Goal: Task Accomplishment & Management: Manage account settings

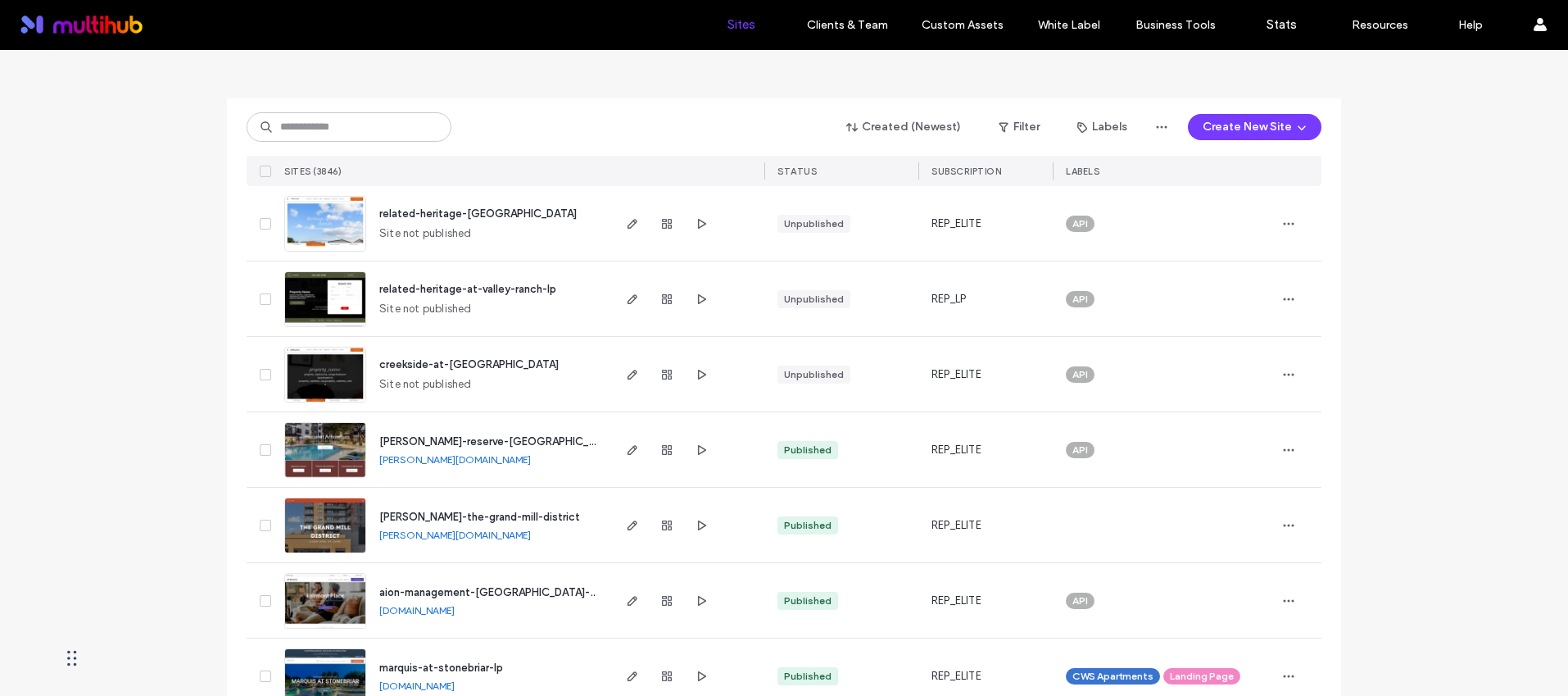
scroll to position [93, 0]
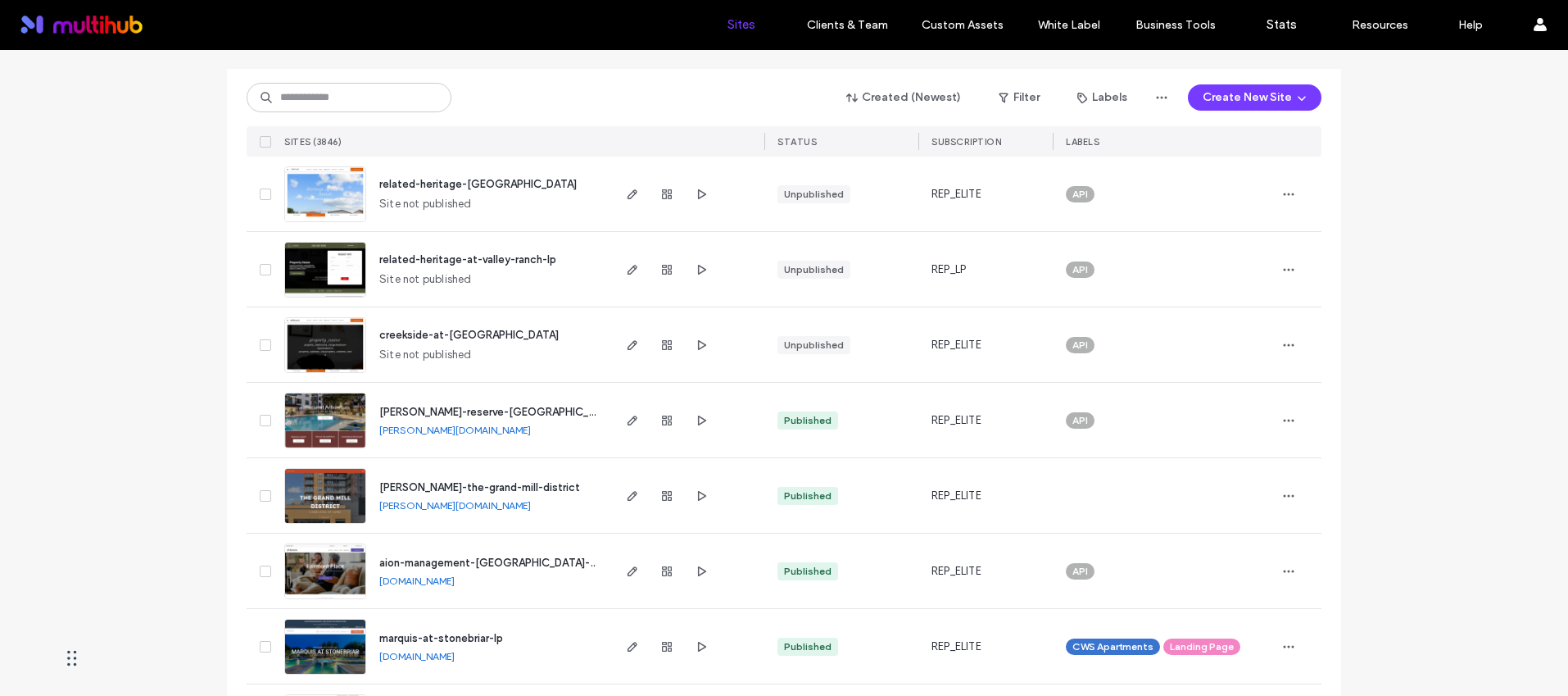
click at [505, 485] on span "[PERSON_NAME]-the-grand-mill-district" at bounding box center [480, 487] width 201 height 13
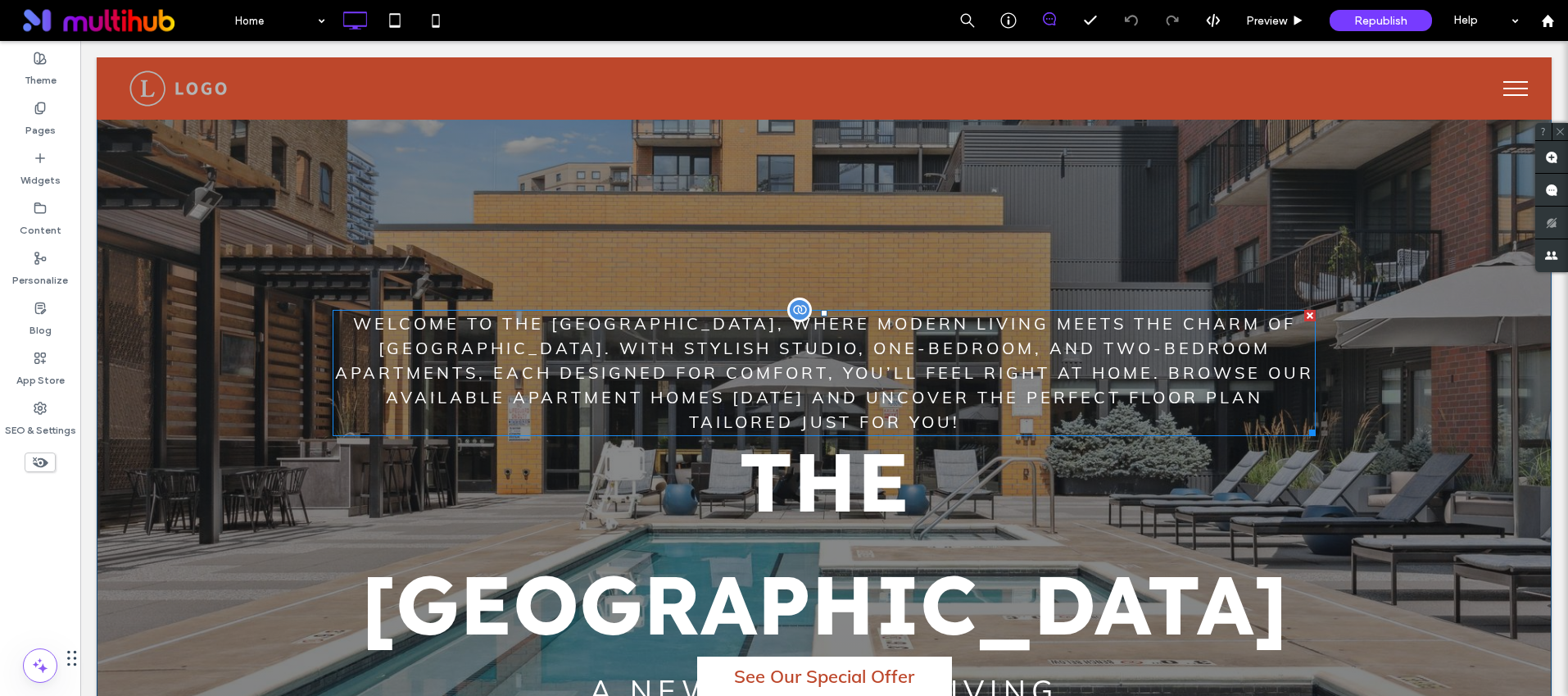
click at [625, 330] on span "Welcome to The Grand Mill District, where modern living meets the charm of Minn…" at bounding box center [824, 372] width 979 height 119
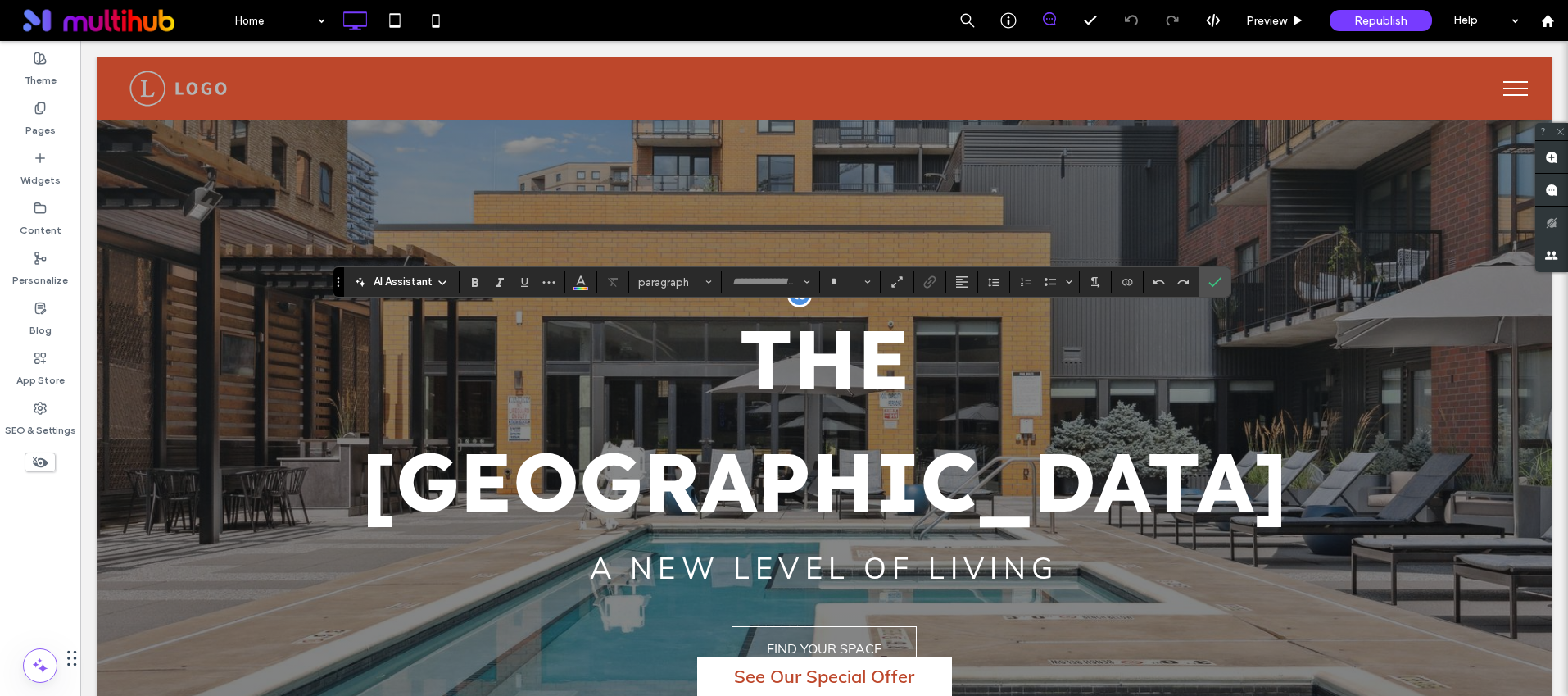
type input "****"
type input "**"
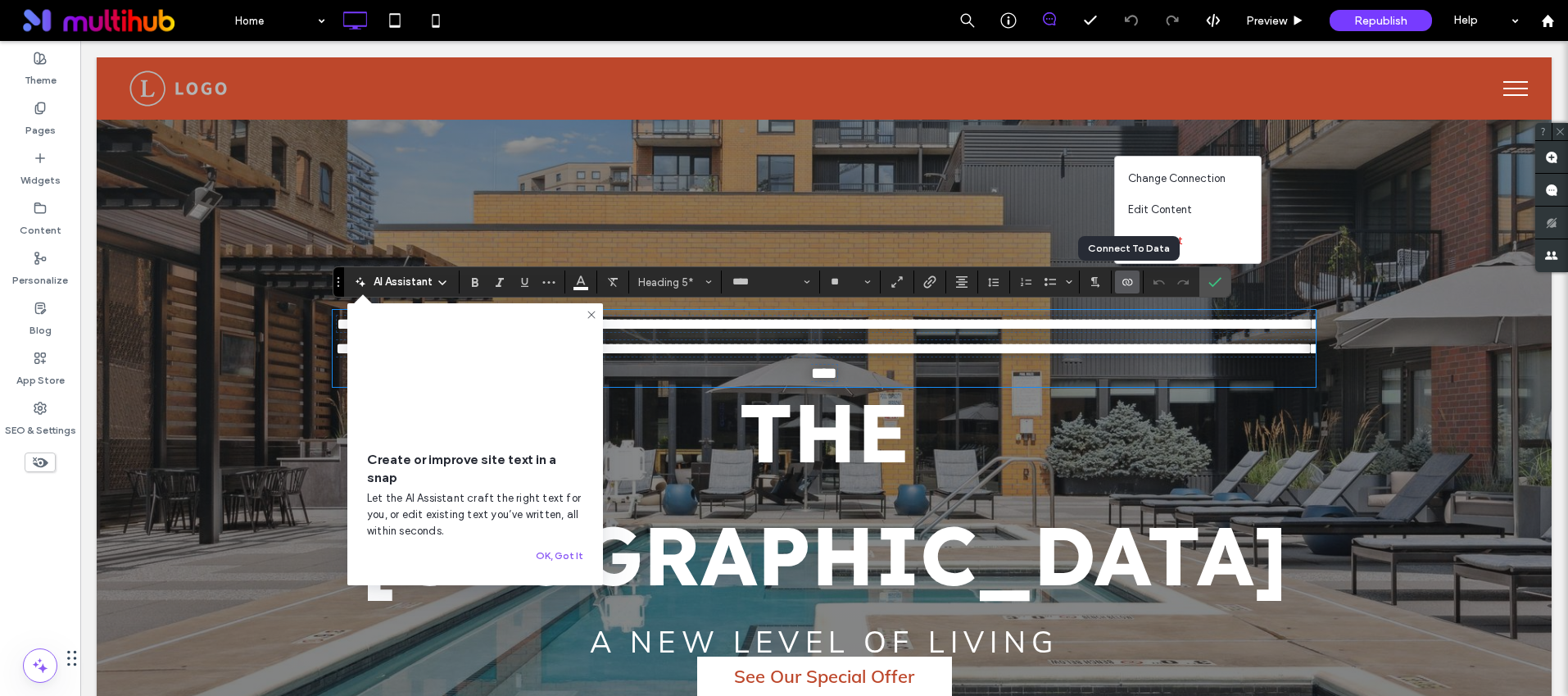
click at [1121, 278] on icon "Connect To Data" at bounding box center [1127, 282] width 14 height 14
click at [1157, 211] on span "Edit Content" at bounding box center [1160, 210] width 64 height 16
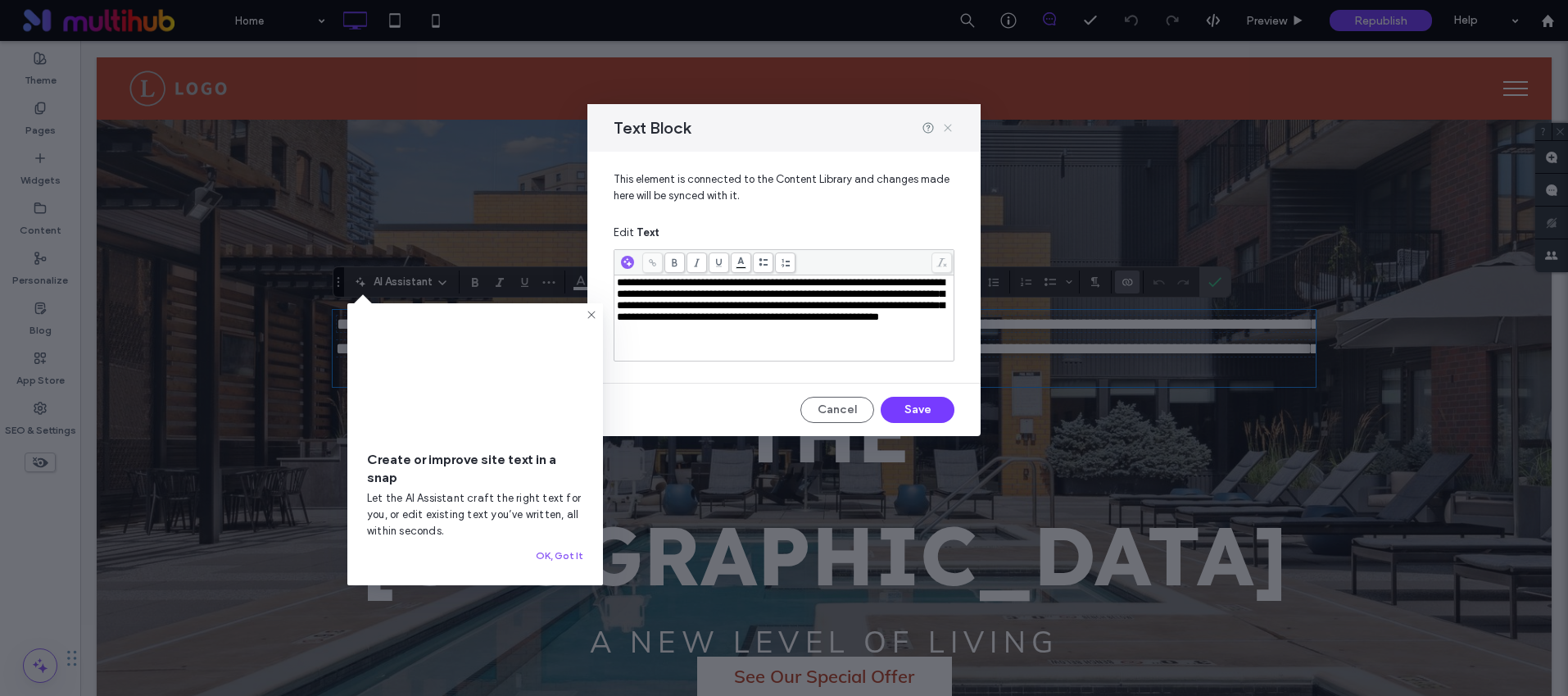
click at [943, 131] on icon at bounding box center [948, 129] width 14 height 14
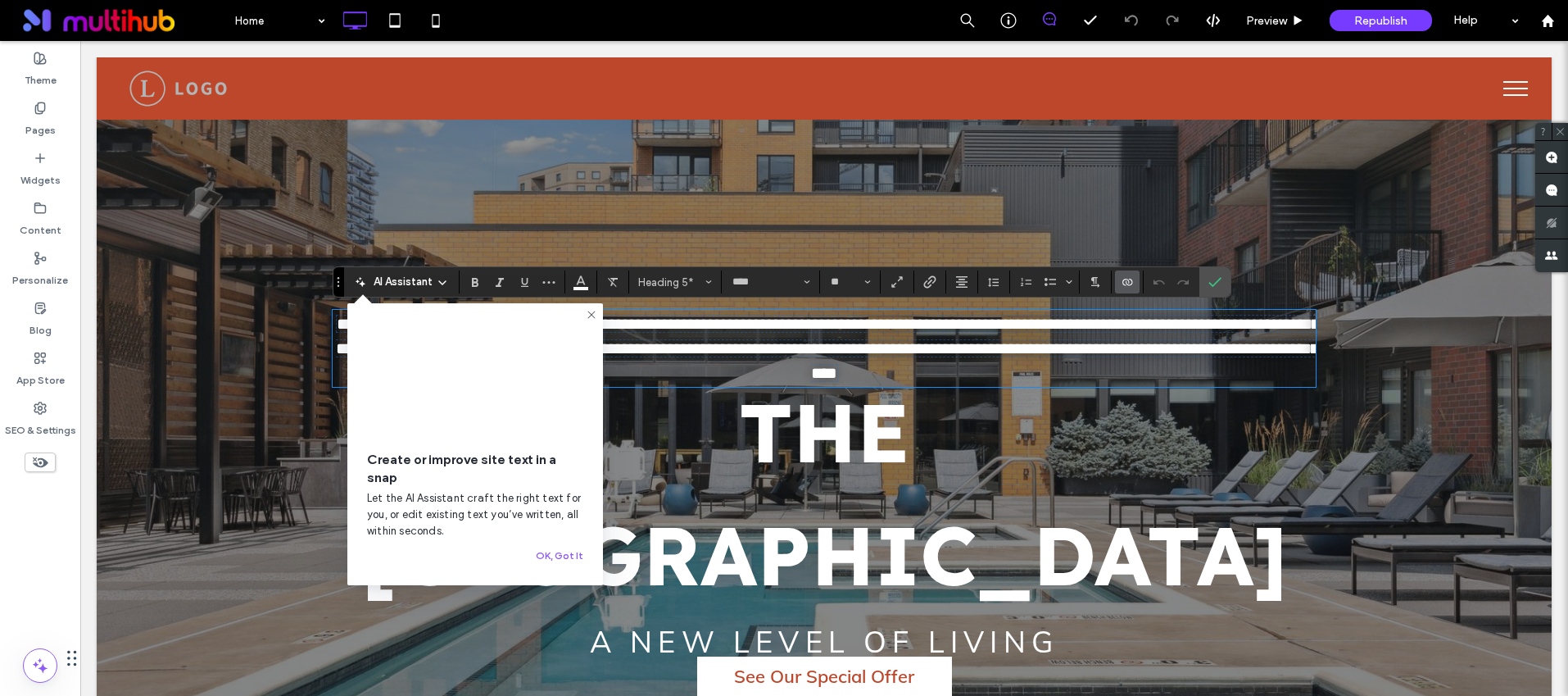
click at [1129, 282] on icon "Connect To Data" at bounding box center [1127, 282] width 14 height 14
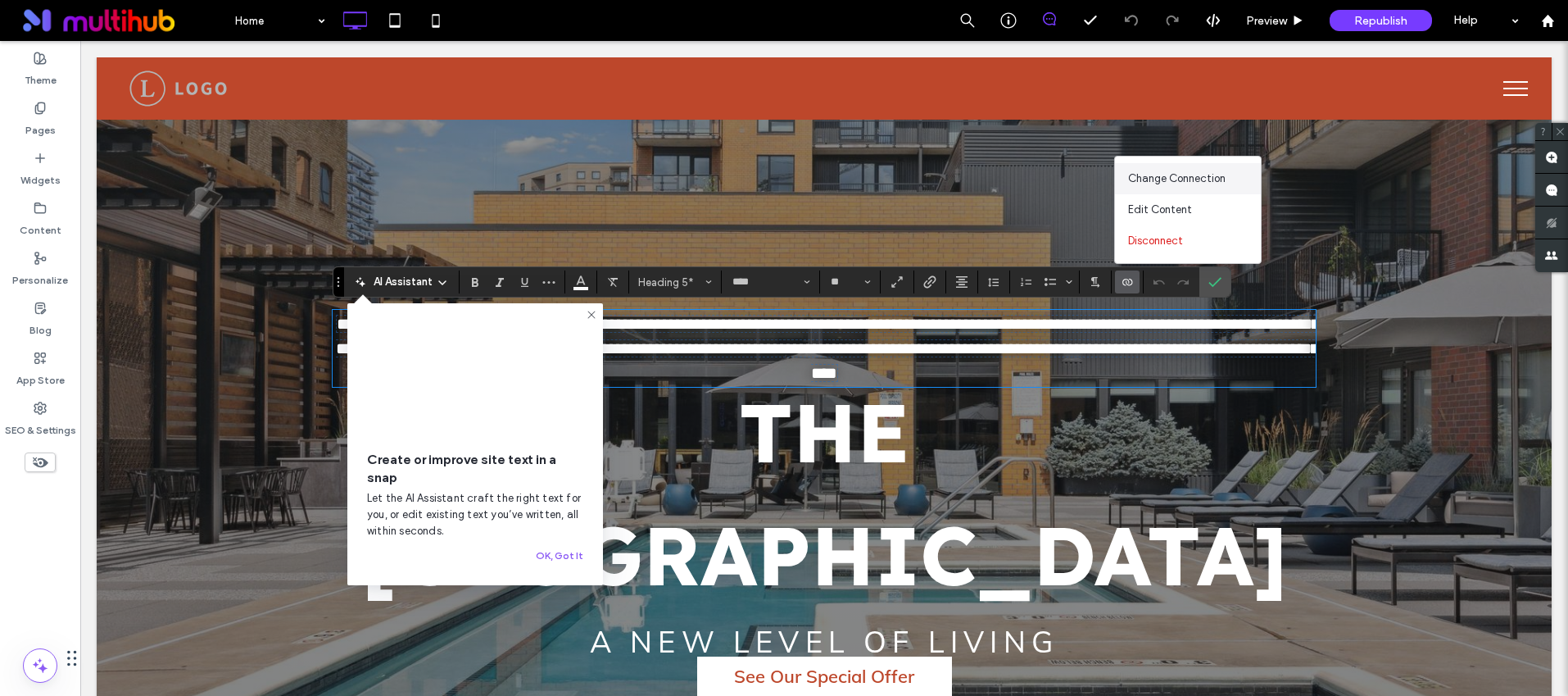
click at [1155, 182] on span "Change Connection" at bounding box center [1177, 178] width 98 height 16
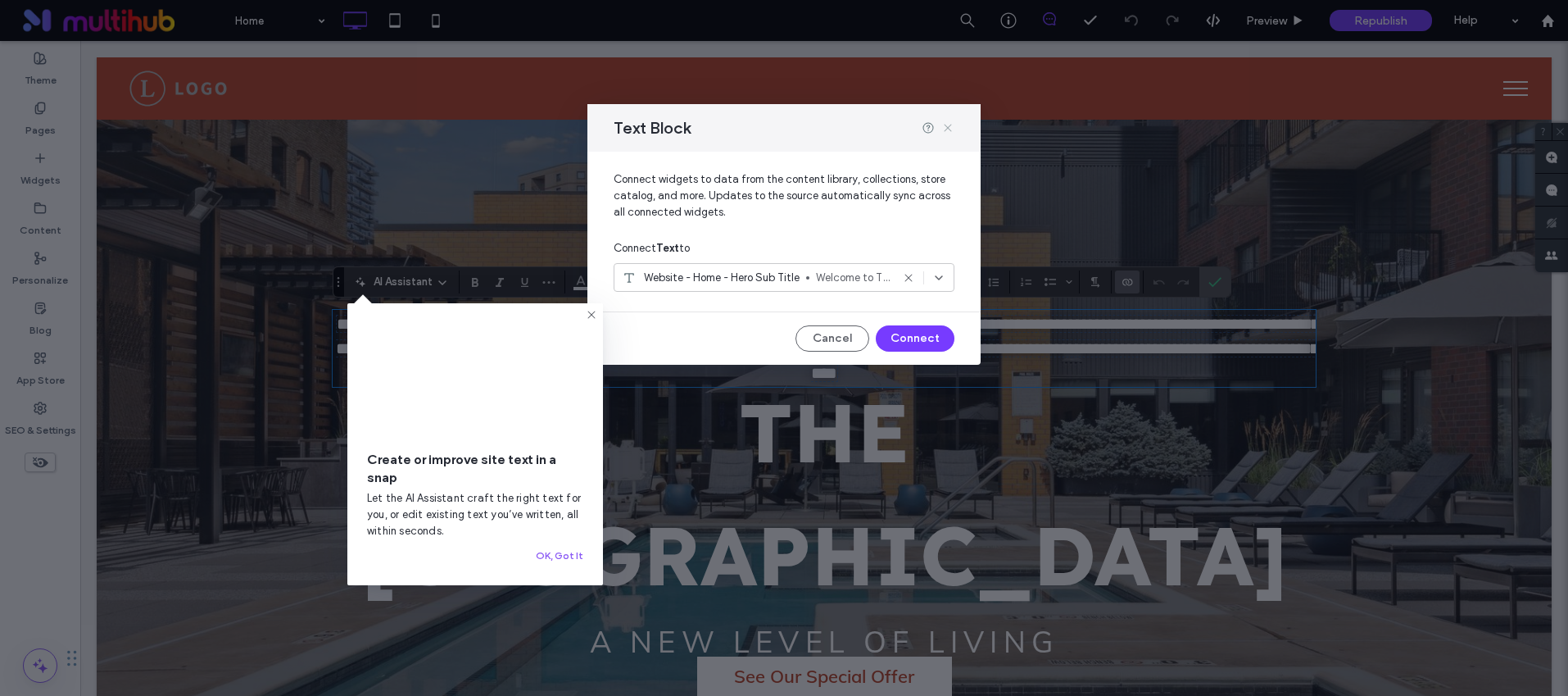
click at [952, 126] on icon at bounding box center [948, 129] width 14 height 14
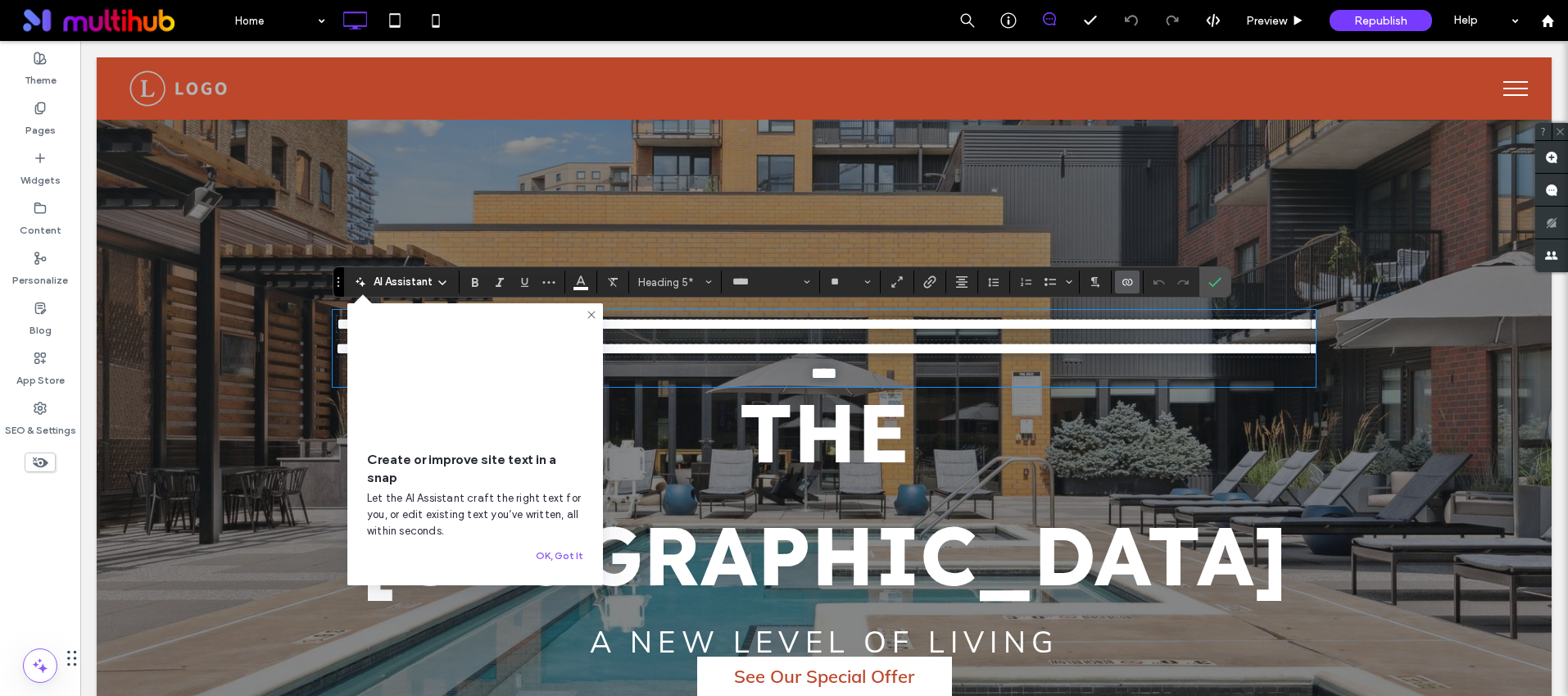
click at [588, 311] on icon at bounding box center [592, 315] width 14 height 14
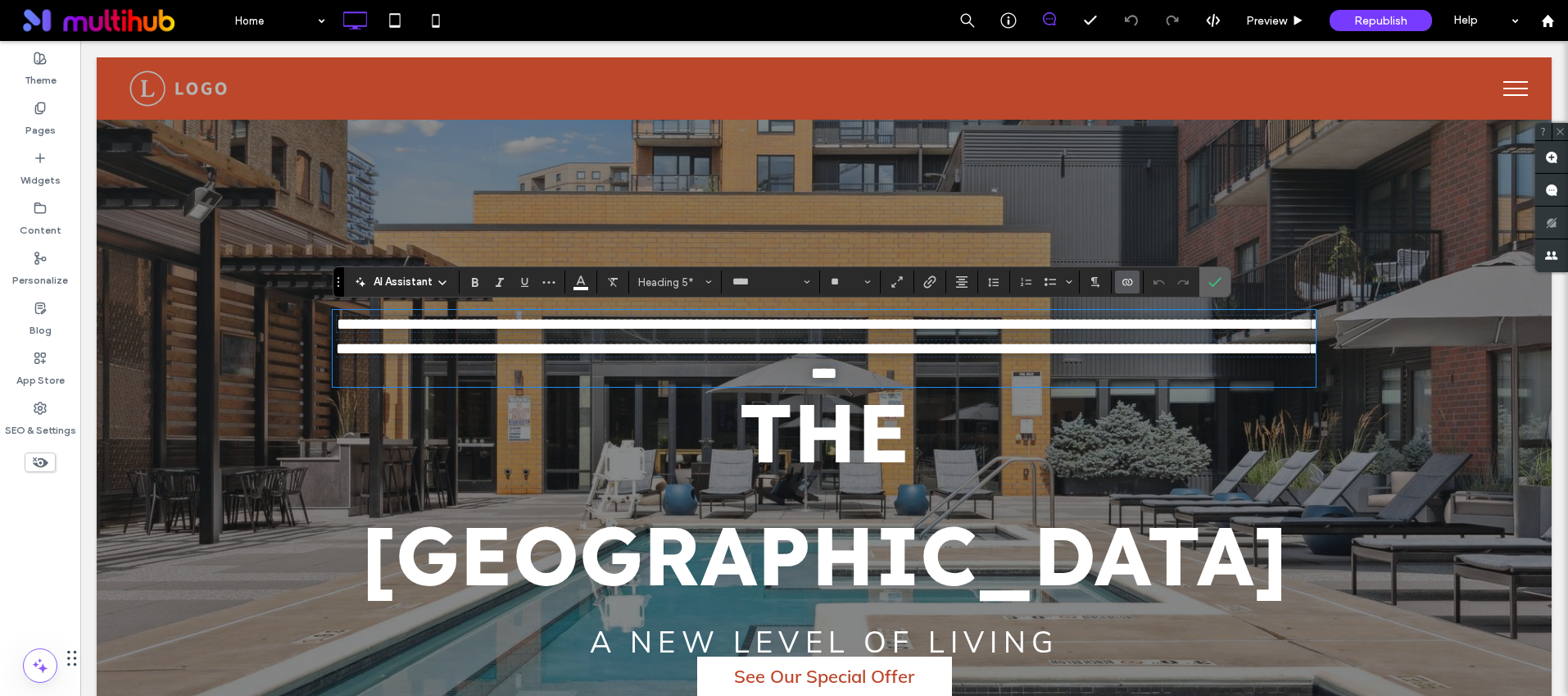
drag, startPoint x: 1214, startPoint y: 287, endPoint x: 1064, endPoint y: 347, distance: 161.6
click at [1214, 287] on icon "Confirm" at bounding box center [1215, 282] width 14 height 14
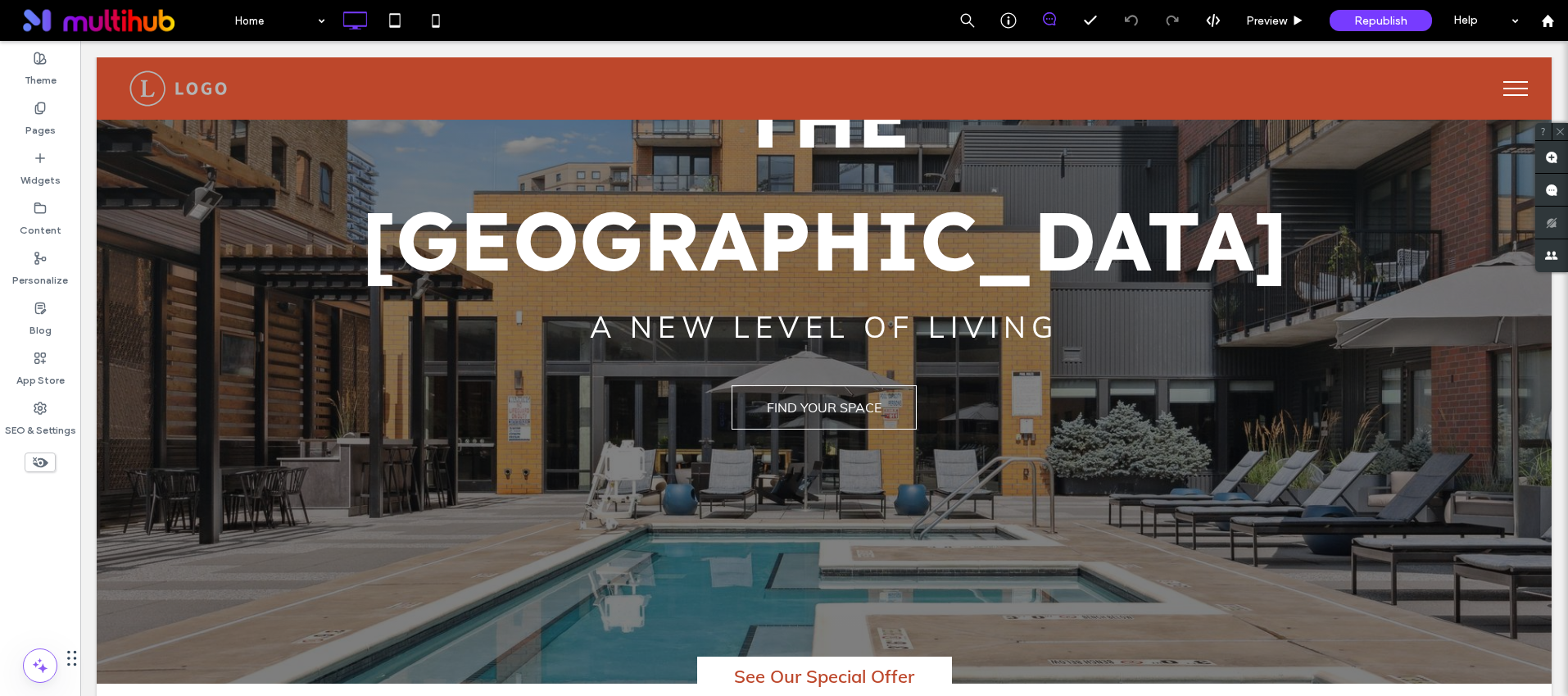
scroll to position [326, 0]
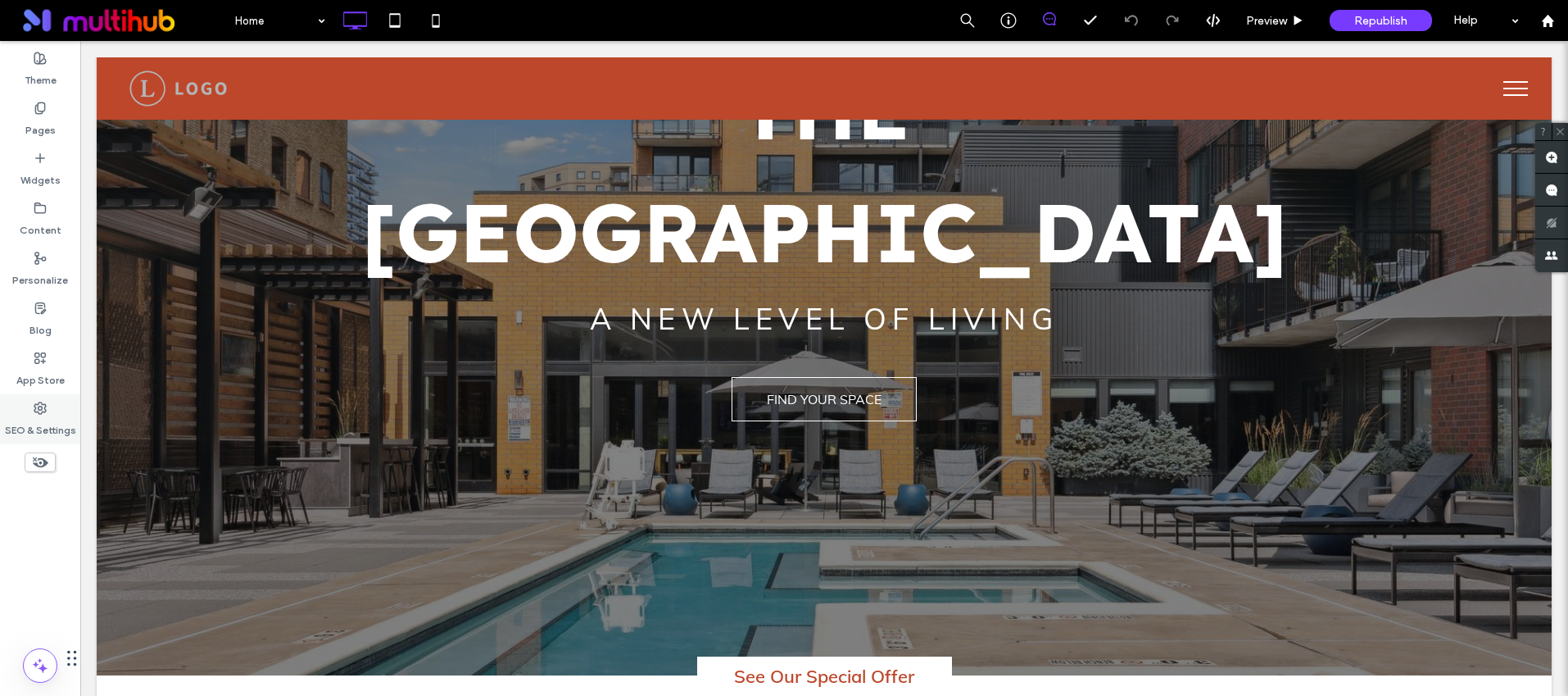
click at [35, 425] on label "SEO & Settings" at bounding box center [41, 426] width 71 height 23
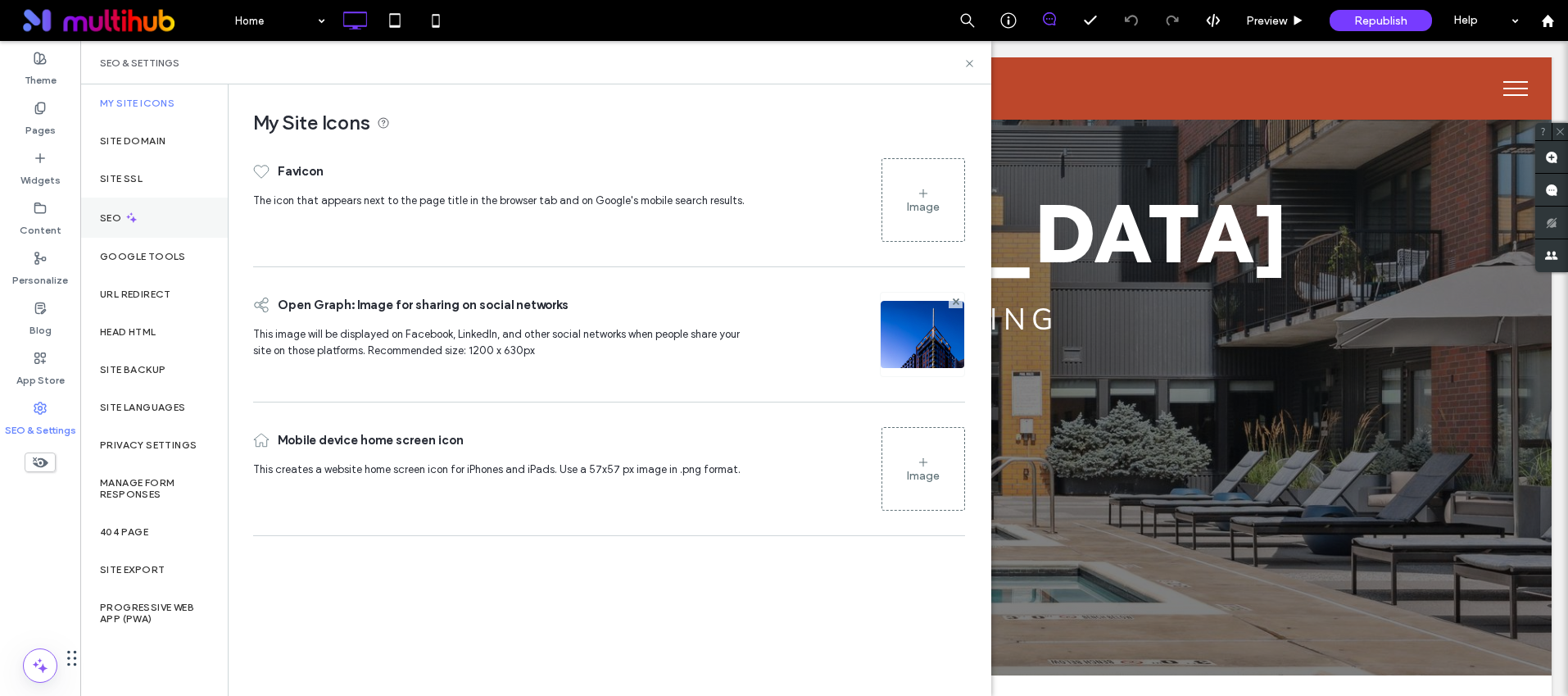
click at [120, 213] on label "SEO" at bounding box center [111, 218] width 24 height 12
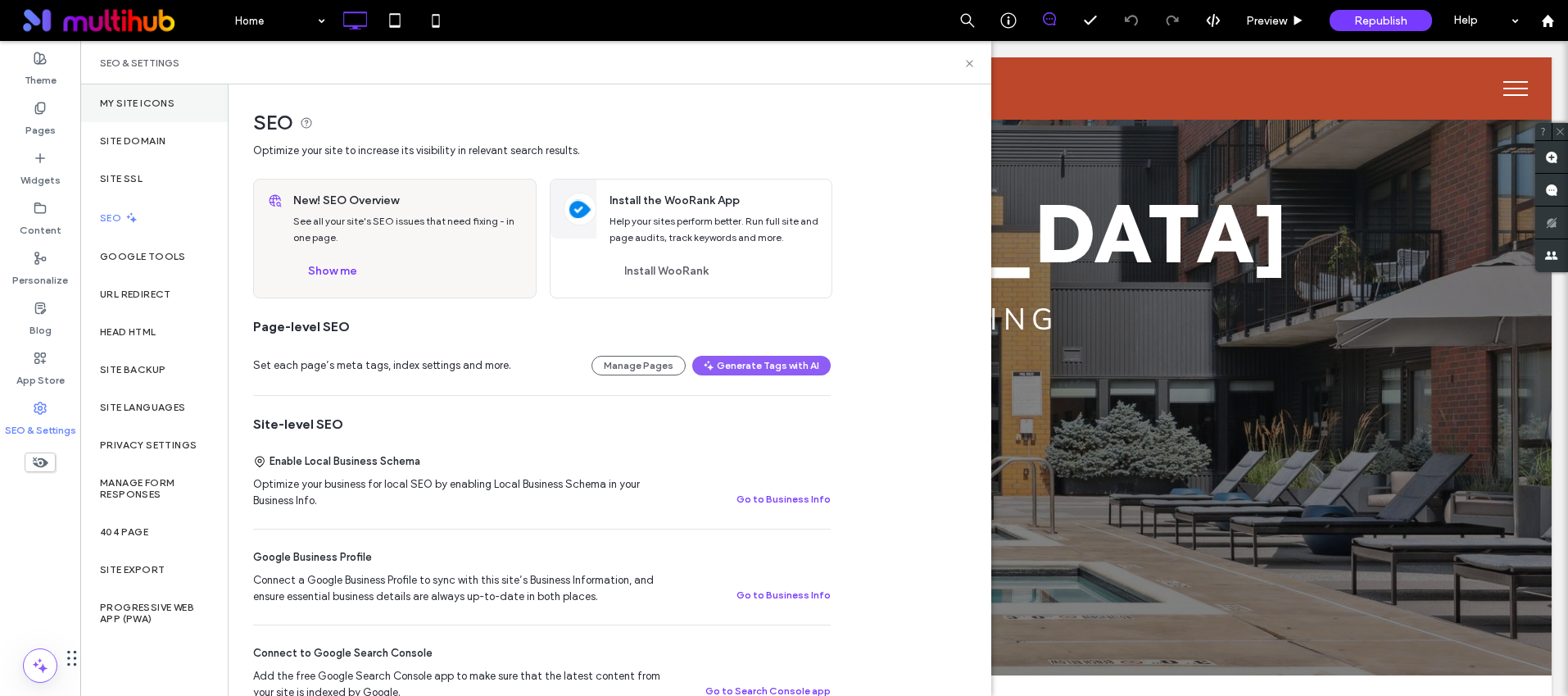
click at [136, 108] on label "My Site Icons" at bounding box center [136, 103] width 74 height 12
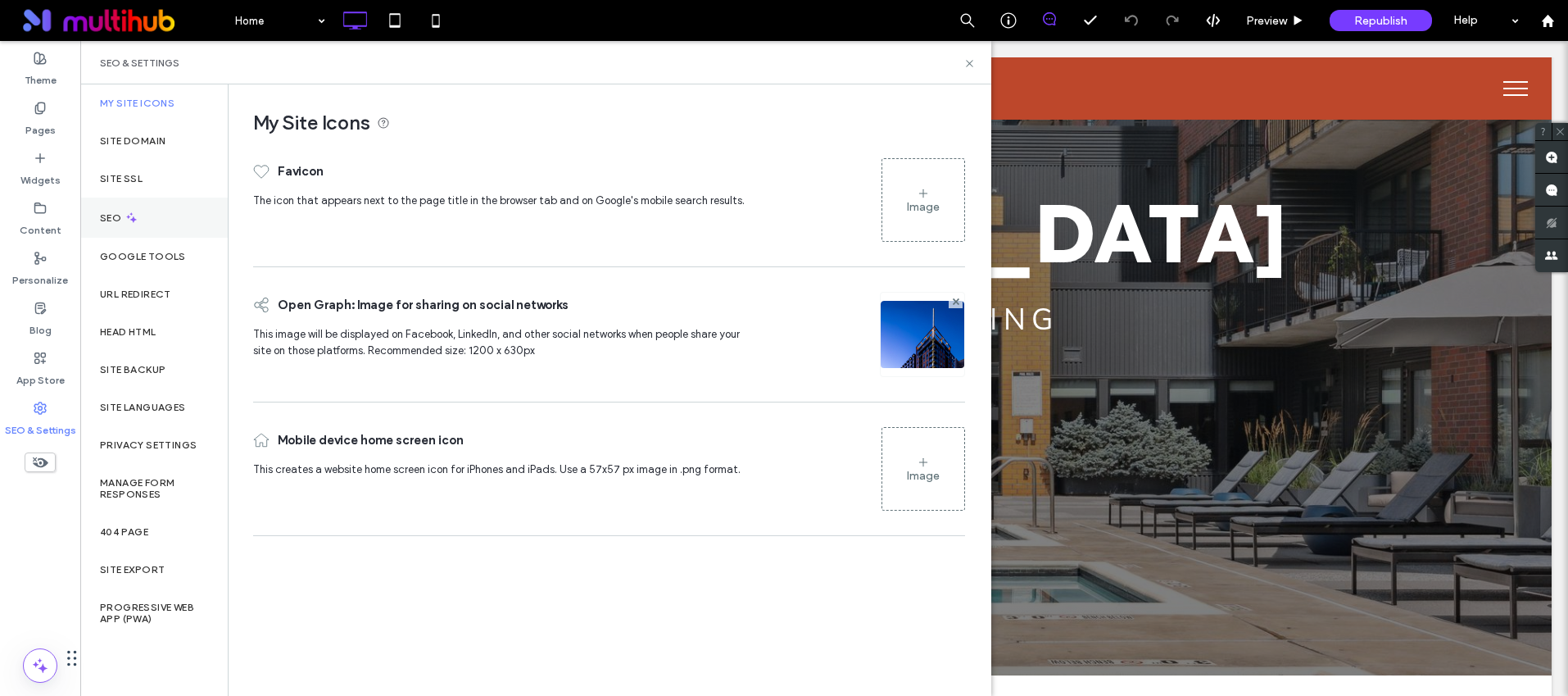
click at [129, 206] on div "SEO" at bounding box center [154, 218] width 148 height 41
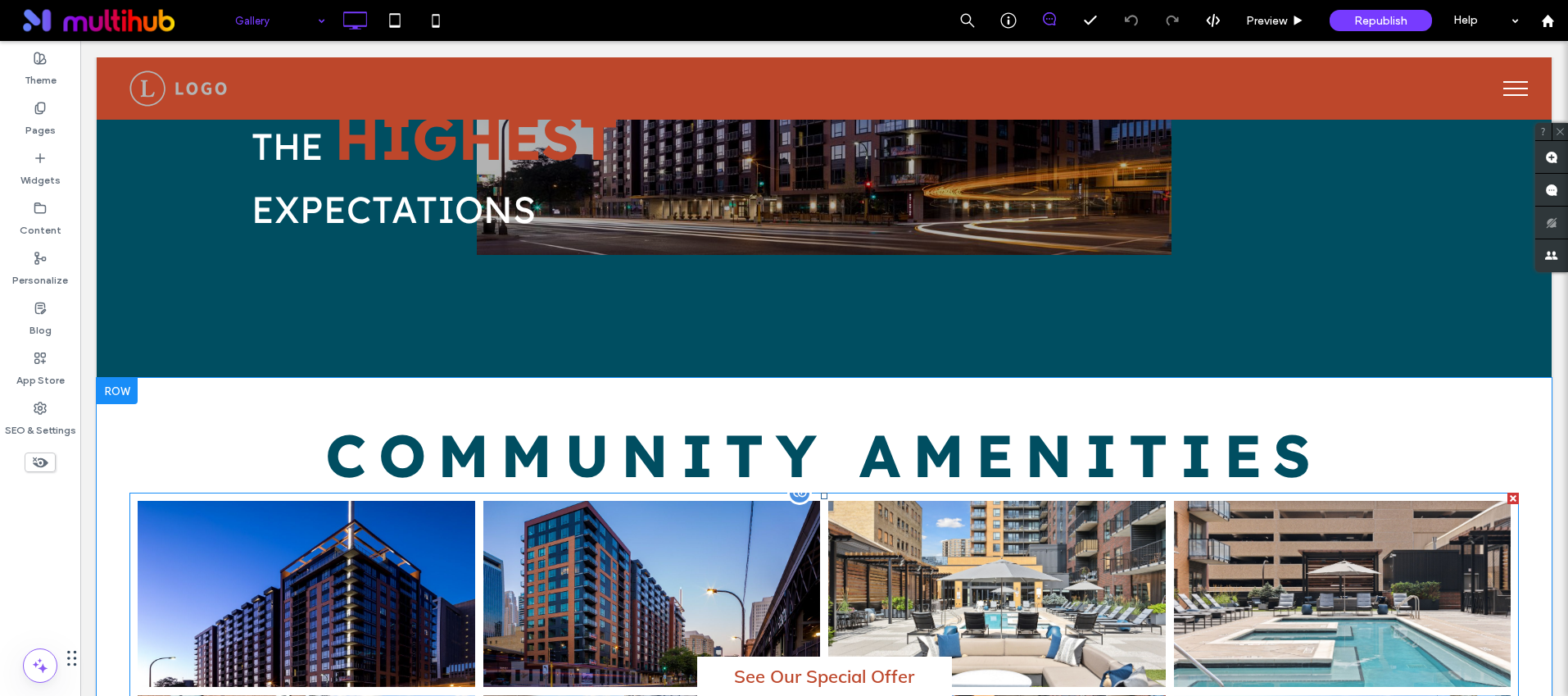
scroll to position [2317, 0]
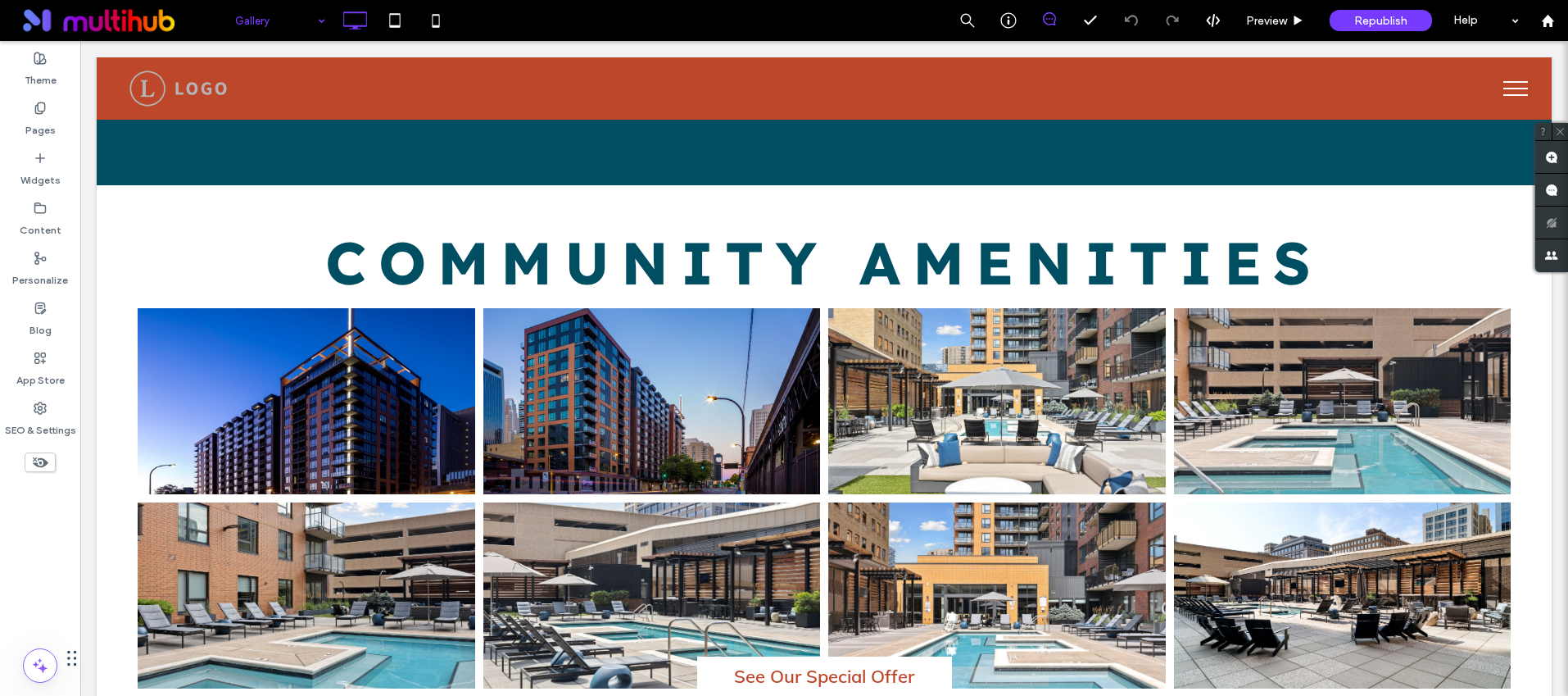
click at [612, 24] on div "Gallery Preview Republish Help" at bounding box center [897, 20] width 1342 height 41
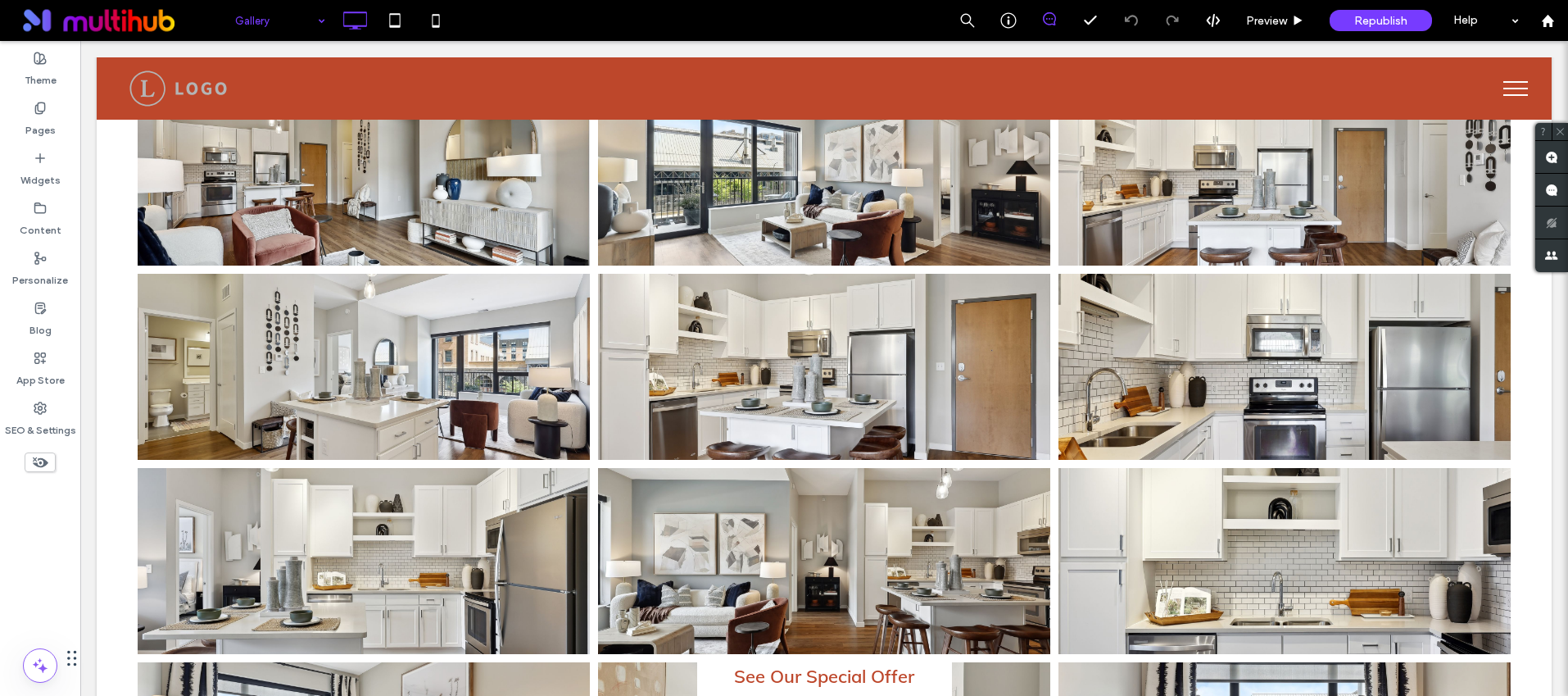
scroll to position [369, 0]
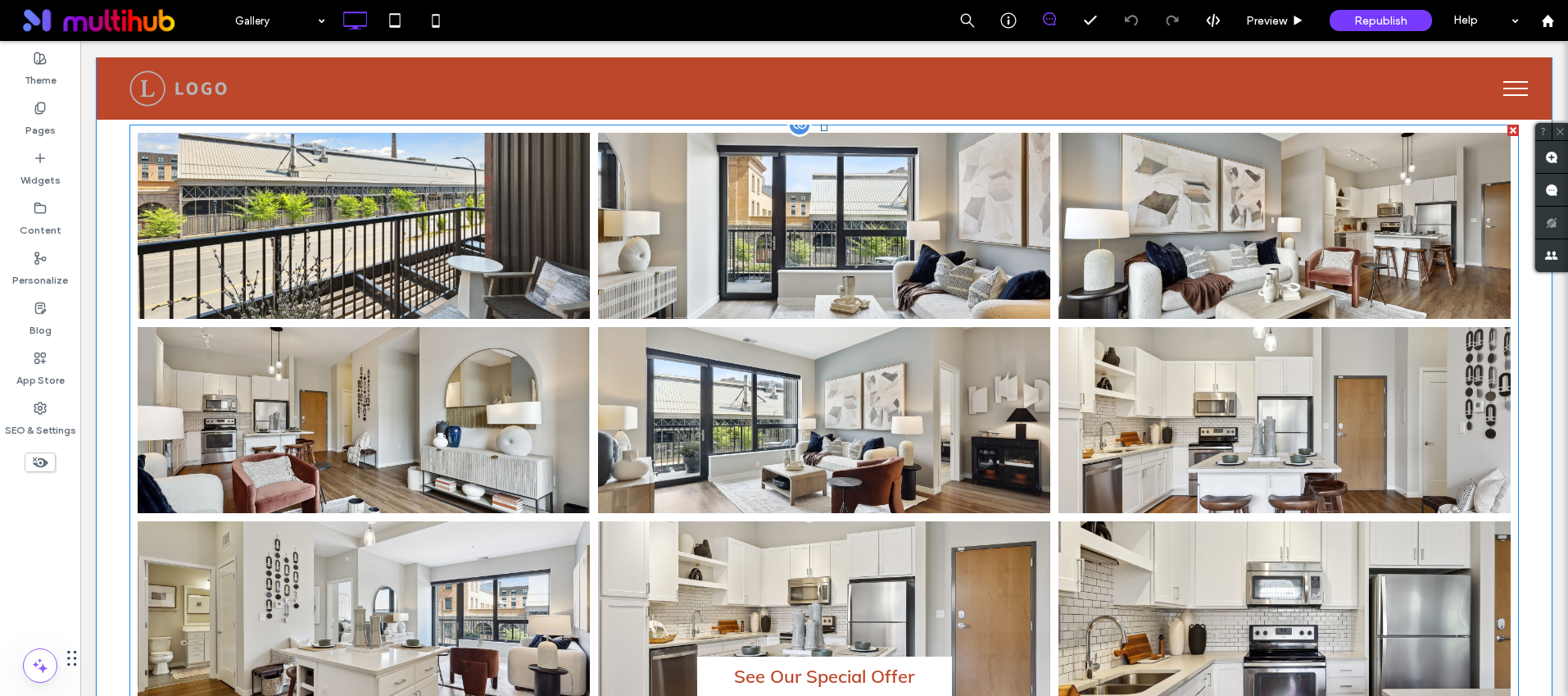
click at [337, 268] on link at bounding box center [363, 225] width 479 height 197
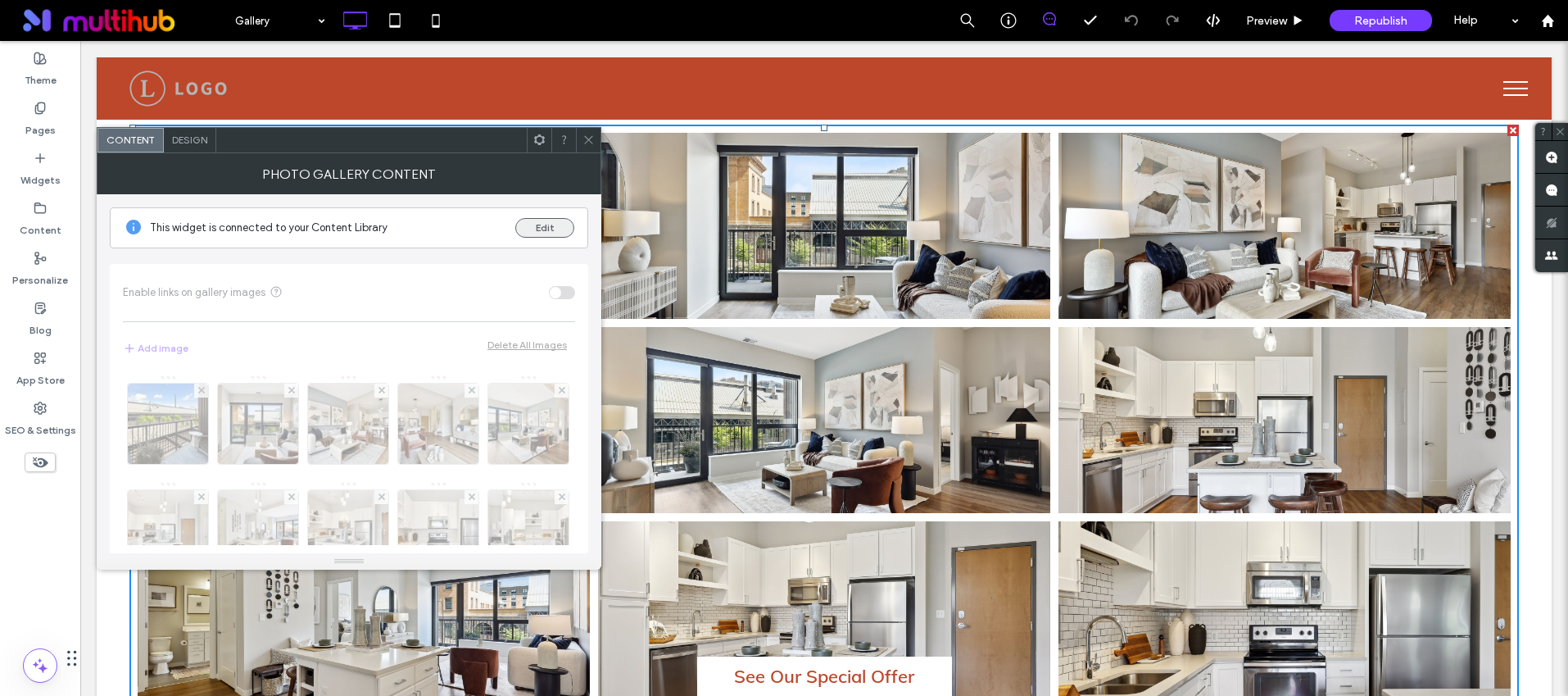
click at [551, 224] on button "Edit" at bounding box center [544, 228] width 59 height 19
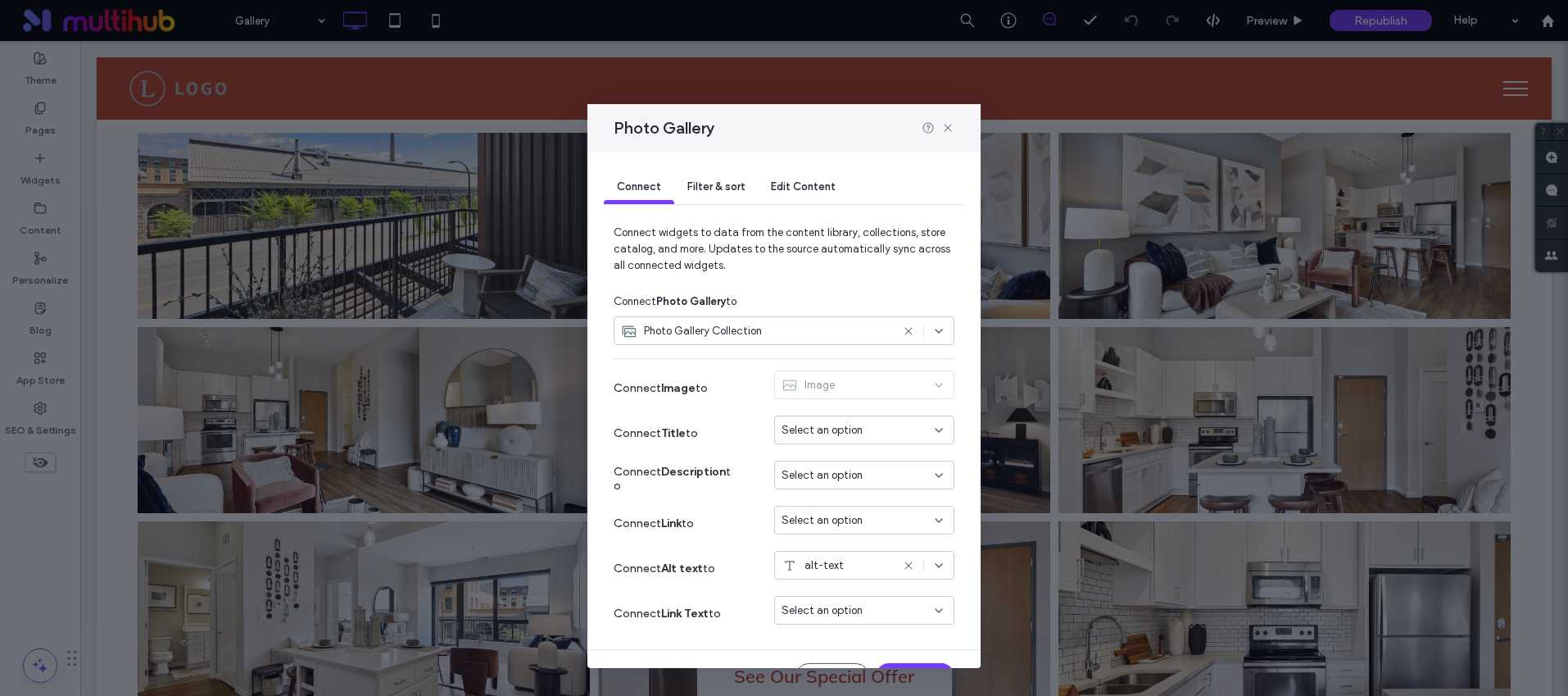
click at [794, 187] on span "Edit Content" at bounding box center [803, 187] width 65 height 13
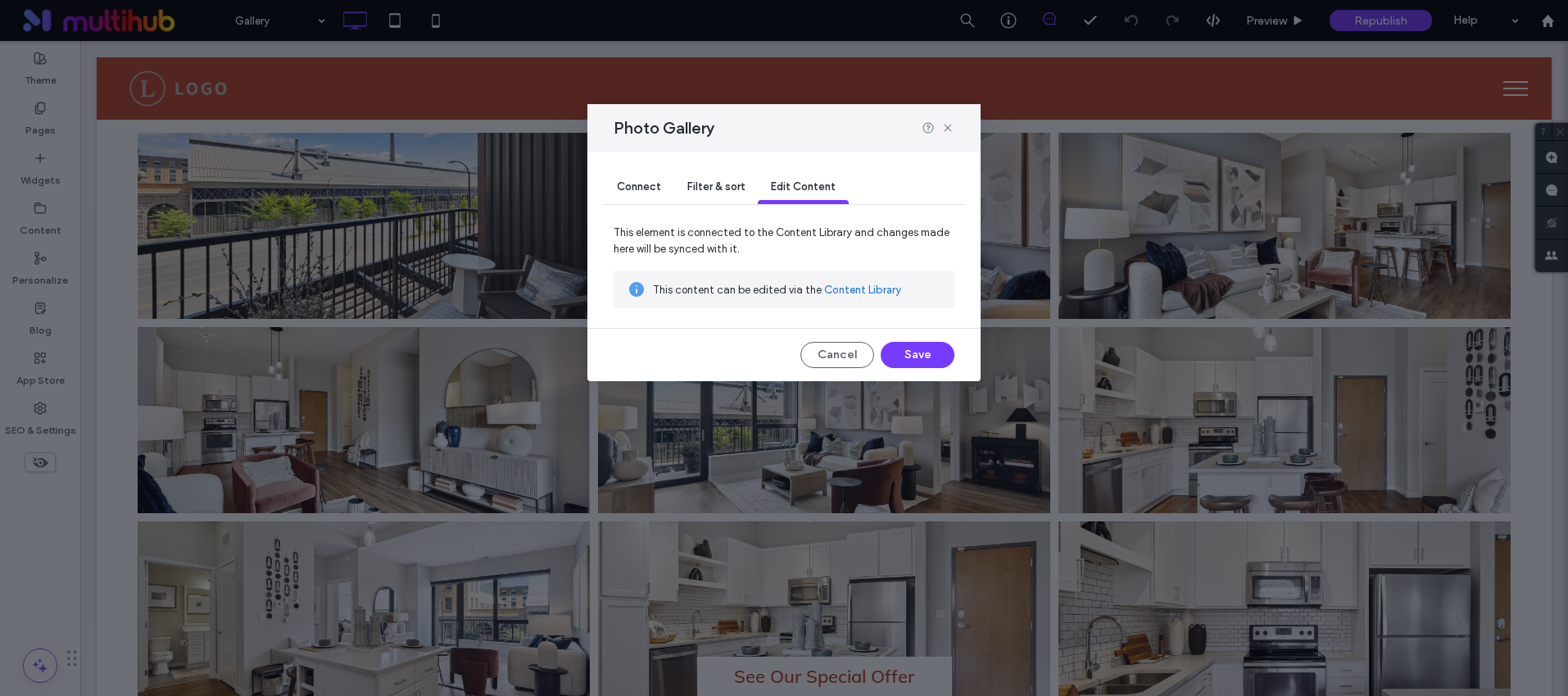
click at [840, 290] on link "Content Library" at bounding box center [863, 290] width 77 height 16
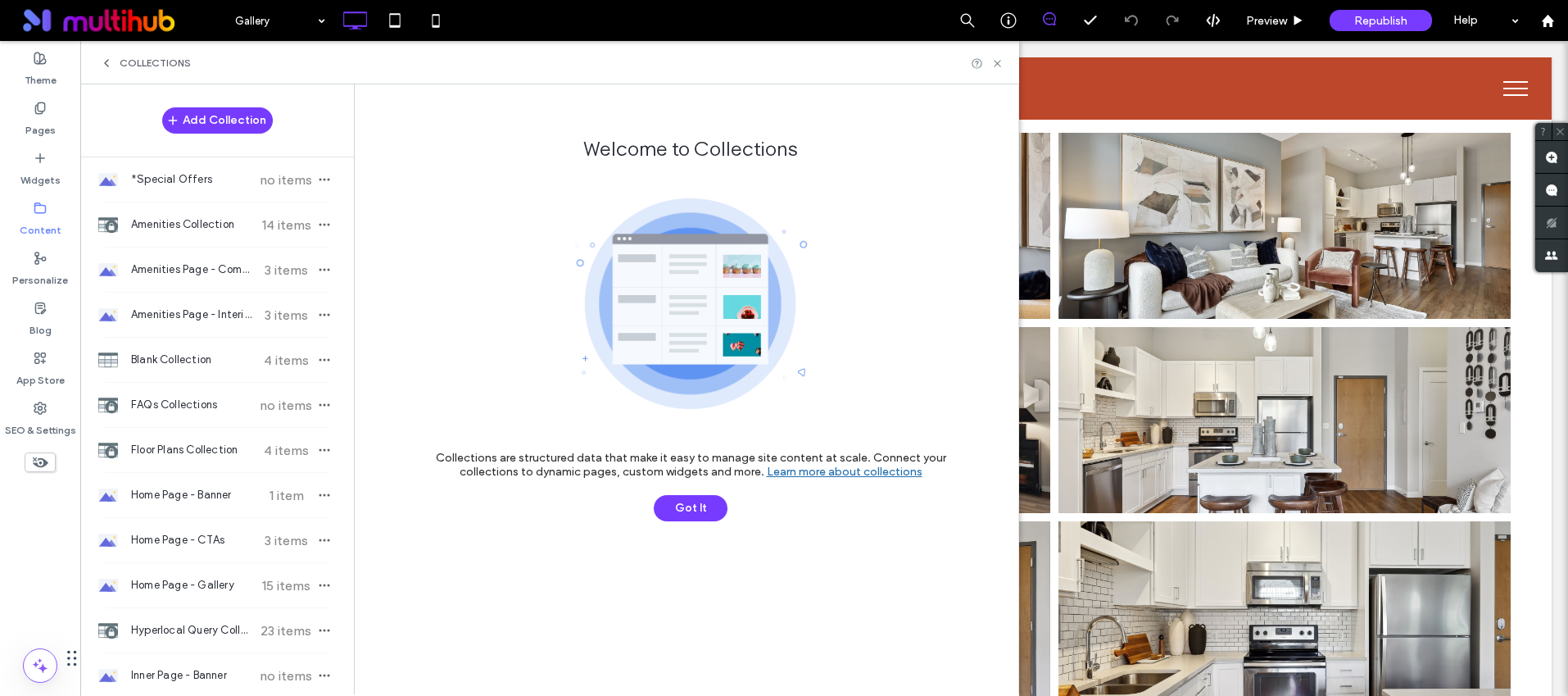
drag, startPoint x: 71, startPoint y: 656, endPoint x: 37, endPoint y: 660, distance: 34.2
click at [37, 660] on div "Chat Widget" at bounding box center [96, 603] width 191 height 186
drag, startPoint x: 73, startPoint y: 655, endPoint x: 70, endPoint y: 691, distance: 36.1
click at [70, 691] on div "Chat Widget" at bounding box center [96, 603] width 191 height 186
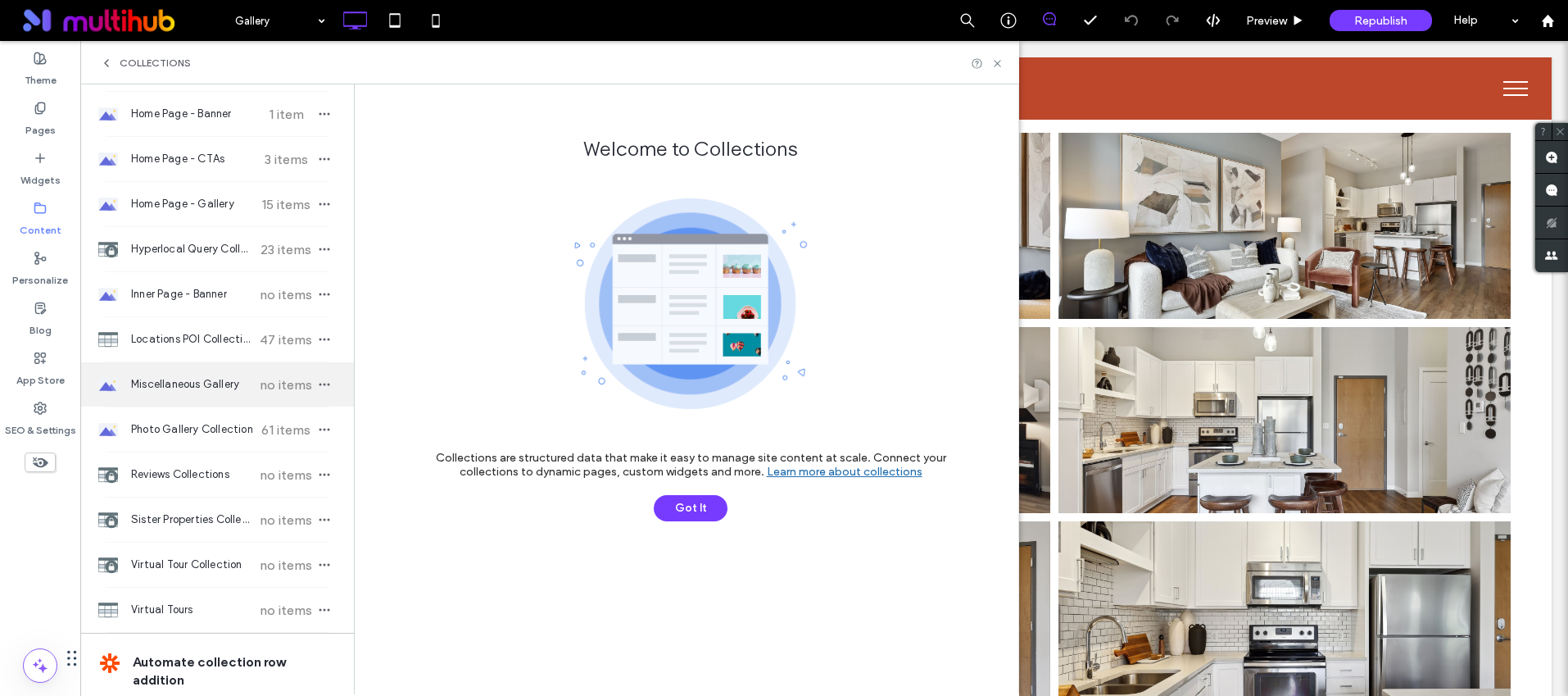
scroll to position [333, 0]
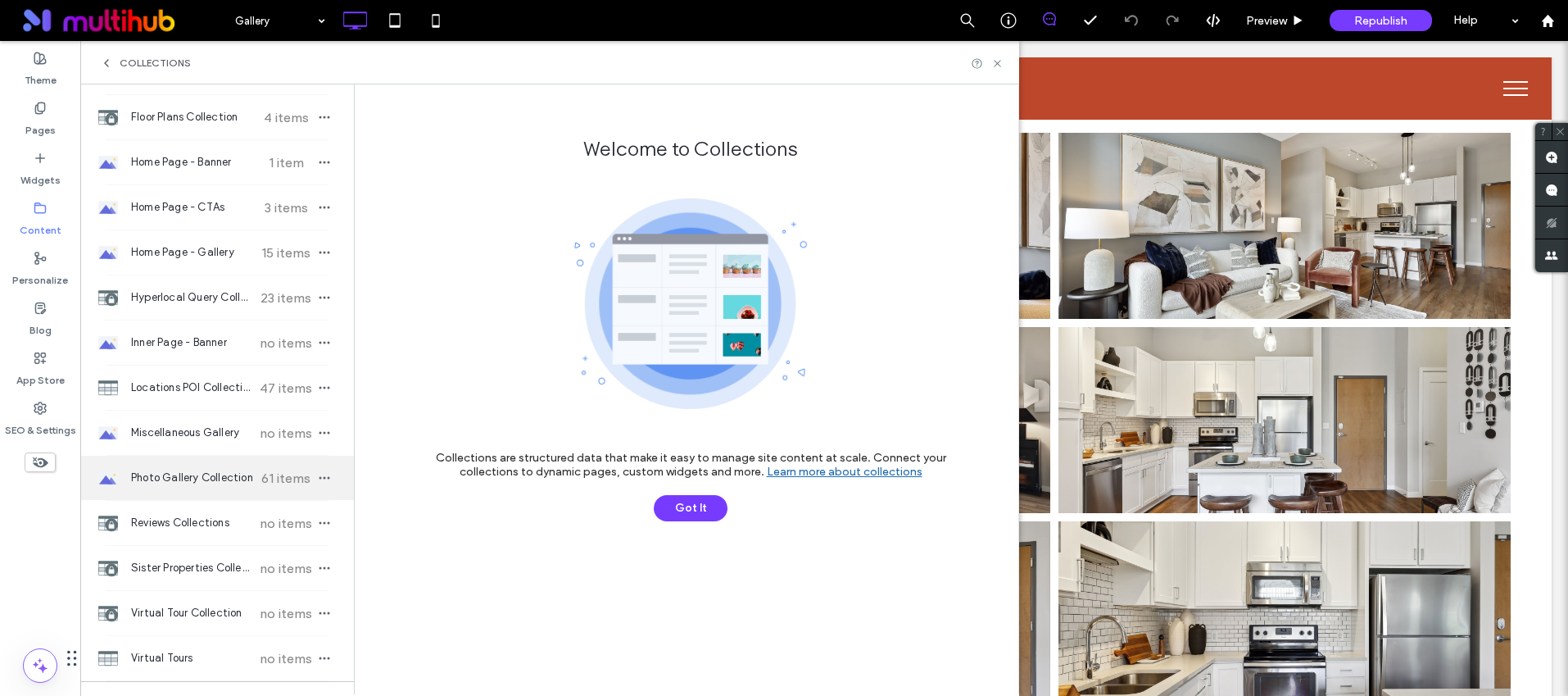
click at [190, 466] on div "Photo Gallery Collection 61 items" at bounding box center [216, 478] width 273 height 44
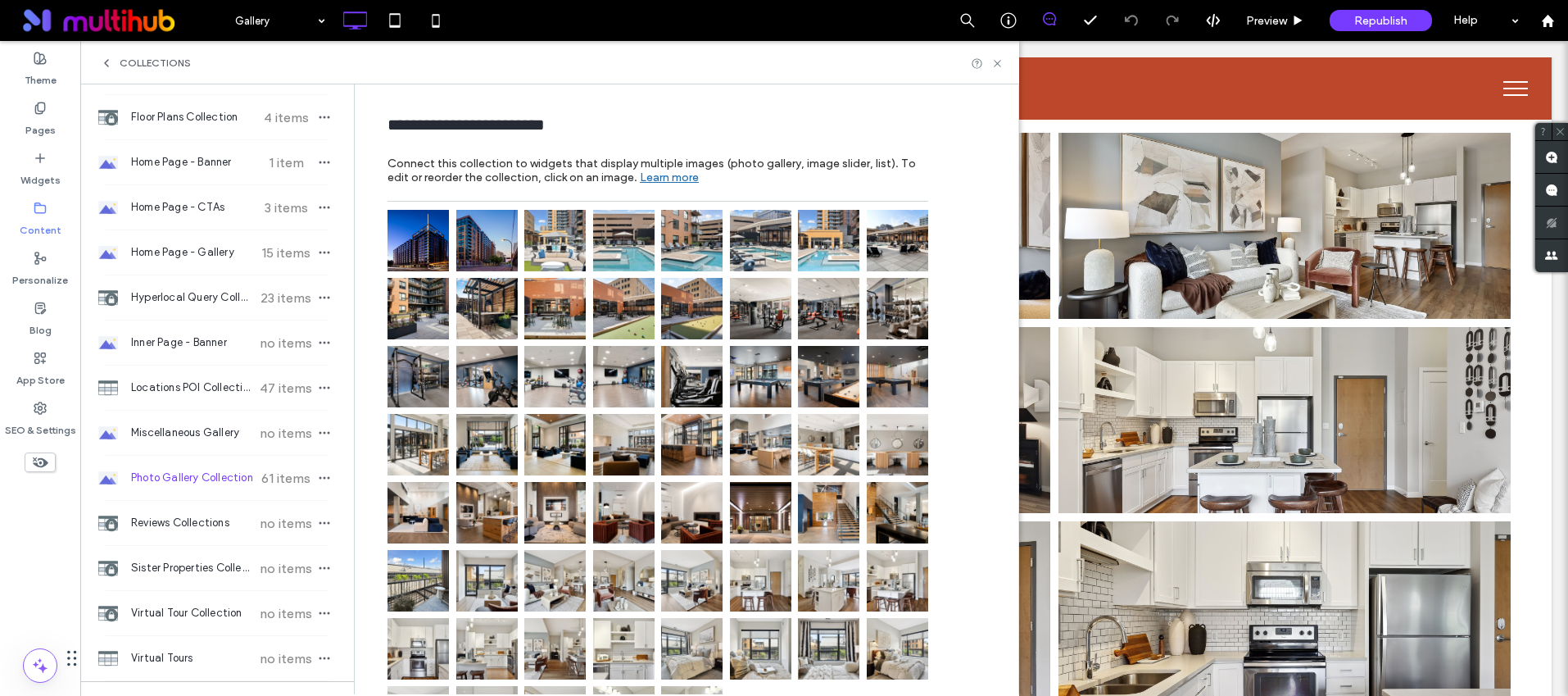
scroll to position [0, 0]
click at [610, 370] on img at bounding box center [624, 378] width 62 height 62
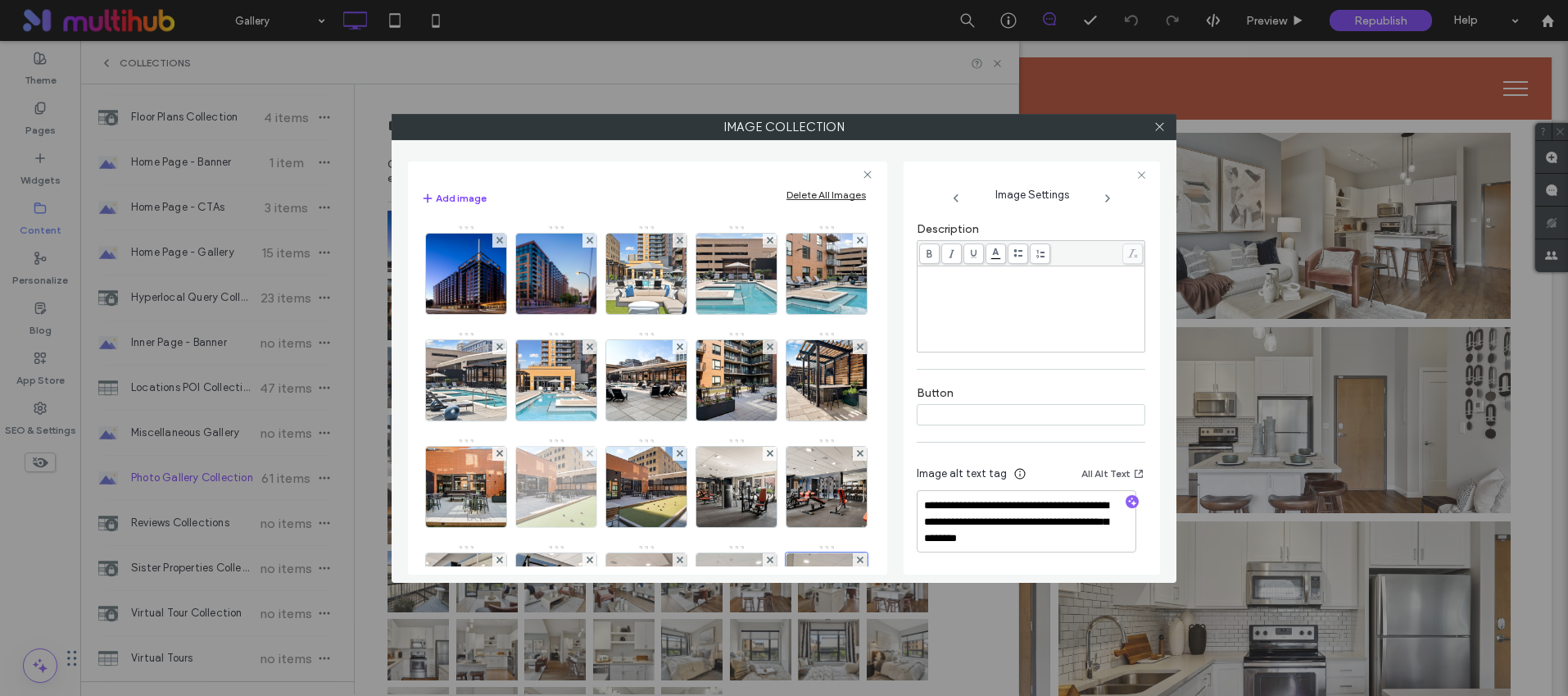
click at [617, 474] on img at bounding box center [556, 486] width 121 height 80
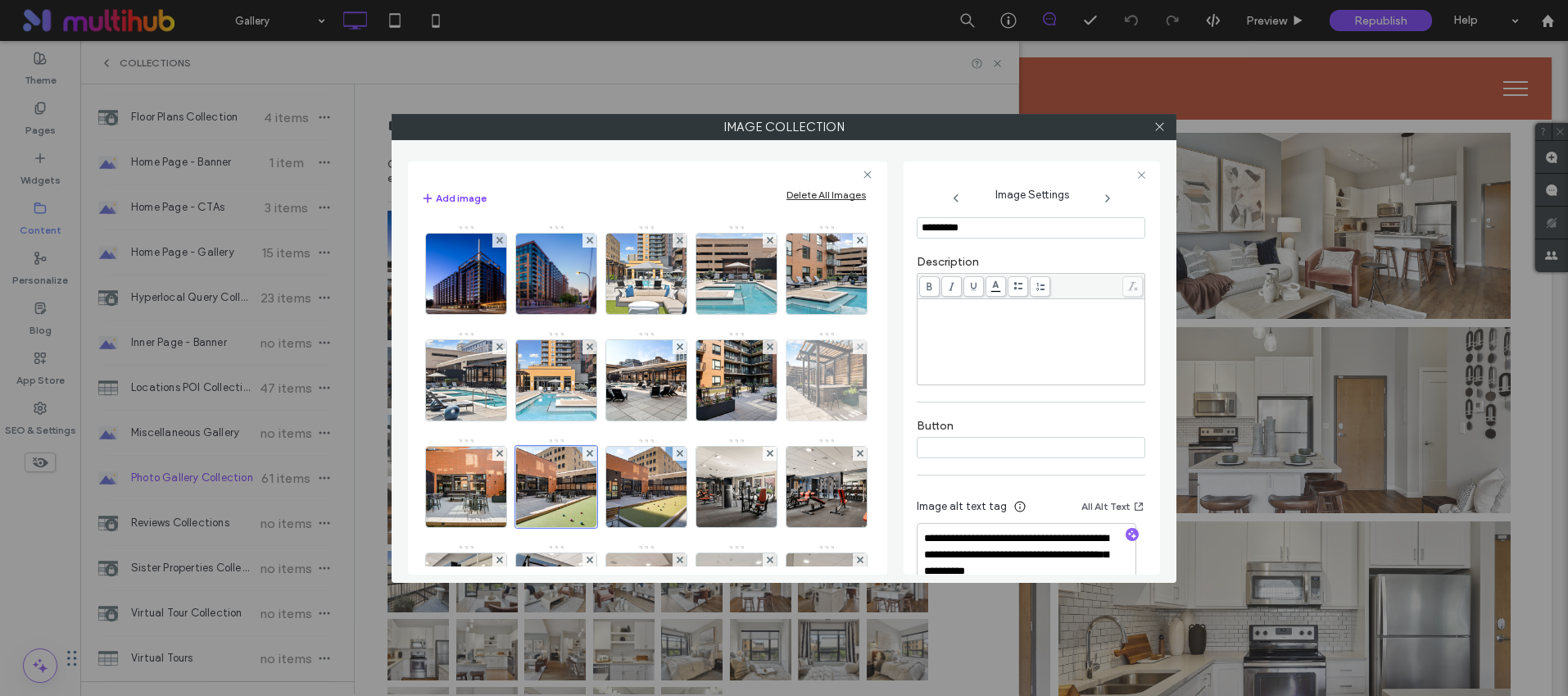
click at [767, 420] on img at bounding box center [827, 380] width 121 height 80
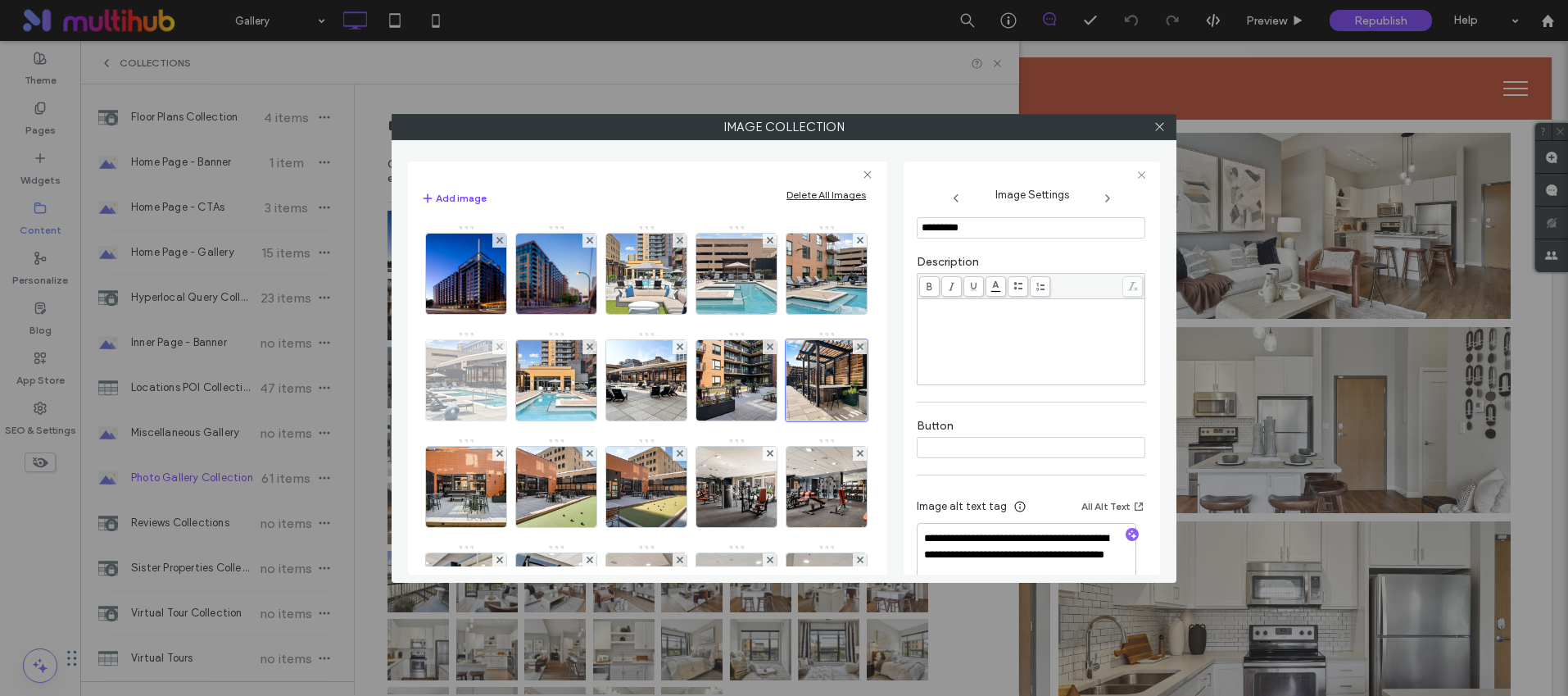
click at [507, 420] on div at bounding box center [466, 380] width 82 height 82
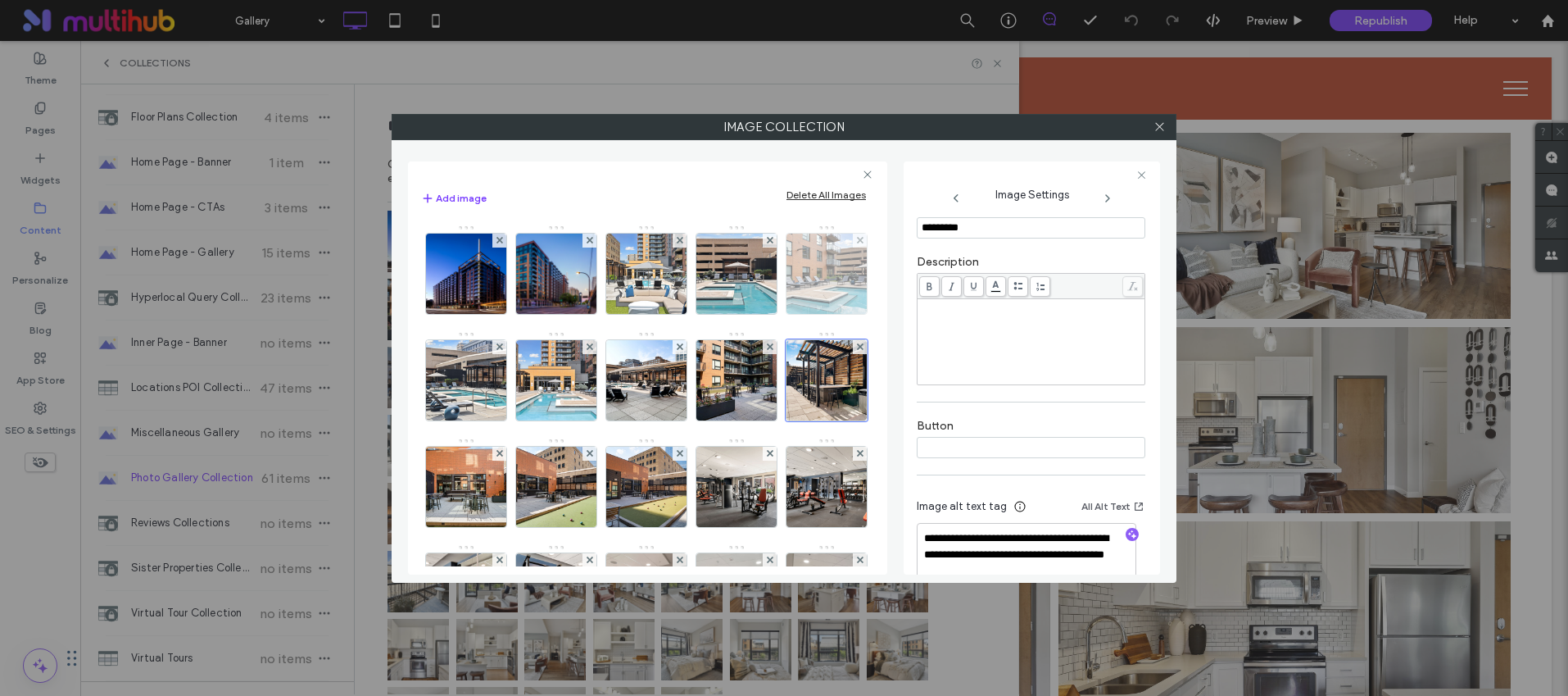
click at [767, 314] on img at bounding box center [827, 274] width 121 height 80
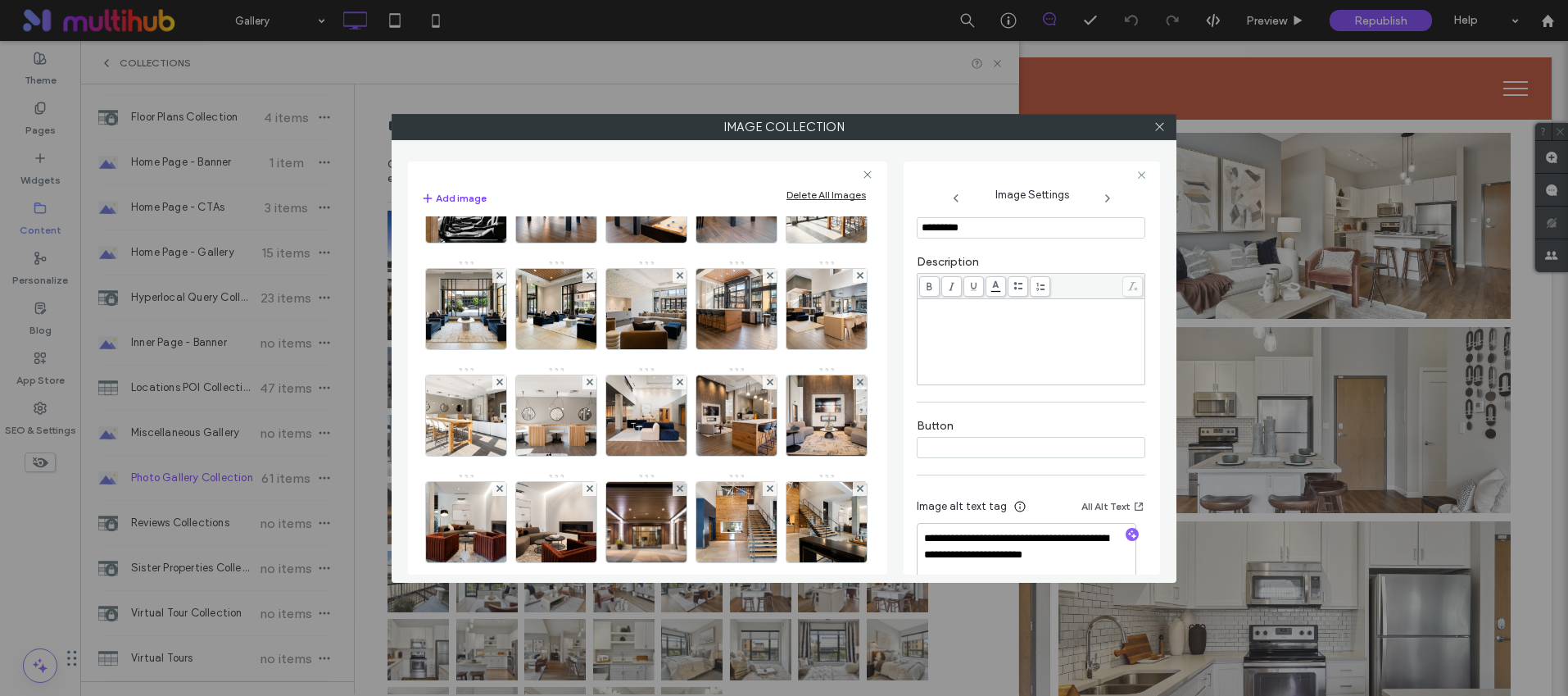
scroll to position [654, 0]
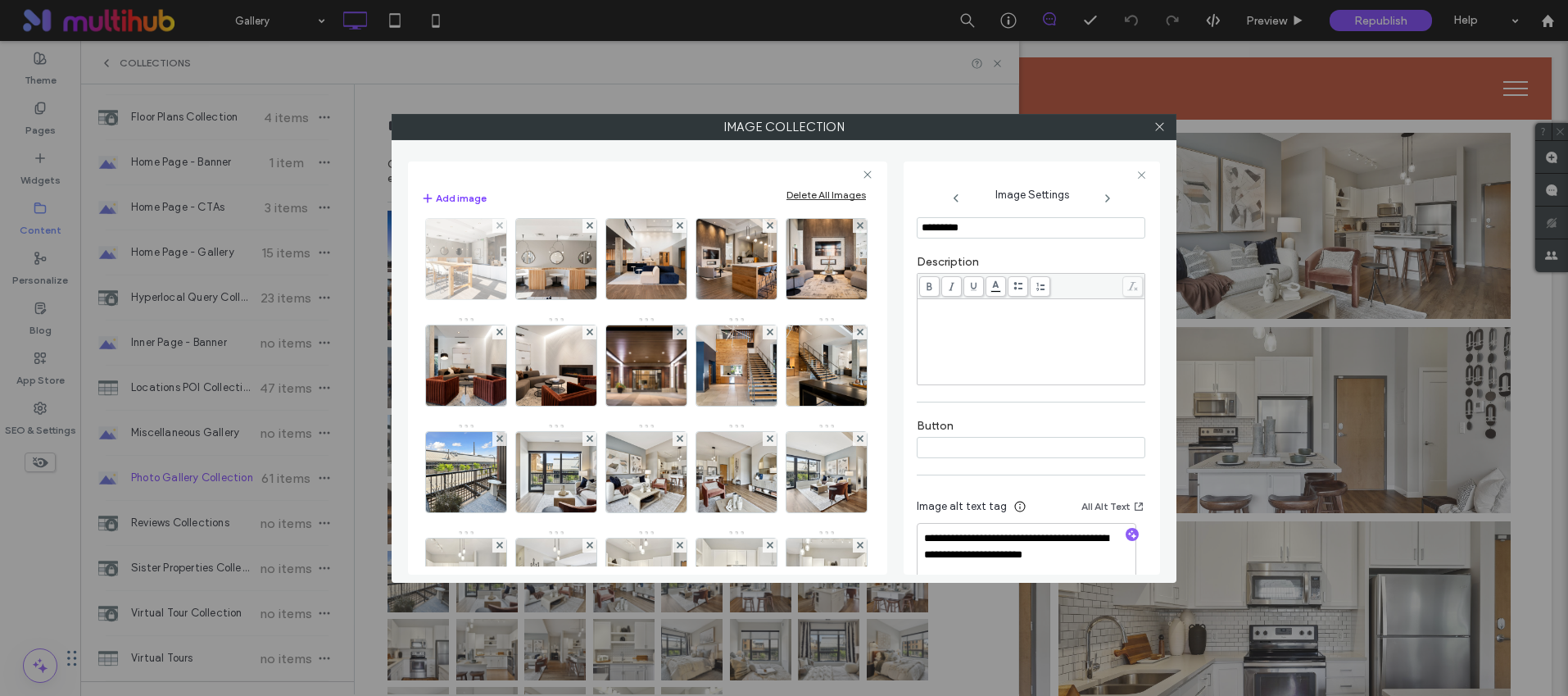
click at [527, 300] on img at bounding box center [467, 258] width 121 height 80
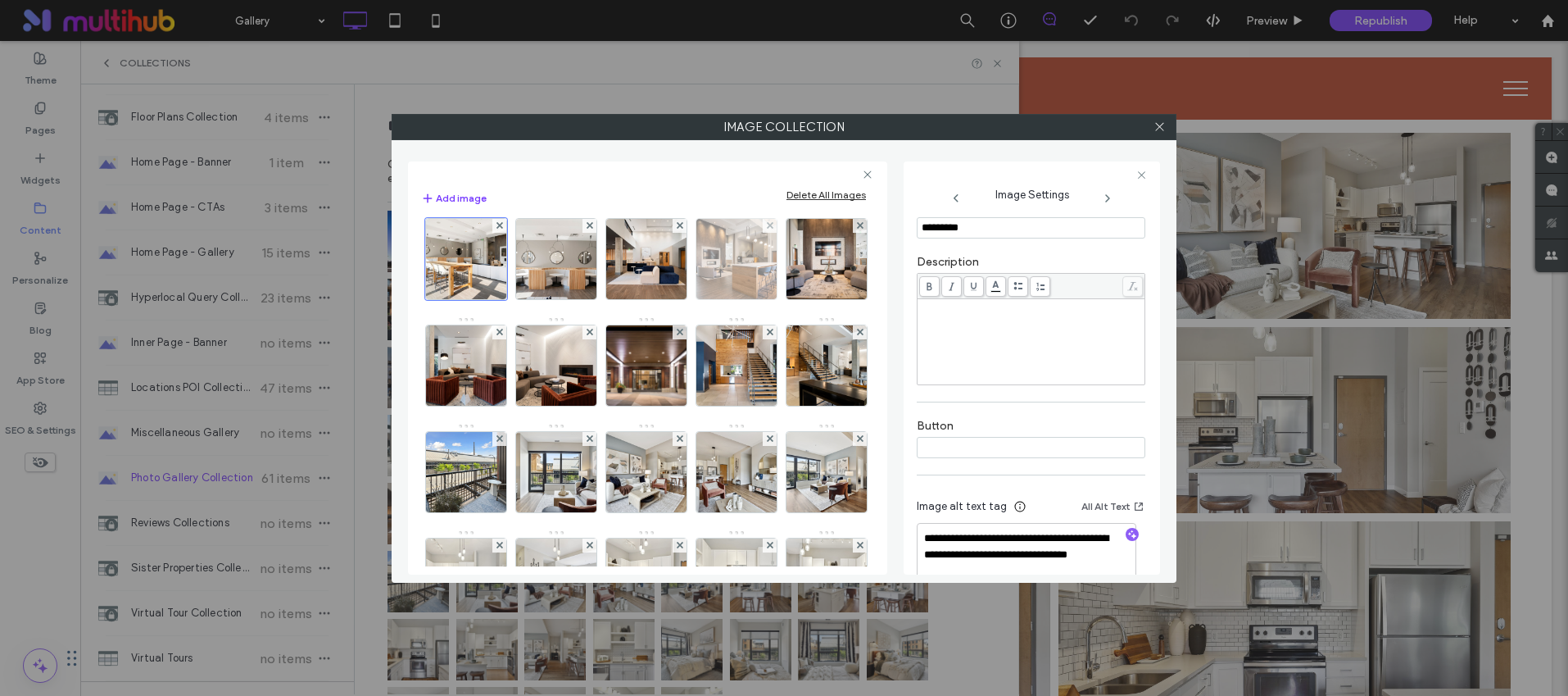
click at [676, 300] on img at bounding box center [736, 258] width 121 height 80
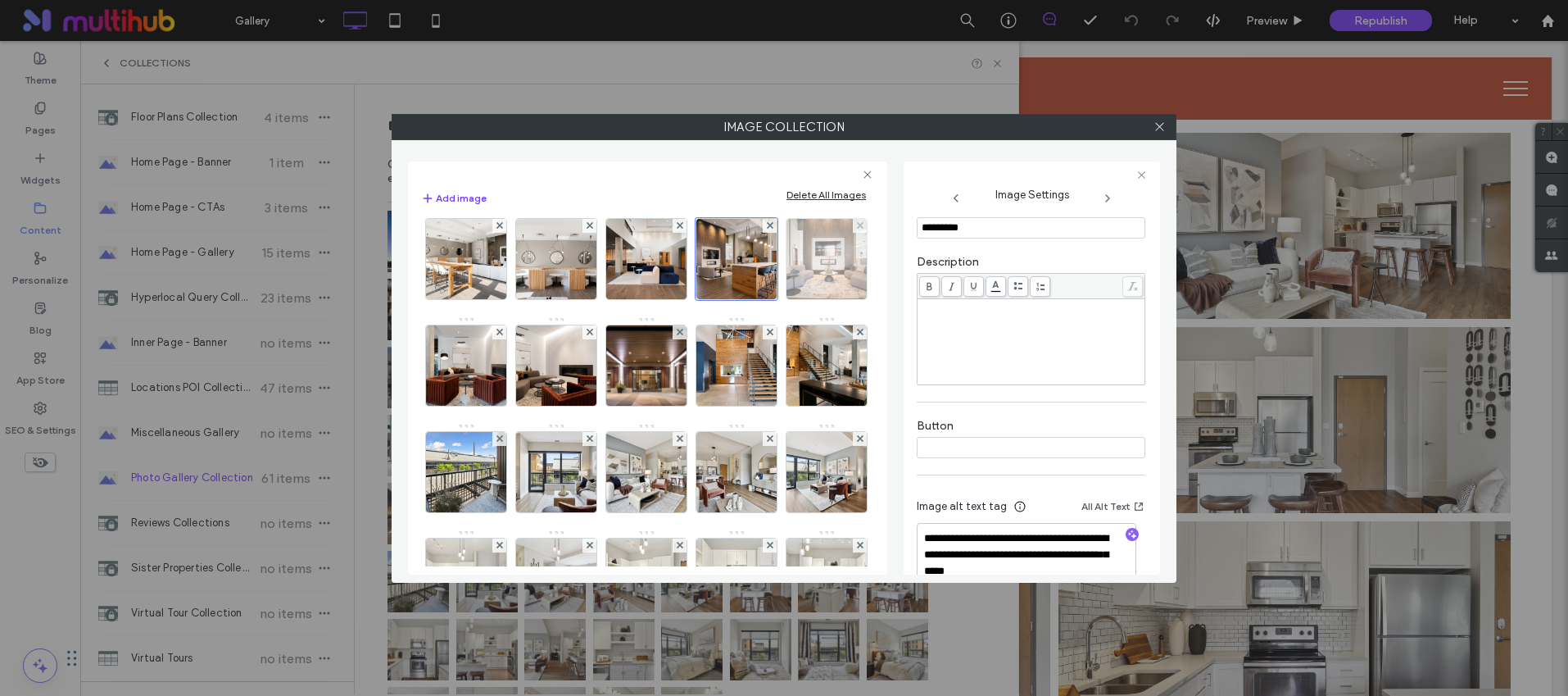
click at [767, 300] on img at bounding box center [827, 258] width 121 height 80
click at [1158, 132] on span at bounding box center [1159, 127] width 13 height 24
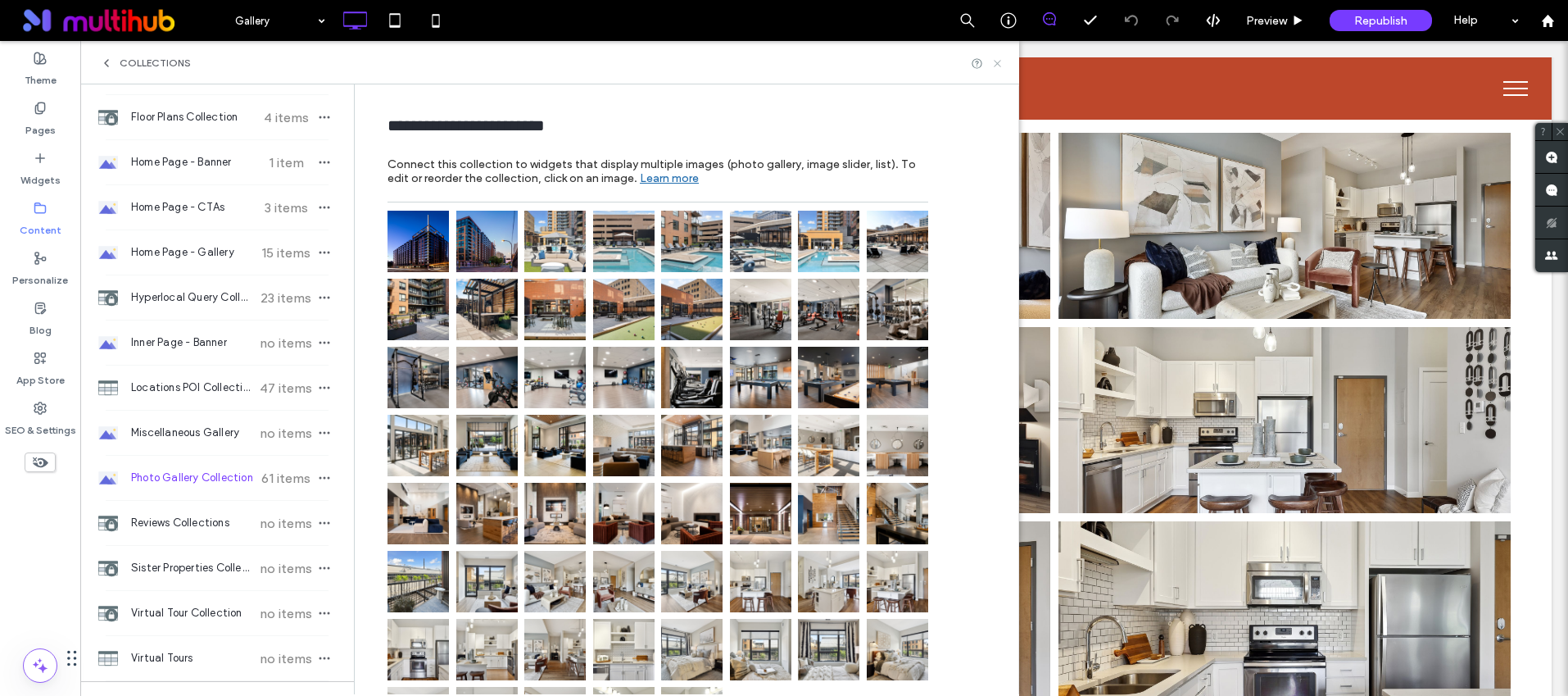
drag, startPoint x: 995, startPoint y: 59, endPoint x: 311, endPoint y: 294, distance: 723.2
click at [995, 59] on icon at bounding box center [997, 63] width 13 height 13
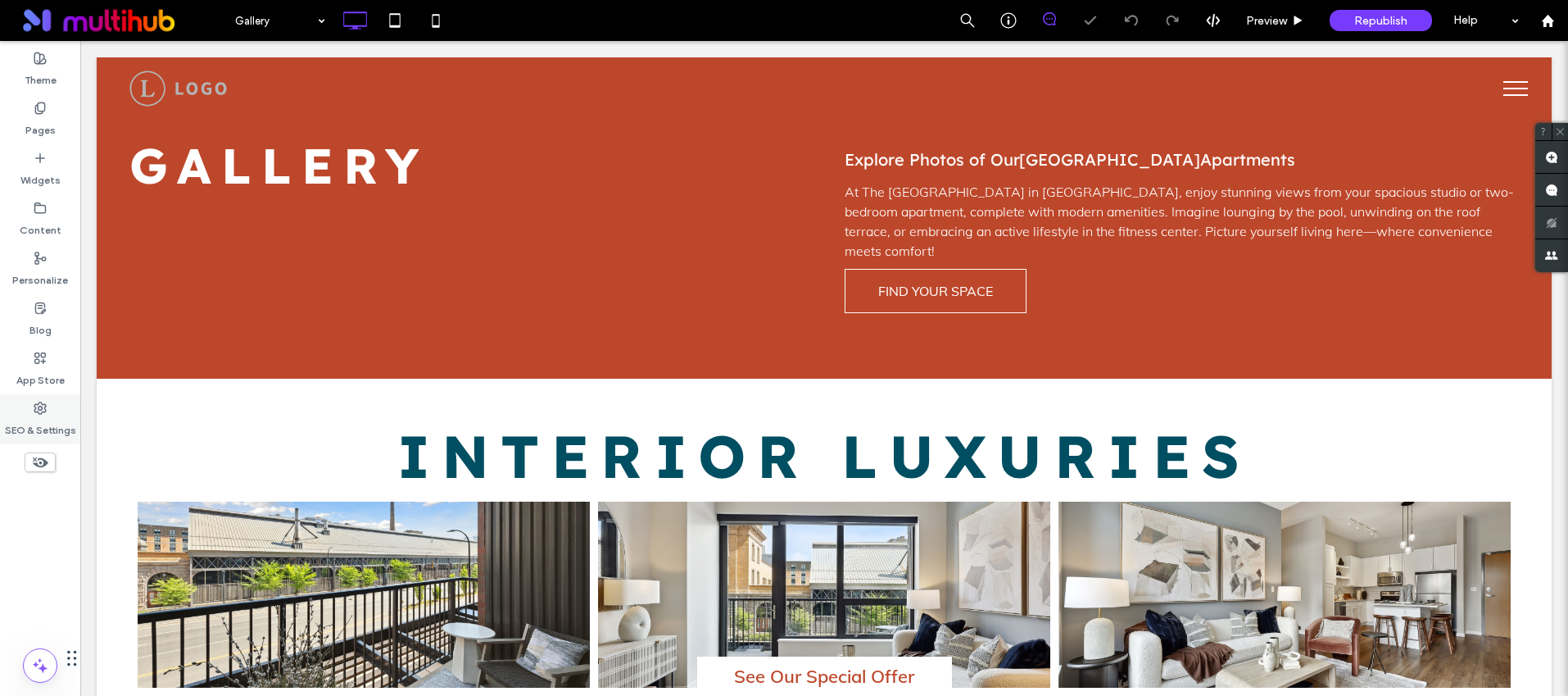
scroll to position [0, 0]
click at [66, 422] on label "SEO & Settings" at bounding box center [41, 426] width 71 height 23
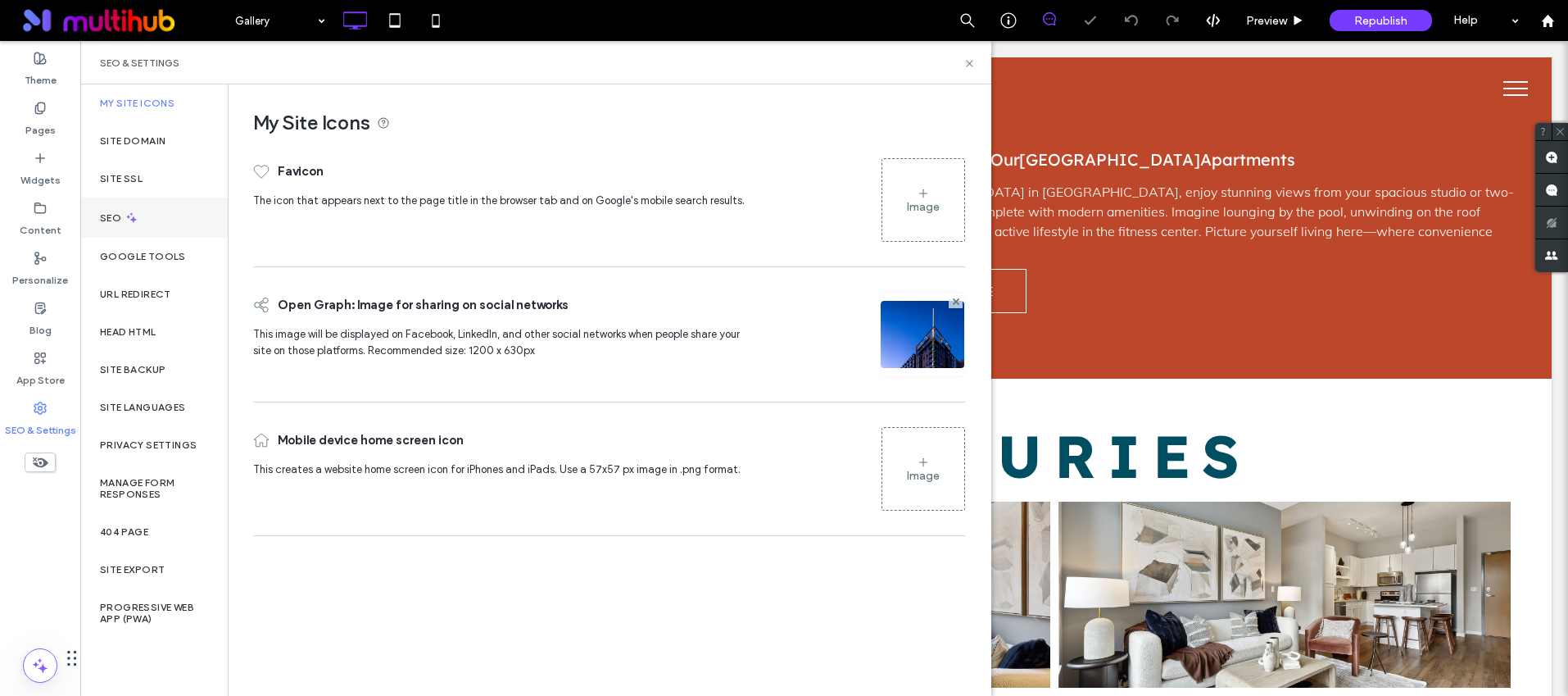
click at [127, 214] on icon at bounding box center [131, 218] width 14 height 14
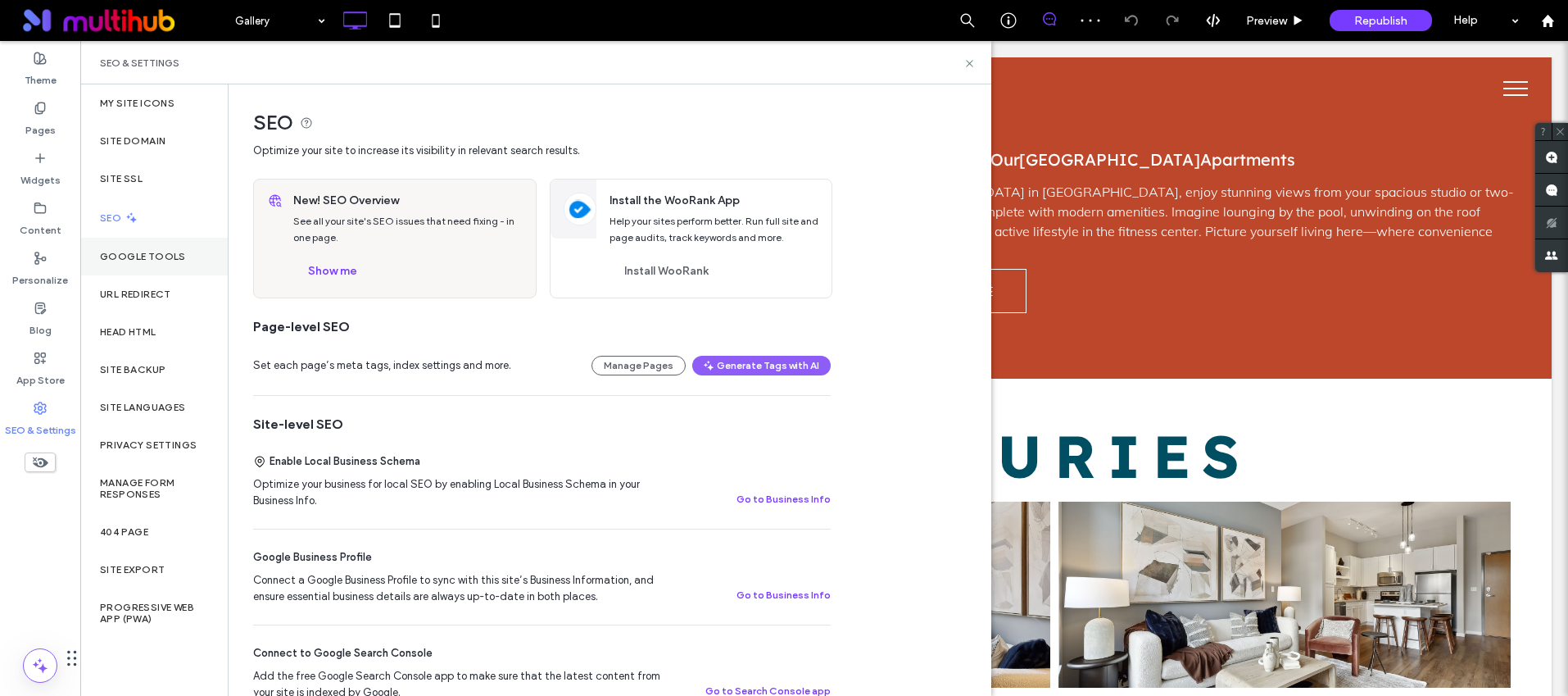
click at [134, 248] on div "Google Tools" at bounding box center [154, 256] width 148 height 38
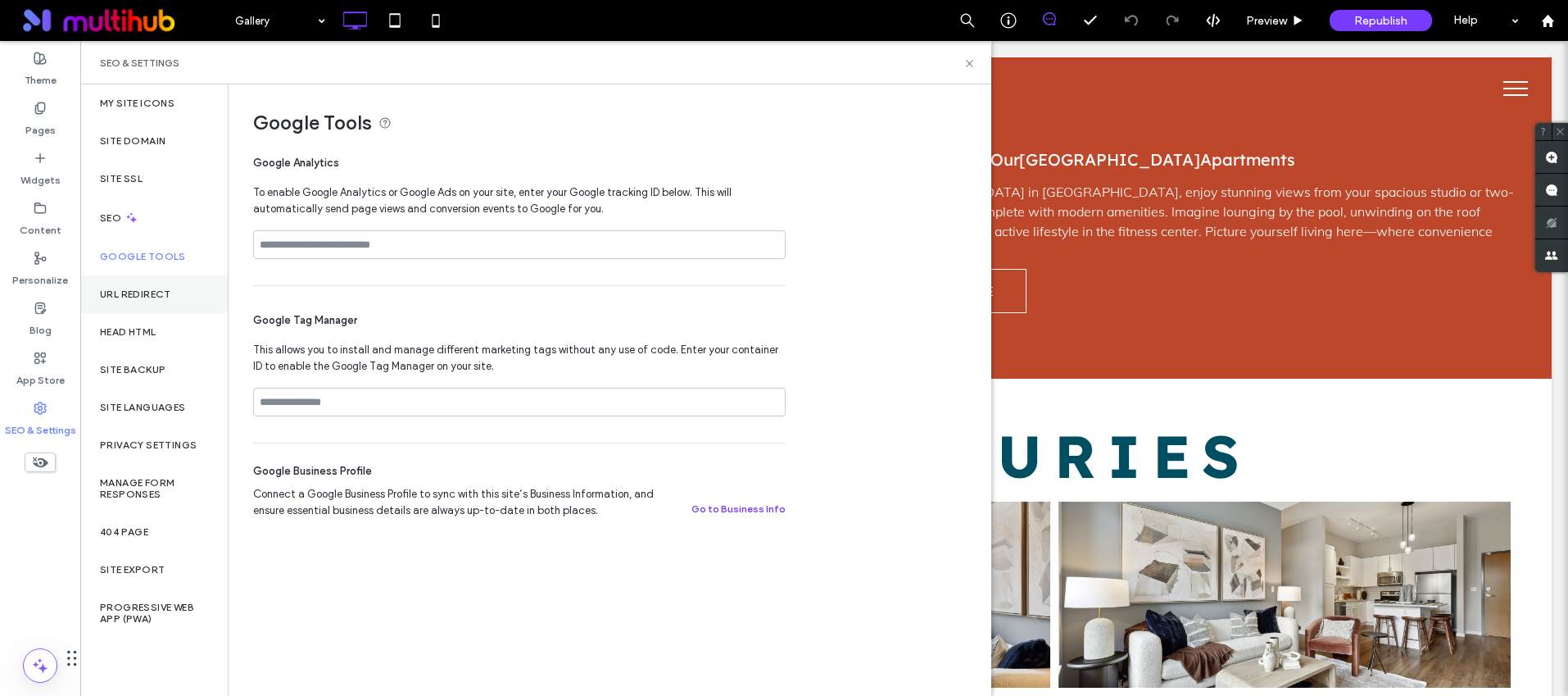
click at [149, 304] on div "URL Redirect" at bounding box center [154, 294] width 148 height 38
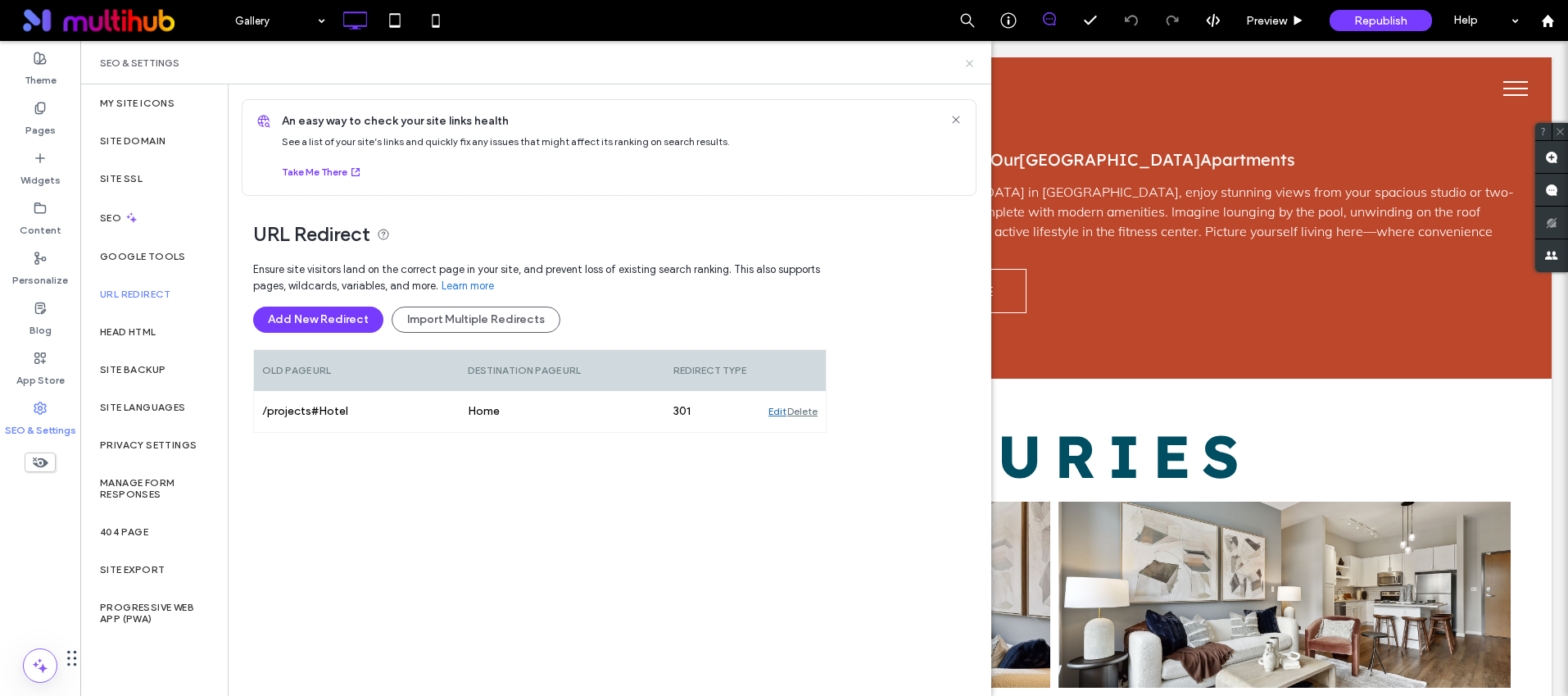
click at [973, 65] on icon at bounding box center [969, 63] width 13 height 13
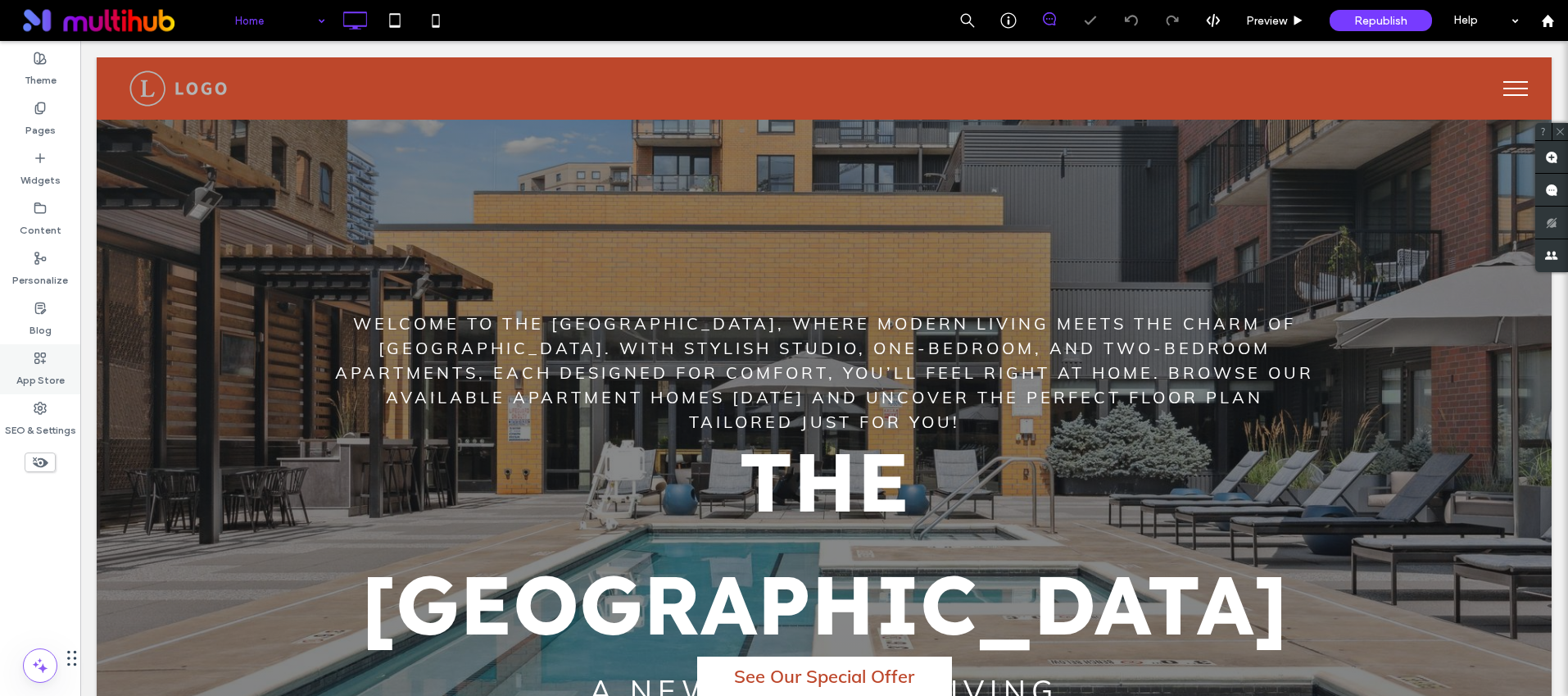
click at [44, 365] on label "App Store" at bounding box center [41, 376] width 48 height 23
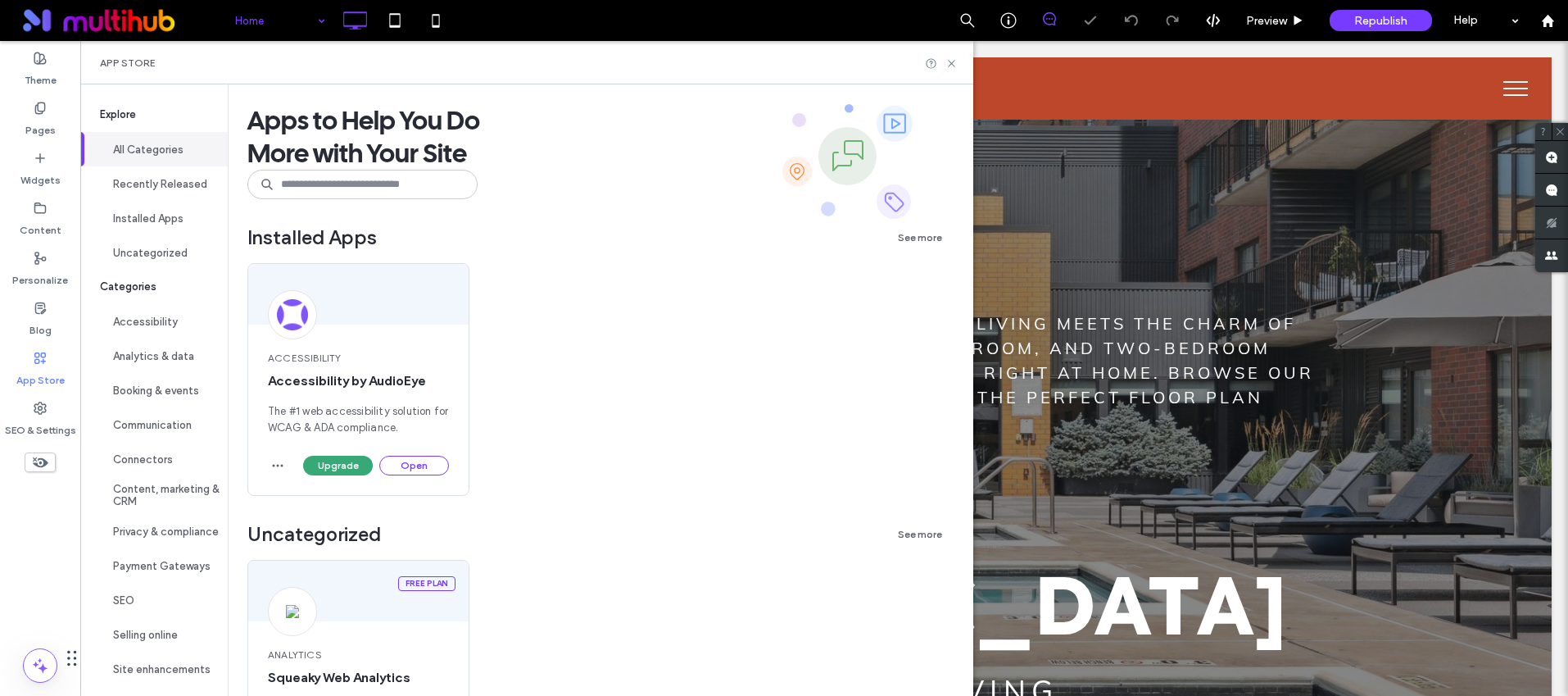
drag, startPoint x: 292, startPoint y: 22, endPoint x: 287, endPoint y: 37, distance: 15.8
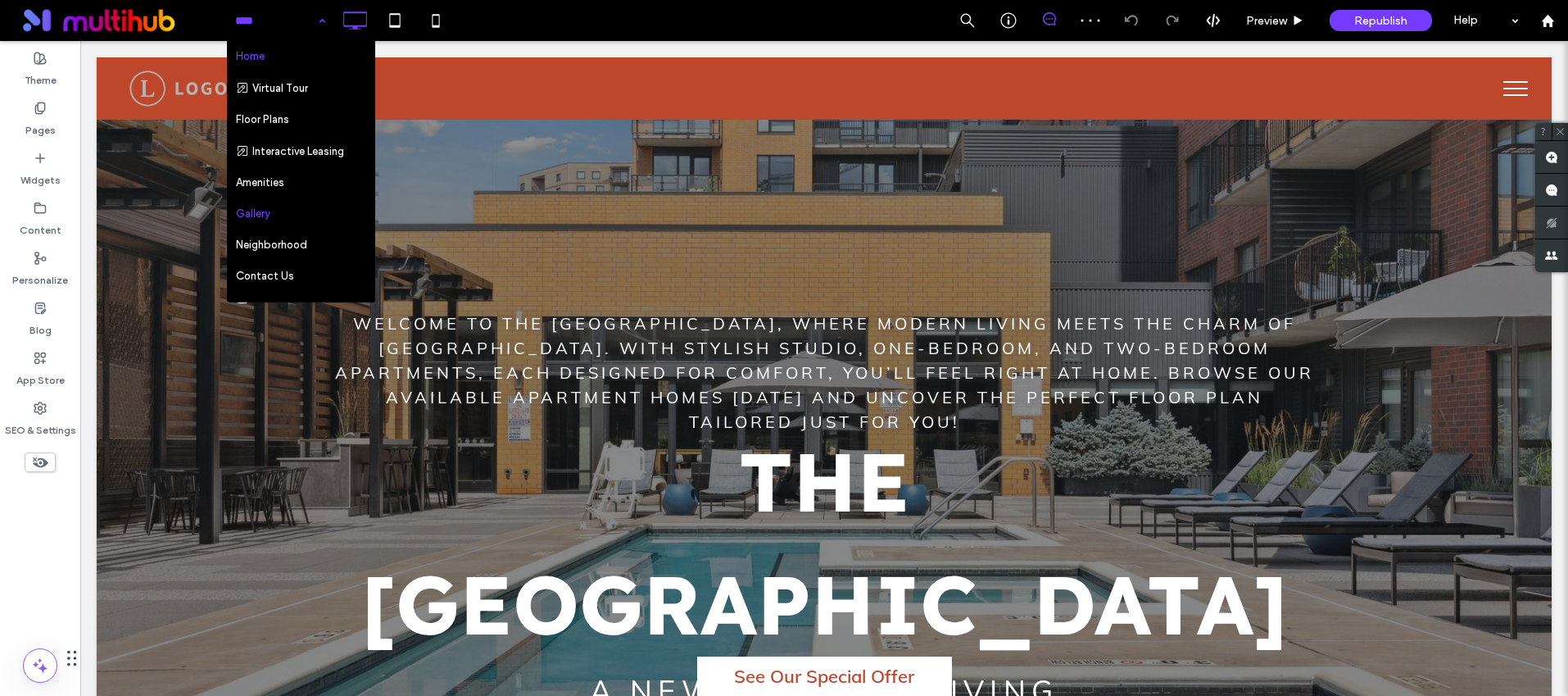
scroll to position [240, 0]
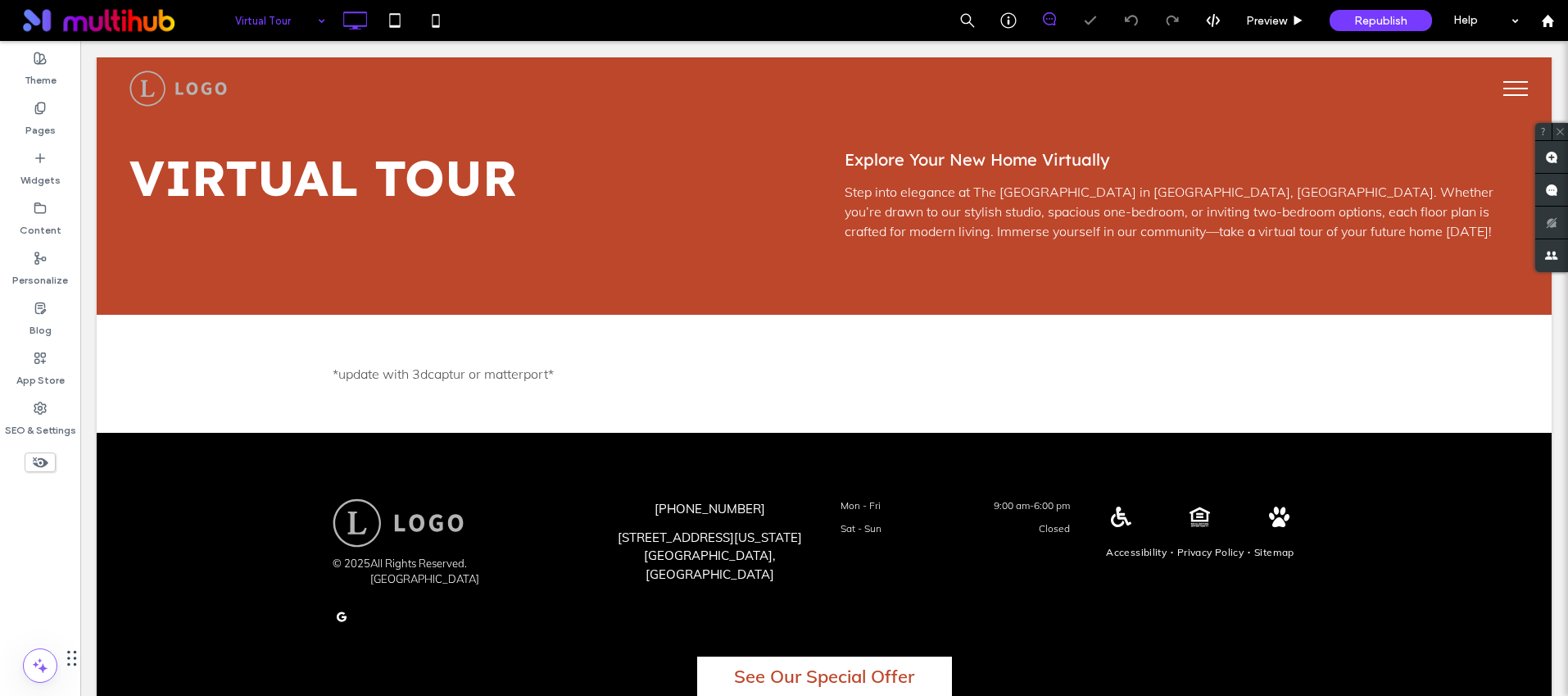
click at [289, 14] on input at bounding box center [275, 20] width 82 height 41
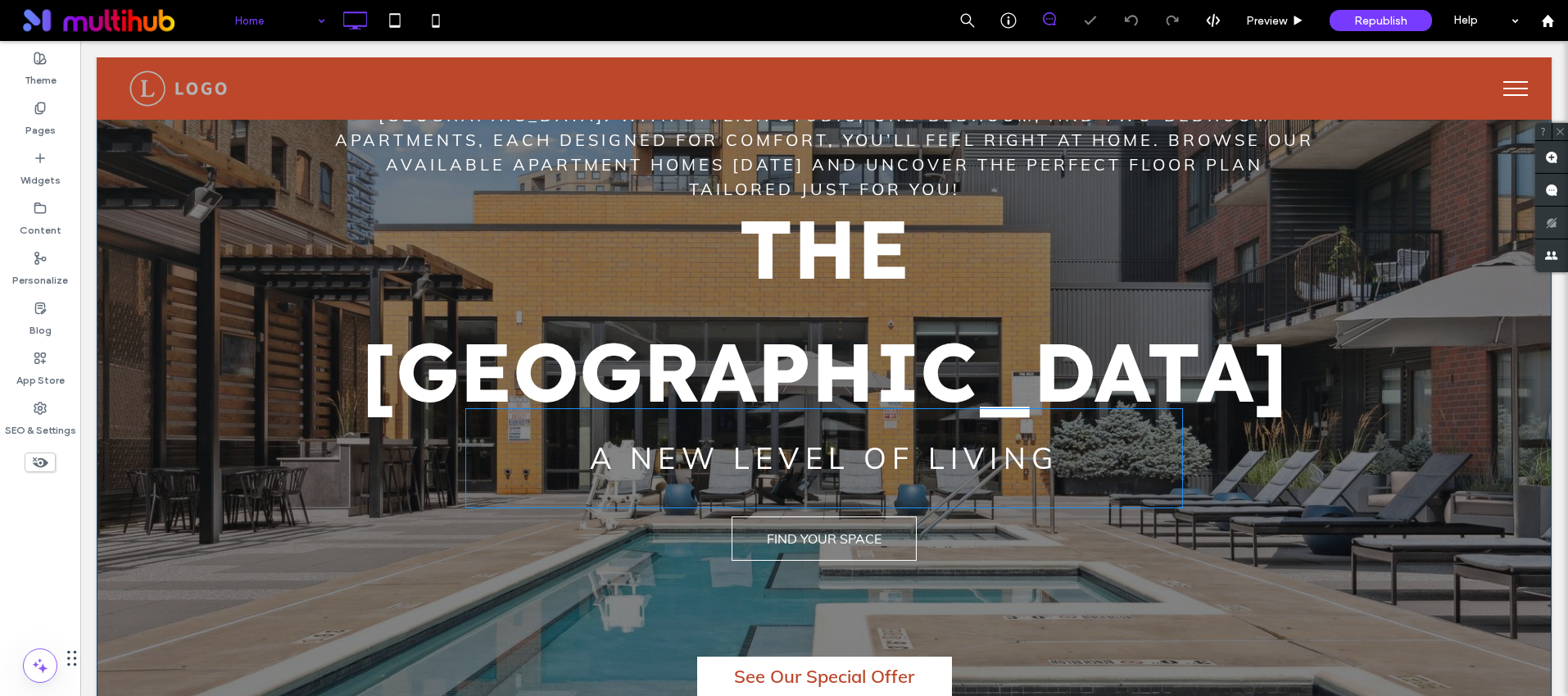
scroll to position [351, 0]
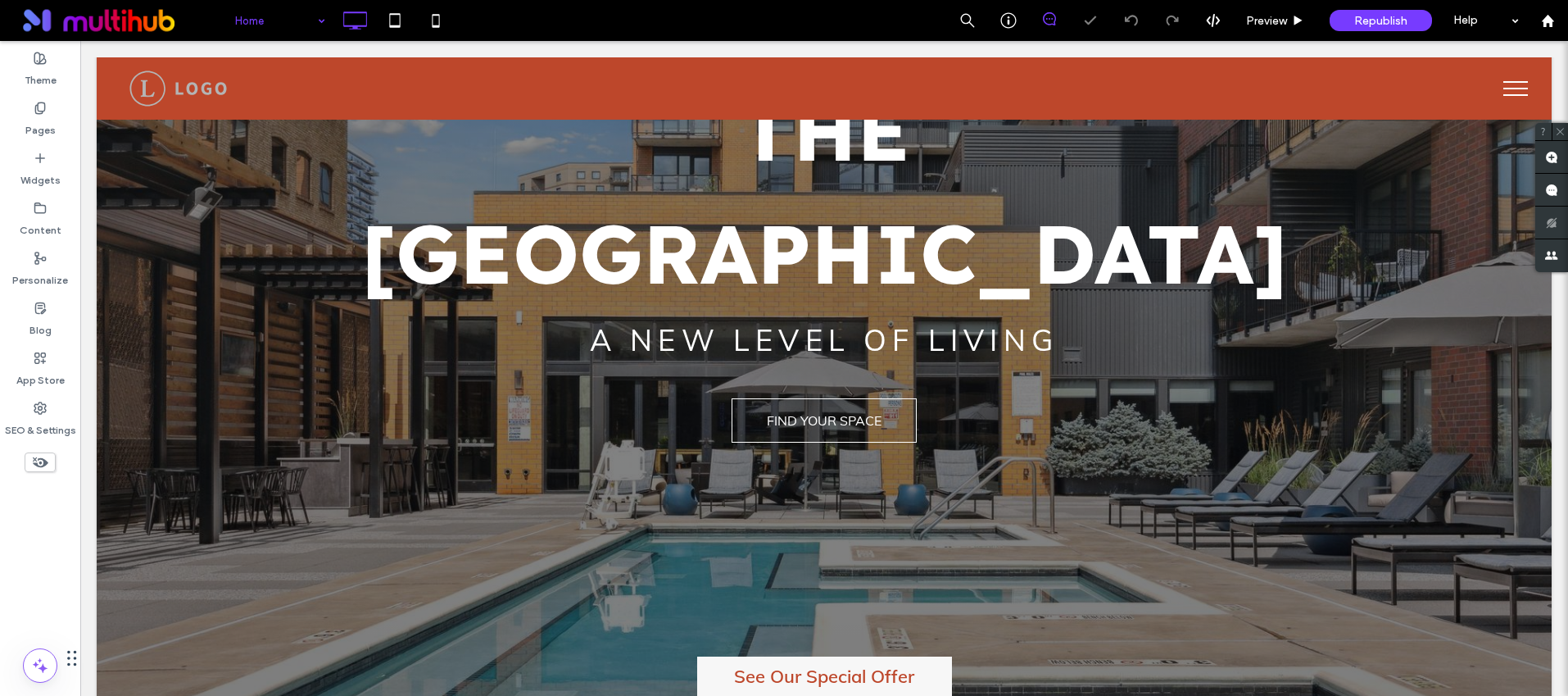
click at [876, 659] on label "See Our Special Offer" at bounding box center [825, 676] width 255 height 40
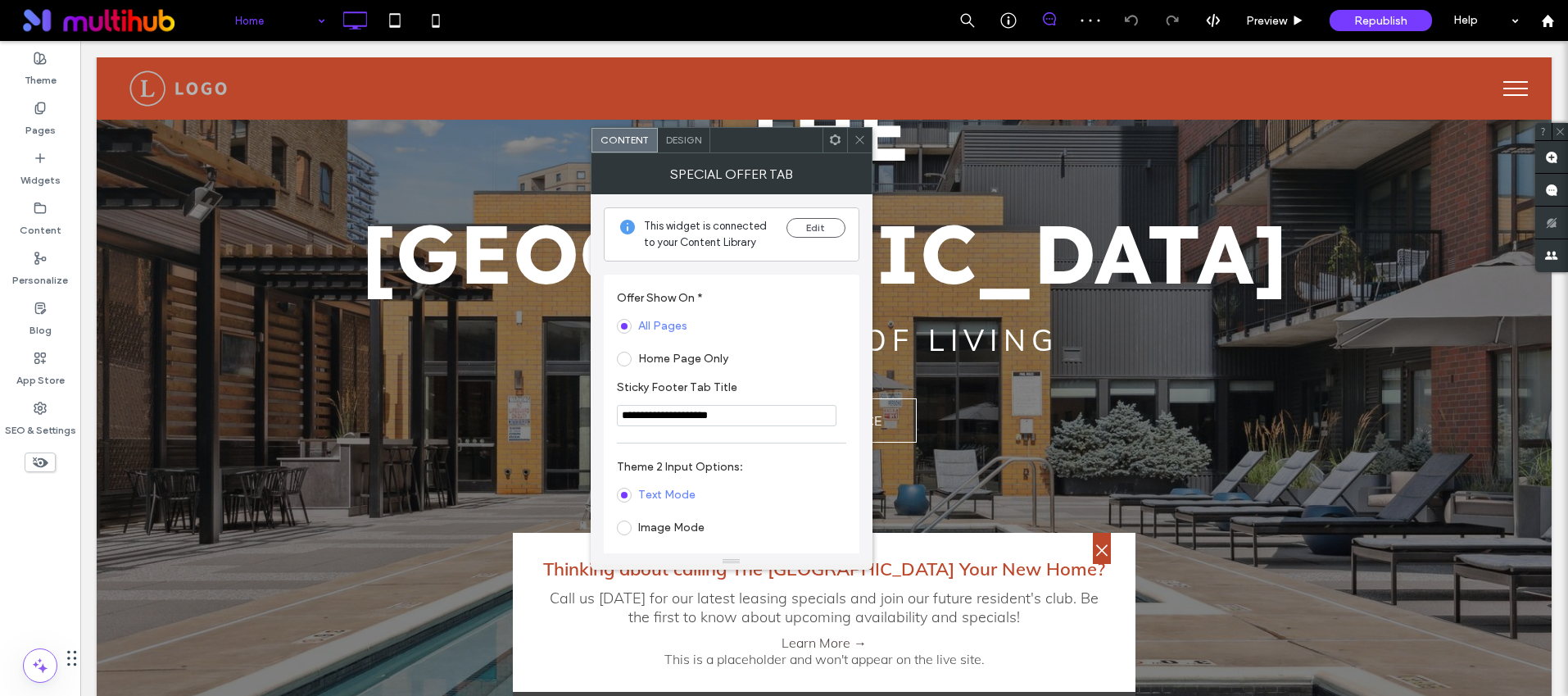
drag, startPoint x: 860, startPoint y: 140, endPoint x: 860, endPoint y: 242, distance: 102.0
click at [860, 140] on icon at bounding box center [860, 139] width 13 height 13
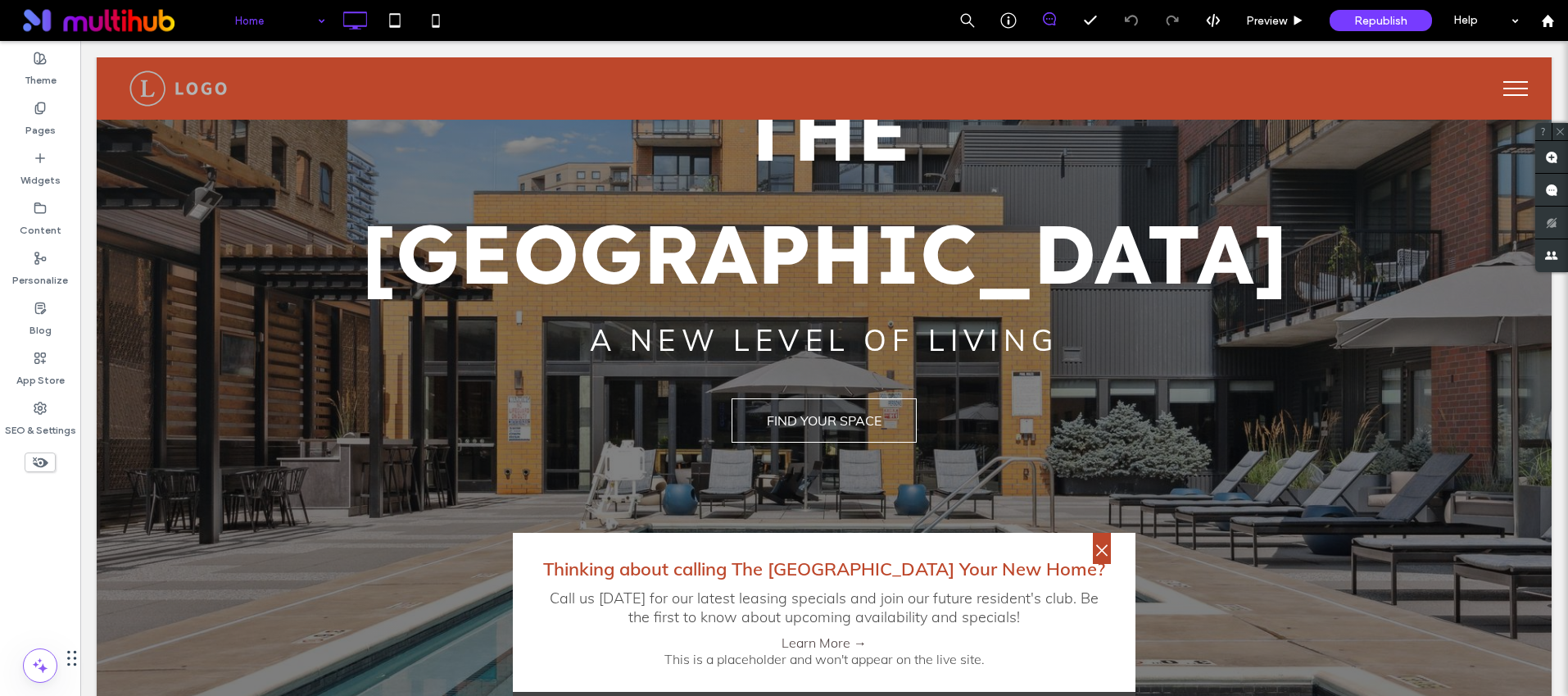
click at [1093, 537] on label "×" at bounding box center [1101, 548] width 18 height 31
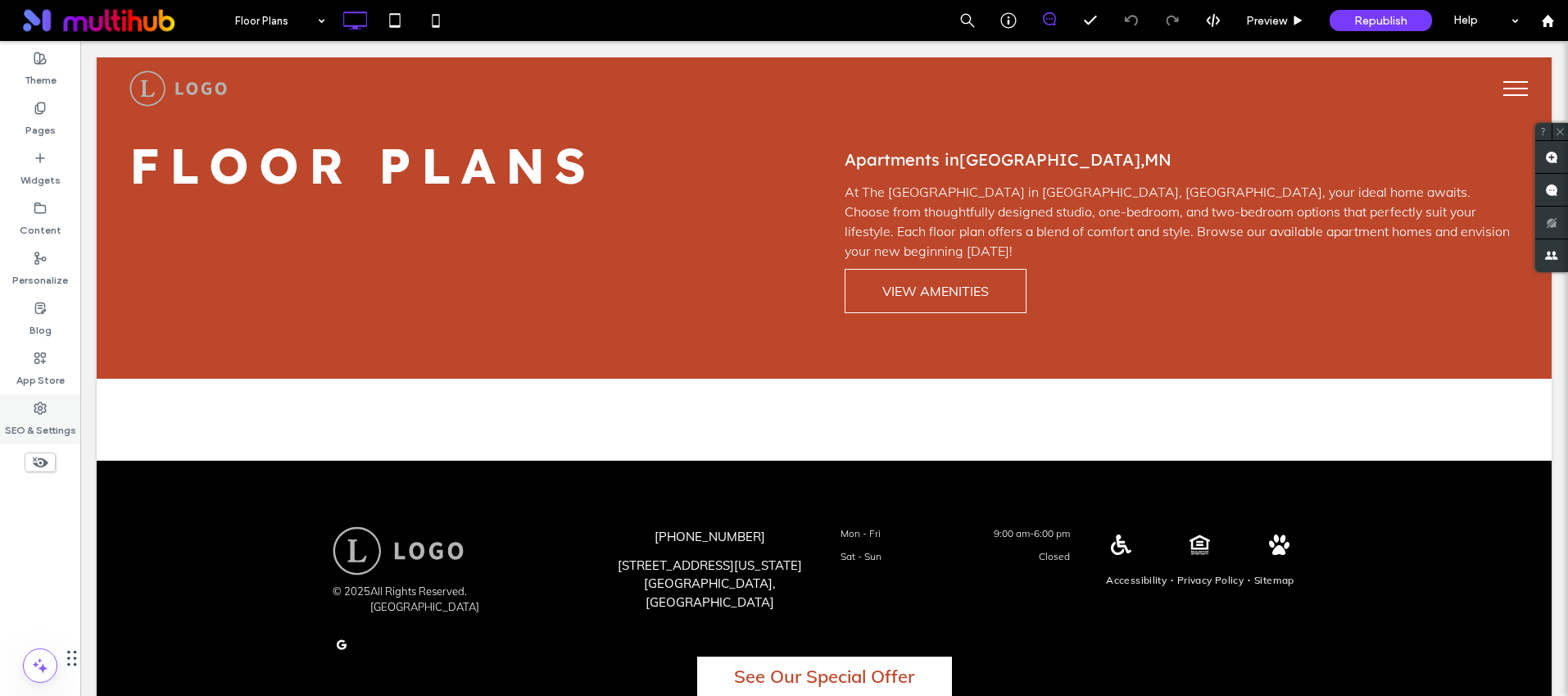
click at [47, 430] on label "SEO & Settings" at bounding box center [41, 426] width 71 height 23
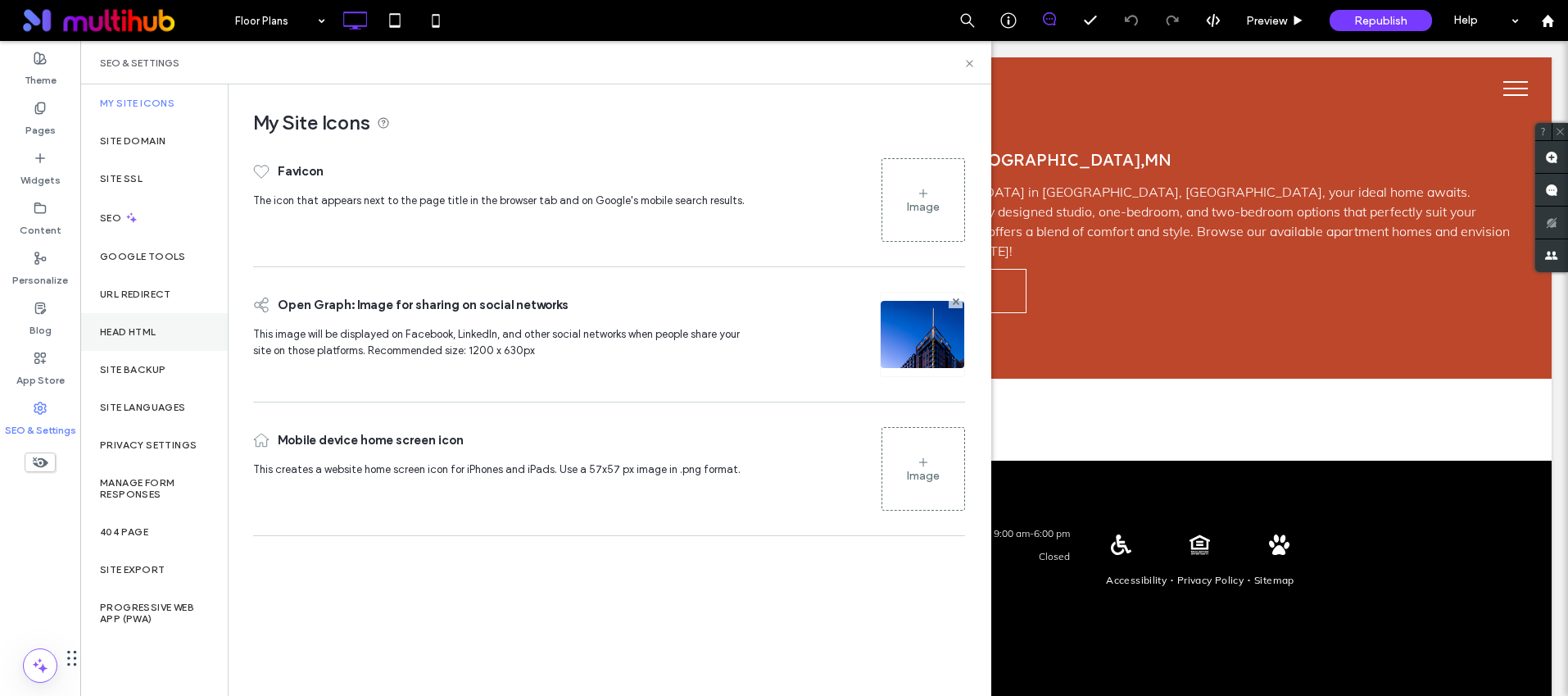
click at [183, 336] on div "Head HTML" at bounding box center [154, 332] width 148 height 38
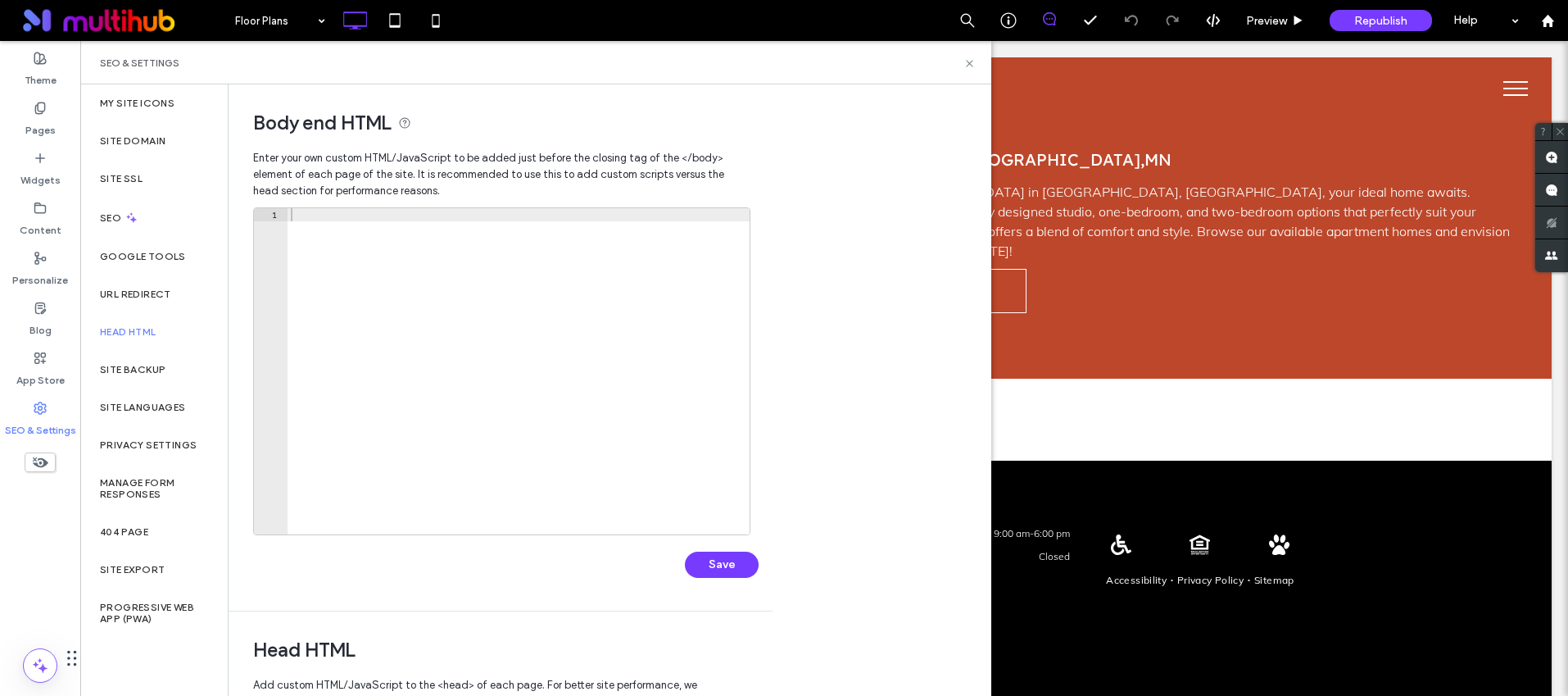
scroll to position [427, 0]
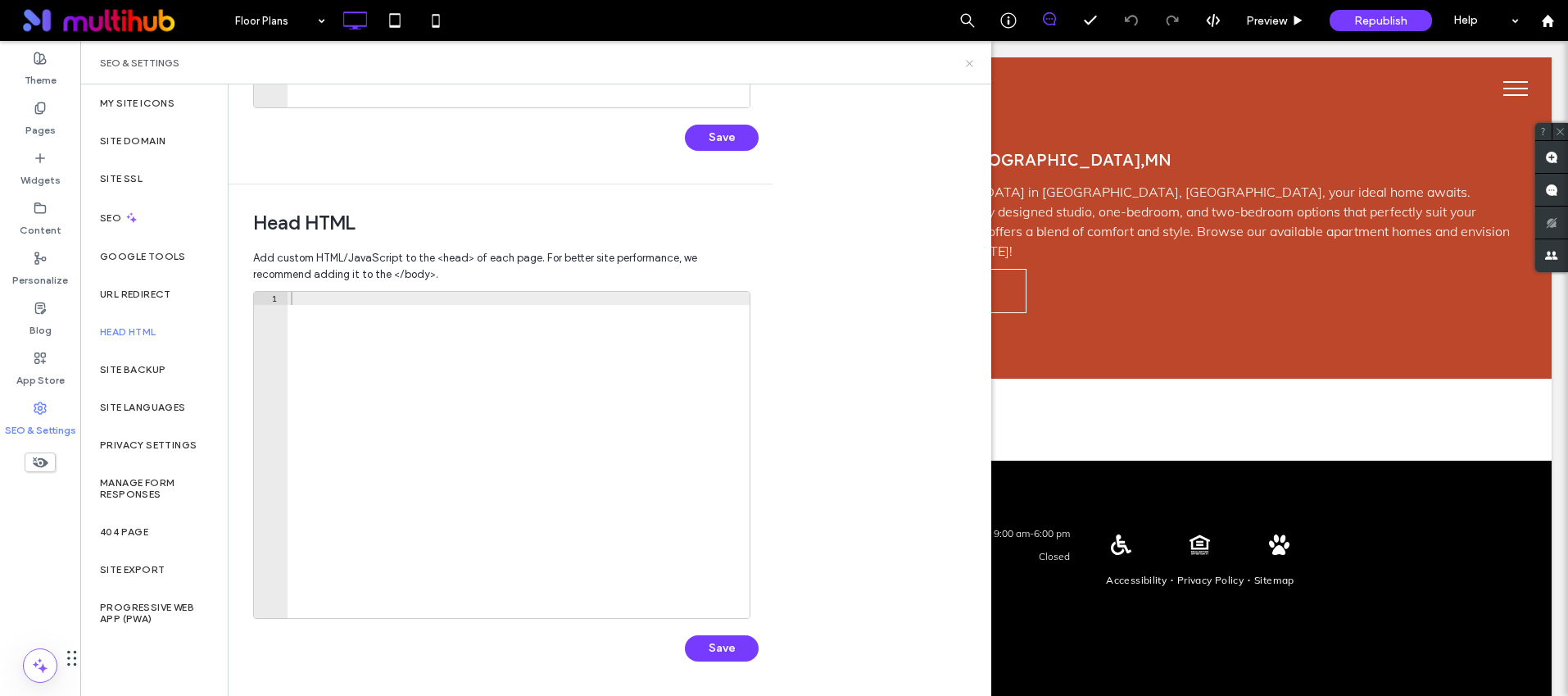
drag, startPoint x: 972, startPoint y: 62, endPoint x: 730, endPoint y: 3, distance: 249.1
click at [972, 62] on icon at bounding box center [969, 63] width 13 height 13
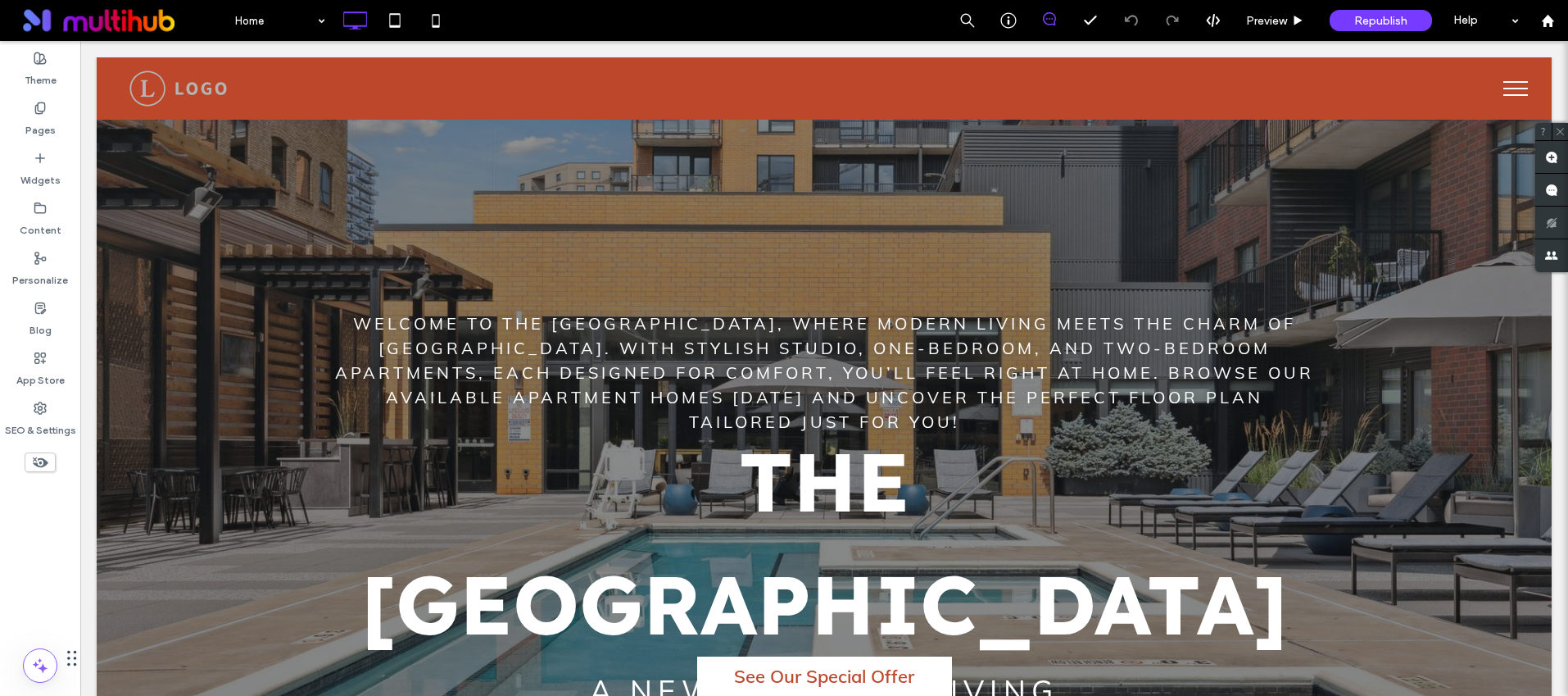
click at [569, 17] on div "Home Preview Republish Help" at bounding box center [897, 20] width 1342 height 41
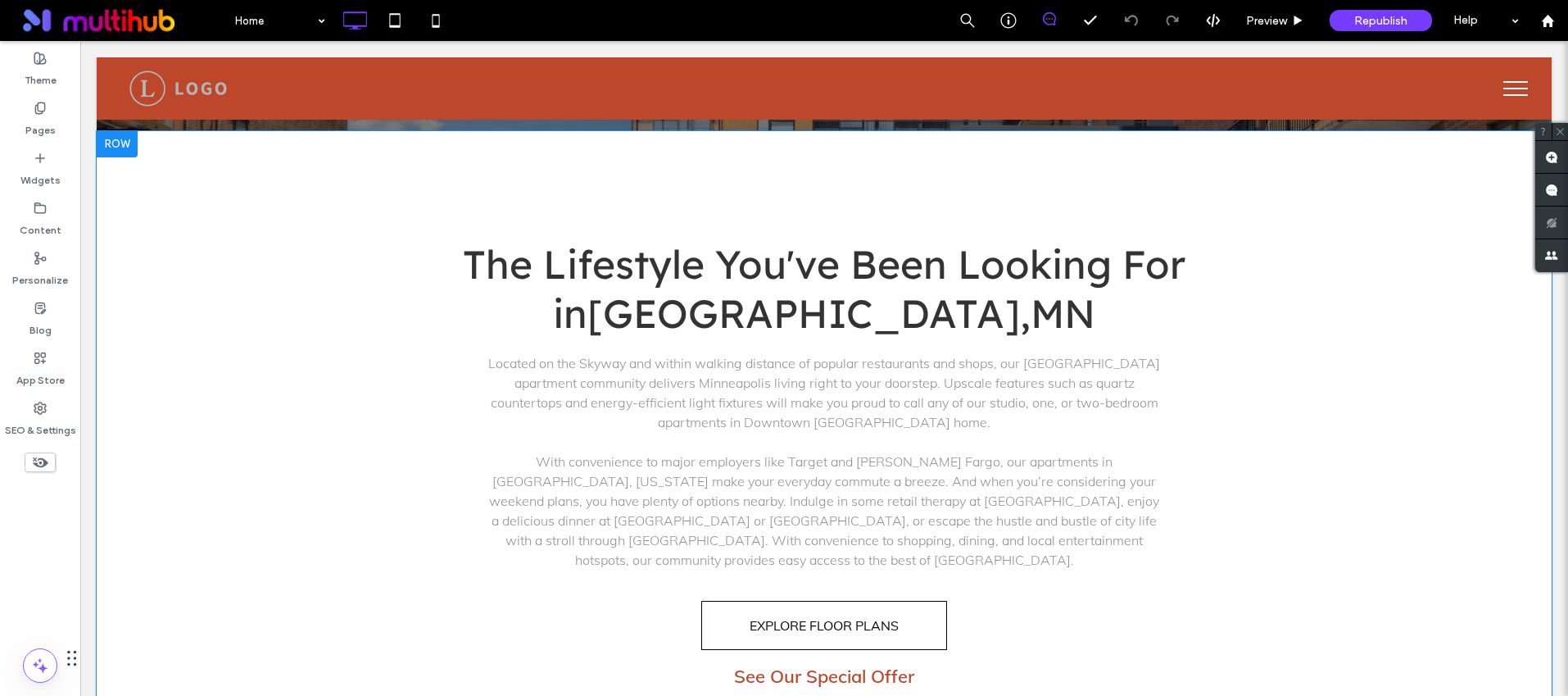
scroll to position [933, 0]
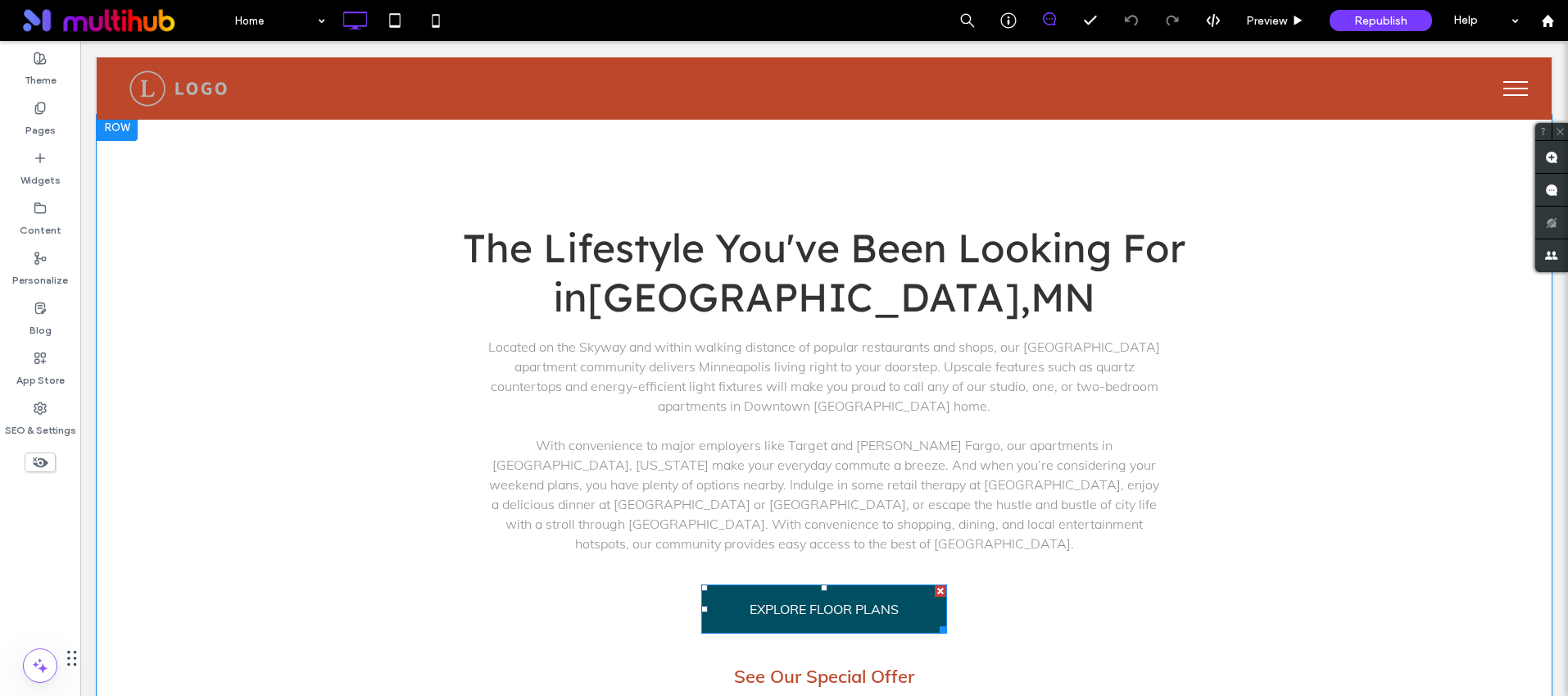
click at [846, 631] on link "EXPLORE FLOOR PLANS" at bounding box center [824, 609] width 245 height 49
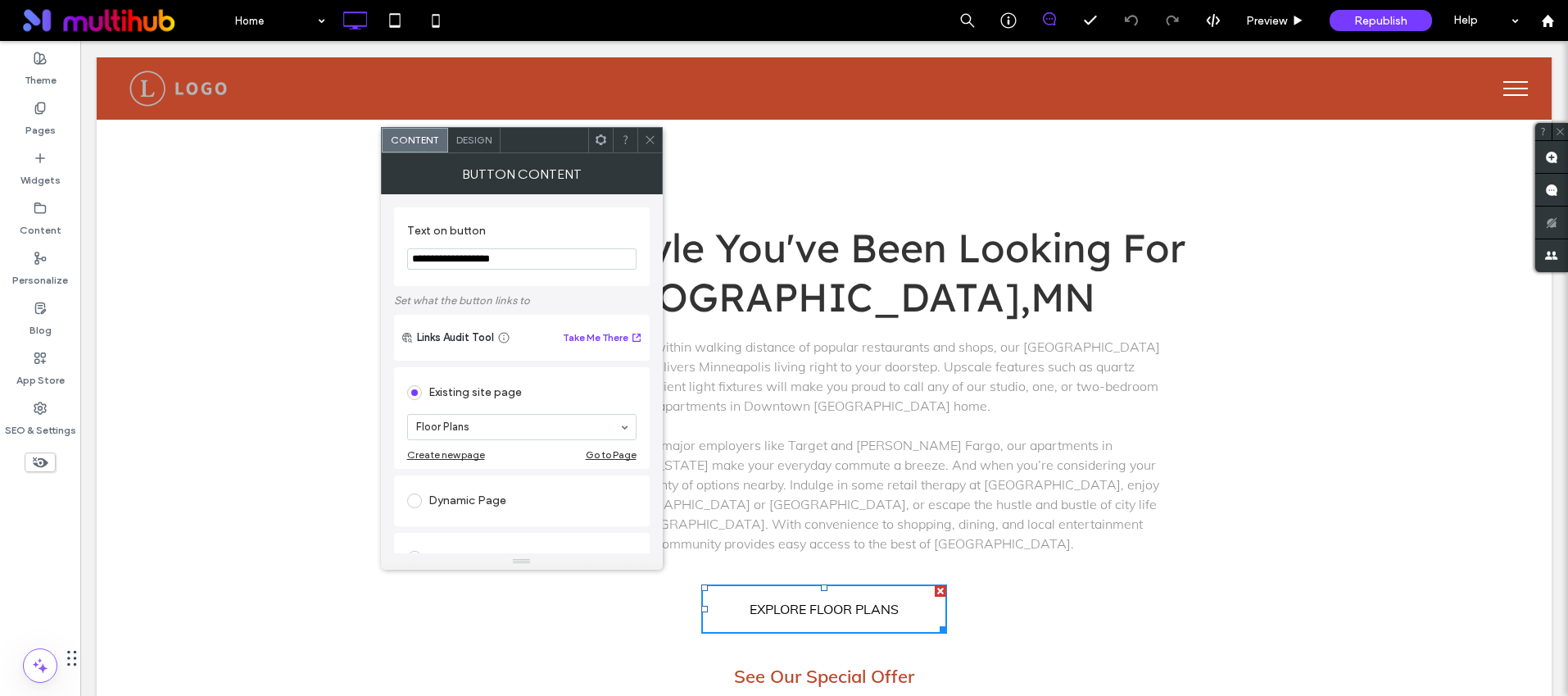
click at [654, 141] on icon at bounding box center [650, 139] width 13 height 13
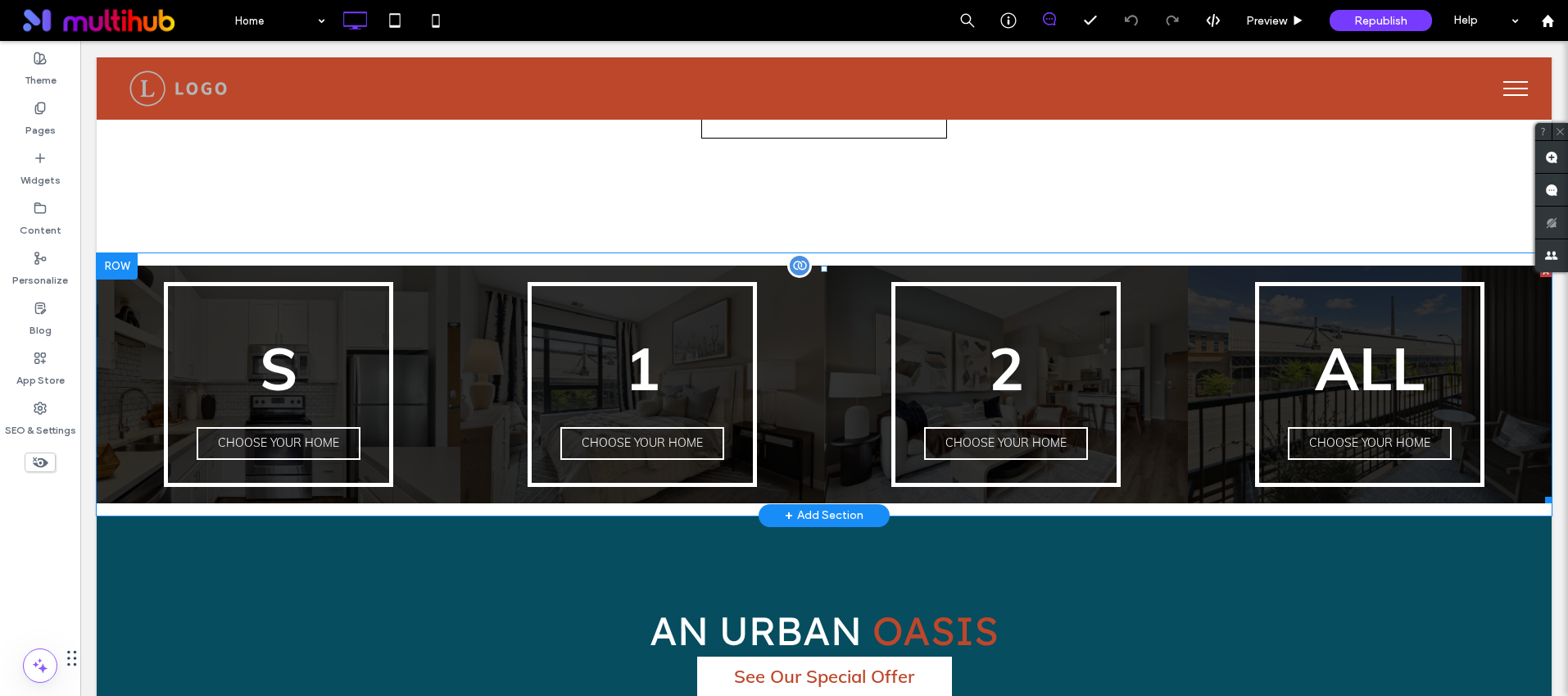
scroll to position [1427, 0]
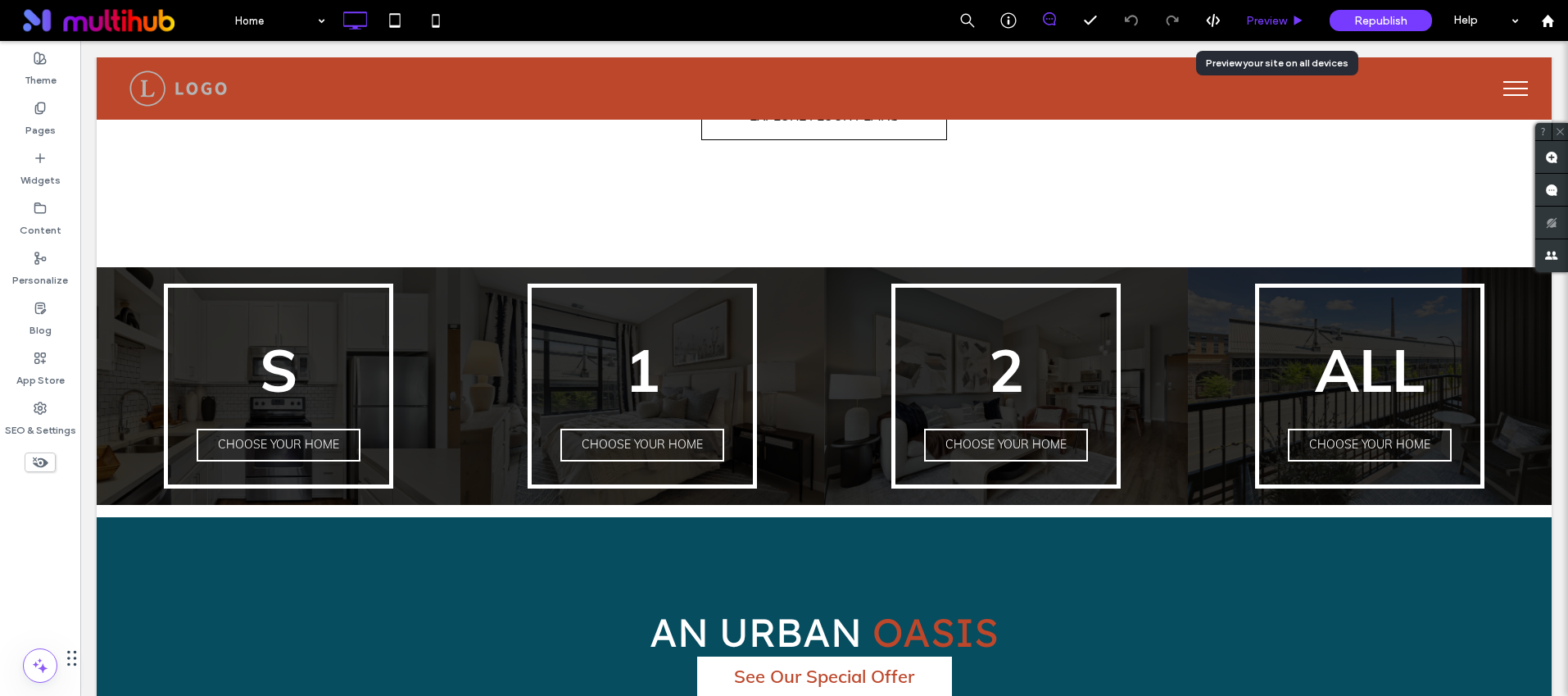
click at [1277, 16] on span "Preview" at bounding box center [1267, 20] width 41 height 14
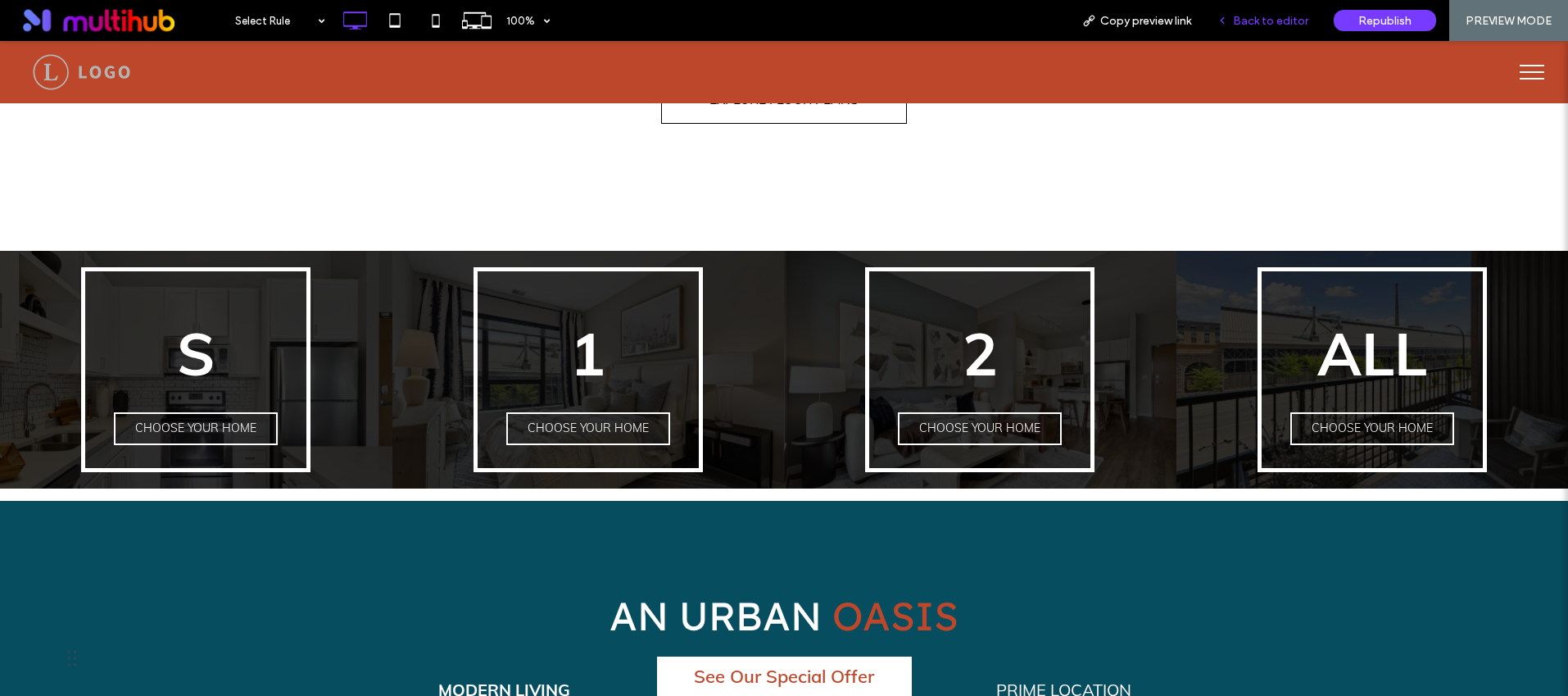
click at [1269, 16] on span "Back to editor" at bounding box center [1270, 20] width 75 height 14
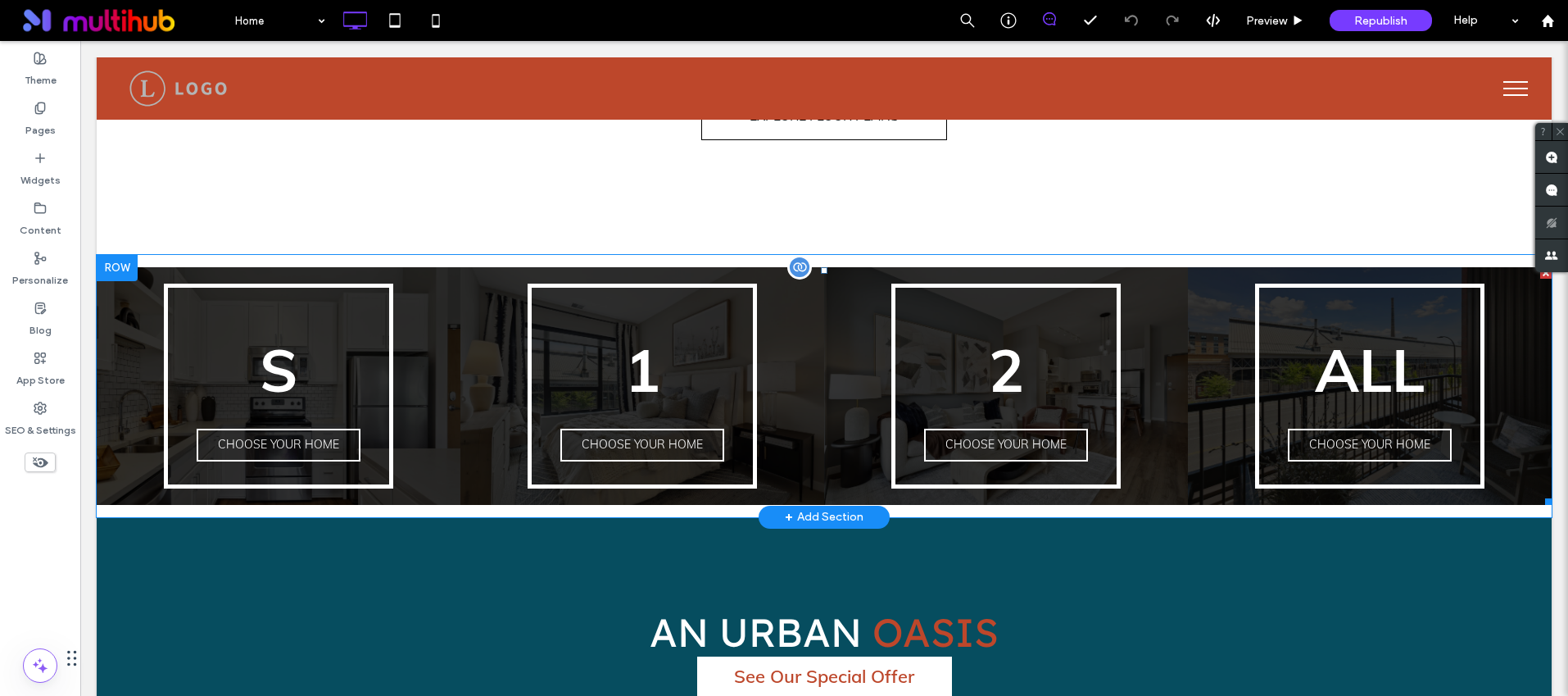
click at [421, 293] on span at bounding box center [824, 386] width 1455 height 238
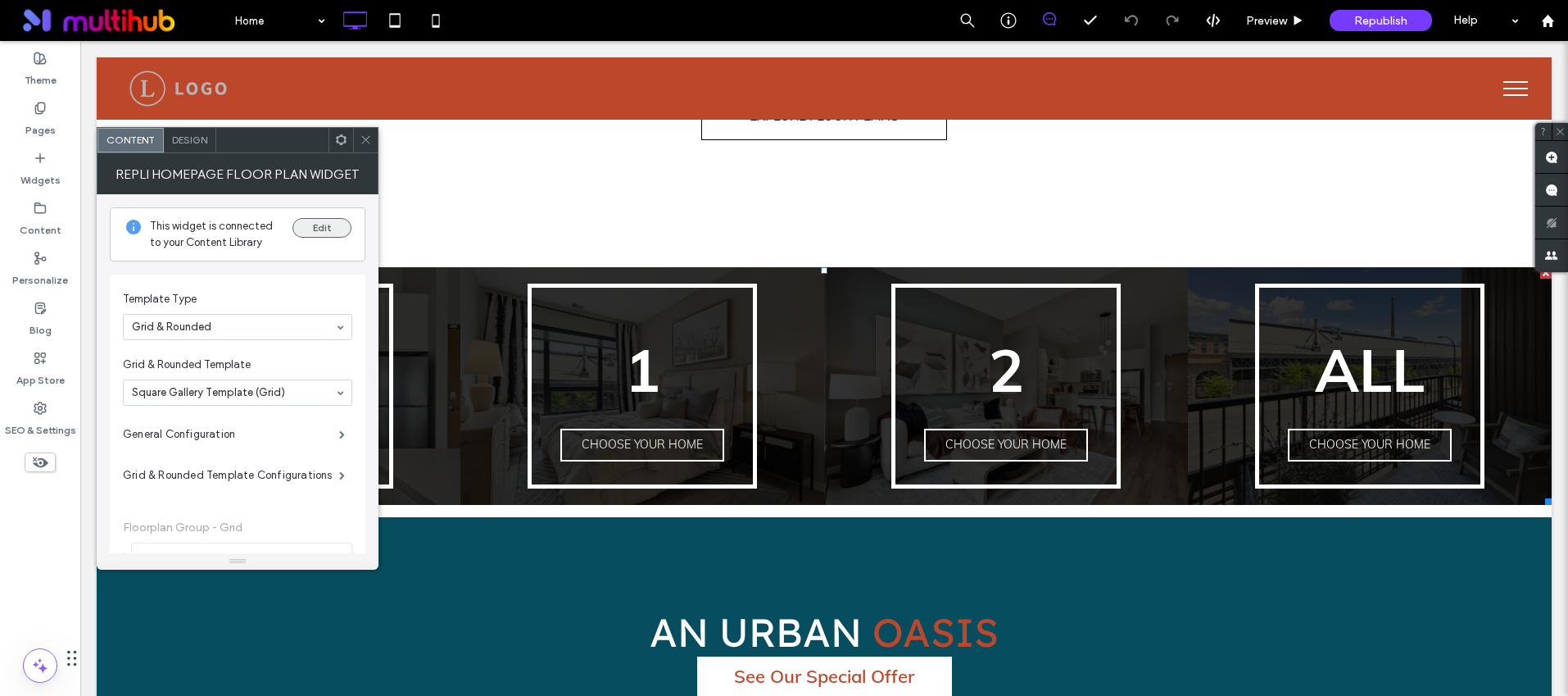
click at [321, 229] on button "Edit" at bounding box center [322, 228] width 59 height 19
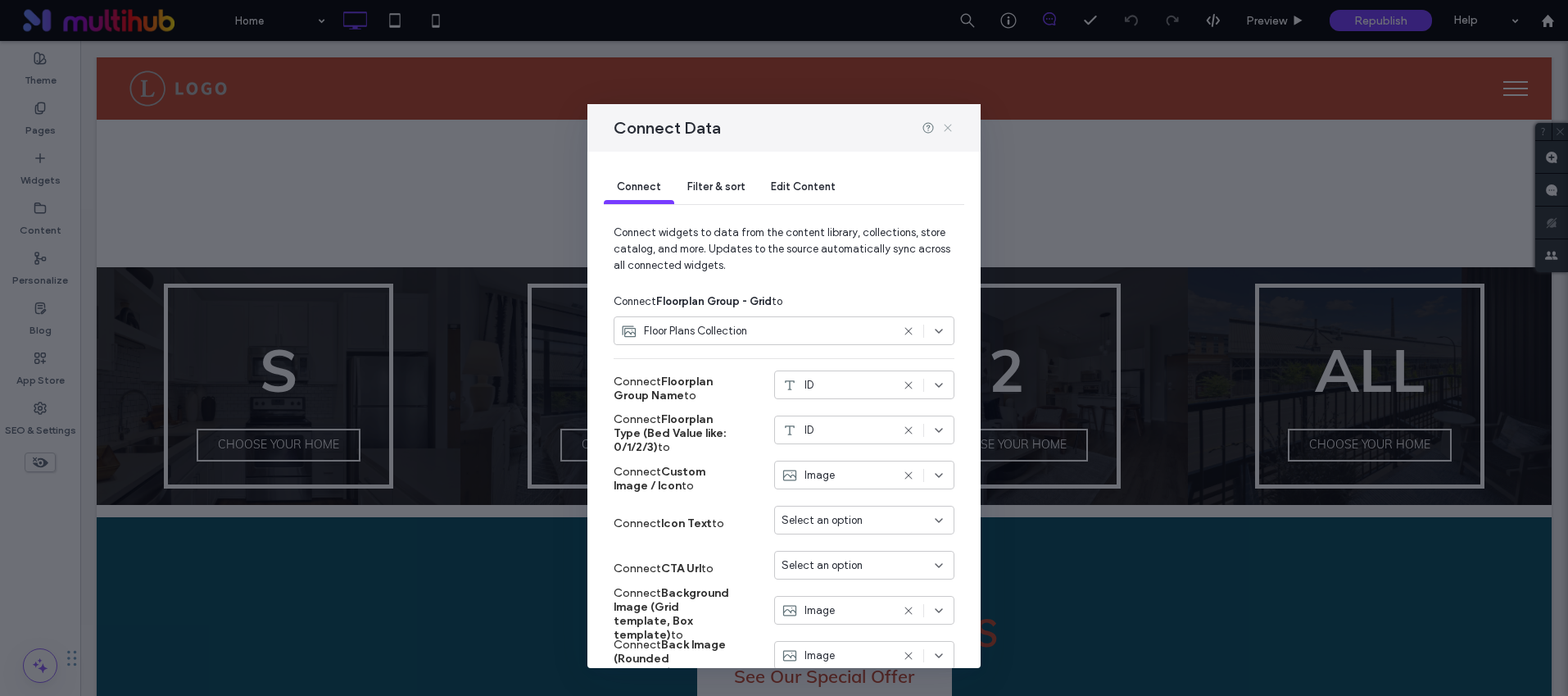
drag, startPoint x: 952, startPoint y: 128, endPoint x: 411, endPoint y: 286, distance: 563.6
click at [952, 128] on icon at bounding box center [948, 129] width 14 height 14
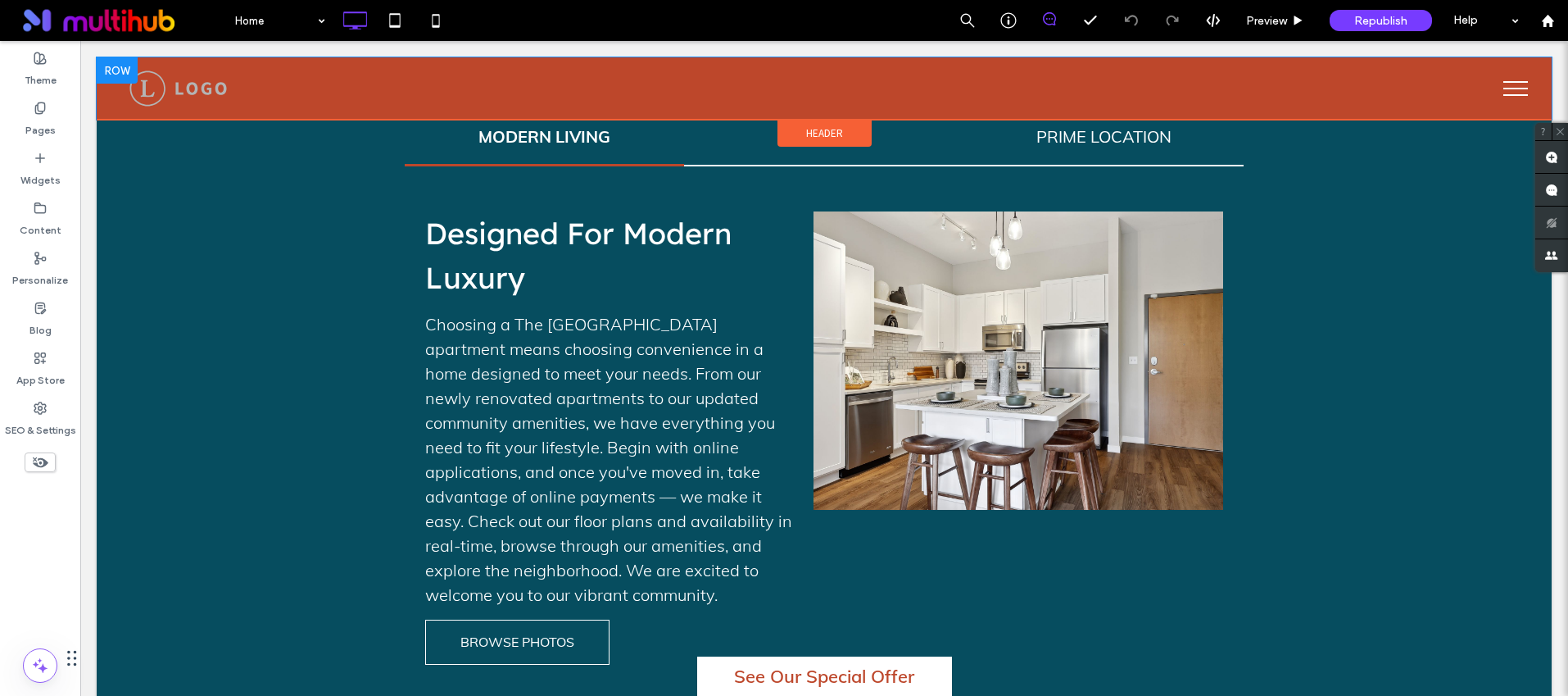
scroll to position [2004, 0]
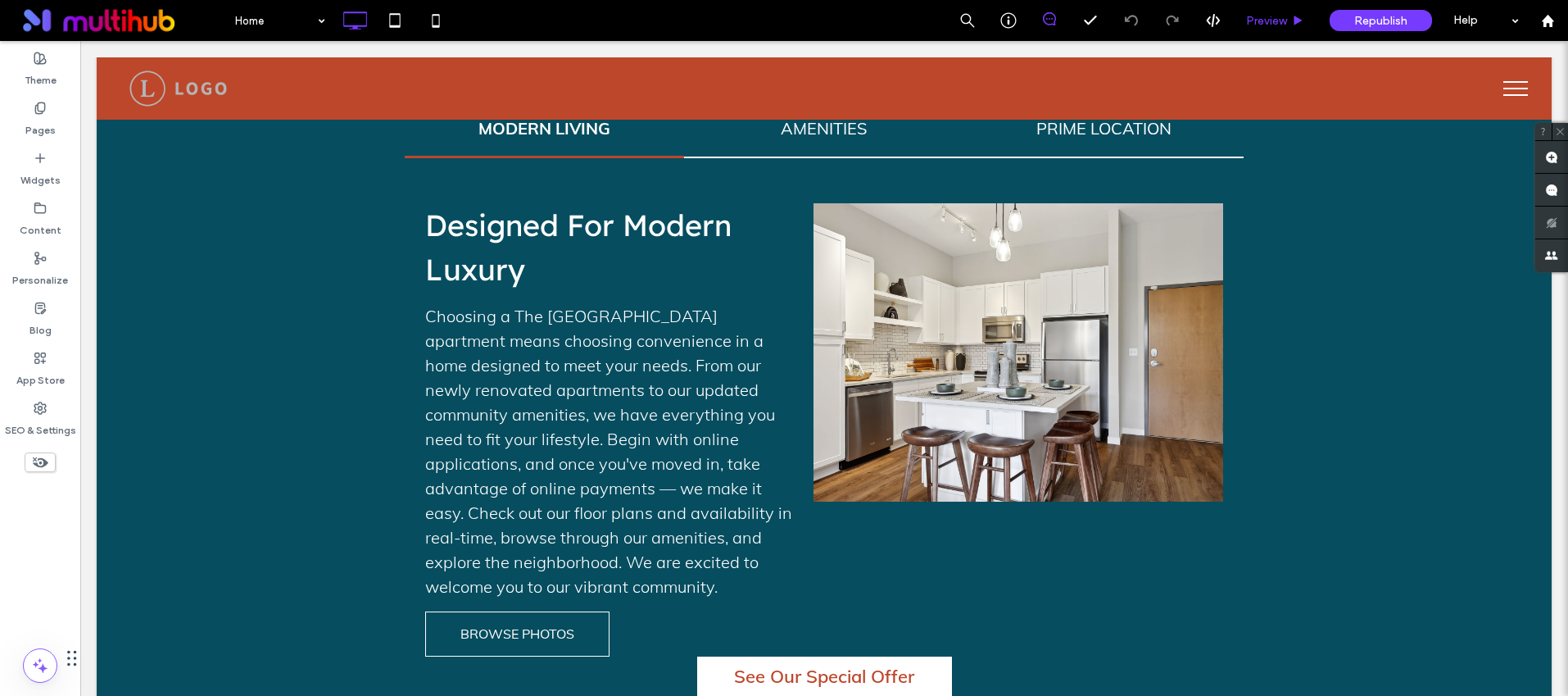
click at [1256, 24] on span "Preview" at bounding box center [1267, 20] width 41 height 14
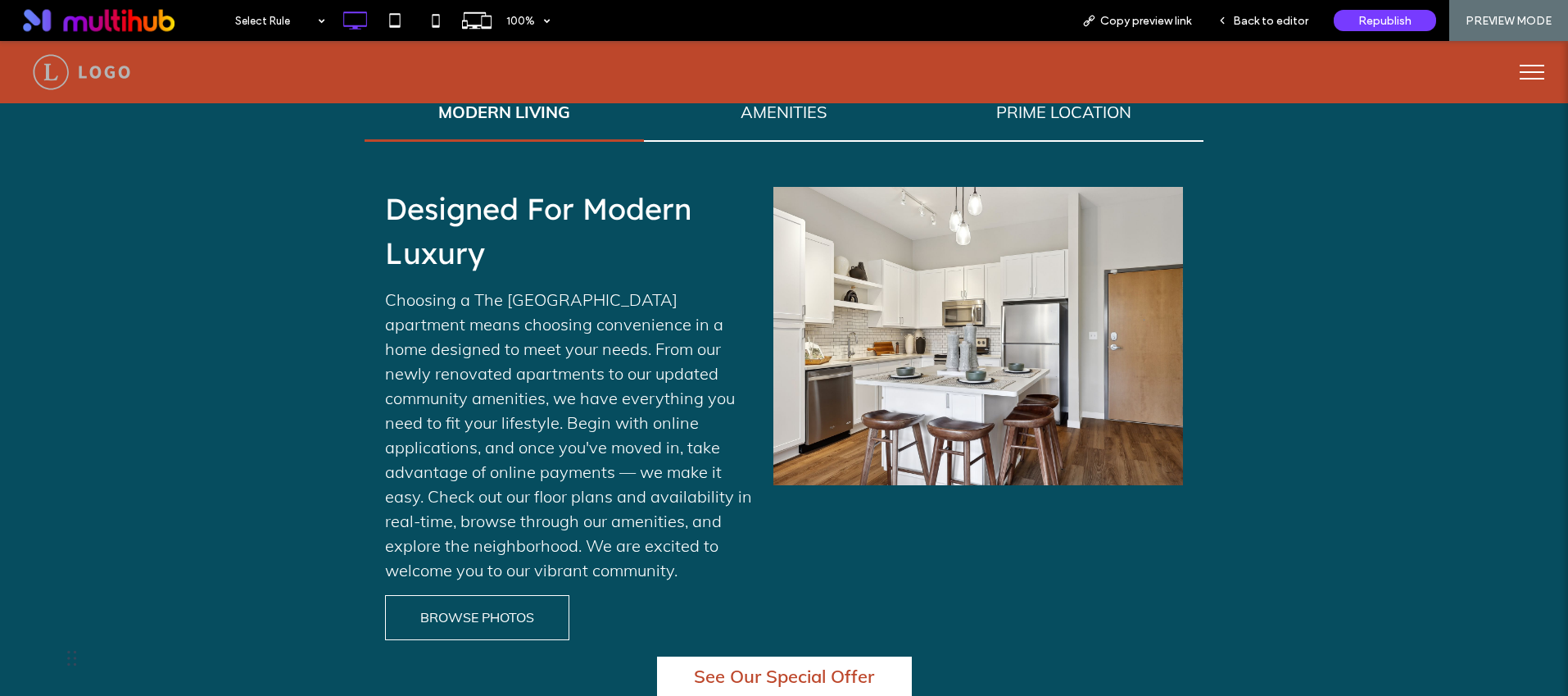
scroll to position [1983, 0]
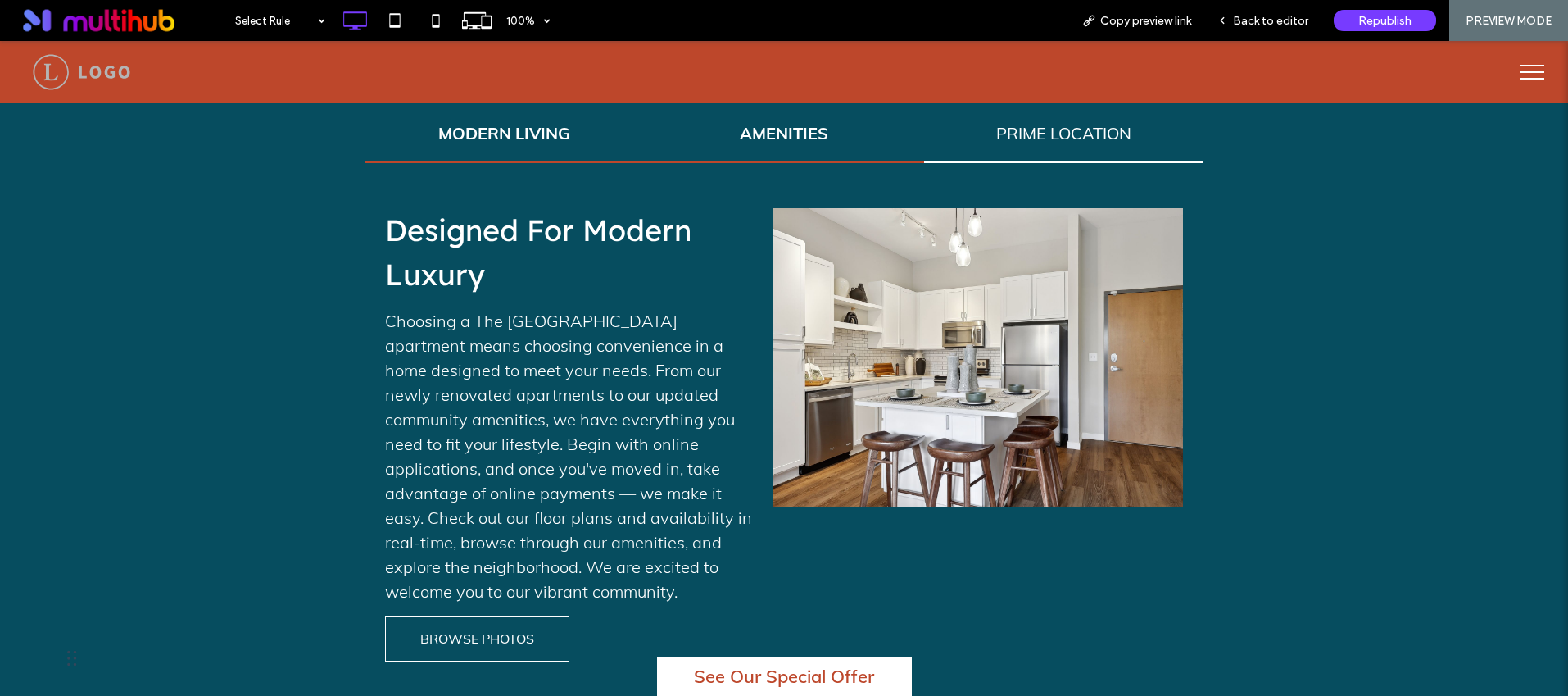
click at [794, 146] on div "AMENITIES" at bounding box center [784, 134] width 279 height 57
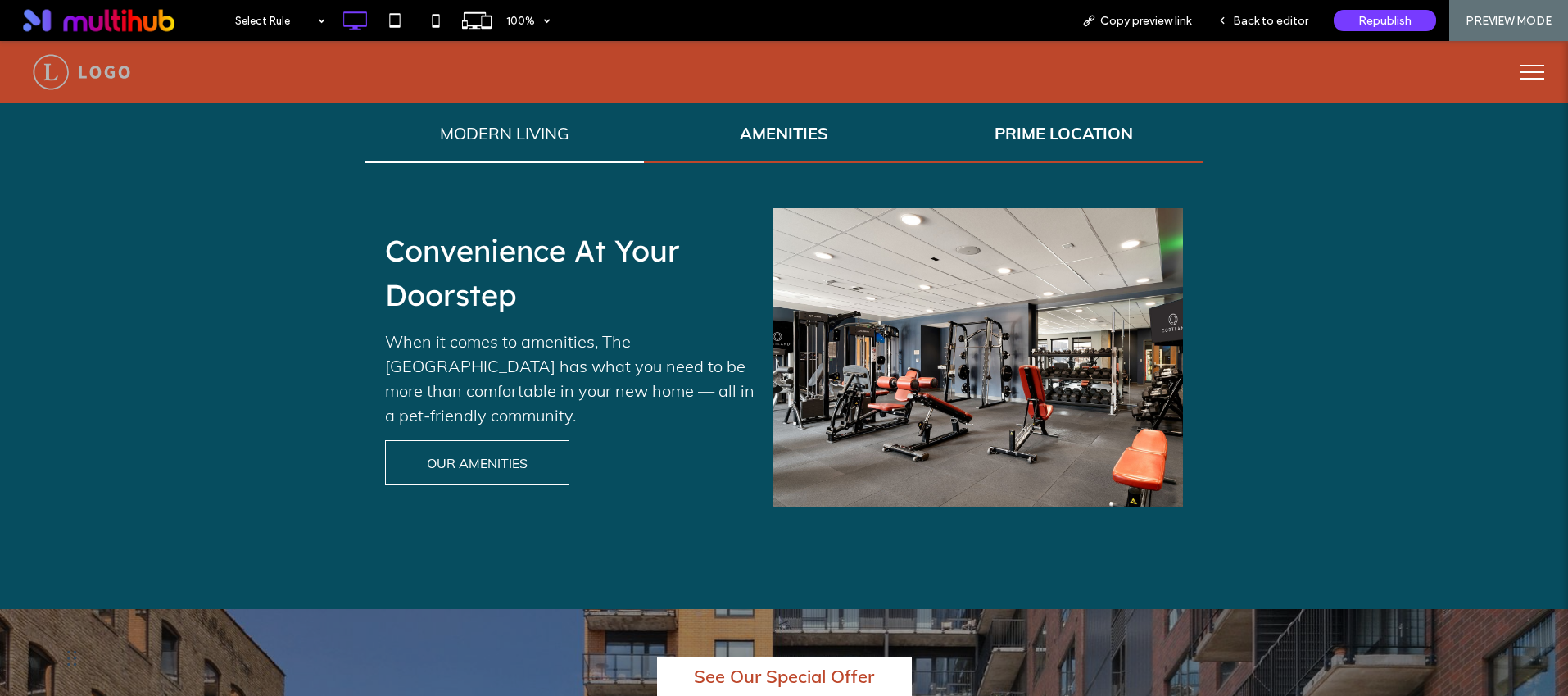
click at [1016, 151] on div "PRIME LOCATION" at bounding box center [1064, 134] width 279 height 57
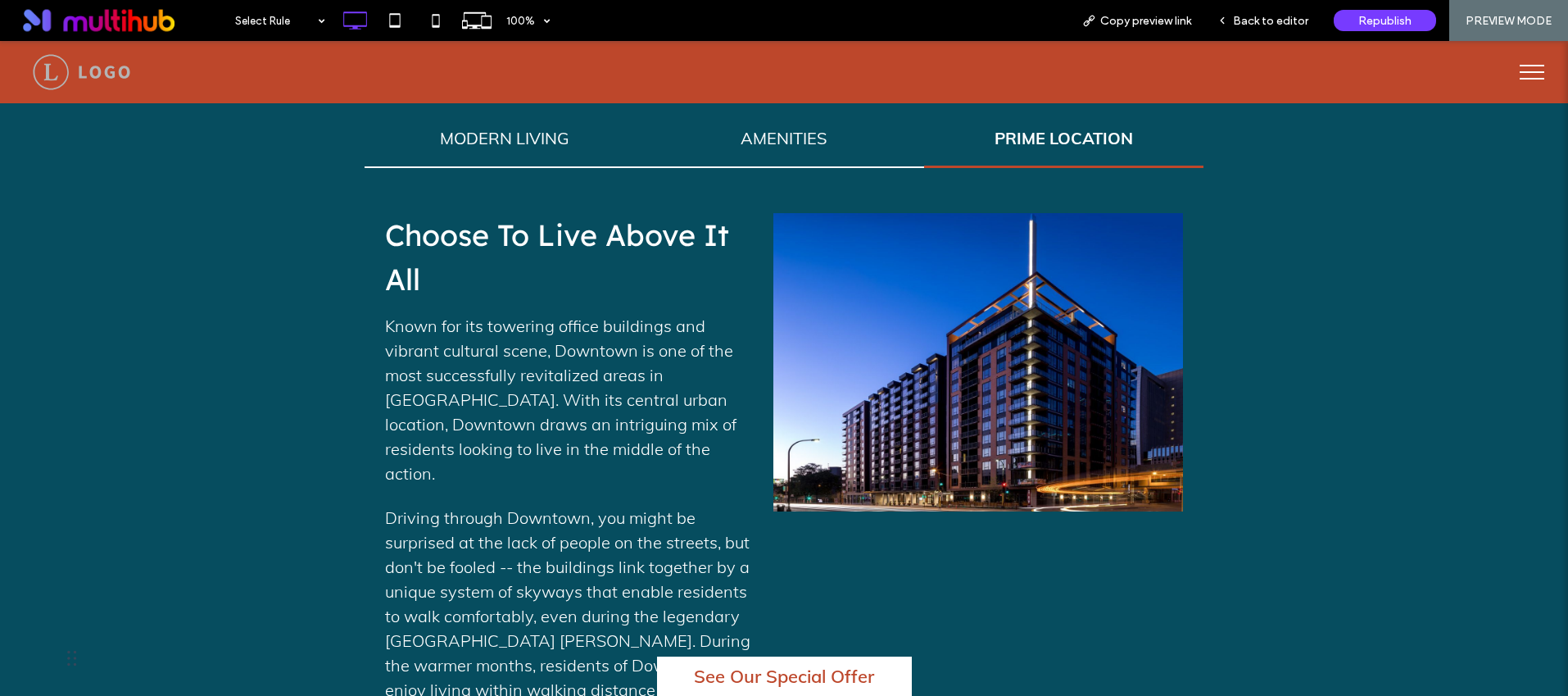
scroll to position [1961, 0]
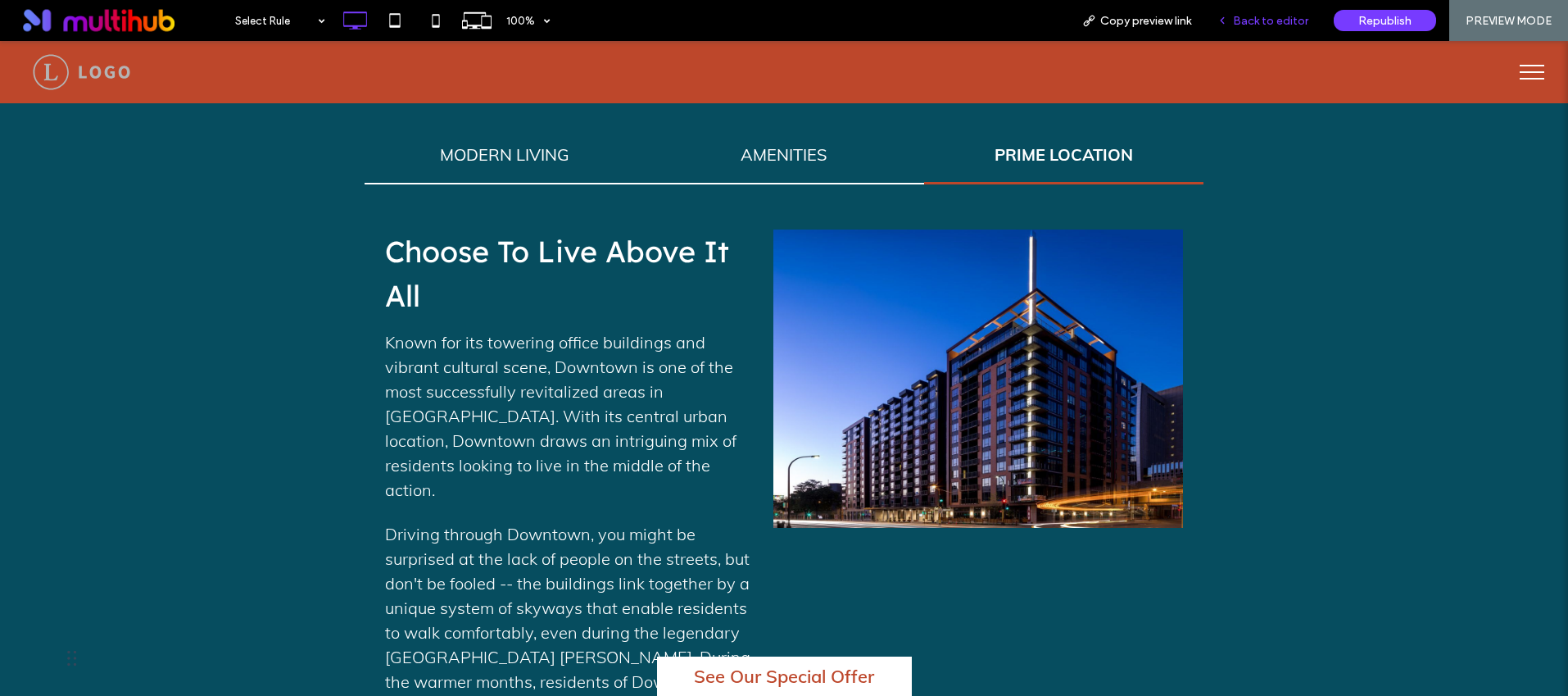
click at [1270, 28] on div "Back to editor" at bounding box center [1263, 20] width 117 height 41
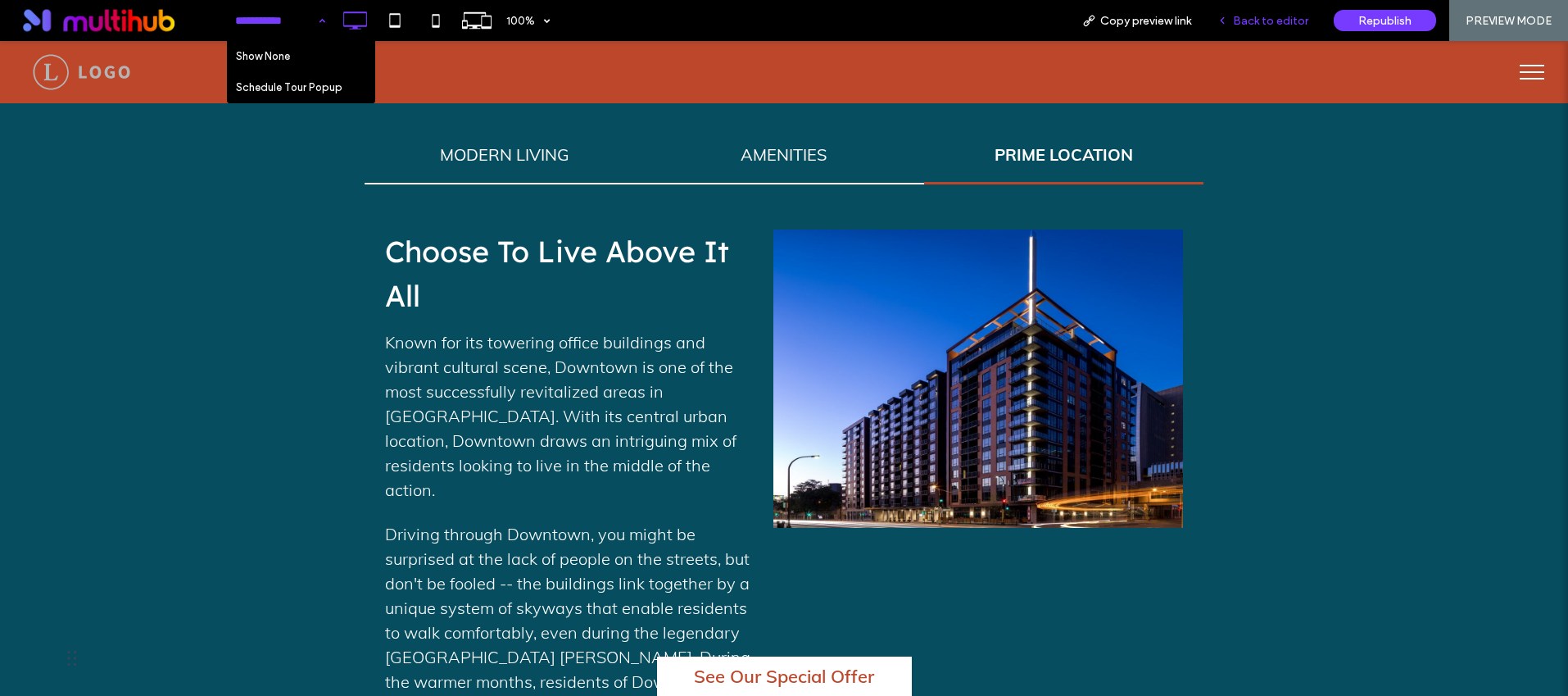
click at [1265, 26] on span "Back to editor" at bounding box center [1270, 20] width 75 height 14
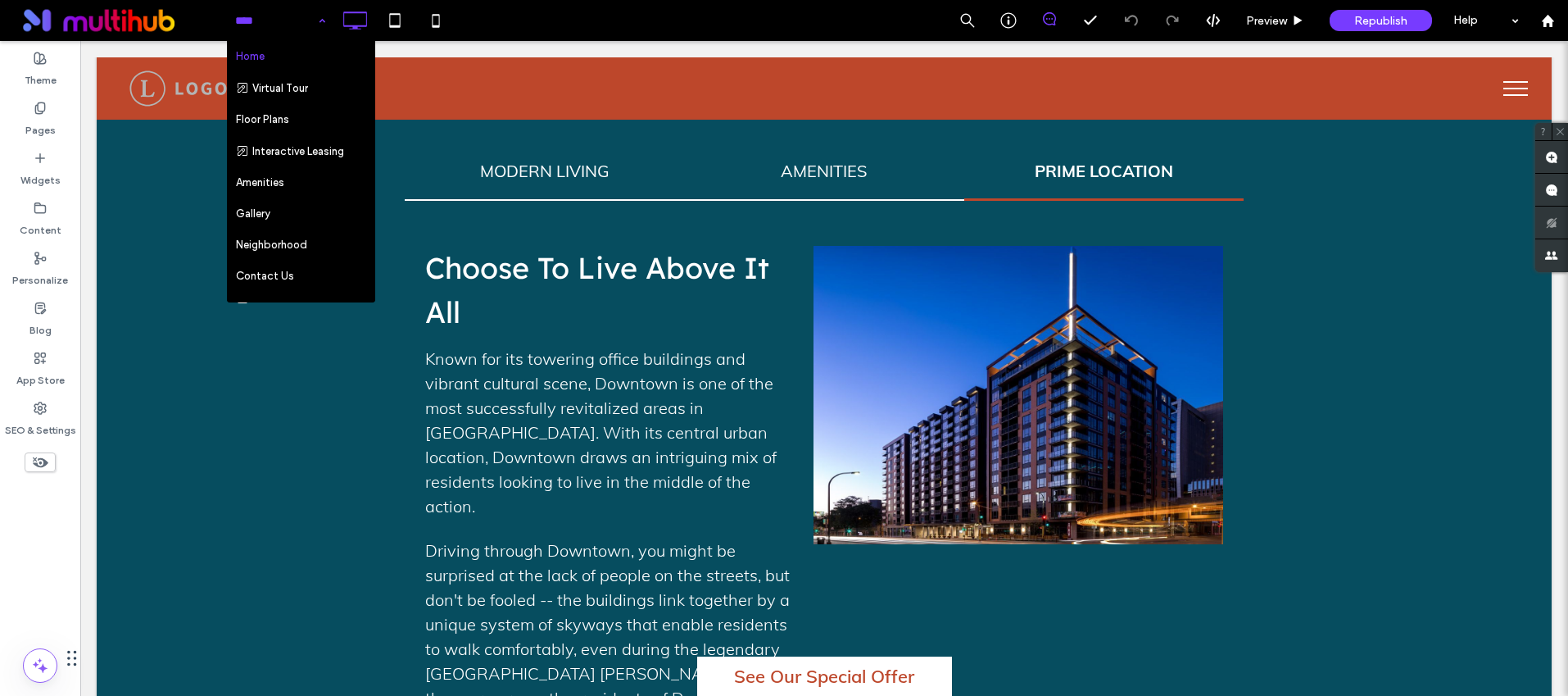
click at [271, 18] on input at bounding box center [275, 20] width 82 height 41
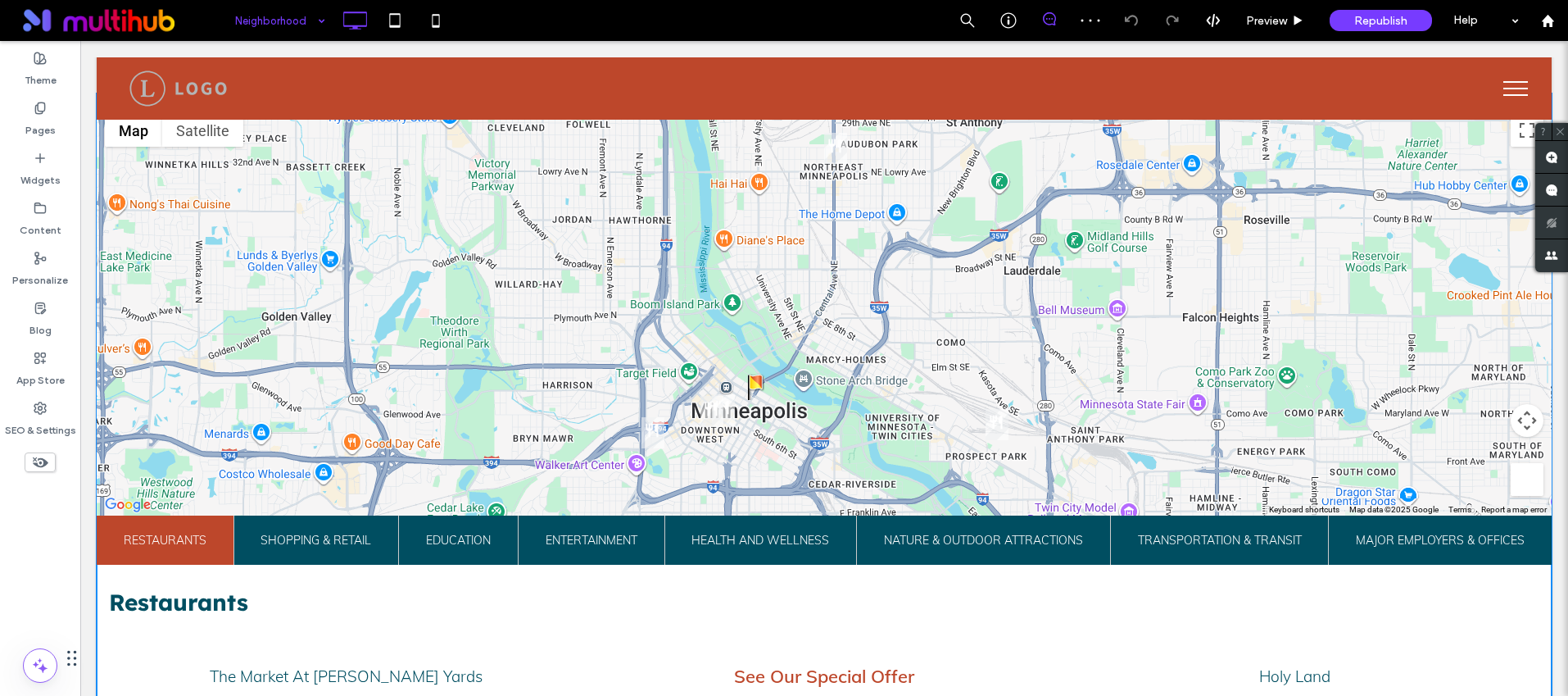
scroll to position [331, 0]
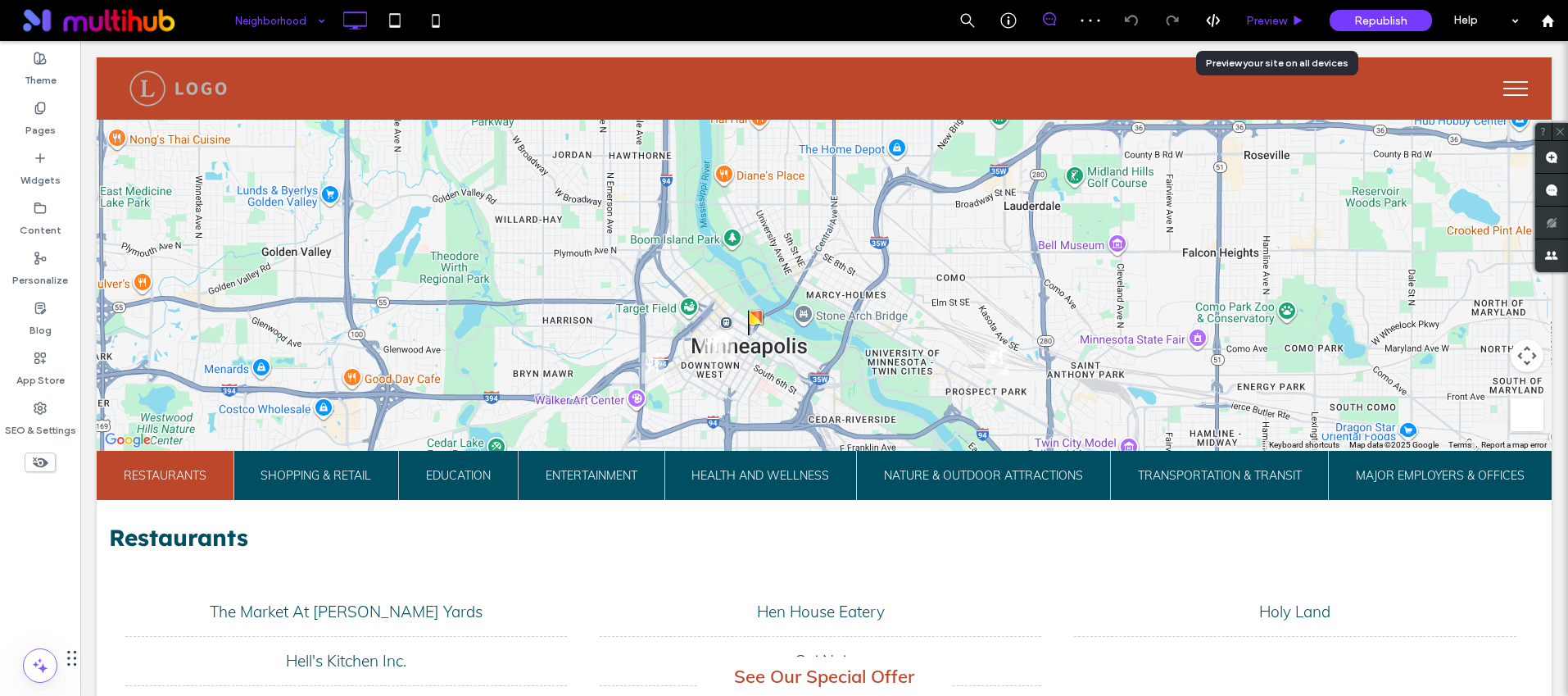
click at [1254, 15] on span "Preview" at bounding box center [1267, 20] width 41 height 14
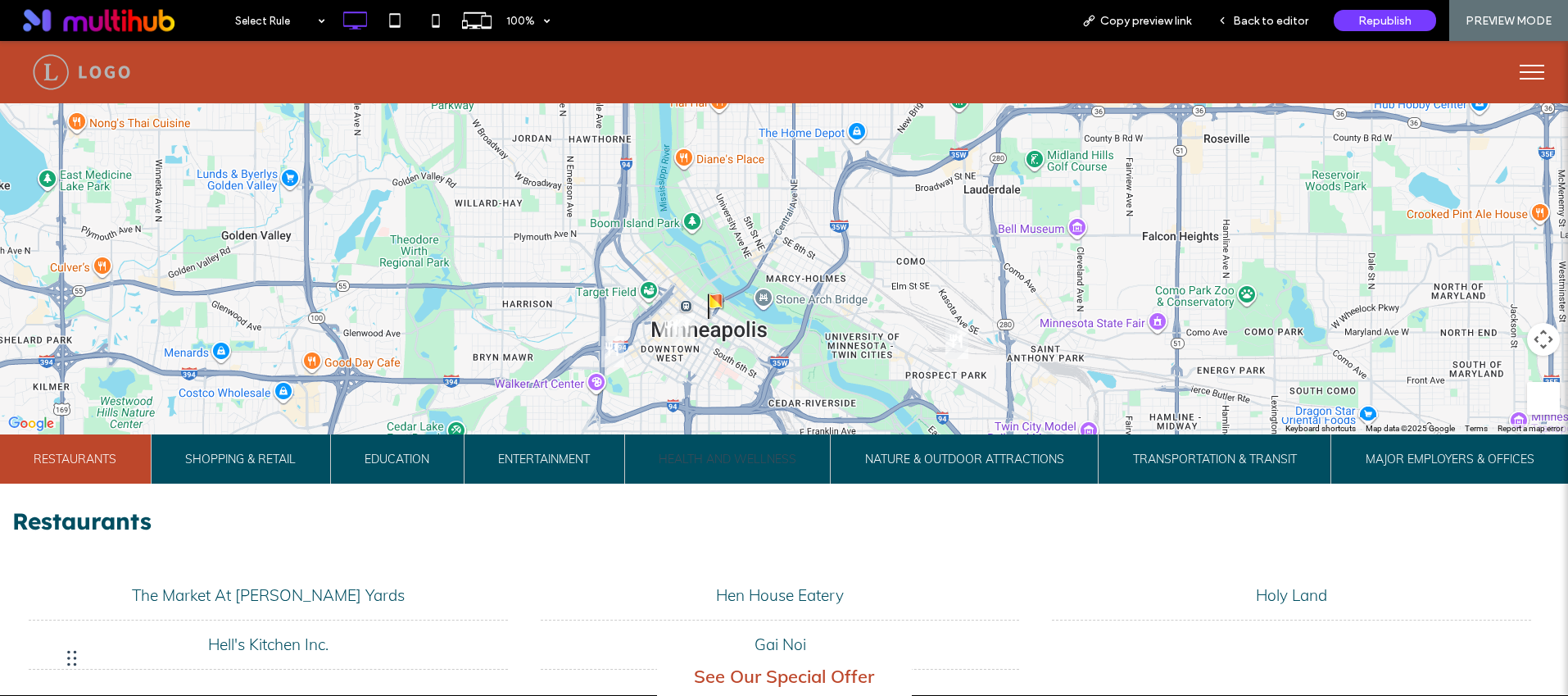
click at [694, 478] on span "Health and Wellness" at bounding box center [727, 458] width 137 height 49
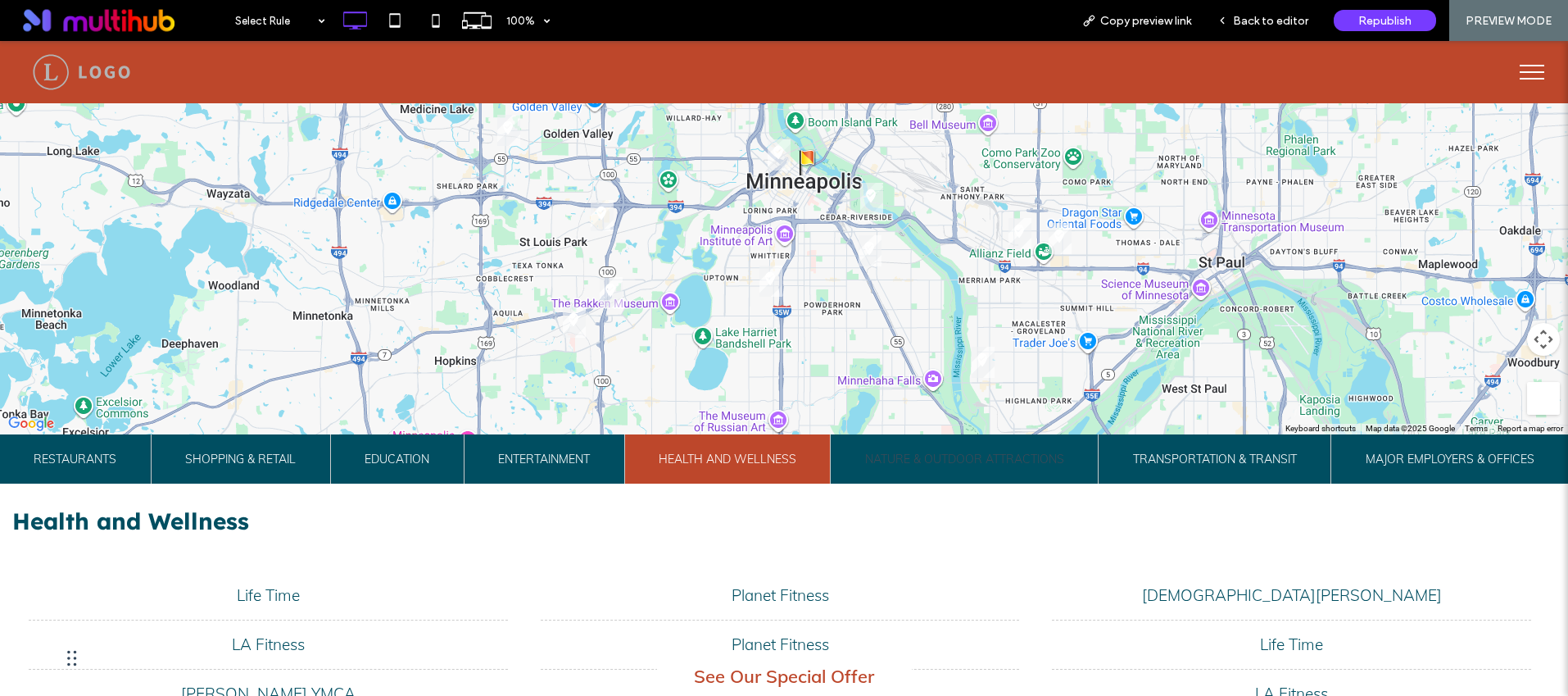
click at [939, 454] on span "Nature & Outdoor Attractions" at bounding box center [965, 458] width 199 height 49
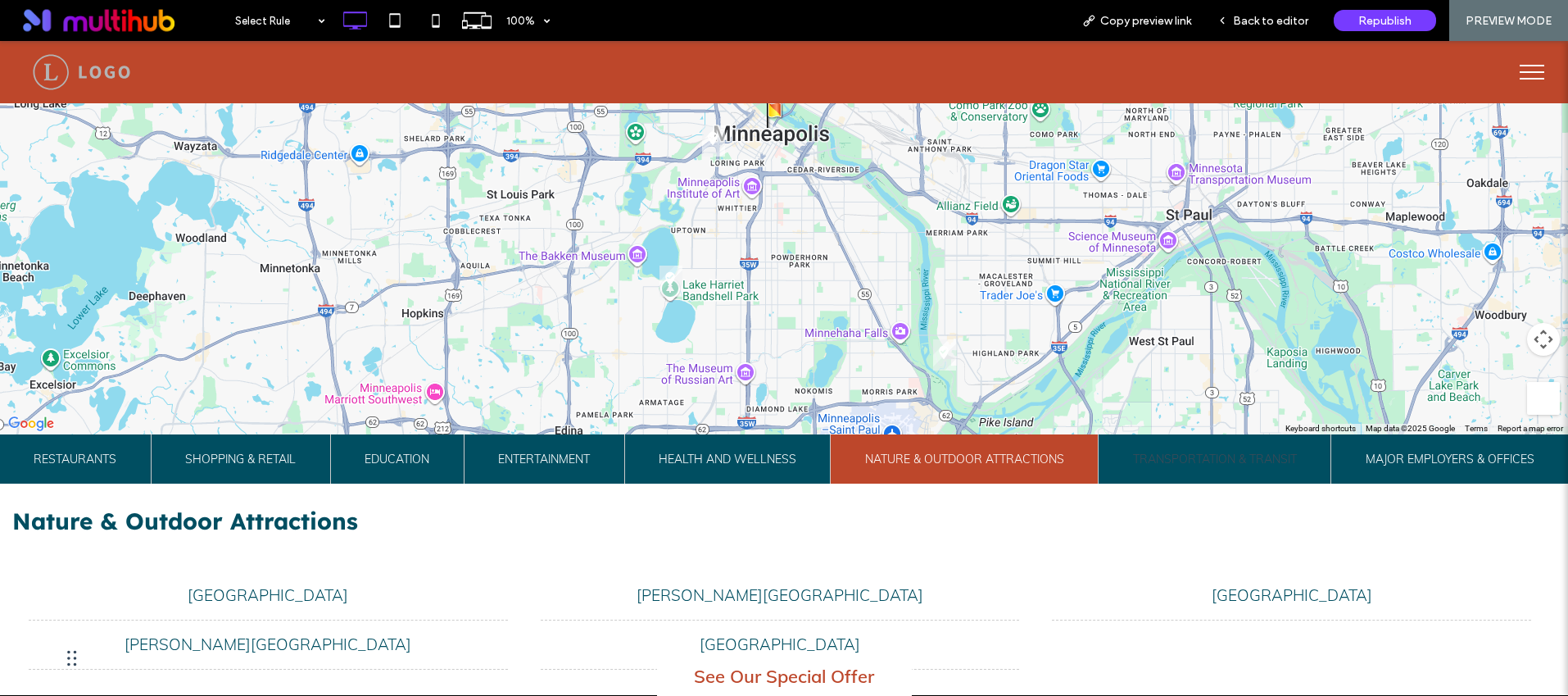
click at [1212, 451] on span "Transportation & Transit" at bounding box center [1215, 458] width 164 height 49
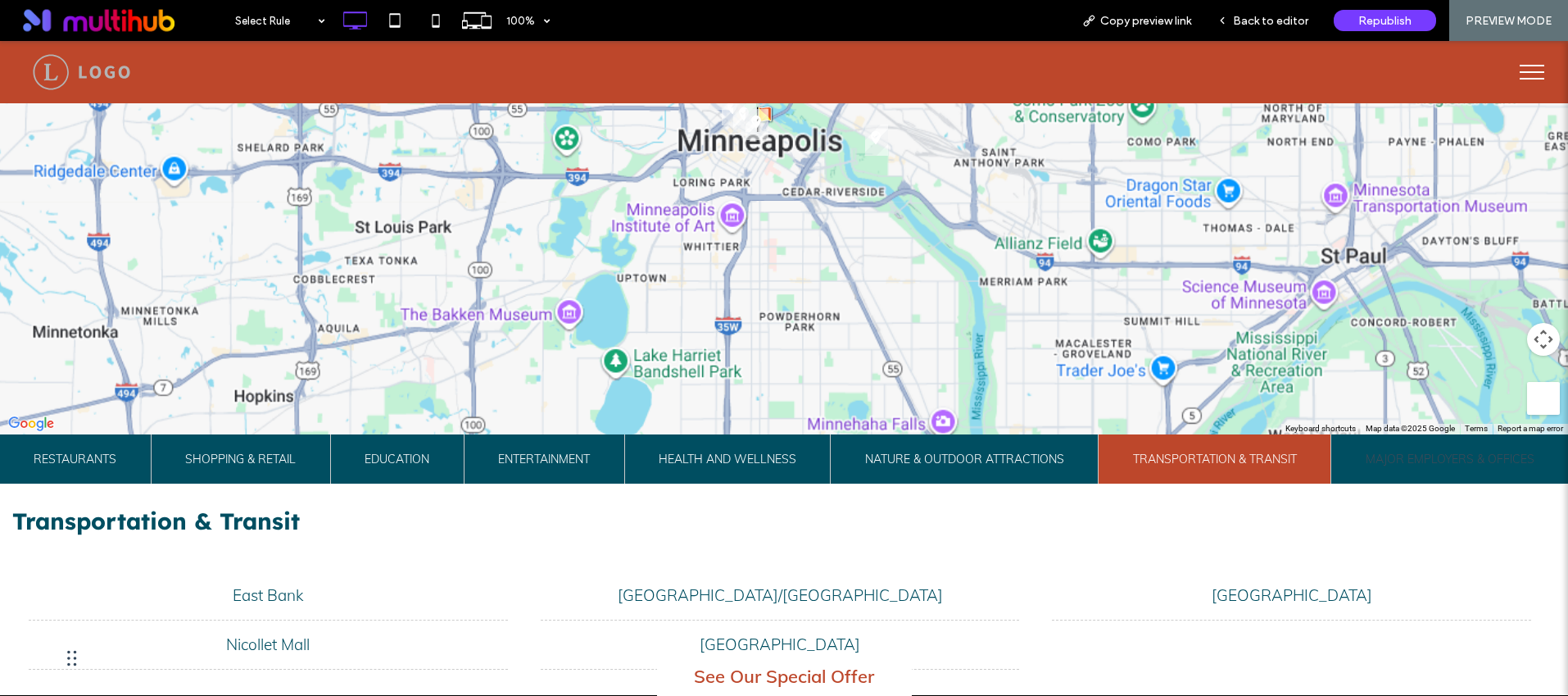
click at [1379, 458] on span "Major Employers & Offices" at bounding box center [1450, 458] width 169 height 49
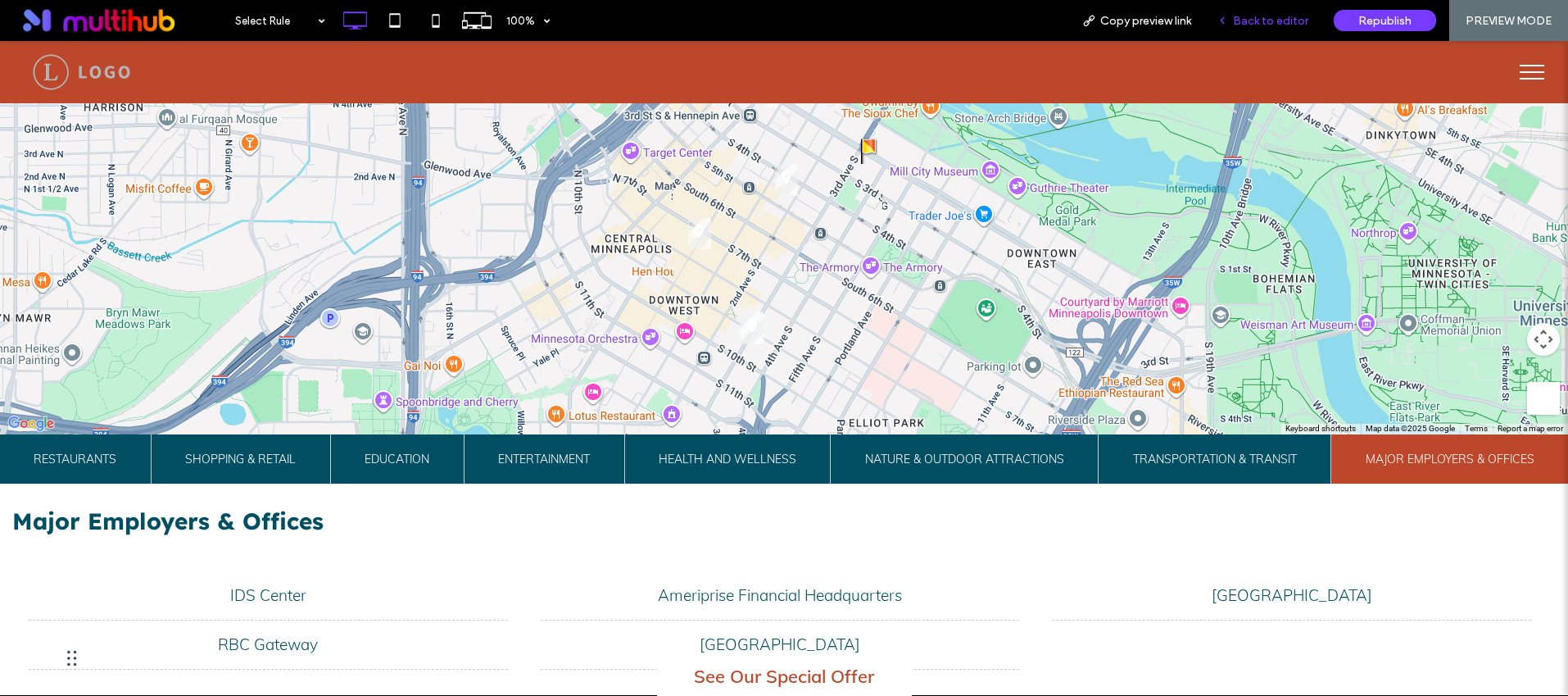
click at [1258, 34] on div "Back to editor" at bounding box center [1263, 20] width 117 height 41
click at [1251, 14] on span "Back to editor" at bounding box center [1270, 20] width 75 height 14
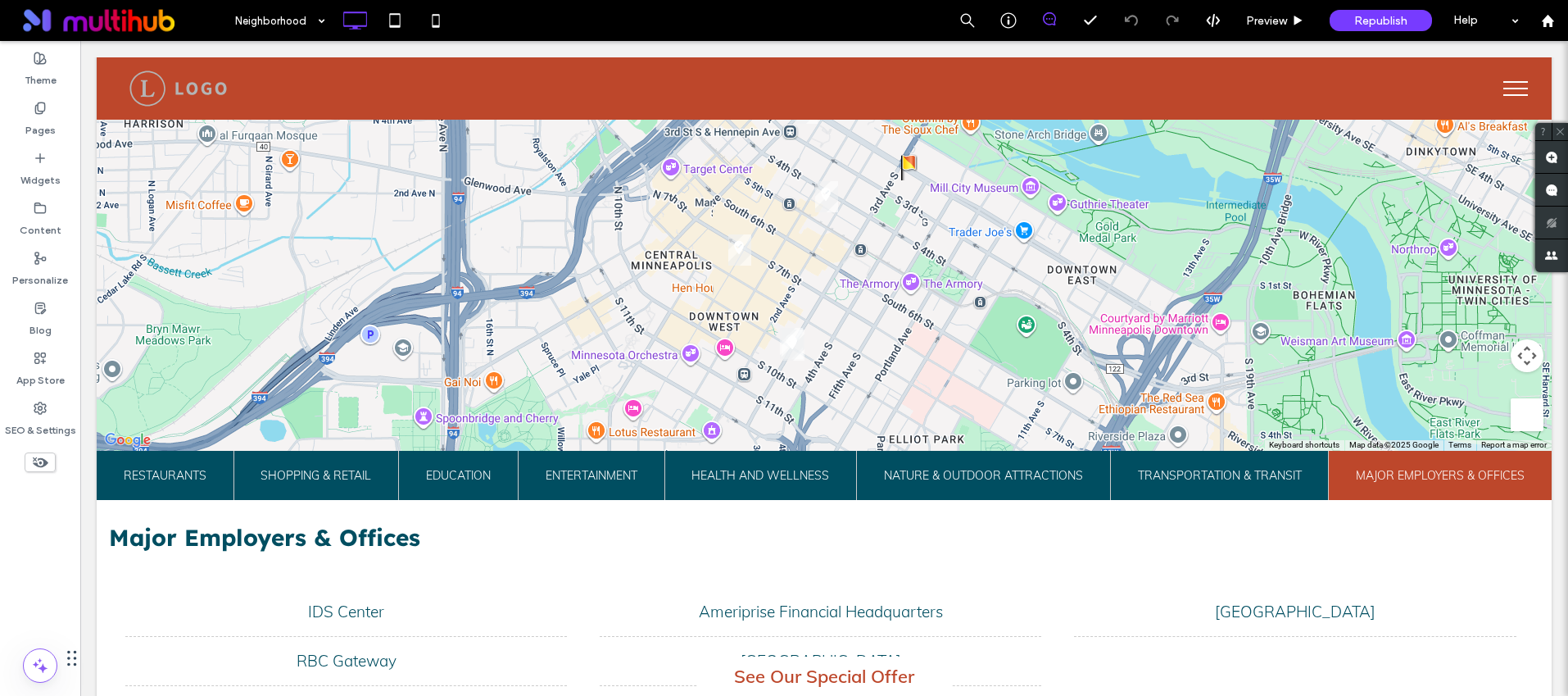
click at [1508, 80] on button "menu" at bounding box center [1516, 89] width 43 height 43
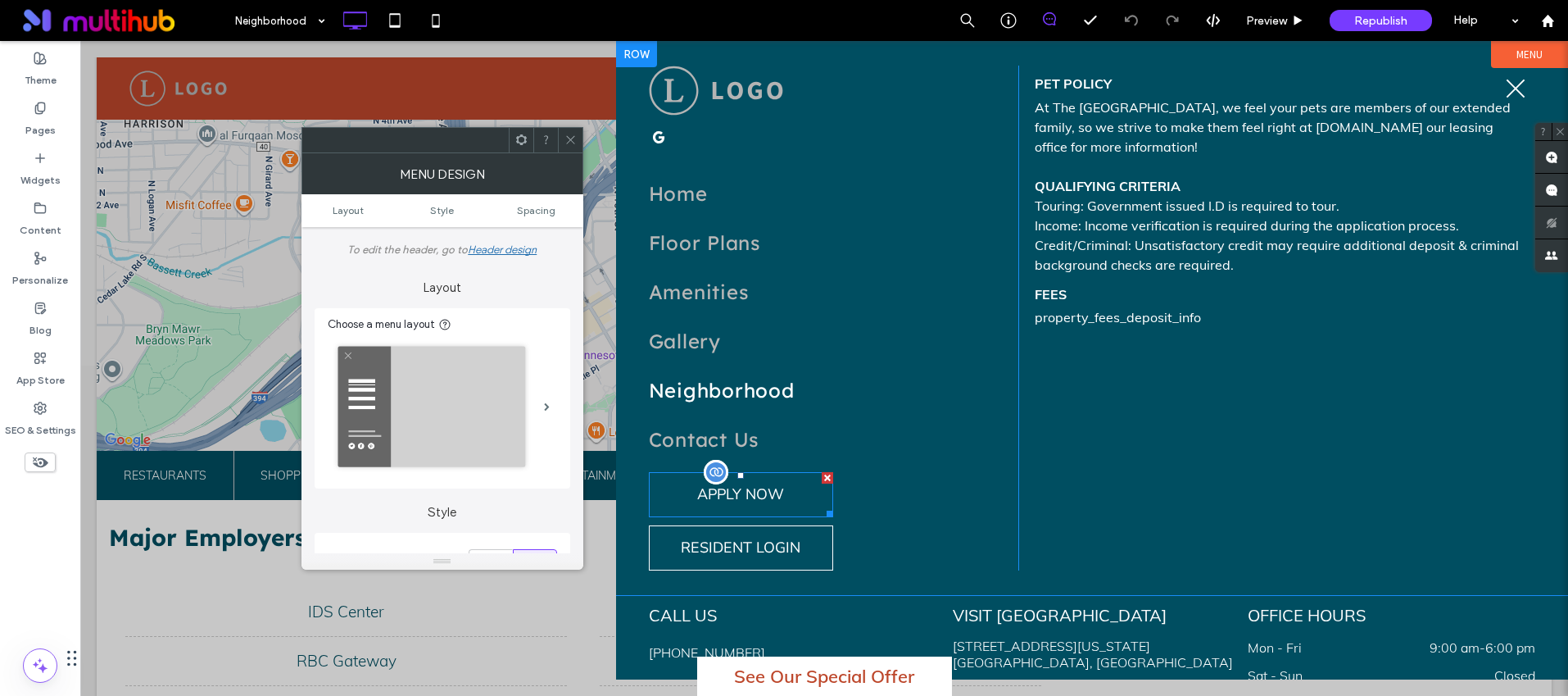
click at [714, 497] on span at bounding box center [741, 494] width 185 height 45
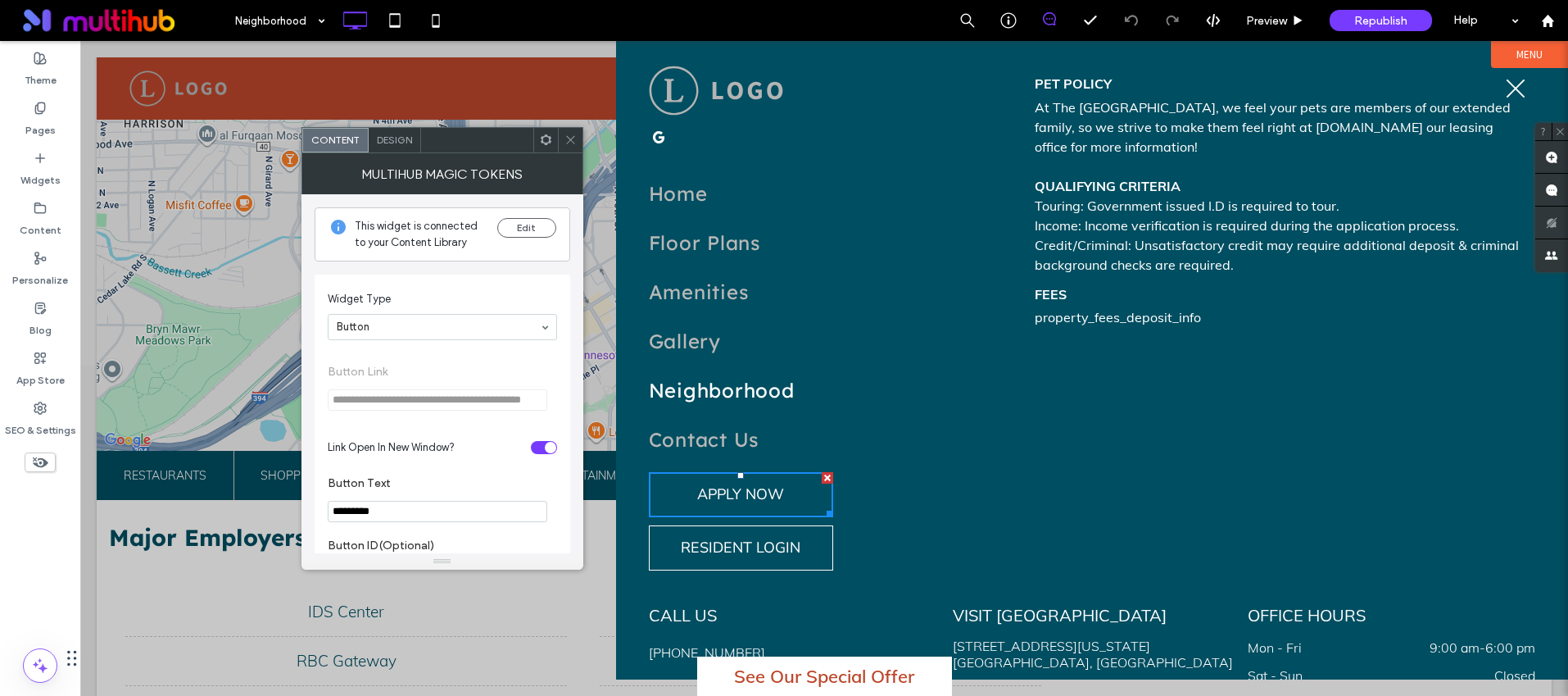
click at [569, 130] on span at bounding box center [570, 139] width 13 height 24
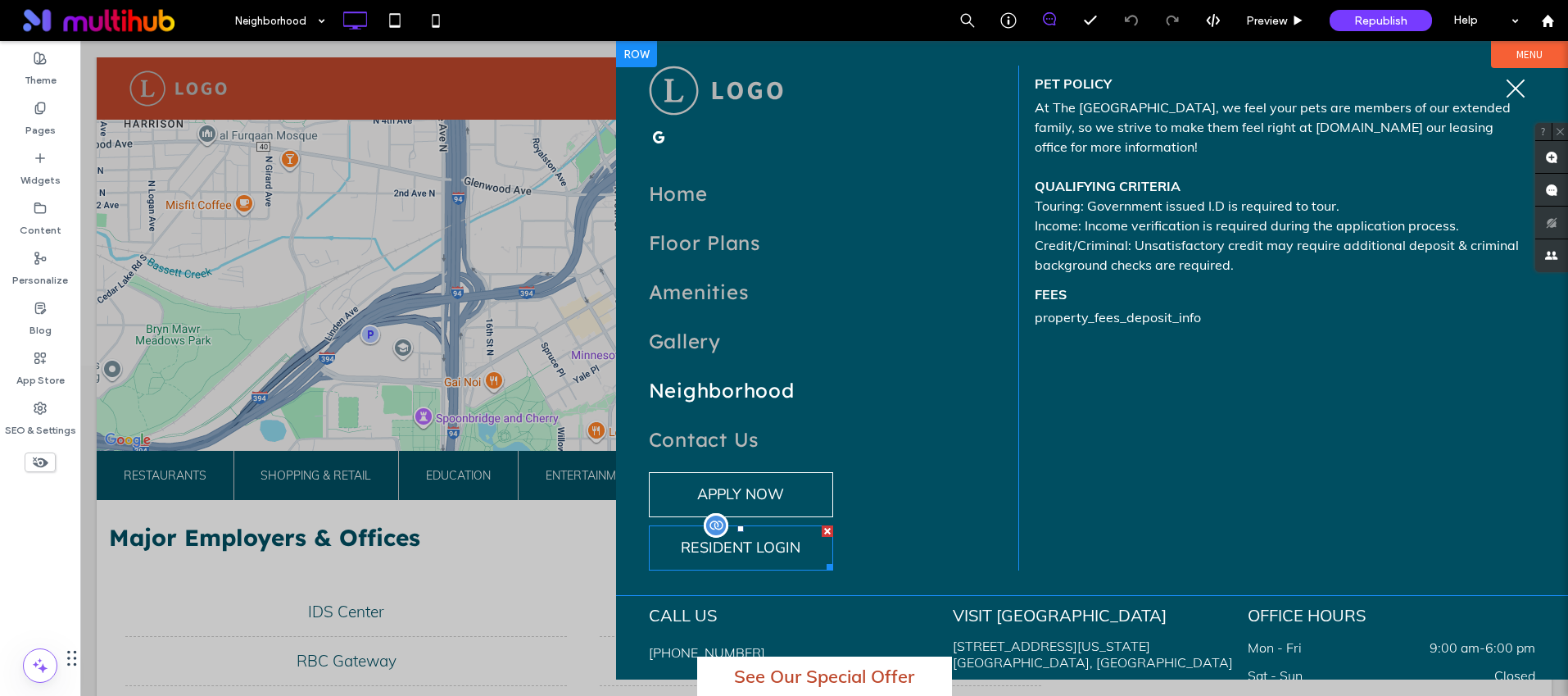
click at [777, 540] on span at bounding box center [741, 548] width 185 height 45
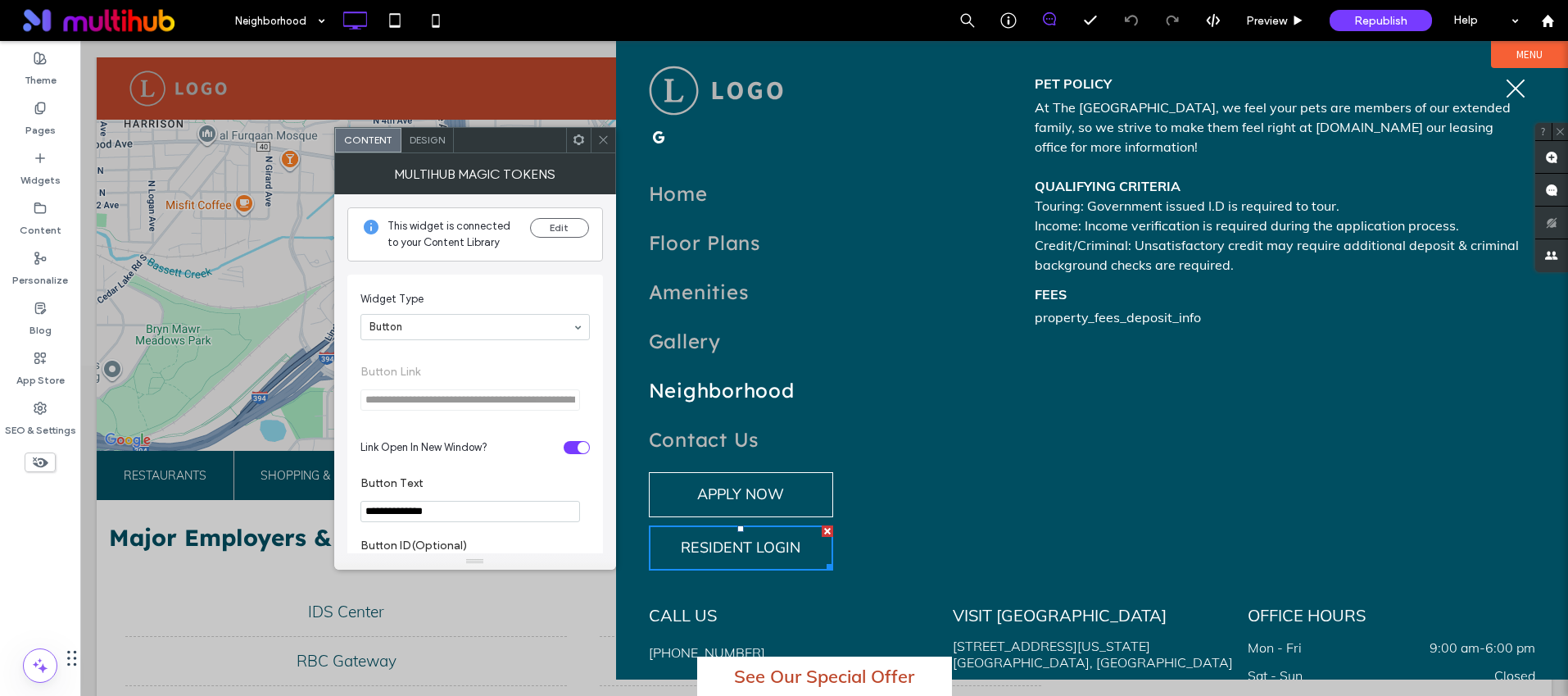
click at [607, 134] on icon at bounding box center [603, 139] width 13 height 13
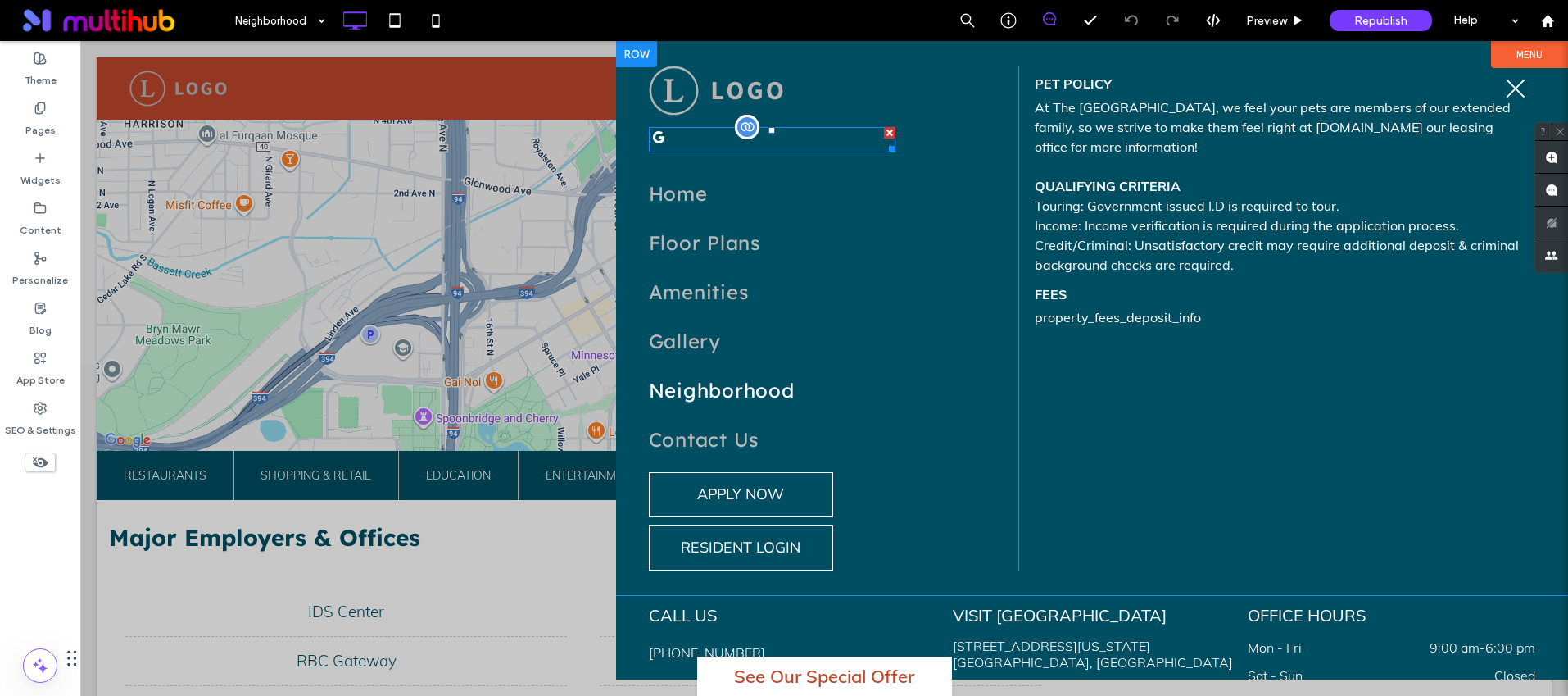
click at [798, 139] on div at bounding box center [772, 139] width 246 height 25
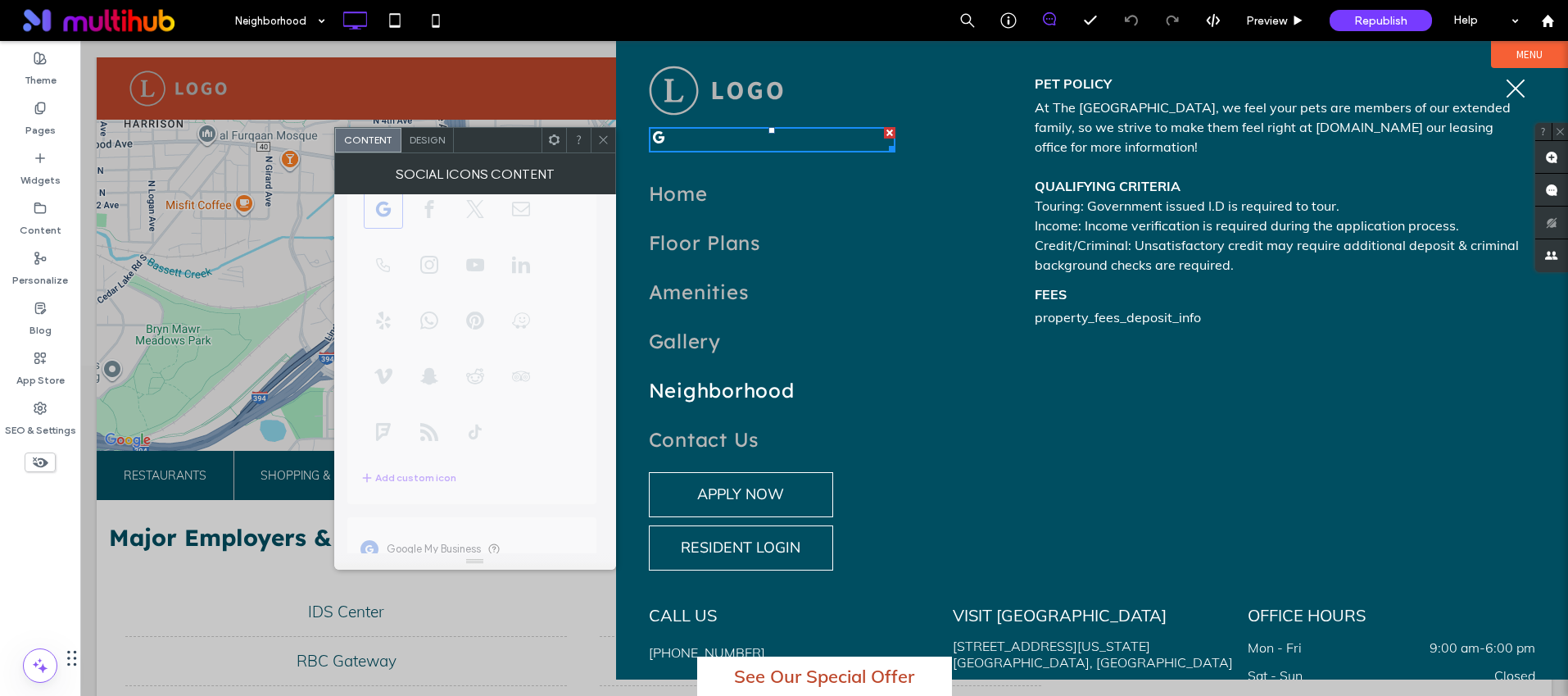
scroll to position [196, 0]
click at [600, 143] on use at bounding box center [603, 140] width 8 height 8
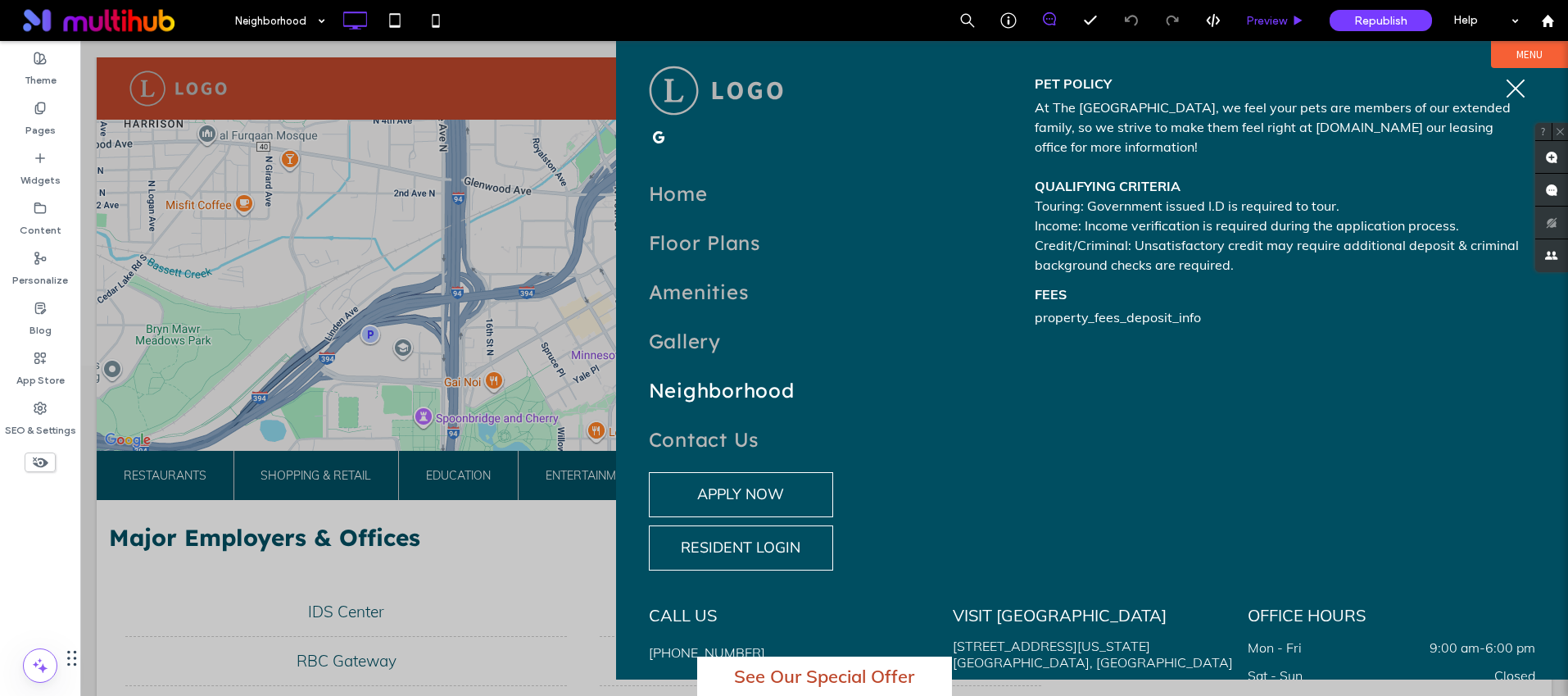
click at [1280, 14] on span "Preview" at bounding box center [1267, 20] width 41 height 14
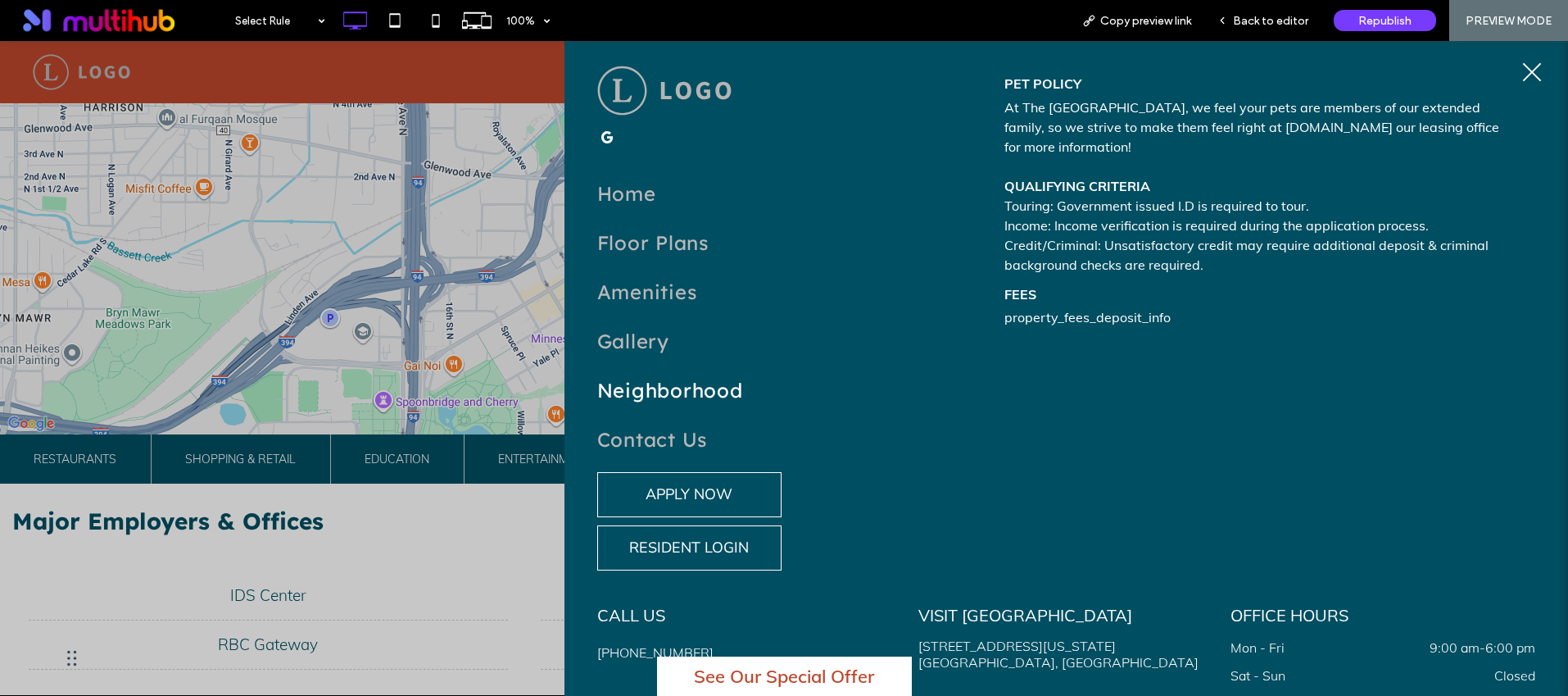
click at [602, 137] on span "google_my_business" at bounding box center [608, 137] width 21 height 21
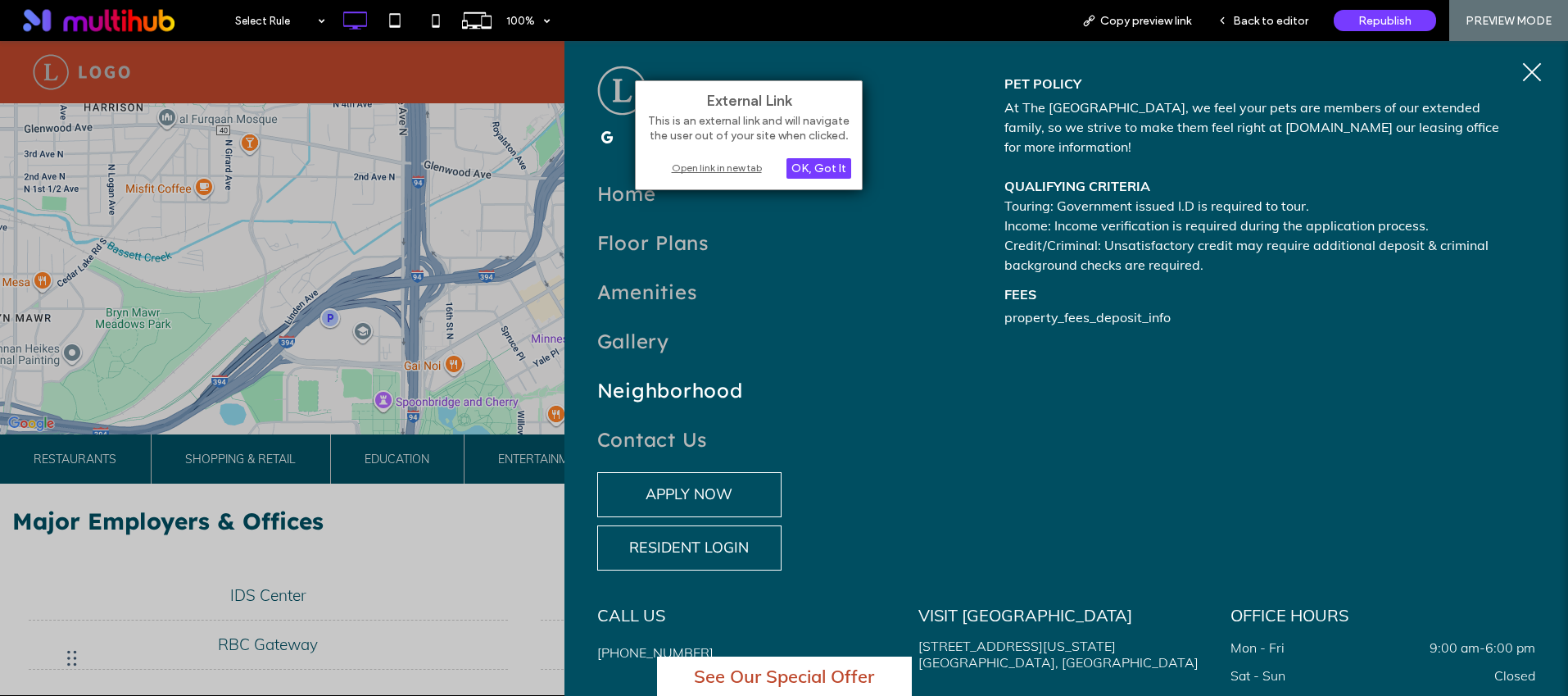
click at [742, 160] on div "Open link in new tab" at bounding box center [749, 168] width 205 height 17
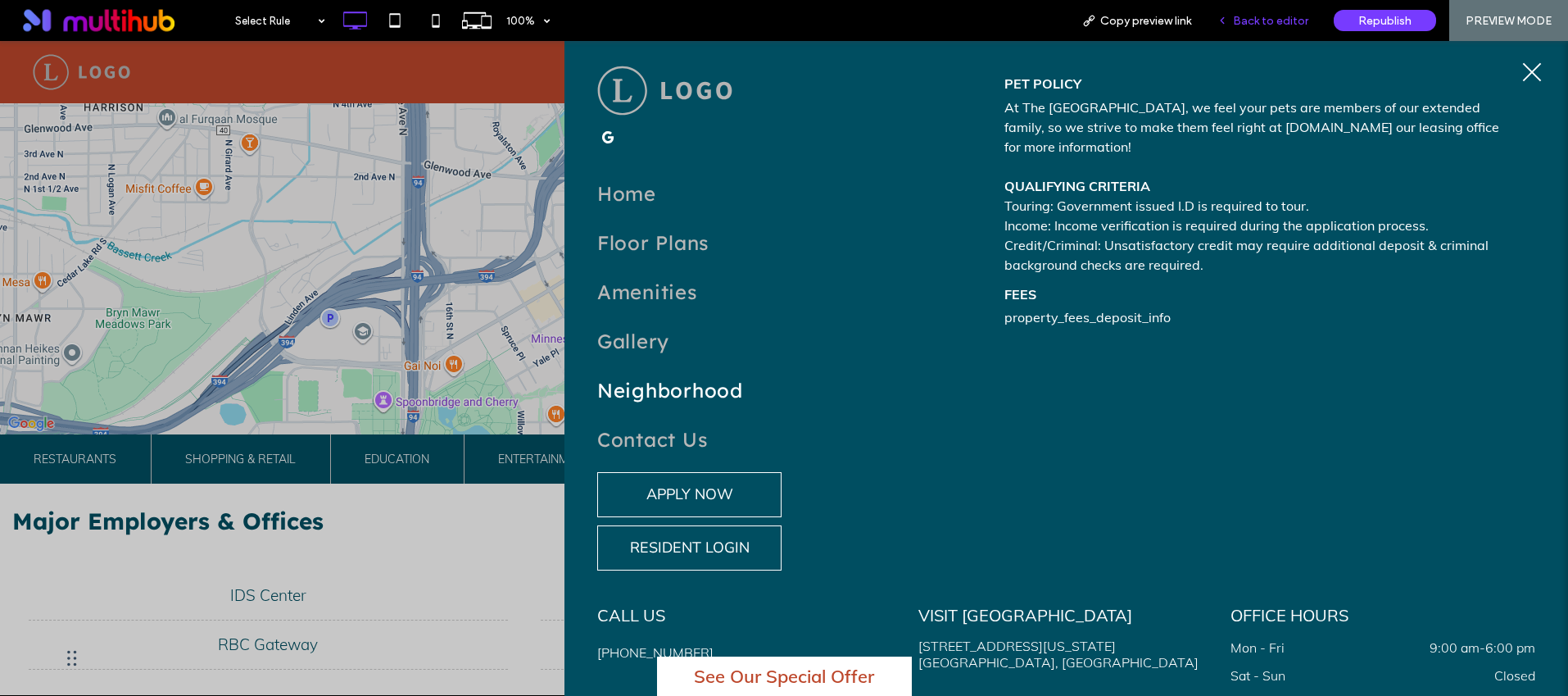
click at [1256, 20] on span "Back to editor" at bounding box center [1270, 20] width 75 height 14
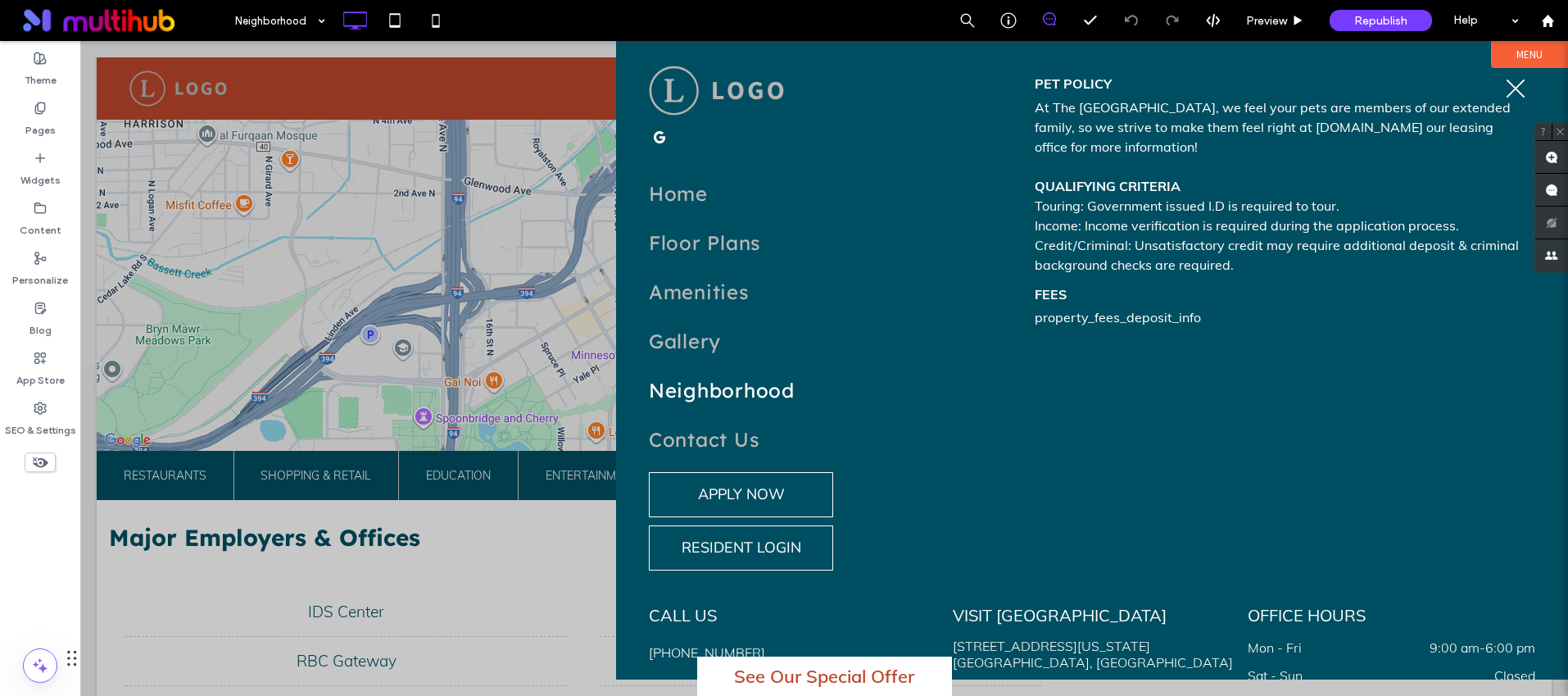
click at [1510, 89] on span "menu" at bounding box center [1515, 89] width 24 height 2
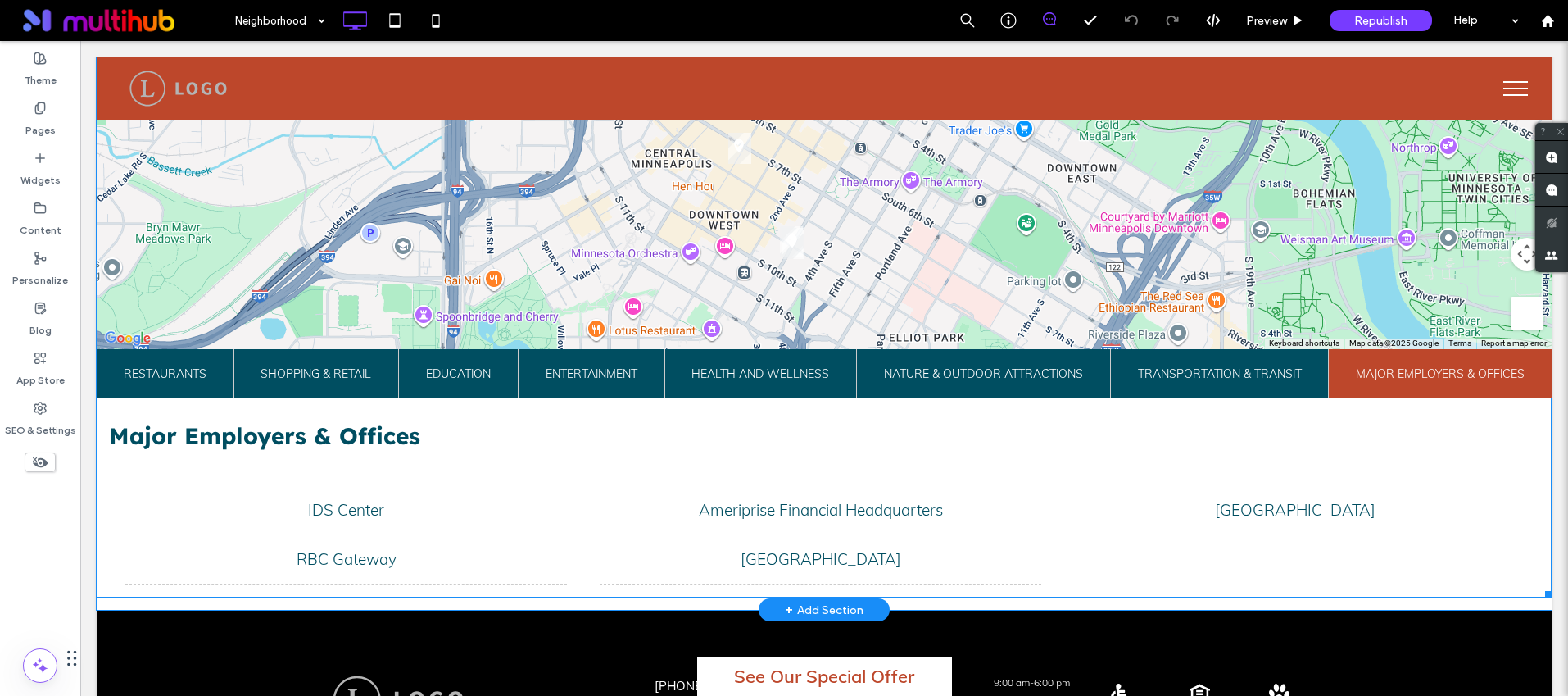
scroll to position [665, 0]
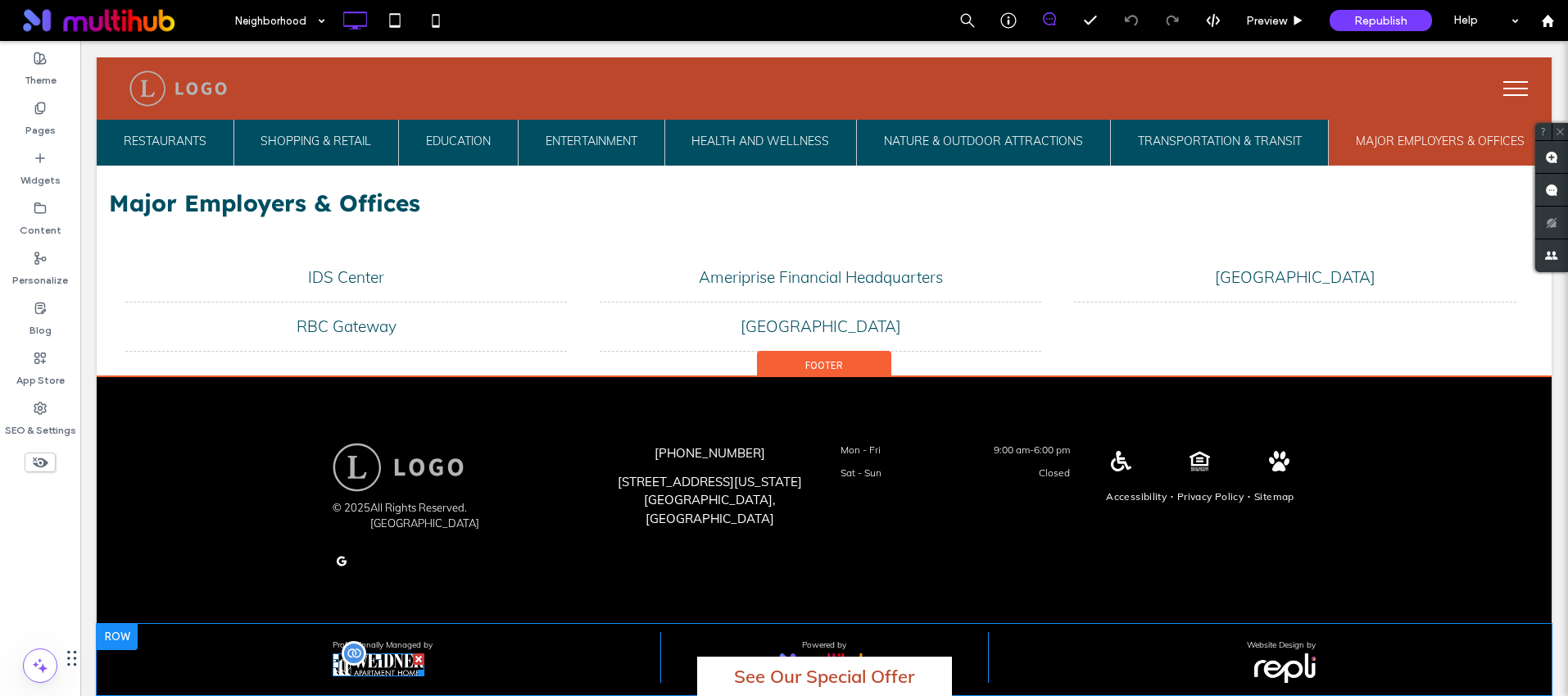
click at [358, 653] on img at bounding box center [378, 665] width 92 height 23
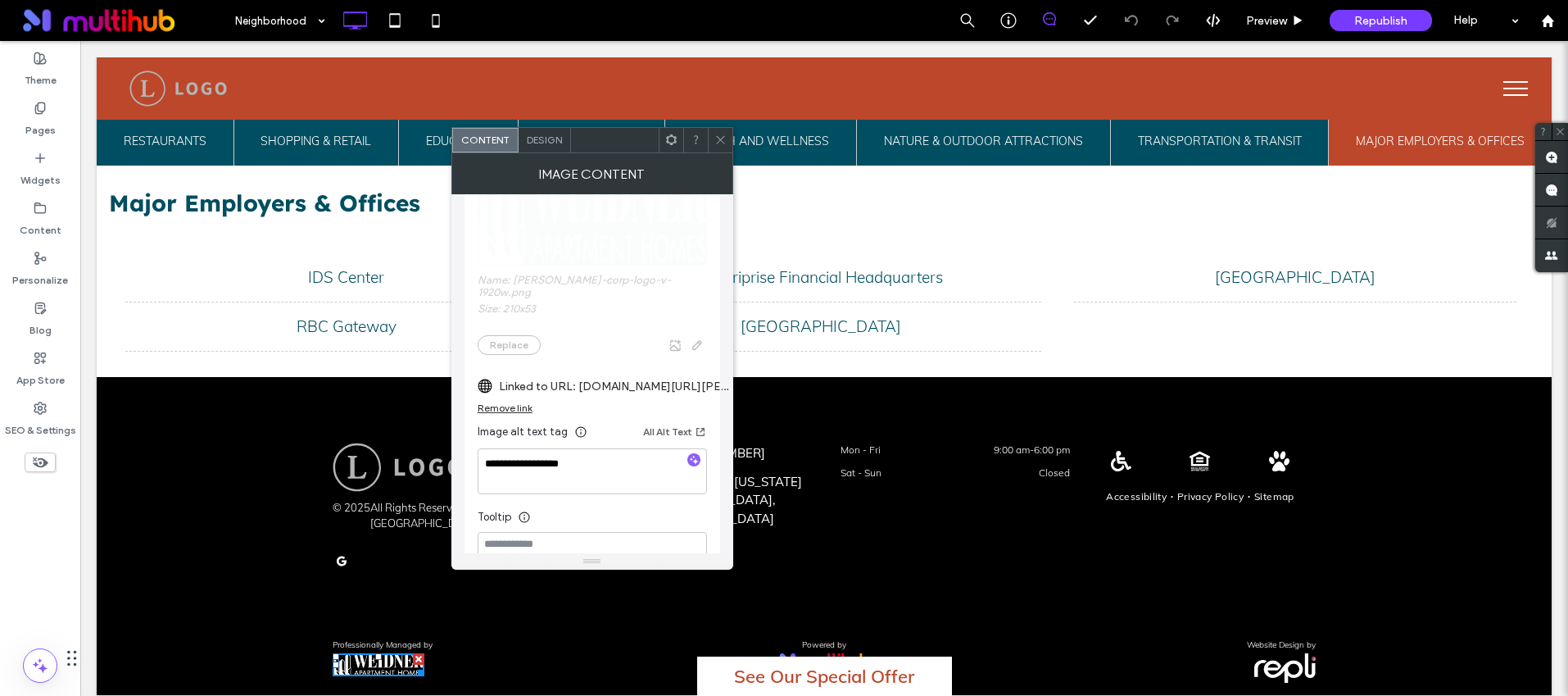
scroll to position [202, 0]
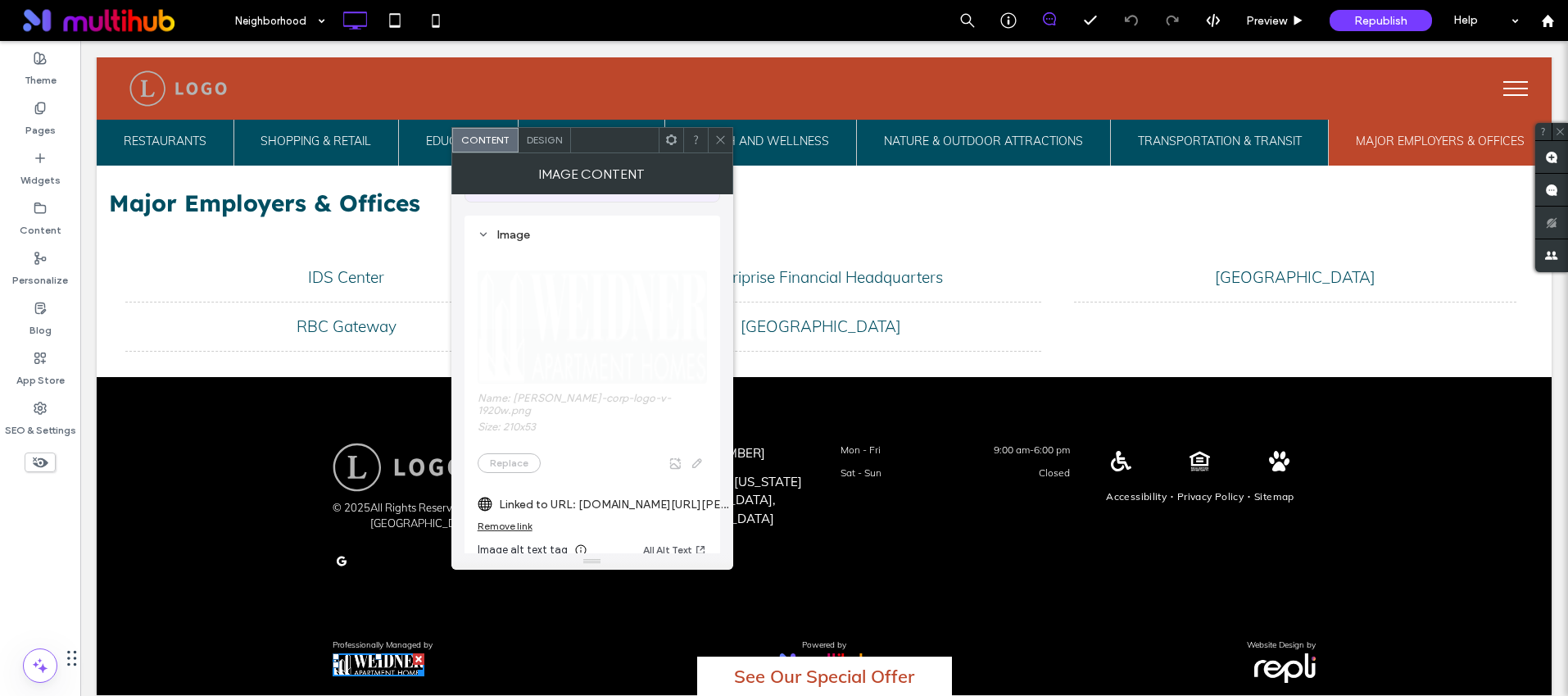
click at [719, 143] on icon at bounding box center [721, 139] width 13 height 13
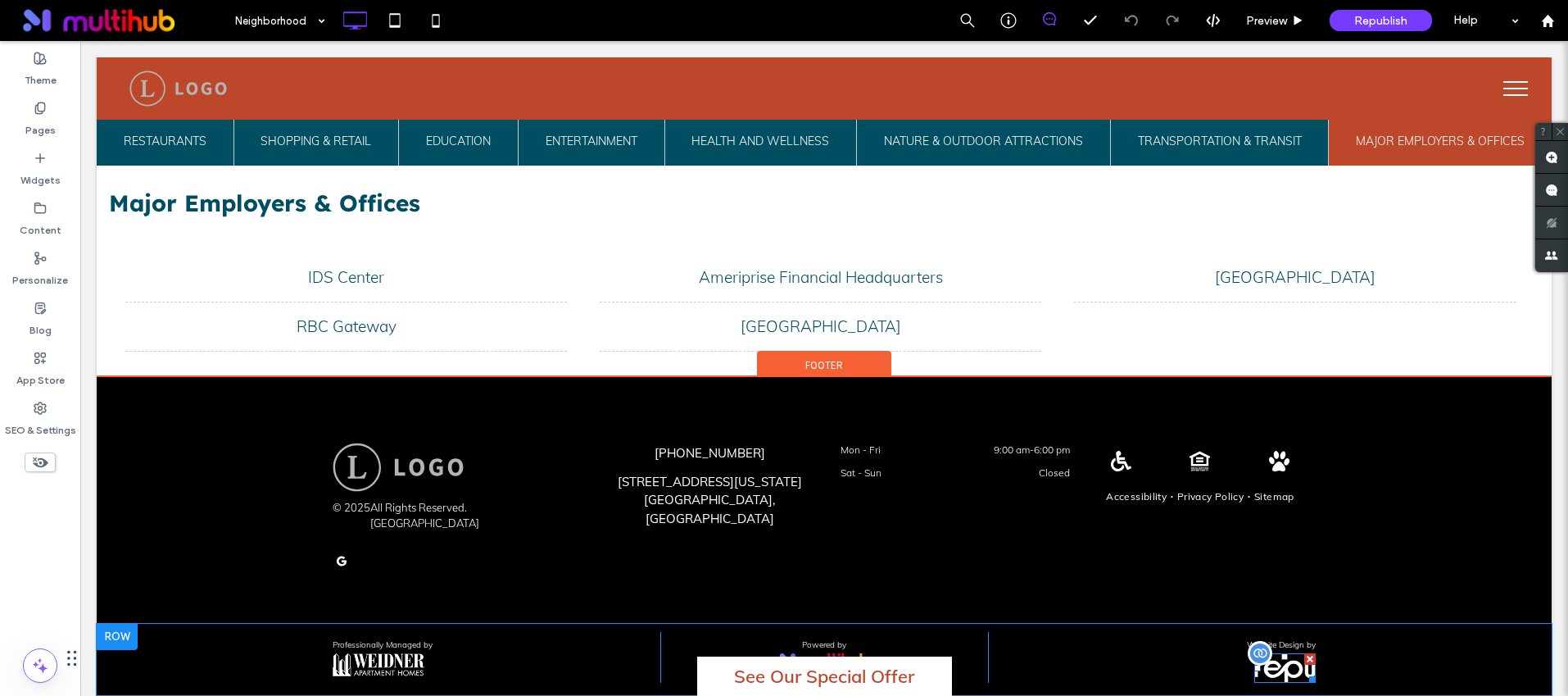
click at [1275, 656] on img at bounding box center [1285, 668] width 62 height 30
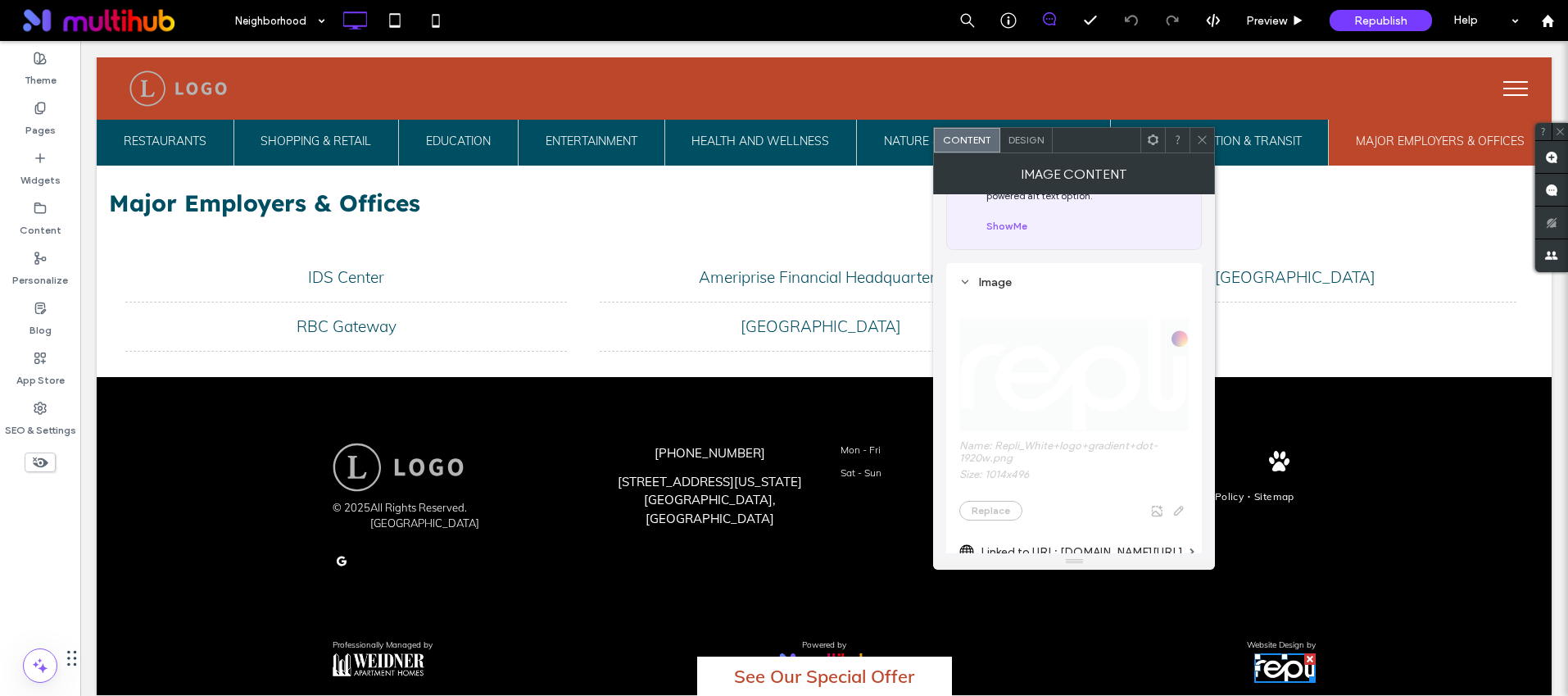
scroll to position [342, 0]
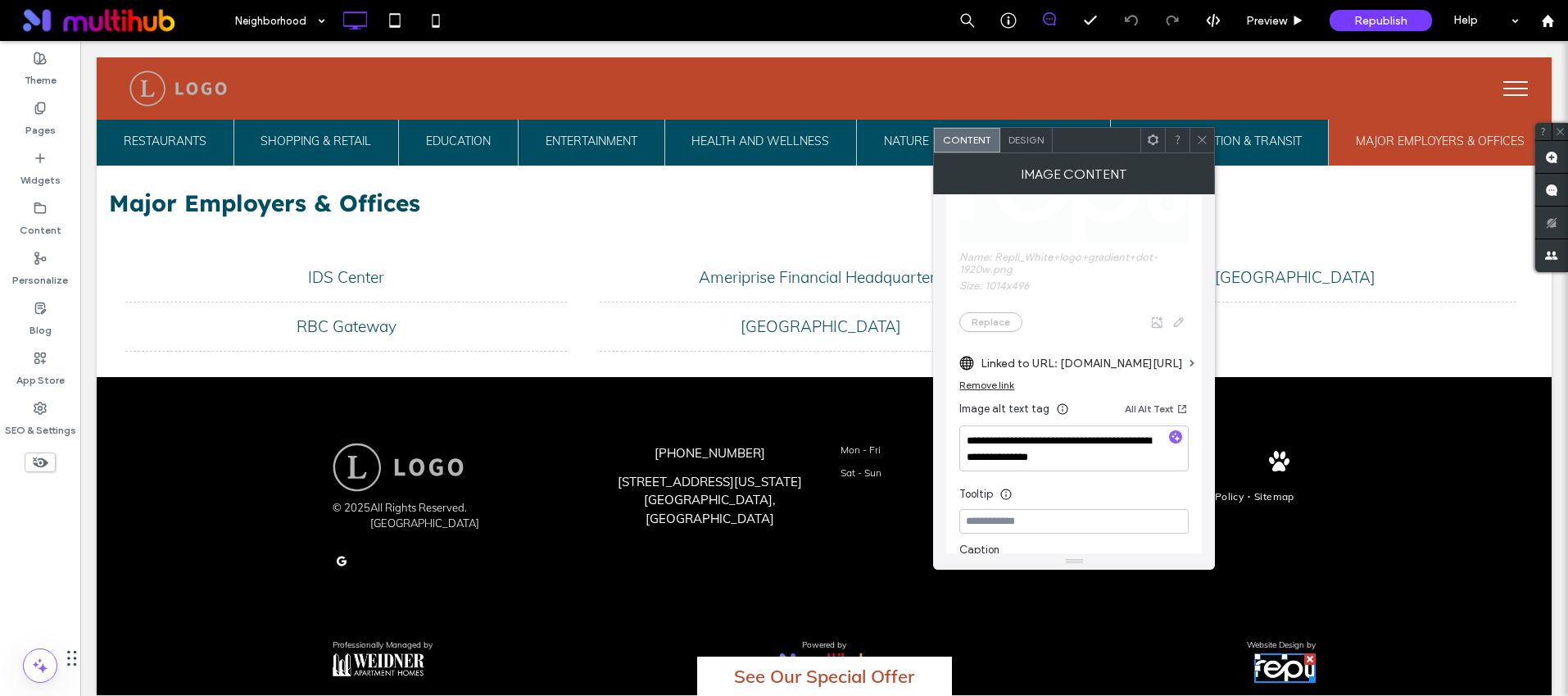
click at [1194, 136] on div at bounding box center [1201, 139] width 24 height 24
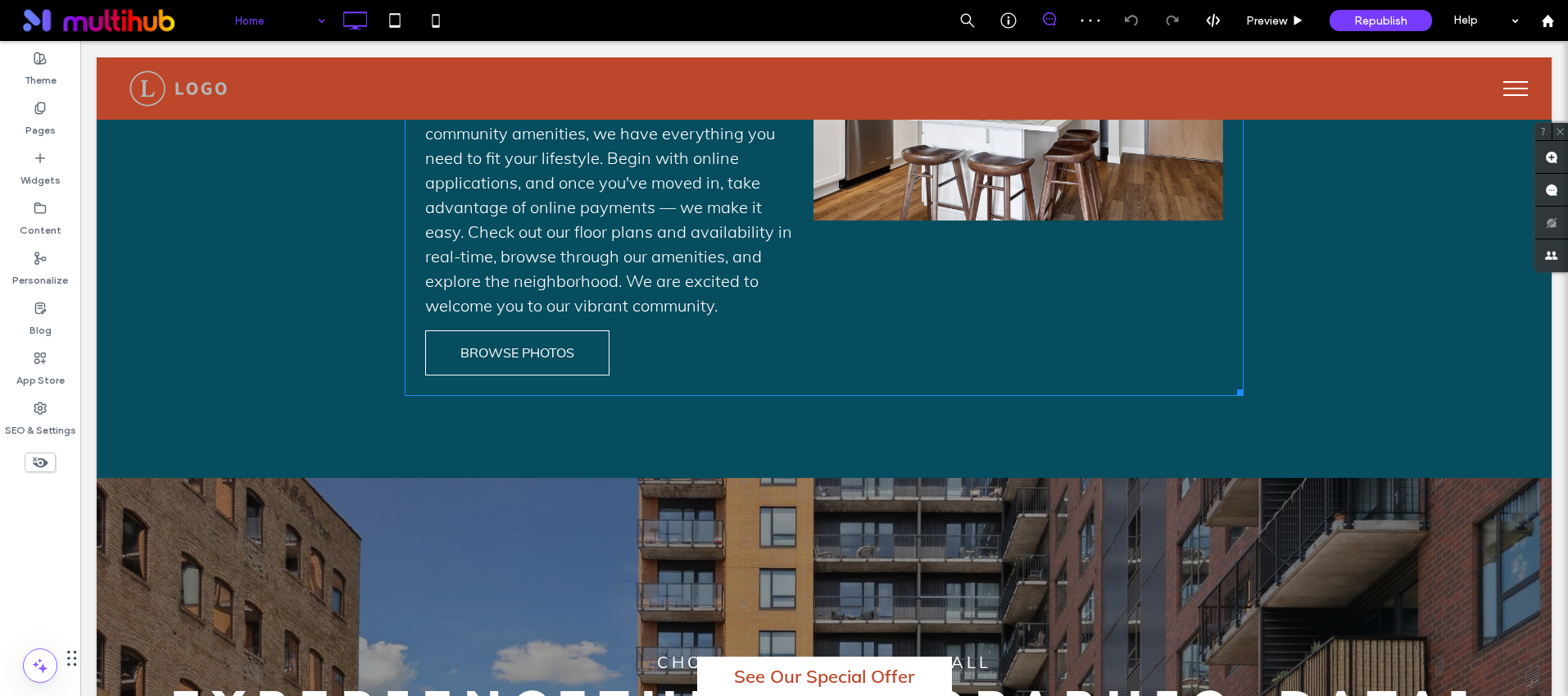
scroll to position [2778, 0]
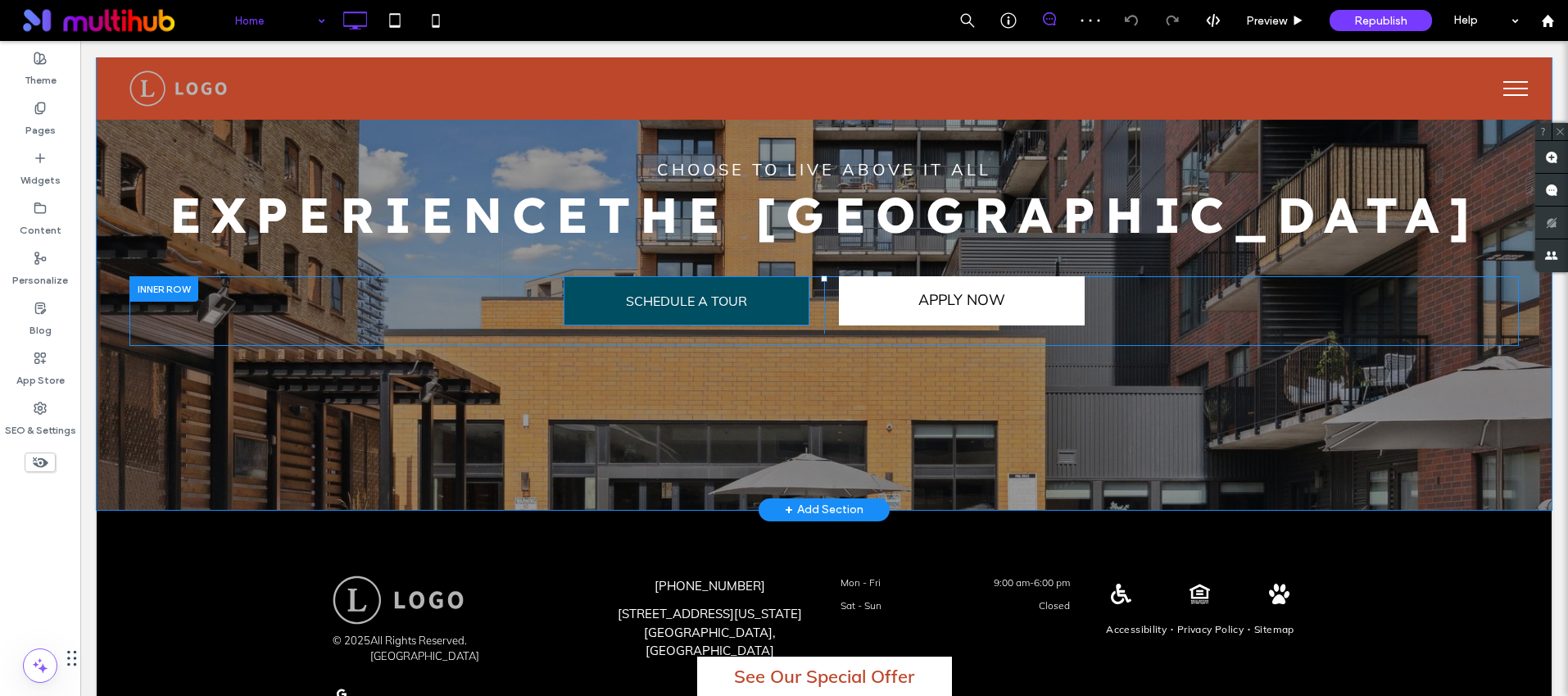
click at [701, 289] on span "SCHEDULE A TOUR" at bounding box center [687, 301] width 122 height 43
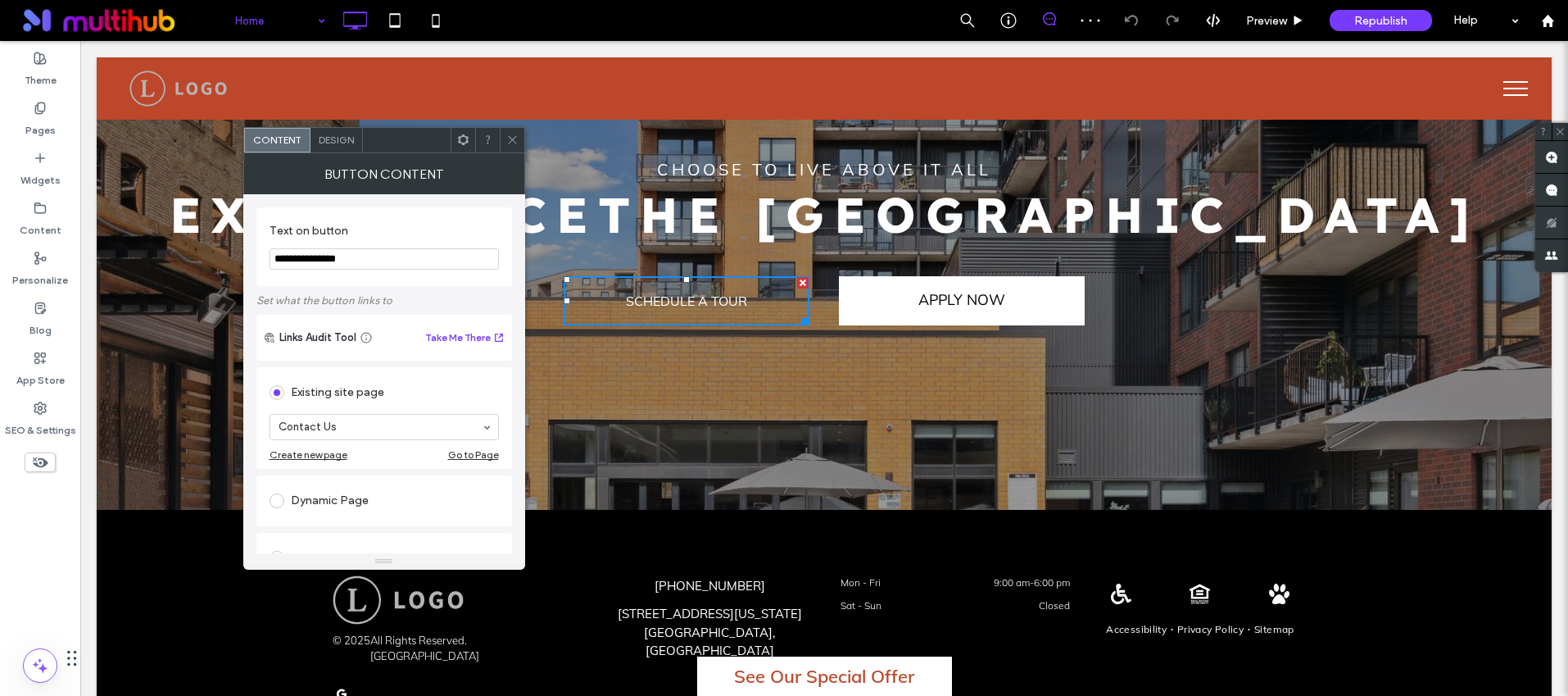
click at [510, 143] on icon at bounding box center [512, 139] width 13 height 13
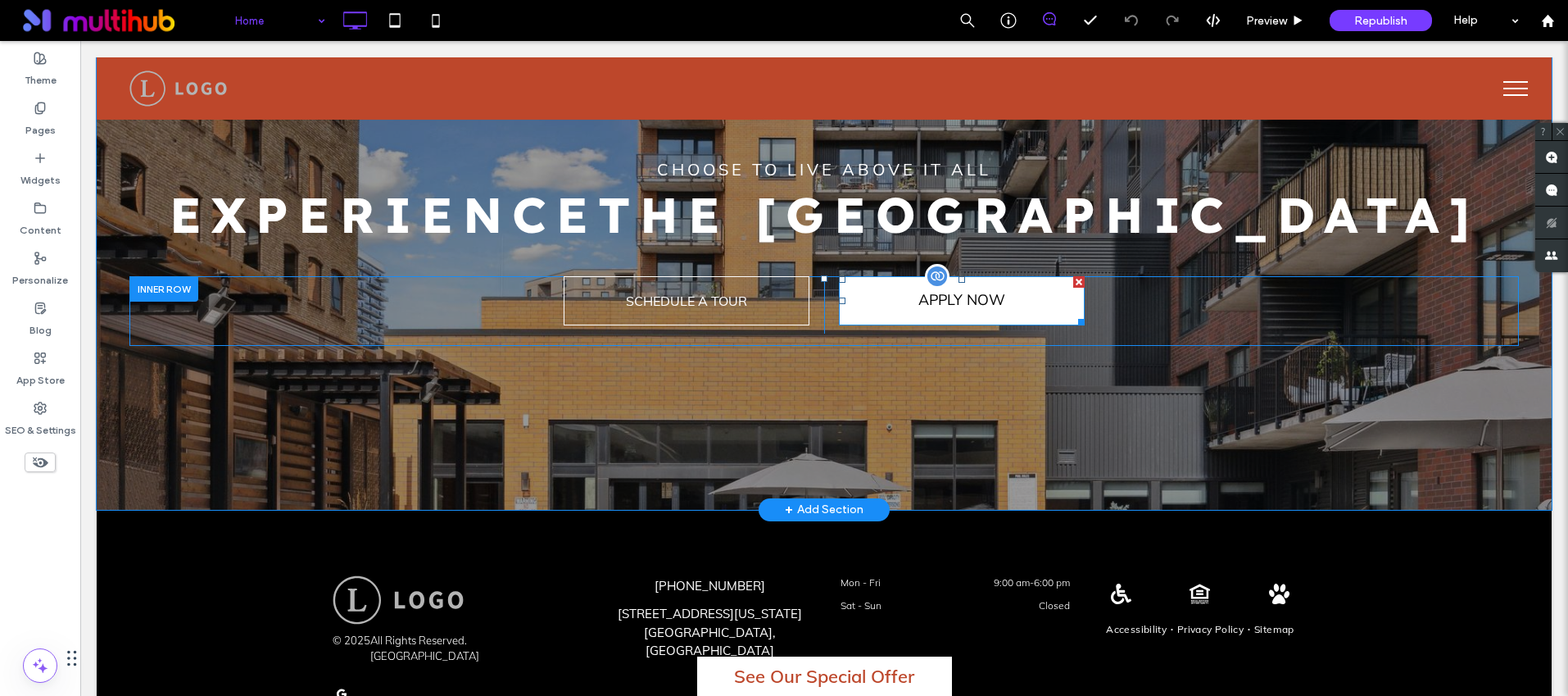
click at [985, 298] on span at bounding box center [961, 301] width 245 height 49
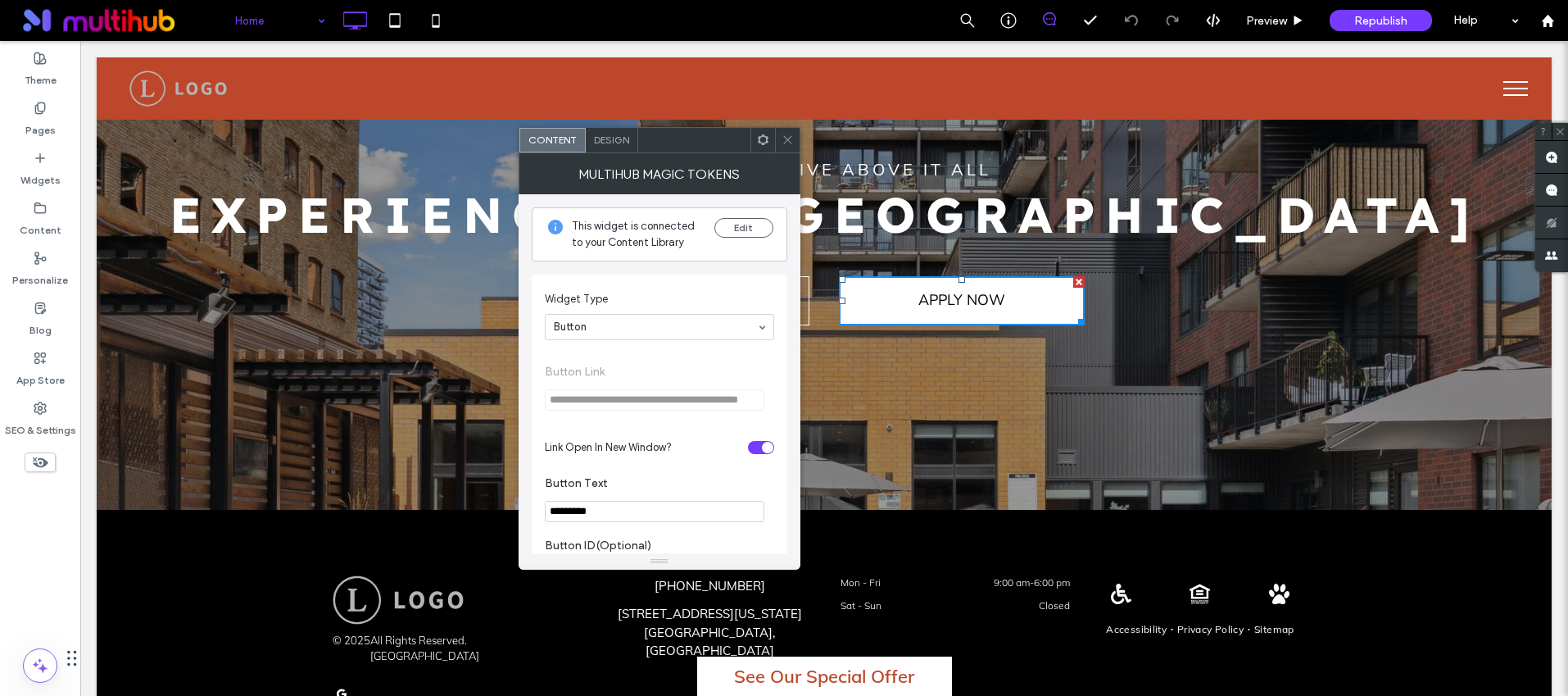
click at [782, 138] on icon at bounding box center [787, 139] width 13 height 13
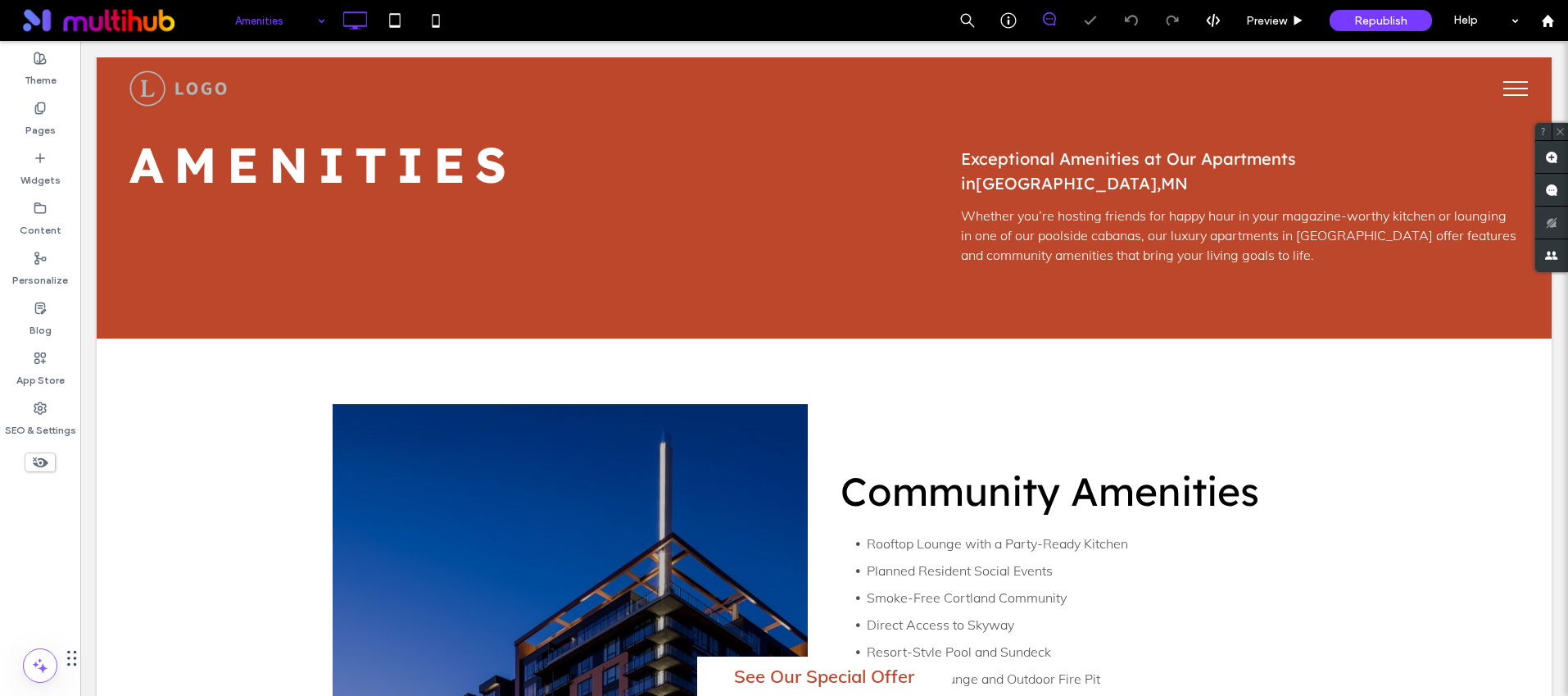
scroll to position [45, 0]
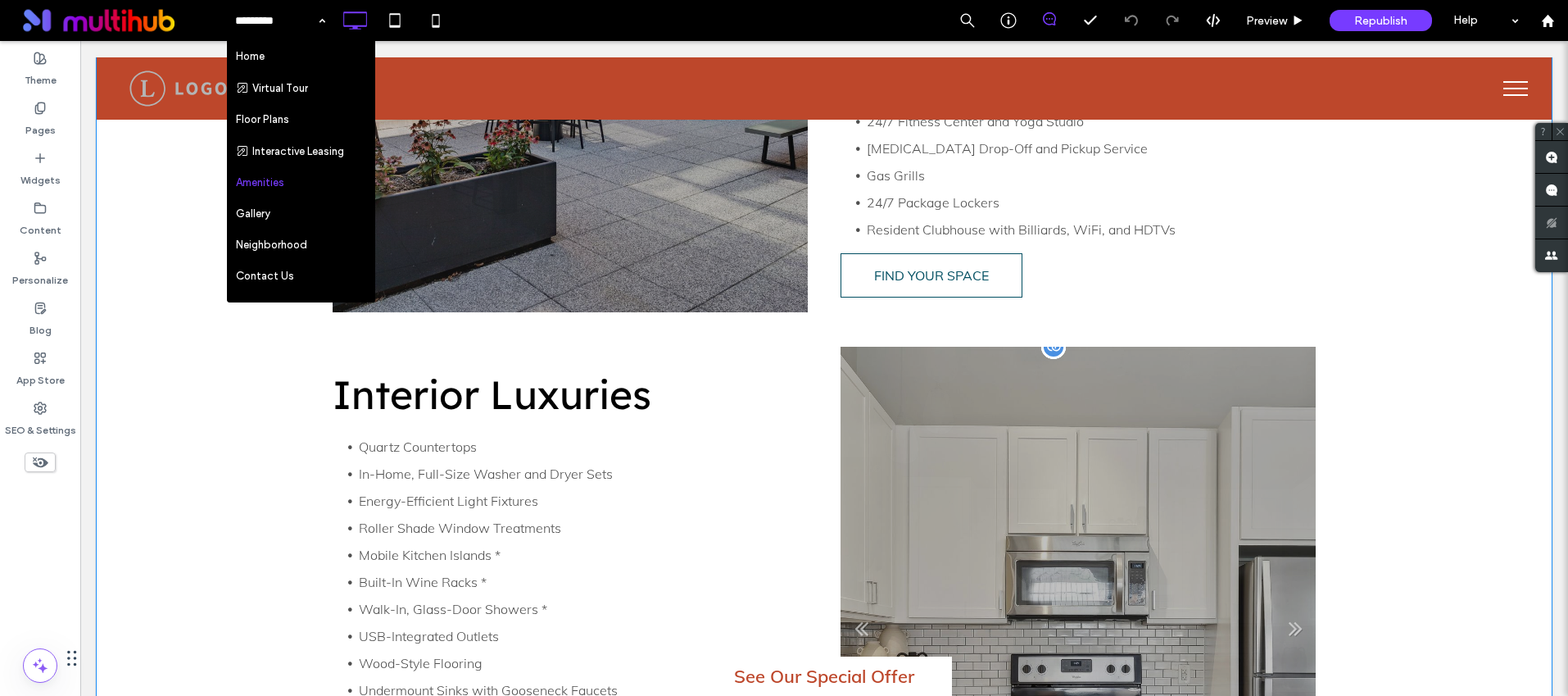
scroll to position [869, 0]
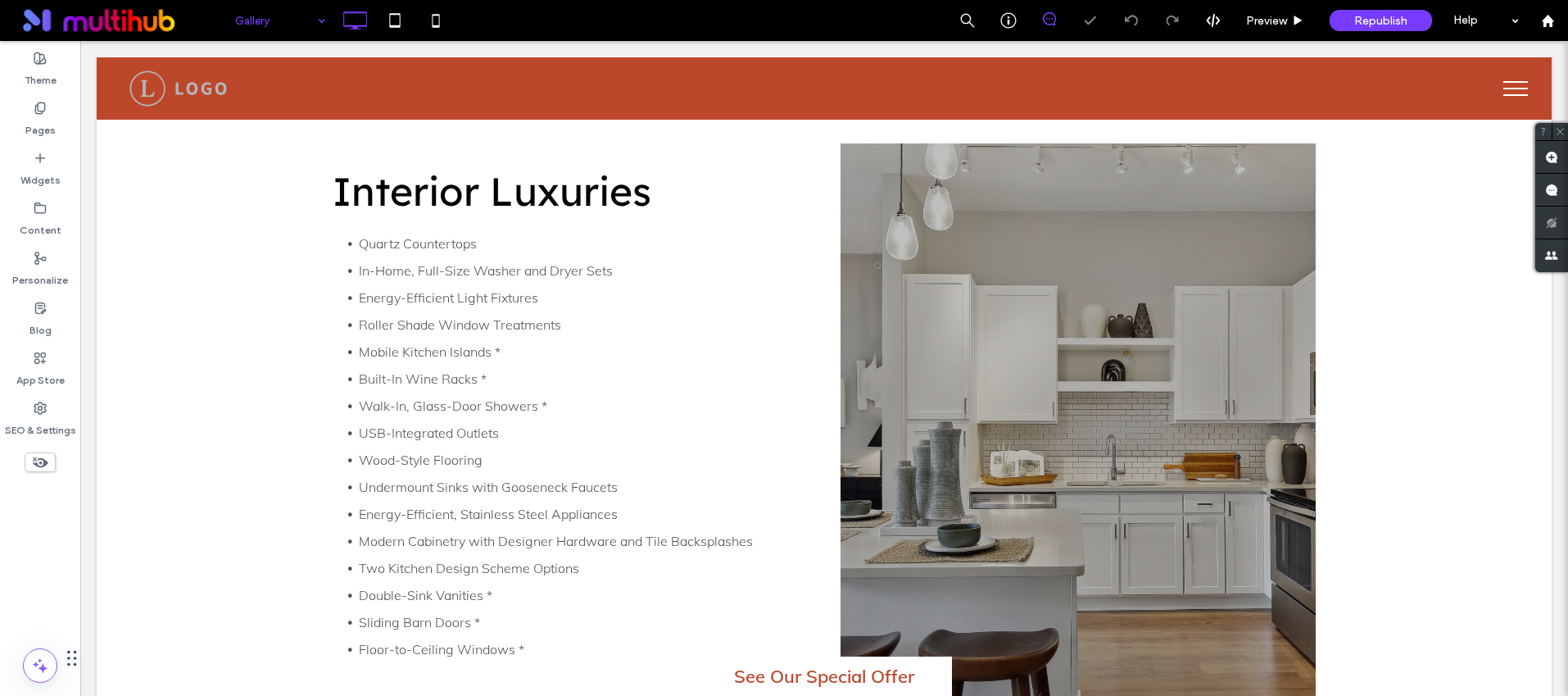
click at [287, 26] on input at bounding box center [275, 20] width 82 height 41
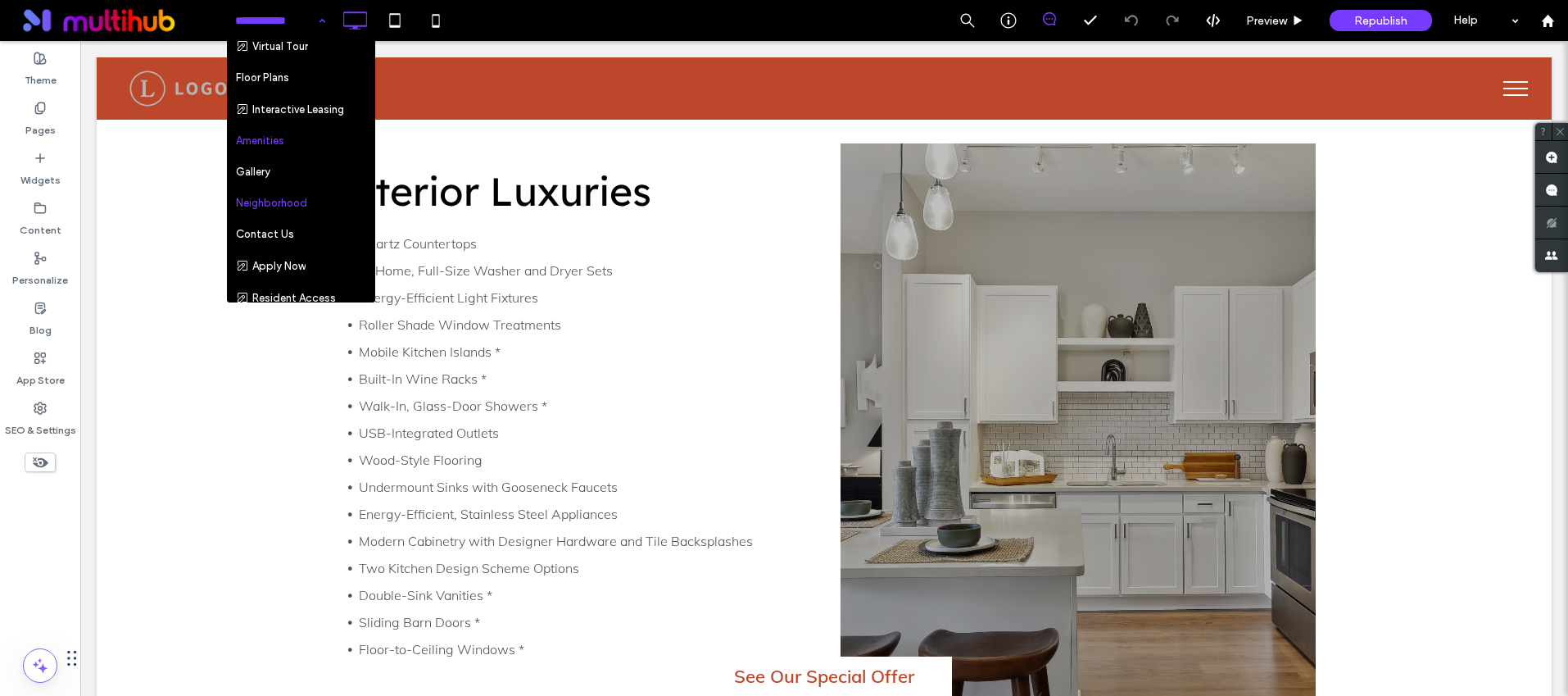
scroll to position [93, 0]
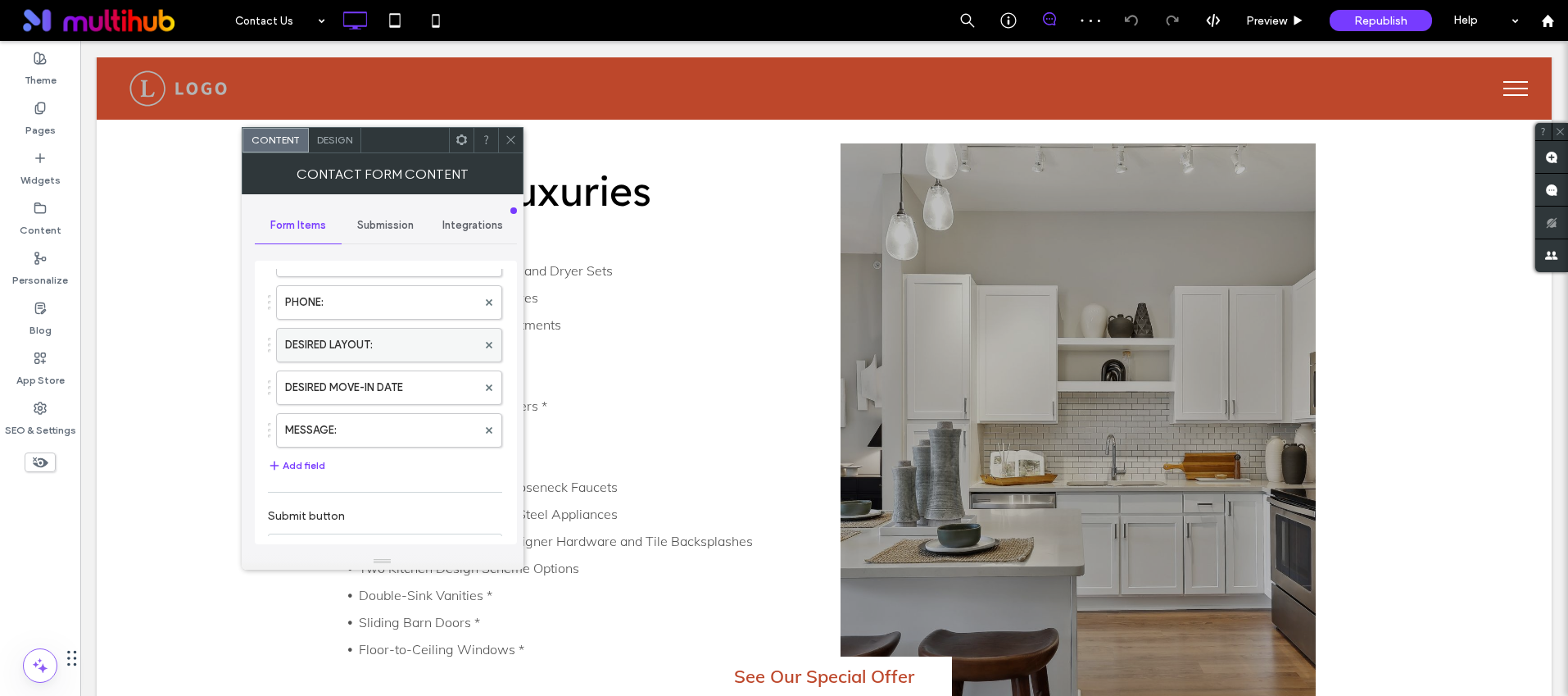
scroll to position [181, 0]
click at [385, 382] on label "DESIRED MOVE-IN DATE" at bounding box center [381, 387] width 191 height 33
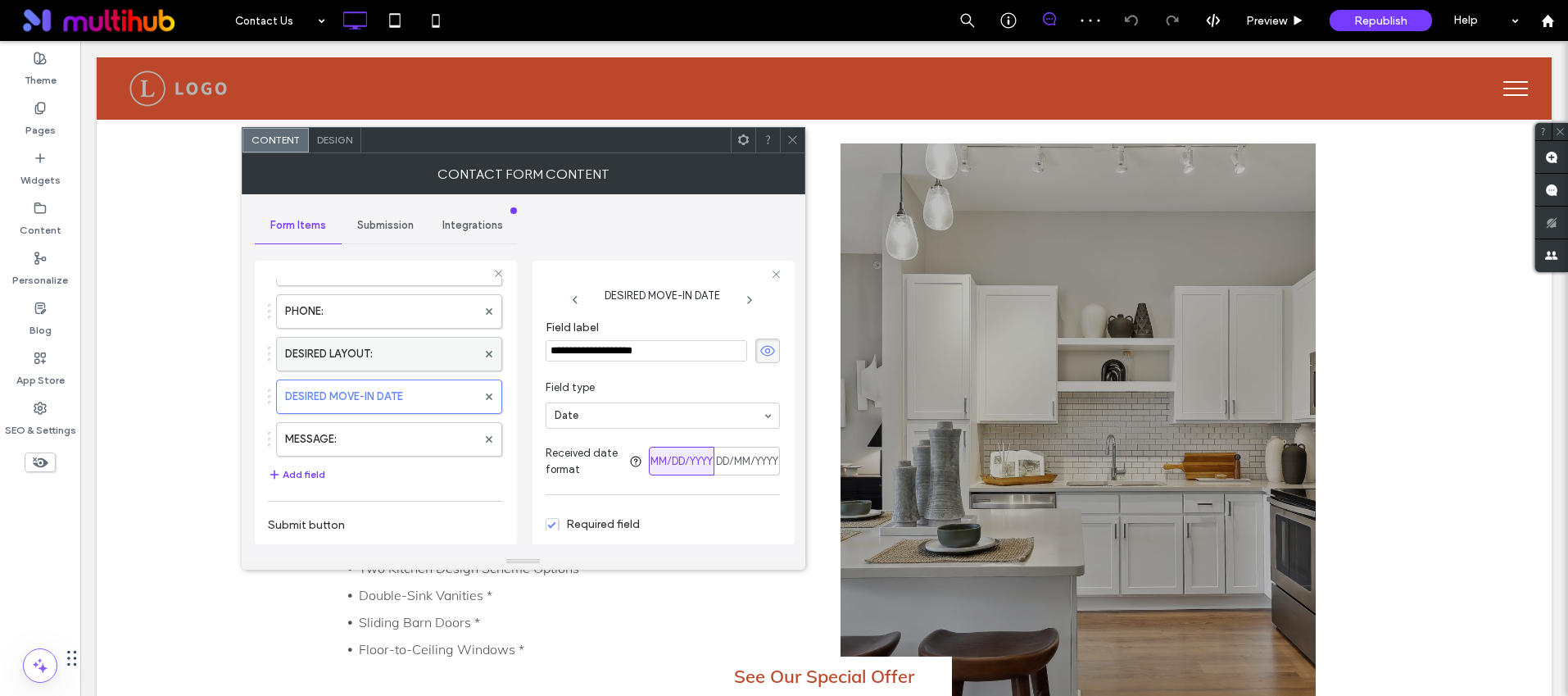
click at [385, 352] on label "DESIRED LAYOUT:" at bounding box center [381, 354] width 191 height 33
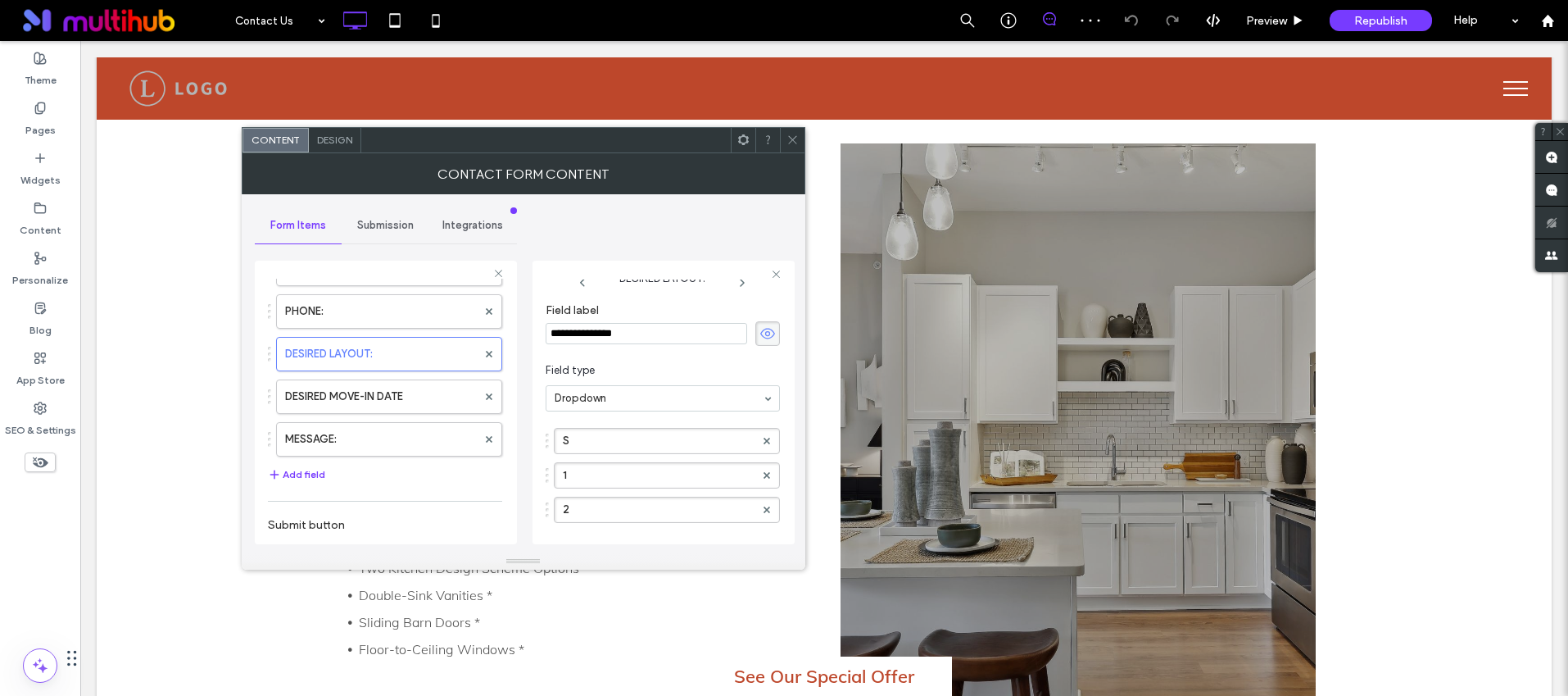
scroll to position [165, 0]
click at [789, 128] on span at bounding box center [792, 139] width 13 height 24
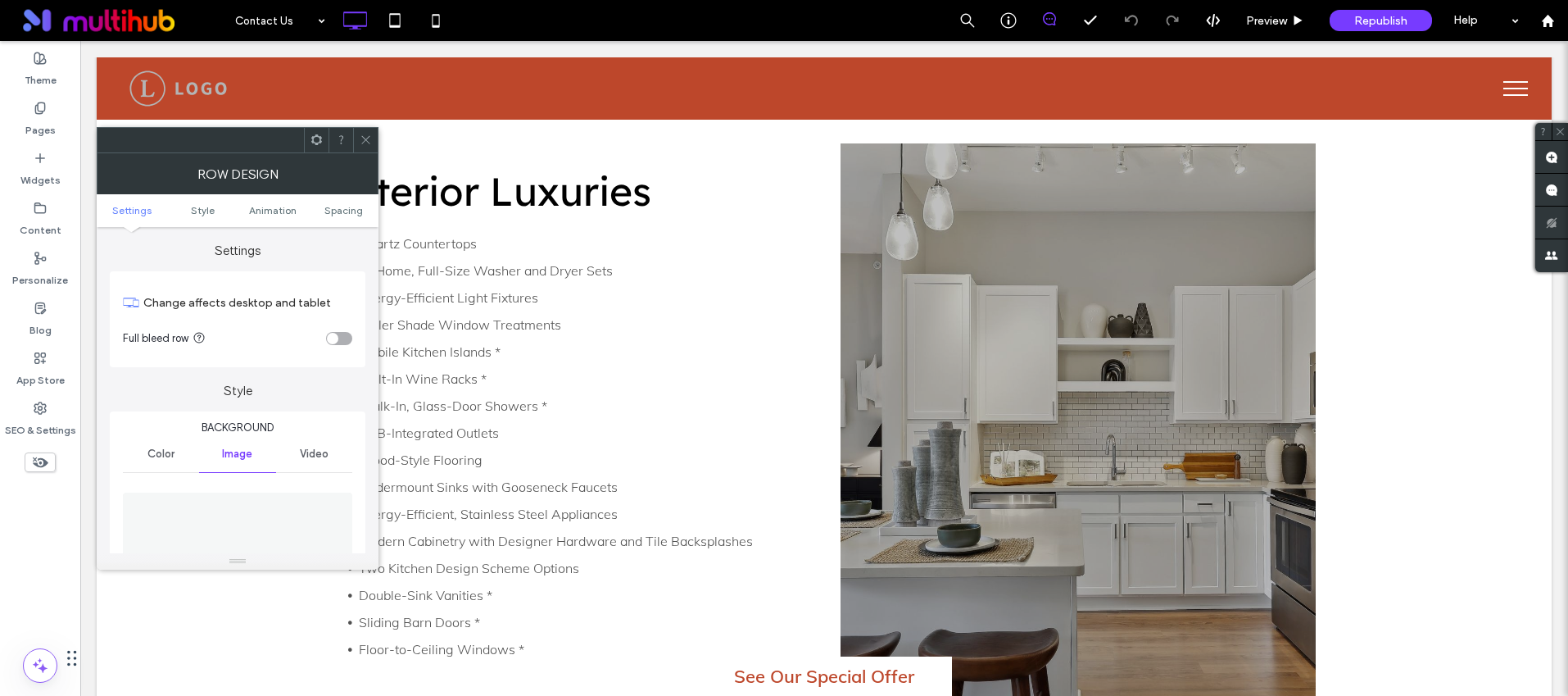
click at [369, 143] on use at bounding box center [365, 140] width 8 height 8
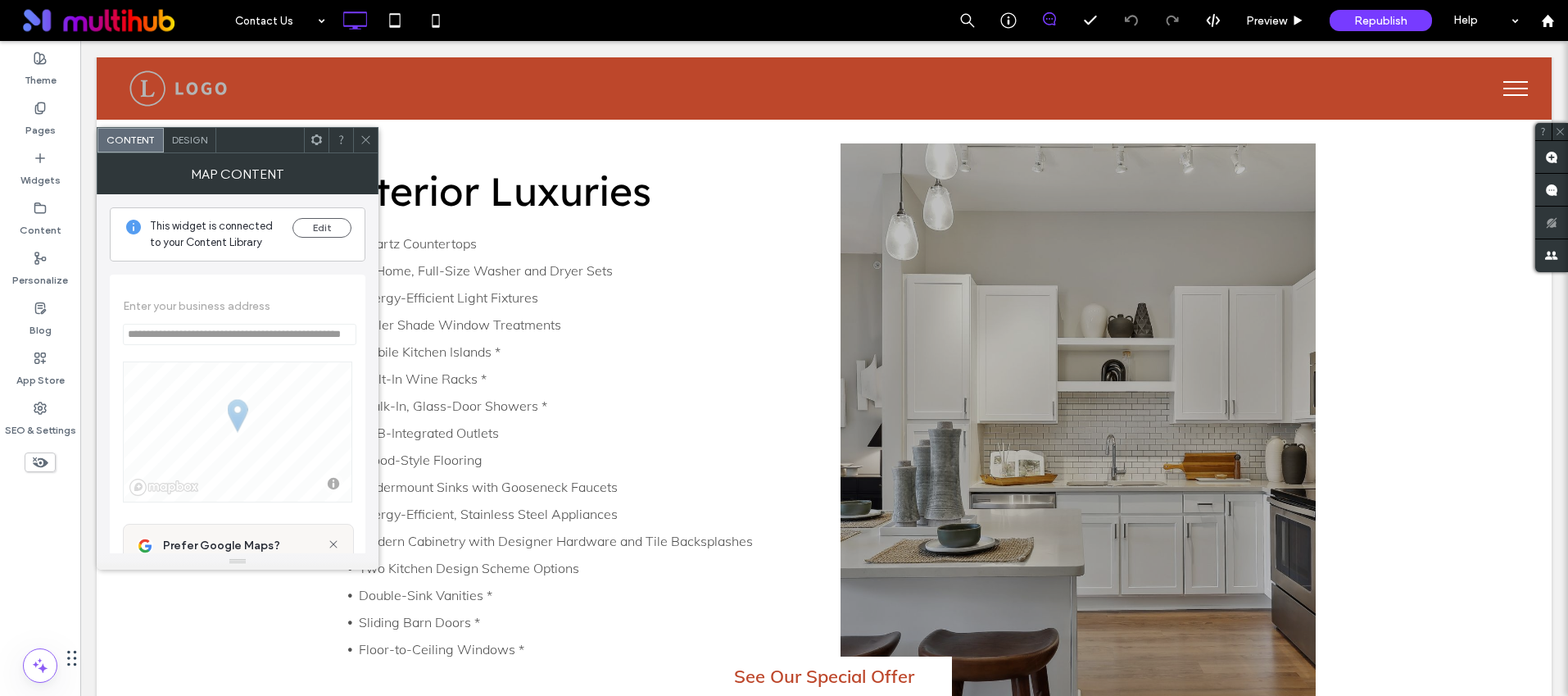
click at [359, 137] on icon at bounding box center [365, 139] width 13 height 13
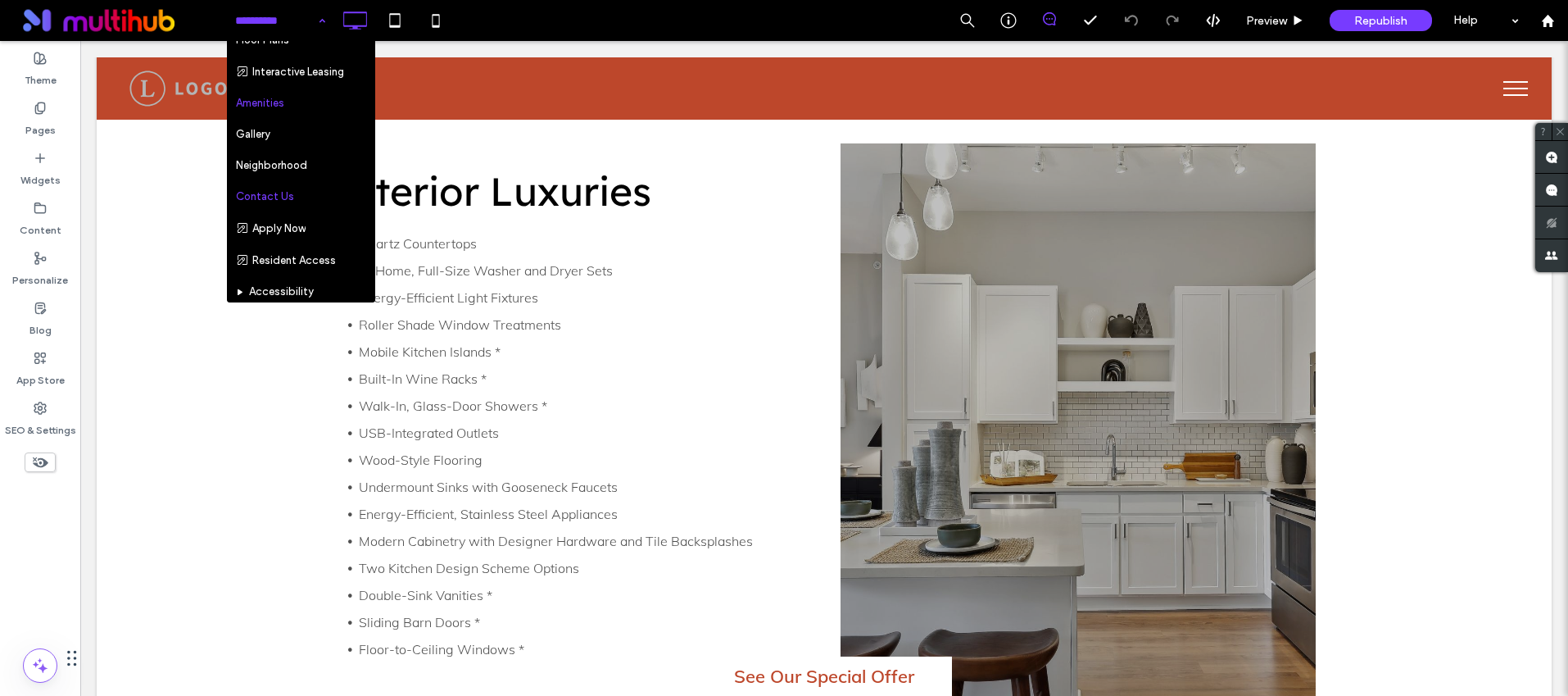
scroll to position [197, 0]
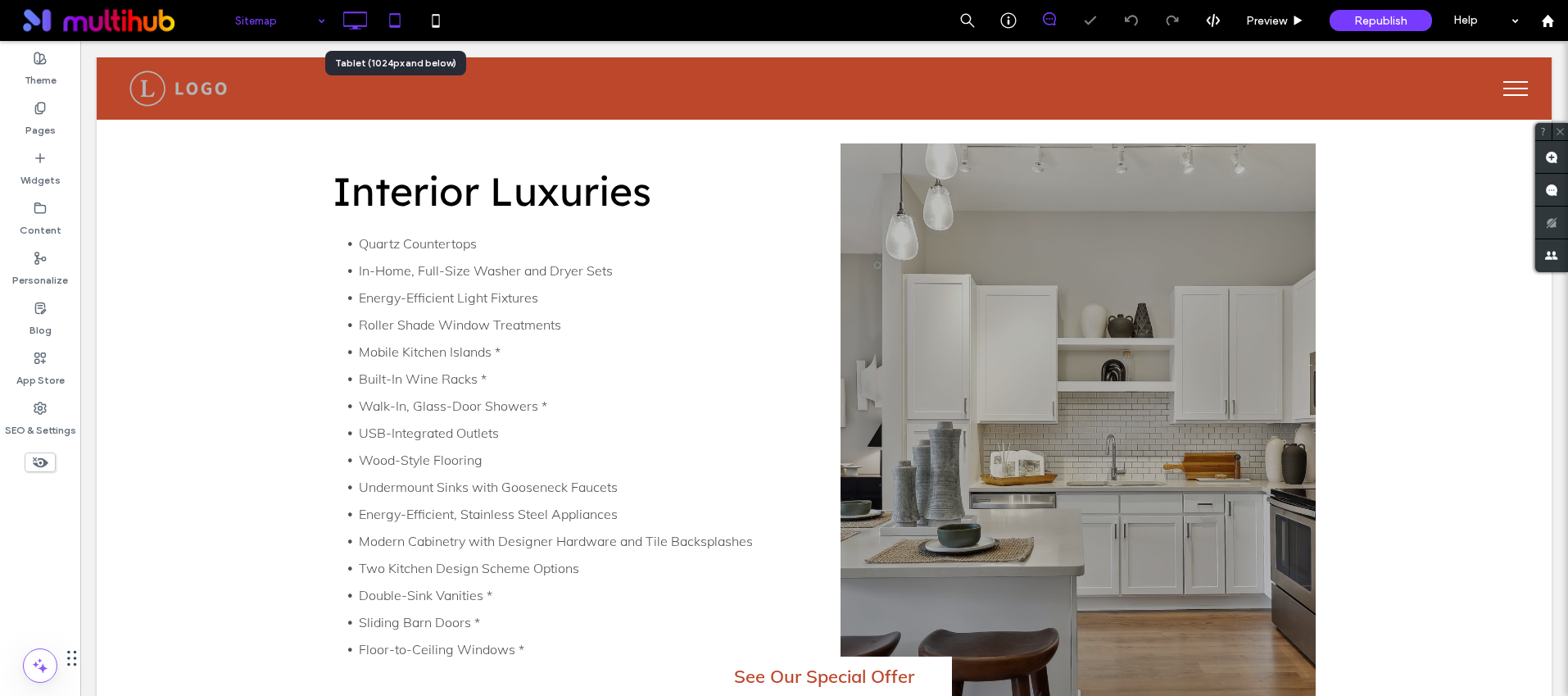
click at [386, 14] on icon at bounding box center [395, 20] width 33 height 33
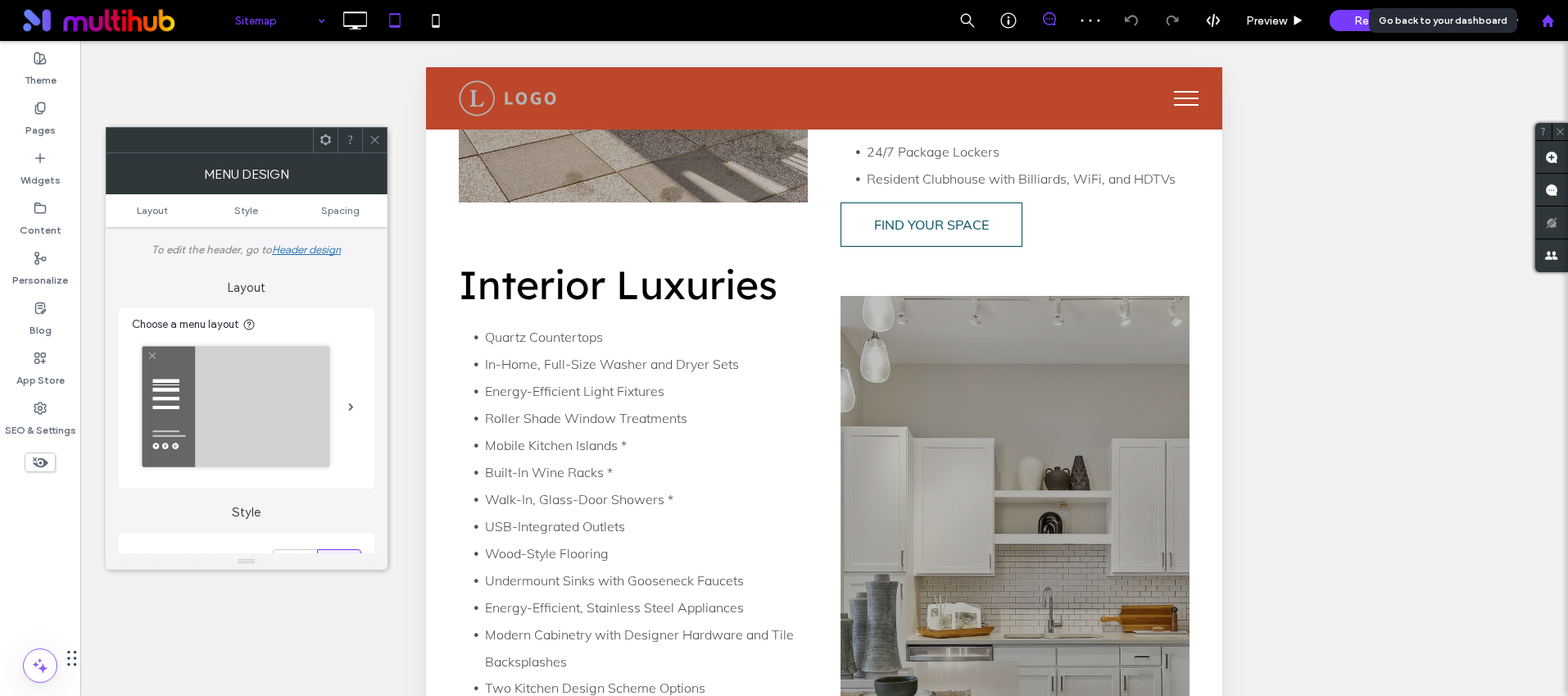
drag, startPoint x: 1552, startPoint y: 19, endPoint x: 1422, endPoint y: 93, distance: 149.6
click at [1552, 19] on icon at bounding box center [1548, 20] width 14 height 14
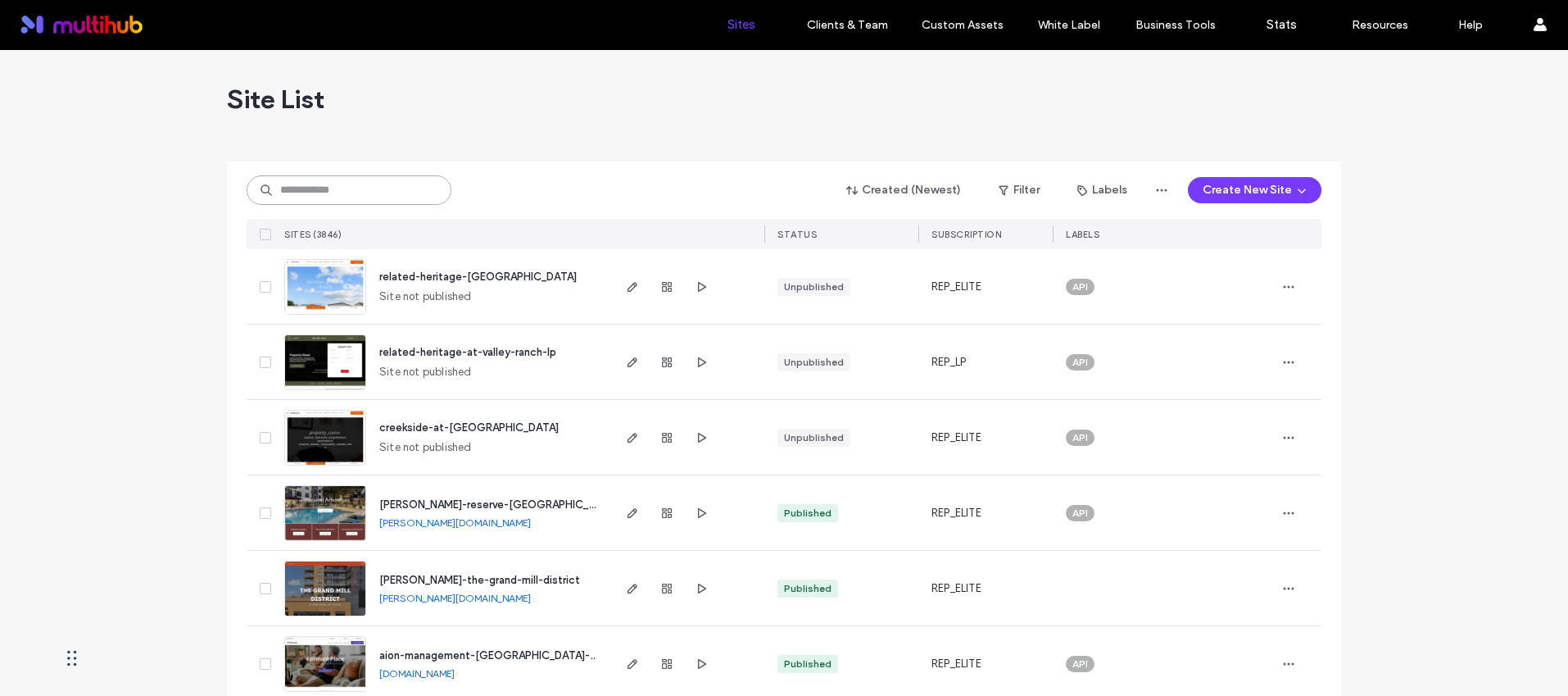
click at [350, 190] on input at bounding box center [349, 189] width 205 height 30
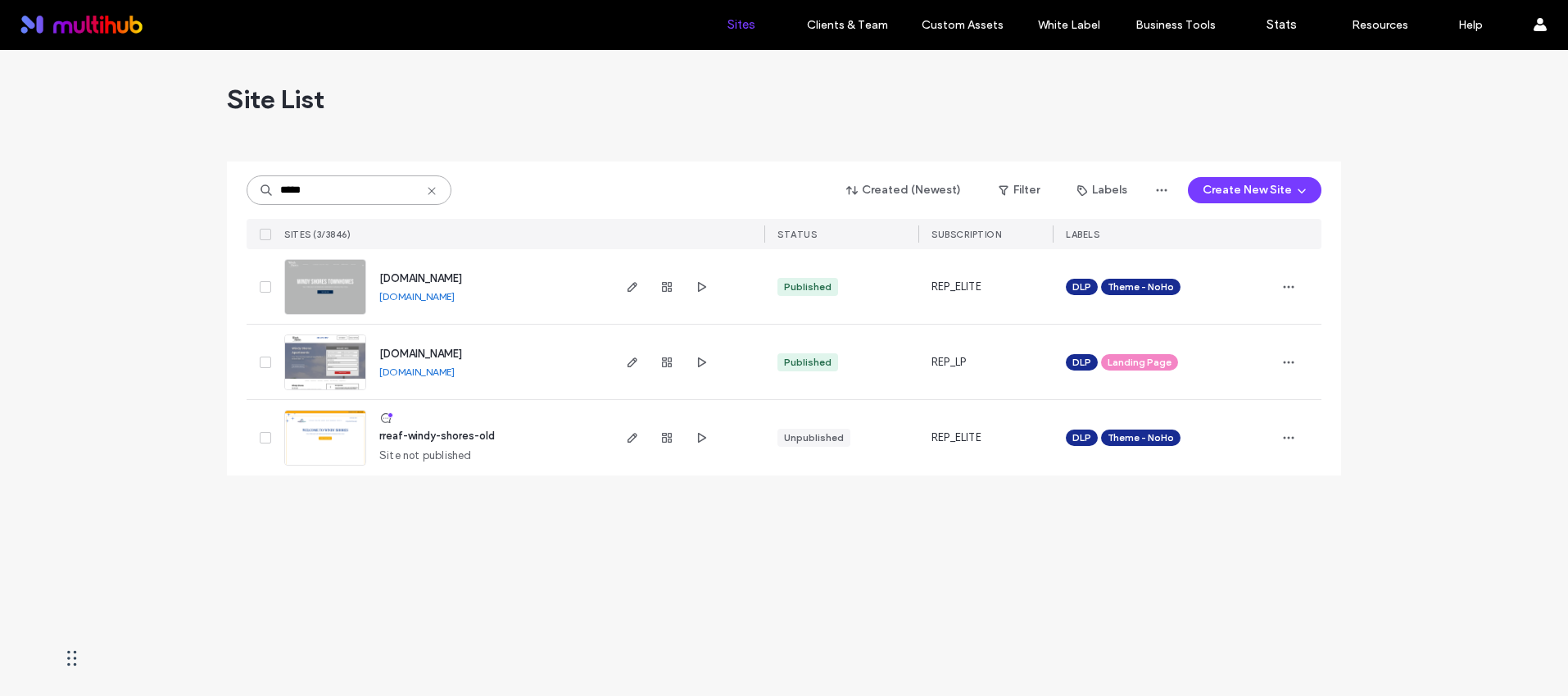
type input "*****"
click at [462, 280] on span "[DOMAIN_NAME]" at bounding box center [421, 278] width 83 height 13
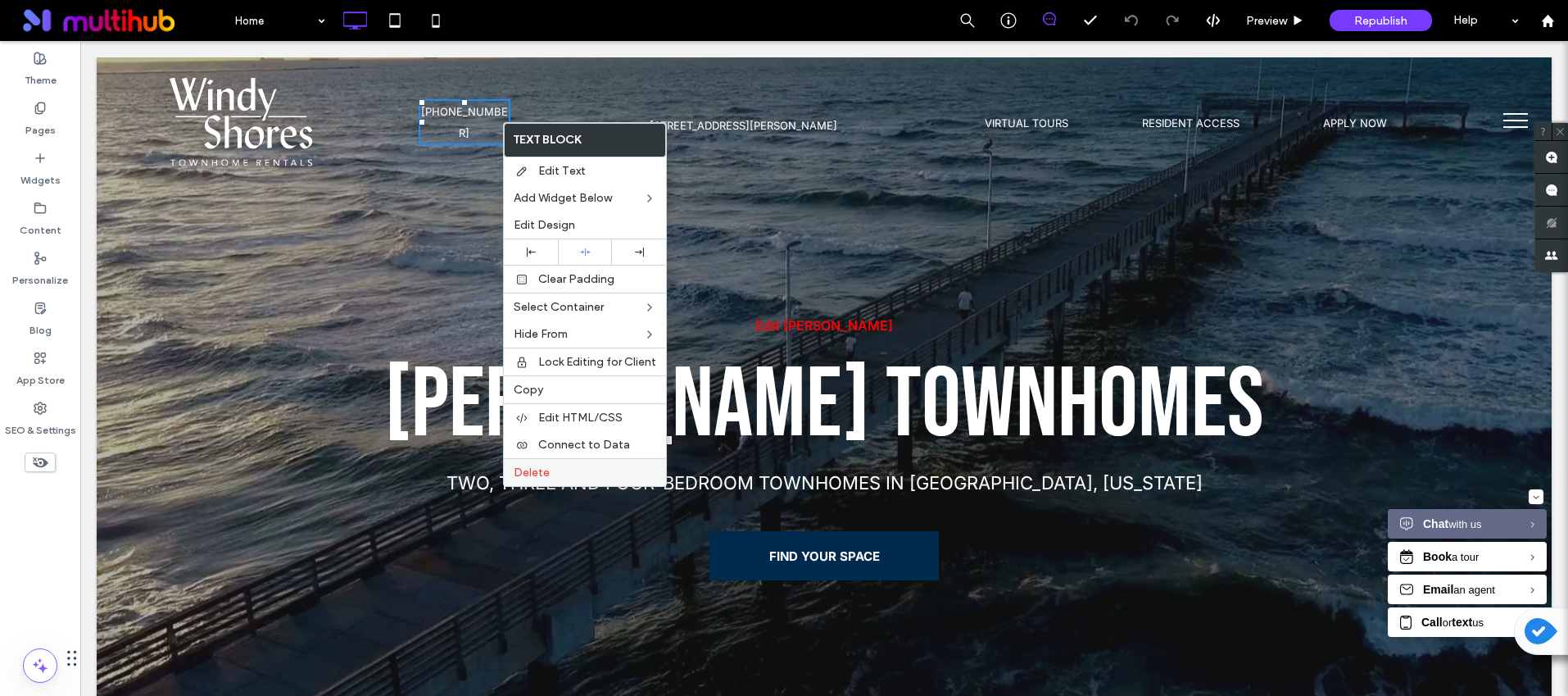
click at [550, 469] on label "Delete" at bounding box center [585, 473] width 143 height 14
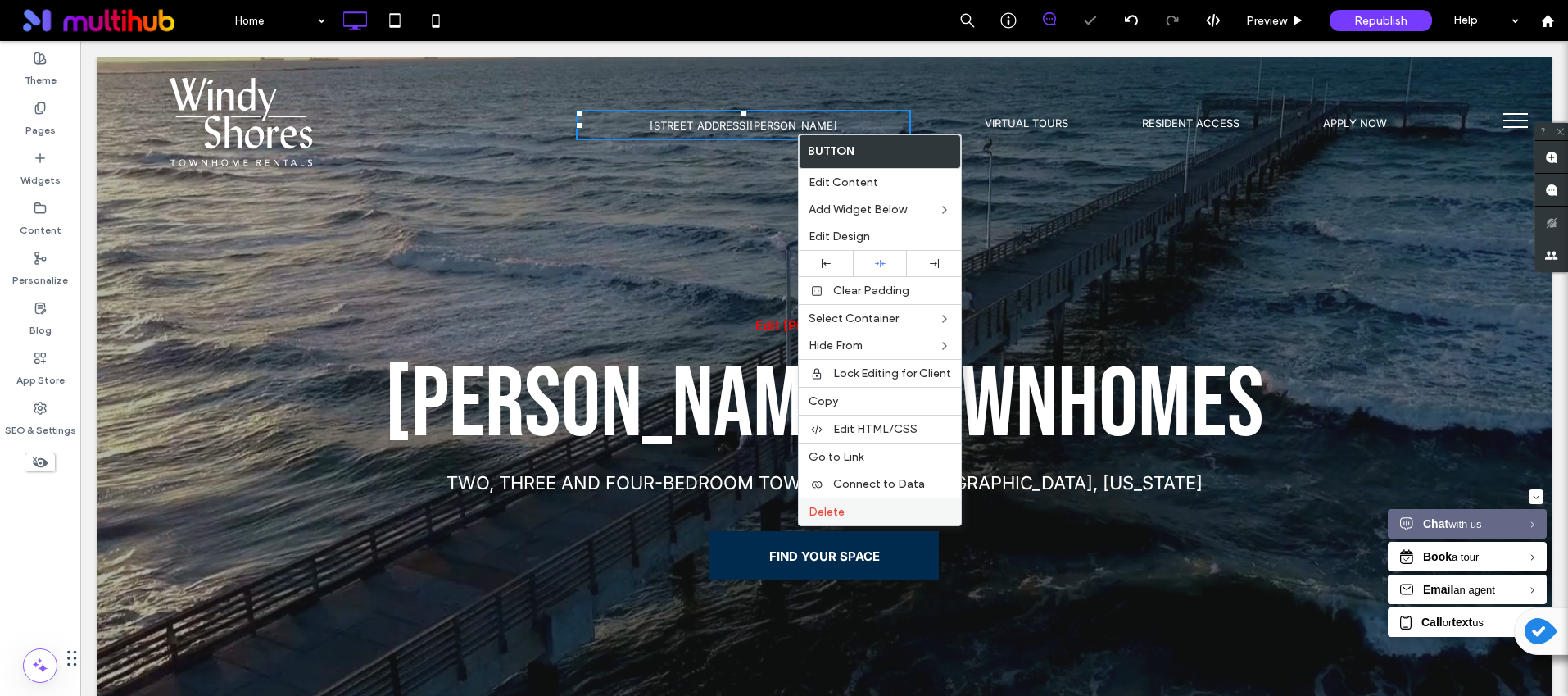
click at [883, 504] on div "Delete" at bounding box center [880, 511] width 162 height 28
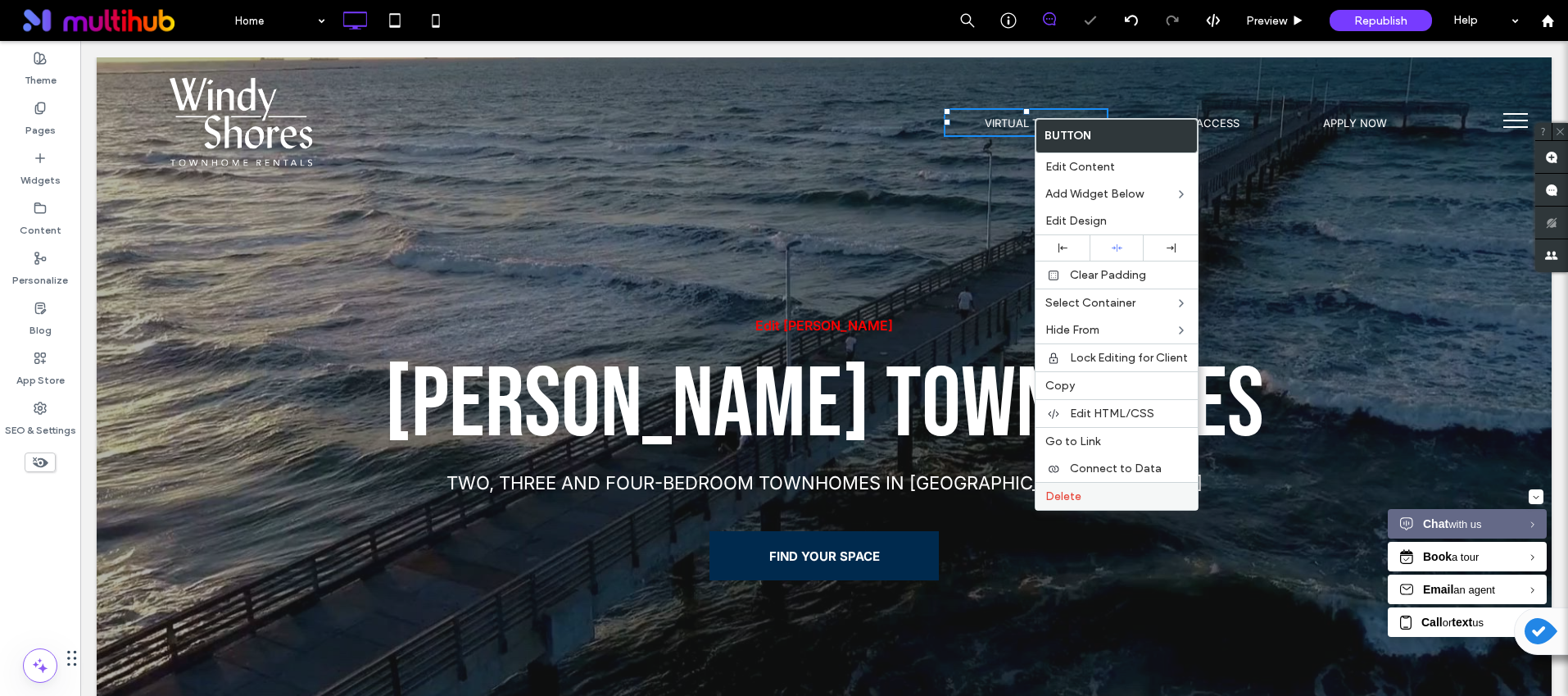
click at [1082, 497] on label "Delete" at bounding box center [1117, 496] width 143 height 14
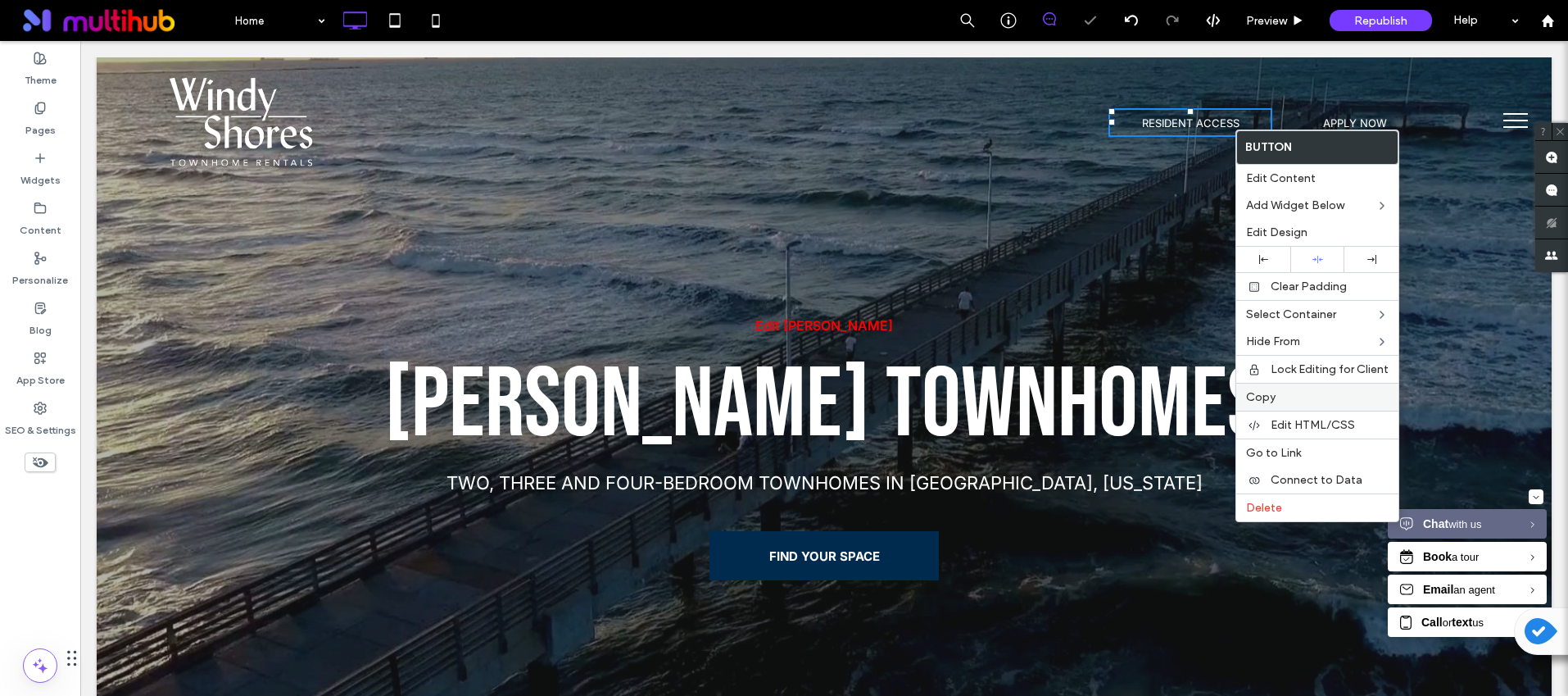
drag, startPoint x: 1279, startPoint y: 502, endPoint x: 1298, endPoint y: 392, distance: 111.6
click at [1279, 502] on span "Delete" at bounding box center [1264, 508] width 36 height 14
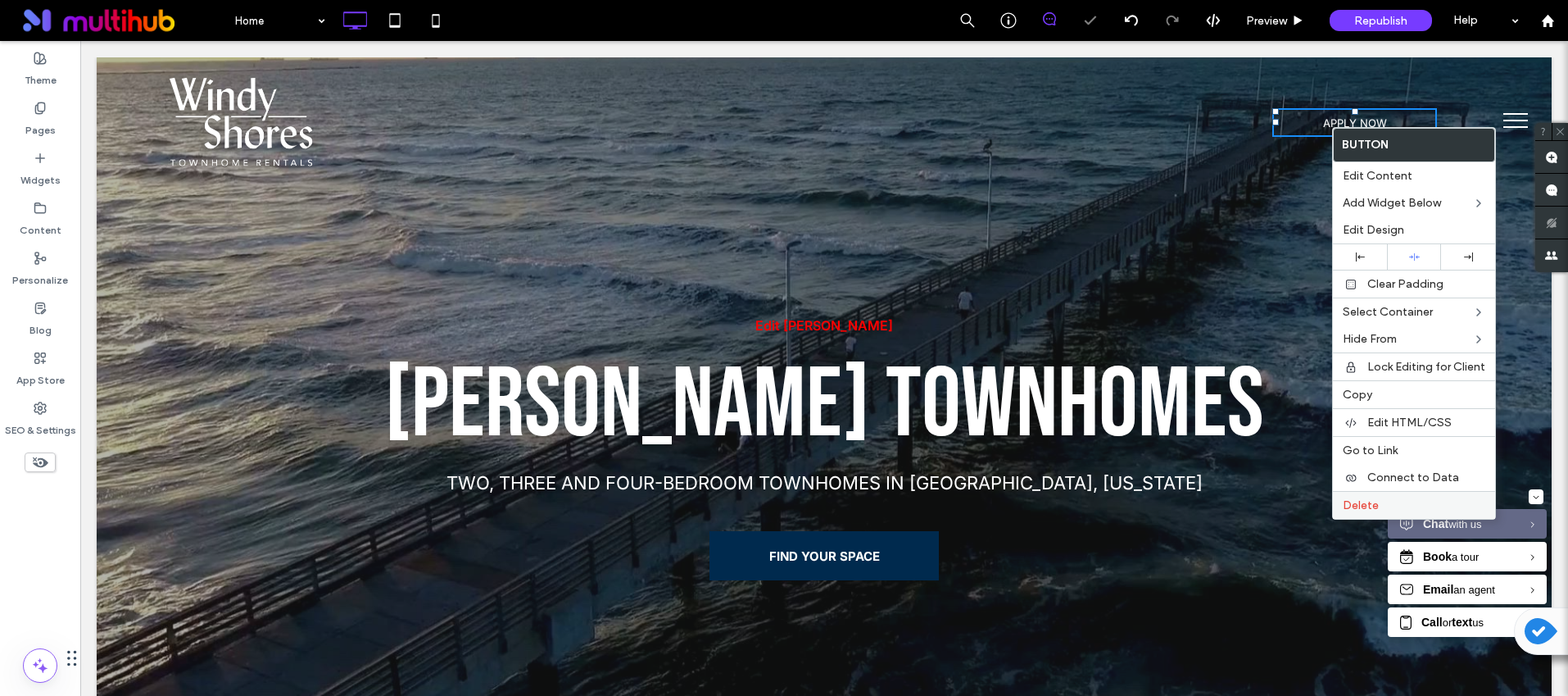
click at [1372, 504] on span "Delete" at bounding box center [1360, 506] width 36 height 14
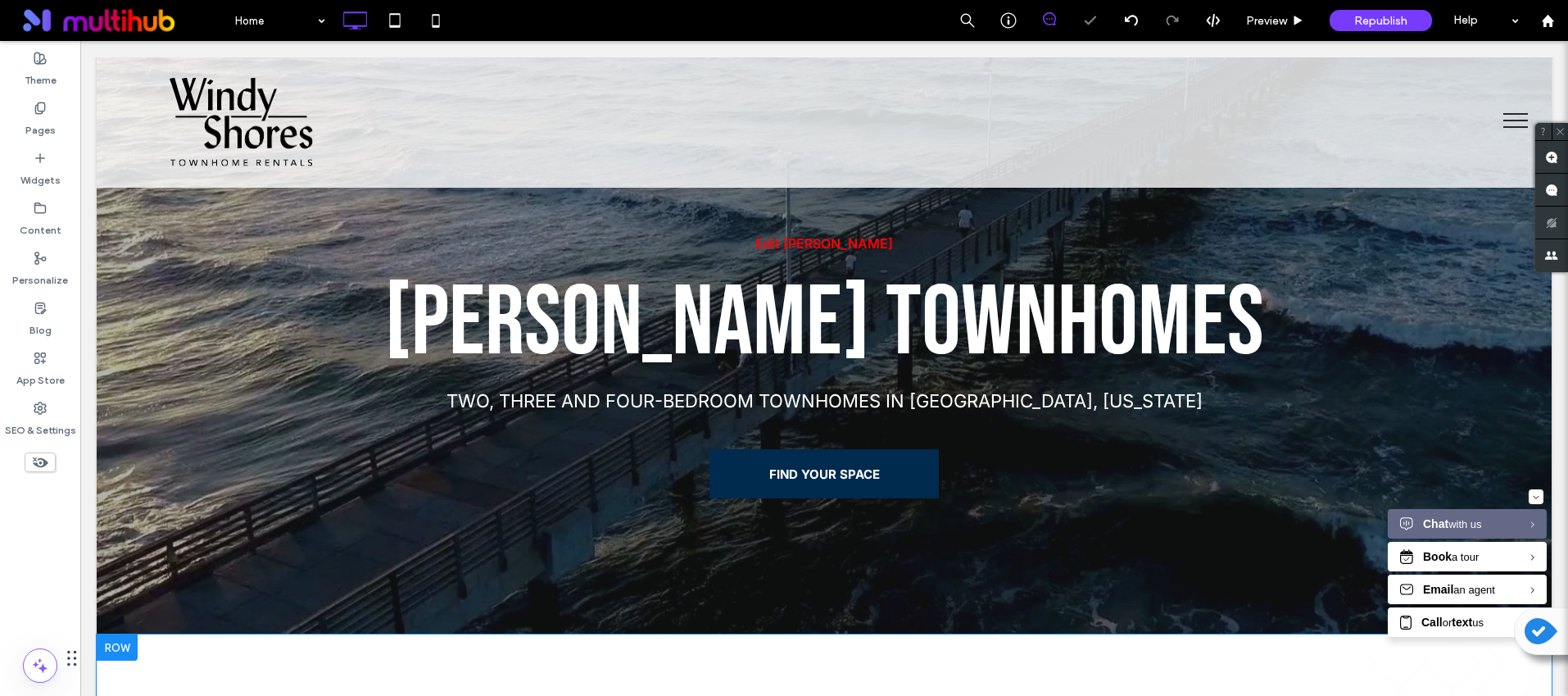
scroll to position [320, 0]
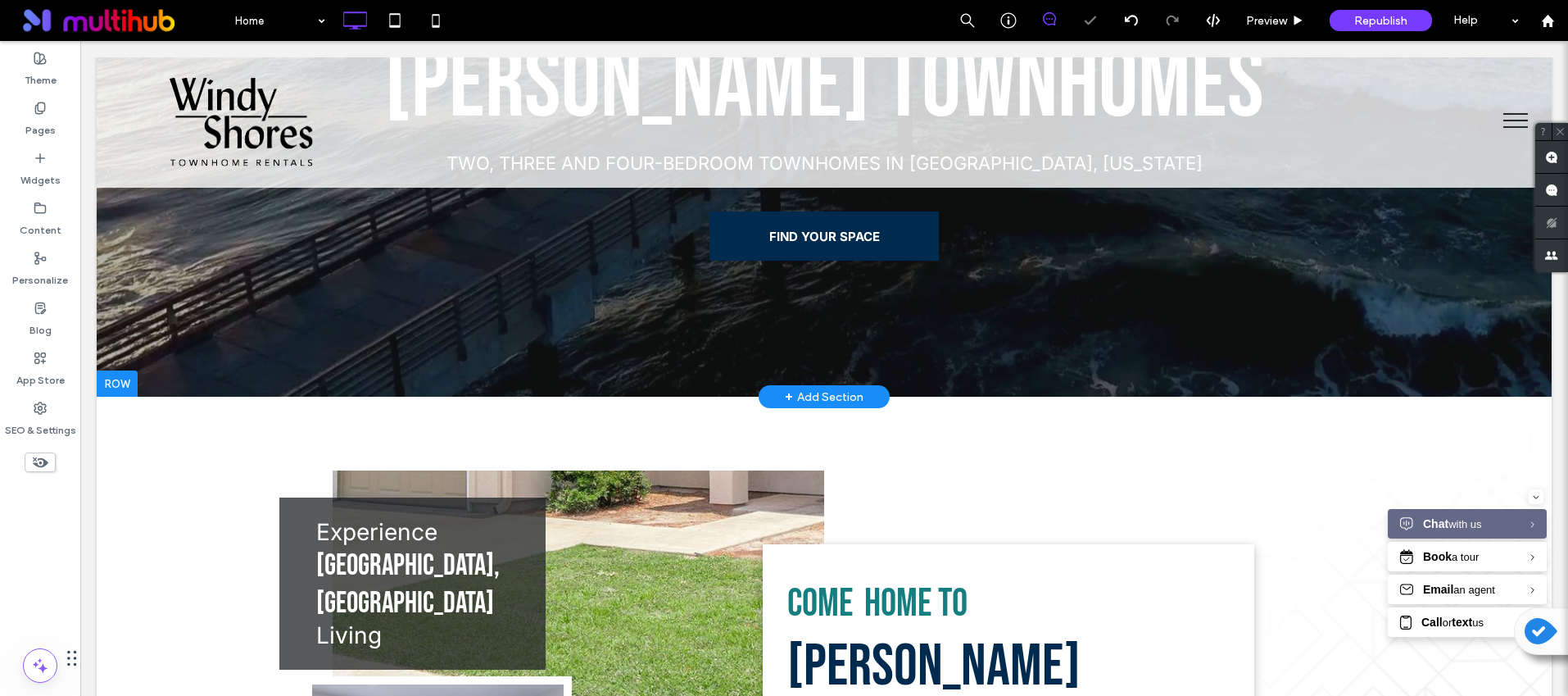
click at [832, 400] on div "+ Add Section" at bounding box center [823, 396] width 78 height 18
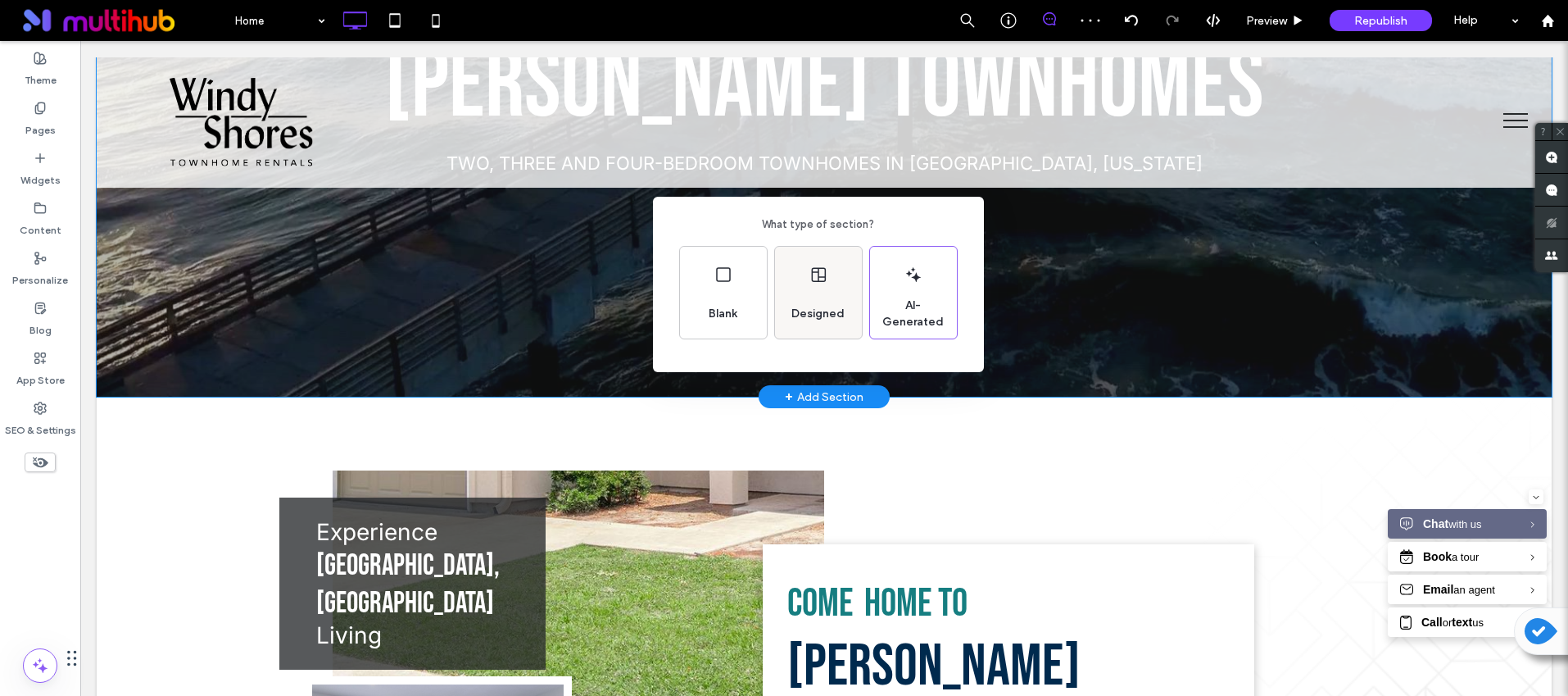
click at [828, 308] on span "Designed" at bounding box center [817, 313] width 67 height 16
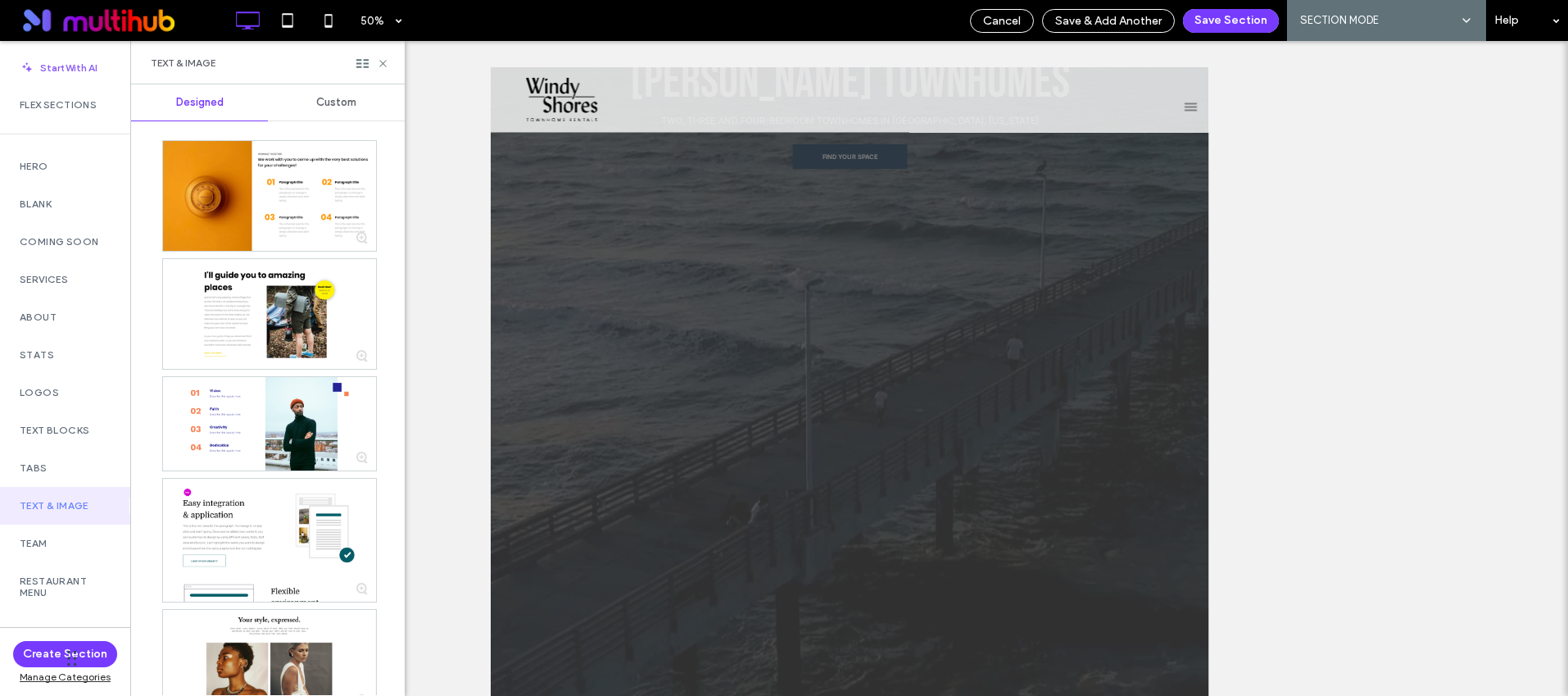
click at [316, 94] on div "Custom" at bounding box center [336, 102] width 137 height 36
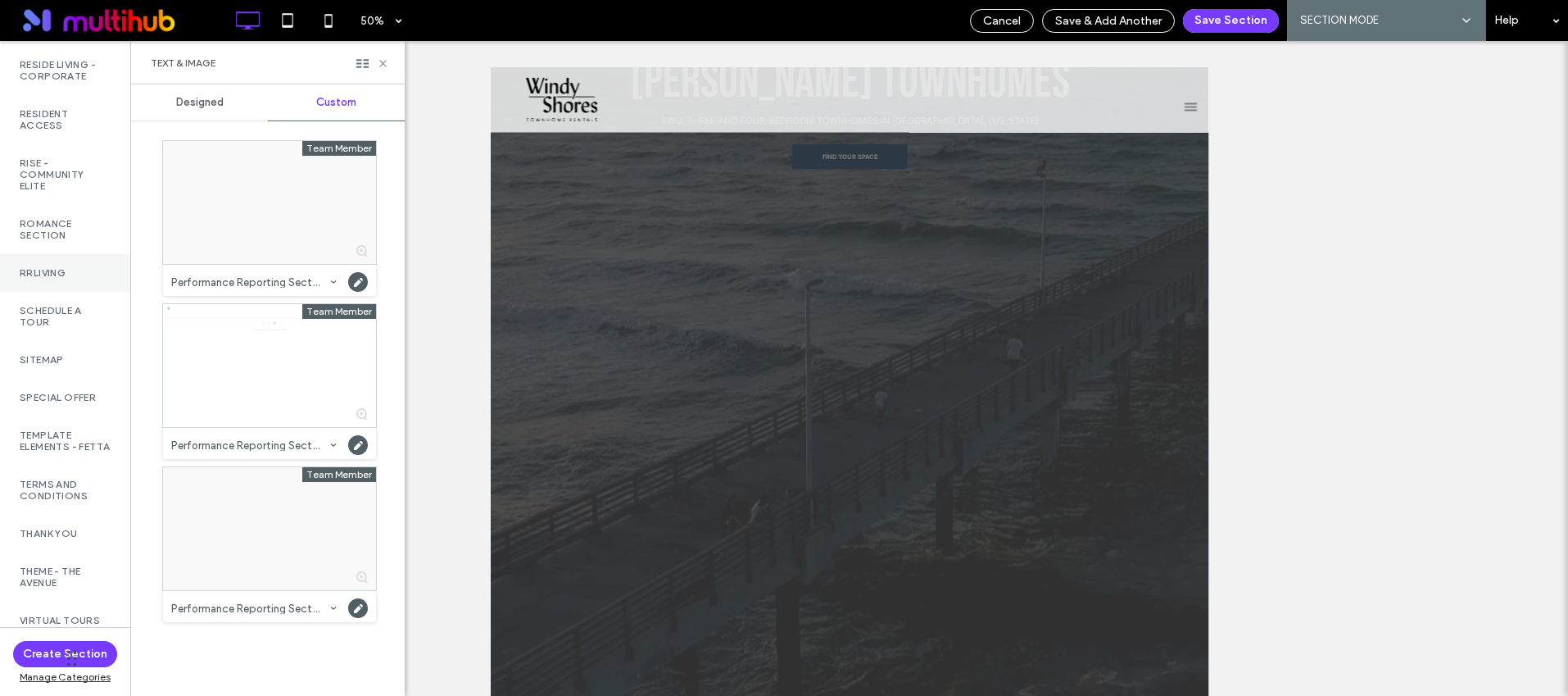
scroll to position [3928, 0]
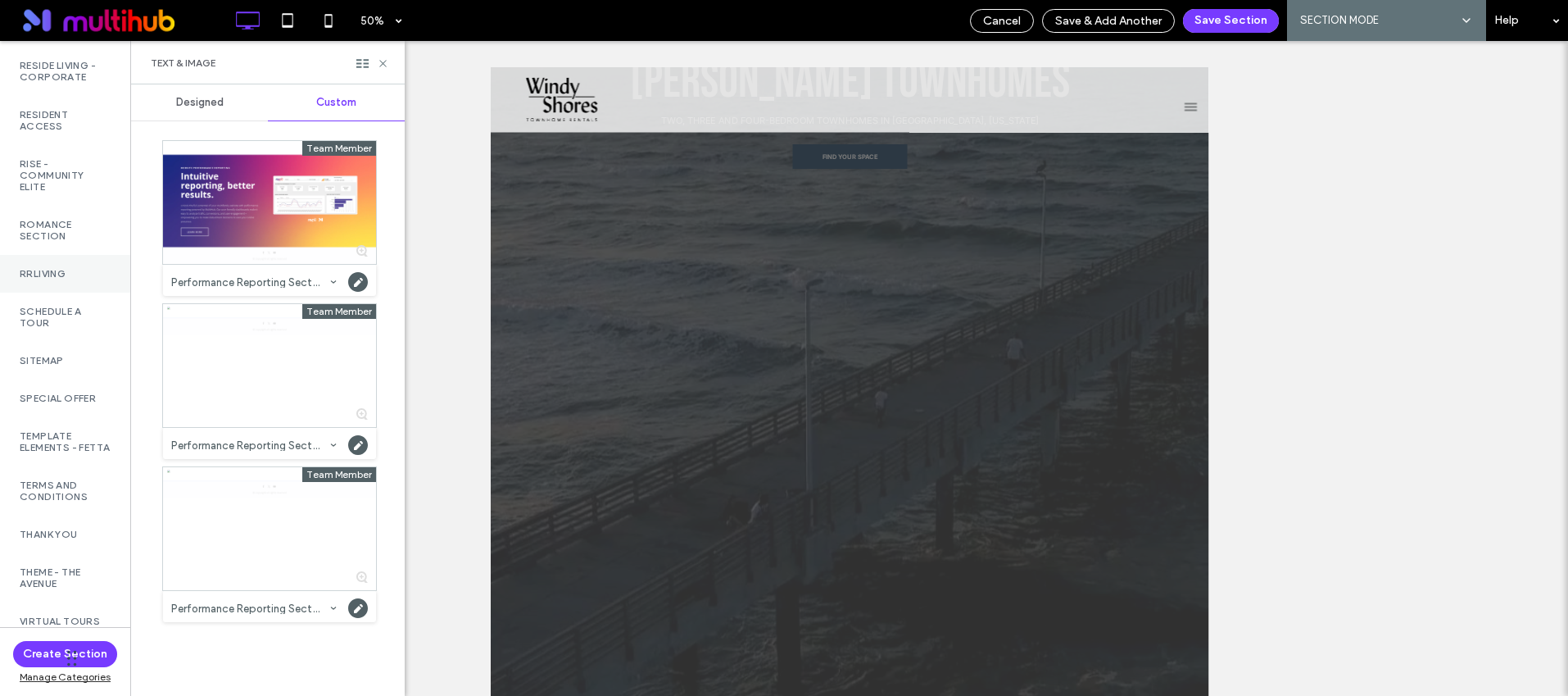
click at [58, 279] on label "RRLiving" at bounding box center [65, 274] width 91 height 12
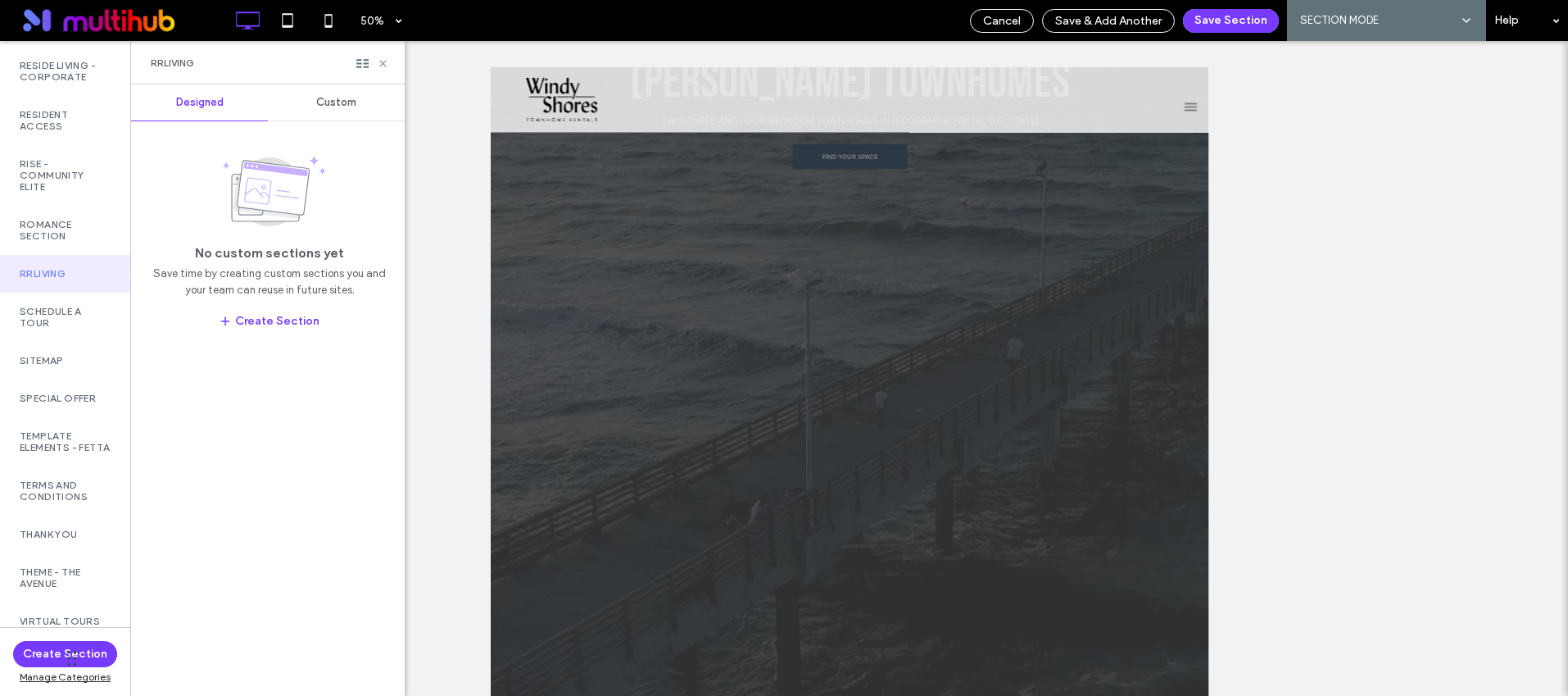
click at [323, 101] on span "Custom" at bounding box center [336, 102] width 41 height 14
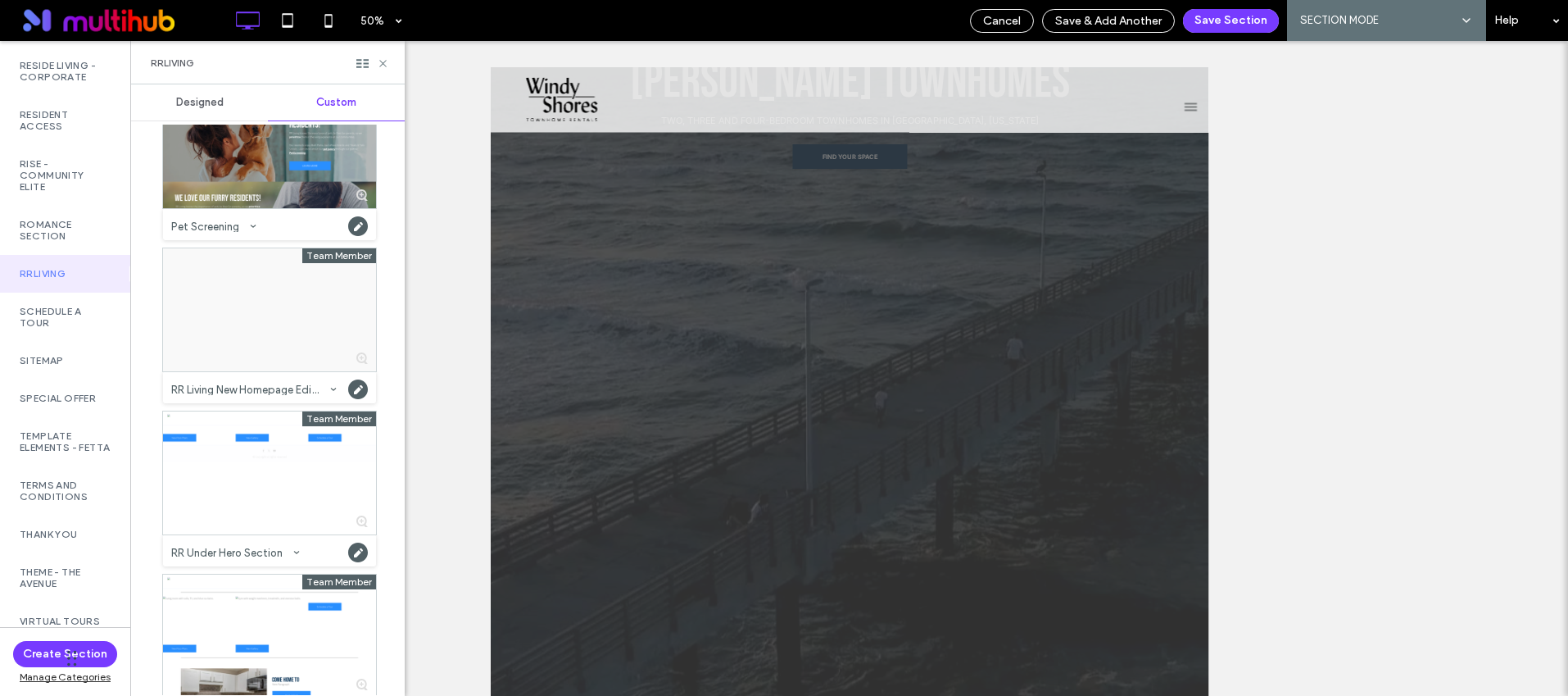
scroll to position [101, 0]
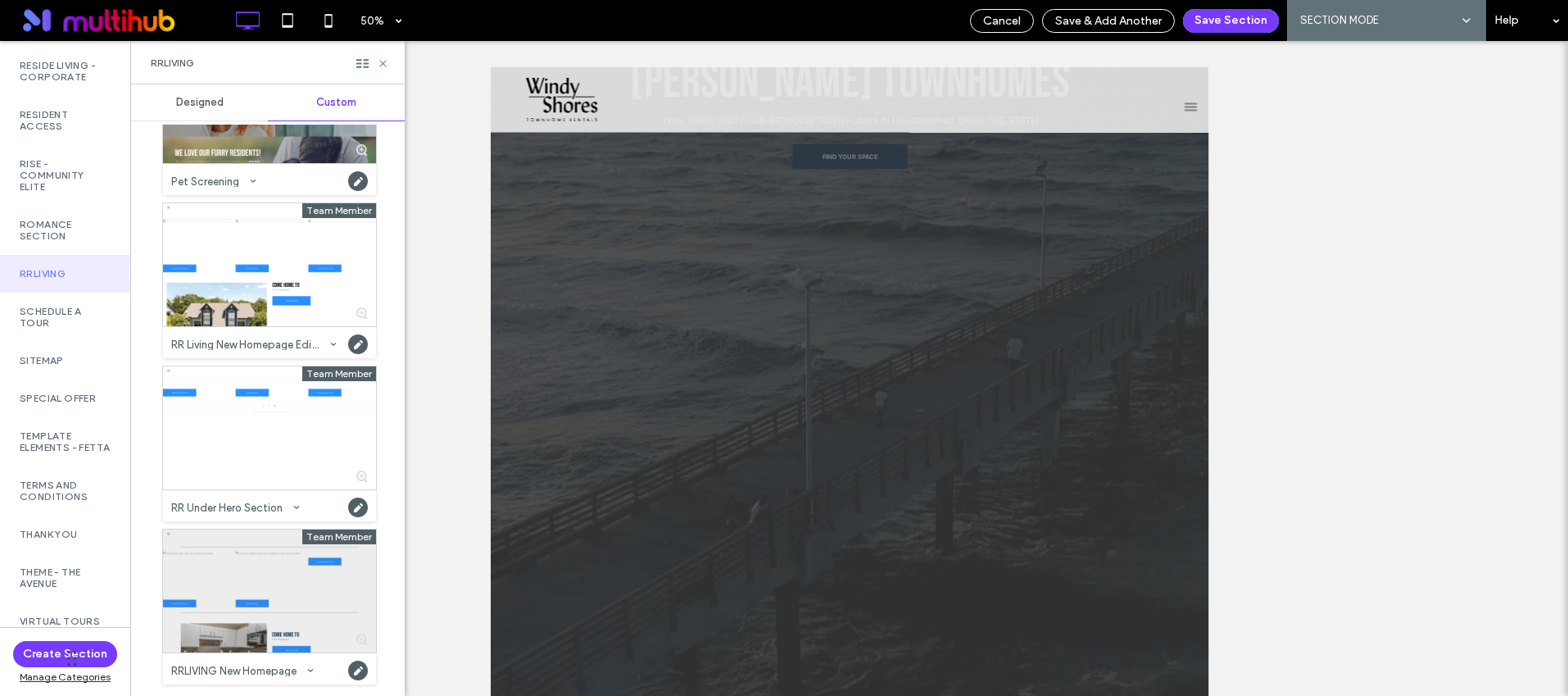
click at [250, 580] on div at bounding box center [270, 591] width 213 height 123
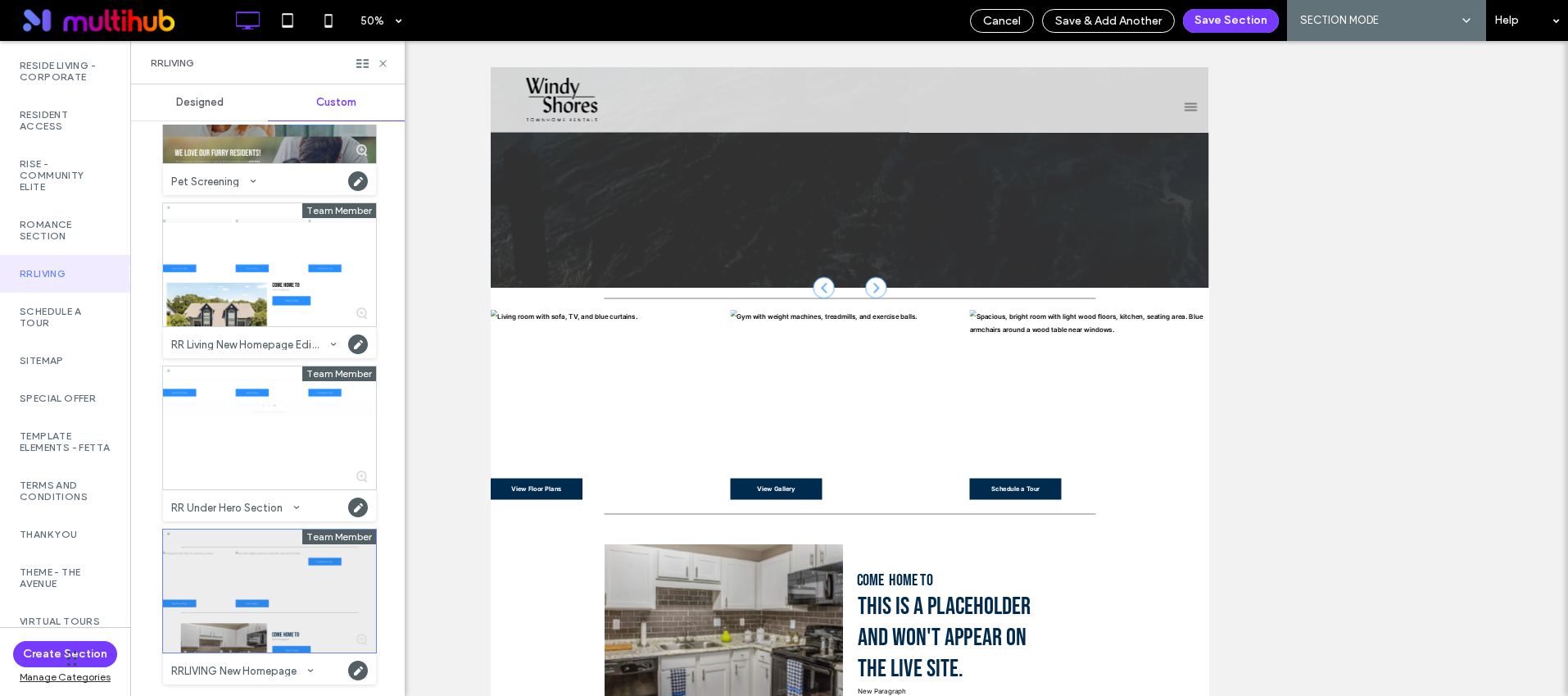
scroll to position [1874, 0]
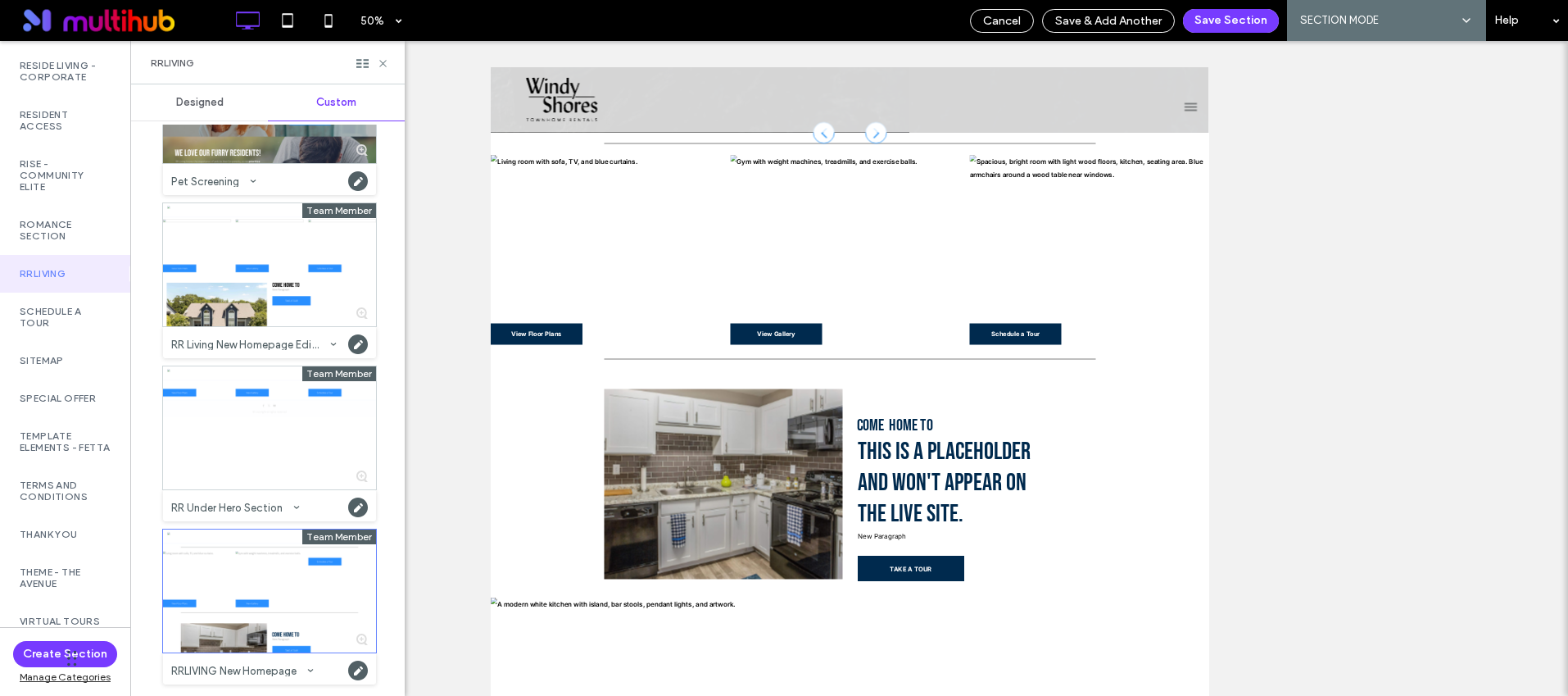
click at [267, 343] on div "RR Living New Homepage Edits 2025" at bounding box center [247, 344] width 153 height 11
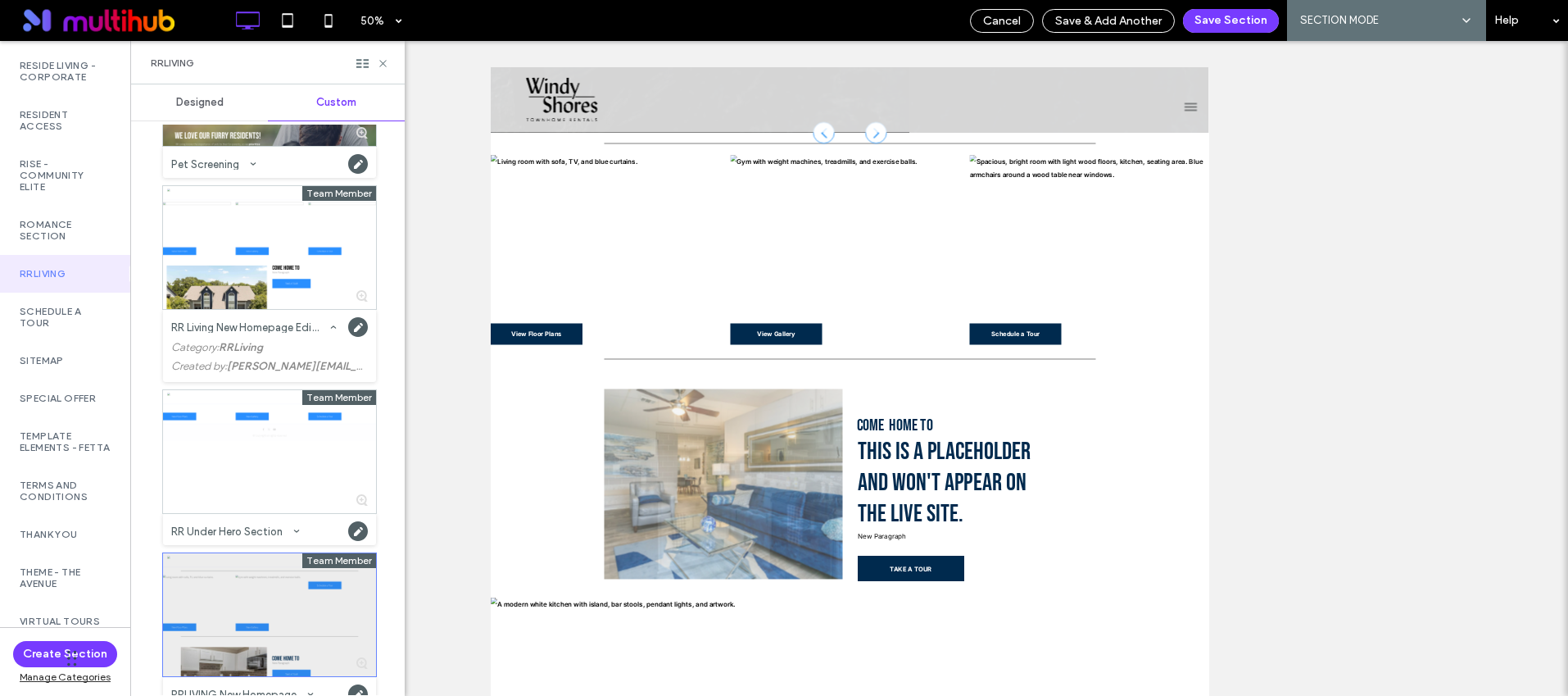
scroll to position [142, 0]
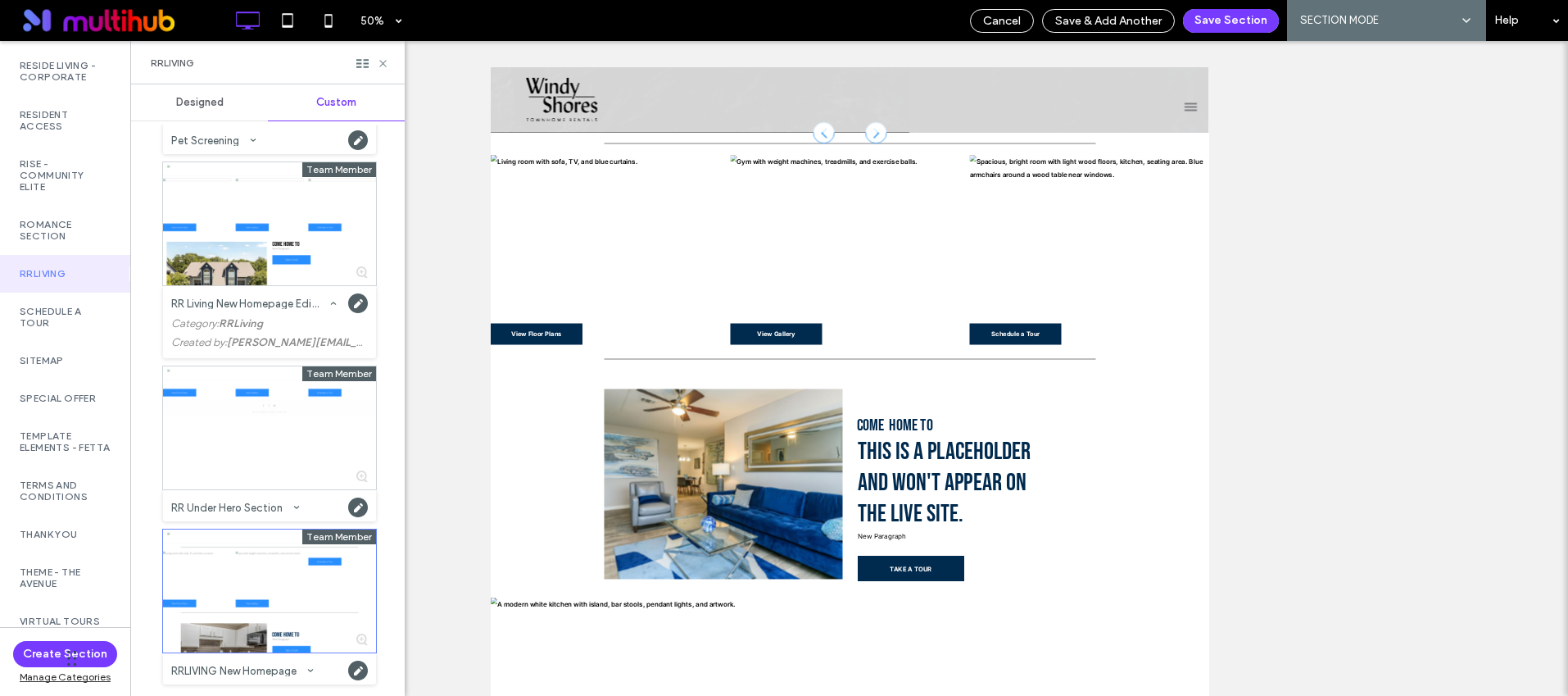
click at [260, 672] on div "RRLIVING New Homepage" at bounding box center [236, 671] width 129 height 11
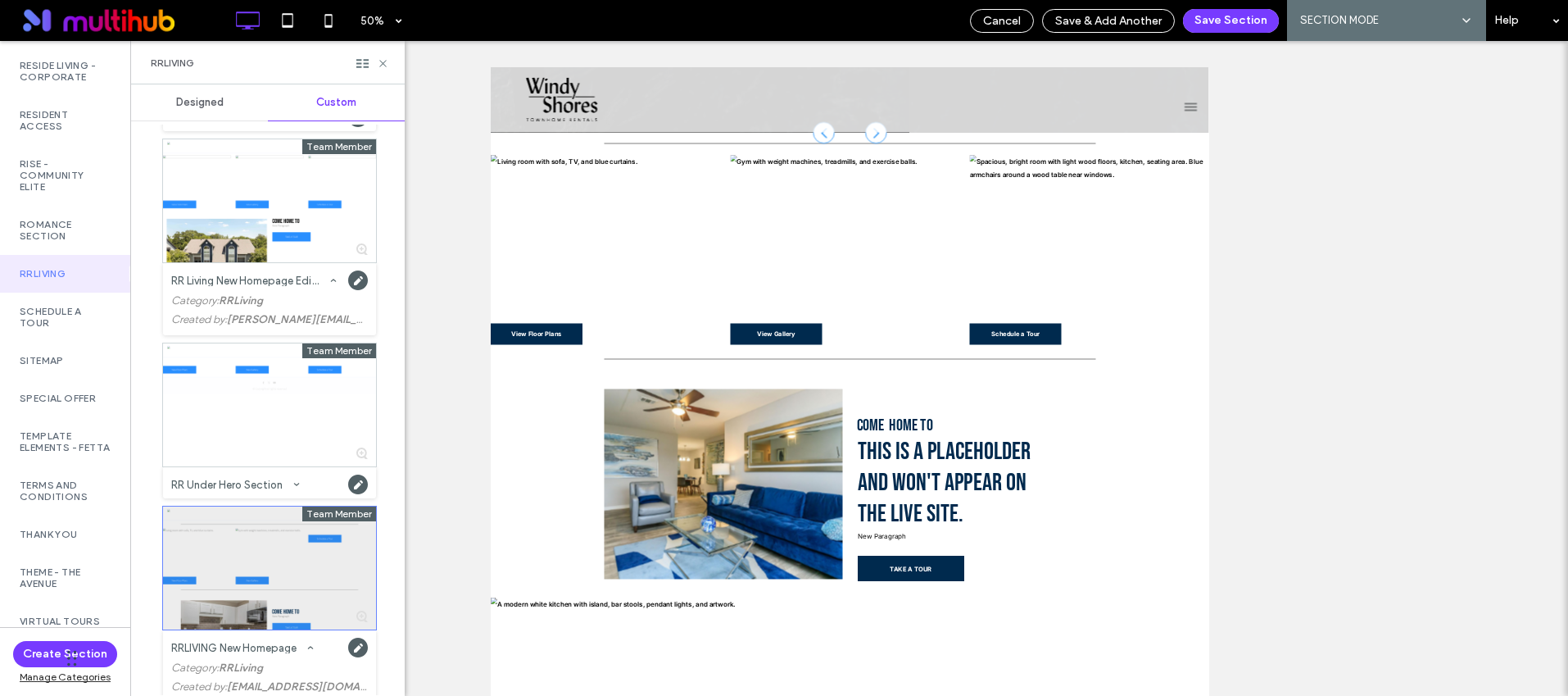
scroll to position [183, 0]
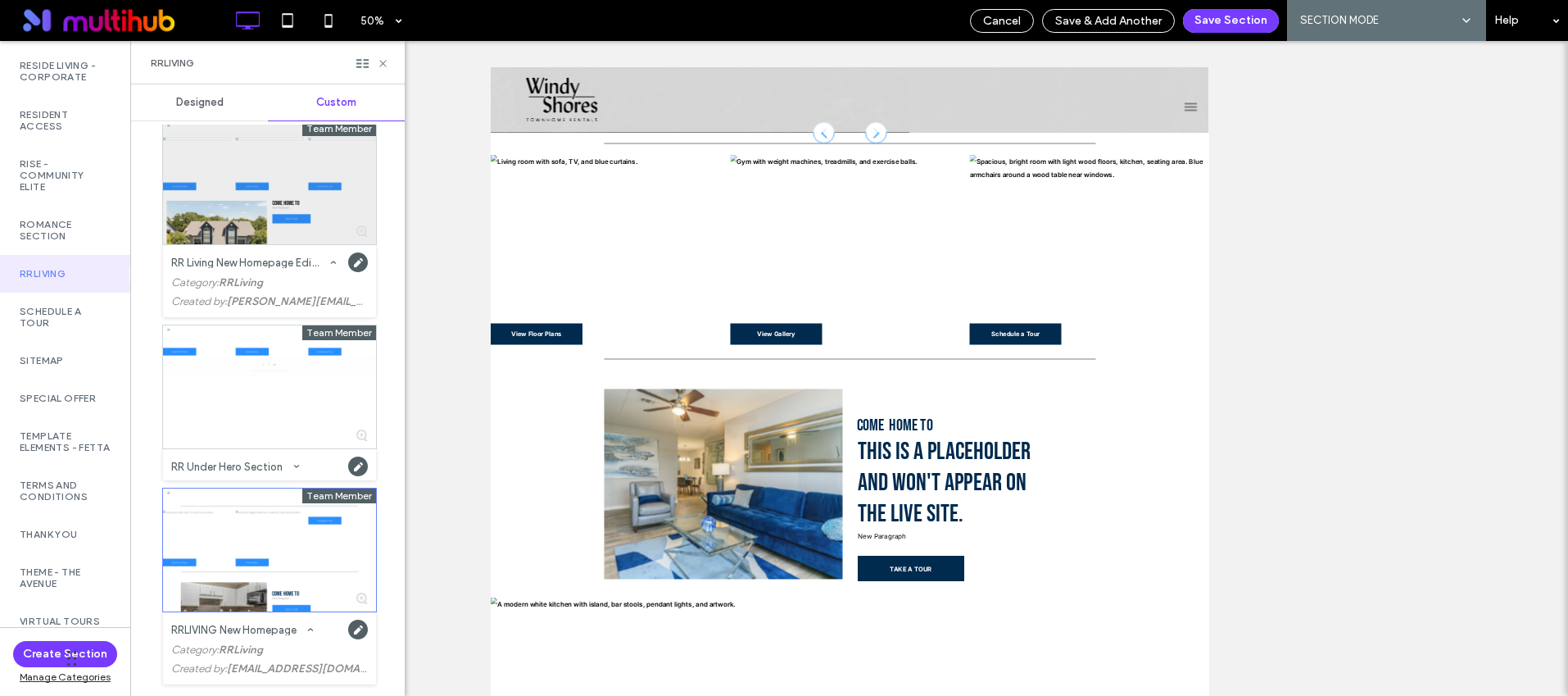
click at [251, 230] on div at bounding box center [270, 183] width 213 height 123
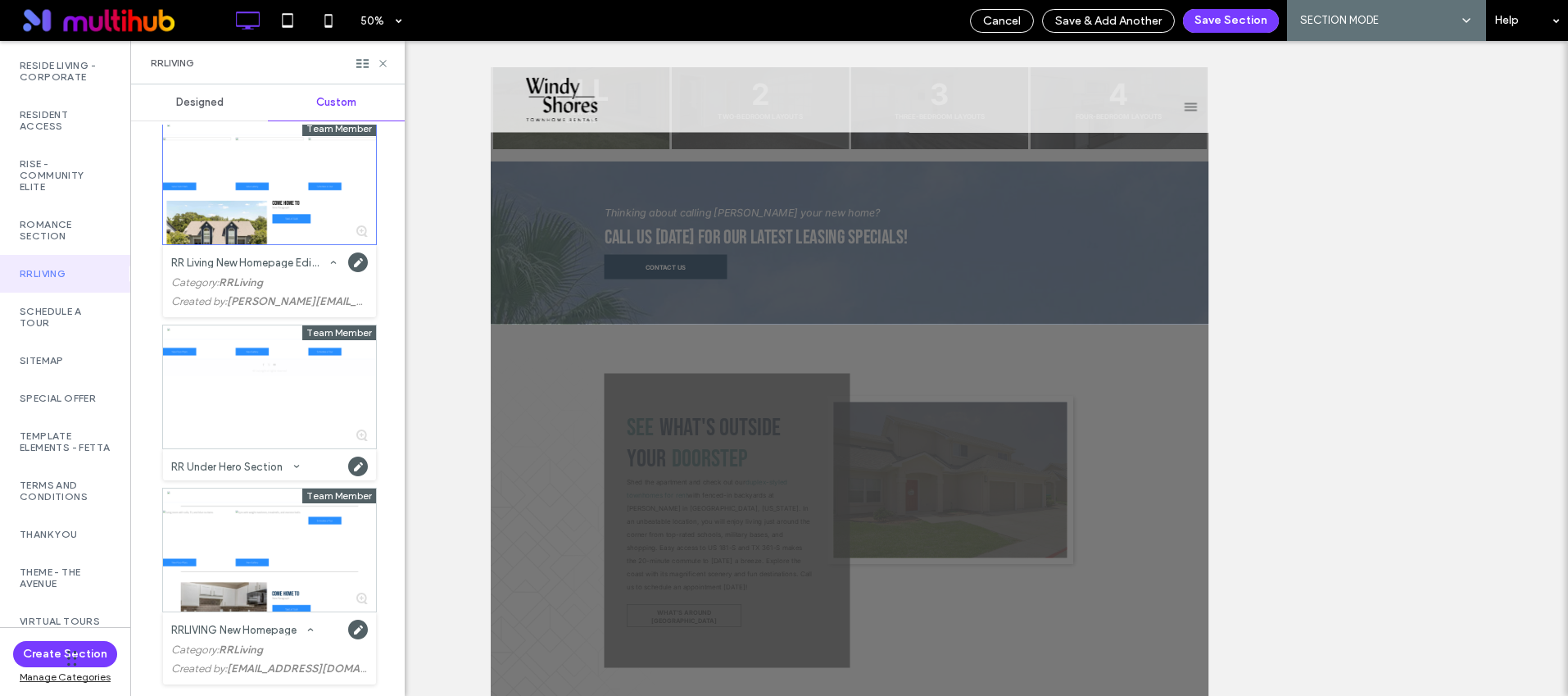
scroll to position [5435, 0]
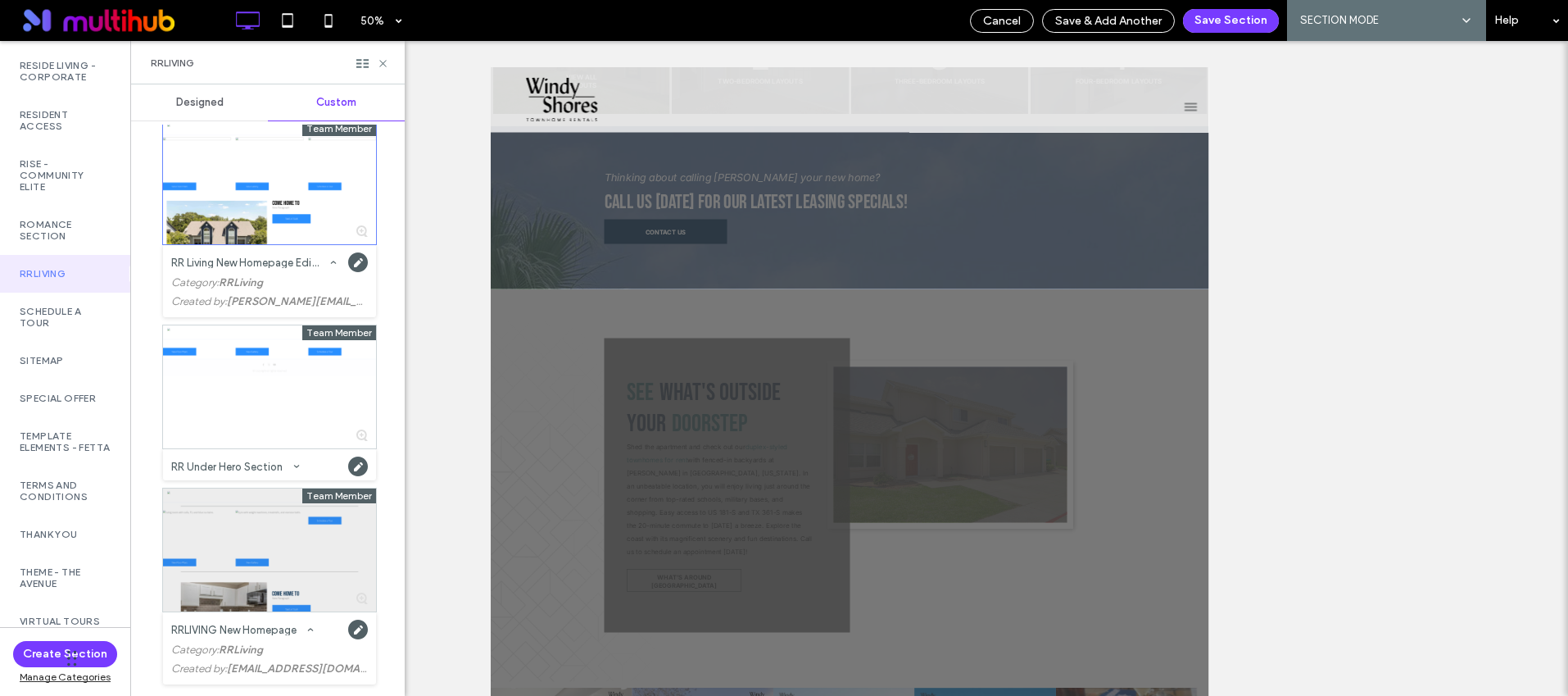
click at [256, 599] on div at bounding box center [270, 549] width 213 height 123
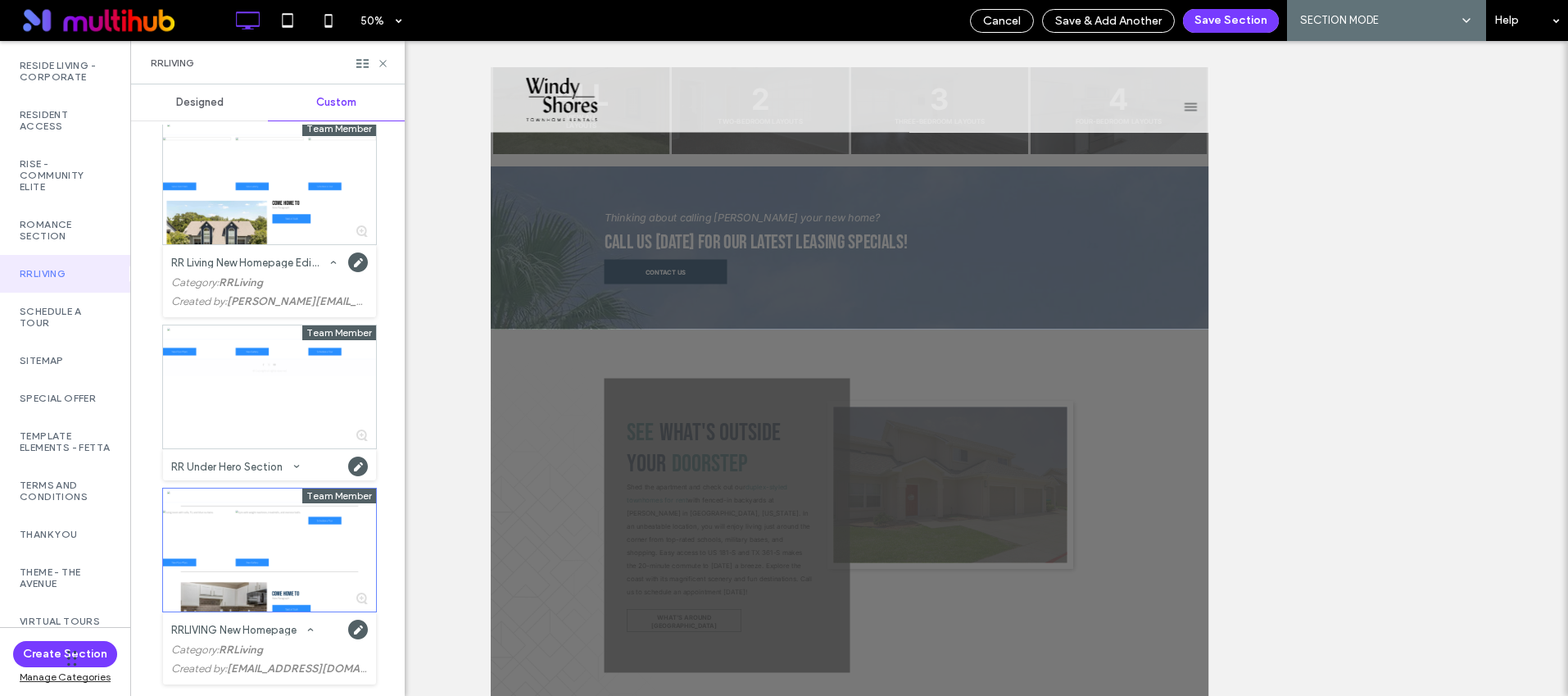
scroll to position [5515, 0]
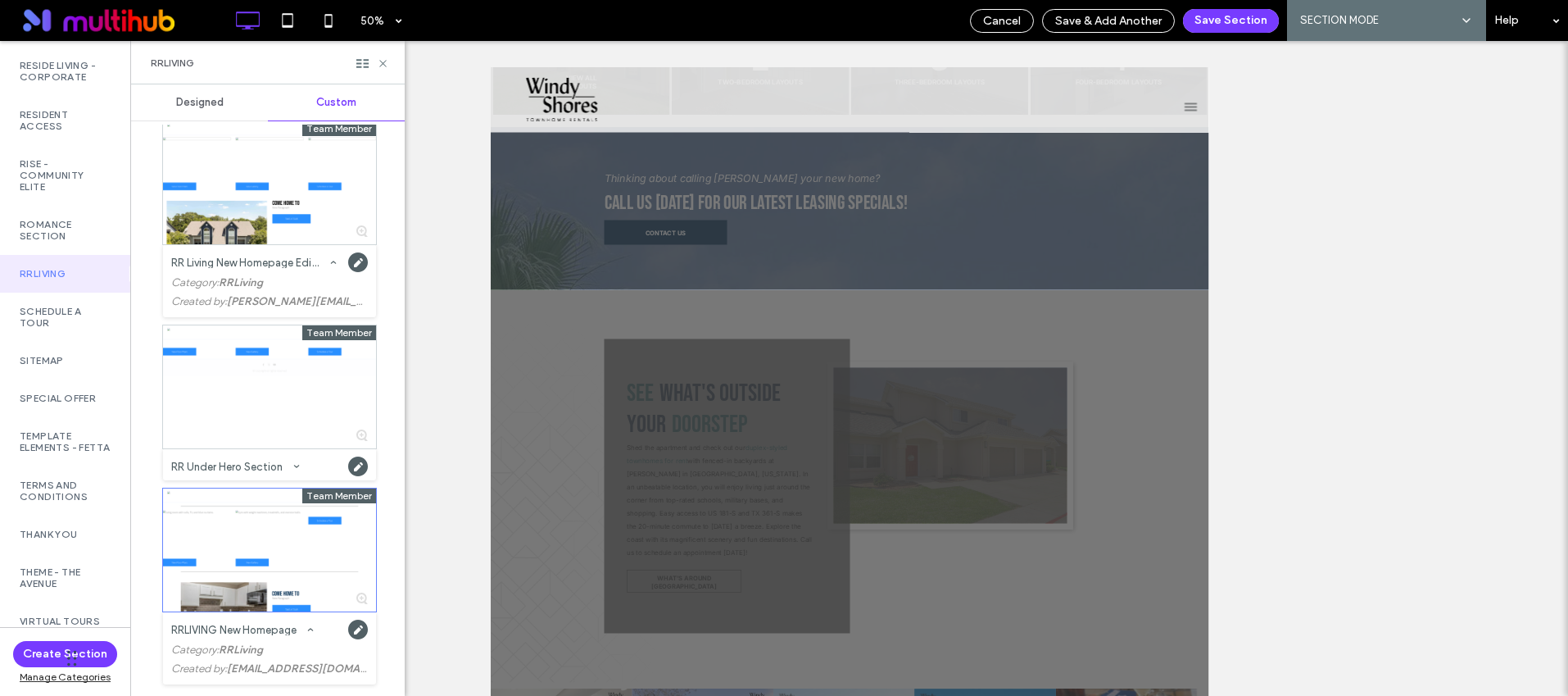
click at [249, 263] on div "RR Living New Homepage Edits 2025" at bounding box center [247, 262] width 153 height 11
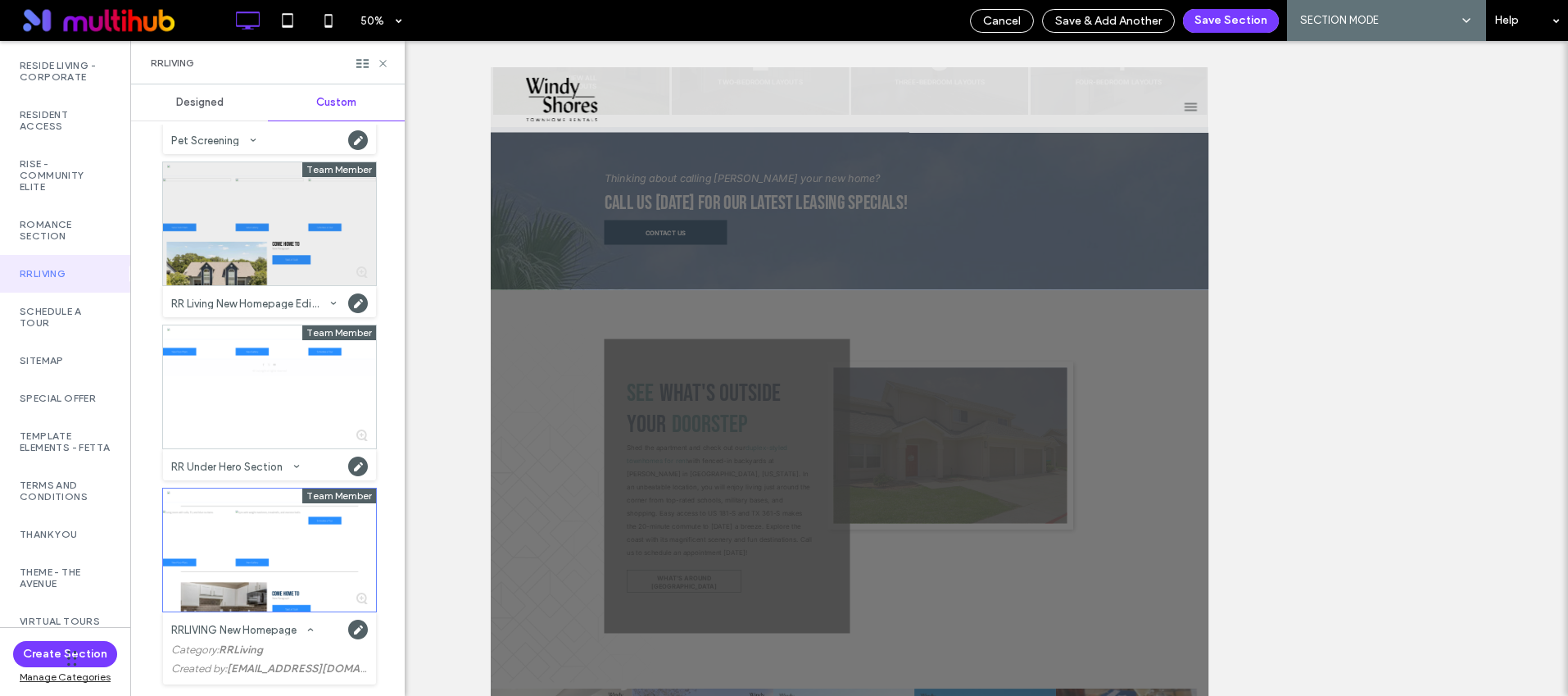
scroll to position [142, 0]
click at [262, 221] on div at bounding box center [270, 223] width 213 height 123
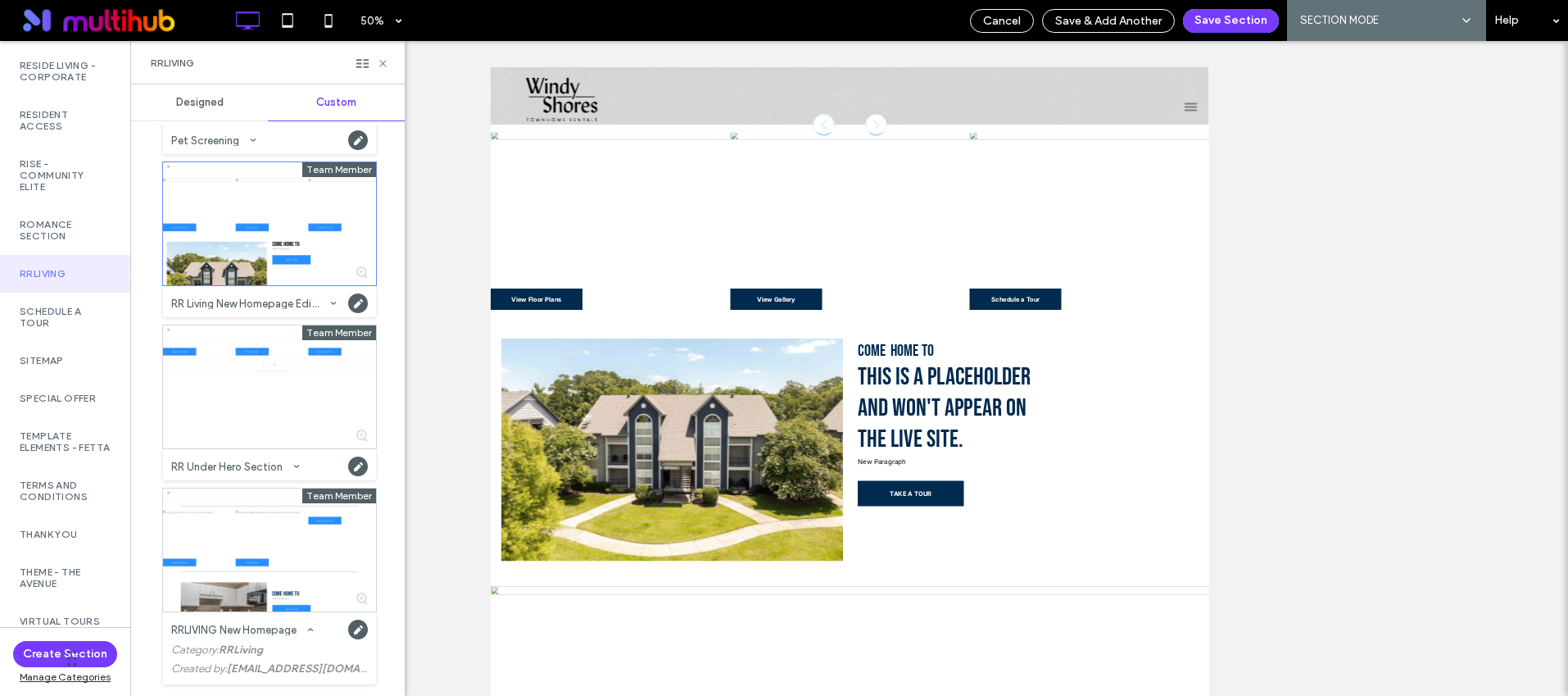
scroll to position [1874, 0]
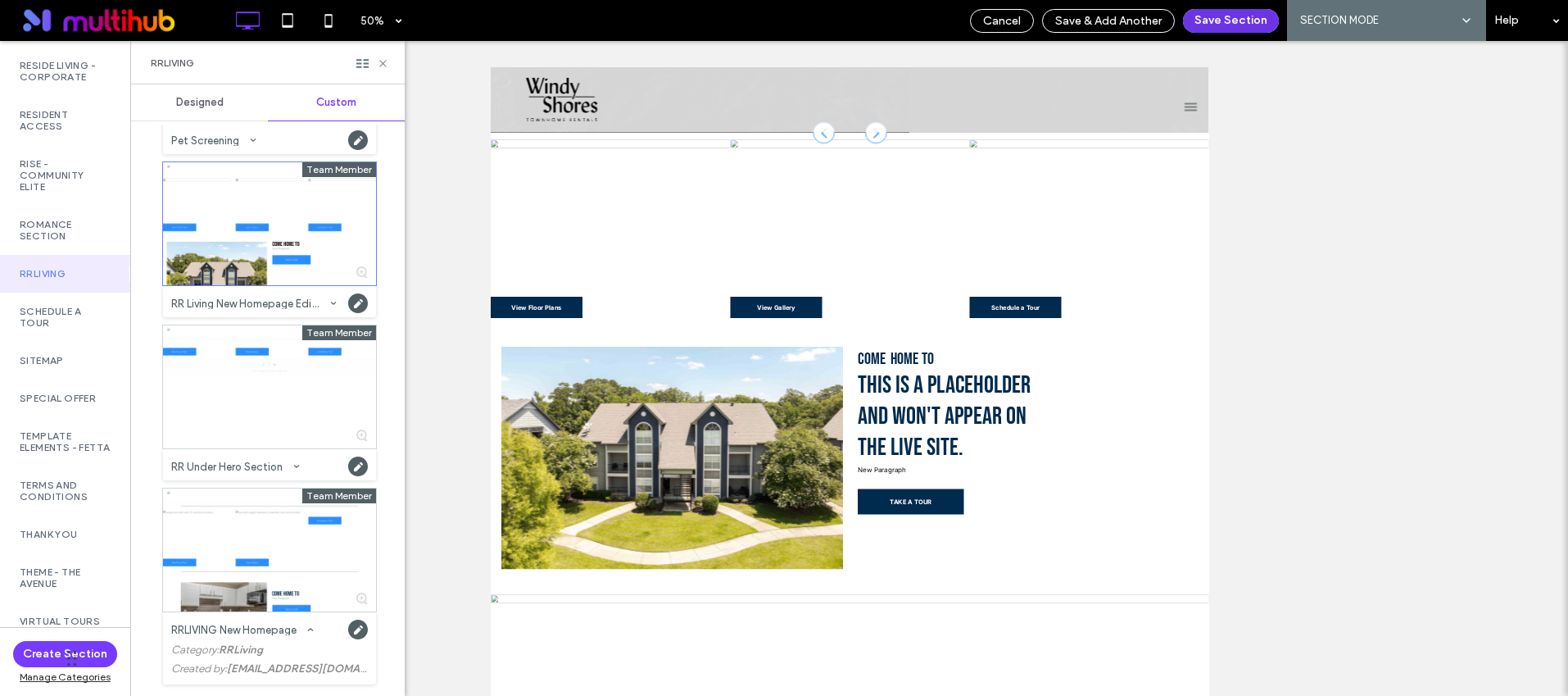
click at [1207, 20] on button "Save Section" at bounding box center [1231, 20] width 96 height 24
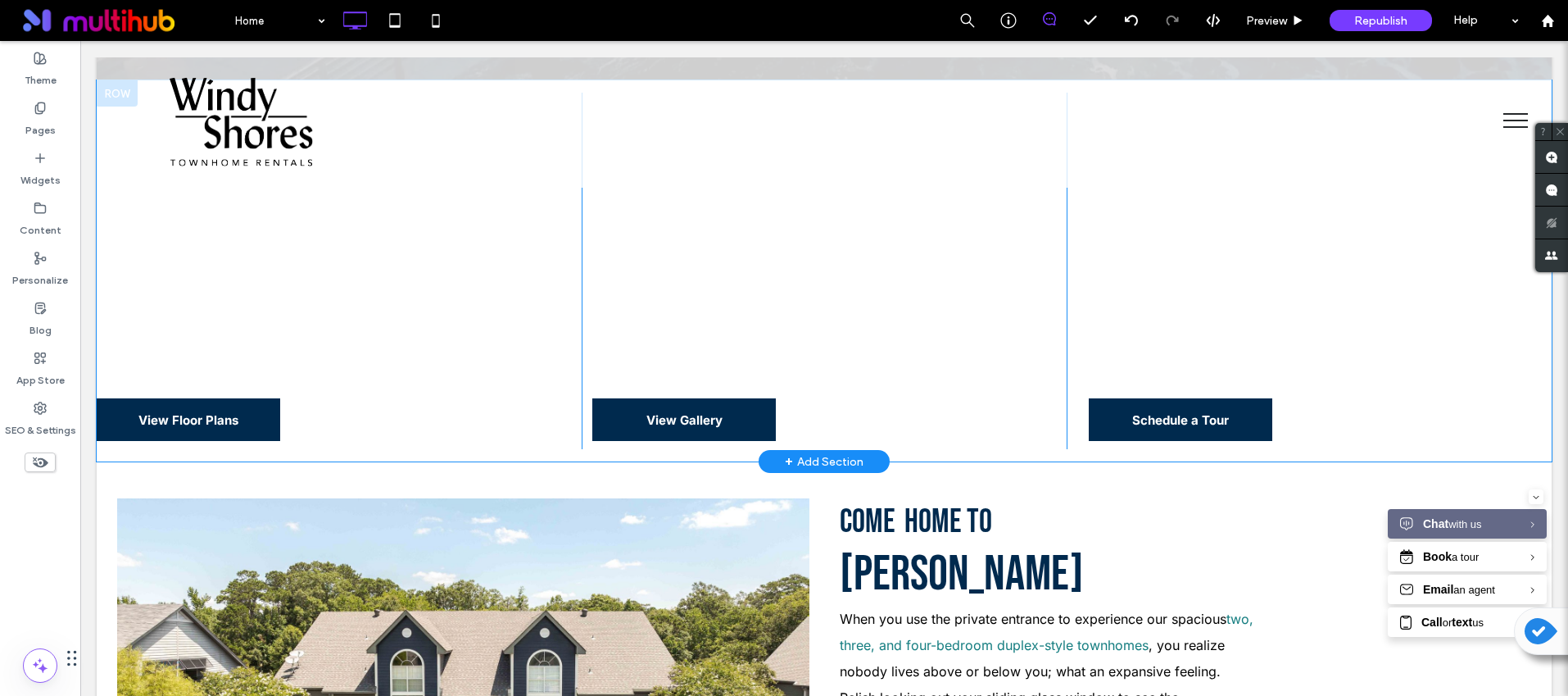
scroll to position [423, 0]
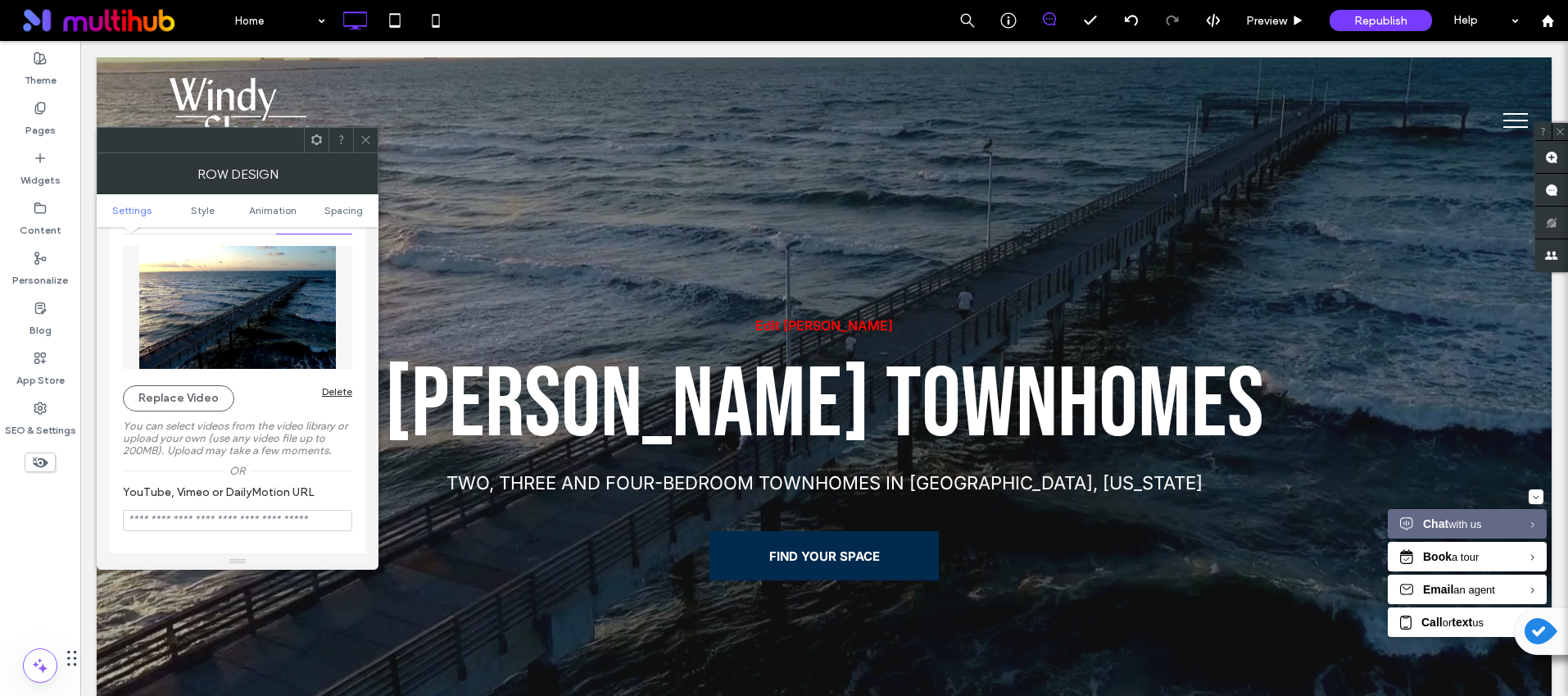
scroll to position [297, 0]
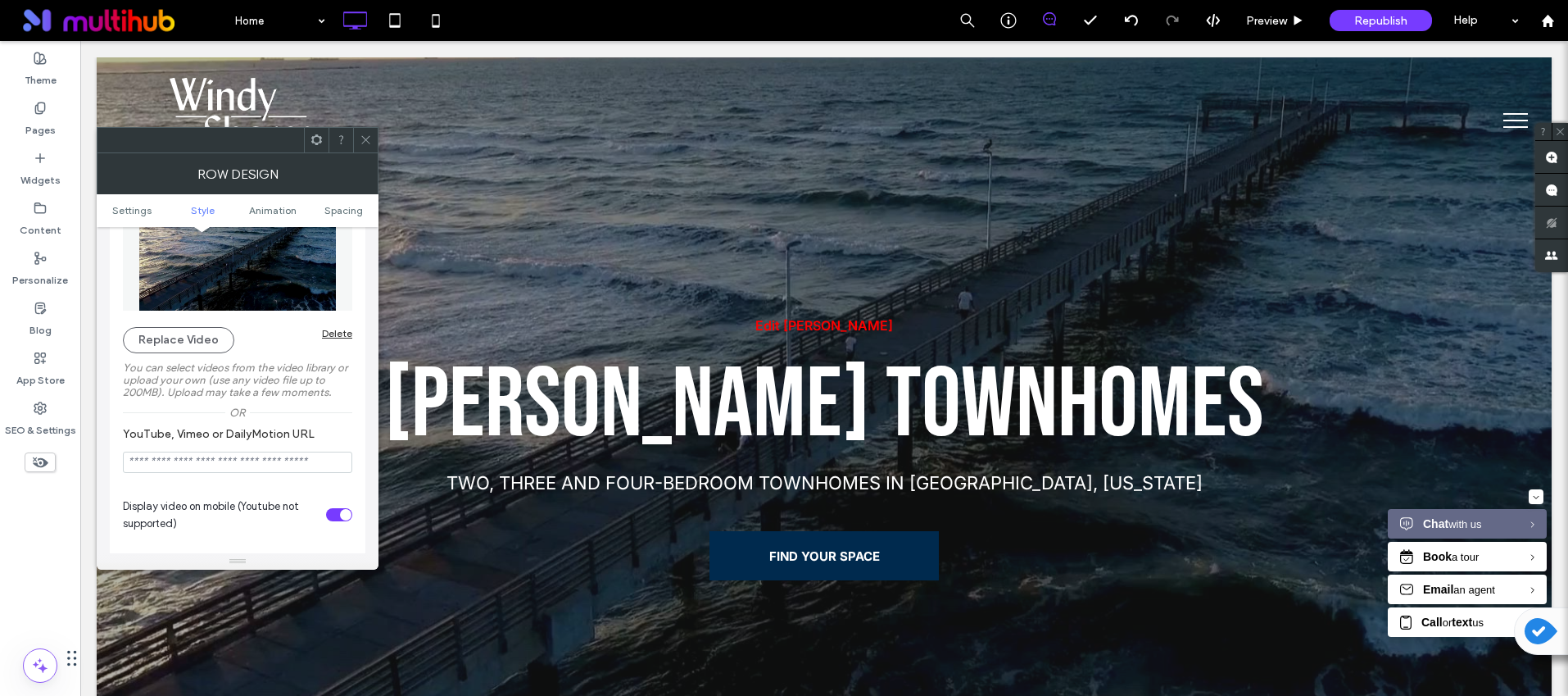
click at [327, 333] on div "Delete" at bounding box center [336, 333] width 30 height 13
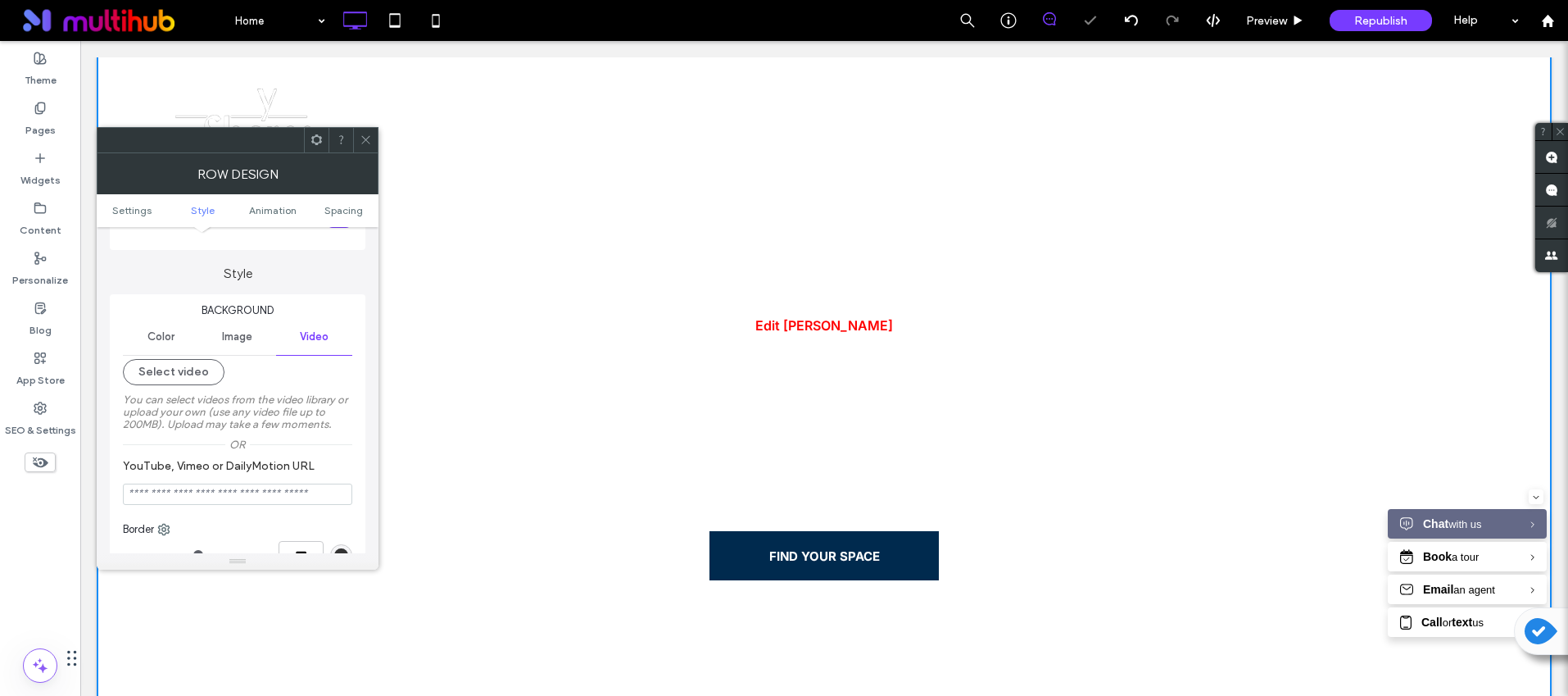
scroll to position [35, 0]
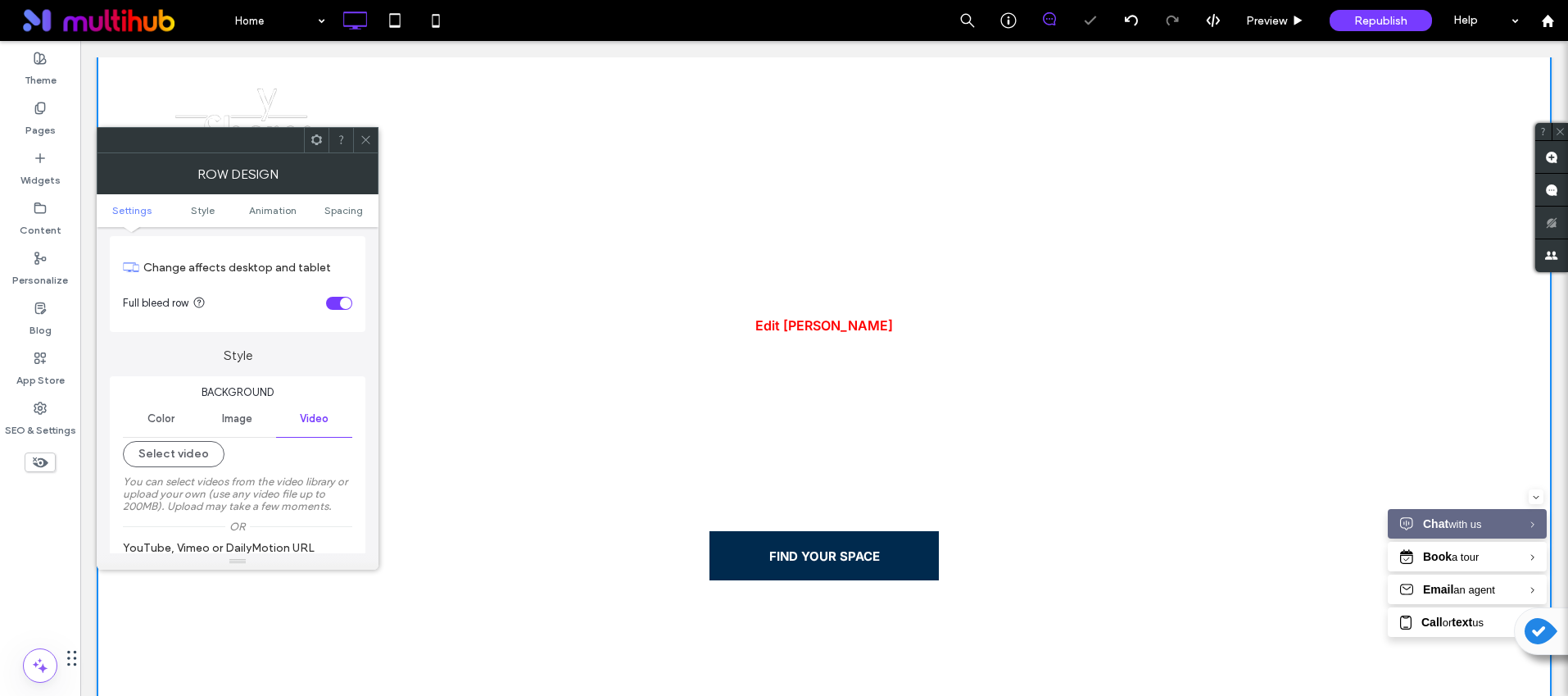
click at [230, 427] on div "Image" at bounding box center [237, 419] width 76 height 36
click at [223, 488] on div "Add multiple images for a background slider" at bounding box center [238, 506] width 228 height 108
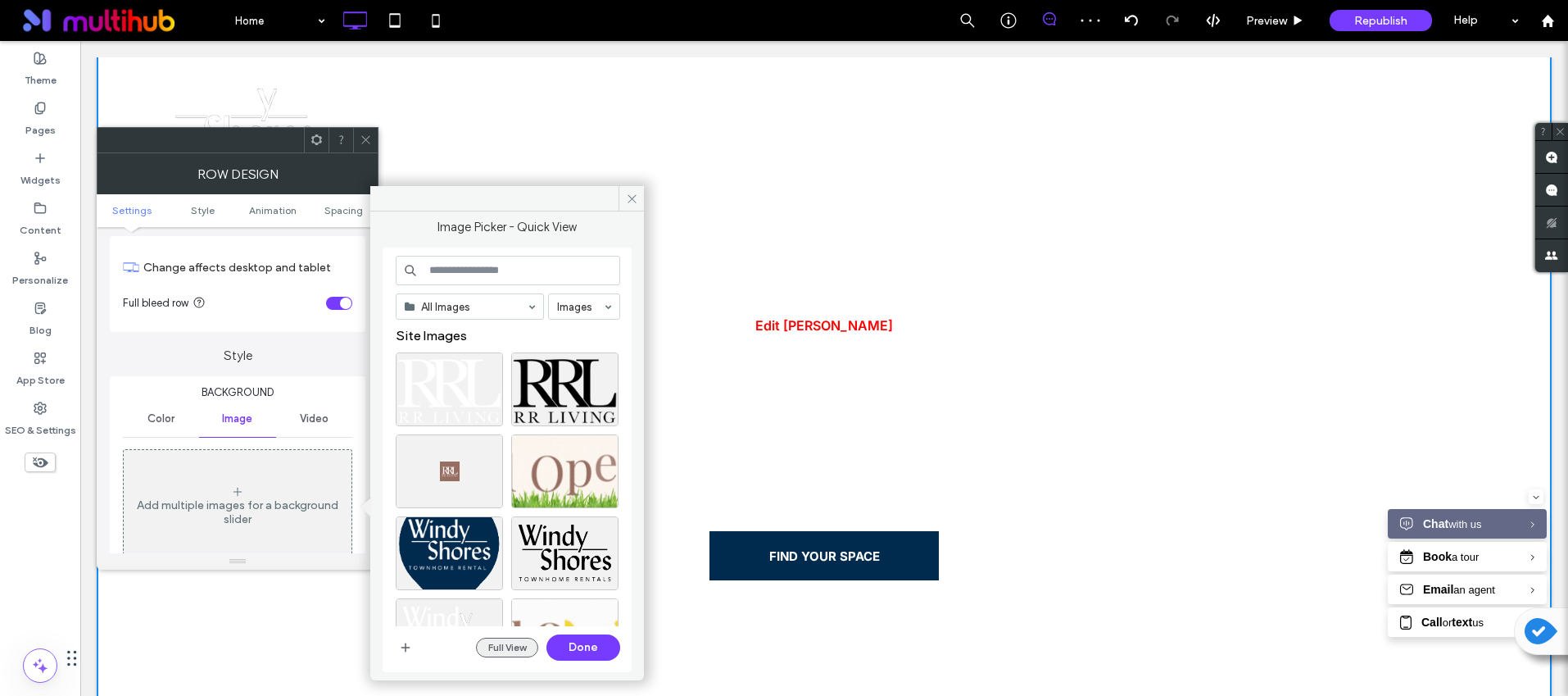
click at [511, 649] on button "Full View" at bounding box center [507, 648] width 62 height 19
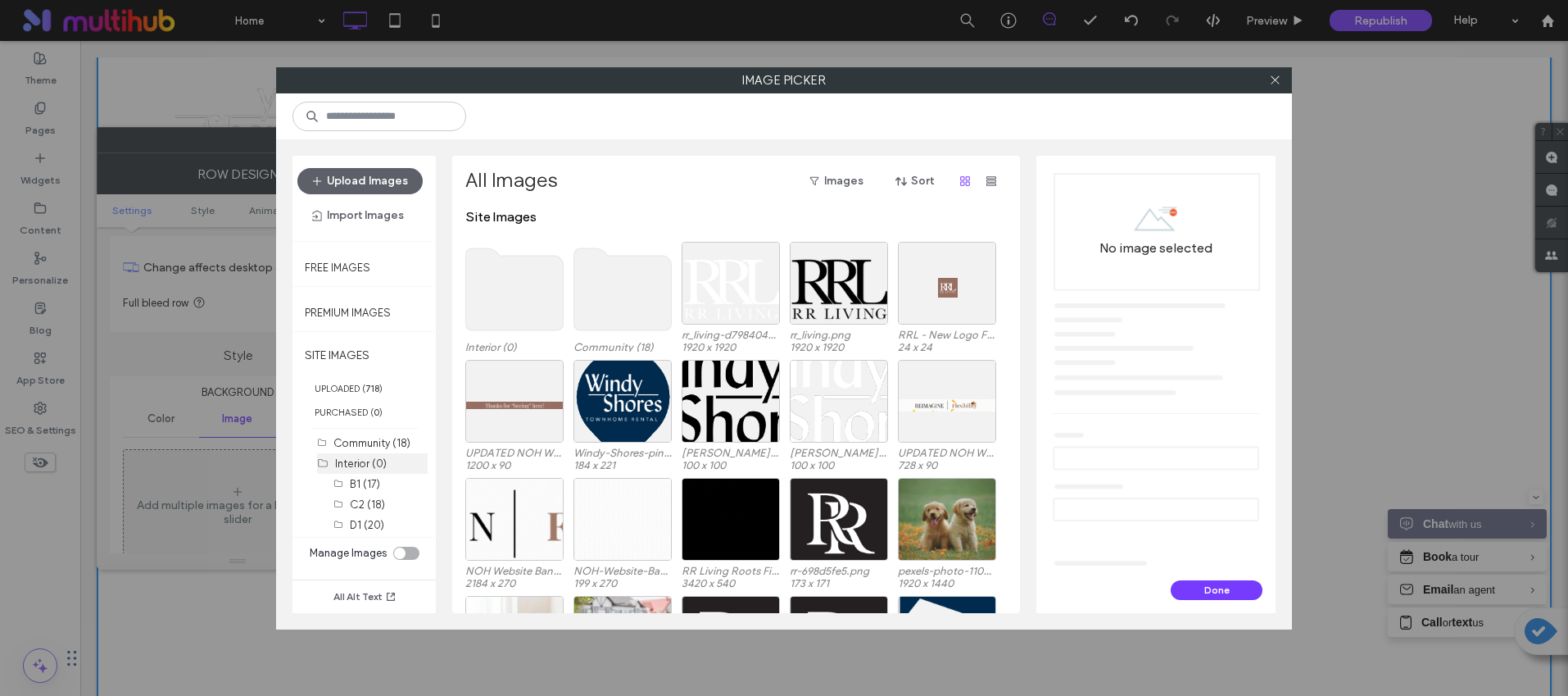
click at [384, 466] on label "Interior (0)" at bounding box center [360, 463] width 51 height 13
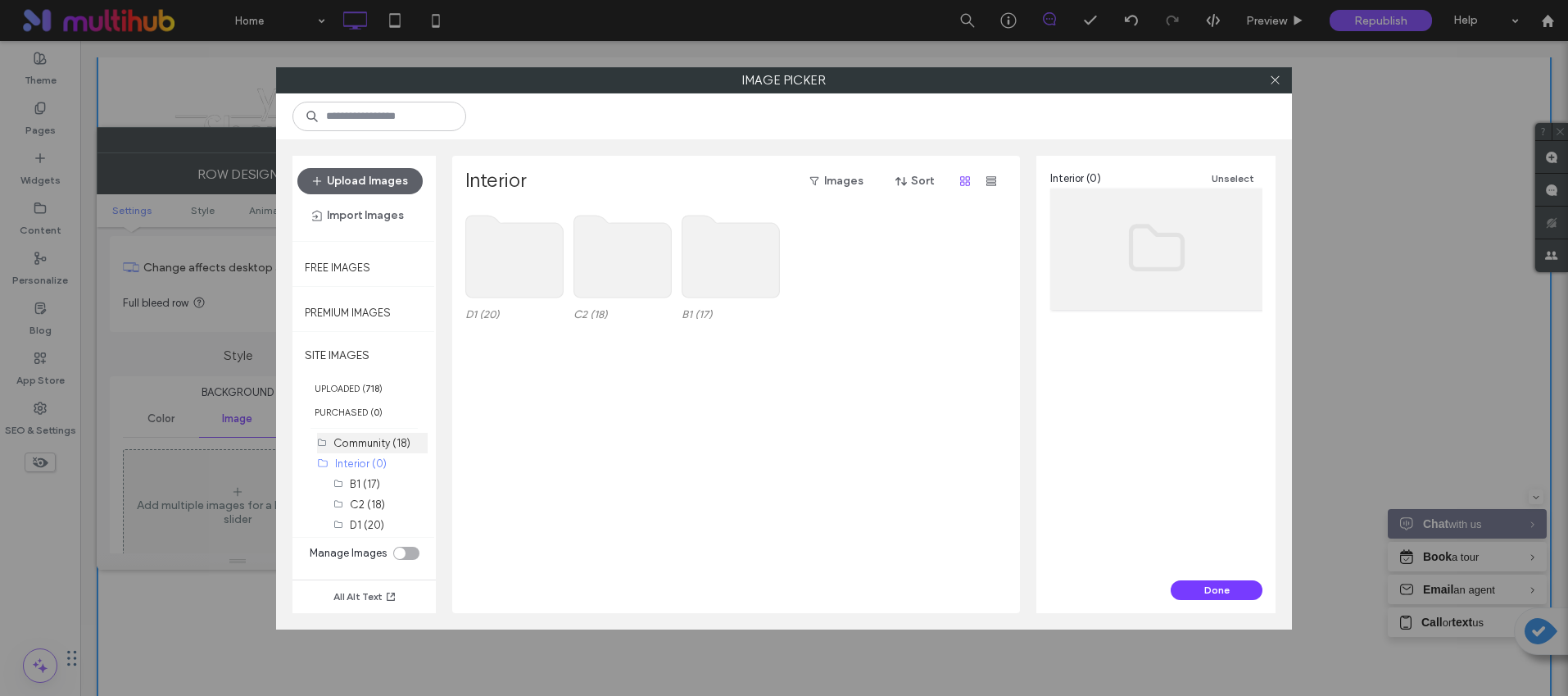
click at [382, 446] on label "Community (18)" at bounding box center [372, 443] width 77 height 13
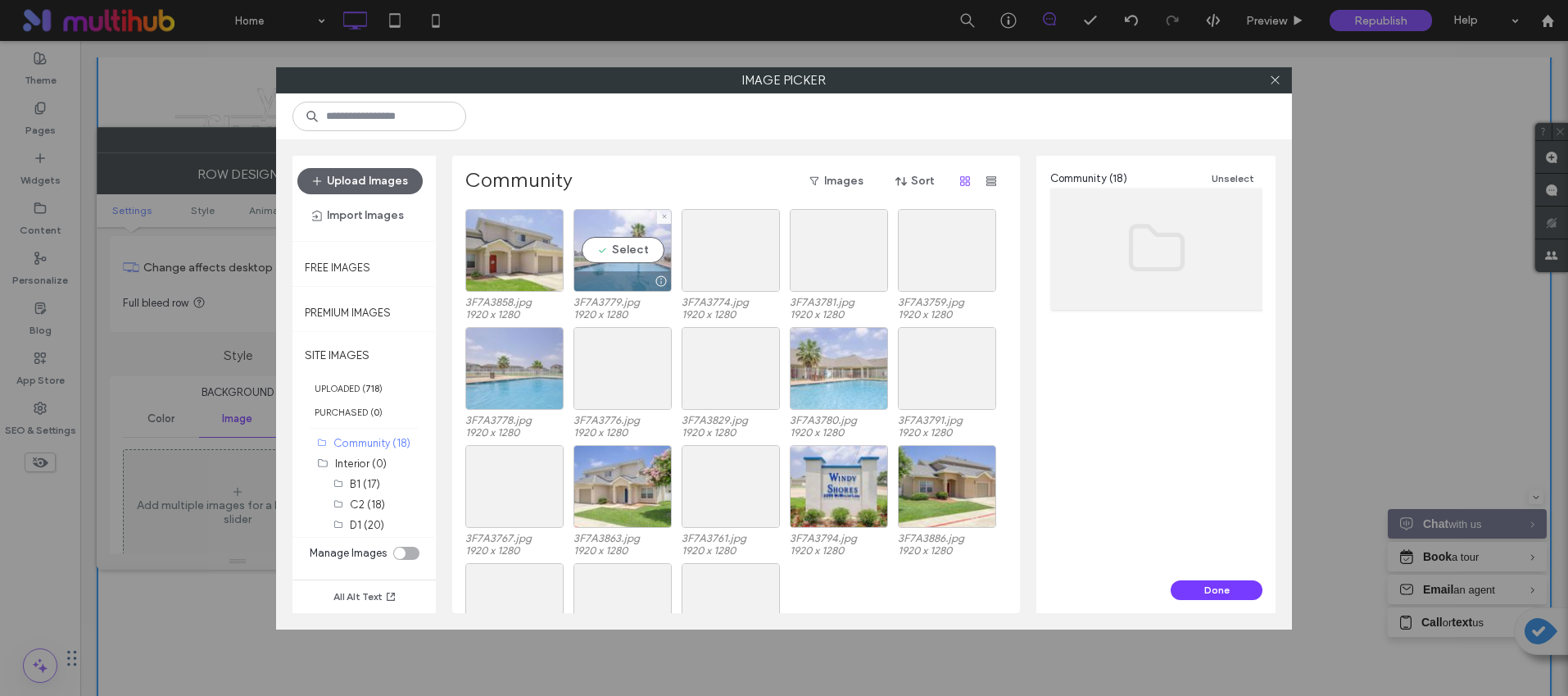
click at [641, 276] on div at bounding box center [622, 281] width 97 height 19
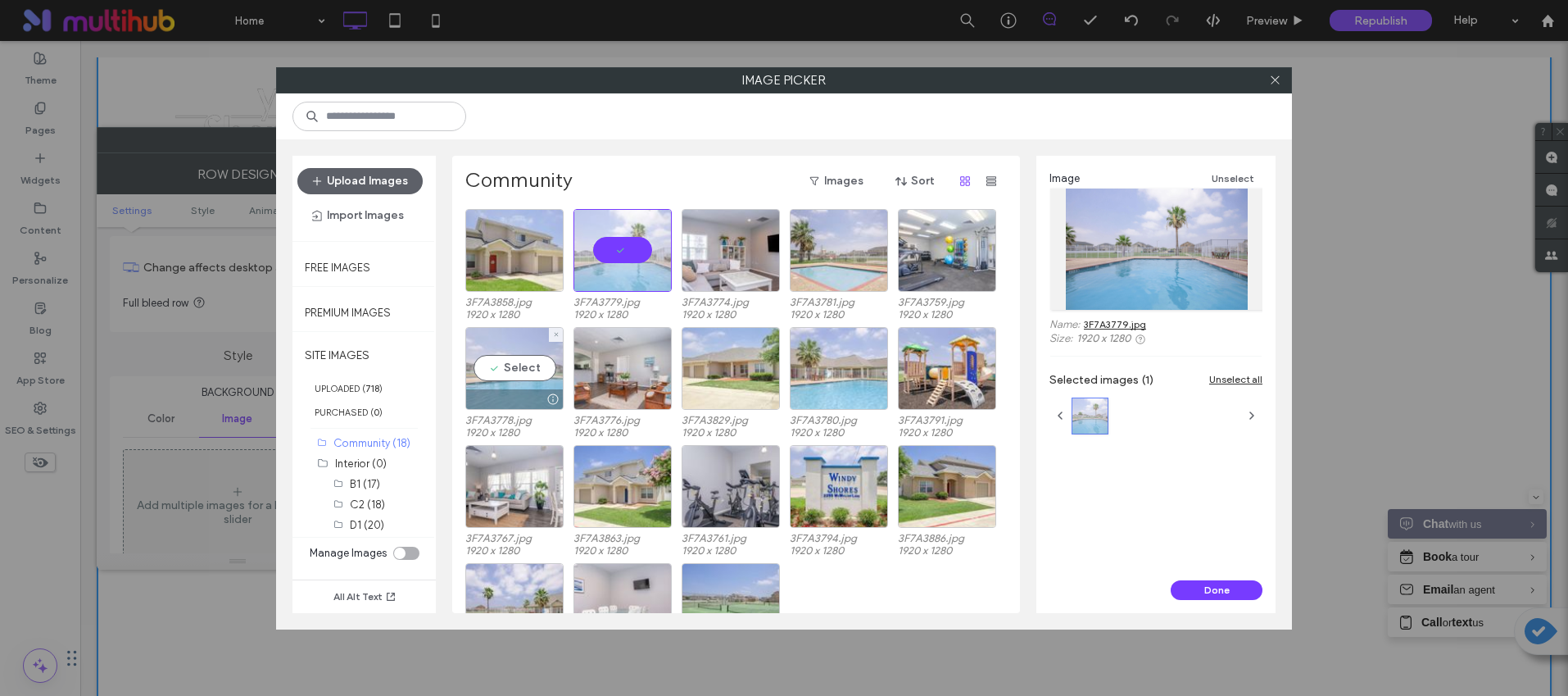
click at [526, 381] on div "Select" at bounding box center [515, 368] width 99 height 83
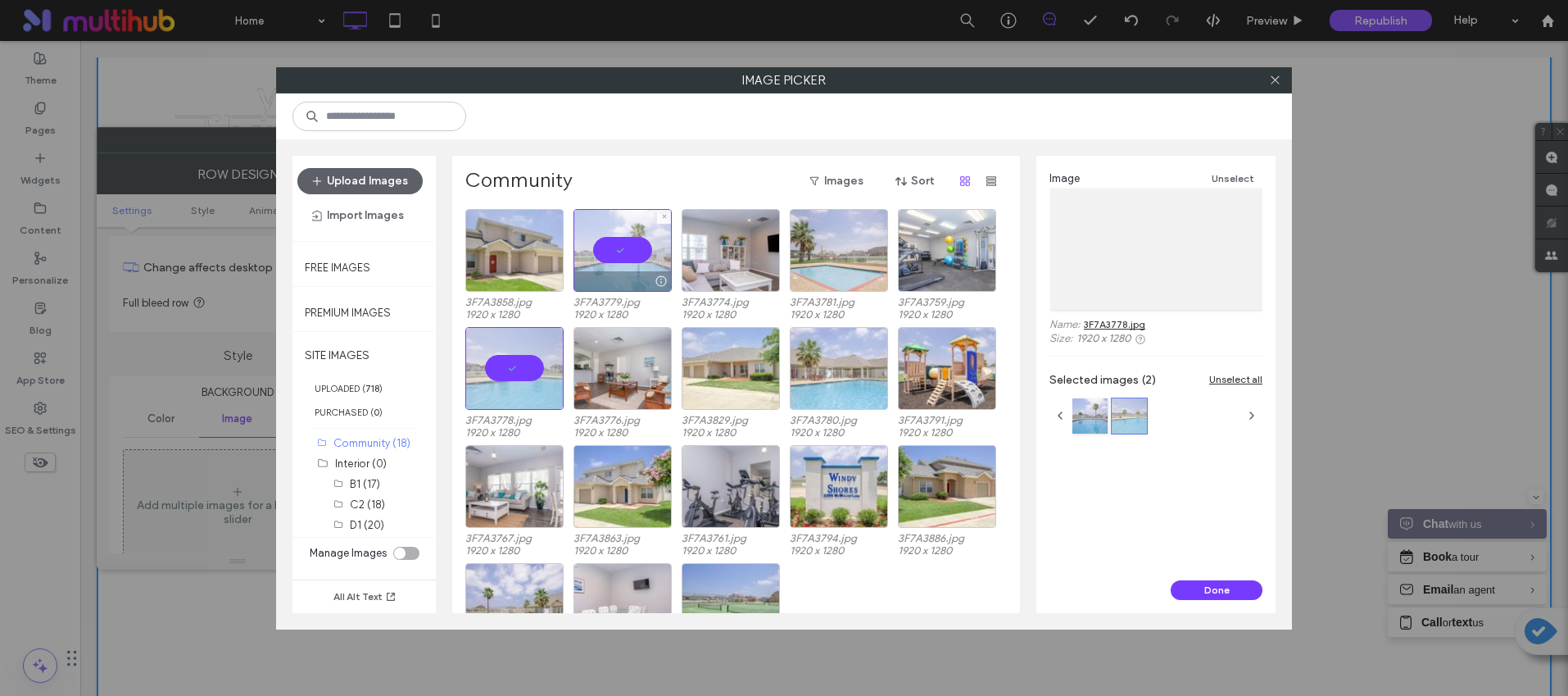
click at [607, 240] on div at bounding box center [623, 250] width 99 height 83
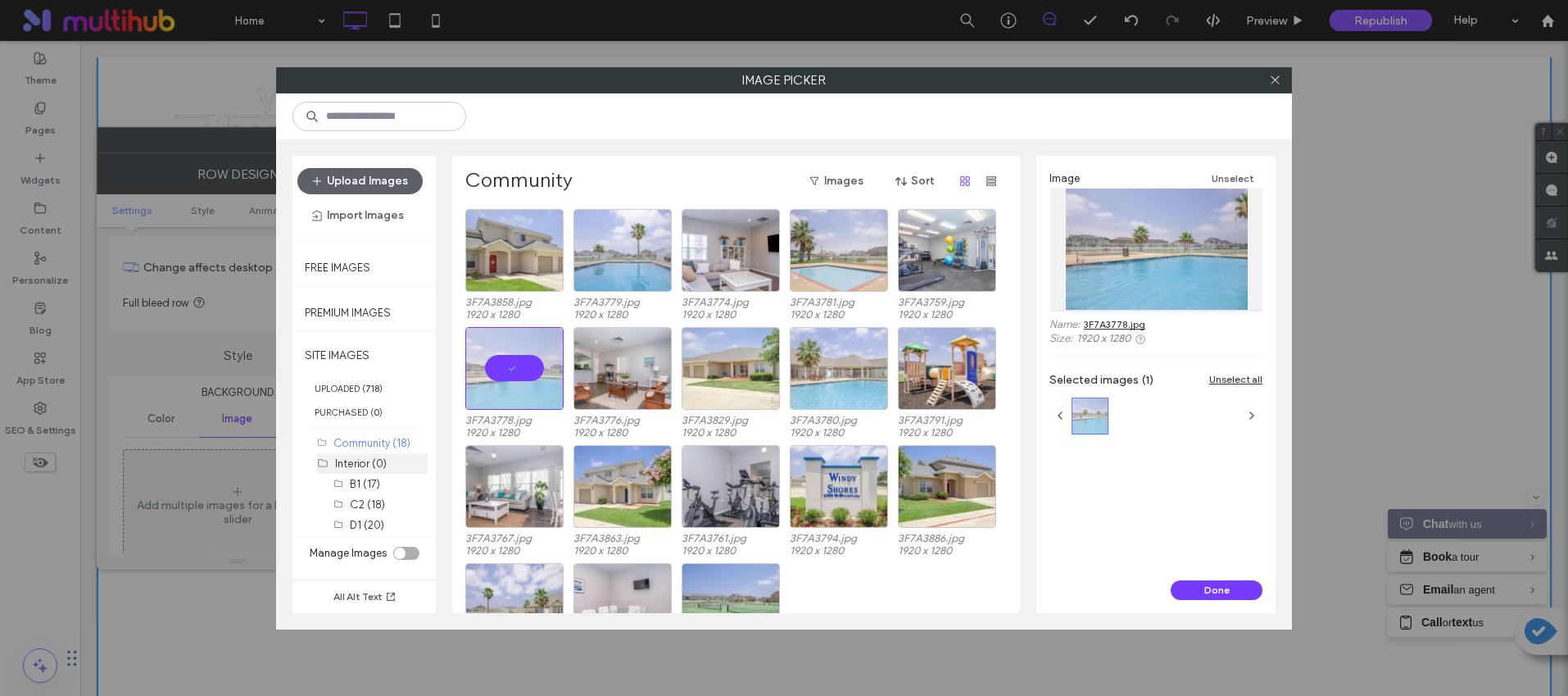
click at [356, 466] on label "Interior (0)" at bounding box center [360, 463] width 51 height 13
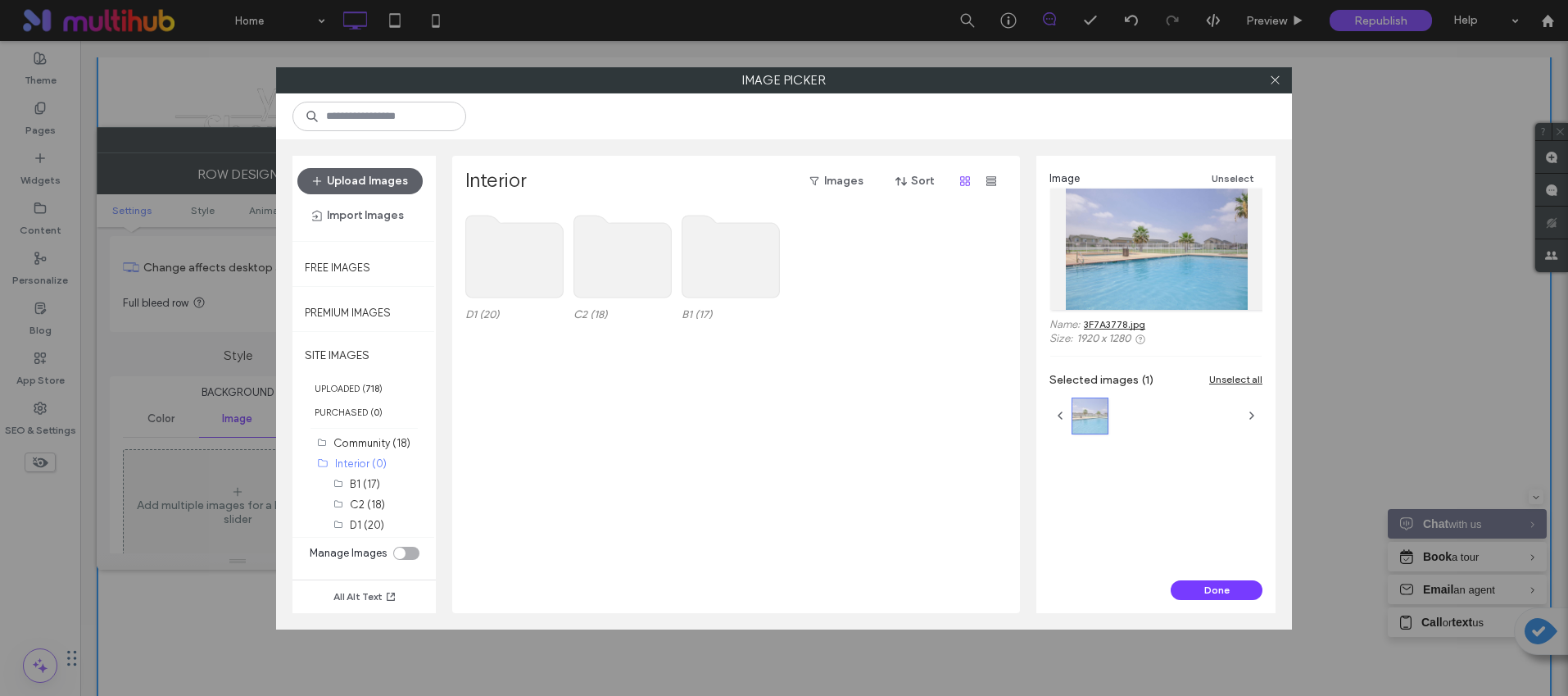
click at [503, 266] on use at bounding box center [515, 256] width 98 height 82
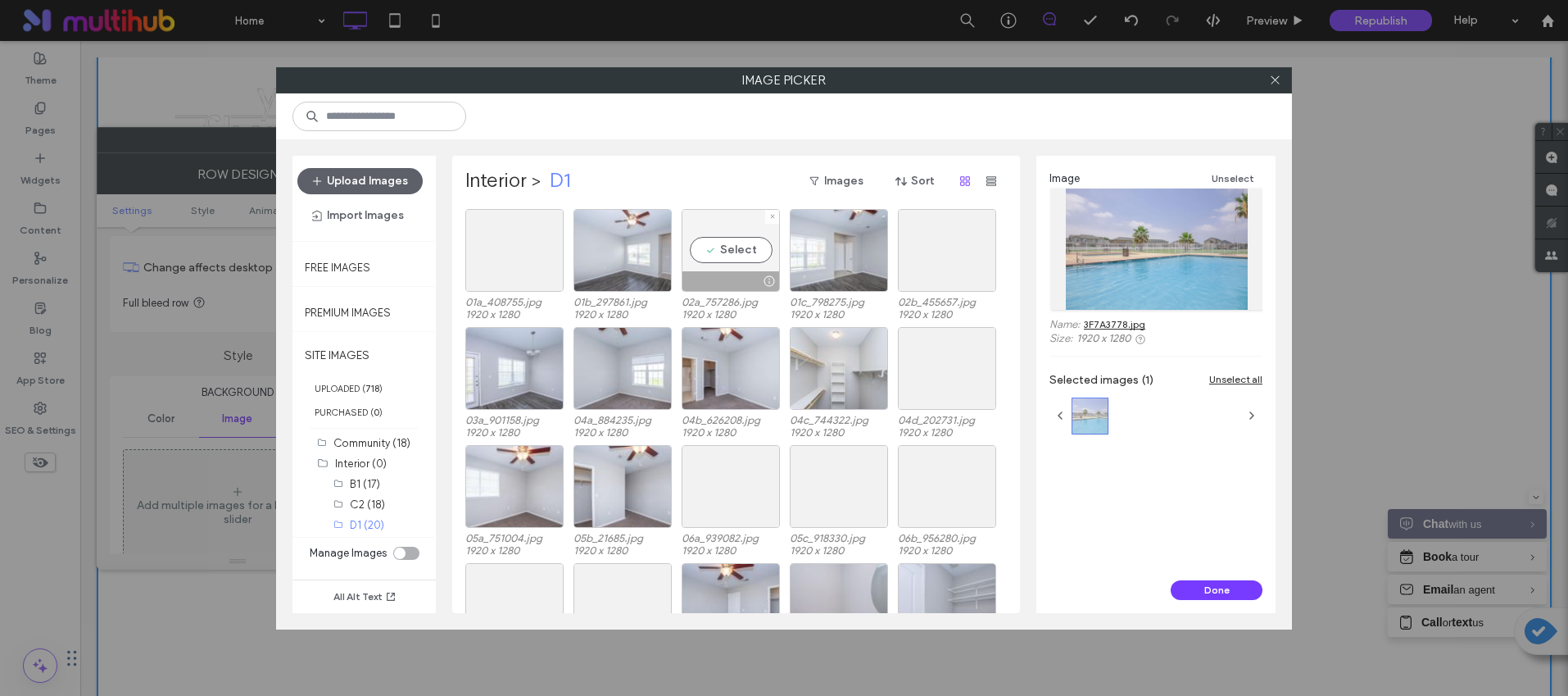
click at [701, 237] on div "Select" at bounding box center [731, 250] width 99 height 83
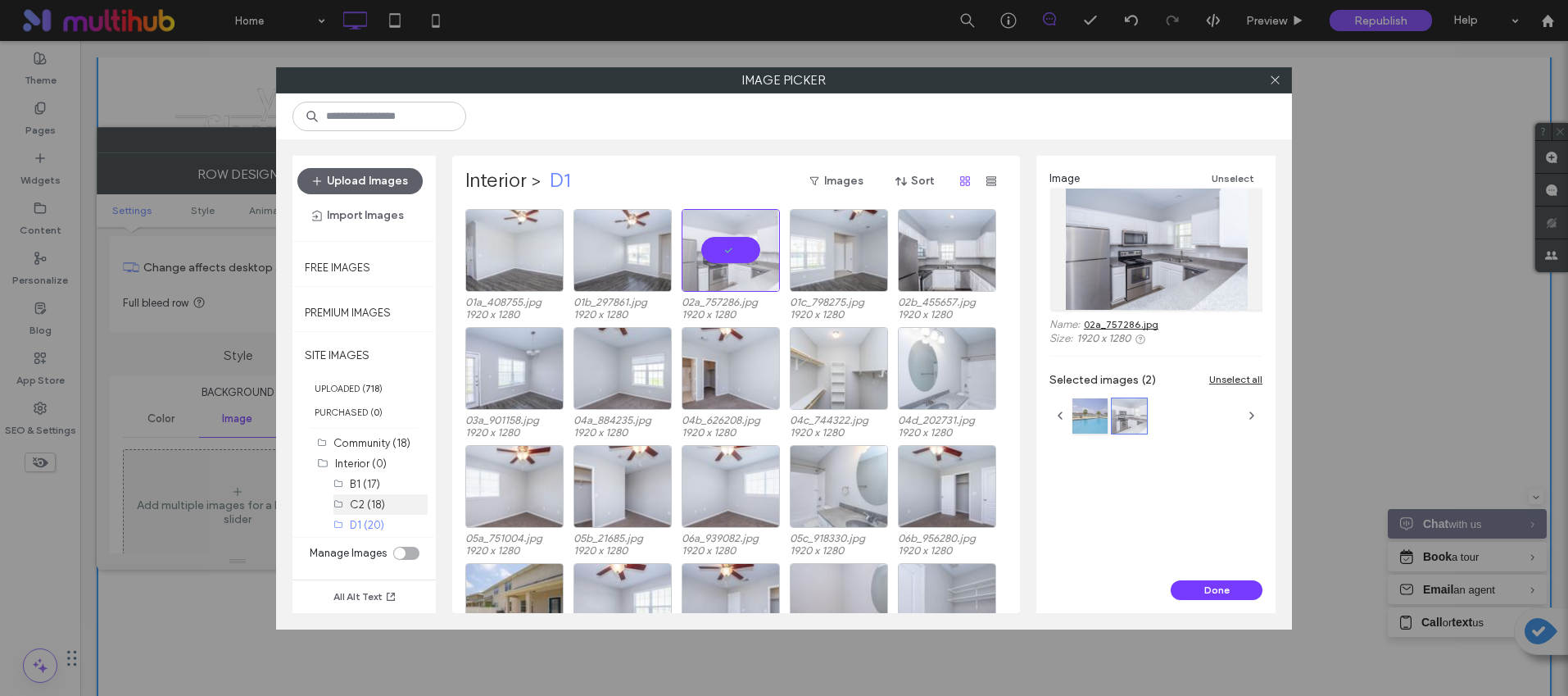
click at [375, 494] on div "C2 (18)" at bounding box center [388, 504] width 78 height 20
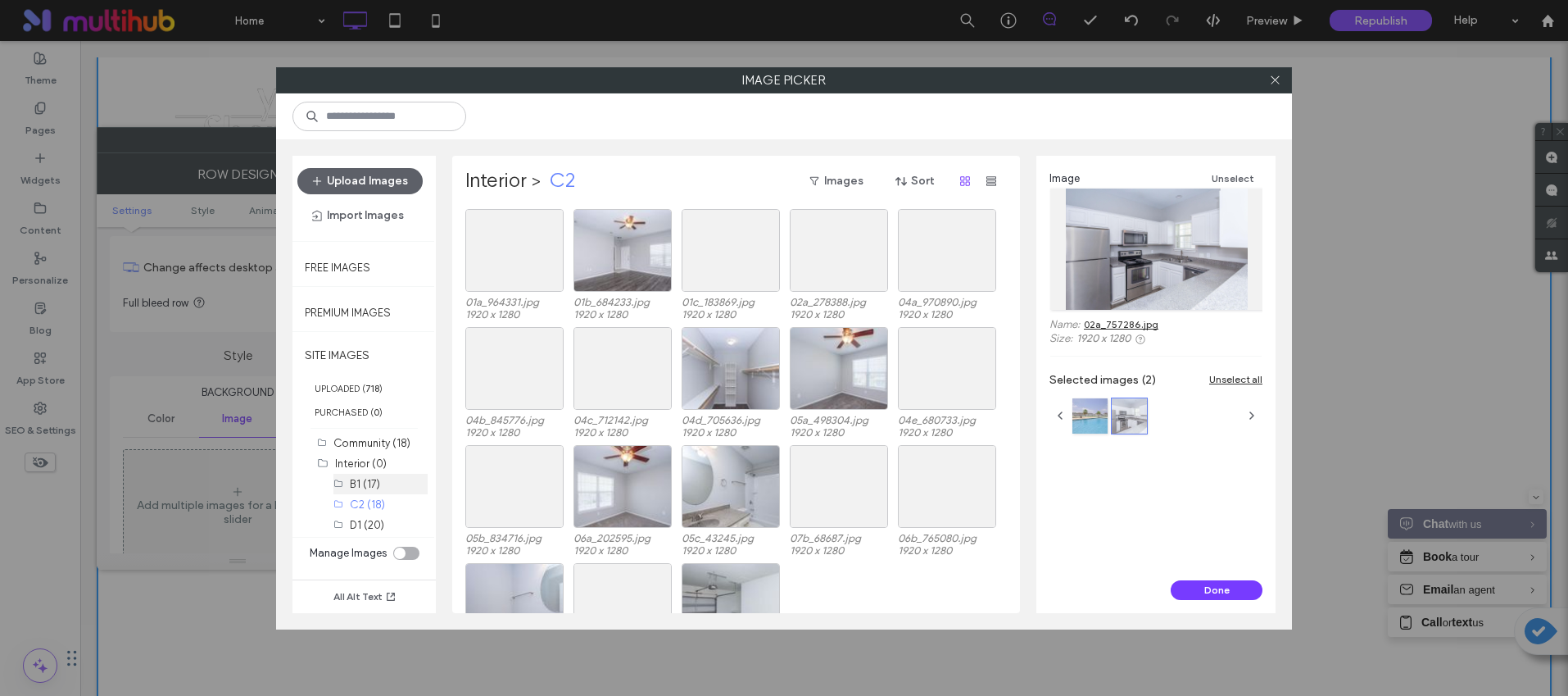
click at [383, 478] on div "B1 (17)" at bounding box center [388, 484] width 78 height 17
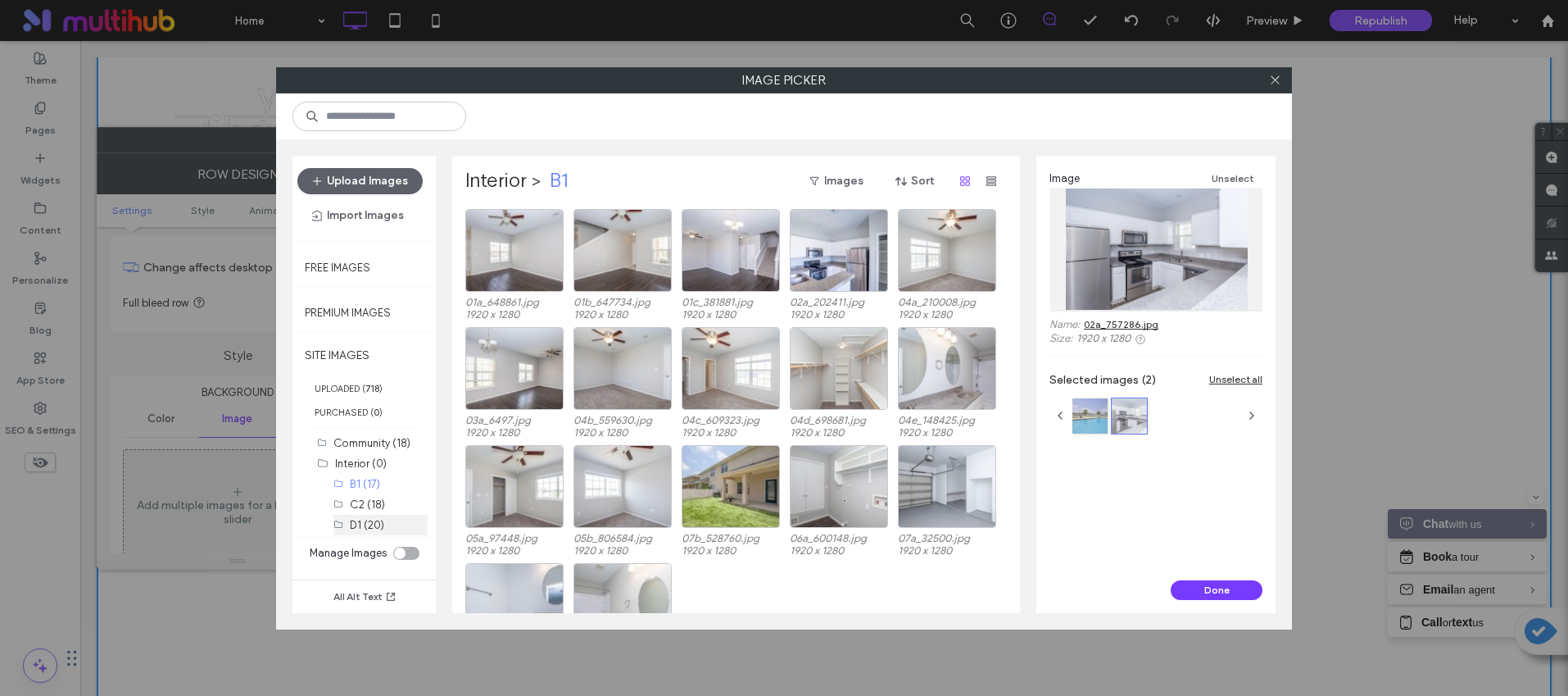
click at [380, 519] on label "D1 (20)" at bounding box center [367, 525] width 35 height 13
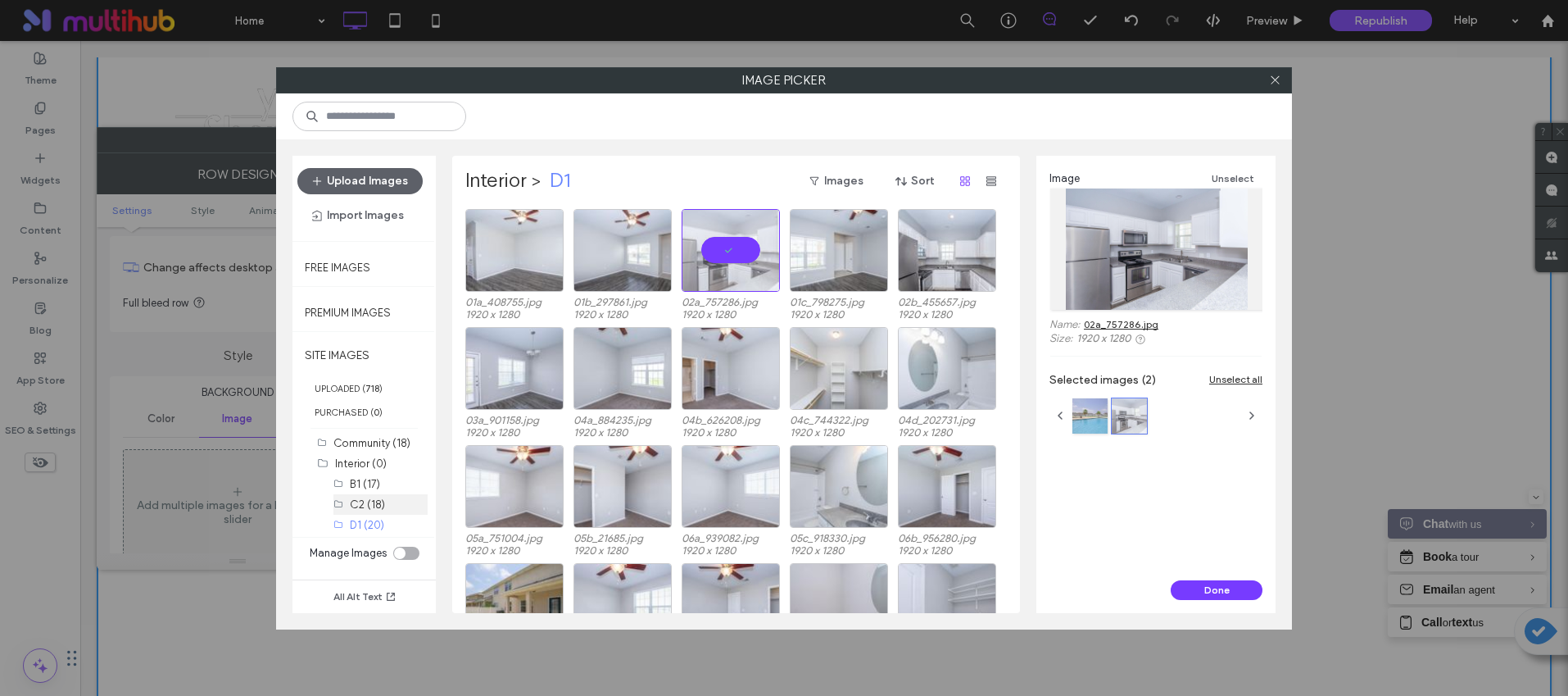
click at [383, 504] on label "C2 (18)" at bounding box center [367, 505] width 35 height 13
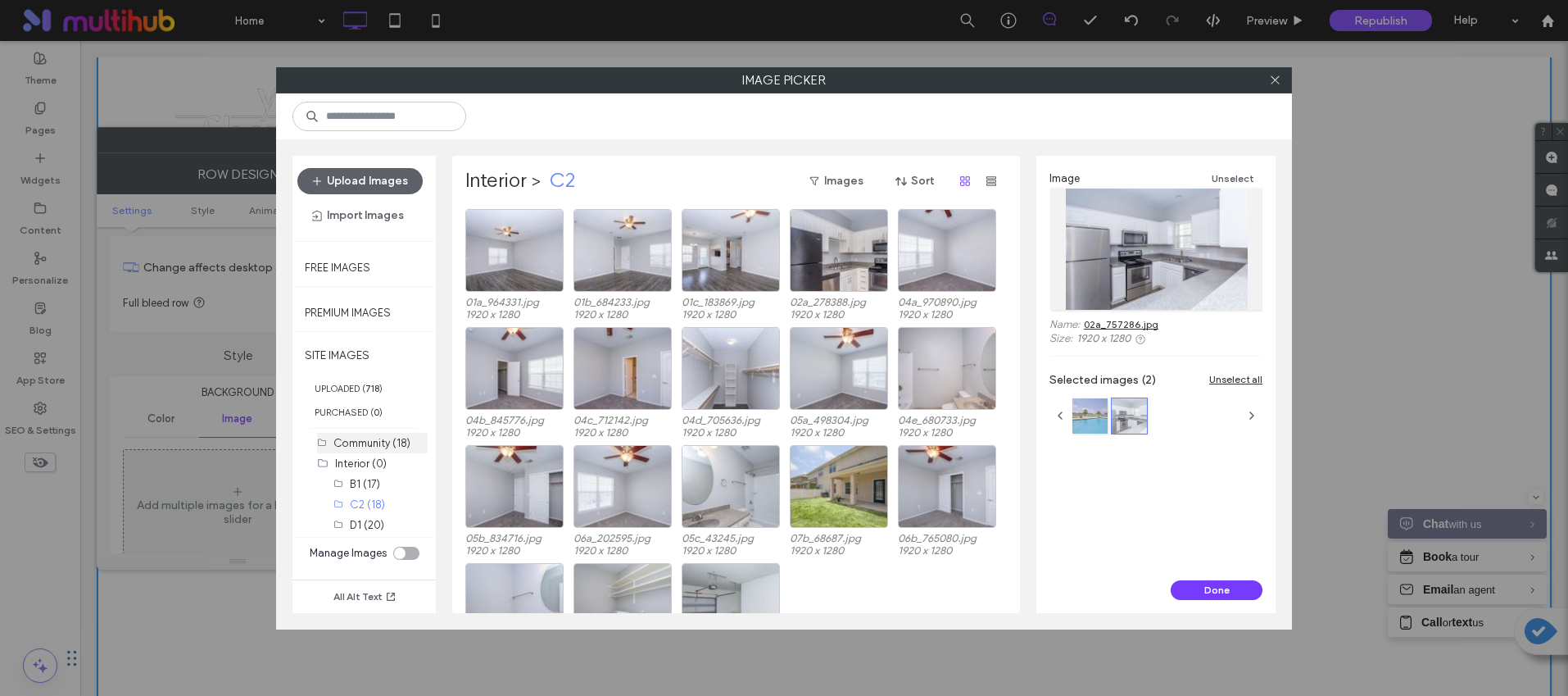
click at [382, 447] on label "Community (18)" at bounding box center [372, 443] width 77 height 13
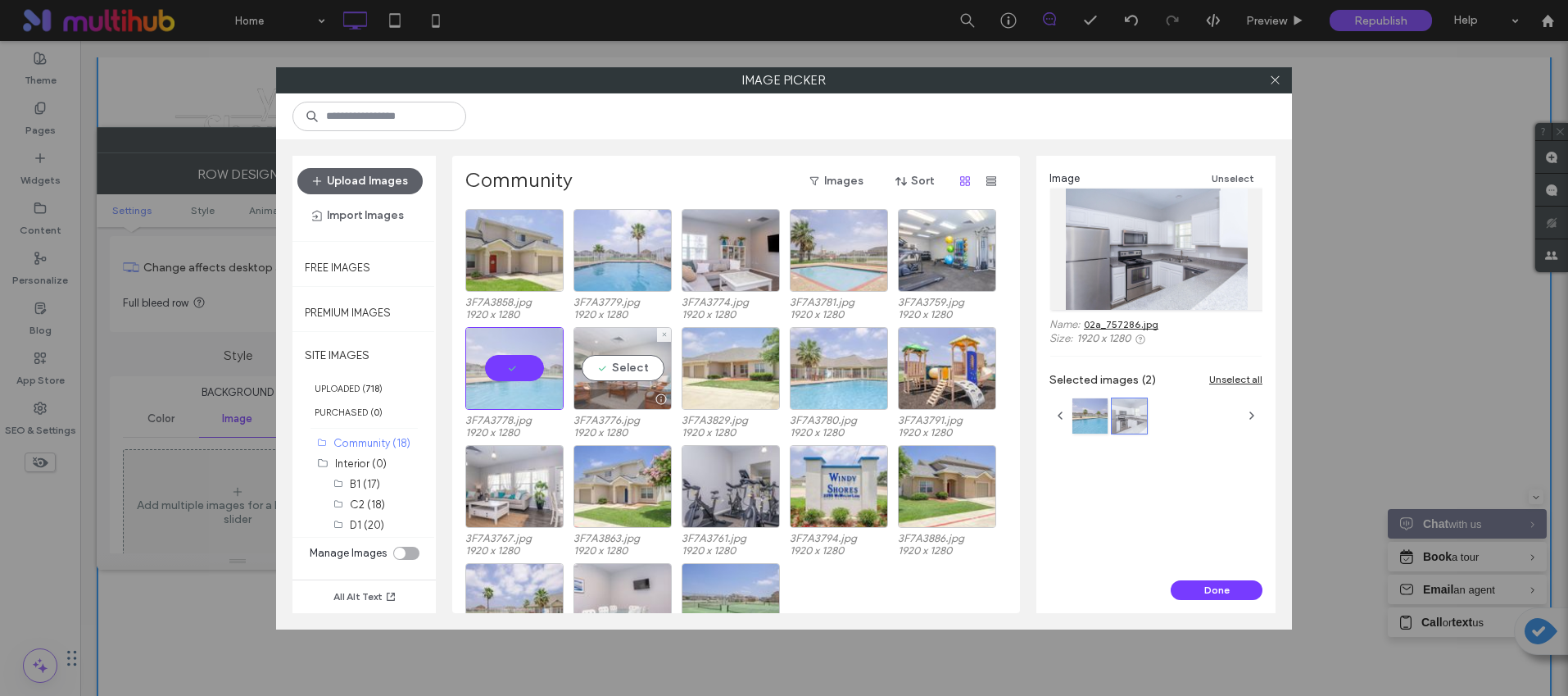
drag, startPoint x: 634, startPoint y: 377, endPoint x: 644, endPoint y: 382, distance: 11.2
click at [634, 376] on div "Select" at bounding box center [623, 368] width 99 height 83
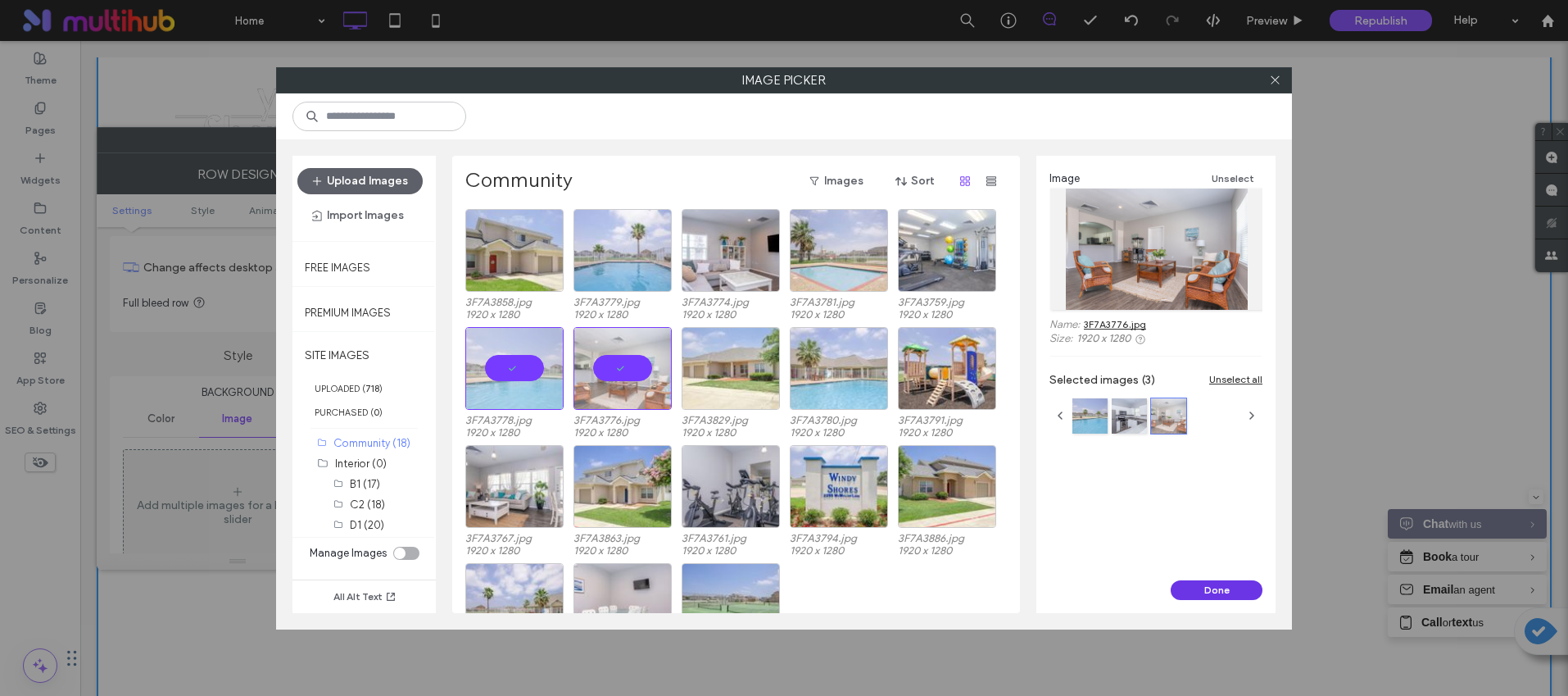
click at [1204, 591] on button "Done" at bounding box center [1216, 590] width 92 height 19
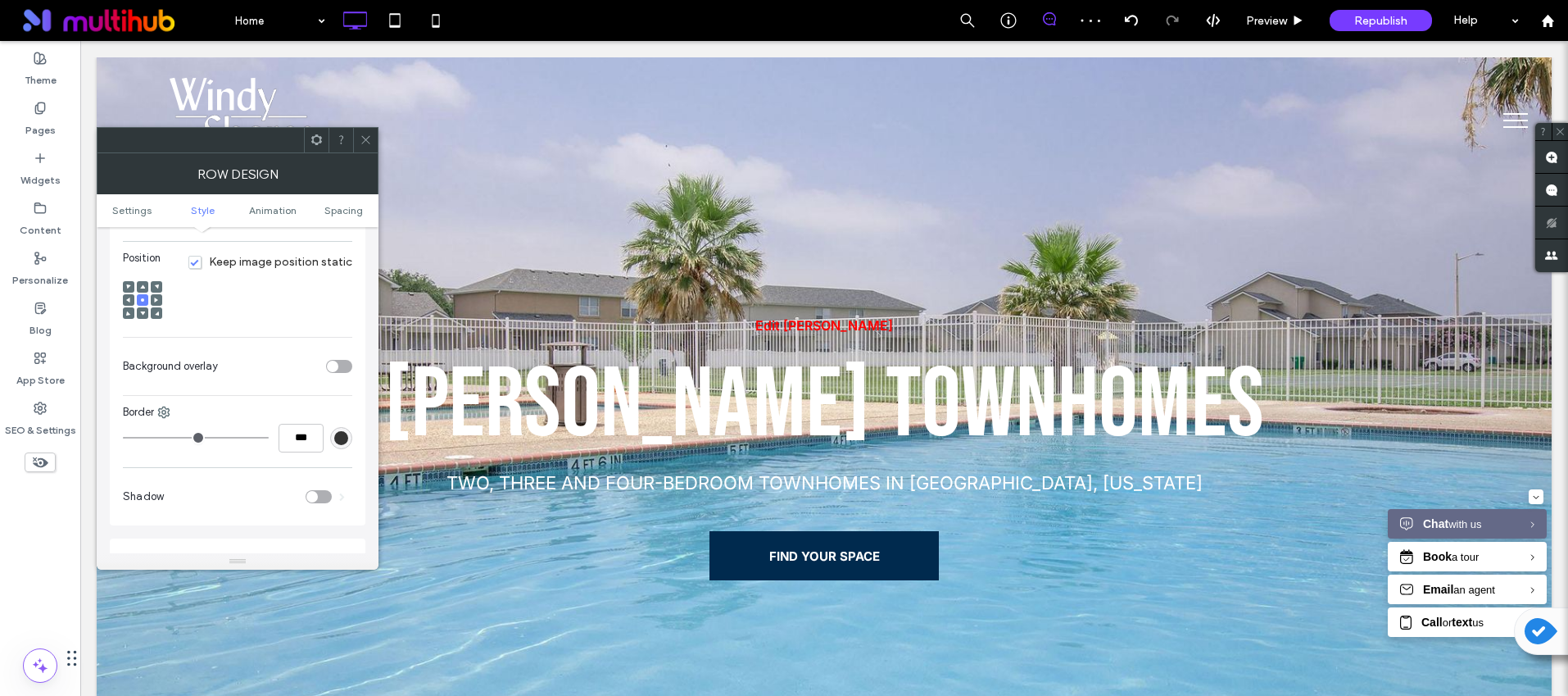
scroll to position [547, 0]
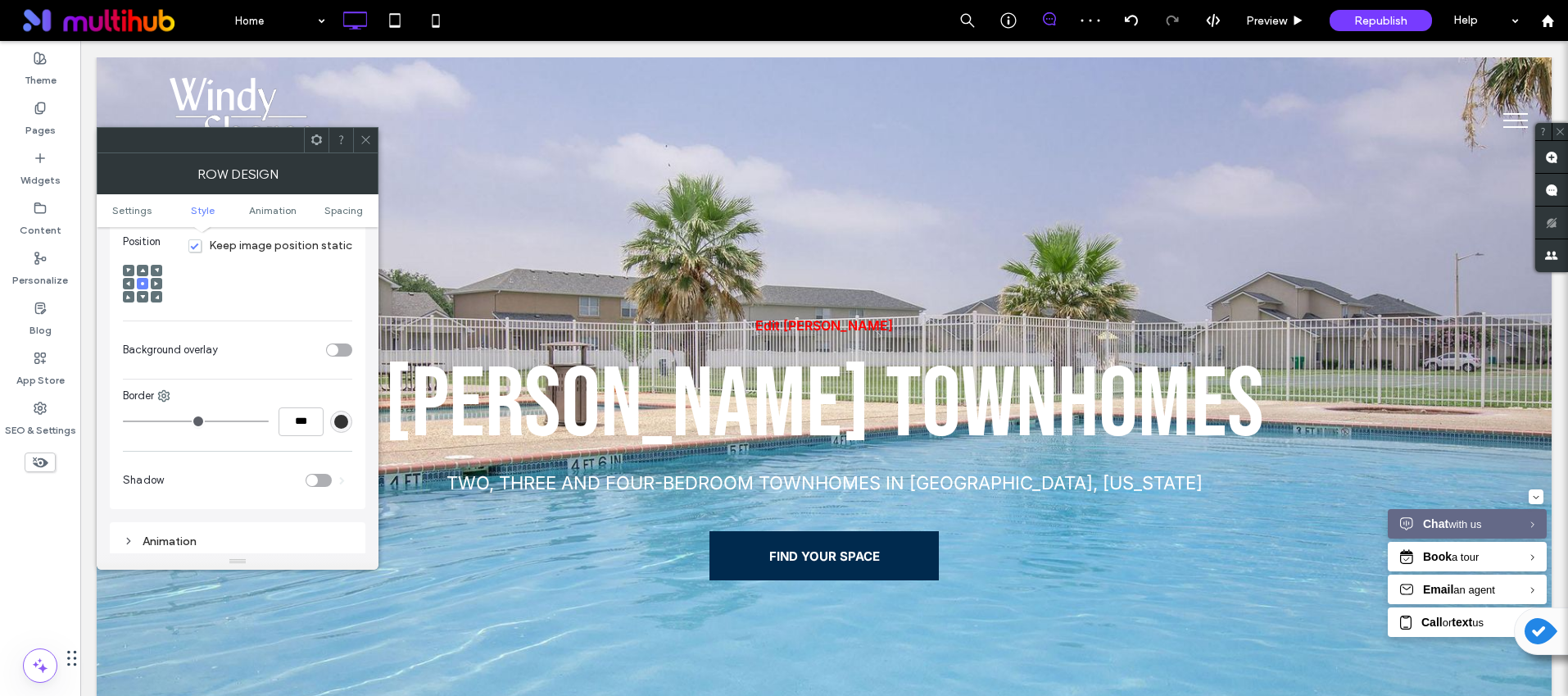
click at [344, 343] on div "toggle" at bounding box center [339, 350] width 26 height 14
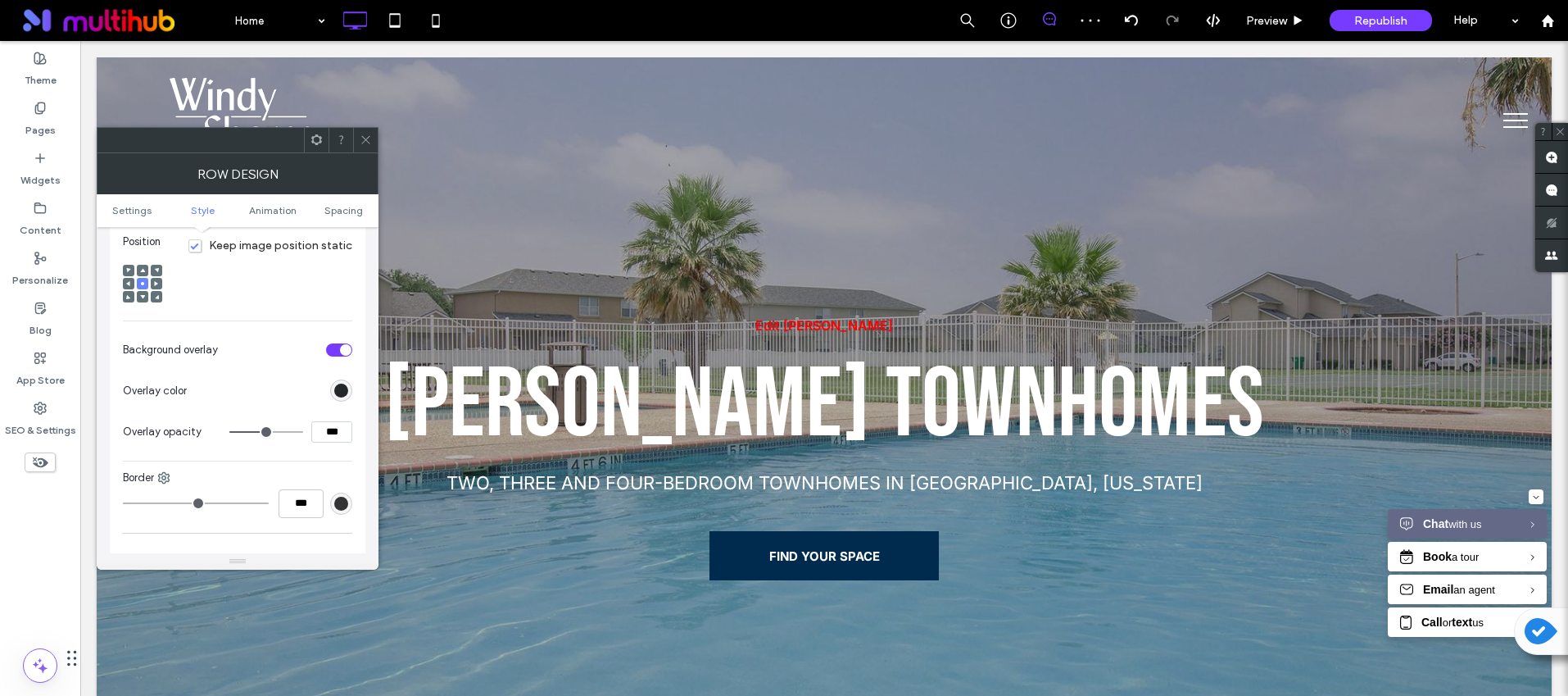
click at [367, 147] on span at bounding box center [365, 139] width 13 height 24
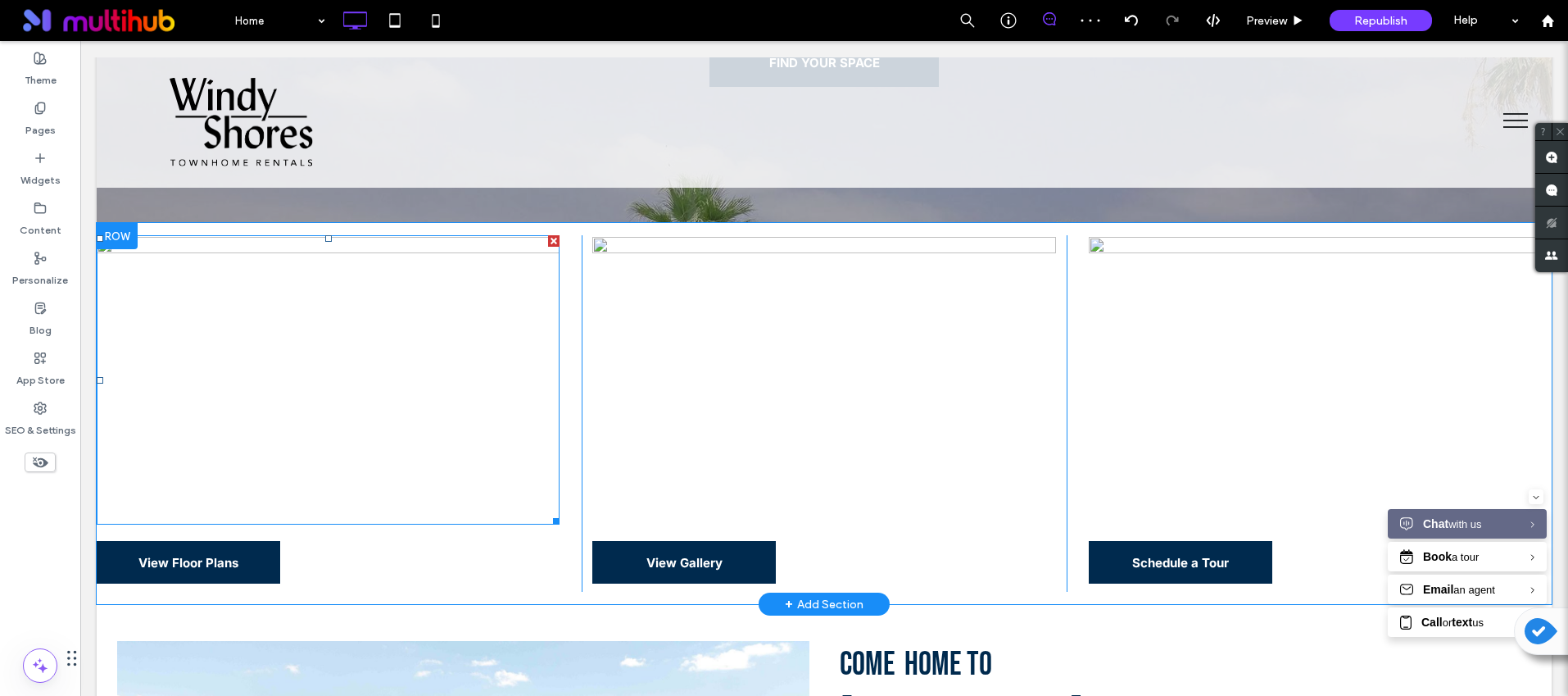
scroll to position [552, 0]
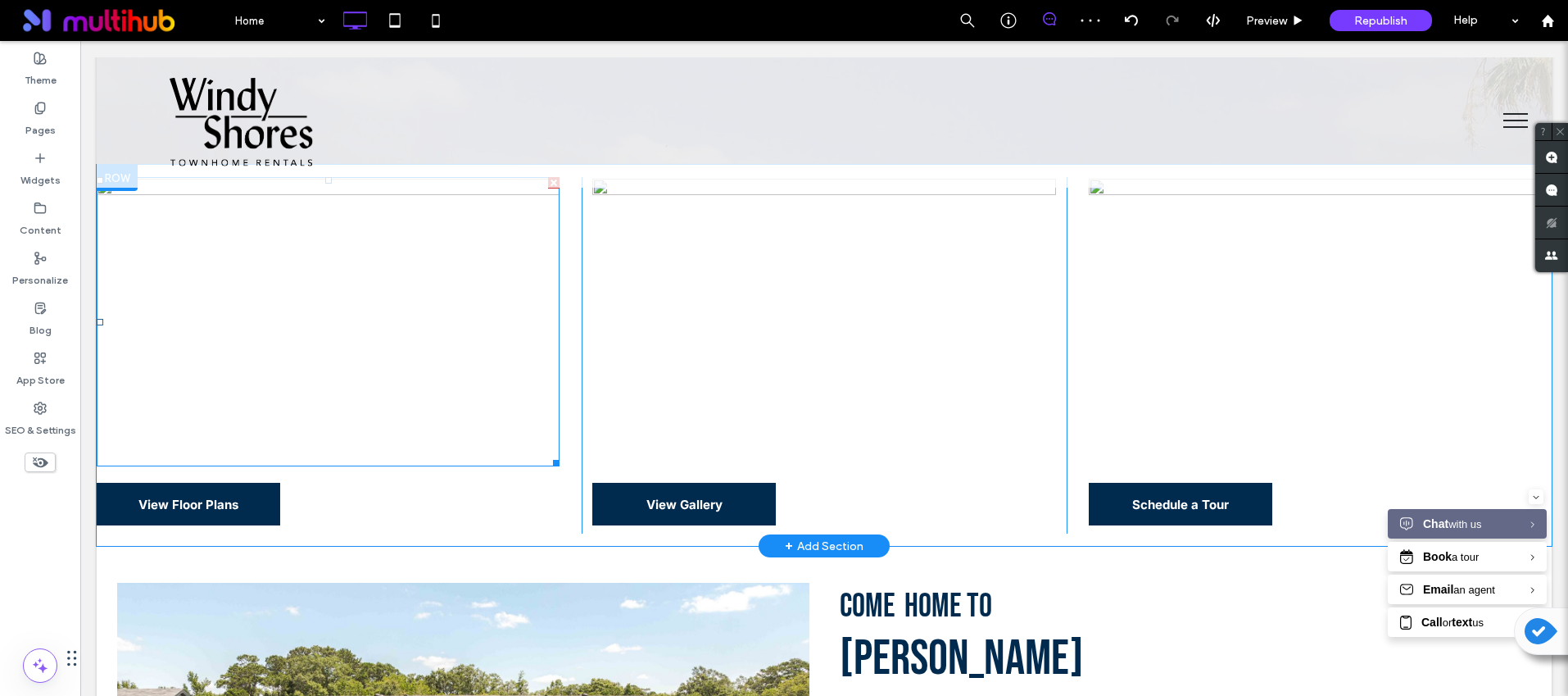
click at [382, 304] on img at bounding box center [328, 321] width 463 height 289
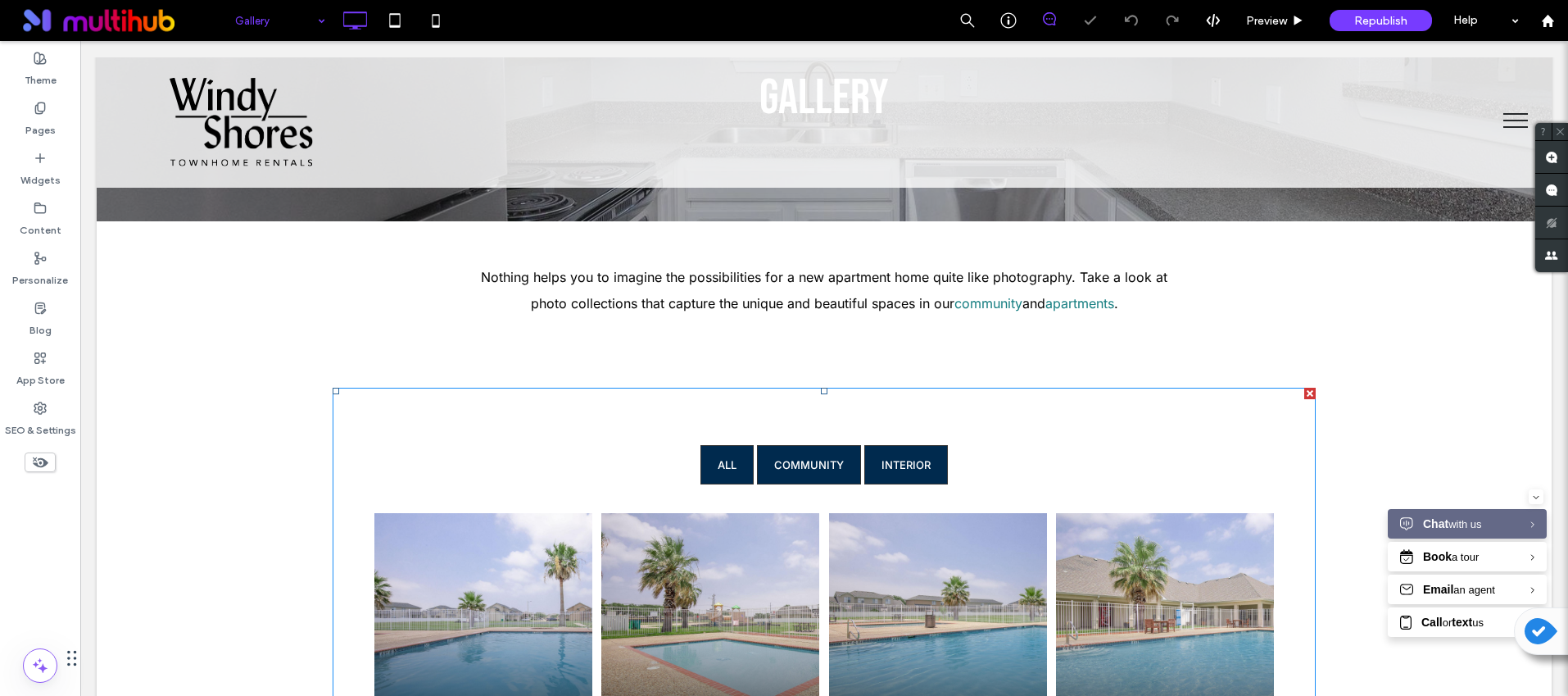
scroll to position [467, 0]
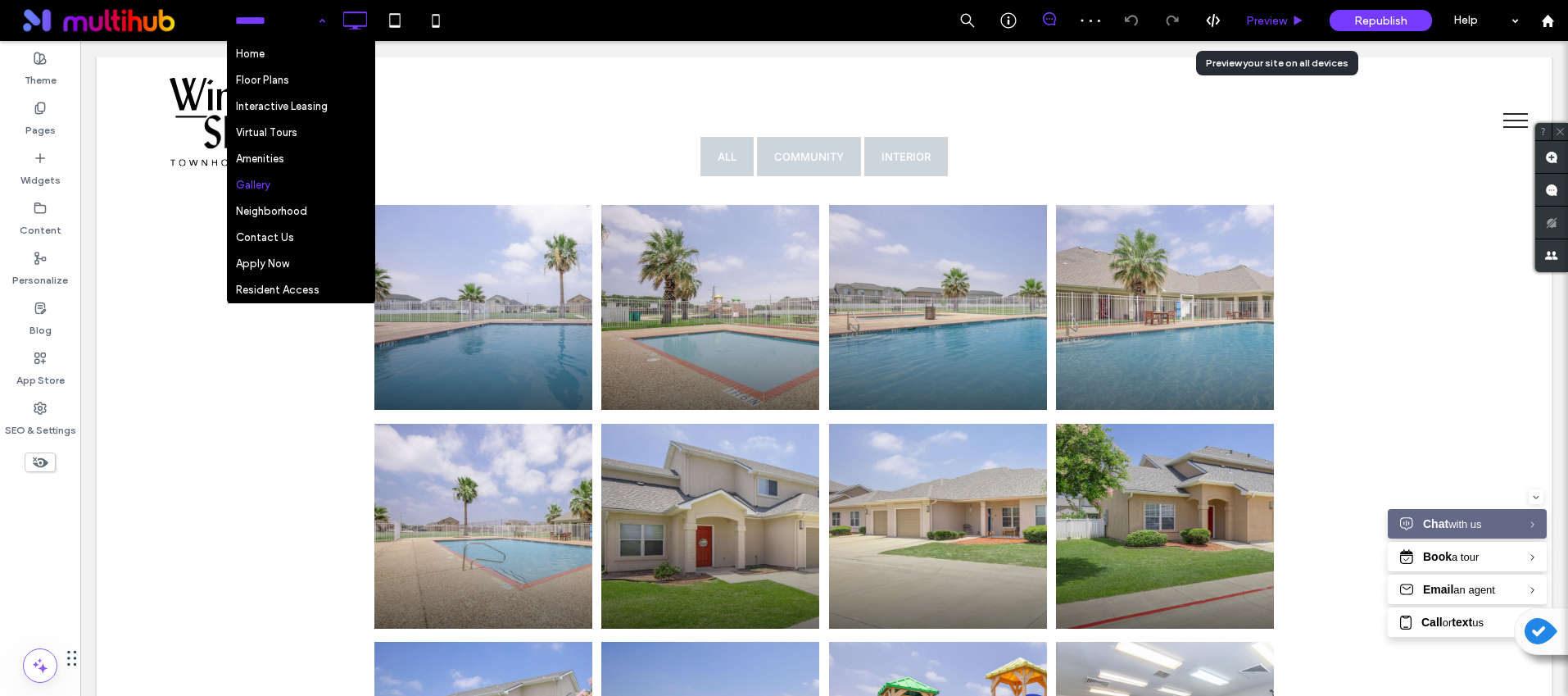
click at [1262, 14] on span "Preview" at bounding box center [1267, 20] width 41 height 14
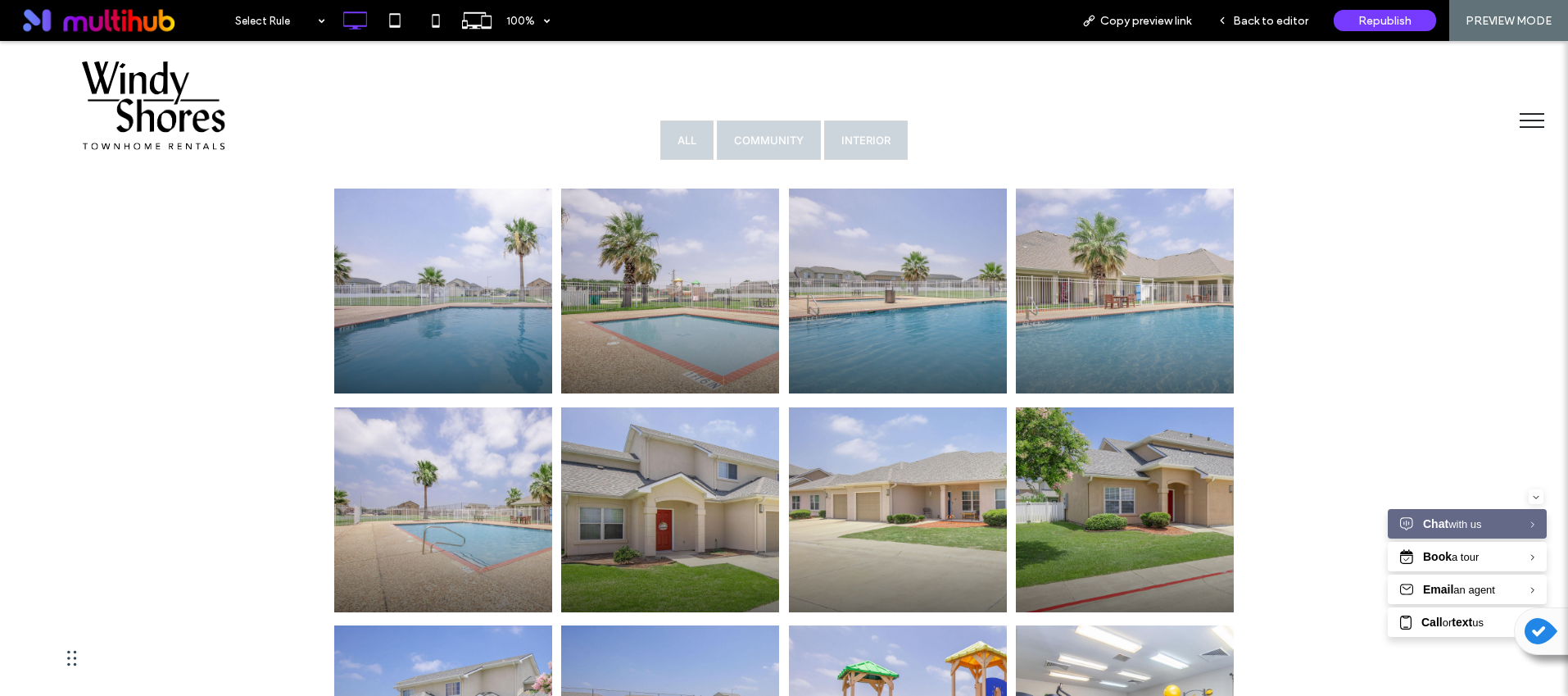
click at [859, 133] on div "Click To Paste" at bounding box center [698, 105] width 364 height 109
click at [857, 145] on div "Click To Paste" at bounding box center [698, 105] width 364 height 109
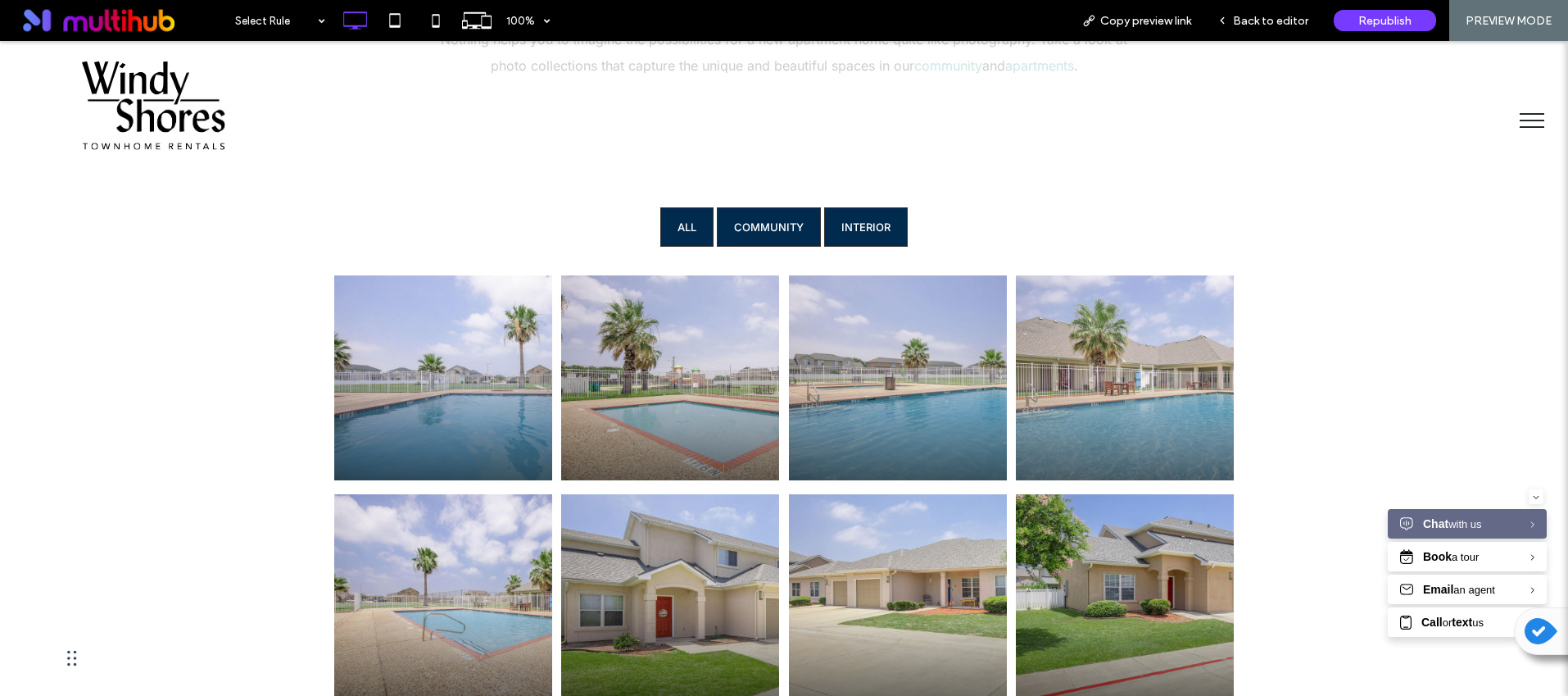
scroll to position [378, 0]
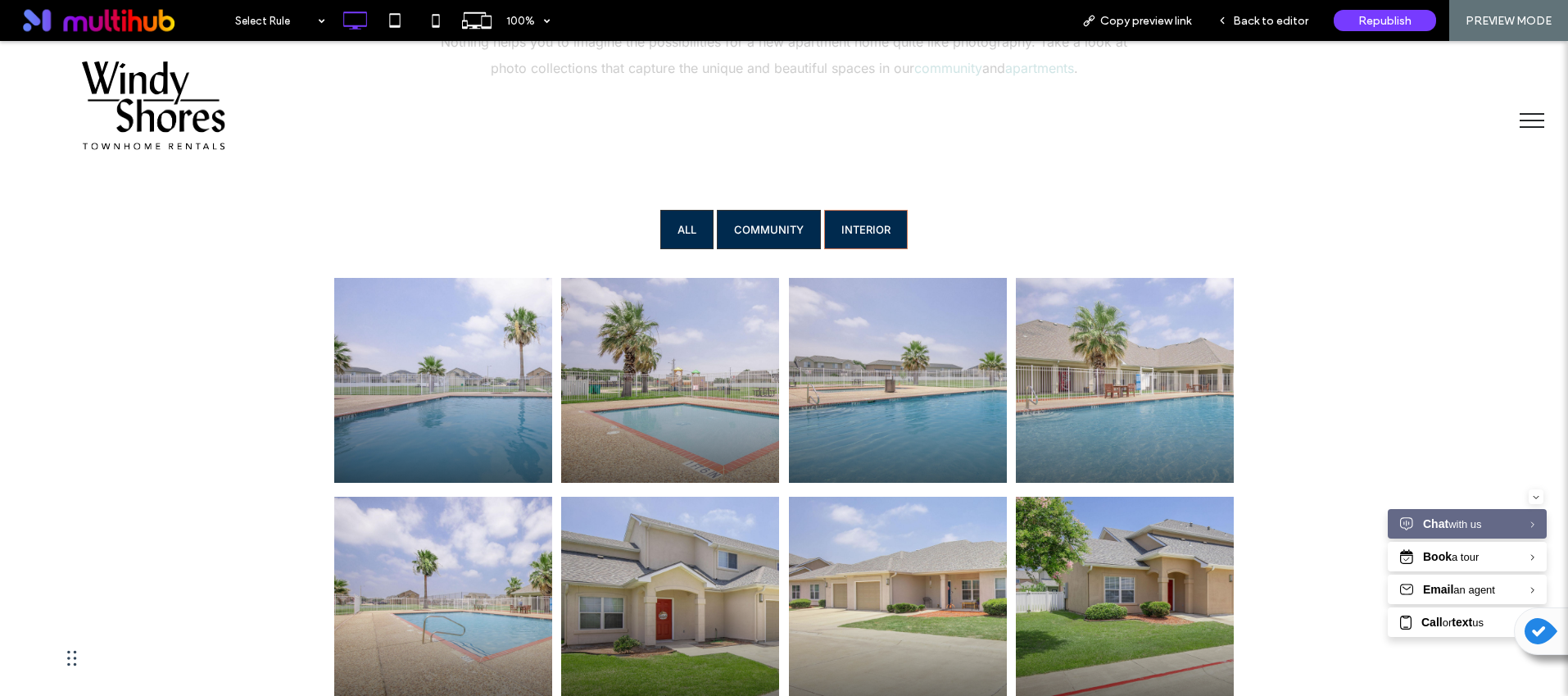
click at [850, 218] on link "Interior" at bounding box center [866, 229] width 84 height 40
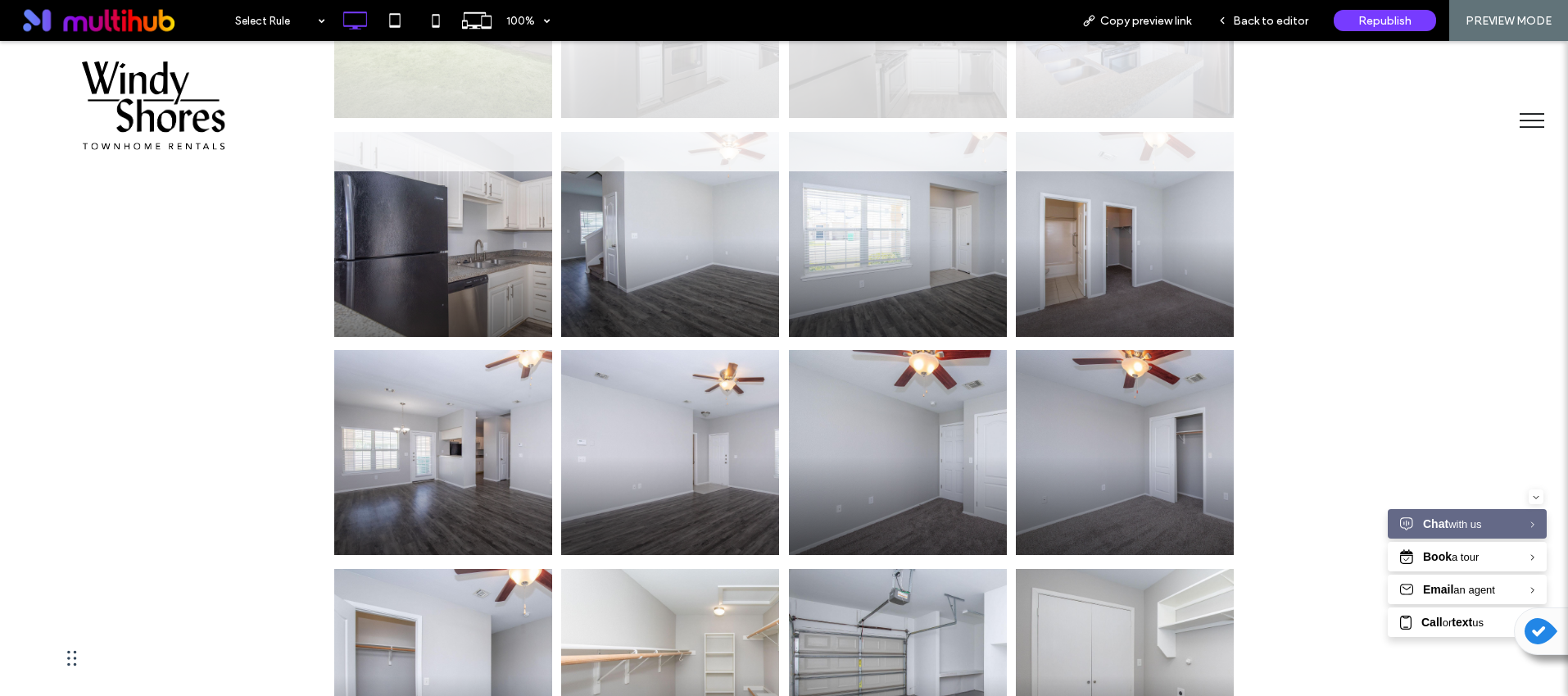
scroll to position [774, 0]
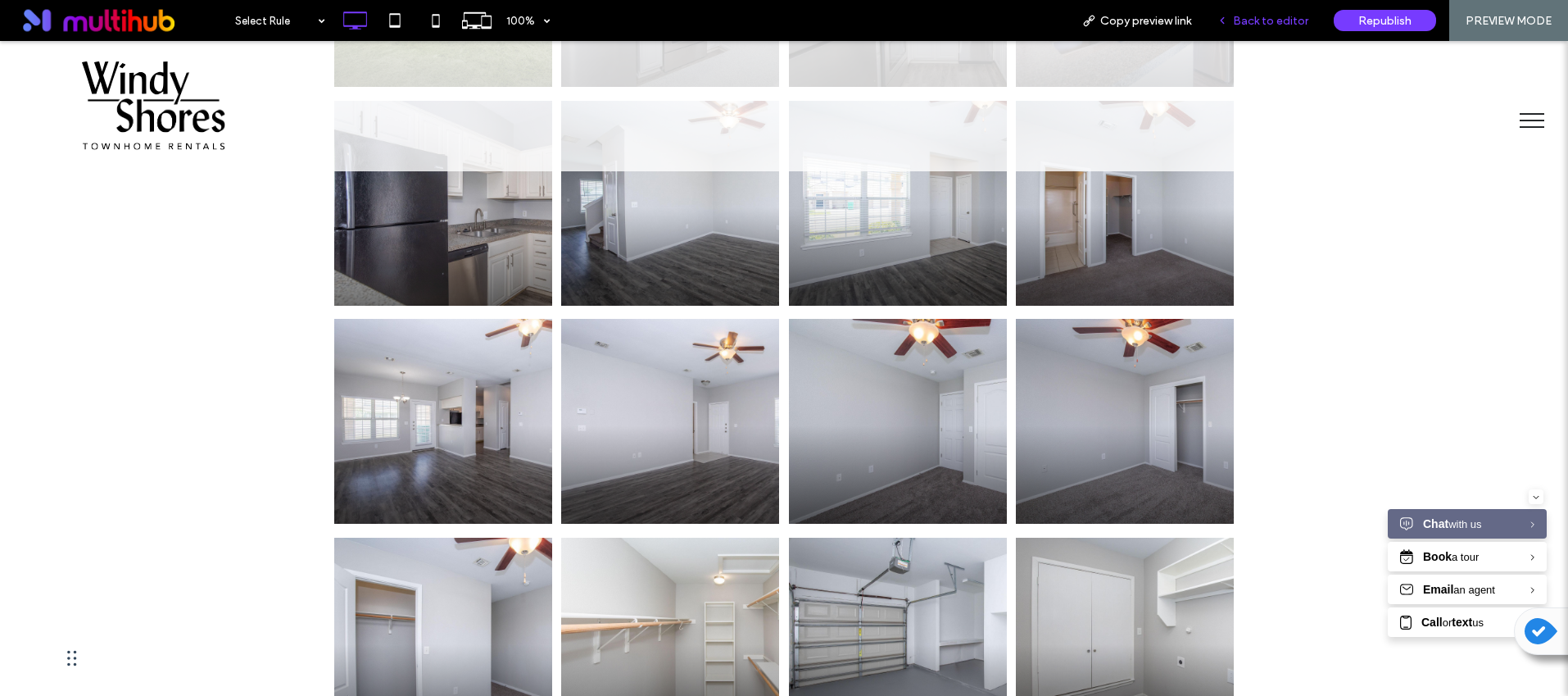
click at [1252, 36] on div "Back to editor" at bounding box center [1263, 20] width 117 height 41
click at [1281, 21] on span "Back to editor" at bounding box center [1270, 20] width 75 height 14
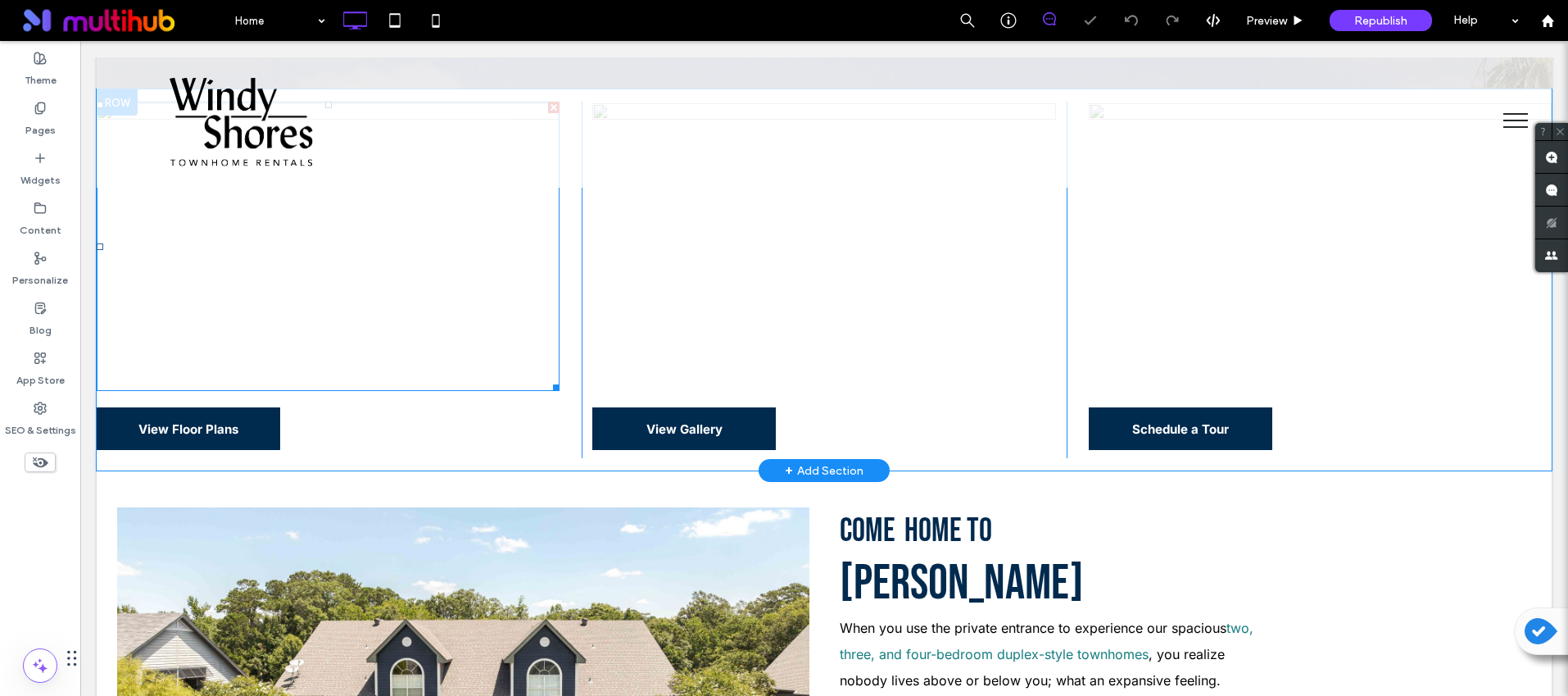
scroll to position [474, 0]
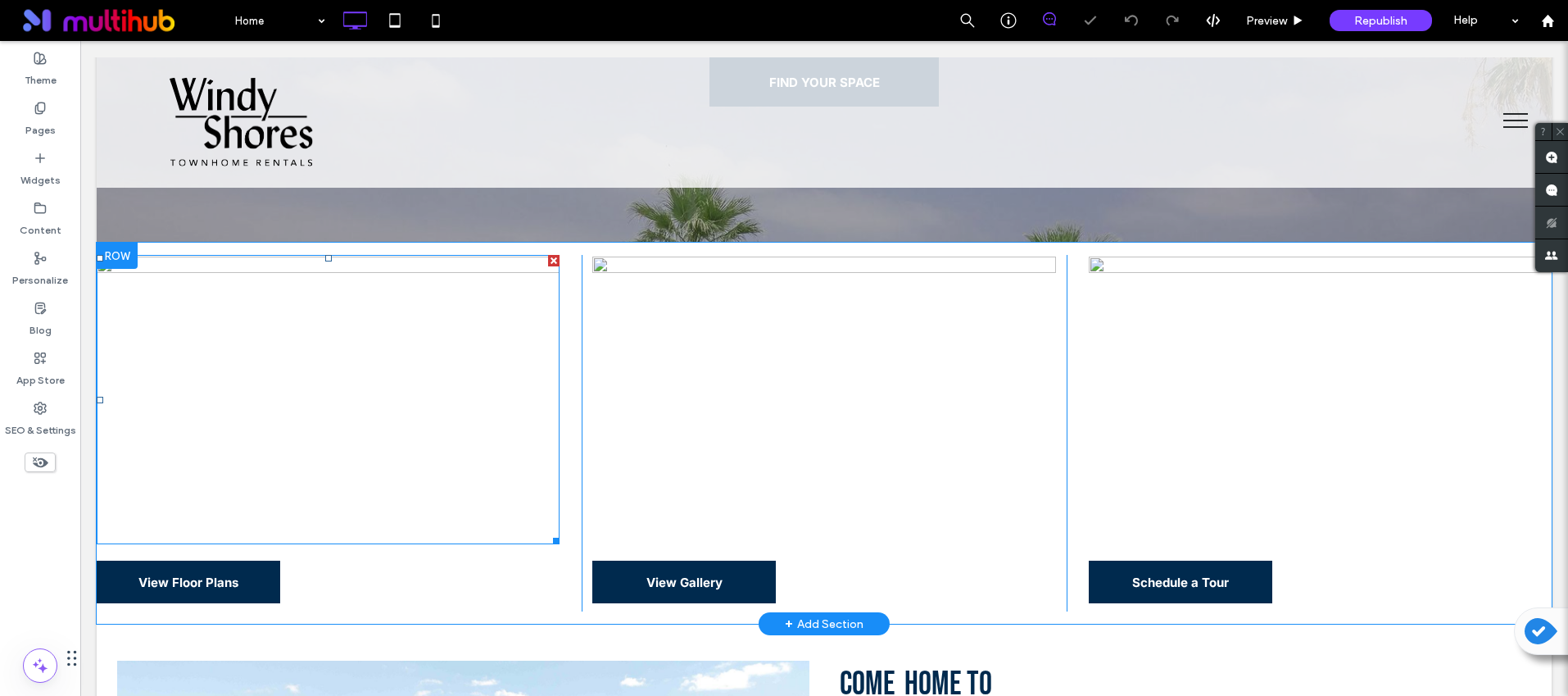
click at [388, 328] on img at bounding box center [328, 399] width 463 height 289
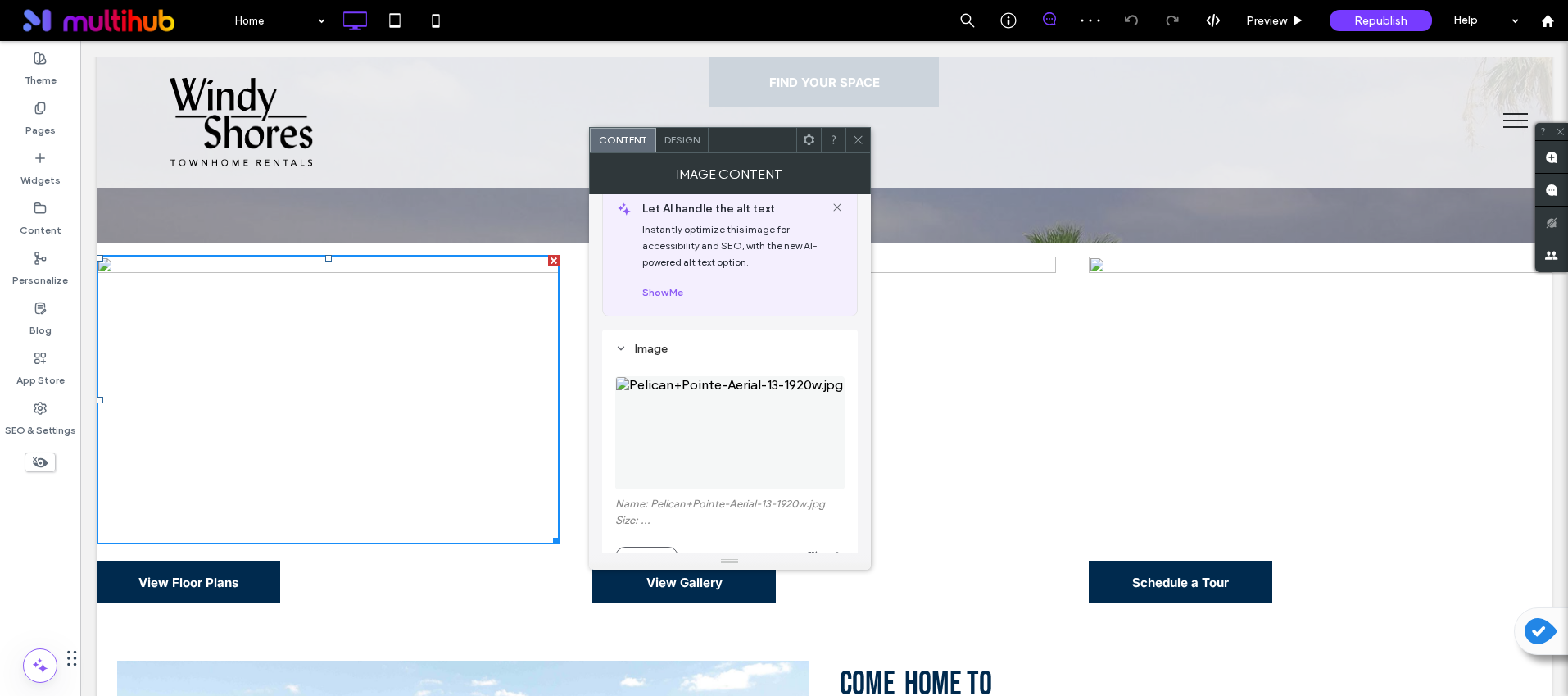
scroll to position [170, 0]
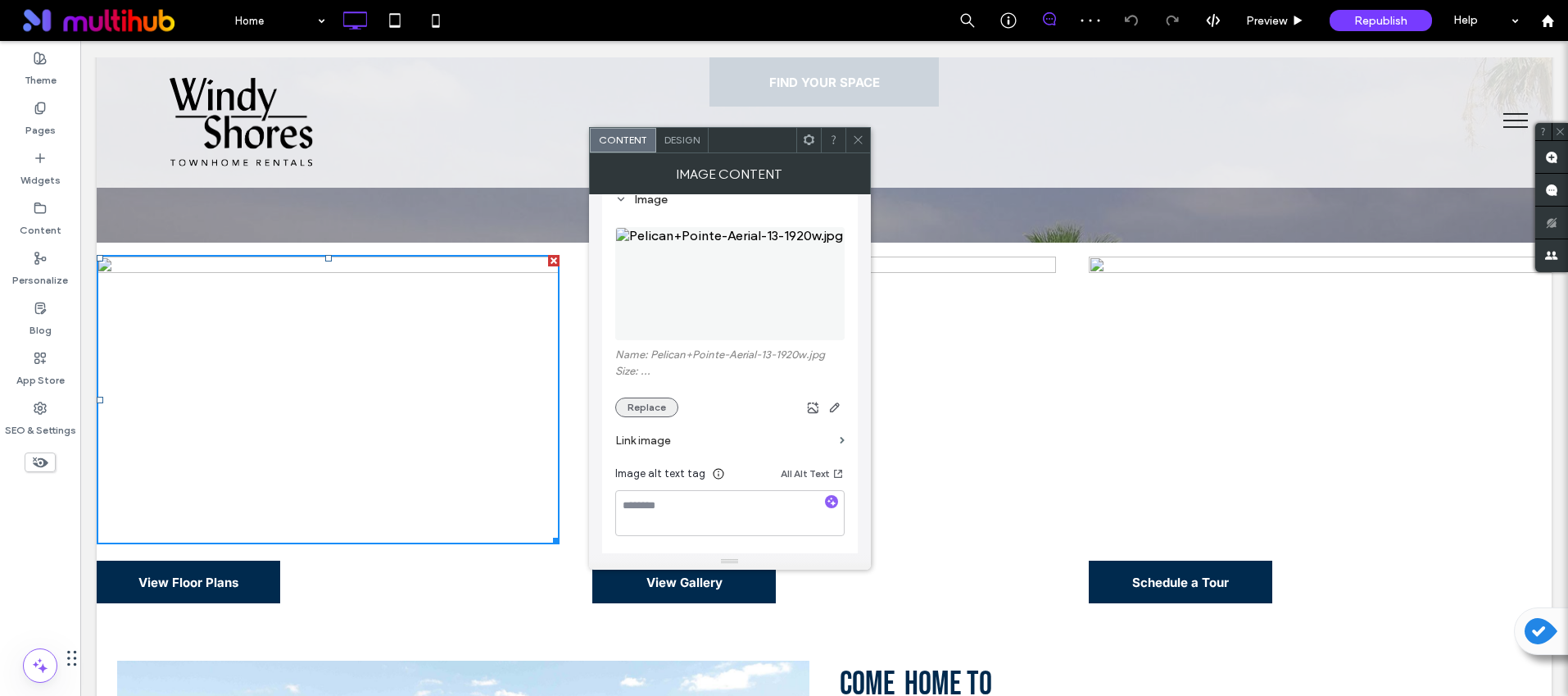
click at [630, 412] on button "Replace" at bounding box center [646, 407] width 63 height 19
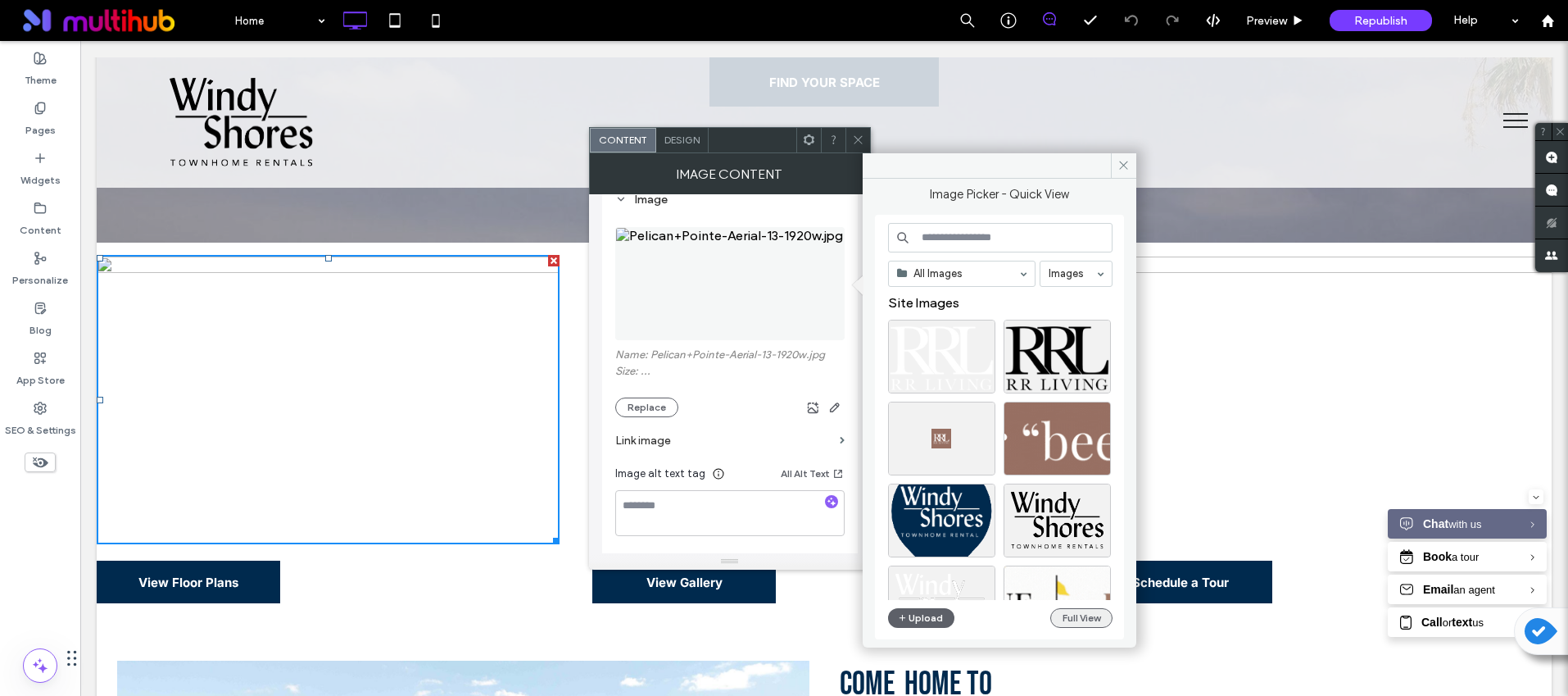
click at [1071, 612] on button "Full View" at bounding box center [1081, 618] width 62 height 19
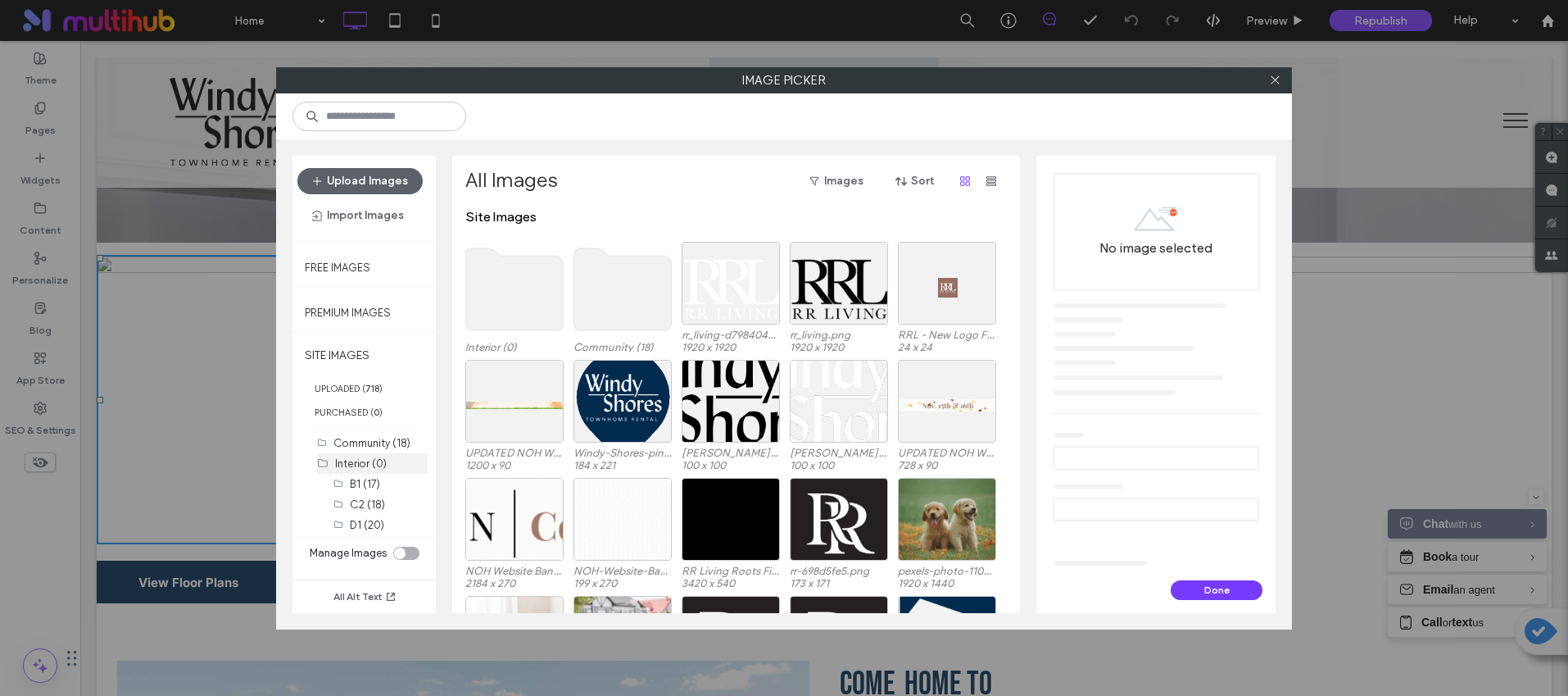
click at [377, 457] on label "Interior (0)" at bounding box center [360, 463] width 51 height 13
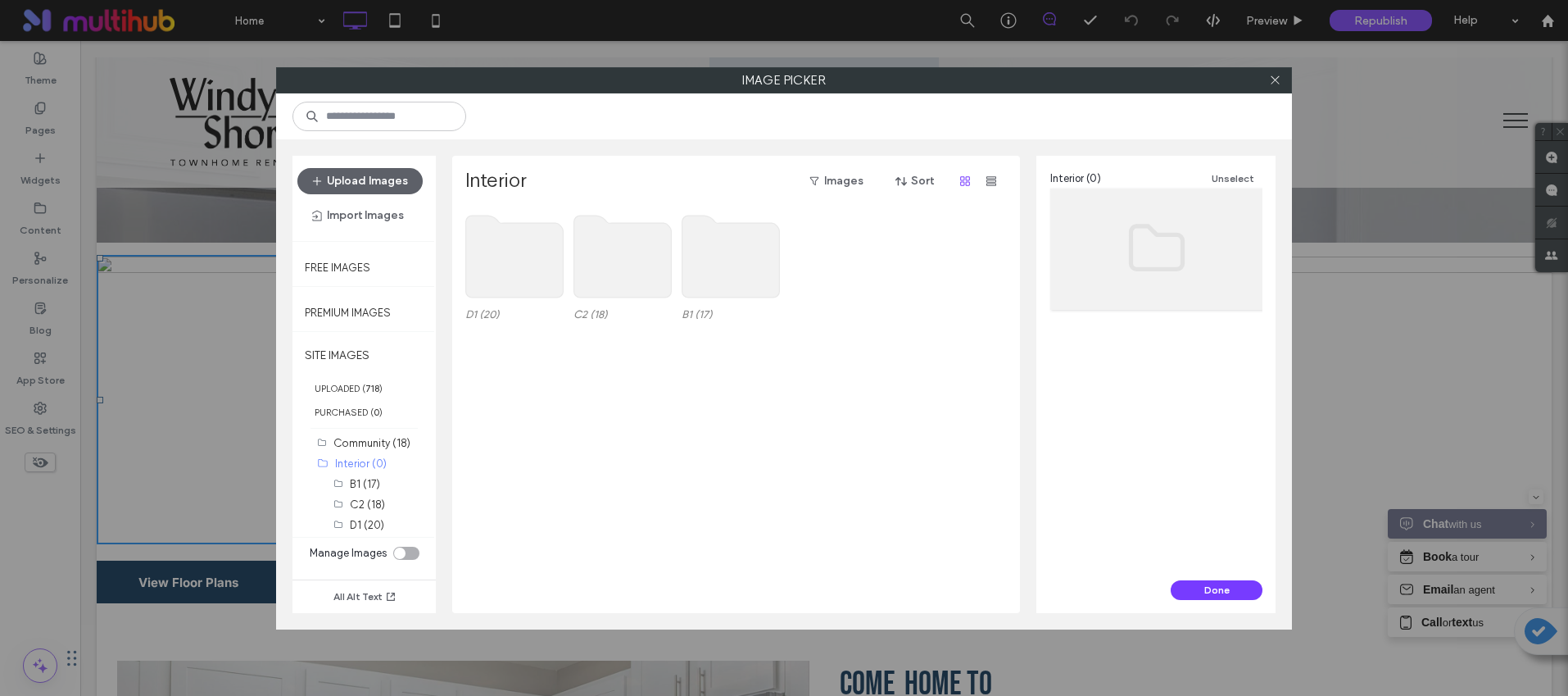
click at [615, 266] on use at bounding box center [622, 256] width 98 height 82
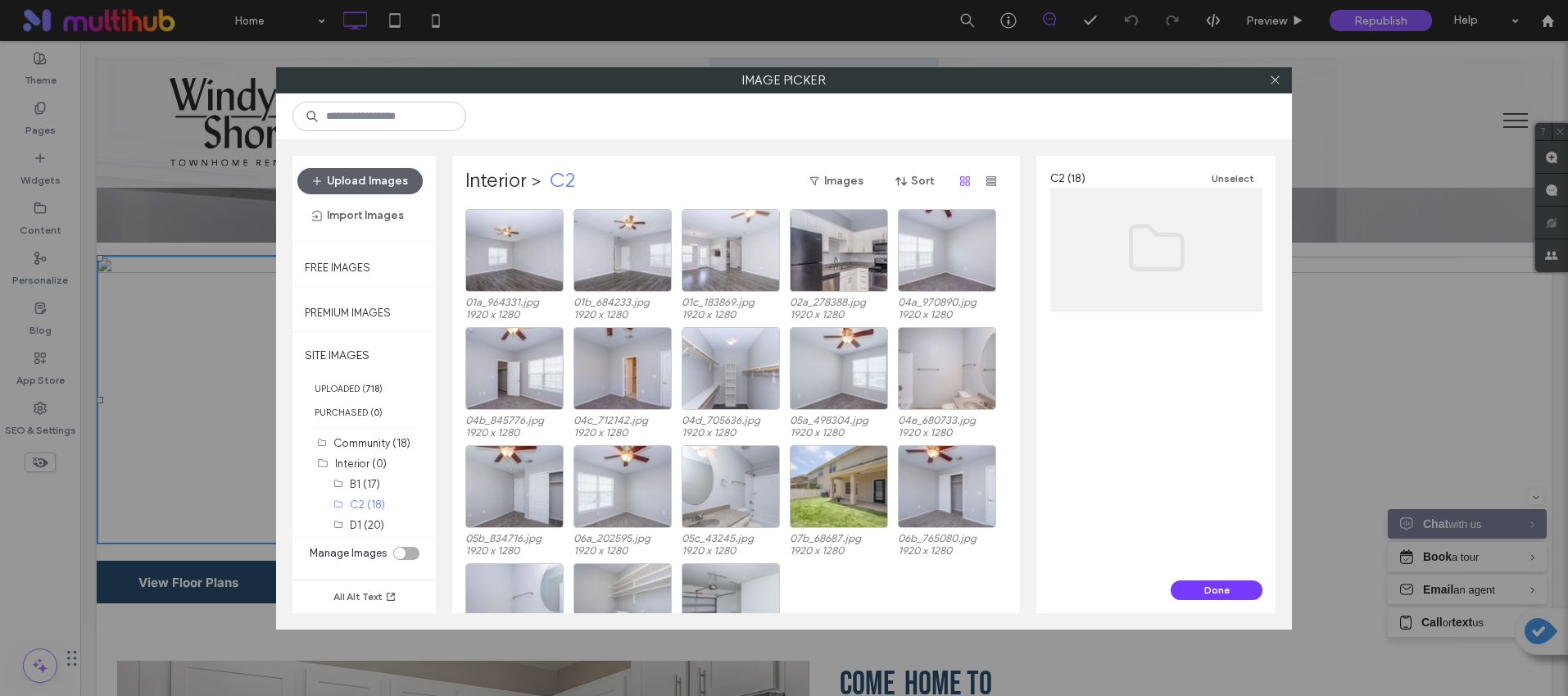
click at [753, 267] on div at bounding box center [731, 250] width 99 height 83
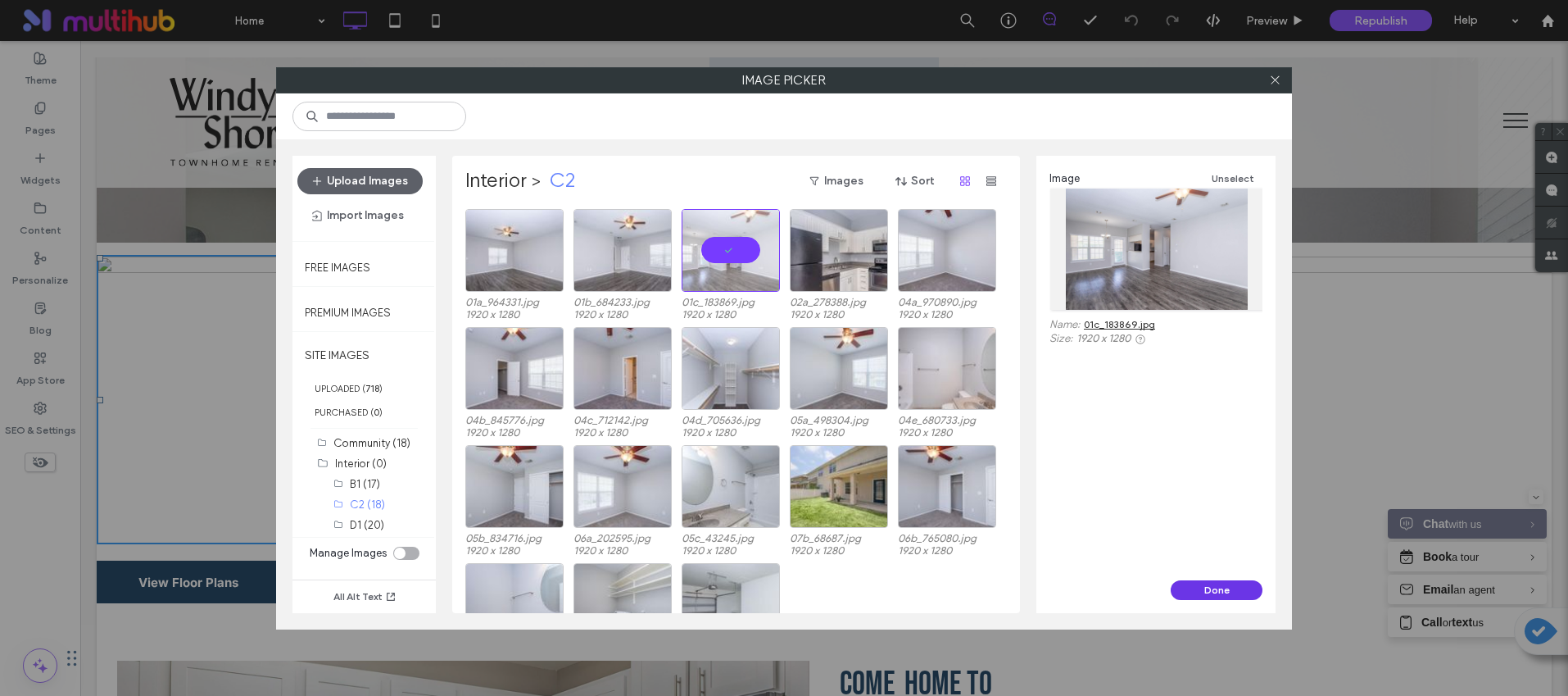
click at [1201, 580] on button "Done" at bounding box center [1216, 590] width 92 height 19
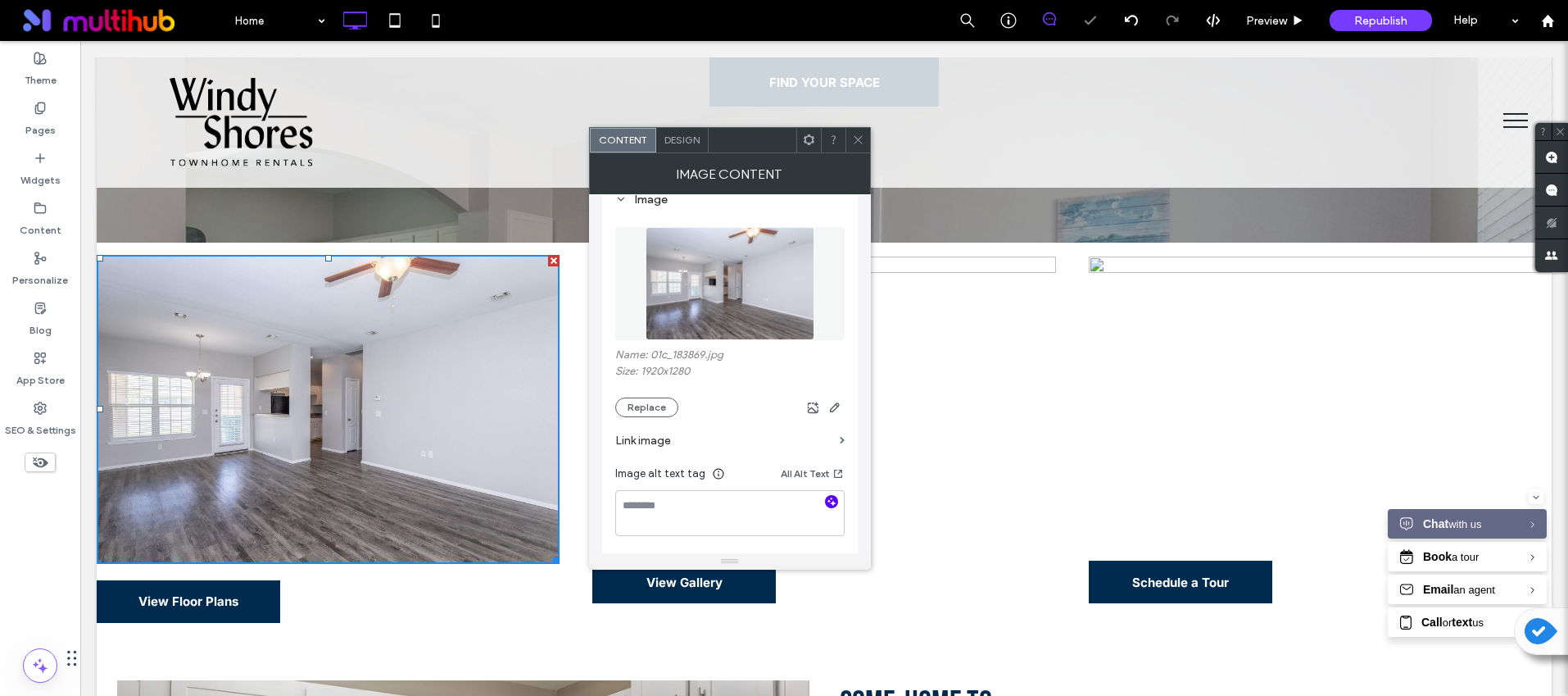
click at [826, 497] on icon "button" at bounding box center [832, 502] width 12 height 12
type textarea "**********"
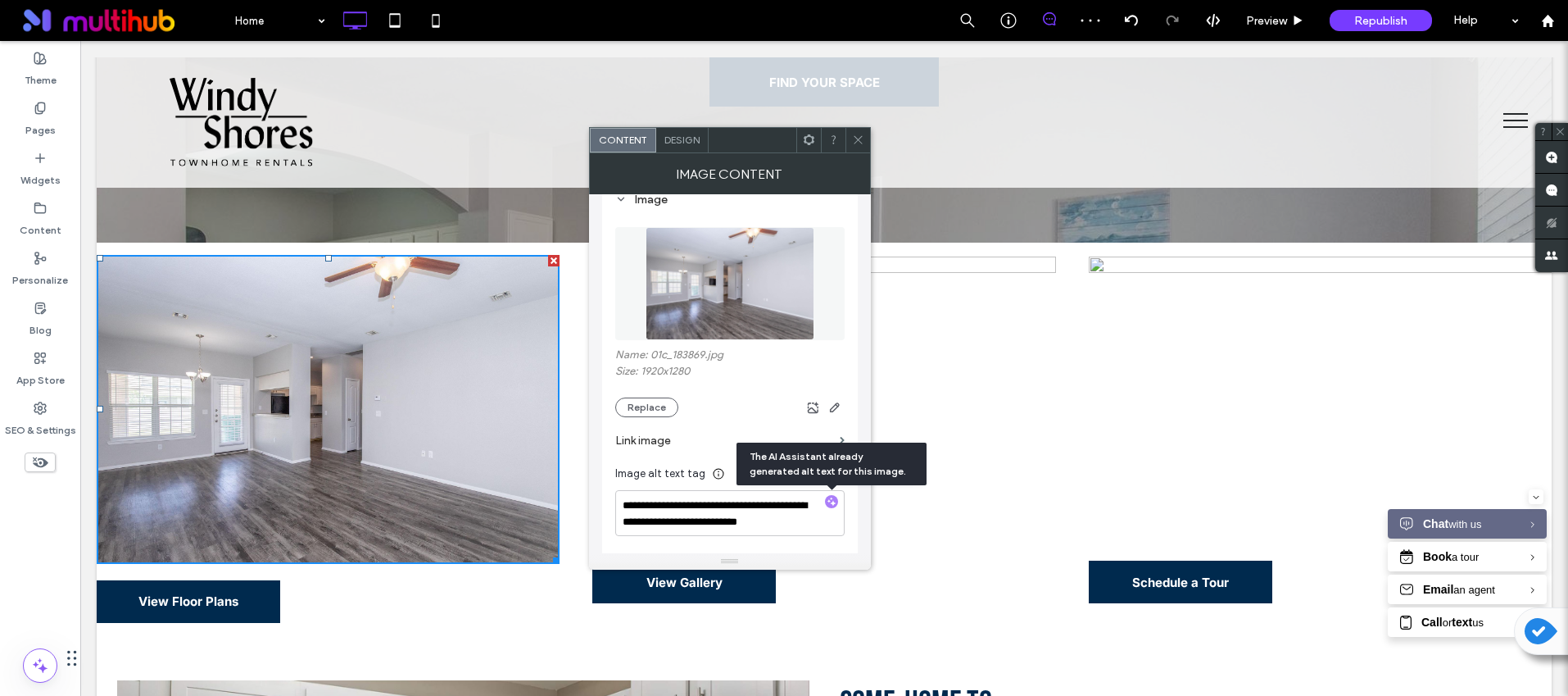
click at [852, 136] on icon at bounding box center [858, 139] width 13 height 13
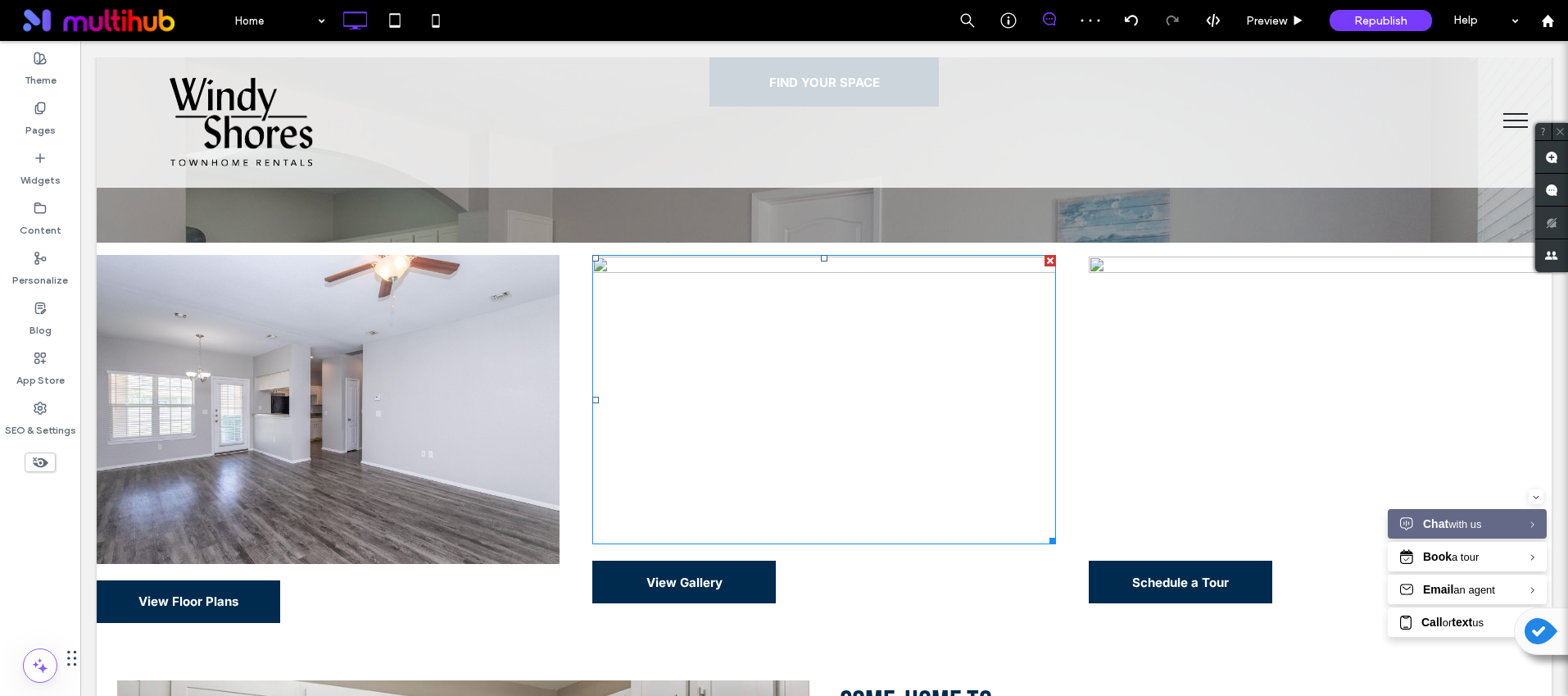
click at [905, 506] on img at bounding box center [823, 399] width 463 height 289
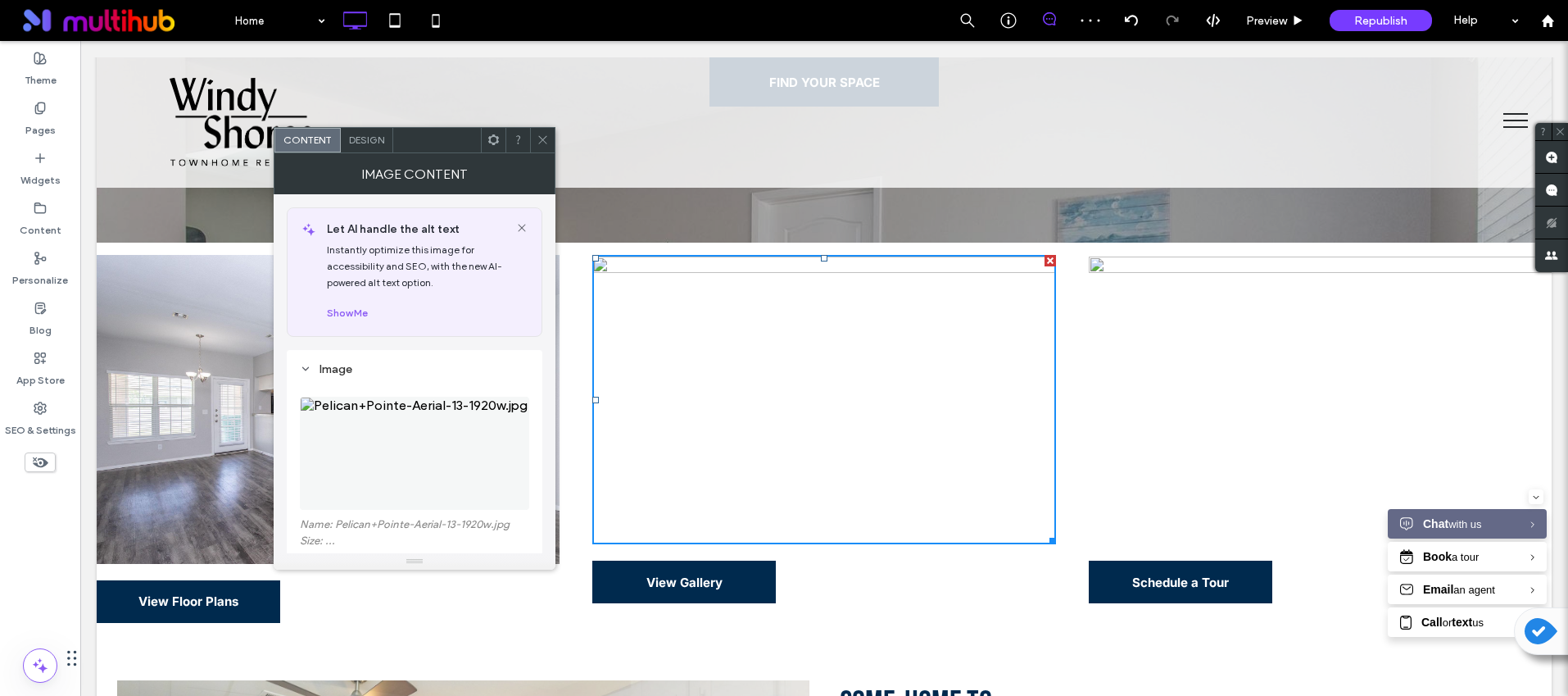
scroll to position [190, 0]
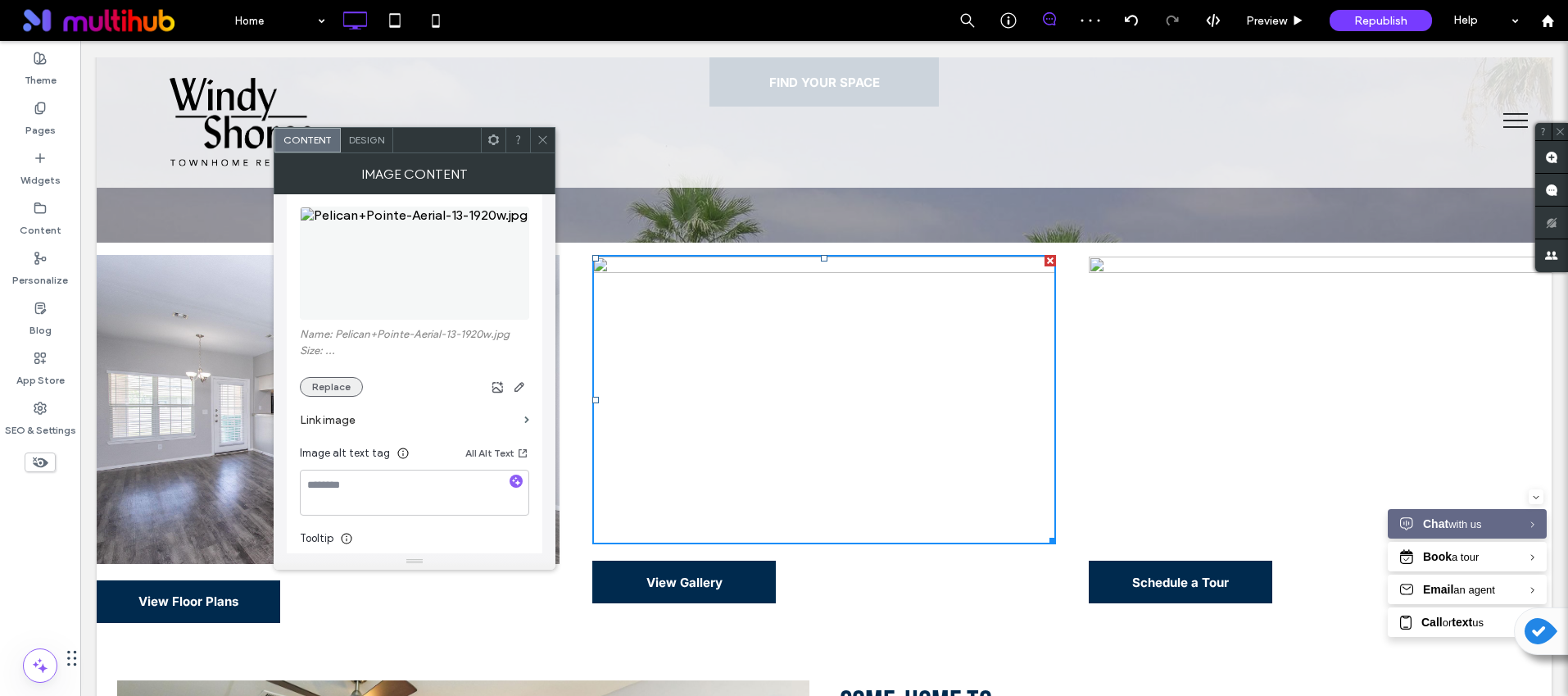
click at [328, 386] on button "Replace" at bounding box center [330, 387] width 63 height 19
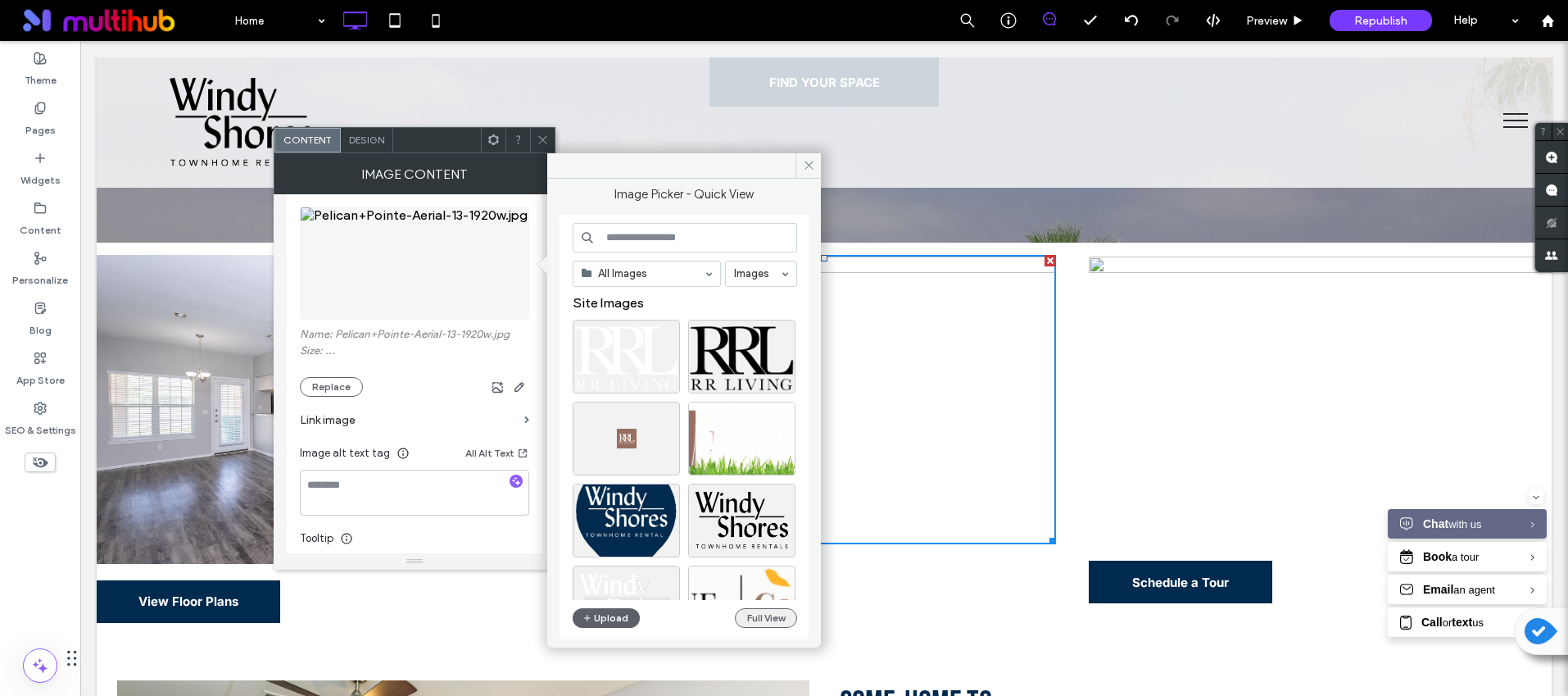
click at [745, 624] on button "Full View" at bounding box center [766, 618] width 62 height 19
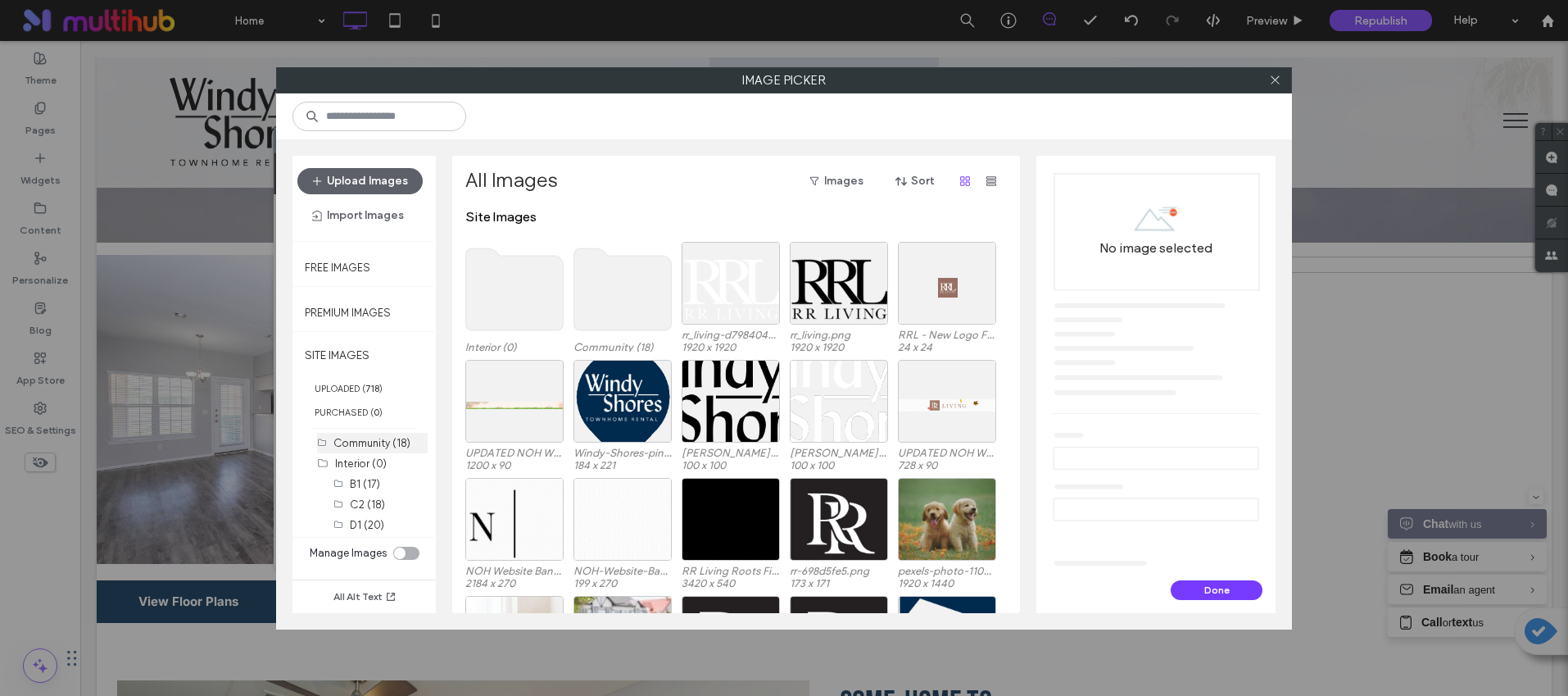
click at [336, 440] on label "Community (18)" at bounding box center [372, 443] width 77 height 13
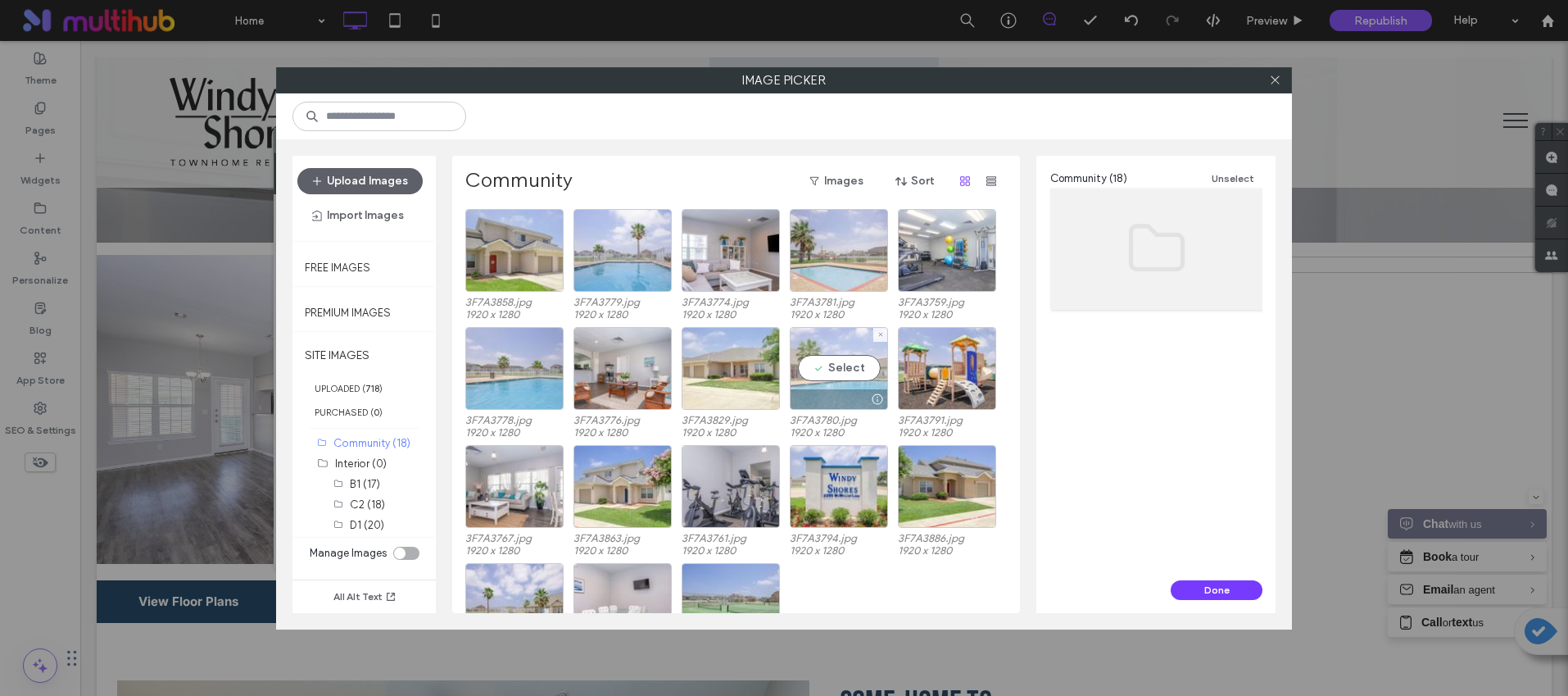
click at [840, 401] on div at bounding box center [839, 399] width 97 height 19
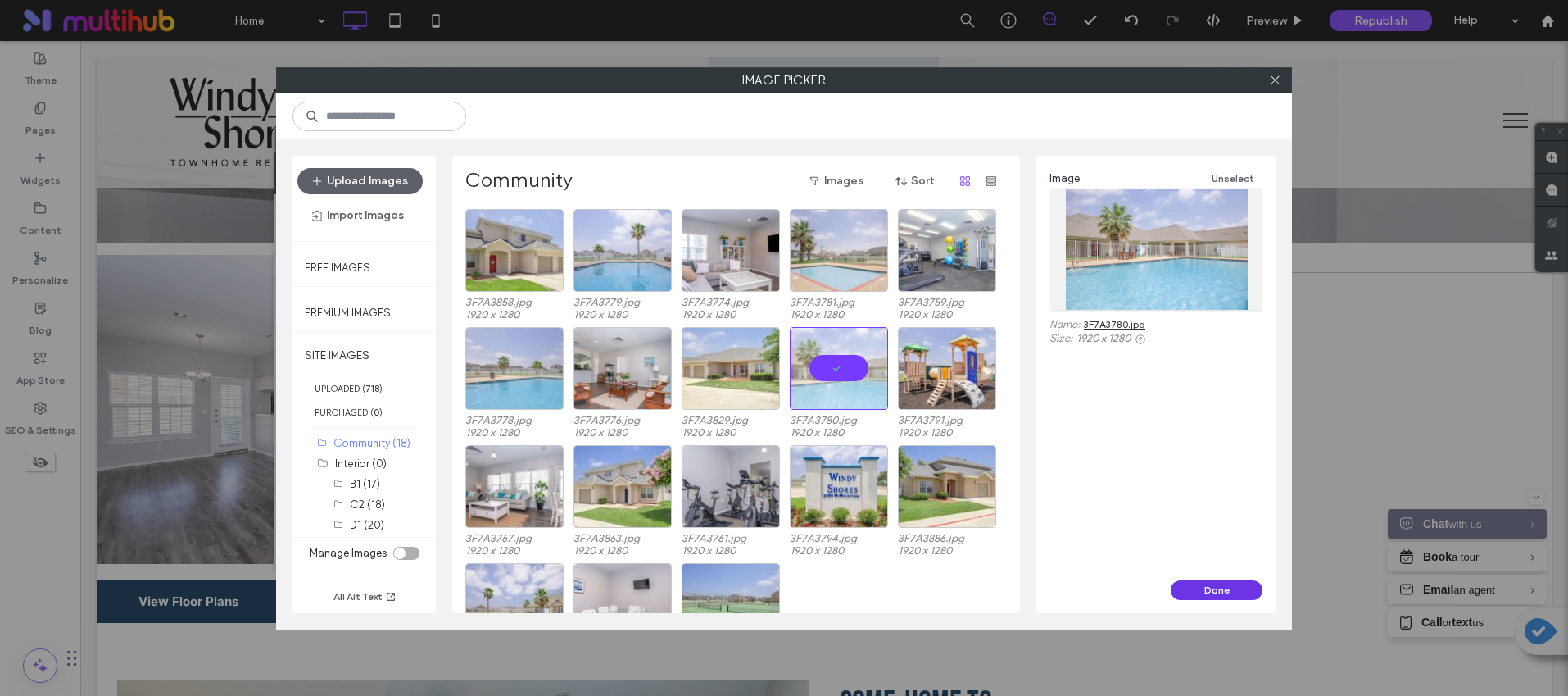
click at [1197, 585] on button "Done" at bounding box center [1216, 590] width 92 height 19
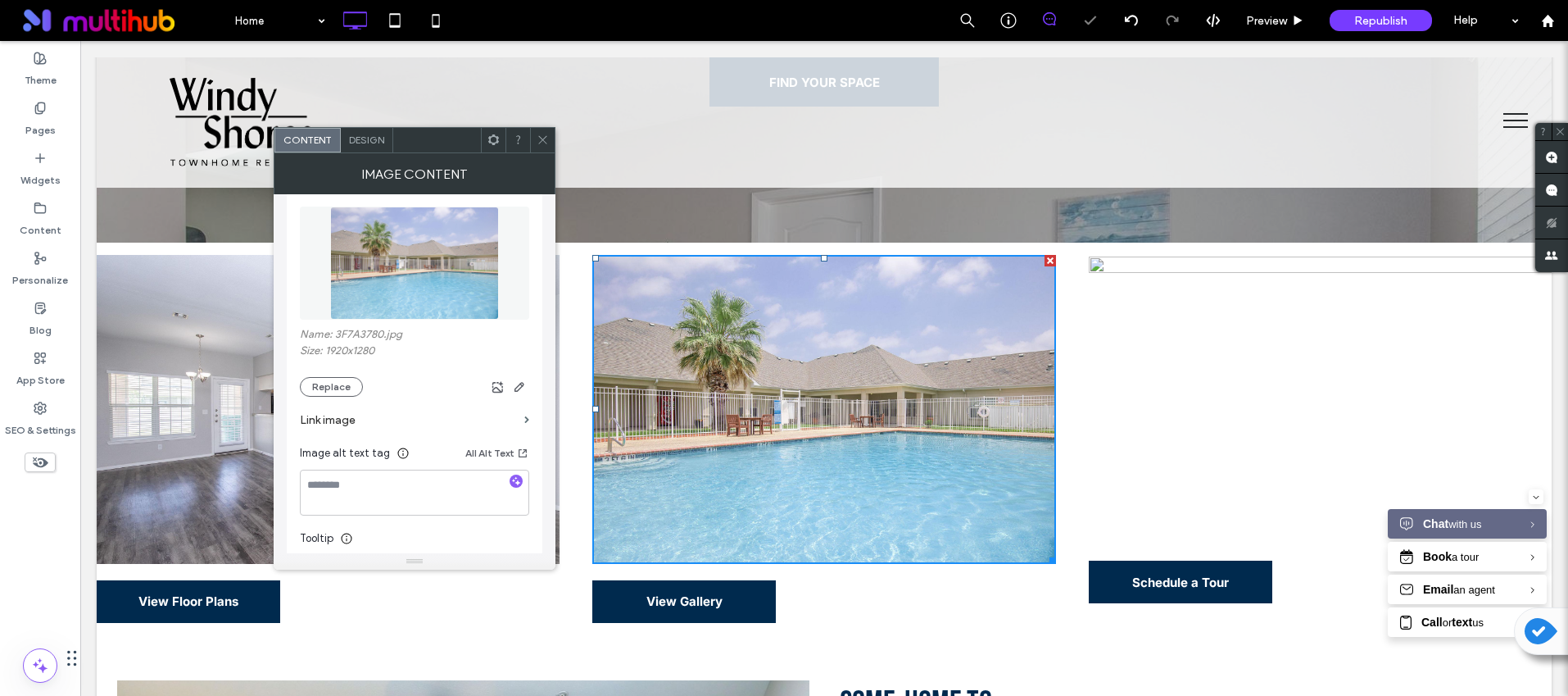
click at [535, 130] on div at bounding box center [542, 139] width 24 height 24
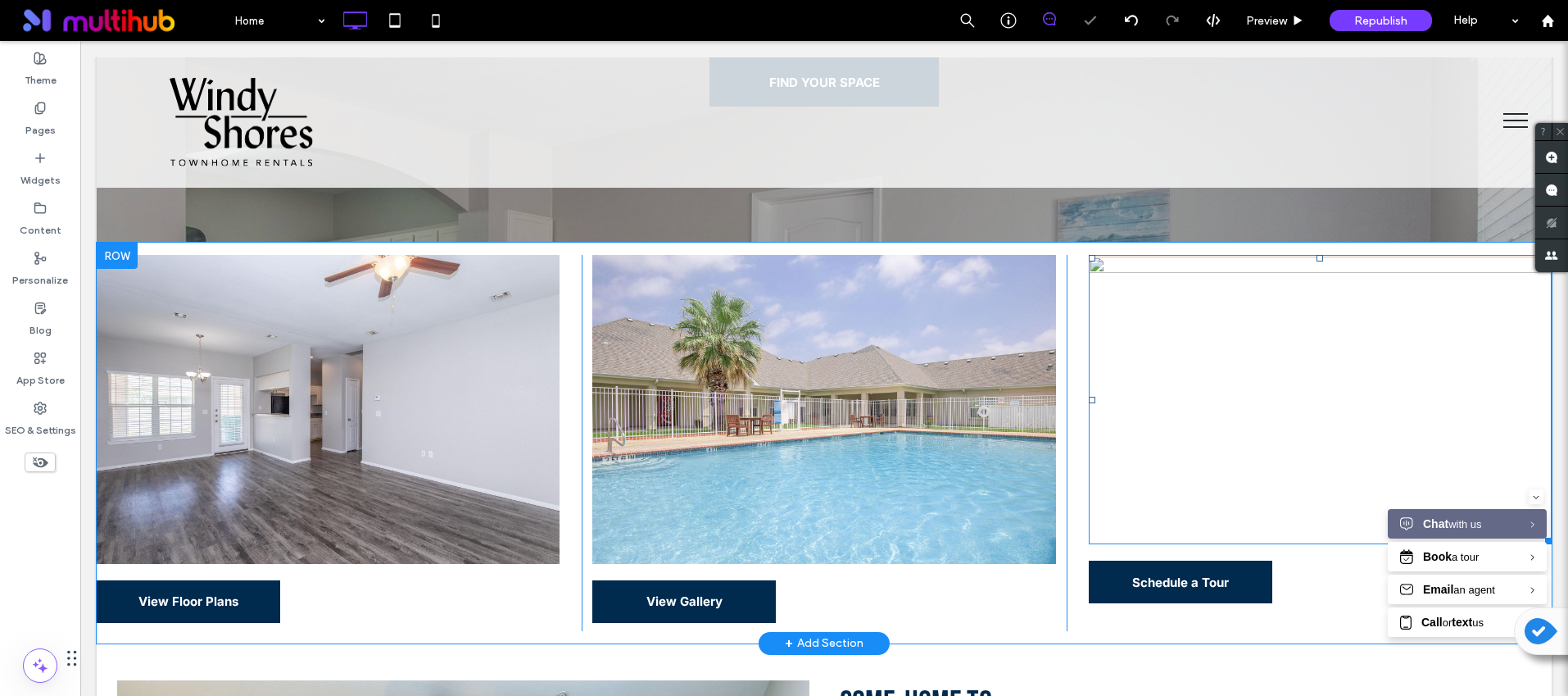
click at [1180, 414] on img at bounding box center [1320, 399] width 463 height 289
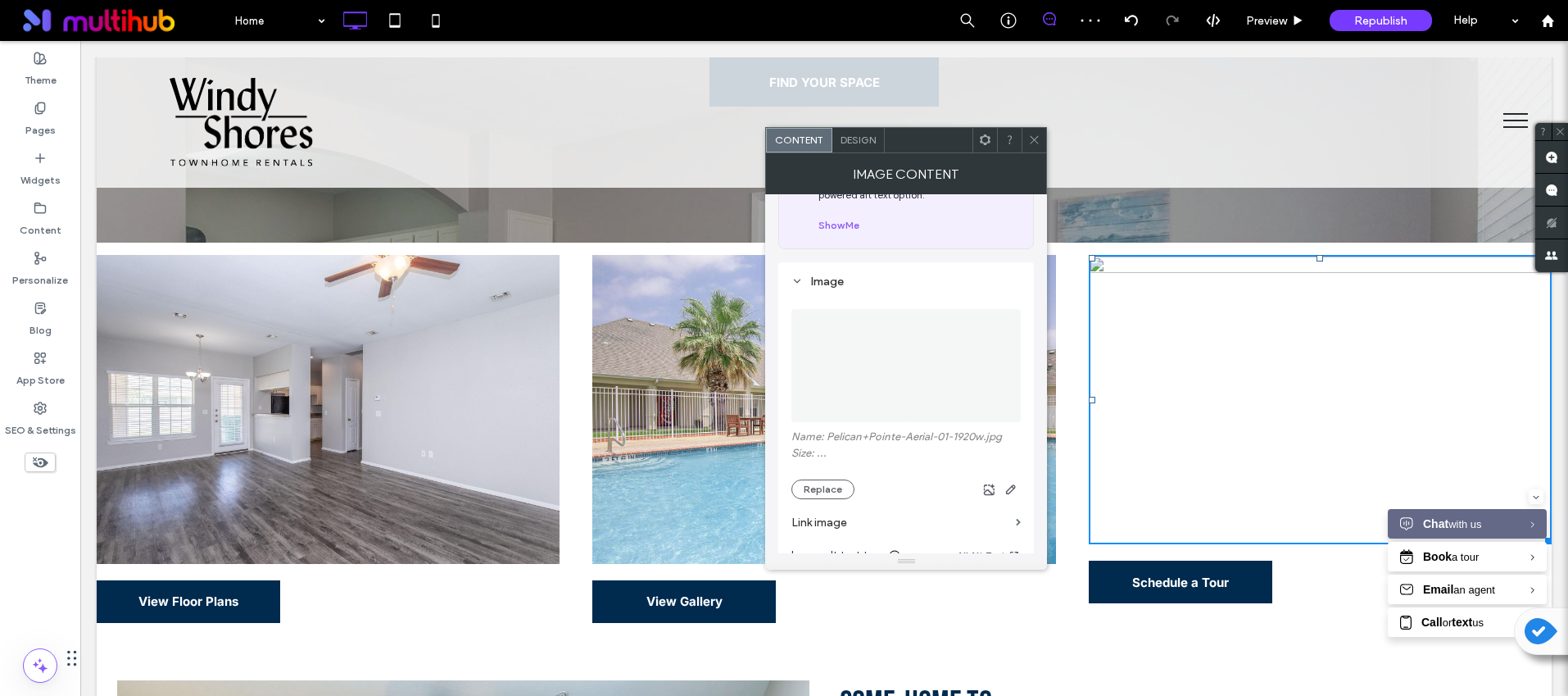
scroll to position [90, 0]
click at [1027, 136] on div at bounding box center [1034, 139] width 24 height 24
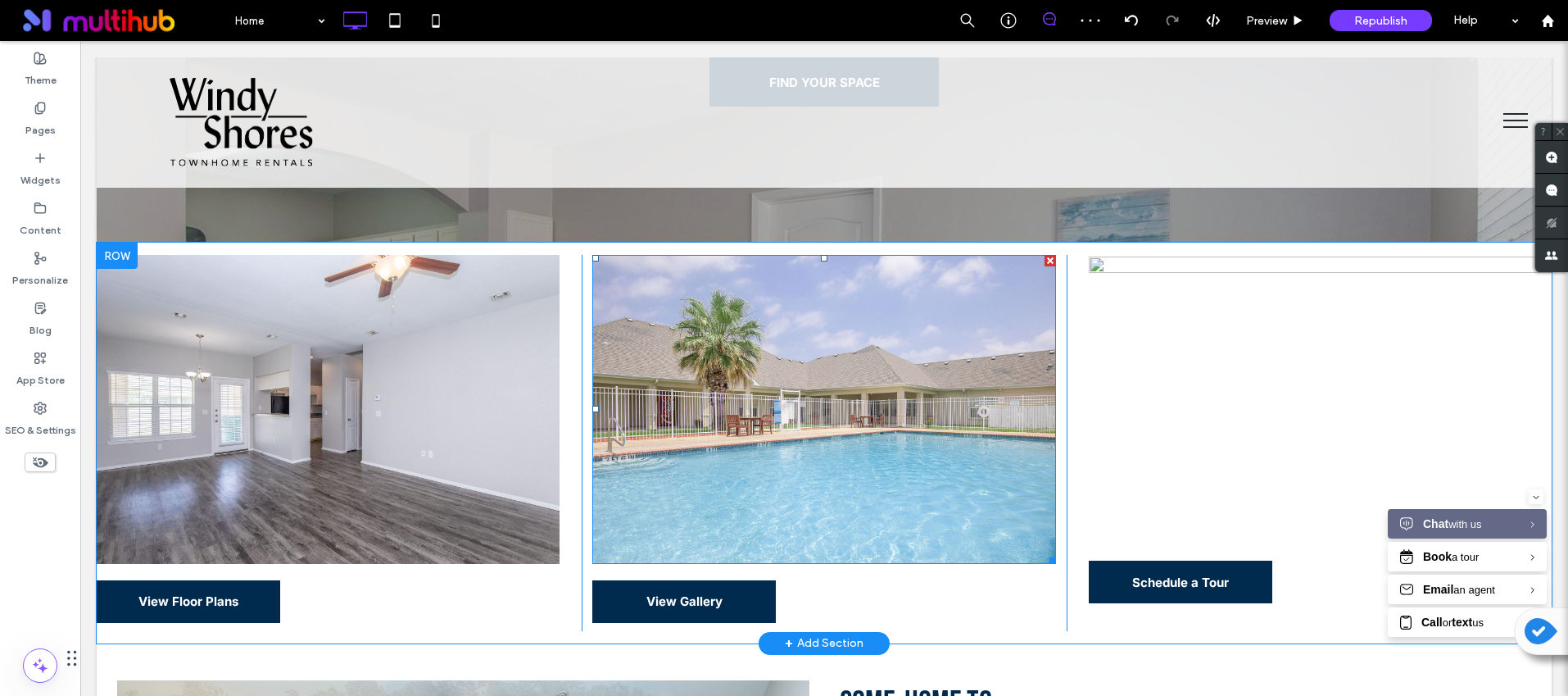
click at [706, 415] on img at bounding box center [823, 410] width 463 height 309
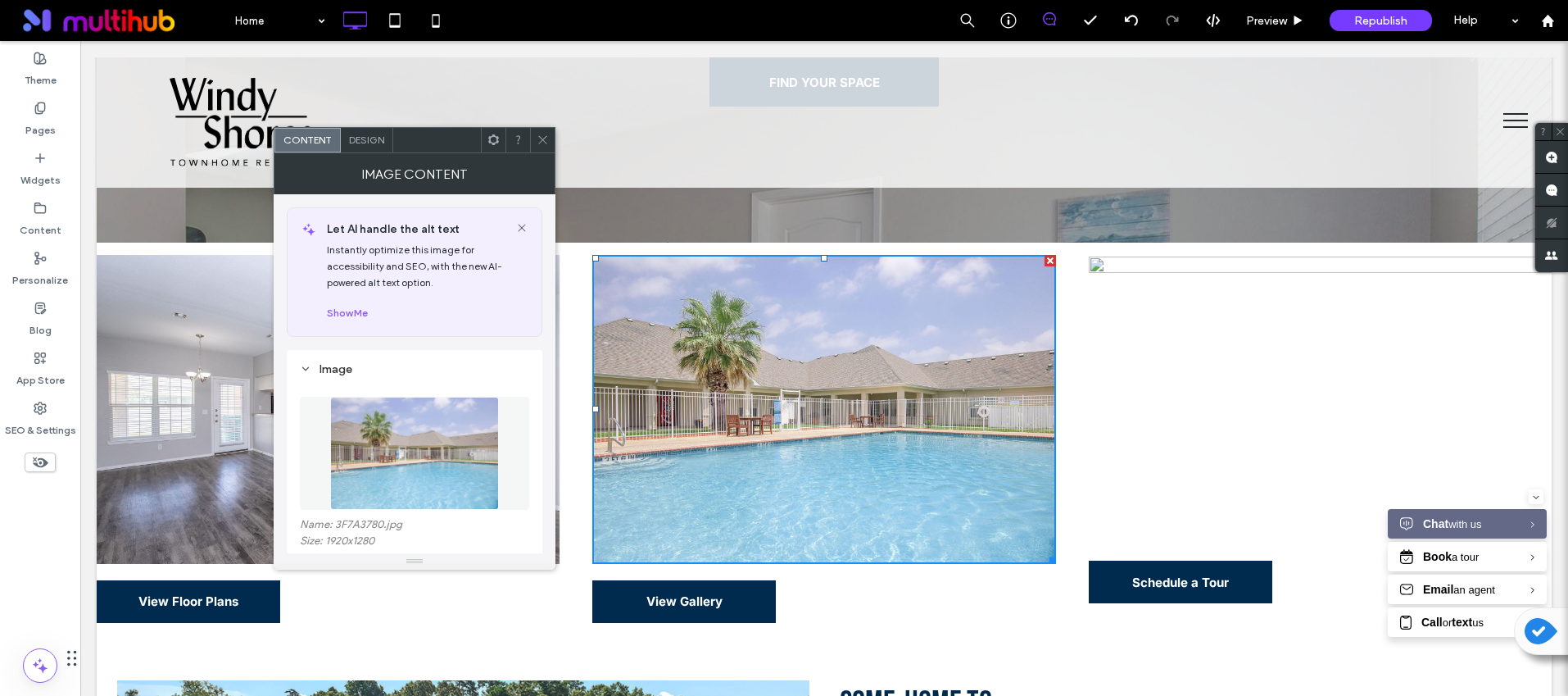
scroll to position [206, 0]
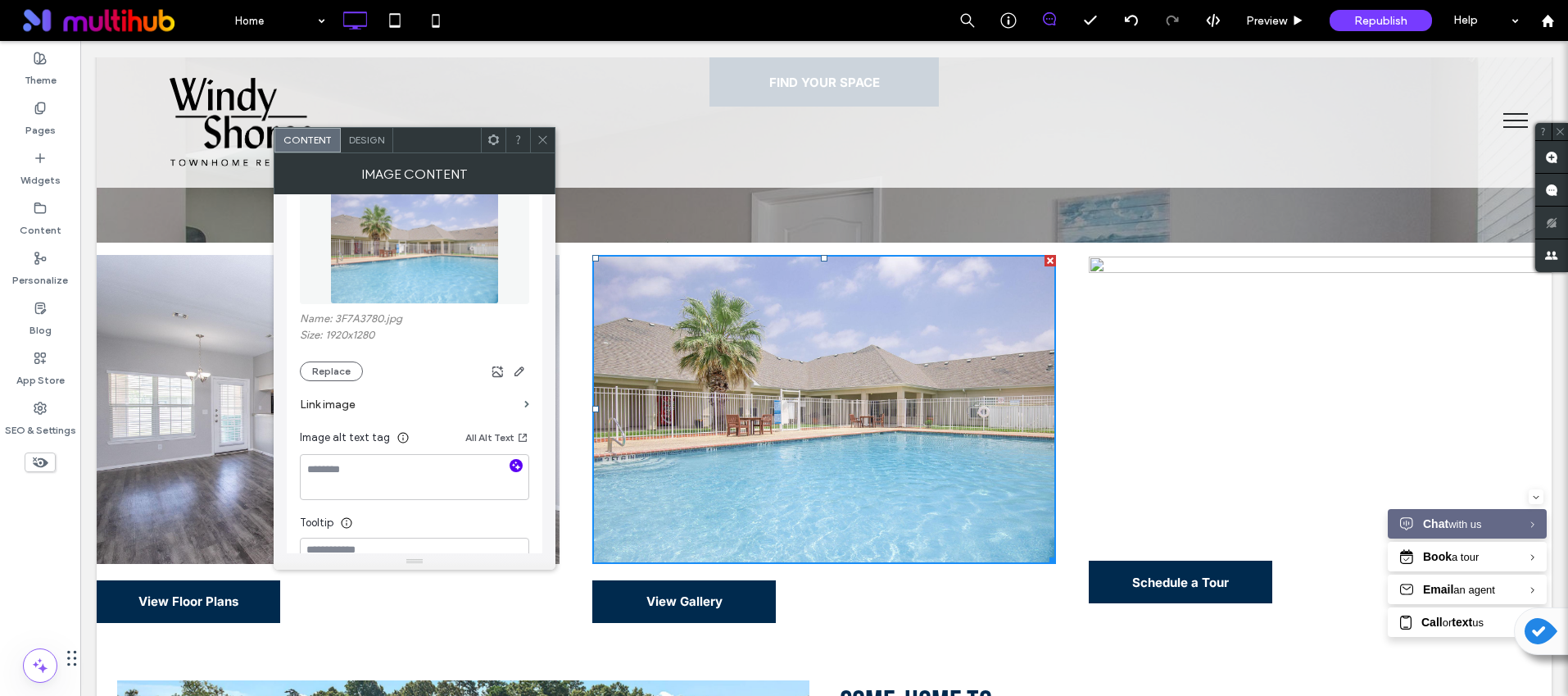
click at [515, 461] on icon "button" at bounding box center [516, 466] width 12 height 12
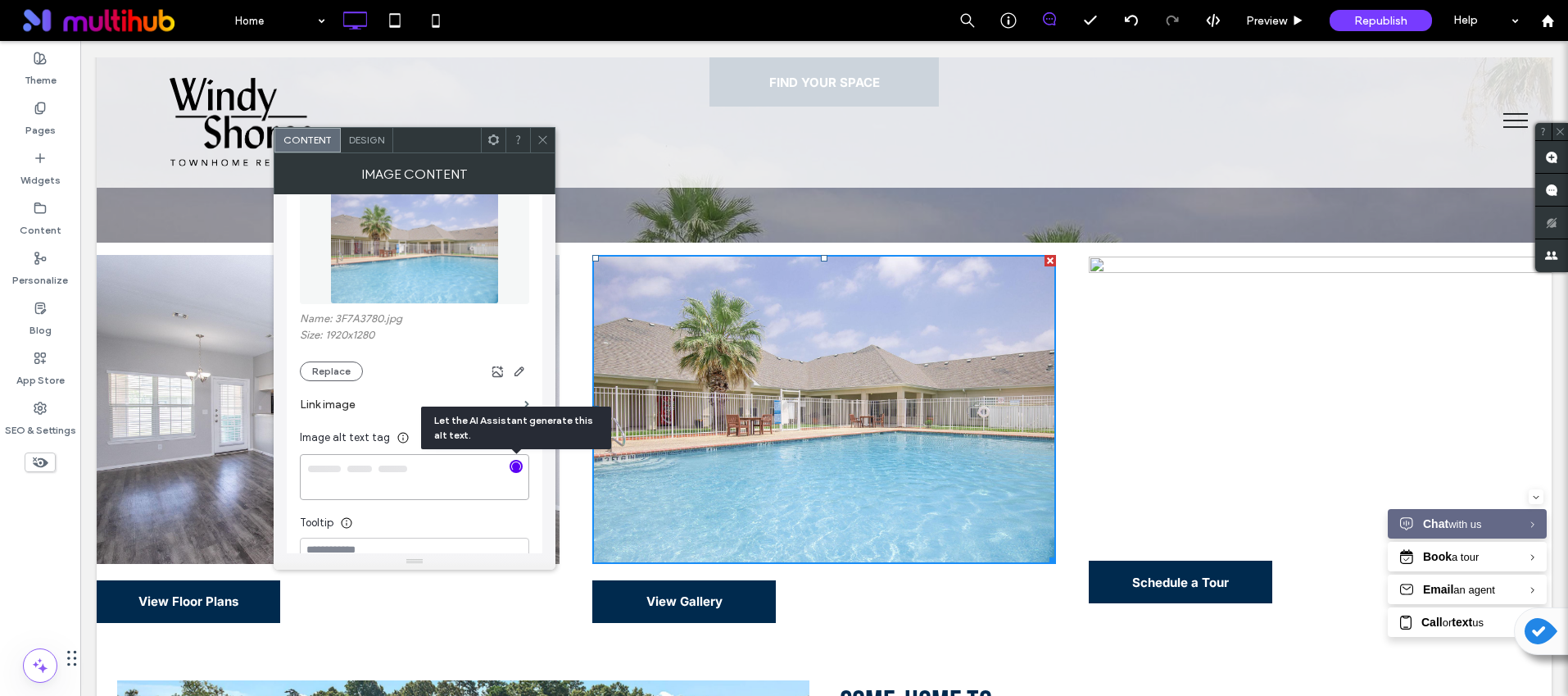
type textarea "**********"
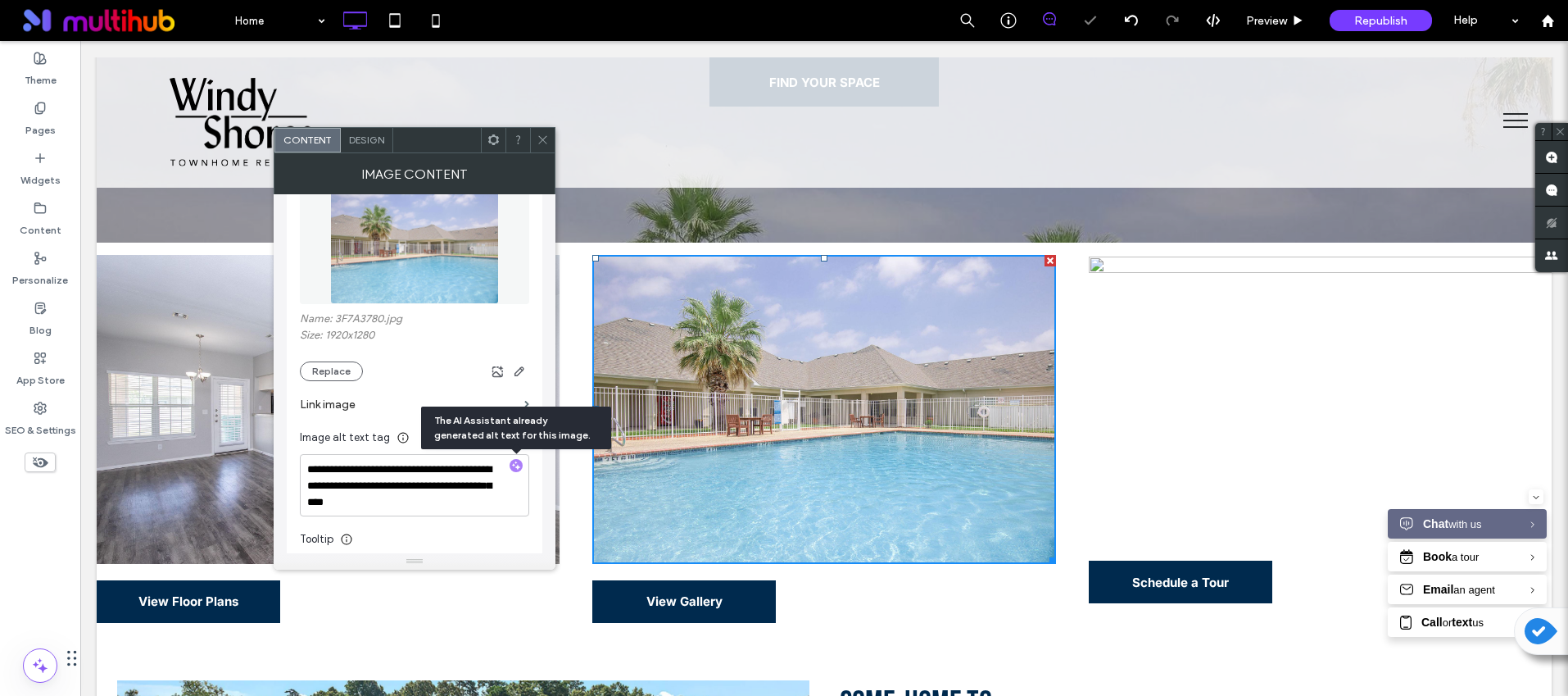
click at [544, 139] on icon at bounding box center [542, 139] width 13 height 13
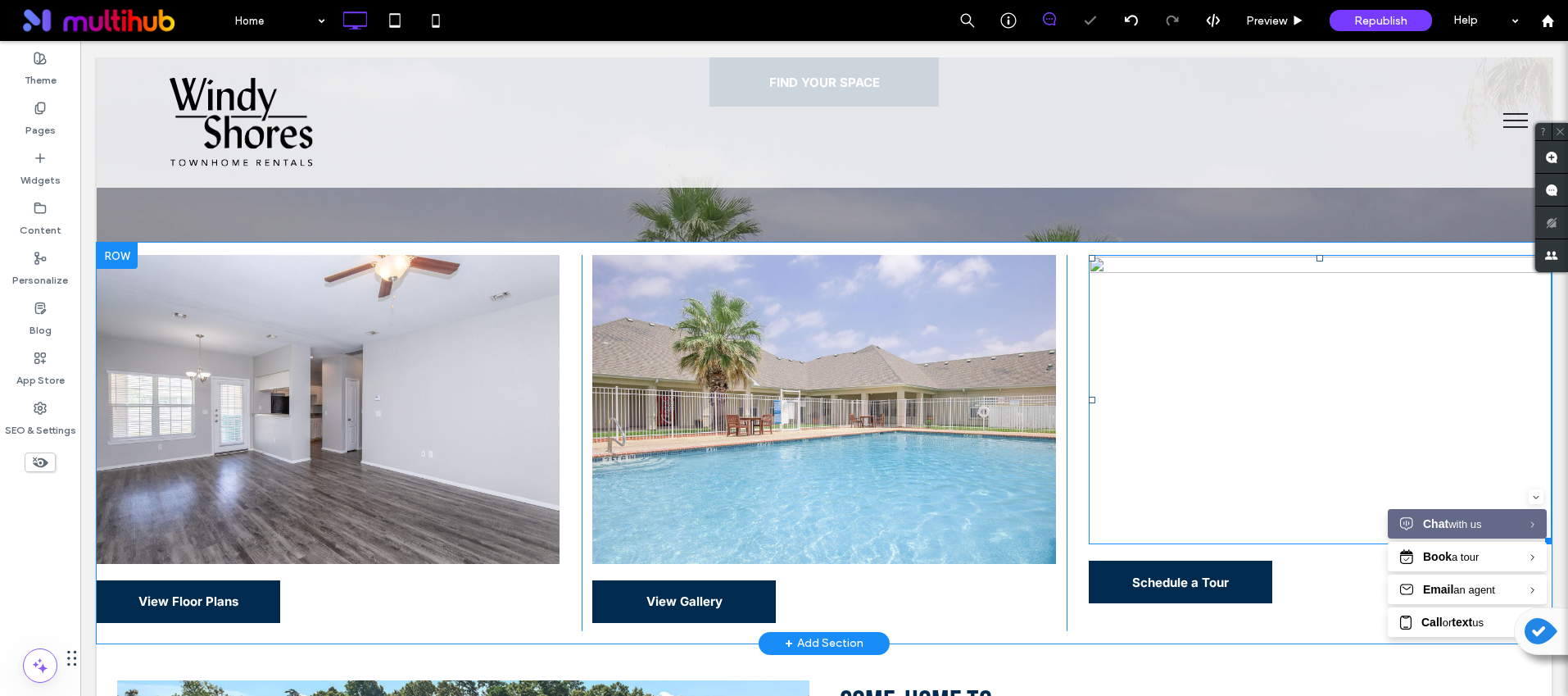
click at [1220, 402] on img at bounding box center [1320, 399] width 463 height 289
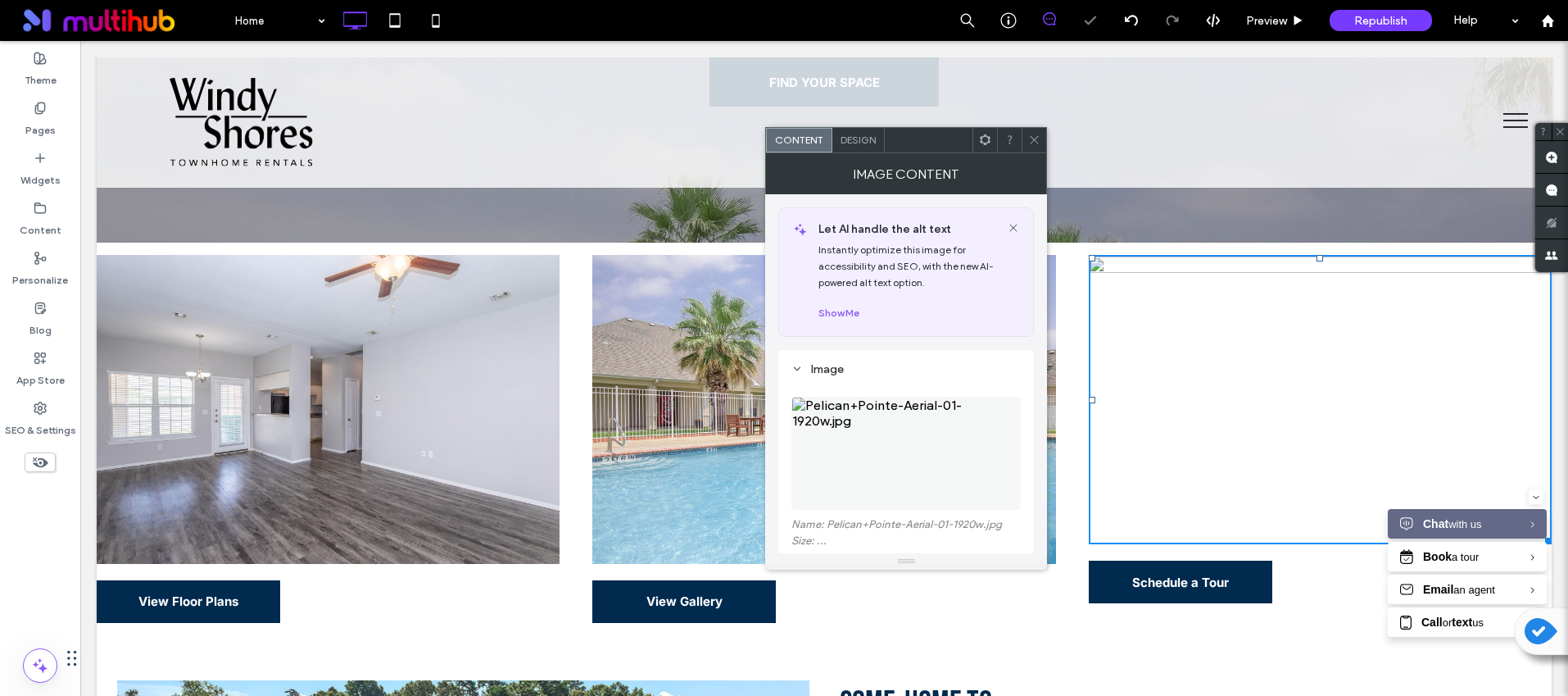
scroll to position [185, 0]
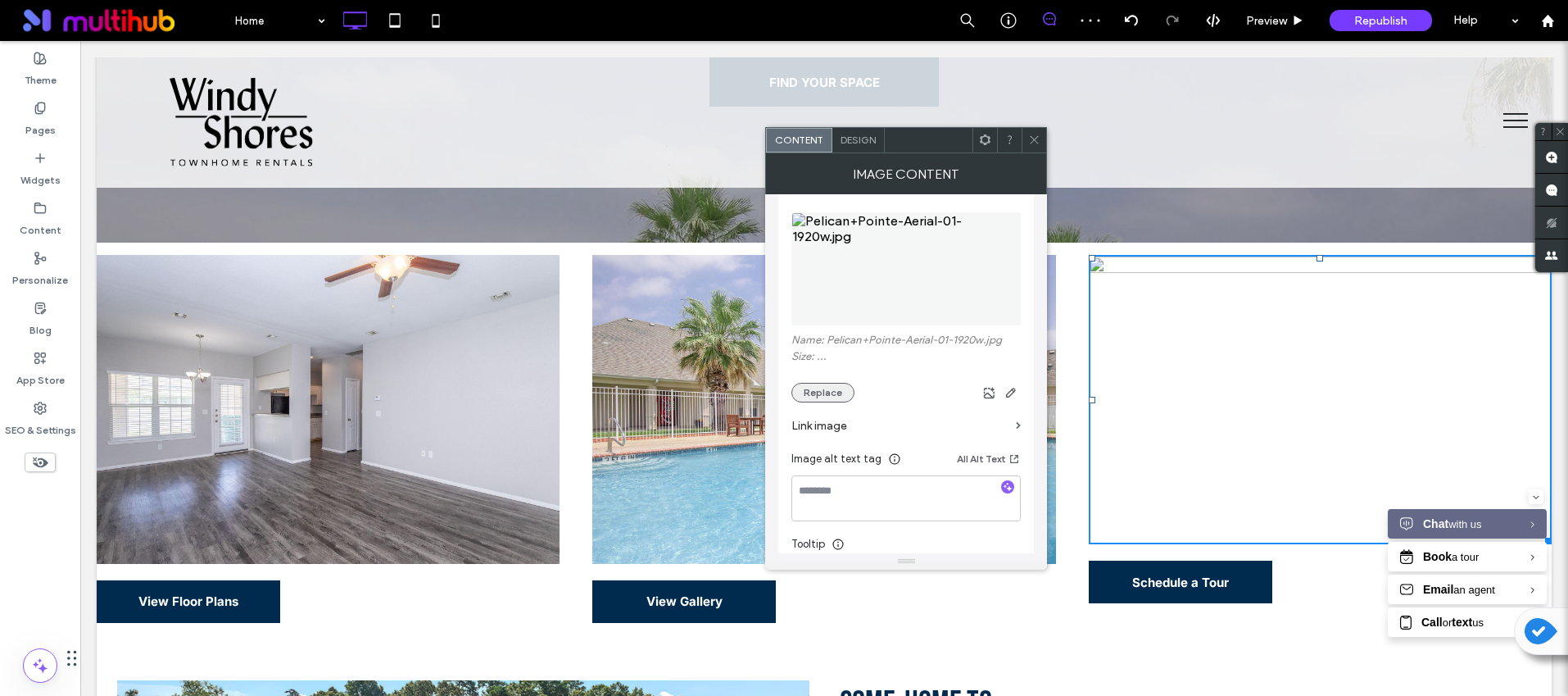
click at [833, 396] on button "Replace" at bounding box center [822, 392] width 63 height 19
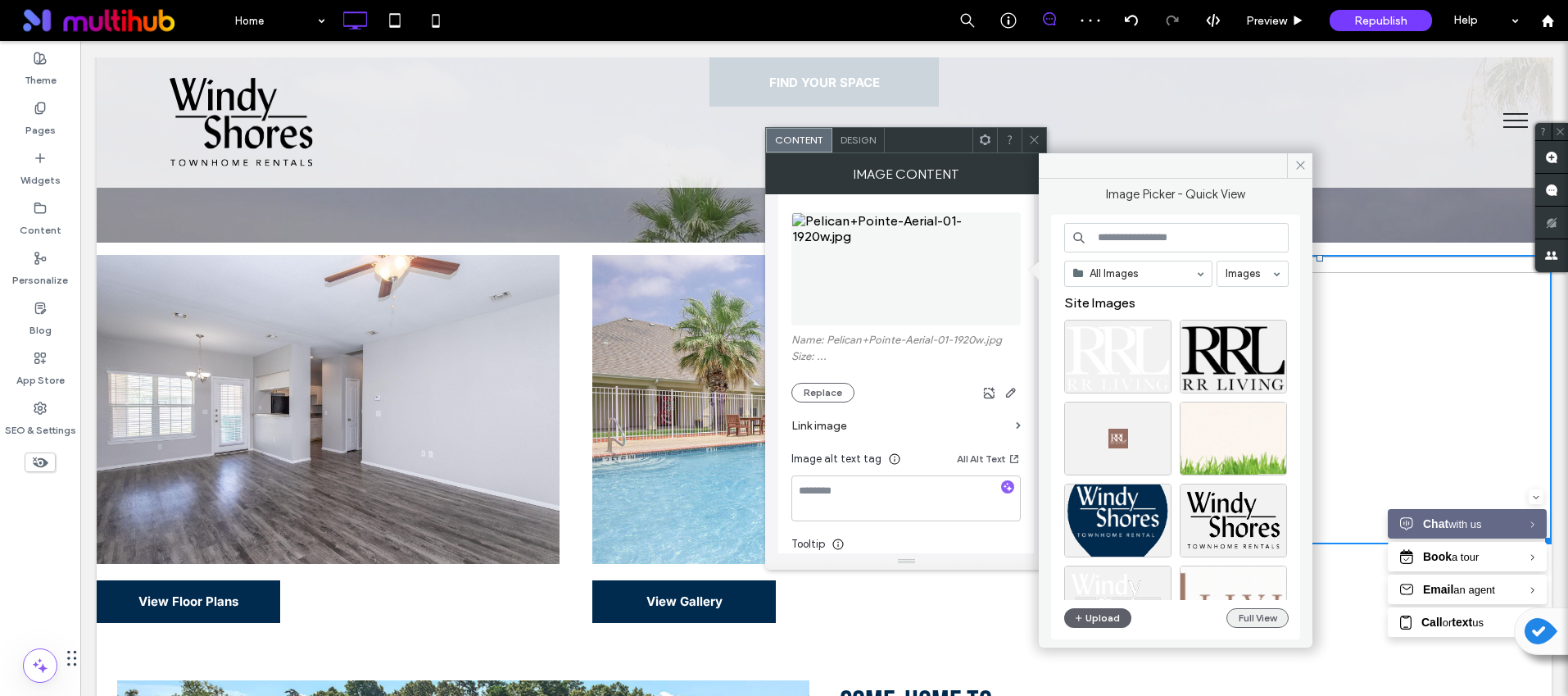
click at [1262, 620] on button "Full View" at bounding box center [1258, 618] width 62 height 19
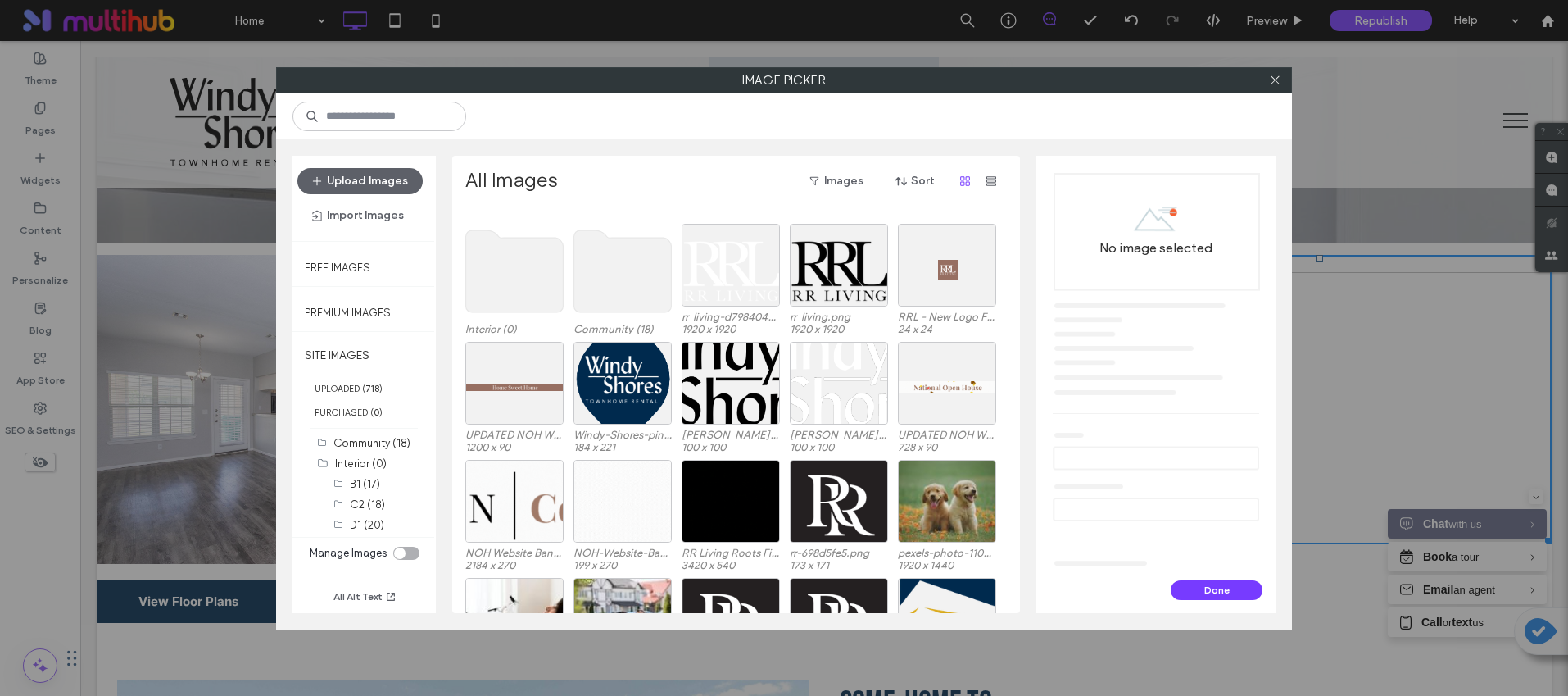
scroll to position [0, 0]
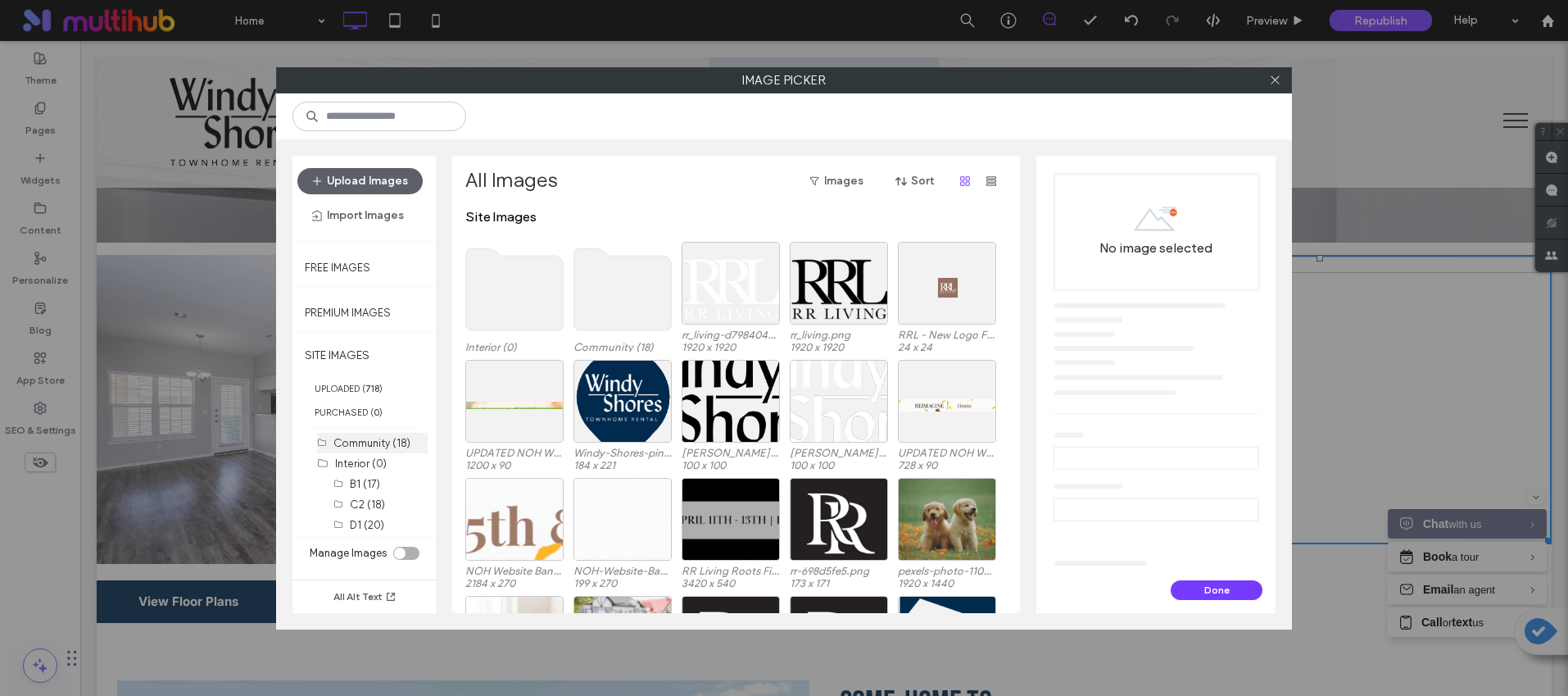
click at [364, 442] on label "Community (18)" at bounding box center [372, 443] width 77 height 13
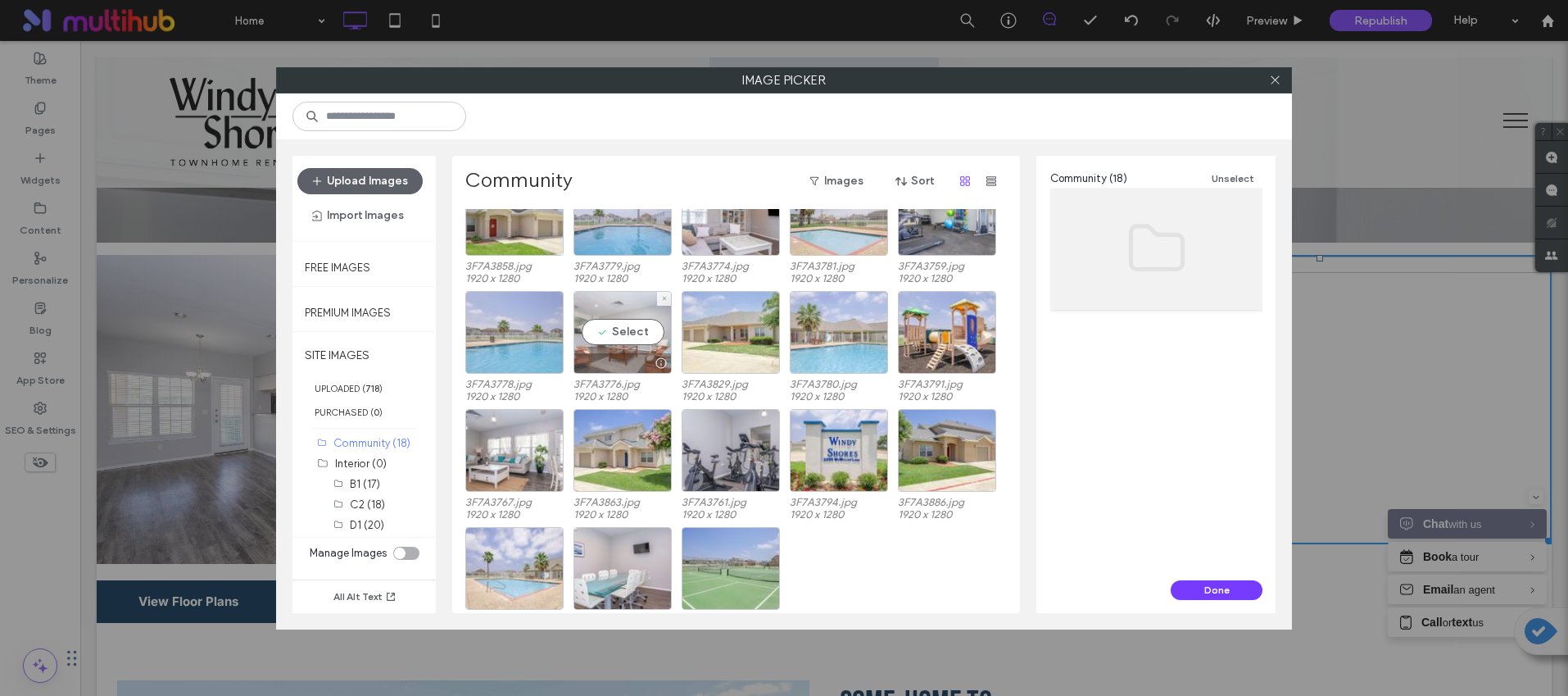
scroll to position [68, 0]
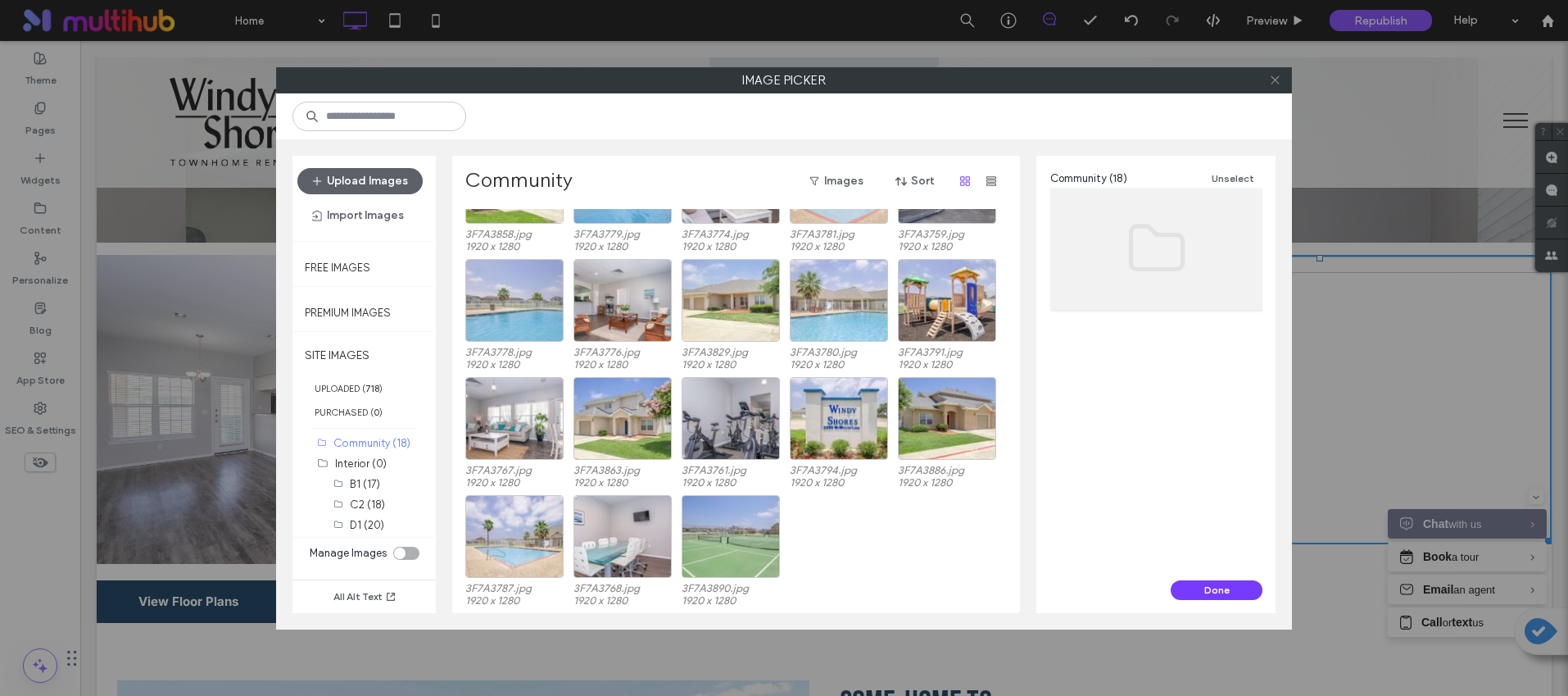
click at [1271, 81] on icon at bounding box center [1275, 79] width 13 height 13
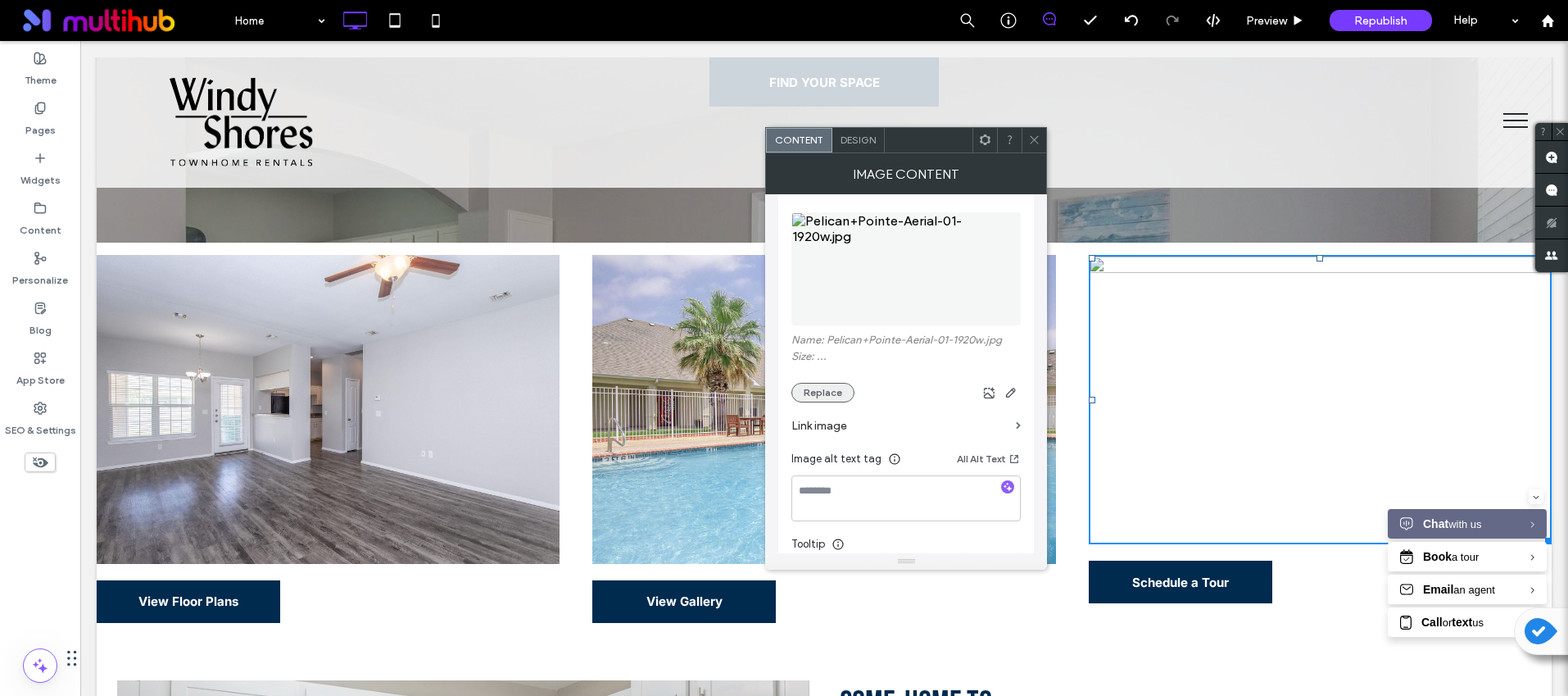
click at [818, 396] on button "Replace" at bounding box center [822, 392] width 63 height 19
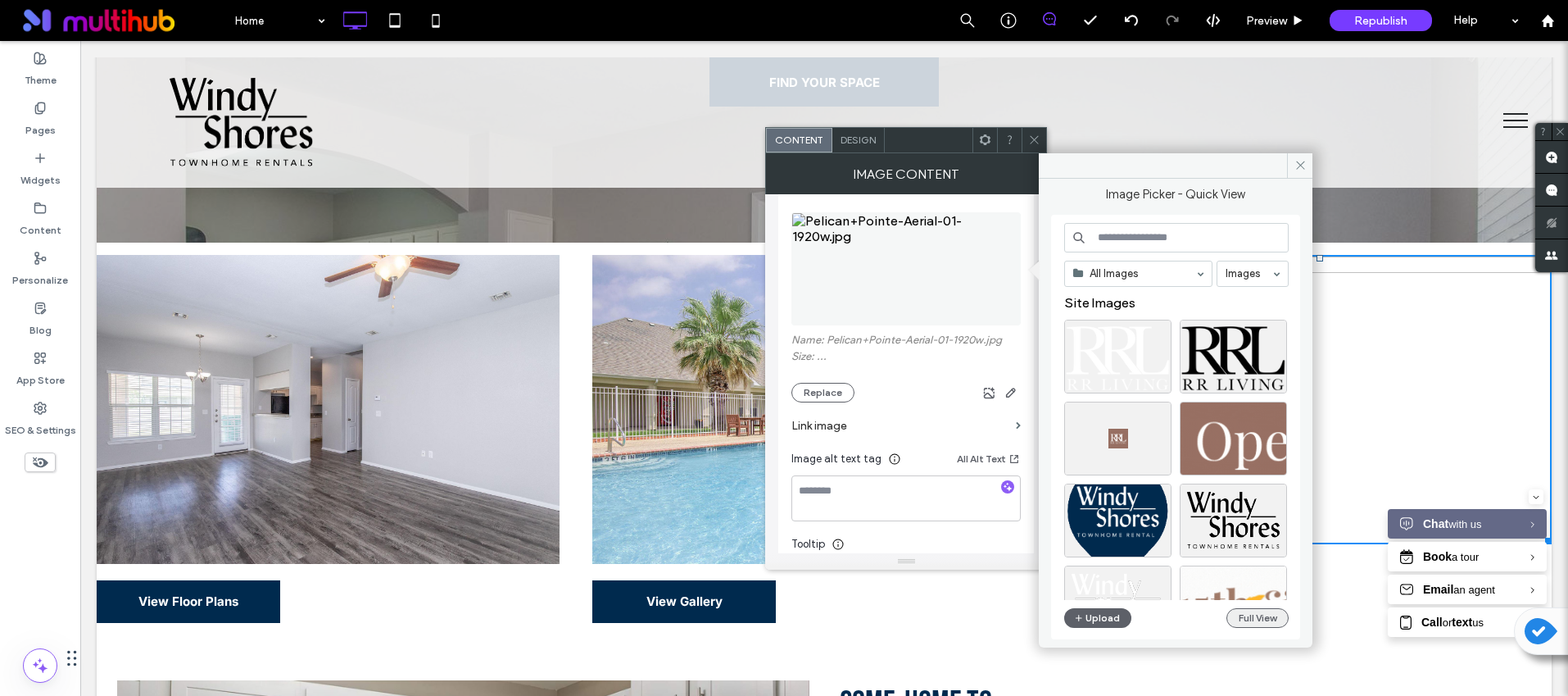
click at [1240, 621] on button "Full View" at bounding box center [1258, 618] width 62 height 19
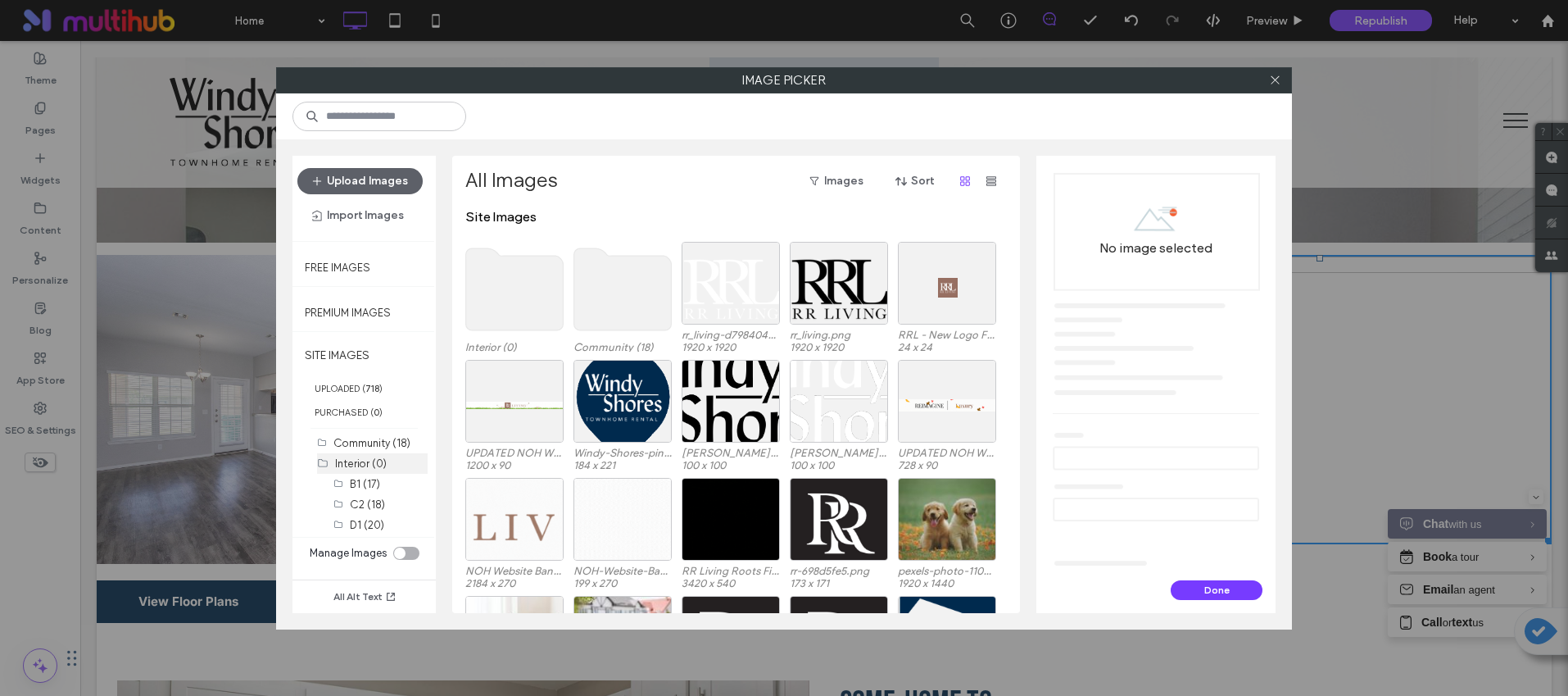
click at [375, 457] on label "Interior (0)" at bounding box center [360, 463] width 51 height 13
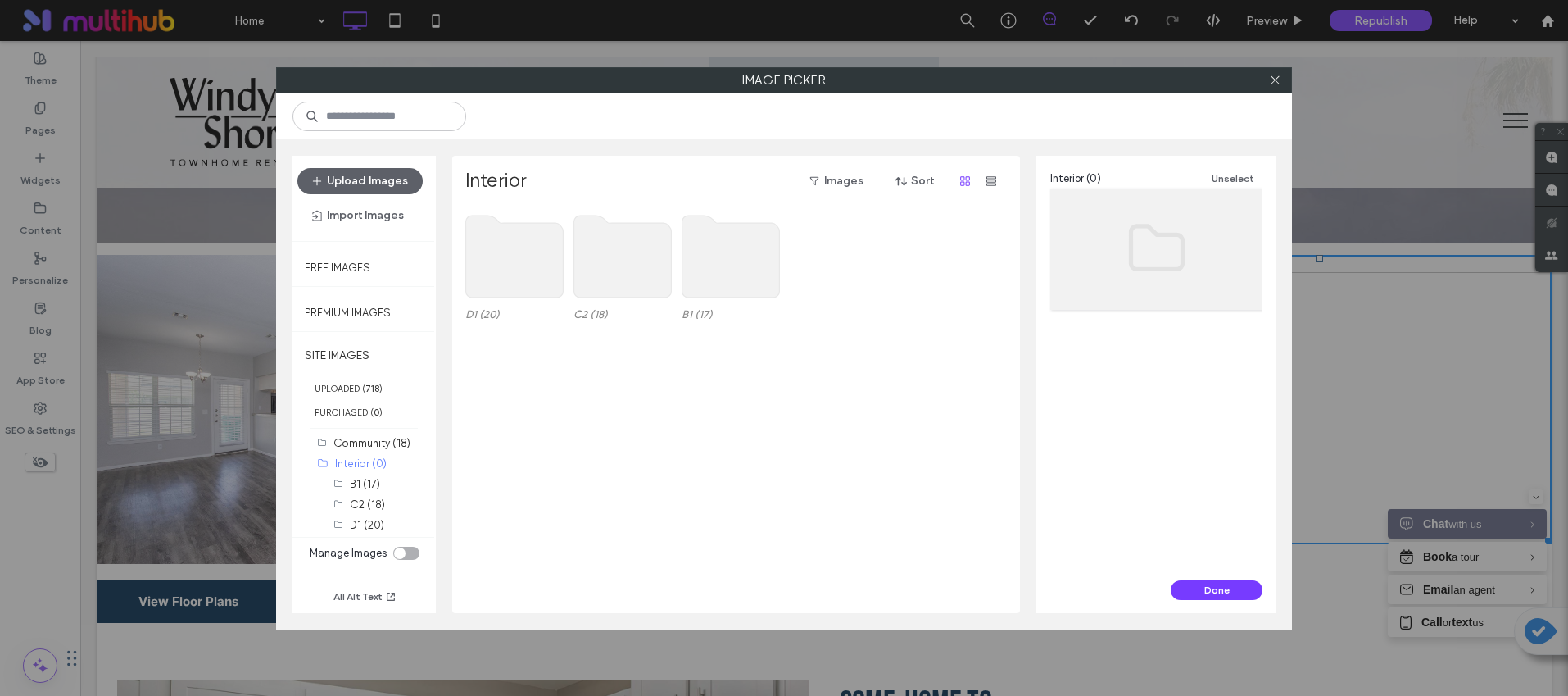
click at [641, 215] on icon at bounding box center [623, 256] width 99 height 85
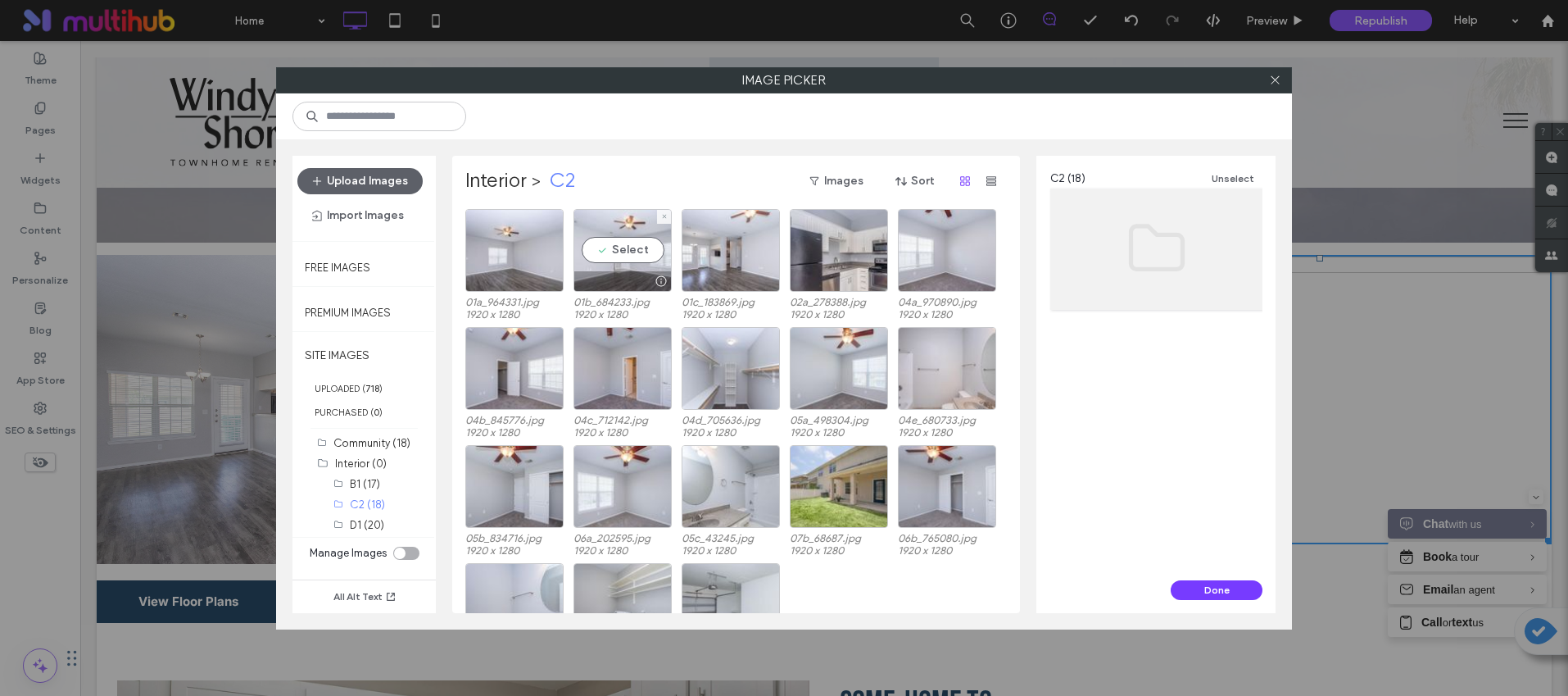
click at [638, 272] on div at bounding box center [622, 281] width 97 height 19
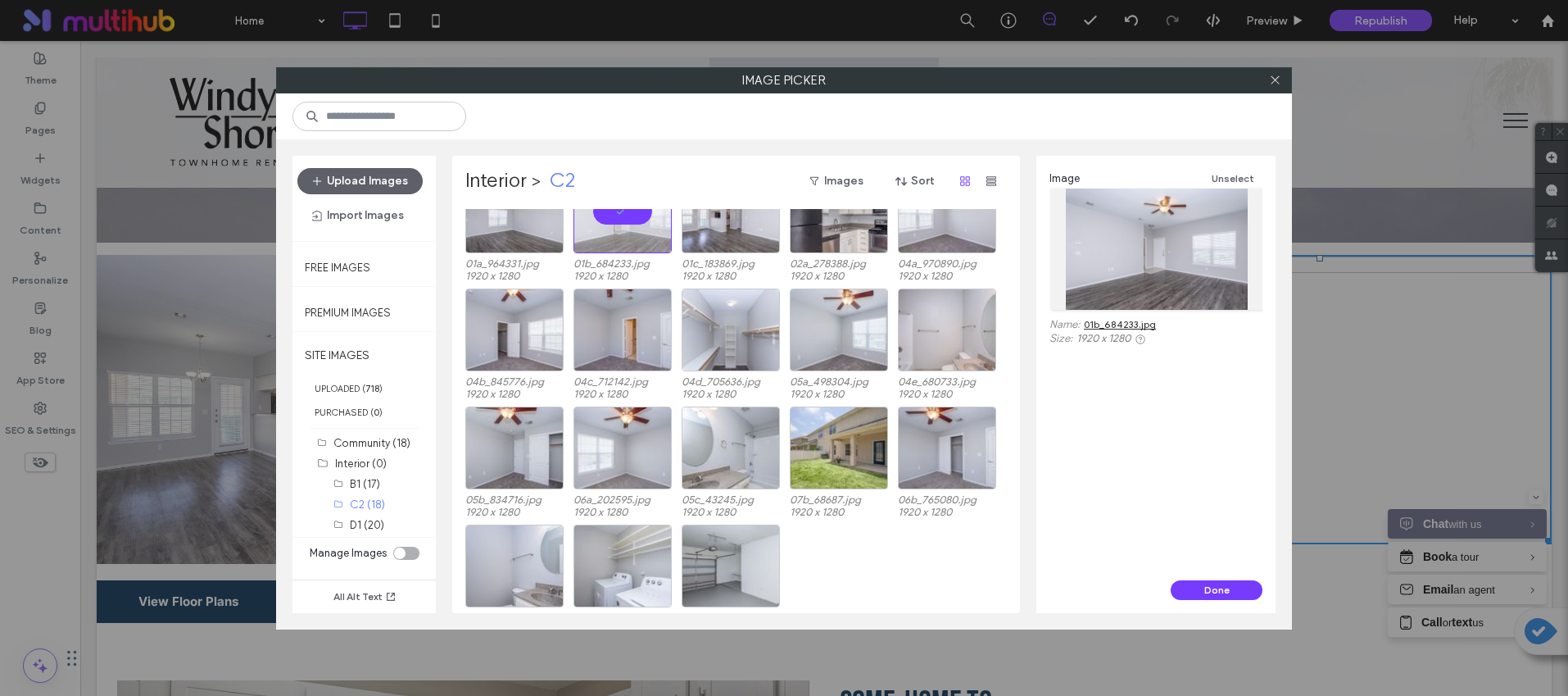
scroll to position [0, 0]
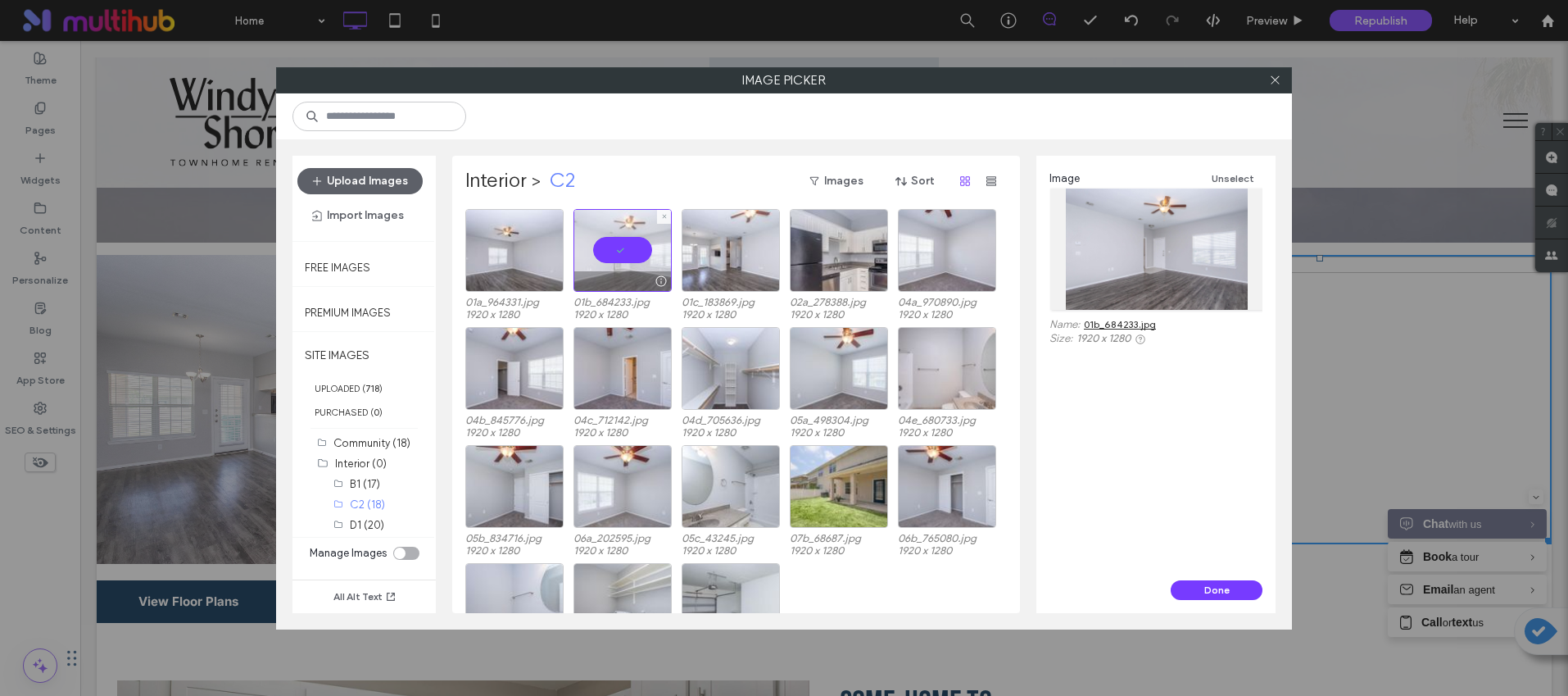
click at [608, 256] on div at bounding box center [623, 250] width 99 height 83
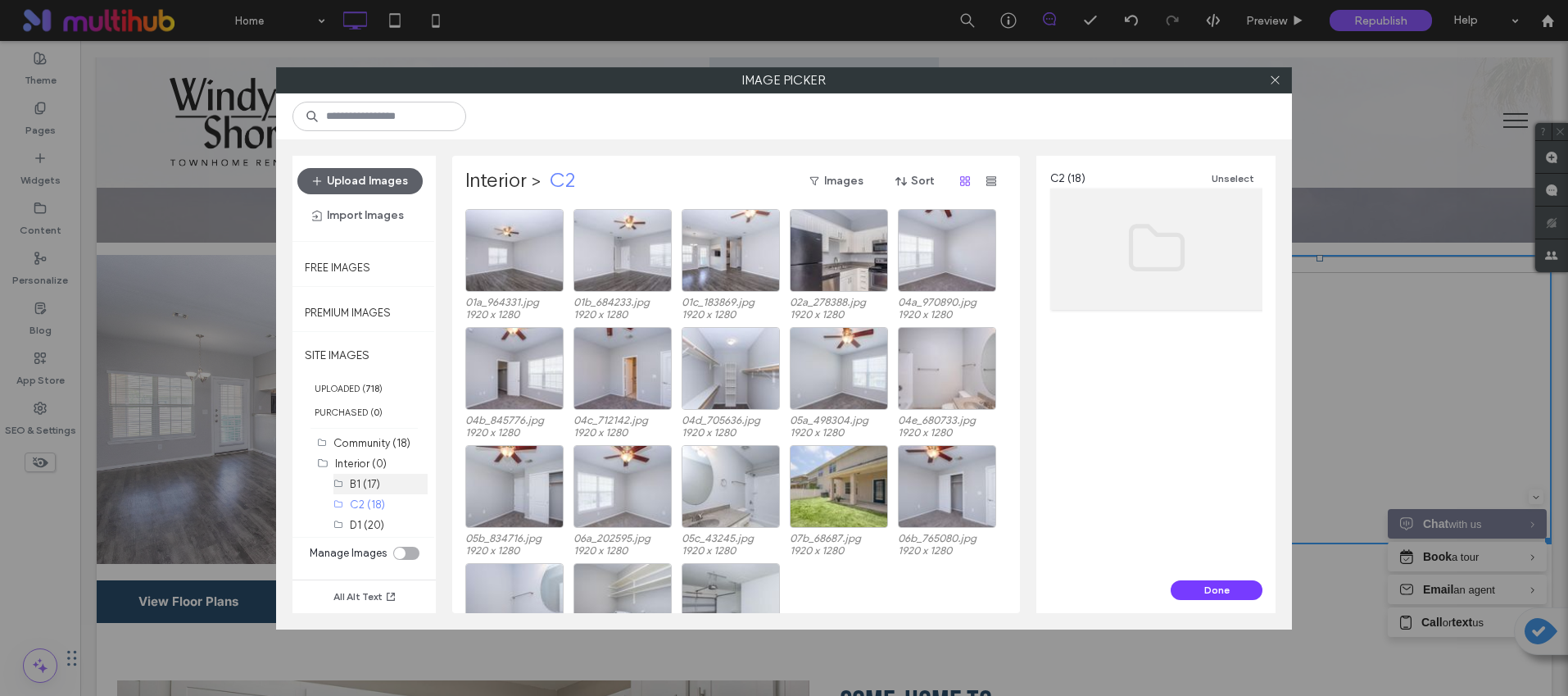
click at [364, 486] on label "B1 (17)" at bounding box center [364, 483] width 30 height 13
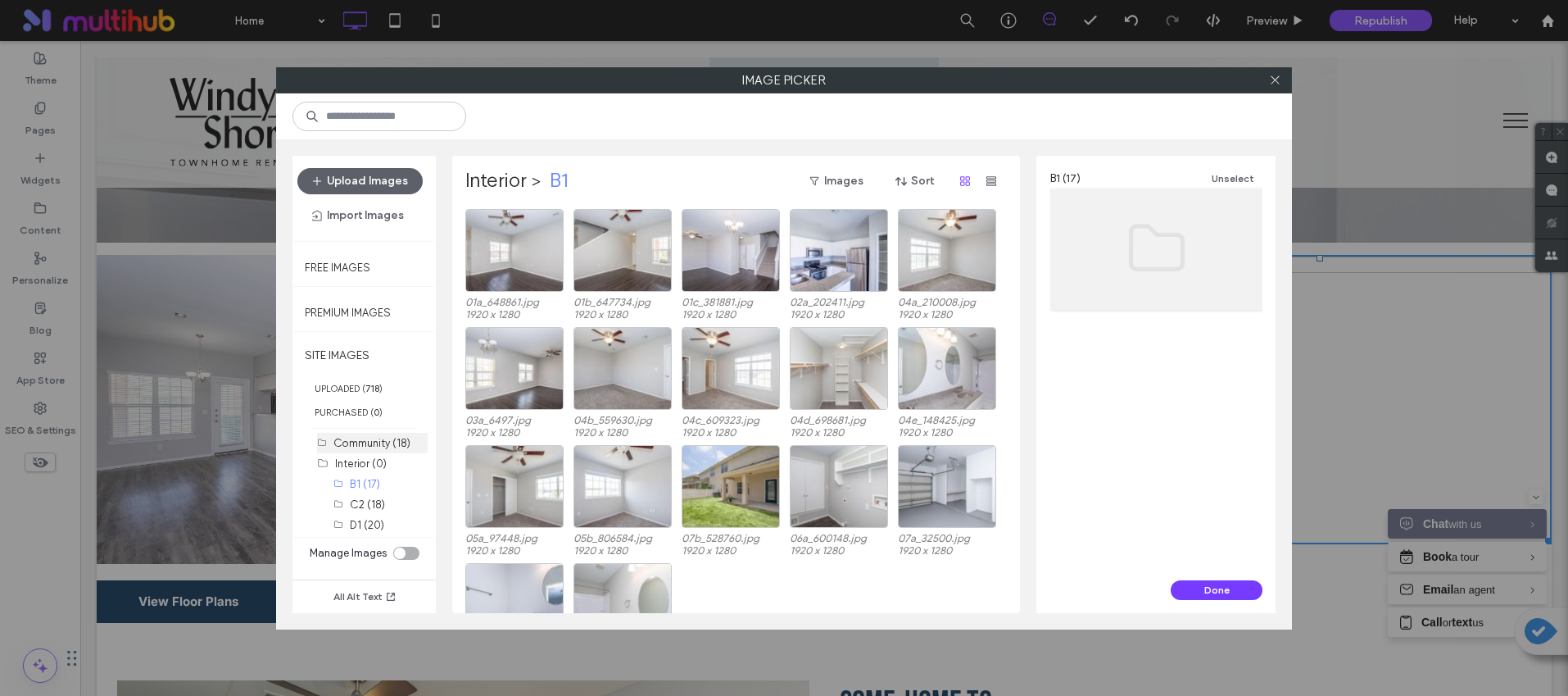
click at [364, 446] on label "Community (18)" at bounding box center [372, 443] width 77 height 13
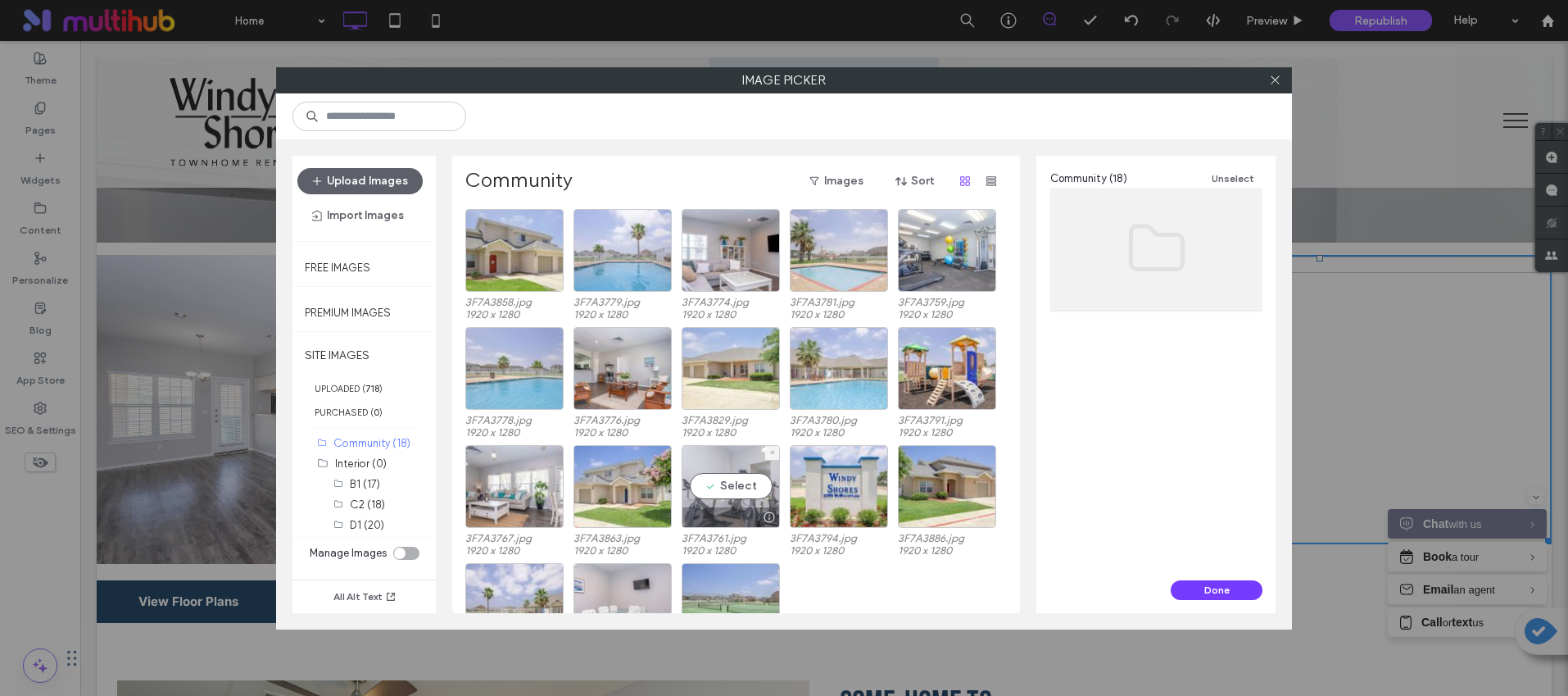
click at [765, 474] on div "Select" at bounding box center [731, 486] width 99 height 83
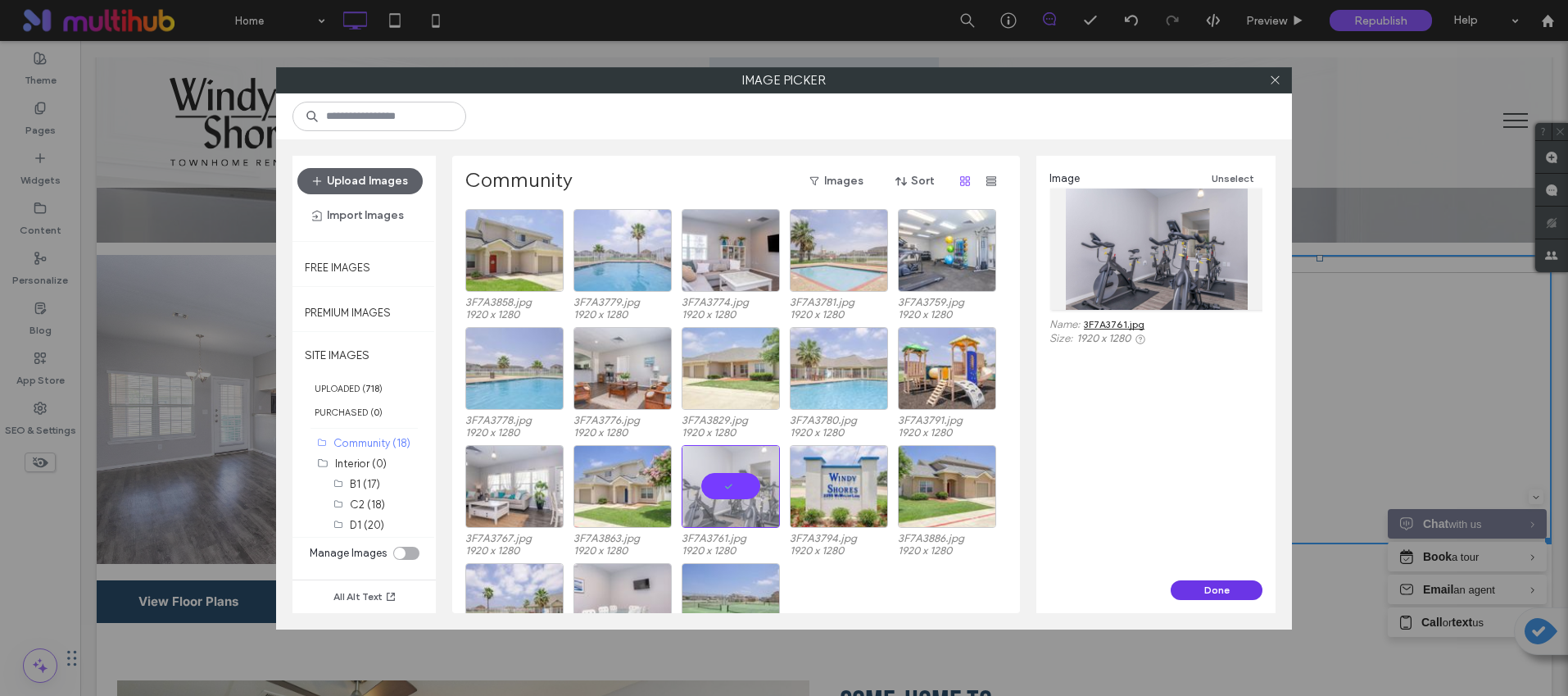
click at [1212, 589] on button "Done" at bounding box center [1216, 590] width 92 height 19
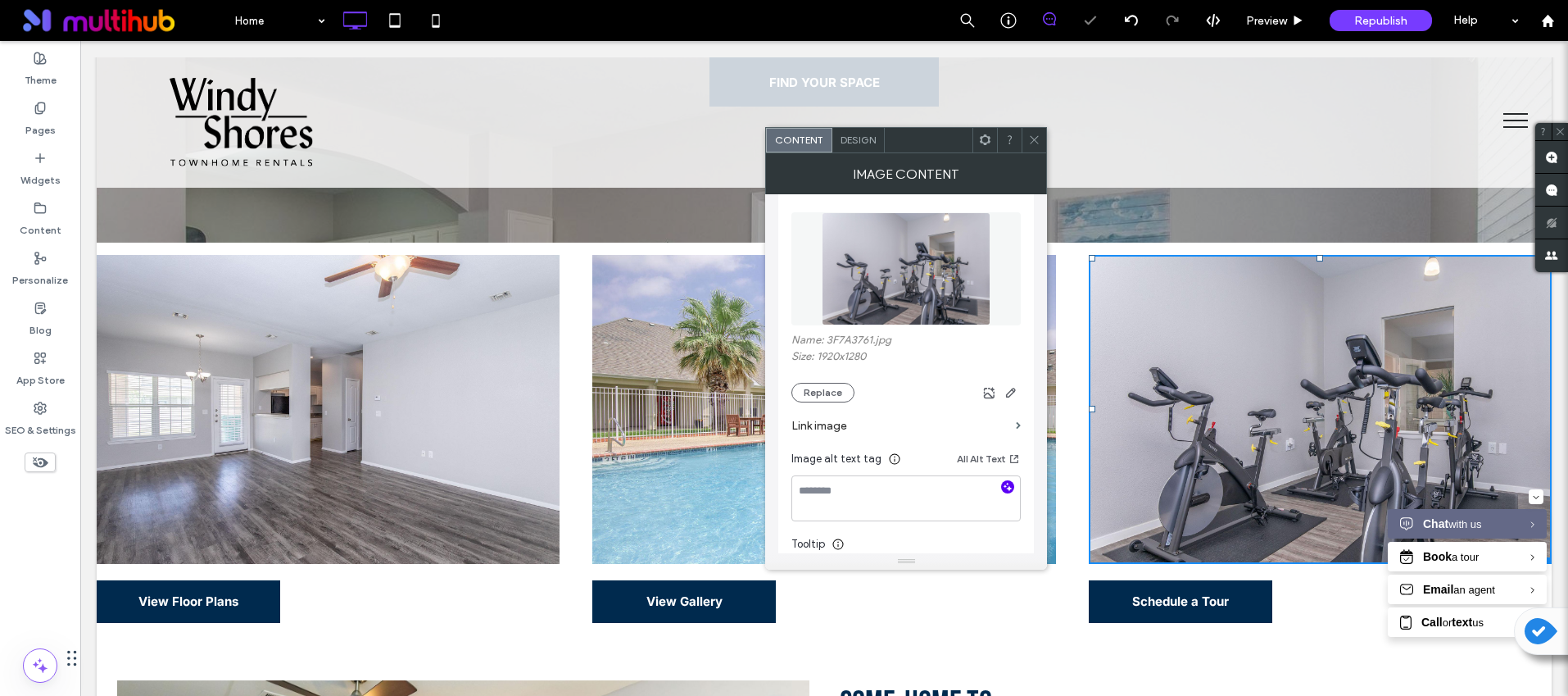
click at [1003, 488] on icon "button" at bounding box center [1008, 487] width 12 height 12
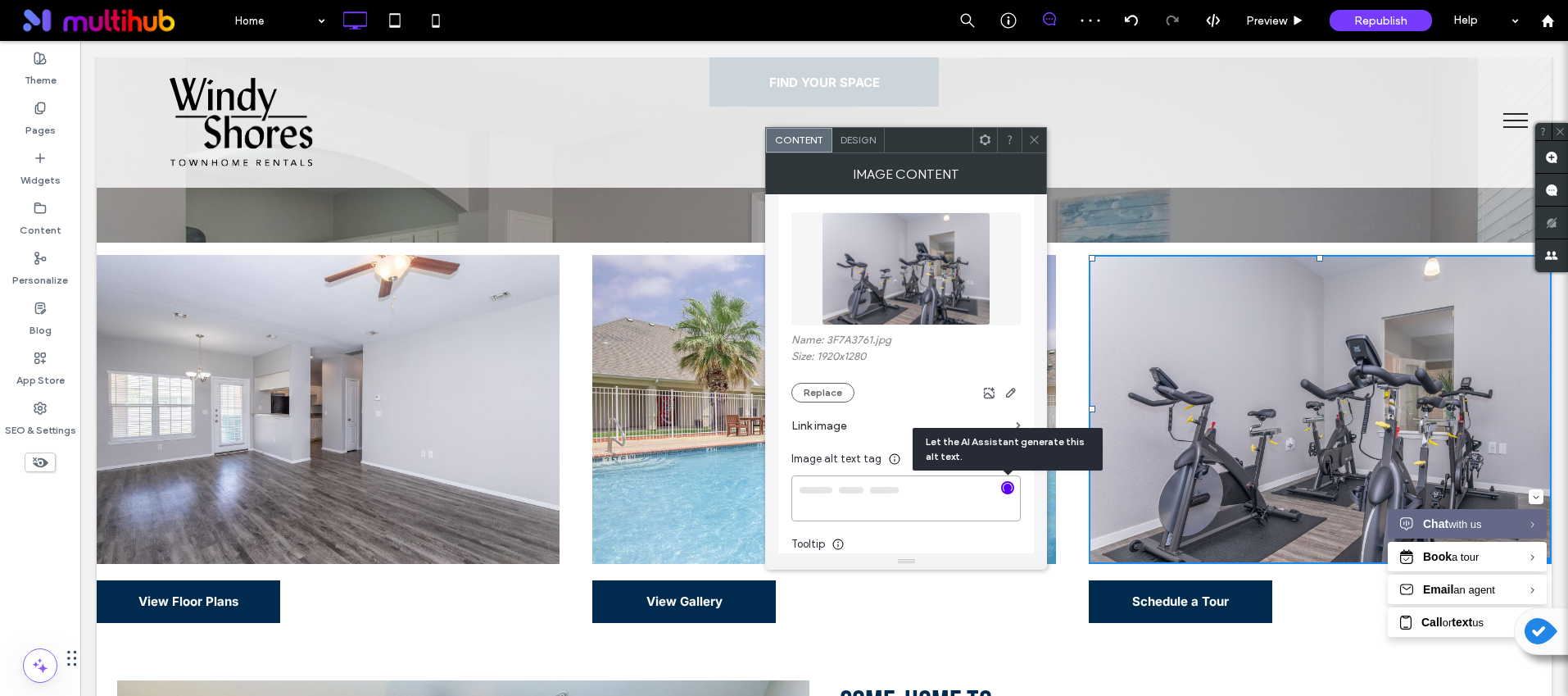
type textarea "**********"
click at [1033, 144] on icon at bounding box center [1034, 139] width 13 height 13
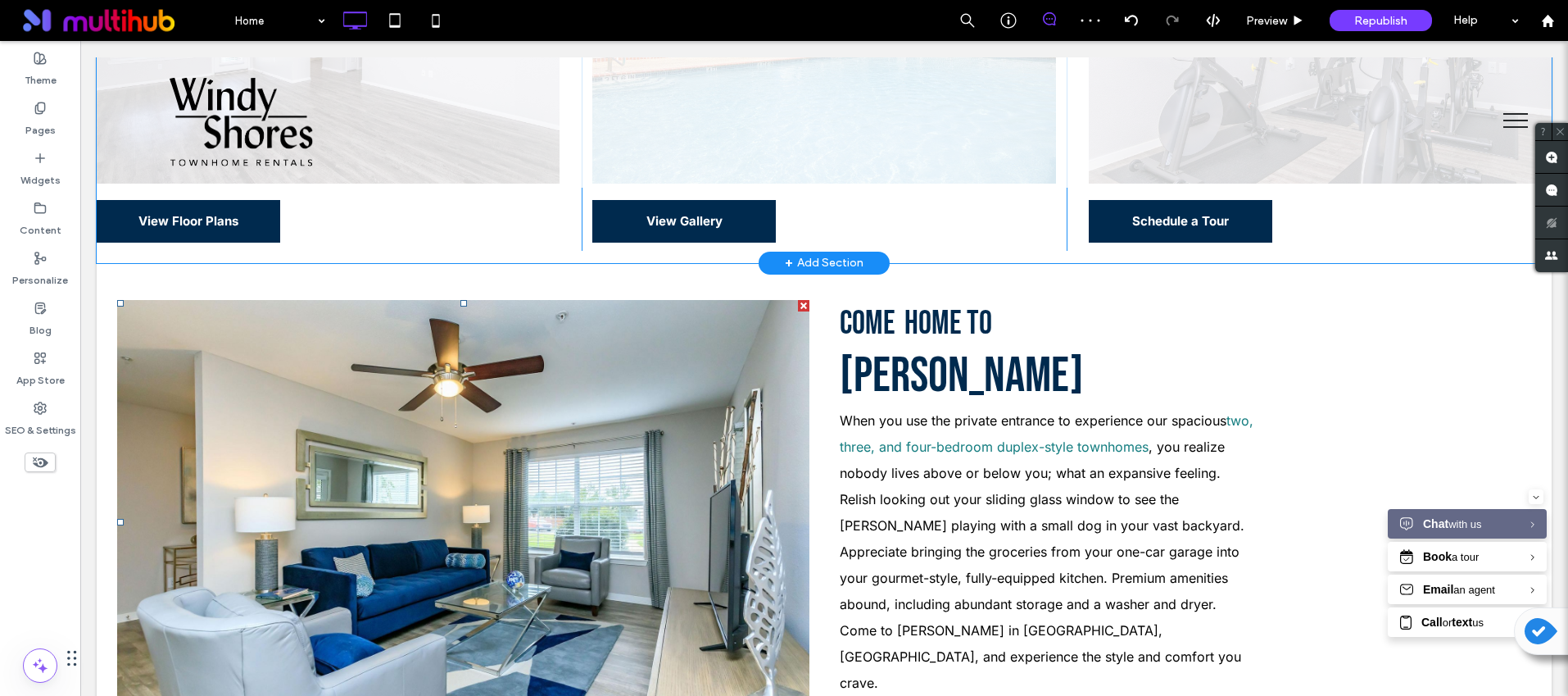
scroll to position [970, 0]
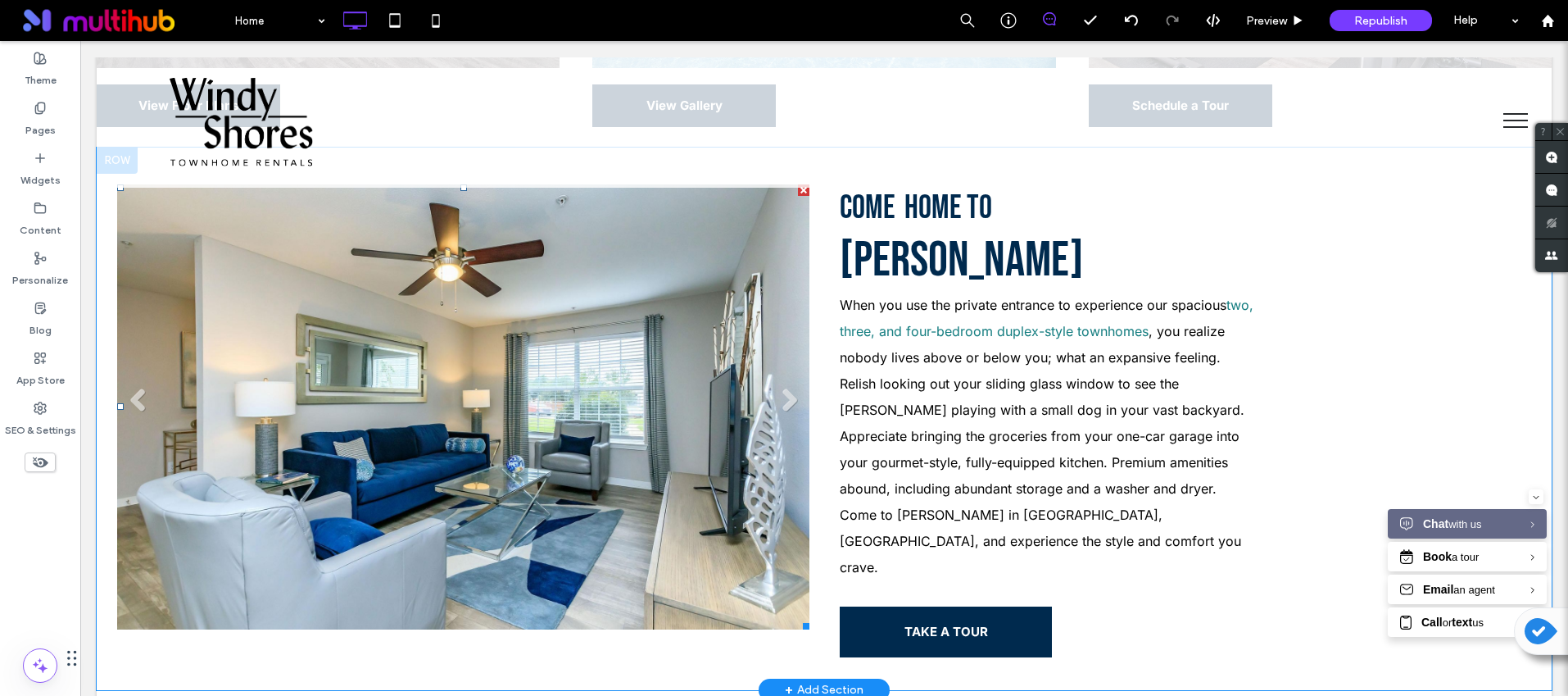
click at [612, 406] on li "Slide title Write your caption here Button" at bounding box center [463, 407] width 693 height 445
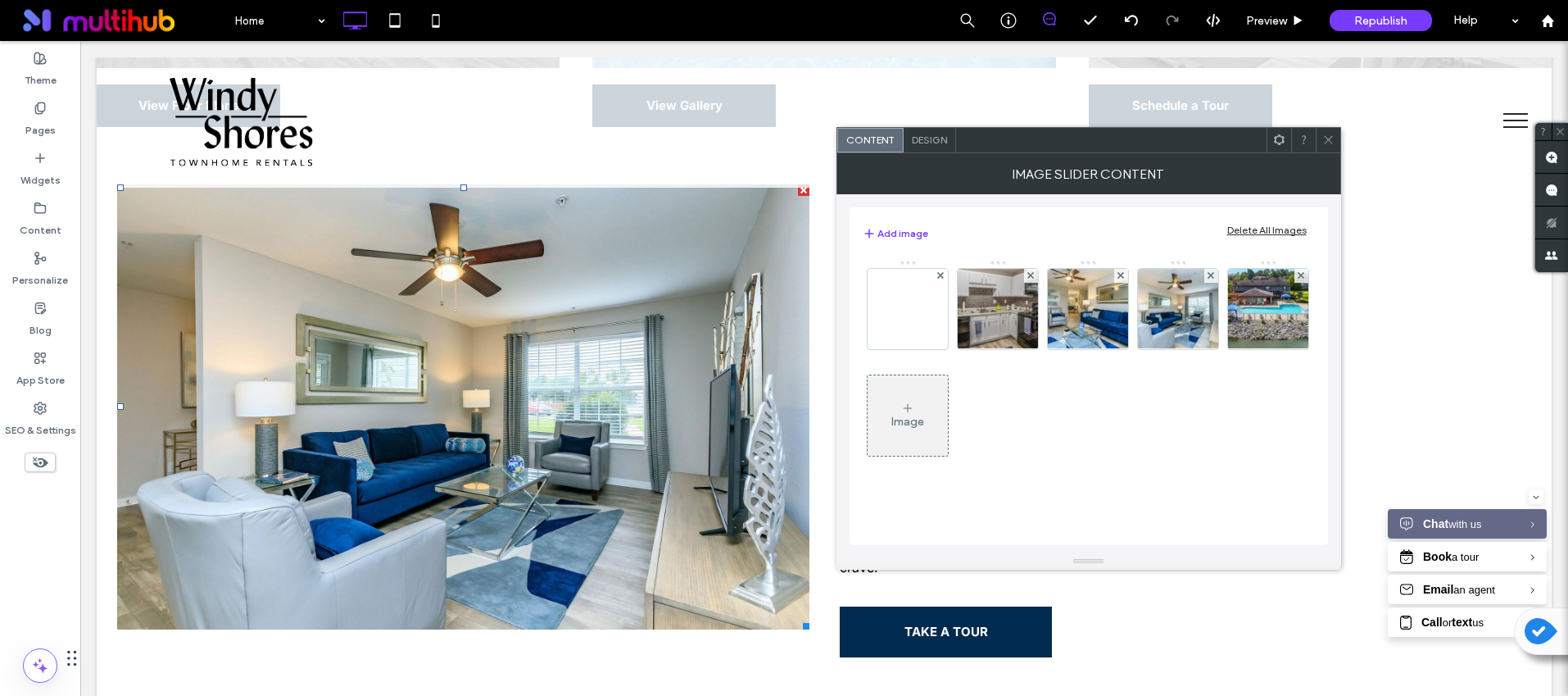
click at [1269, 222] on div "Add image Delete All Images" at bounding box center [1089, 233] width 452 height 36
click at [1267, 224] on div "Delete All Images" at bounding box center [1267, 230] width 79 height 13
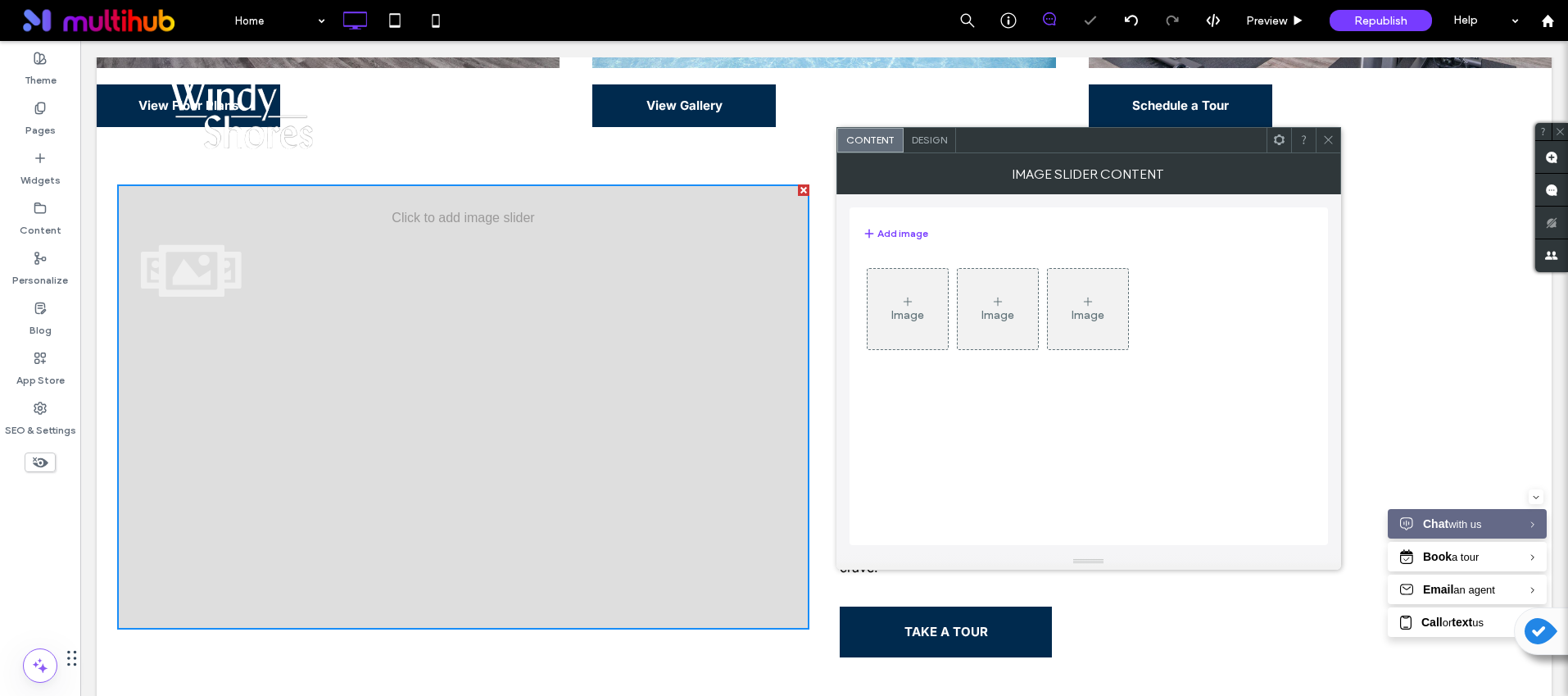
click at [863, 316] on div "Image Image Image" at bounding box center [1088, 313] width 450 height 106
click at [893, 316] on div "Image" at bounding box center [908, 315] width 33 height 14
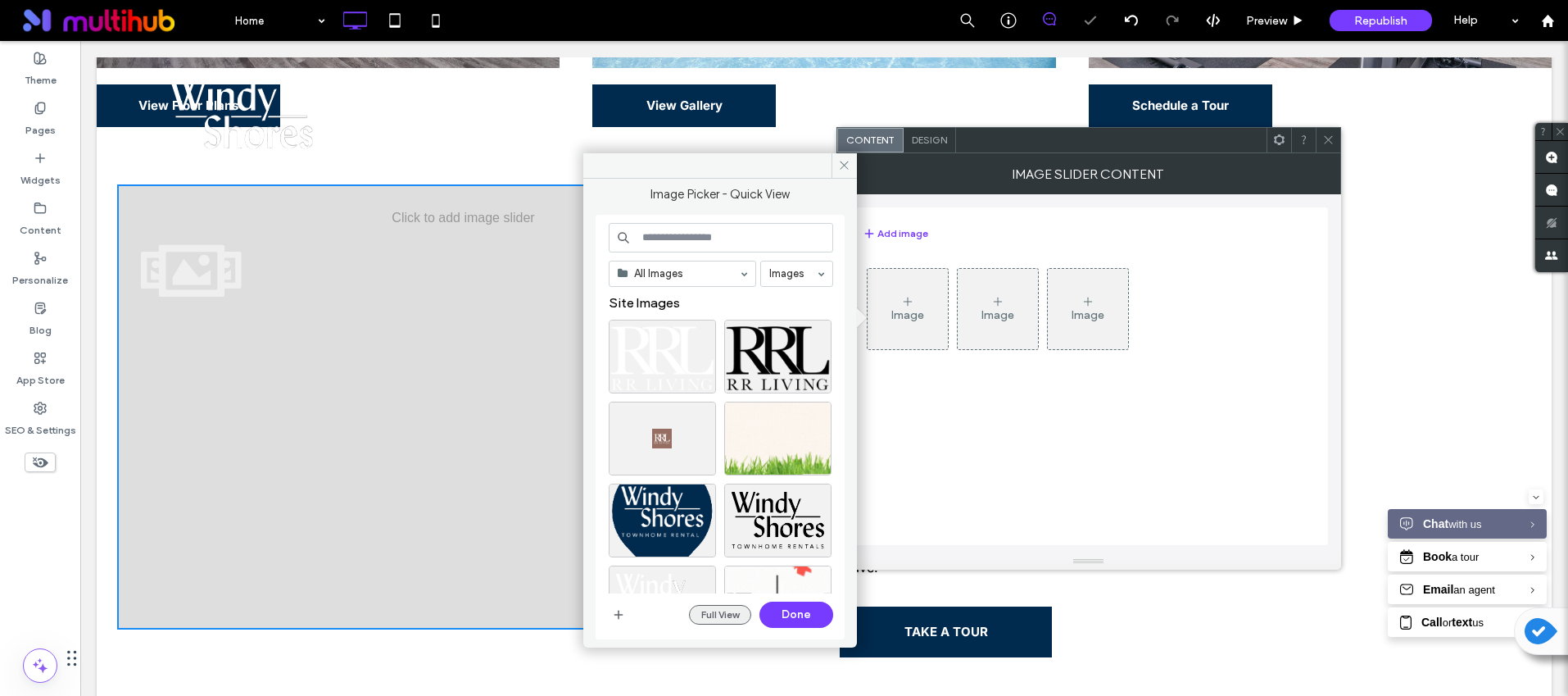
click at [731, 612] on button "Full View" at bounding box center [720, 615] width 62 height 19
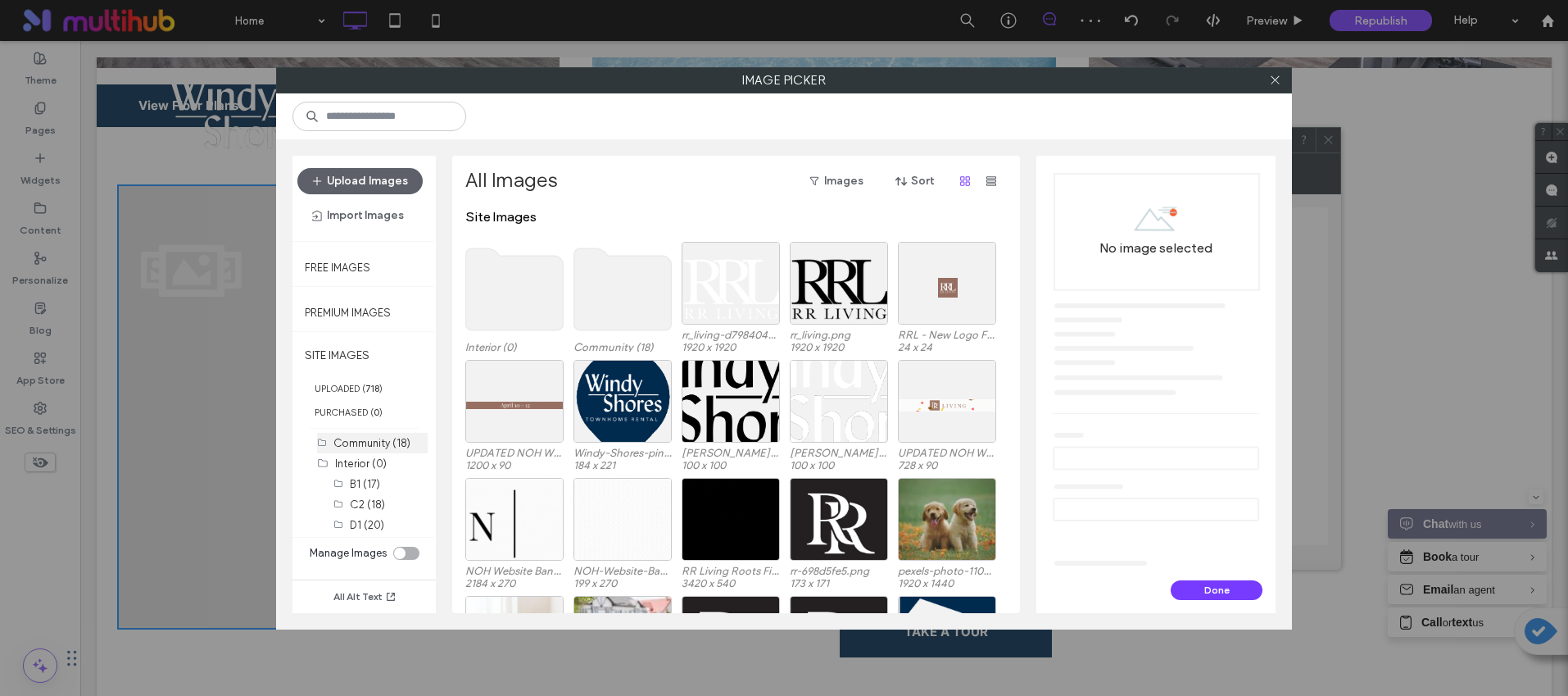
click at [375, 443] on label "Community (18)" at bounding box center [372, 443] width 77 height 13
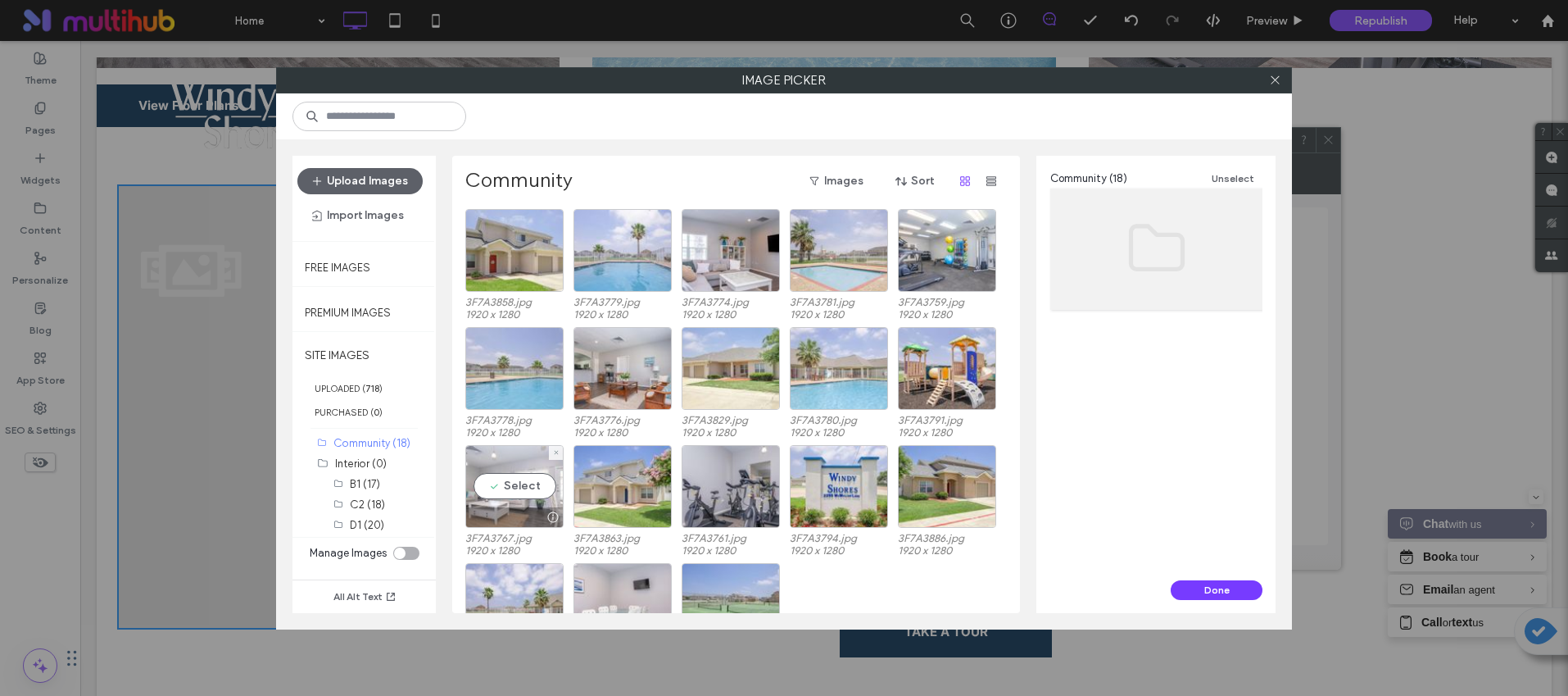
click at [544, 476] on div "Select" at bounding box center [515, 486] width 99 height 83
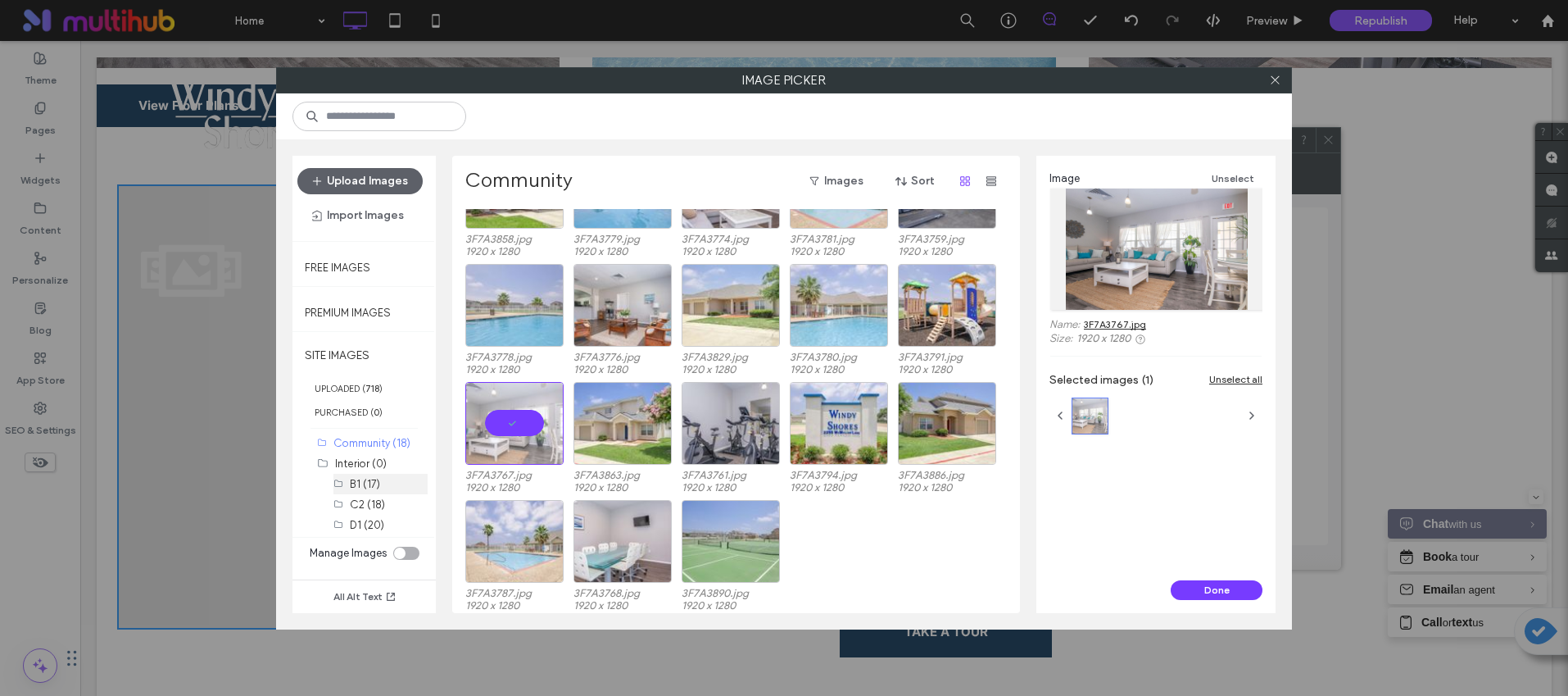
scroll to position [68, 0]
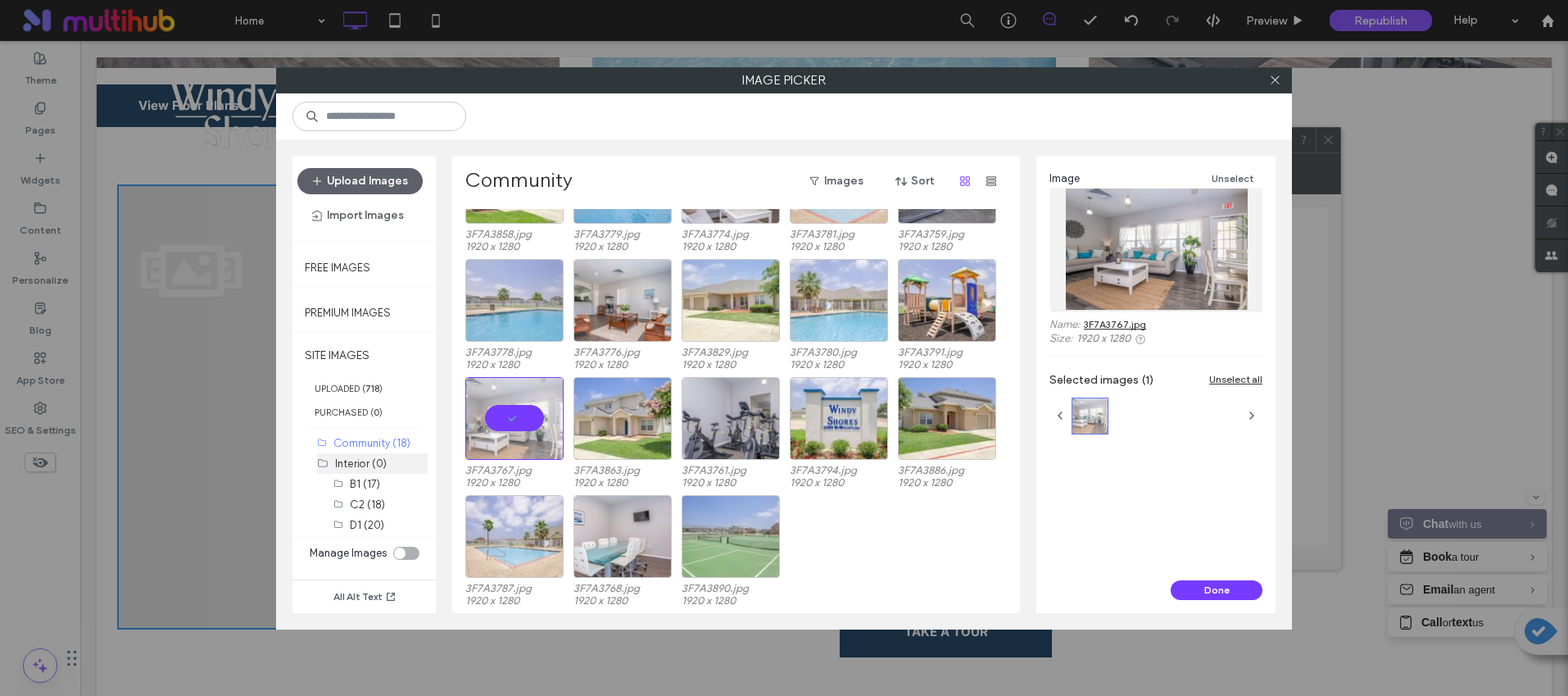
click at [370, 465] on label "Interior (0)" at bounding box center [360, 463] width 51 height 13
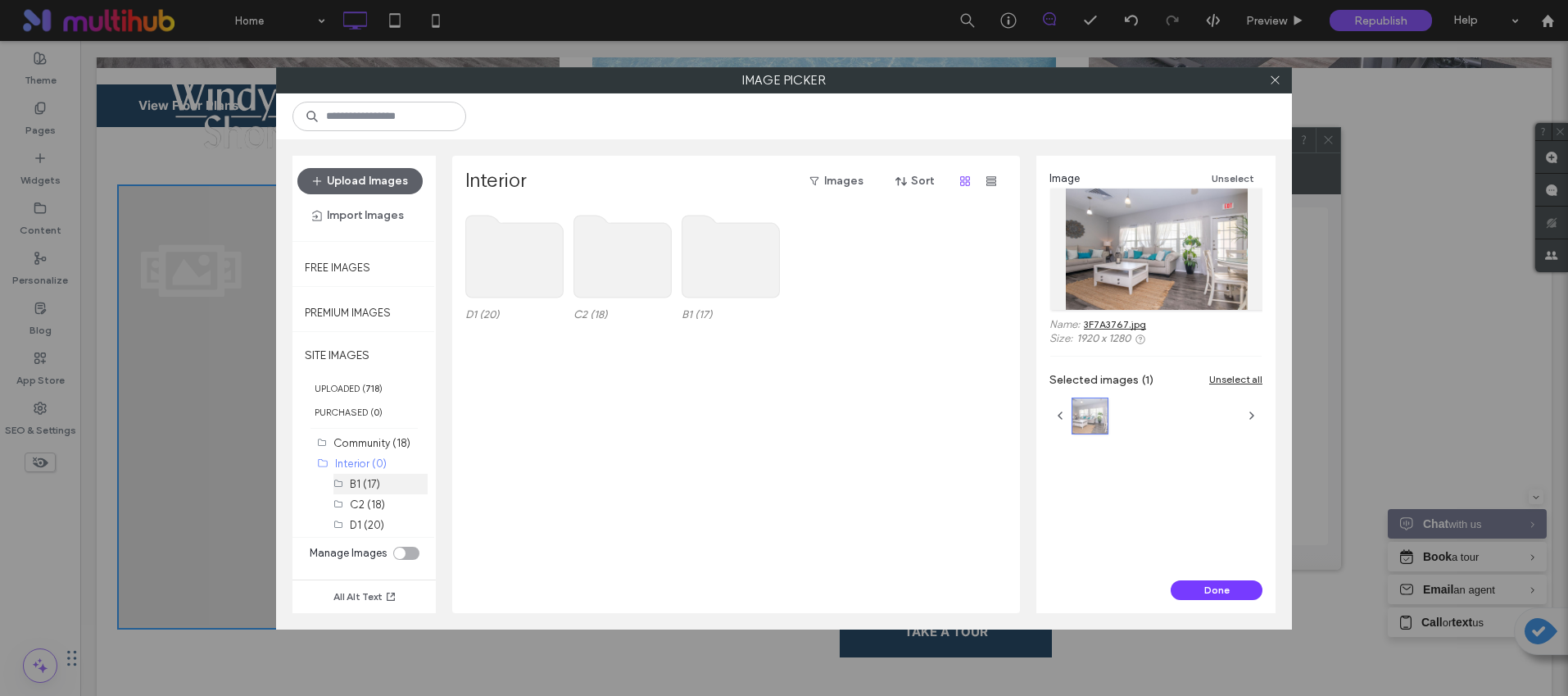
click at [375, 488] on label "B1 (17)" at bounding box center [364, 483] width 30 height 13
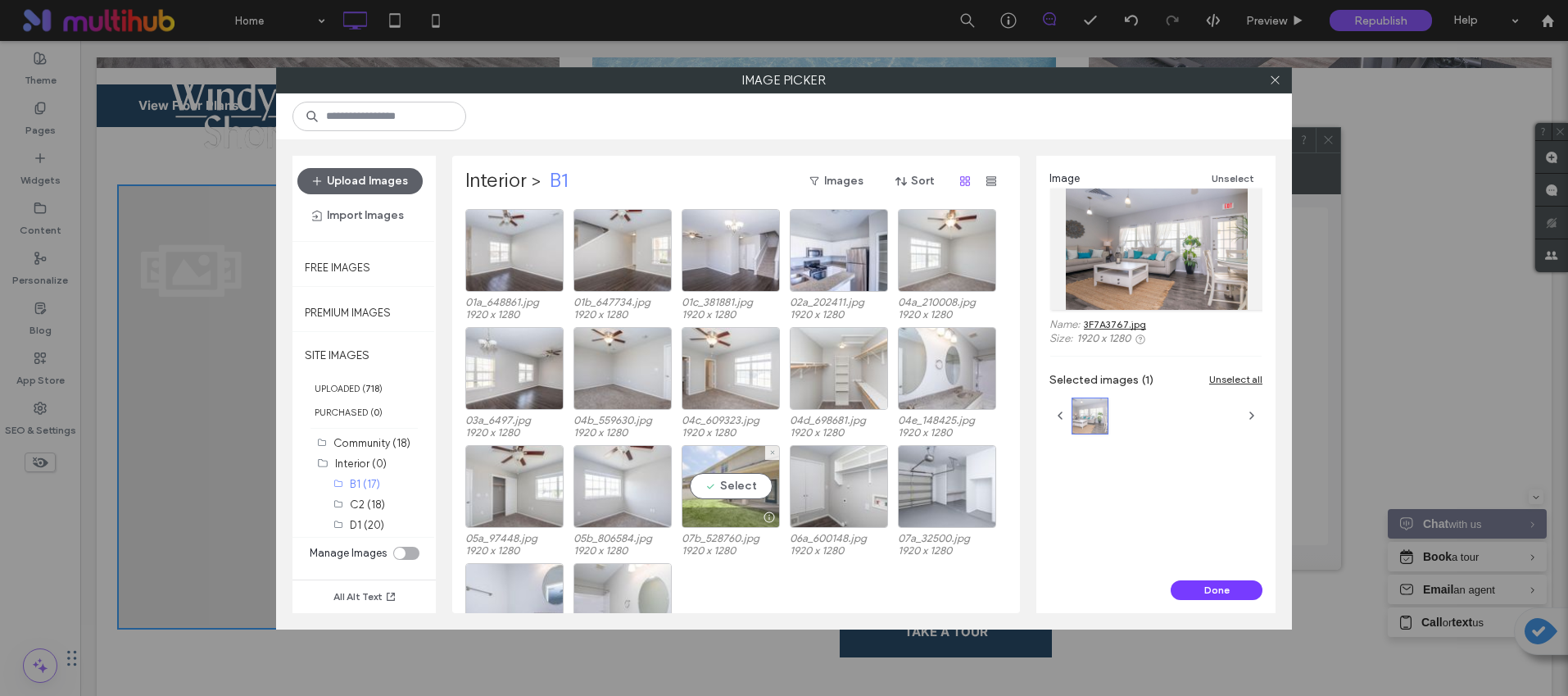
click at [717, 499] on div "Select" at bounding box center [731, 486] width 99 height 83
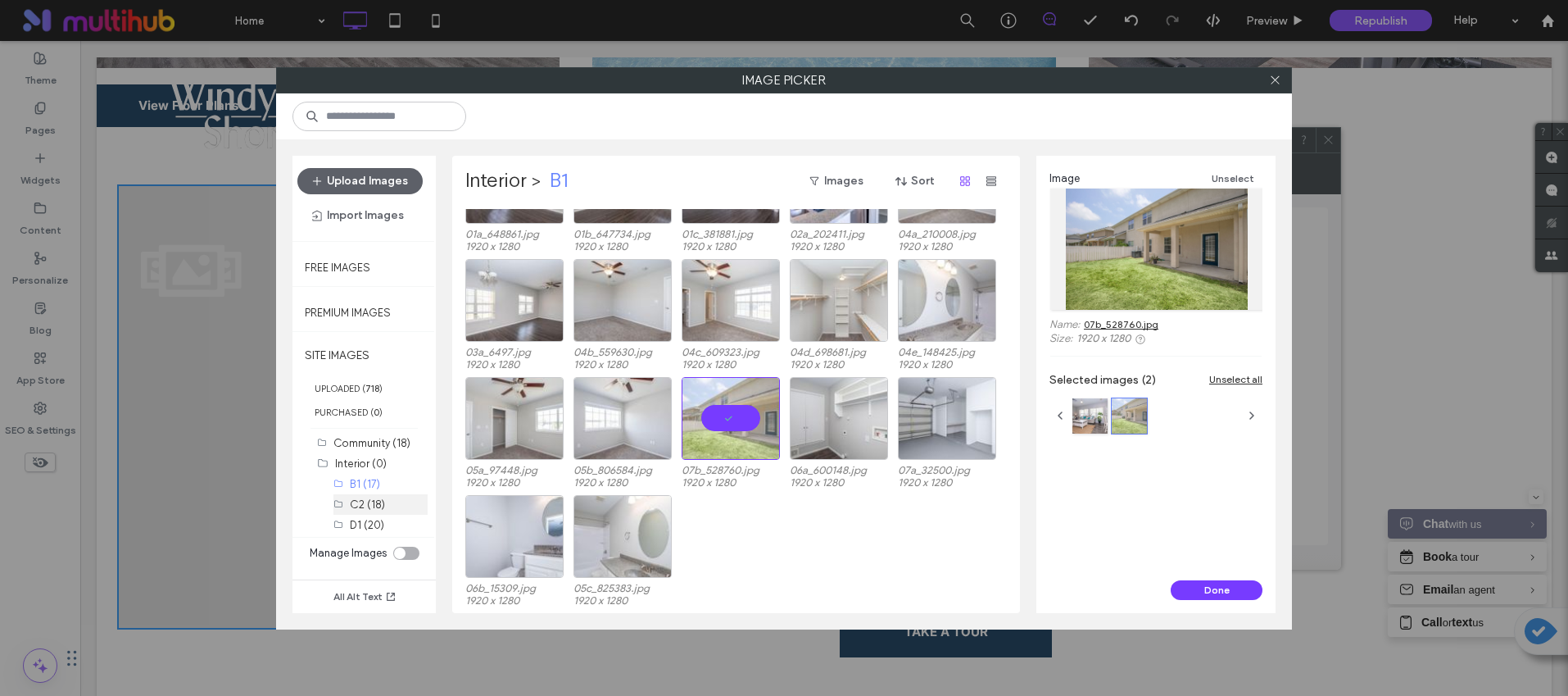
click at [367, 501] on label "C2 (18)" at bounding box center [367, 505] width 35 height 13
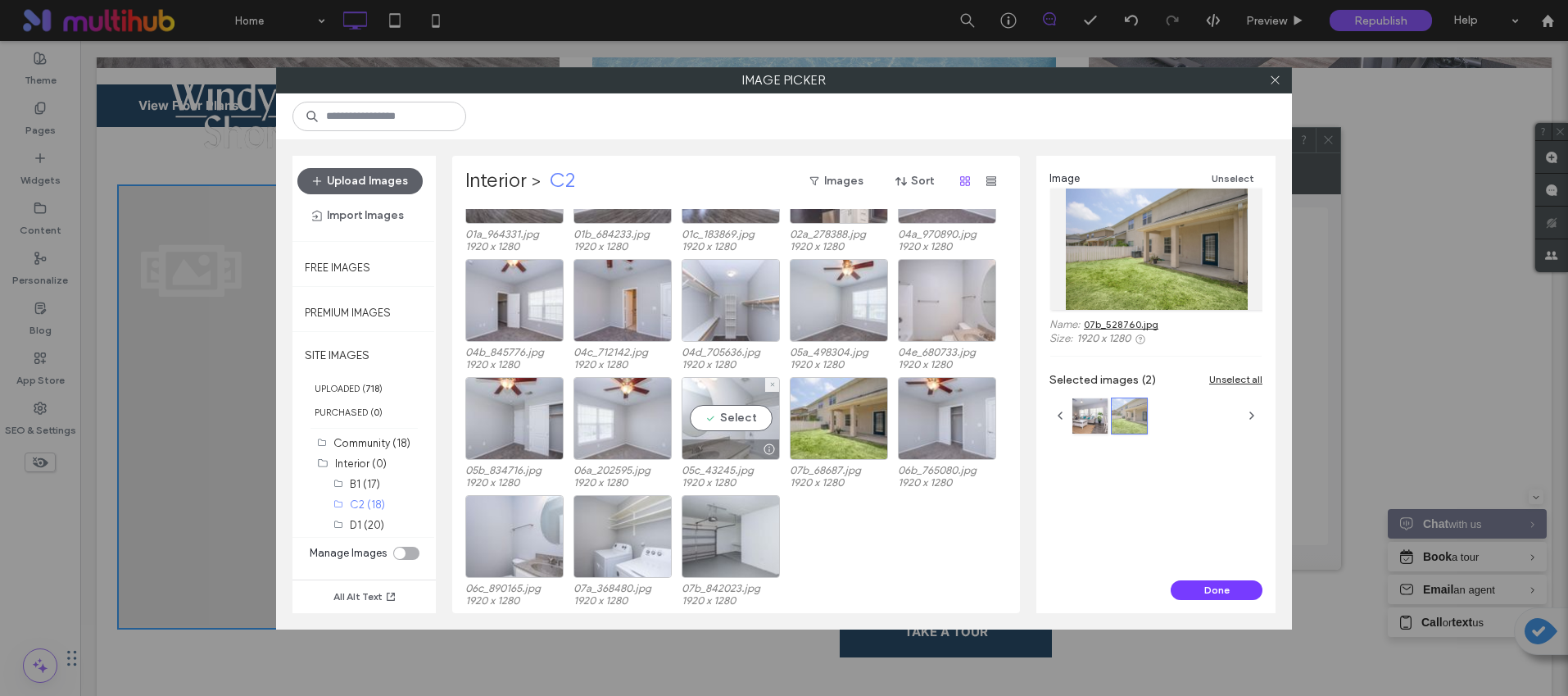
click at [722, 420] on div "Select" at bounding box center [731, 419] width 99 height 83
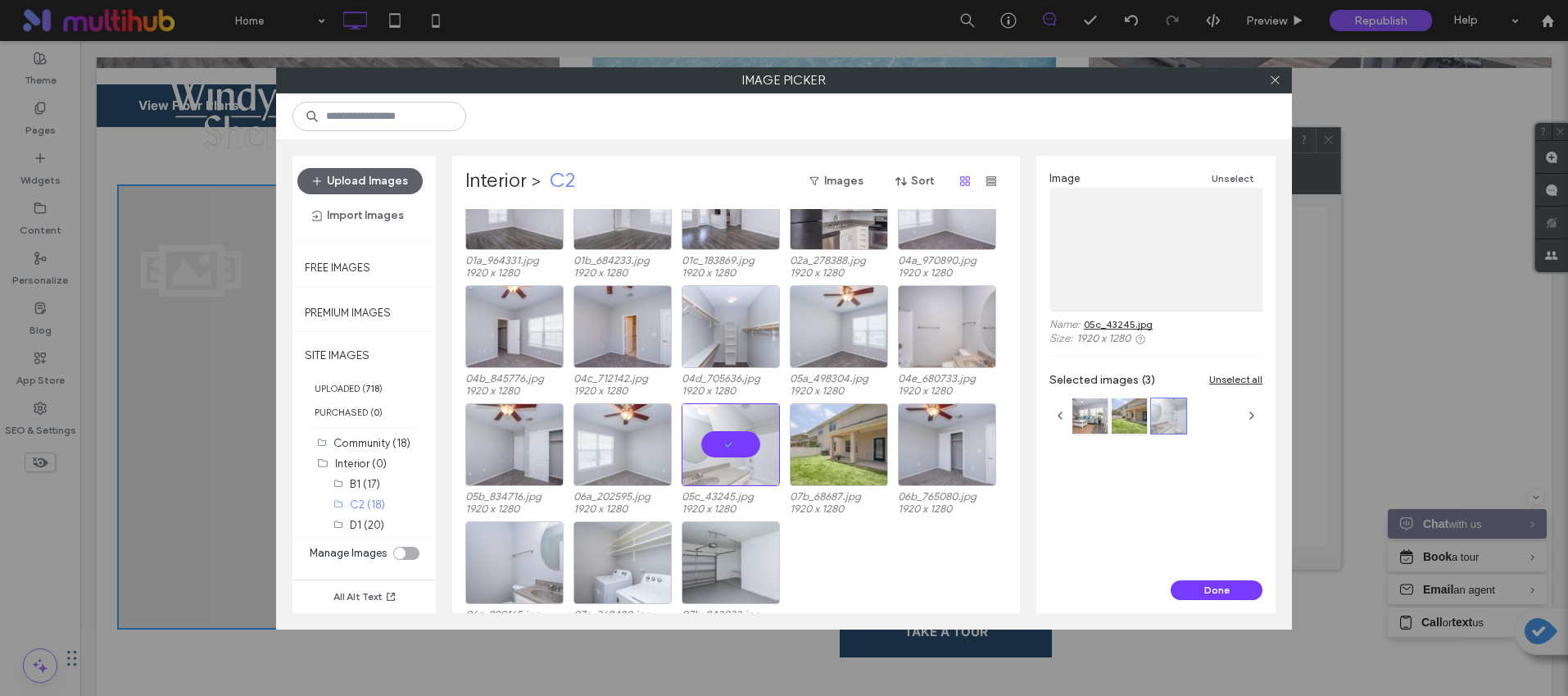
scroll to position [0, 0]
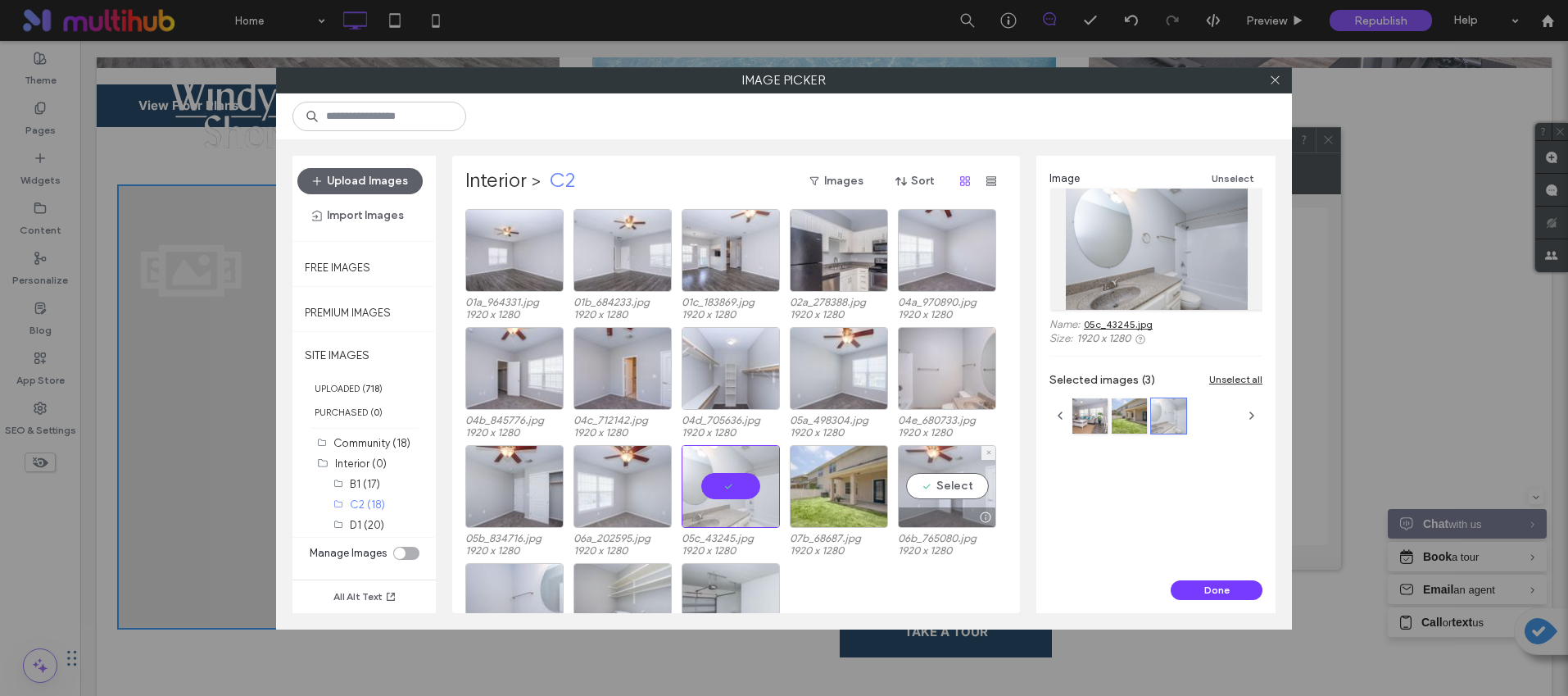
click at [959, 494] on div "Select" at bounding box center [947, 486] width 99 height 83
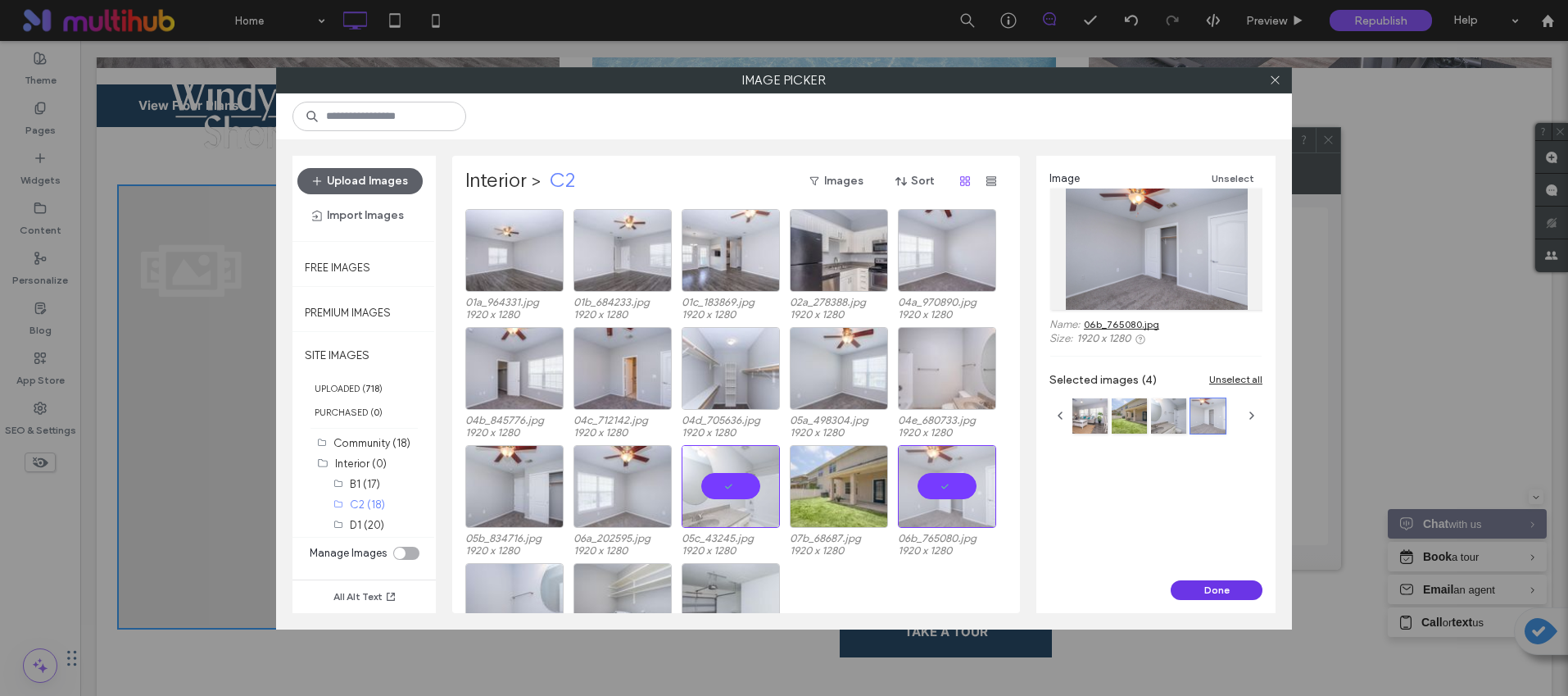
drag, startPoint x: 1192, startPoint y: 591, endPoint x: 1112, endPoint y: 550, distance: 89.9
click at [1192, 591] on button "Done" at bounding box center [1216, 590] width 92 height 19
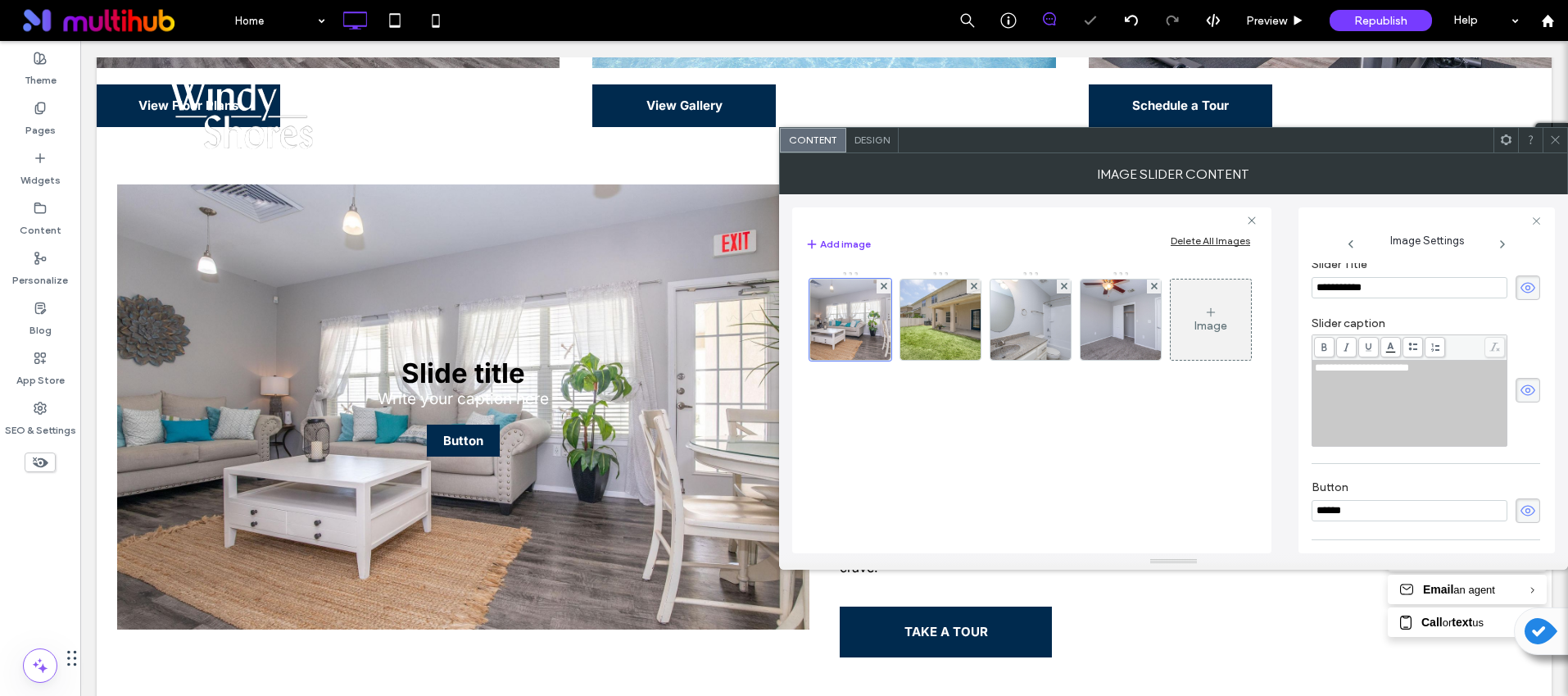
scroll to position [468, 0]
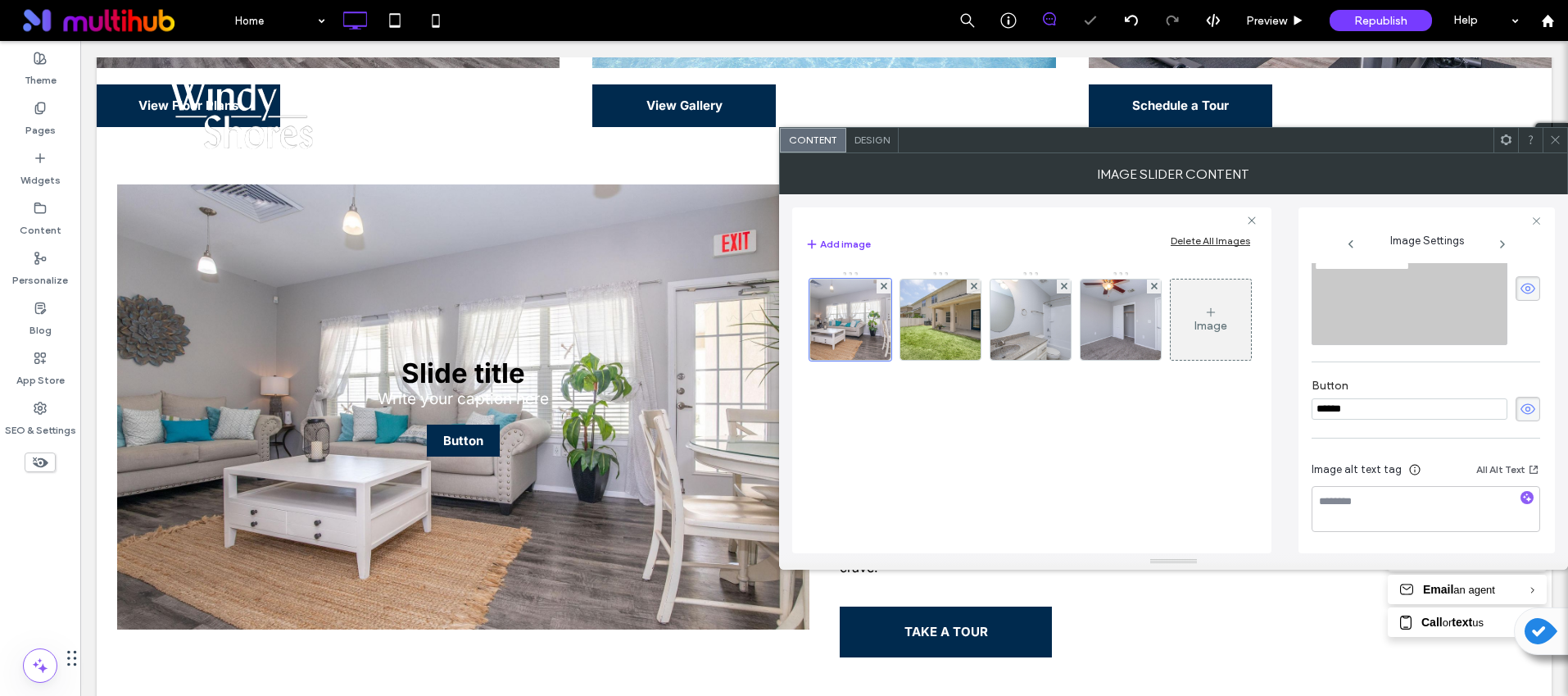
click at [1520, 411] on icon at bounding box center [1527, 409] width 16 height 18
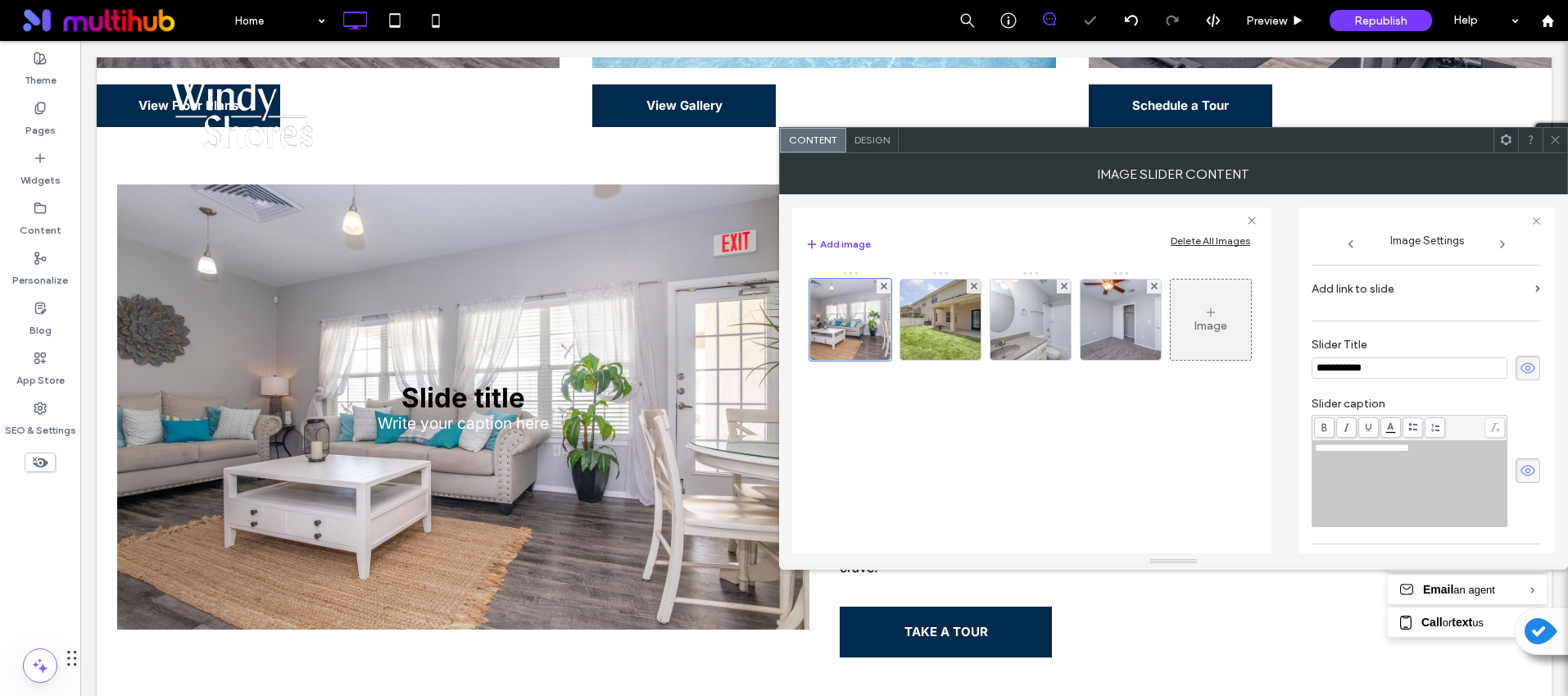
scroll to position [285, 0]
click at [1516, 460] on span at bounding box center [1527, 471] width 24 height 24
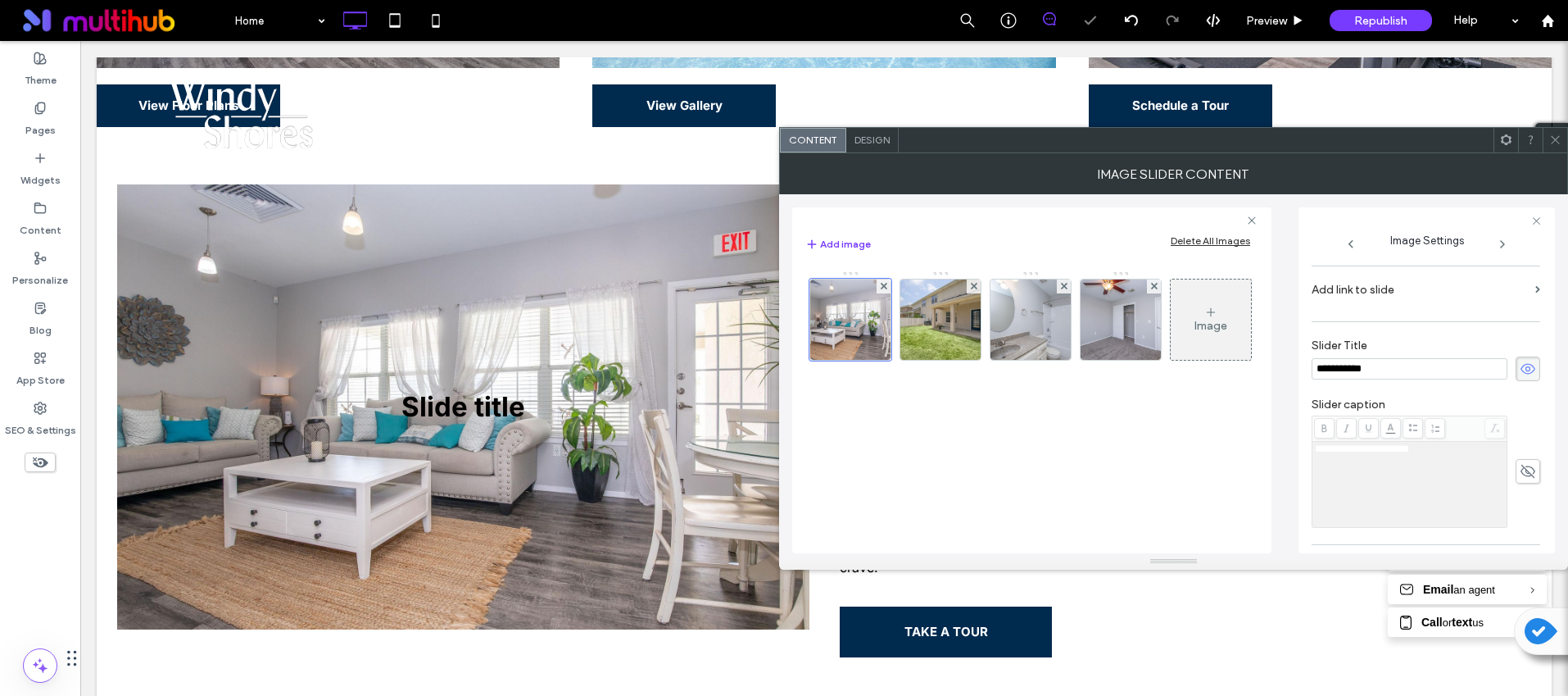
click at [1520, 376] on icon at bounding box center [1527, 368] width 16 height 18
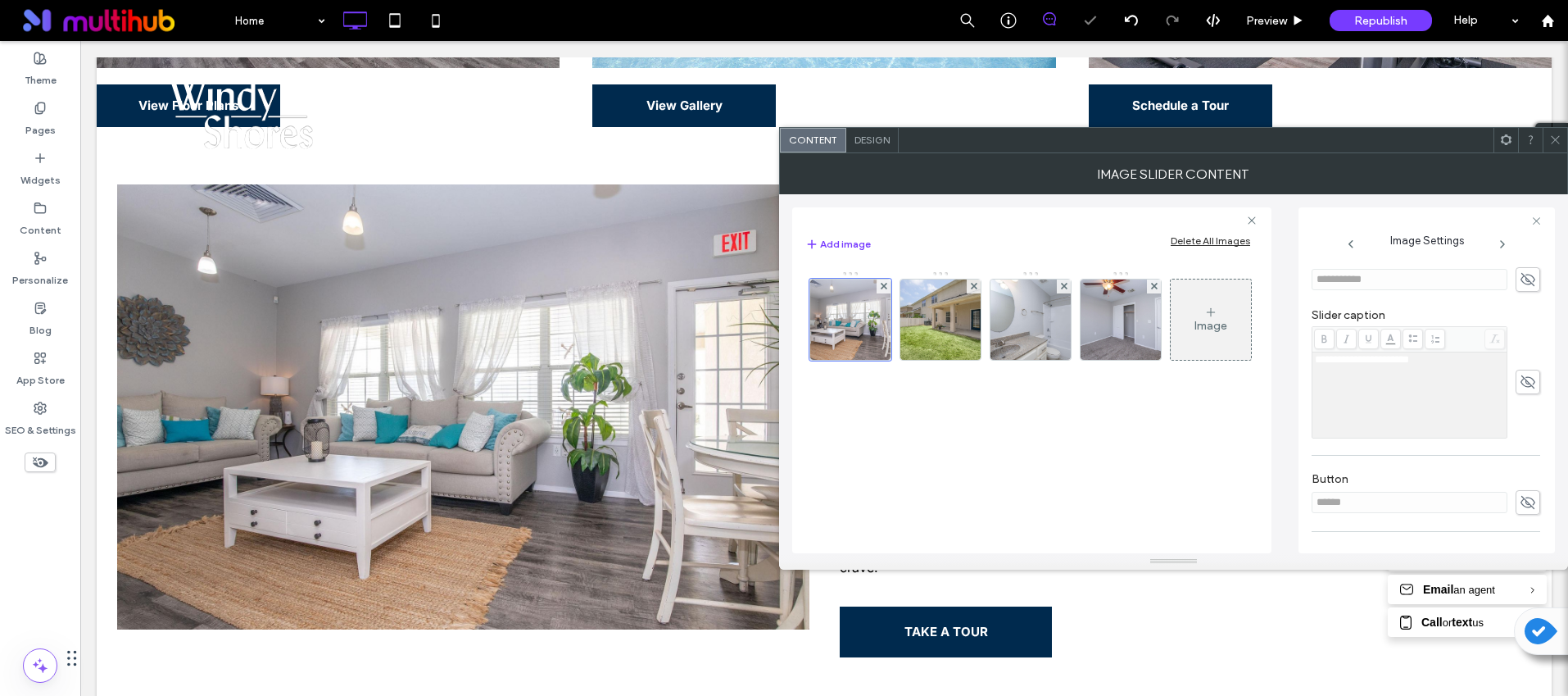
scroll to position [468, 0]
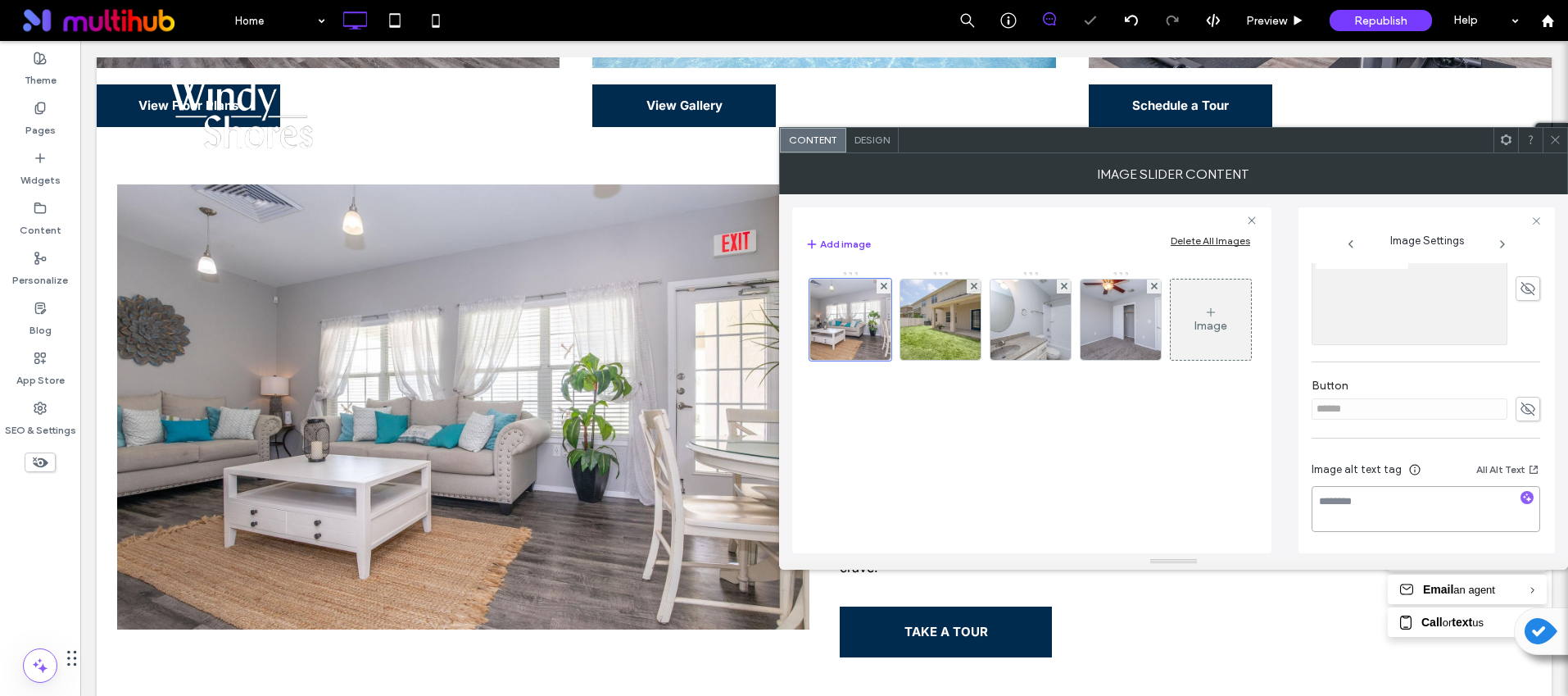
click at [1519, 487] on textarea at bounding box center [1426, 508] width 229 height 45
click at [1522, 496] on icon "button" at bounding box center [1527, 498] width 12 height 12
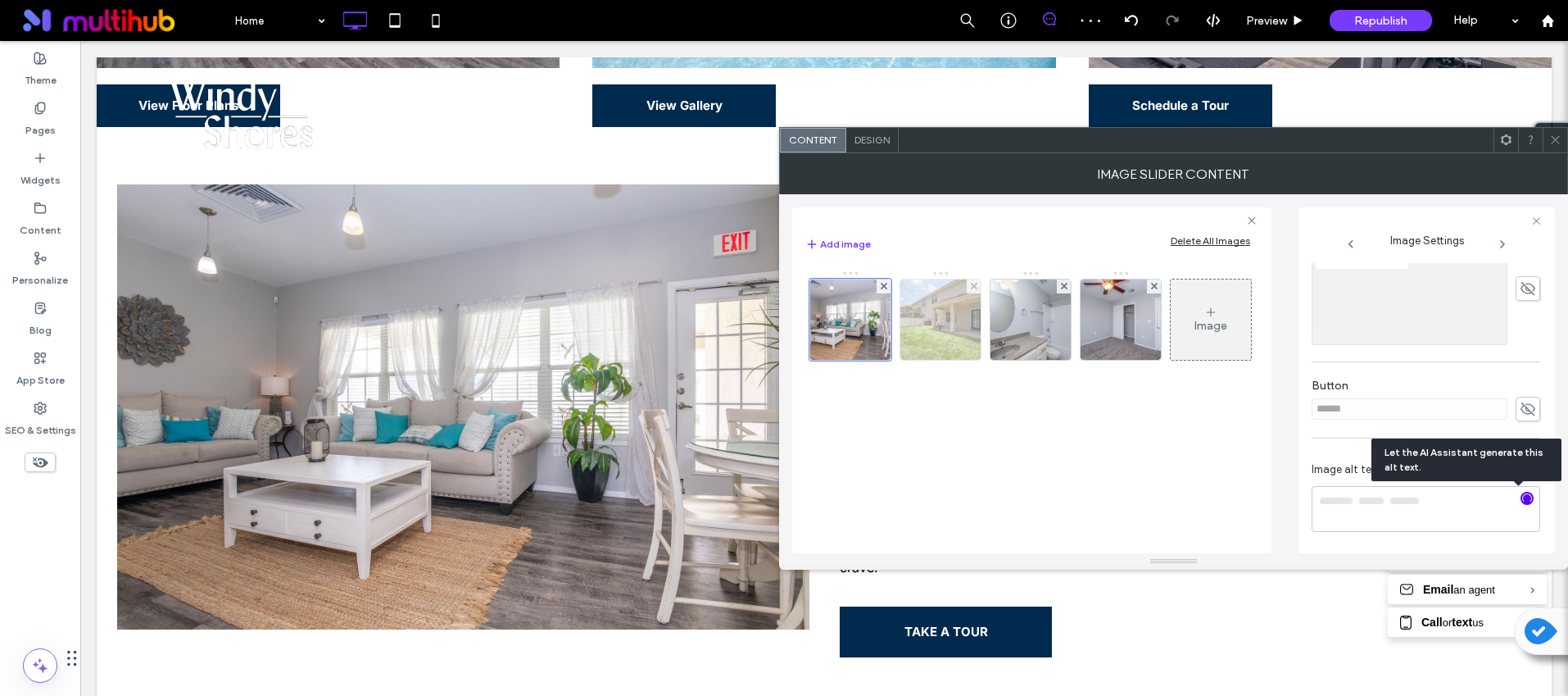
type textarea "**********"
click at [948, 336] on img at bounding box center [941, 319] width 121 height 80
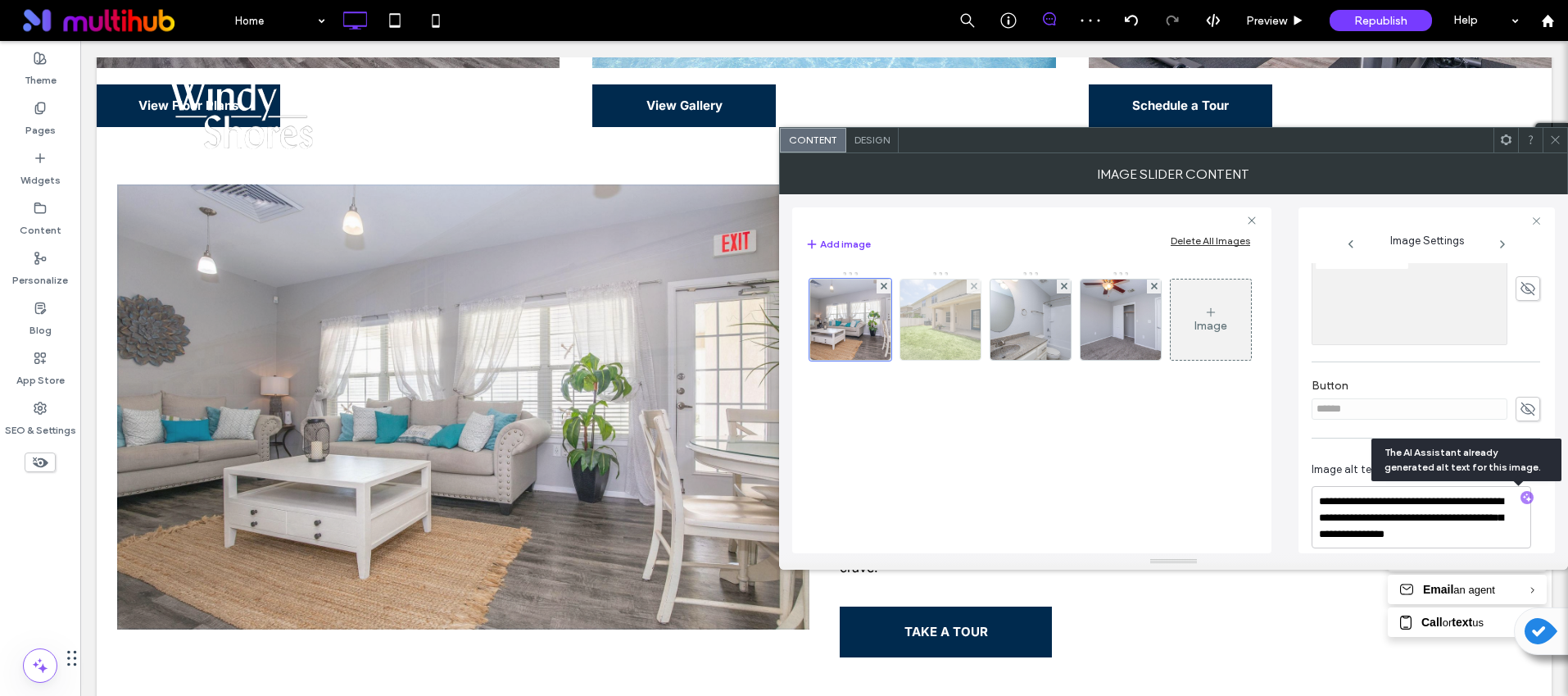
scroll to position [246, 0]
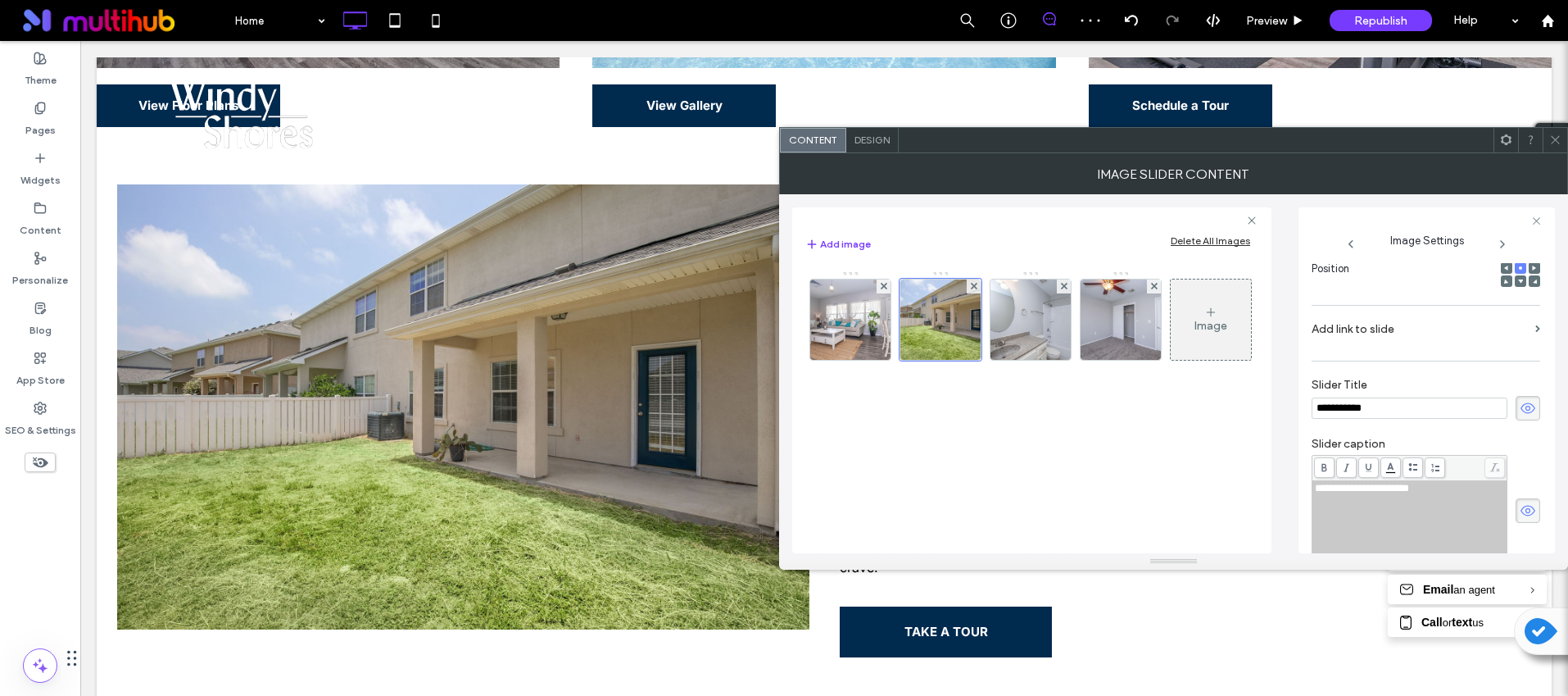
click at [1521, 410] on use at bounding box center [1527, 407] width 14 height 11
click at [1520, 504] on icon at bounding box center [1527, 510] width 16 height 18
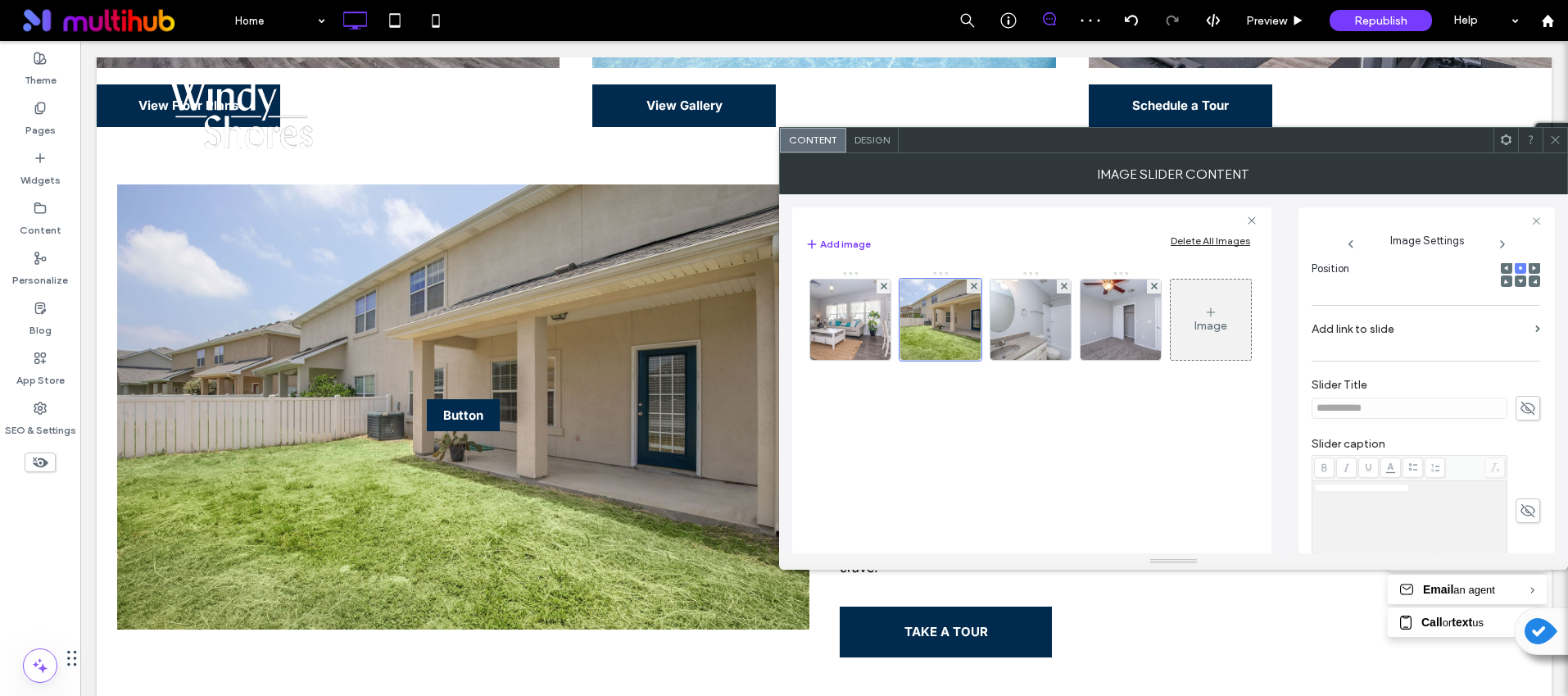
scroll to position [468, 0]
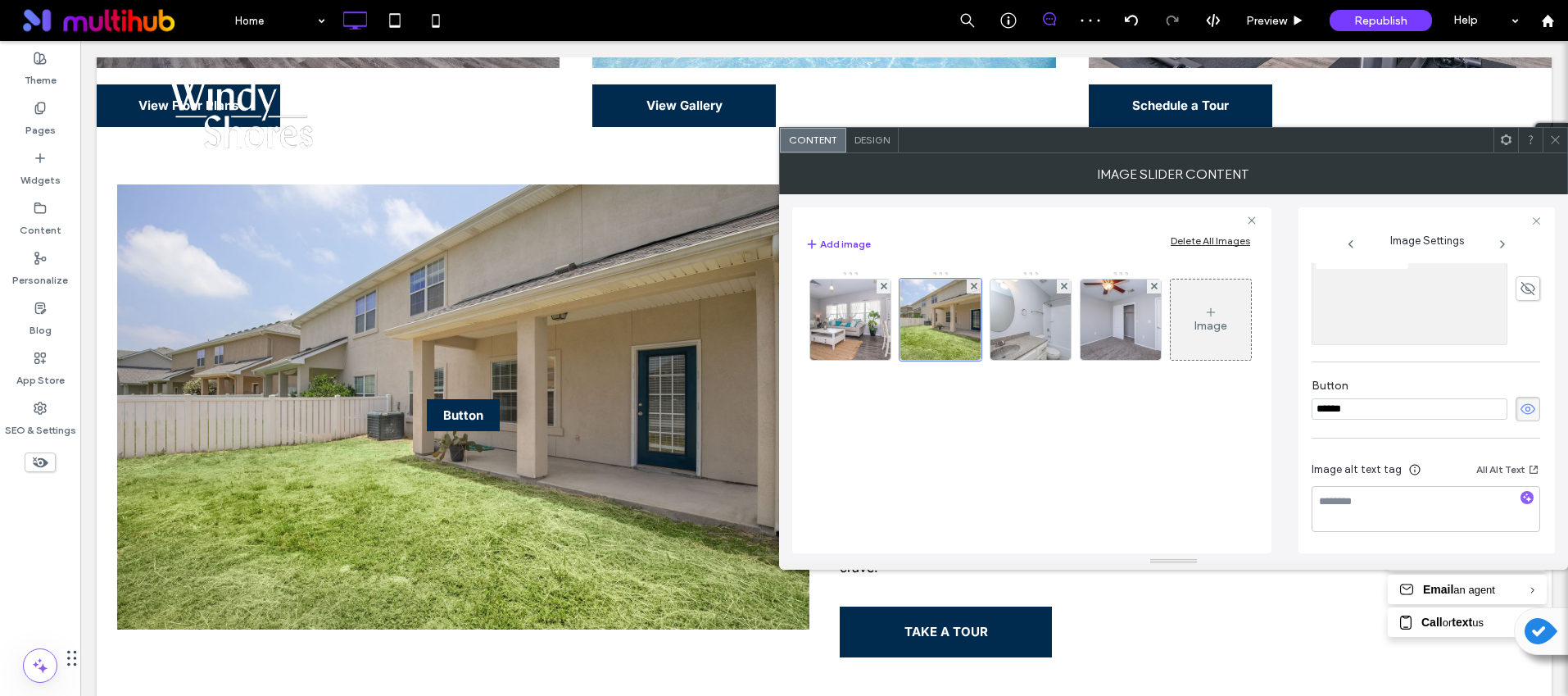
click at [1524, 412] on use at bounding box center [1527, 408] width 14 height 11
click at [1522, 492] on icon "button" at bounding box center [1527, 498] width 12 height 12
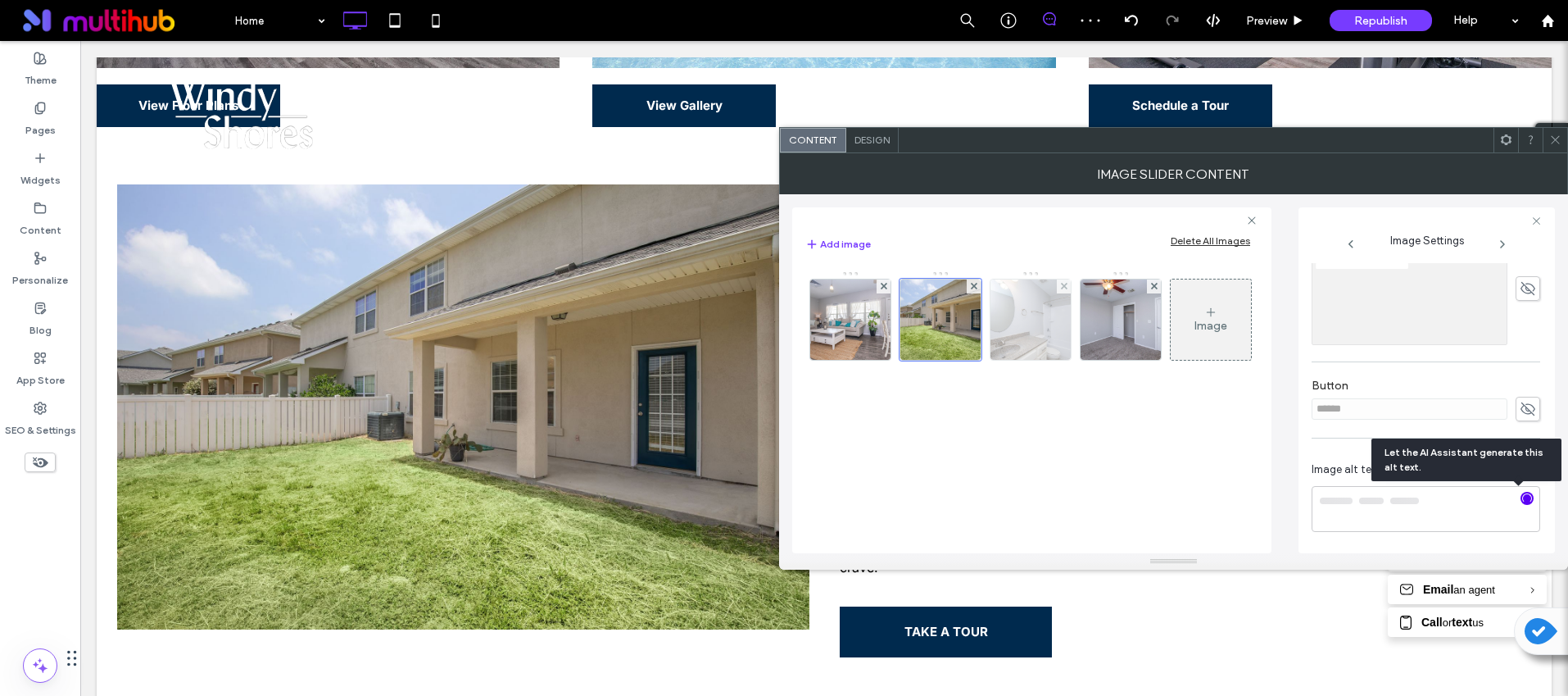
type textarea "**********"
click at [1024, 316] on img at bounding box center [1031, 319] width 121 height 80
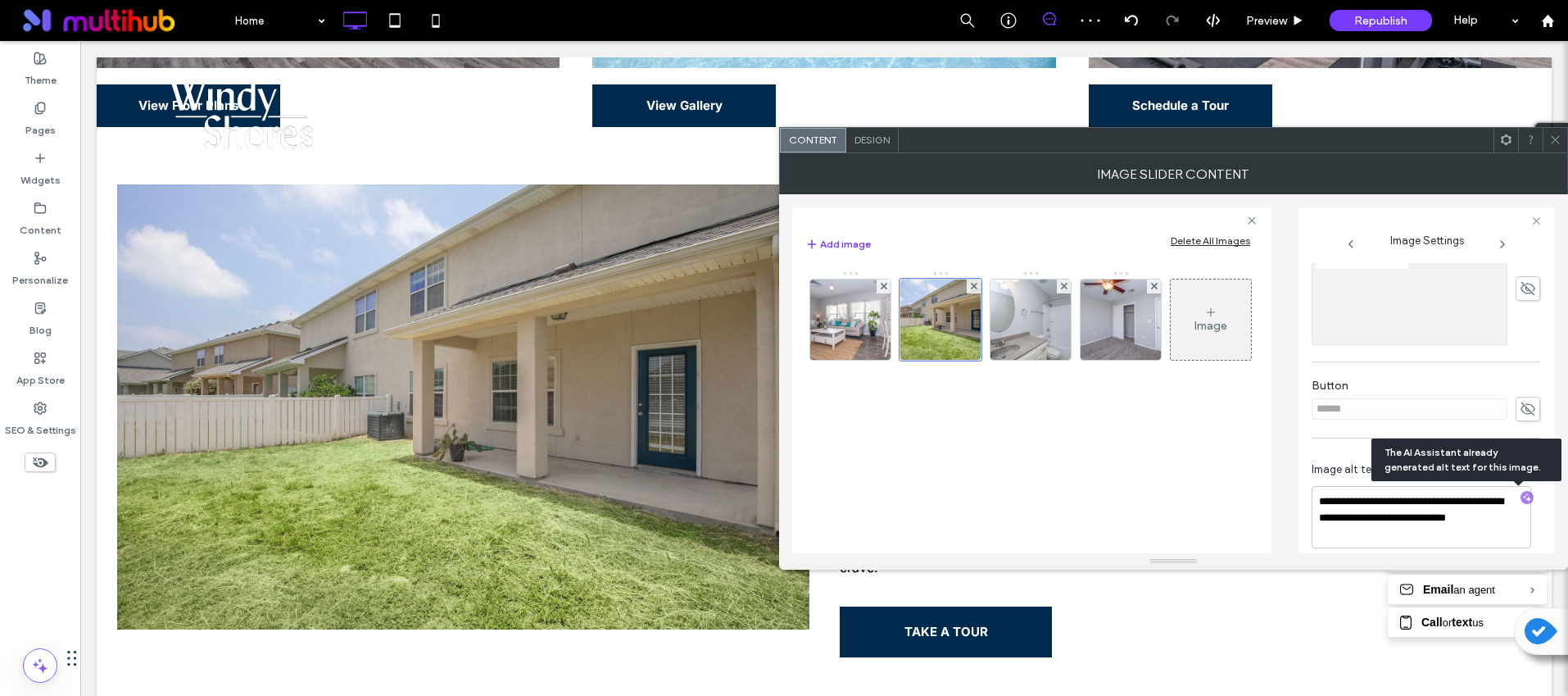
scroll to position [246, 0]
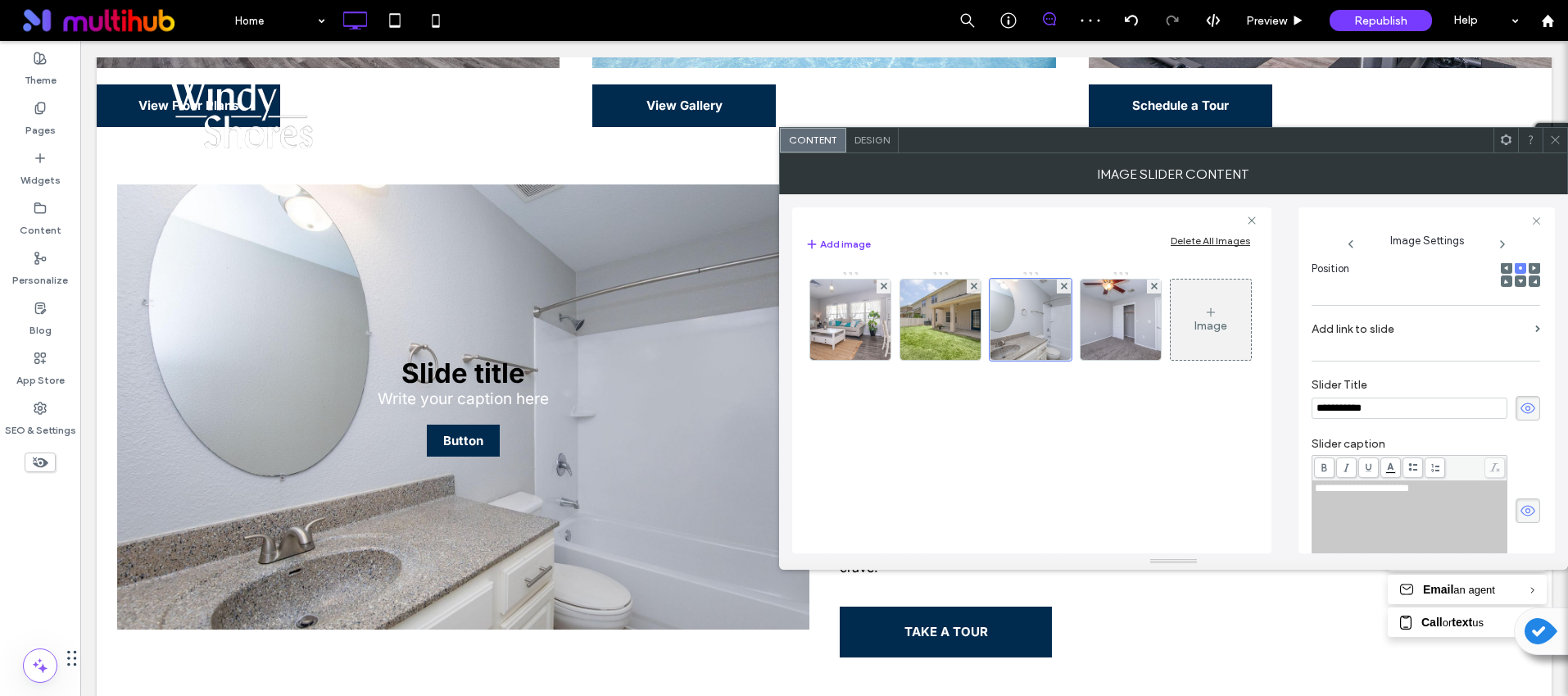
click at [1523, 418] on span at bounding box center [1527, 408] width 24 height 24
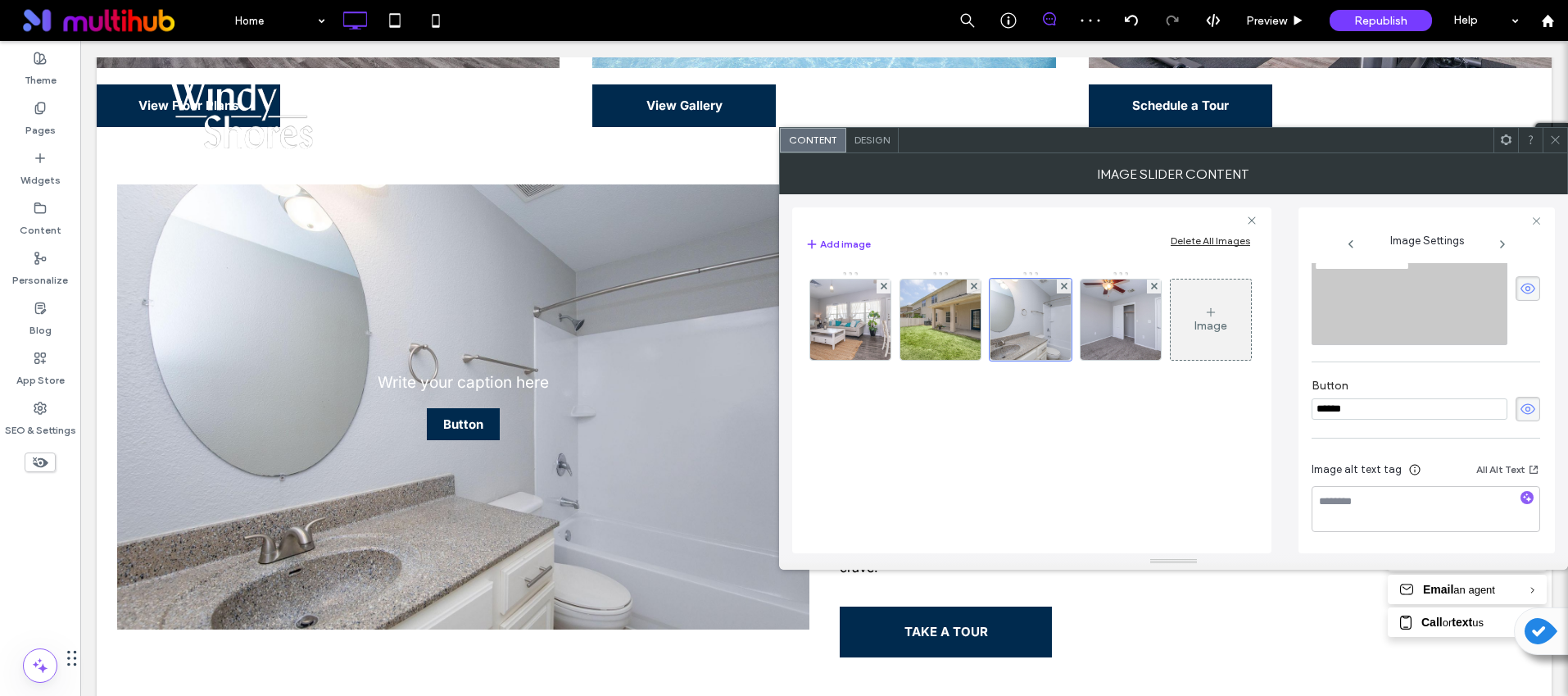
click at [1524, 294] on icon at bounding box center [1527, 288] width 16 height 18
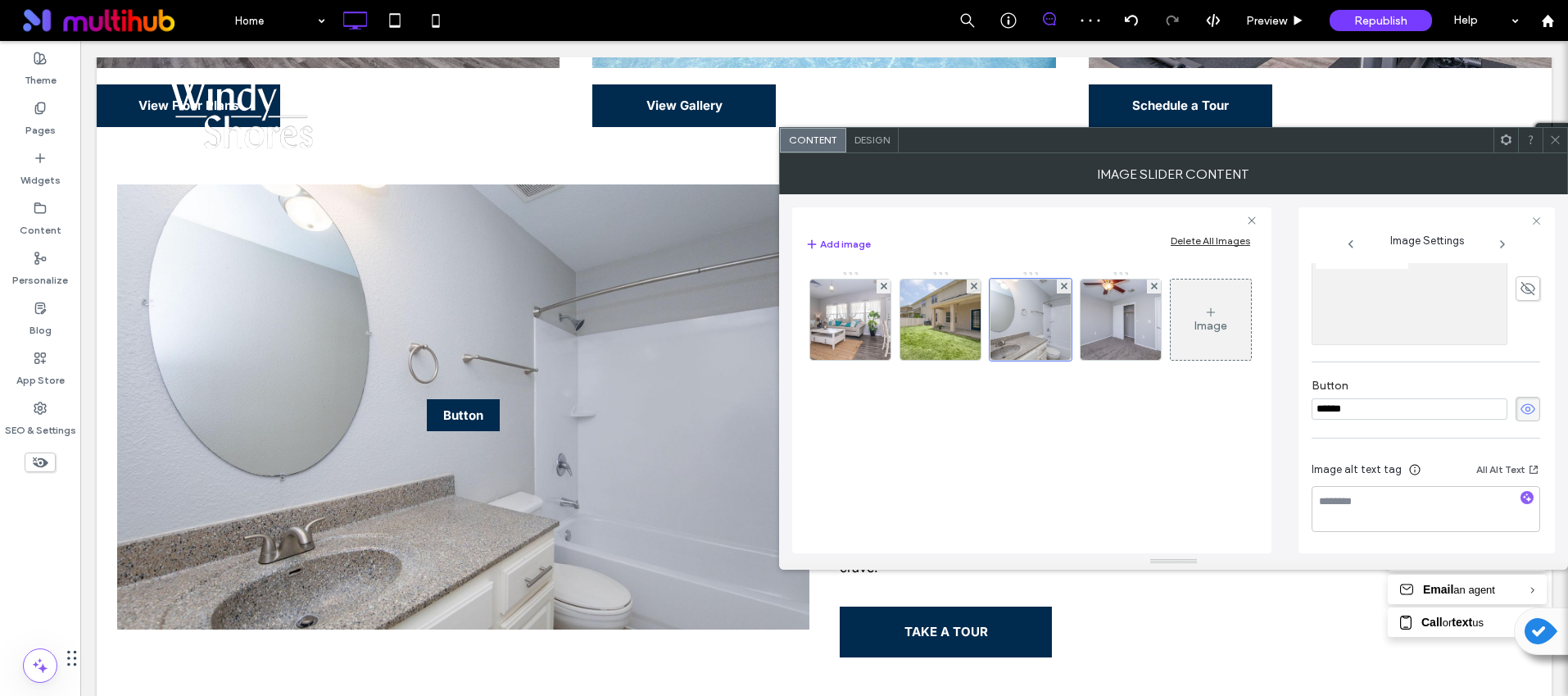
click at [1523, 412] on icon at bounding box center [1527, 409] width 16 height 18
click at [1522, 494] on icon "button" at bounding box center [1527, 498] width 12 height 12
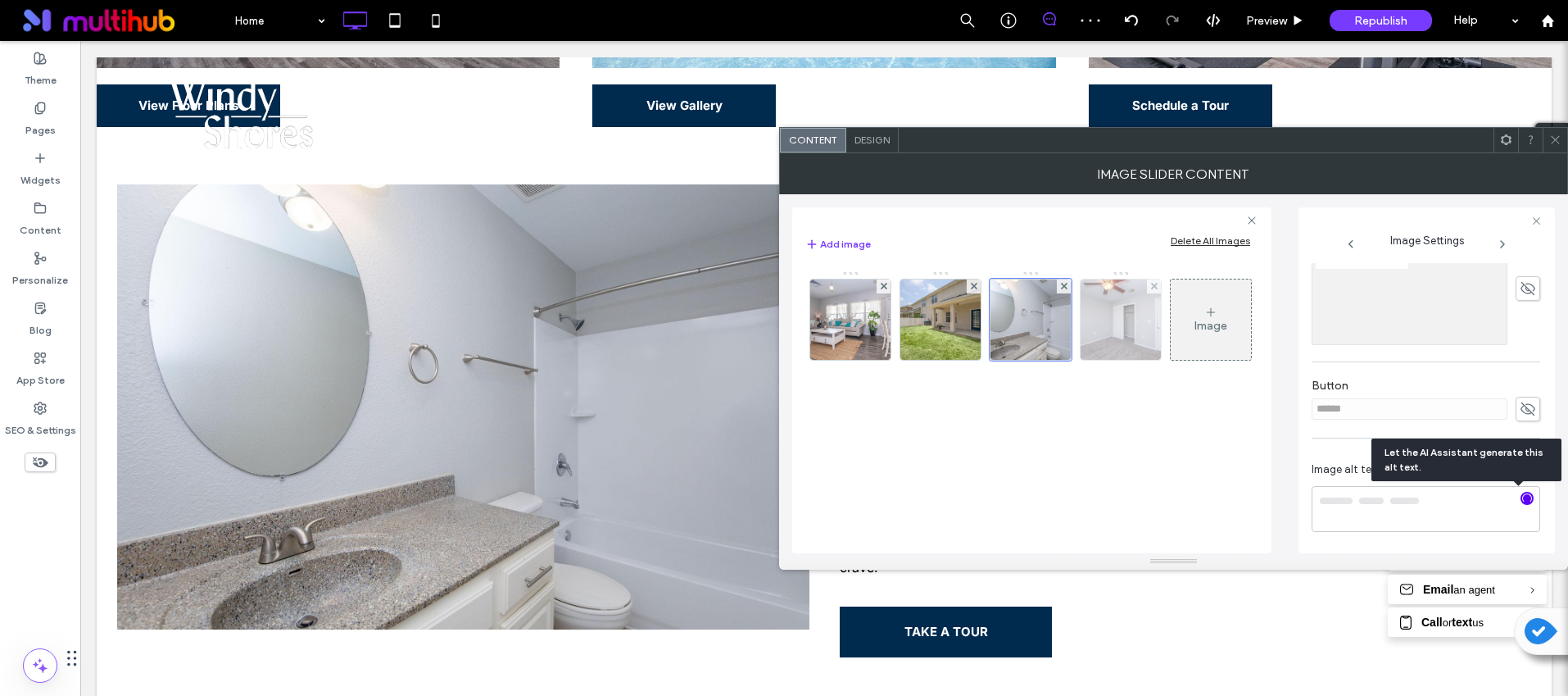
type textarea "**********"
click at [1110, 327] on img at bounding box center [1121, 319] width 121 height 80
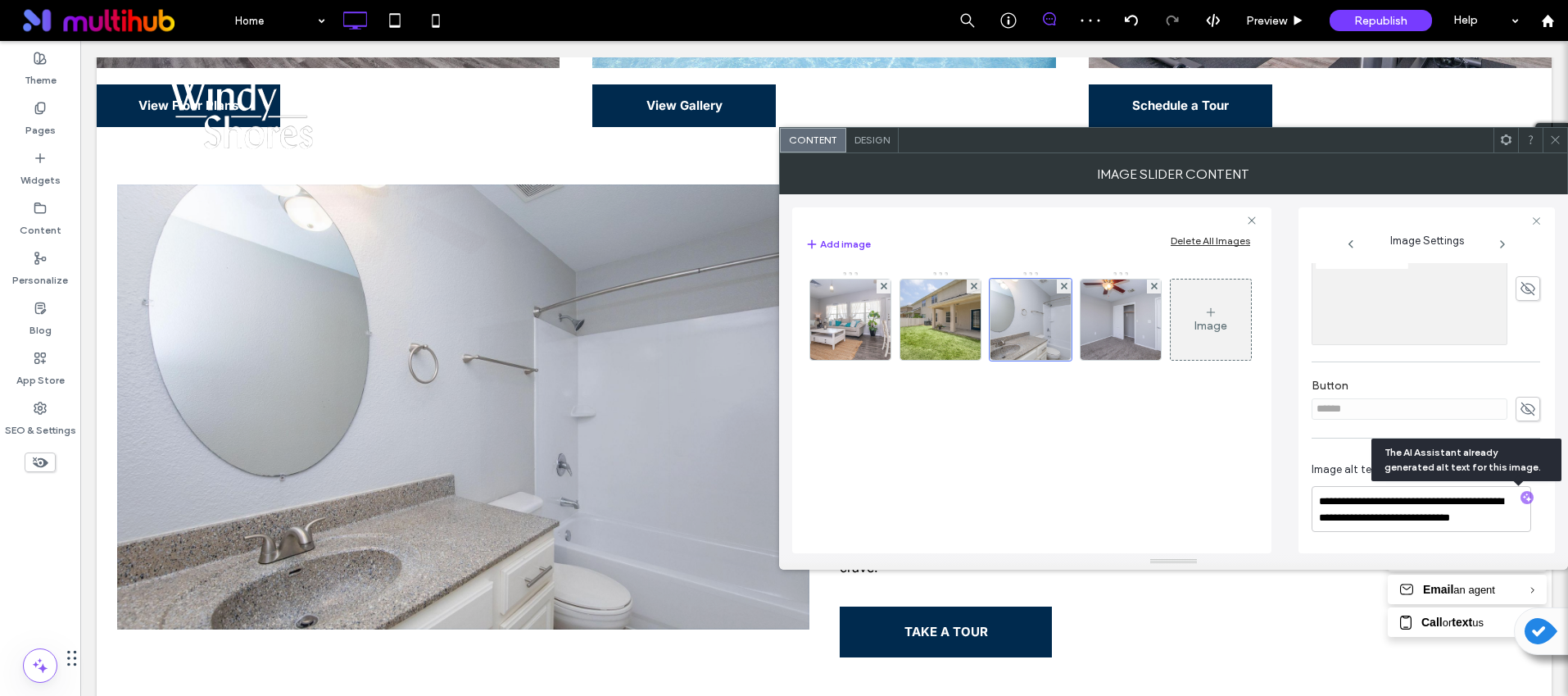
scroll to position [246, 0]
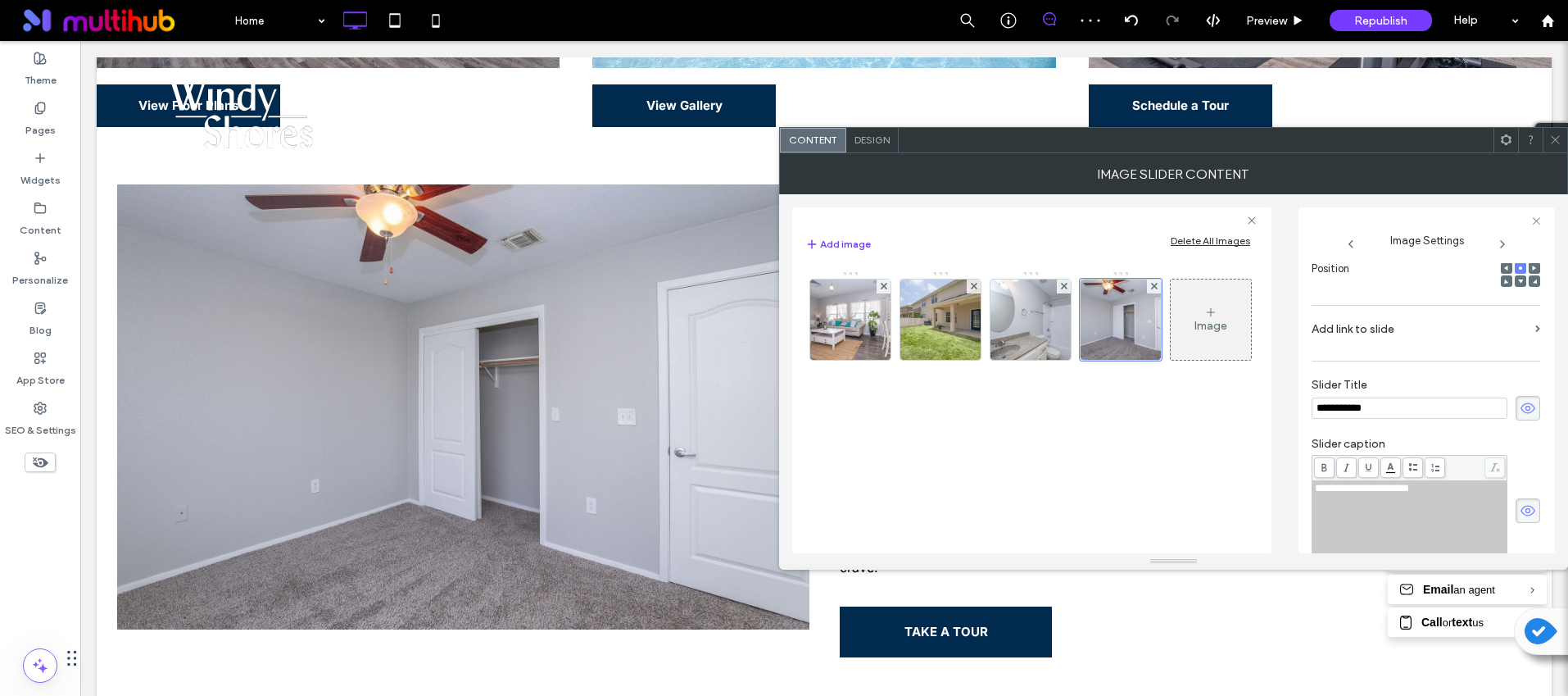
click at [1523, 399] on icon at bounding box center [1527, 408] width 16 height 18
click at [1518, 500] on span at bounding box center [1527, 510] width 24 height 24
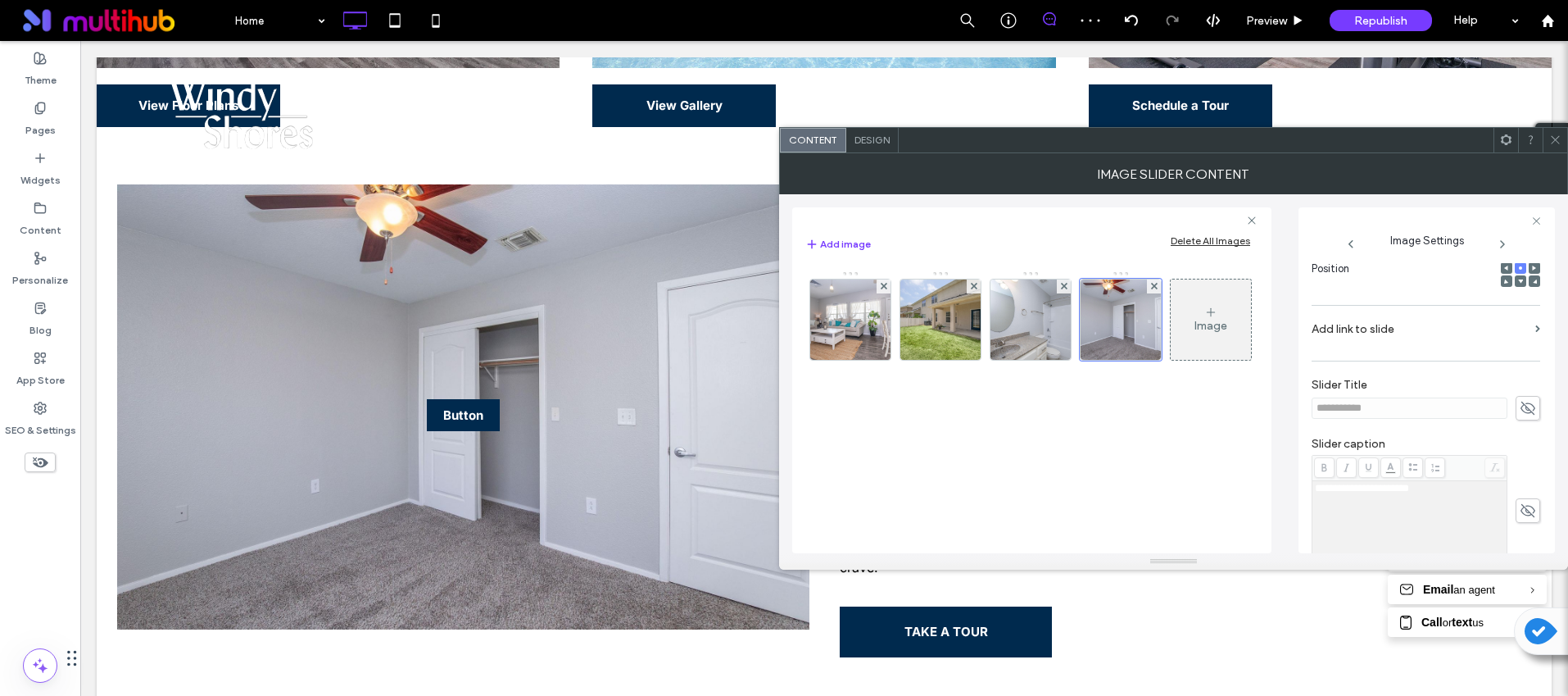
scroll to position [468, 0]
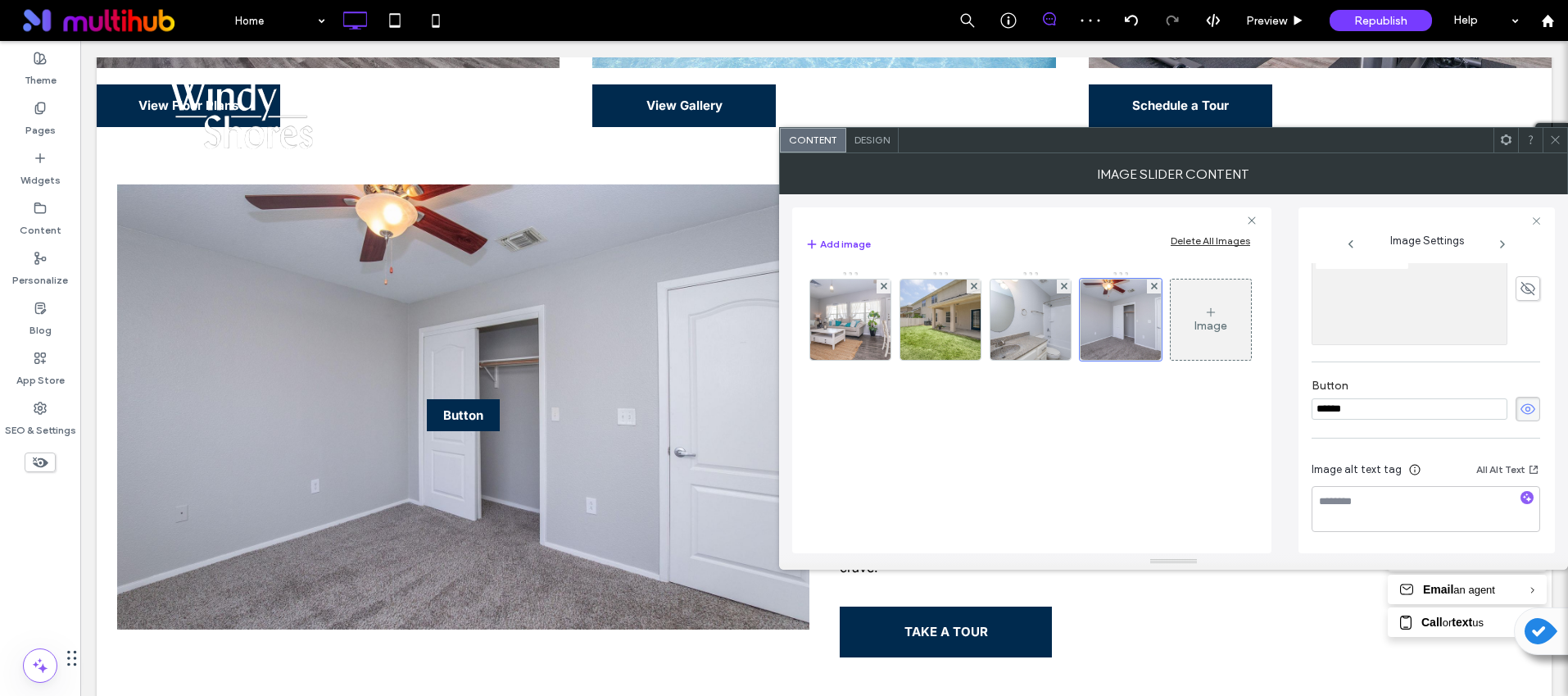
drag, startPoint x: 1521, startPoint y: 406, endPoint x: 1524, endPoint y: 461, distance: 55.1
click at [1521, 406] on icon at bounding box center [1527, 409] width 16 height 18
click at [1522, 492] on icon "button" at bounding box center [1527, 498] width 12 height 12
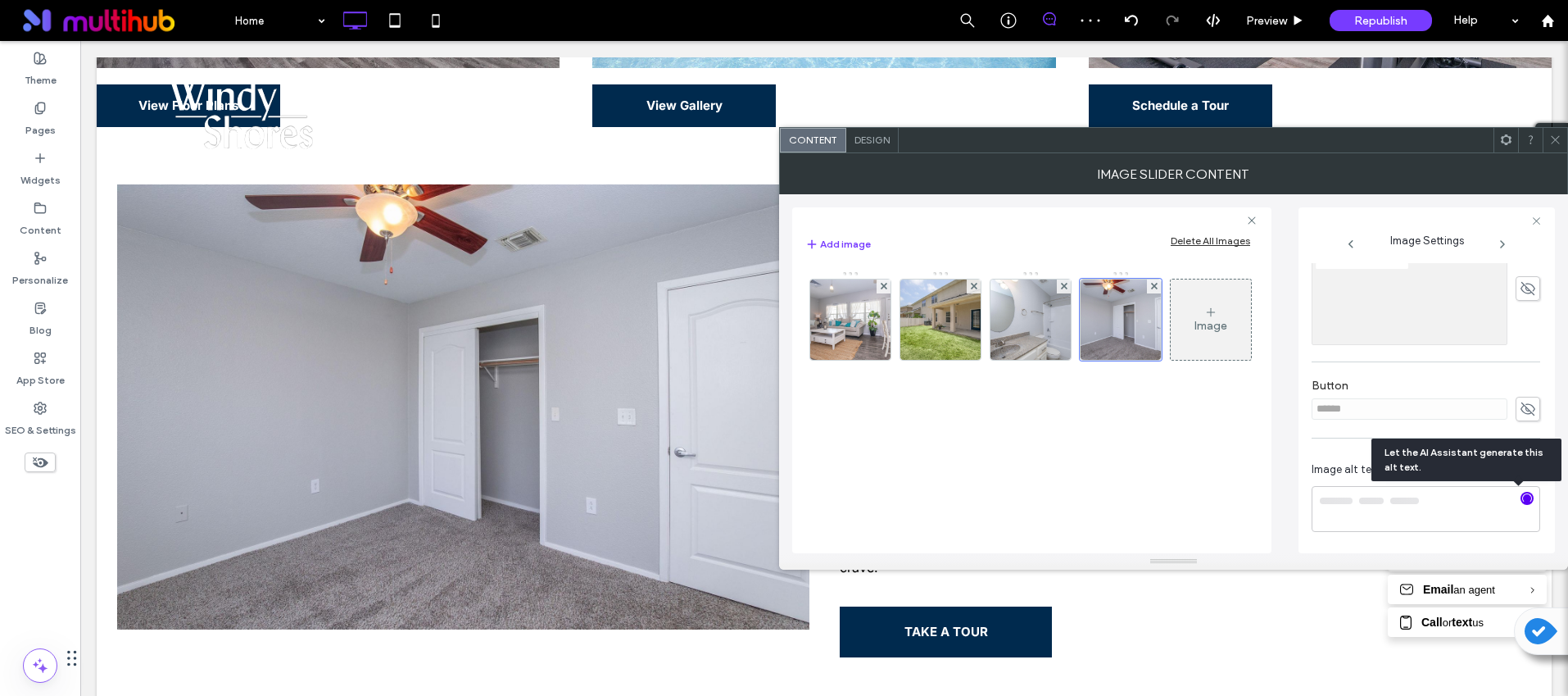
type textarea "**********"
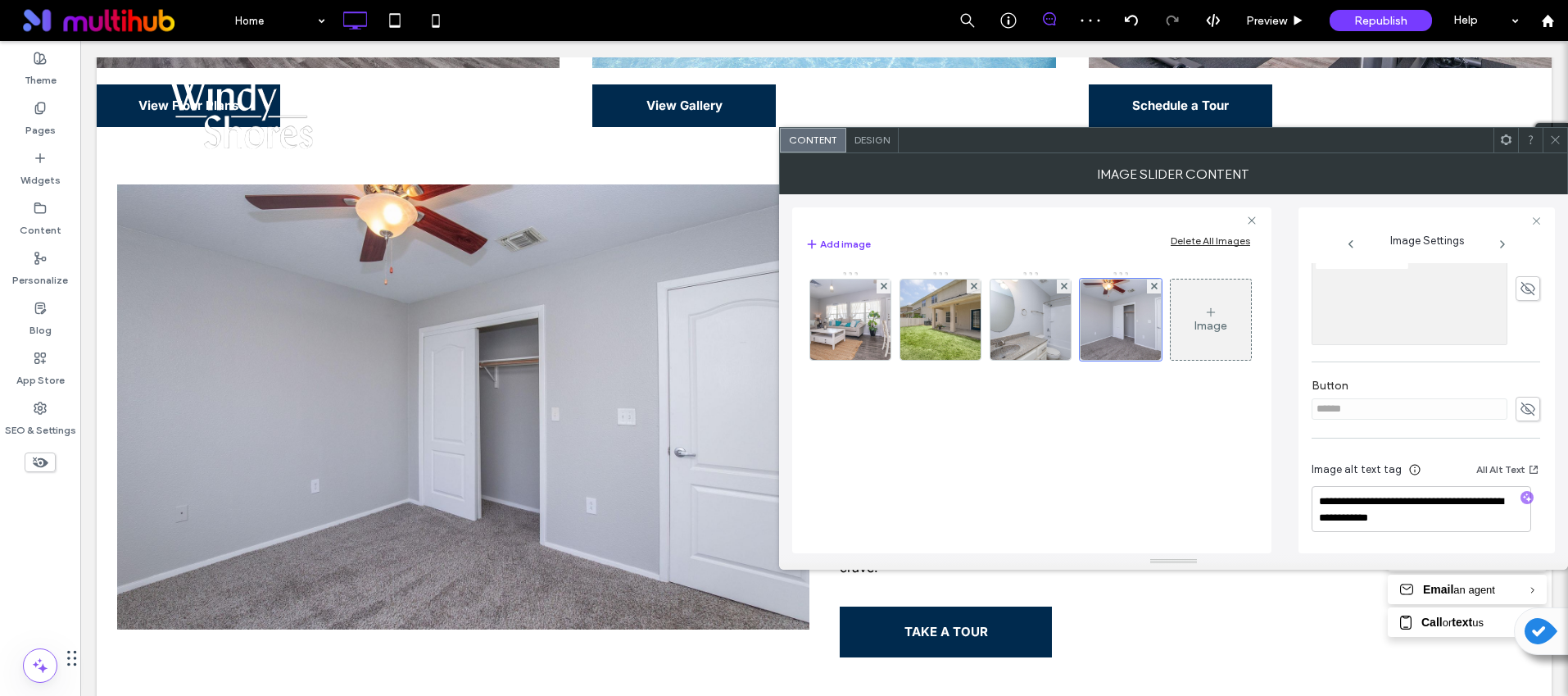
click at [1554, 133] on icon at bounding box center [1555, 139] width 13 height 13
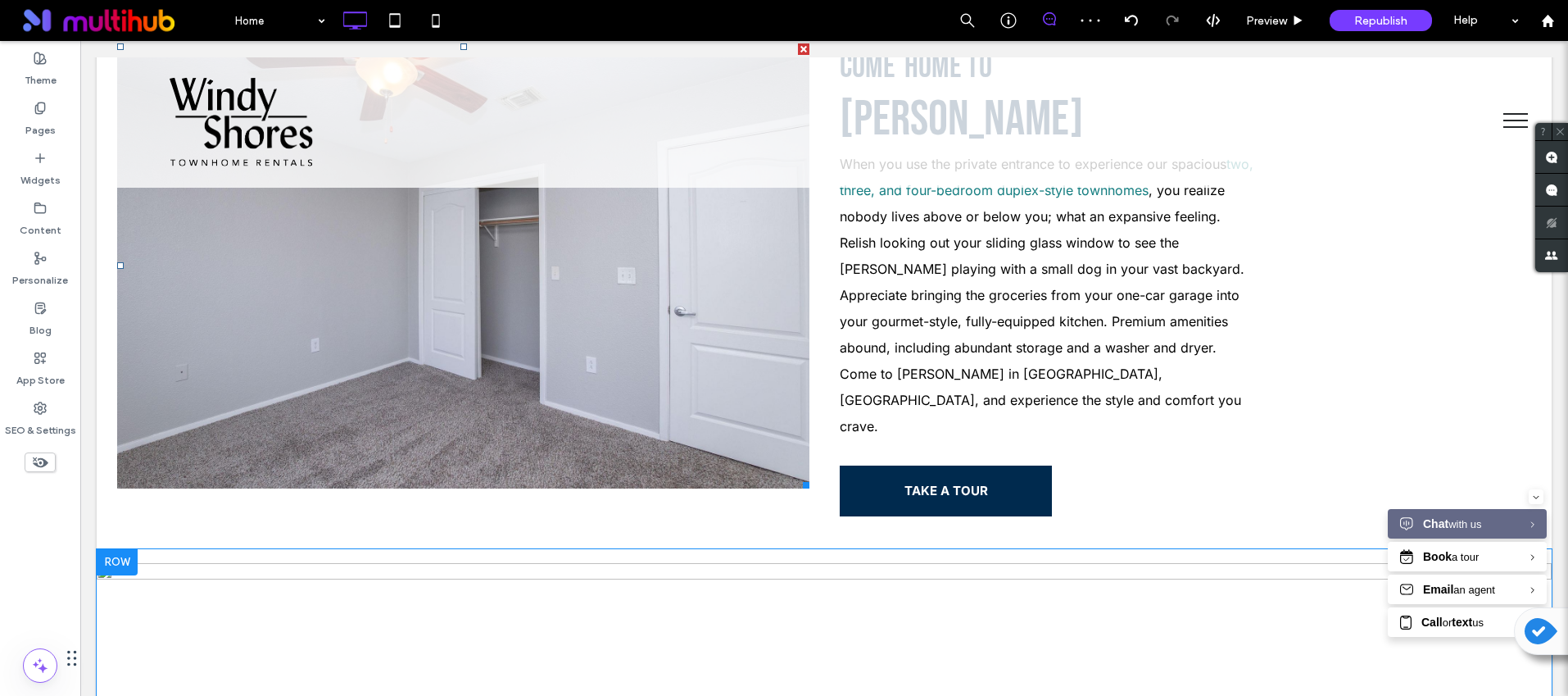
scroll to position [1467, 0]
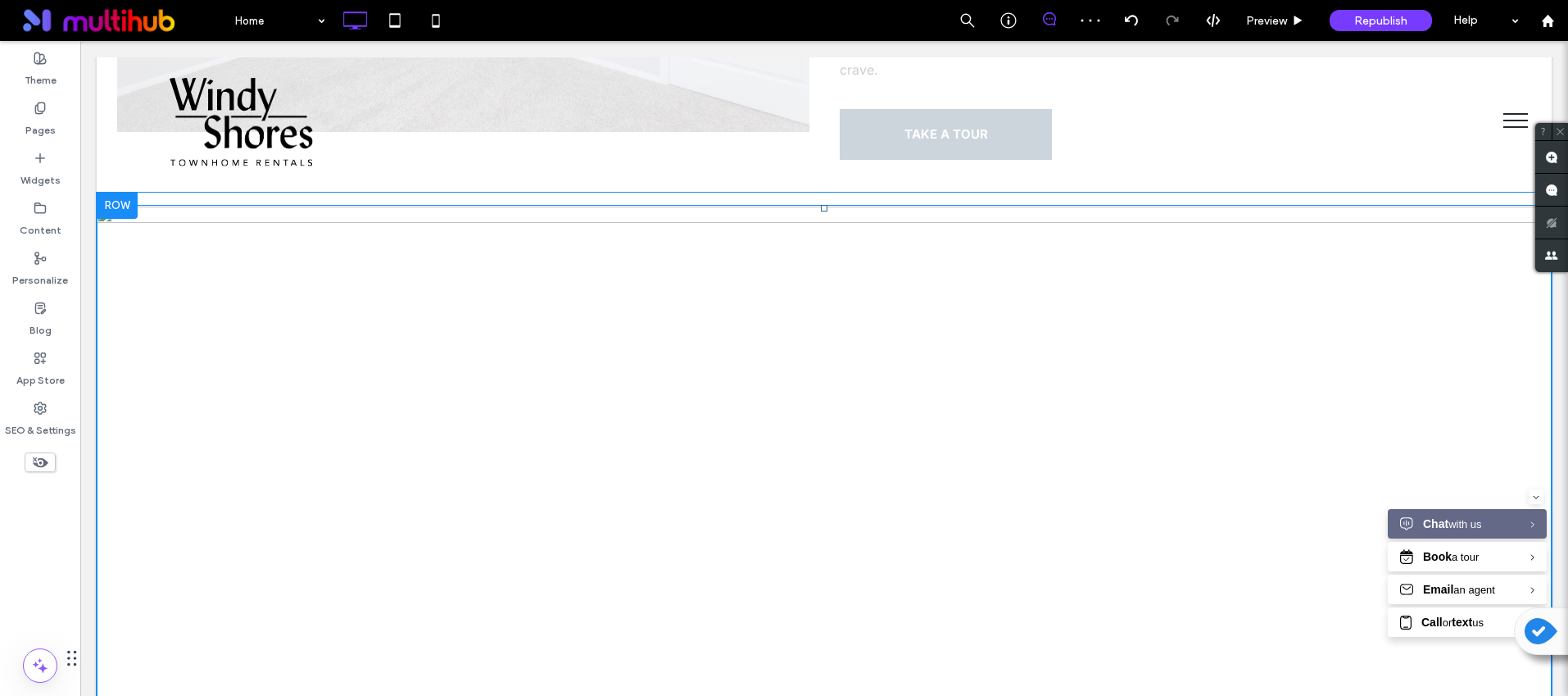
click at [742, 319] on img at bounding box center [824, 659] width 1455 height 910
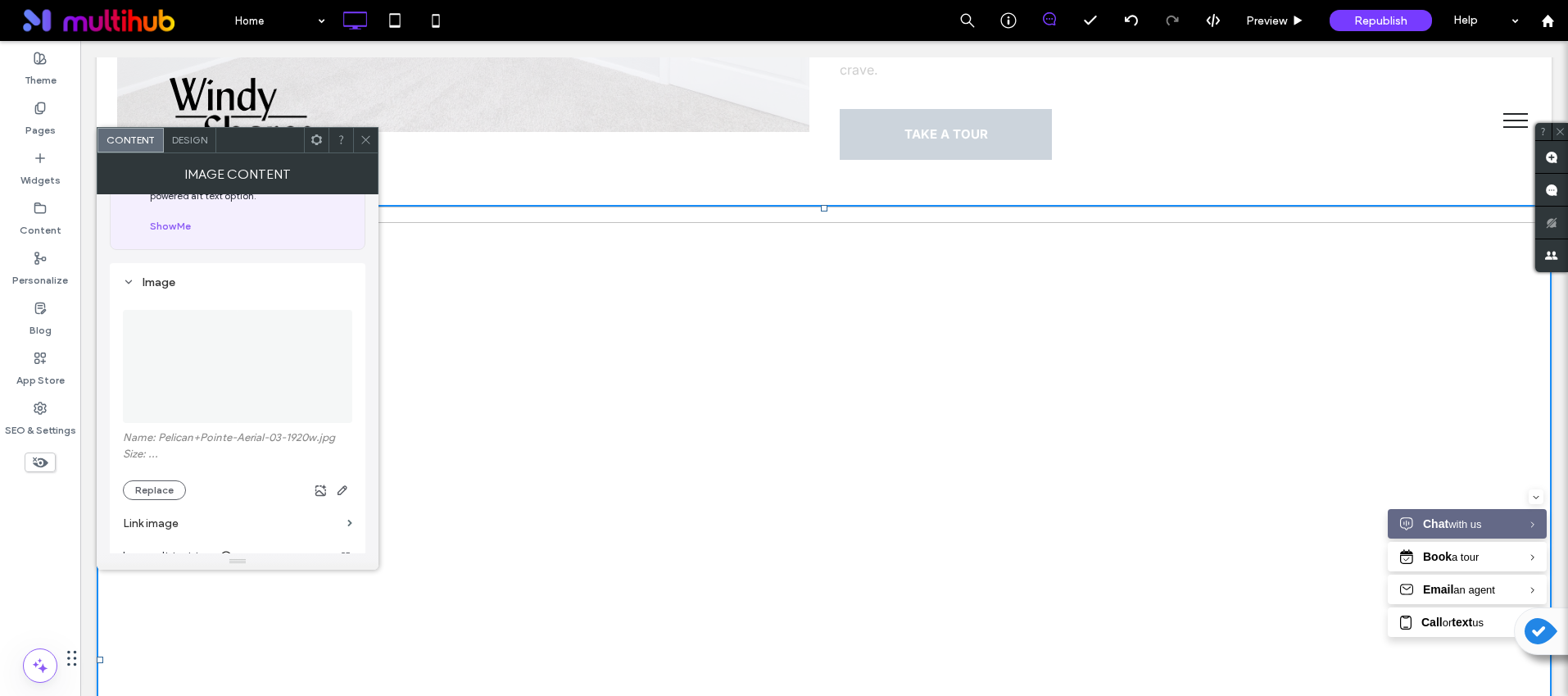
scroll to position [88, 0]
click at [170, 488] on button "Replace" at bounding box center [154, 489] width 63 height 19
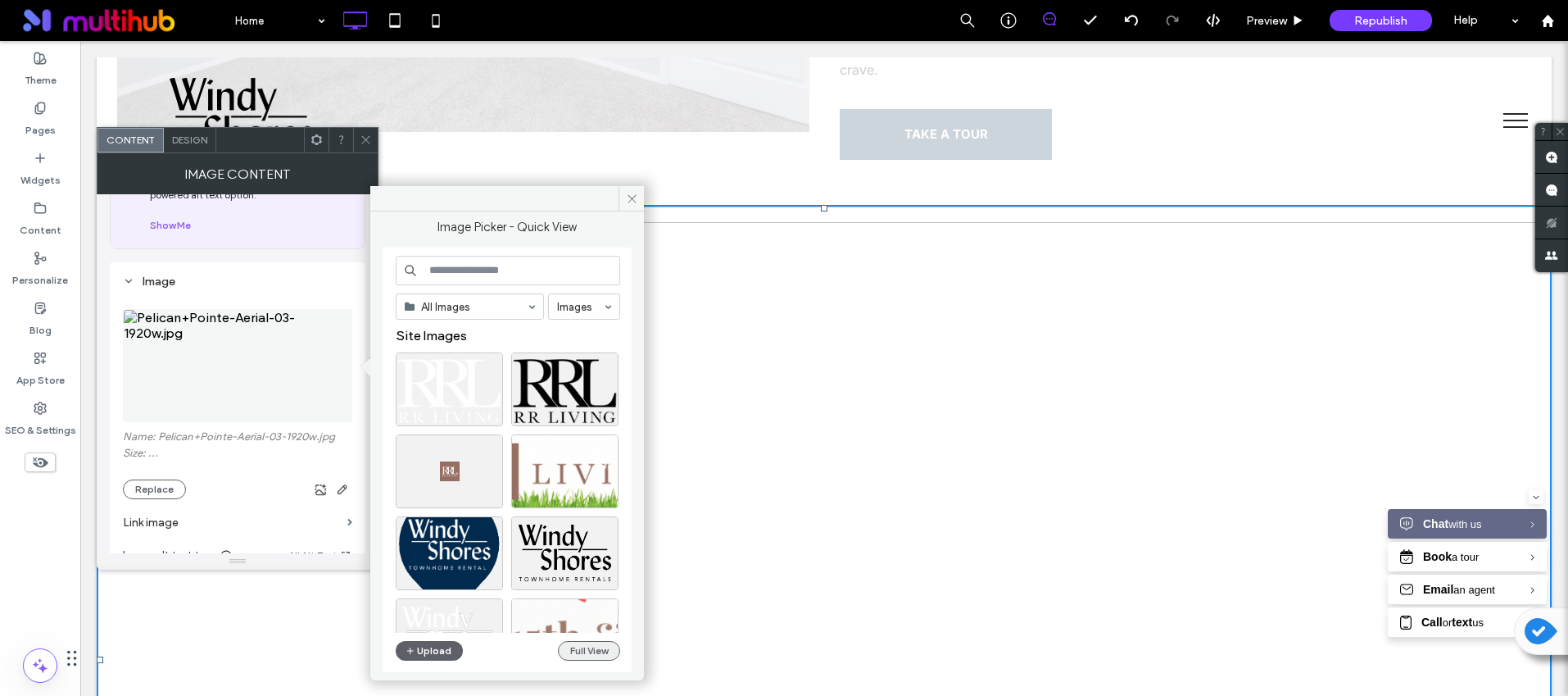
click at [603, 655] on button "Full View" at bounding box center [589, 651] width 62 height 19
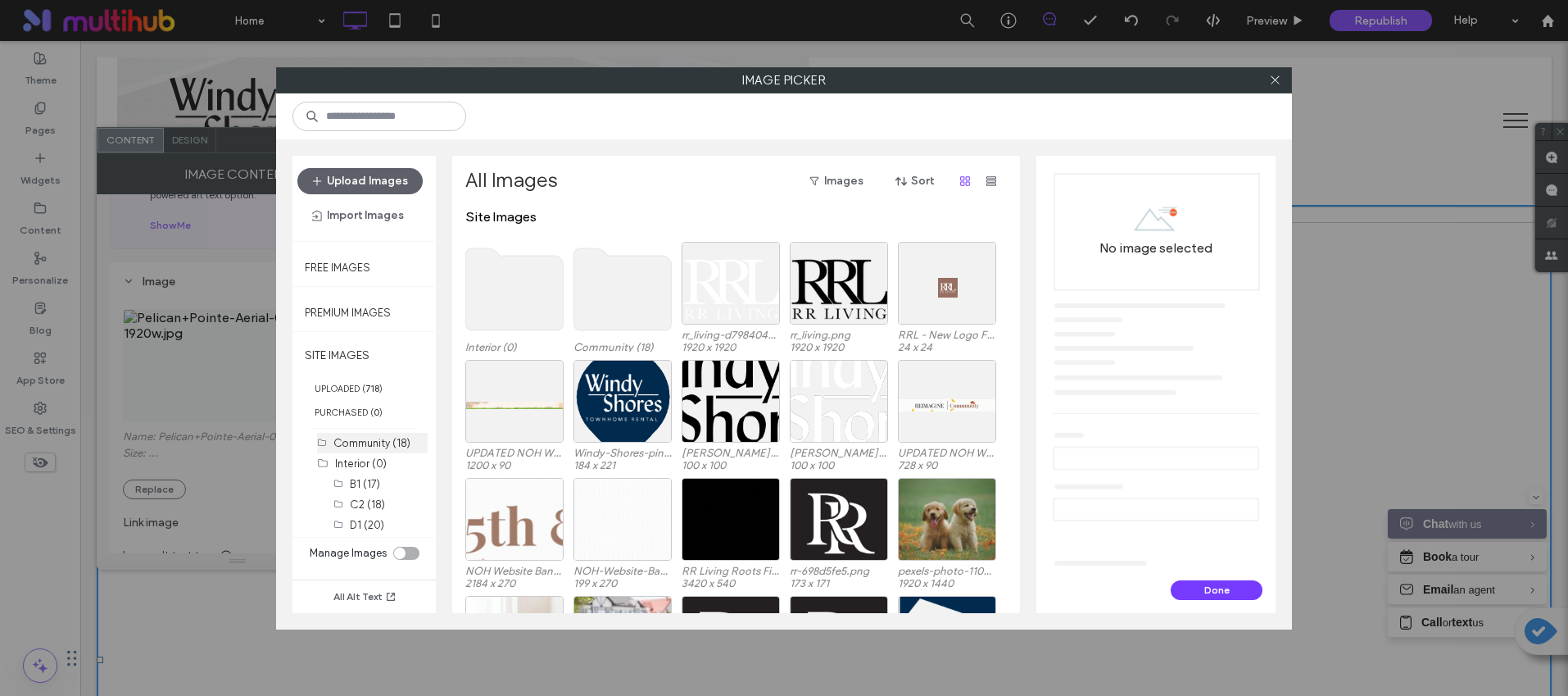
click at [366, 435] on div "Community (18)" at bounding box center [381, 443] width 95 height 17
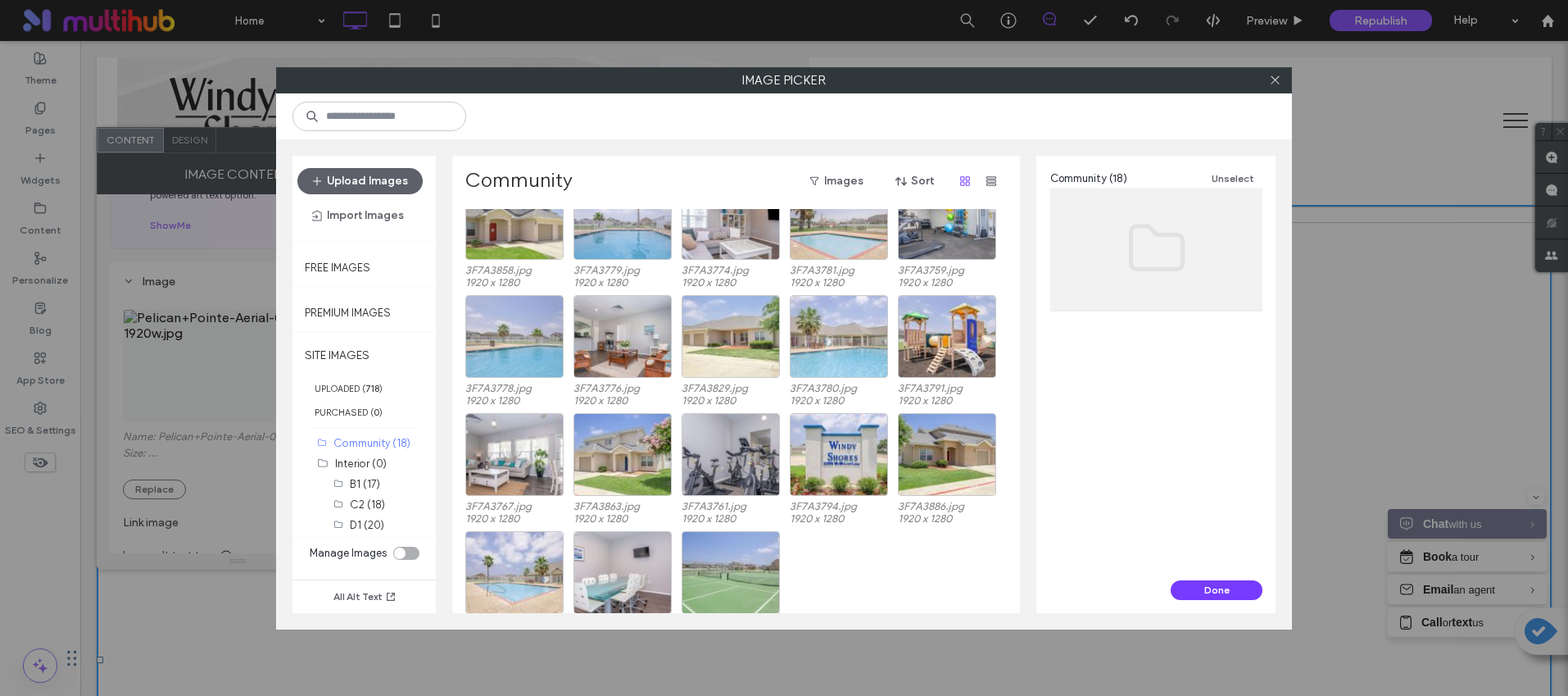
scroll to position [0, 0]
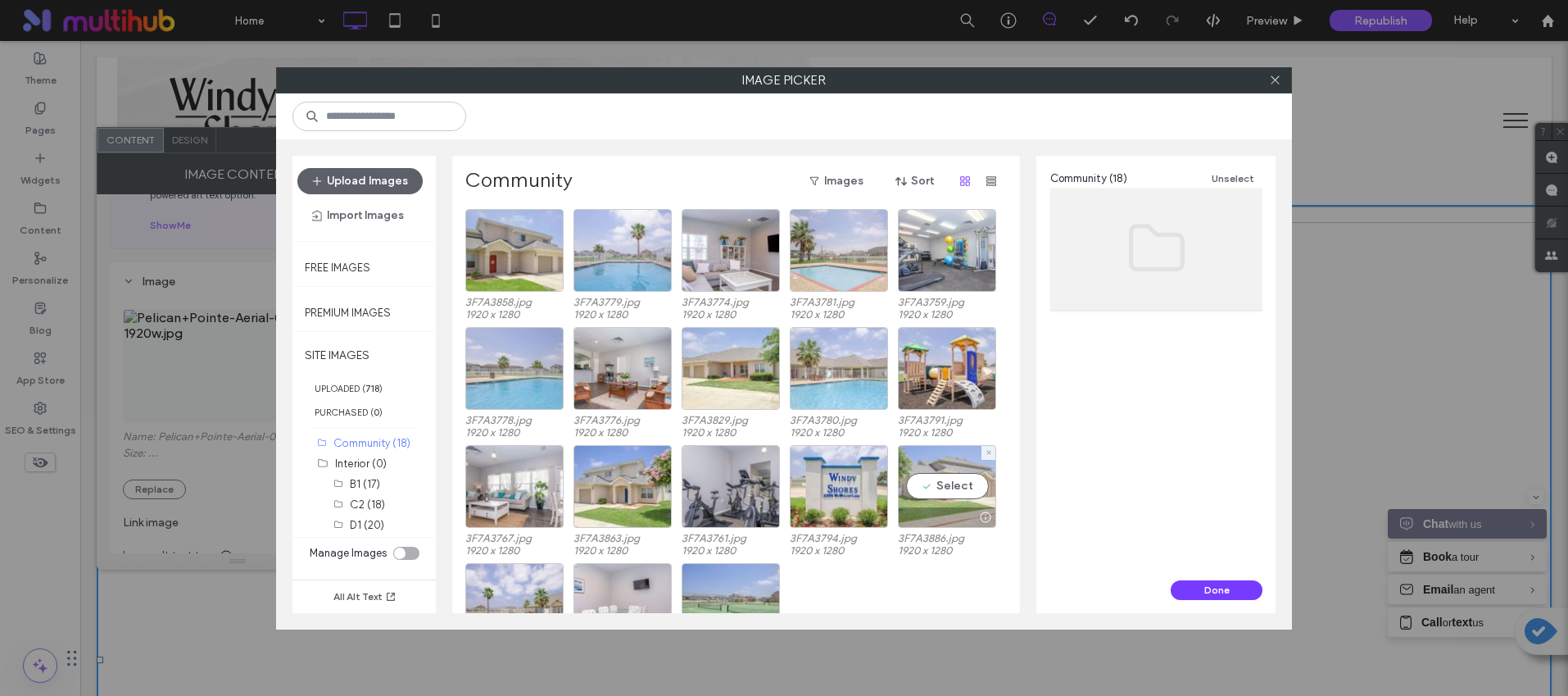
click at [963, 488] on div "Select" at bounding box center [947, 486] width 99 height 83
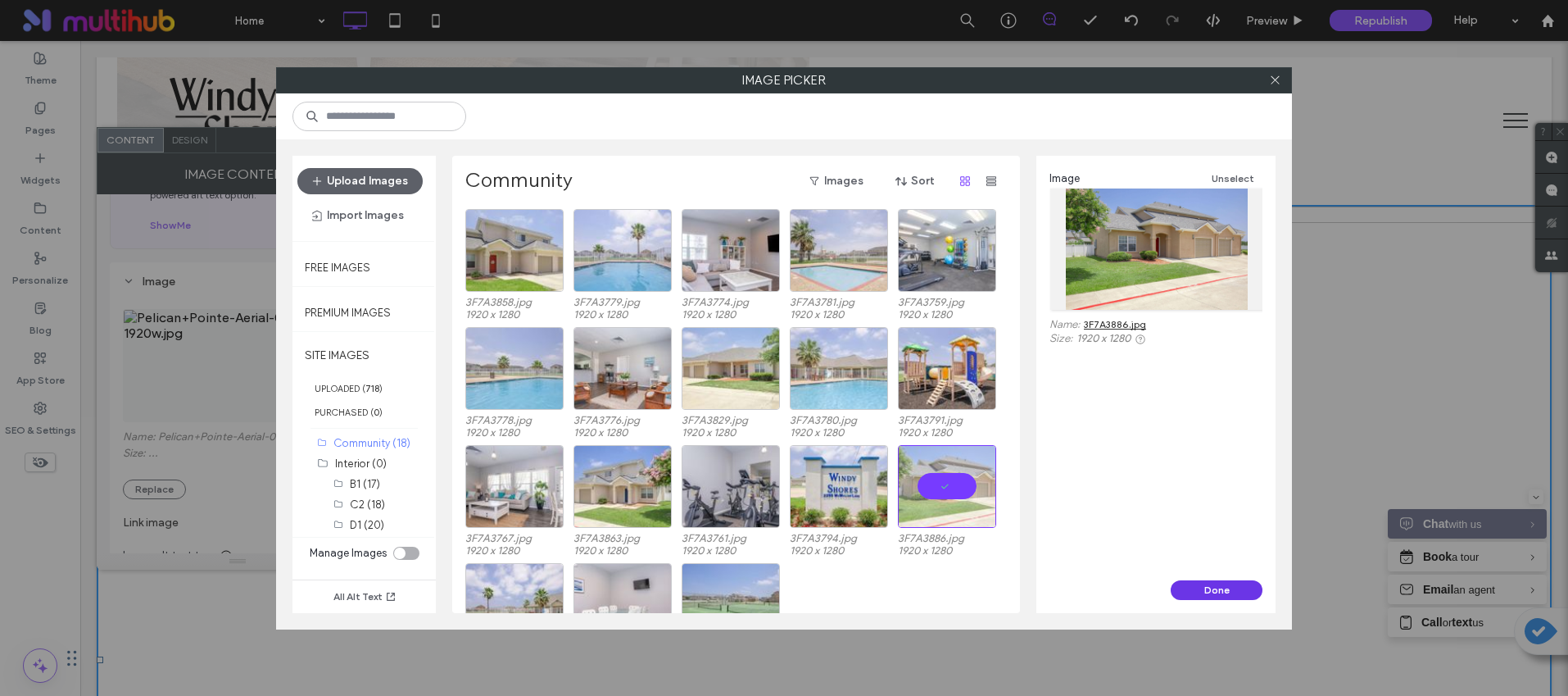
click at [1202, 590] on button "Done" at bounding box center [1216, 590] width 92 height 19
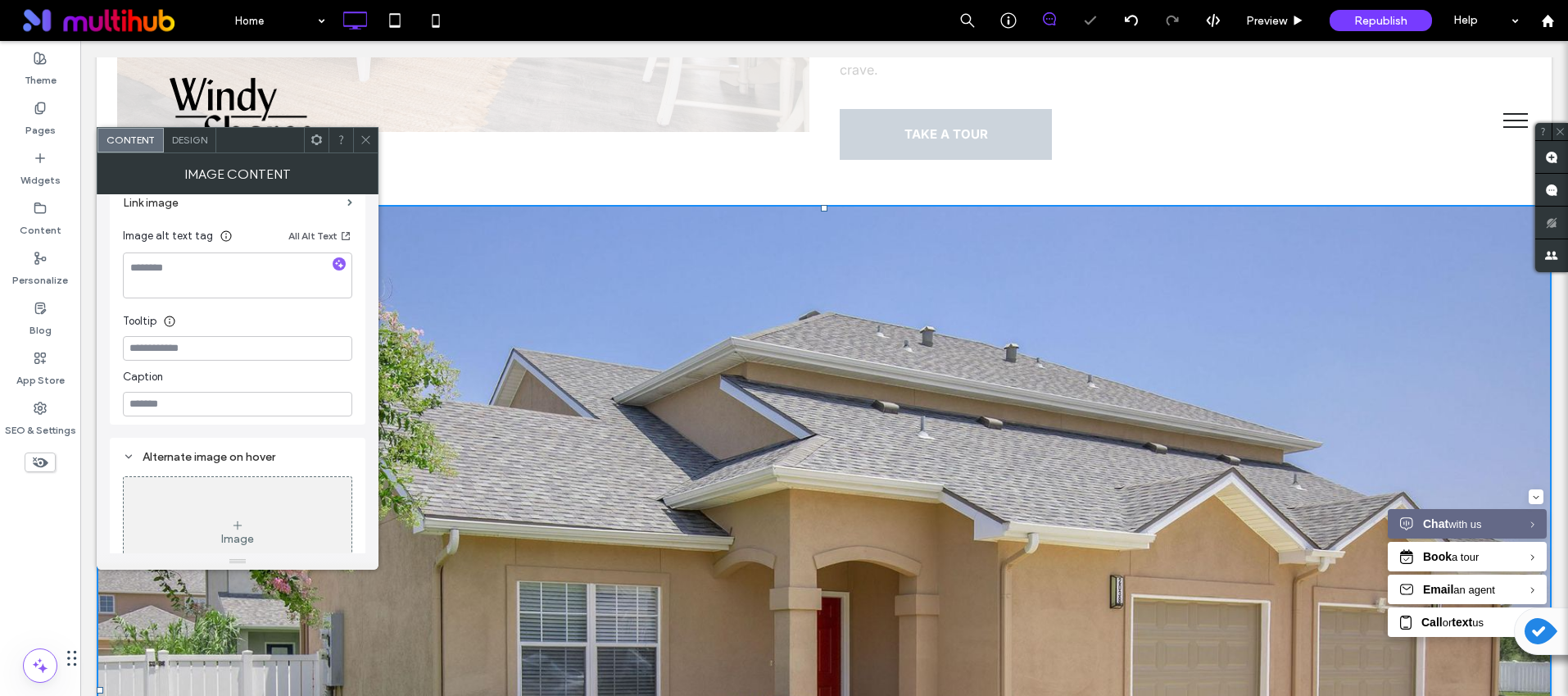
scroll to position [412, 0]
click at [338, 267] on div at bounding box center [339, 261] width 14 height 15
click at [339, 264] on icon "button" at bounding box center [339, 260] width 12 height 12
type textarea "**********"
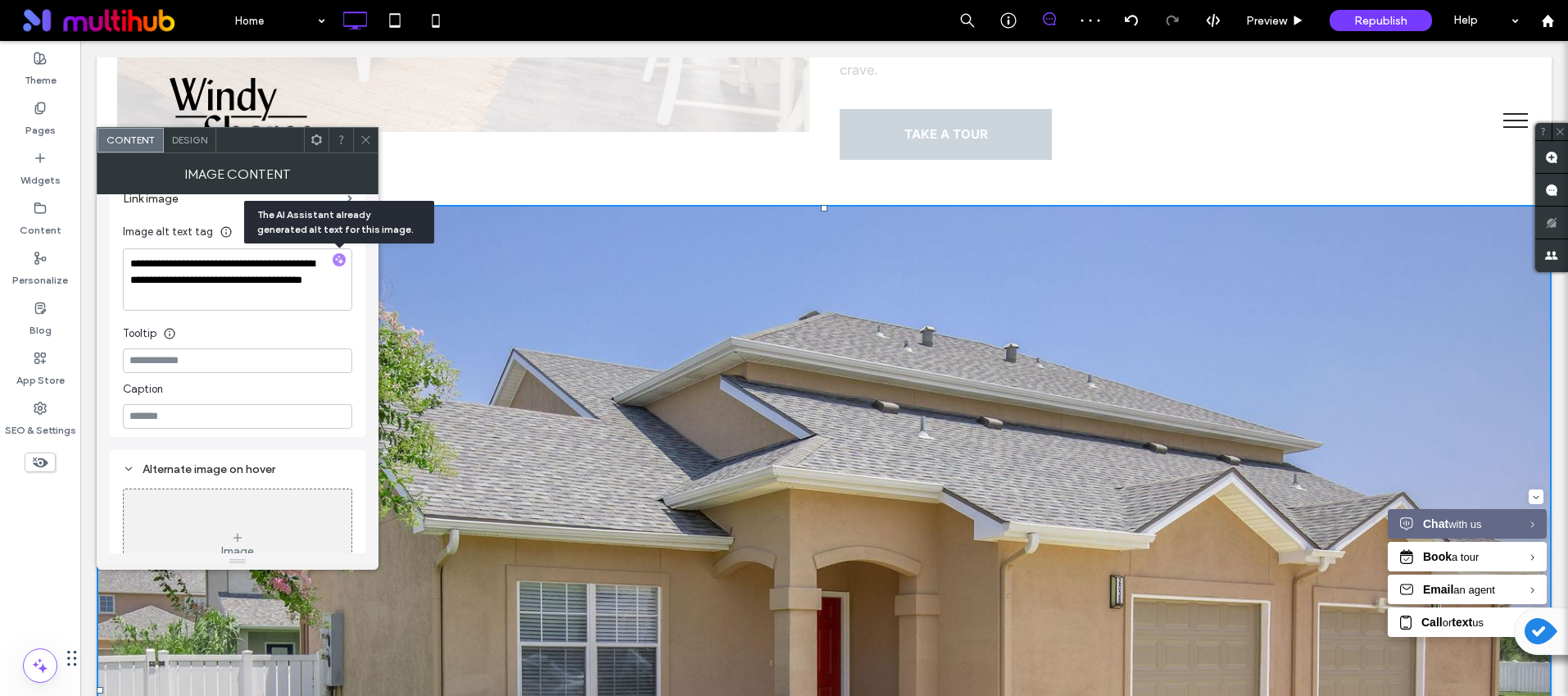
click at [367, 143] on icon at bounding box center [365, 139] width 13 height 13
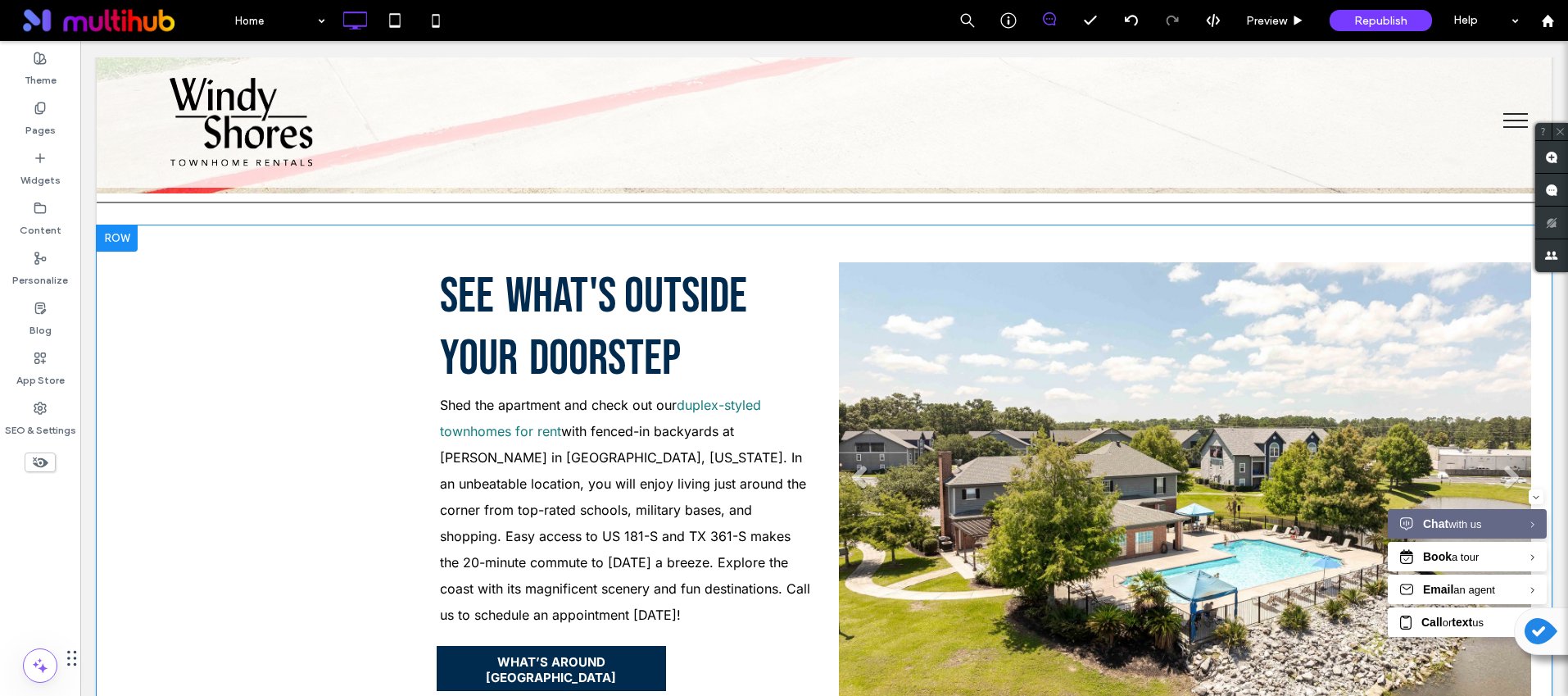
scroll to position [2424, 0]
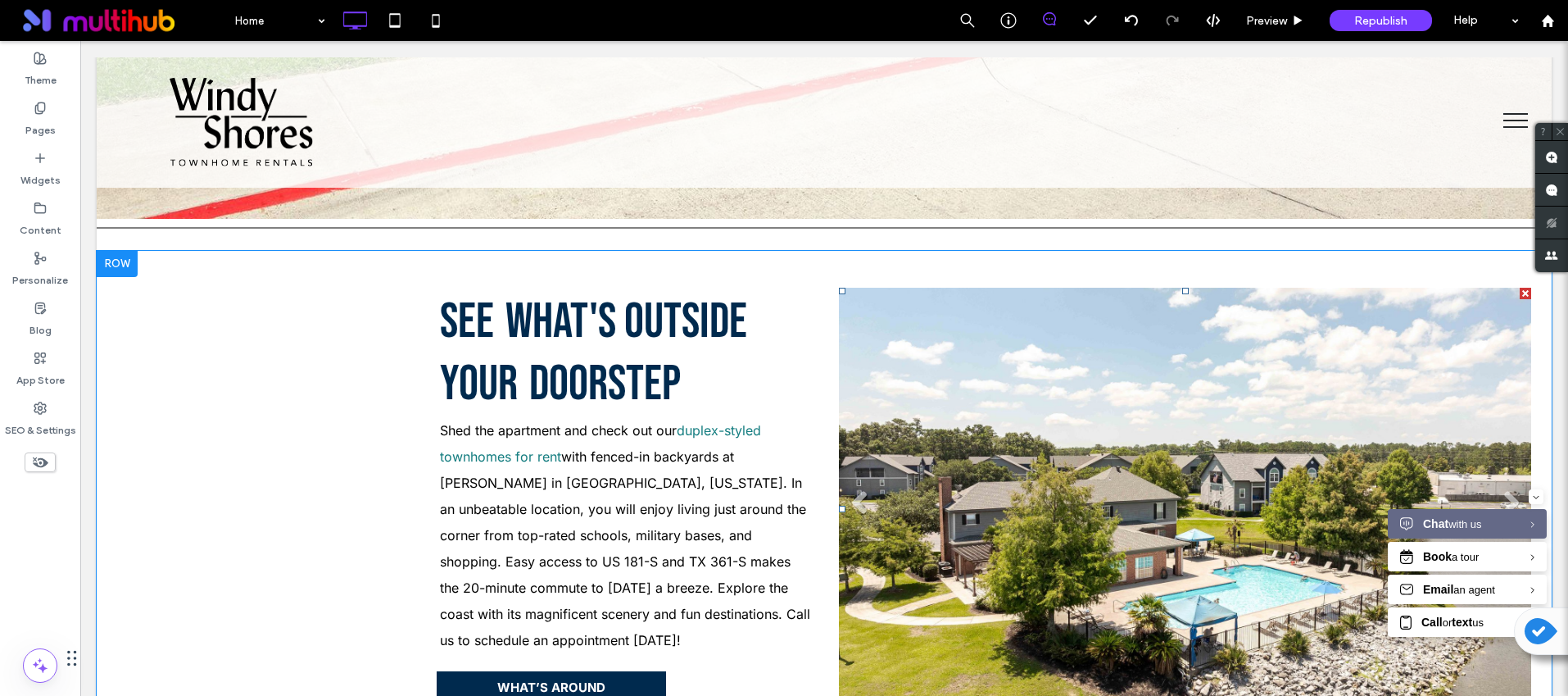
click at [1041, 515] on li "Slide title Write your caption here Button" at bounding box center [1184, 509] width 693 height 443
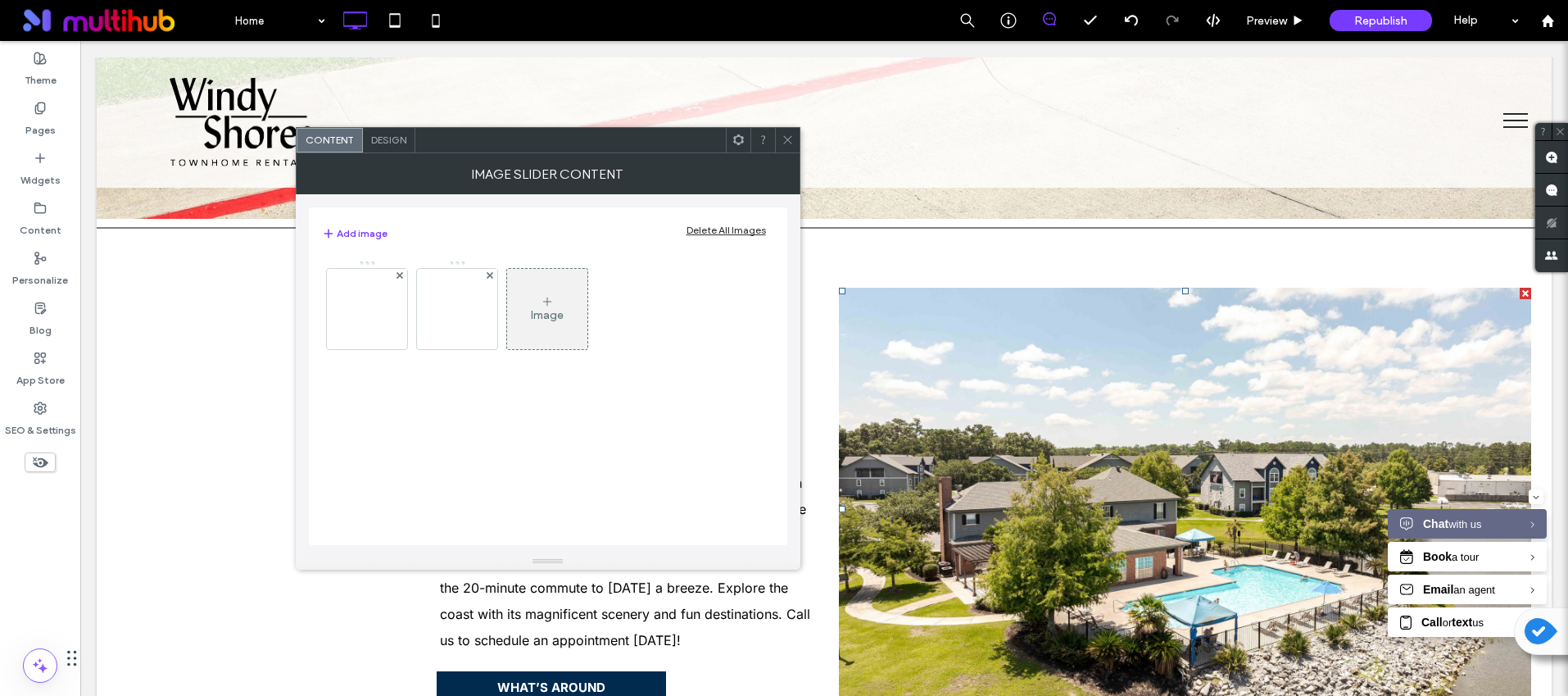
click at [706, 230] on div "Delete All Images" at bounding box center [727, 230] width 79 height 13
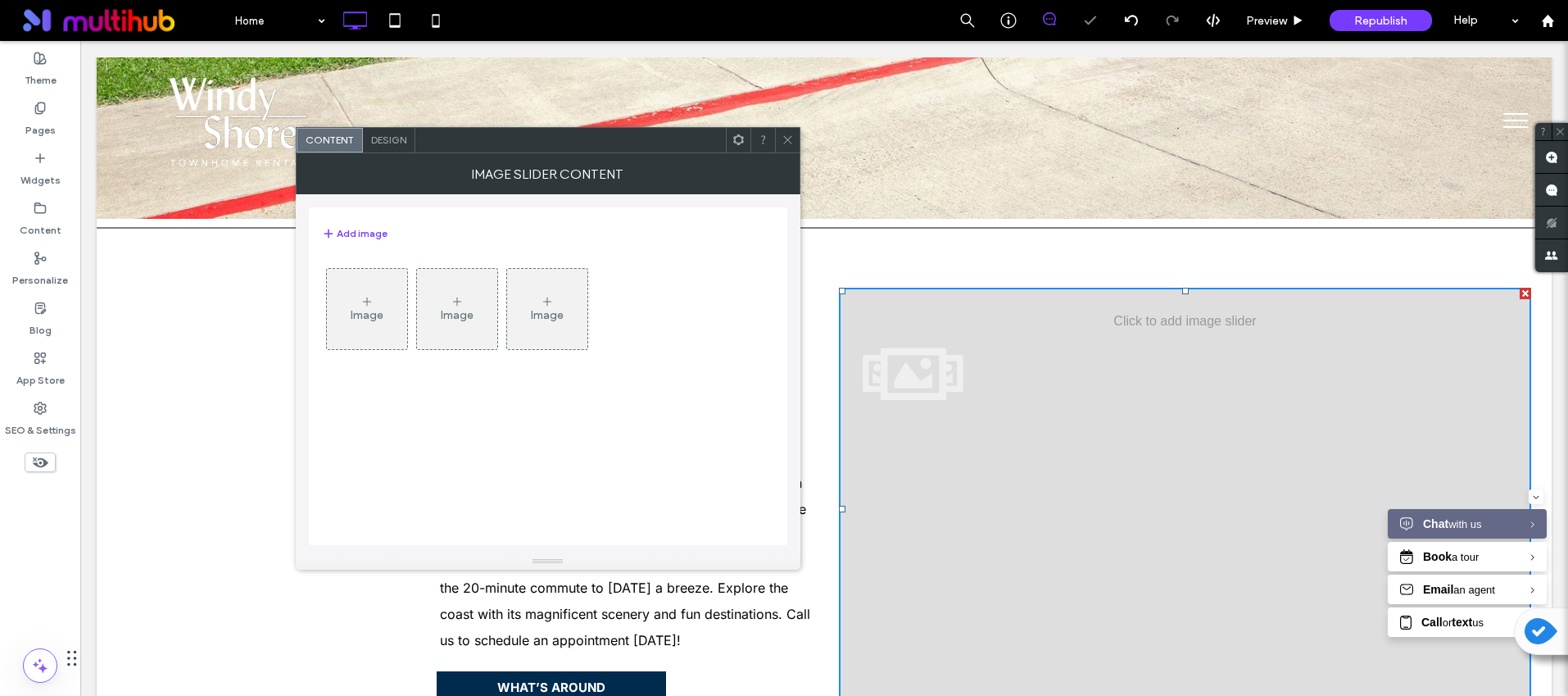
click at [378, 305] on div "Image" at bounding box center [366, 309] width 80 height 77
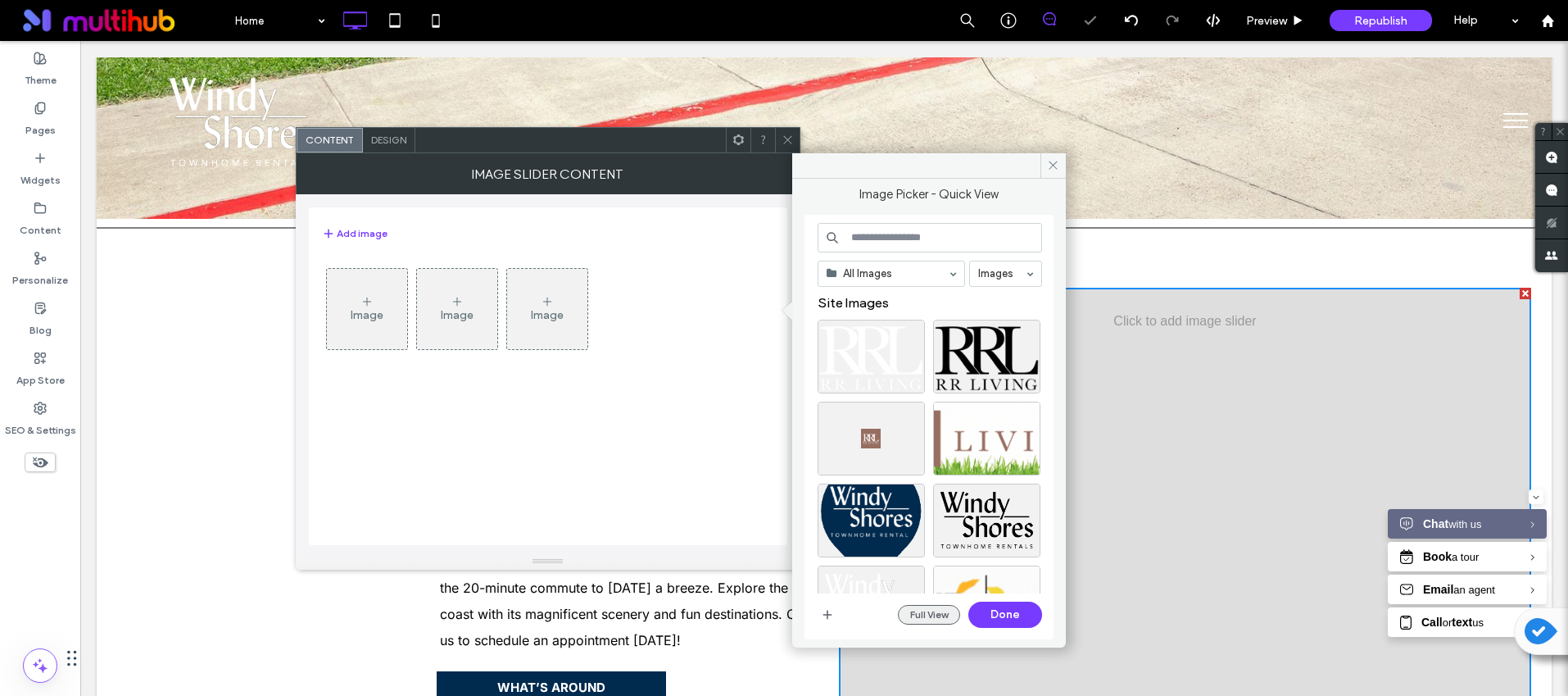
click at [942, 607] on button "Full View" at bounding box center [928, 615] width 62 height 19
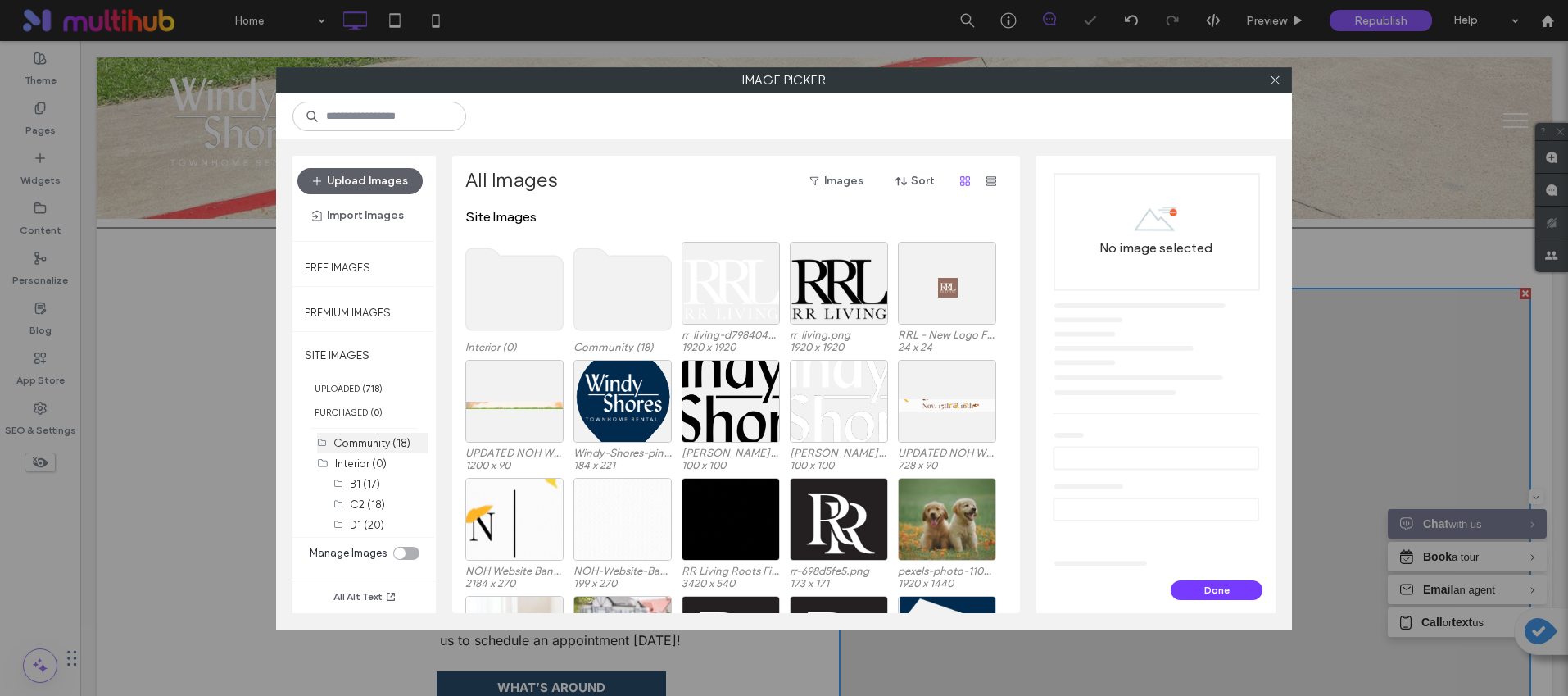
click at [371, 445] on label "Community (18)" at bounding box center [372, 443] width 77 height 13
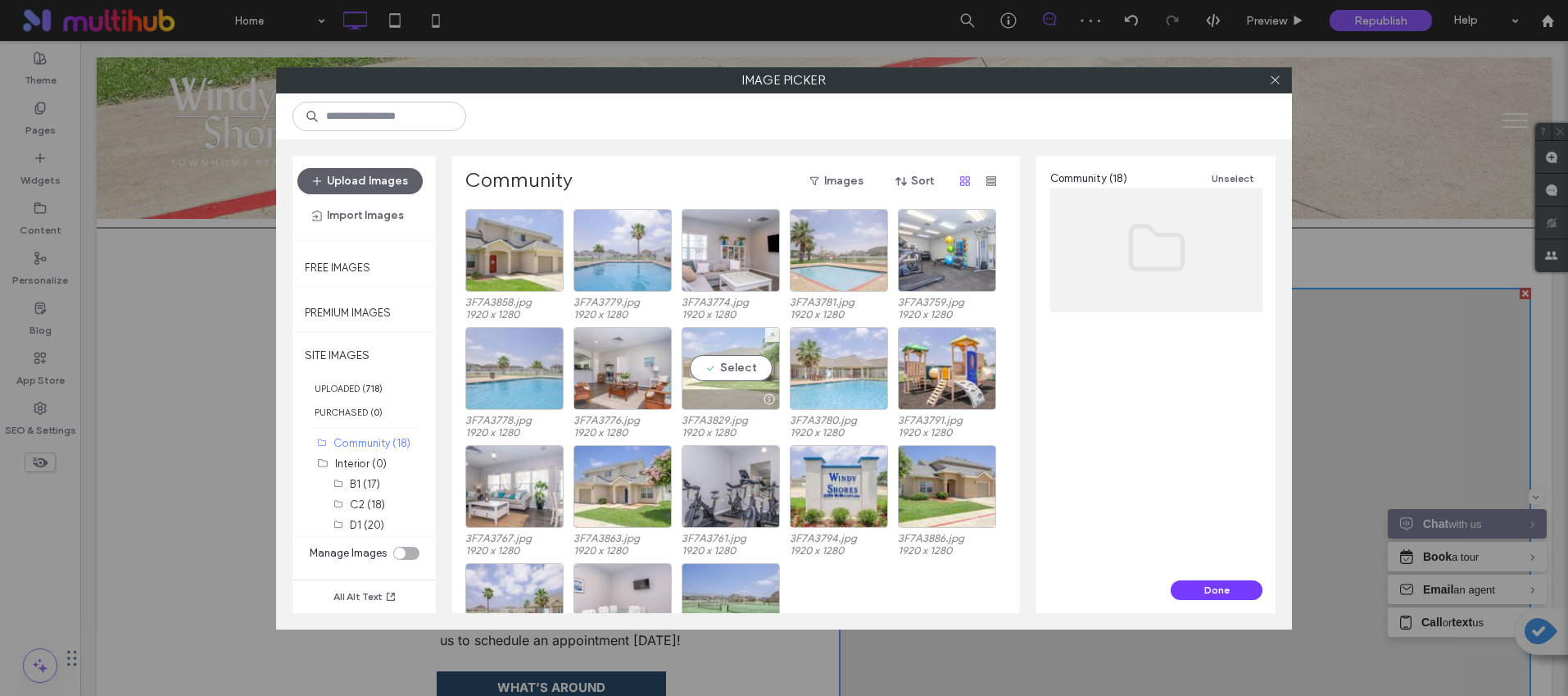
click at [747, 369] on div "Select" at bounding box center [731, 368] width 99 height 83
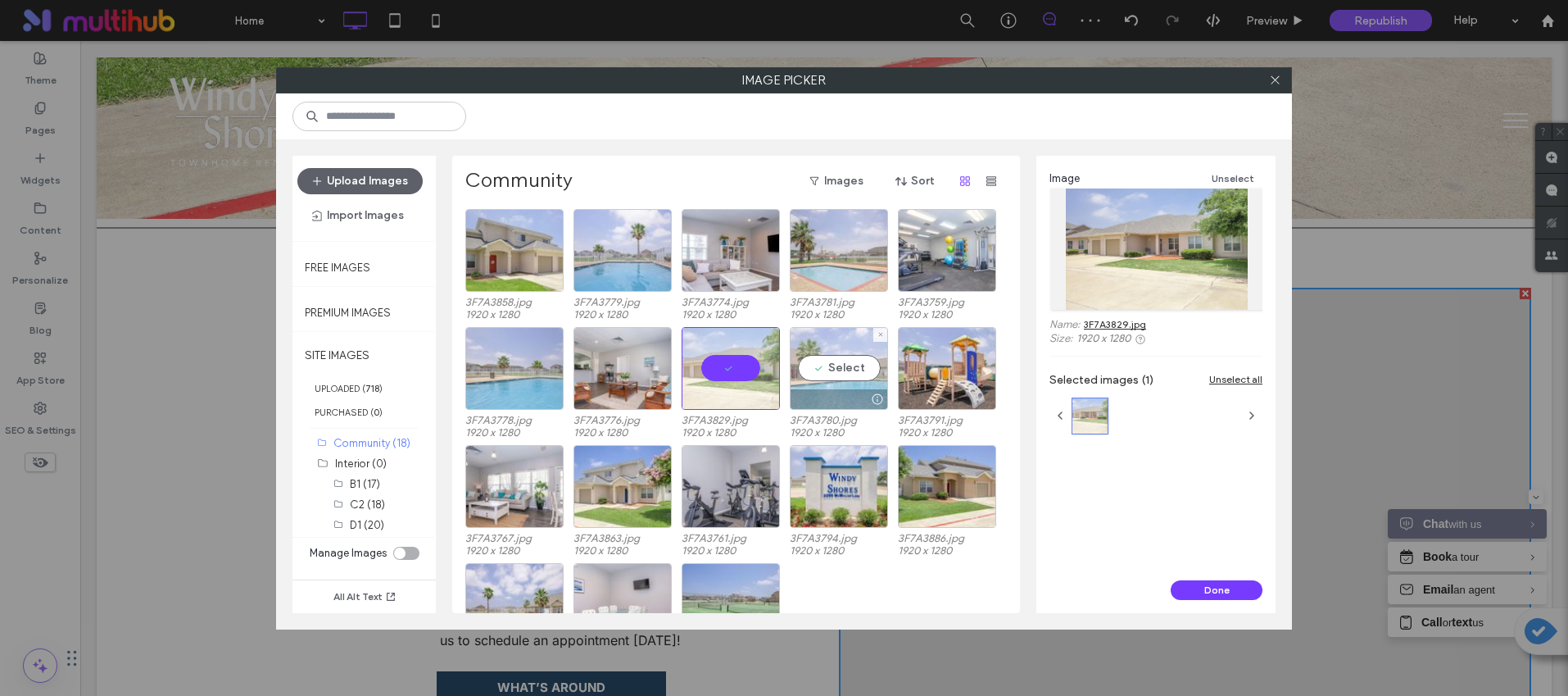
click at [843, 375] on div "Select" at bounding box center [840, 368] width 99 height 83
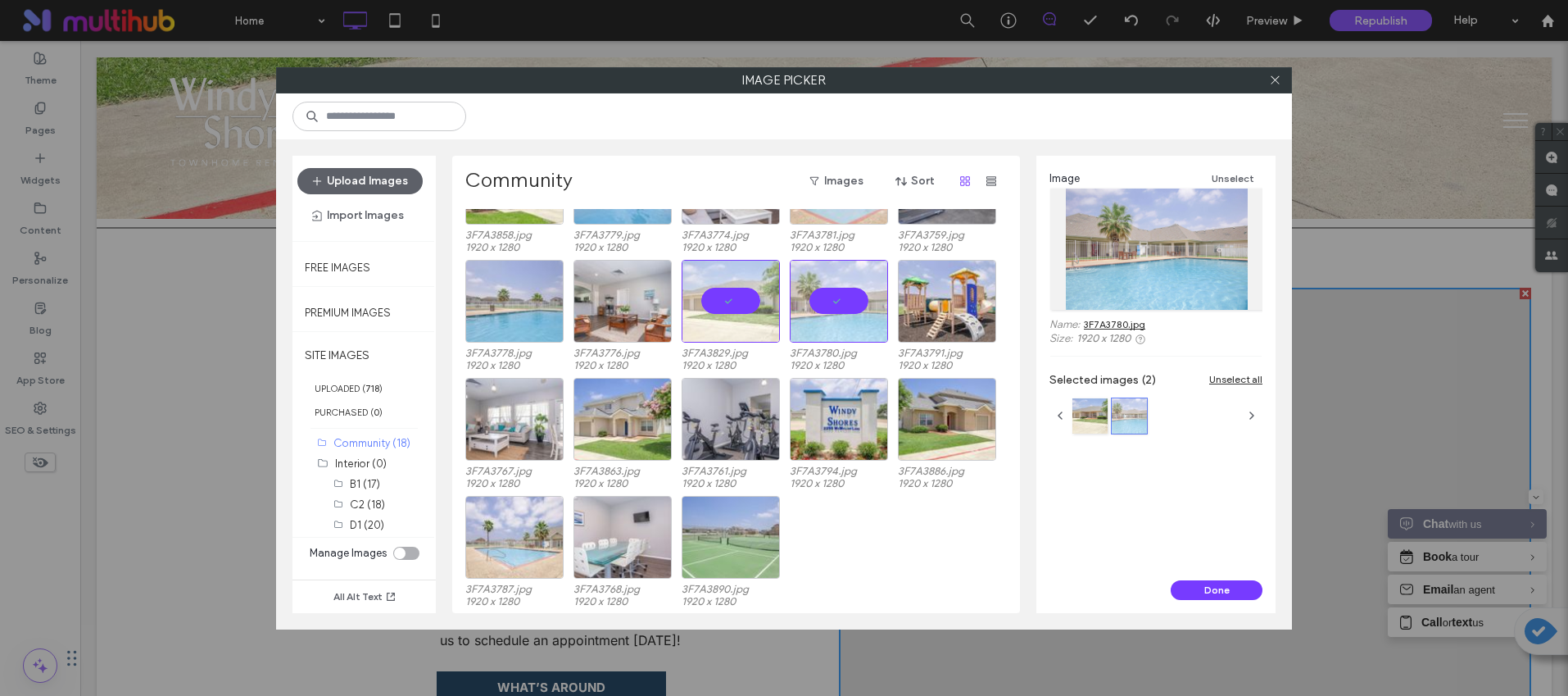
scroll to position [68, 0]
click at [604, 403] on div at bounding box center [623, 419] width 99 height 83
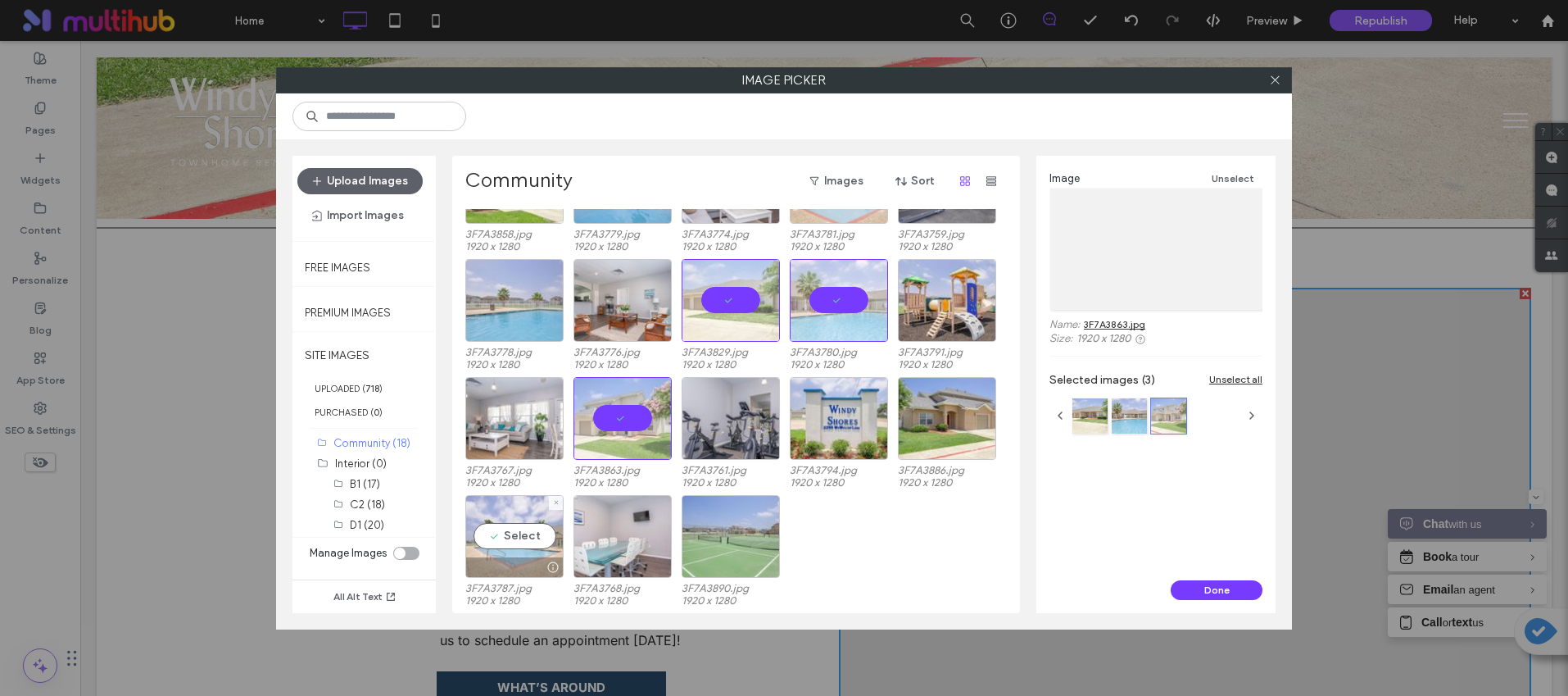
drag, startPoint x: 512, startPoint y: 532, endPoint x: 569, endPoint y: 537, distance: 57.2
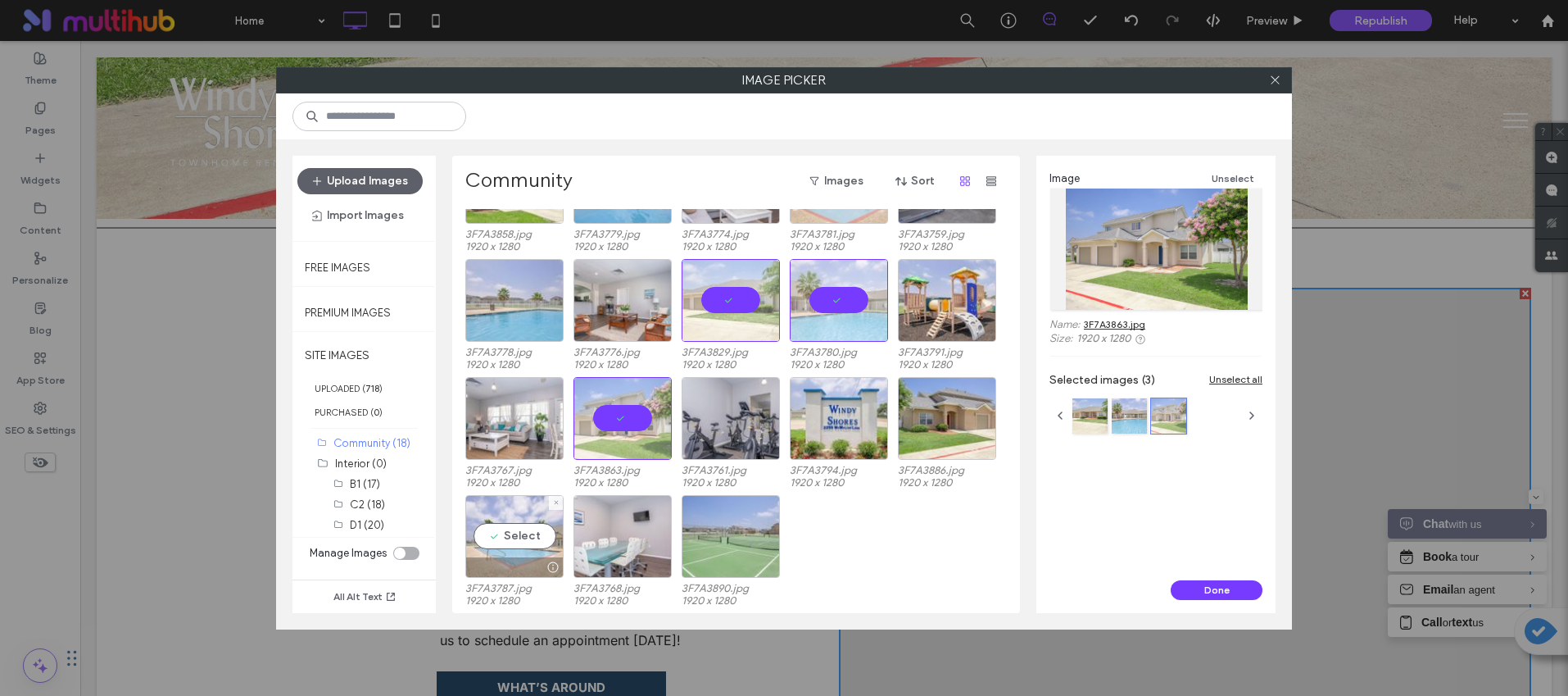
click at [514, 532] on div "Select" at bounding box center [515, 536] width 99 height 83
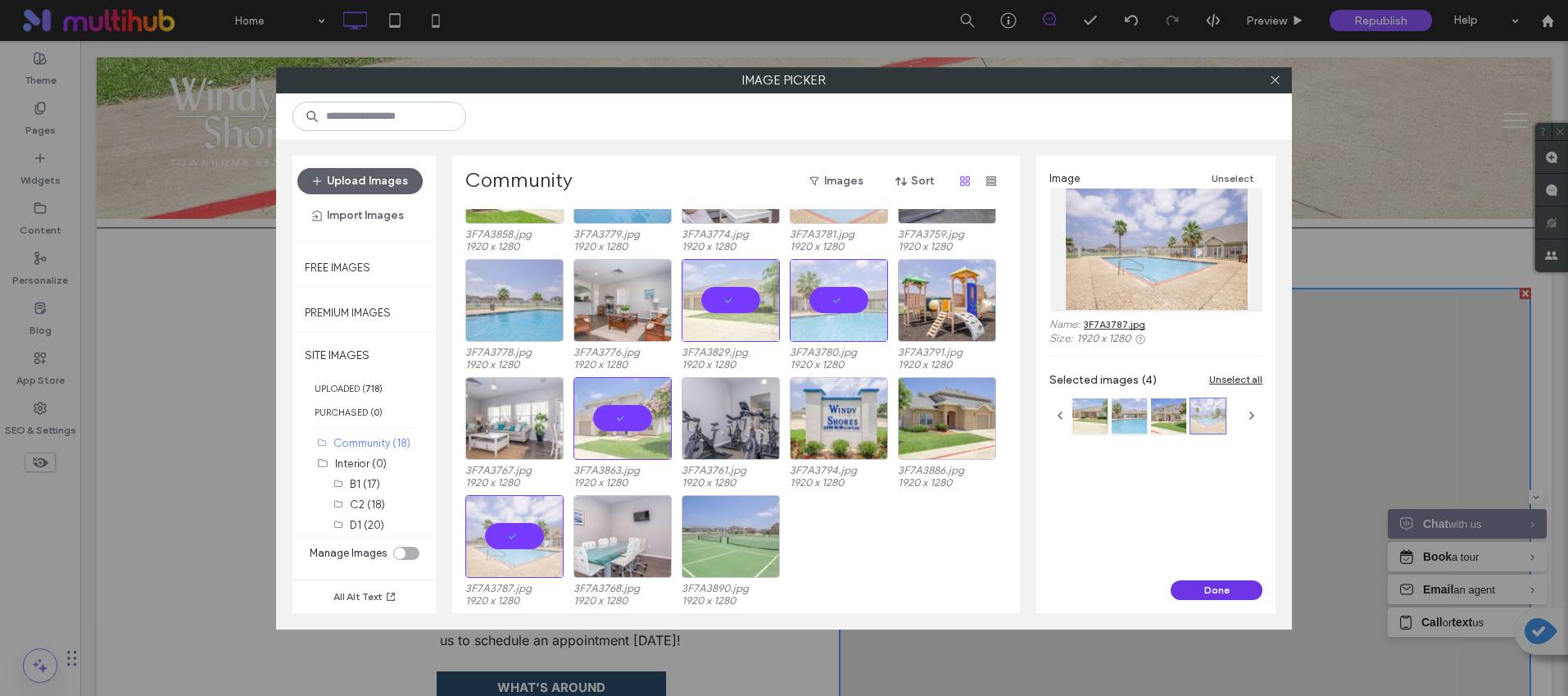
click at [1186, 587] on button "Done" at bounding box center [1216, 590] width 92 height 19
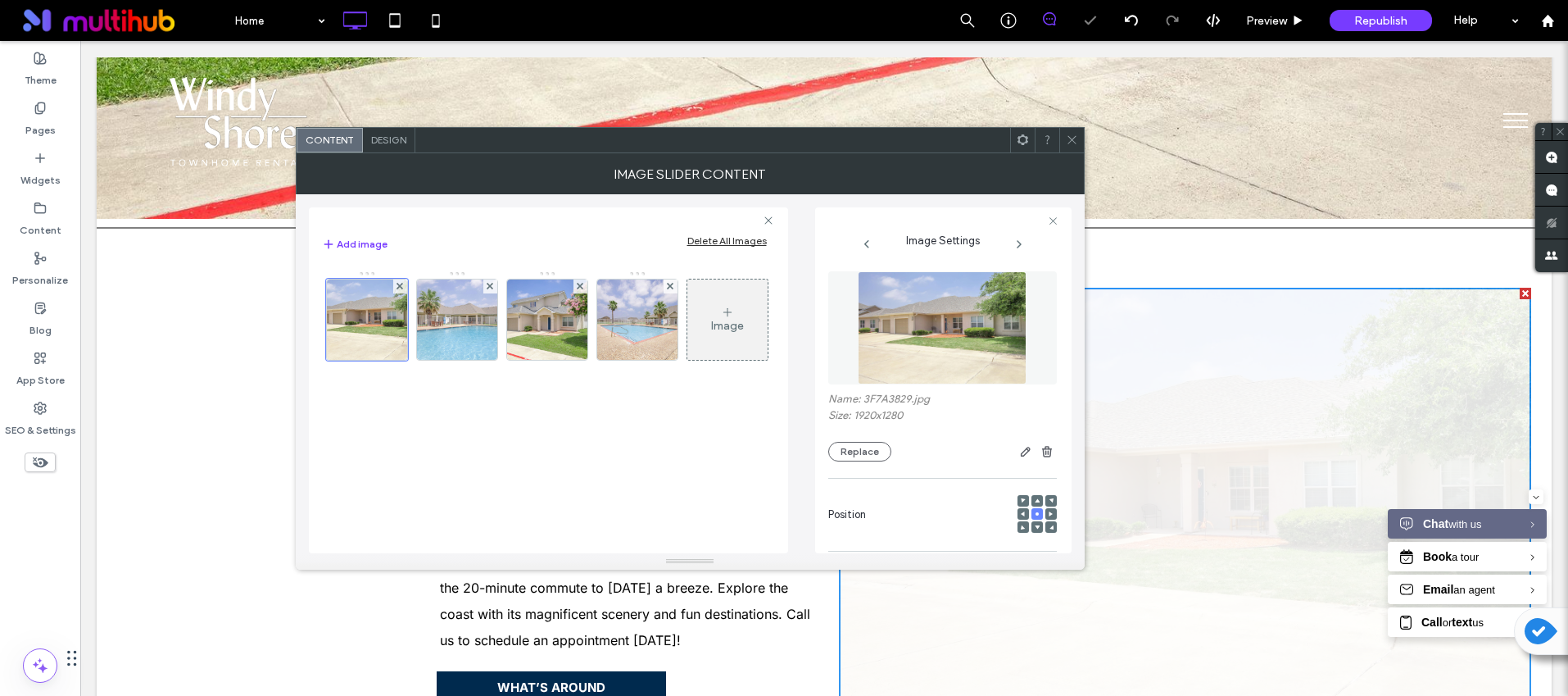
scroll to position [240, 0]
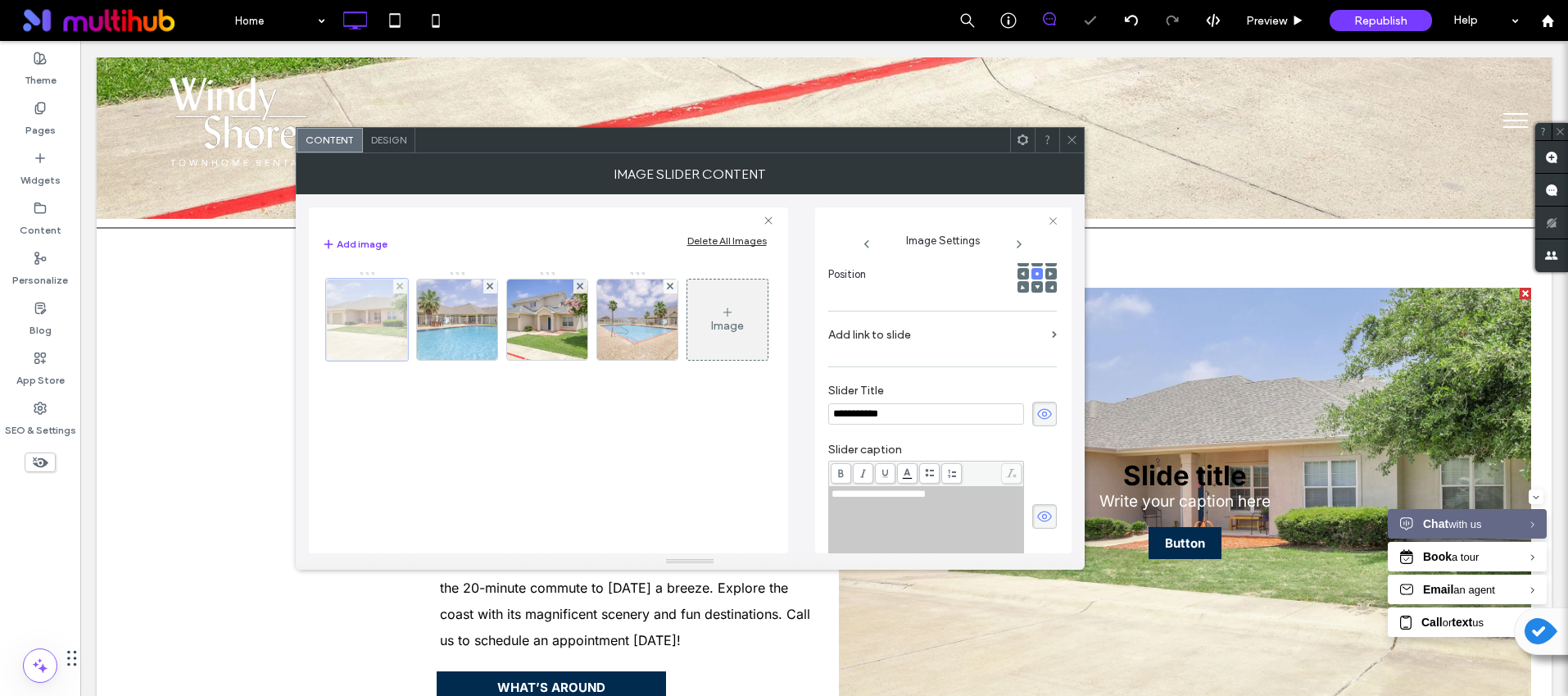
click at [385, 327] on div at bounding box center [367, 319] width 82 height 82
click at [1043, 415] on span at bounding box center [1044, 414] width 24 height 24
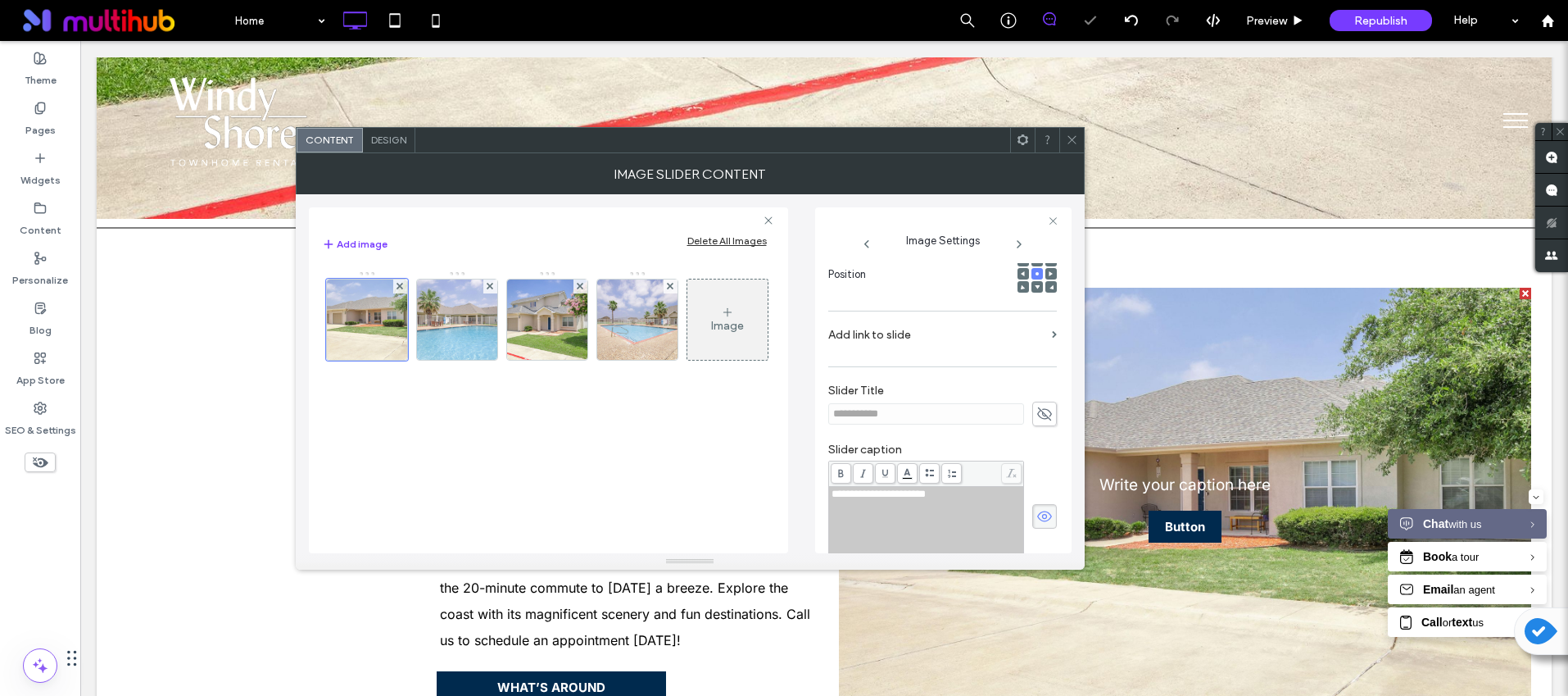
click at [1027, 500] on div "**********" at bounding box center [942, 517] width 229 height 112
click at [1038, 515] on use at bounding box center [1044, 516] width 14 height 11
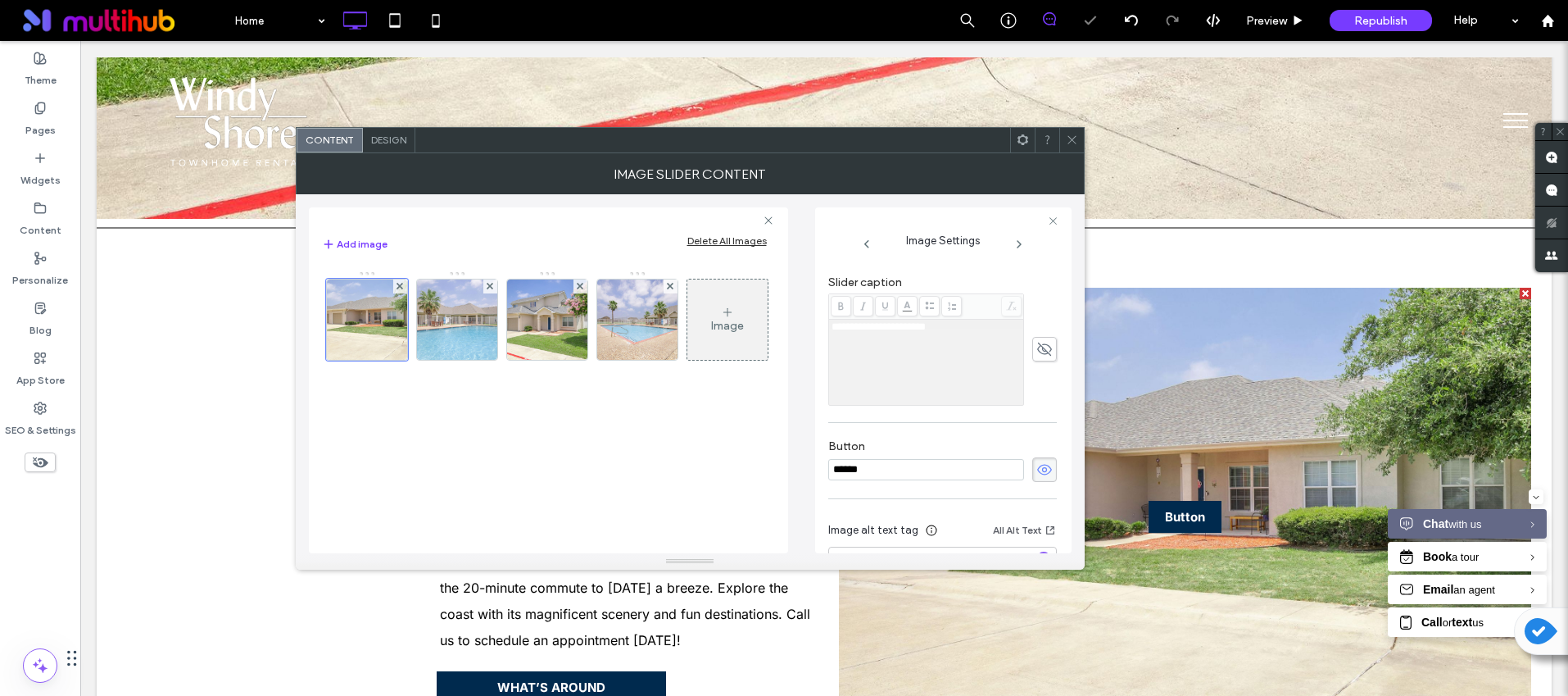
scroll to position [438, 0]
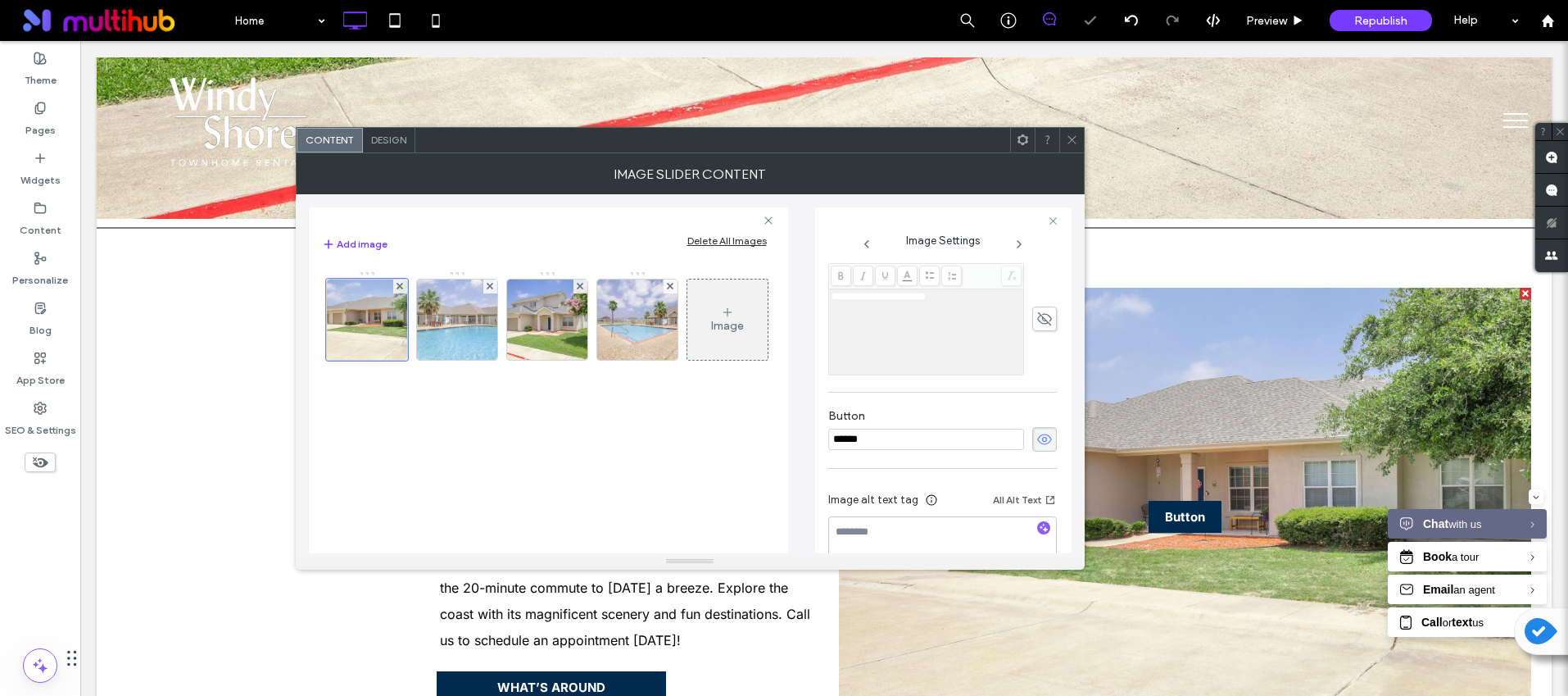
click at [1041, 443] on icon at bounding box center [1044, 439] width 16 height 18
click at [459, 318] on img at bounding box center [456, 319] width 121 height 80
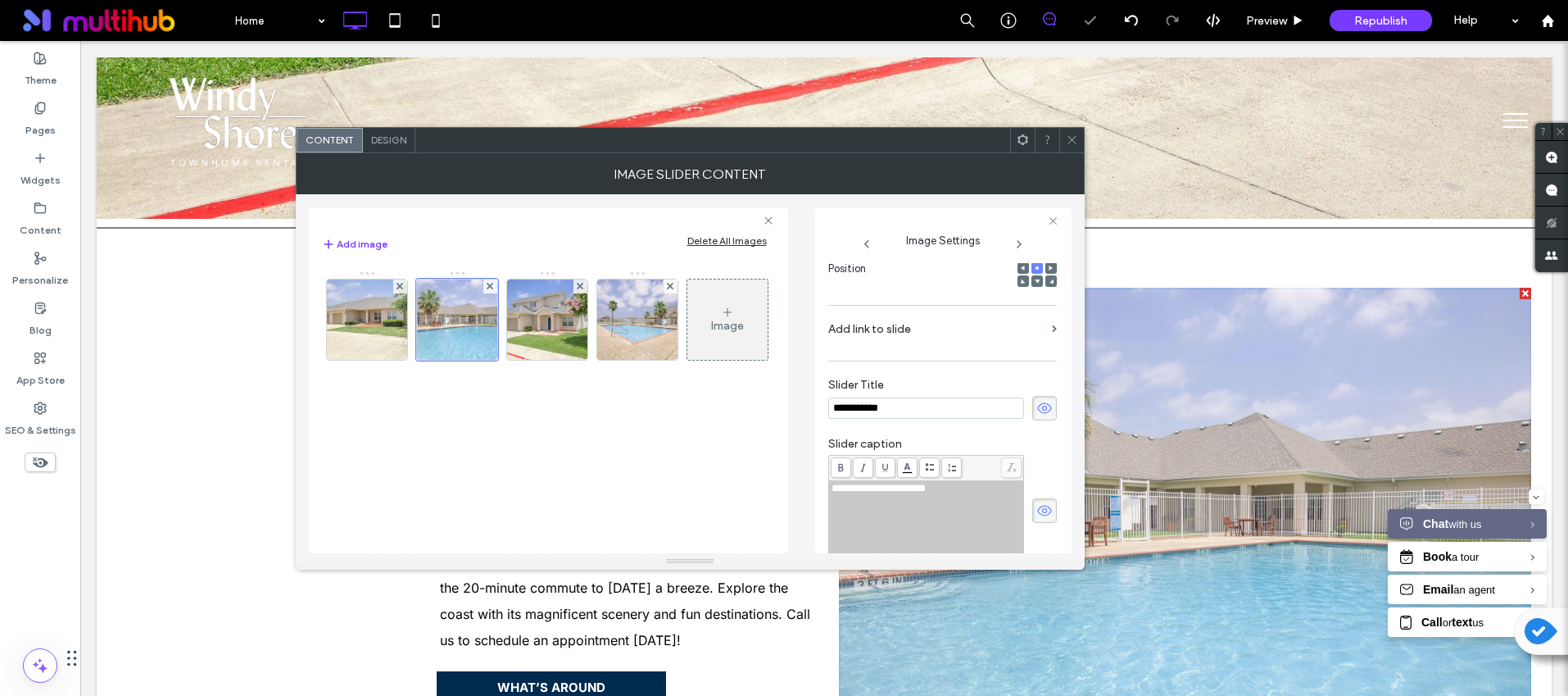
click at [1037, 410] on icon at bounding box center [1044, 408] width 16 height 18
click at [1038, 499] on span at bounding box center [1044, 510] width 24 height 24
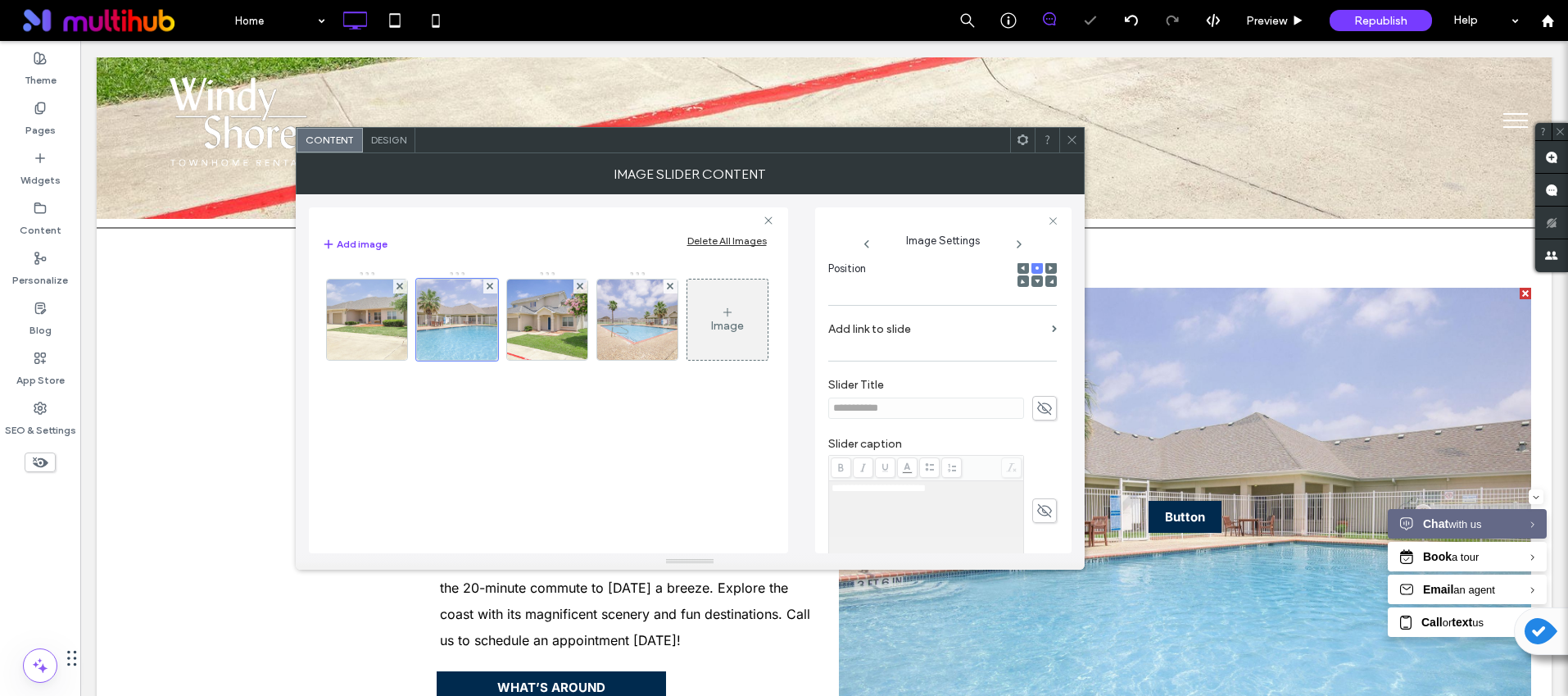
scroll to position [449, 0]
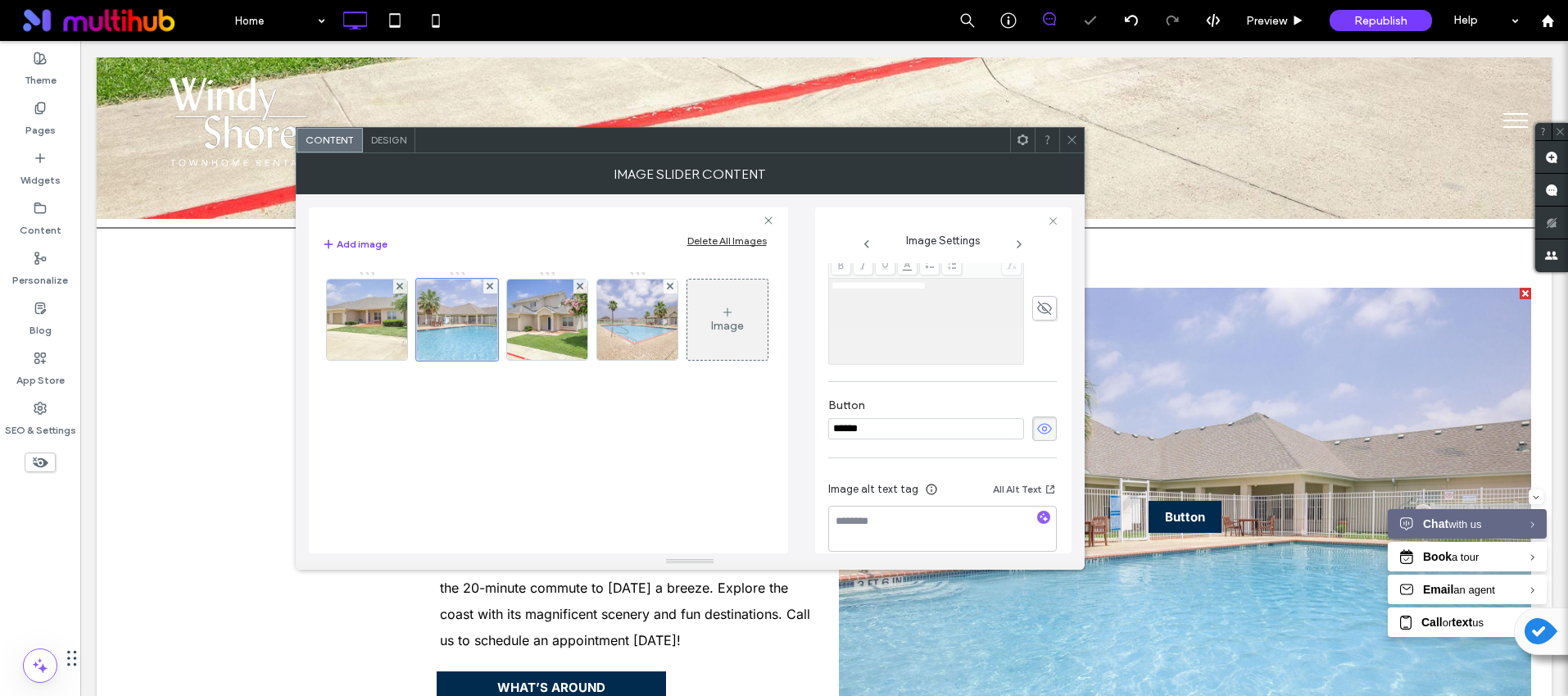
click at [1037, 421] on icon at bounding box center [1044, 428] width 16 height 18
click at [1038, 511] on icon "button" at bounding box center [1043, 517] width 12 height 12
type textarea "**********"
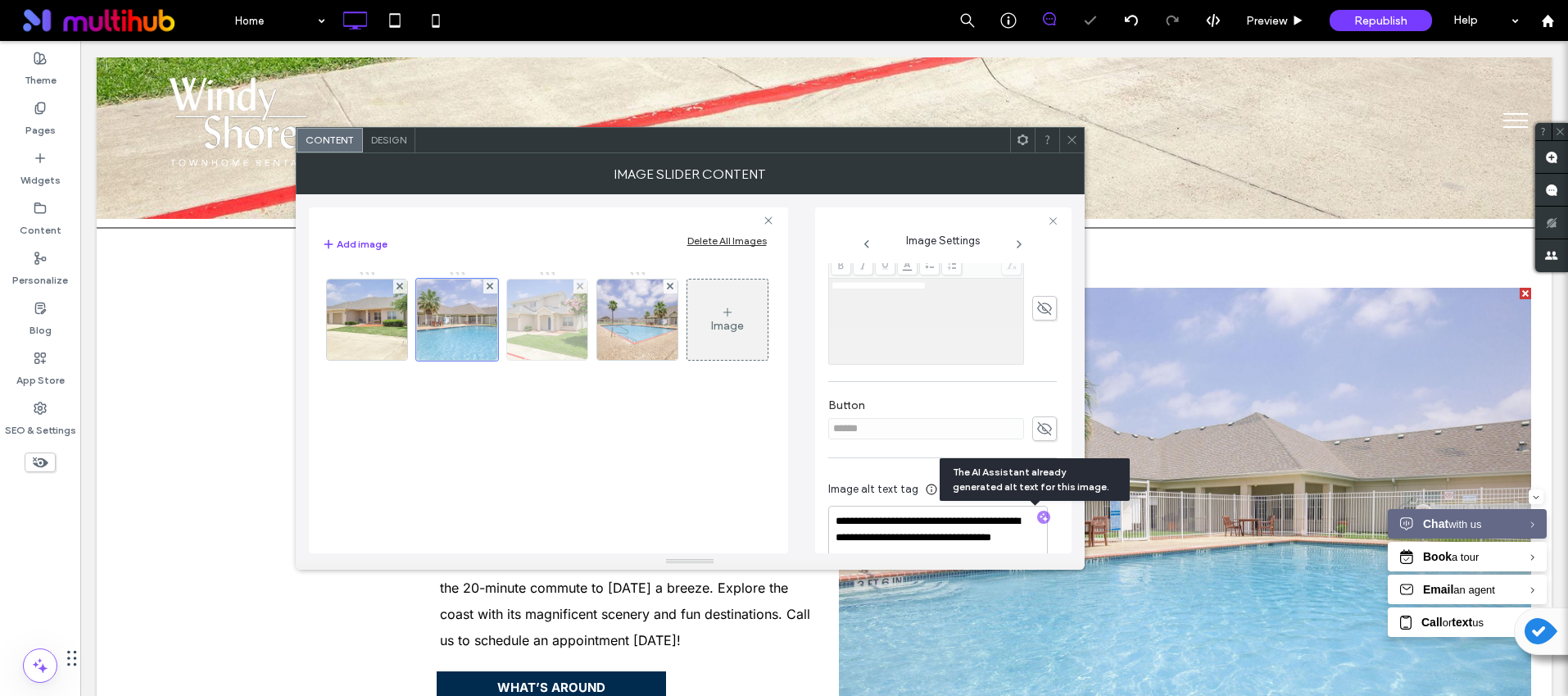
click at [536, 318] on img at bounding box center [547, 319] width 121 height 80
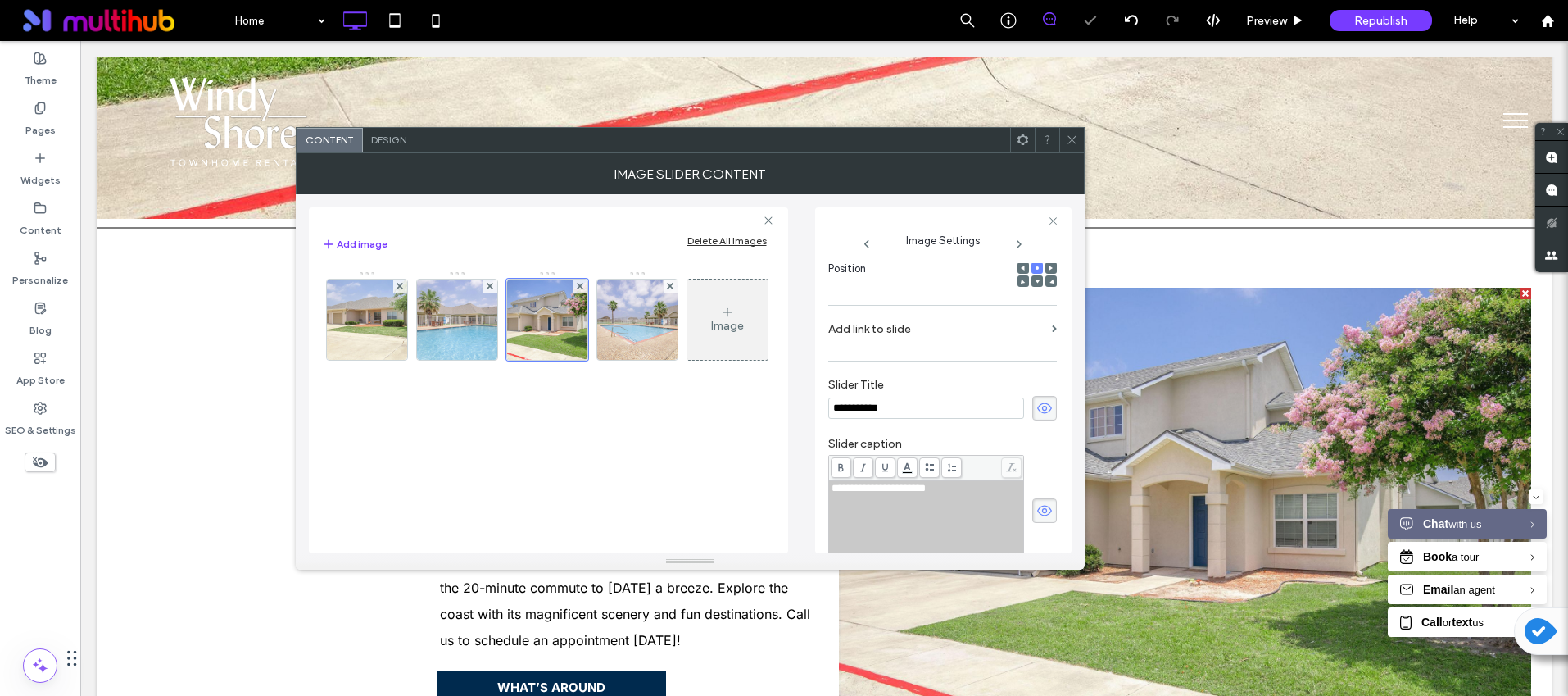
click at [1037, 401] on icon at bounding box center [1044, 408] width 16 height 18
click at [1037, 509] on icon at bounding box center [1044, 510] width 16 height 18
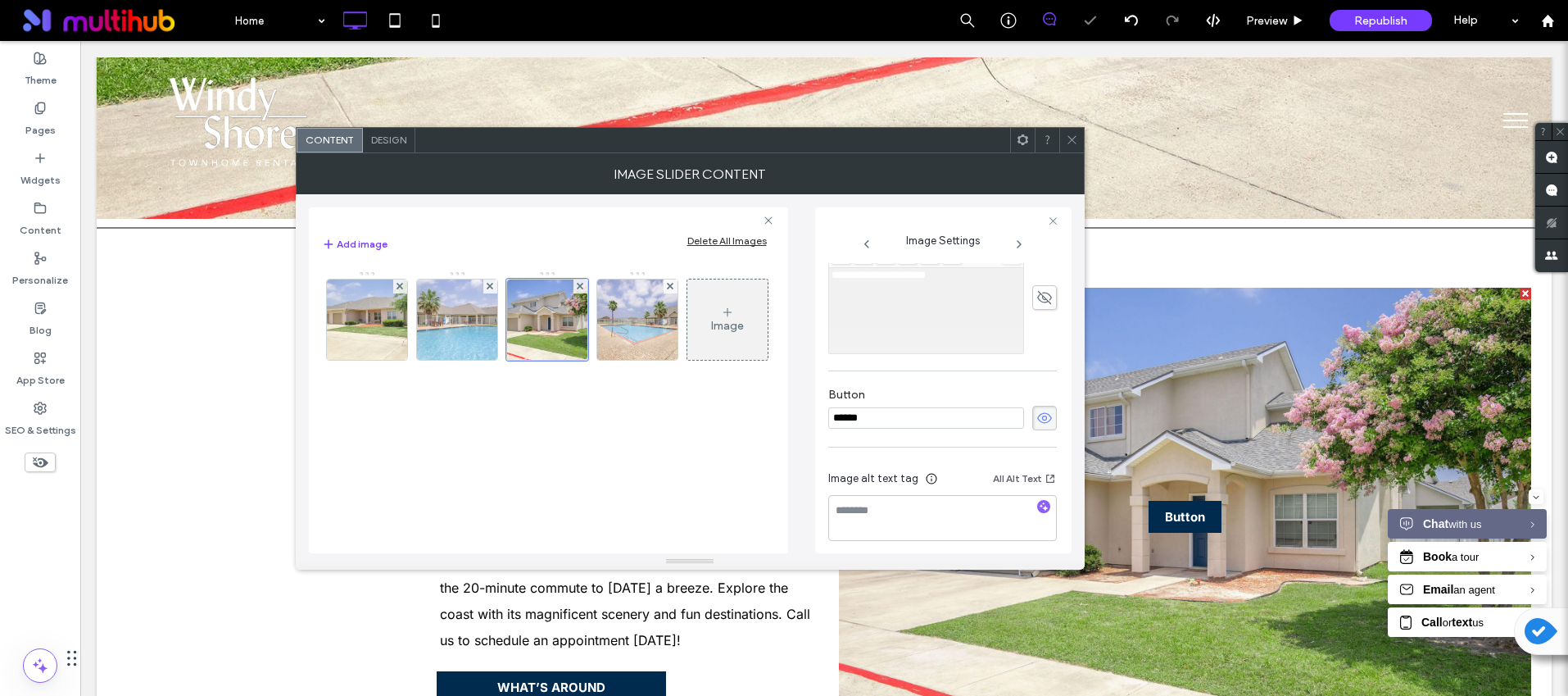
scroll to position [461, 0]
click at [1040, 420] on icon at bounding box center [1044, 416] width 16 height 18
click at [1038, 513] on div at bounding box center [1044, 507] width 14 height 15
click at [1039, 505] on icon "button" at bounding box center [1043, 505] width 12 height 12
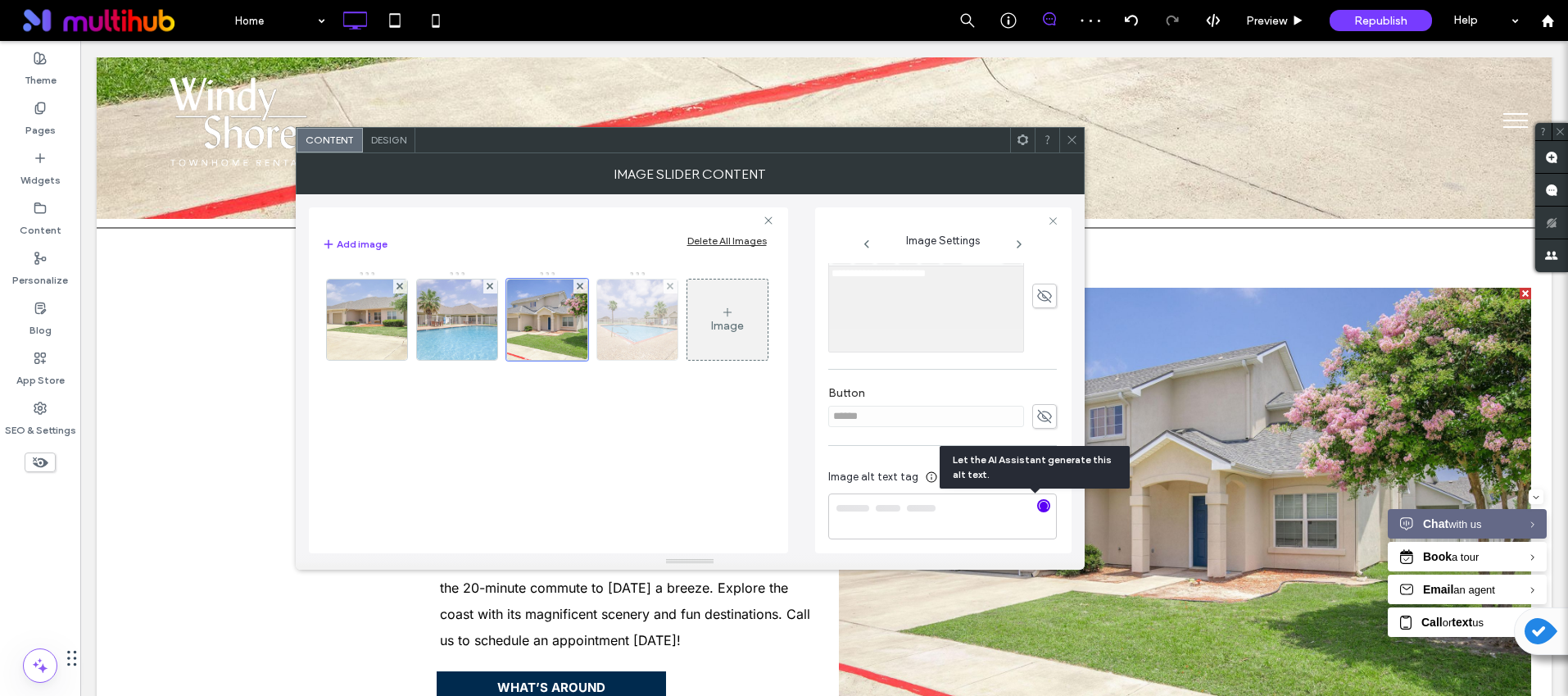
type textarea "**********"
click at [629, 328] on img at bounding box center [637, 319] width 121 height 80
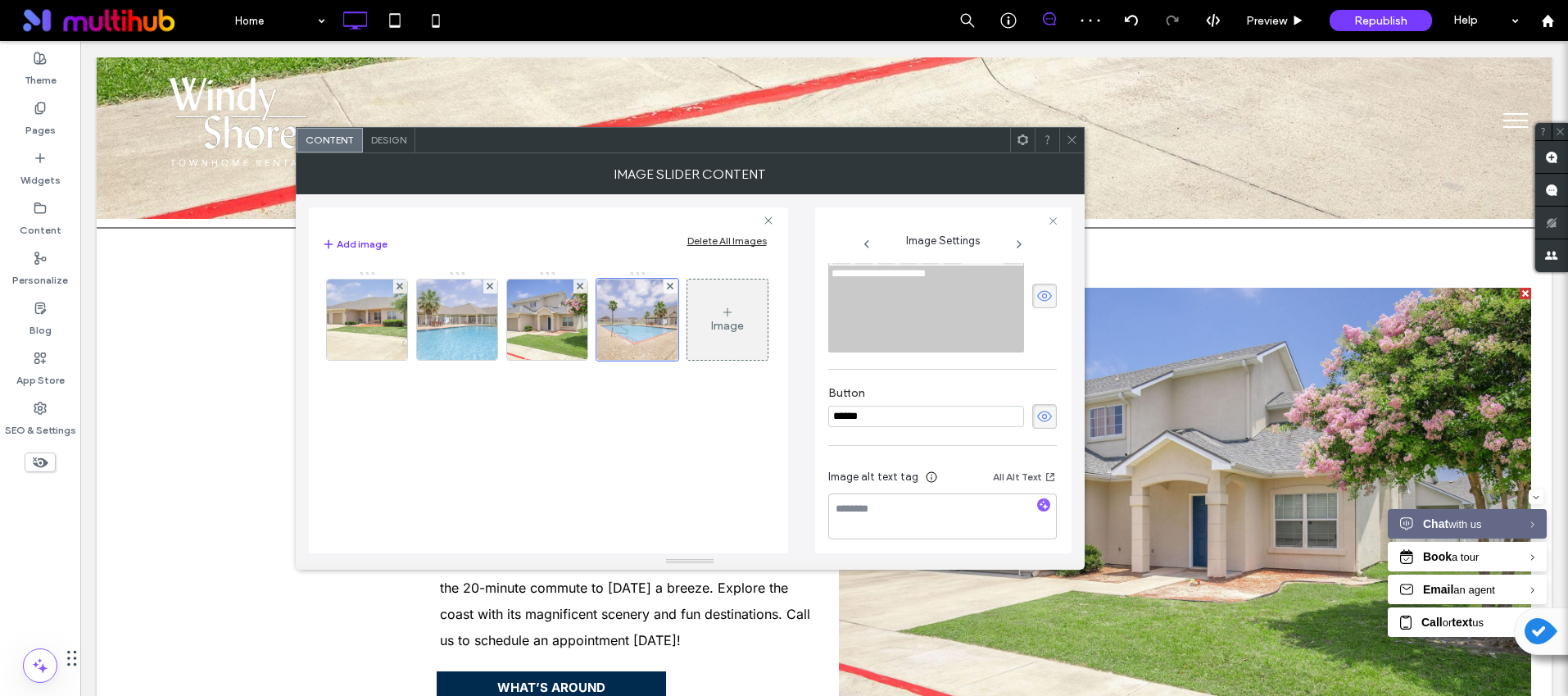
scroll to position [246, 0]
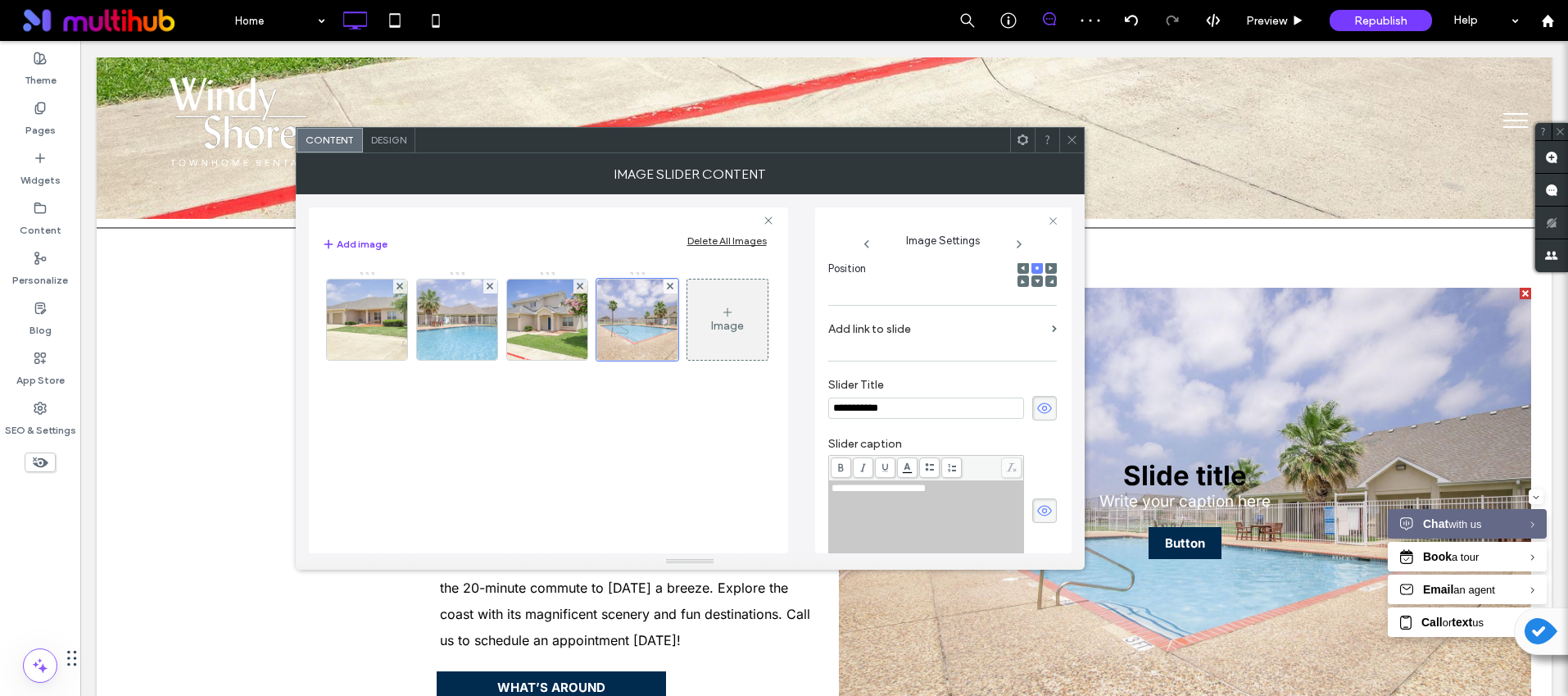
click at [1038, 412] on use at bounding box center [1044, 407] width 14 height 11
click at [1037, 502] on icon at bounding box center [1044, 510] width 16 height 18
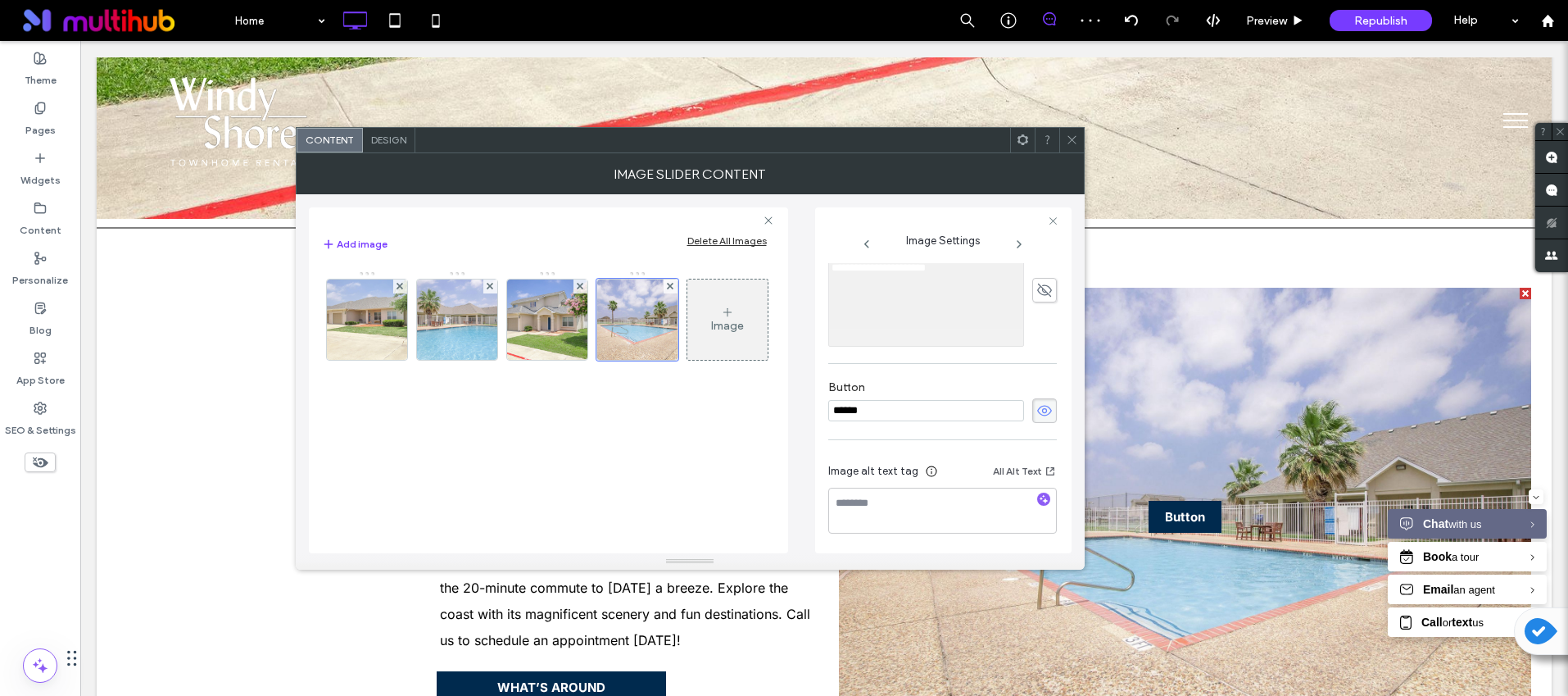
scroll to position [468, 0]
click at [1033, 417] on span at bounding box center [1044, 408] width 24 height 24
click at [1036, 488] on textarea at bounding box center [942, 508] width 229 height 45
click at [1039, 495] on icon "button" at bounding box center [1043, 498] width 12 height 12
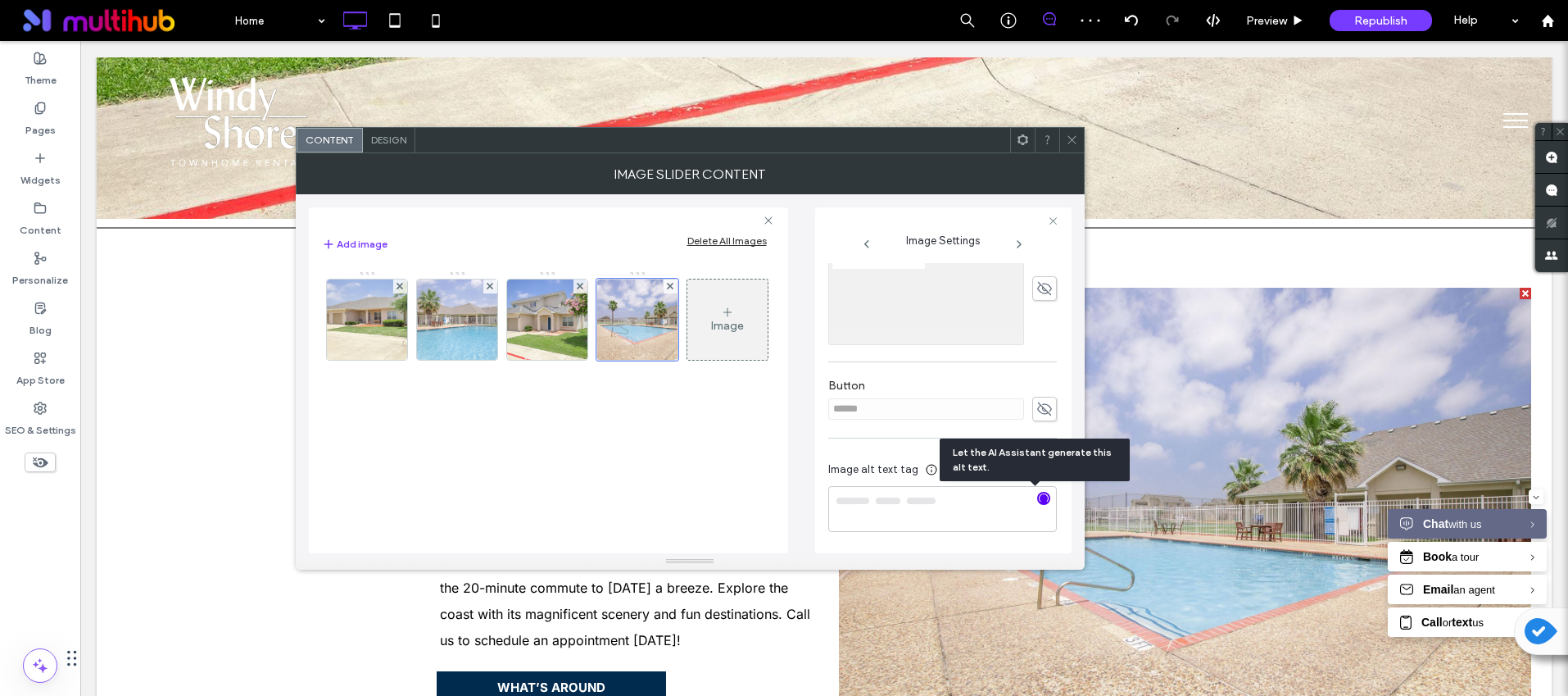
type textarea "**********"
click at [1080, 143] on div at bounding box center [1071, 139] width 24 height 24
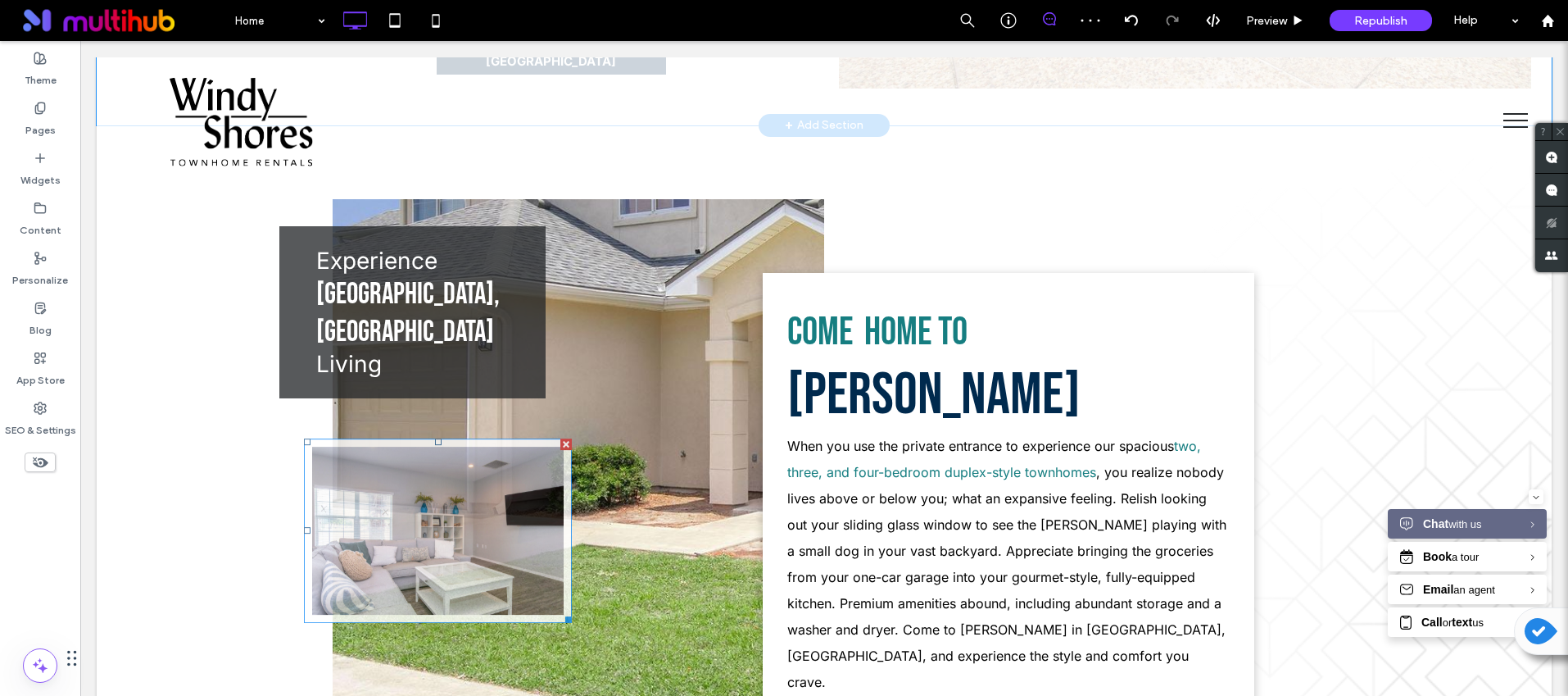
scroll to position [2744, 0]
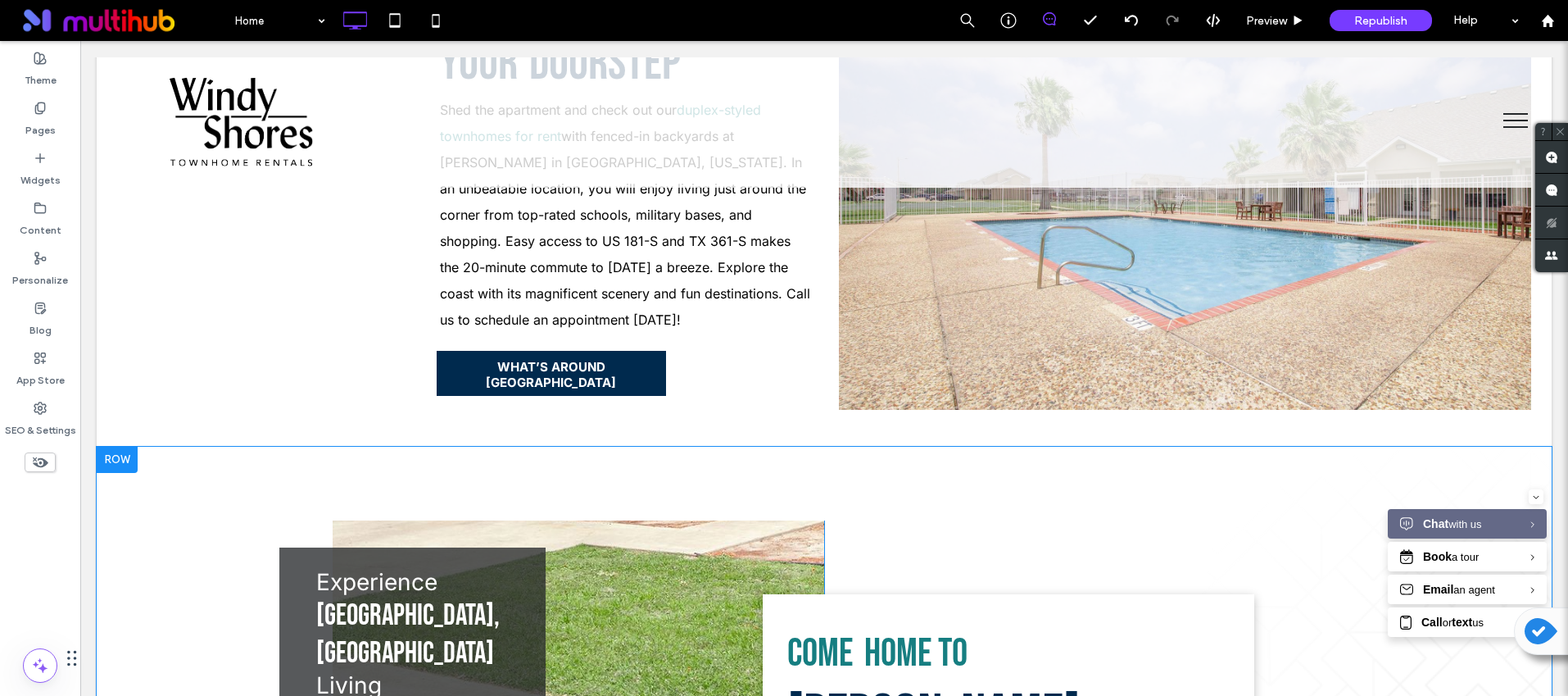
click at [119, 447] on div at bounding box center [117, 459] width 41 height 26
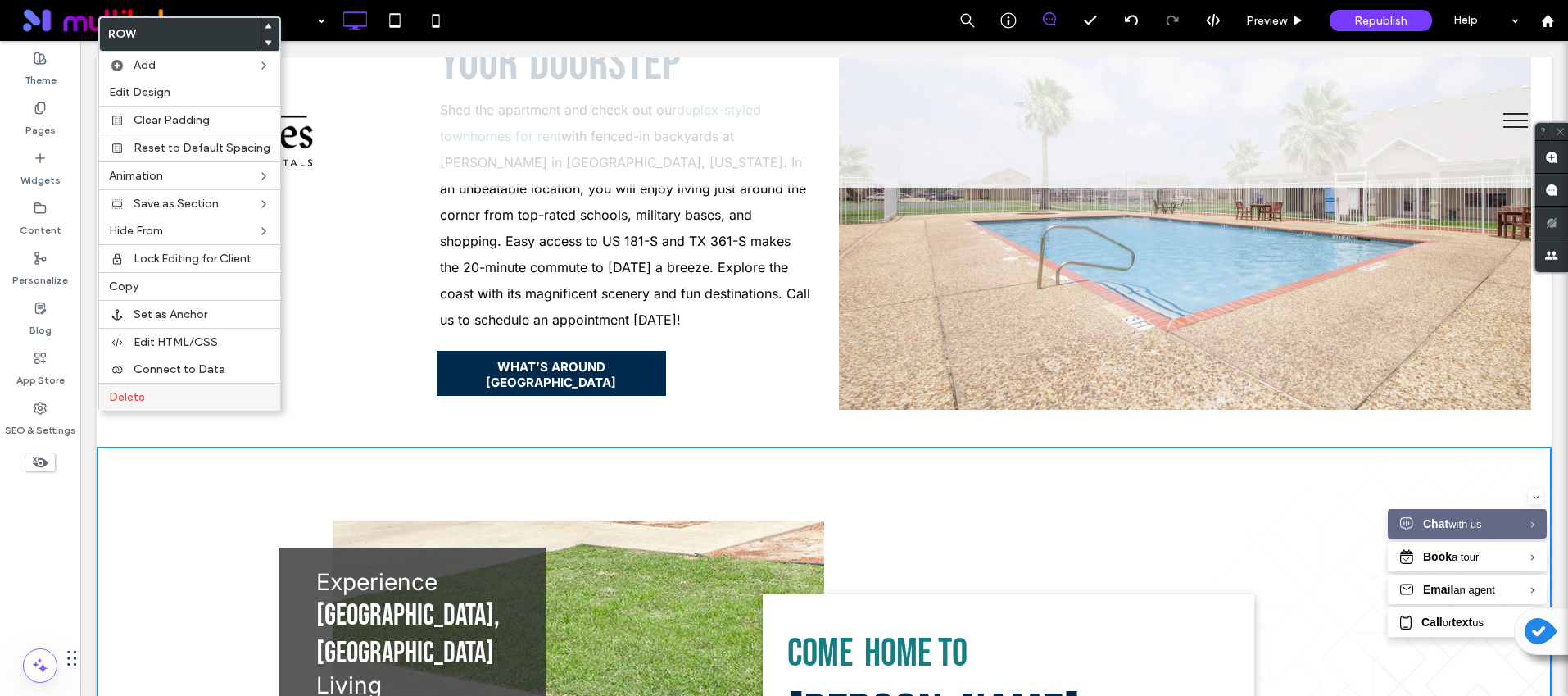
click at [134, 396] on span "Delete" at bounding box center [127, 397] width 36 height 14
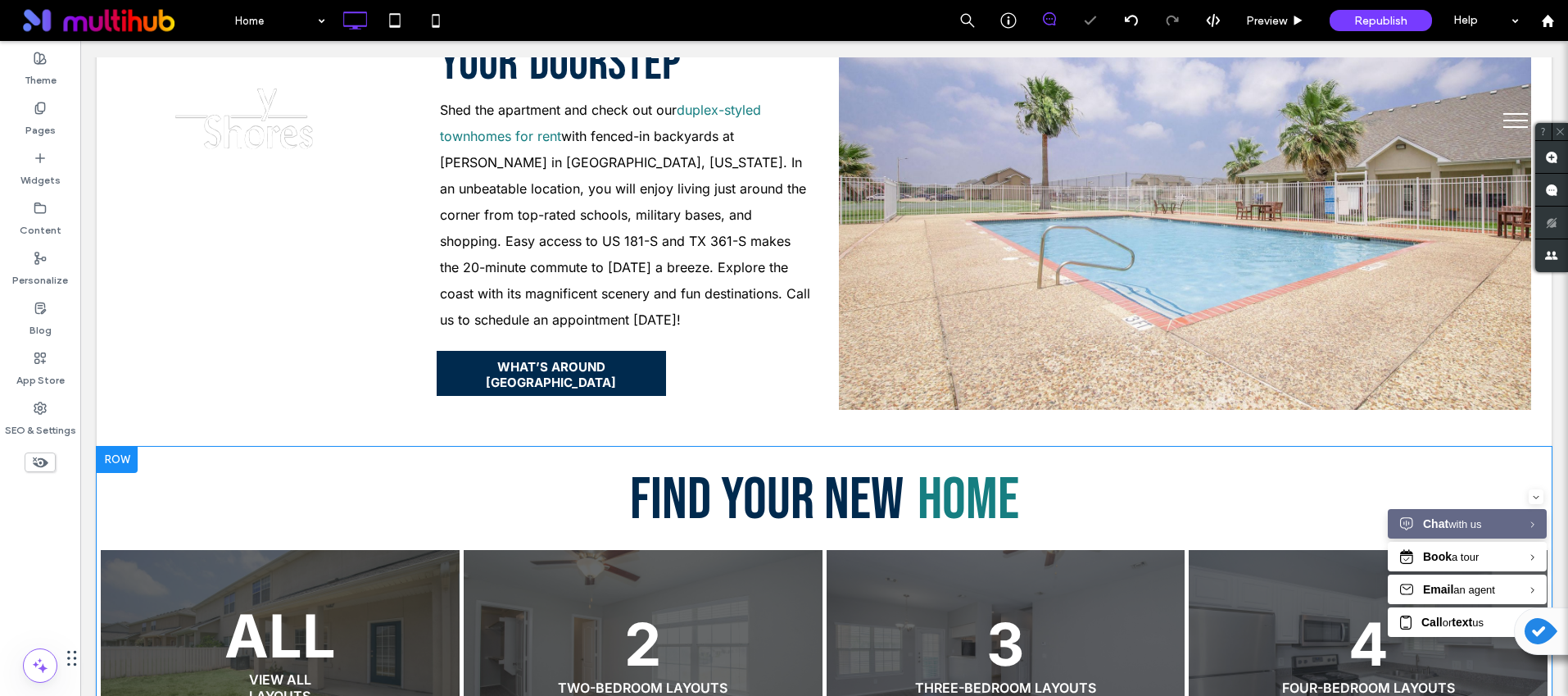
click at [107, 447] on div at bounding box center [117, 459] width 41 height 26
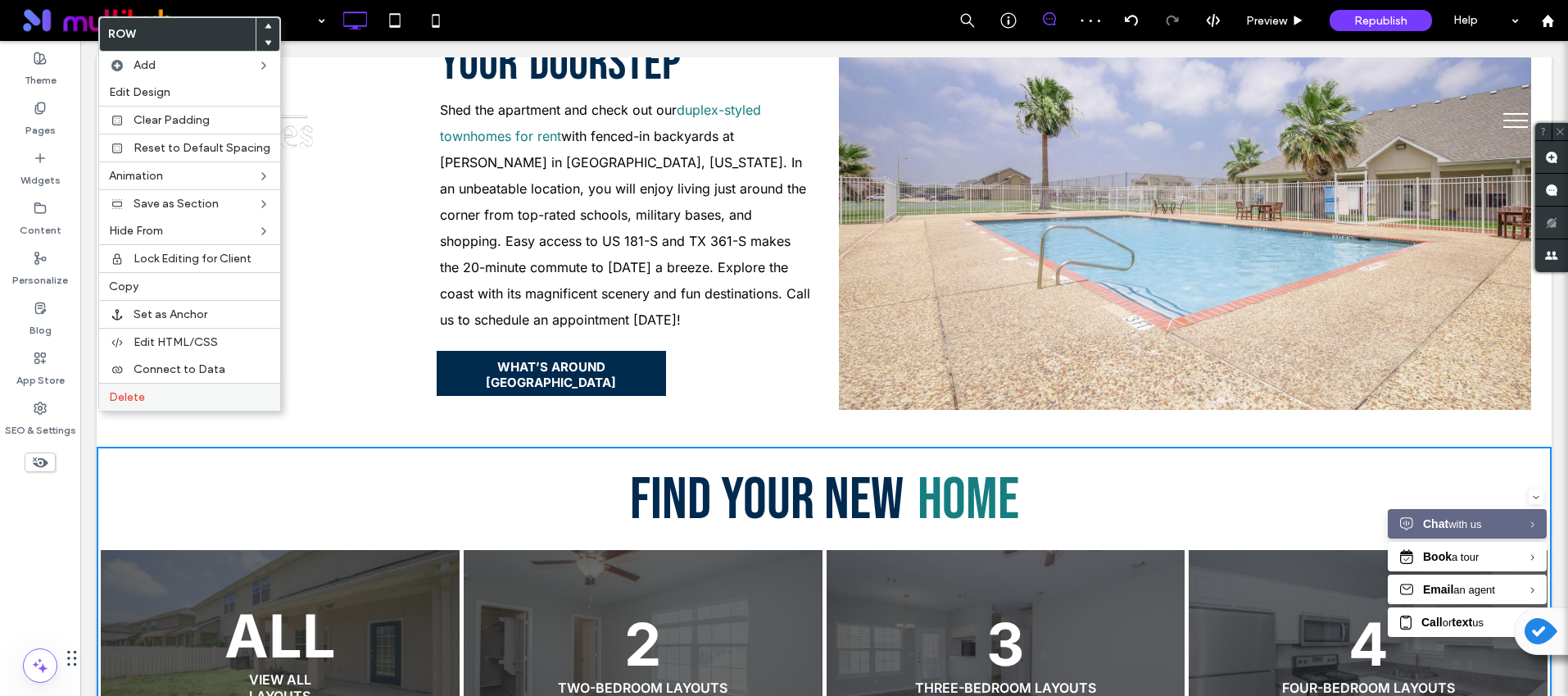
click at [128, 396] on span "Delete" at bounding box center [127, 397] width 36 height 14
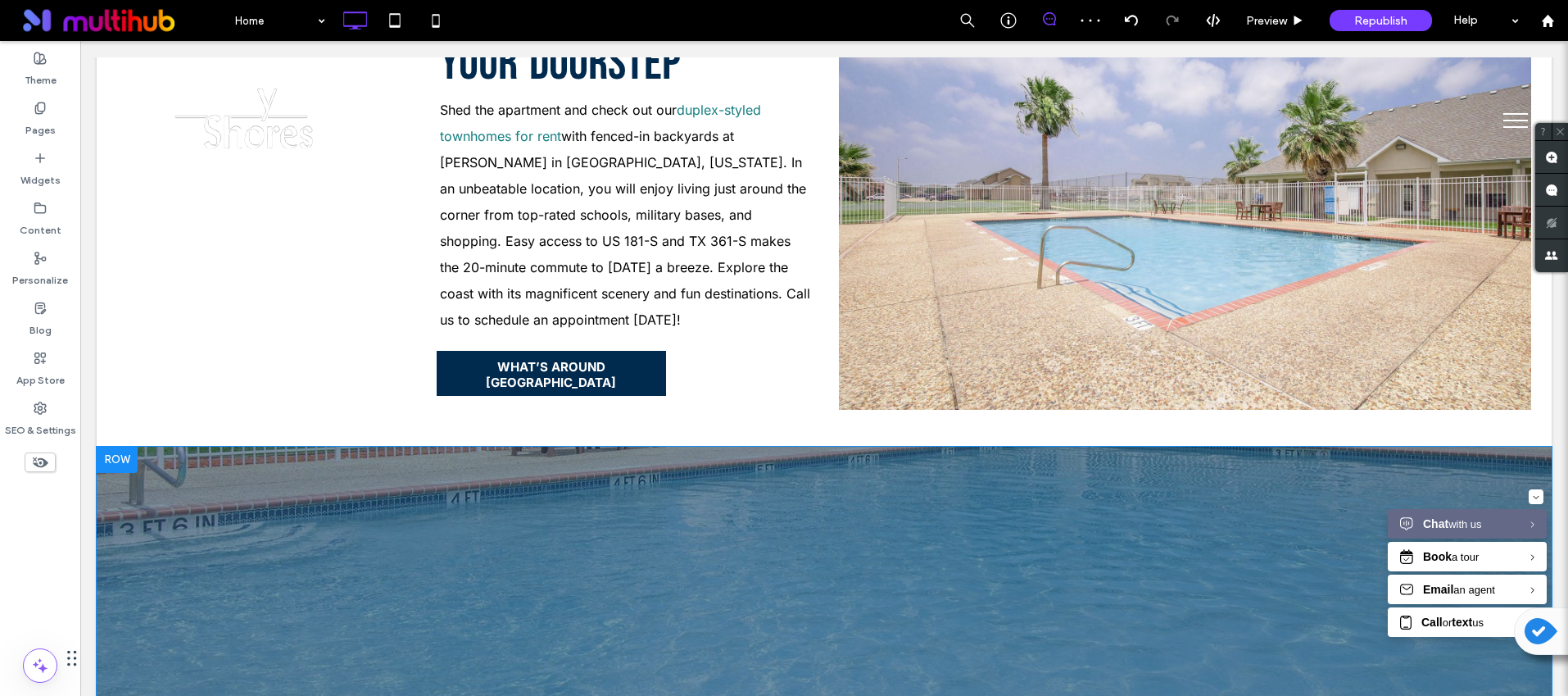
click at [124, 447] on div at bounding box center [117, 459] width 41 height 26
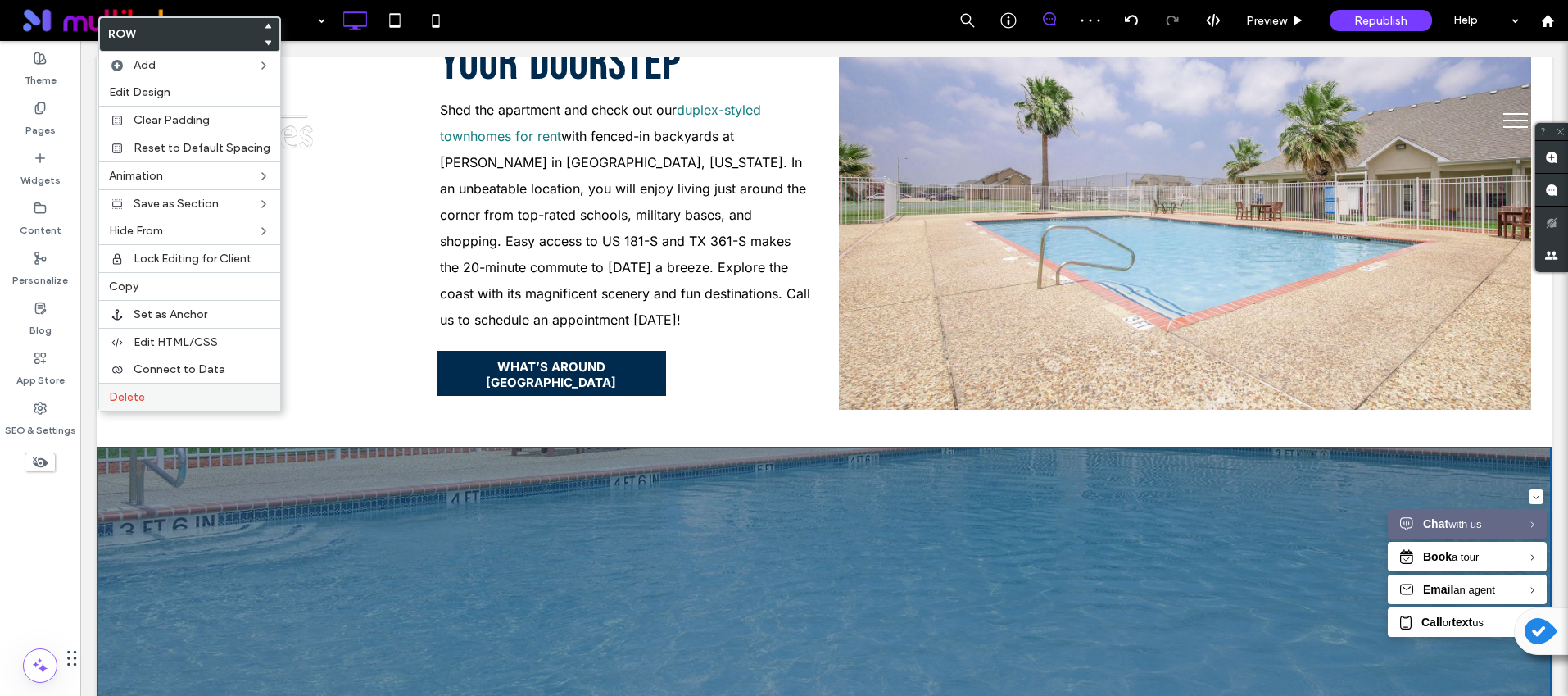
click at [137, 398] on span "Delete" at bounding box center [127, 397] width 36 height 14
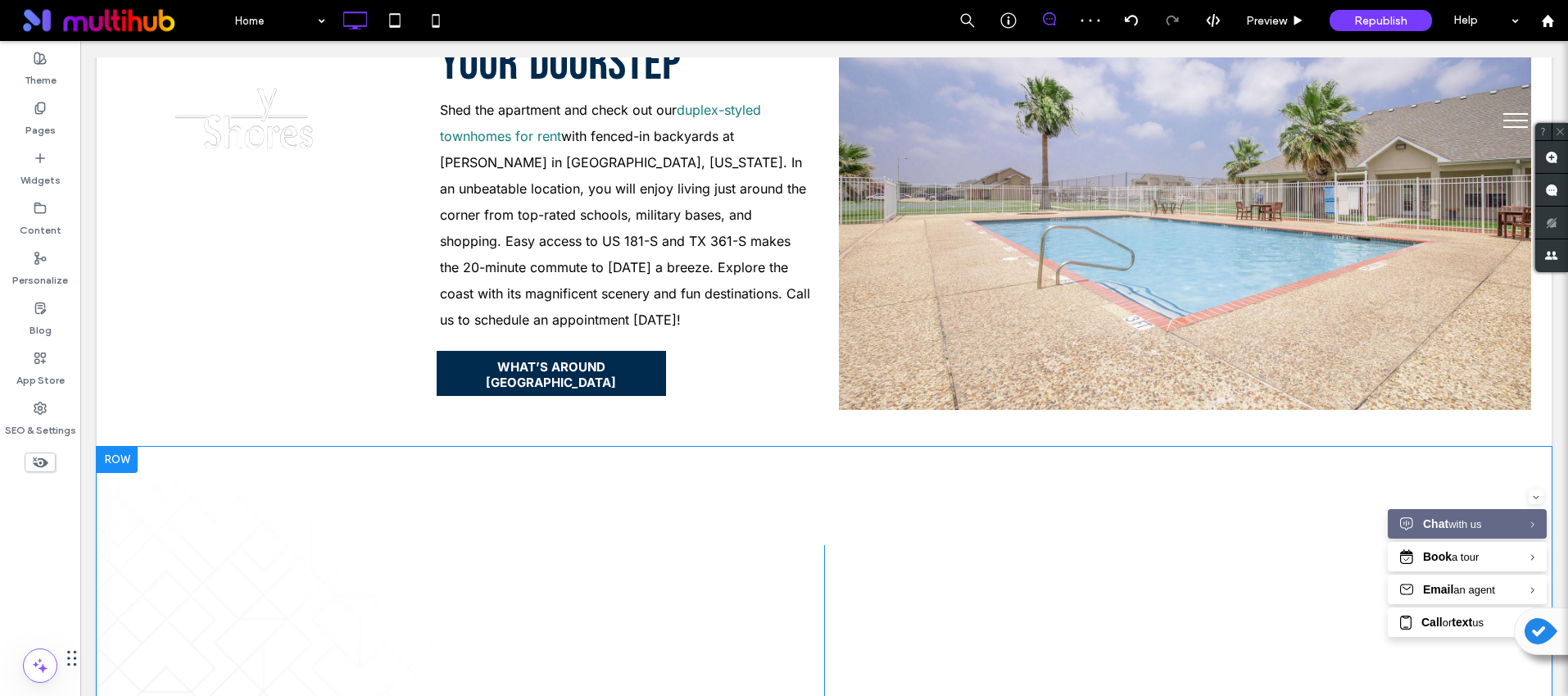
click at [124, 447] on div at bounding box center [117, 459] width 41 height 26
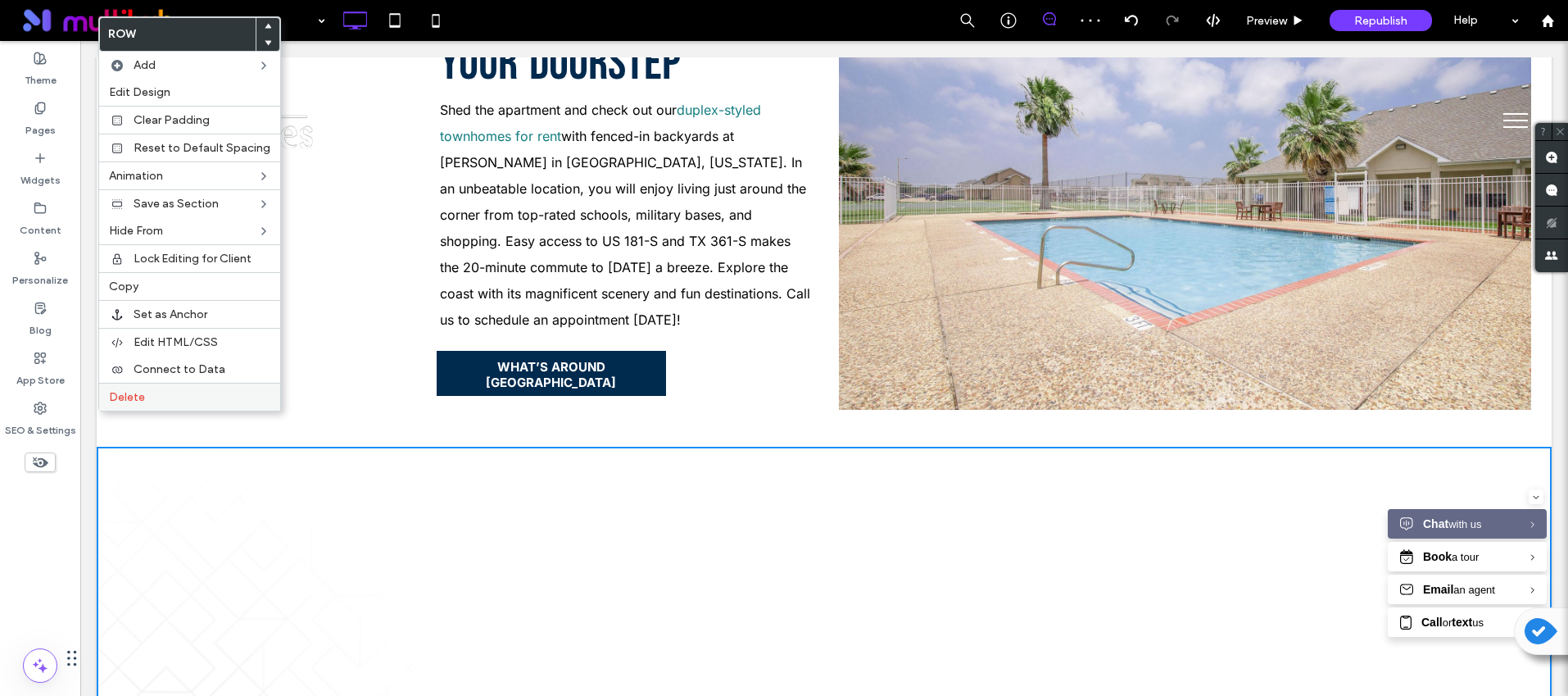
click at [135, 396] on span "Delete" at bounding box center [127, 397] width 36 height 14
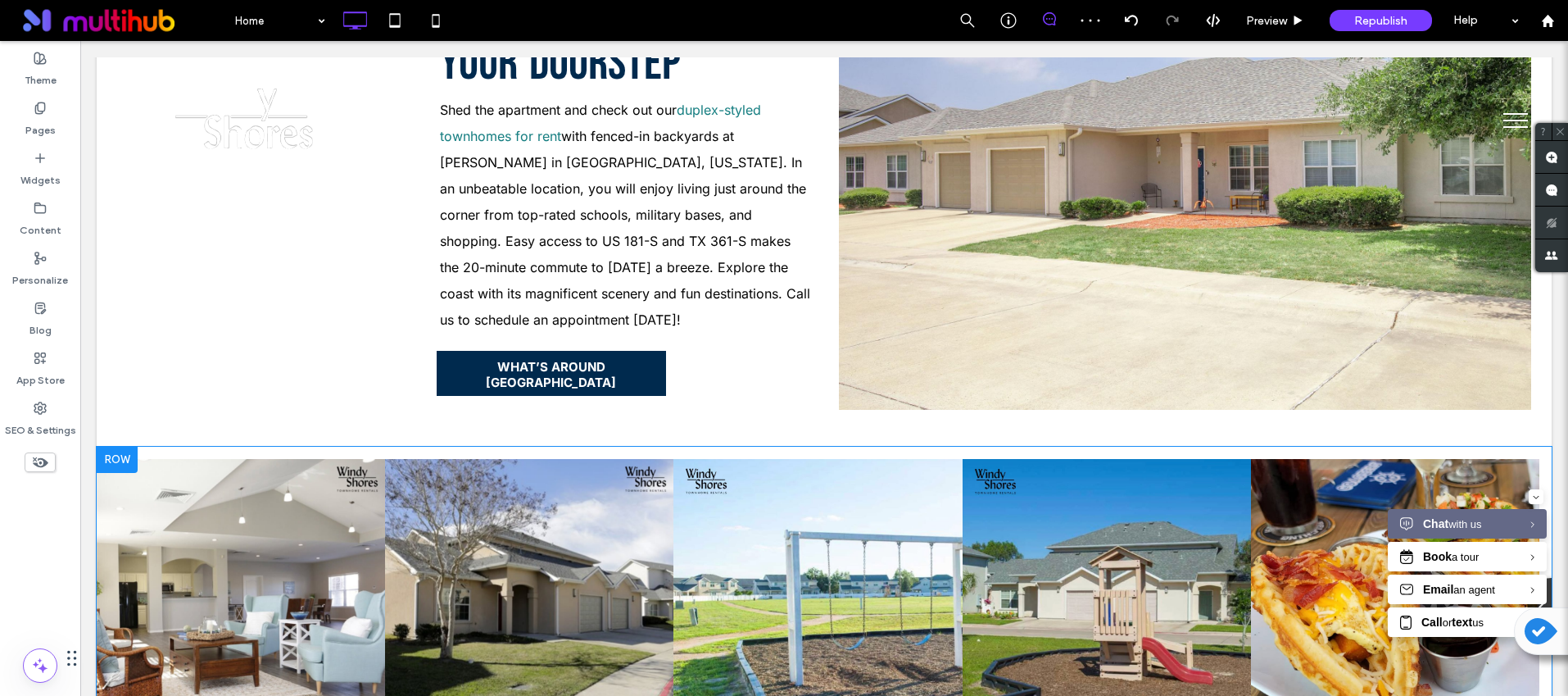
click at [122, 447] on div at bounding box center [117, 459] width 41 height 26
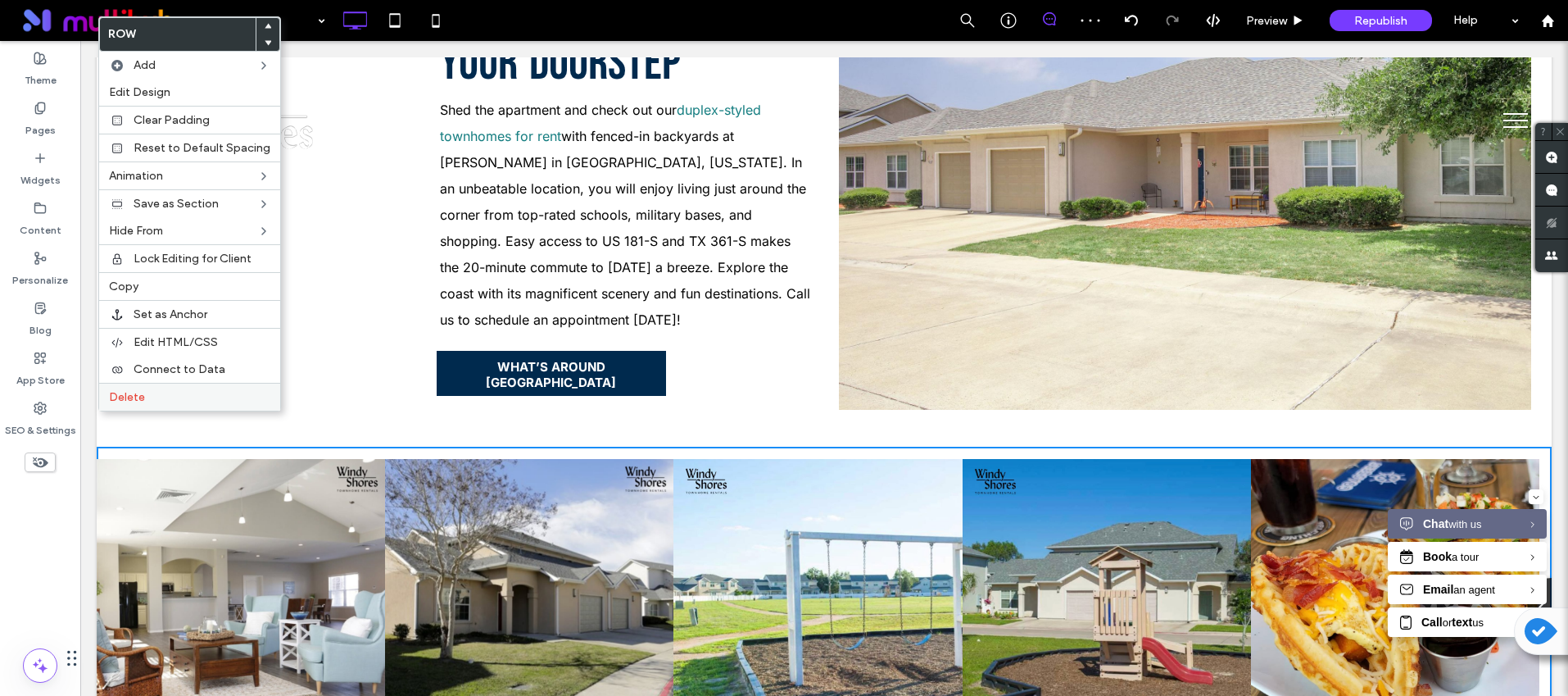
click at [133, 404] on span "Delete" at bounding box center [127, 397] width 36 height 14
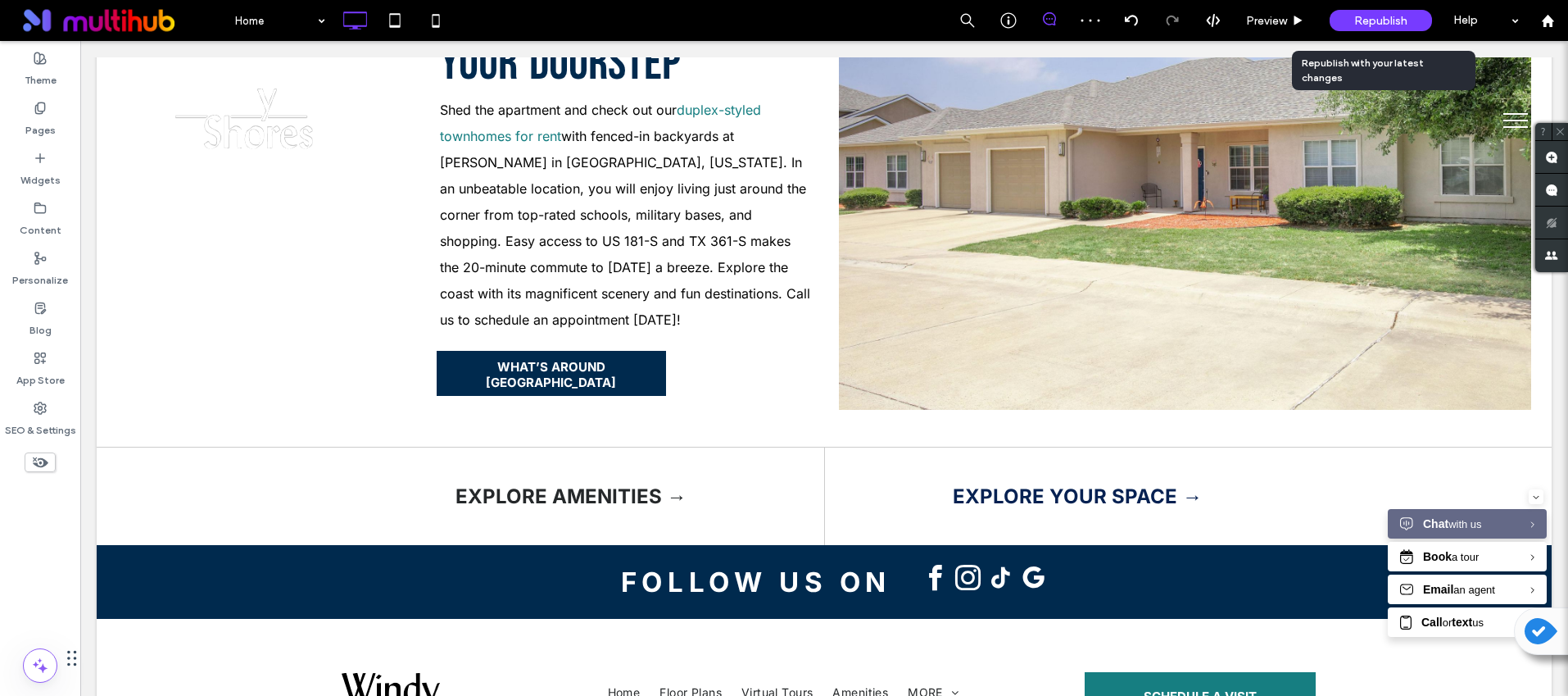
click at [1399, 10] on div "Republish" at bounding box center [1381, 20] width 102 height 21
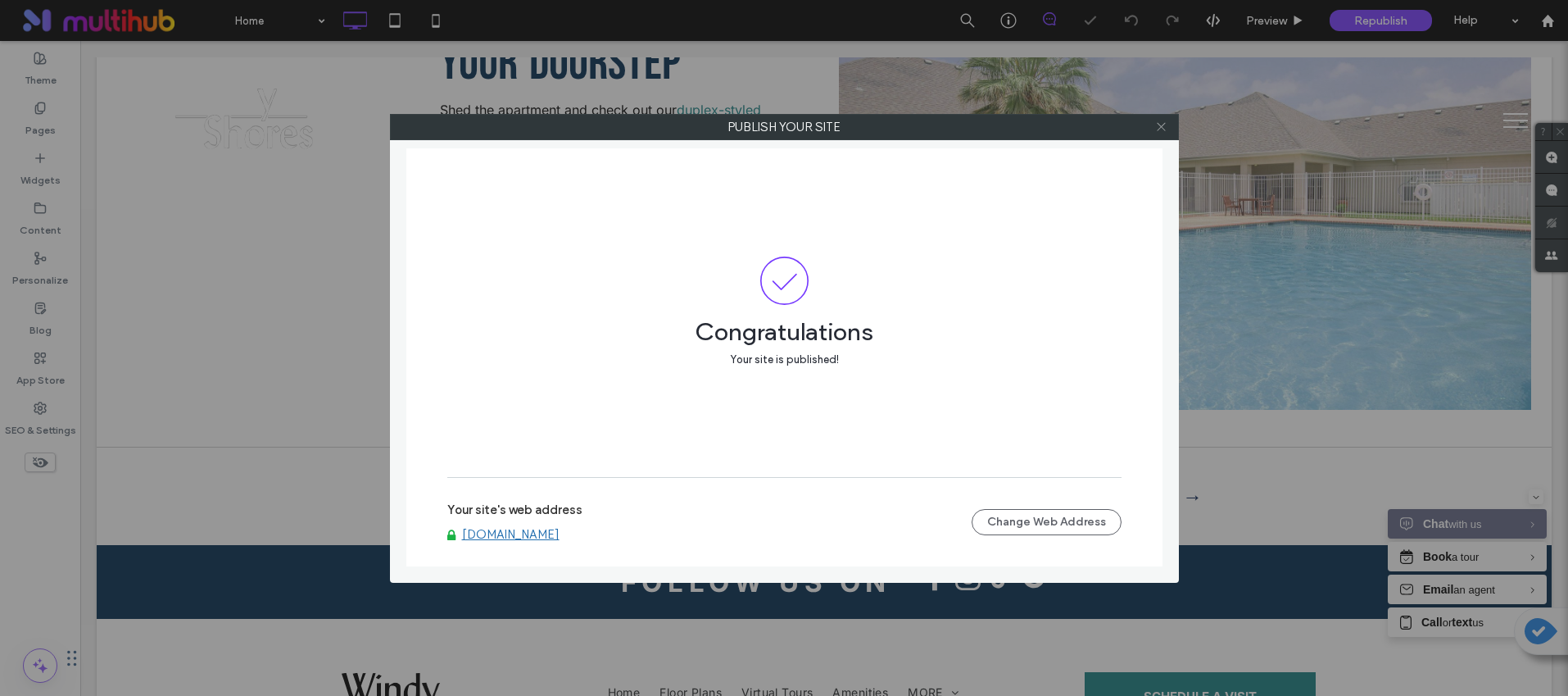
click at [1163, 127] on icon at bounding box center [1161, 127] width 13 height 13
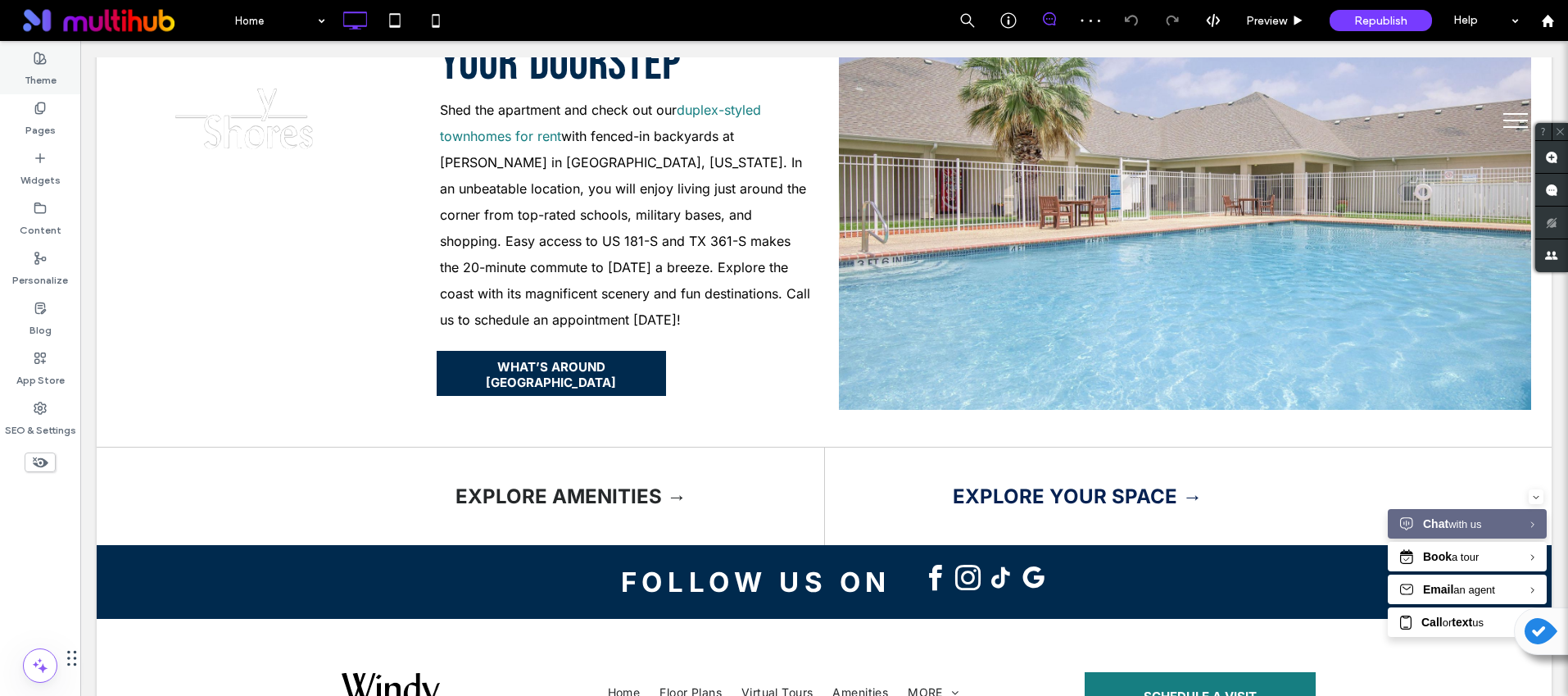
click at [57, 74] on div "Theme" at bounding box center [40, 70] width 80 height 50
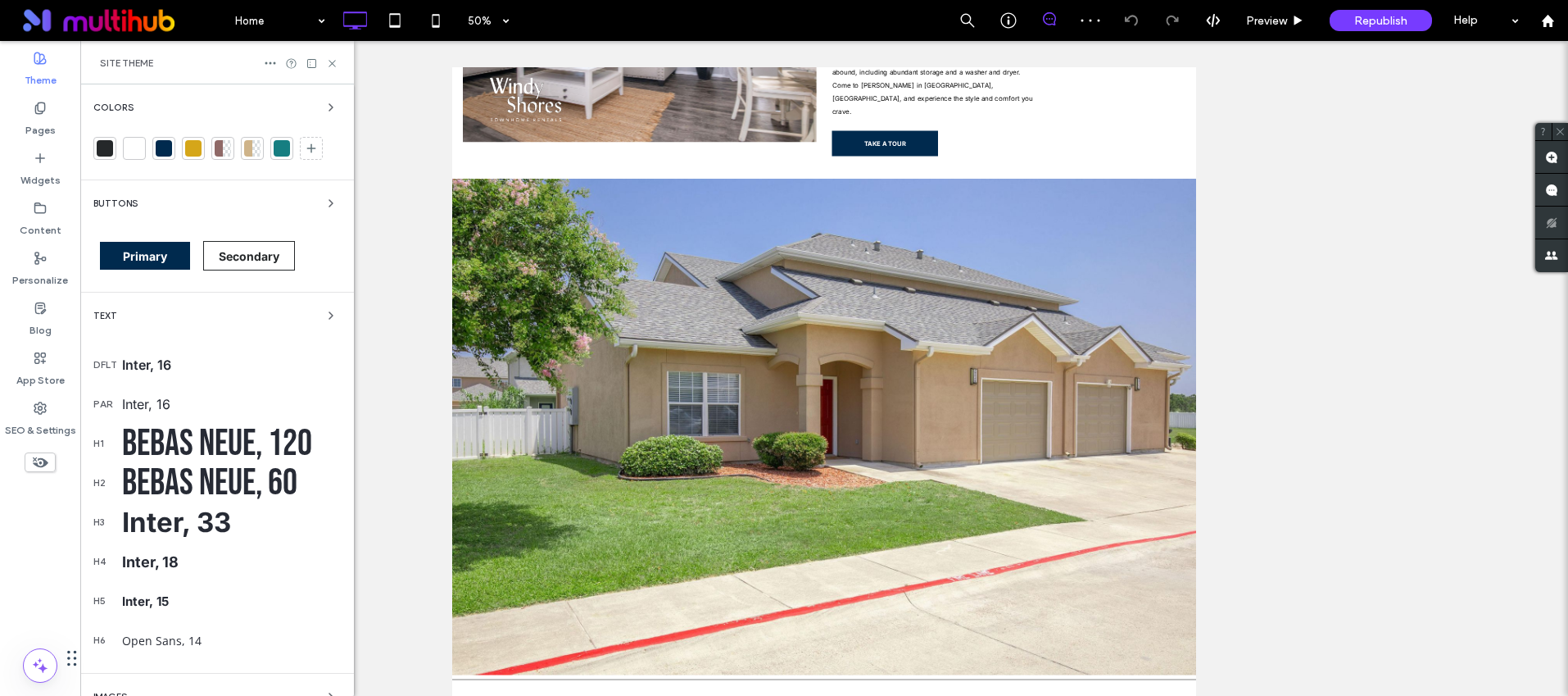
click at [224, 143] on div at bounding box center [227, 148] width 8 height 16
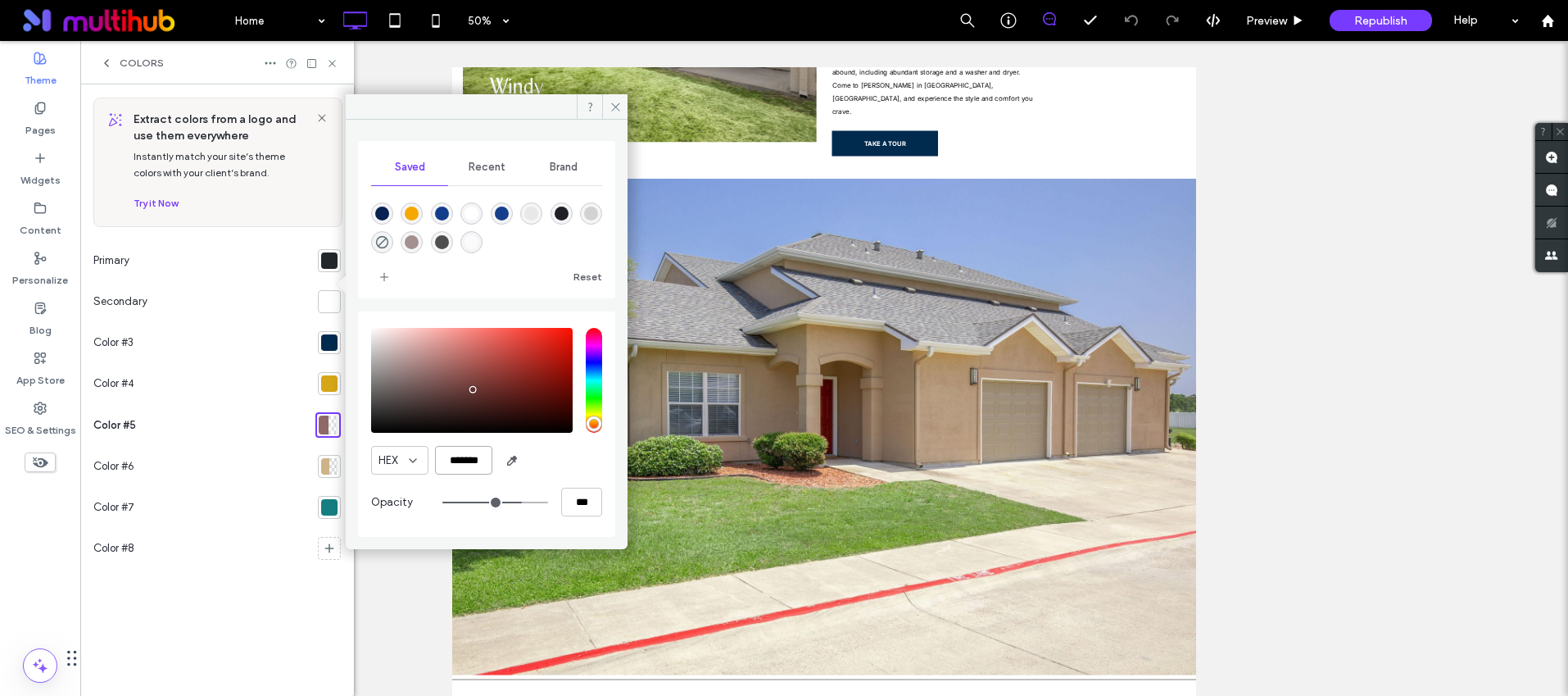
click at [461, 461] on input "*******" at bounding box center [463, 460] width 57 height 29
click at [461, 460] on input "*******" at bounding box center [463, 460] width 57 height 29
paste input "color picker textbox"
type input "*******"
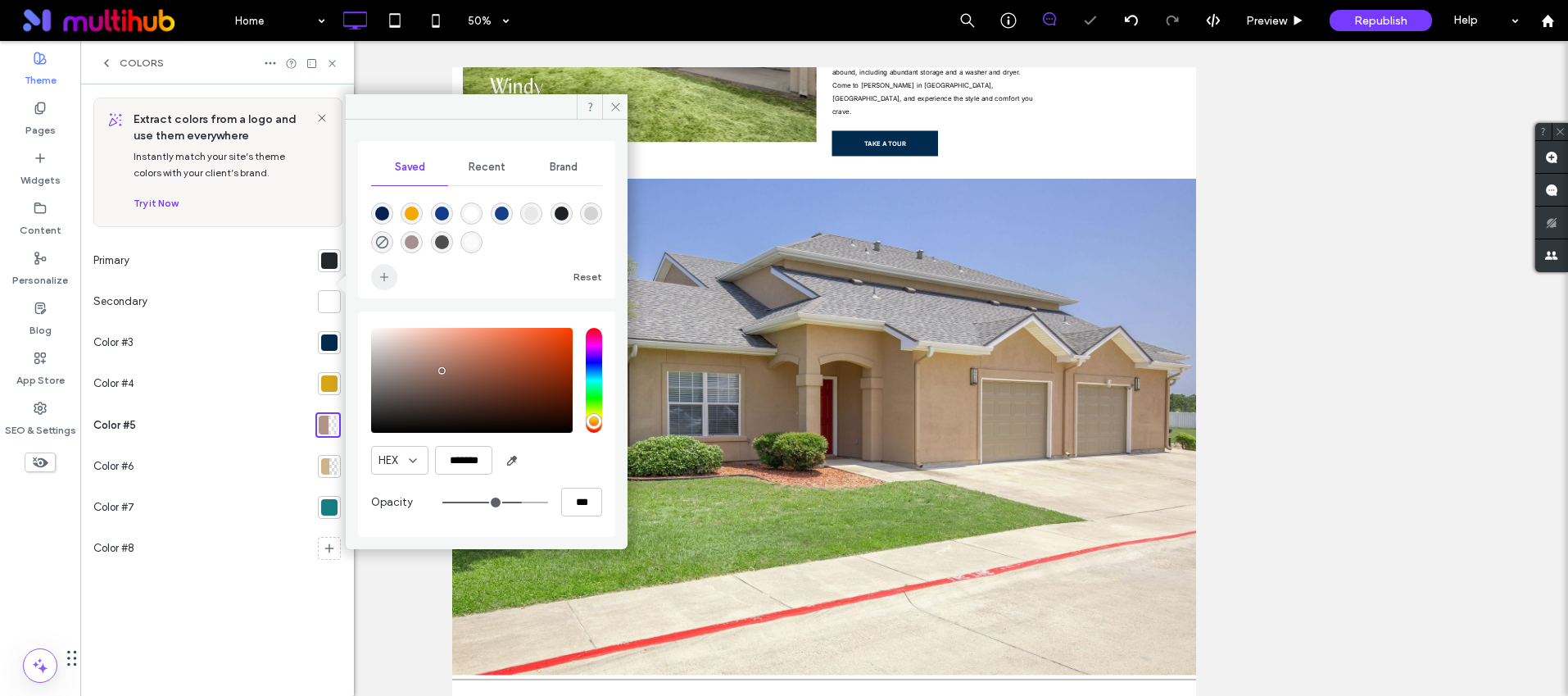
click at [385, 283] on icon "add color" at bounding box center [385, 277] width 14 height 14
click at [614, 105] on icon at bounding box center [615, 106] width 13 height 13
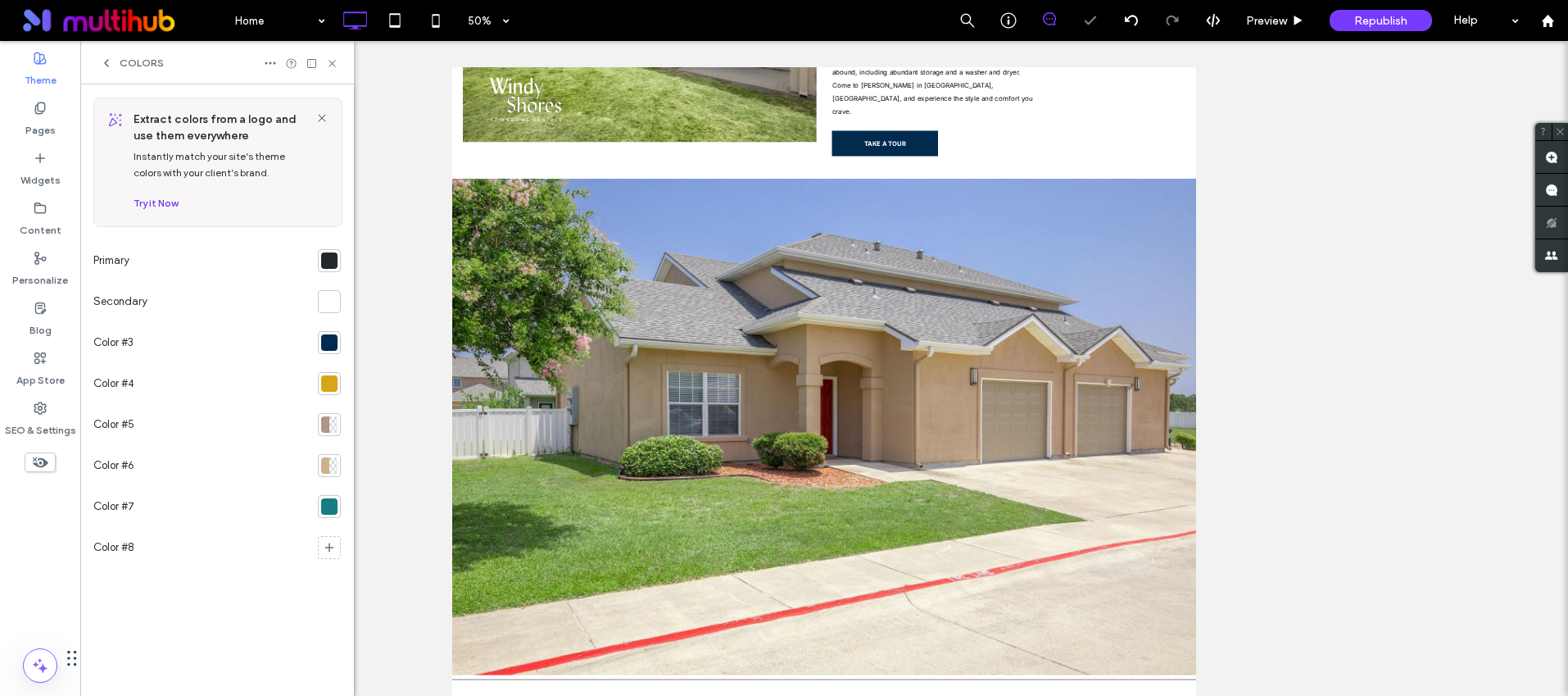
click at [313, 251] on section at bounding box center [326, 260] width 30 height 41
click at [324, 255] on div at bounding box center [328, 260] width 16 height 16
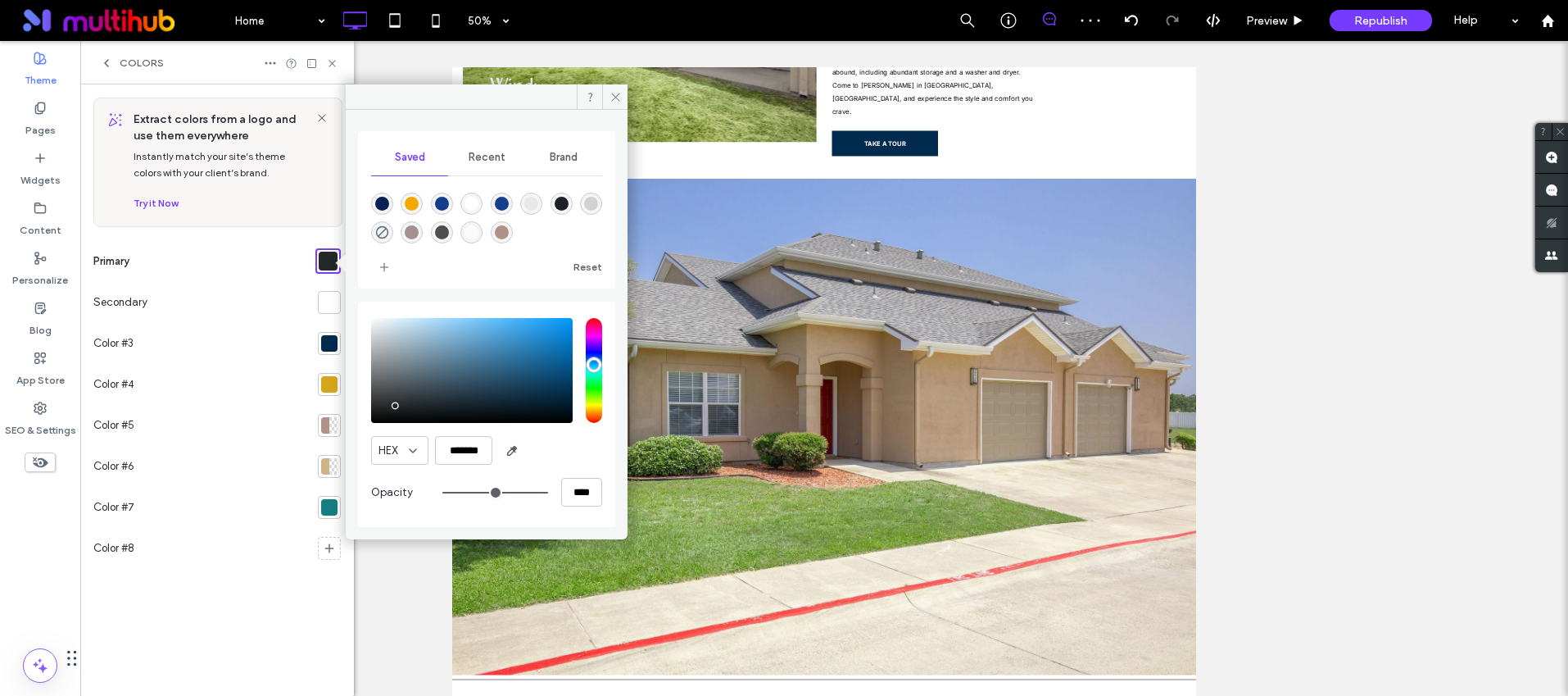
click at [496, 229] on div "rgba(151,111,98,0.75)" at bounding box center [501, 232] width 14 height 14
type input "*******"
type input "**"
type input "***"
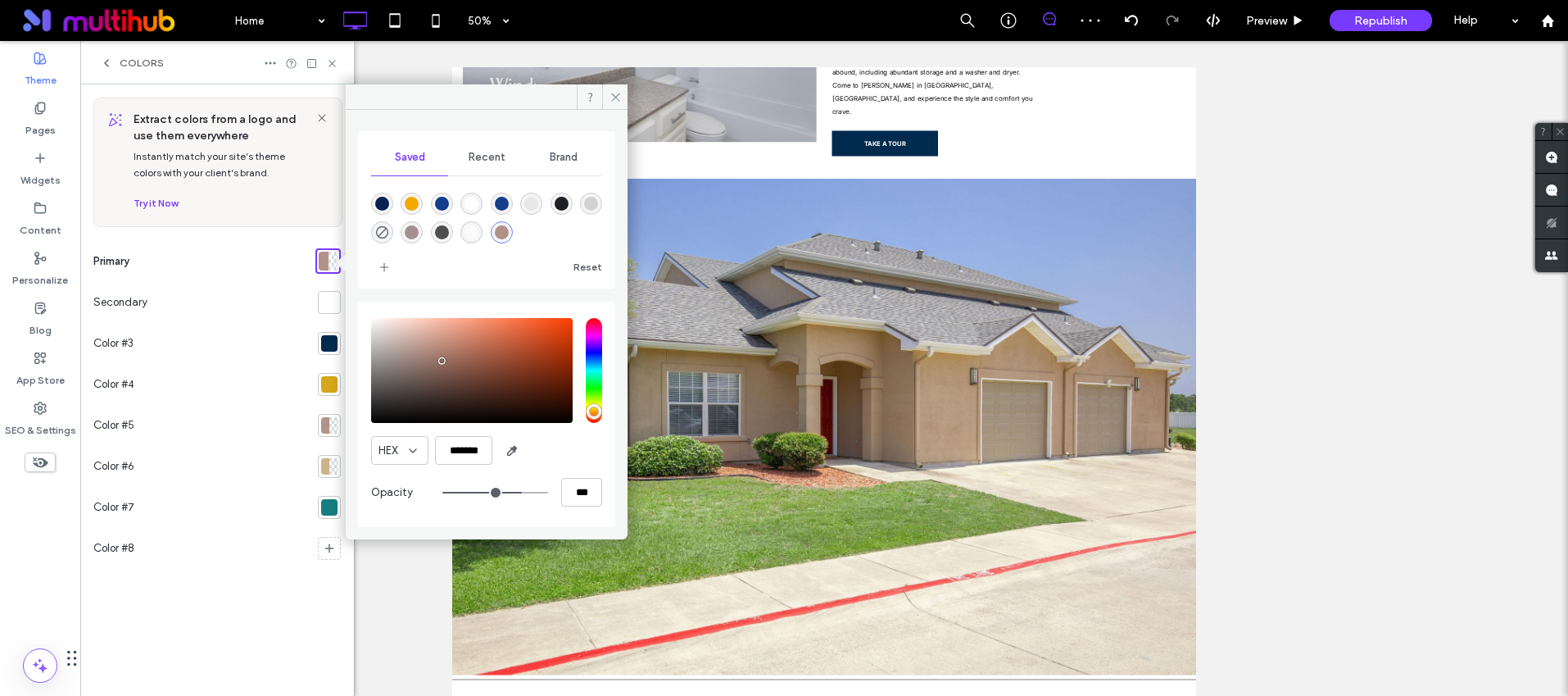
click at [321, 344] on div at bounding box center [328, 343] width 16 height 16
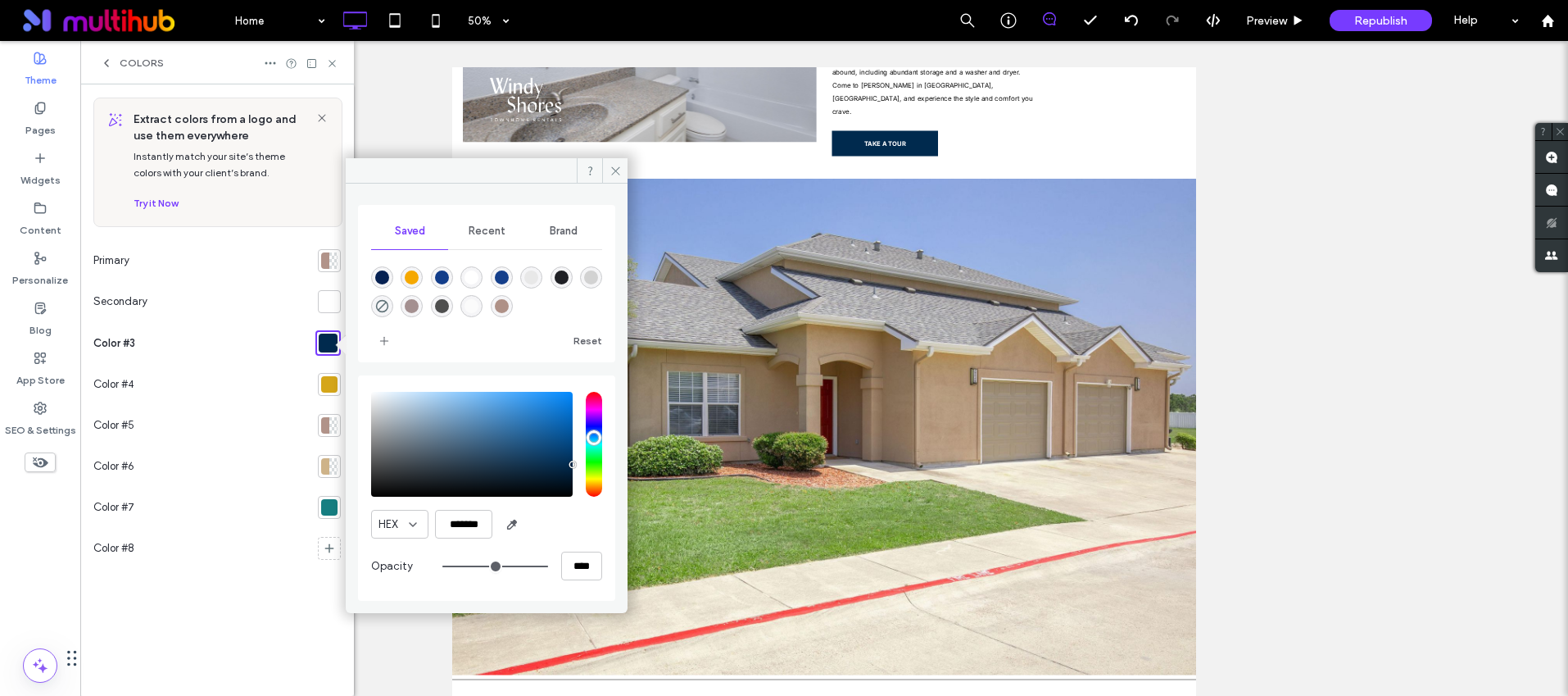
click at [506, 301] on div "rgba(151,111,98,0.75)" at bounding box center [501, 306] width 14 height 14
type input "*******"
type input "**"
type input "***"
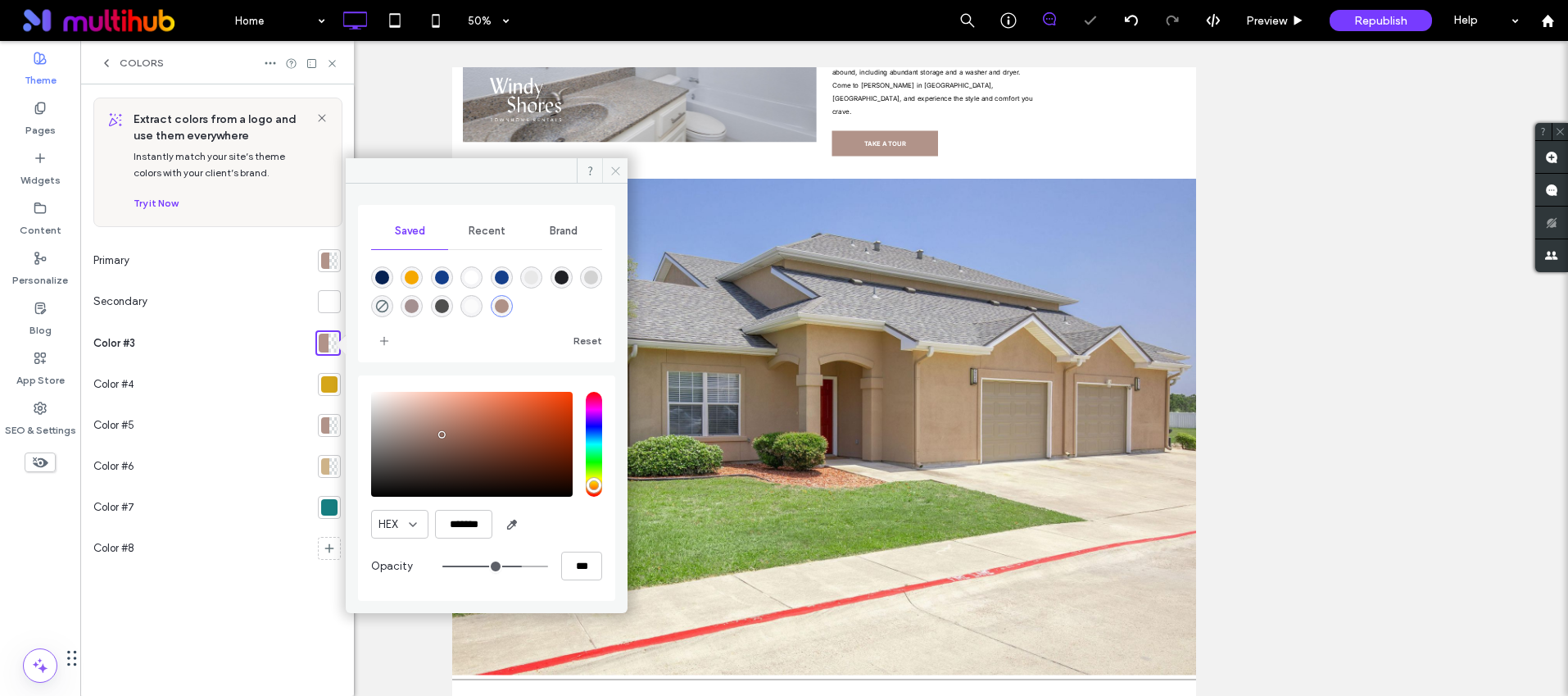
click at [619, 164] on icon at bounding box center [615, 170] width 13 height 13
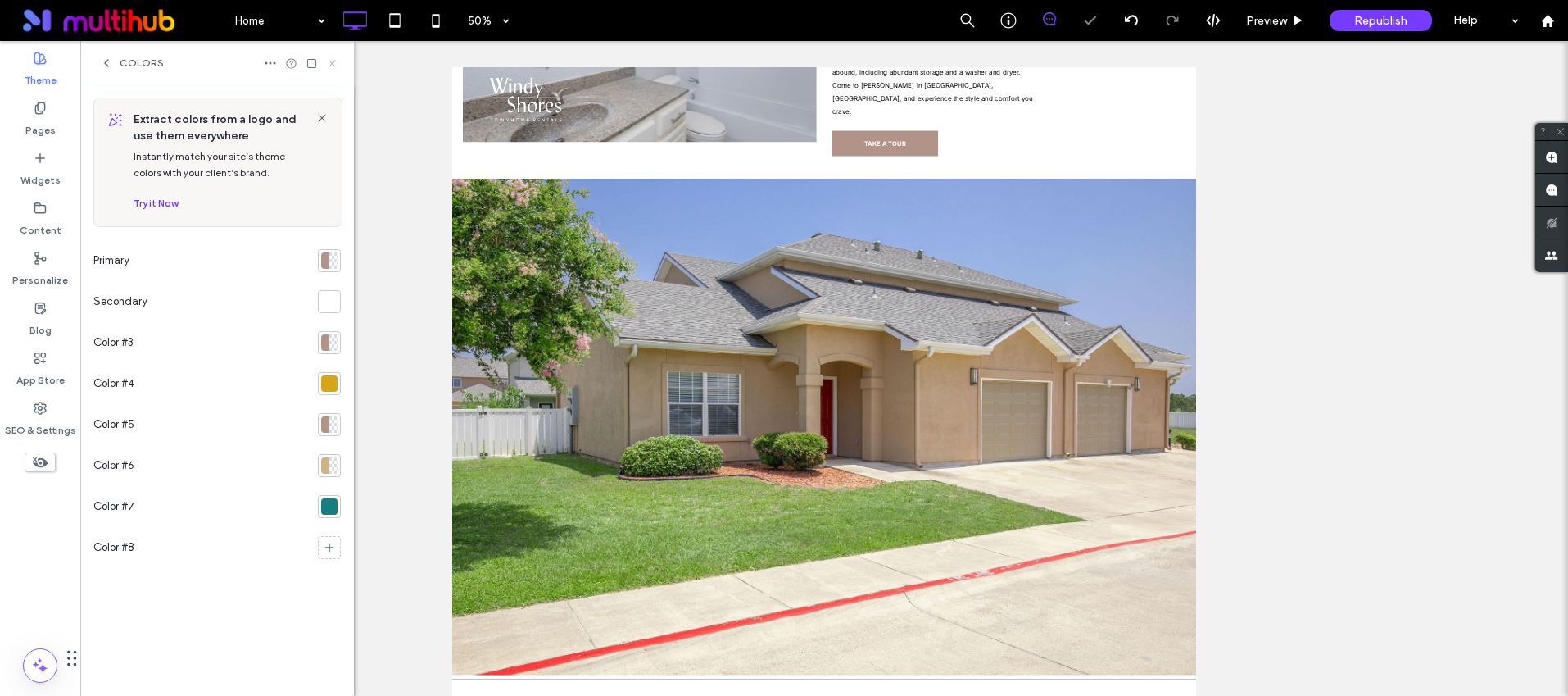
click at [328, 60] on icon at bounding box center [332, 63] width 13 height 13
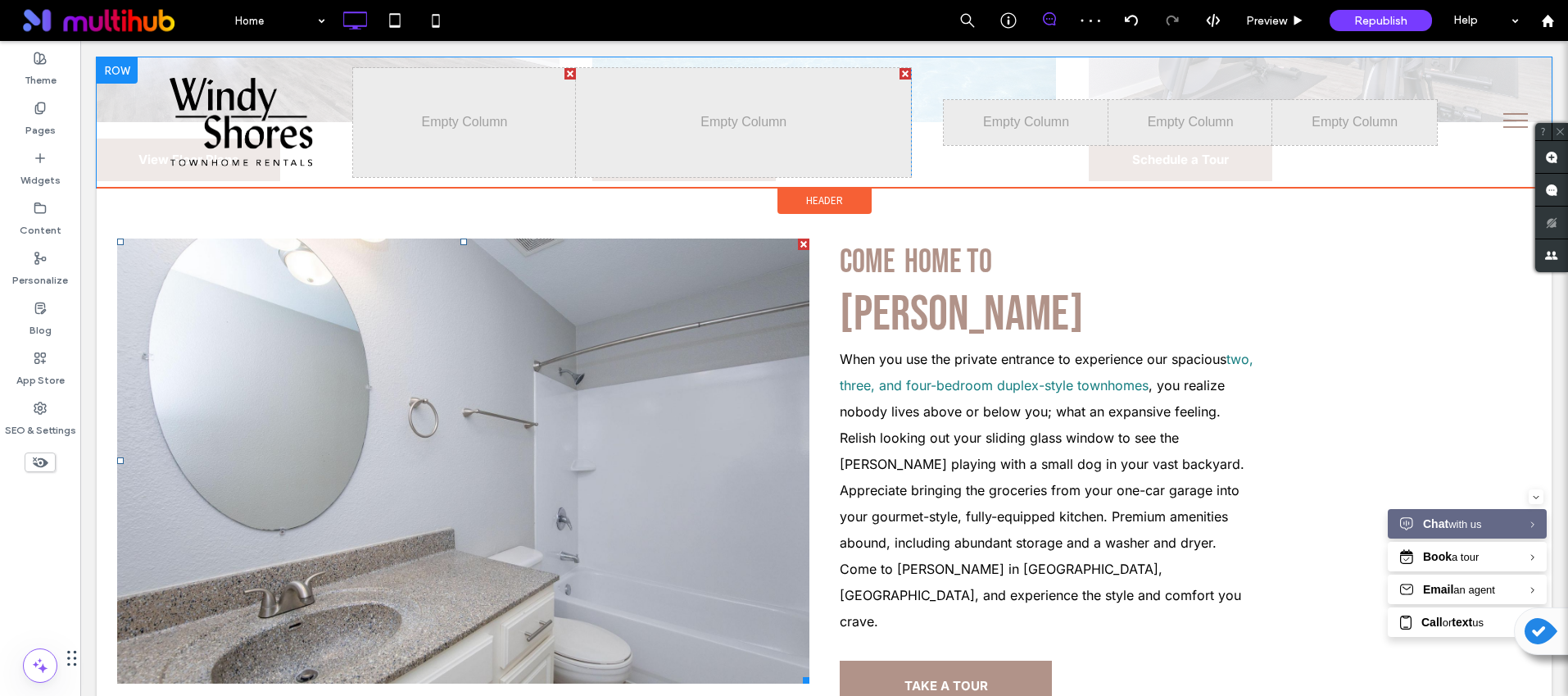
scroll to position [778, 0]
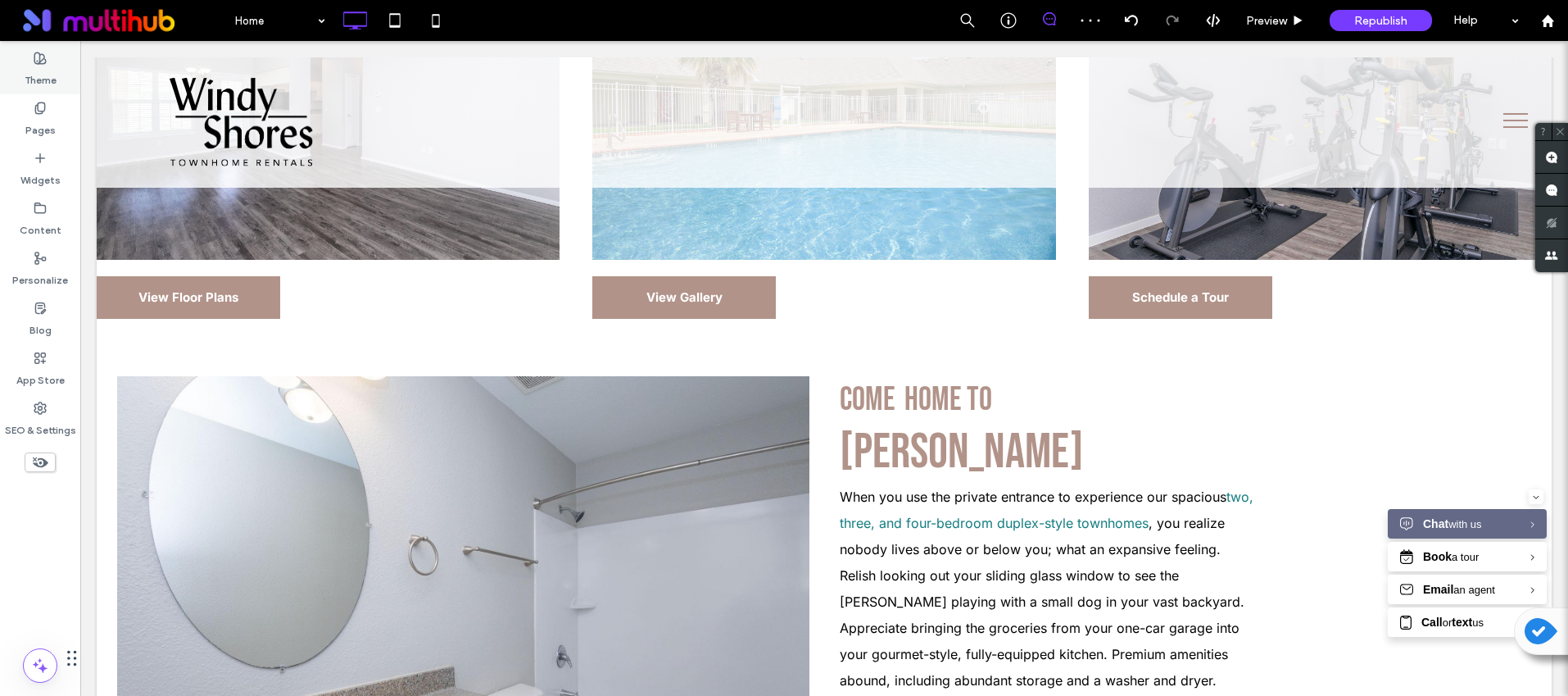
click at [45, 75] on label "Theme" at bounding box center [40, 76] width 32 height 23
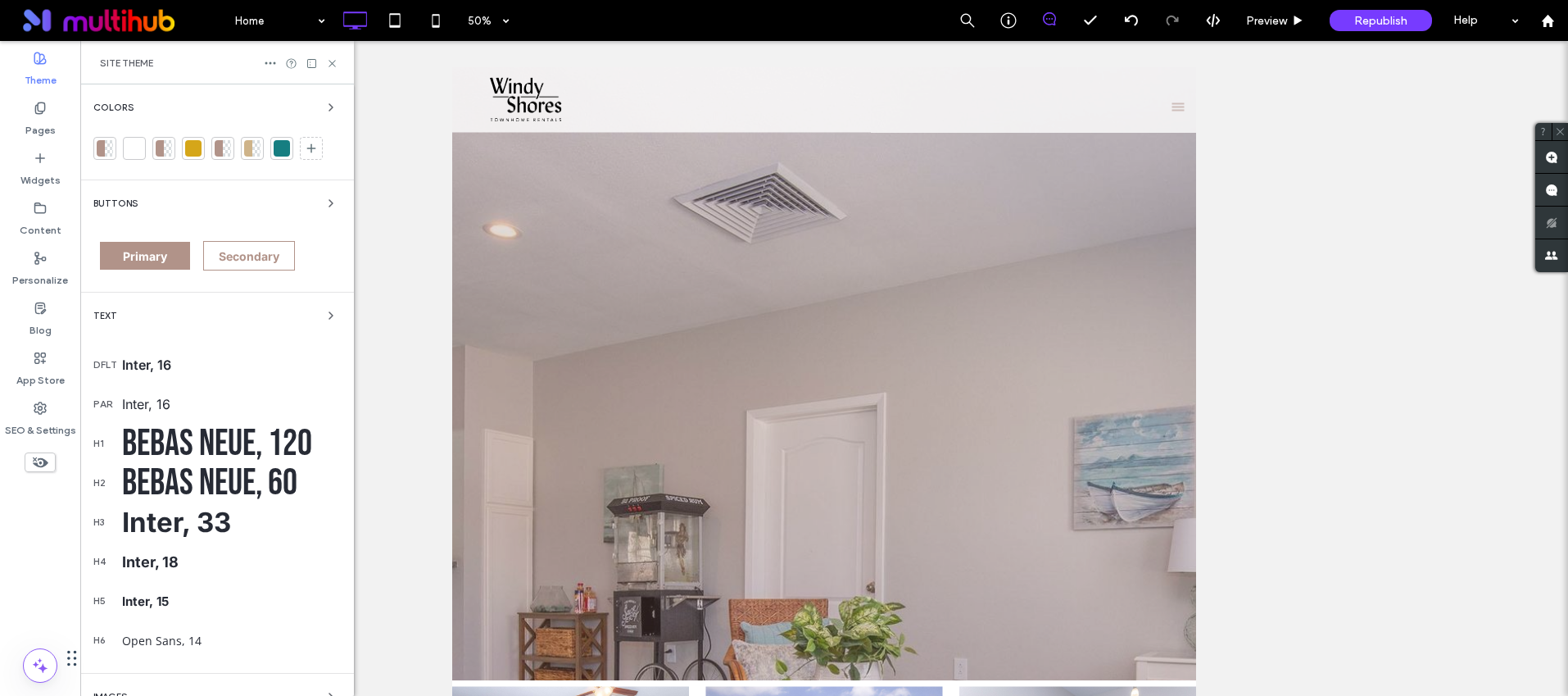
click at [127, 202] on span "Buttons" at bounding box center [116, 203] width 44 height 9
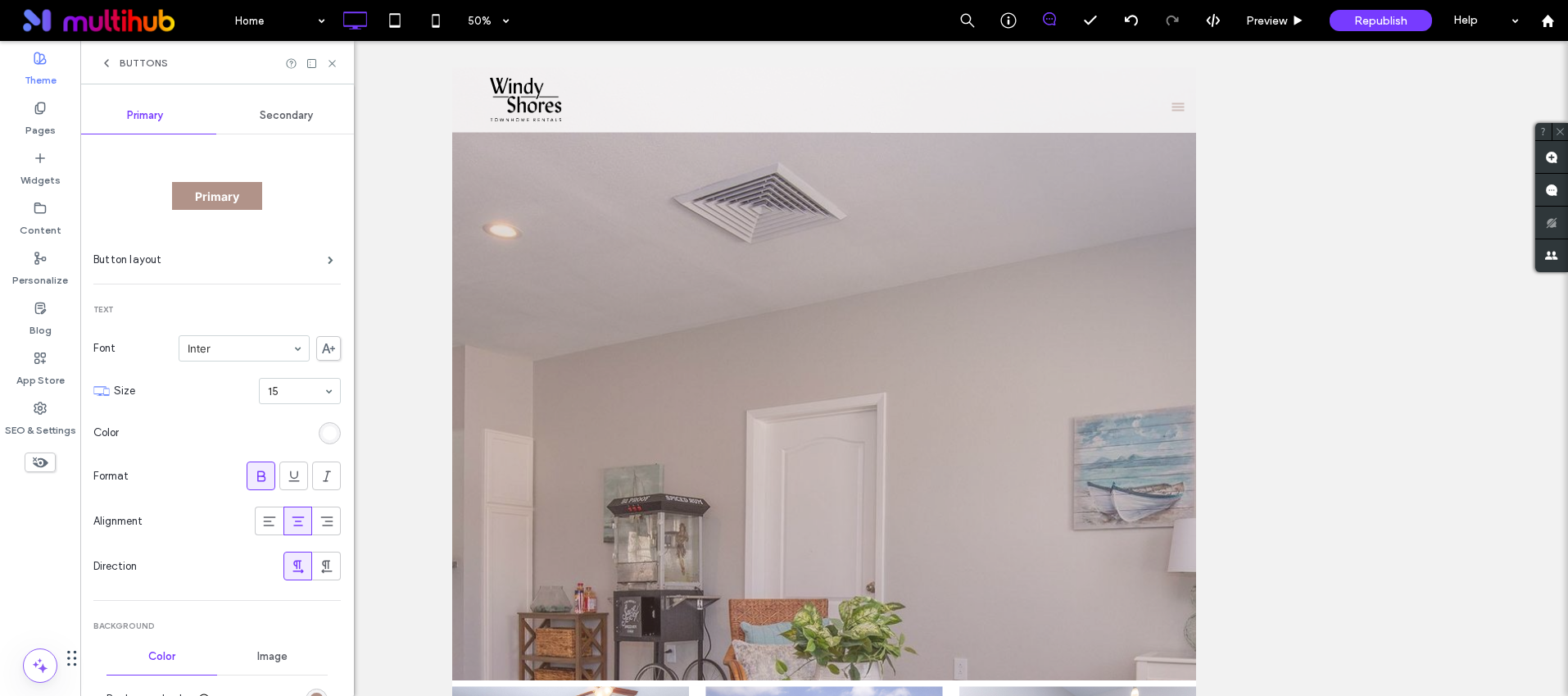
click at [338, 64] on div "Buttons" at bounding box center [216, 62] width 273 height 44
drag, startPoint x: 335, startPoint y: 62, endPoint x: 262, endPoint y: 68, distance: 73.2
click at [335, 62] on icon at bounding box center [332, 63] width 13 height 13
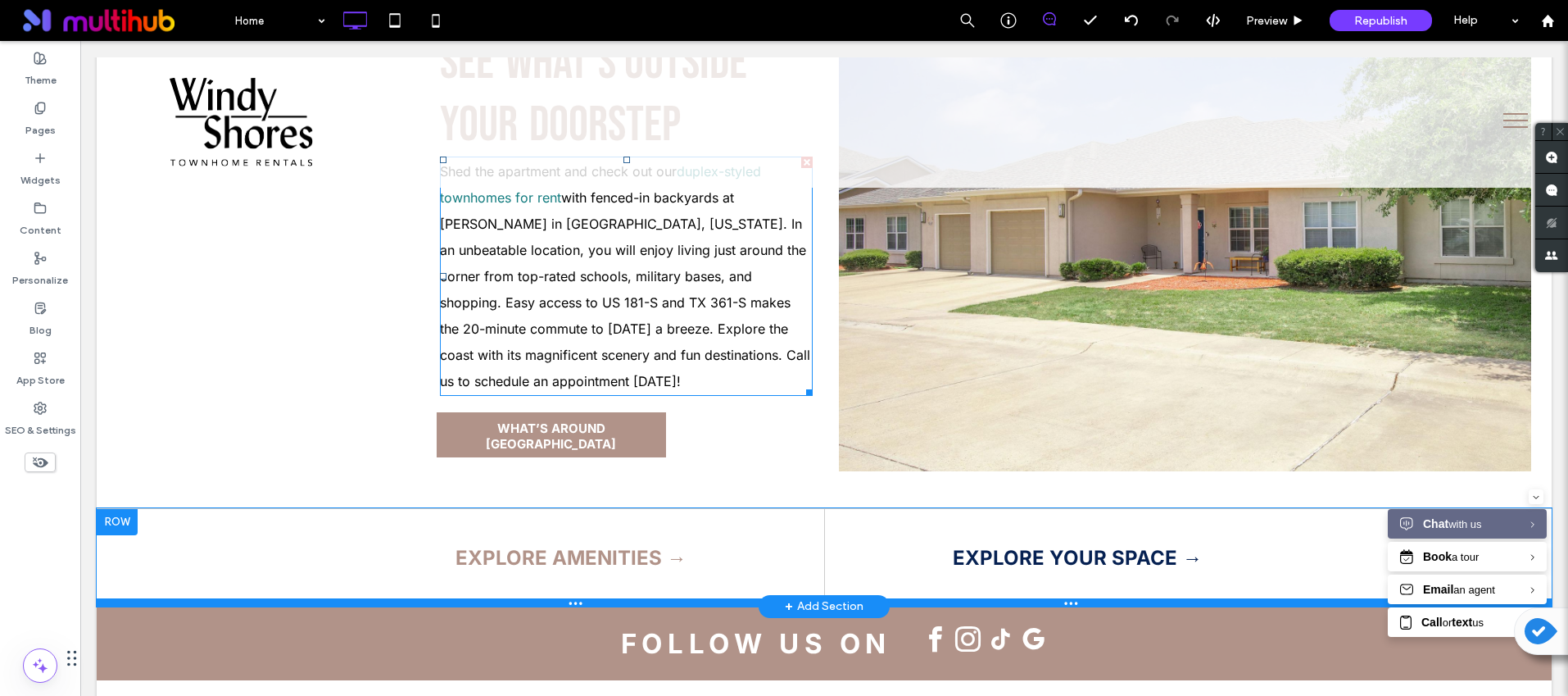
scroll to position [2921, 0]
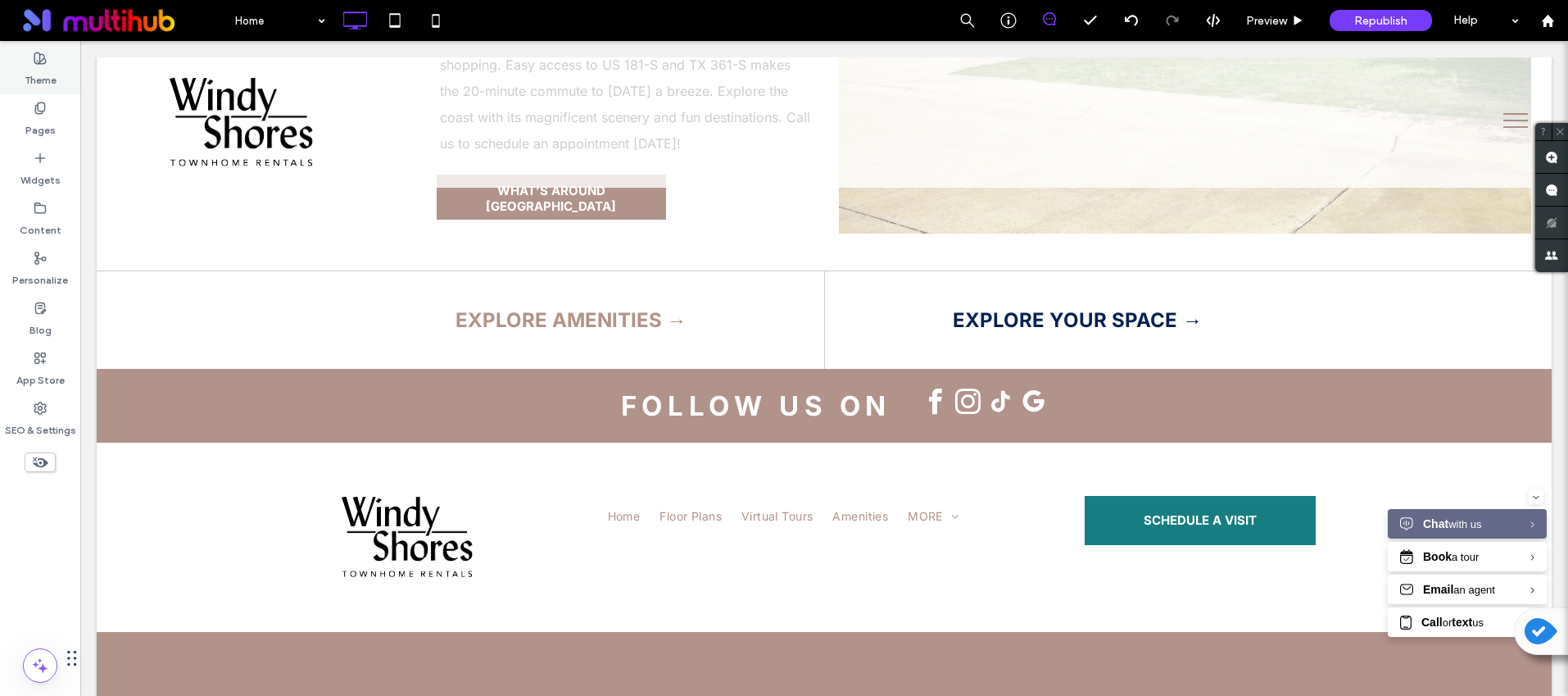
click at [28, 58] on div "Theme" at bounding box center [40, 70] width 80 height 50
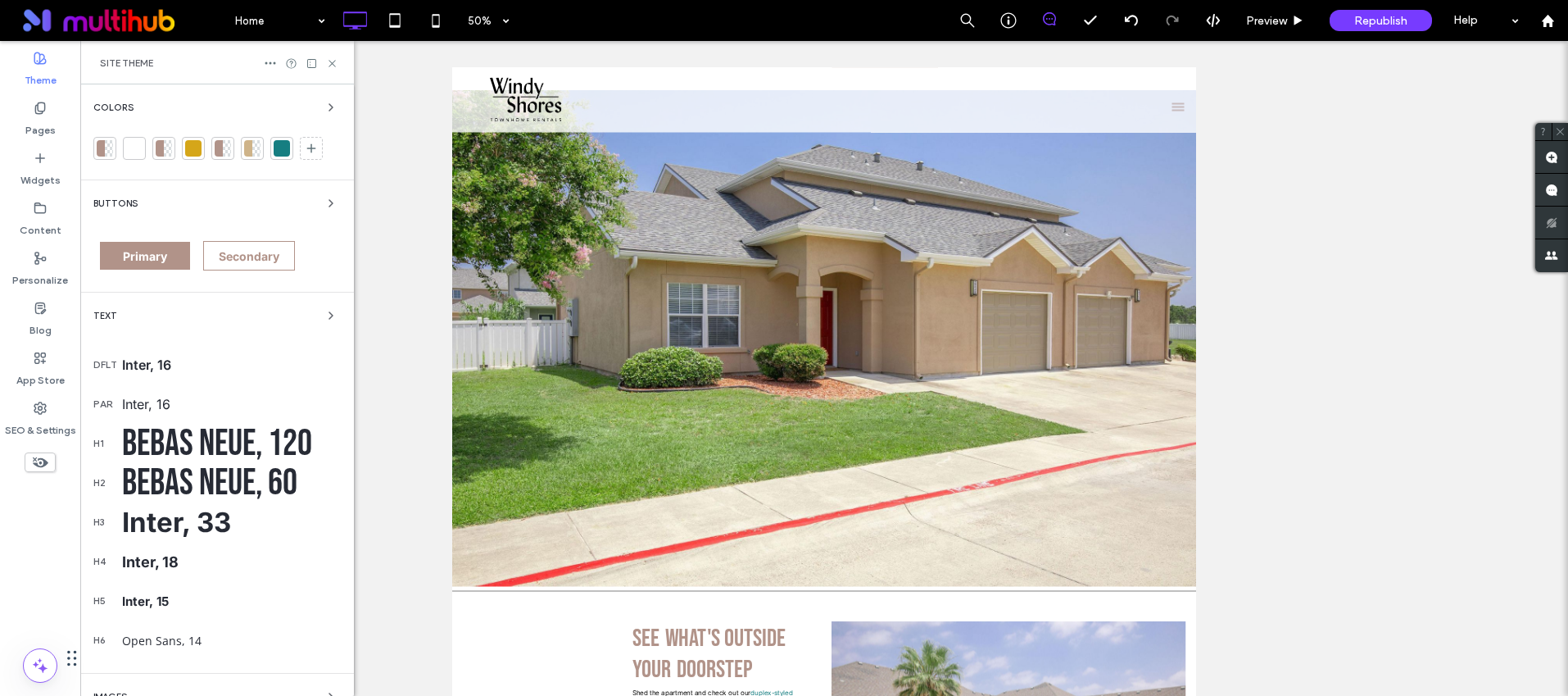
click at [130, 109] on span "Colors" at bounding box center [114, 107] width 41 height 9
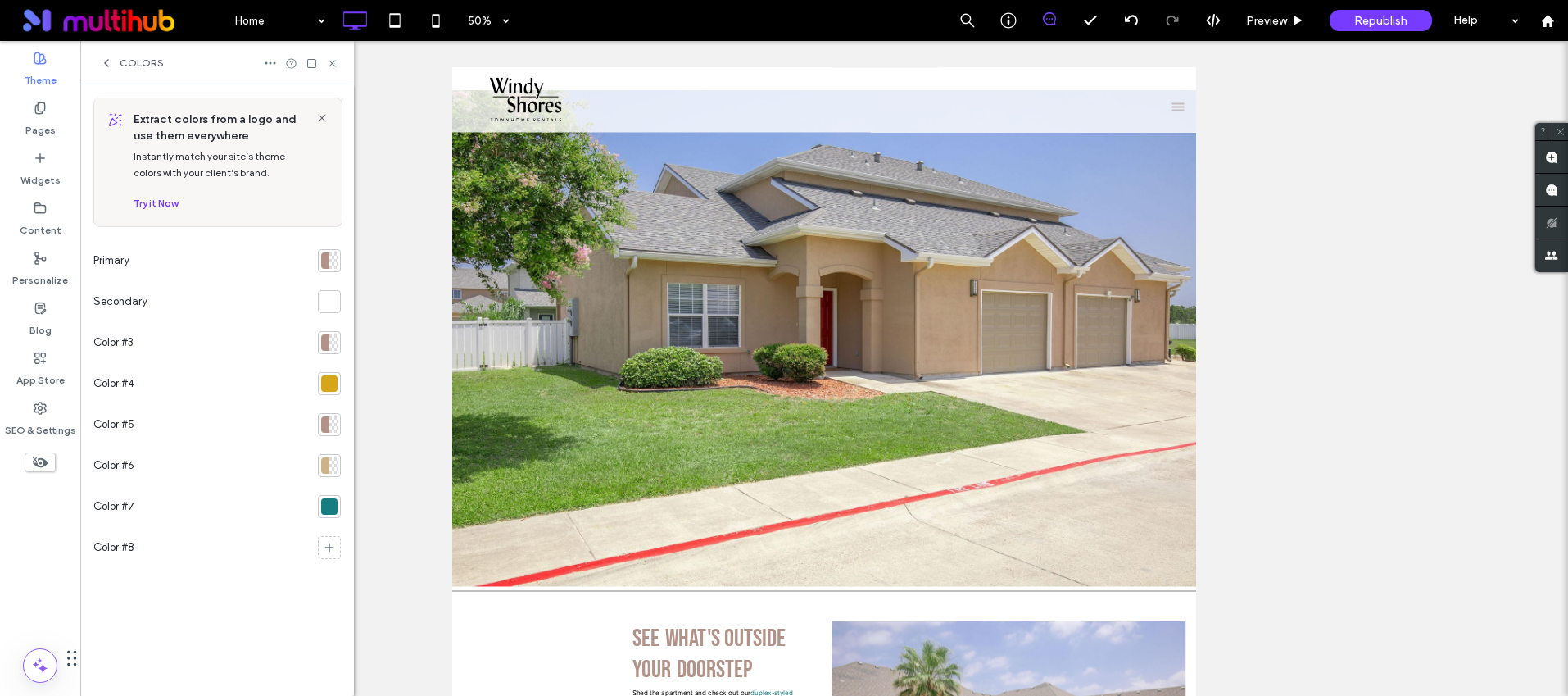
click at [333, 267] on div at bounding box center [333, 260] width 8 height 16
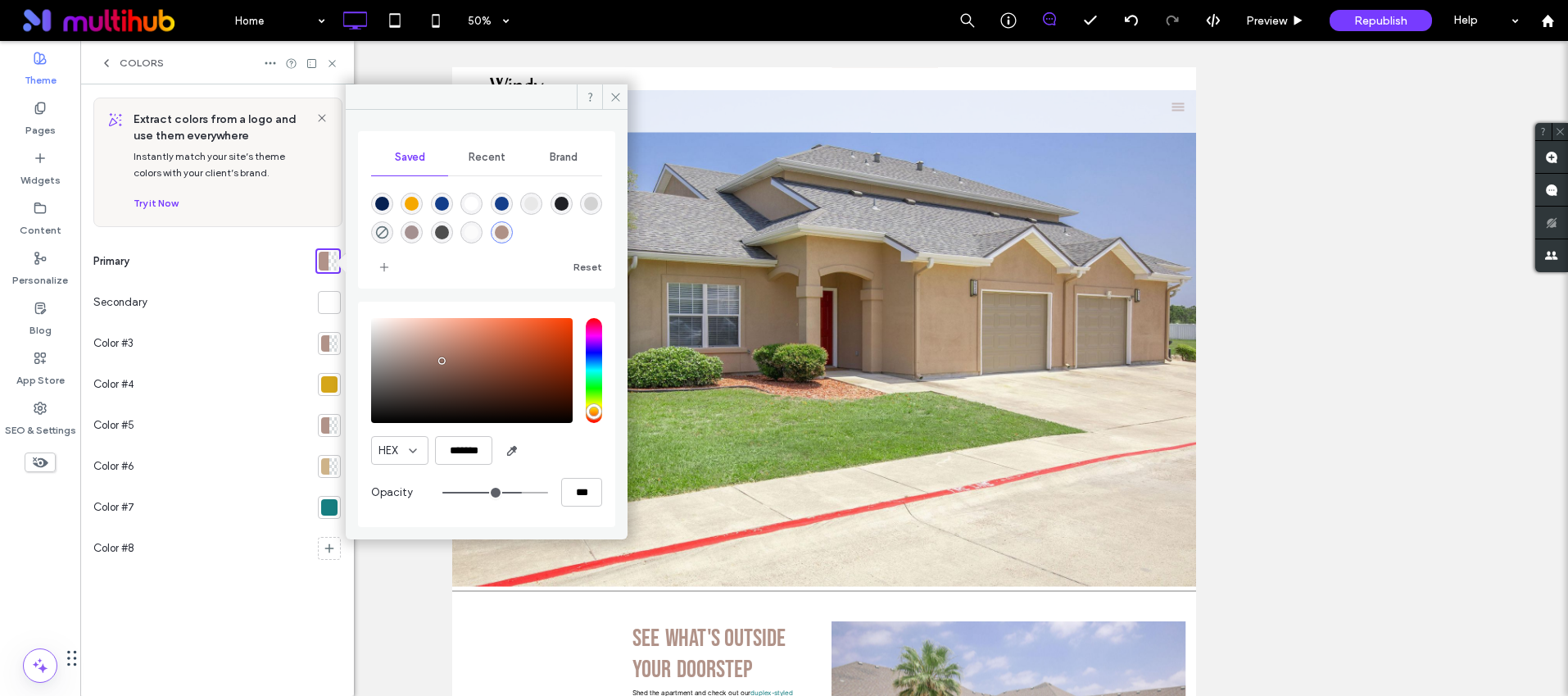
click at [558, 204] on div "rgba(31,32,37,1)" at bounding box center [561, 204] width 14 height 14
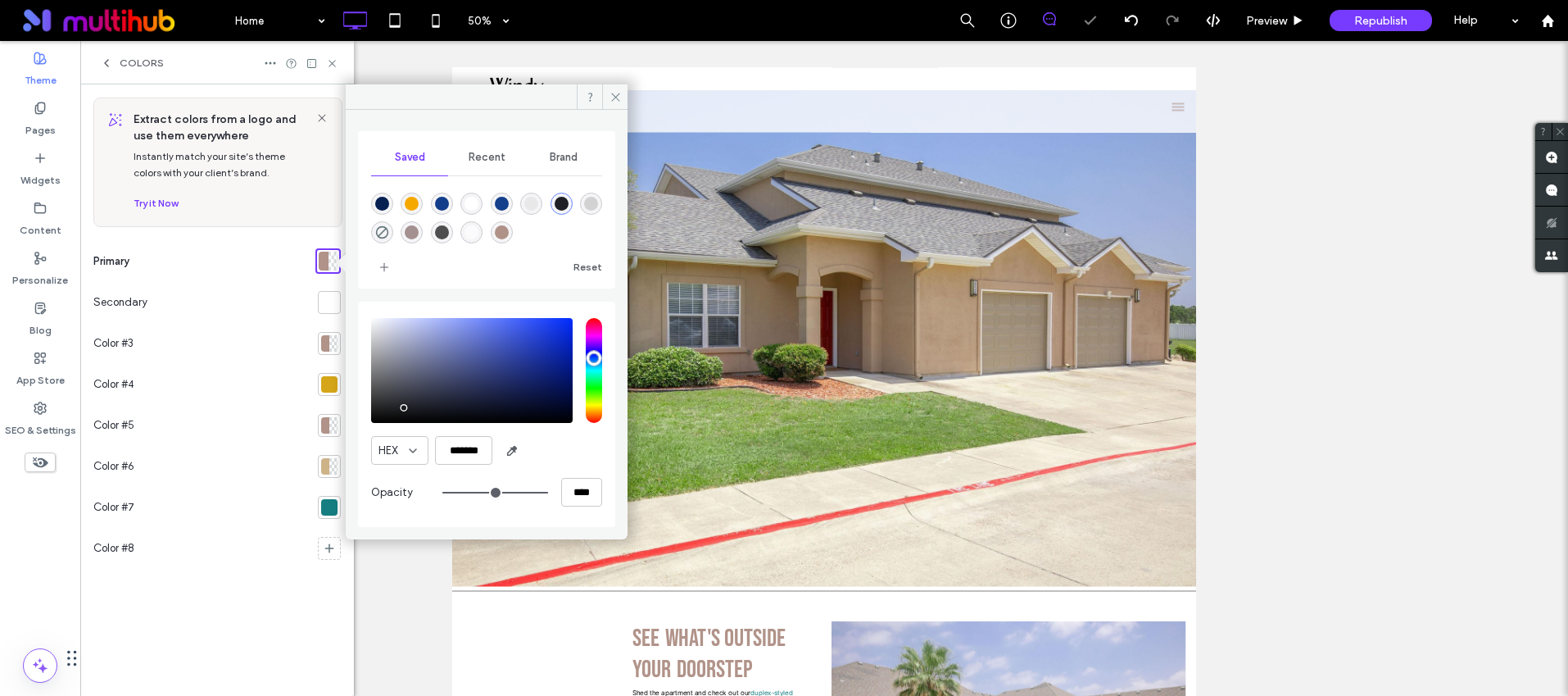
type input "*******"
type input "***"
type input "****"
click at [613, 94] on icon at bounding box center [615, 97] width 13 height 13
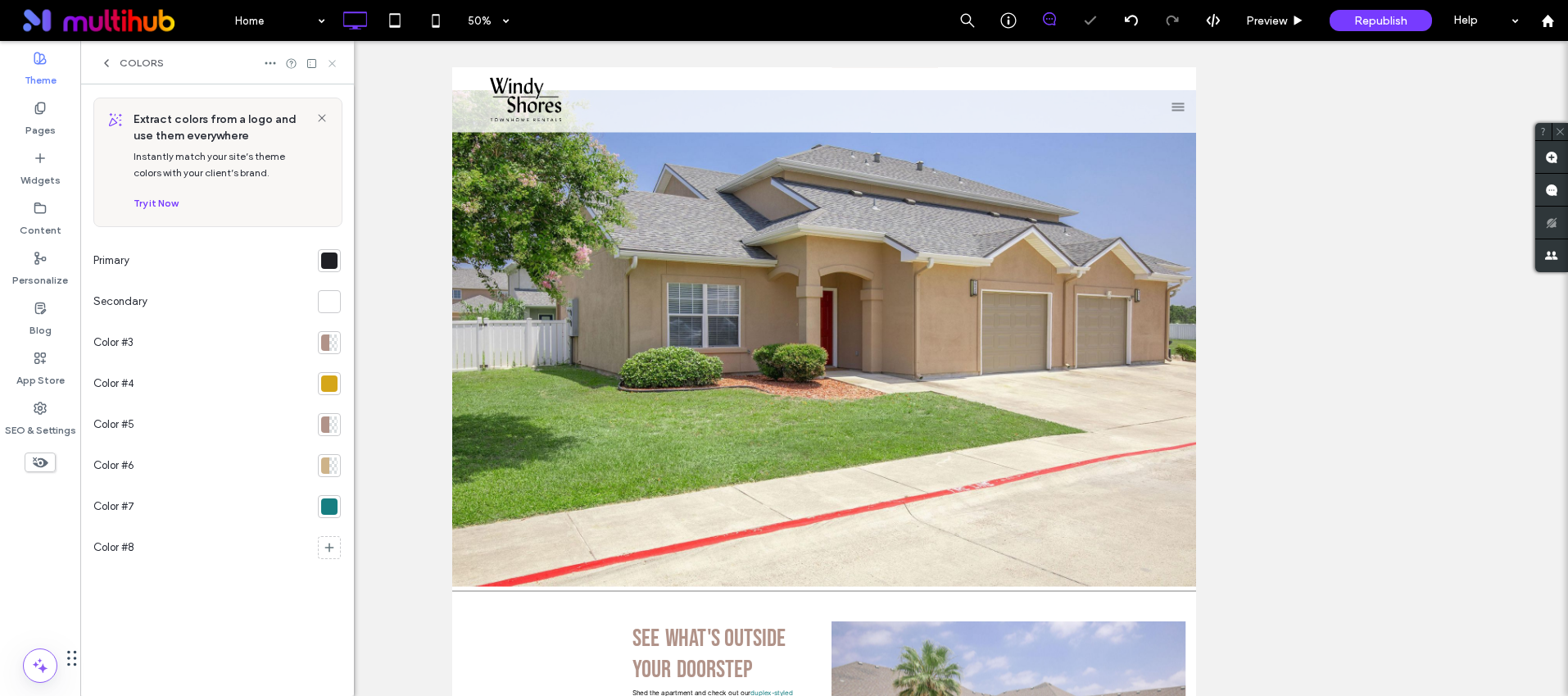
click at [337, 64] on icon at bounding box center [332, 63] width 13 height 13
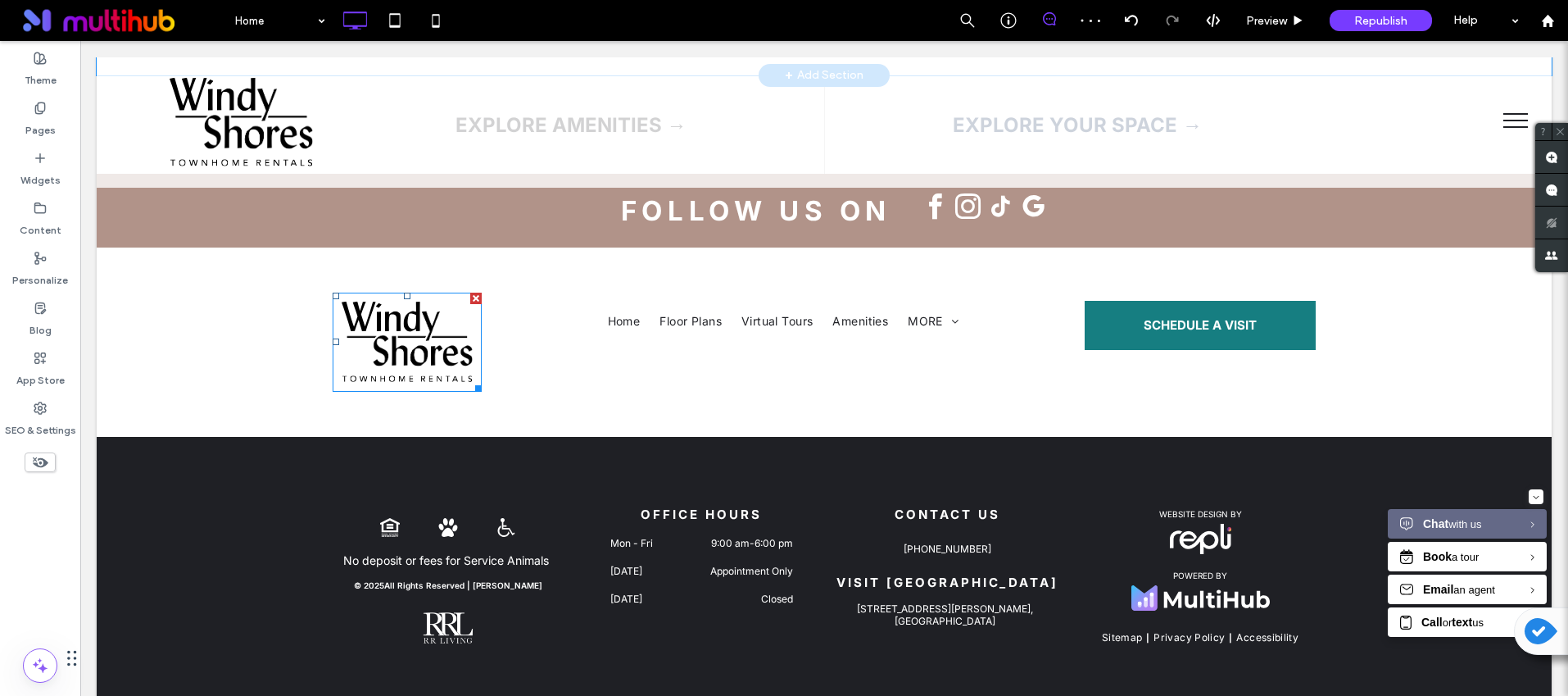
scroll to position [3113, 0]
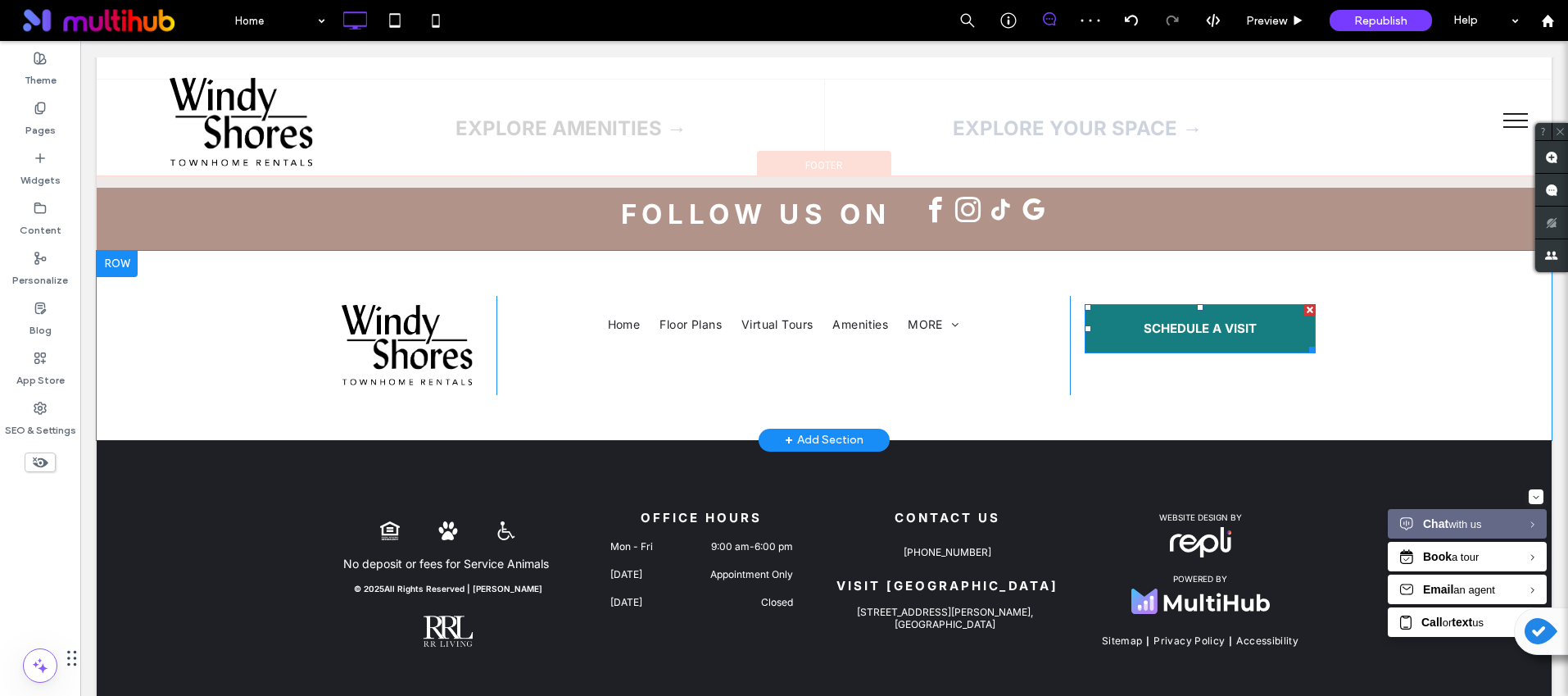
click at [1103, 304] on link "SCHEDULE A VISIT" at bounding box center [1200, 329] width 231 height 49
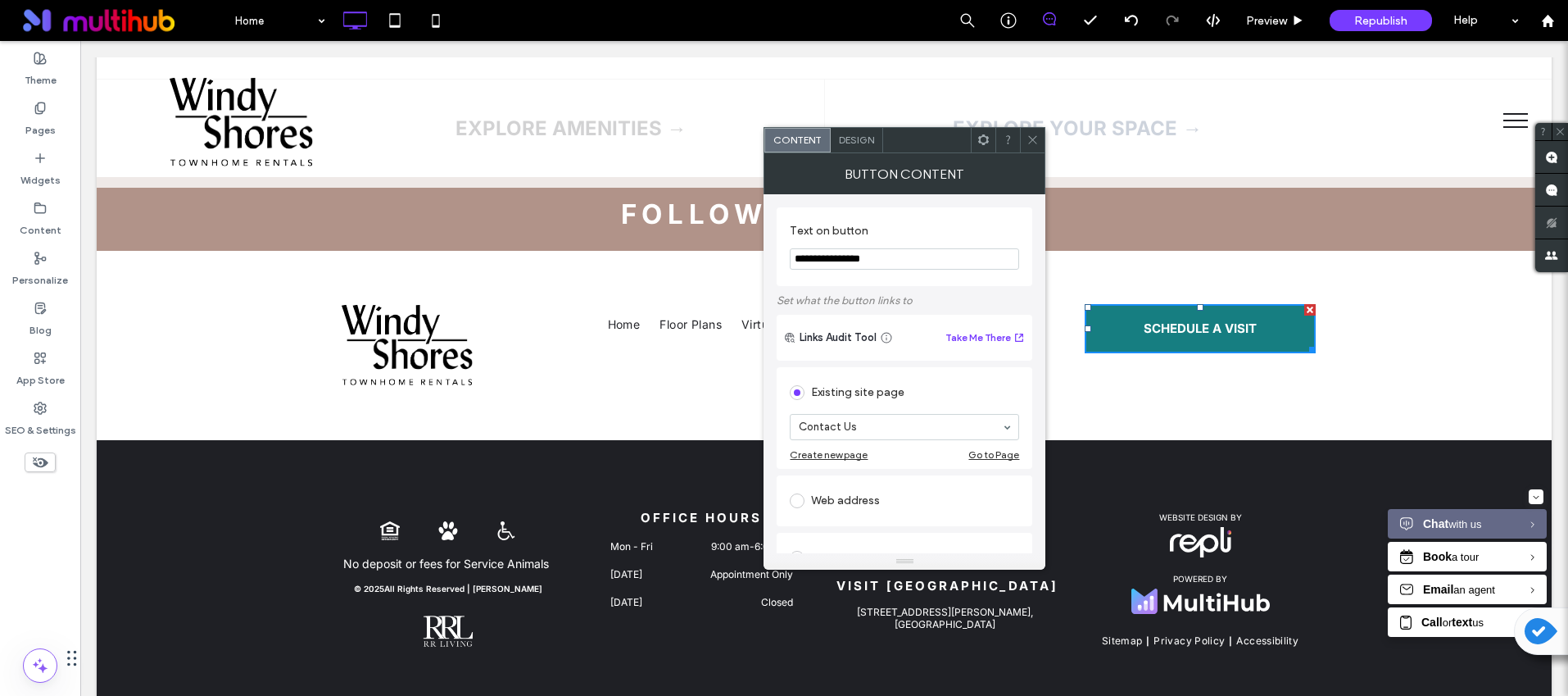
click at [856, 145] on span "Design" at bounding box center [856, 139] width 35 height 13
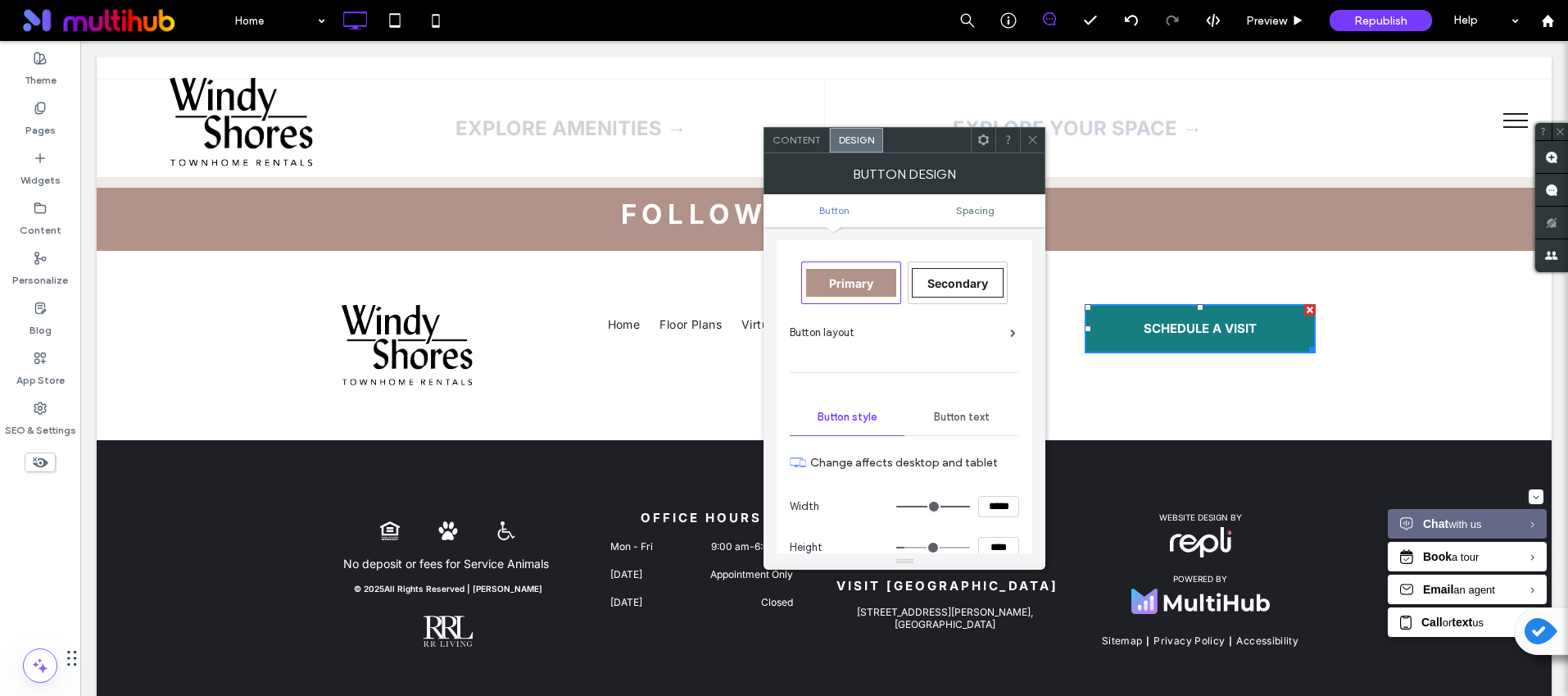
click at [860, 289] on span "Primary" at bounding box center [851, 283] width 44 height 14
click at [1020, 134] on div at bounding box center [1032, 139] width 24 height 24
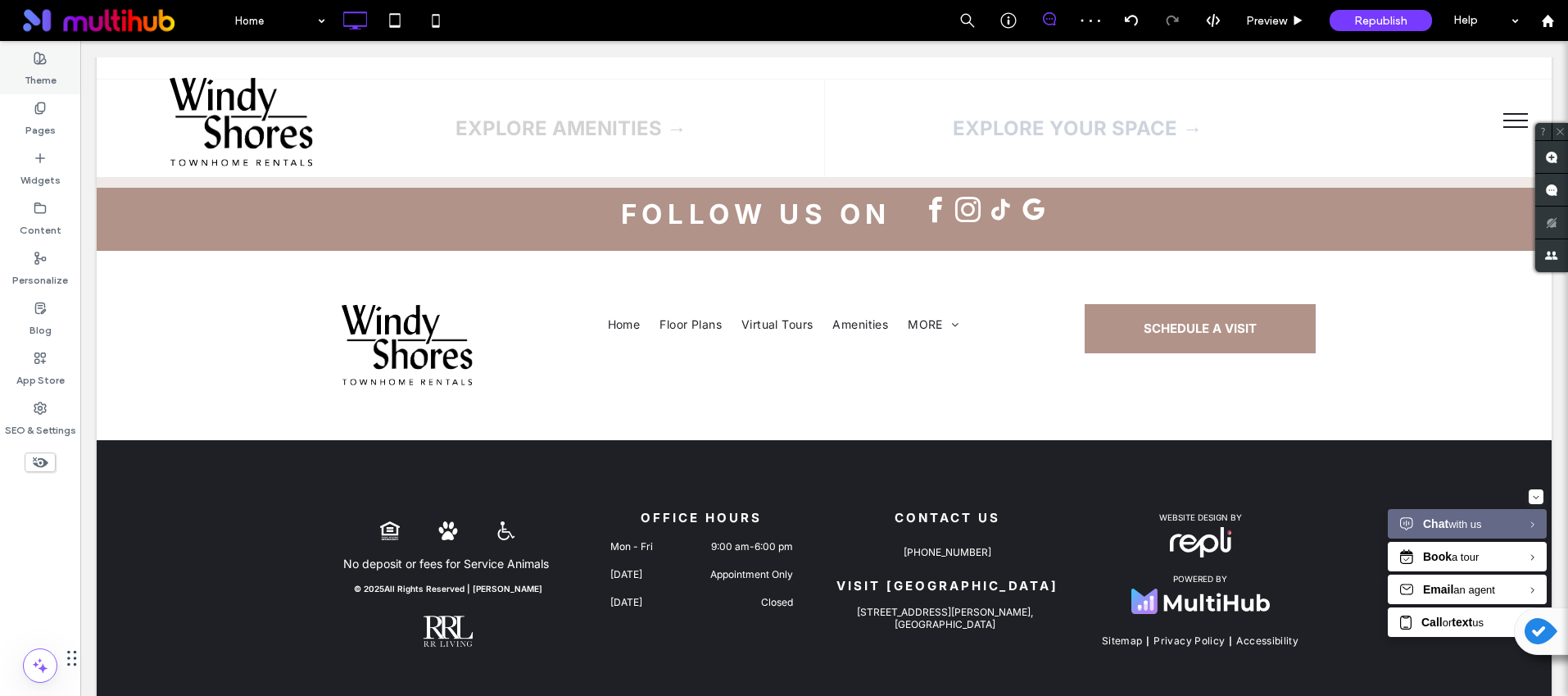
click at [48, 60] on div "Theme" at bounding box center [40, 70] width 80 height 50
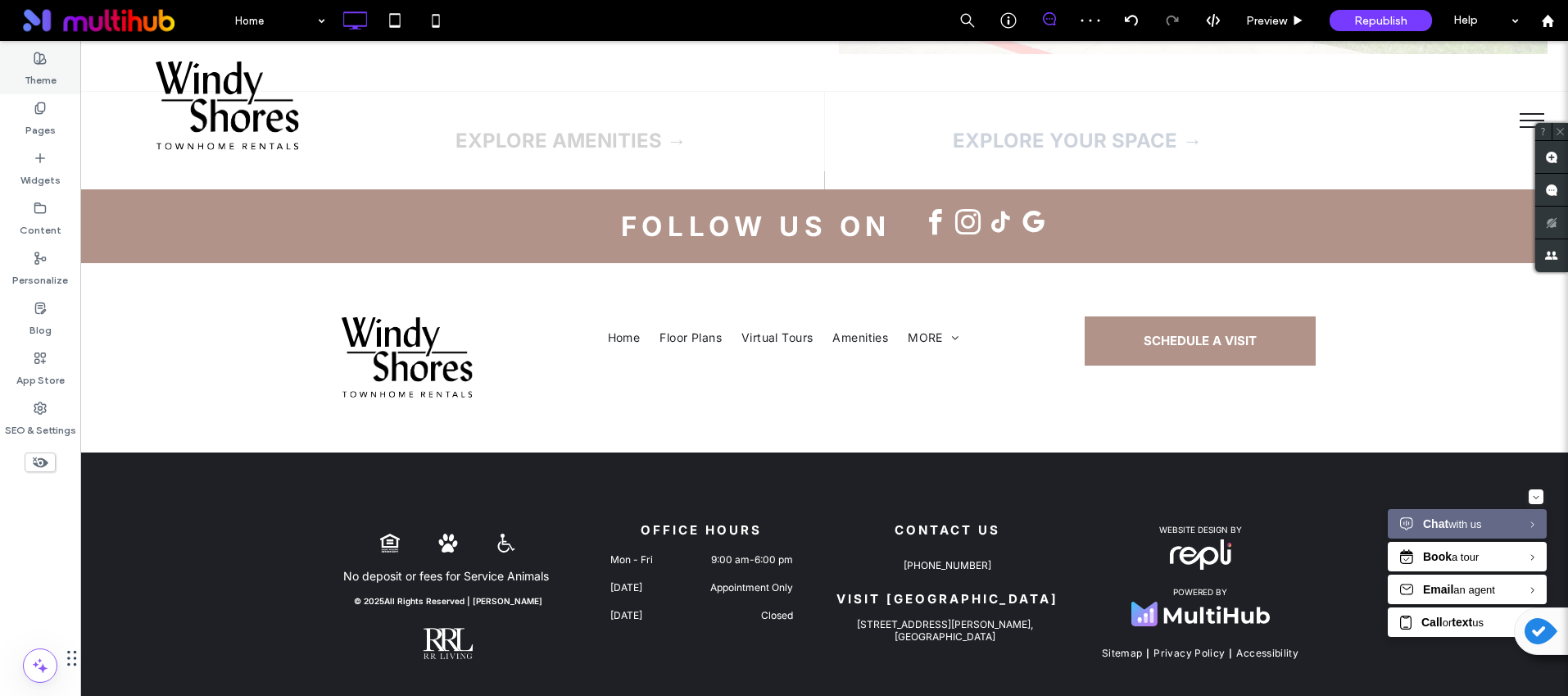
scroll to position [2986, 0]
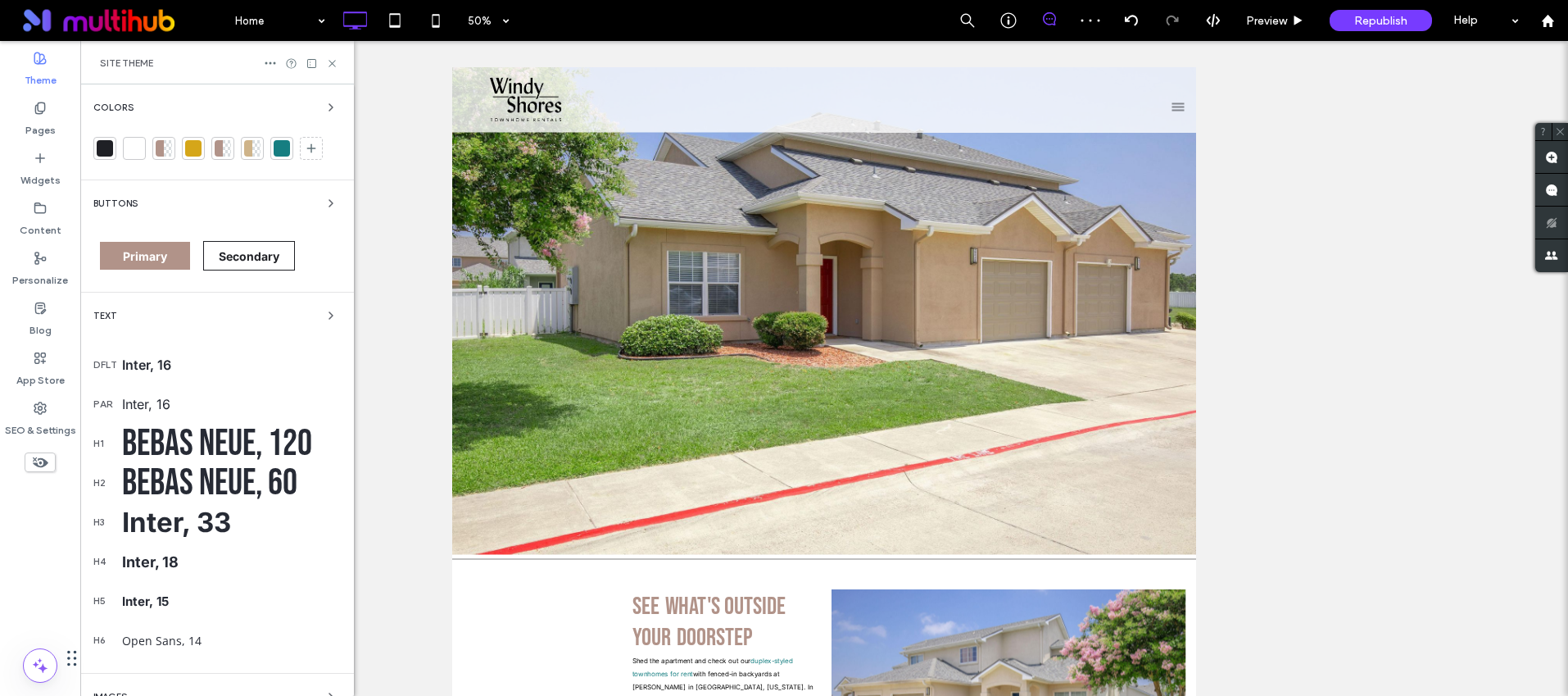
click at [126, 201] on span "Buttons" at bounding box center [116, 203] width 44 height 9
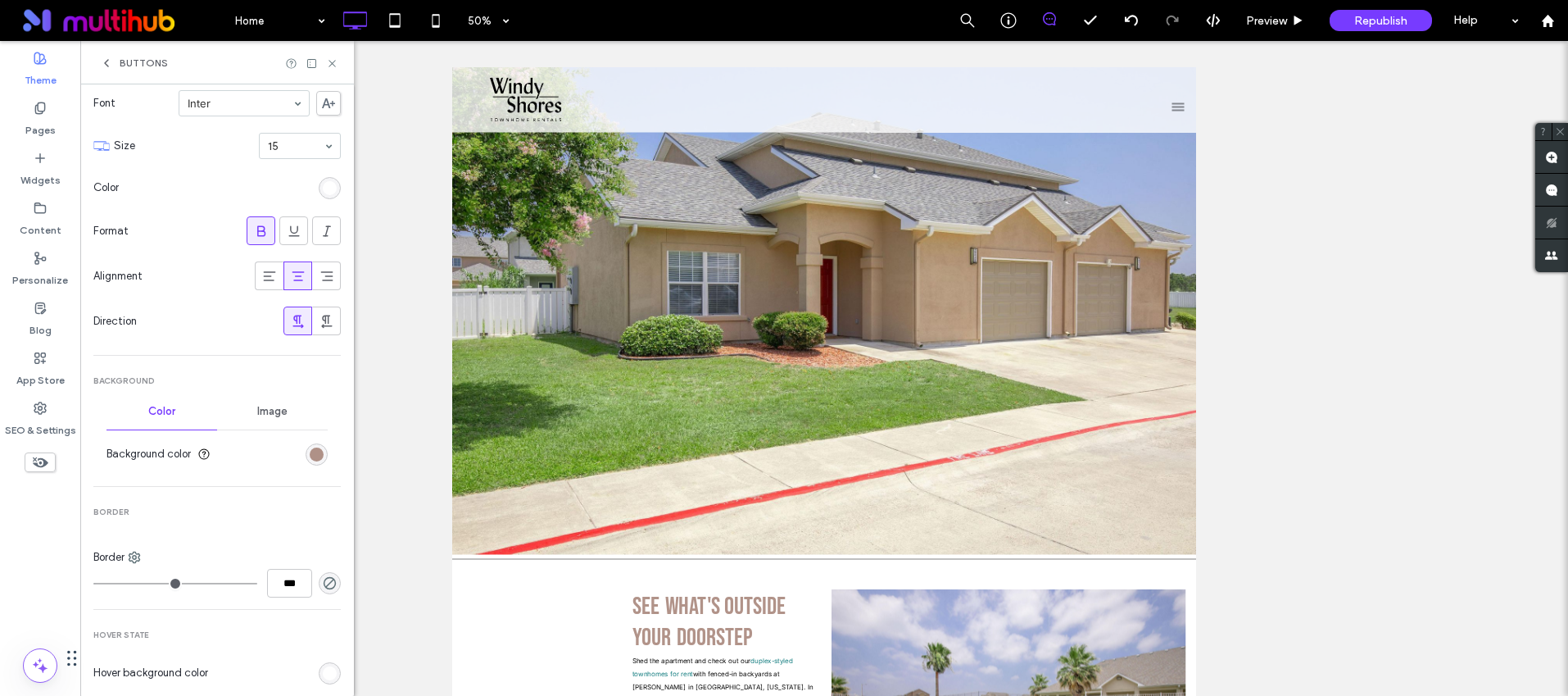
scroll to position [550, 0]
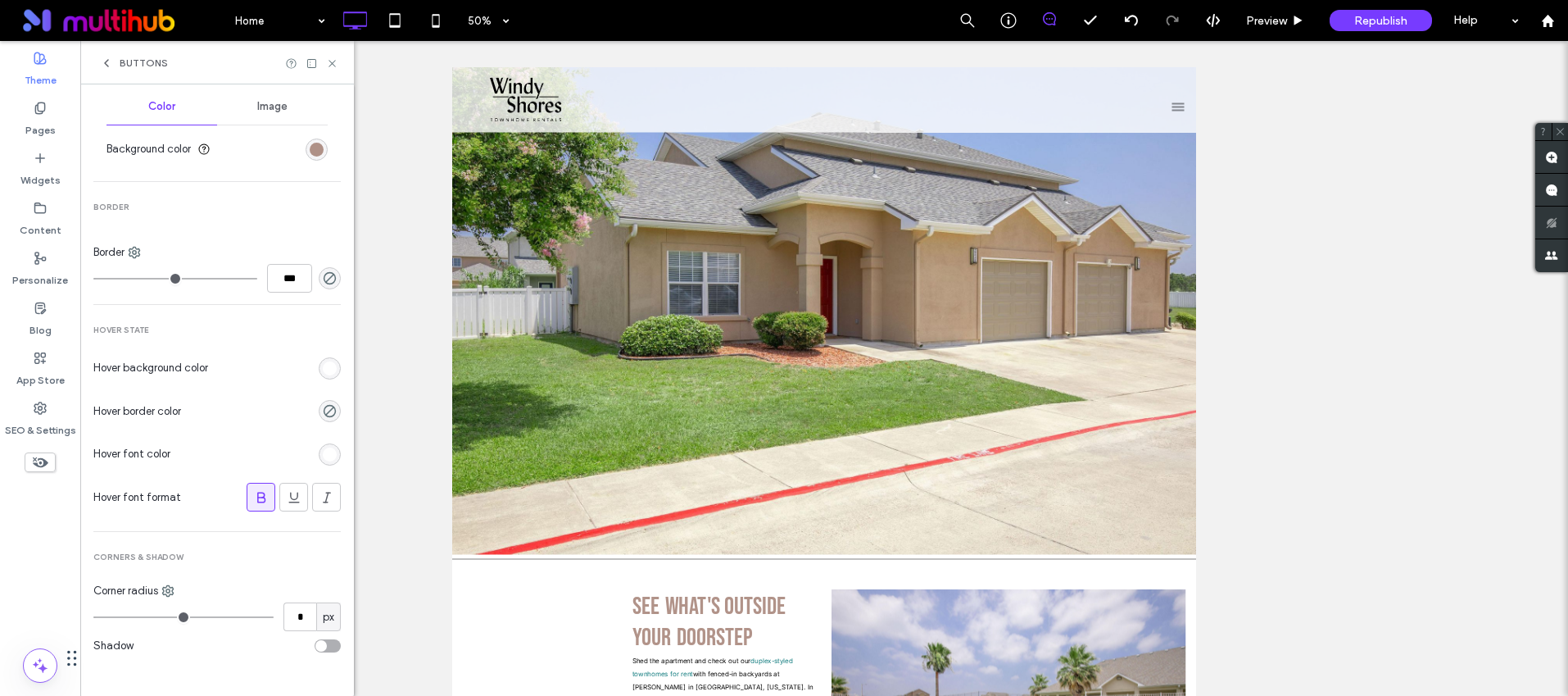
click at [319, 367] on div "rgb(255, 255, 255)" at bounding box center [329, 368] width 22 height 22
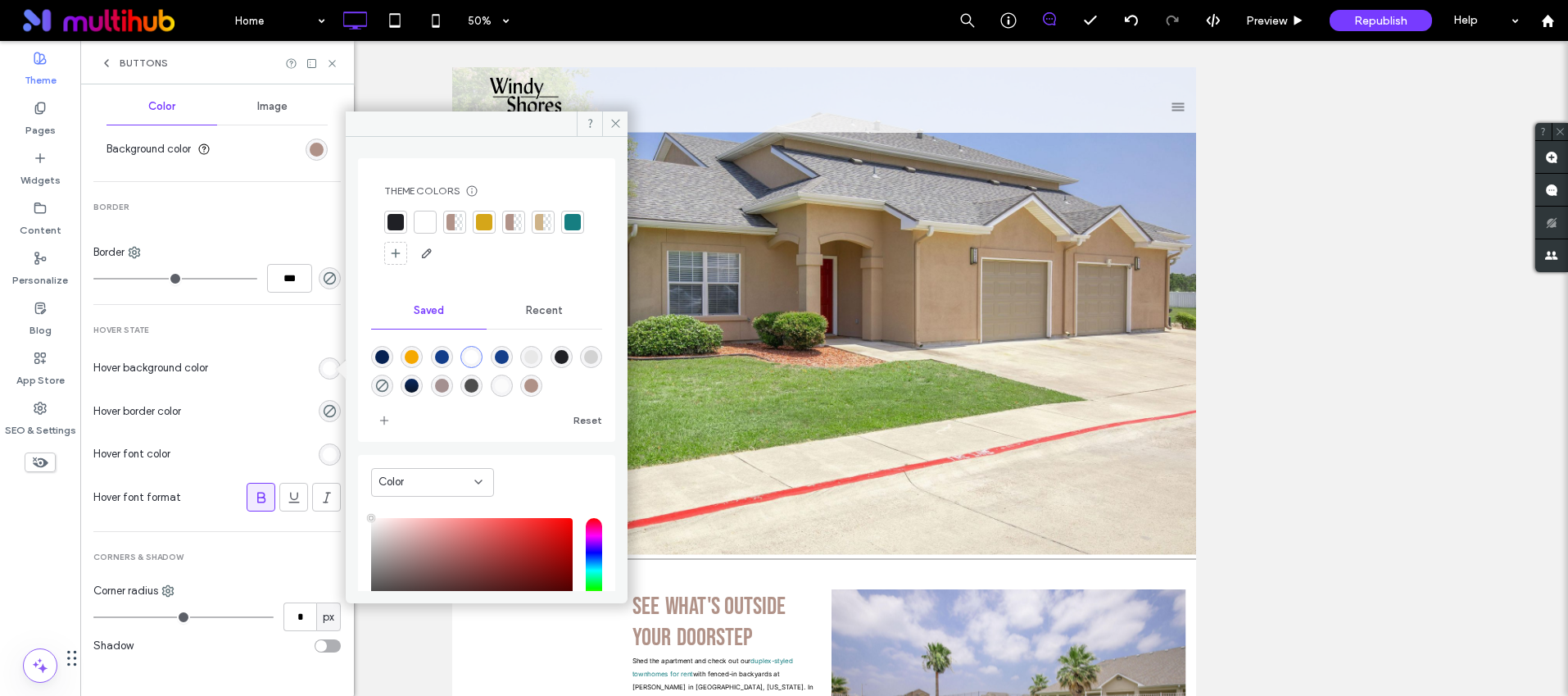
click at [397, 219] on div at bounding box center [395, 221] width 16 height 16
click at [333, 71] on div "Buttons" at bounding box center [216, 62] width 273 height 44
click at [332, 68] on icon at bounding box center [332, 63] width 13 height 13
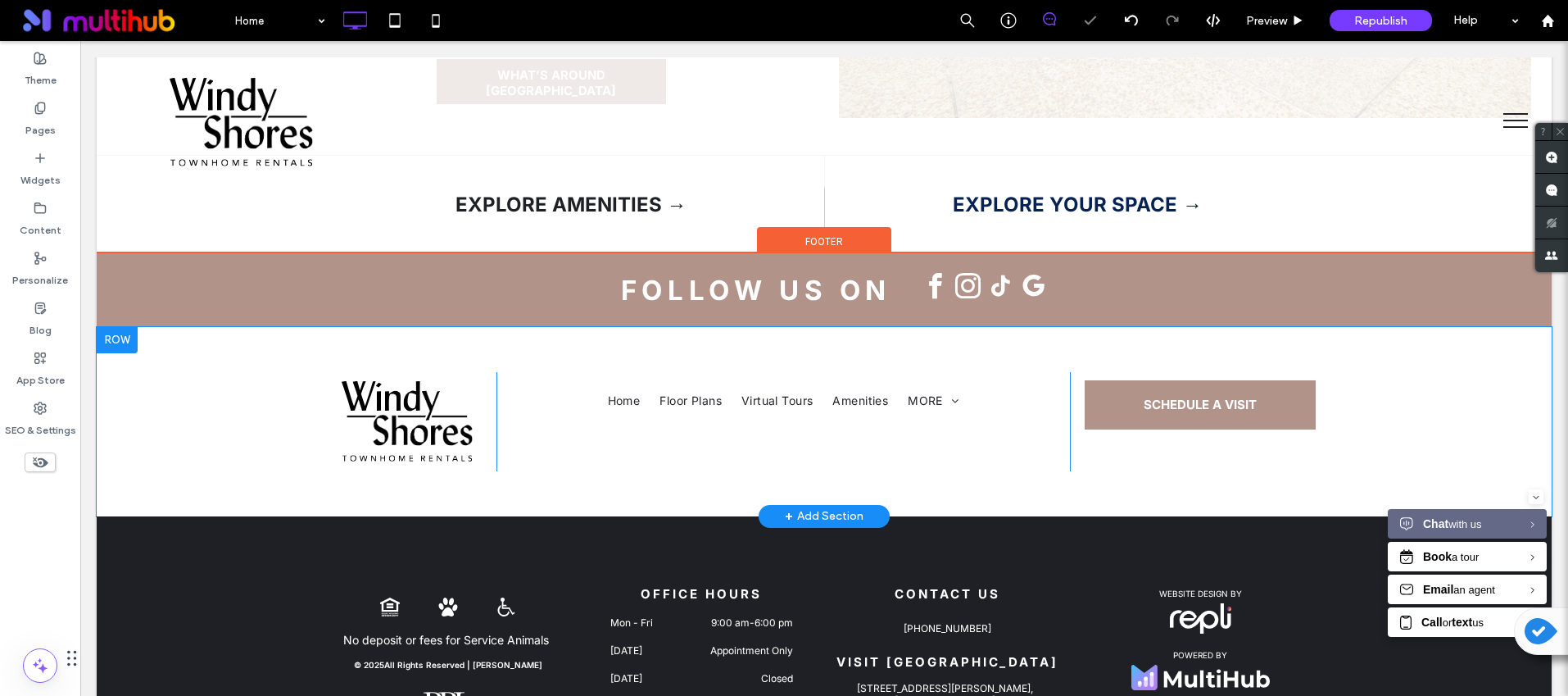
scroll to position [3116, 0]
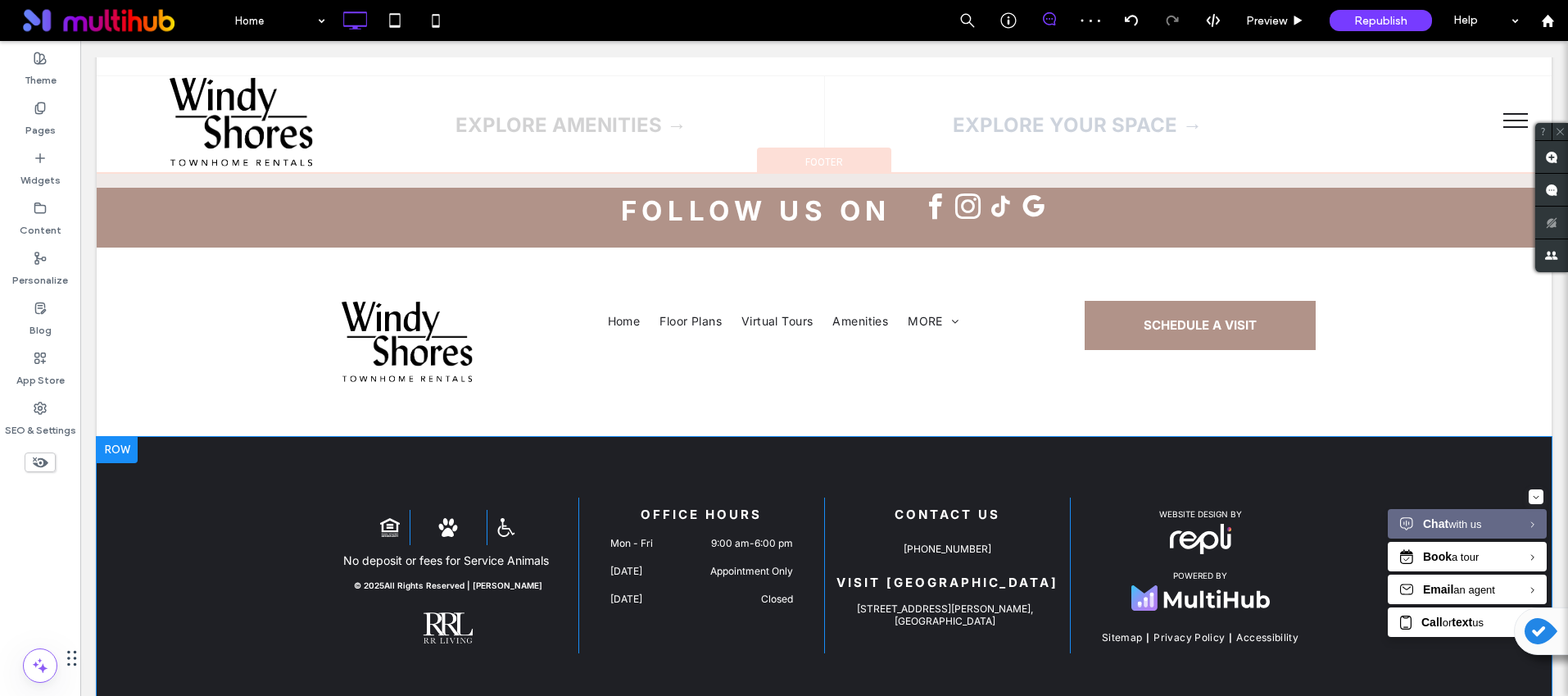
click at [105, 437] on div at bounding box center [117, 450] width 41 height 26
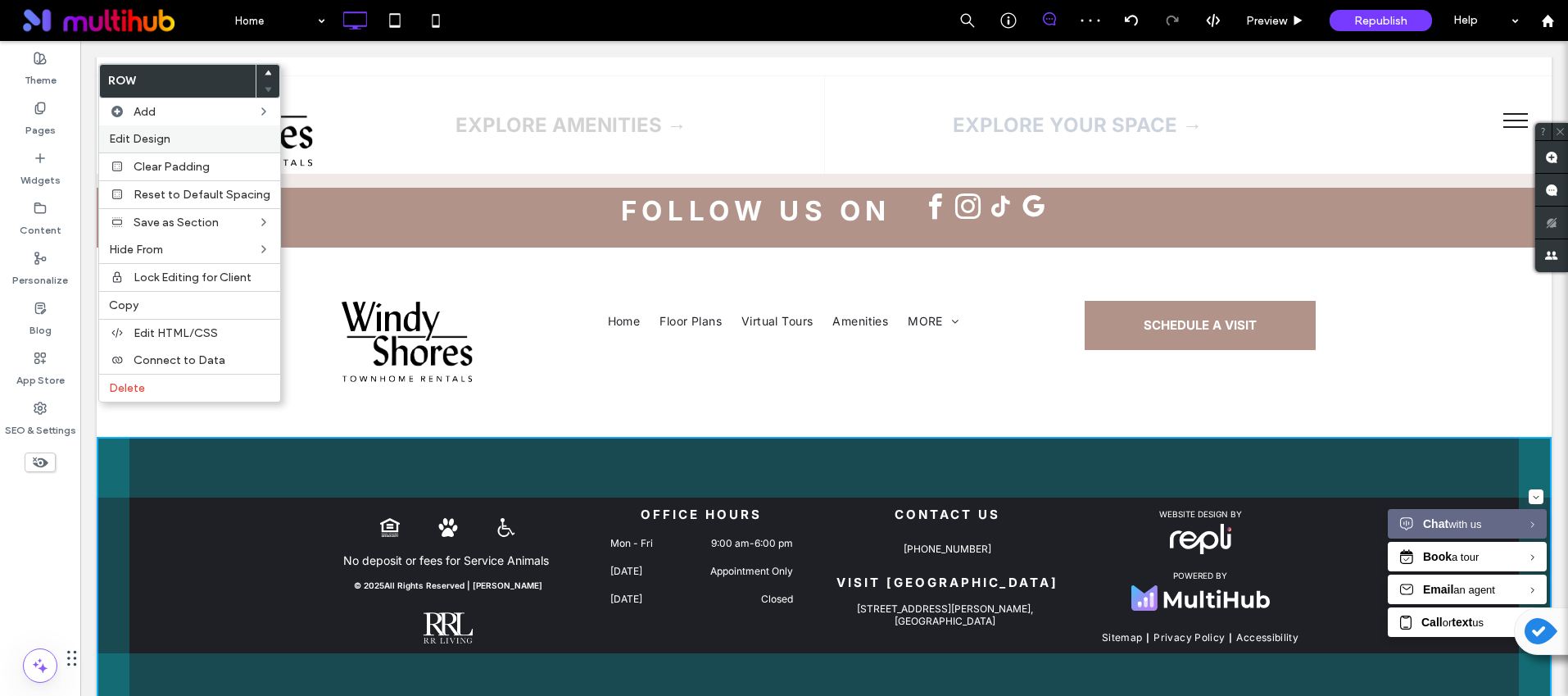
click at [144, 138] on span "Edit Design" at bounding box center [140, 139] width 62 height 14
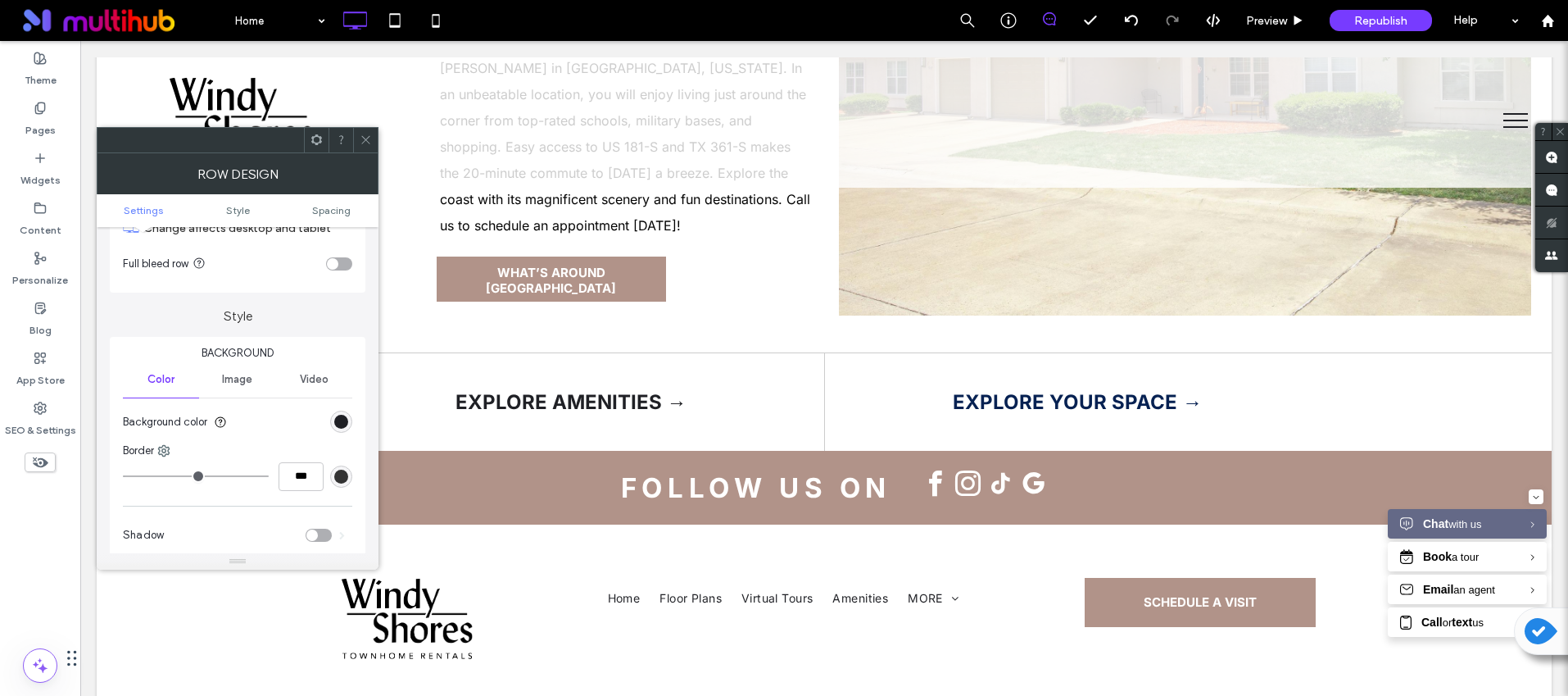
scroll to position [197, 0]
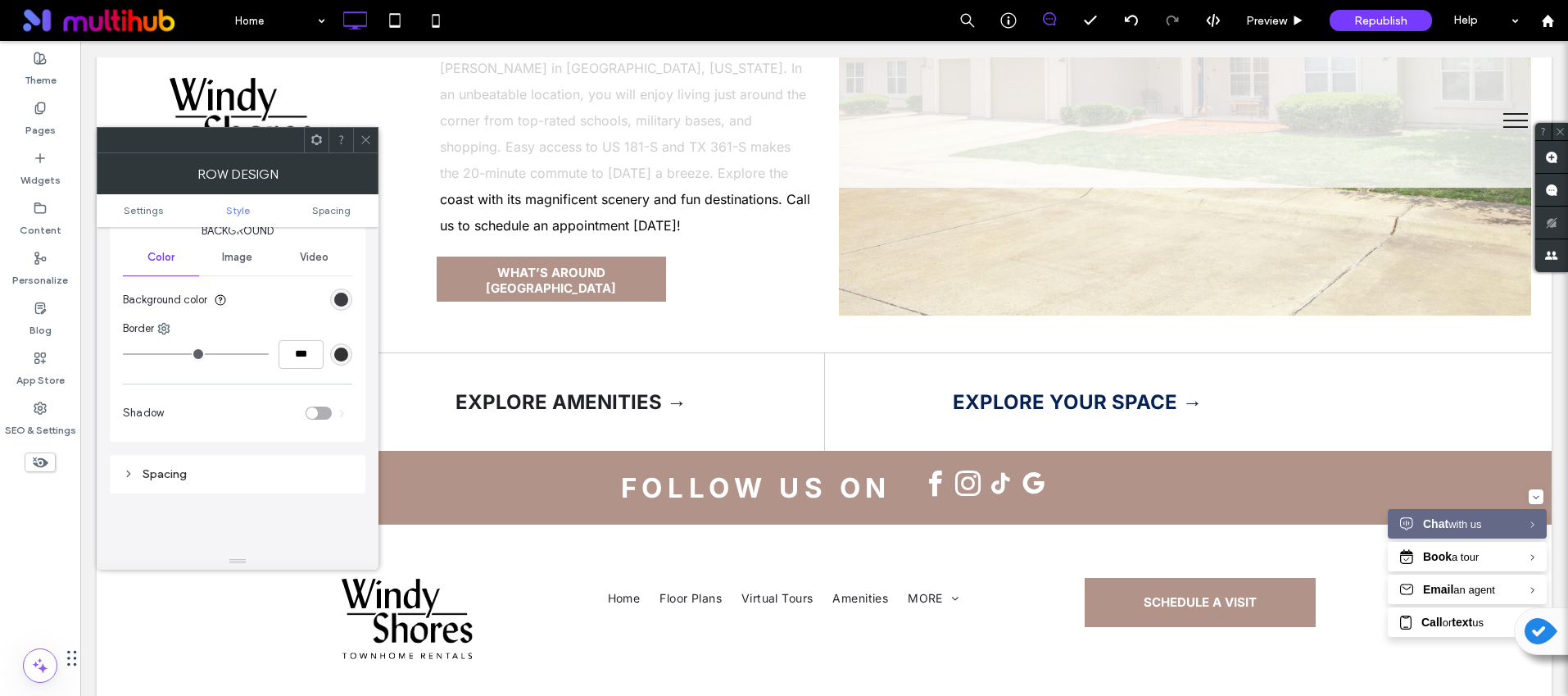
click at [342, 304] on div "rgb(31, 32, 37)" at bounding box center [341, 300] width 14 height 14
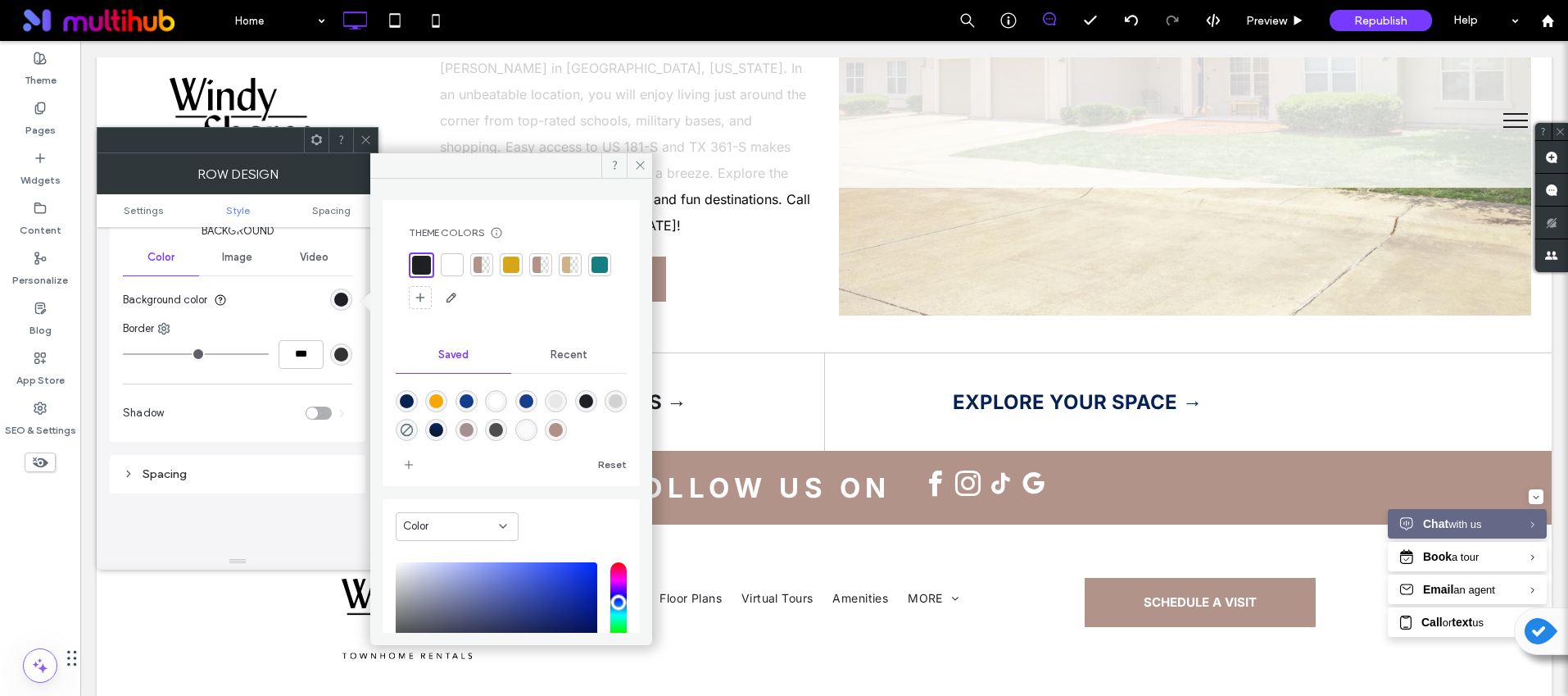
click at [563, 434] on div "rgba(151,111,98,0.75)" at bounding box center [556, 430] width 14 height 14
type input "*******"
type input "**"
type input "***"
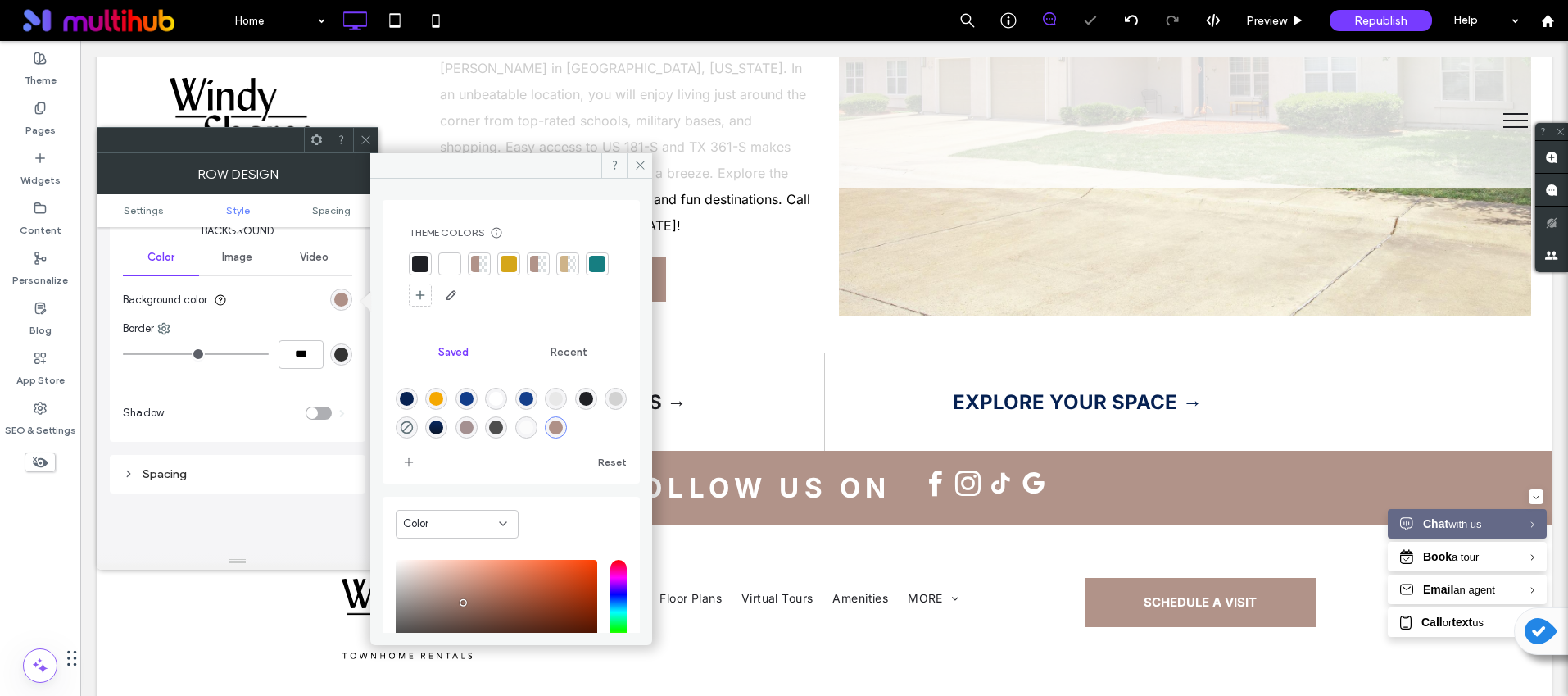
click at [371, 137] on icon at bounding box center [365, 139] width 13 height 13
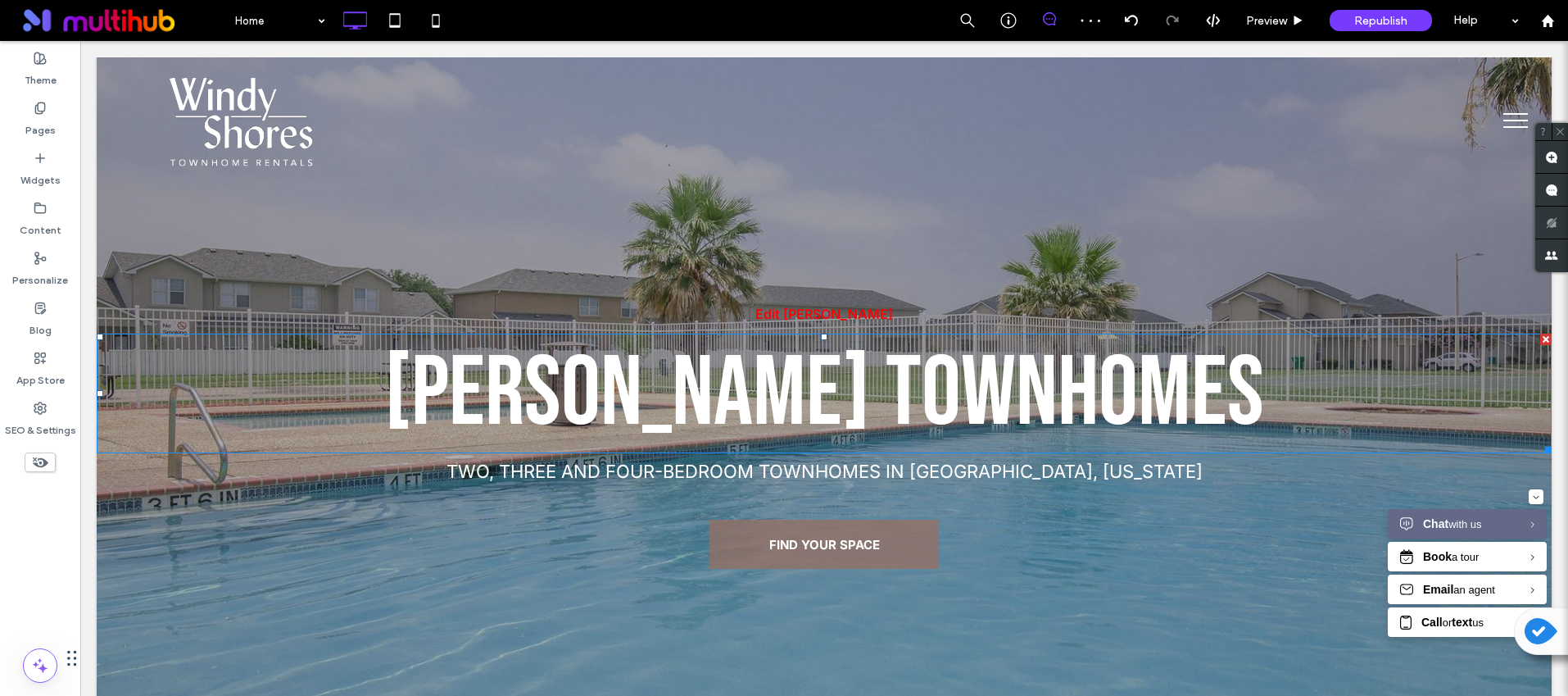
scroll to position [0, 0]
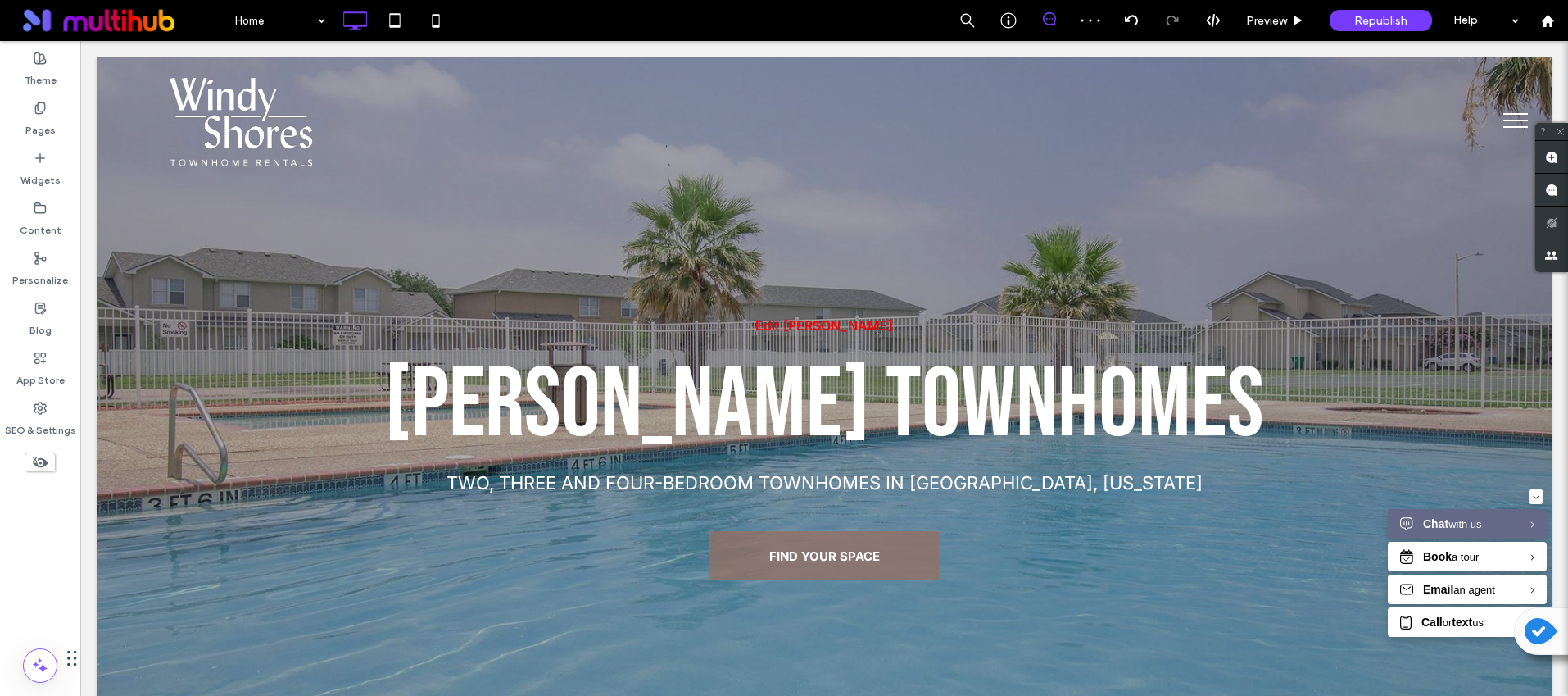
click at [1507, 120] on button "menu" at bounding box center [1516, 121] width 43 height 43
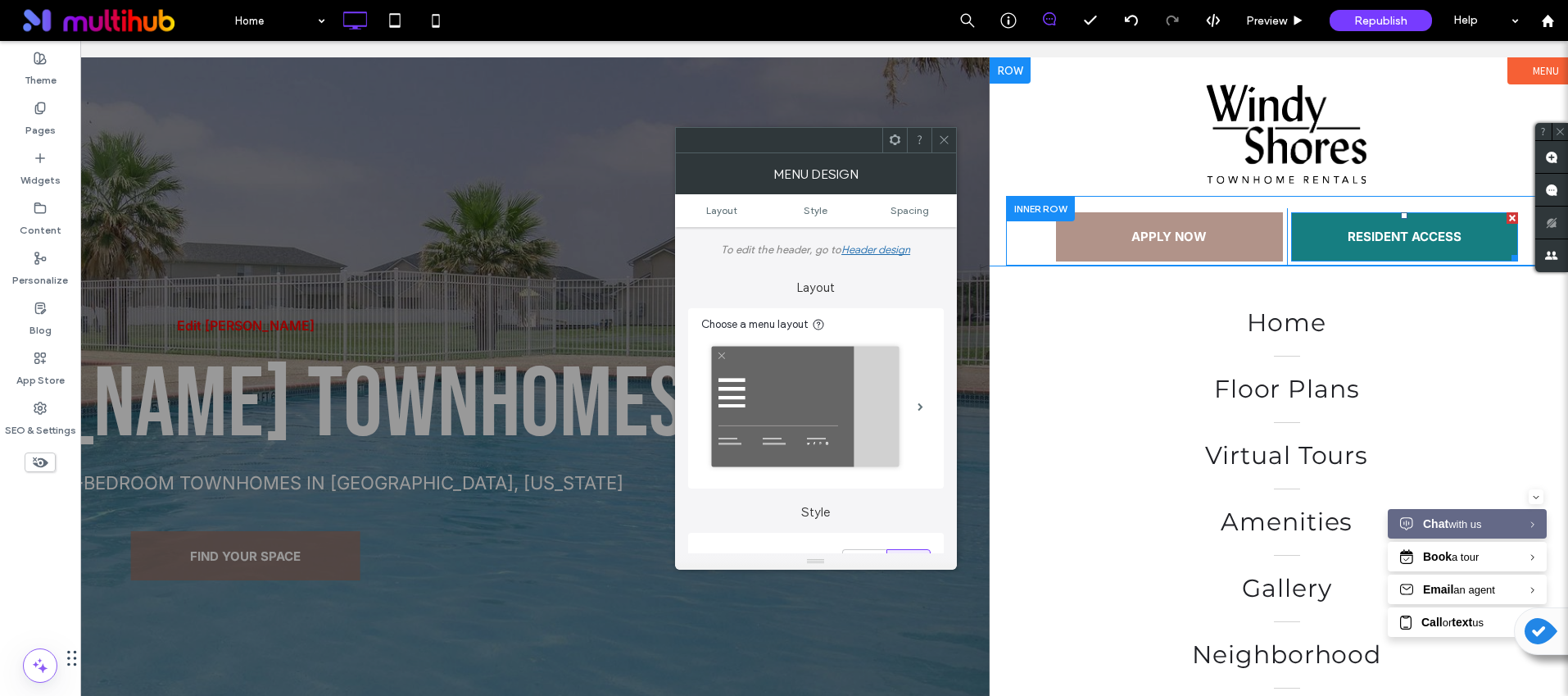
click at [1366, 236] on span "RESIDENT ACCESS" at bounding box center [1405, 236] width 114 height 32
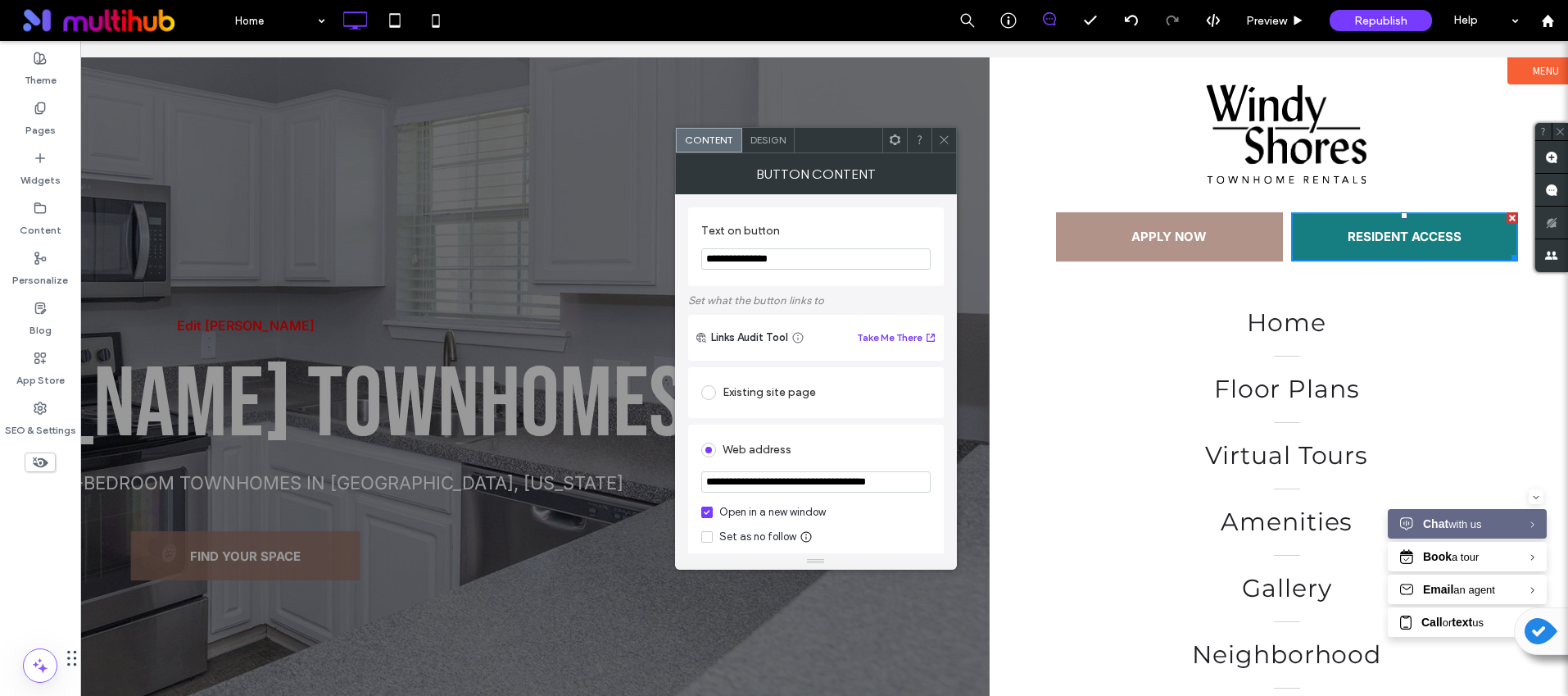
click at [767, 150] on div "Design" at bounding box center [768, 139] width 52 height 24
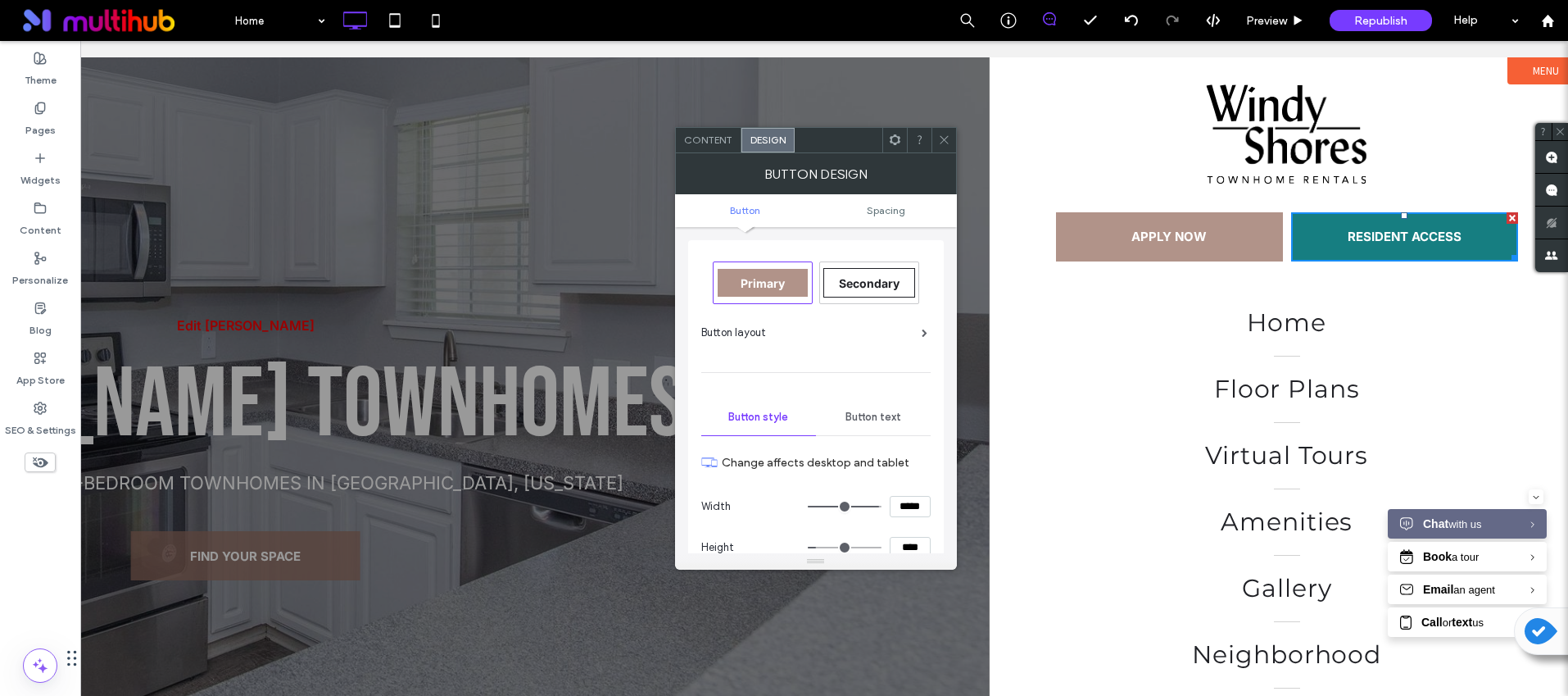
click at [759, 281] on span "Primary" at bounding box center [763, 283] width 44 height 14
click at [943, 137] on icon at bounding box center [944, 139] width 13 height 13
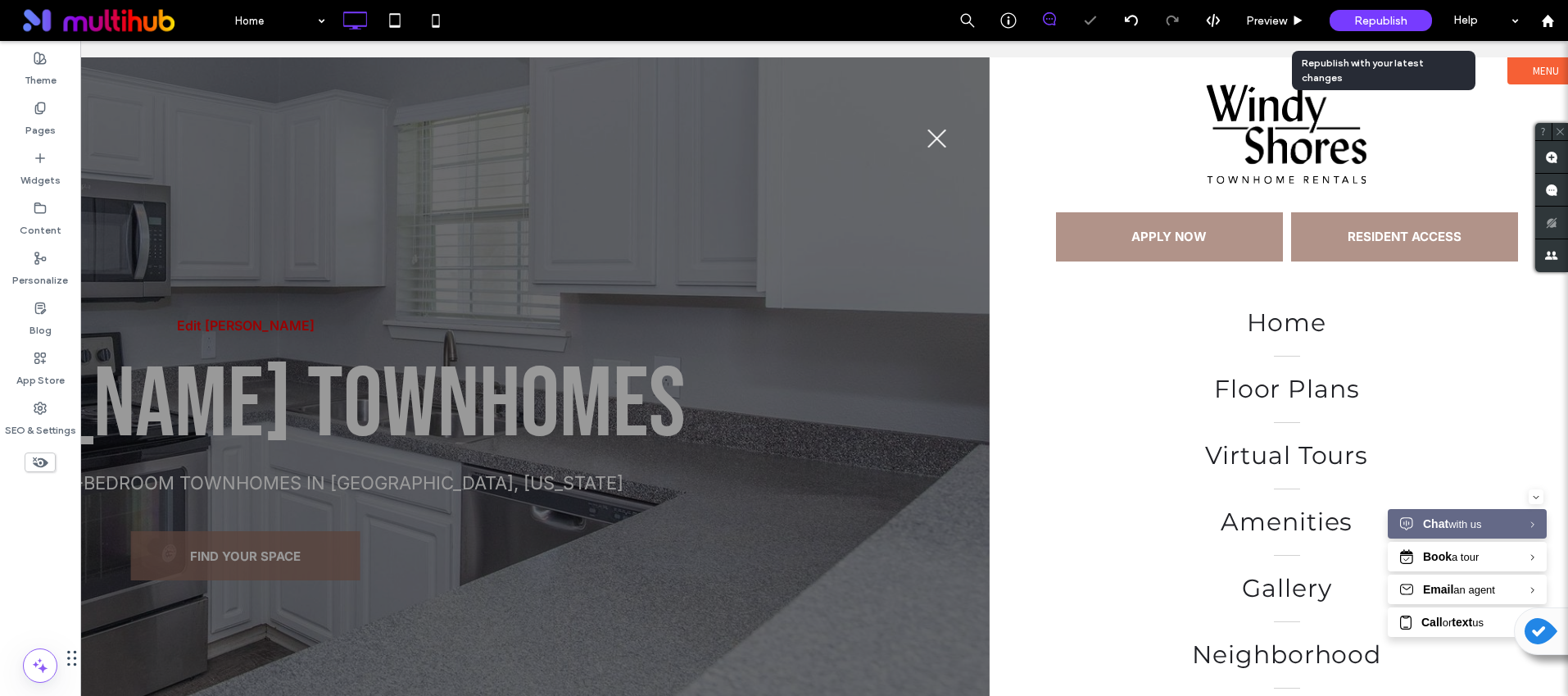
click at [1354, 24] on span "Republish" at bounding box center [1381, 20] width 53 height 14
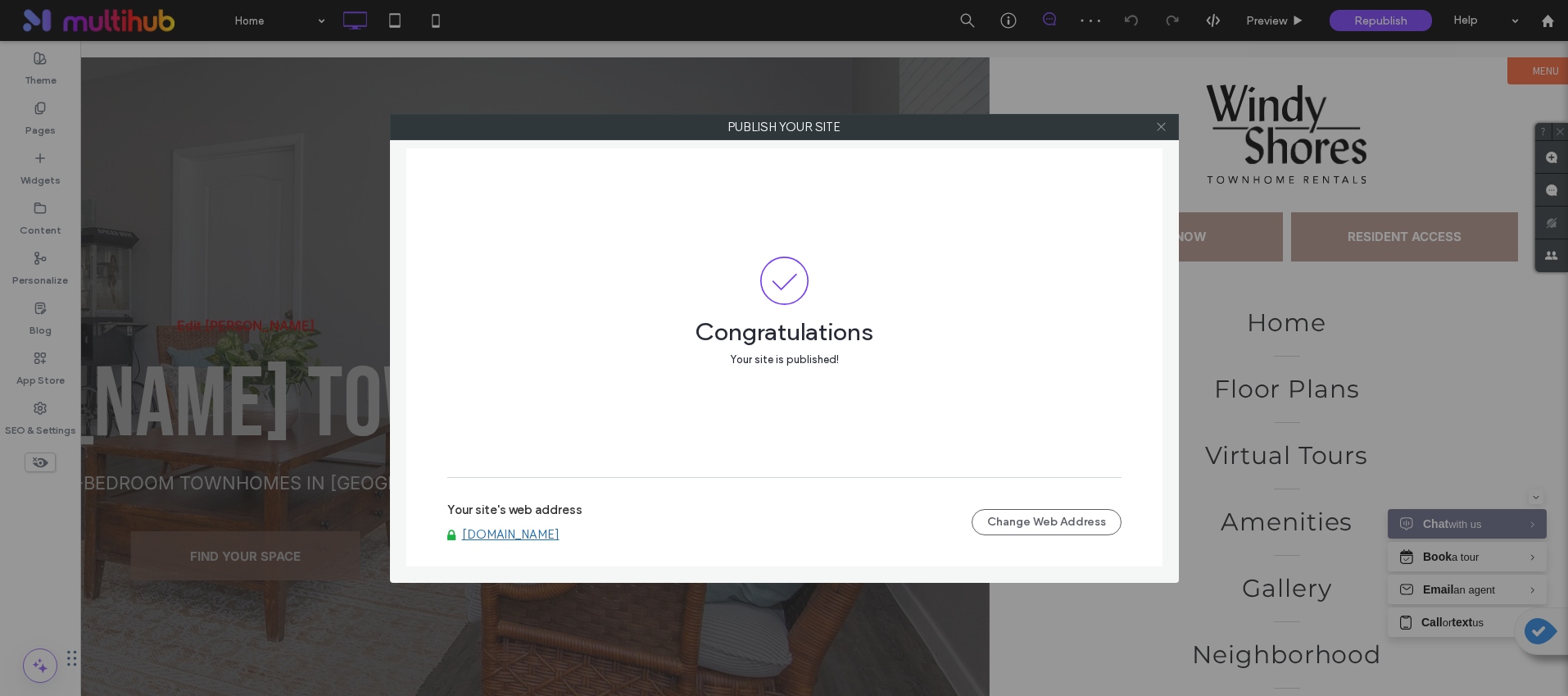
click at [1162, 127] on icon at bounding box center [1161, 127] width 13 height 13
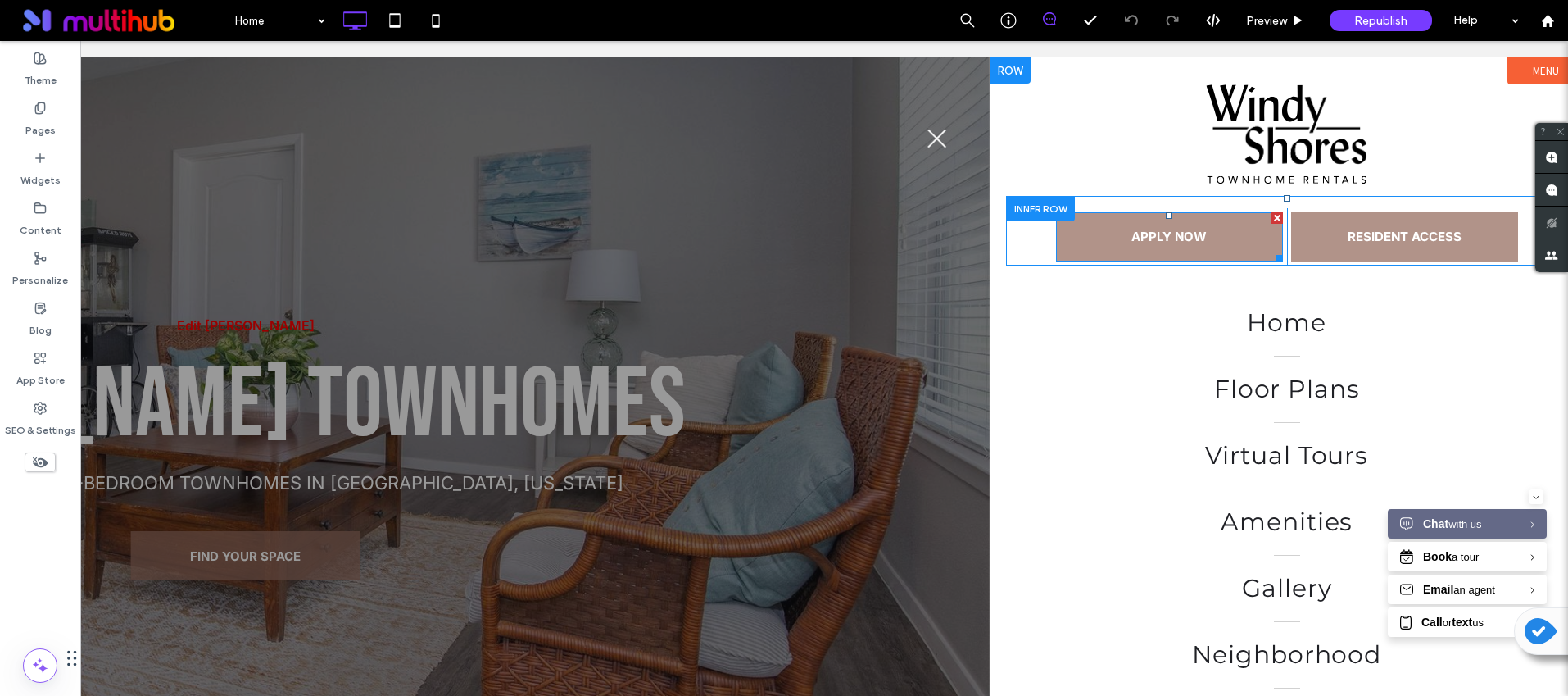
click at [1175, 244] on span "APPLY NOW" at bounding box center [1169, 236] width 75 height 32
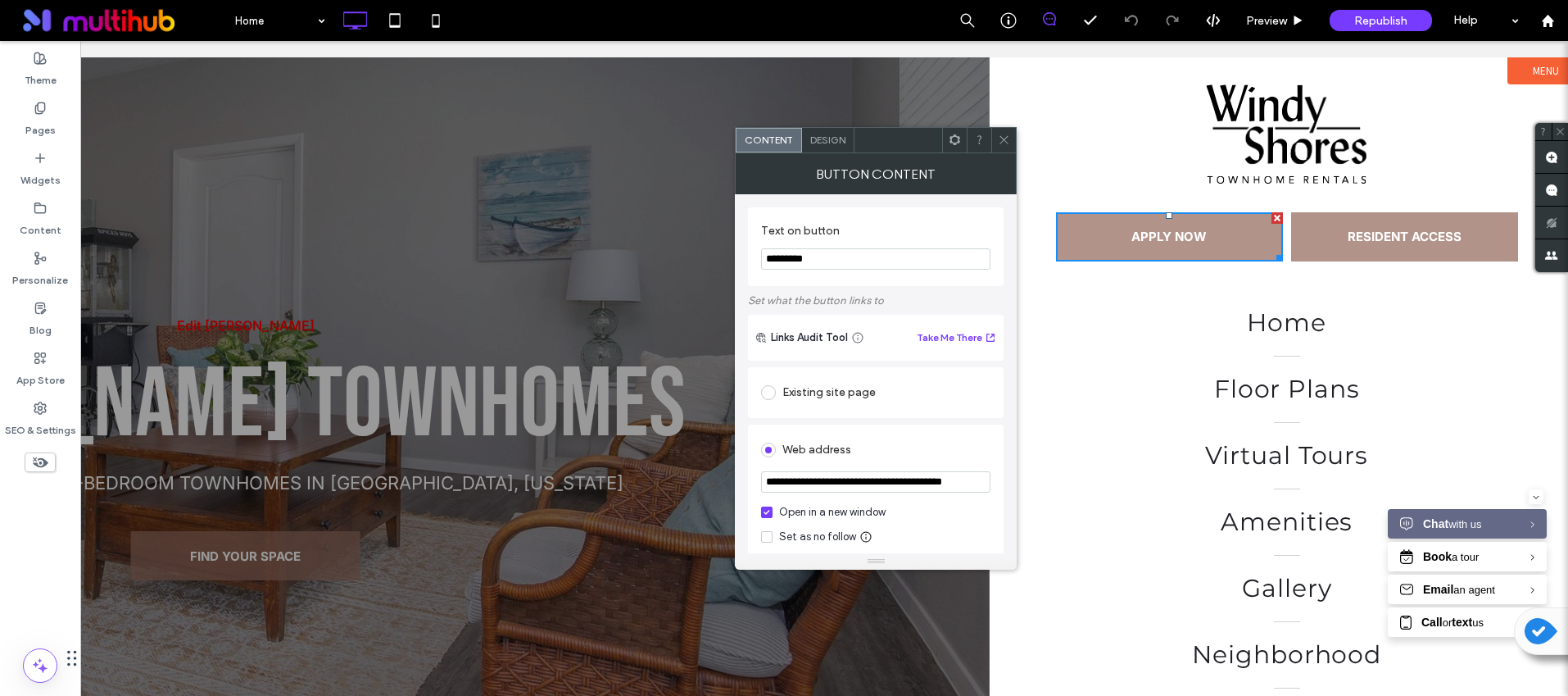
click at [845, 148] on div "Design" at bounding box center [828, 139] width 52 height 24
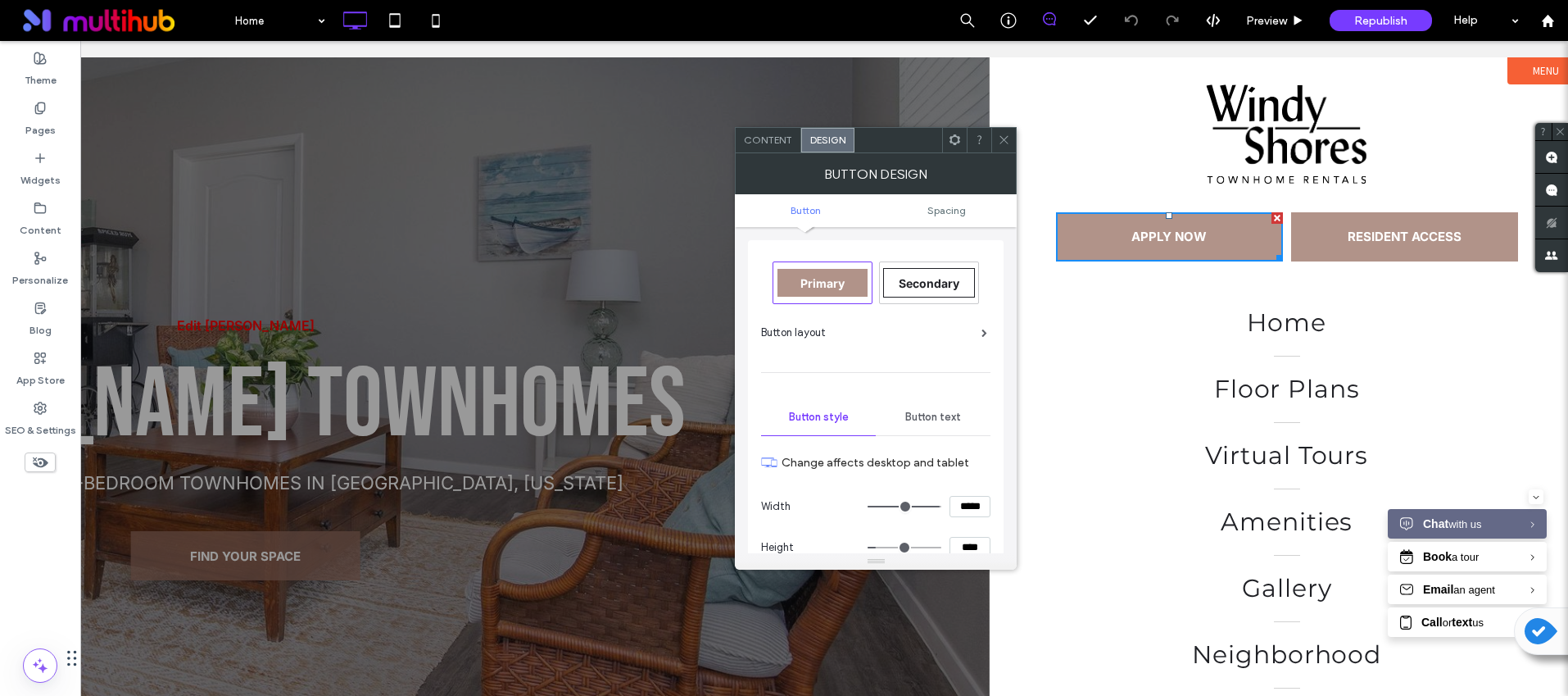
click at [827, 267] on div "Primary" at bounding box center [823, 282] width 99 height 41
click at [998, 137] on icon at bounding box center [1004, 139] width 13 height 13
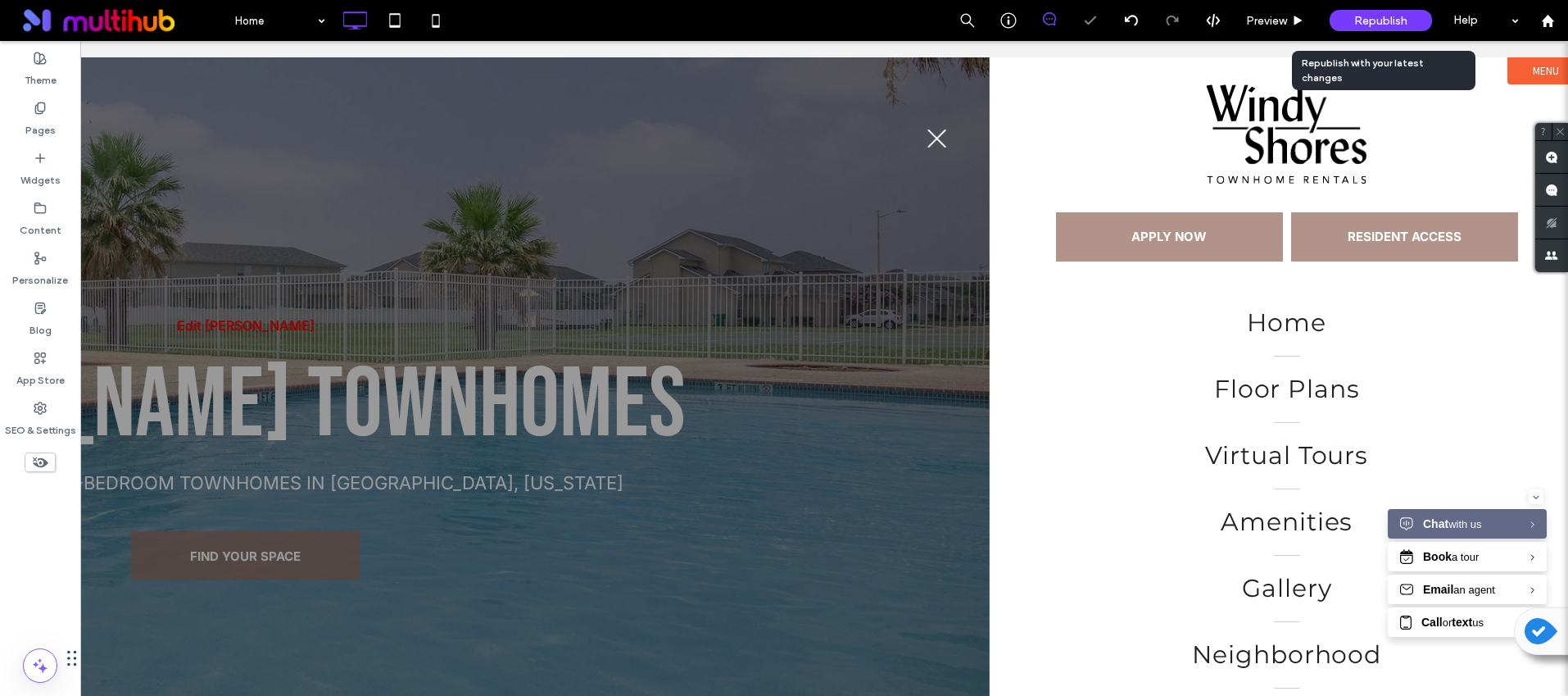
click at [1362, 25] on span "Republish" at bounding box center [1381, 20] width 53 height 14
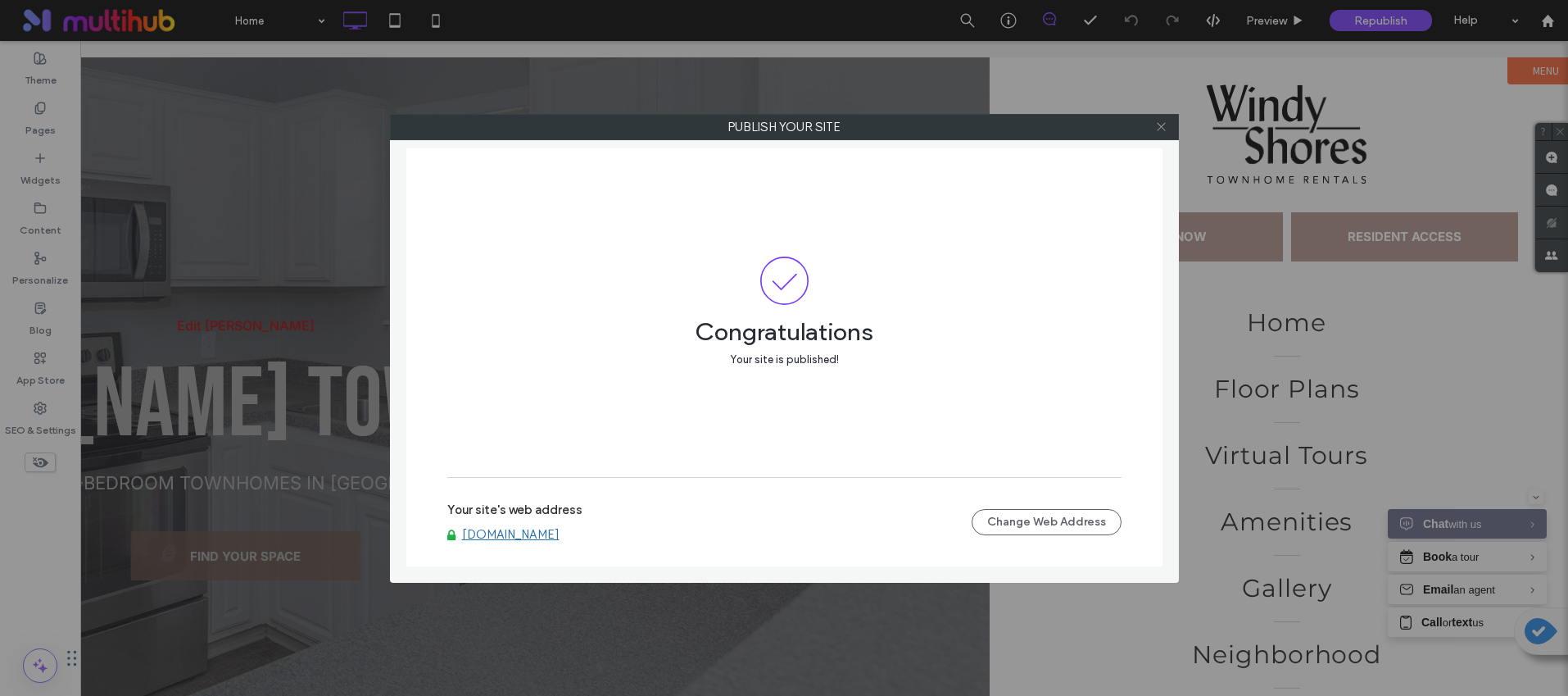
click at [1167, 122] on icon at bounding box center [1161, 127] width 13 height 13
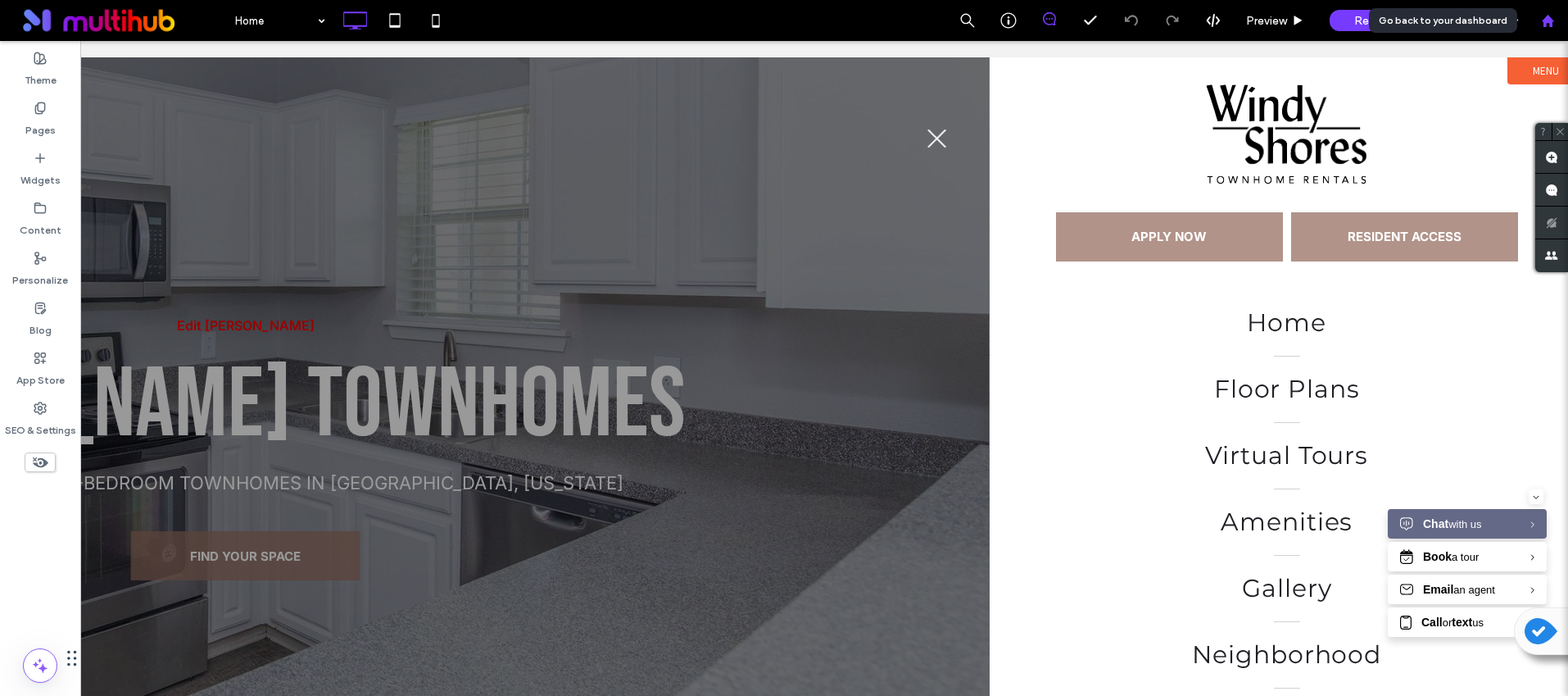
click at [1550, 16] on use at bounding box center [1547, 19] width 13 height 13
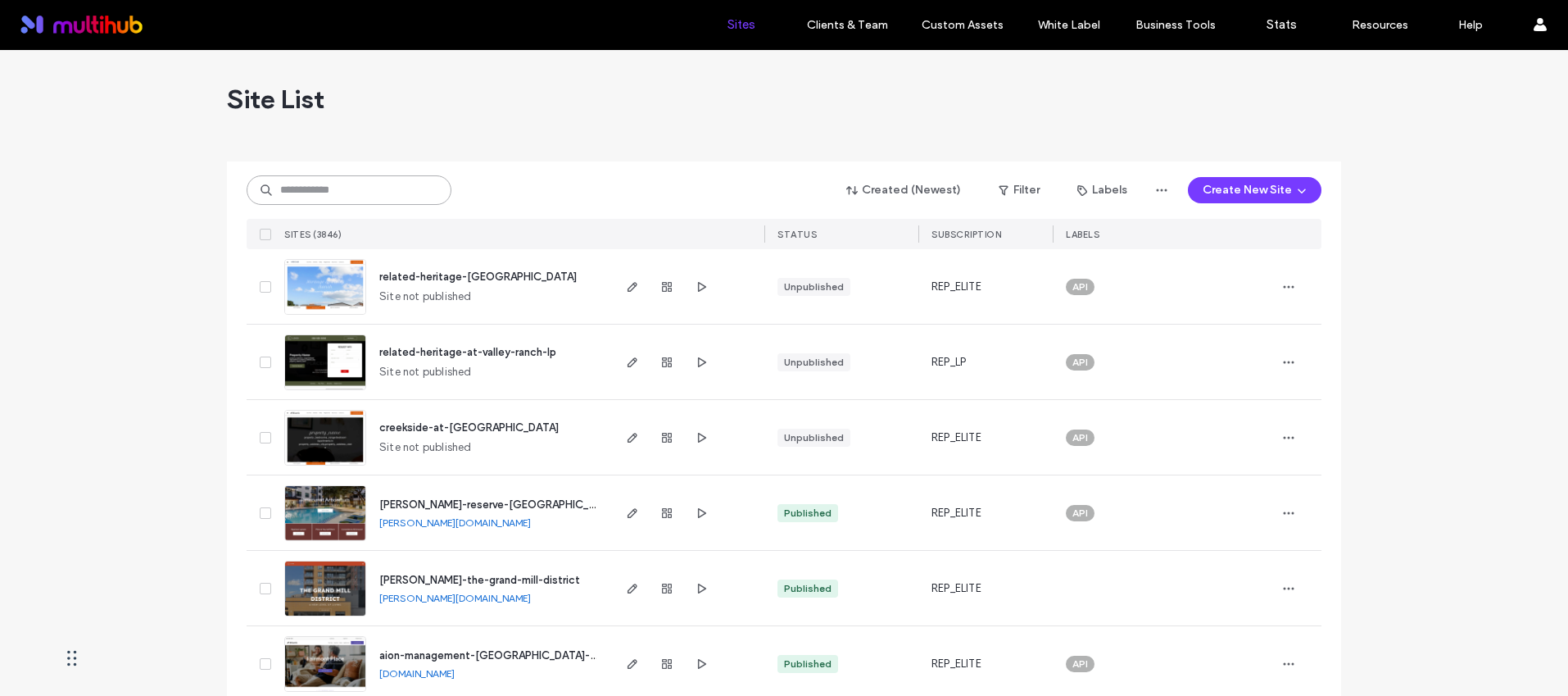
click at [330, 180] on input at bounding box center [349, 189] width 205 height 30
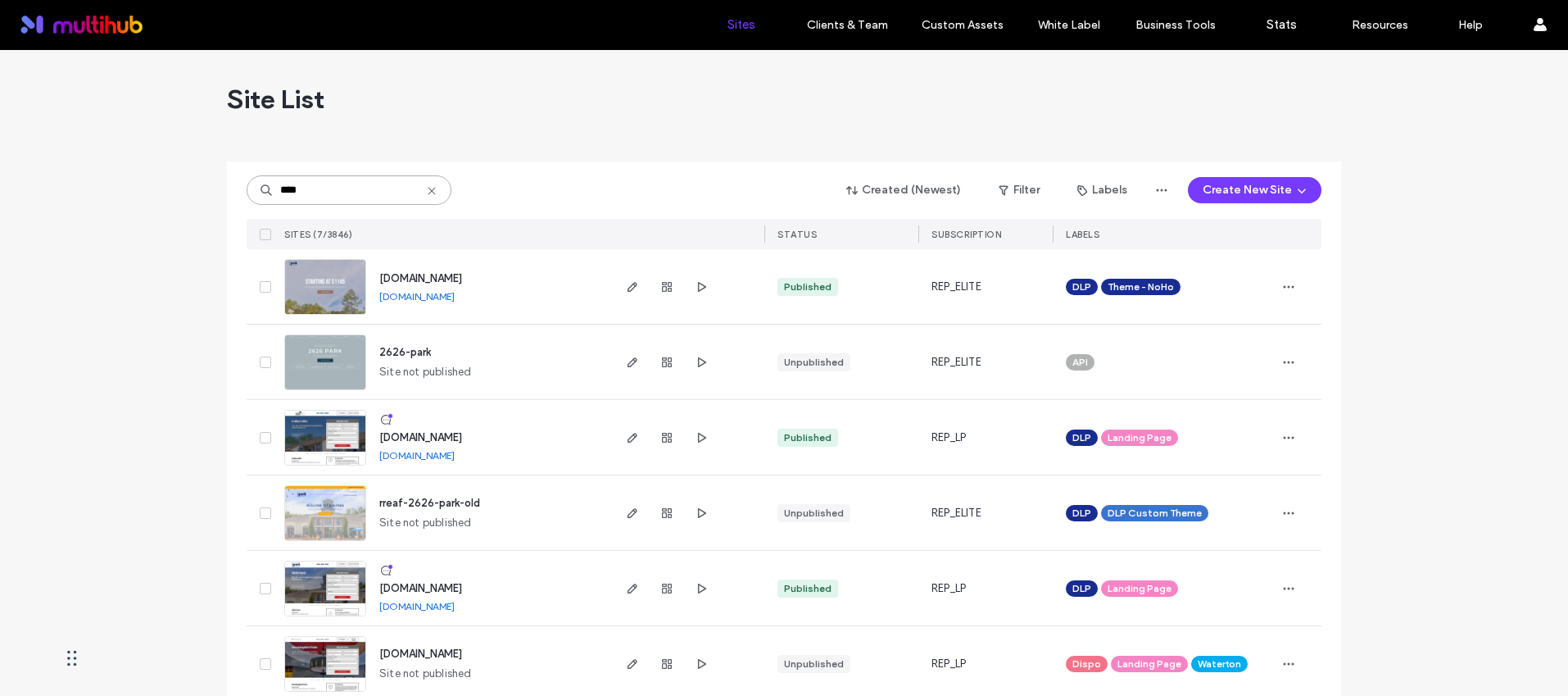
type input "****"
click at [462, 277] on span "[DOMAIN_NAME]" at bounding box center [421, 278] width 83 height 13
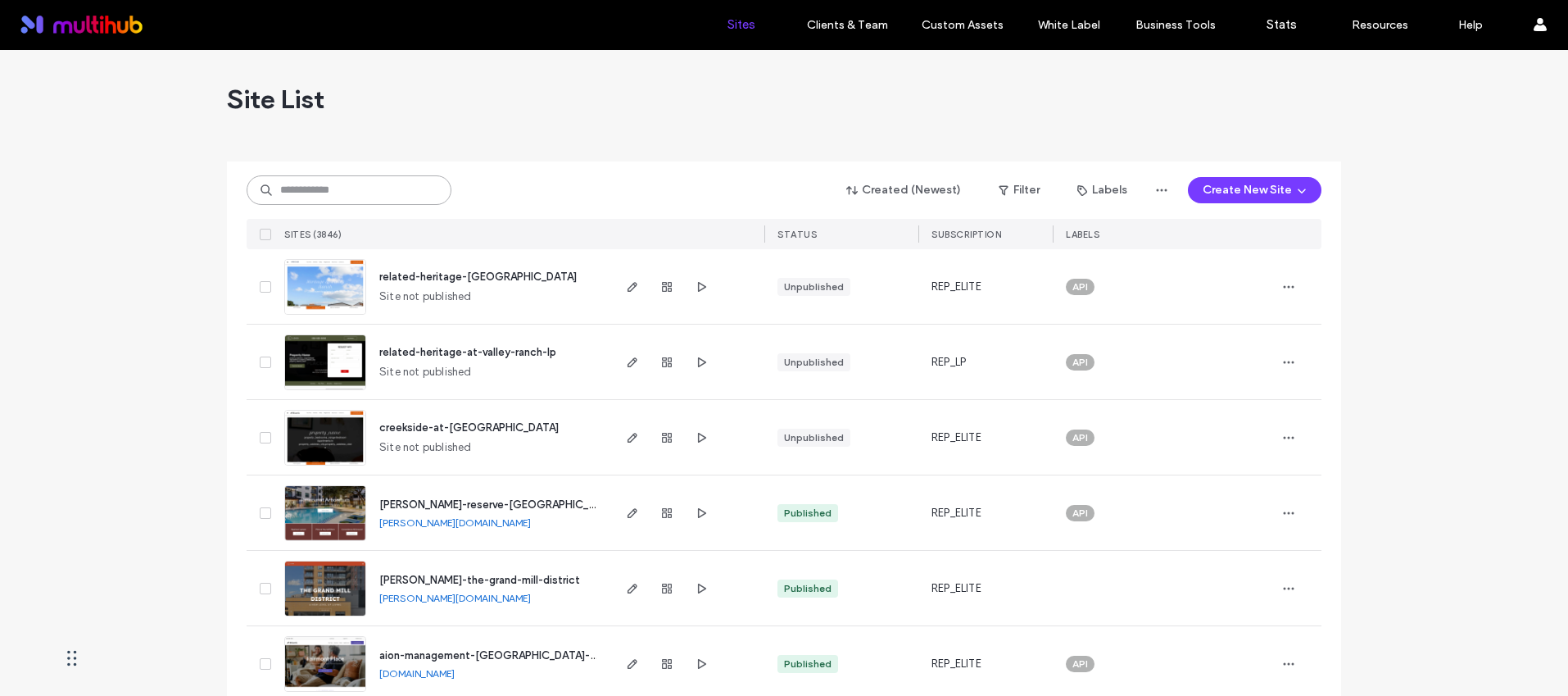
click at [358, 187] on input at bounding box center [349, 189] width 205 height 30
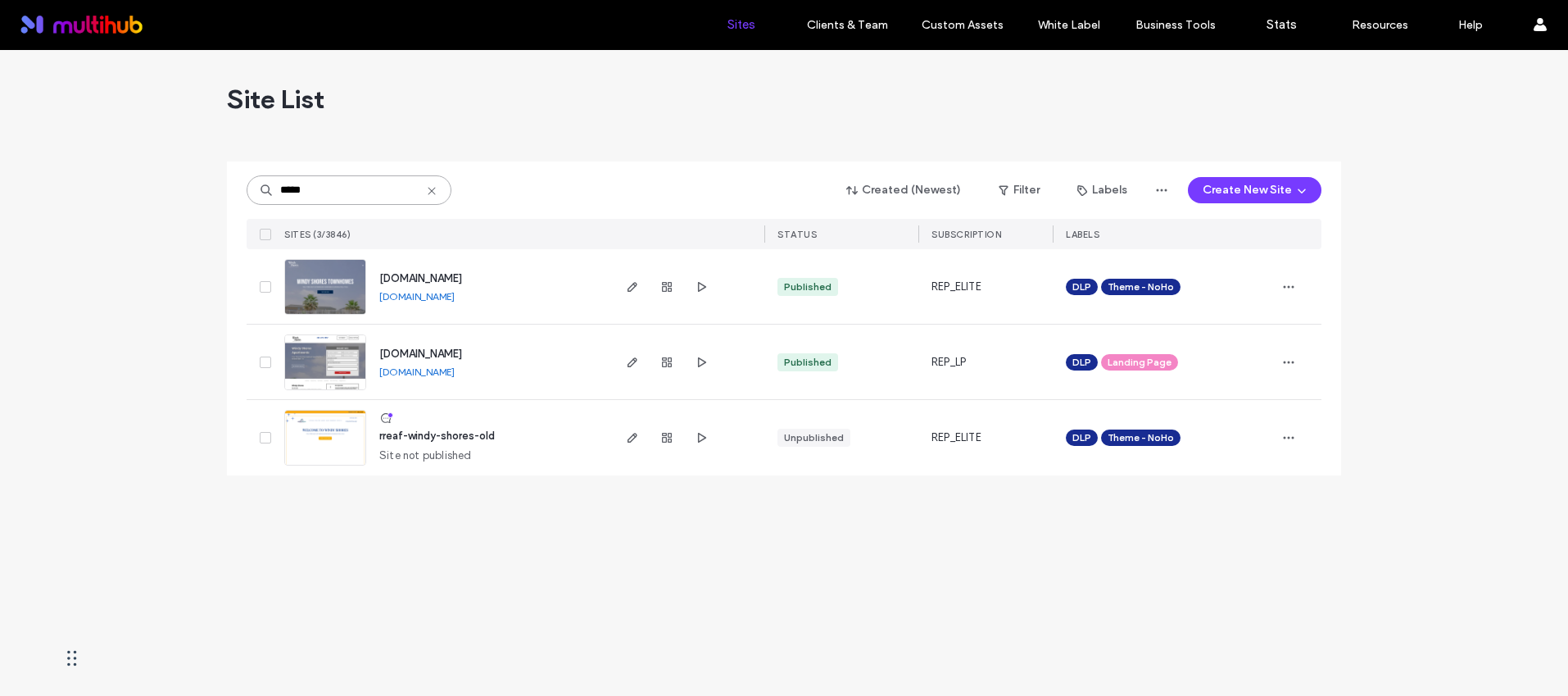
type input "*****"
click at [462, 277] on span "www.liveatwindyshores.com" at bounding box center [421, 278] width 83 height 13
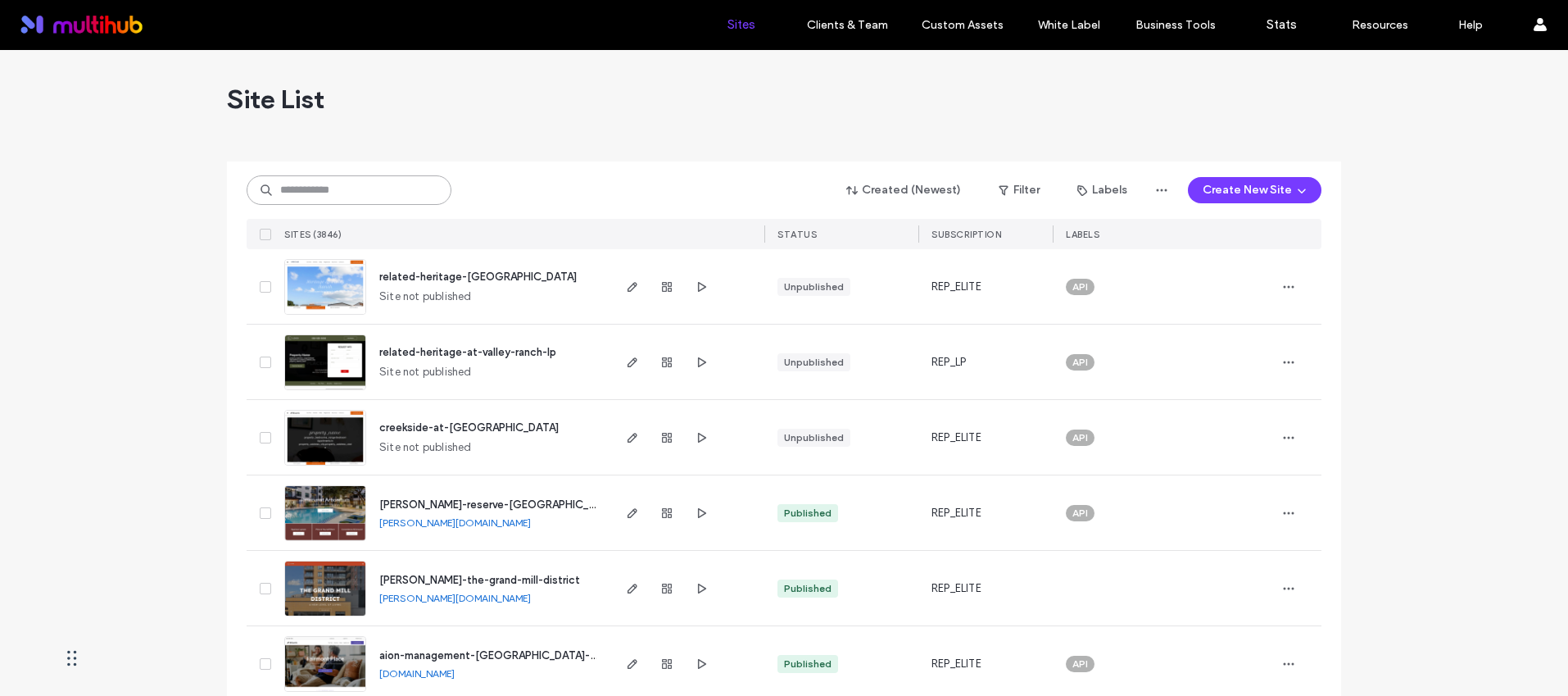
click at [385, 184] on input at bounding box center [349, 189] width 205 height 30
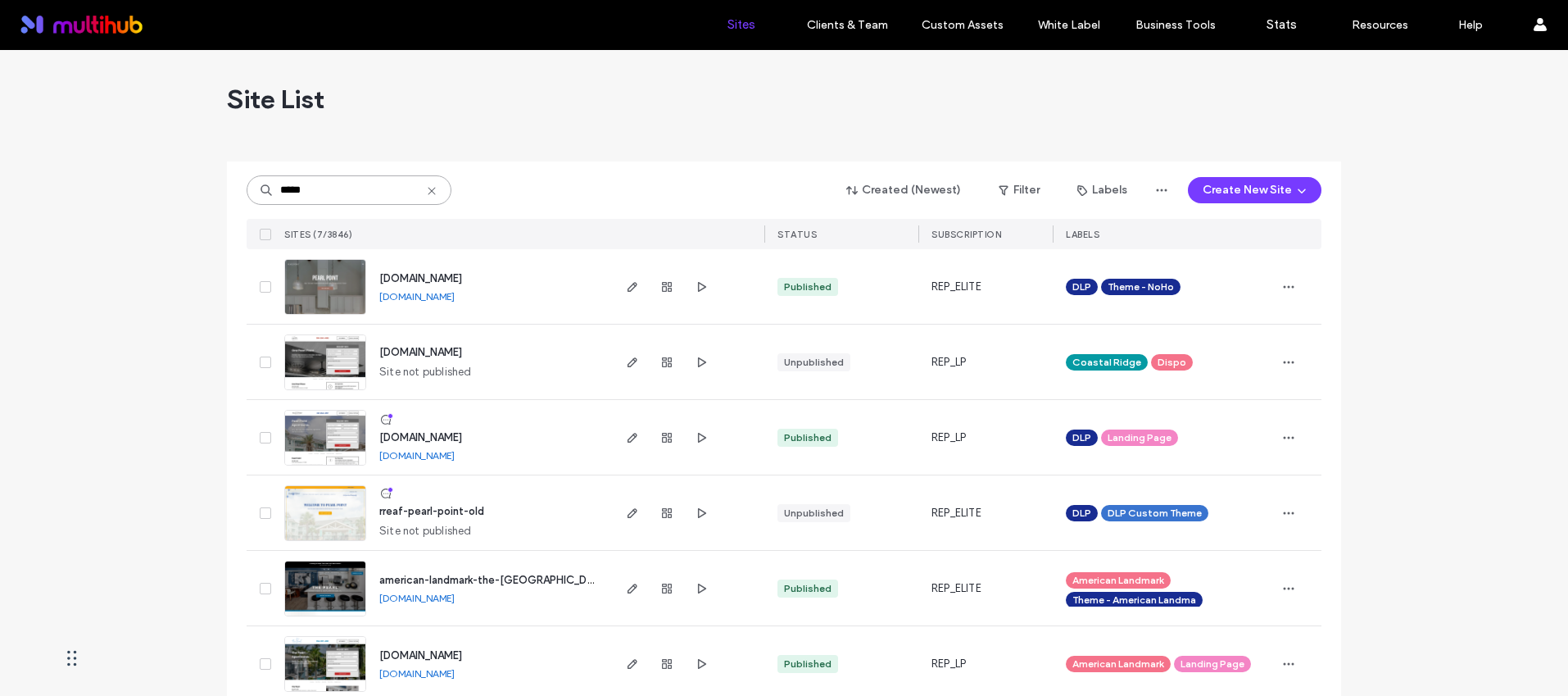
type input "*****"
click at [462, 273] on span "[DOMAIN_NAME]" at bounding box center [421, 278] width 83 height 13
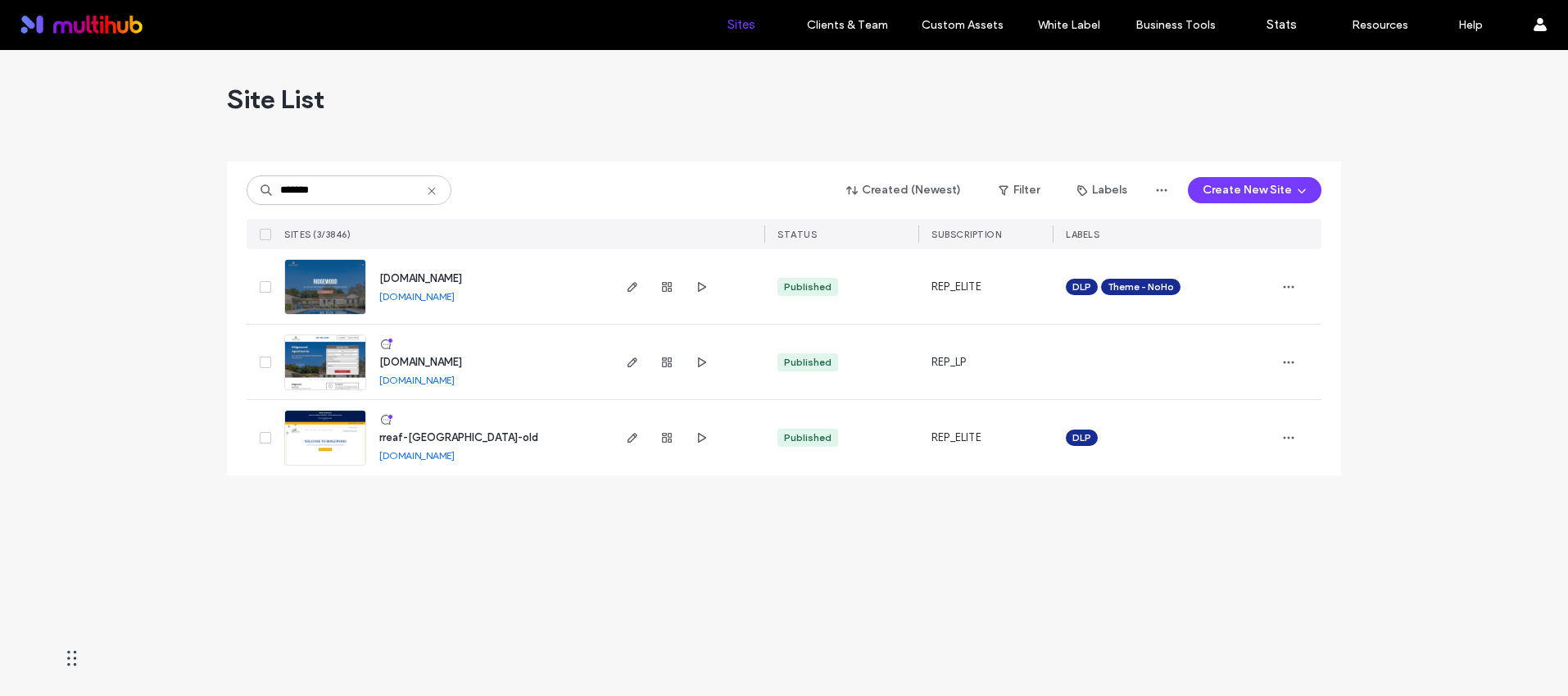
type input "*******"
click at [462, 281] on span "[DOMAIN_NAME]" at bounding box center [421, 278] width 83 height 13
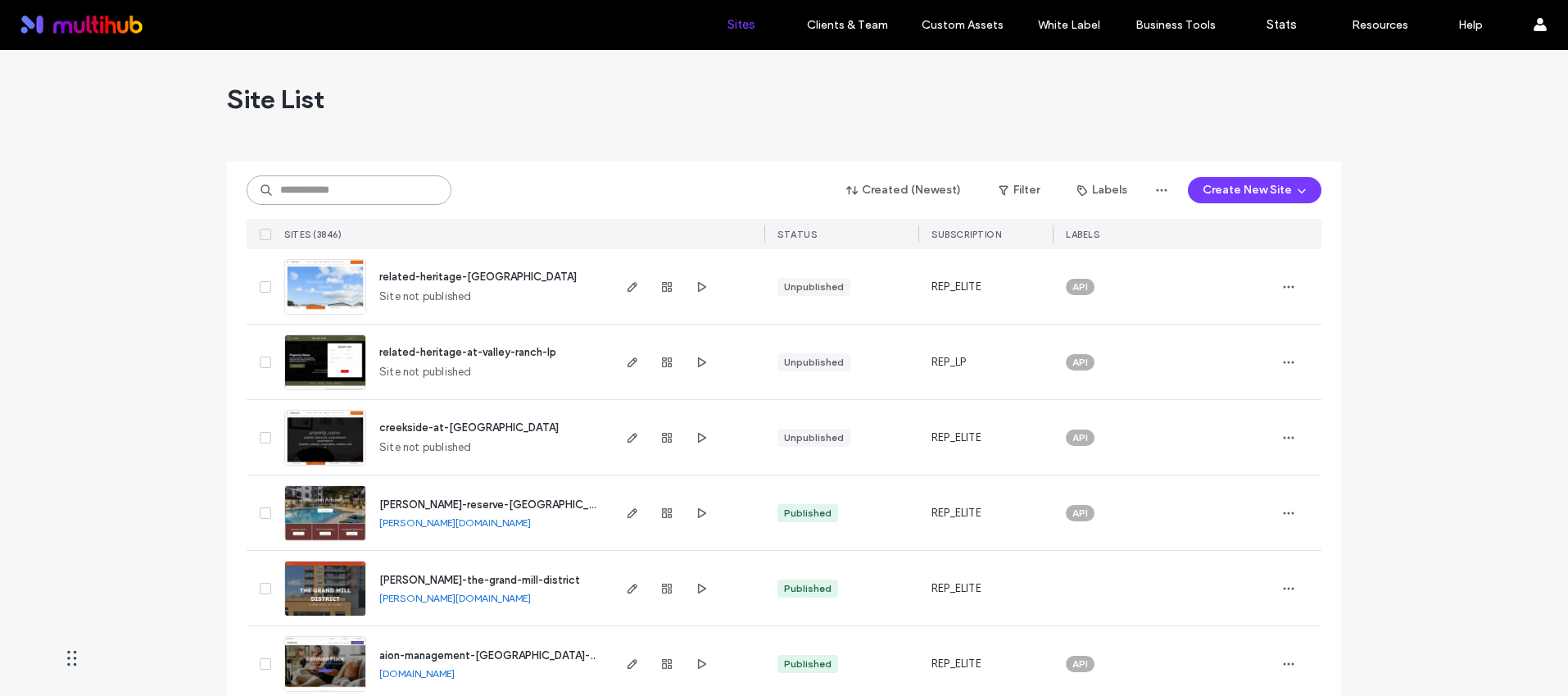
click at [360, 182] on input at bounding box center [349, 189] width 205 height 30
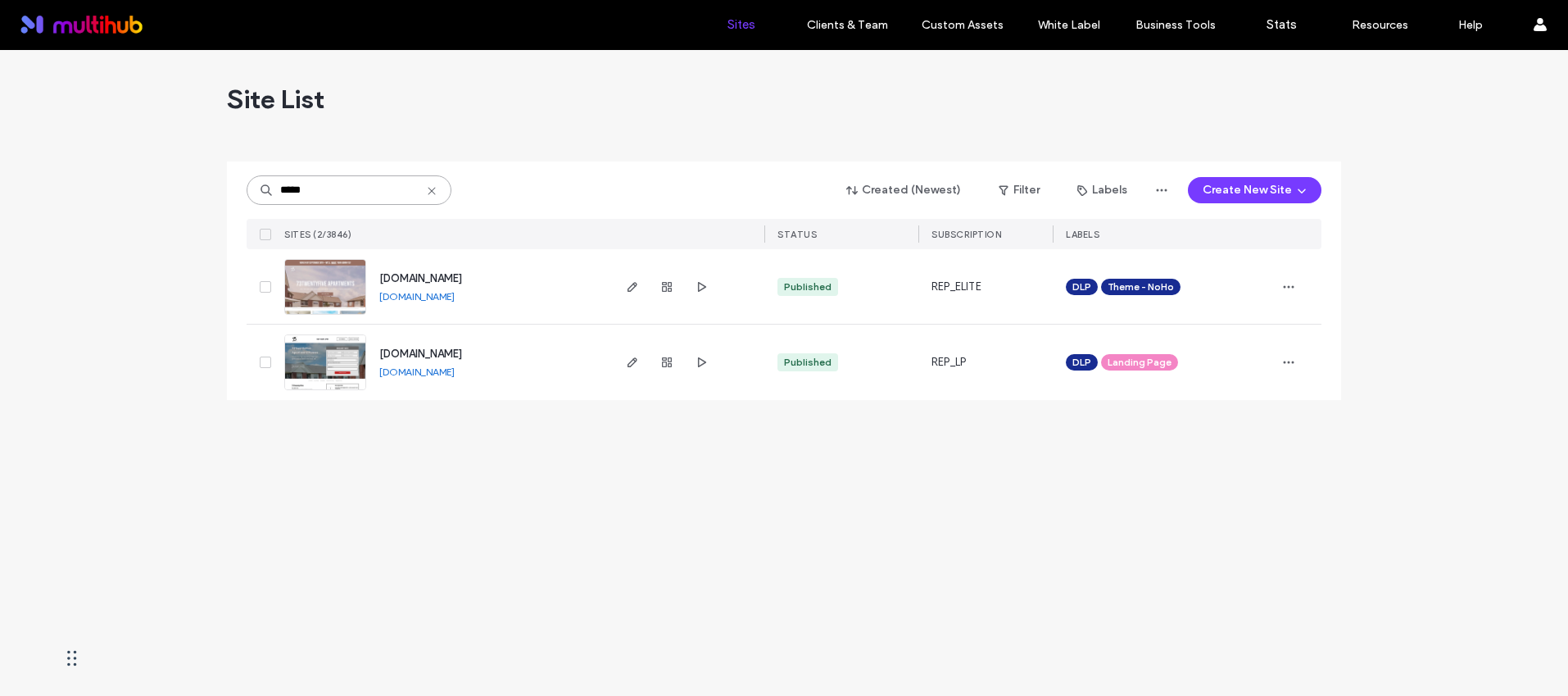
type input "*****"
click at [440, 271] on div "[DOMAIN_NAME]" at bounding box center [421, 278] width 83 height 16
click at [437, 279] on span "www.73twentyfive.com" at bounding box center [421, 278] width 83 height 13
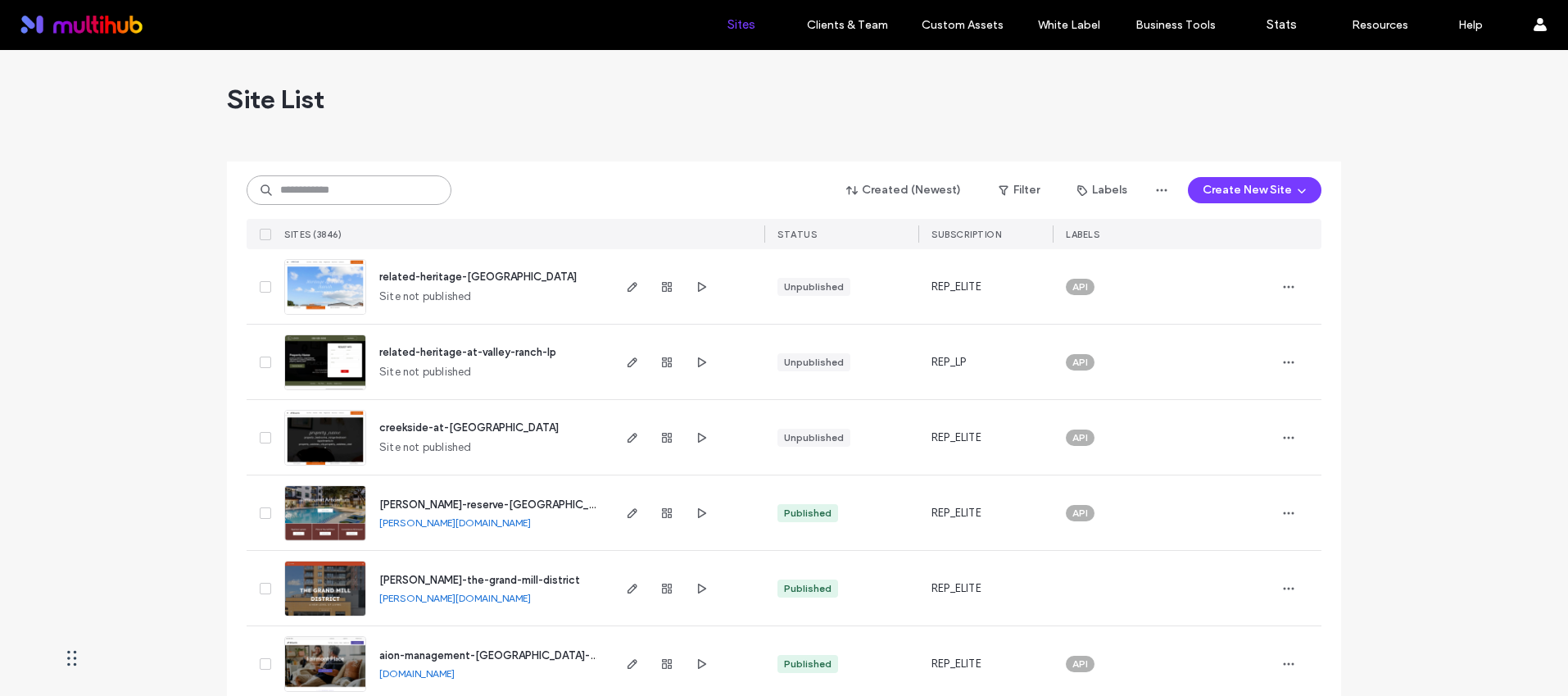
click at [386, 179] on input at bounding box center [349, 189] width 205 height 30
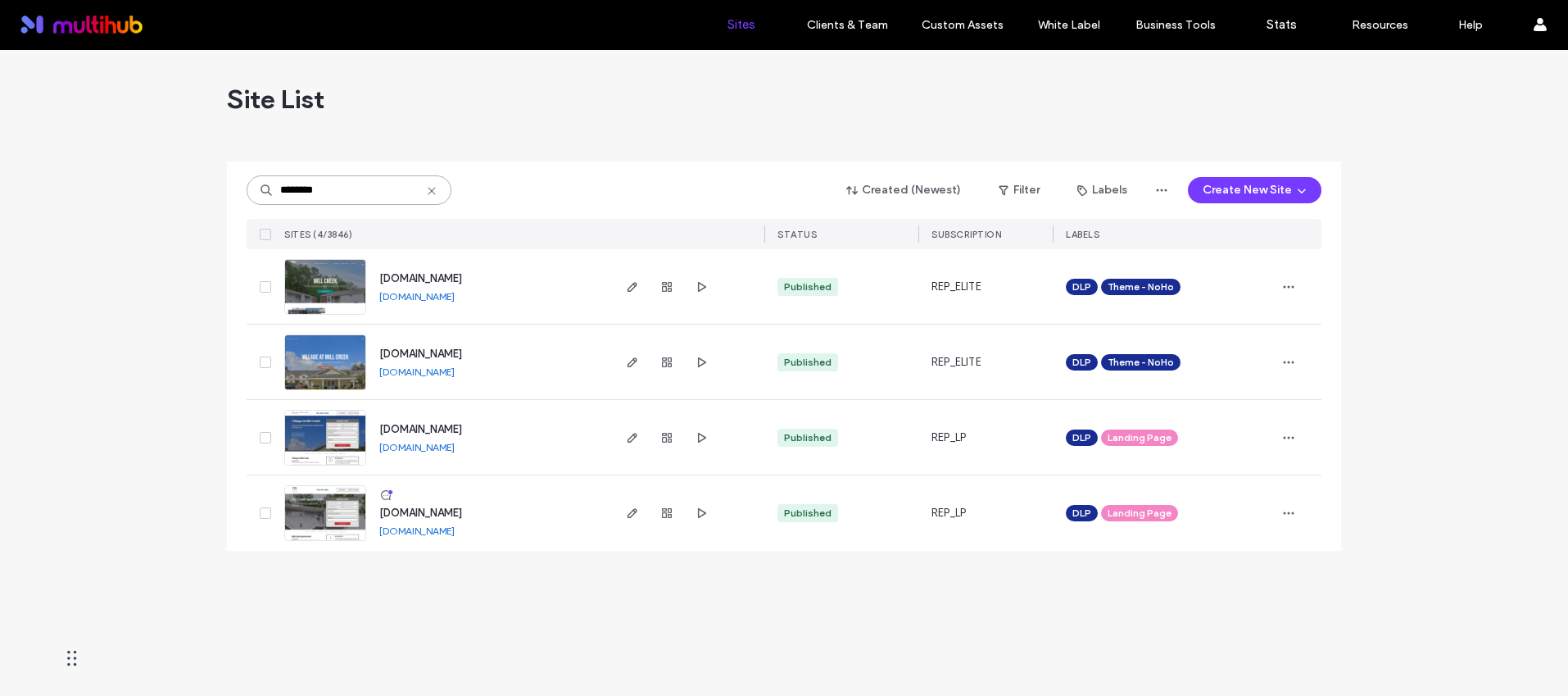
type input "********"
click at [462, 278] on span "www.livingatmillcreek.com" at bounding box center [421, 278] width 83 height 13
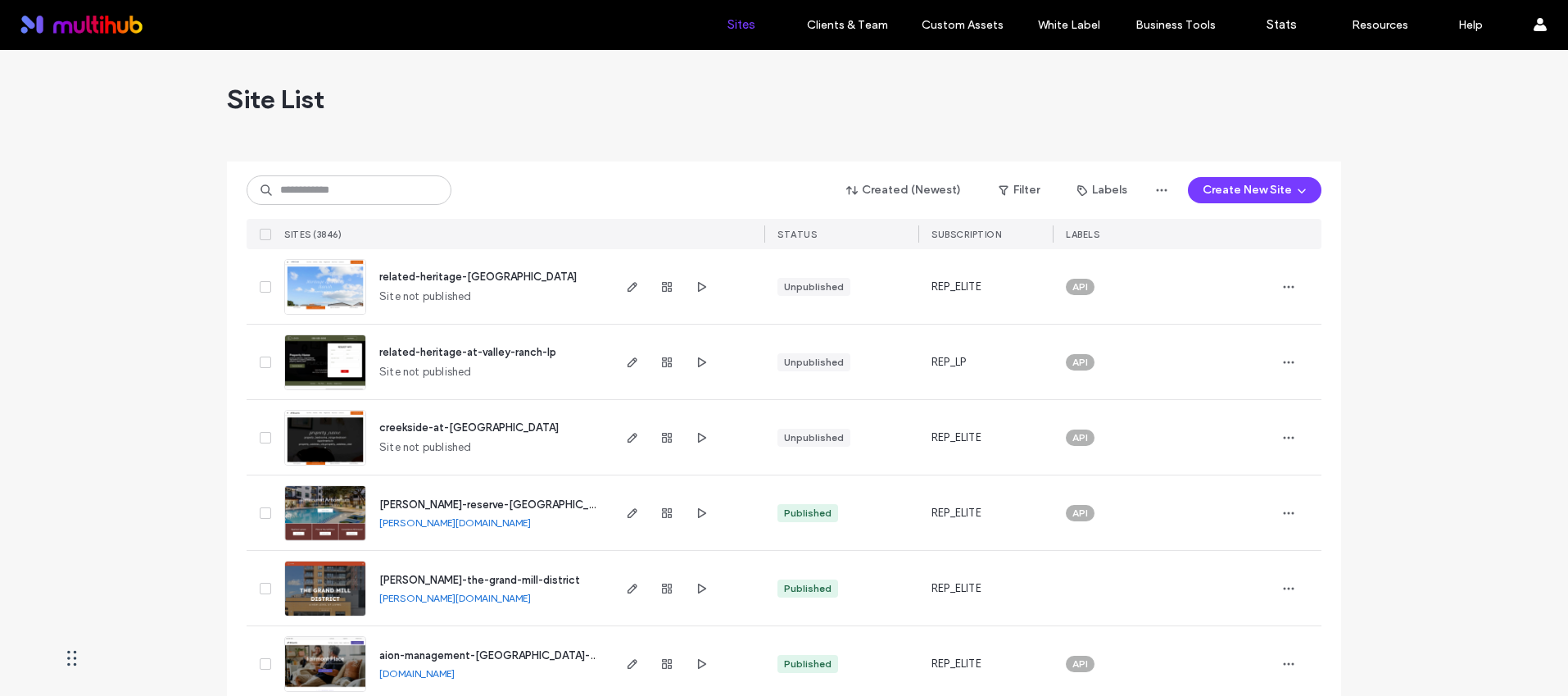
click at [325, 173] on div "Created (Newest) Filter Labels Create New Site SITES (3846) STATUS SUBSCRIPTION…" at bounding box center [784, 205] width 1075 height 88
click at [328, 187] on input at bounding box center [349, 189] width 205 height 30
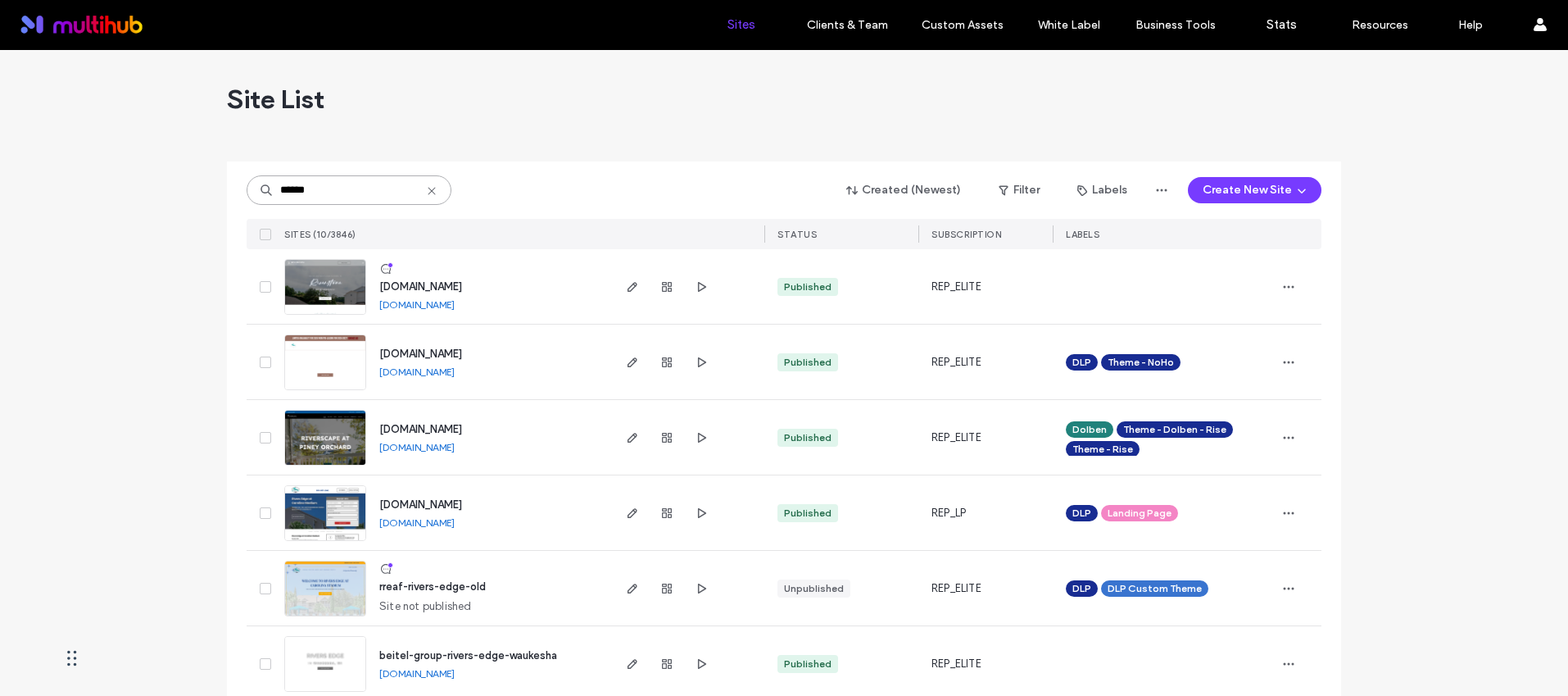
type input "******"
click at [462, 348] on span "www.riversedgecs.com" at bounding box center [421, 354] width 83 height 13
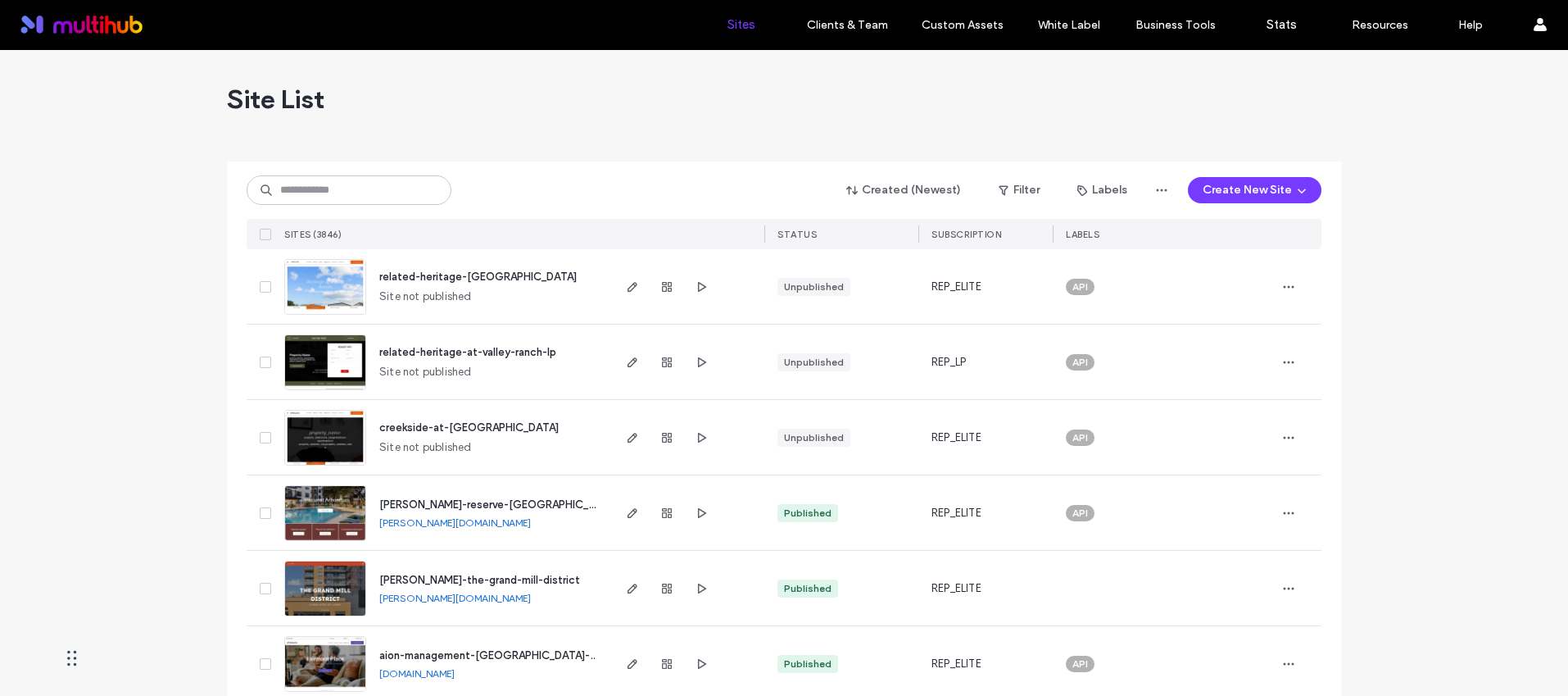
click at [335, 212] on div "Created (Newest) Filter Labels Create New Site SITES (3846) STATUS SUBSCRIPTION…" at bounding box center [784, 205] width 1075 height 88
click at [334, 191] on input at bounding box center [349, 189] width 205 height 30
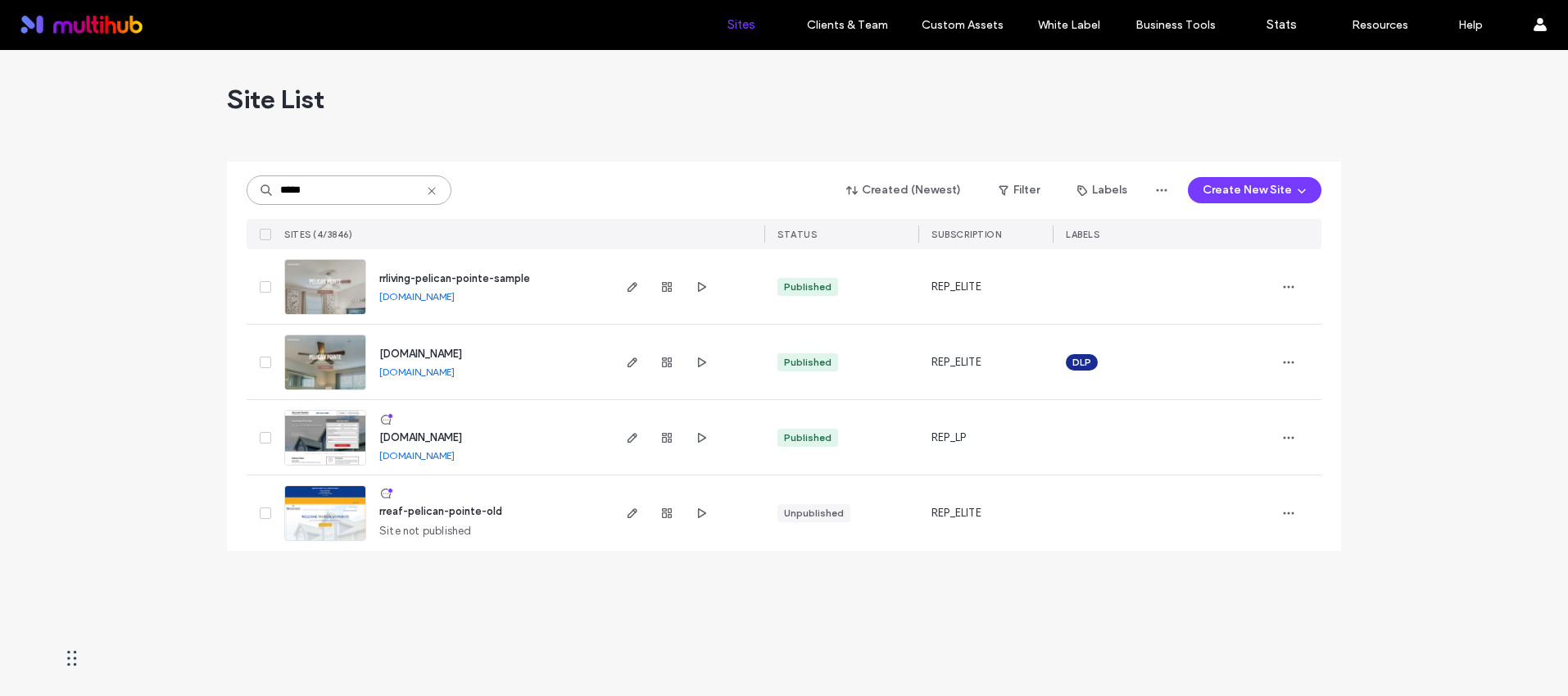
type input "*****"
click at [462, 348] on span "www.liveatpelicanpointe.com" at bounding box center [421, 354] width 83 height 13
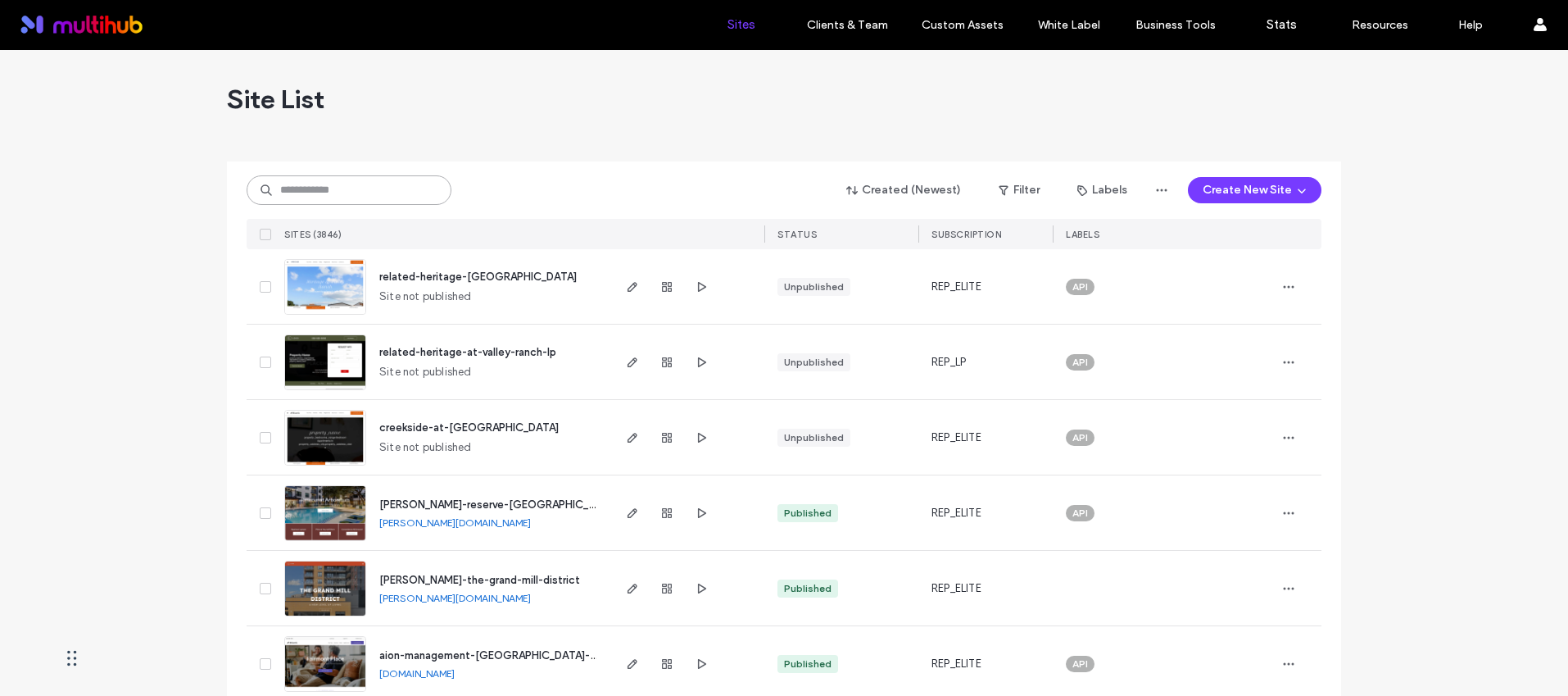
click at [316, 188] on input at bounding box center [349, 189] width 205 height 30
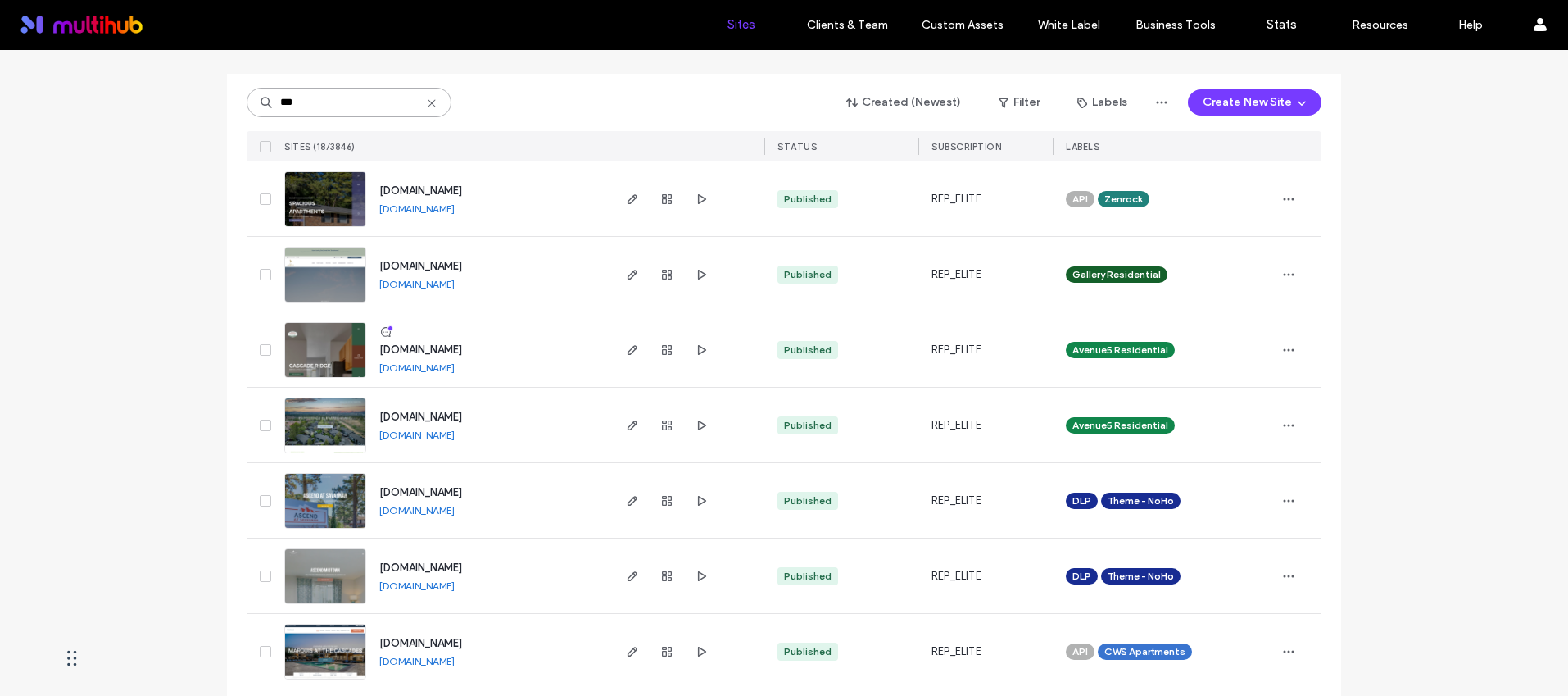
scroll to position [89, 0]
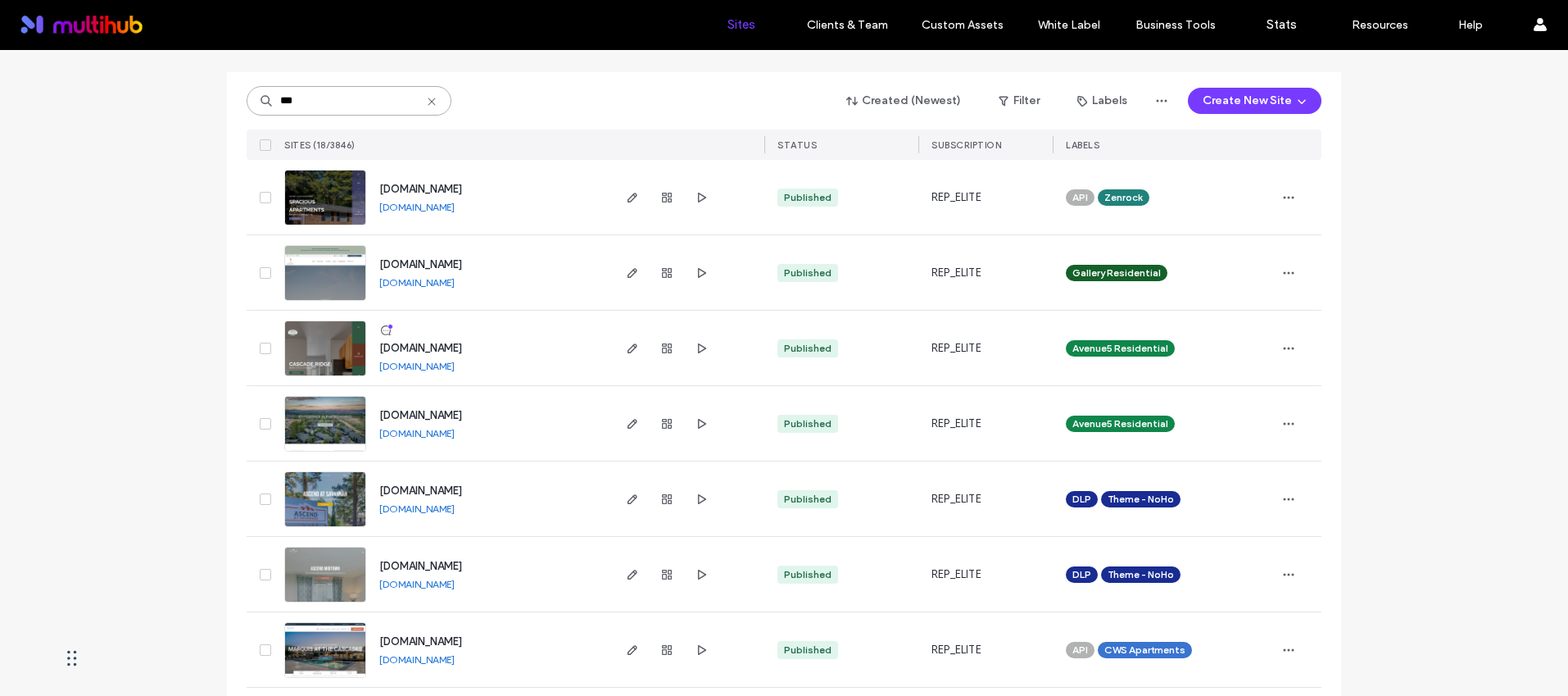
type input "***"
click at [462, 564] on span "[DOMAIN_NAME]" at bounding box center [421, 566] width 83 height 13
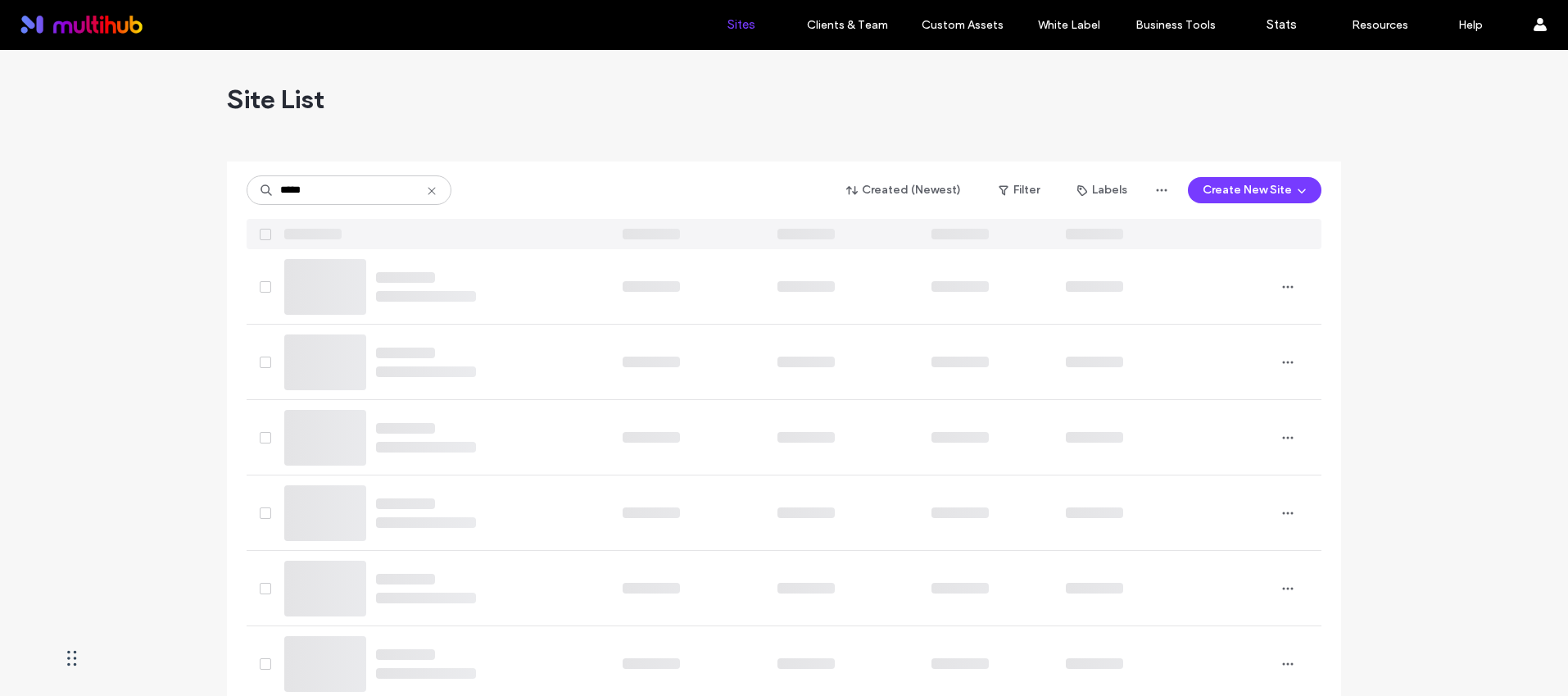
type input "*****"
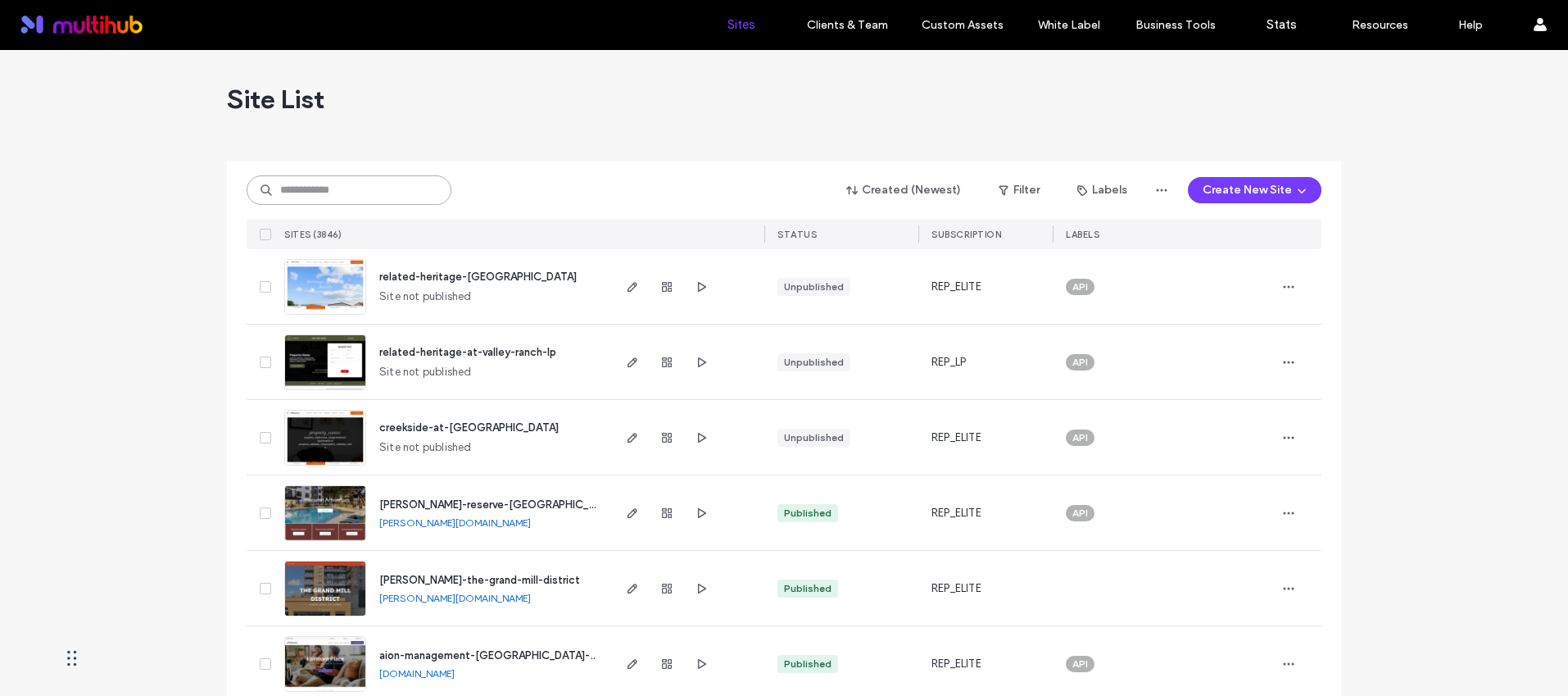
click at [380, 185] on input at bounding box center [349, 189] width 205 height 30
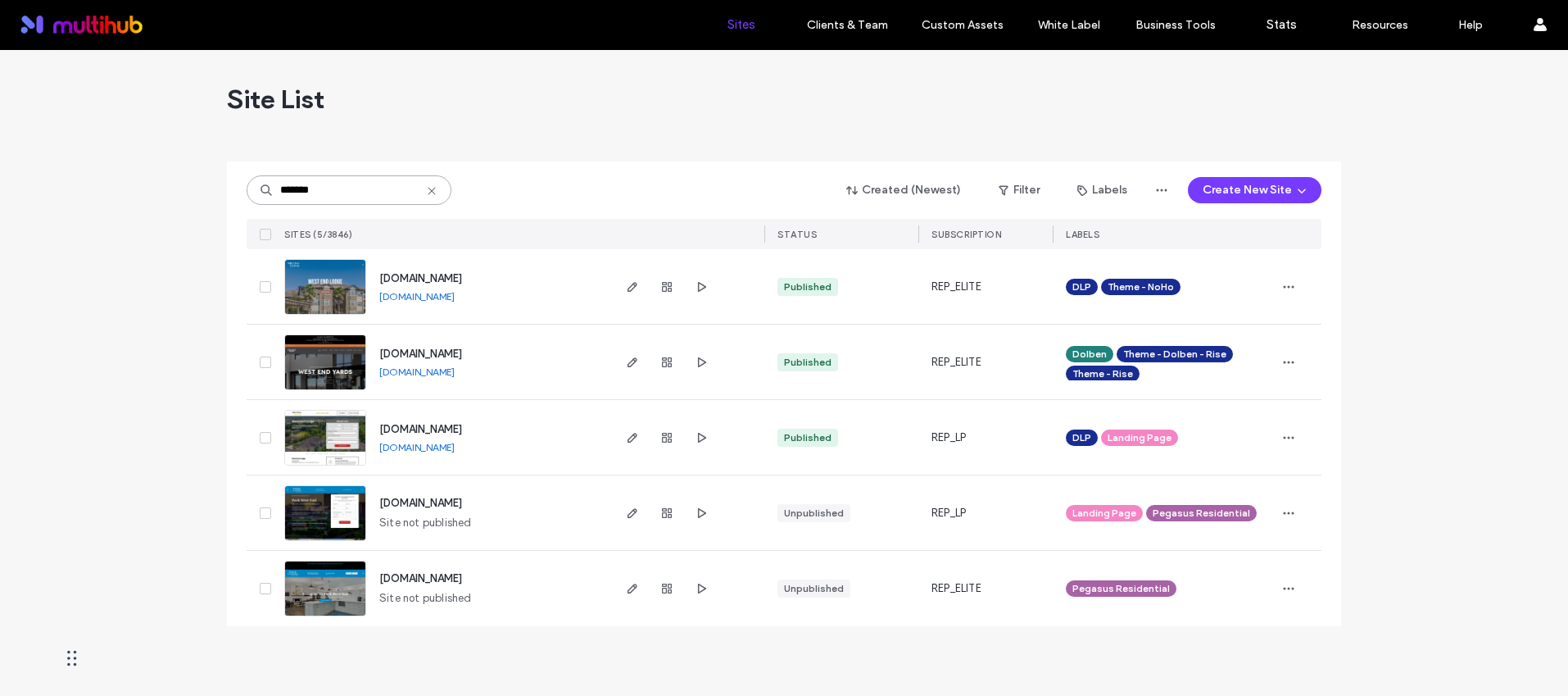
type input "*******"
click at [456, 348] on span "[DOMAIN_NAME]" at bounding box center [421, 354] width 83 height 13
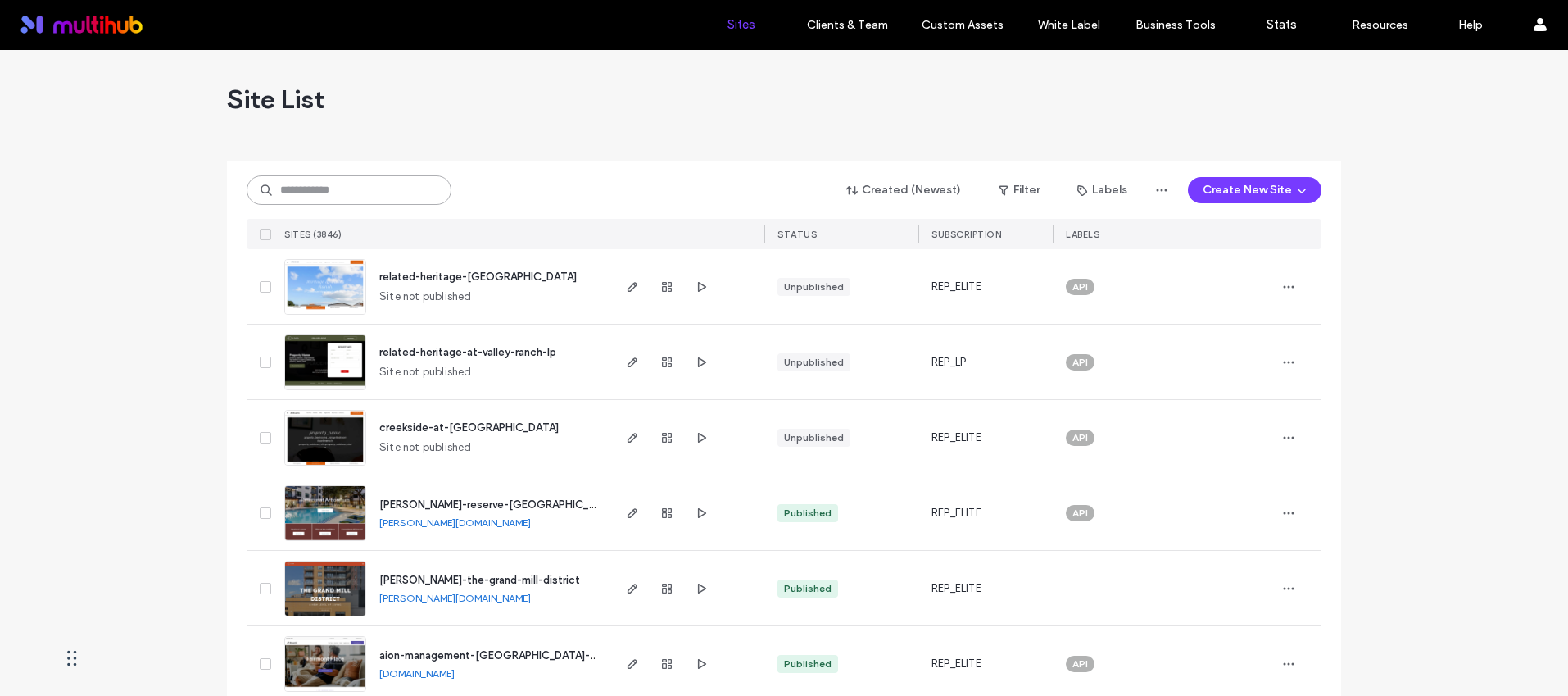
click at [358, 187] on input at bounding box center [349, 189] width 205 height 30
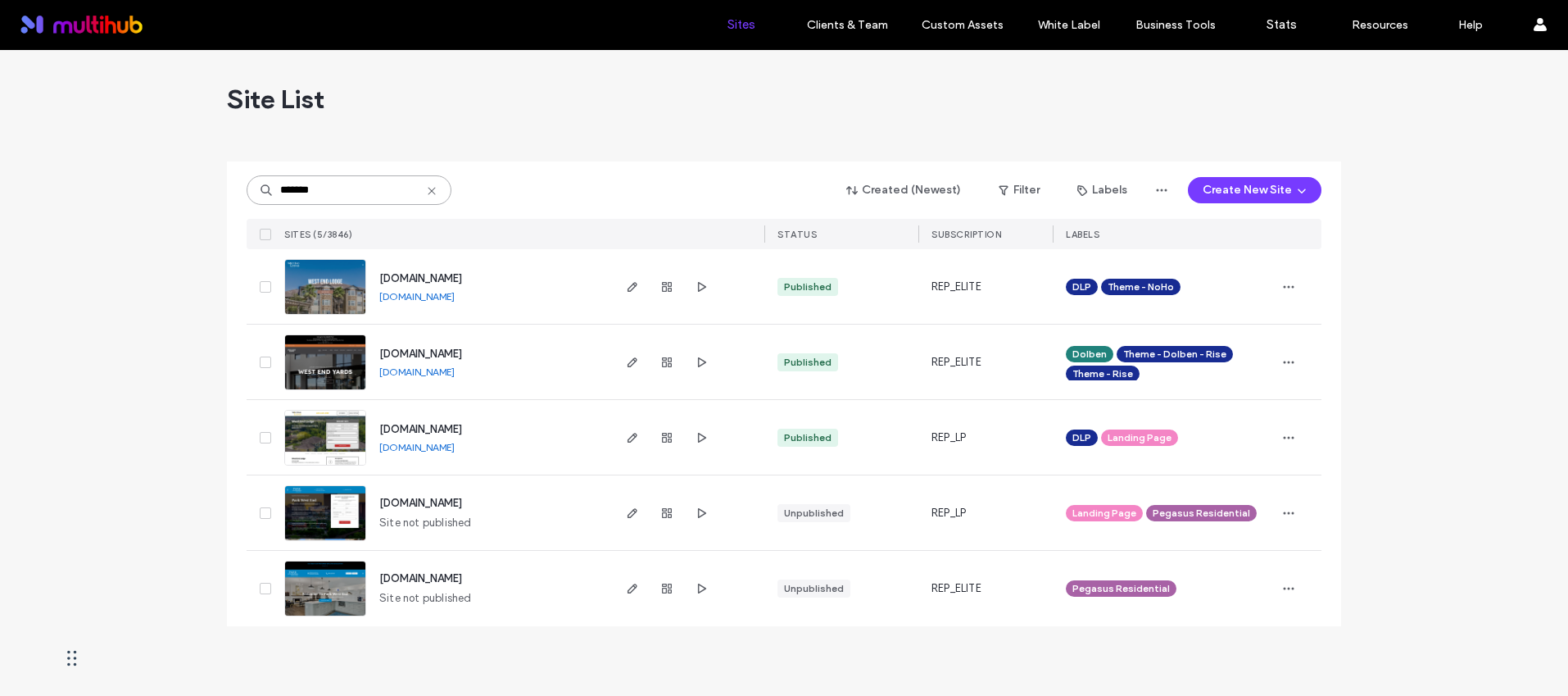
type input "*******"
click at [462, 277] on span "[DOMAIN_NAME]" at bounding box center [421, 278] width 83 height 13
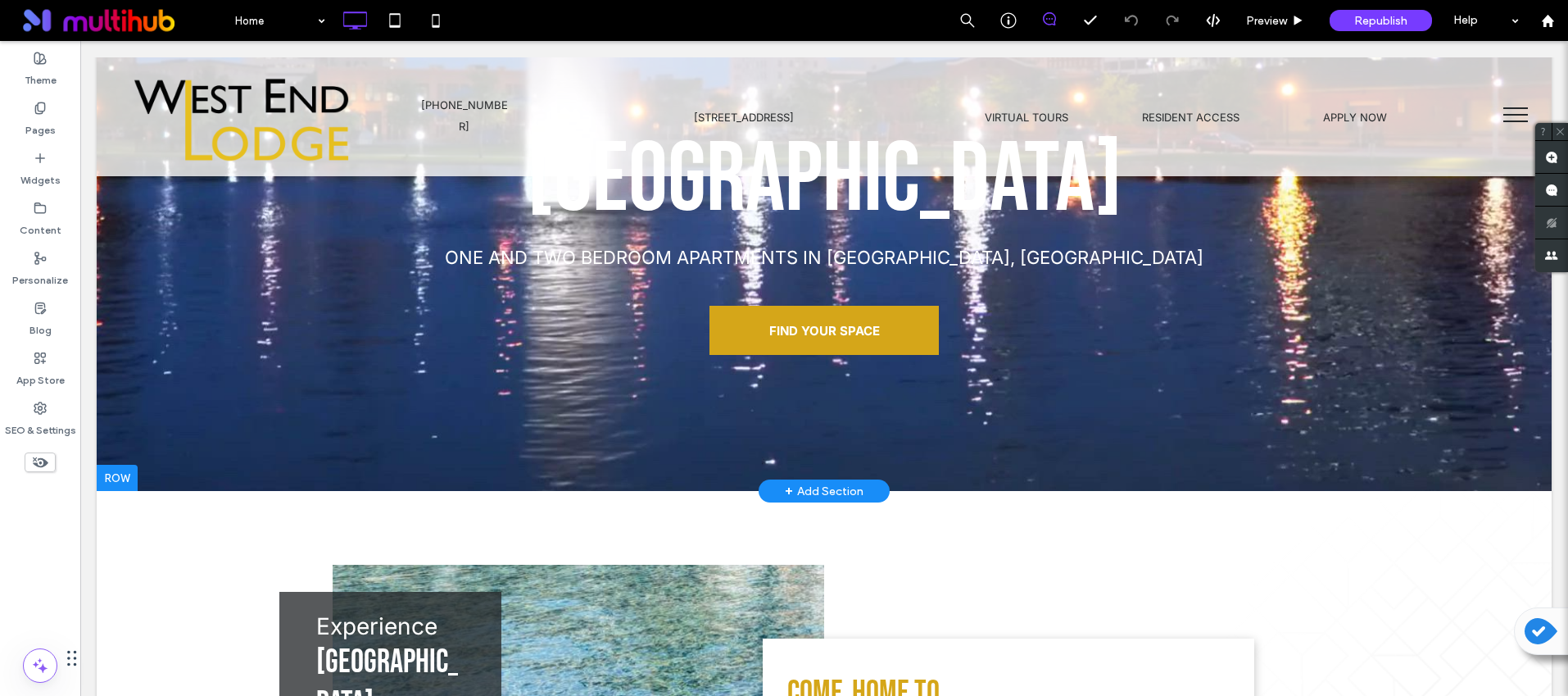
click at [175, 441] on div at bounding box center [824, 113] width 1455 height 756
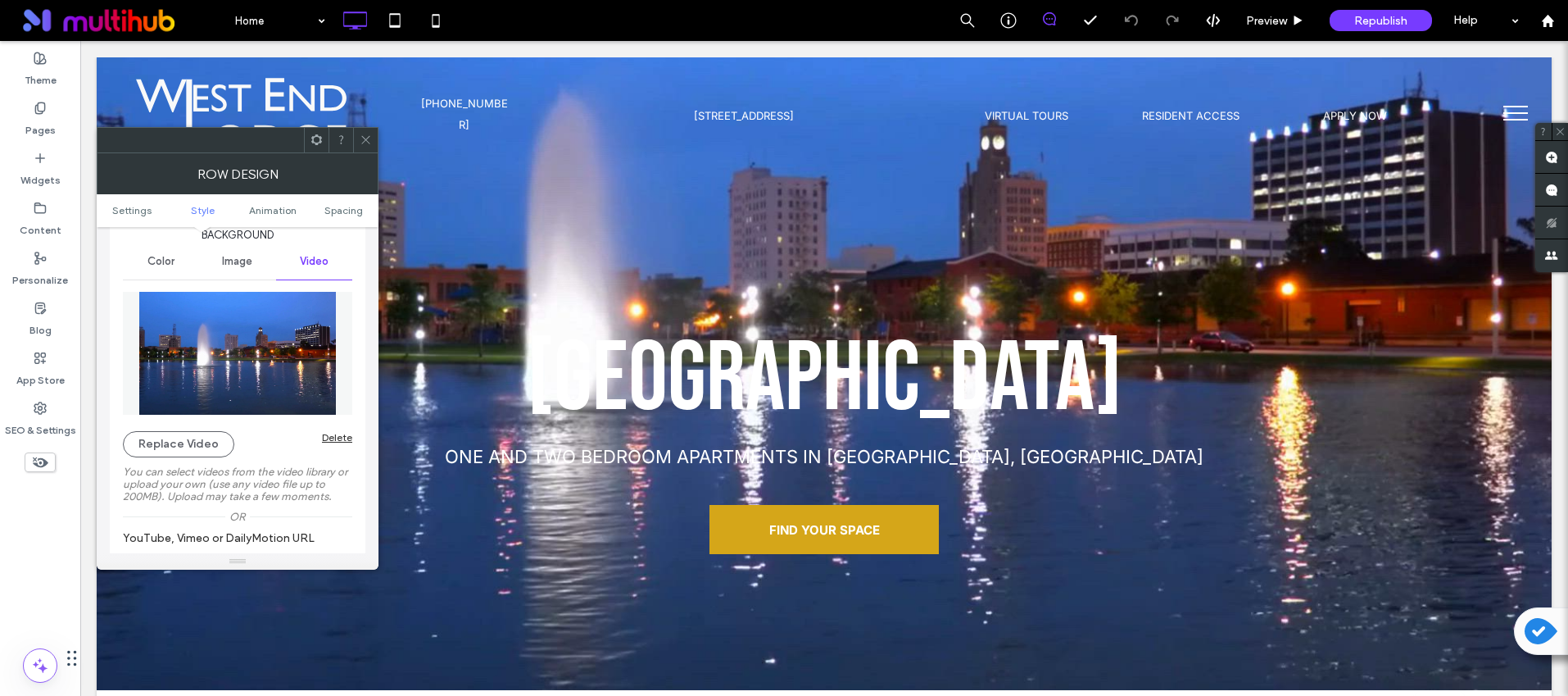
scroll to position [194, 0]
click at [337, 436] on div "Delete" at bounding box center [336, 435] width 30 height 13
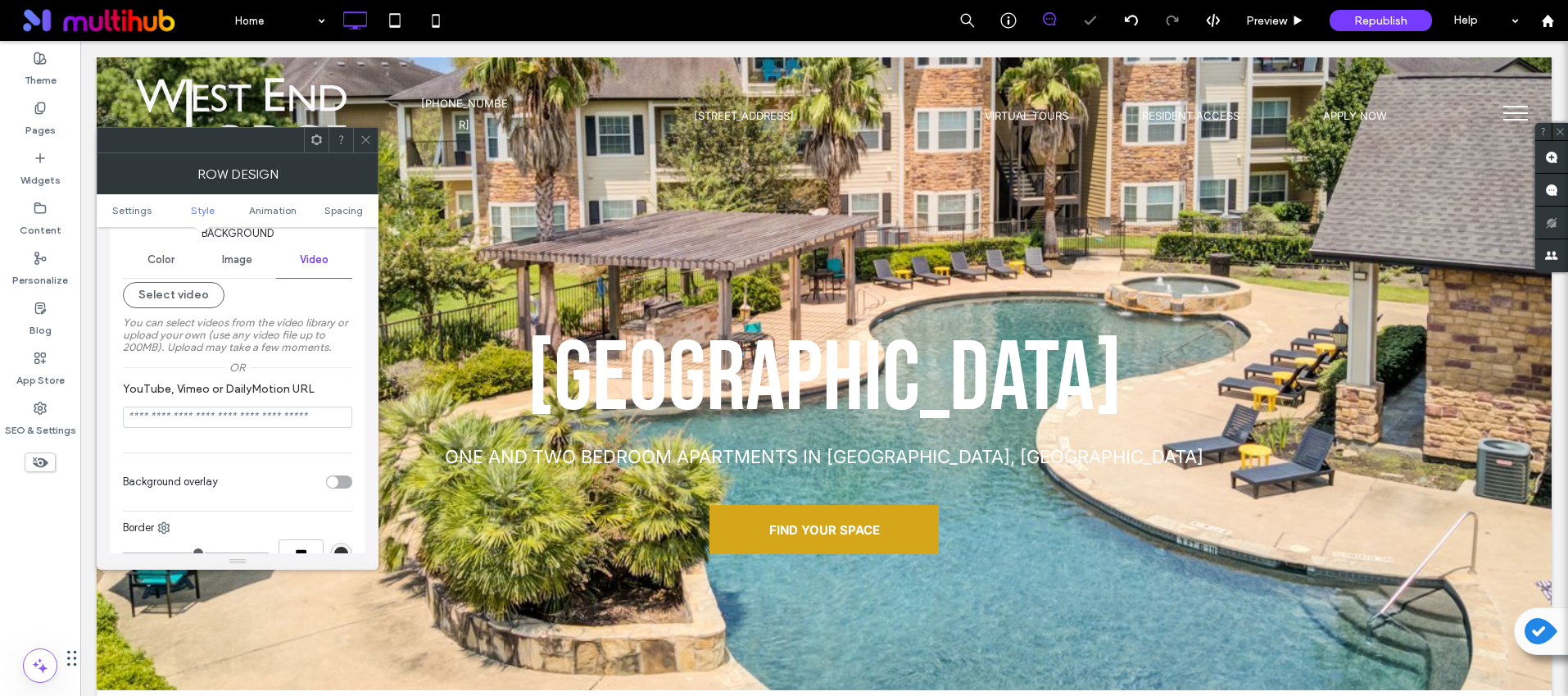
click at [227, 260] on span "Image" at bounding box center [237, 260] width 30 height 14
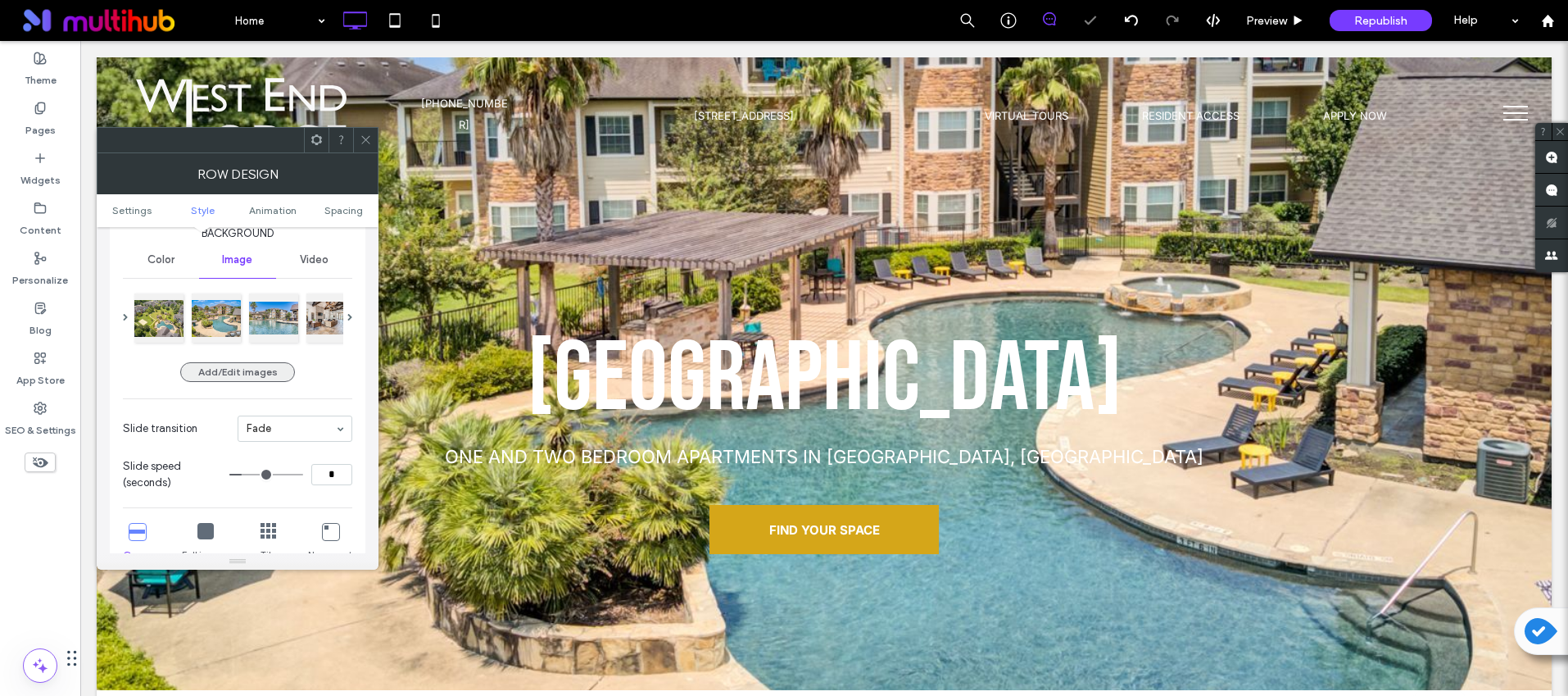
click at [202, 362] on button "Add/Edit images" at bounding box center [238, 372] width 115 height 19
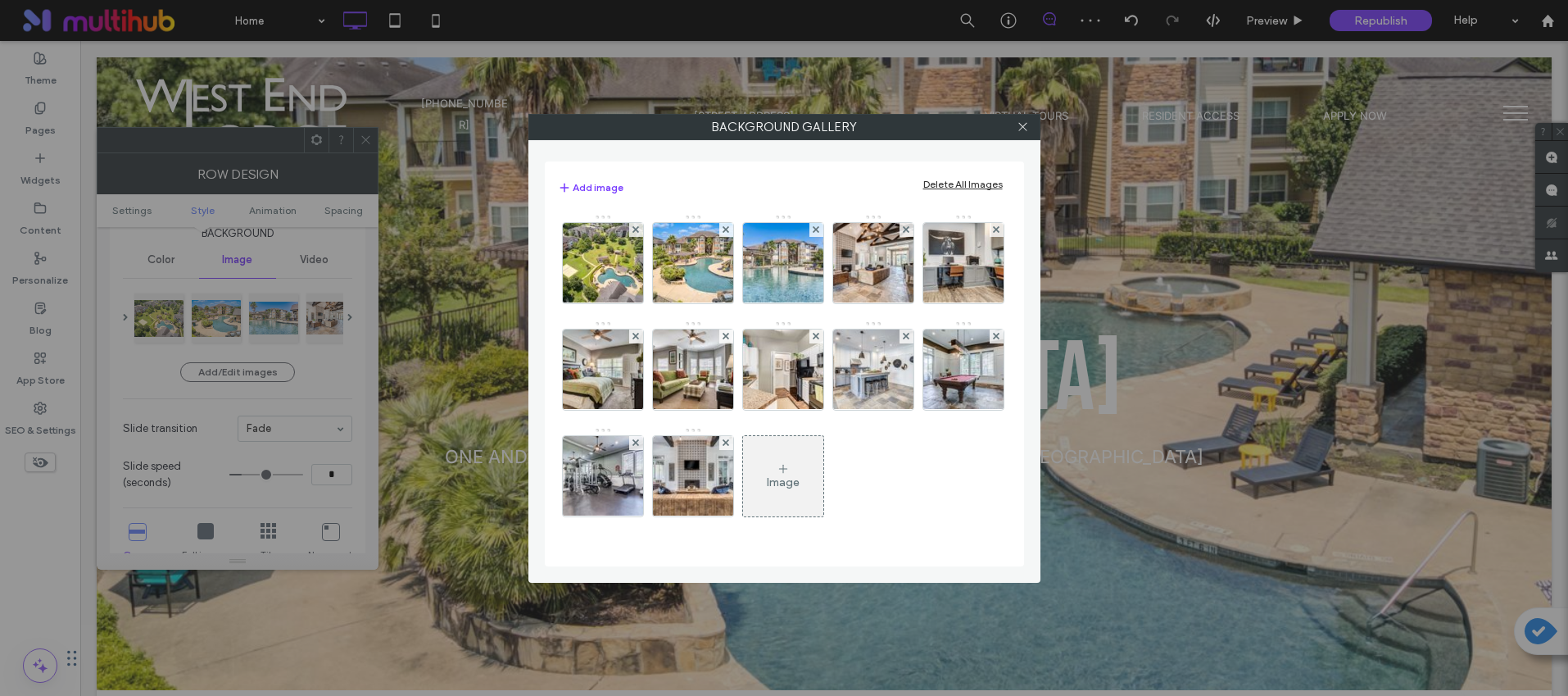
click at [965, 182] on div "Delete All Images" at bounding box center [963, 184] width 79 height 13
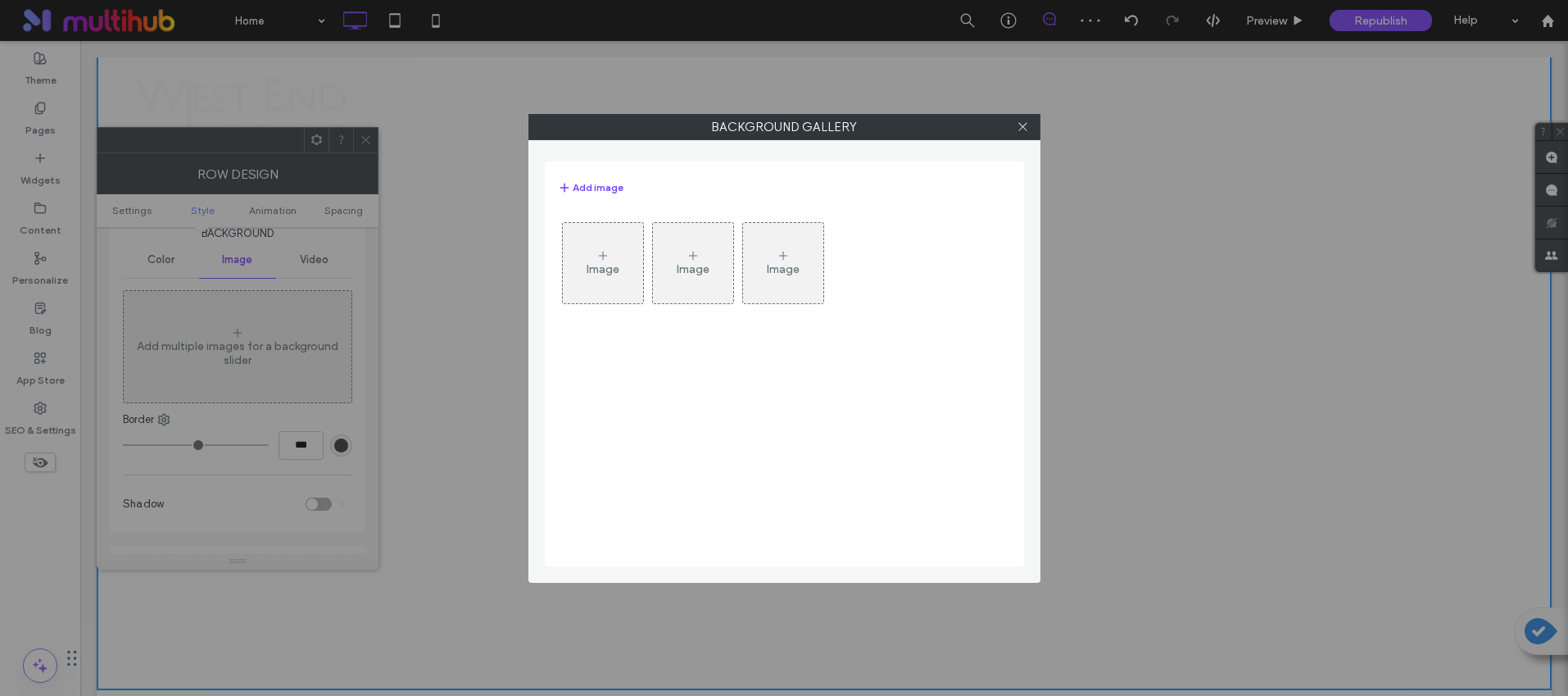
click at [617, 277] on div "Image" at bounding box center [603, 263] width 80 height 77
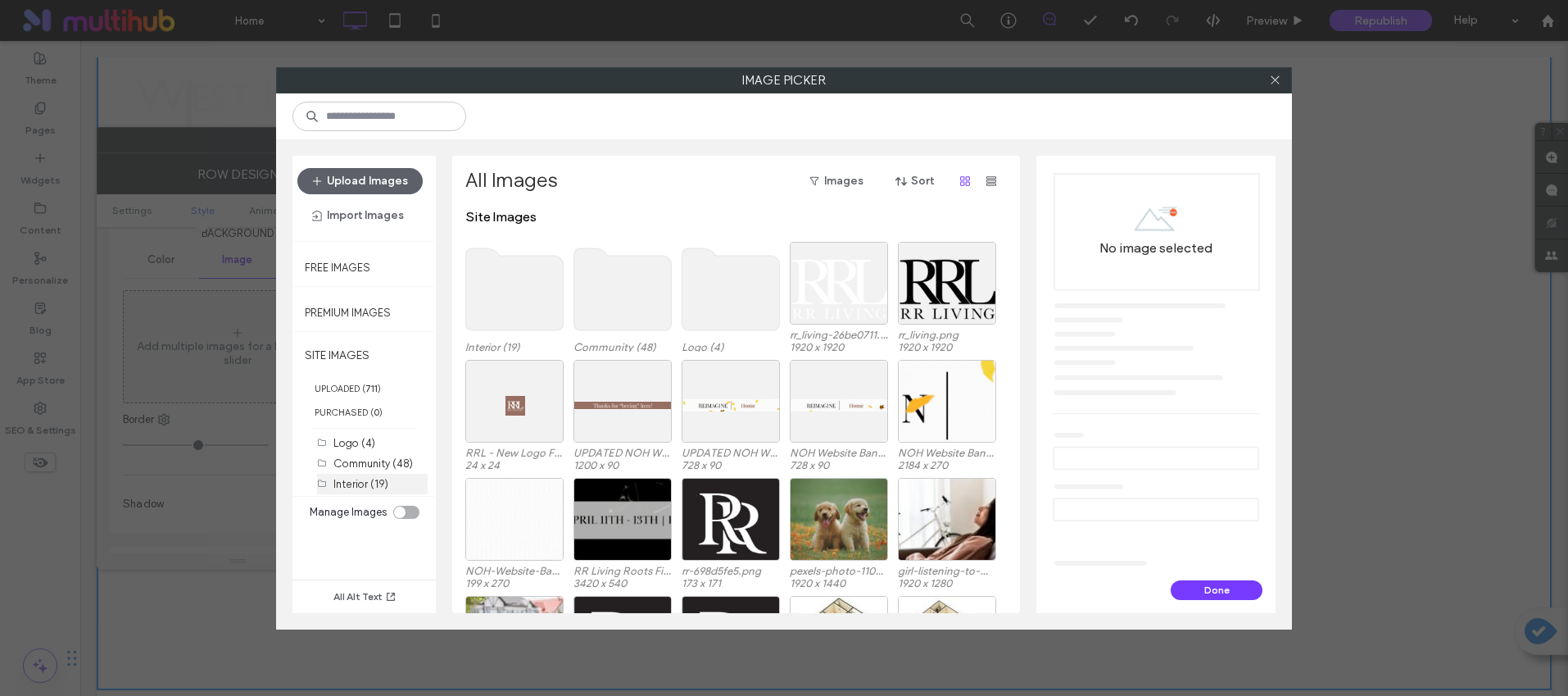
click at [354, 488] on label "Interior (19)" at bounding box center [360, 483] width 55 height 13
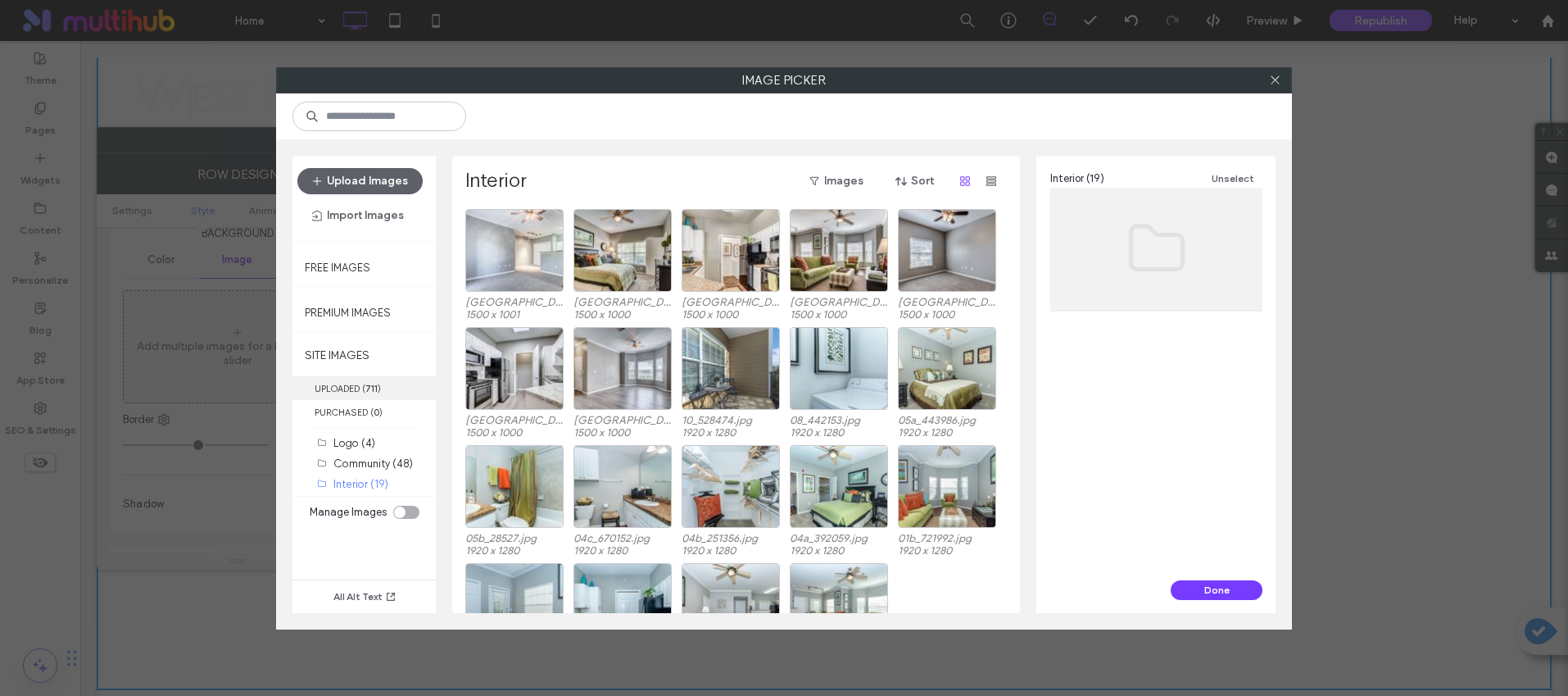
click at [369, 396] on label "UPLOADED ( 711 )" at bounding box center [364, 388] width 143 height 24
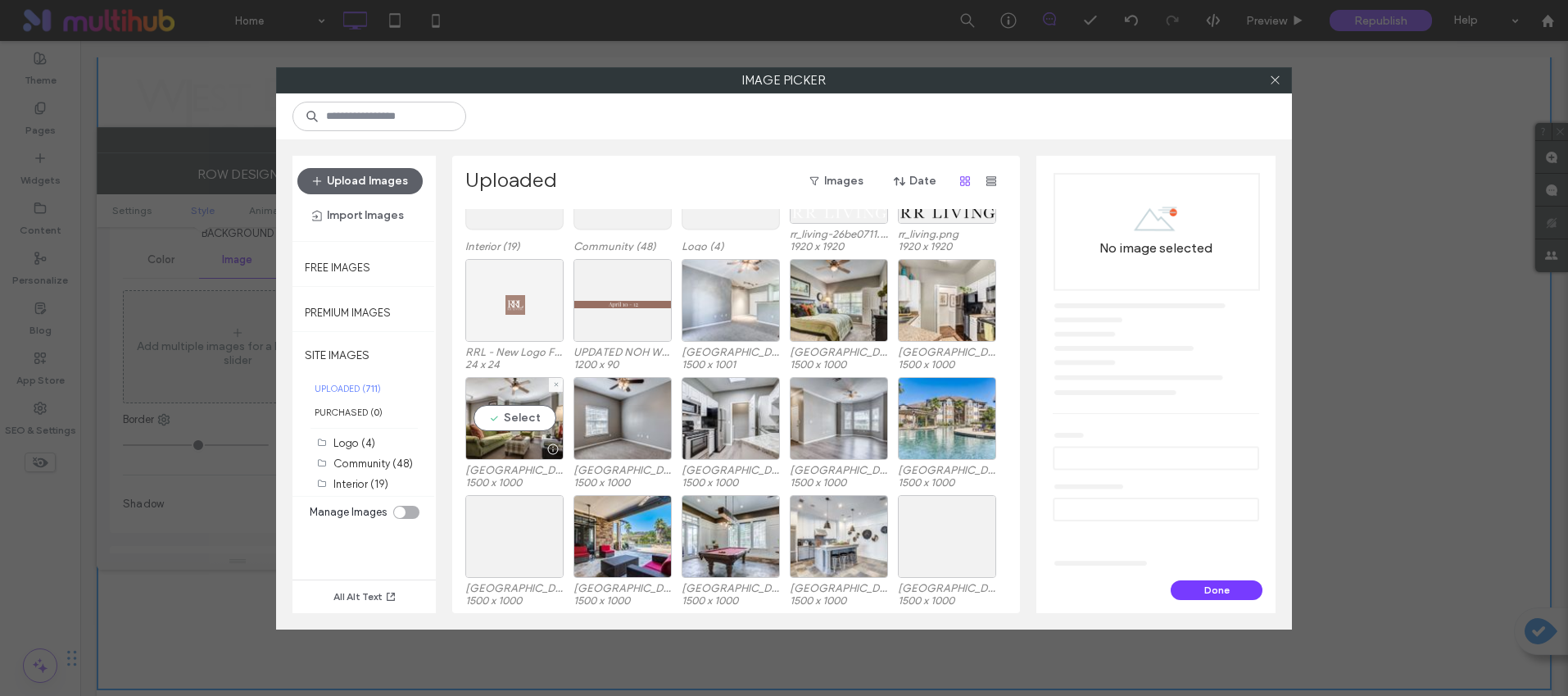
scroll to position [65, 0]
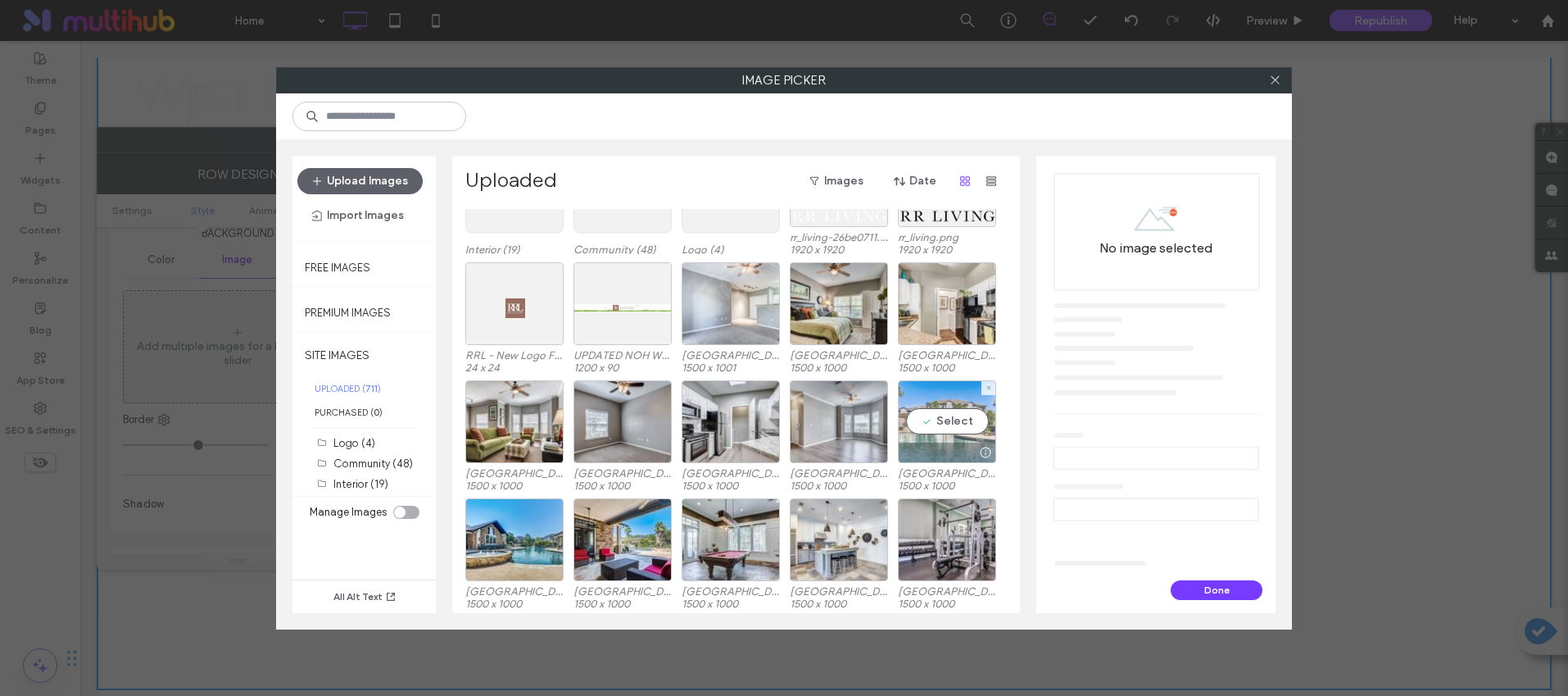
click at [962, 403] on div "Select" at bounding box center [947, 421] width 99 height 83
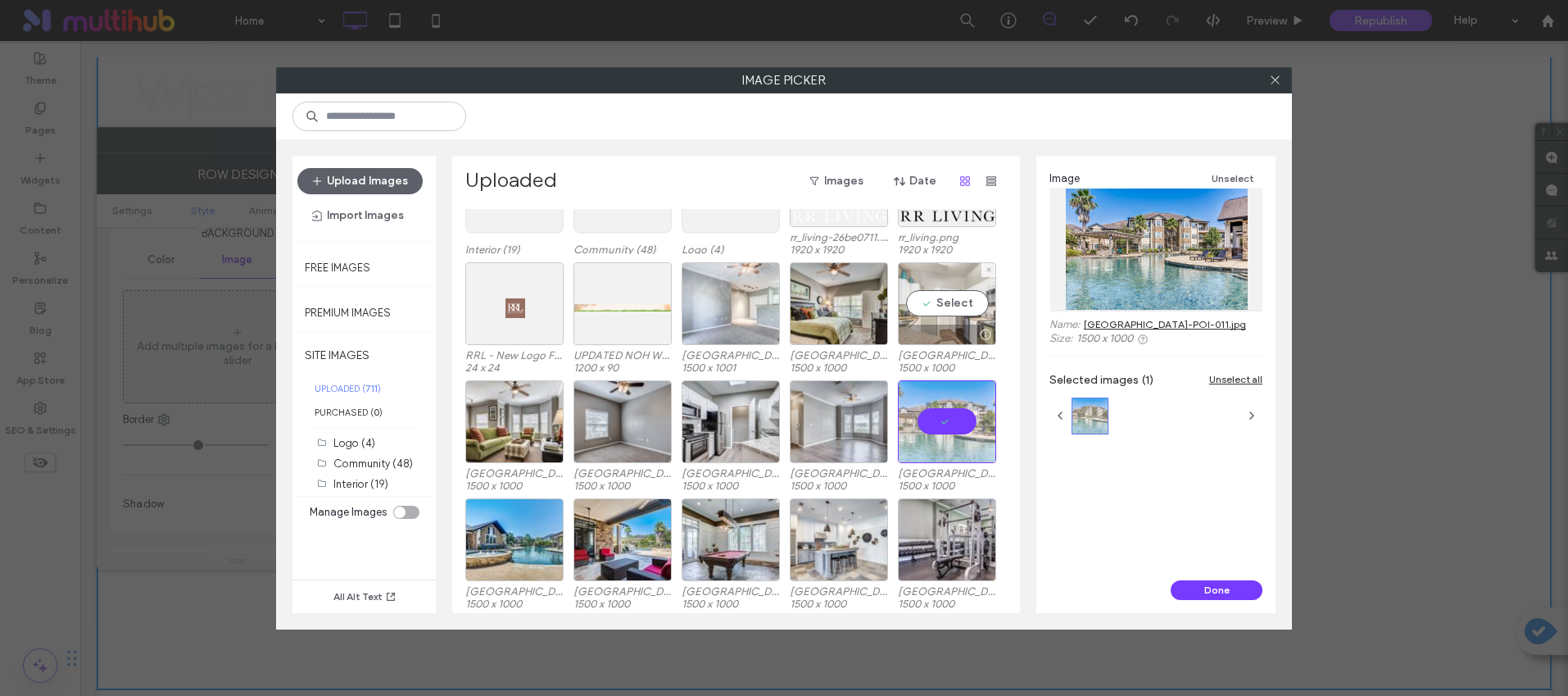
click at [958, 326] on div at bounding box center [947, 334] width 97 height 19
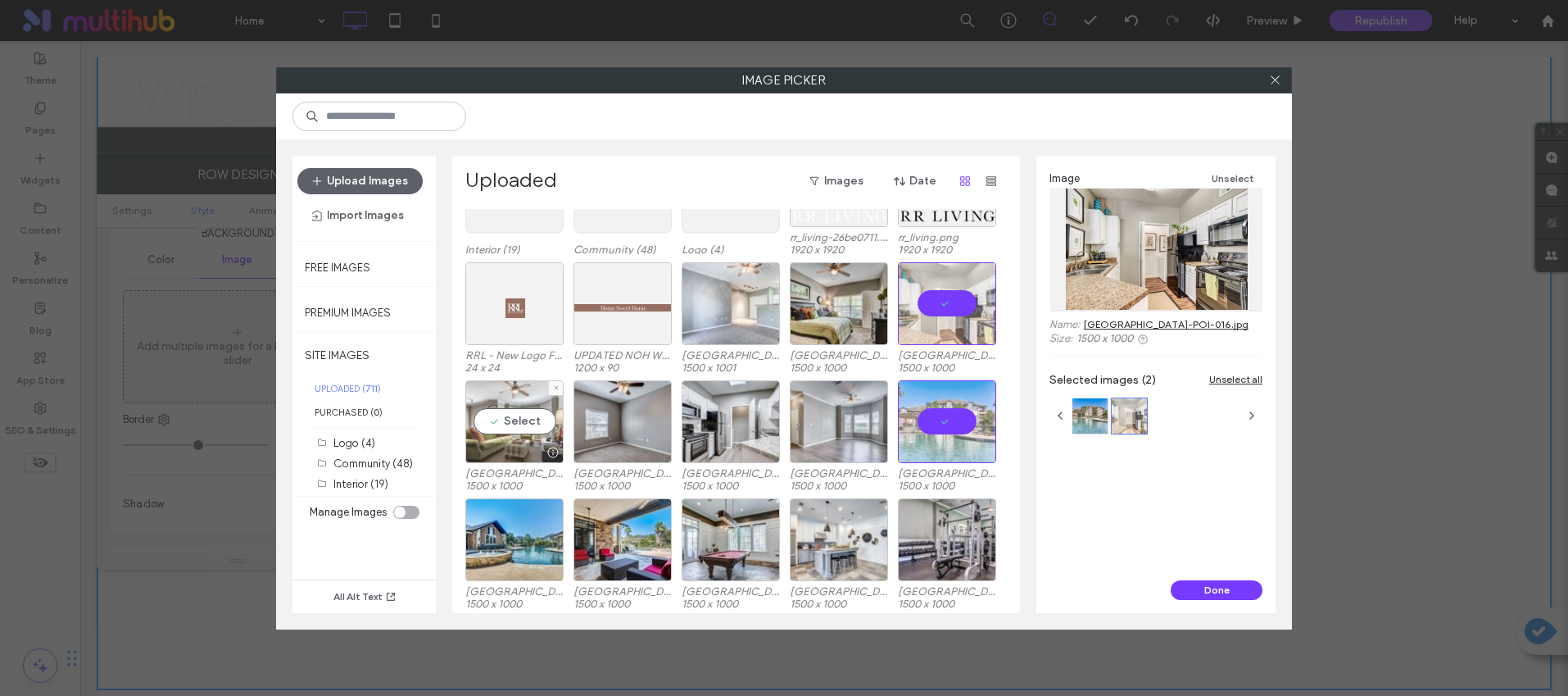
click at [521, 431] on div "Select" at bounding box center [515, 421] width 99 height 83
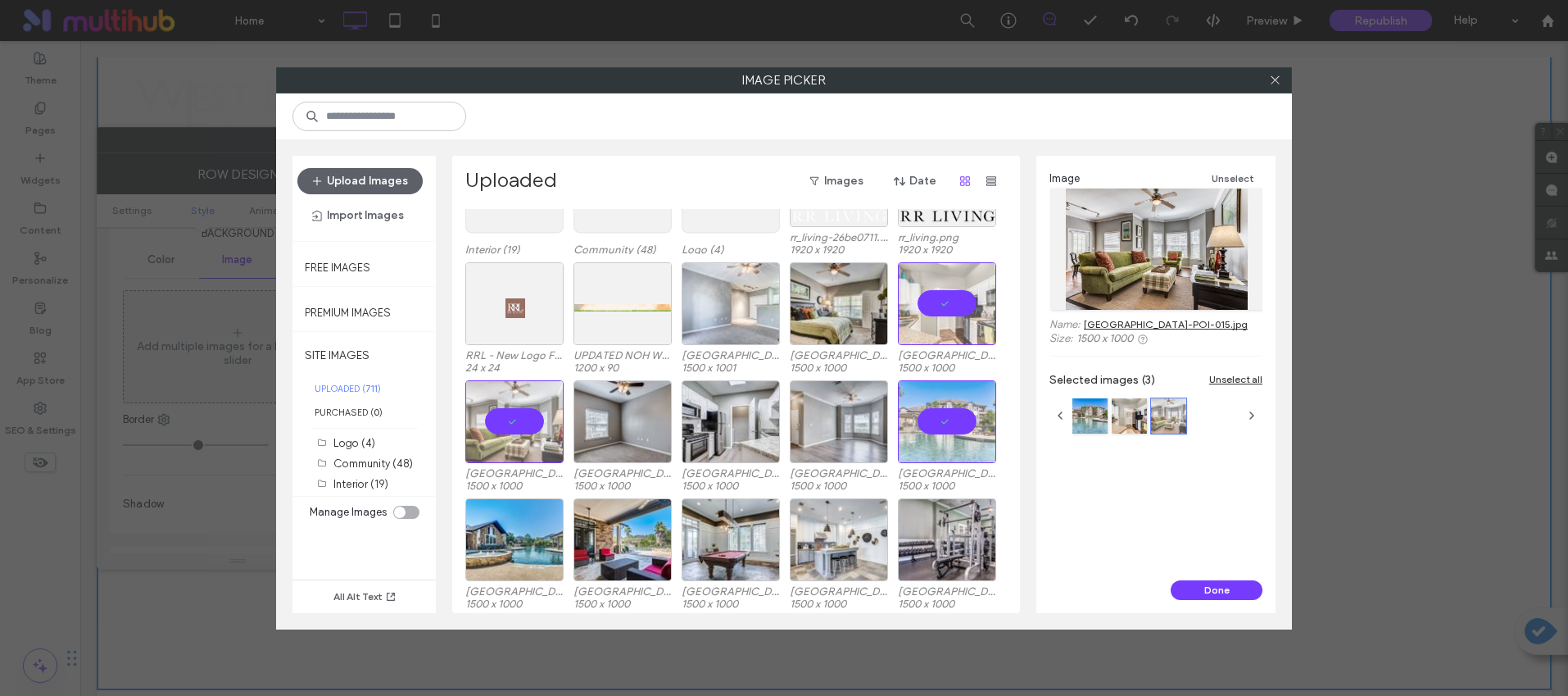
click at [1211, 578] on div "Image Unselect Name: [GEOGRAPHIC_DATA]-POI-015.jpg Size: 1500 x 1000 Selected i…" at bounding box center [1156, 367] width 240 height 424
click at [1202, 587] on button "Done" at bounding box center [1216, 590] width 92 height 19
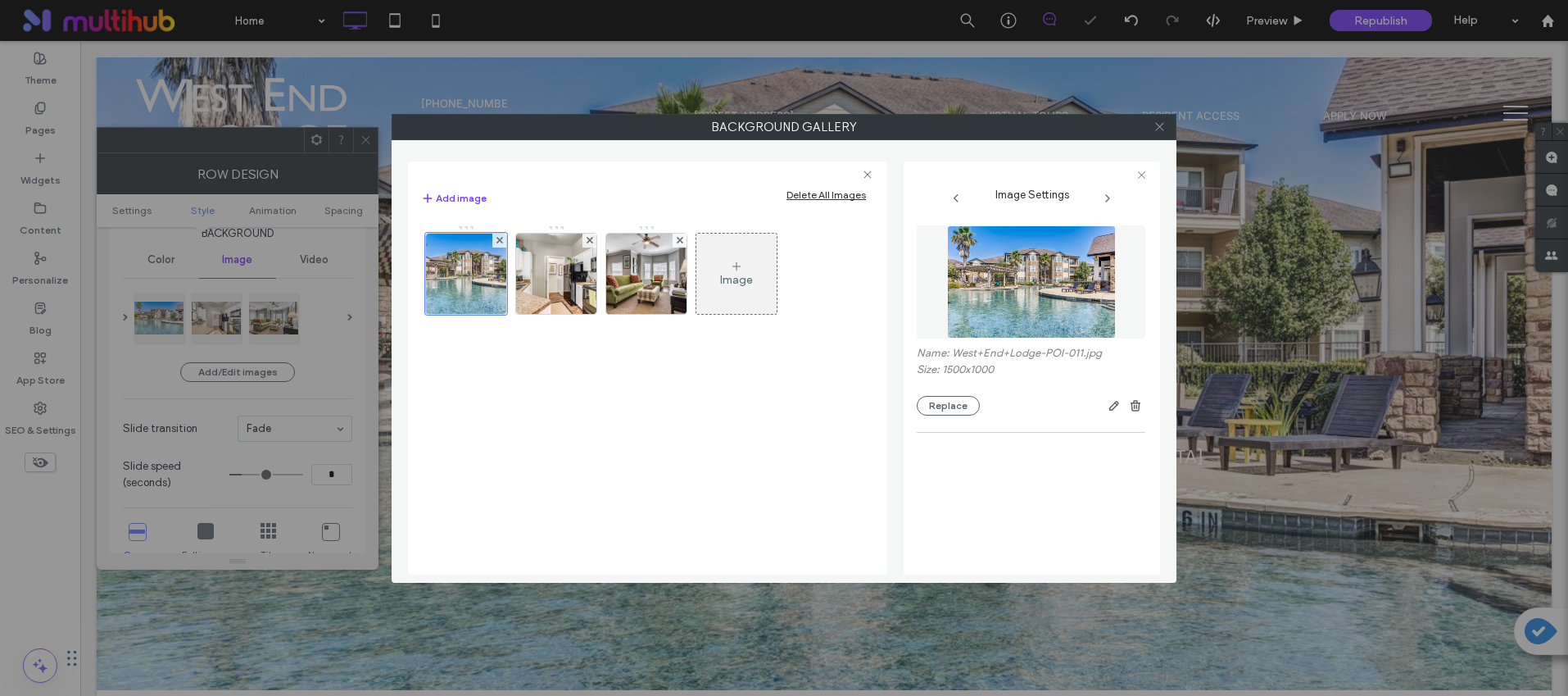
click at [1160, 127] on icon at bounding box center [1159, 127] width 13 height 13
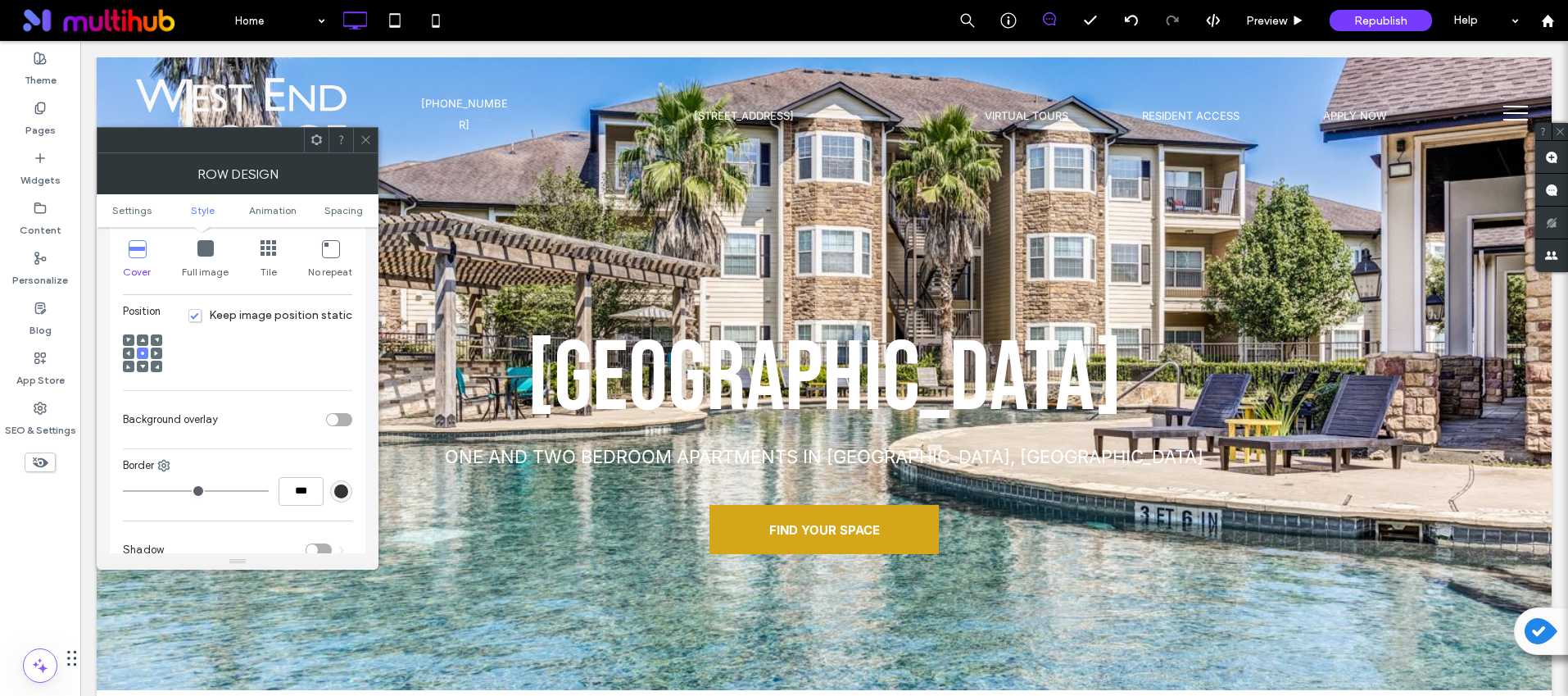
scroll to position [473, 0]
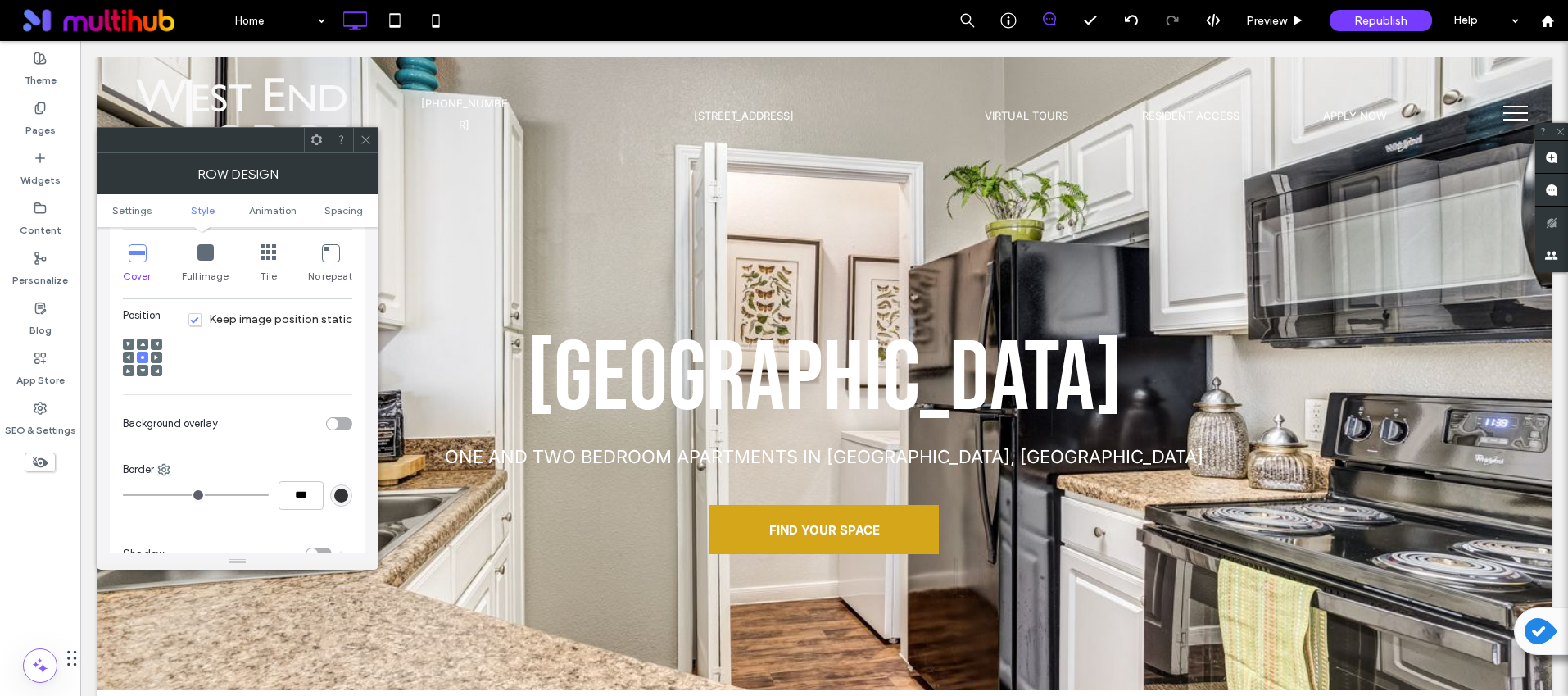
click at [349, 424] on div "toggle" at bounding box center [339, 424] width 26 height 14
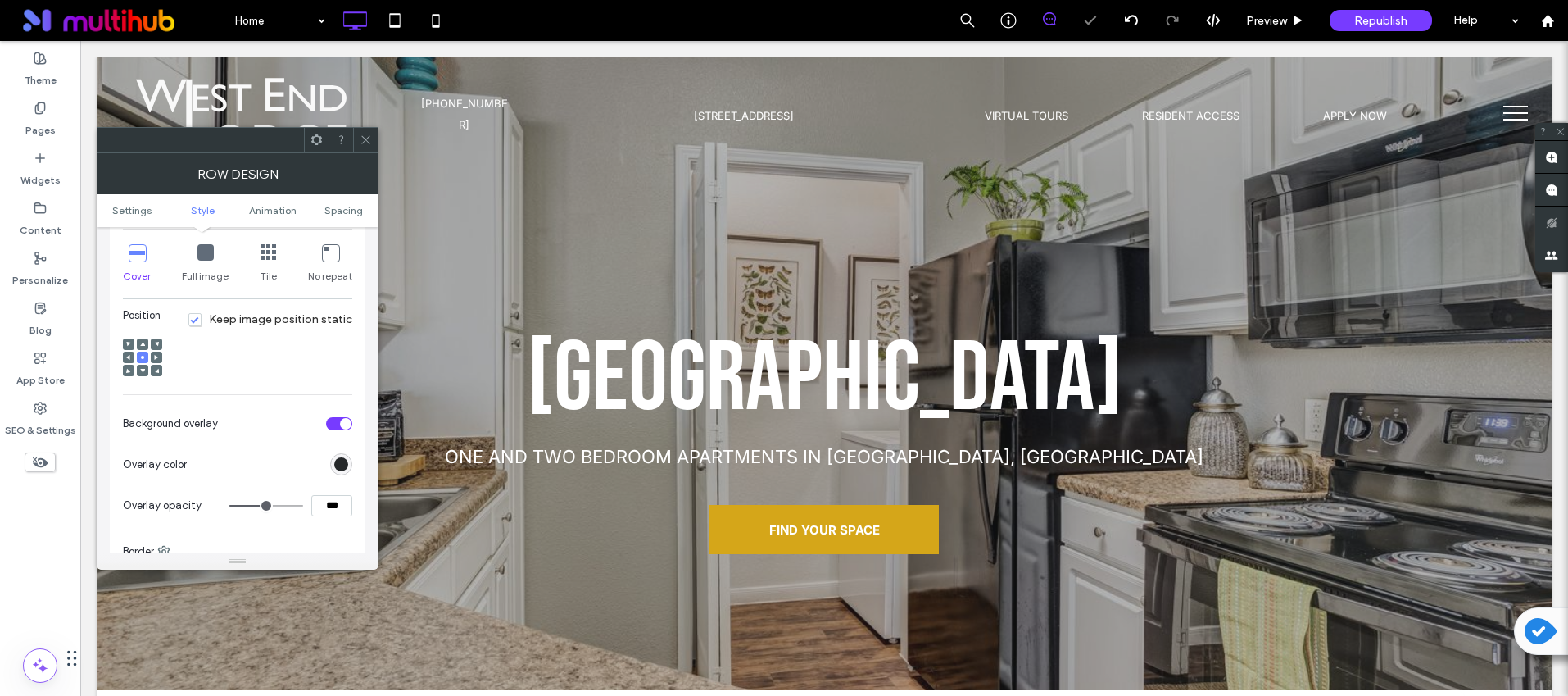
drag, startPoint x: 369, startPoint y: 141, endPoint x: 370, endPoint y: 149, distance: 8.1
click at [369, 141] on icon at bounding box center [365, 139] width 13 height 13
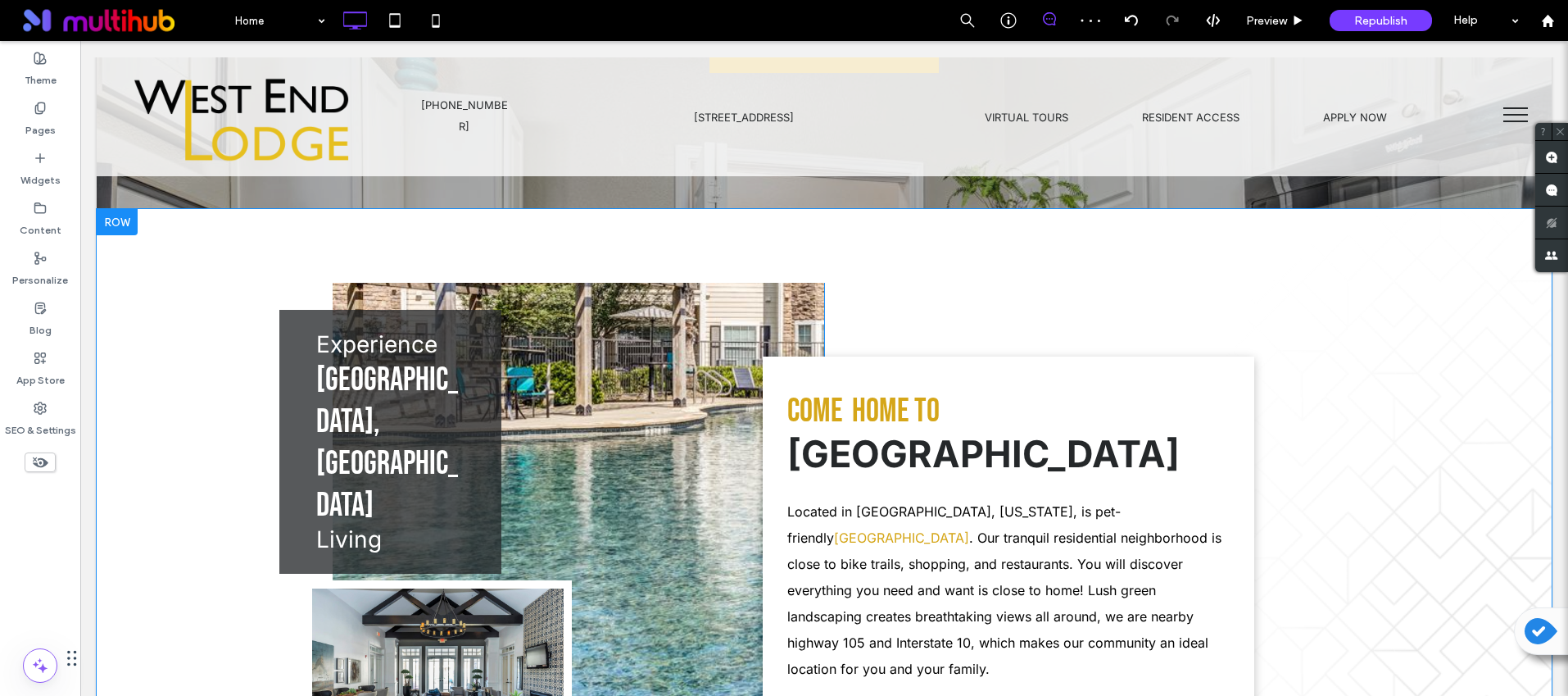
scroll to position [434, 0]
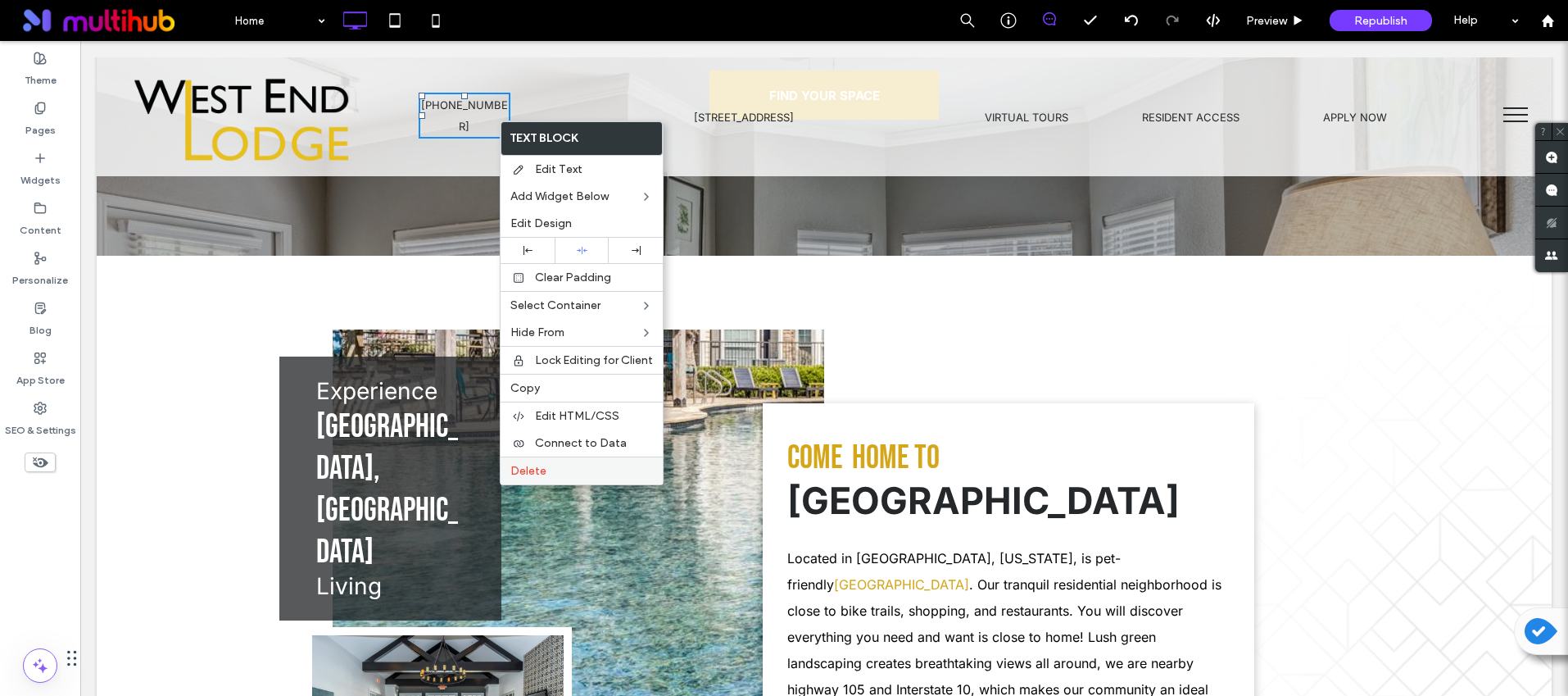
click at [556, 461] on div "Delete" at bounding box center [582, 470] width 162 height 28
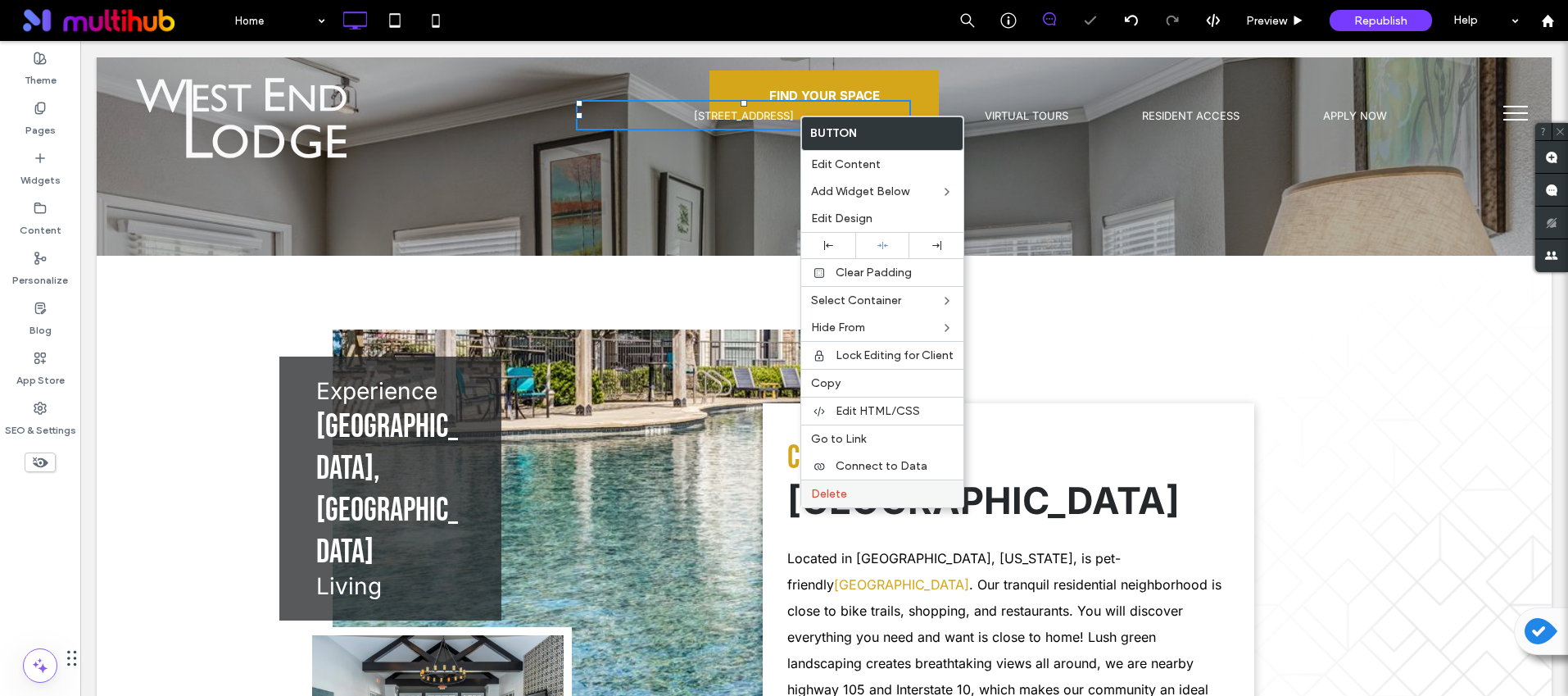
click at [887, 494] on label "Delete" at bounding box center [883, 494] width 143 height 14
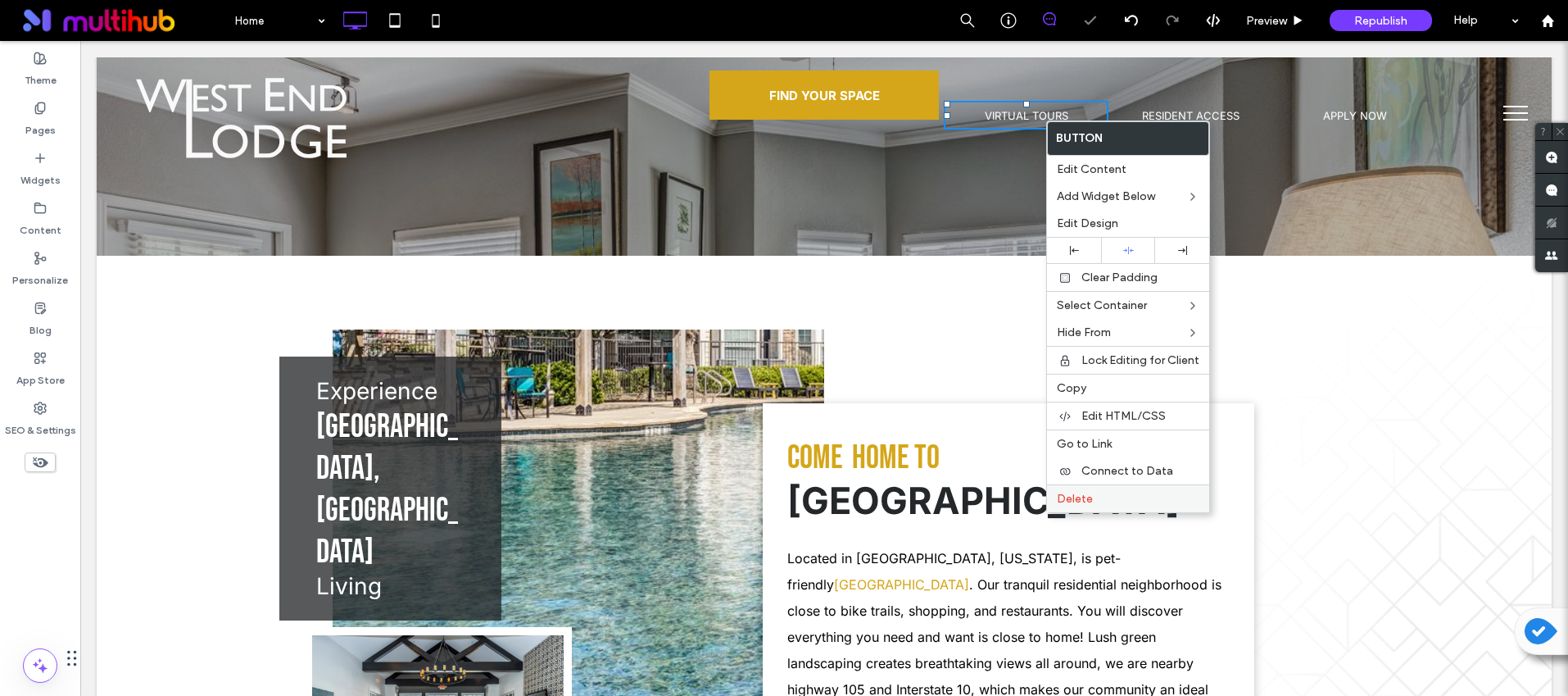
click at [1105, 492] on label "Delete" at bounding box center [1128, 499] width 143 height 14
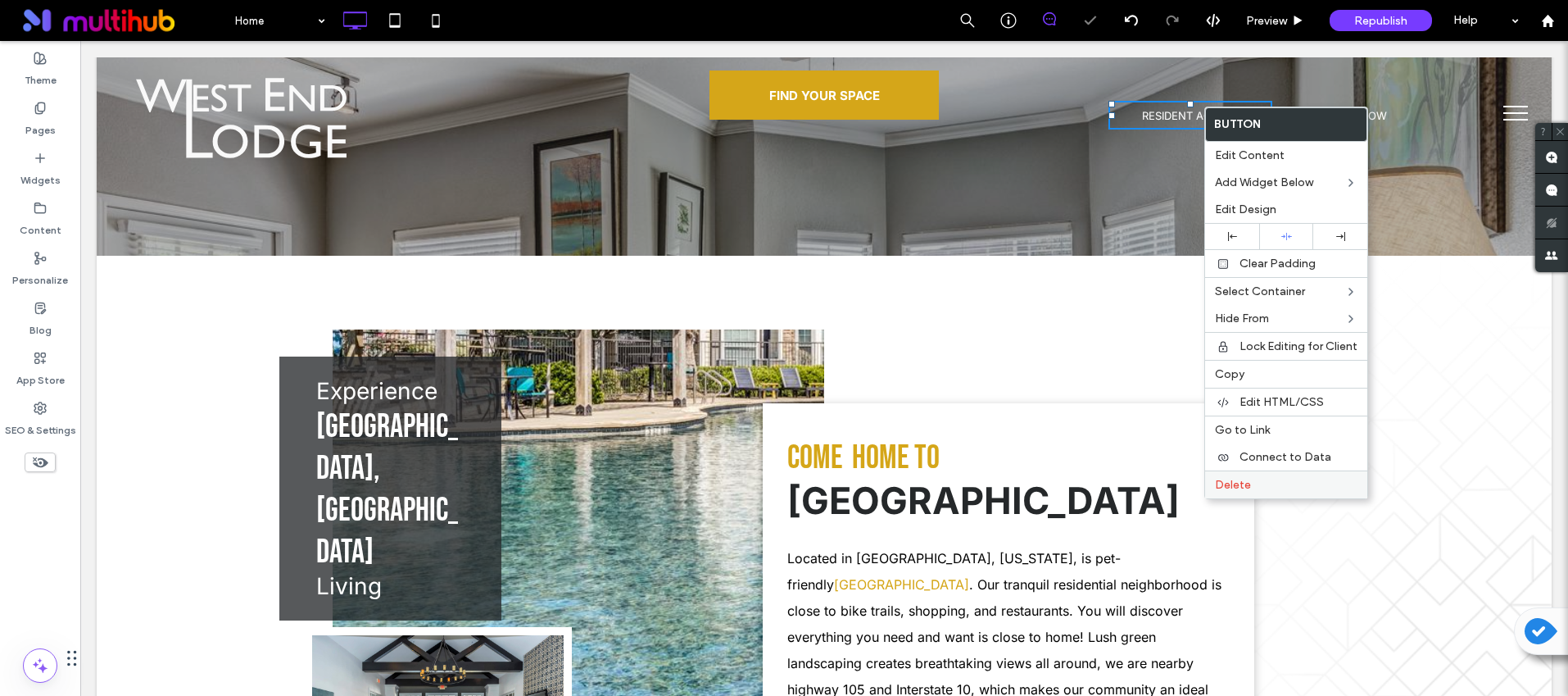
click at [1247, 488] on span "Delete" at bounding box center [1233, 484] width 36 height 14
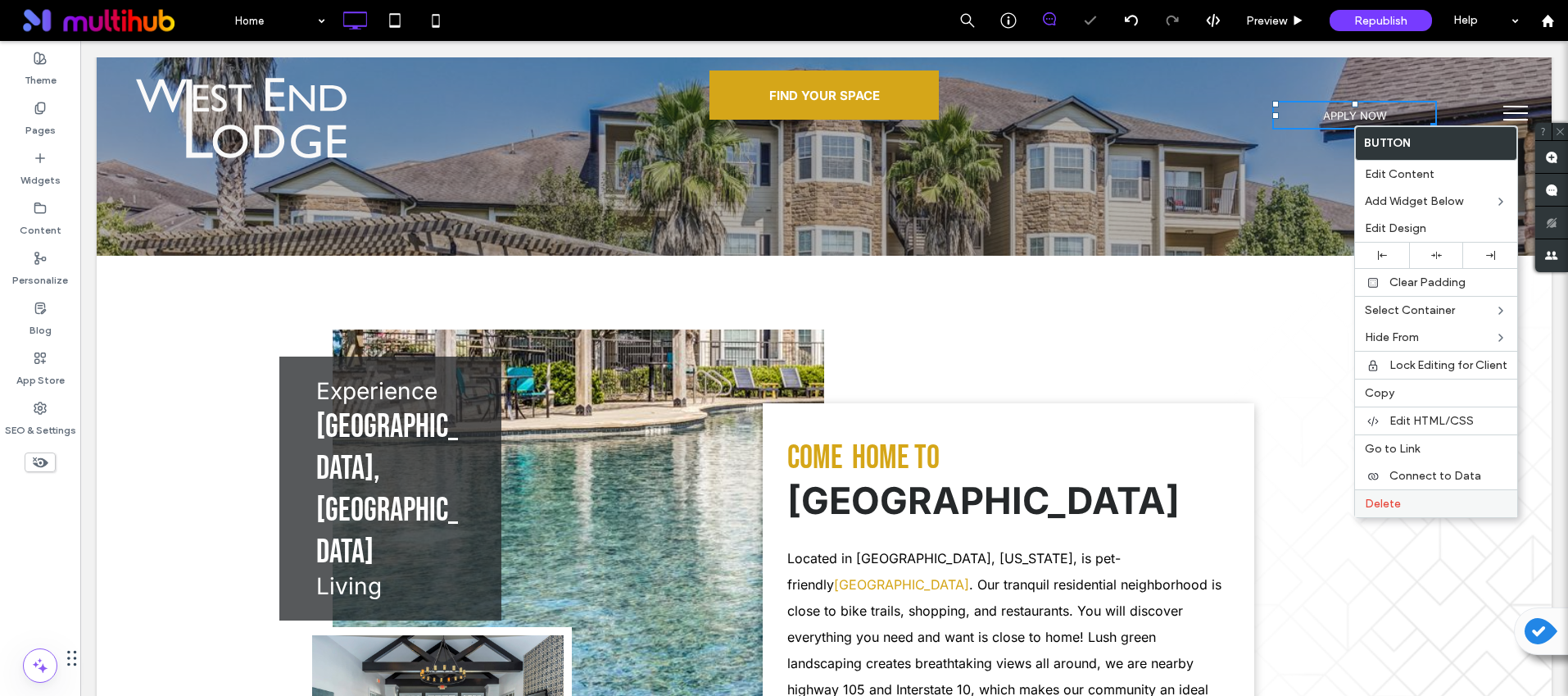
click at [1395, 505] on span "Delete" at bounding box center [1383, 504] width 36 height 14
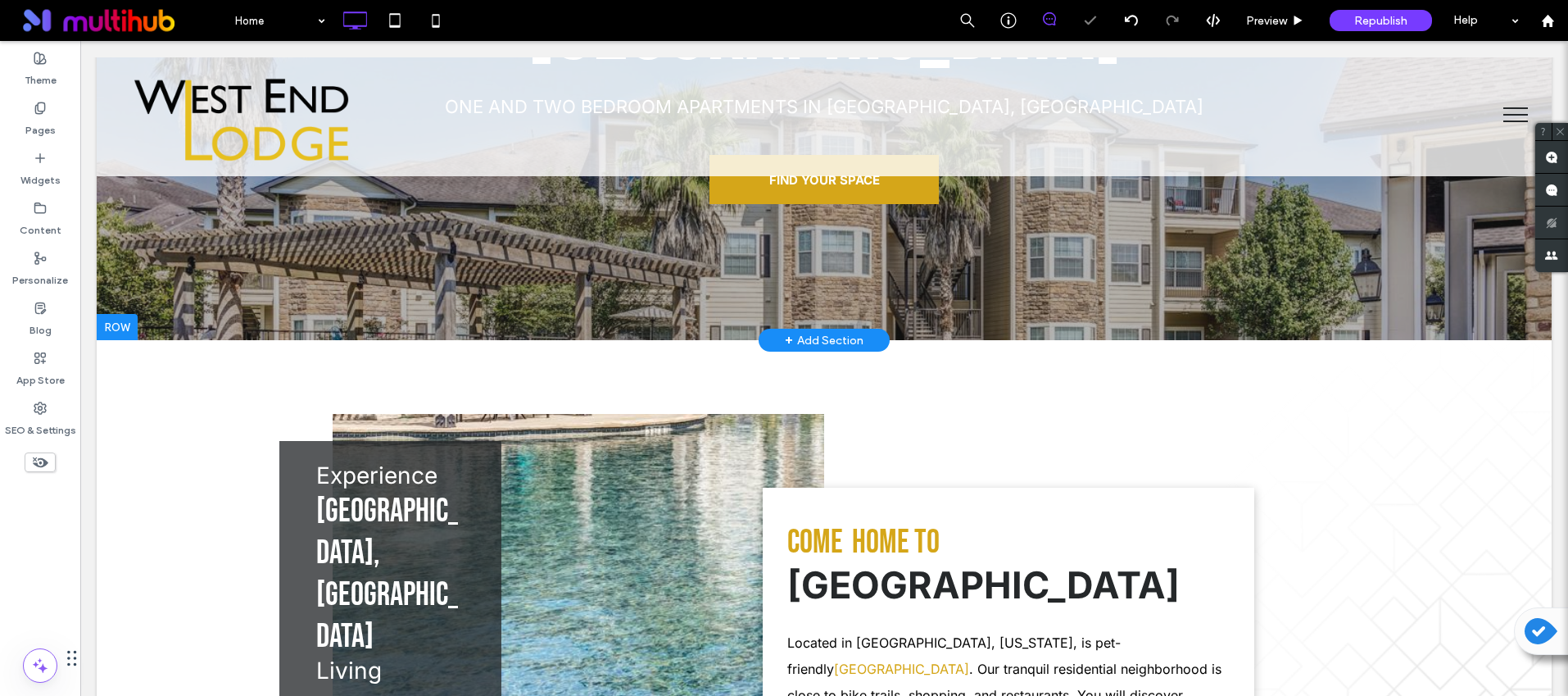
scroll to position [347, 0]
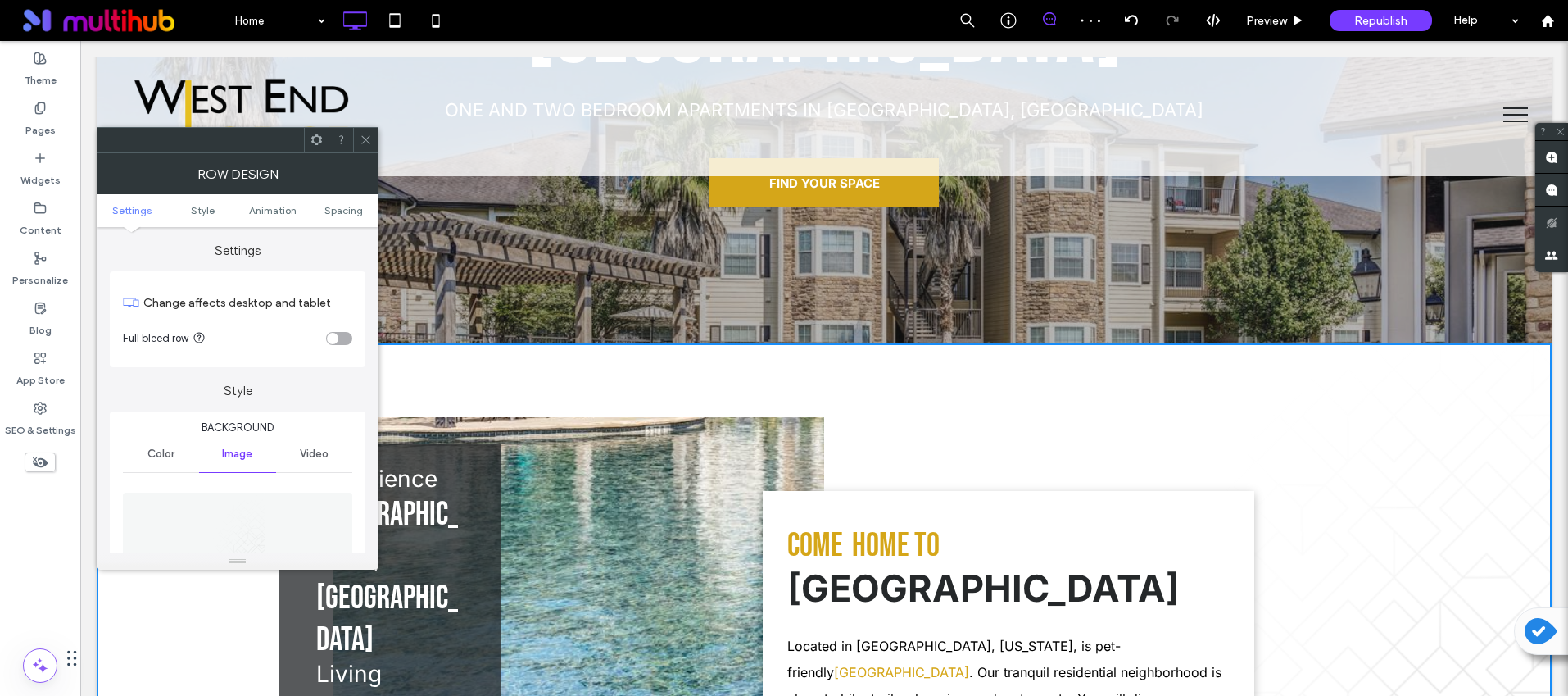
click at [369, 142] on icon at bounding box center [365, 139] width 13 height 13
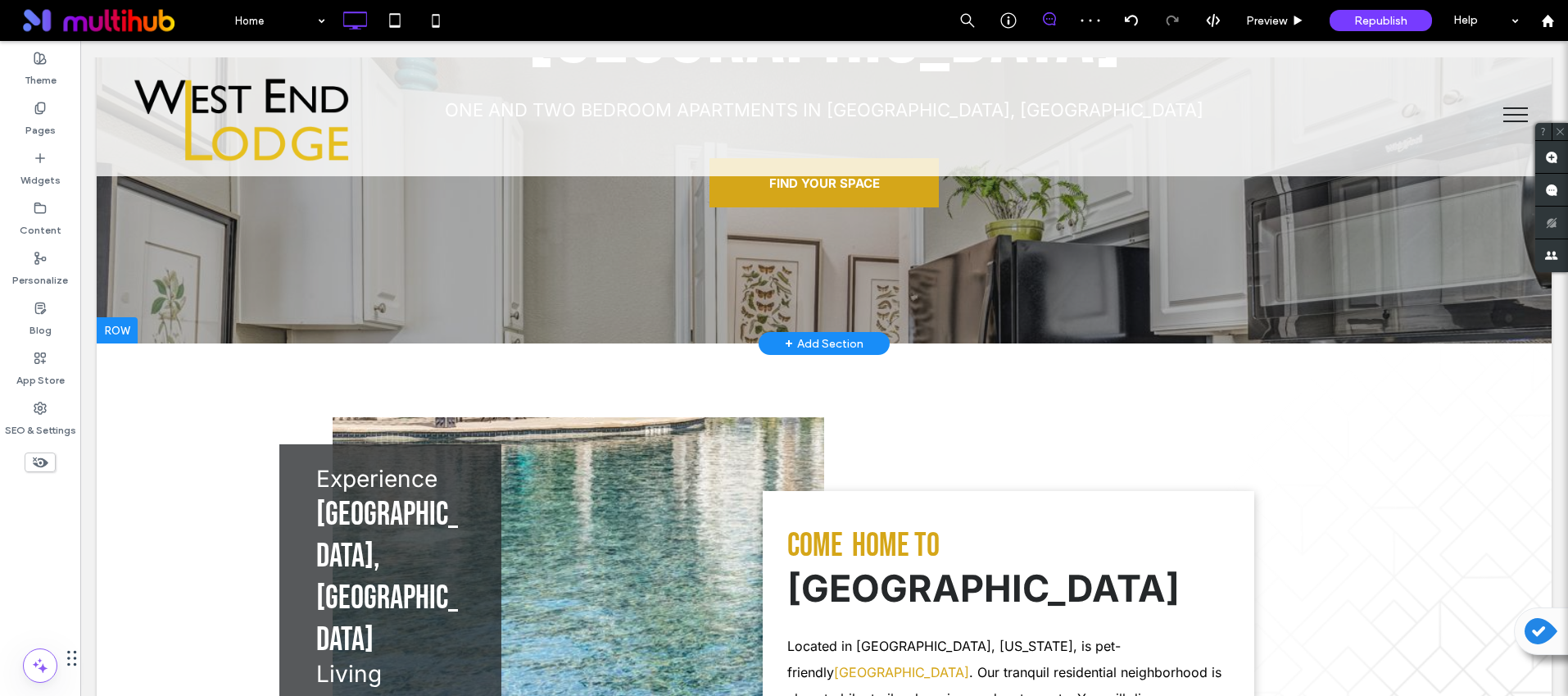
click at [839, 342] on div "+ Add Section" at bounding box center [823, 343] width 78 height 18
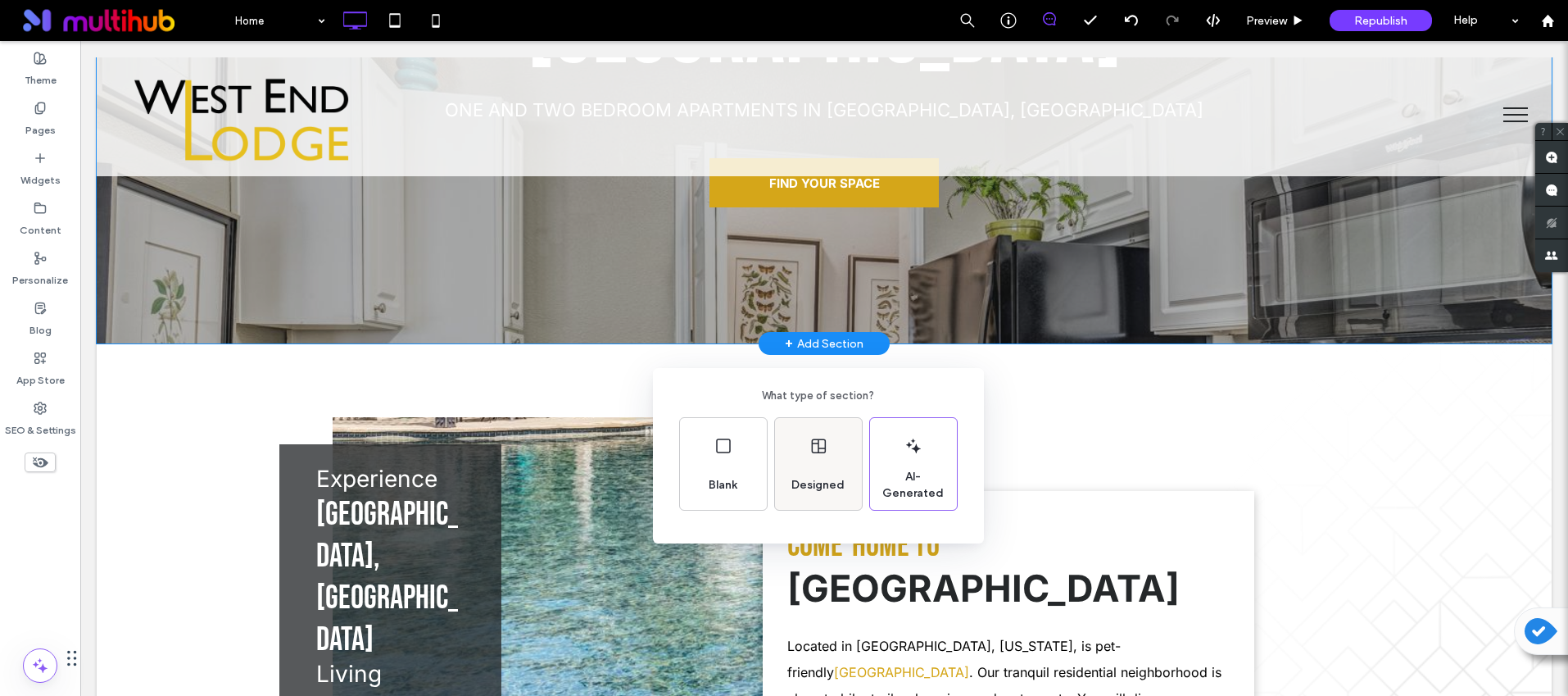
click at [807, 458] on div "Designed" at bounding box center [818, 464] width 87 height 92
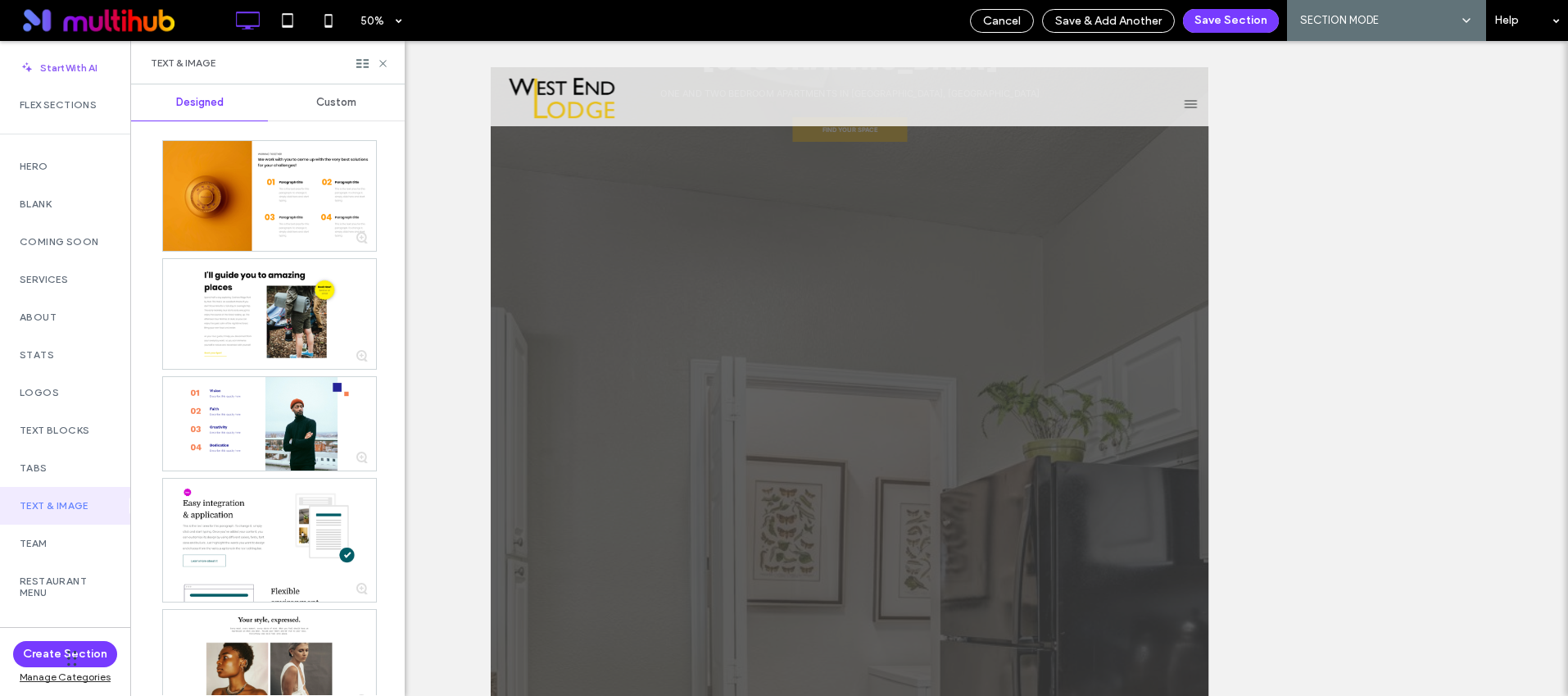
click at [324, 97] on span "Custom" at bounding box center [336, 102] width 41 height 14
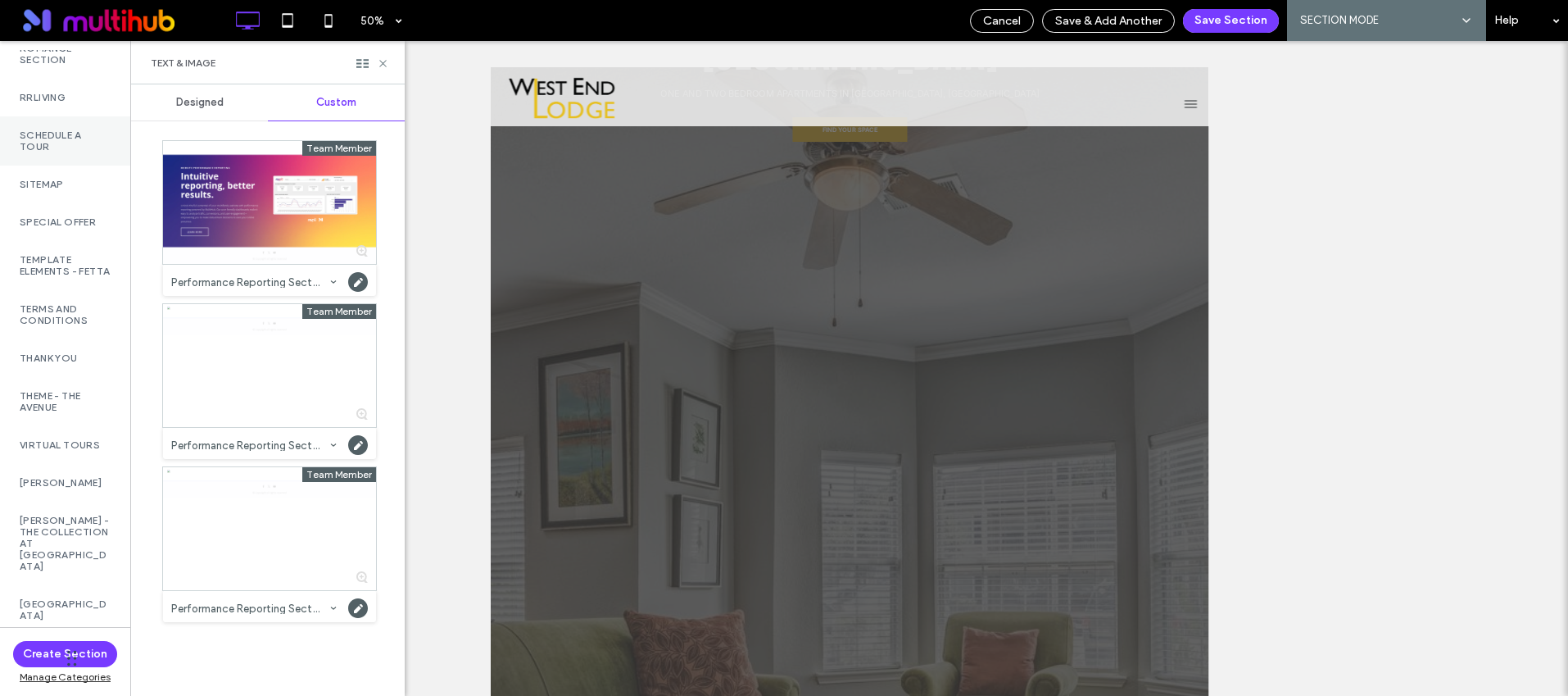
scroll to position [4104, 0]
click at [52, 102] on label "RRLiving" at bounding box center [65, 97] width 91 height 12
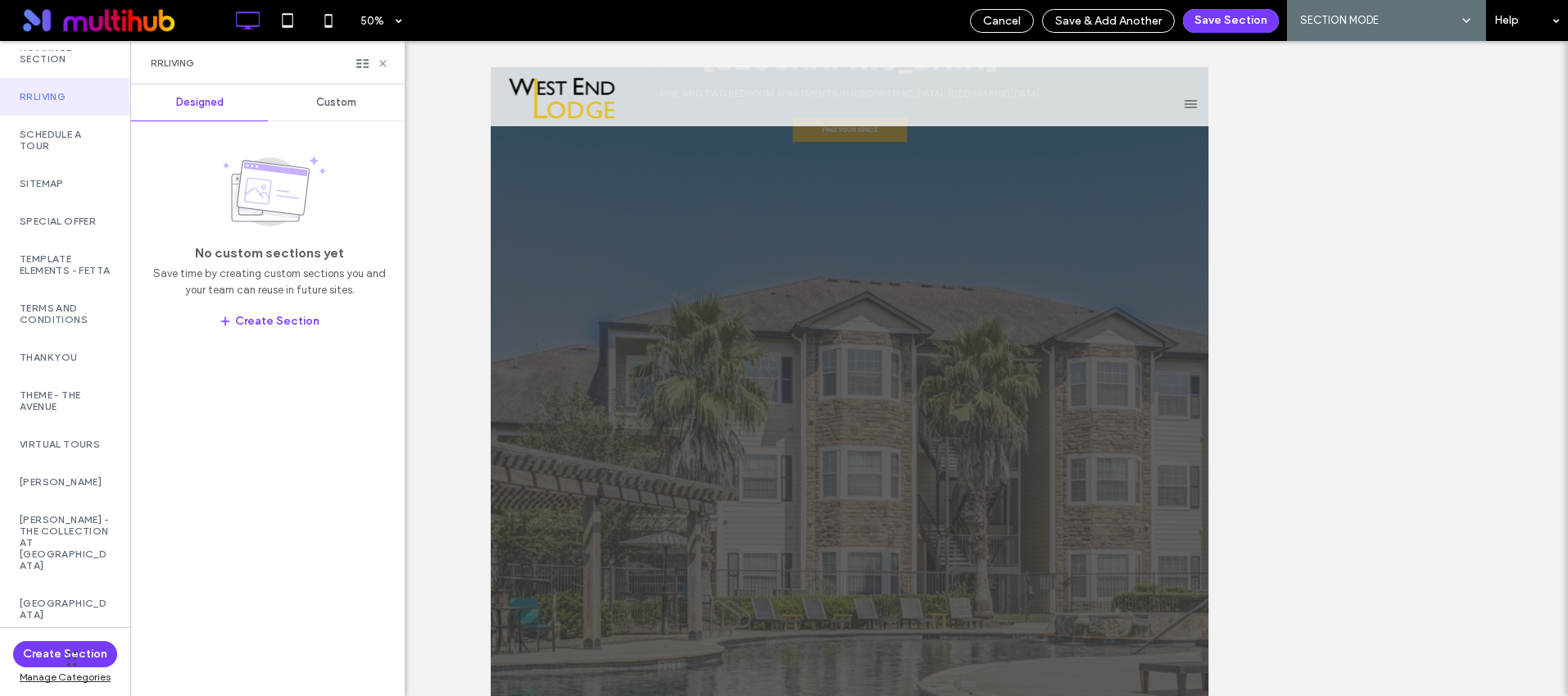
click at [327, 102] on span "Custom" at bounding box center [336, 102] width 41 height 14
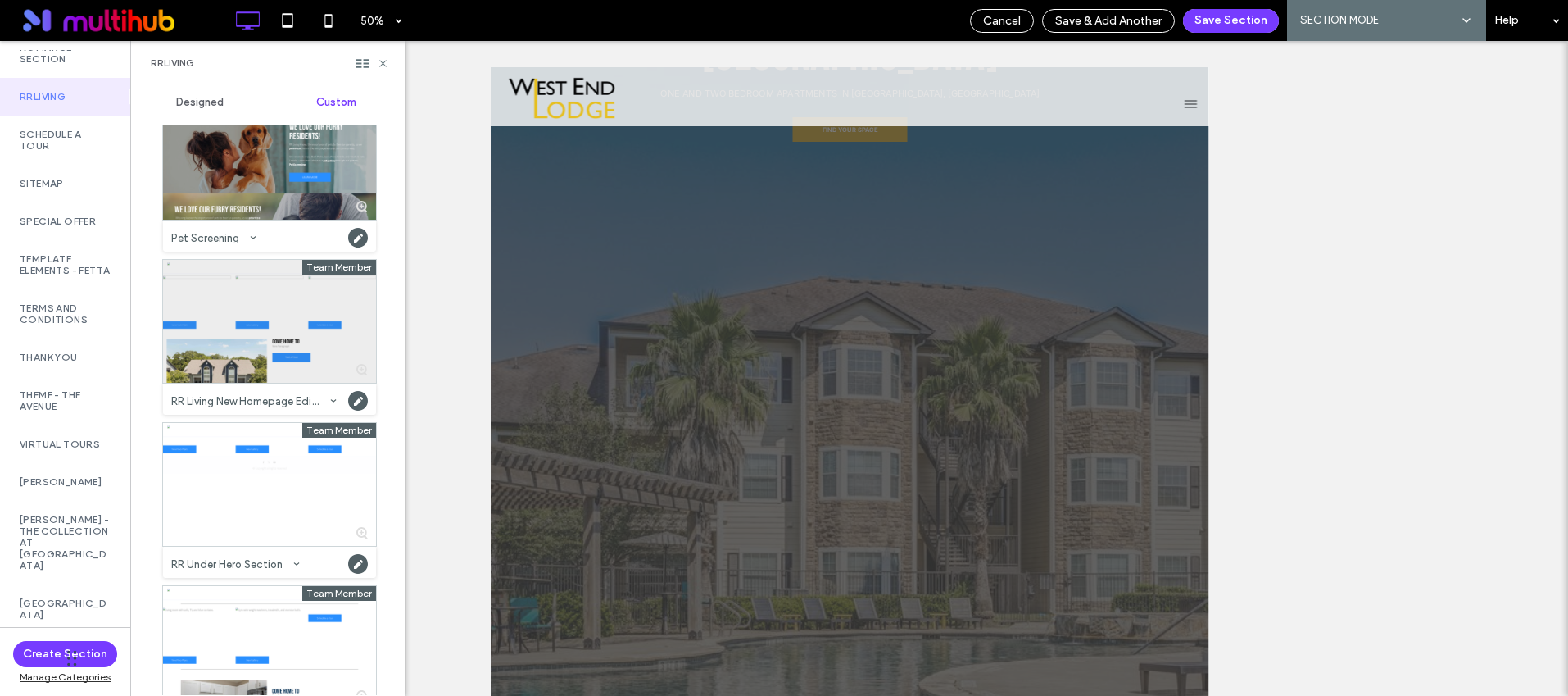
scroll to position [101, 0]
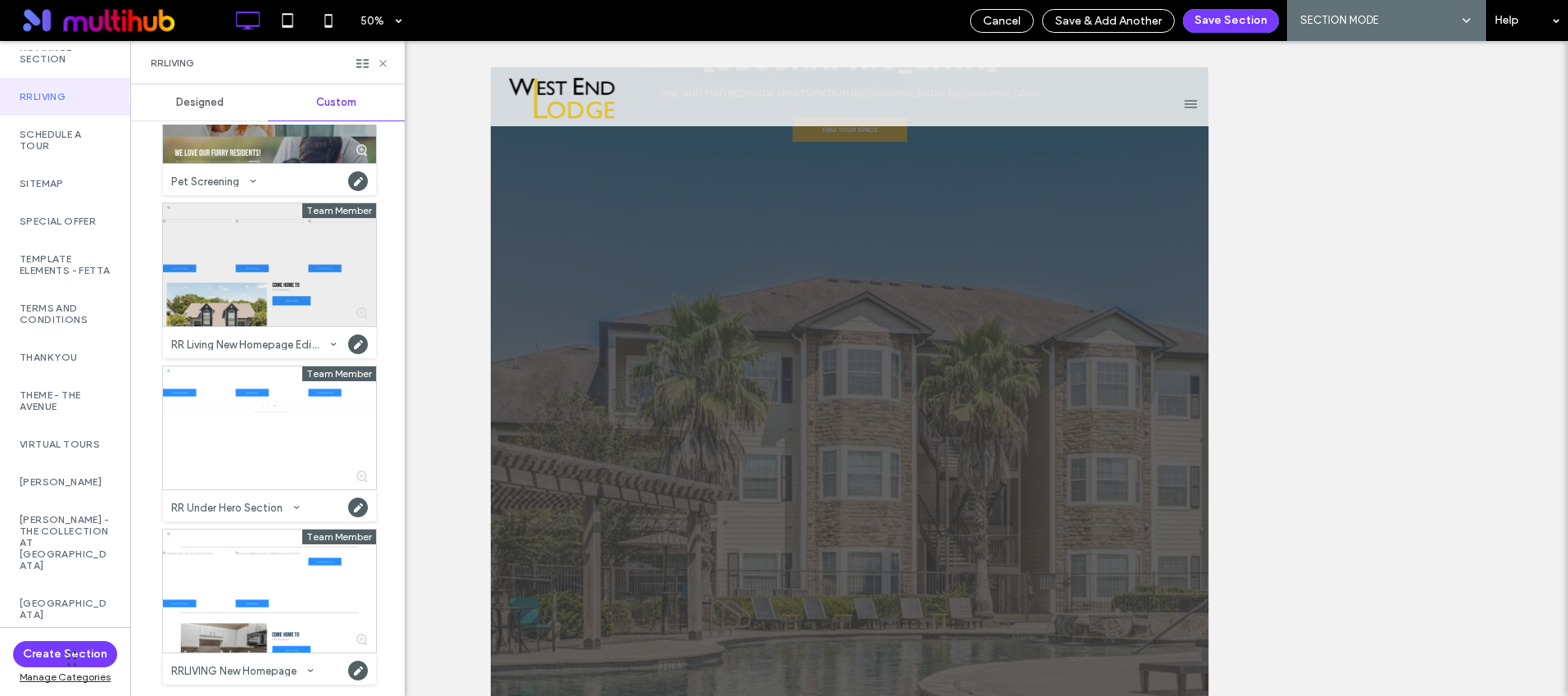
click at [256, 293] on div at bounding box center [270, 264] width 213 height 123
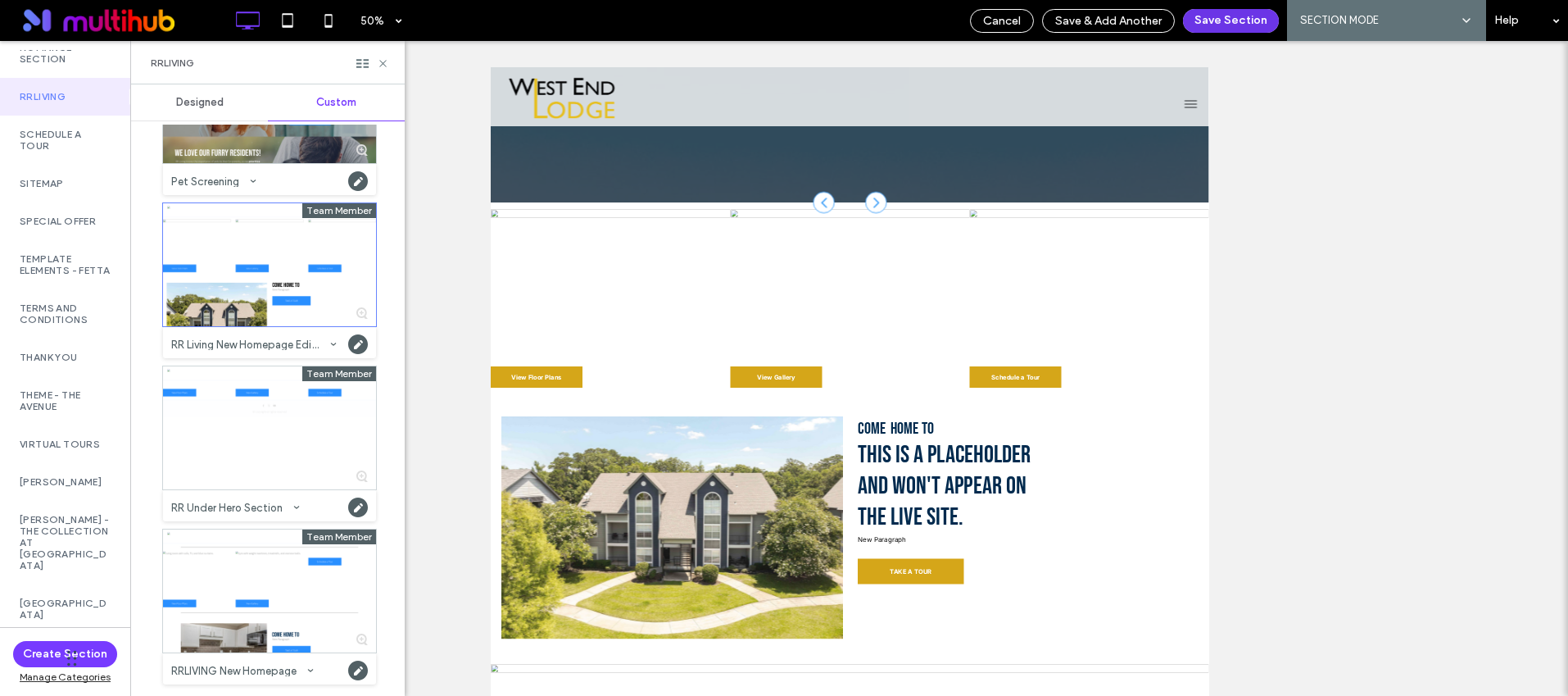
click at [1216, 14] on button "Save Section" at bounding box center [1231, 20] width 96 height 24
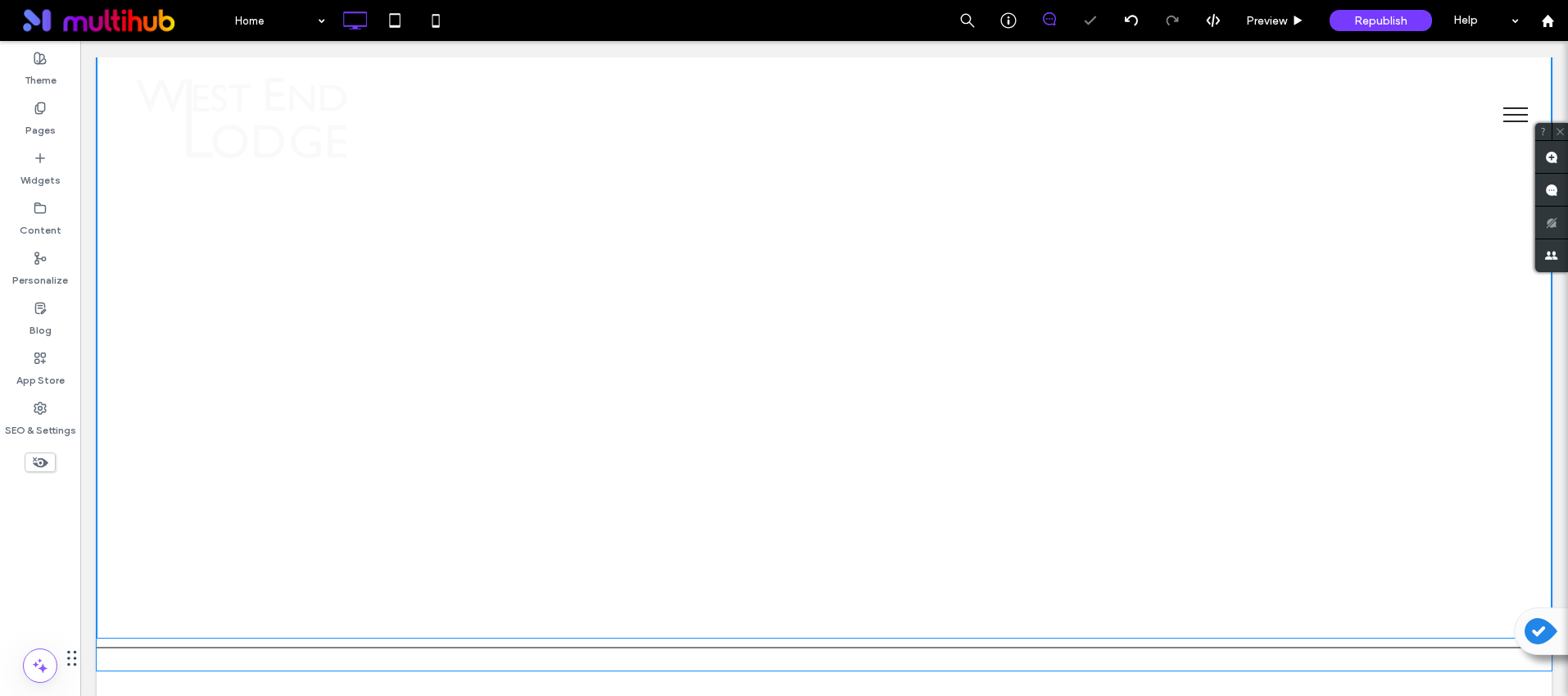
scroll to position [1886, 0]
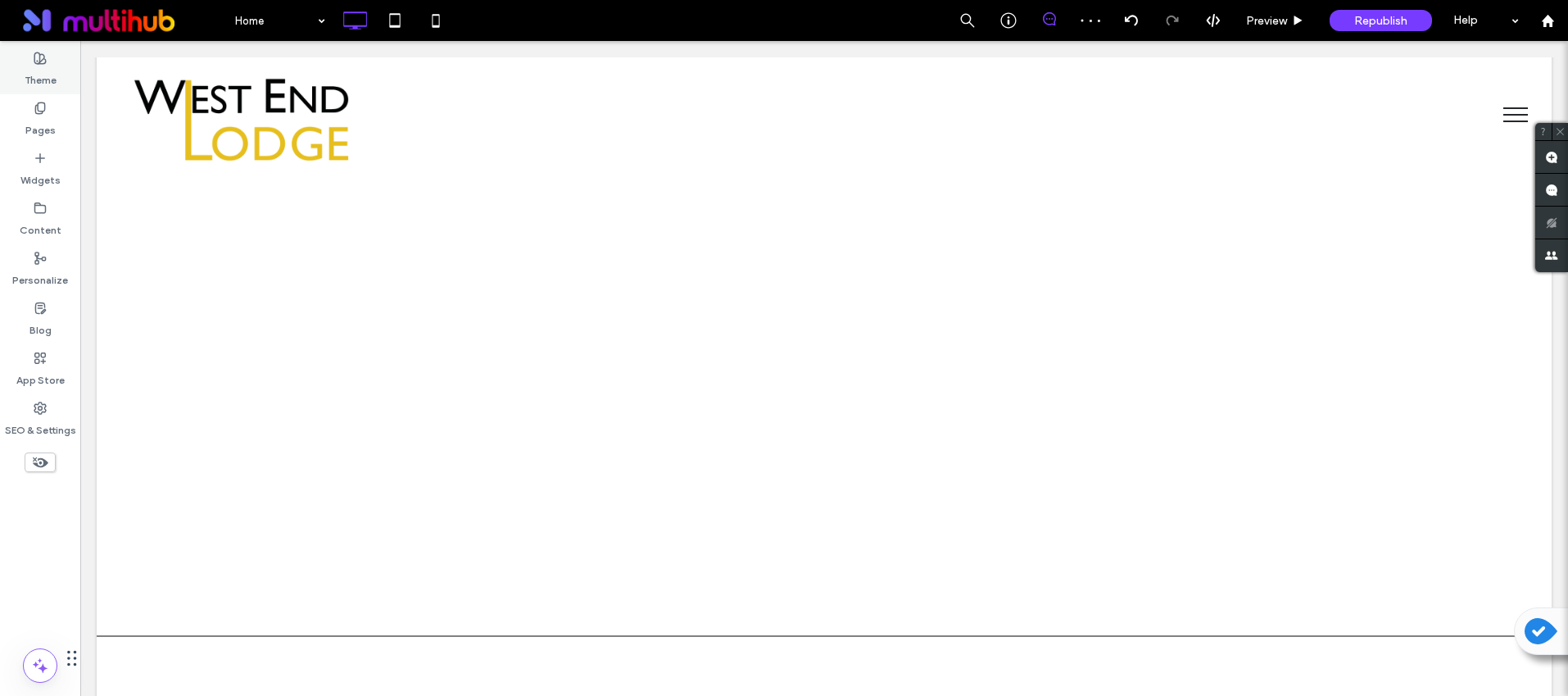
click at [47, 72] on label "Theme" at bounding box center [40, 76] width 32 height 23
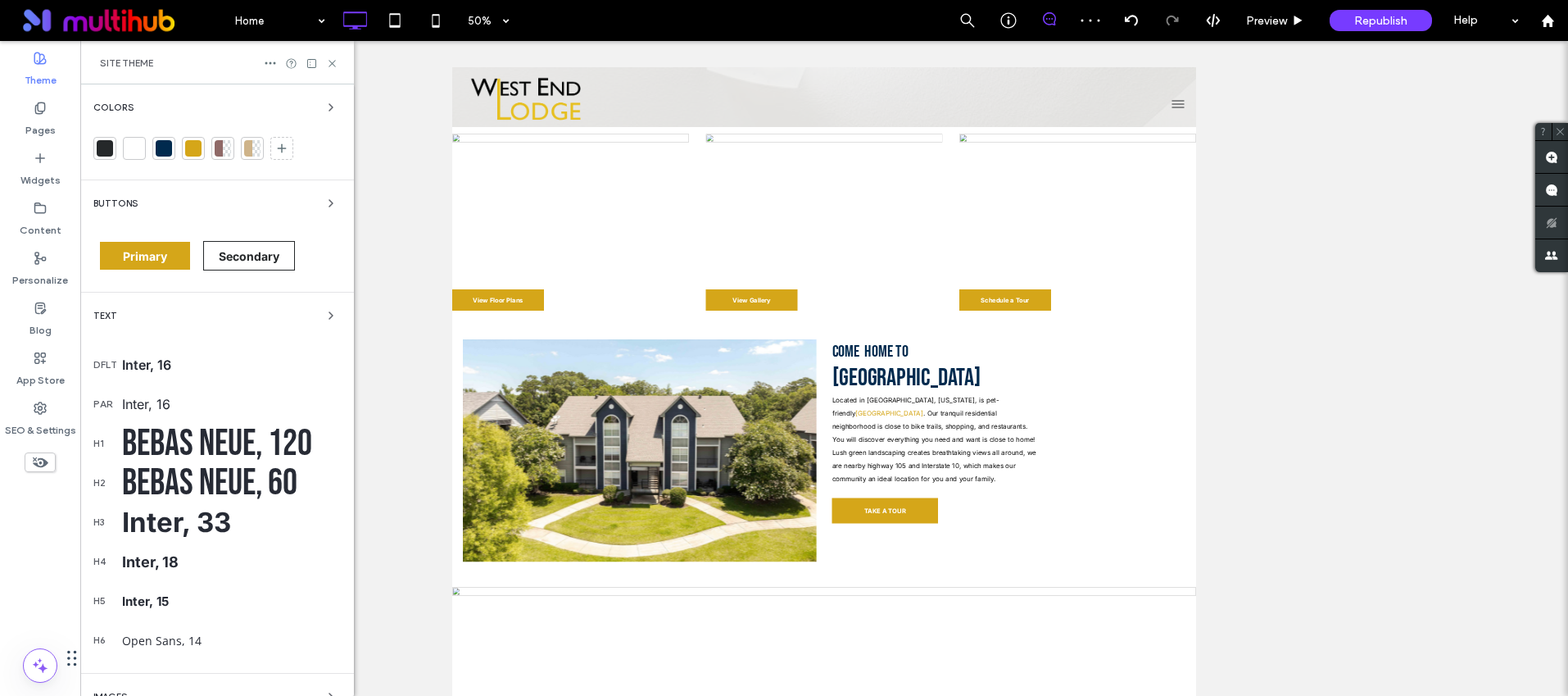
click at [107, 110] on span "Colors" at bounding box center [114, 107] width 41 height 9
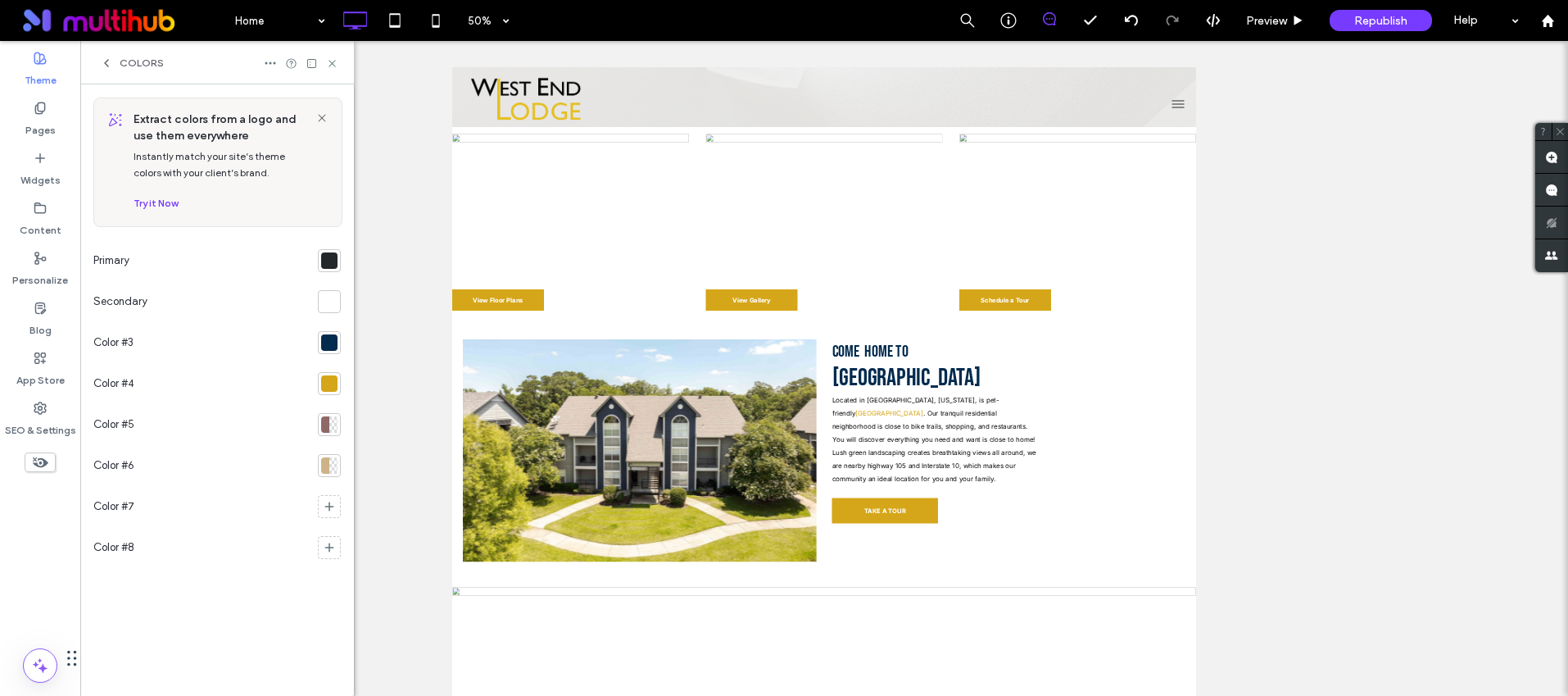
click at [327, 388] on div at bounding box center [328, 383] width 16 height 16
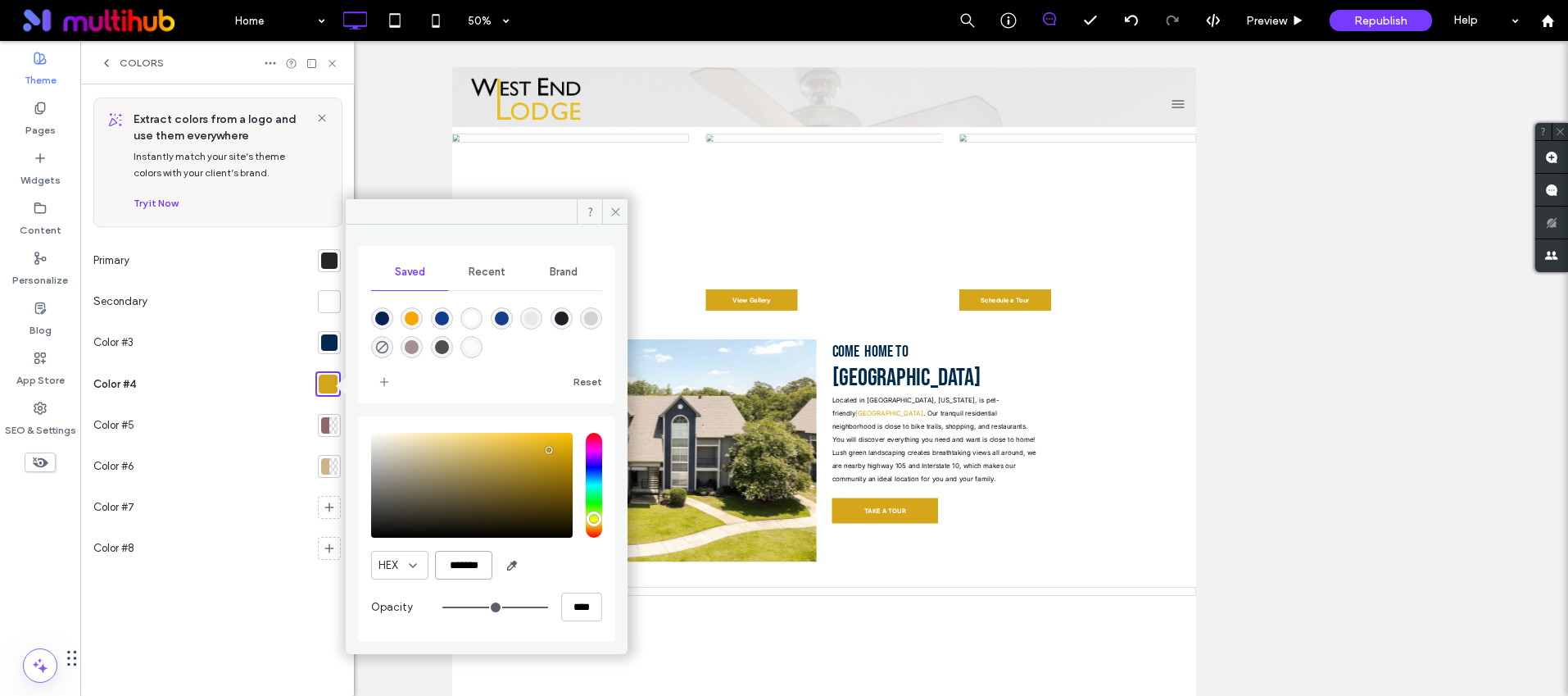
click at [468, 566] on input "*******" at bounding box center [463, 566] width 57 height 29
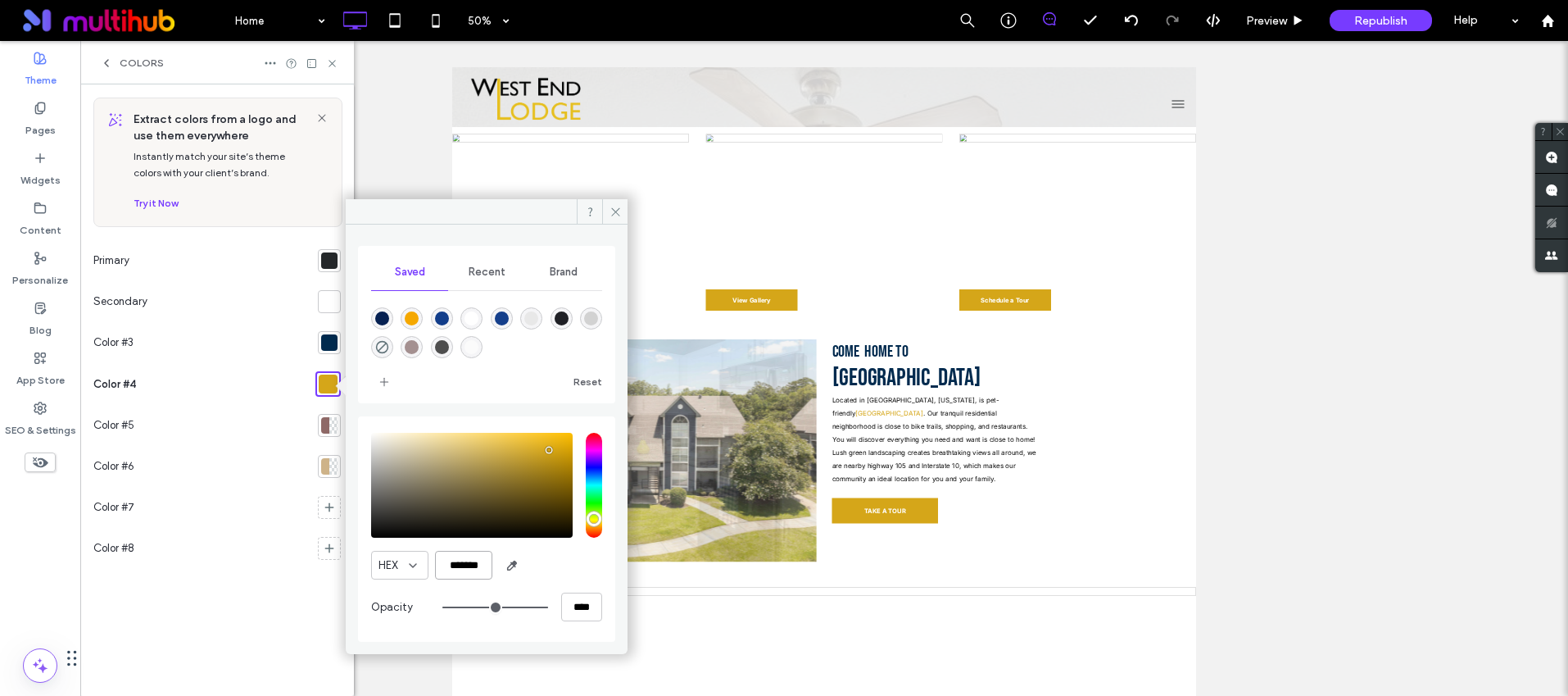
click at [468, 566] on input "*******" at bounding box center [463, 566] width 57 height 29
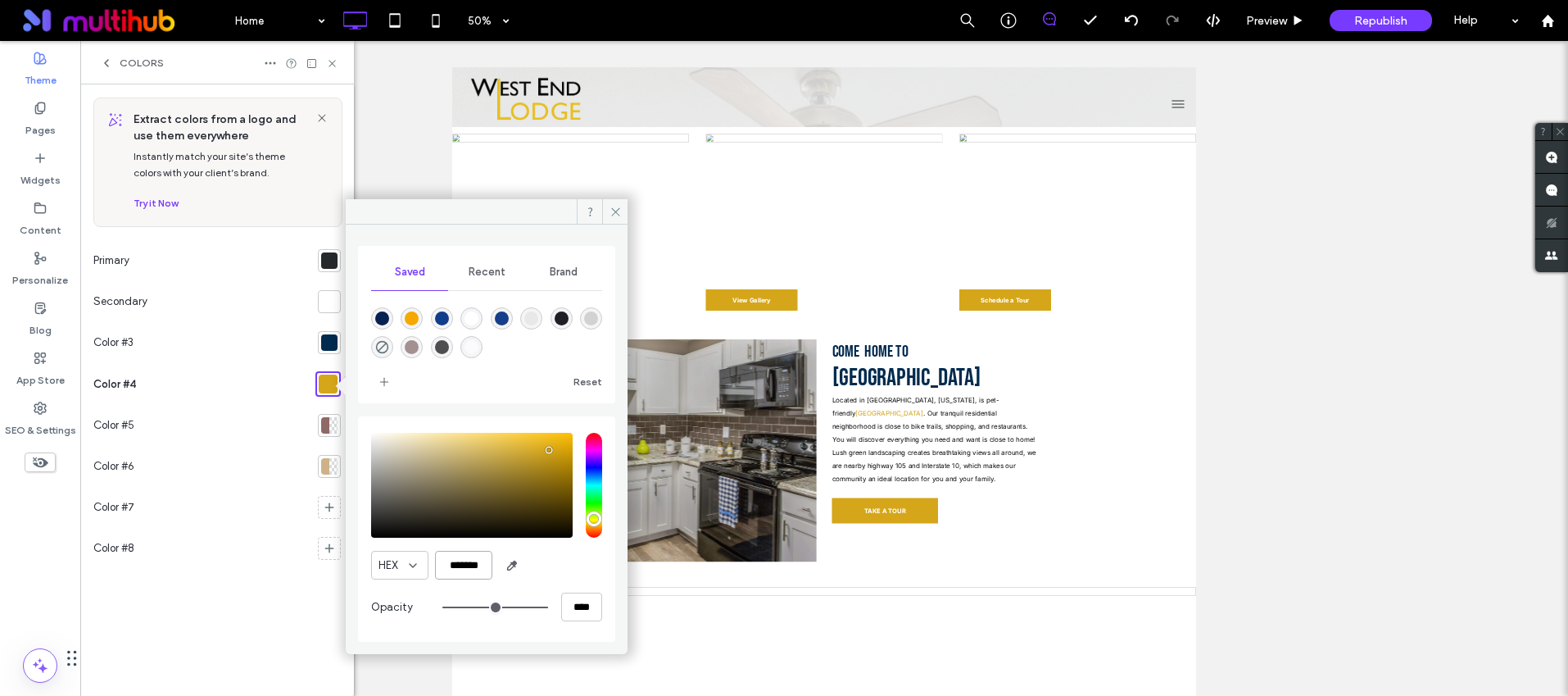
paste input "color picker textbox"
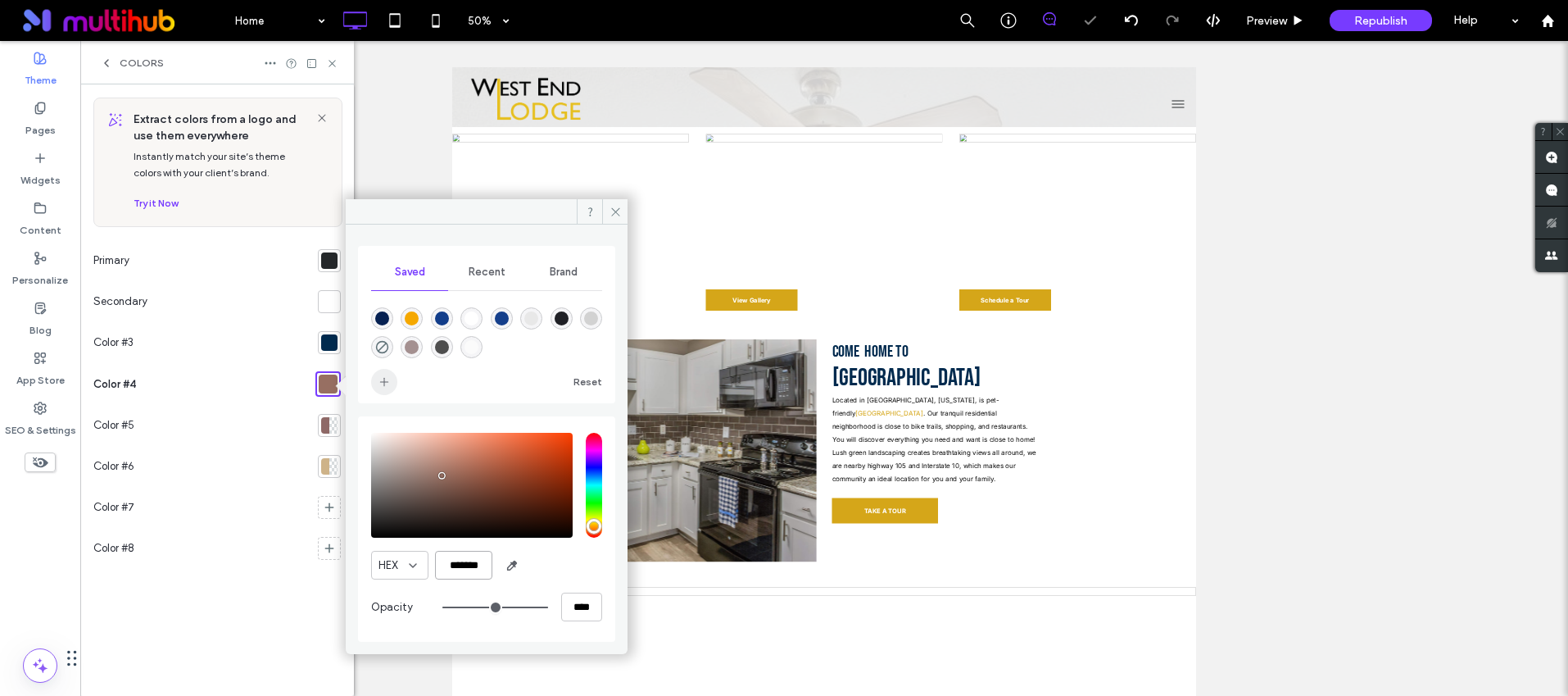
type input "*******"
click at [382, 383] on icon "add color" at bounding box center [385, 382] width 14 height 14
click at [602, 199] on span at bounding box center [614, 211] width 25 height 24
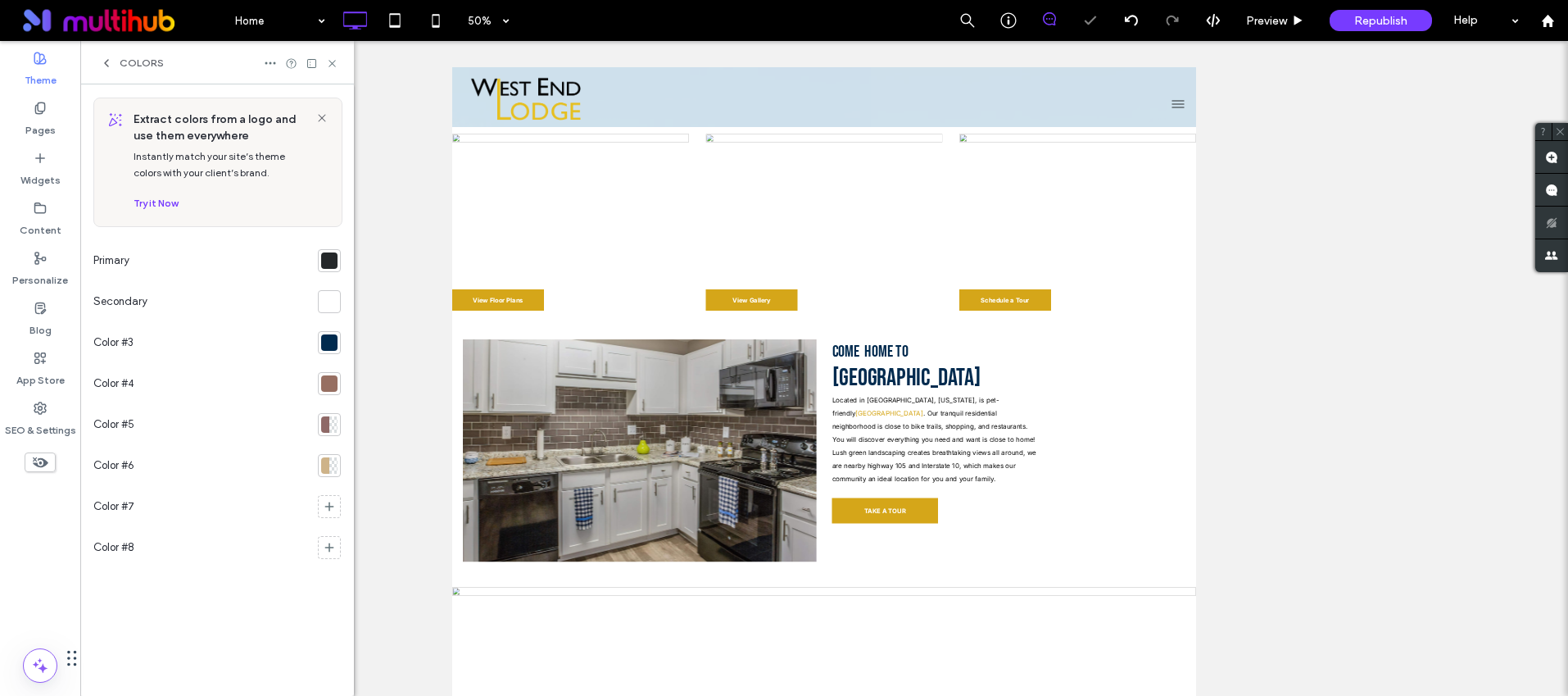
click at [334, 342] on div at bounding box center [328, 342] width 16 height 16
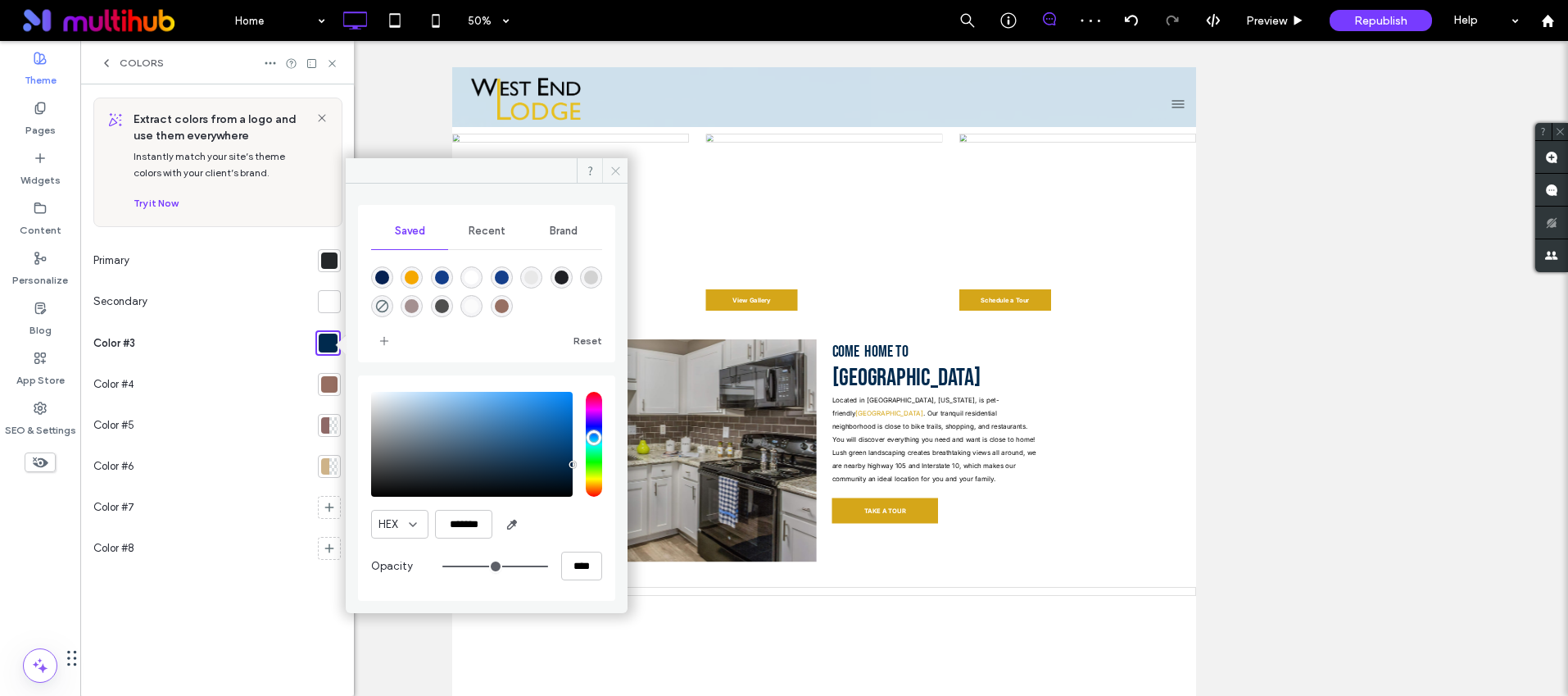
click at [613, 172] on use at bounding box center [615, 170] width 8 height 8
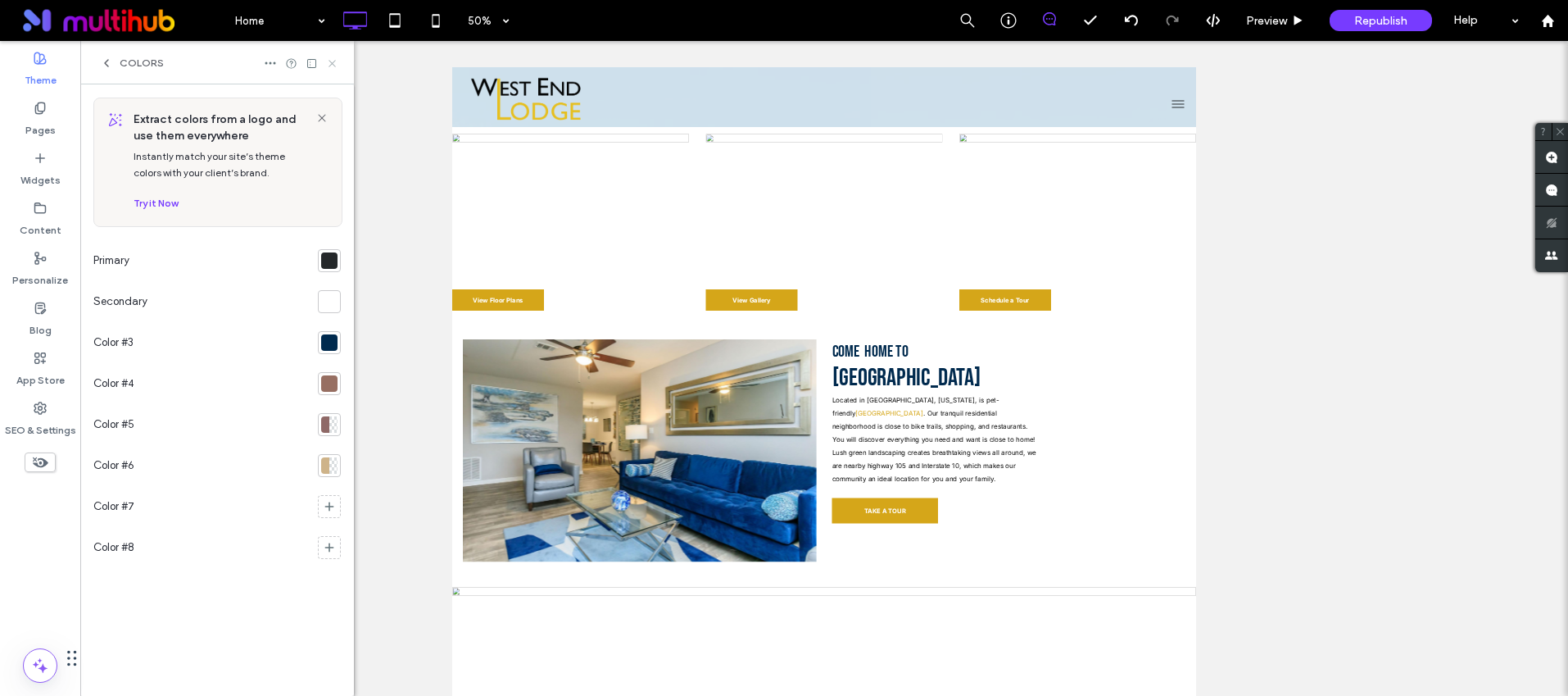
click at [334, 63] on icon at bounding box center [332, 63] width 13 height 13
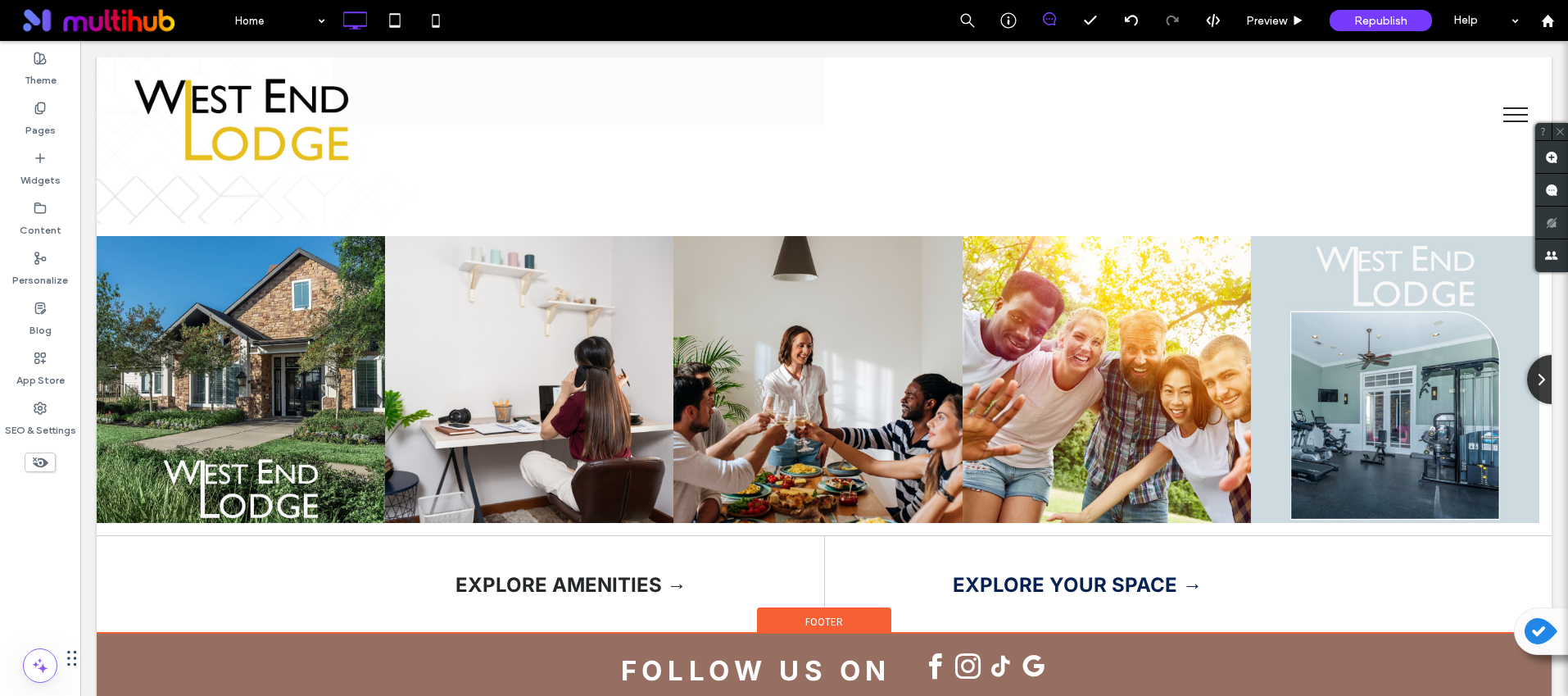
scroll to position [5333, 0]
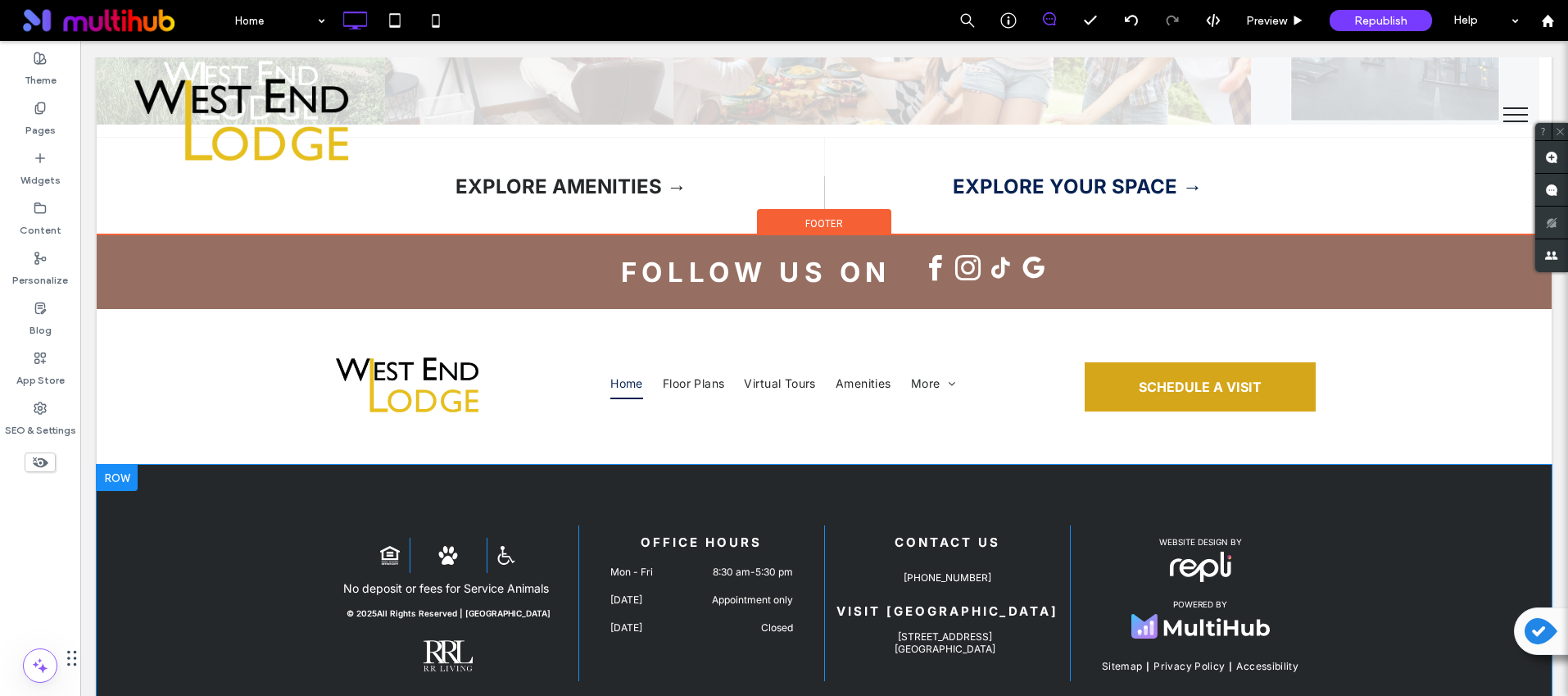
click at [127, 465] on div at bounding box center [117, 478] width 41 height 26
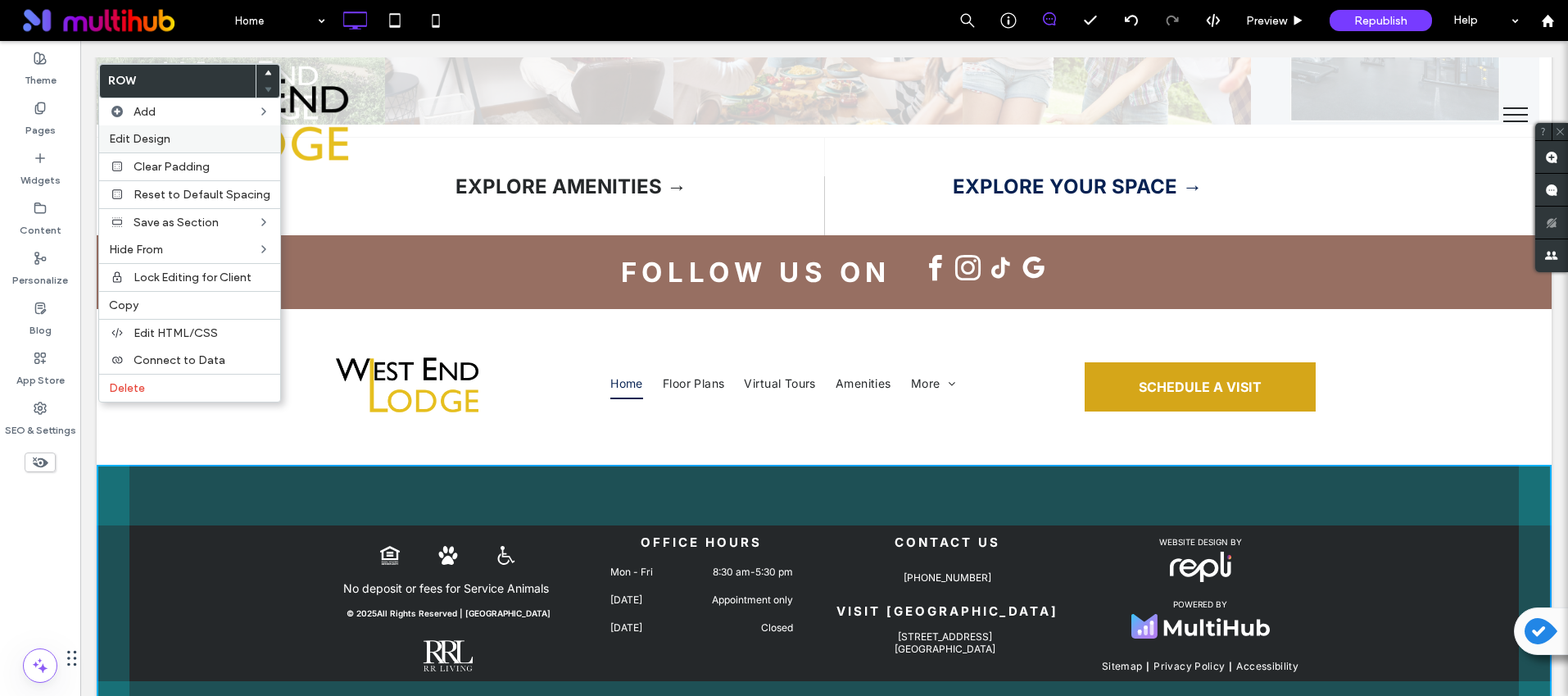
click at [149, 144] on span "Edit Design" at bounding box center [140, 139] width 62 height 14
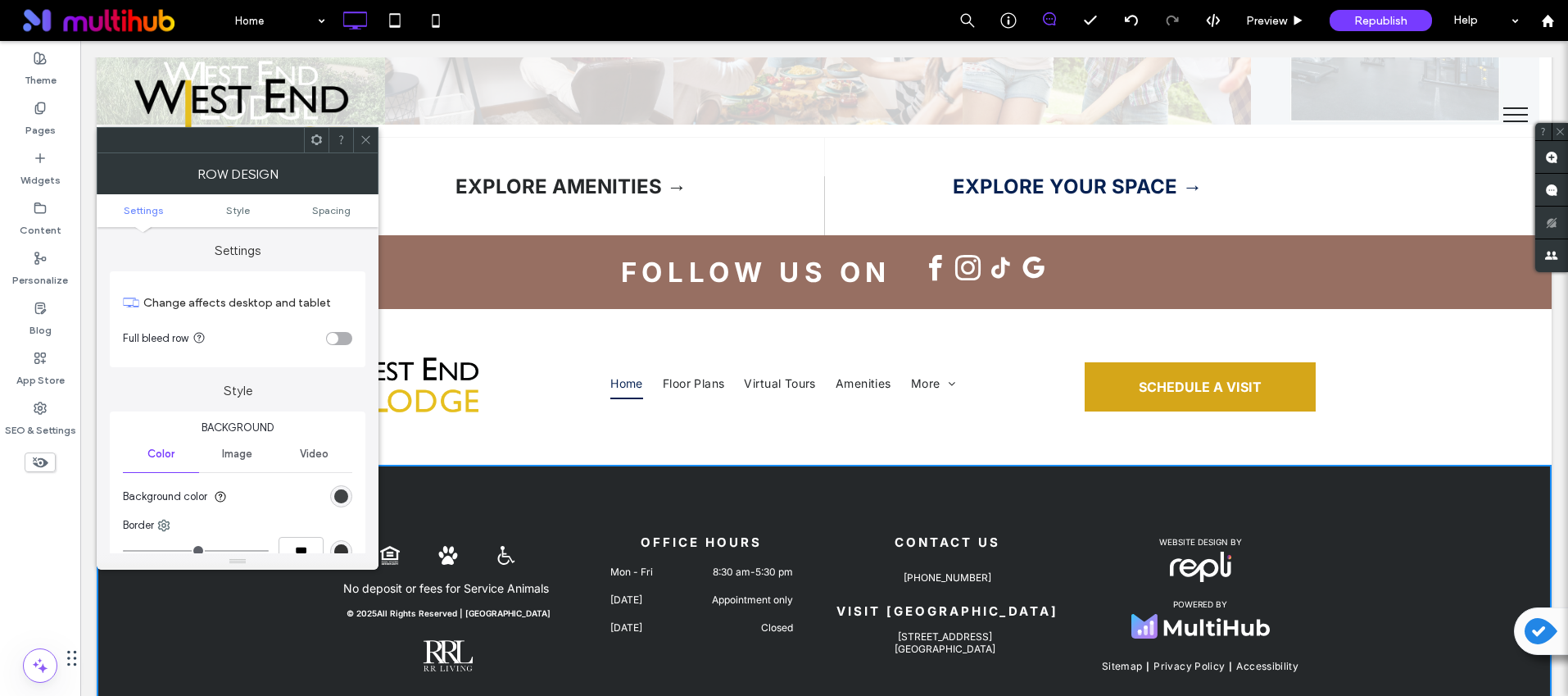
click at [335, 496] on div "rgb(37, 40, 42)" at bounding box center [341, 496] width 14 height 14
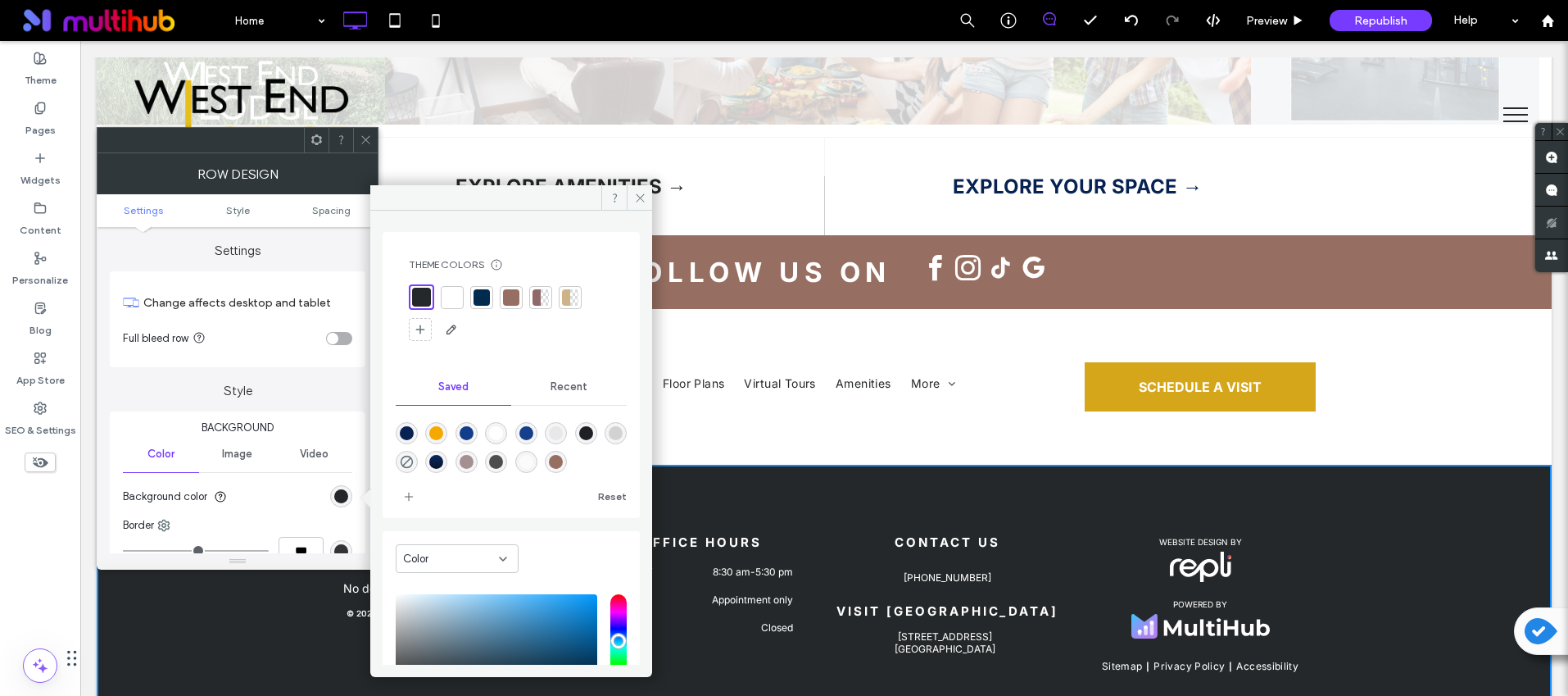
click at [510, 296] on div at bounding box center [511, 297] width 16 height 16
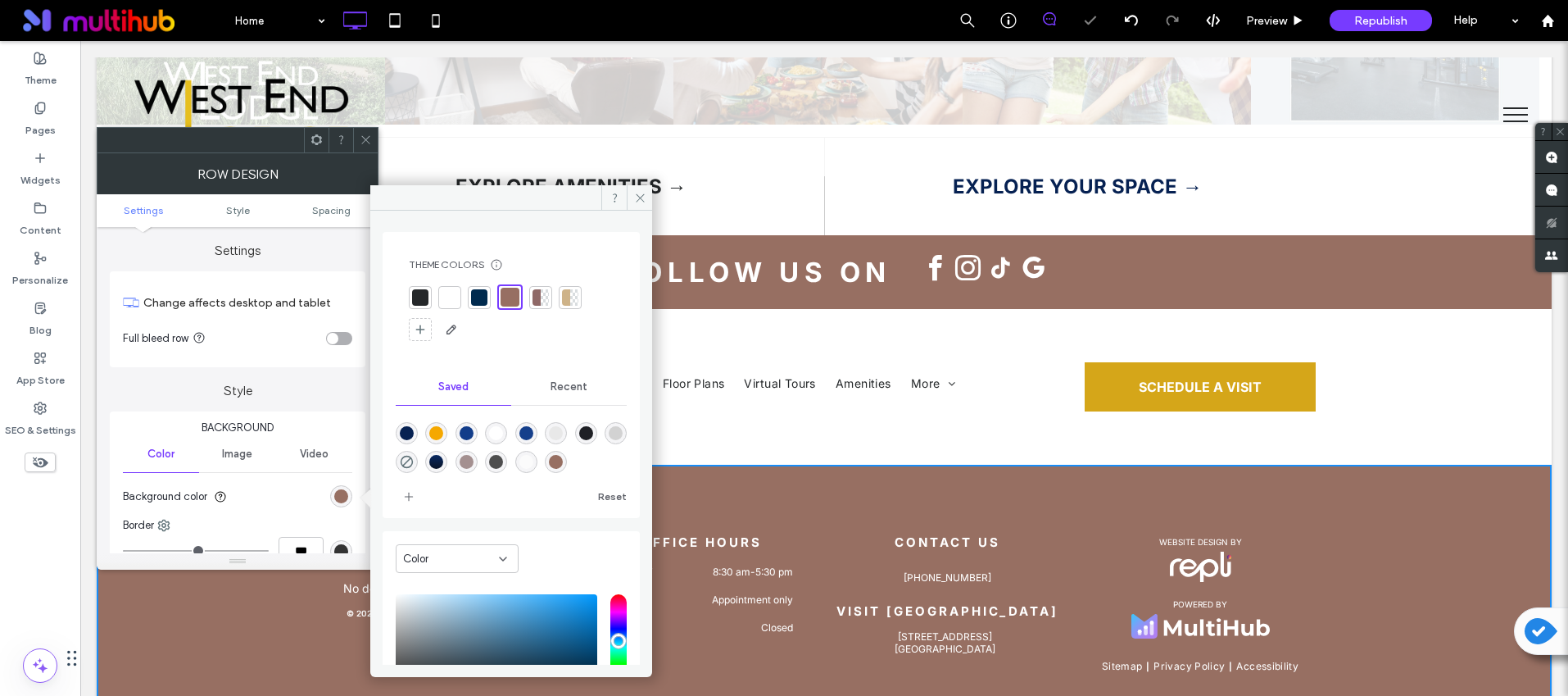
click at [367, 130] on span at bounding box center [365, 139] width 13 height 24
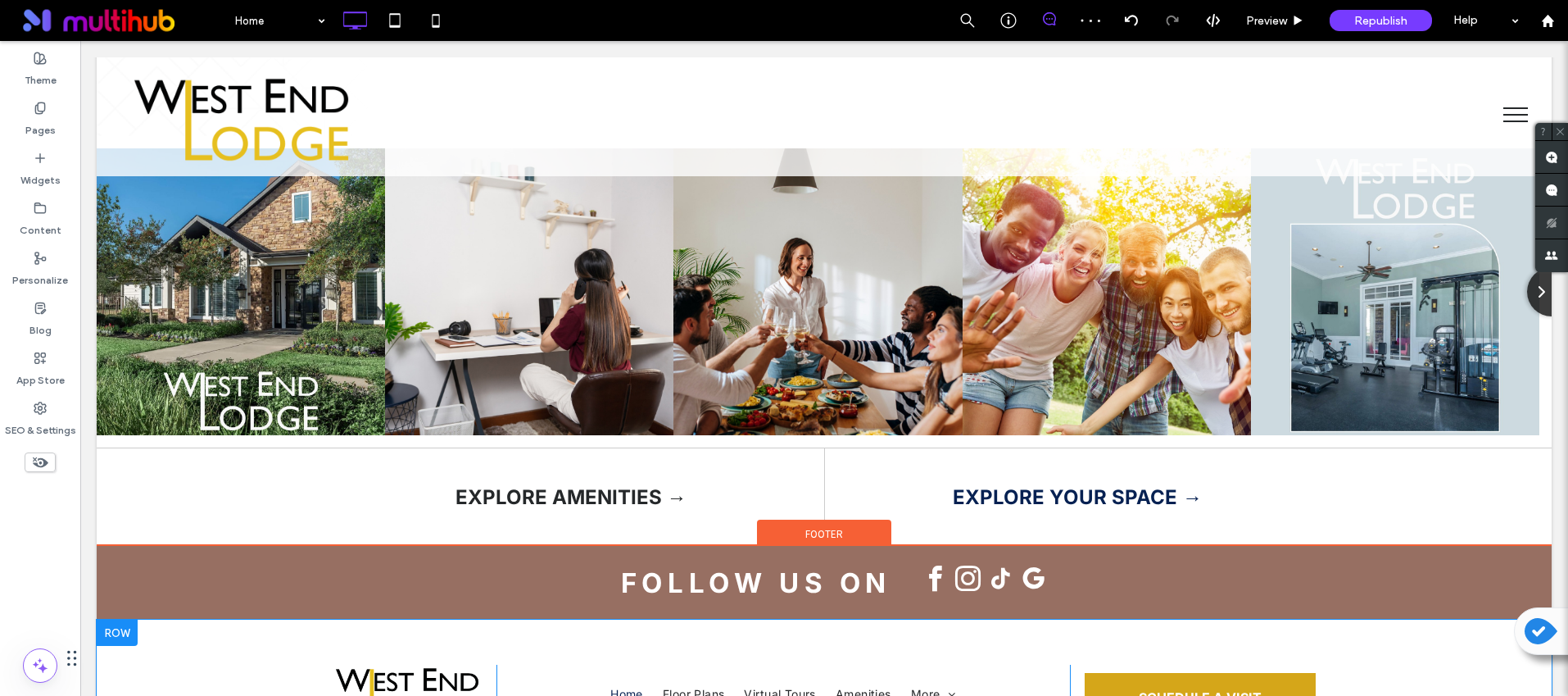
scroll to position [5018, 0]
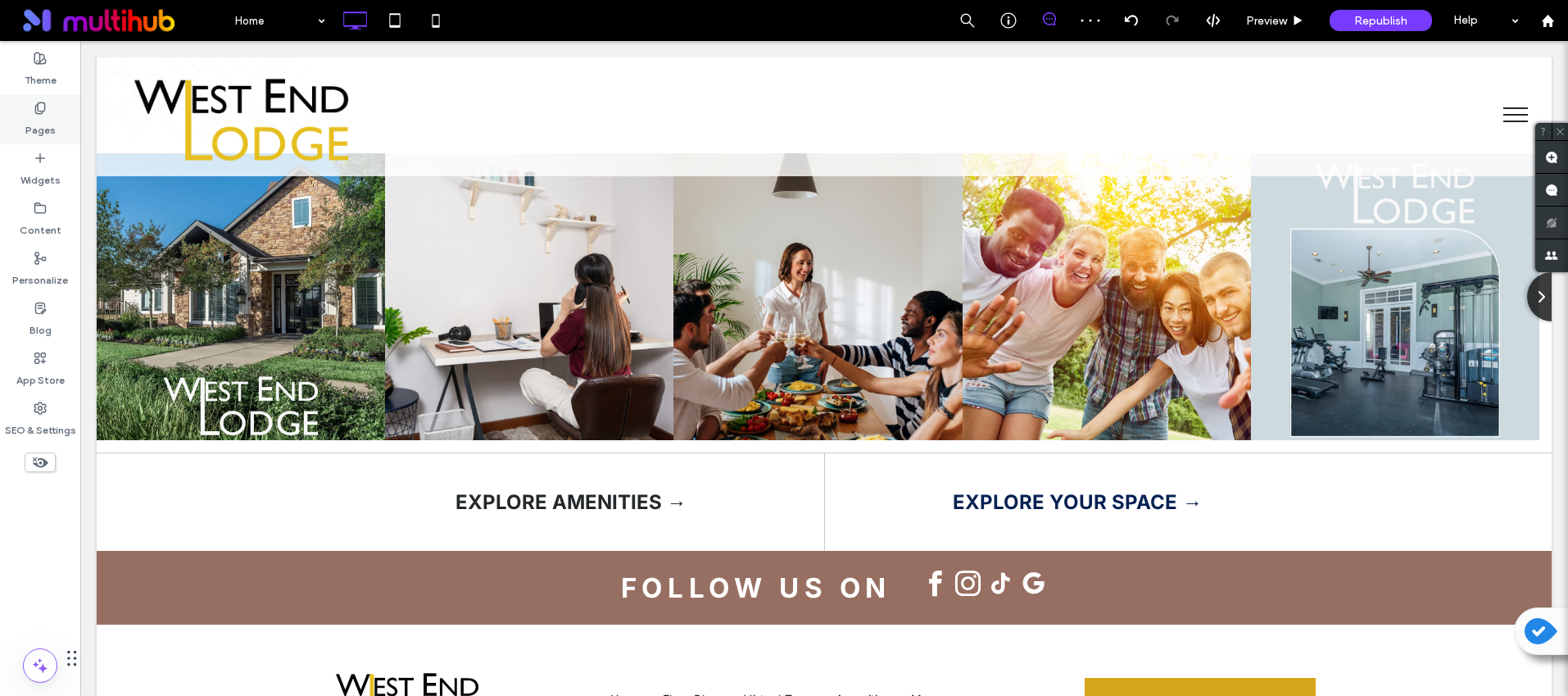
click at [49, 66] on label "Theme" at bounding box center [40, 76] width 32 height 23
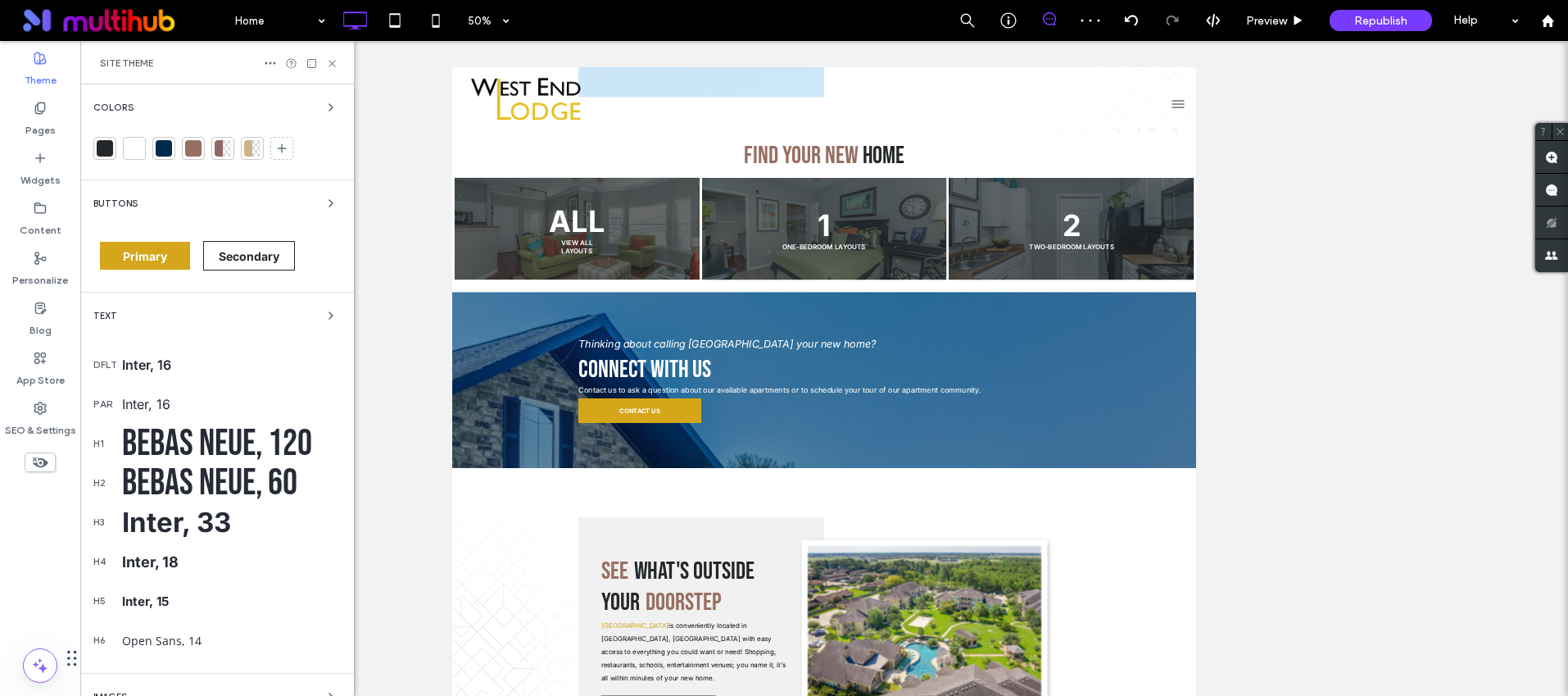
click at [109, 202] on span "Buttons" at bounding box center [116, 203] width 44 height 9
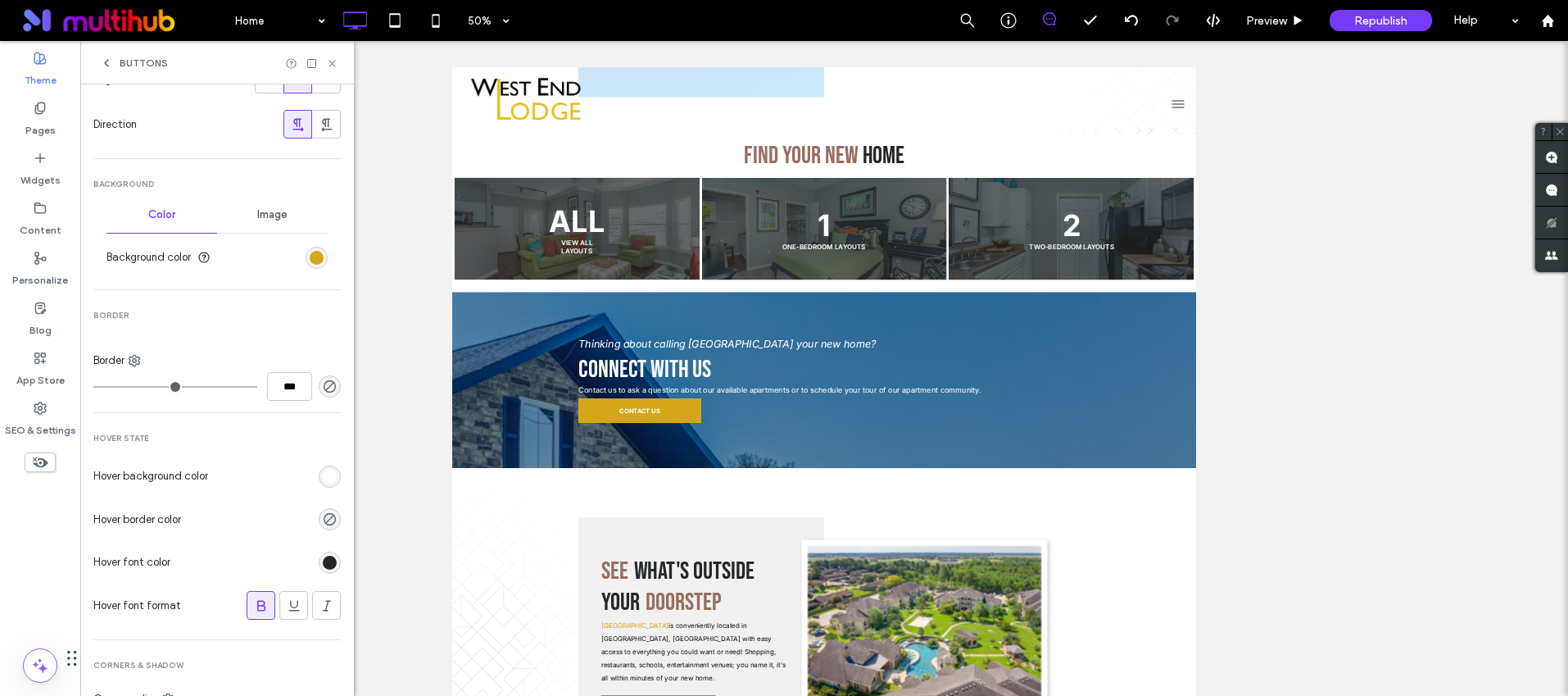
scroll to position [455, 0]
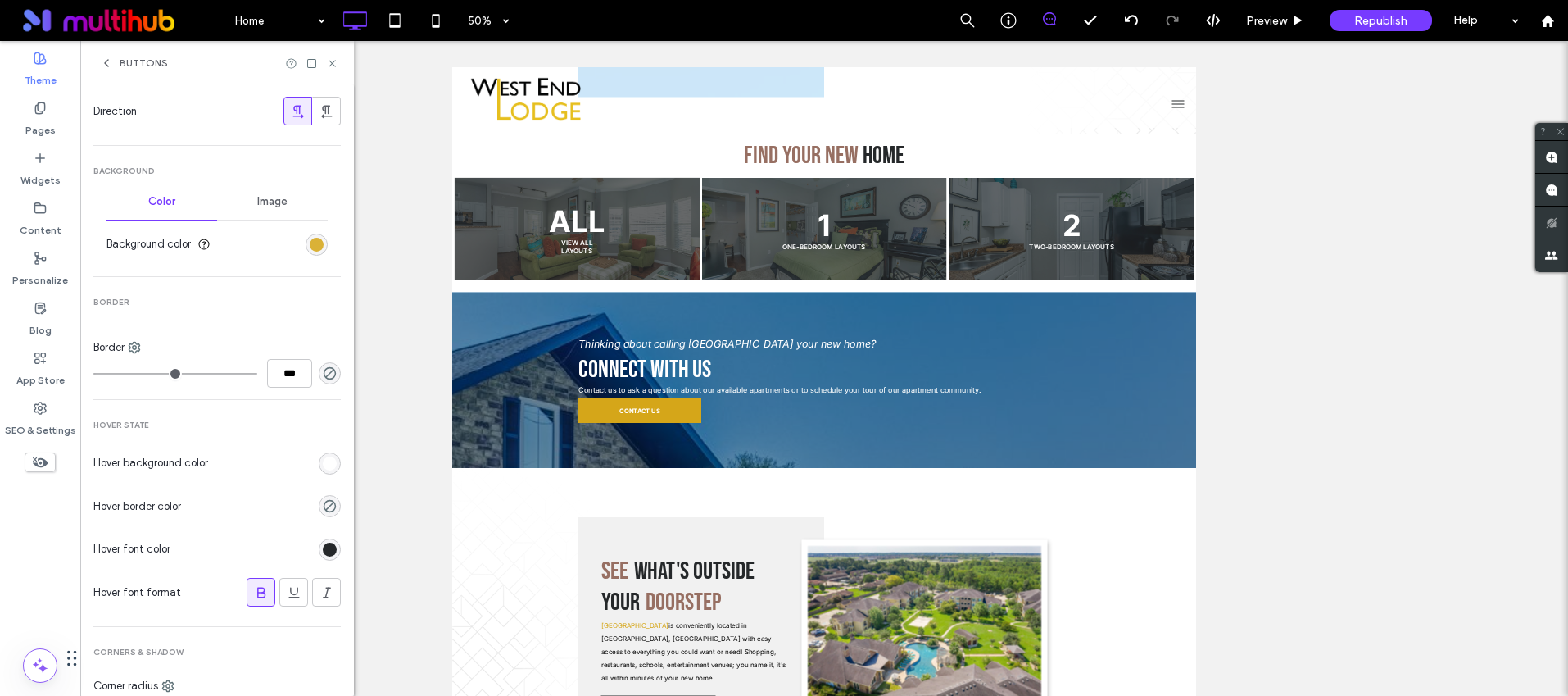
click at [310, 240] on div "rgb(213, 166, 25)" at bounding box center [317, 245] width 14 height 14
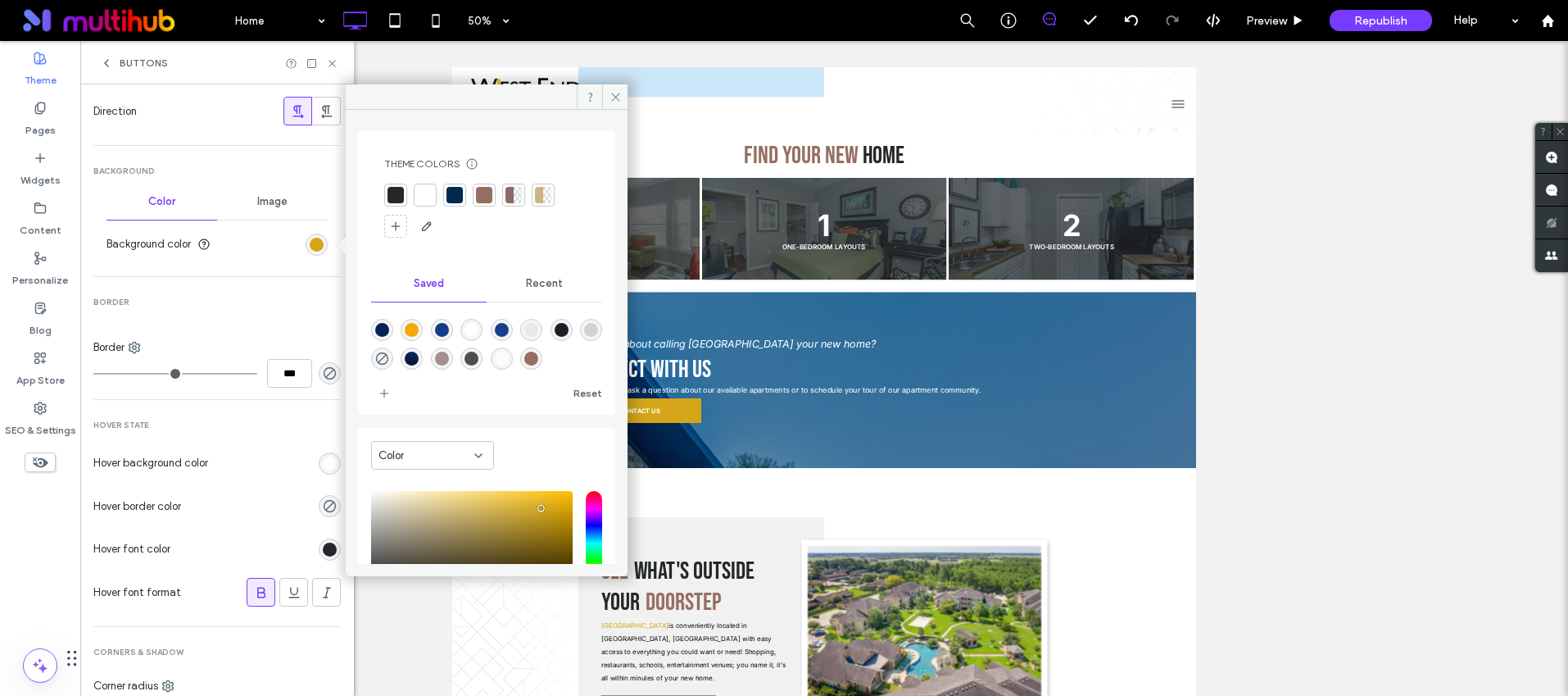
click at [483, 192] on div at bounding box center [484, 194] width 16 height 16
click at [327, 57] on icon at bounding box center [332, 63] width 13 height 13
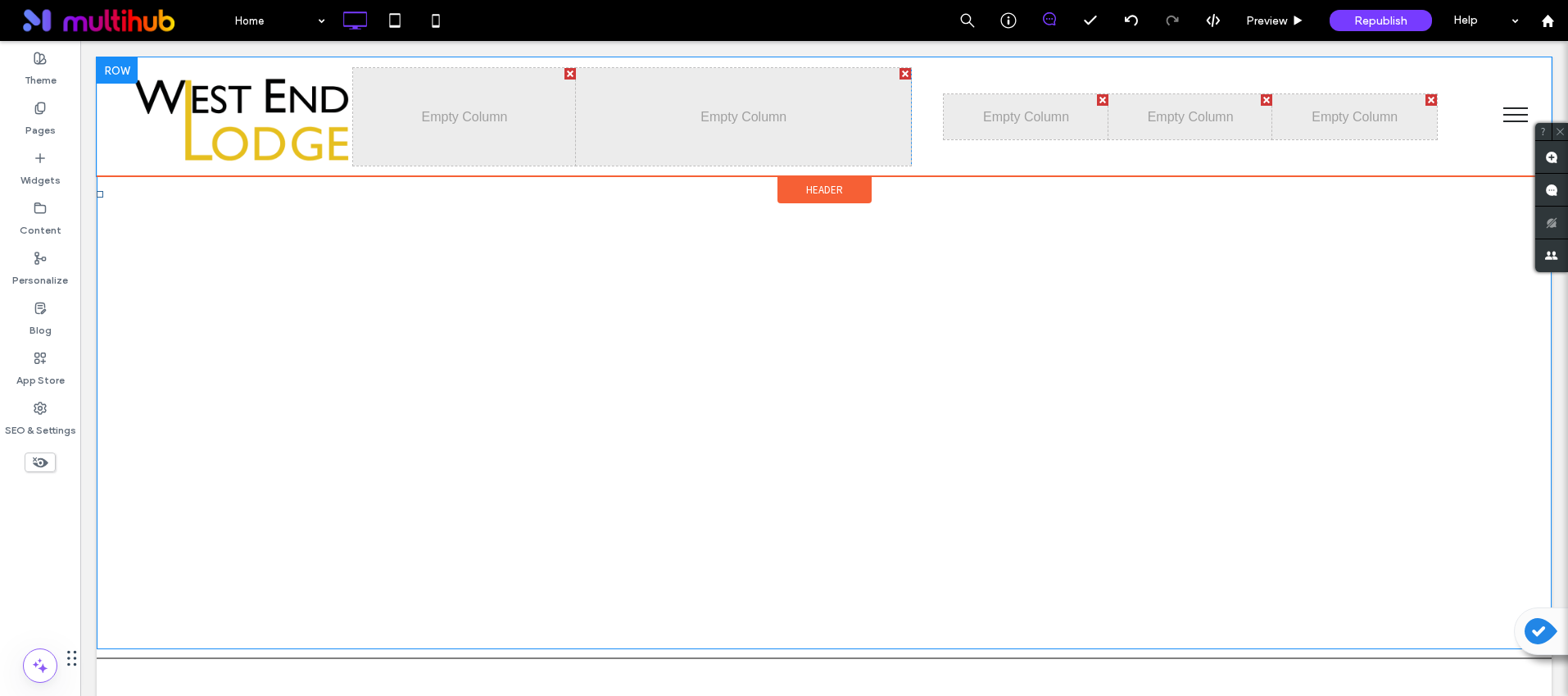
scroll to position [1869, 0]
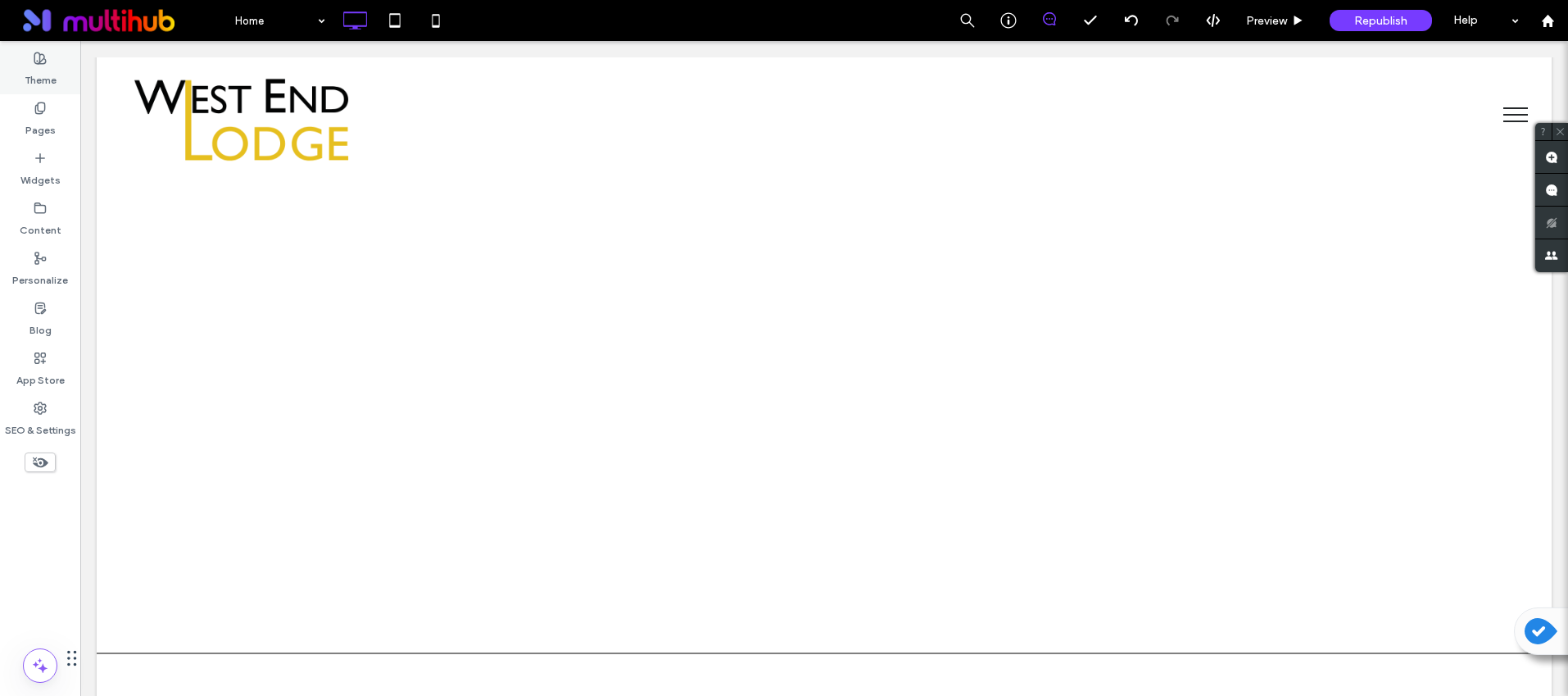
click at [48, 60] on div "Theme" at bounding box center [40, 70] width 80 height 50
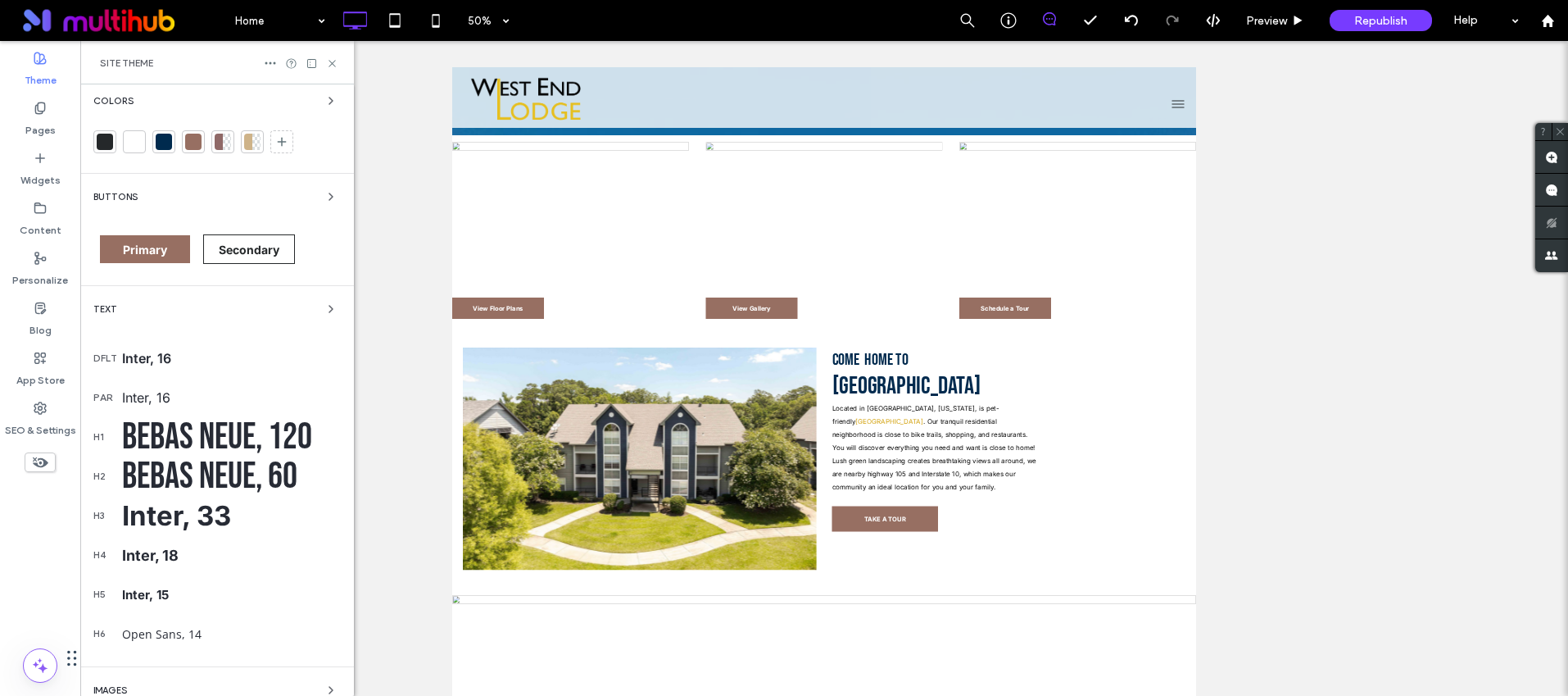
scroll to position [0, 0]
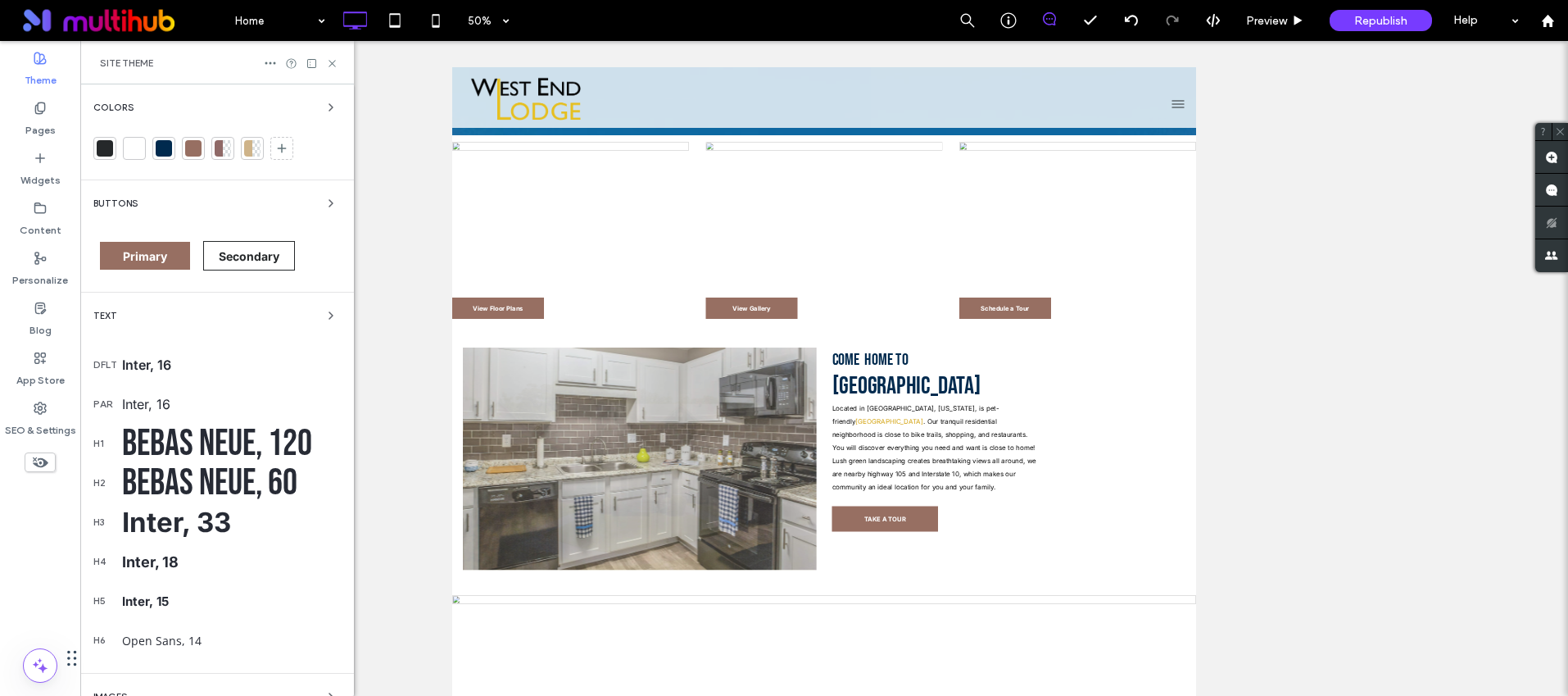
click at [109, 105] on span "Colors" at bounding box center [114, 107] width 41 height 9
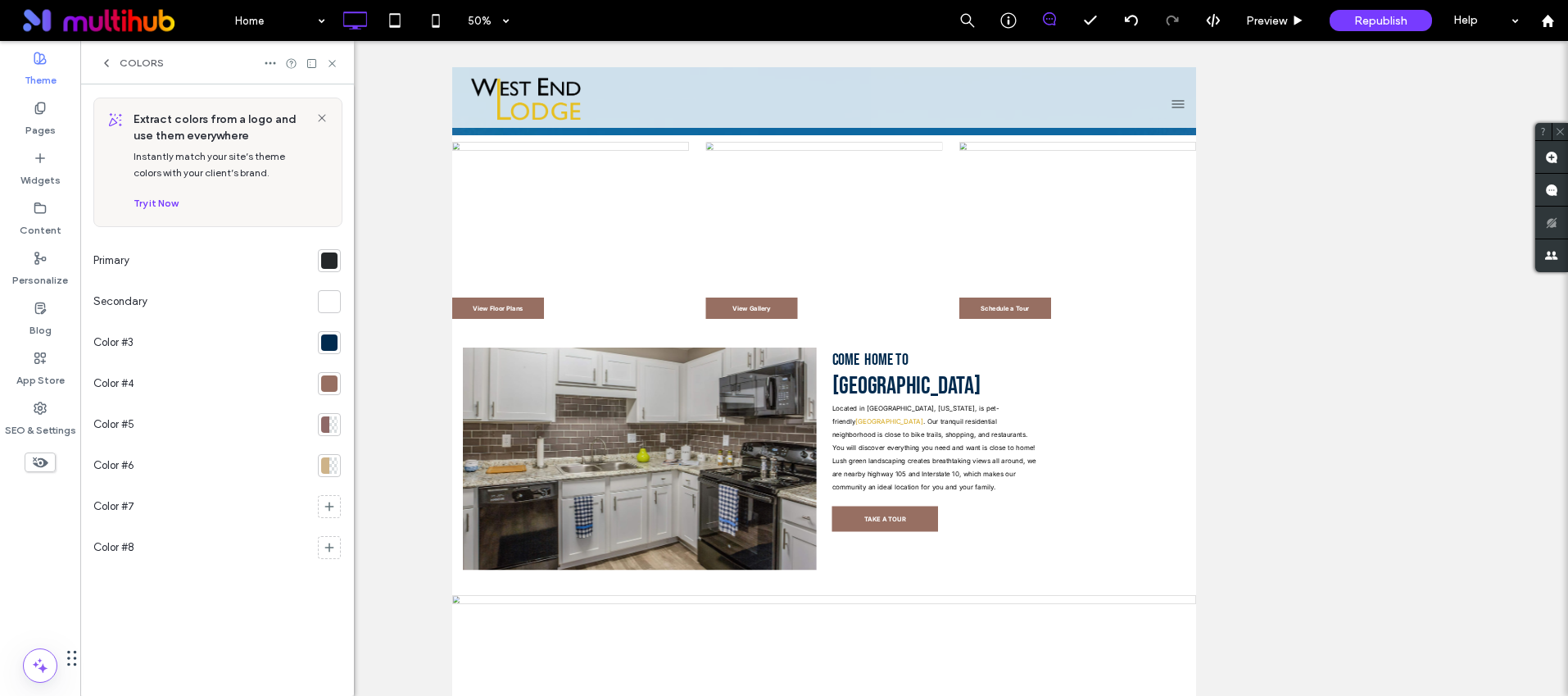
click at [112, 67] on icon at bounding box center [106, 64] width 14 height 14
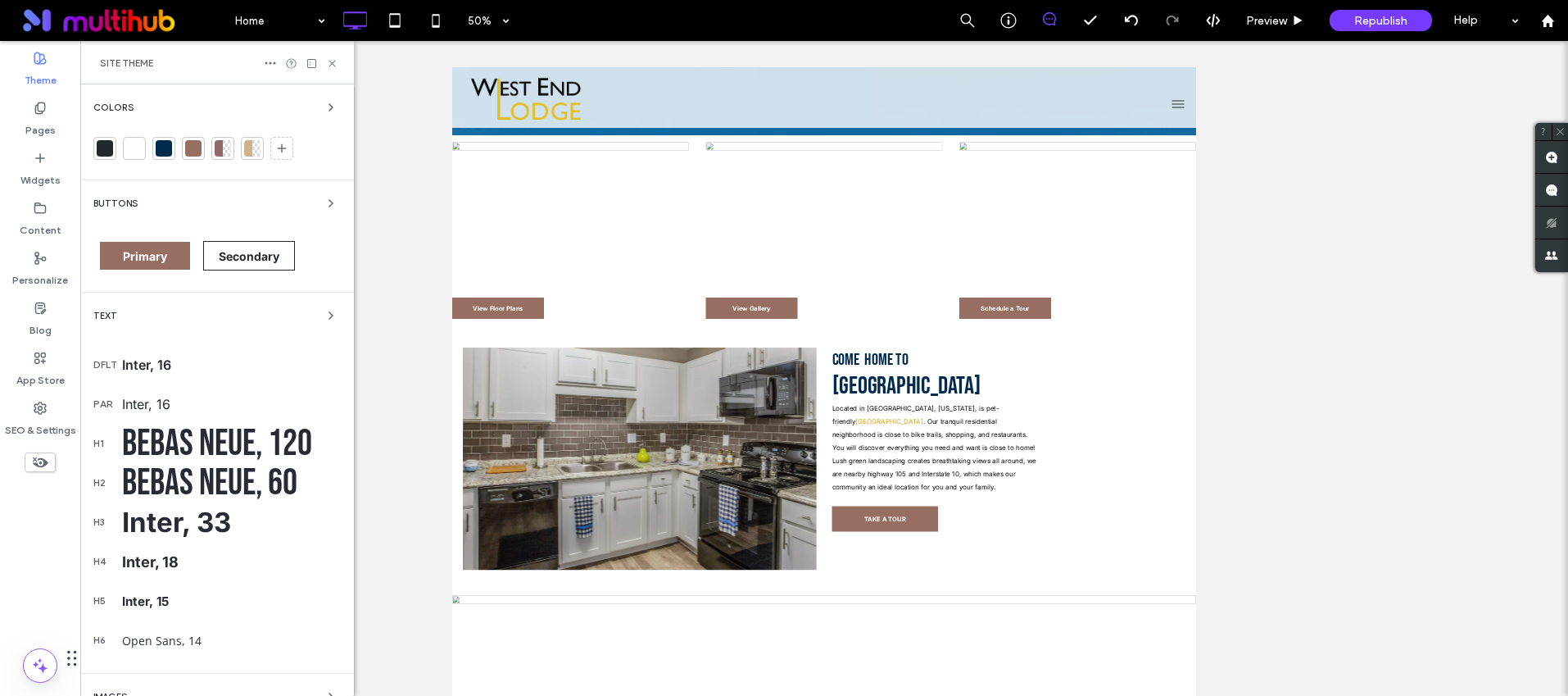
click at [105, 311] on span "Text" at bounding box center [105, 315] width 24 height 9
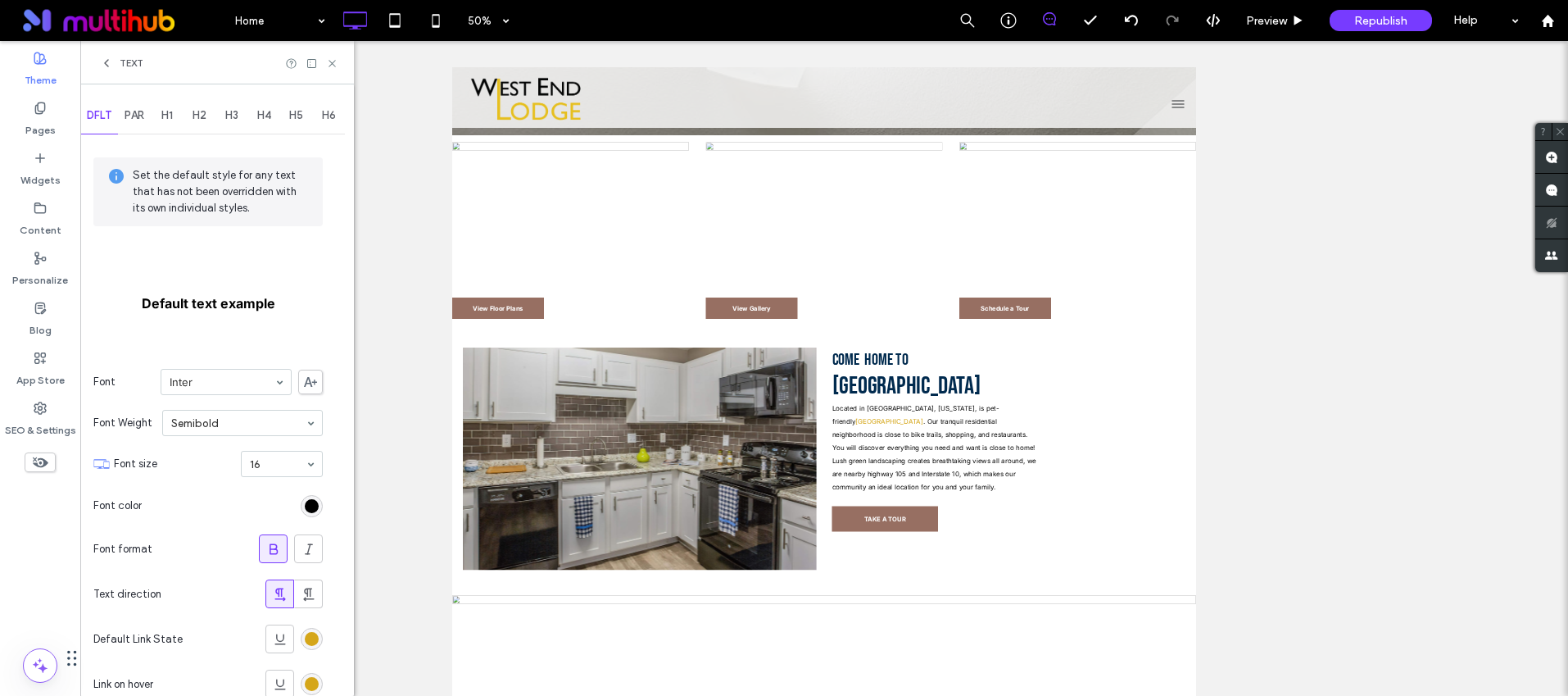
scroll to position [119, 0]
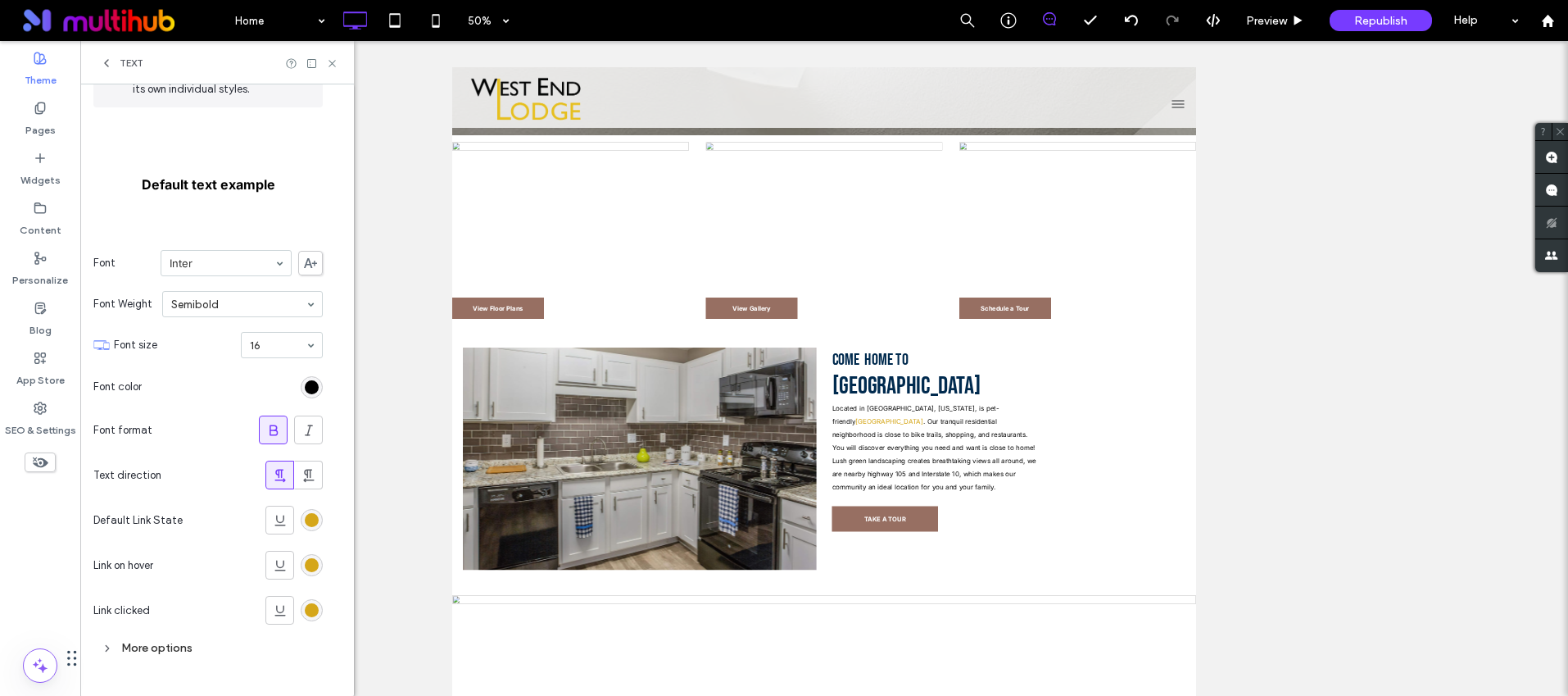
click at [320, 515] on div "rgb(213, 166, 25)" at bounding box center [311, 520] width 22 height 22
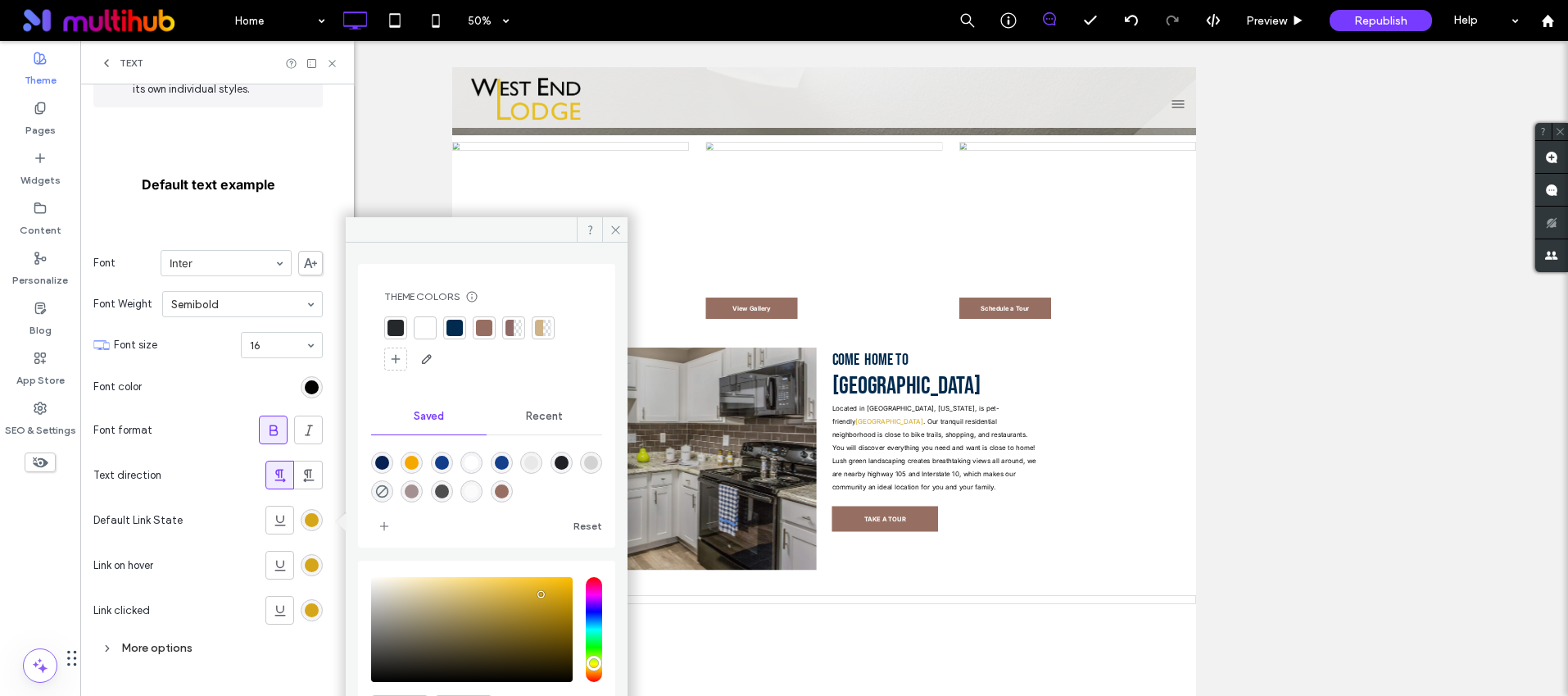
click at [400, 328] on div at bounding box center [395, 328] width 16 height 16
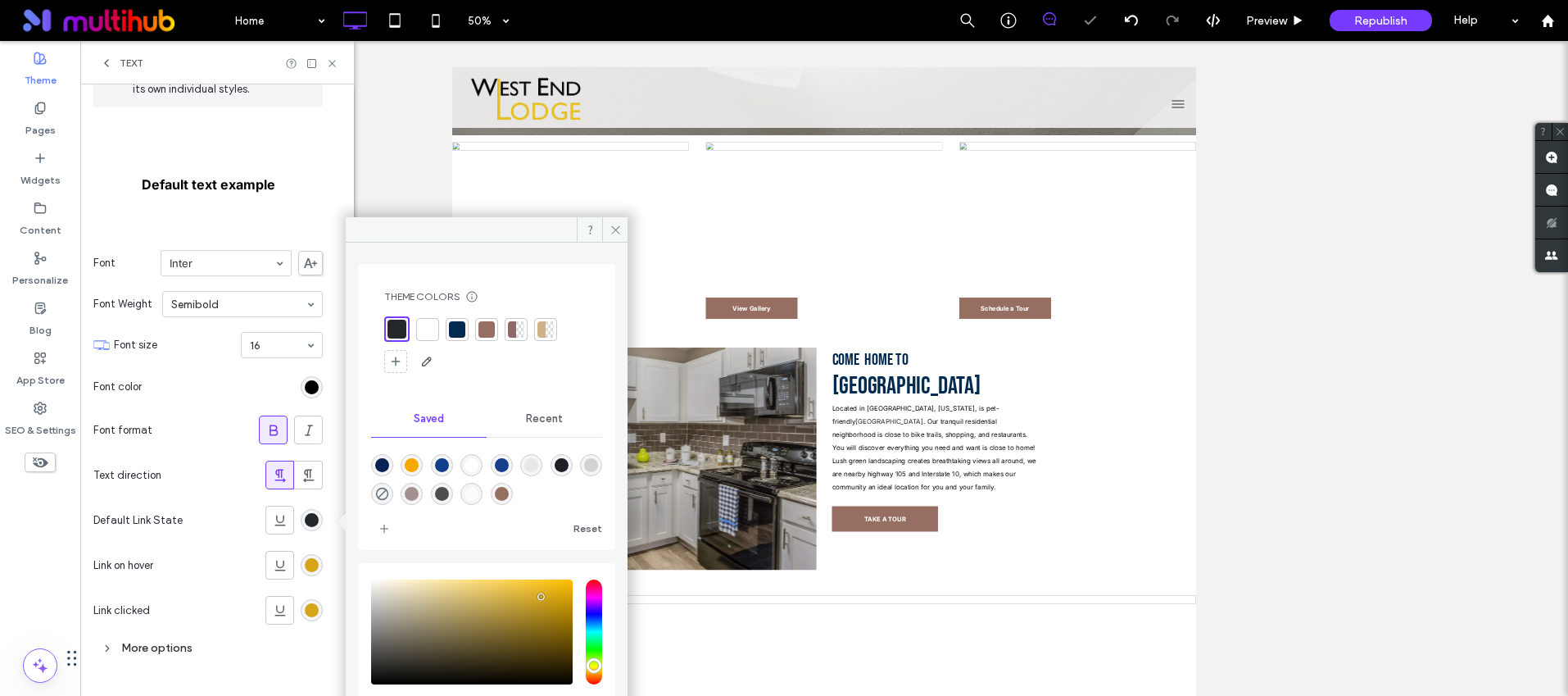
click at [318, 554] on section "Link on hover" at bounding box center [208, 565] width 229 height 45
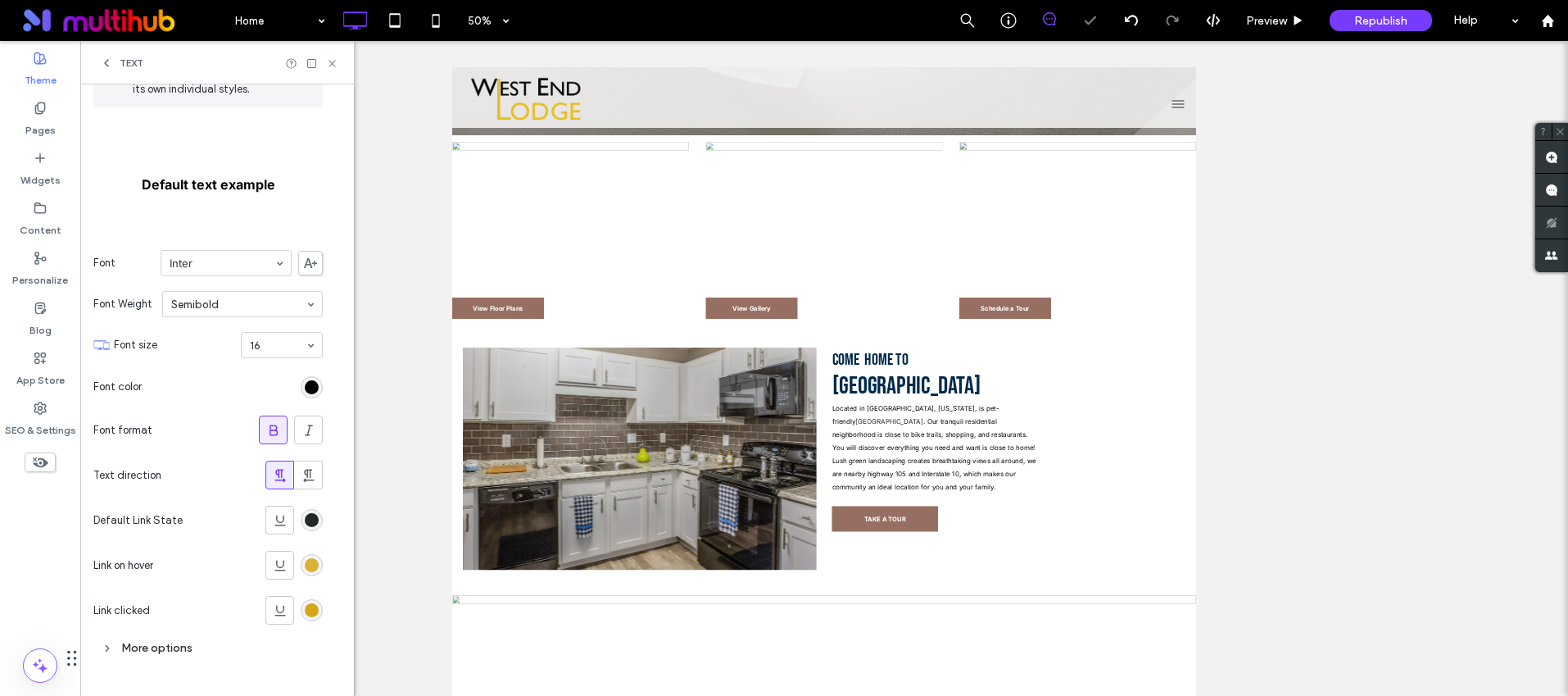
click at [314, 564] on div "rgb(213, 166, 25)" at bounding box center [311, 566] width 14 height 14
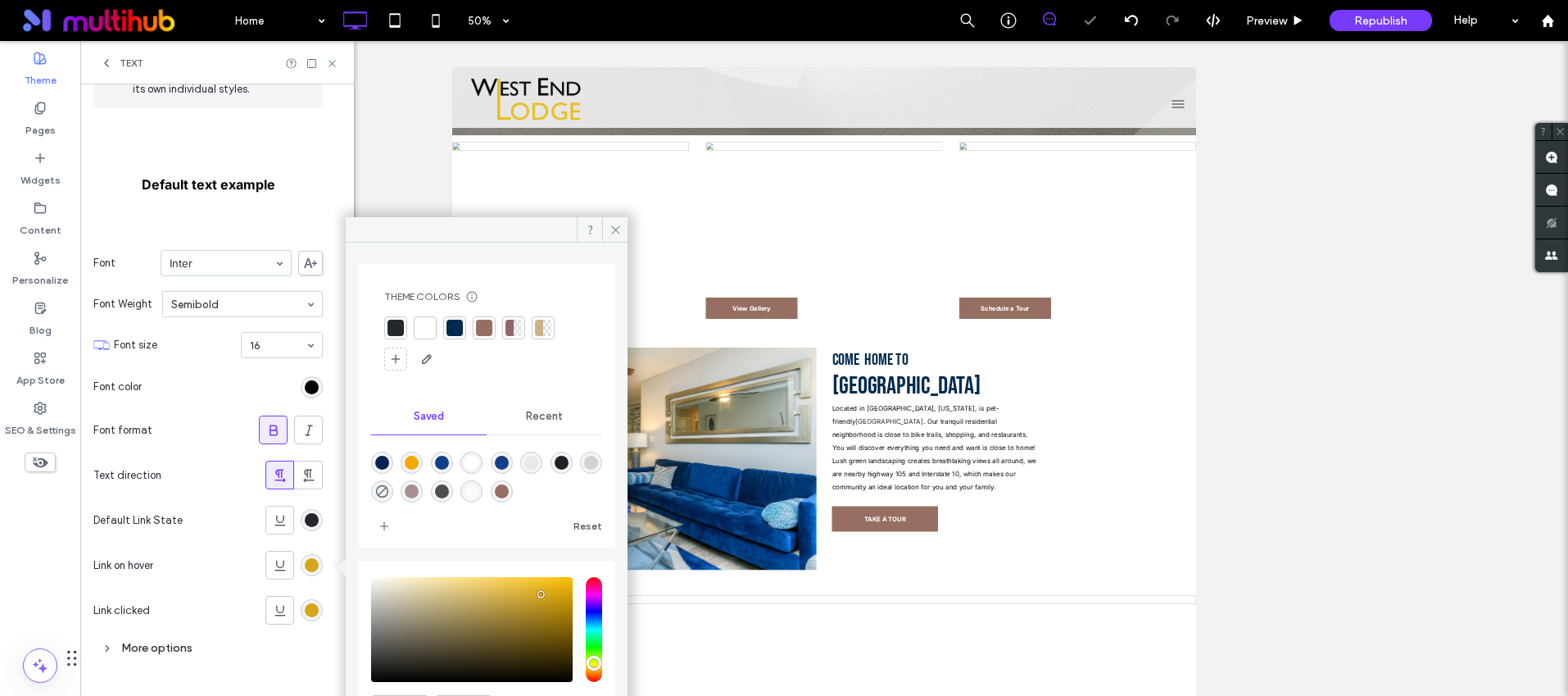
click at [393, 333] on div at bounding box center [395, 328] width 16 height 16
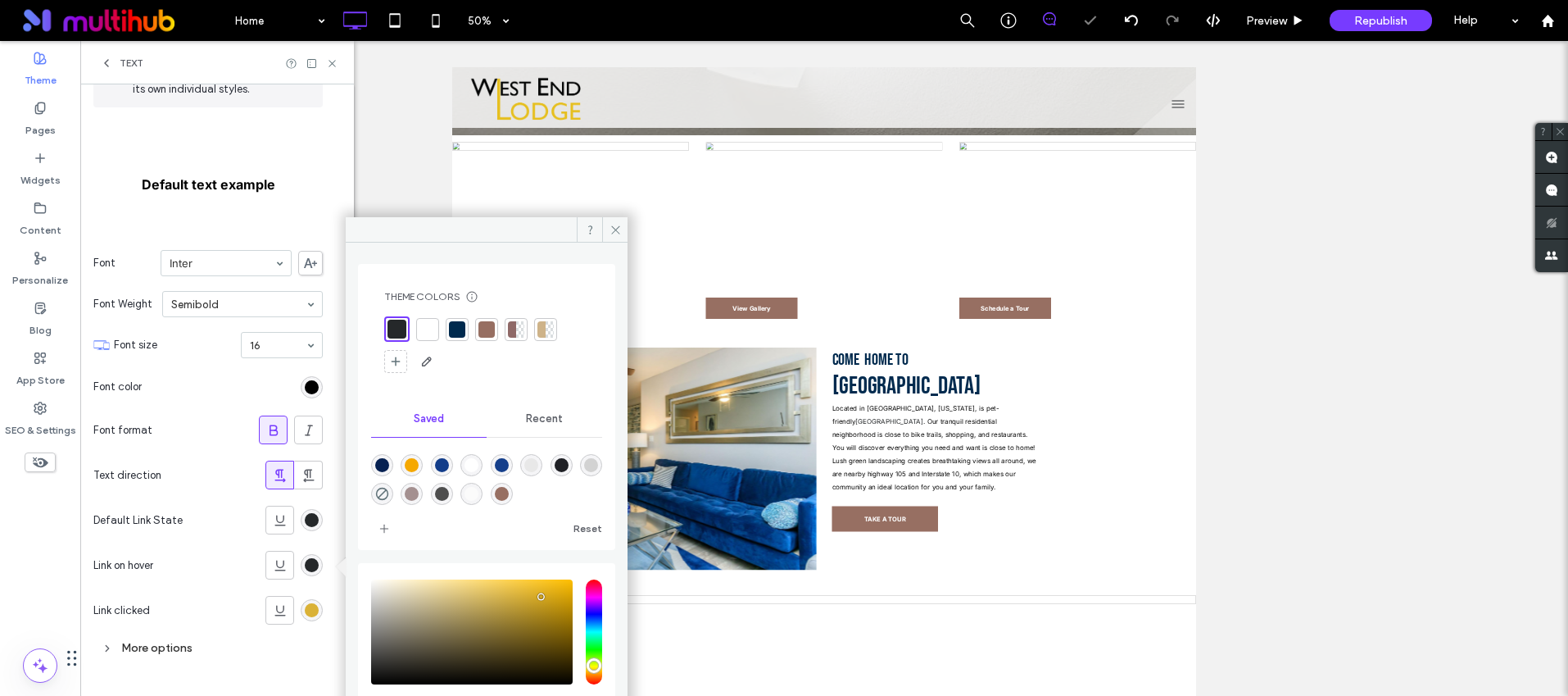
click at [307, 612] on div "rgb(213, 166, 25)" at bounding box center [311, 610] width 14 height 14
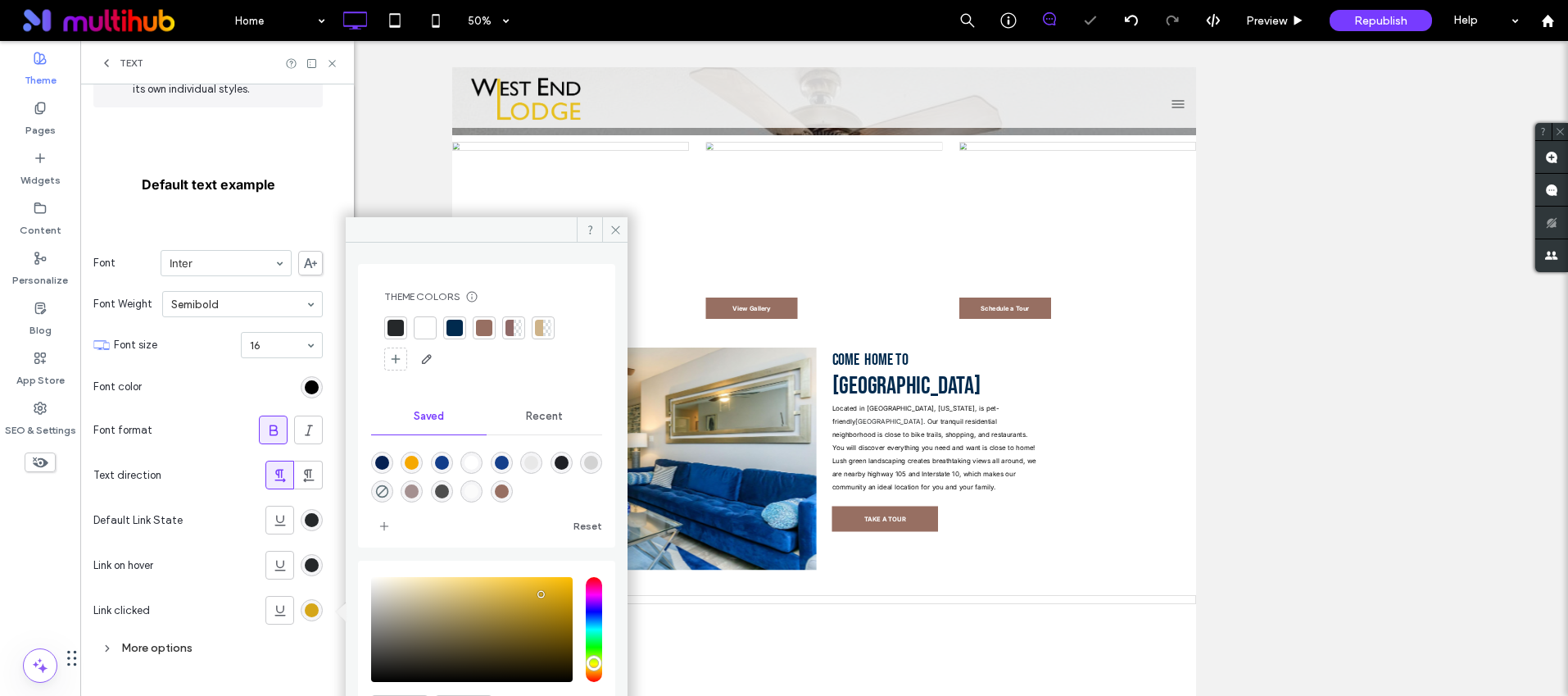
click at [391, 322] on div at bounding box center [395, 328] width 16 height 16
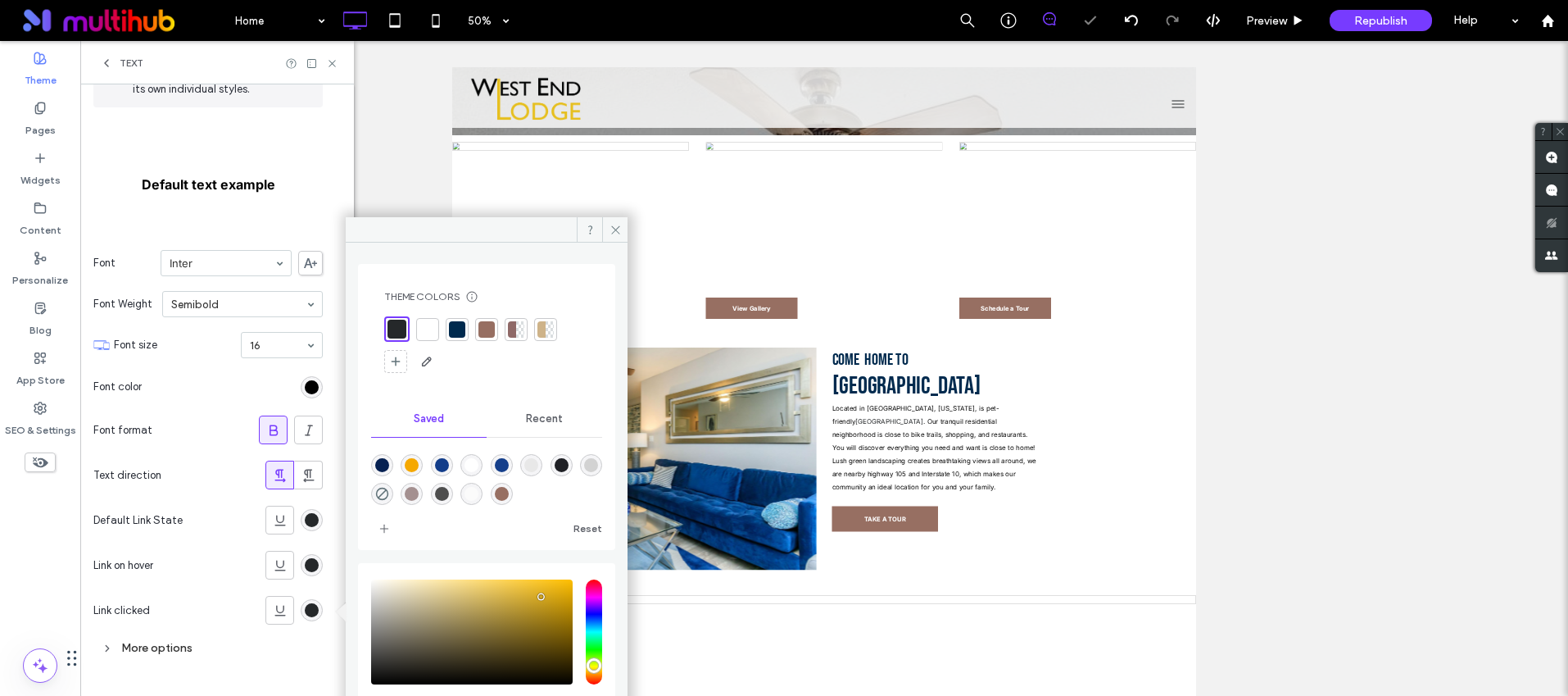
click at [331, 59] on icon at bounding box center [332, 63] width 13 height 13
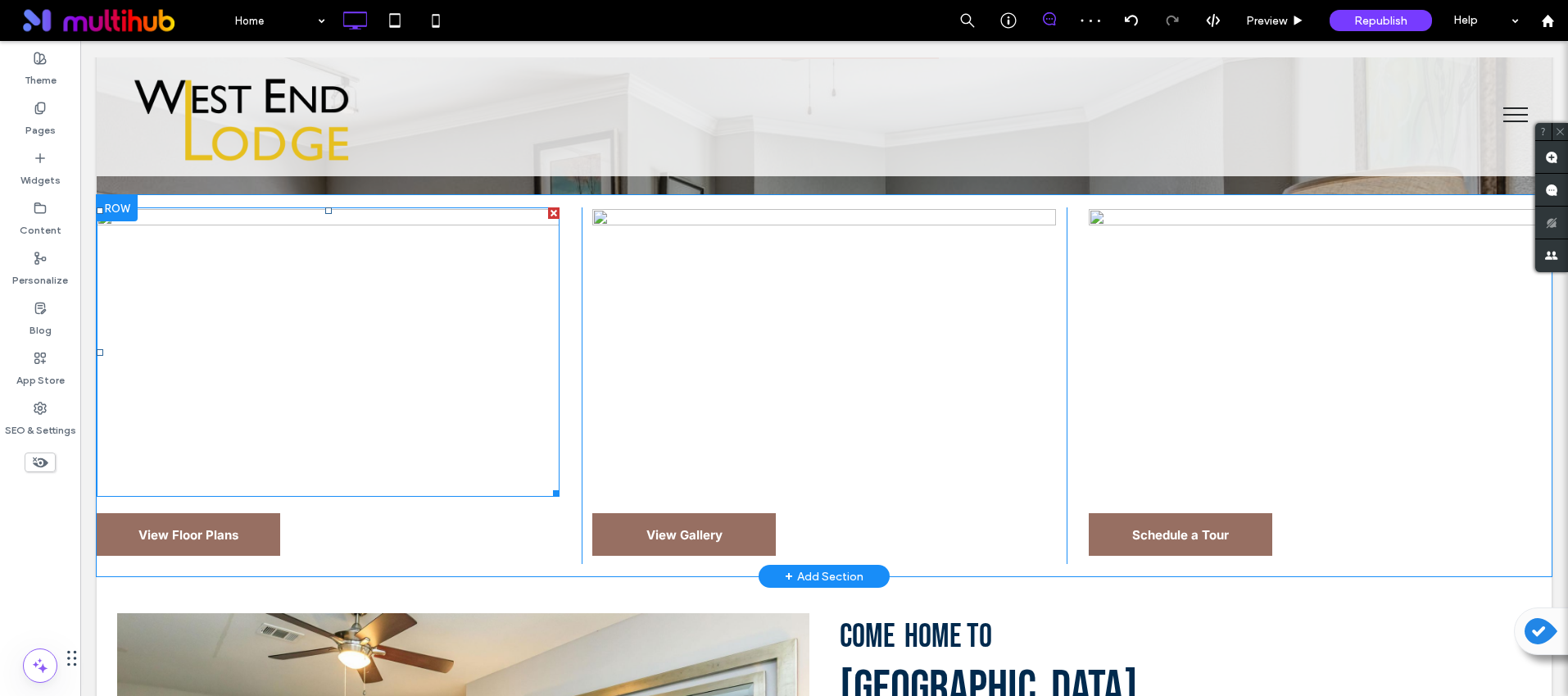
scroll to position [505, 0]
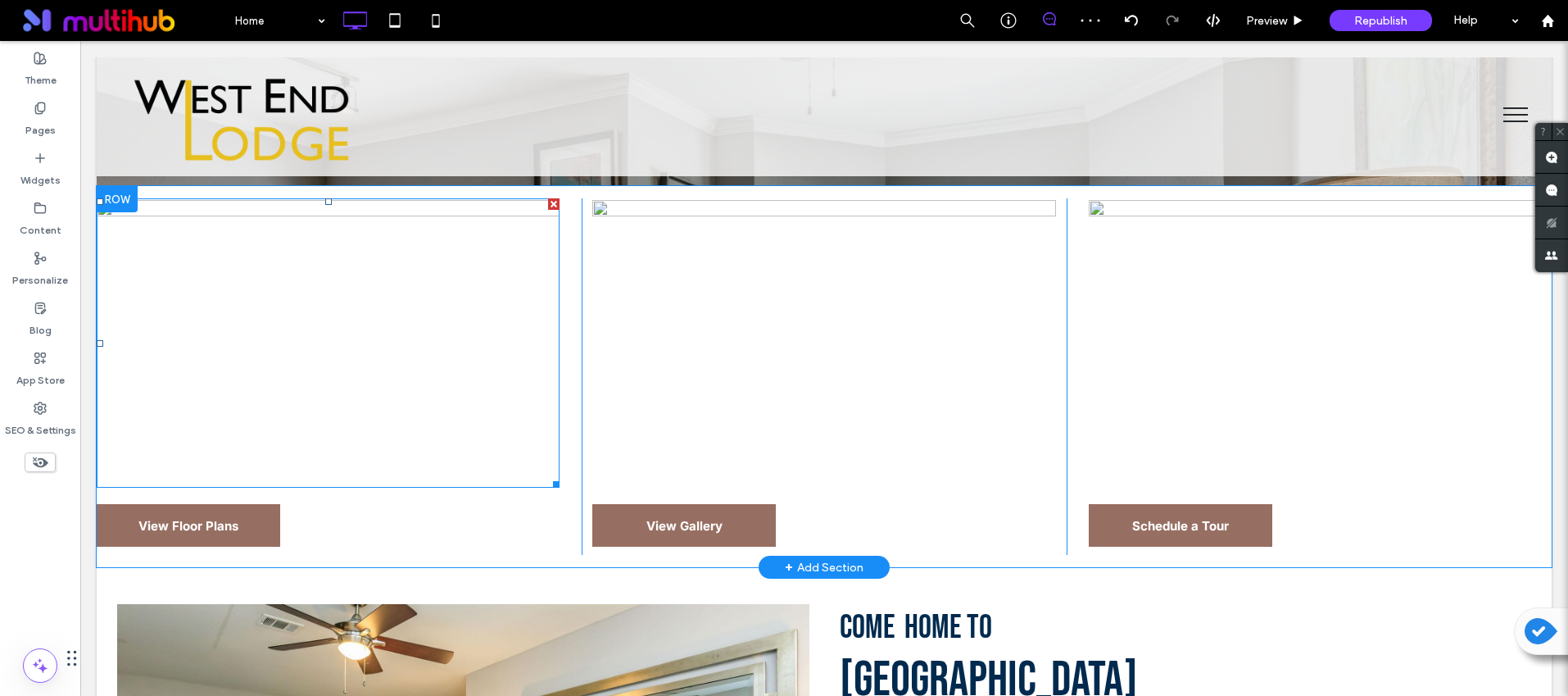
click at [339, 342] on img at bounding box center [328, 342] width 463 height 289
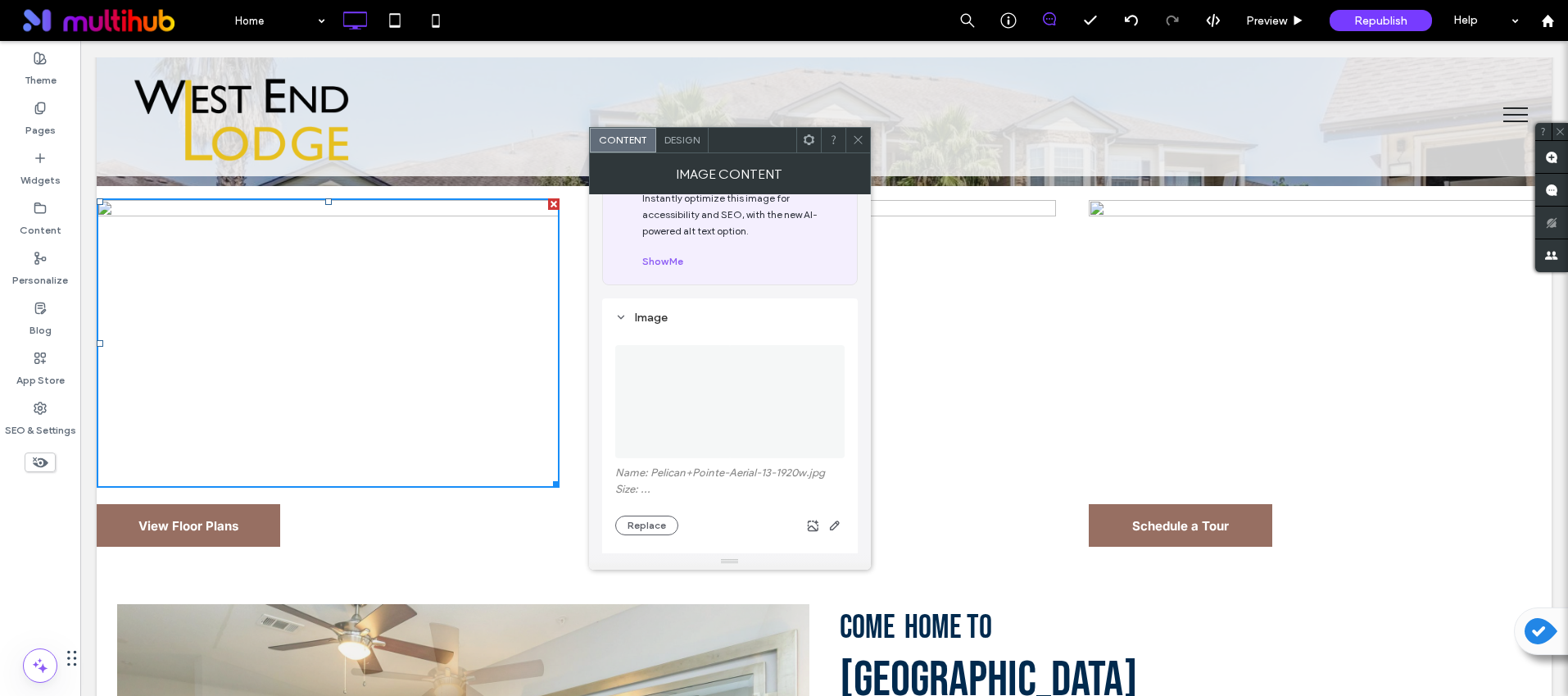
scroll to position [100, 0]
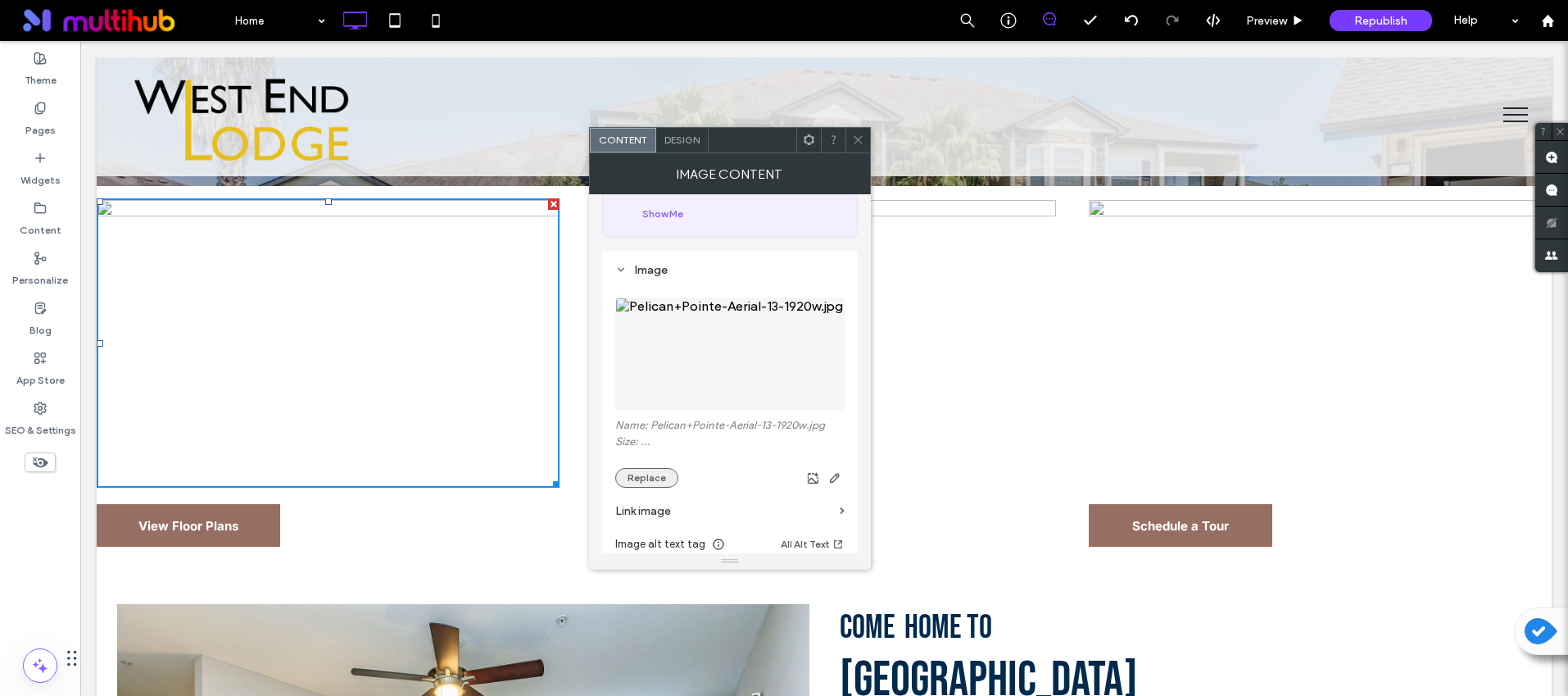
click at [656, 479] on button "Replace" at bounding box center [646, 478] width 63 height 19
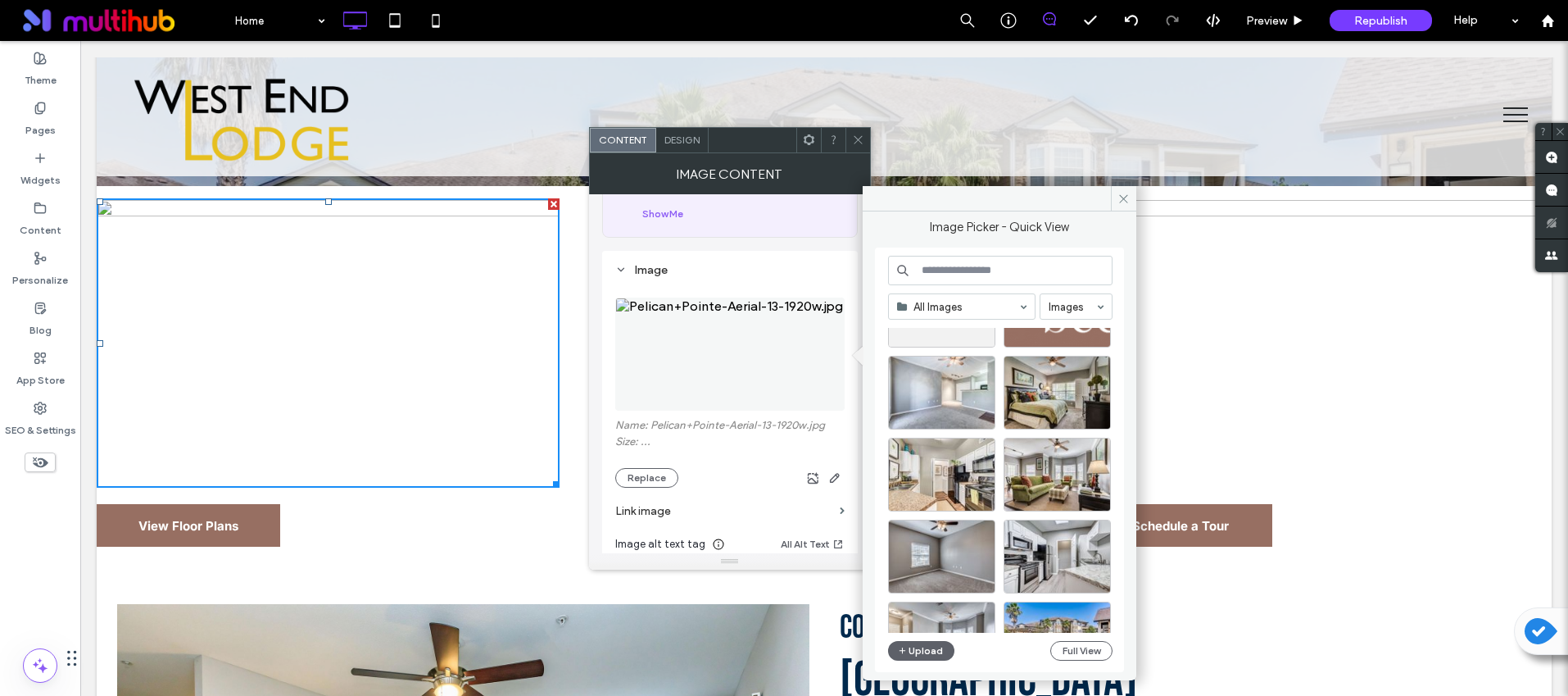
scroll to position [170, 0]
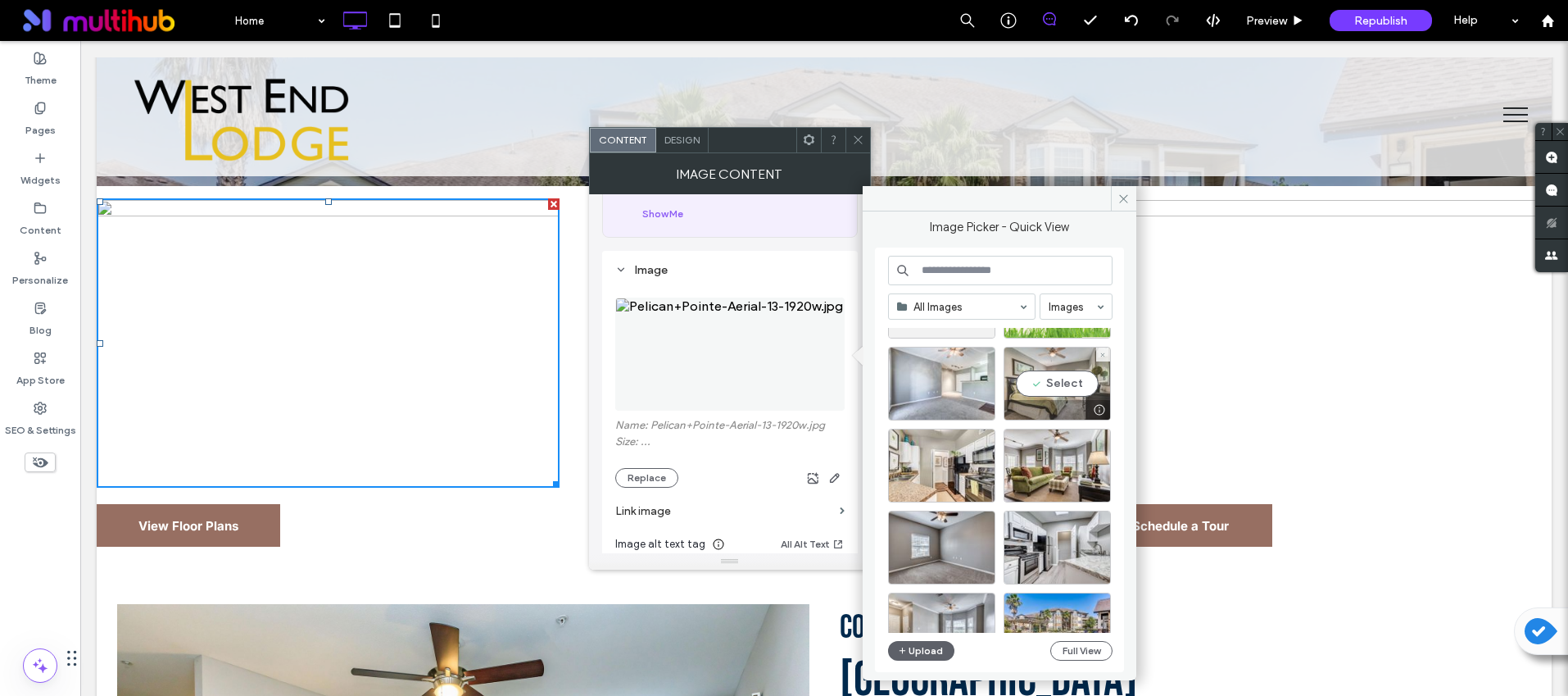
click at [1064, 387] on div "Select" at bounding box center [1057, 384] width 107 height 73
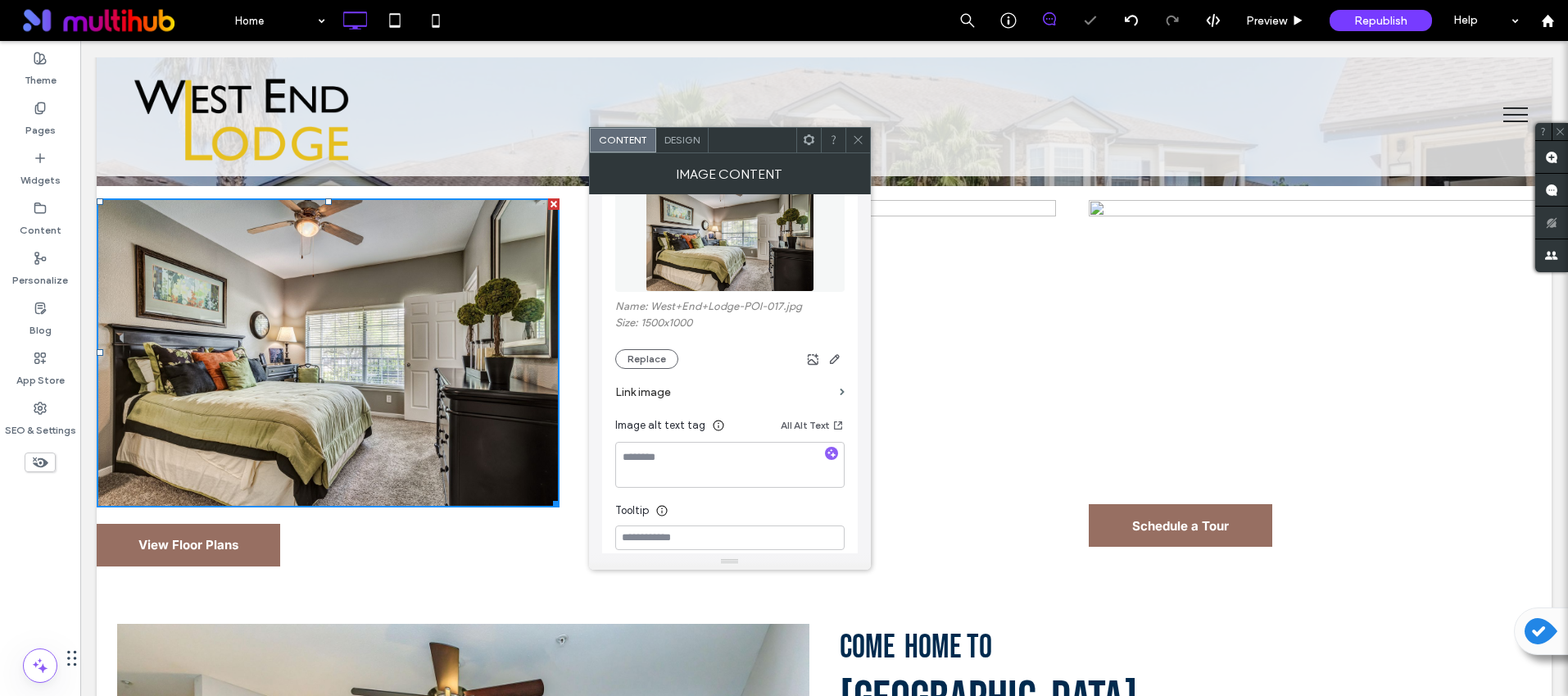
scroll to position [287, 0]
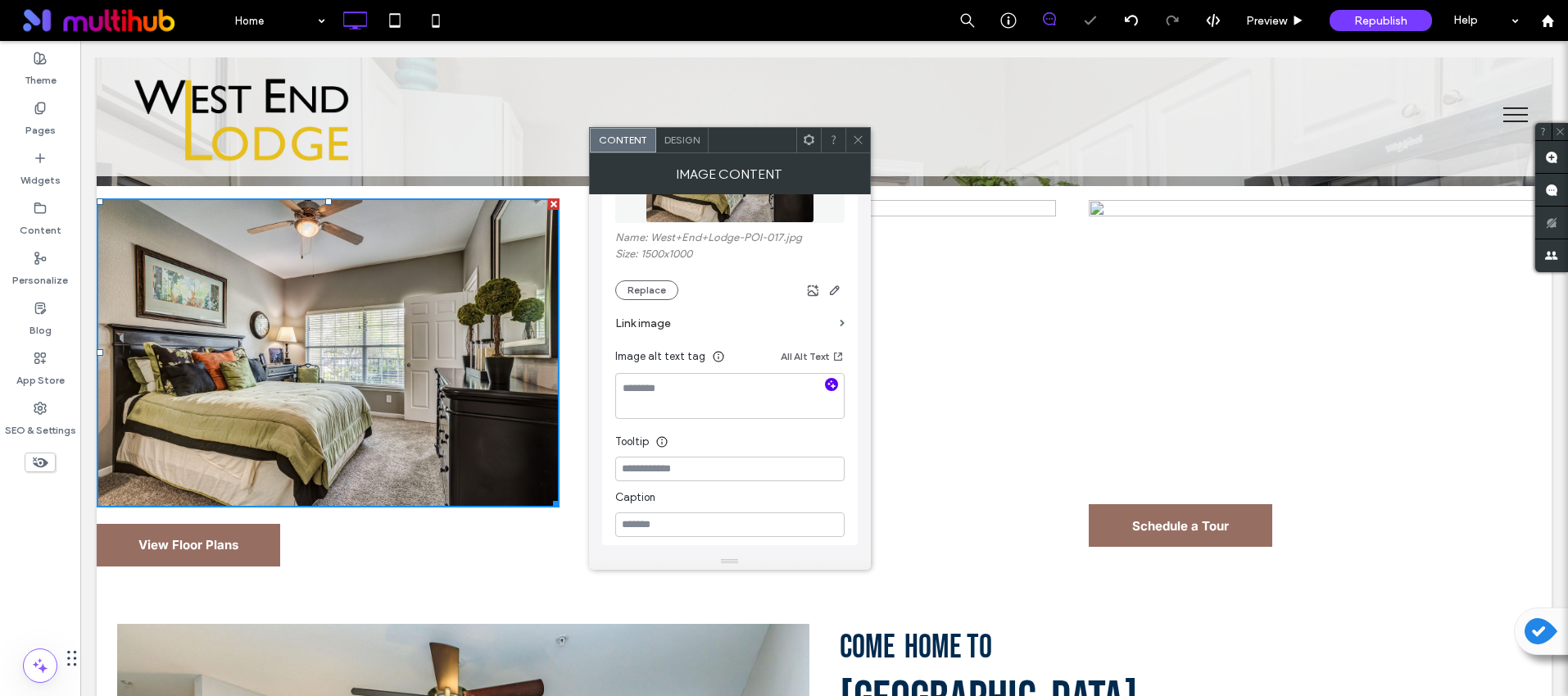
click at [830, 386] on use "button" at bounding box center [831, 384] width 9 height 9
type textarea "**********"
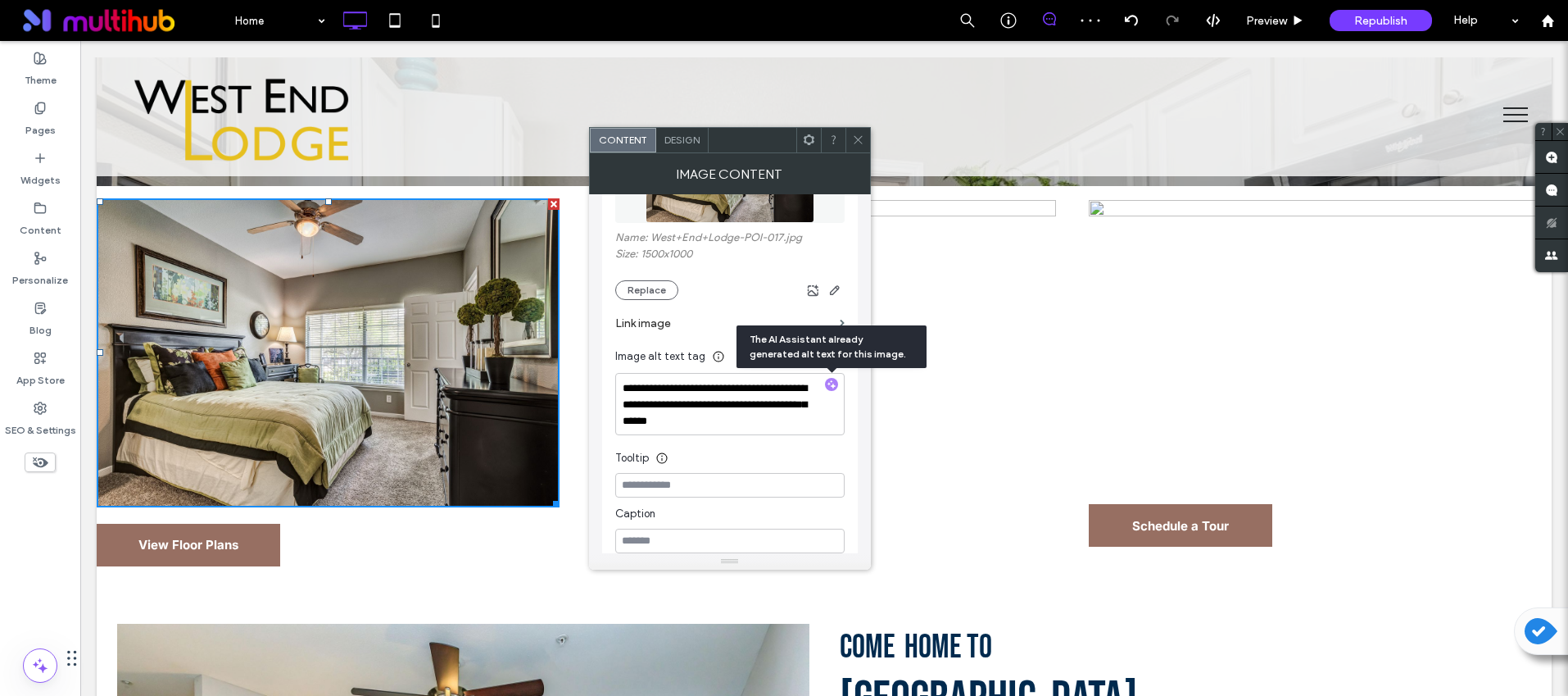
click at [858, 140] on use at bounding box center [858, 140] width 8 height 8
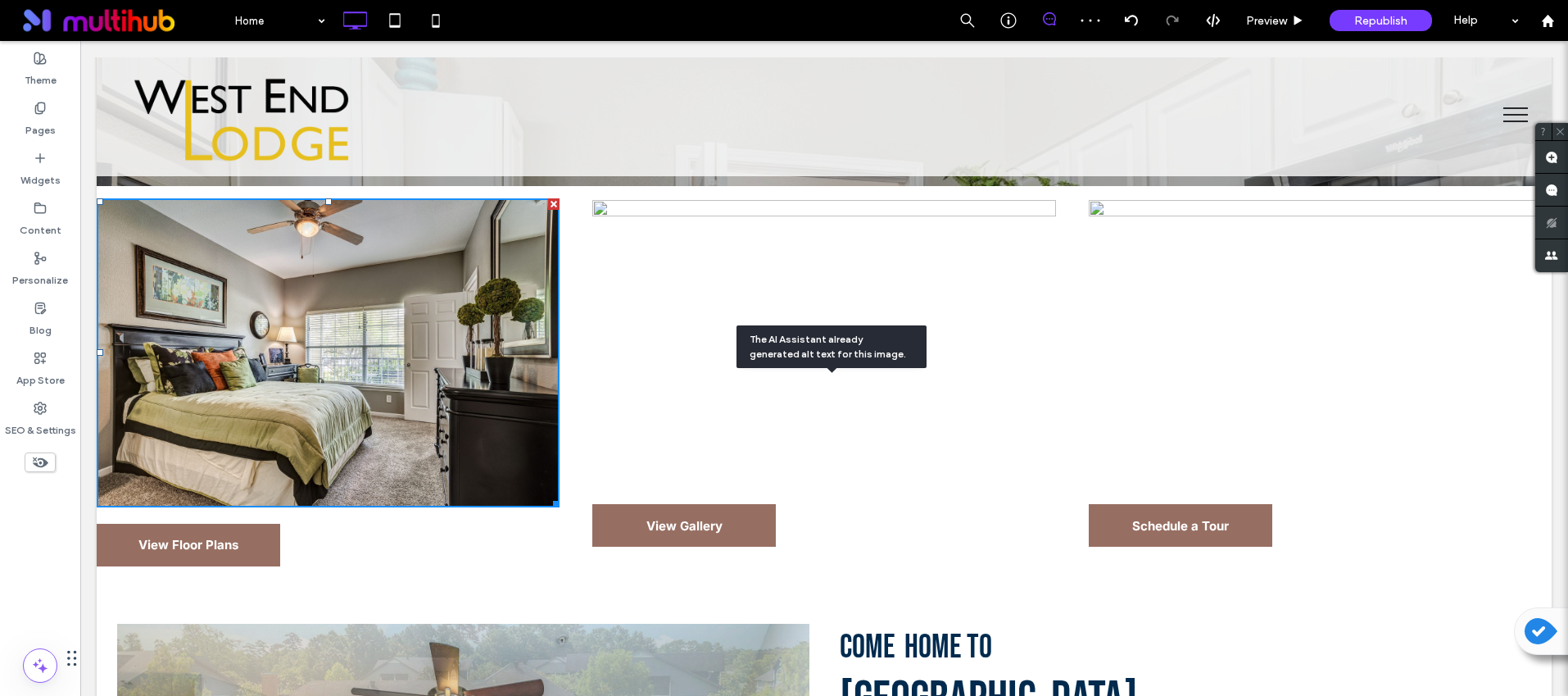
click at [881, 355] on img at bounding box center [823, 342] width 463 height 289
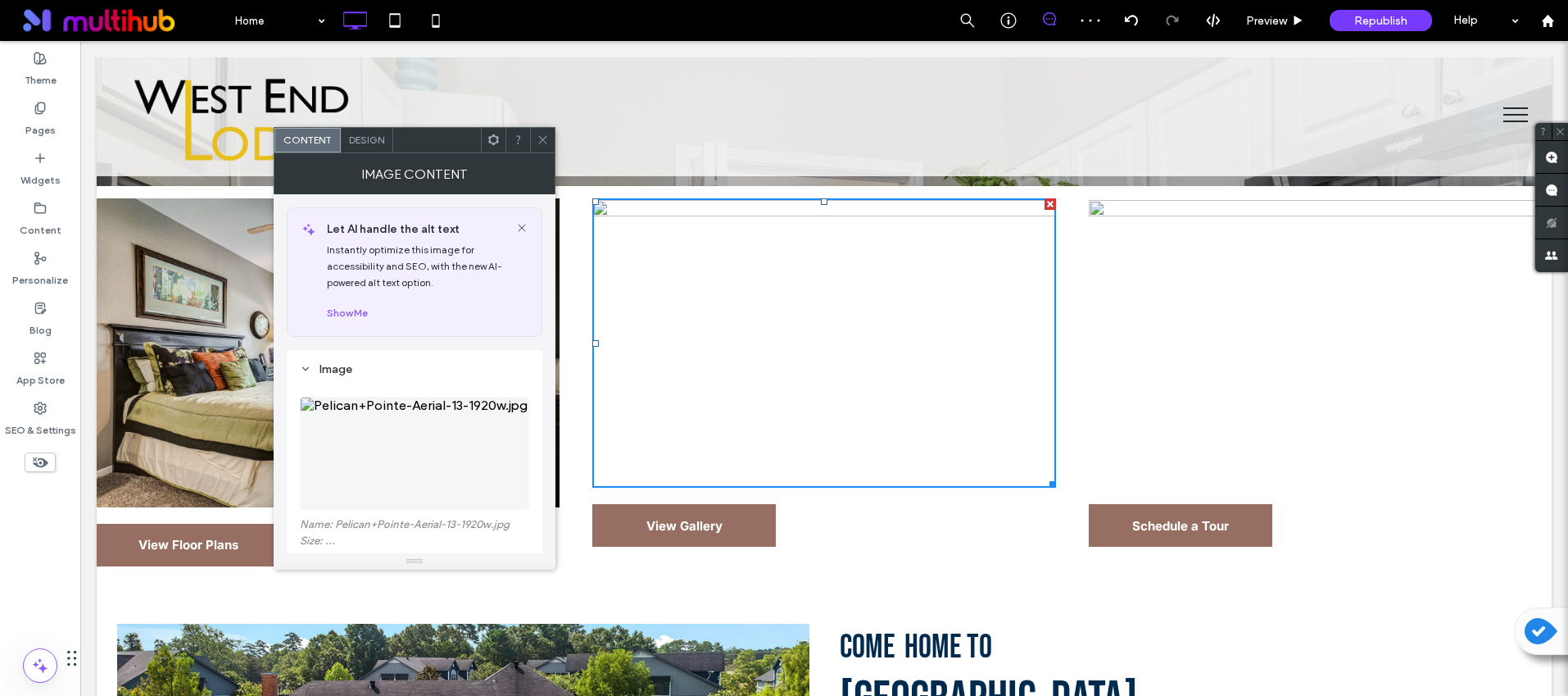
scroll to position [182, 0]
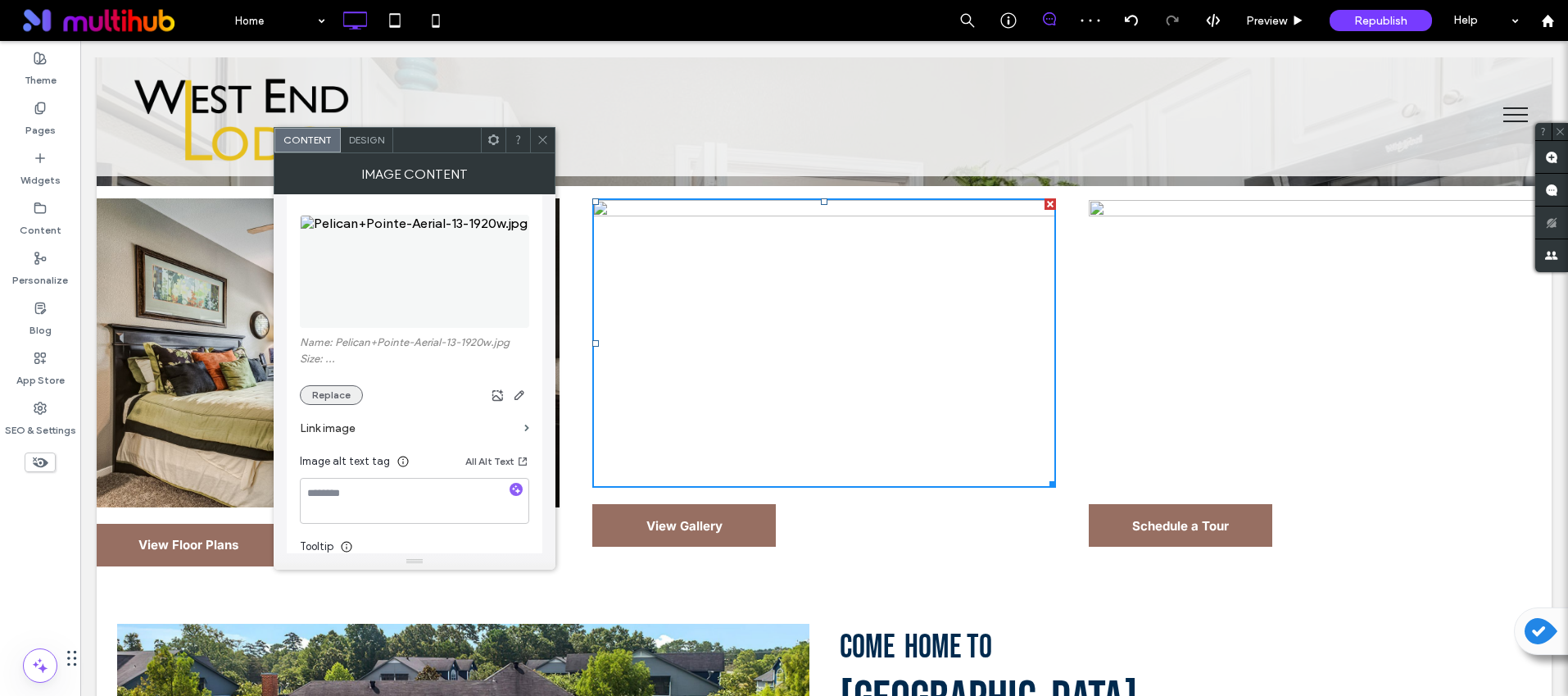
click at [316, 396] on button "Replace" at bounding box center [330, 395] width 63 height 19
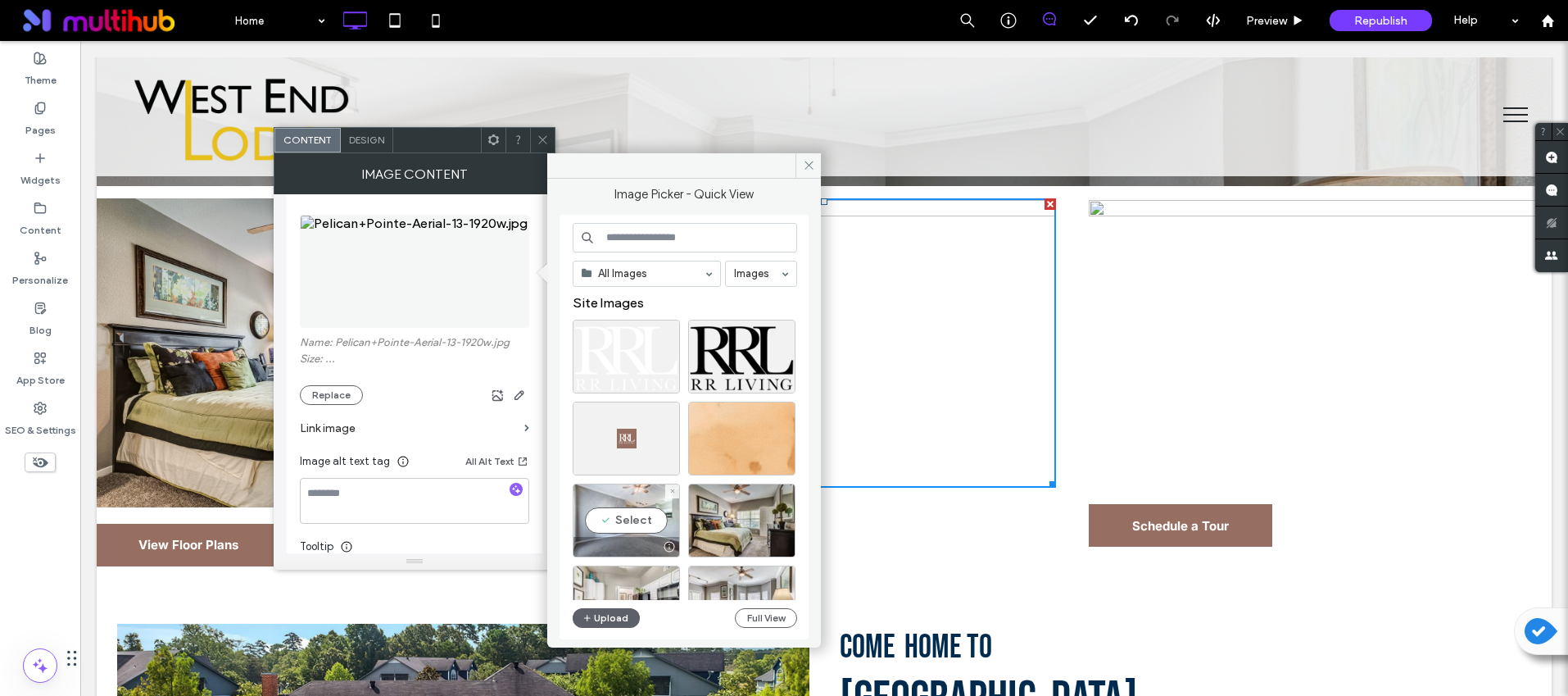
scroll to position [289, 0]
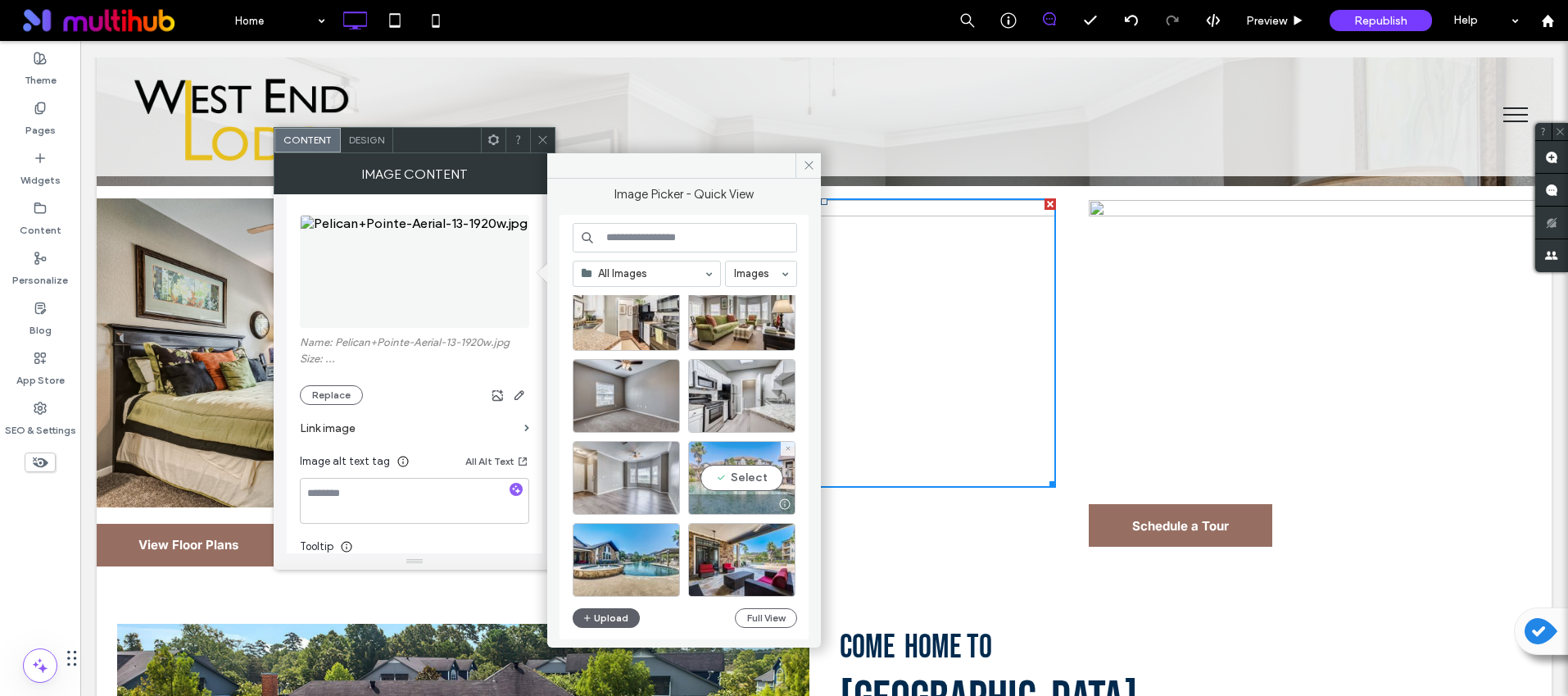
click at [736, 481] on div "Select" at bounding box center [741, 478] width 107 height 73
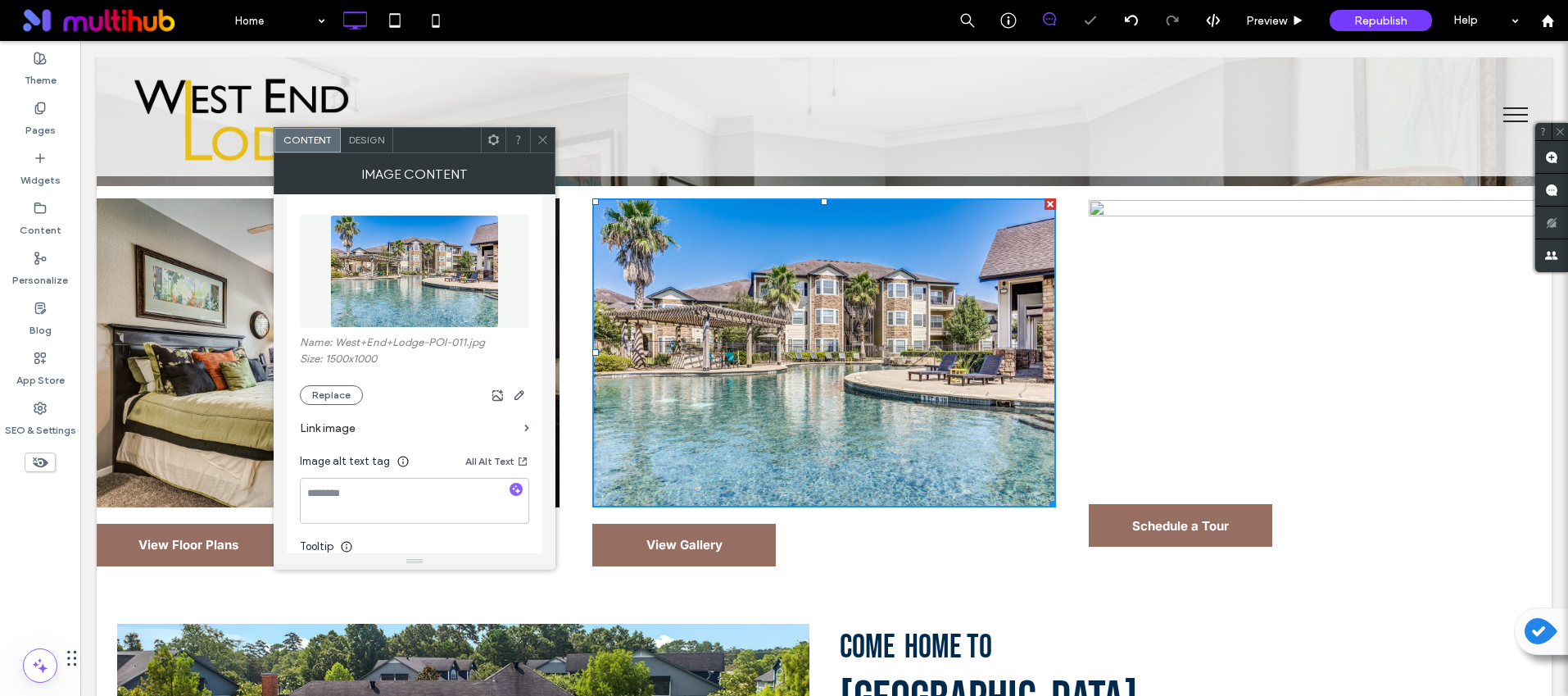
click at [352, 383] on div "Name: West+End+Lodge-POI-011.jpg Size: 1500x1000 Replace" at bounding box center [413, 370] width 229 height 69
click at [342, 395] on button "Replace" at bounding box center [330, 395] width 63 height 19
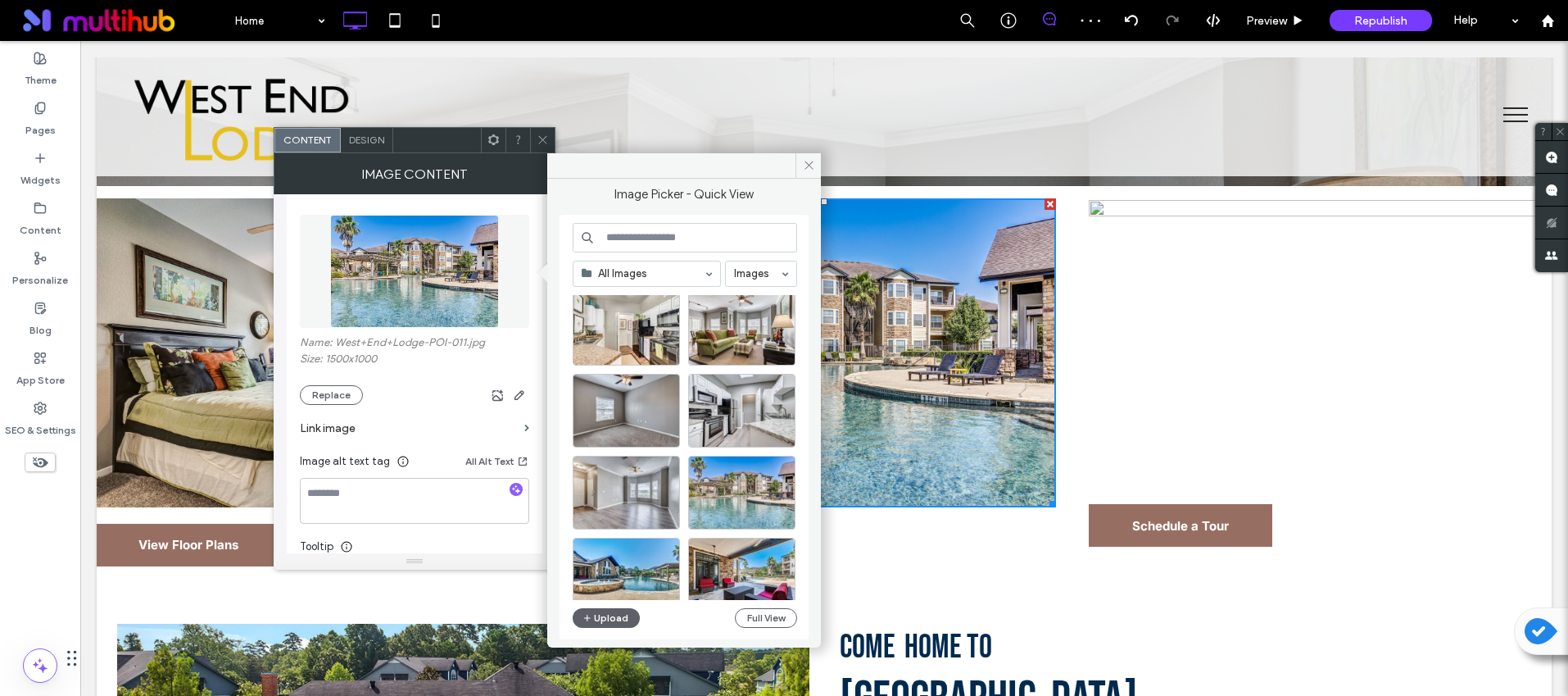
scroll to position [276, 0]
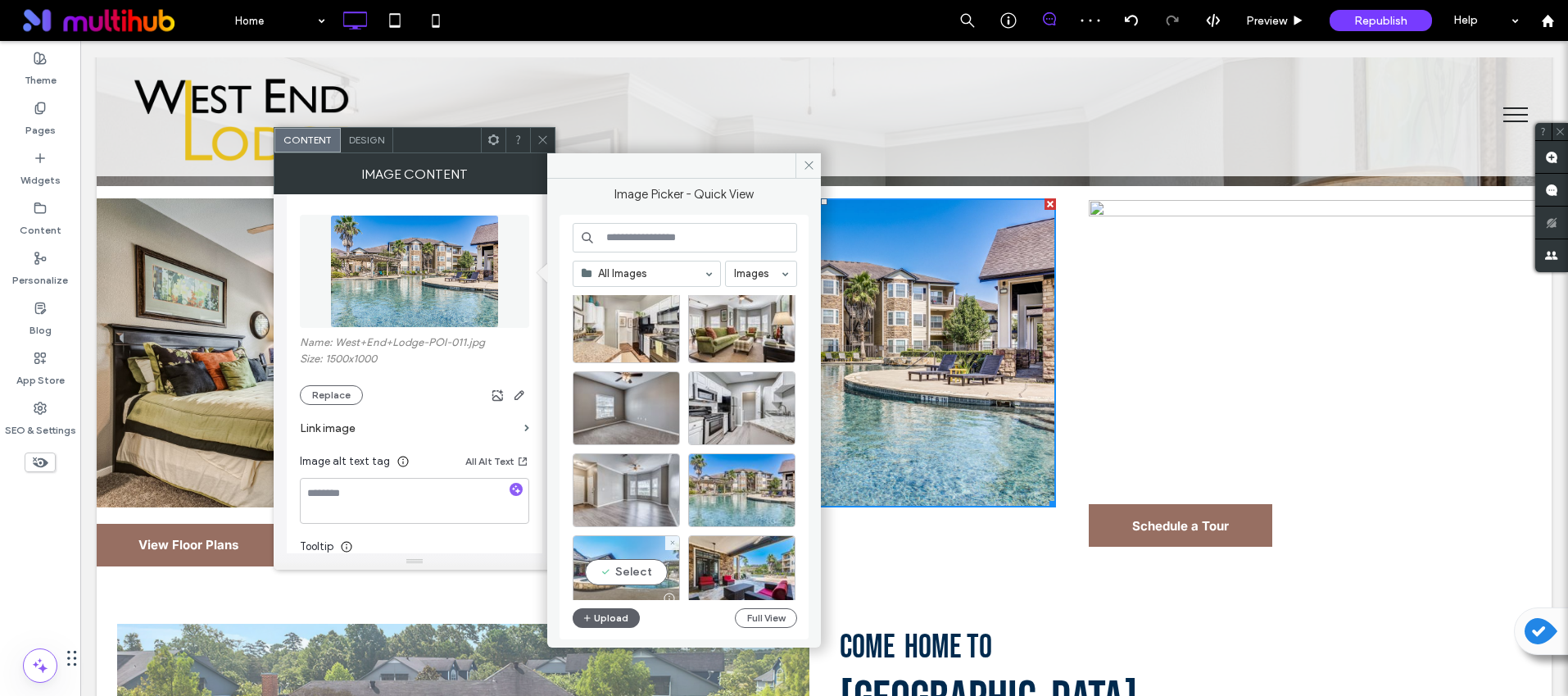
click at [637, 556] on div "Select" at bounding box center [626, 572] width 107 height 73
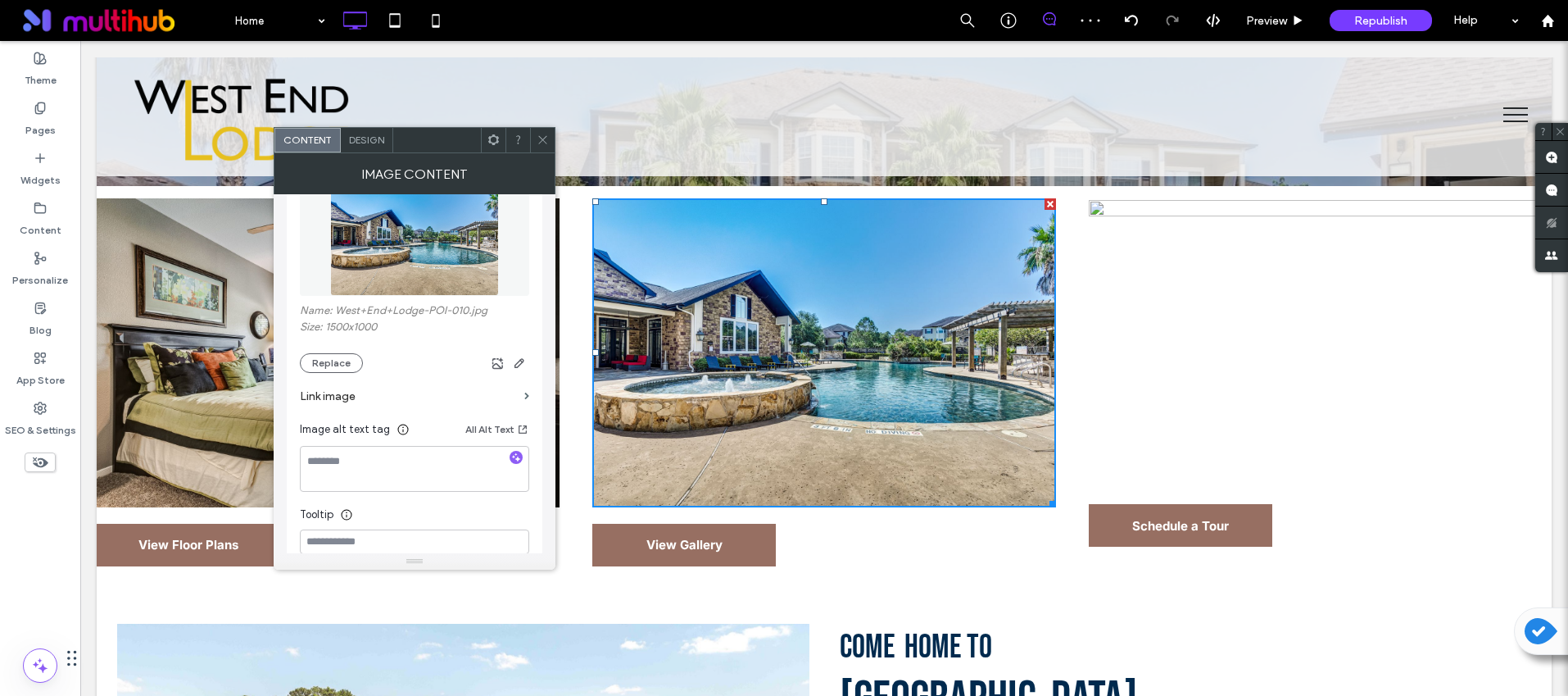
scroll to position [269, 0]
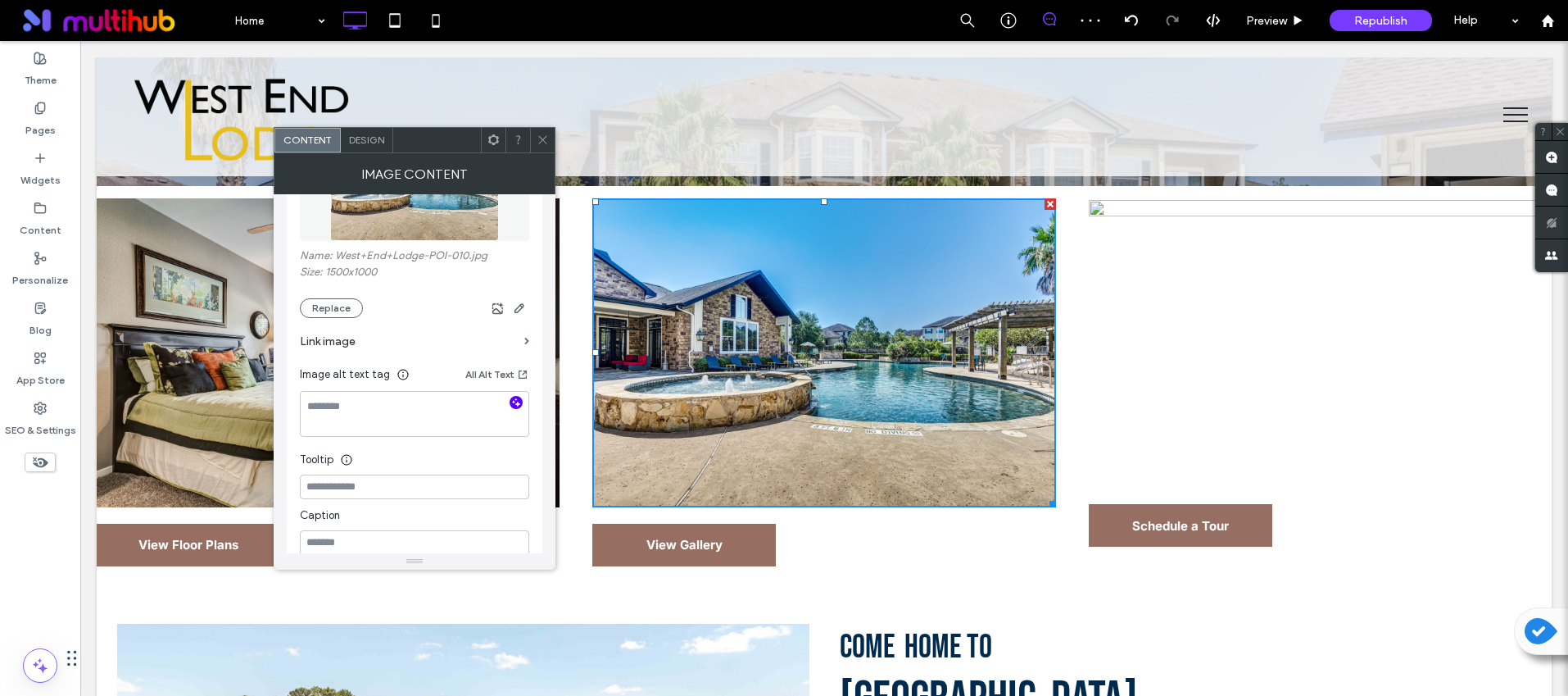
click at [514, 403] on icon "button" at bounding box center [516, 402] width 12 height 12
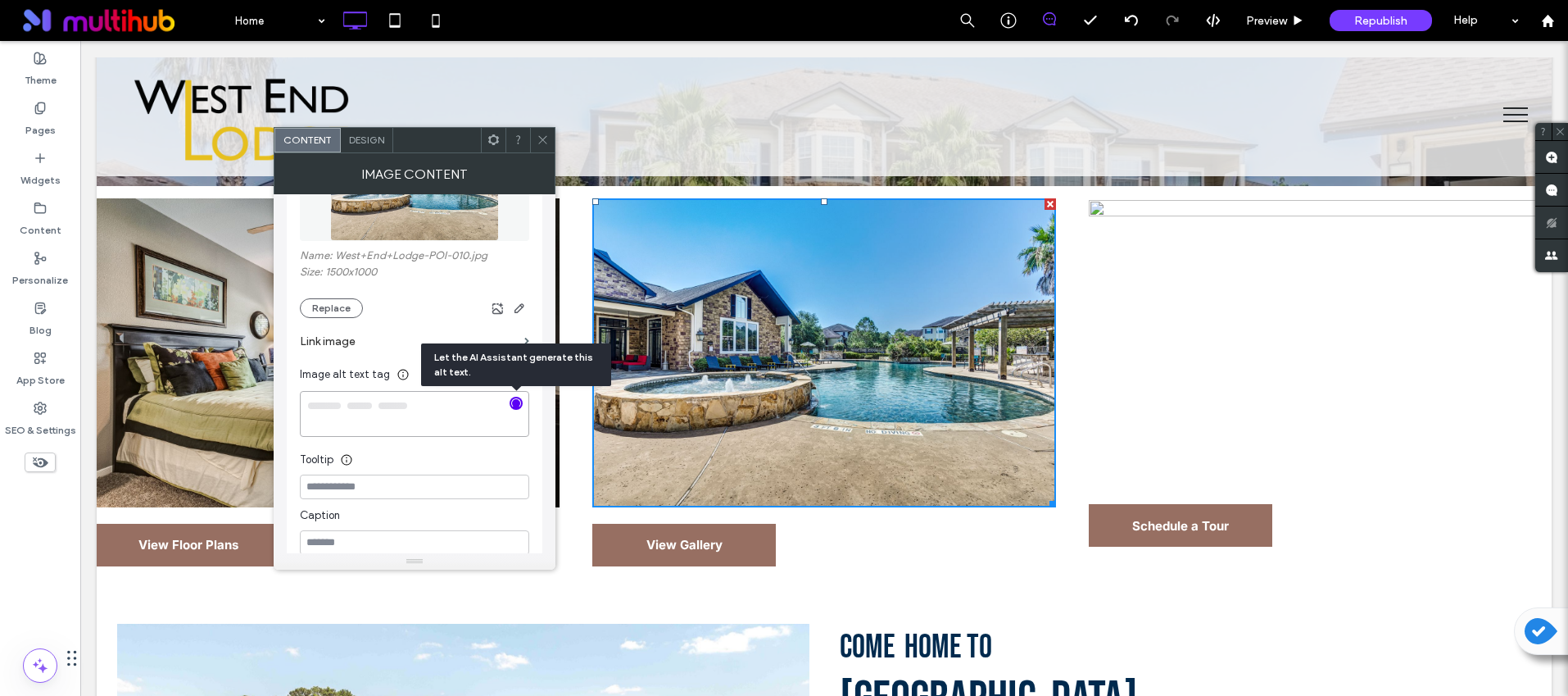
type textarea "**********"
click at [547, 139] on icon at bounding box center [542, 139] width 13 height 13
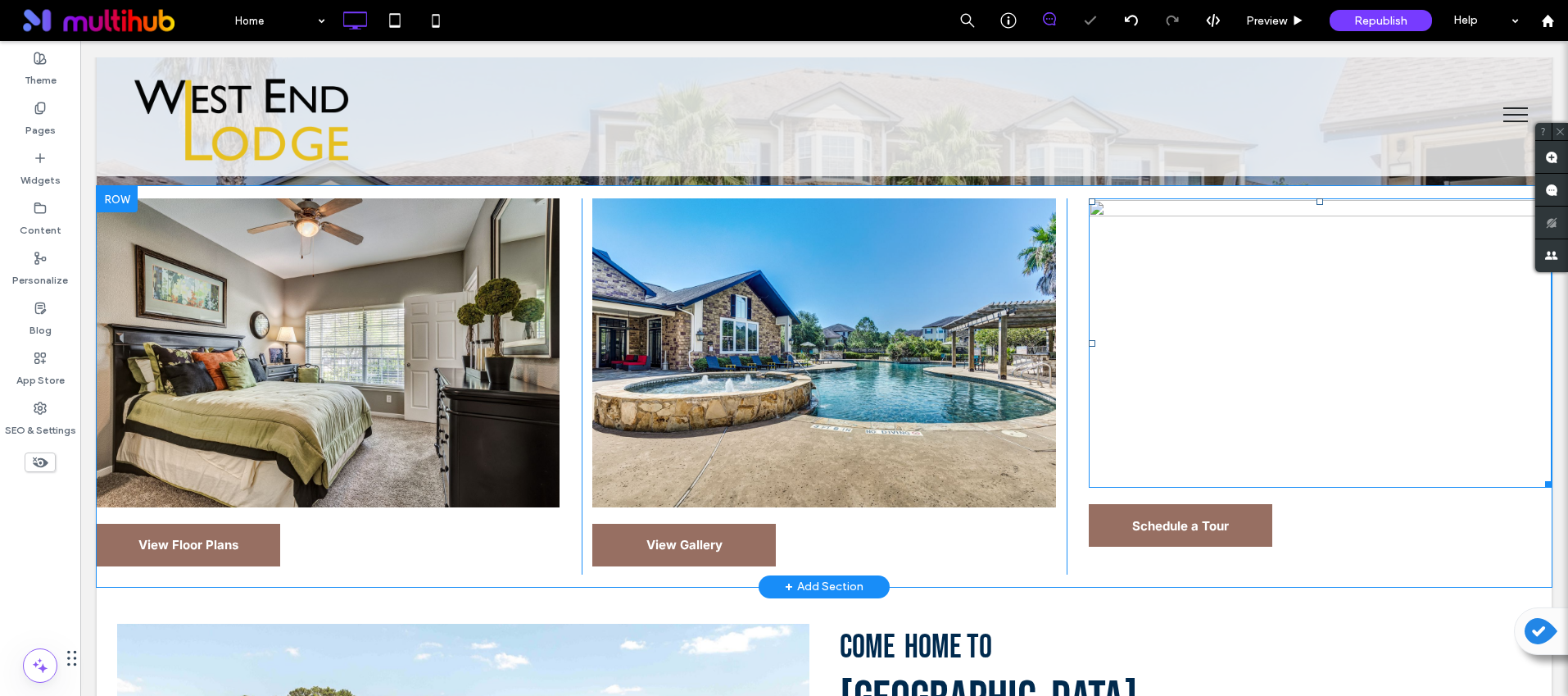
click at [1190, 342] on img at bounding box center [1320, 342] width 463 height 289
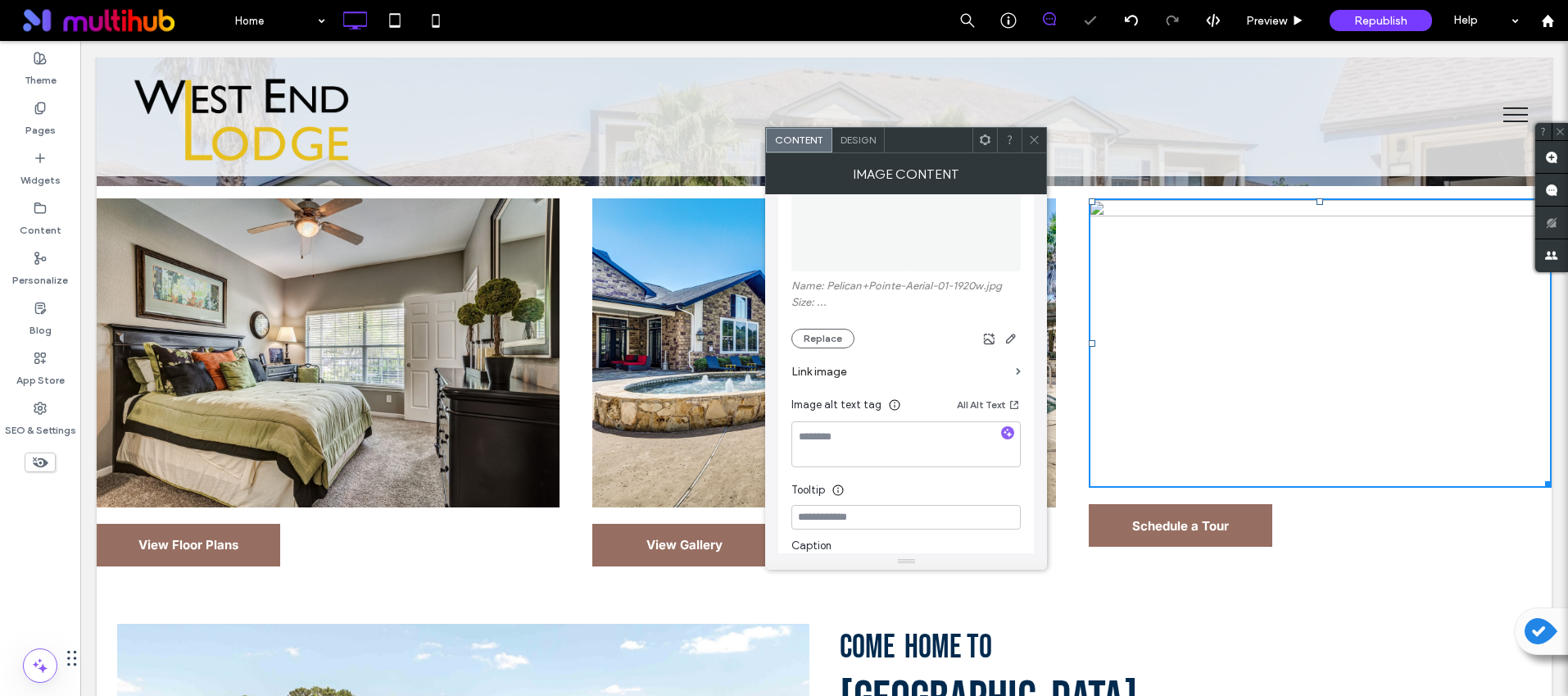
scroll to position [295, 0]
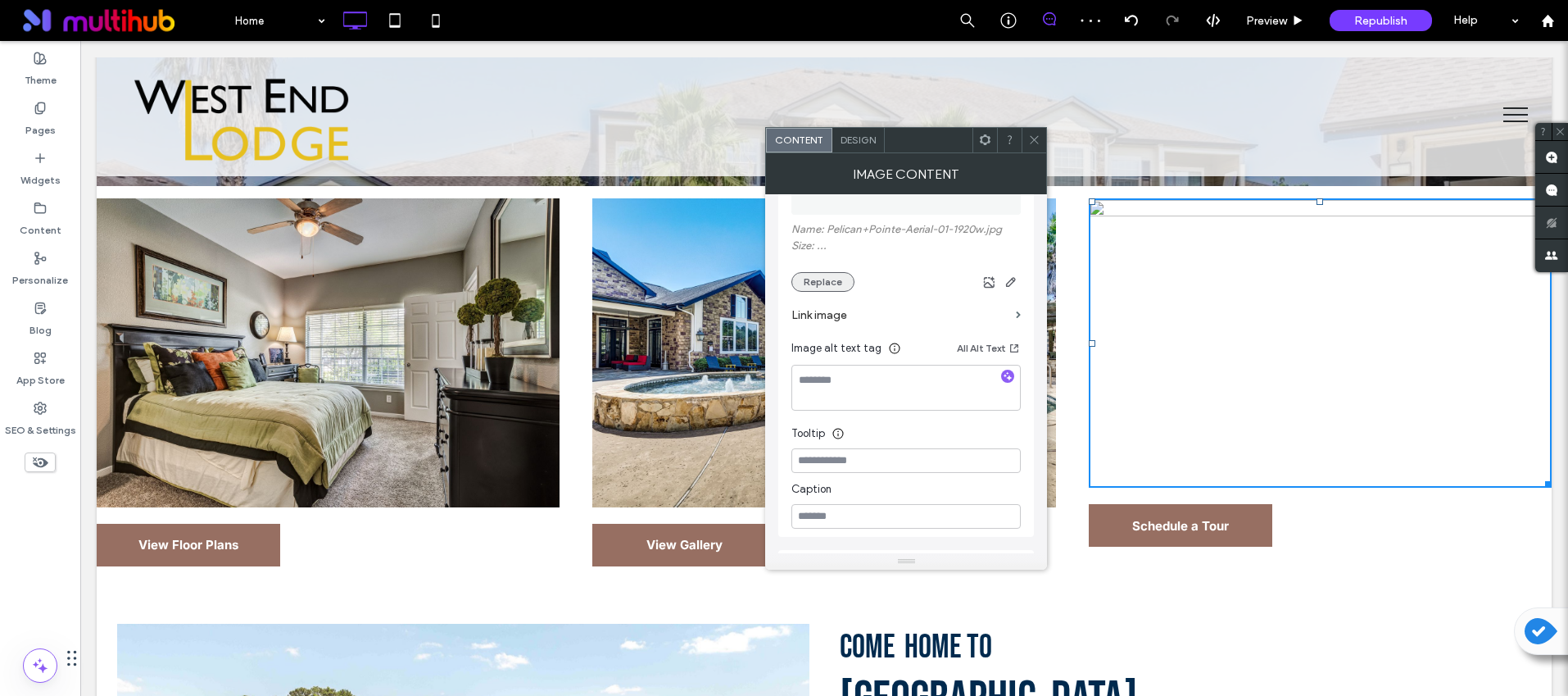
click at [811, 285] on button "Replace" at bounding box center [822, 282] width 63 height 19
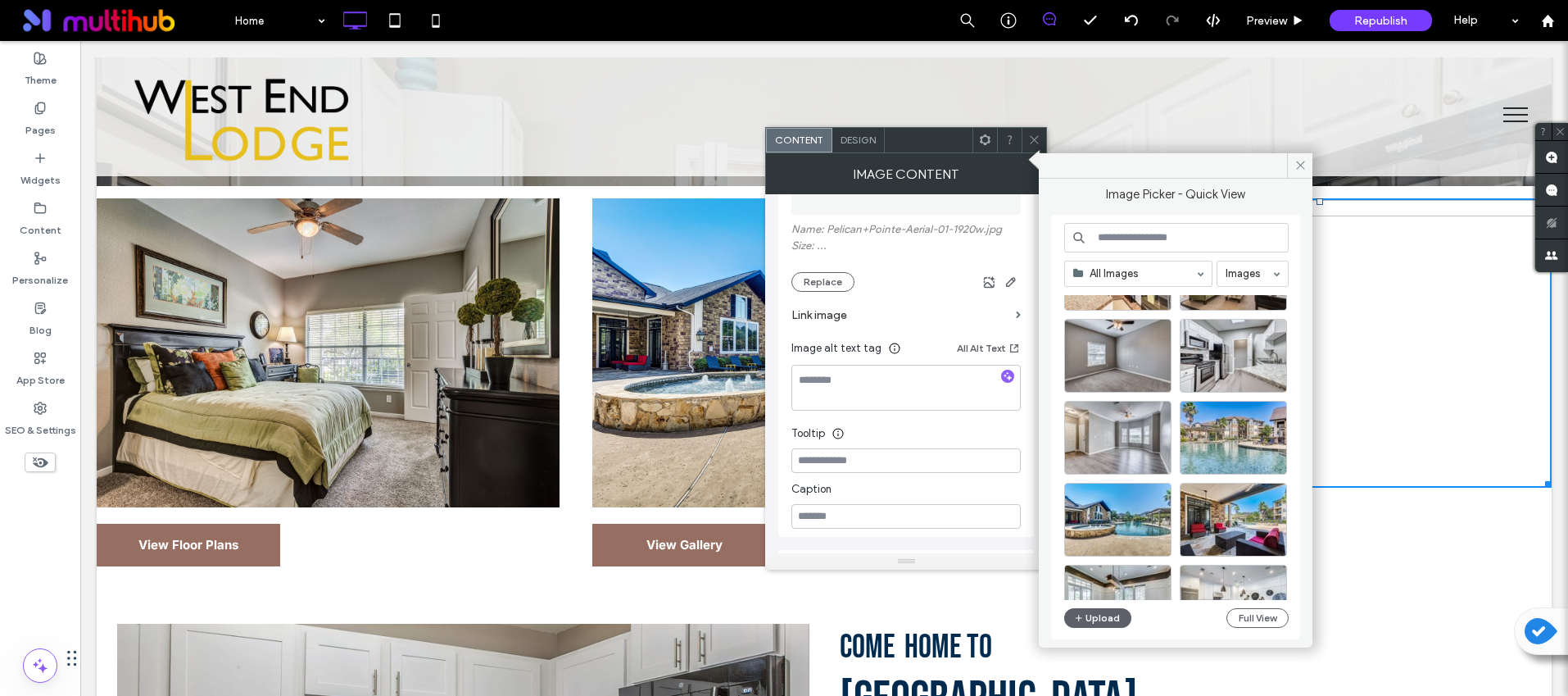
scroll to position [359, 0]
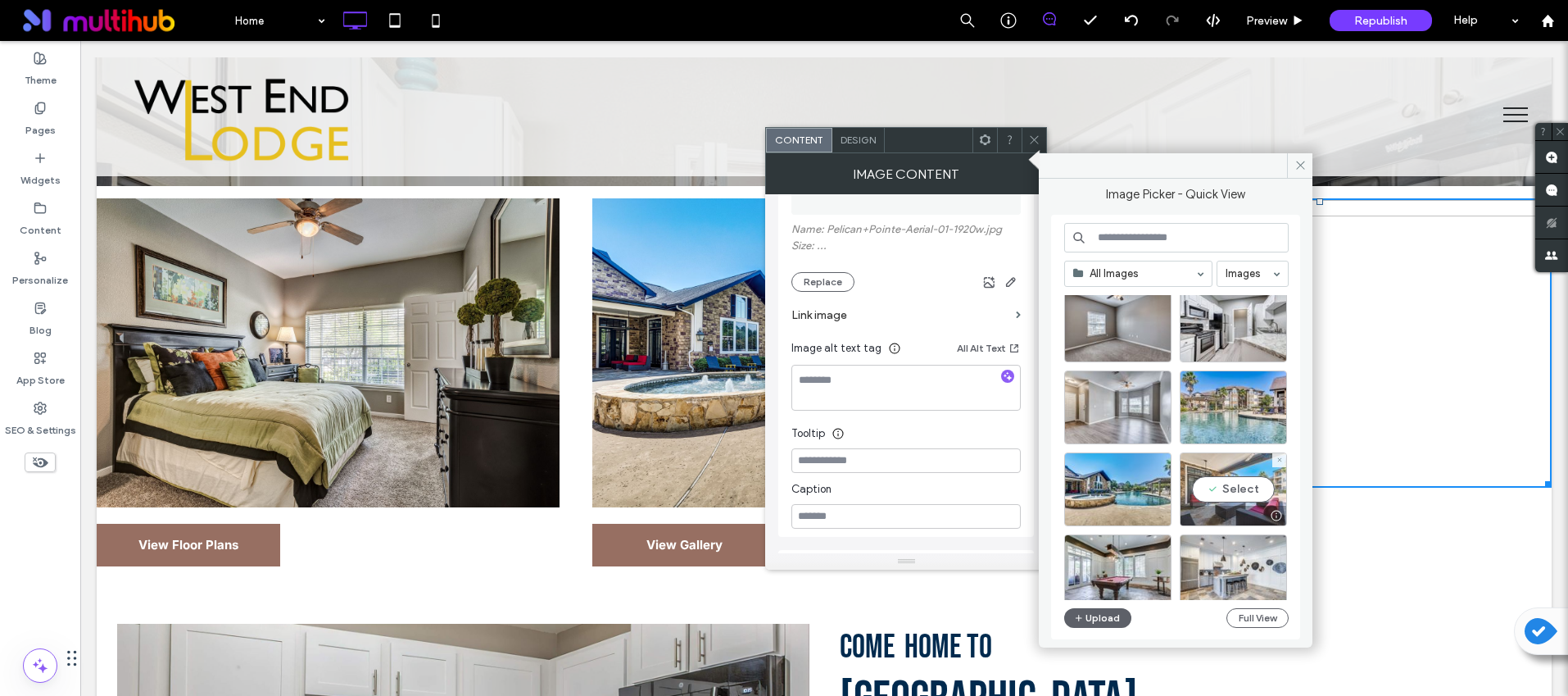
click at [1218, 498] on div "Select" at bounding box center [1233, 489] width 107 height 73
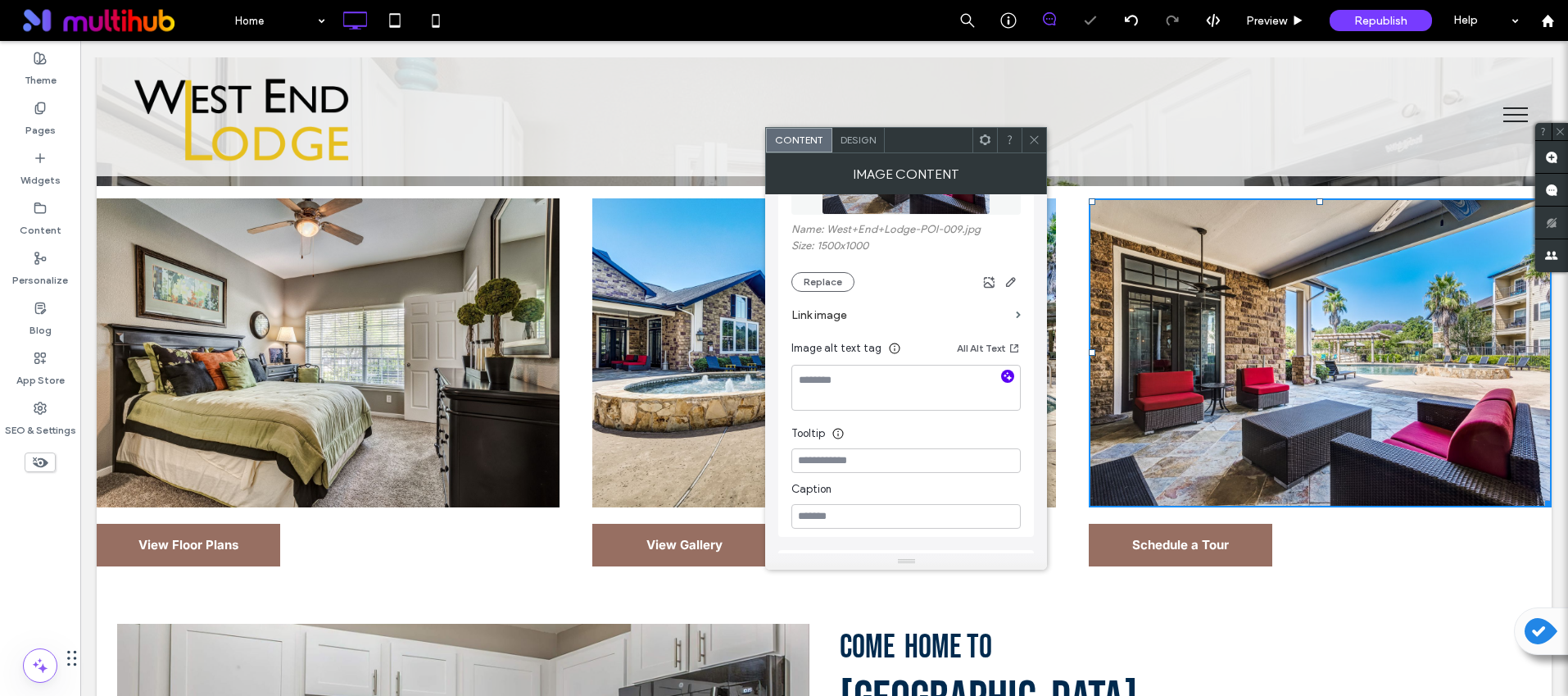
click at [1012, 375] on icon "button" at bounding box center [1008, 376] width 12 height 12
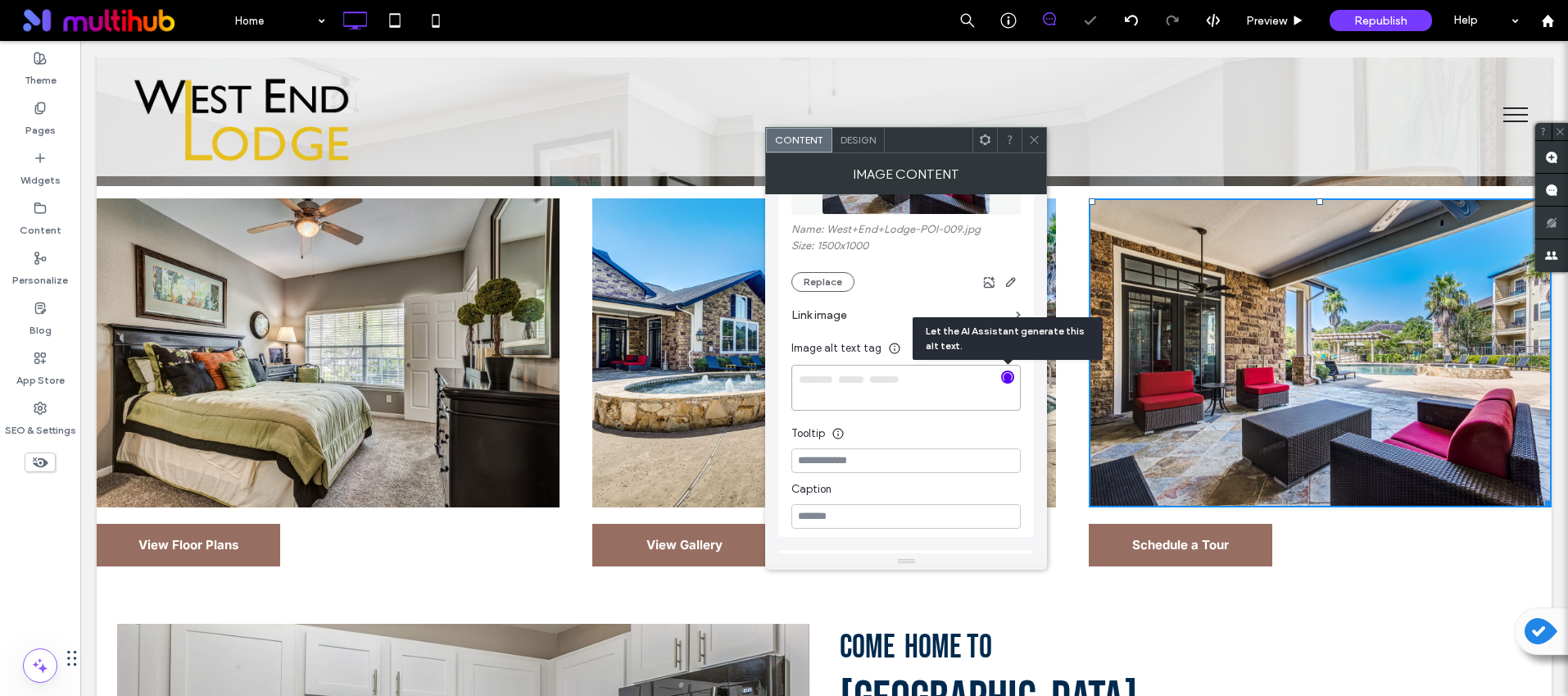
type textarea "**********"
click at [1033, 143] on icon at bounding box center [1034, 139] width 13 height 13
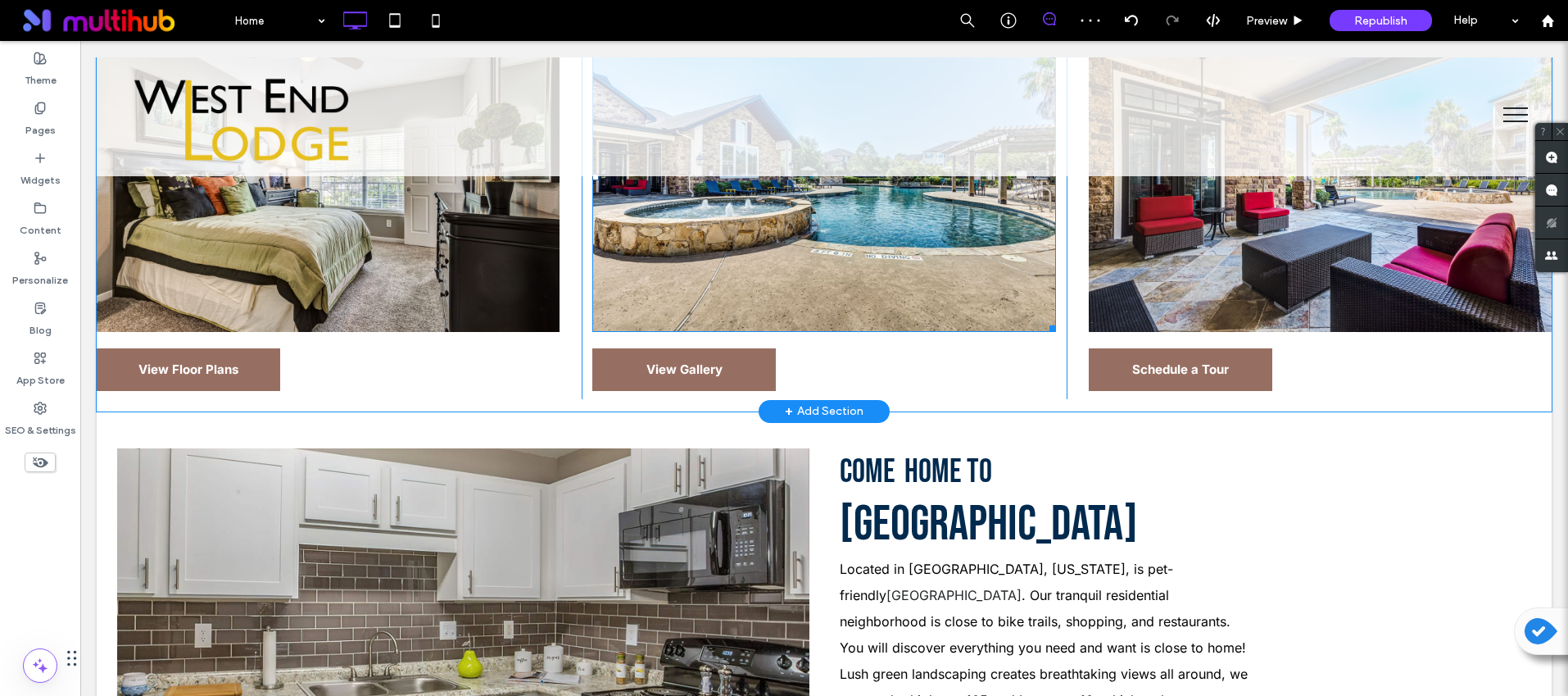
scroll to position [839, 0]
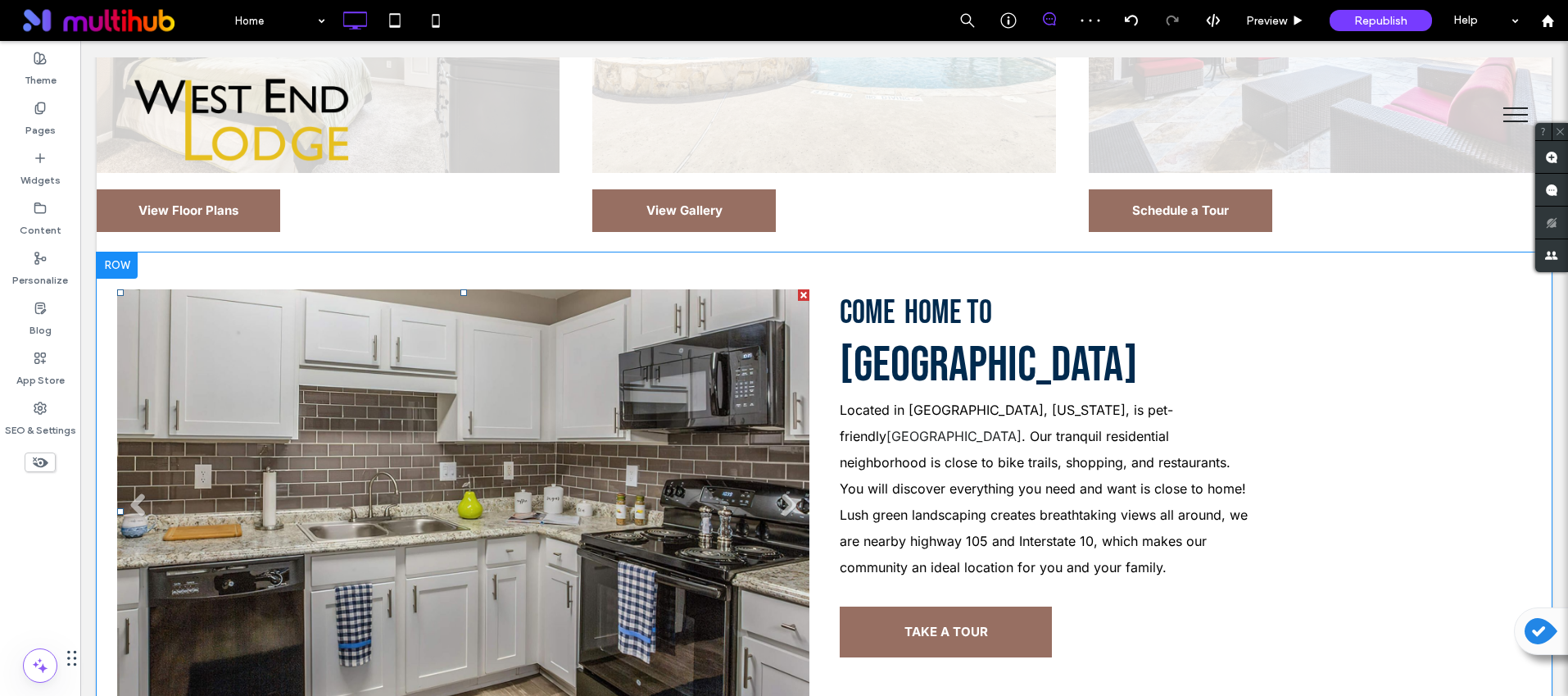
click at [611, 400] on li "Slide title Write your caption here Button" at bounding box center [463, 511] width 693 height 445
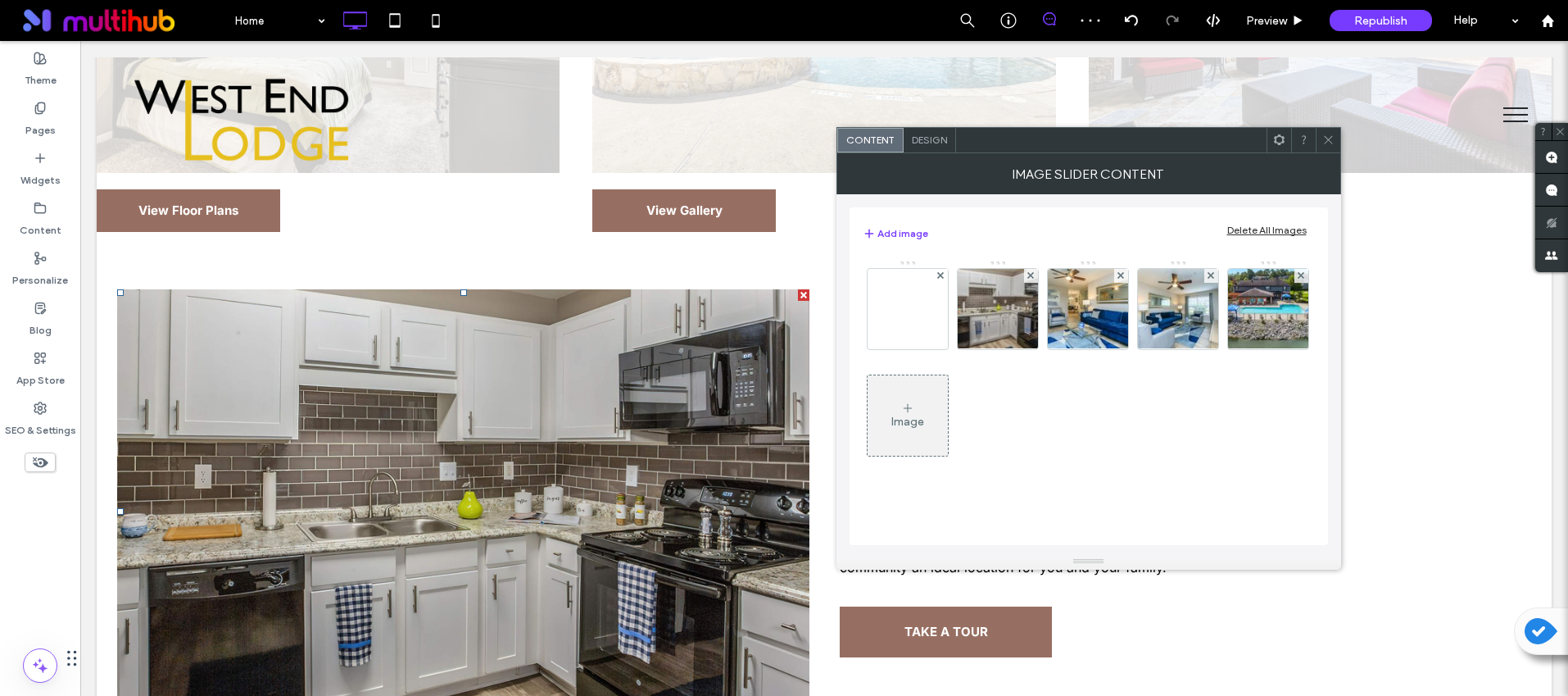
click at [1253, 227] on div "Delete All Images" at bounding box center [1267, 230] width 79 height 13
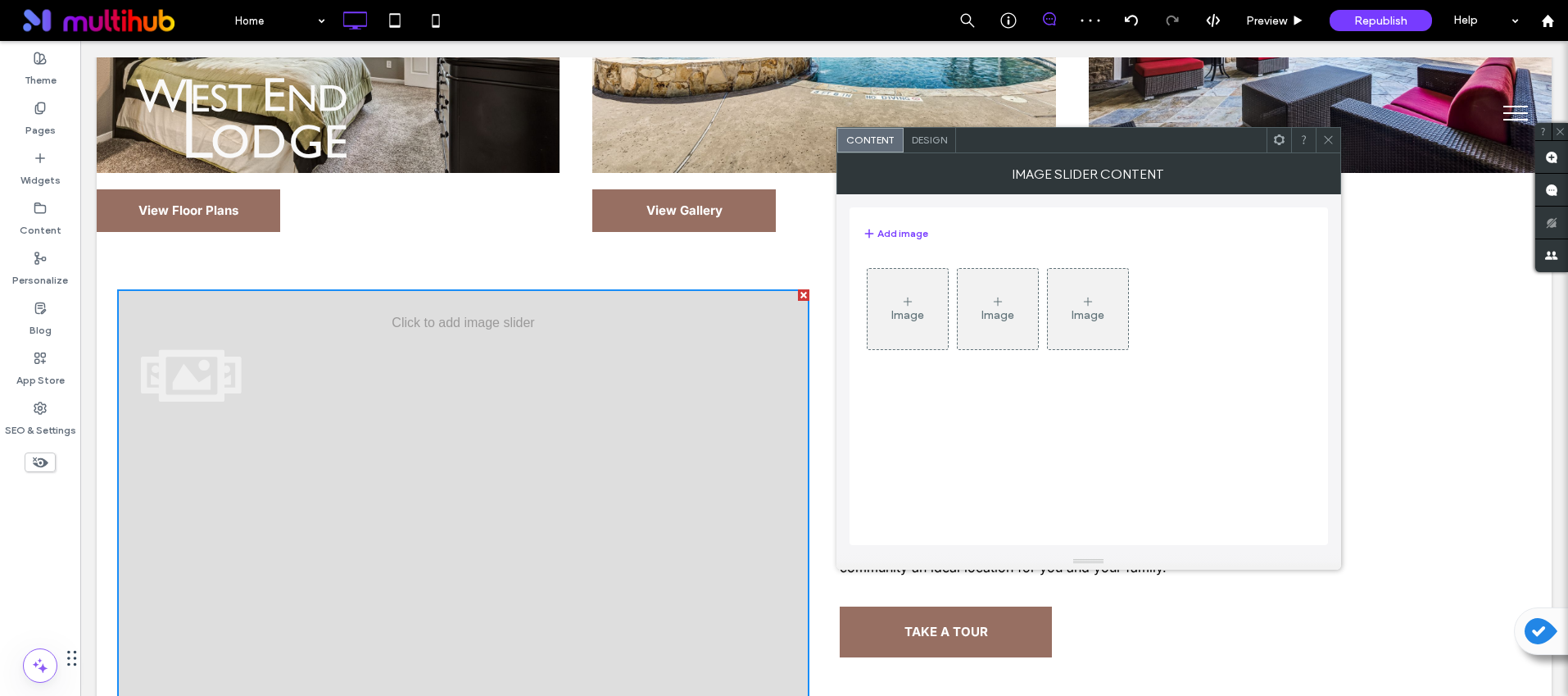
click at [897, 314] on div "Image" at bounding box center [908, 315] width 33 height 14
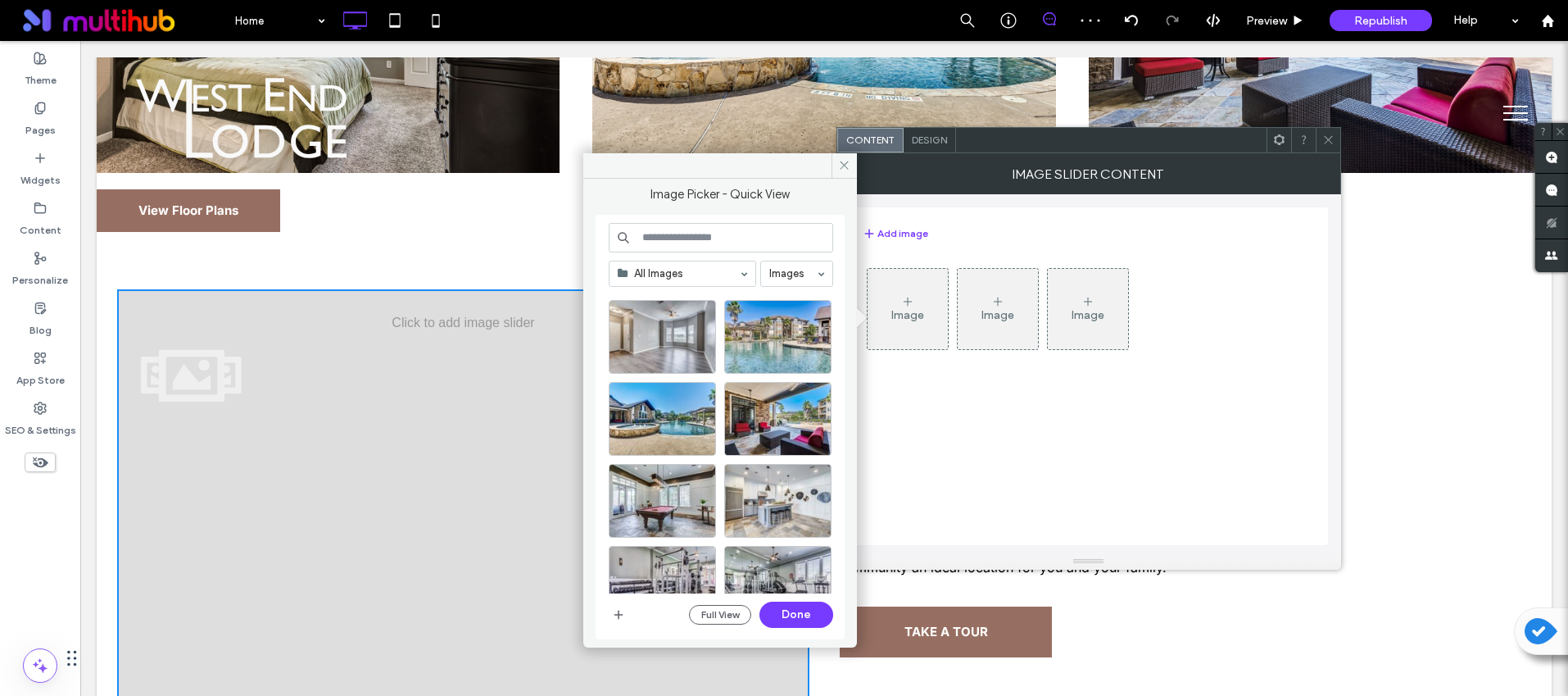
scroll to position [455, 0]
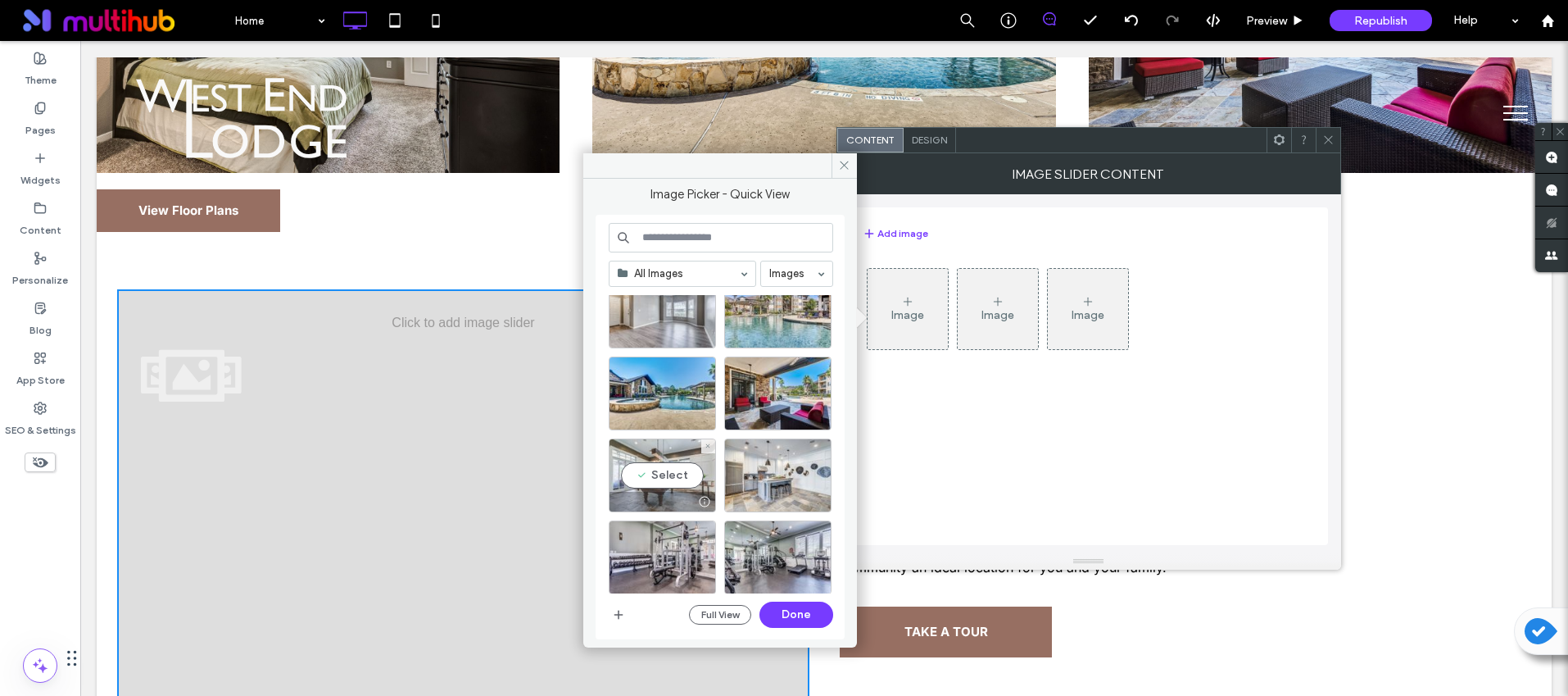
click at [644, 466] on div "Select" at bounding box center [662, 476] width 107 height 73
click at [758, 477] on div "Select" at bounding box center [778, 476] width 107 height 73
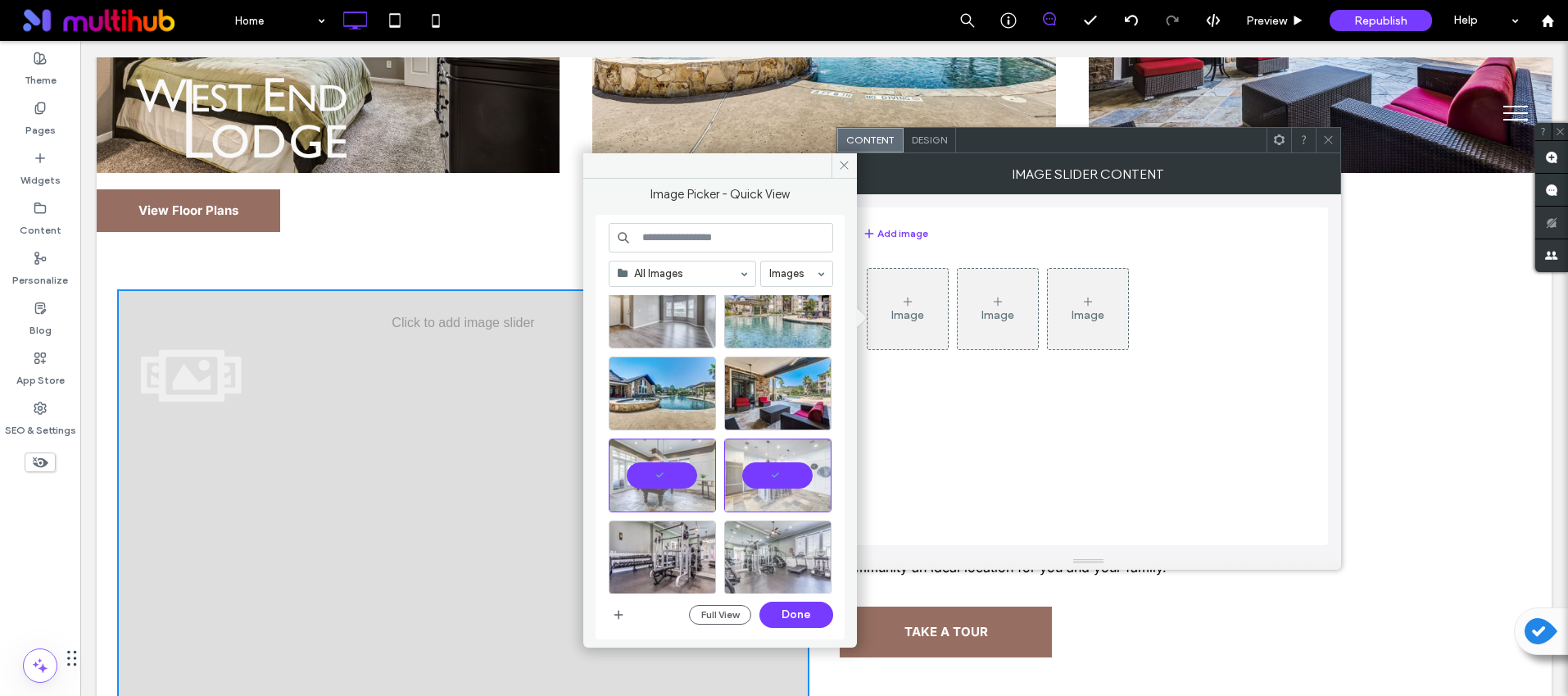
click at [759, 537] on div at bounding box center [778, 558] width 107 height 73
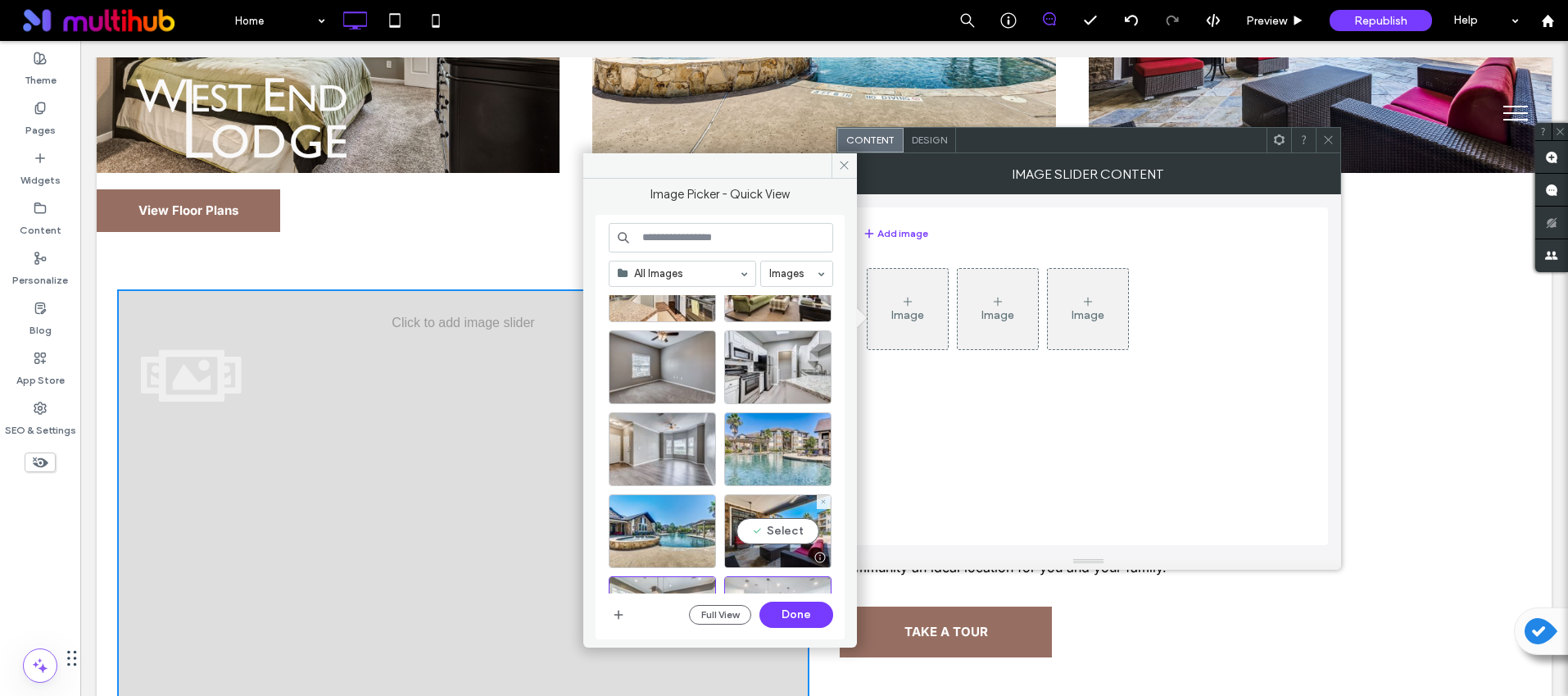
scroll to position [314, 0]
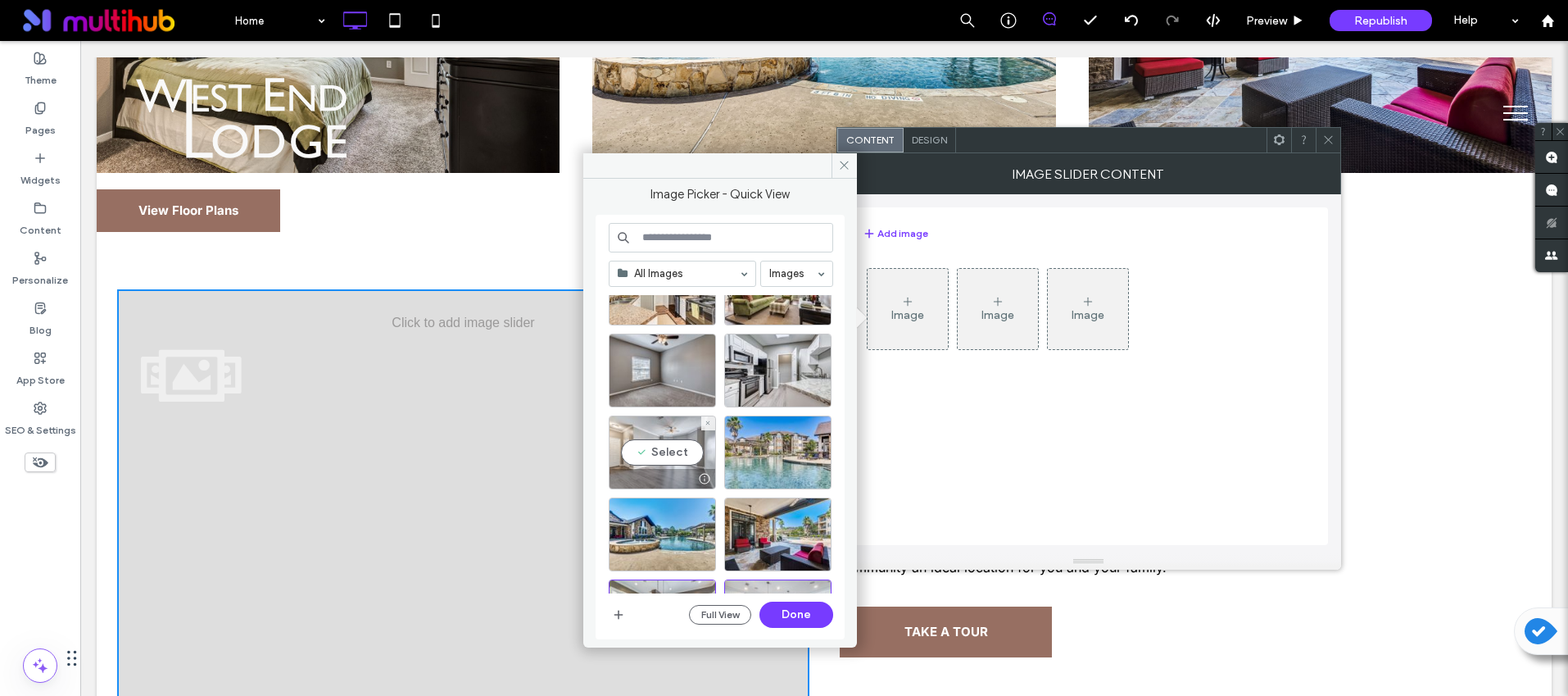
click at [670, 457] on div "Select" at bounding box center [662, 452] width 107 height 73
click at [807, 611] on button "Done" at bounding box center [796, 614] width 73 height 26
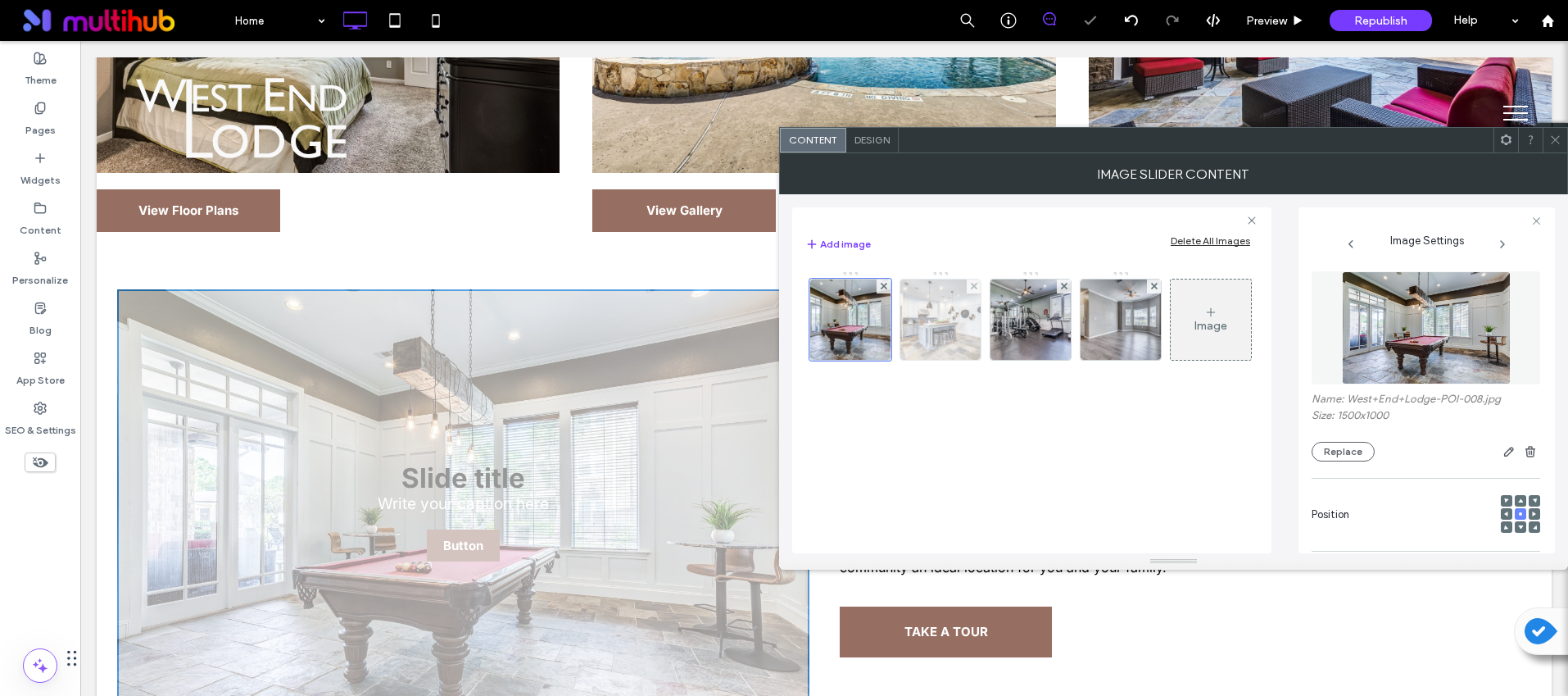
scroll to position [0, 0]
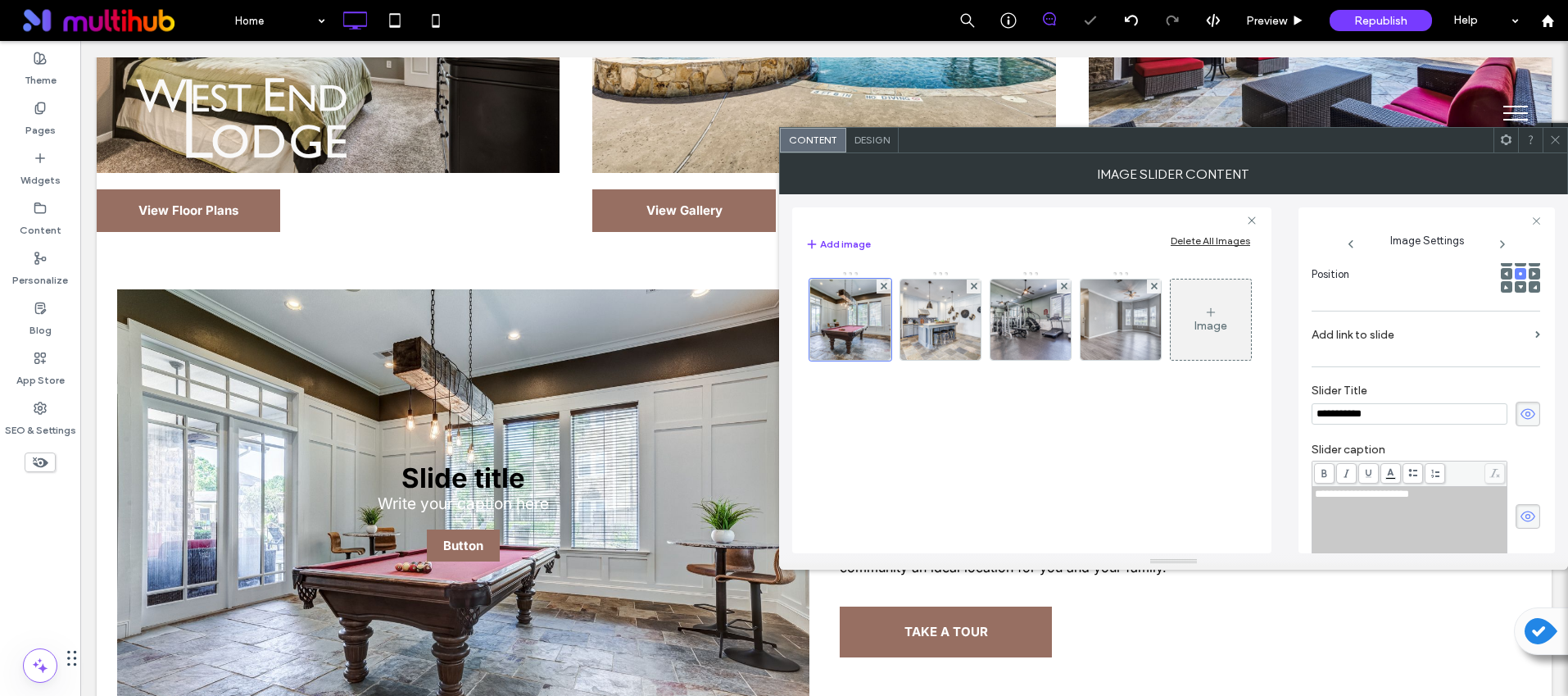
click at [1520, 414] on icon at bounding box center [1527, 414] width 16 height 18
click at [1520, 516] on icon at bounding box center [1527, 516] width 16 height 18
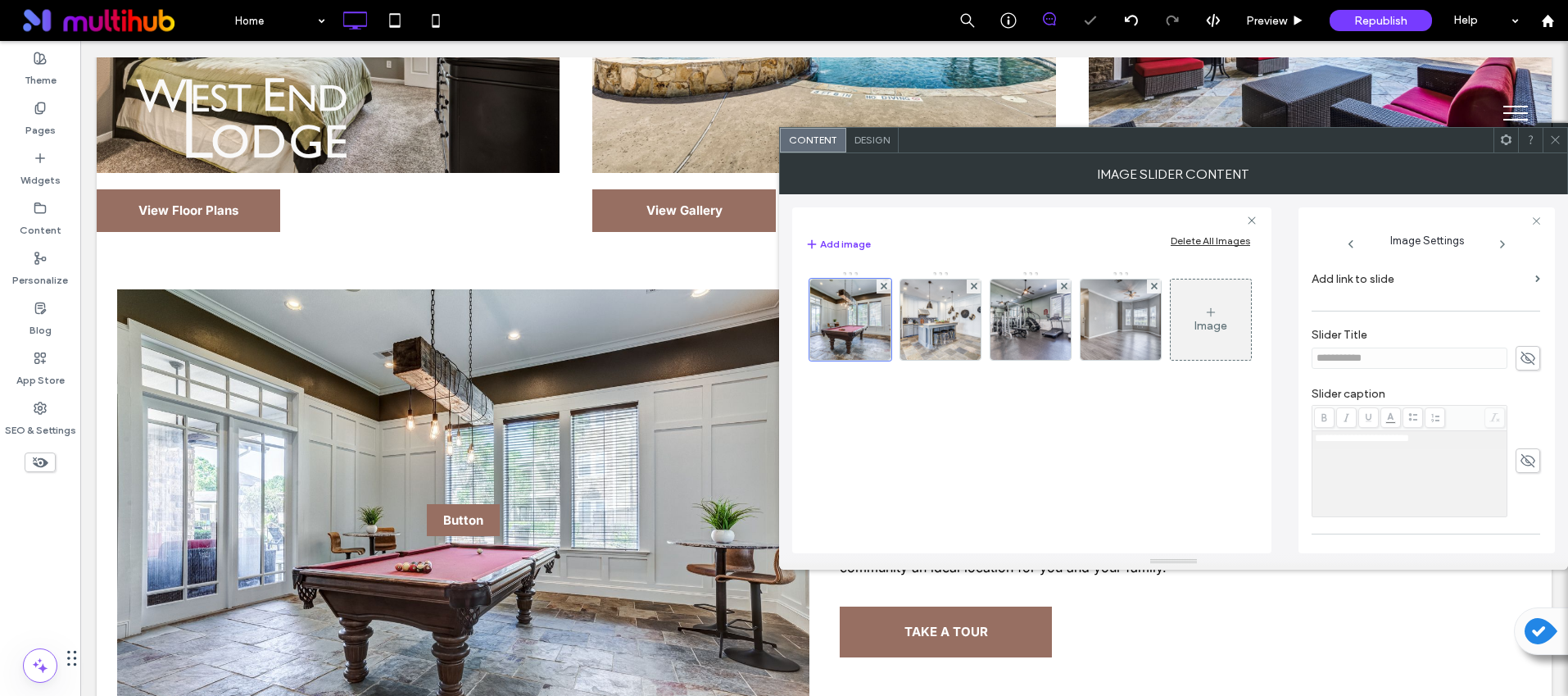
scroll to position [439, 0]
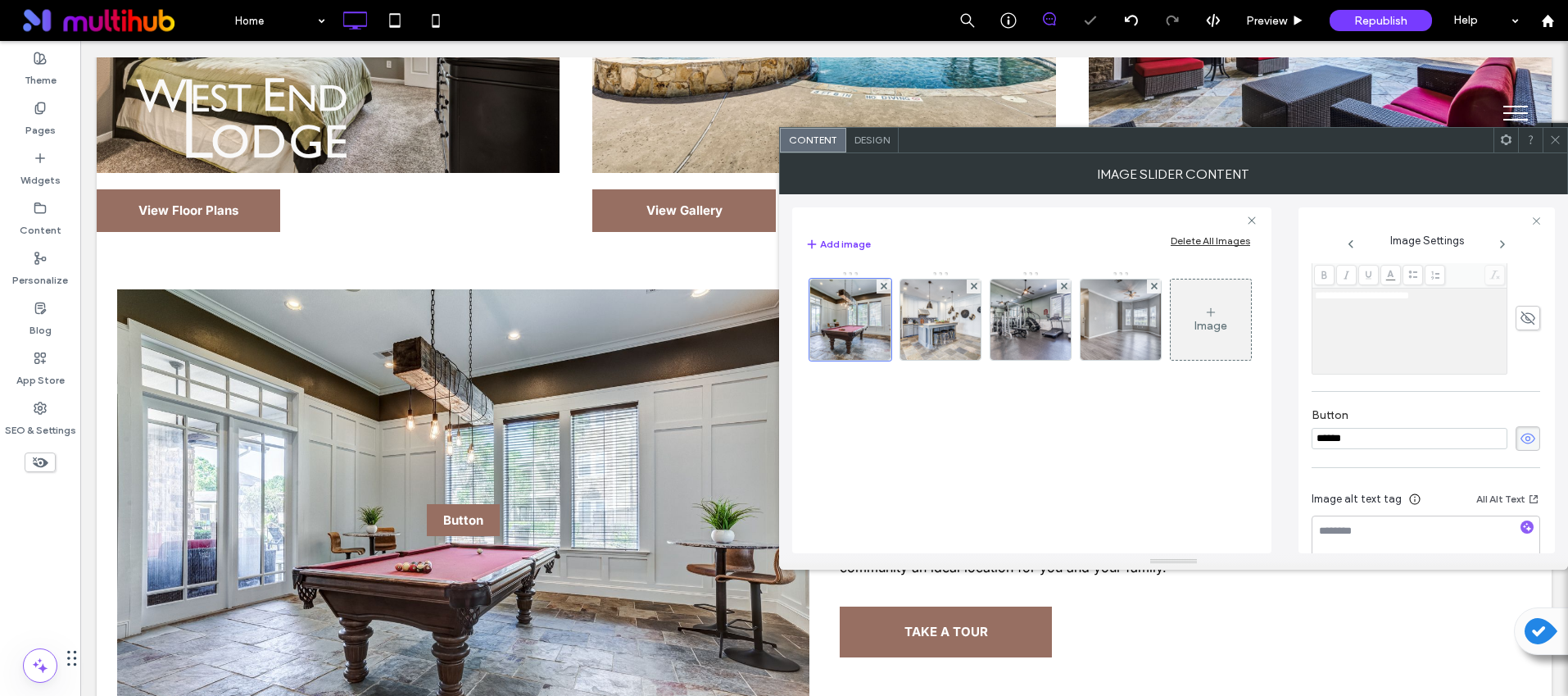
click at [1520, 426] on span at bounding box center [1527, 438] width 24 height 24
click at [1521, 441] on icon at bounding box center [1527, 438] width 16 height 18
drag, startPoint x: 1518, startPoint y: 438, endPoint x: 1519, endPoint y: 478, distance: 40.0
click at [1520, 439] on icon at bounding box center [1527, 438] width 16 height 18
click at [1524, 526] on use "button" at bounding box center [1527, 526] width 9 height 9
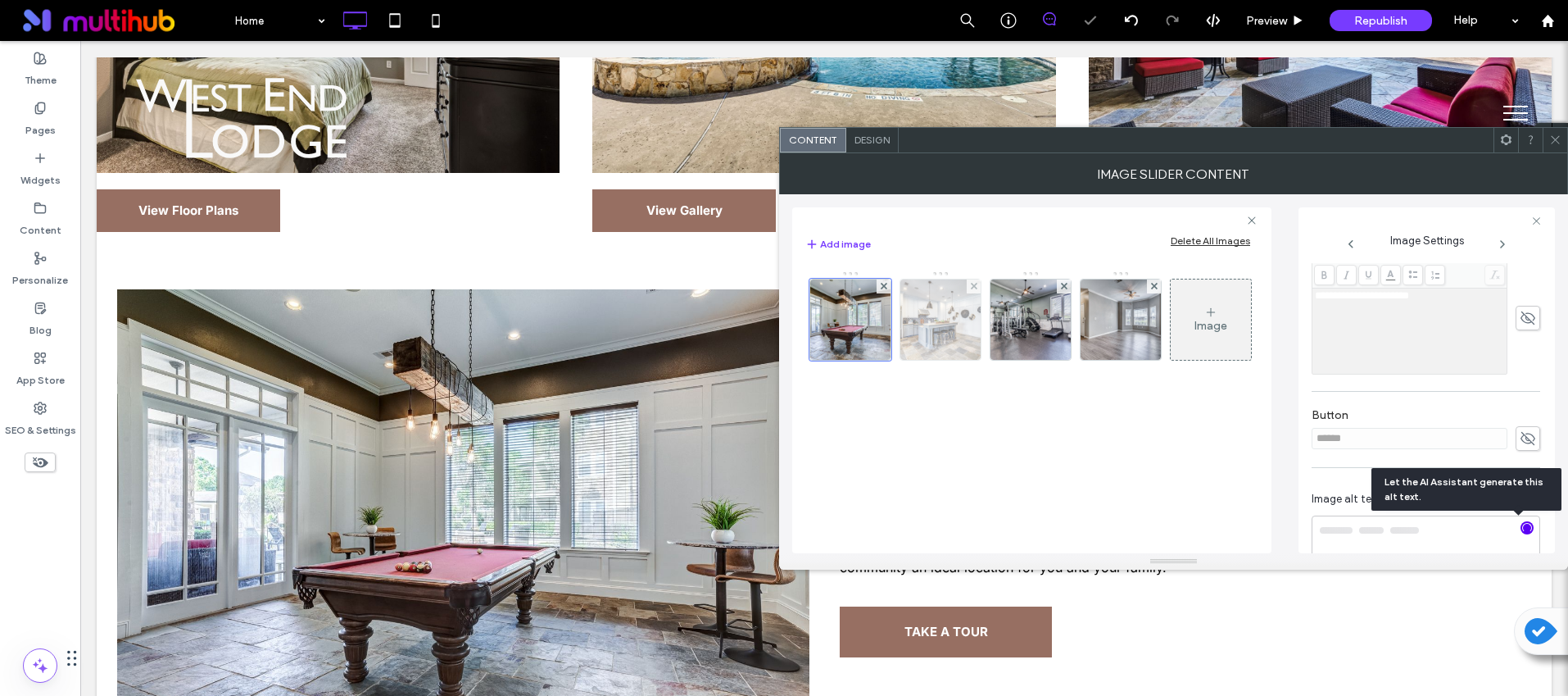
type textarea "**********"
click at [939, 316] on img at bounding box center [941, 319] width 121 height 80
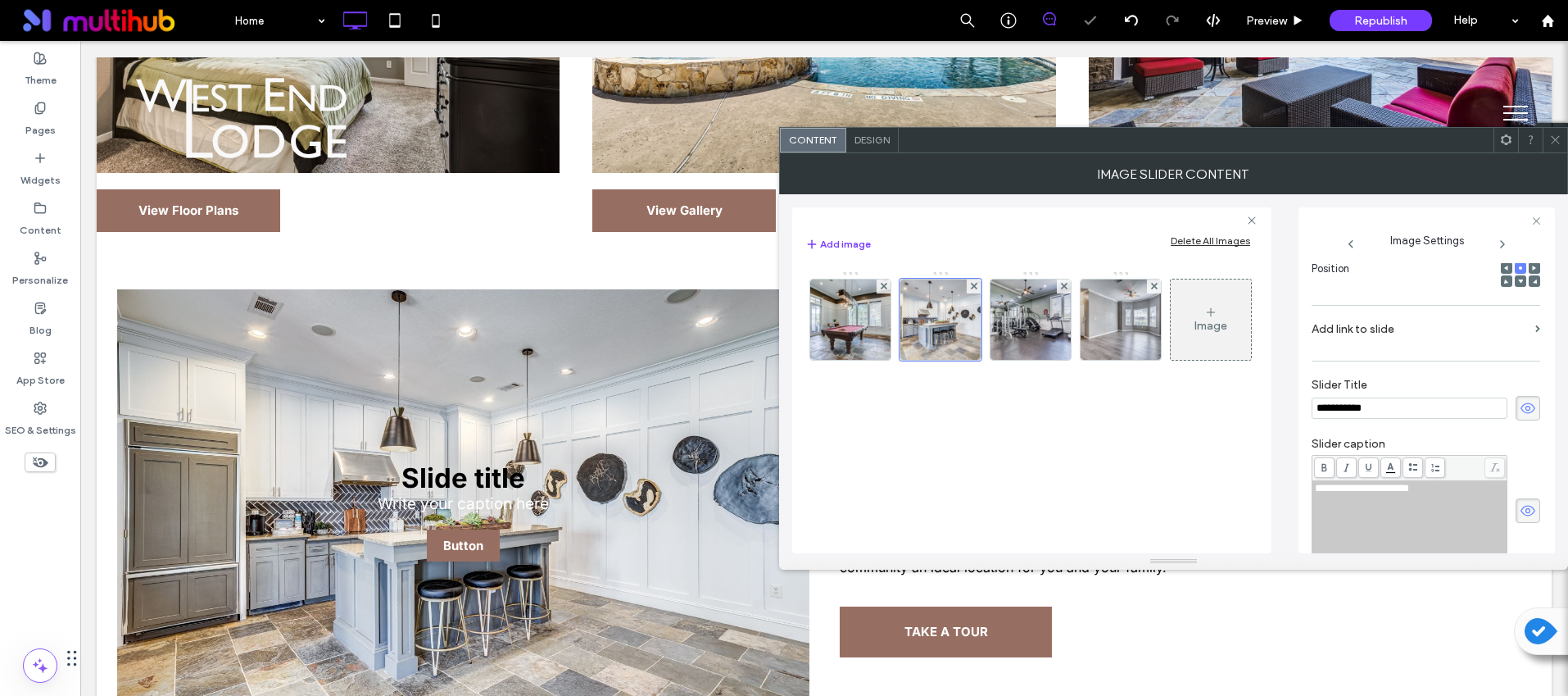
click at [1527, 413] on span at bounding box center [1527, 408] width 24 height 24
click at [1520, 508] on icon at bounding box center [1527, 510] width 16 height 18
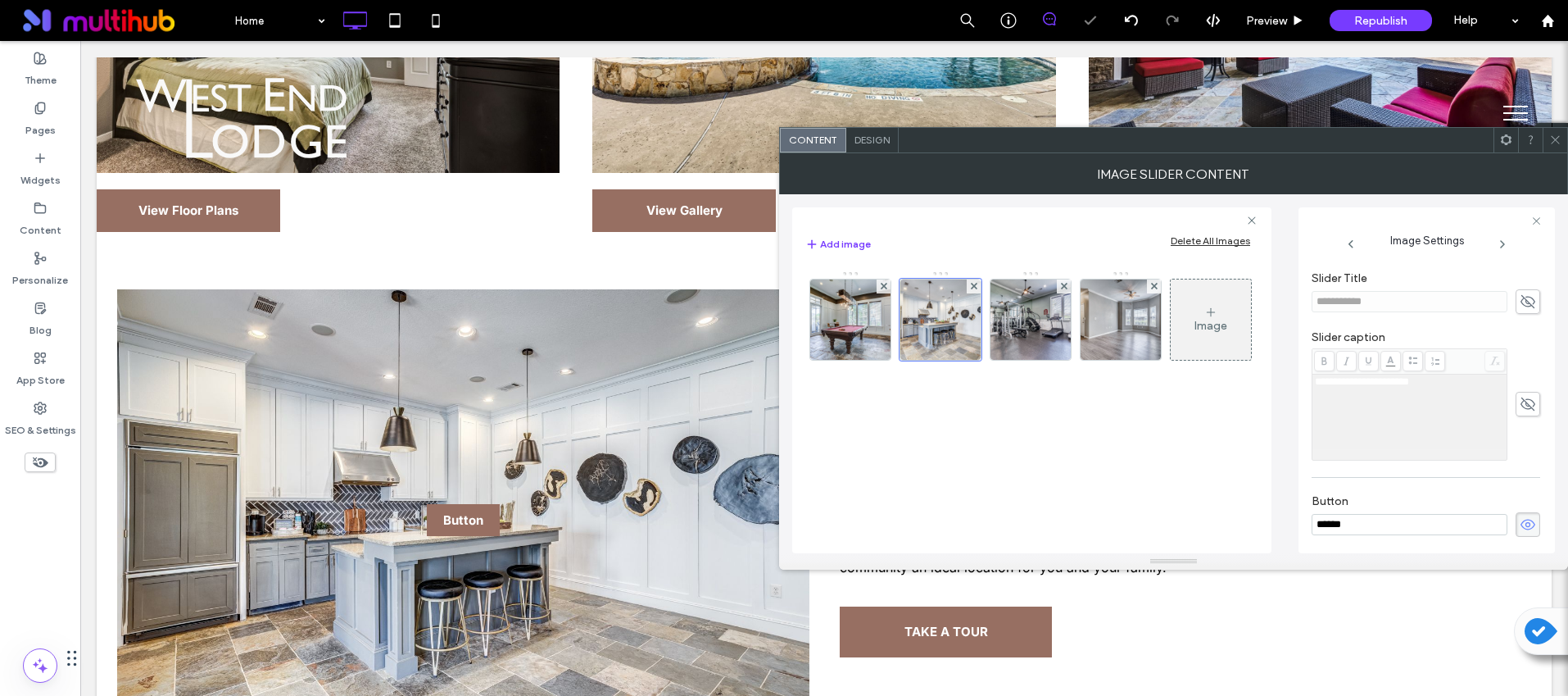
scroll to position [468, 0]
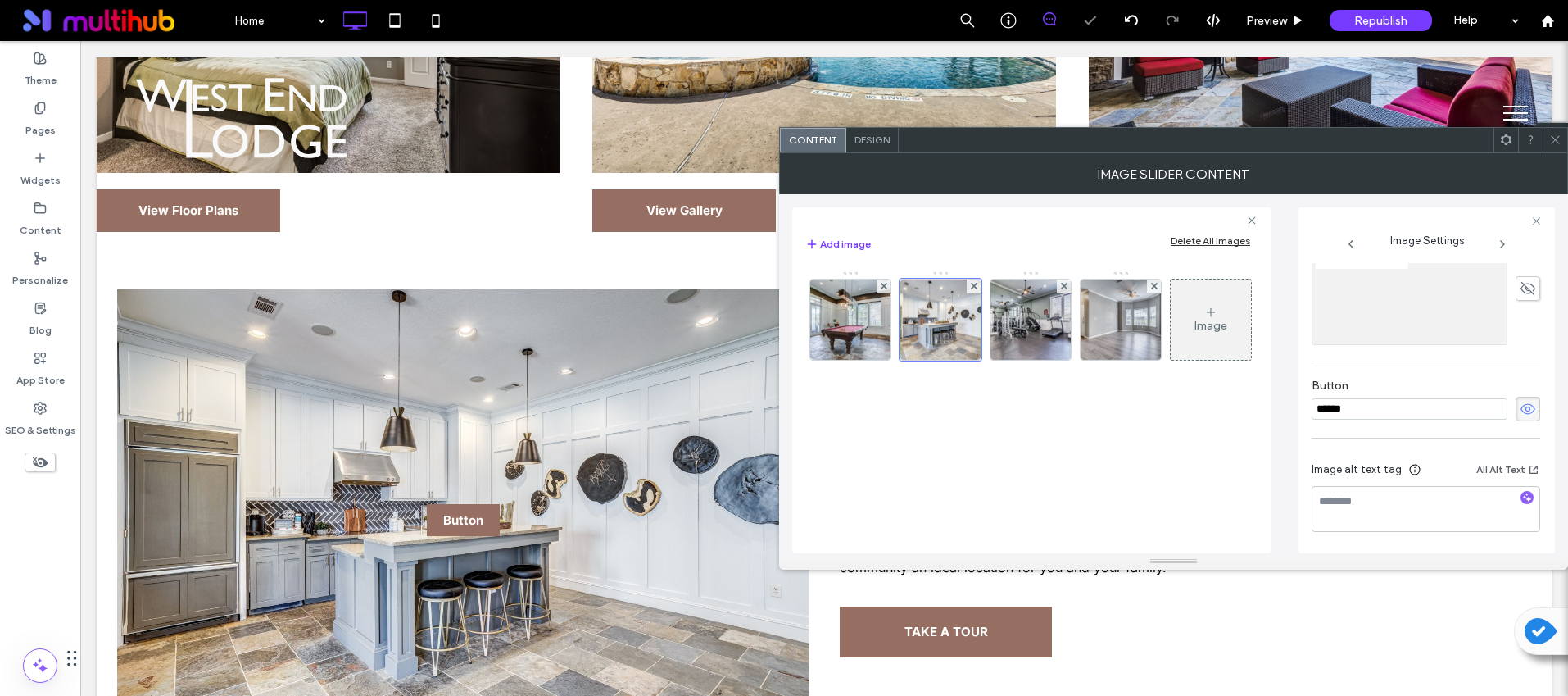
click at [1521, 418] on span at bounding box center [1527, 408] width 24 height 24
click at [1525, 494] on div at bounding box center [1526, 499] width 26 height 15
click at [1522, 495] on icon "button" at bounding box center [1527, 498] width 12 height 12
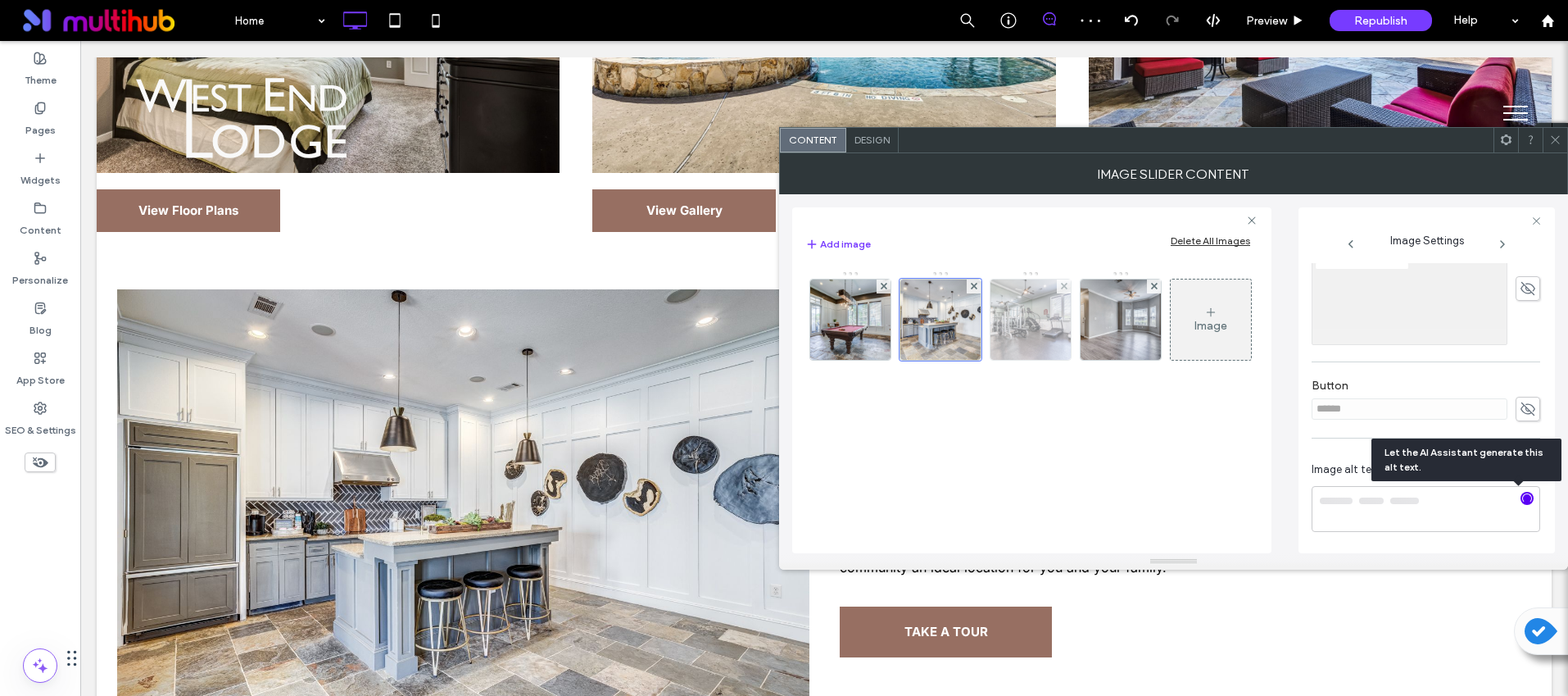
type textarea "**********"
click at [1027, 335] on img at bounding box center [1031, 319] width 121 height 80
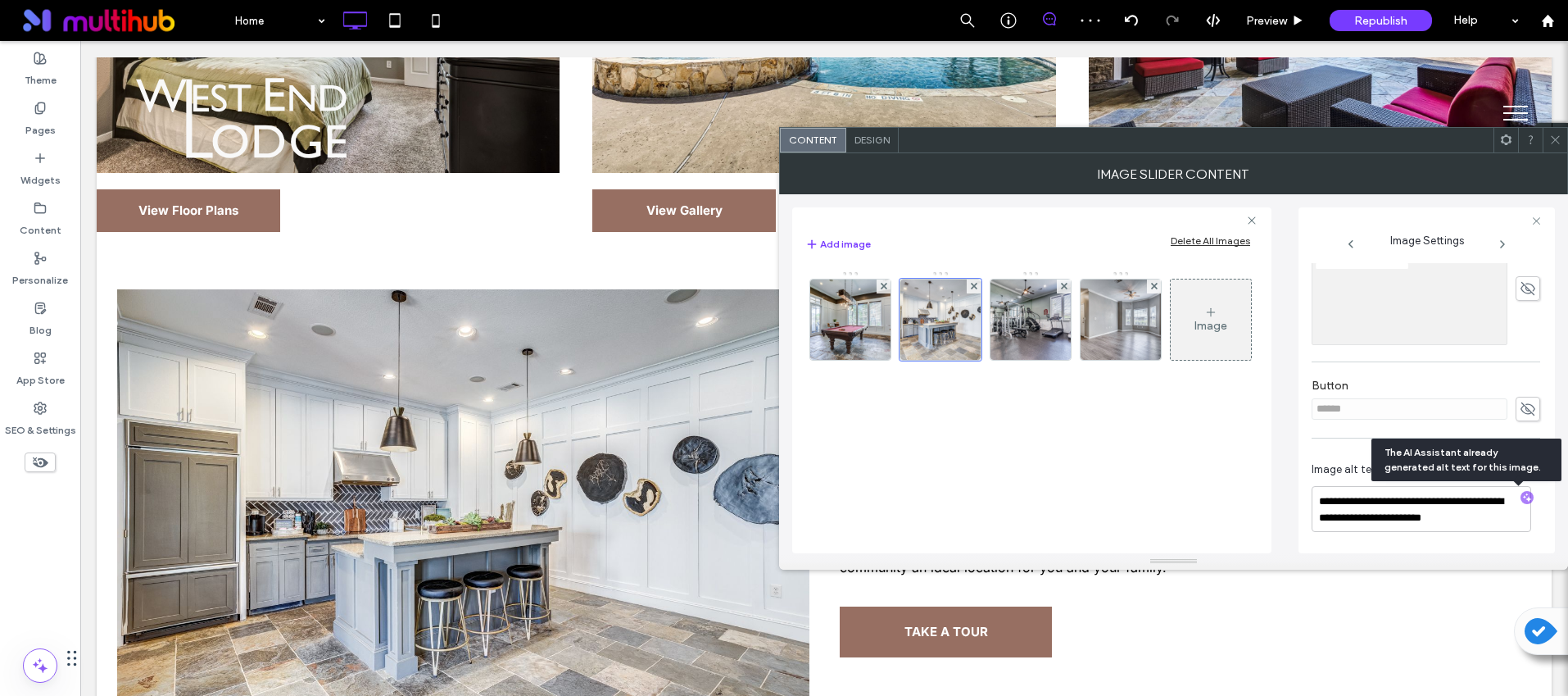
scroll to position [246, 0]
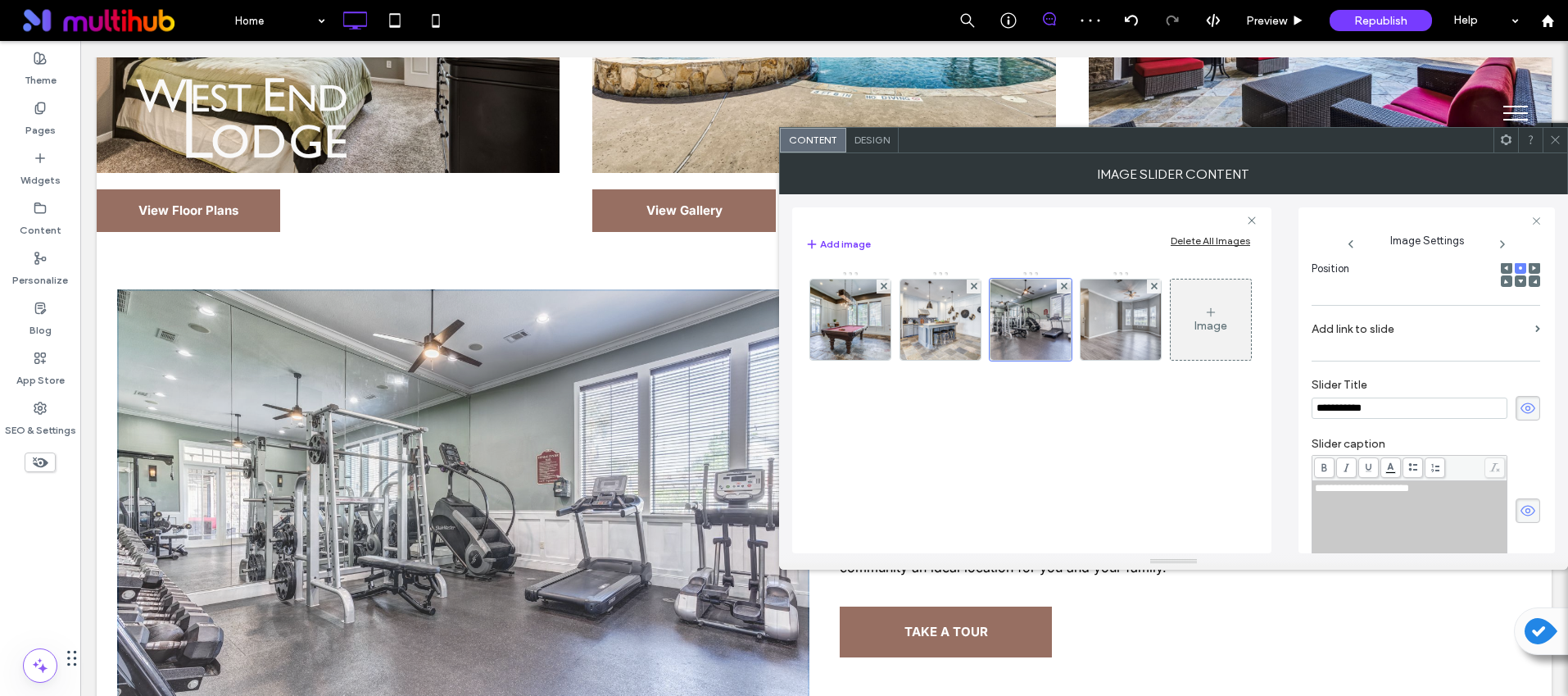
click at [1520, 409] on icon at bounding box center [1527, 408] width 16 height 18
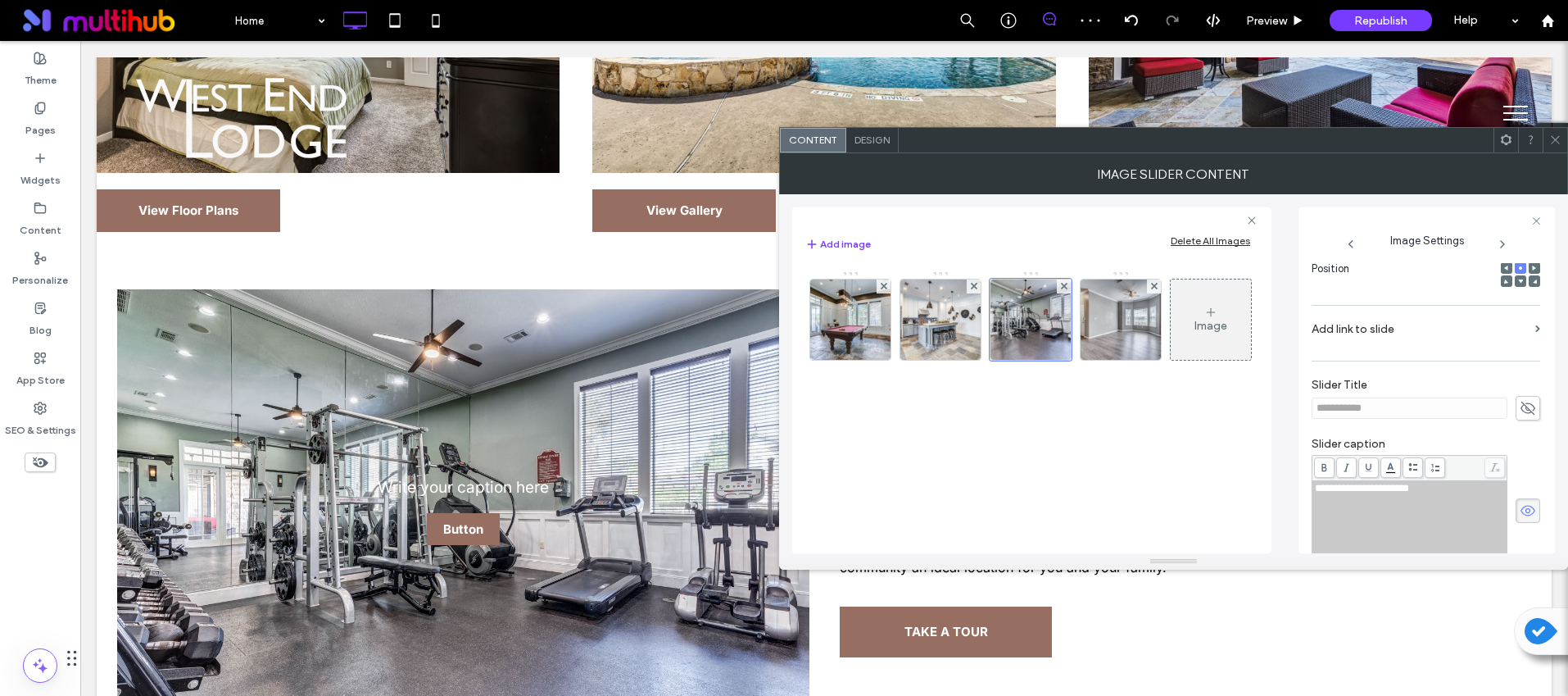
click at [1521, 521] on span at bounding box center [1527, 510] width 24 height 24
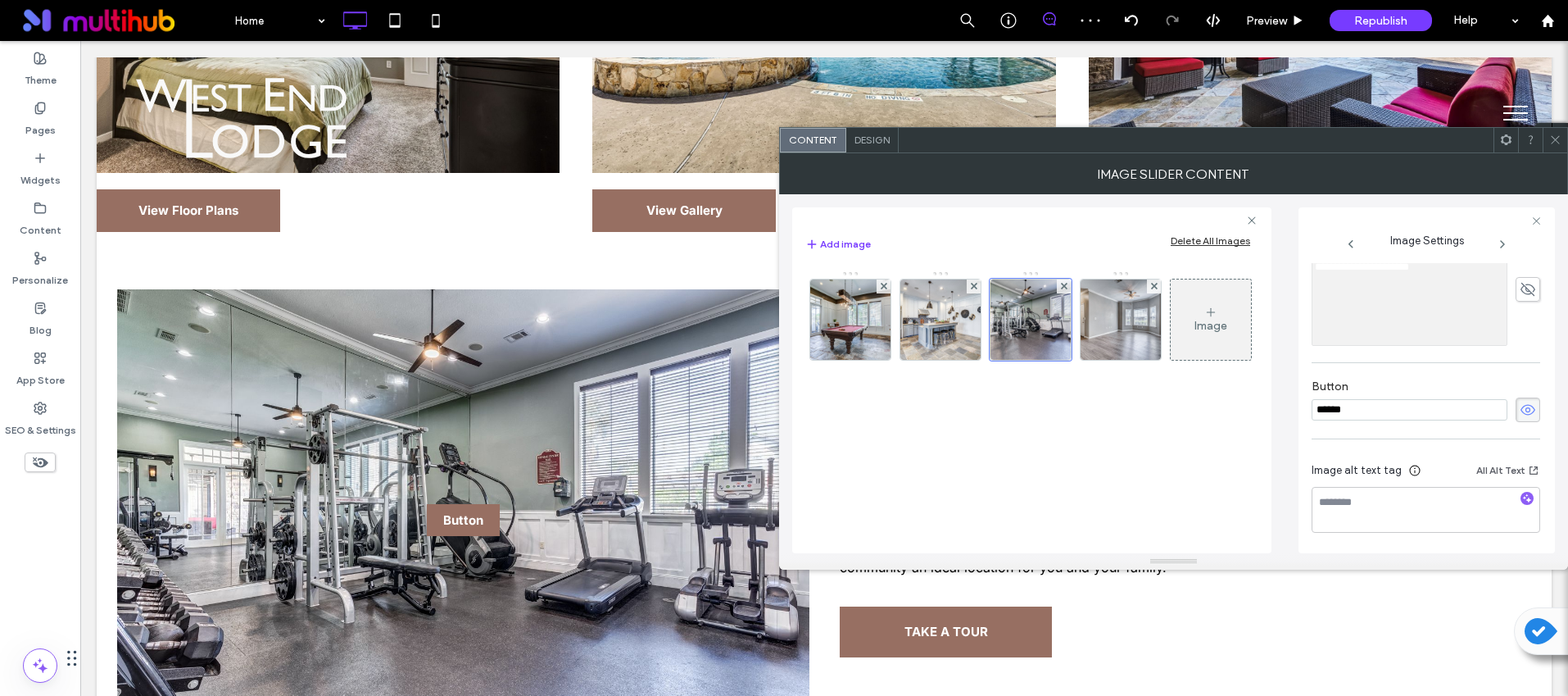
scroll to position [468, 0]
click at [1520, 410] on icon at bounding box center [1527, 409] width 16 height 18
click at [1522, 492] on icon "button" at bounding box center [1527, 498] width 12 height 12
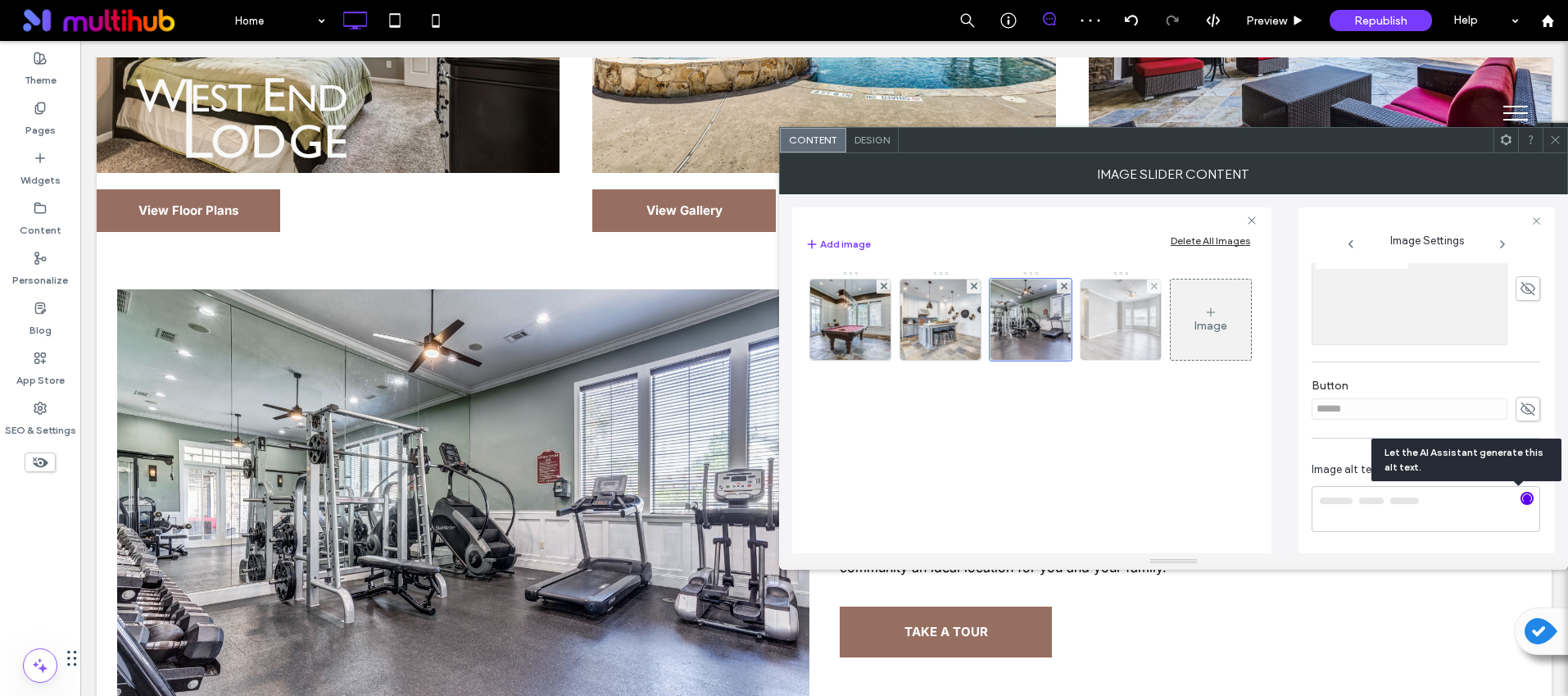
type textarea "**********"
click at [1108, 327] on img at bounding box center [1121, 319] width 121 height 80
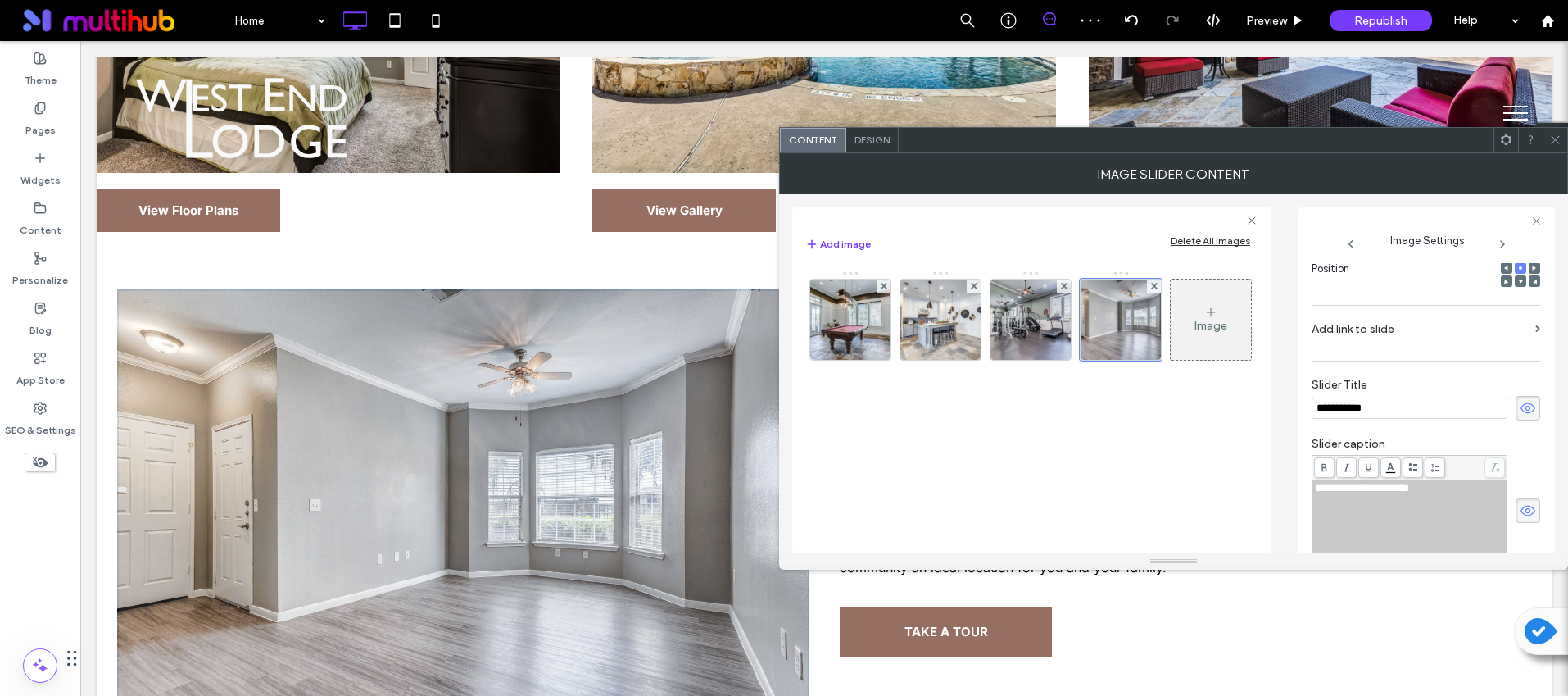
click at [1532, 411] on div "**********" at bounding box center [1427, 408] width 230 height 290
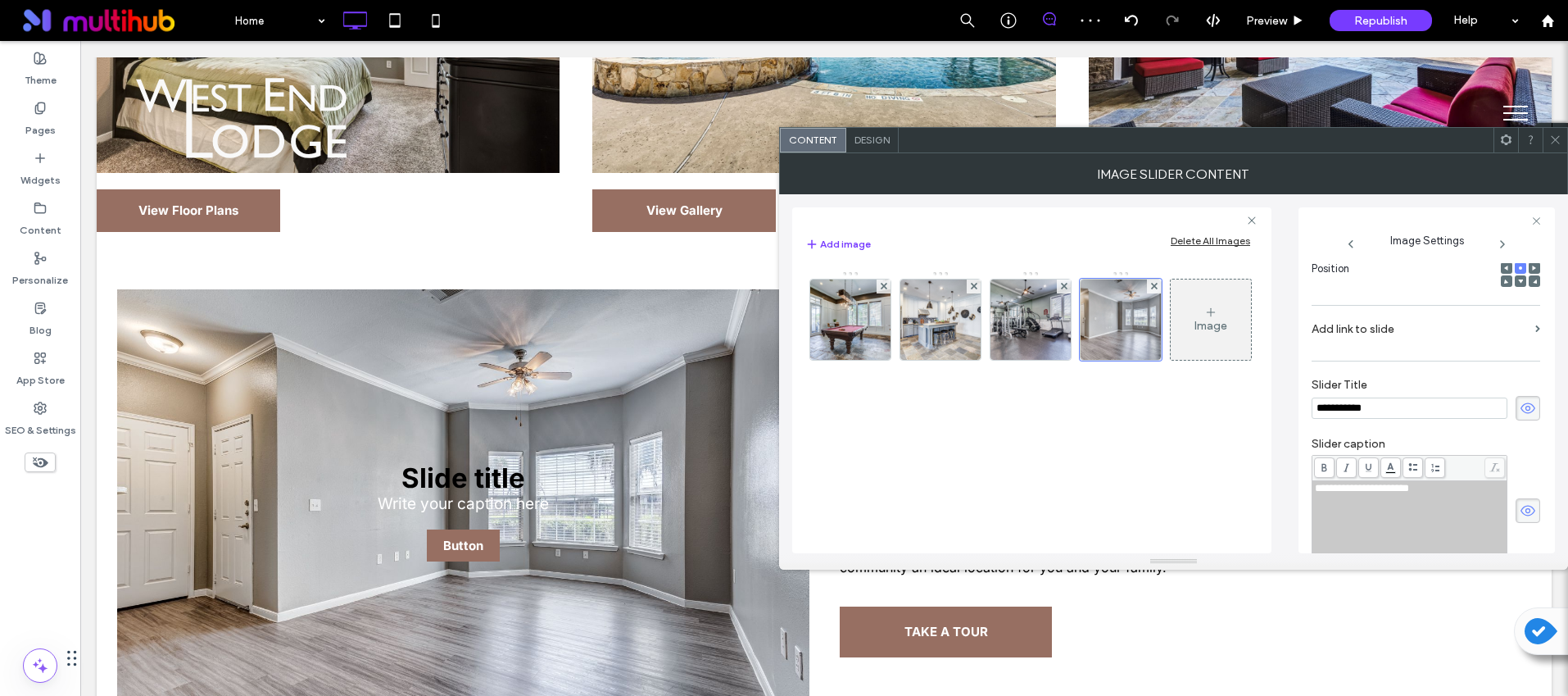
click at [1518, 500] on span at bounding box center [1527, 510] width 24 height 24
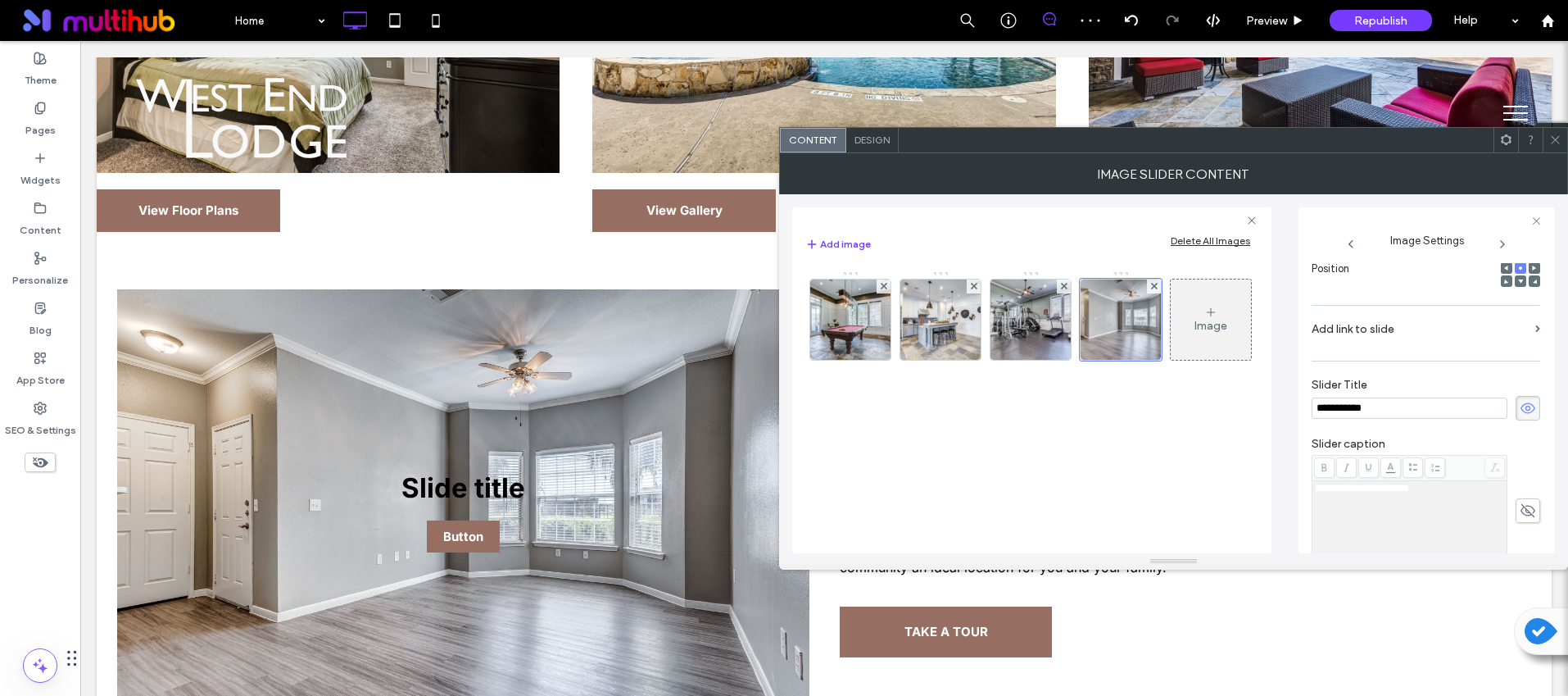
click at [1520, 399] on span at bounding box center [1527, 408] width 24 height 24
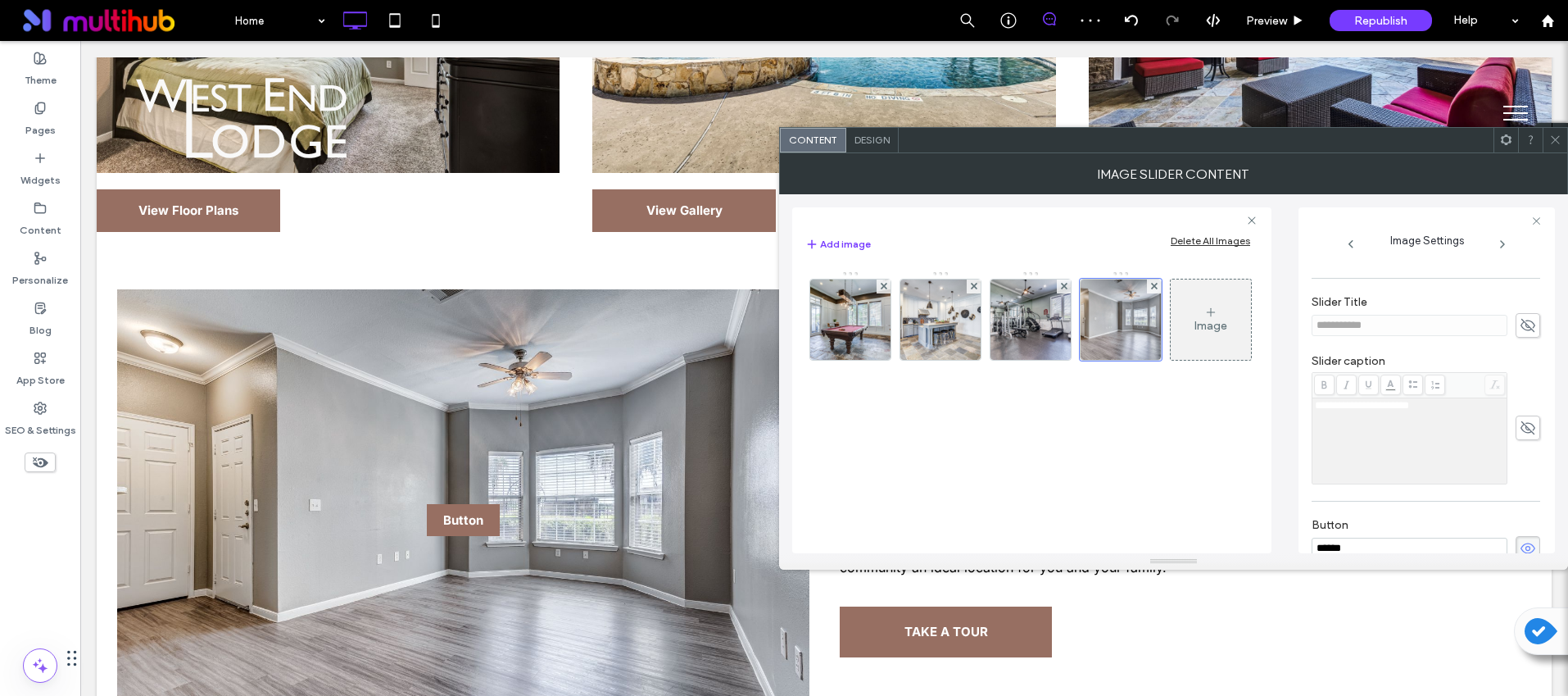
scroll to position [468, 0]
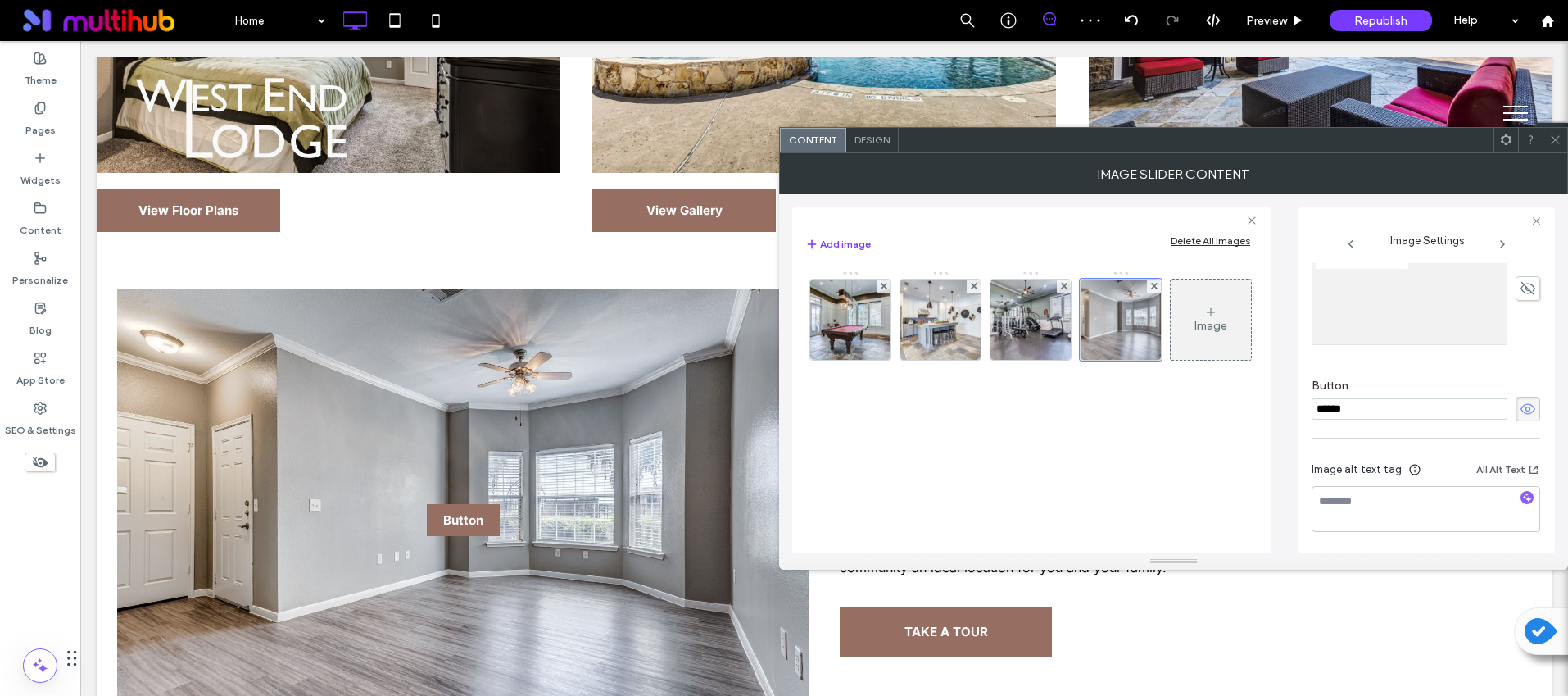
click at [1522, 396] on span at bounding box center [1527, 408] width 24 height 24
click at [1509, 488] on textarea at bounding box center [1426, 508] width 229 height 45
click at [1522, 496] on icon "button" at bounding box center [1527, 498] width 12 height 12
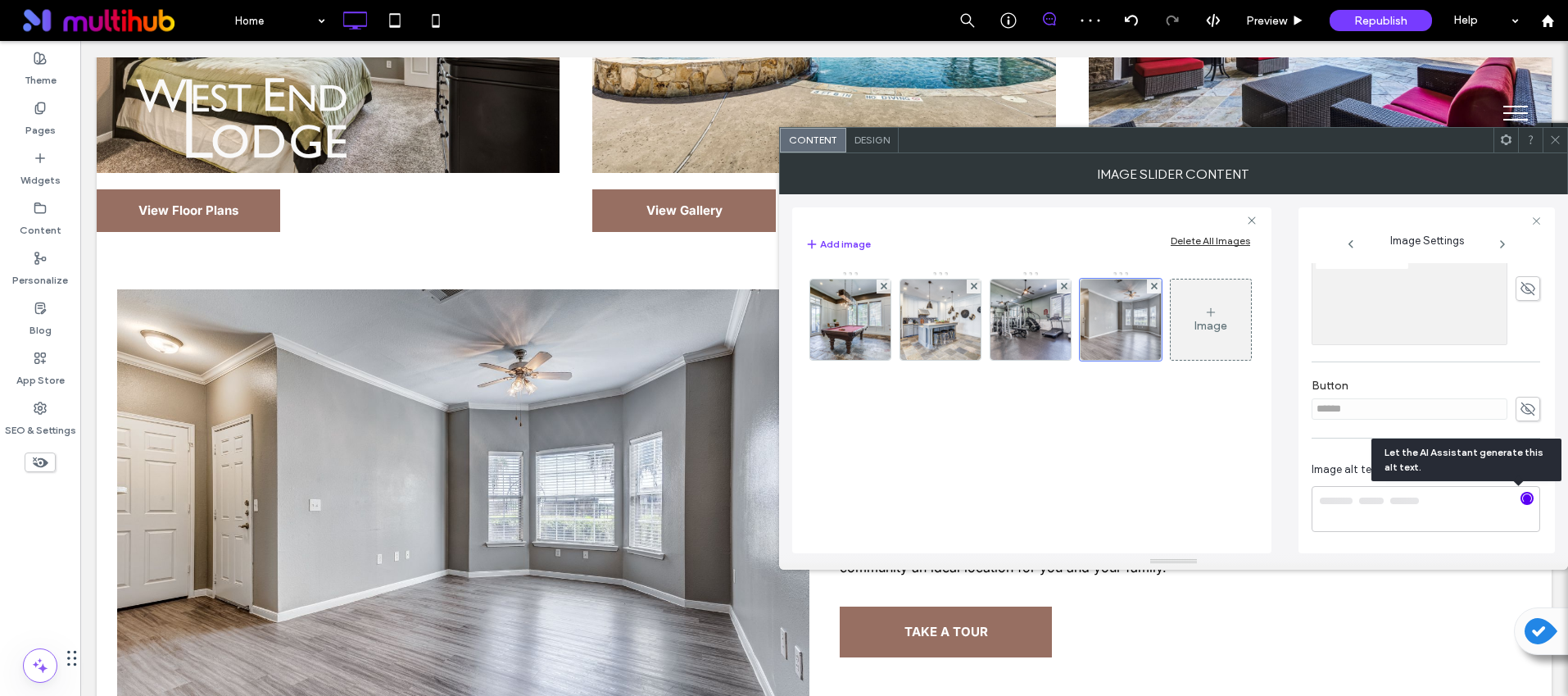
type textarea "**********"
click at [1560, 147] on span at bounding box center [1555, 139] width 13 height 24
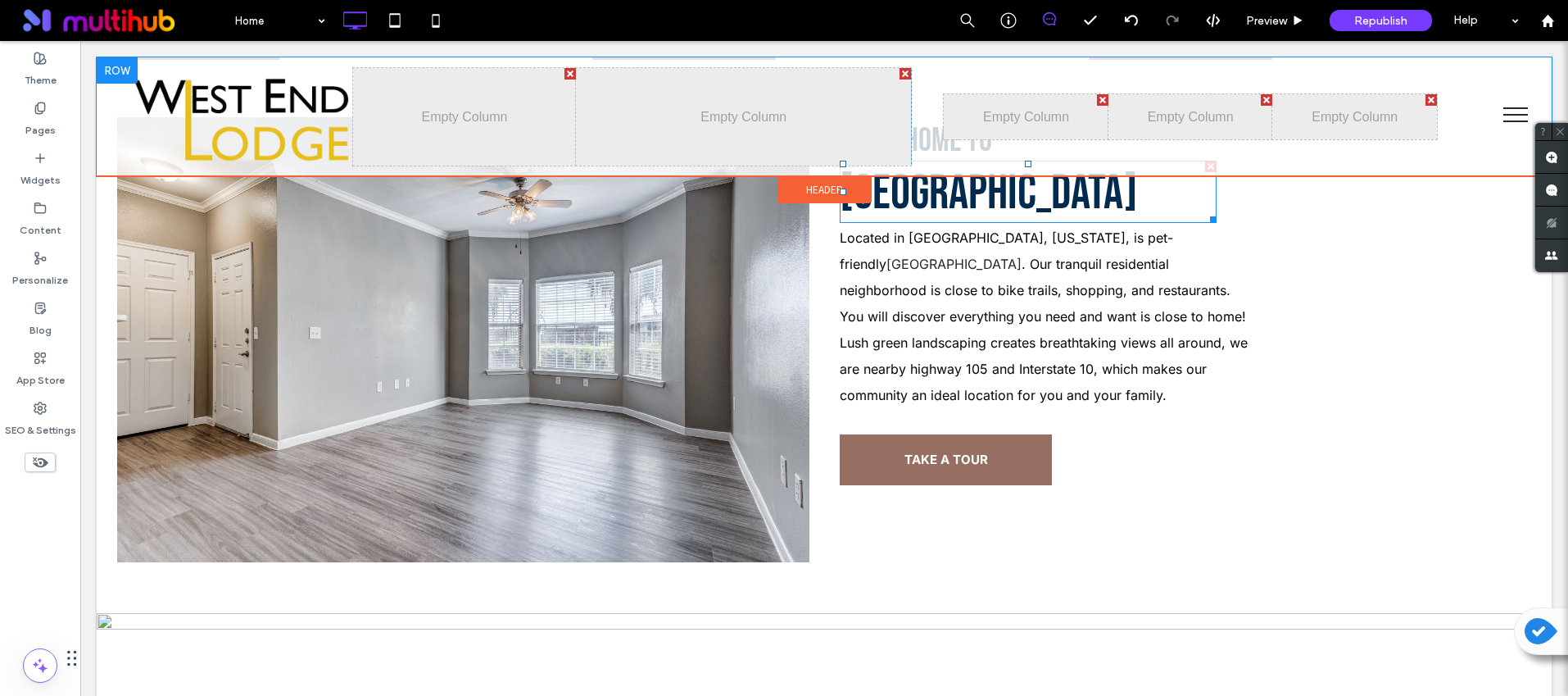
scroll to position [1011, 0]
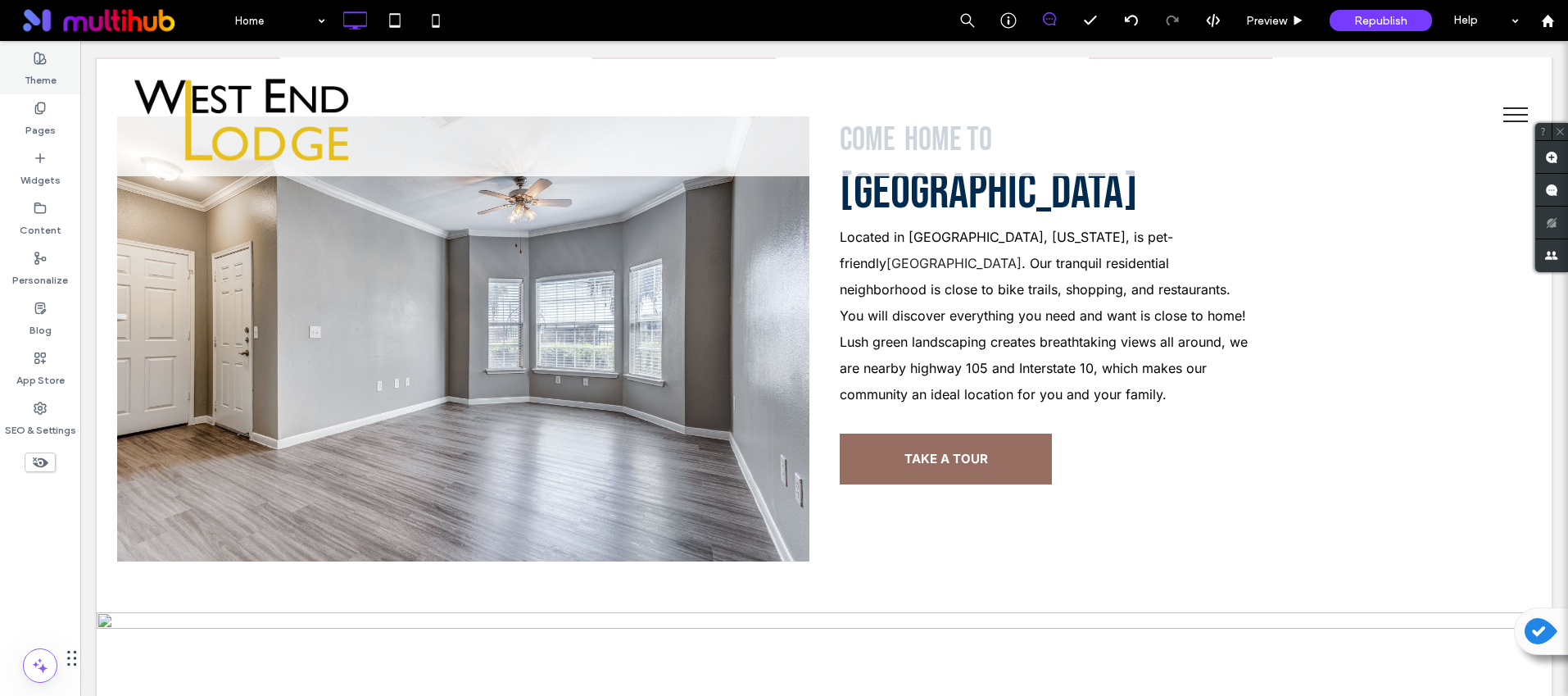
click at [30, 78] on label "Theme" at bounding box center [40, 76] width 32 height 23
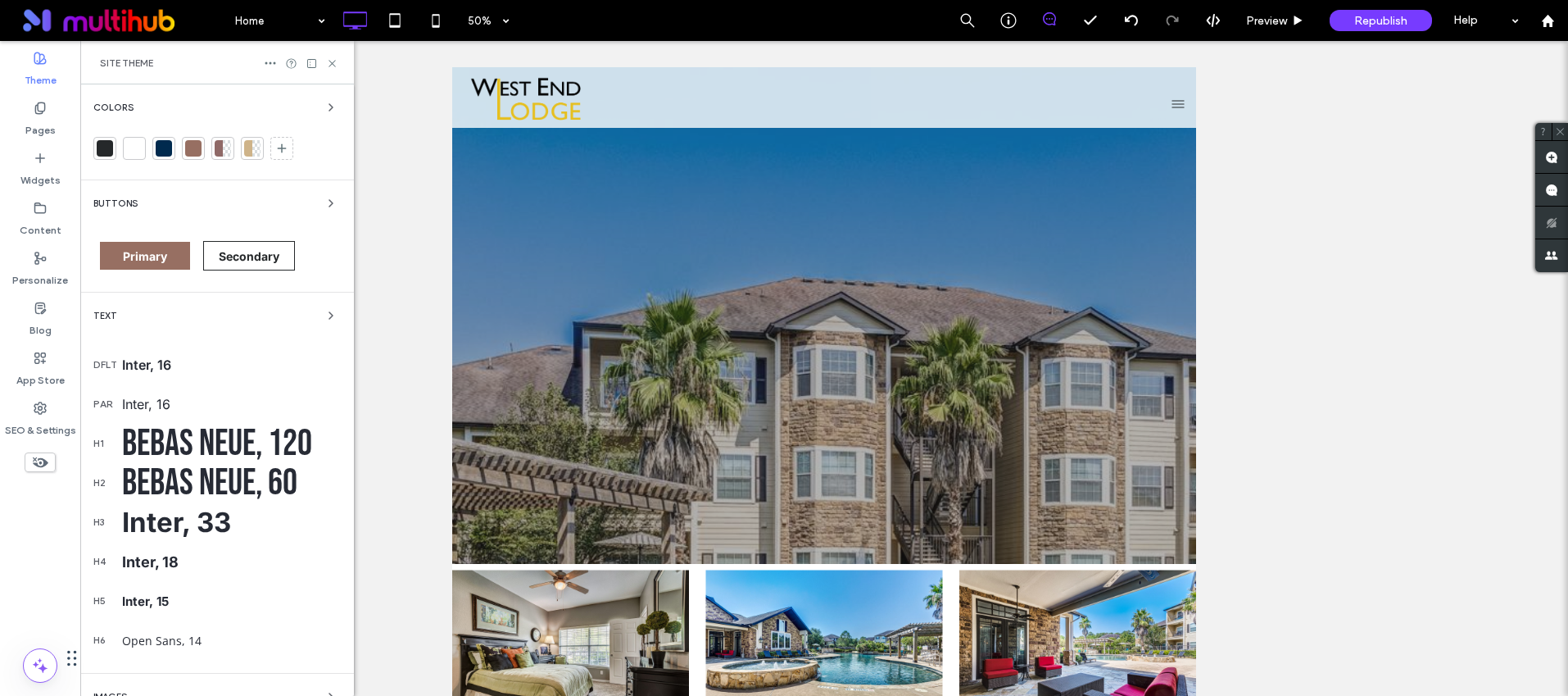
click at [97, 319] on span "Text" at bounding box center [105, 315] width 24 height 9
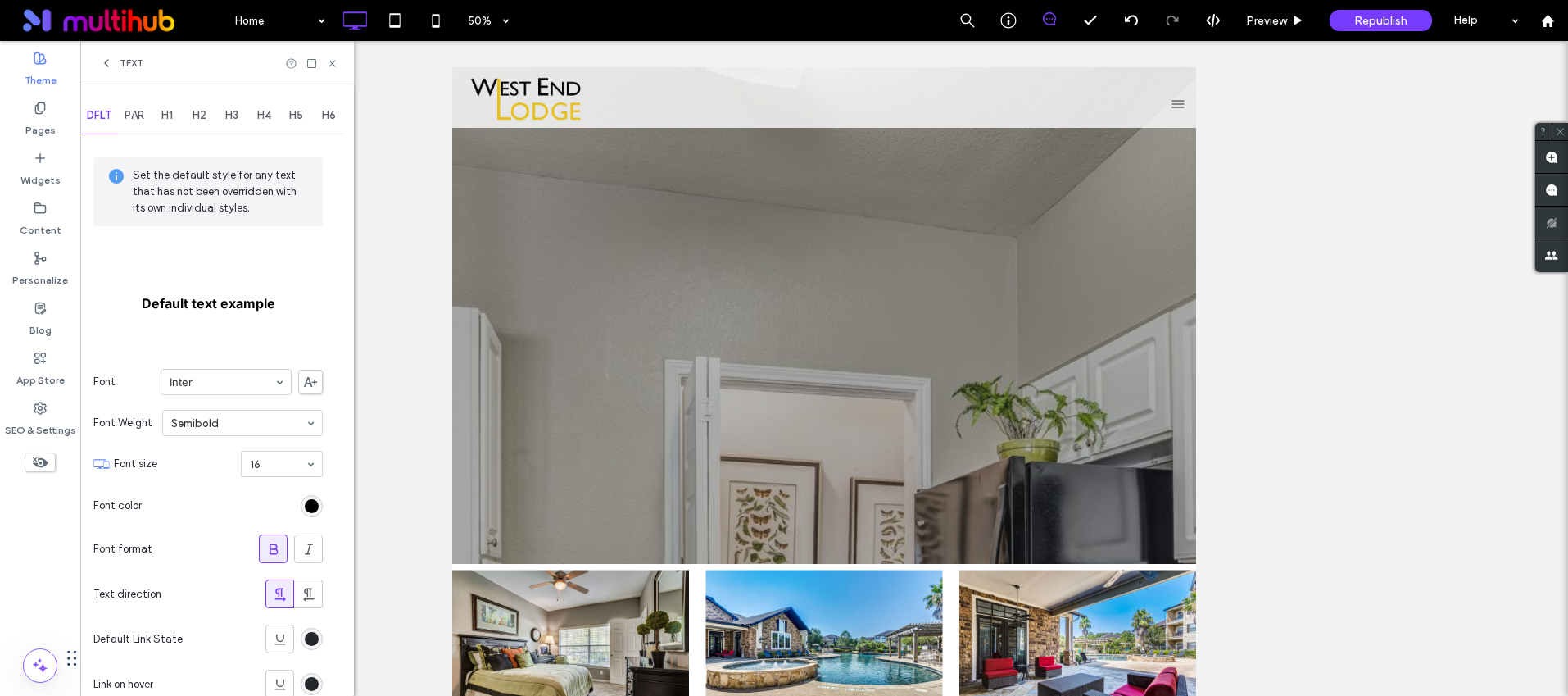
click at [129, 120] on span "PAR" at bounding box center [134, 116] width 19 height 14
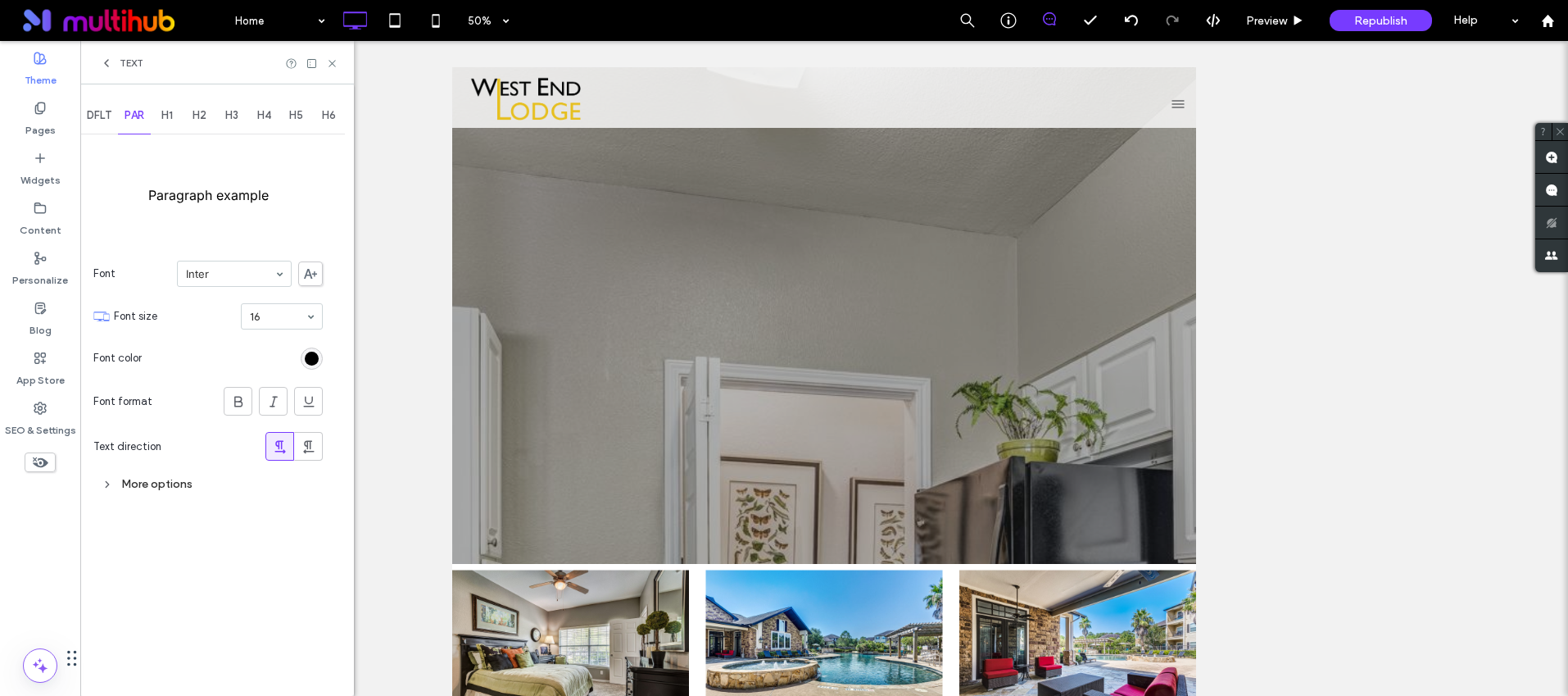
click at [160, 113] on div "H1" at bounding box center [167, 115] width 33 height 36
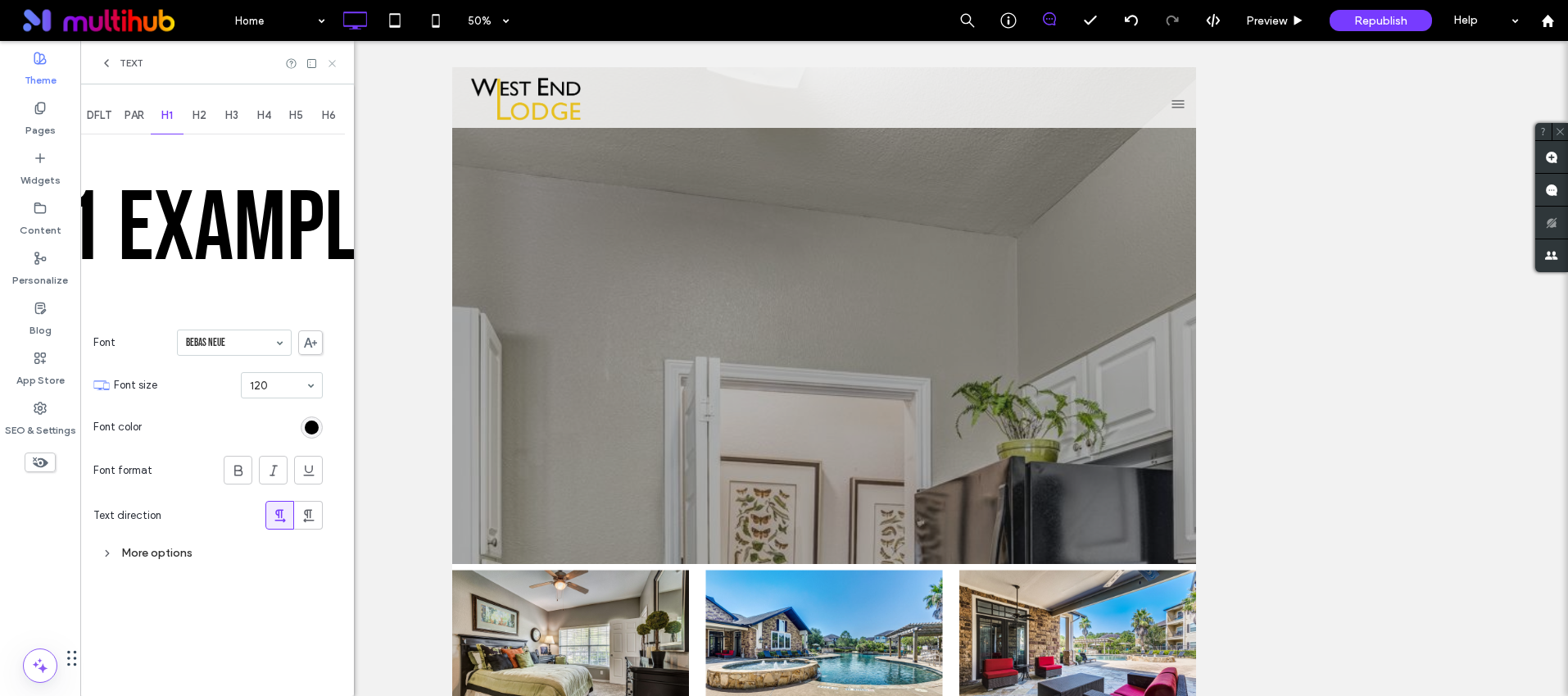
click at [330, 65] on icon at bounding box center [332, 63] width 13 height 13
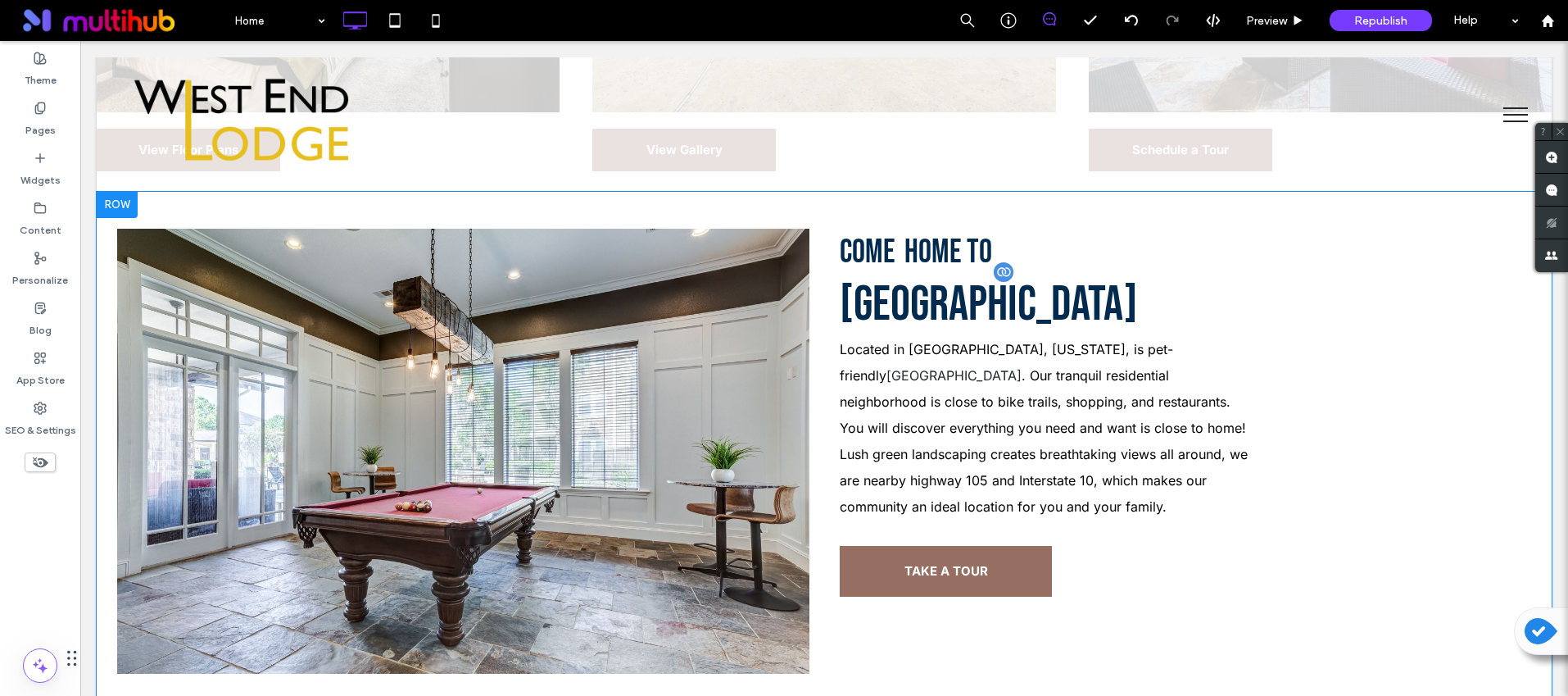
scroll to position [895, 0]
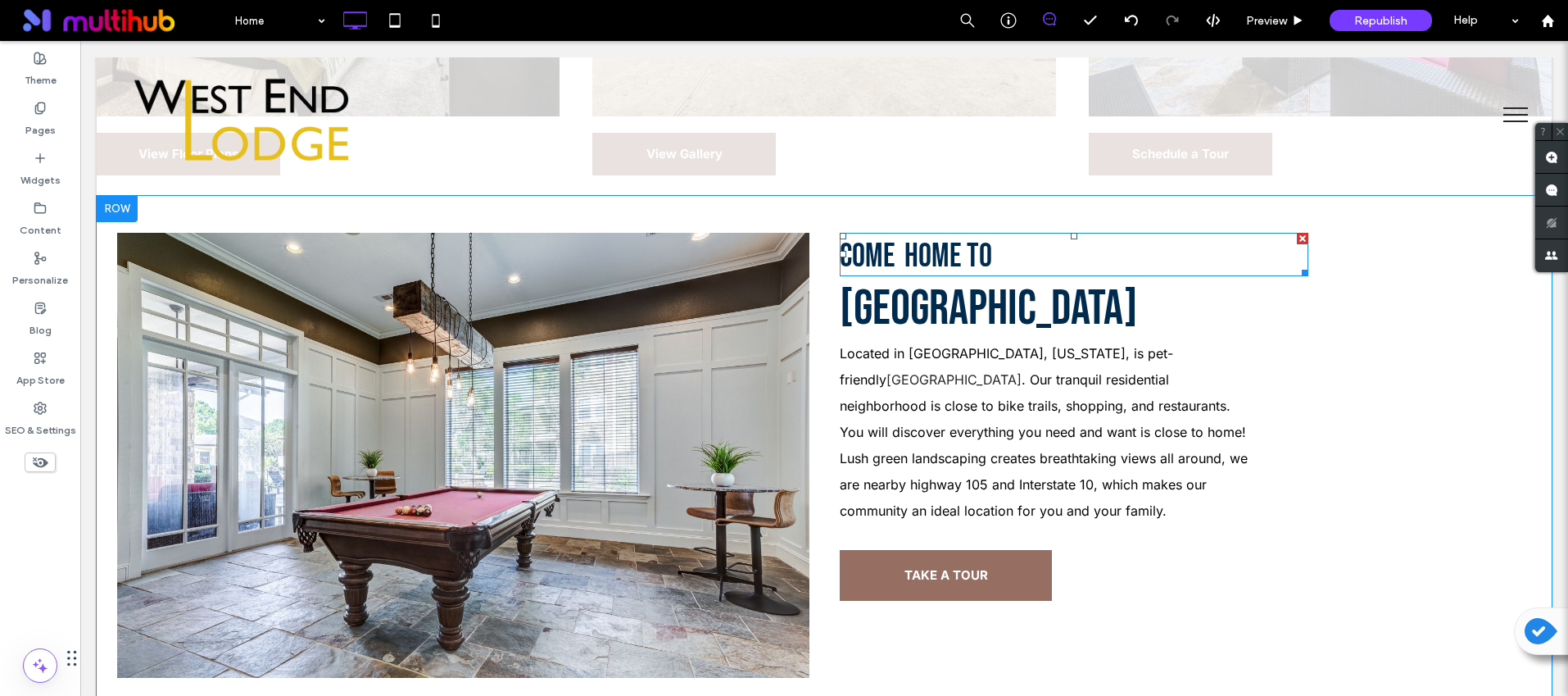
click at [946, 261] on span "Home To" at bounding box center [948, 256] width 88 height 40
type input "**"
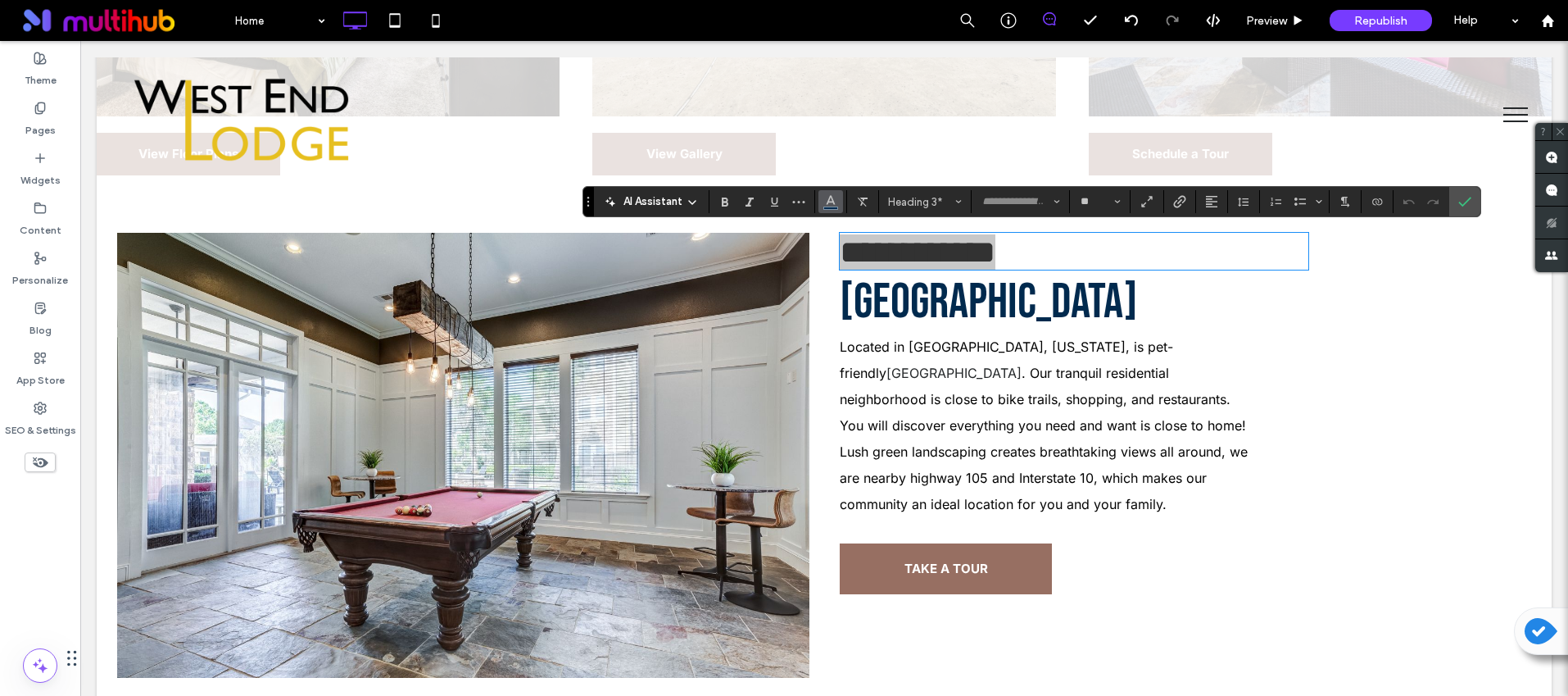
click at [831, 205] on icon "Color" at bounding box center [831, 200] width 14 height 14
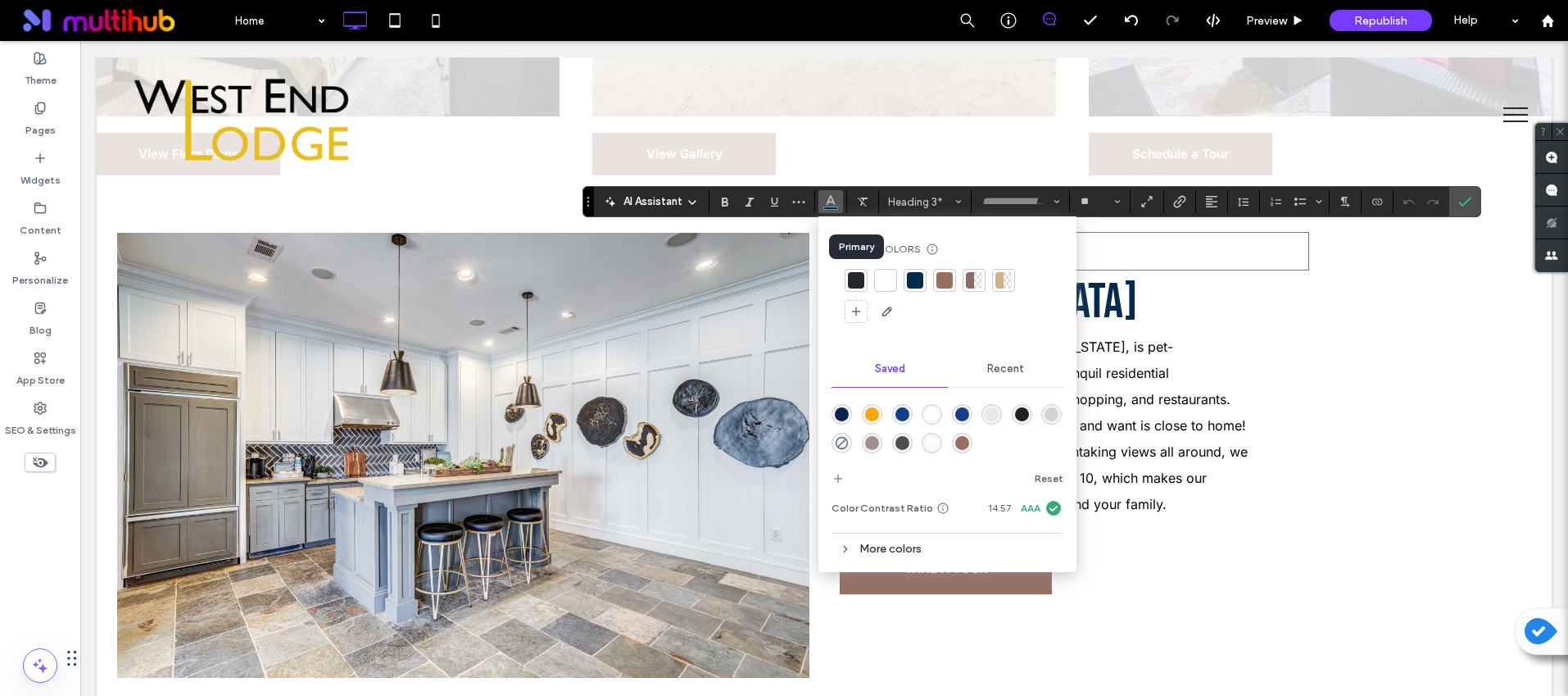
click at [860, 283] on div at bounding box center [856, 280] width 16 height 16
click at [1472, 202] on label "Confirm" at bounding box center [1465, 201] width 24 height 30
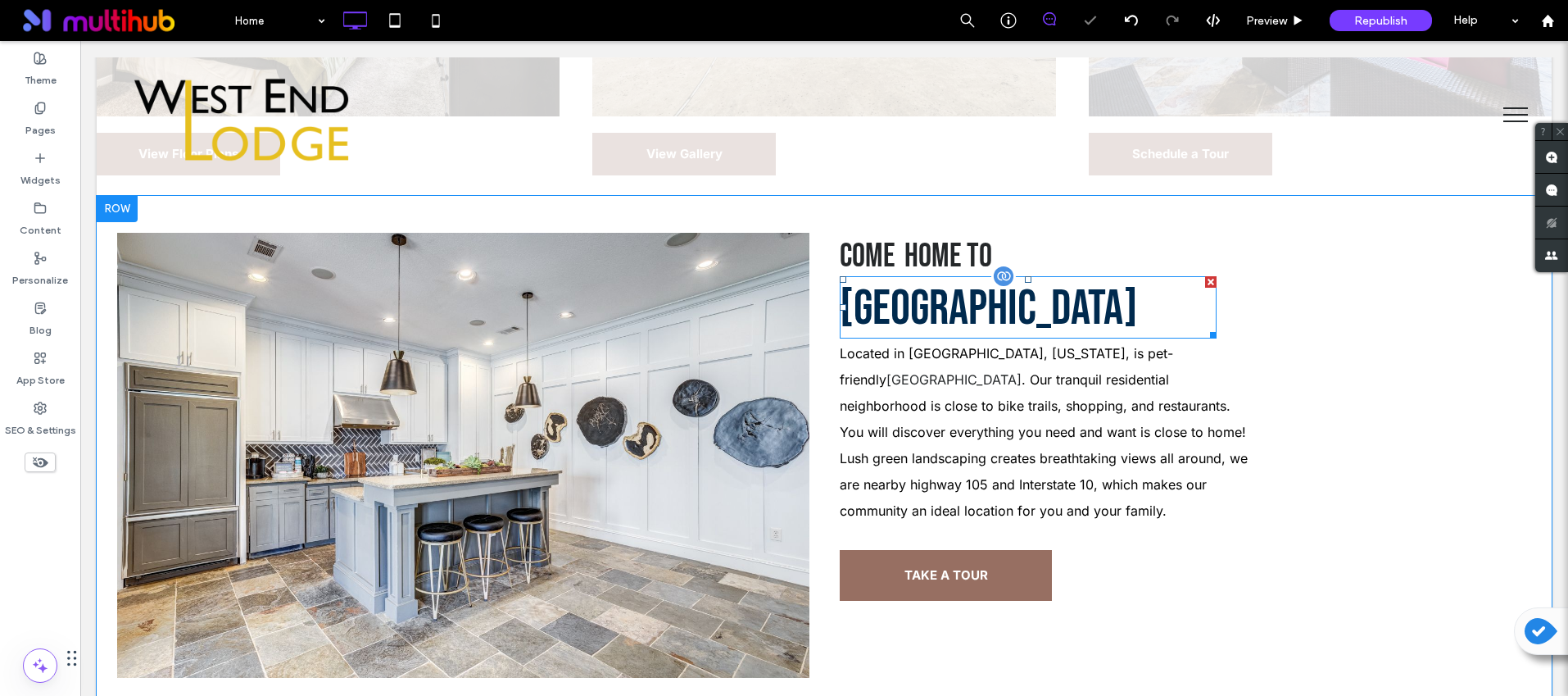
click at [950, 307] on span "West End Lodge" at bounding box center [988, 308] width 299 height 59
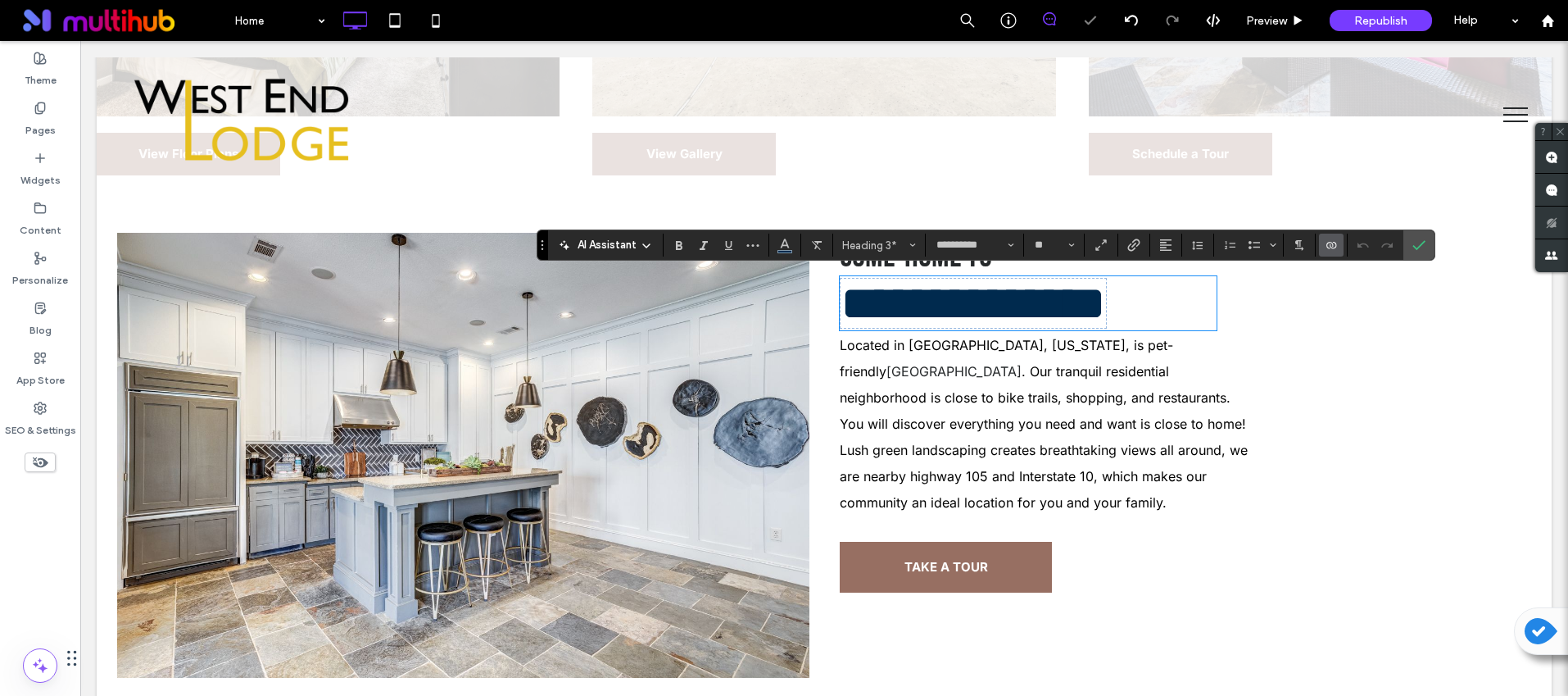
scroll to position [1, 0]
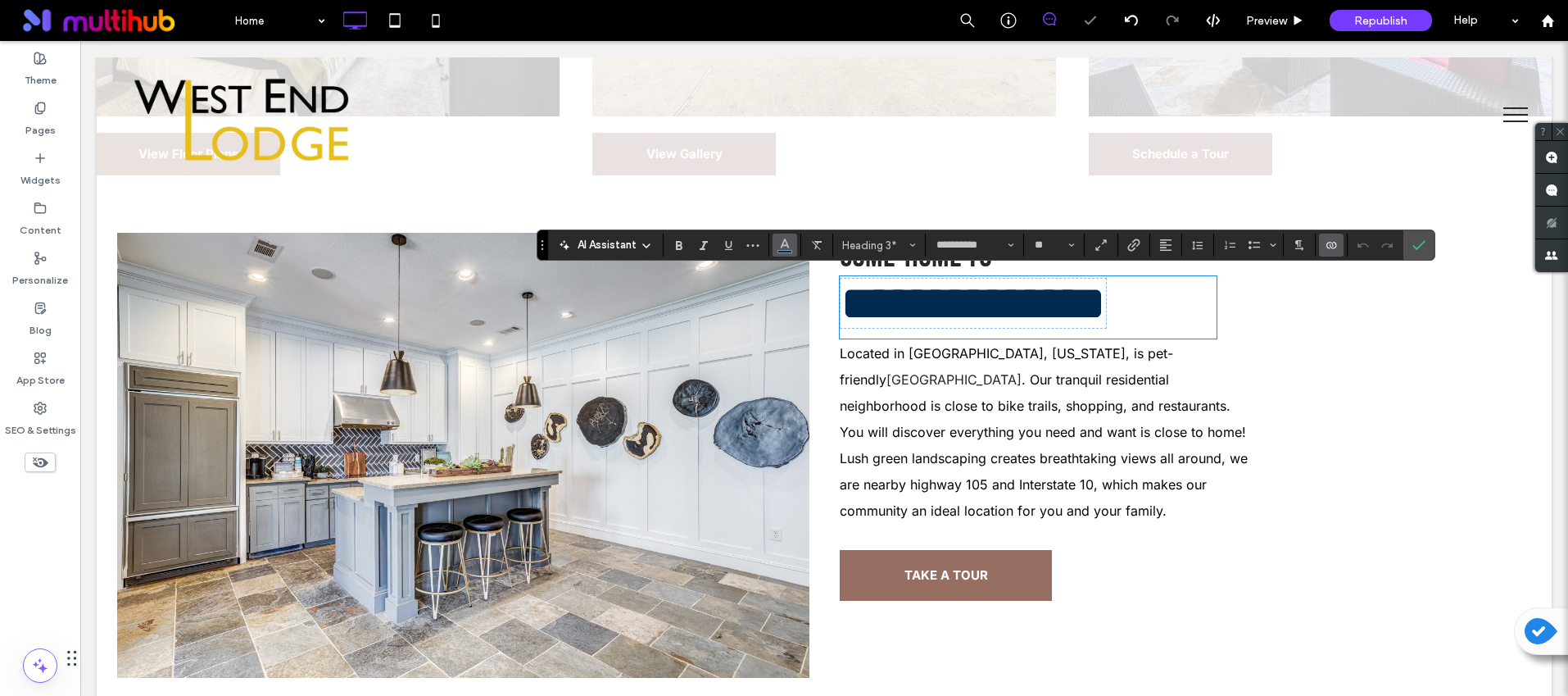
click at [779, 251] on span "Color" at bounding box center [785, 244] width 14 height 21
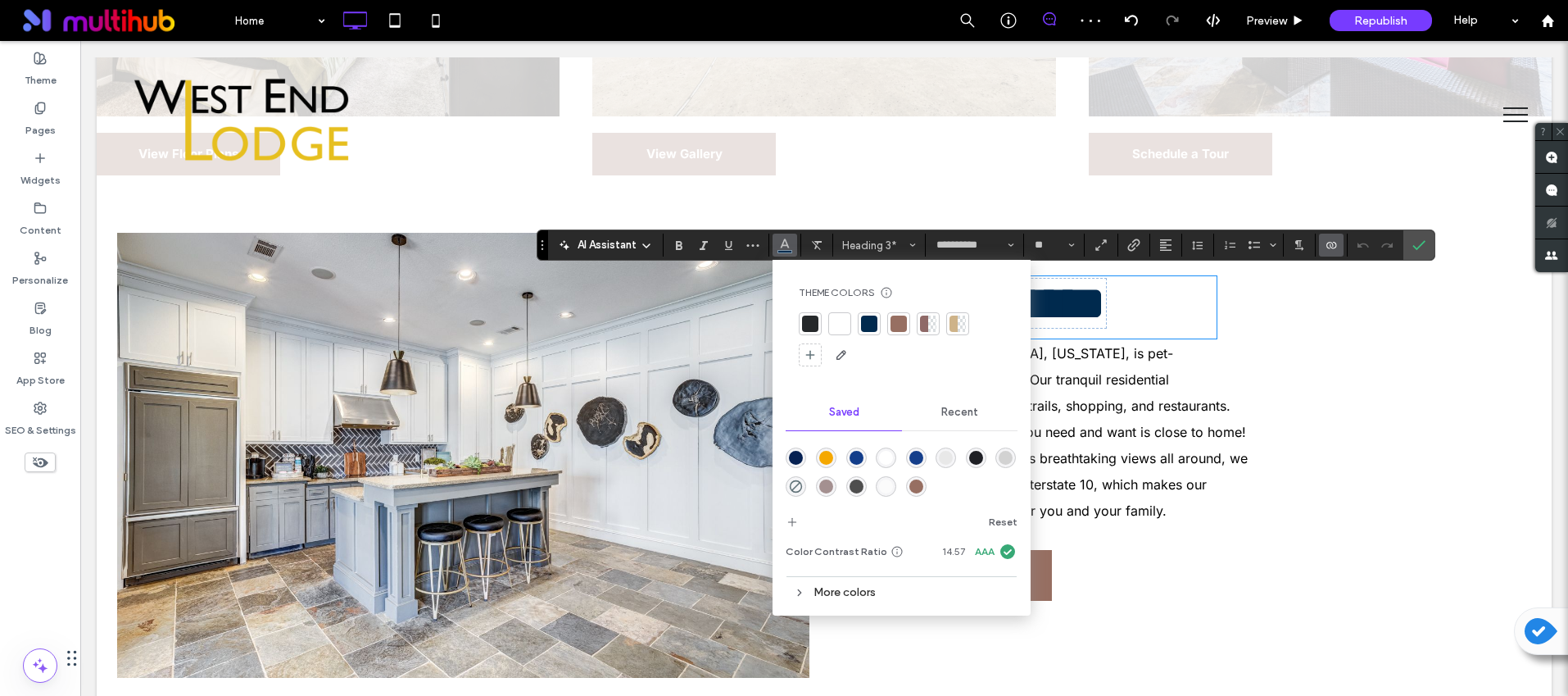
click at [806, 326] on div at bounding box center [810, 324] width 16 height 16
click at [1415, 246] on icon "Confirm" at bounding box center [1419, 246] width 14 height 14
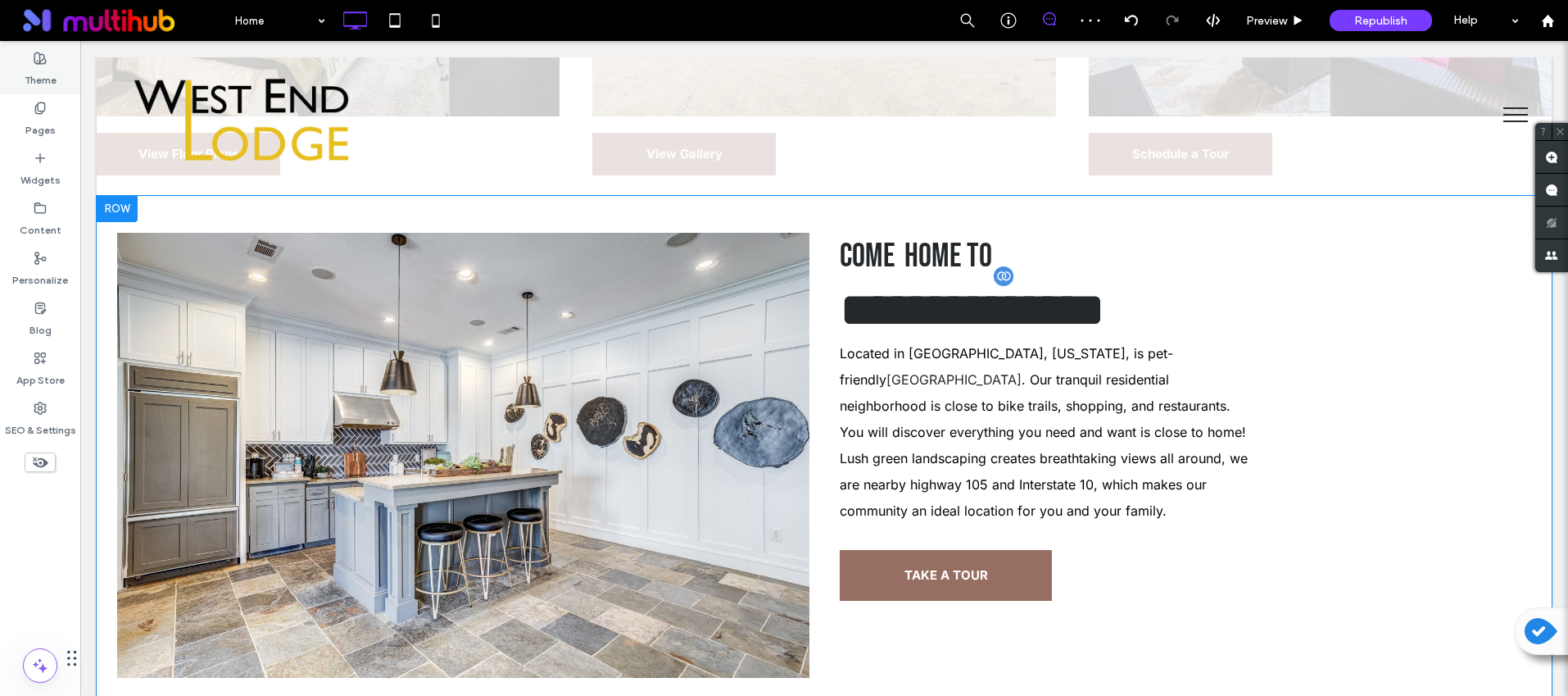
click at [39, 70] on label "Theme" at bounding box center [40, 76] width 32 height 23
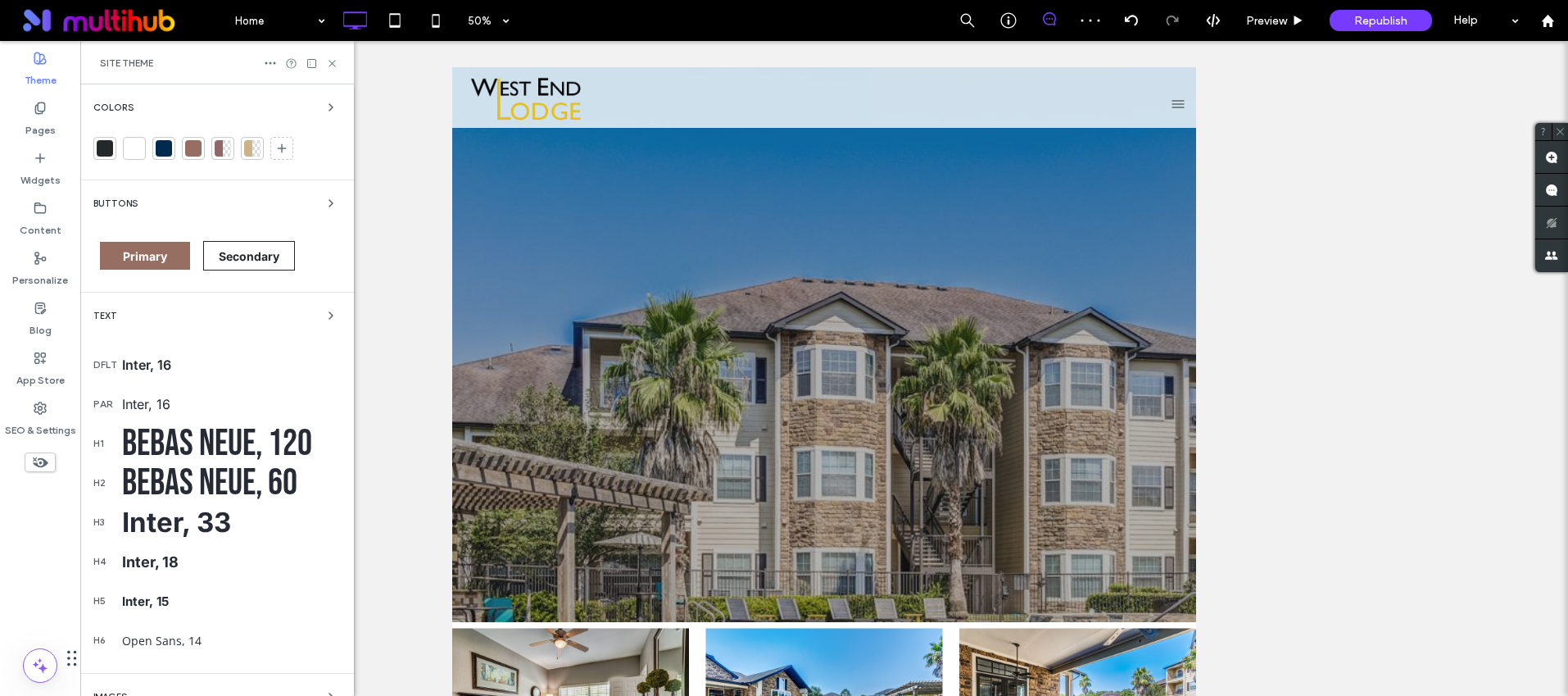
click at [157, 148] on div at bounding box center [163, 148] width 16 height 16
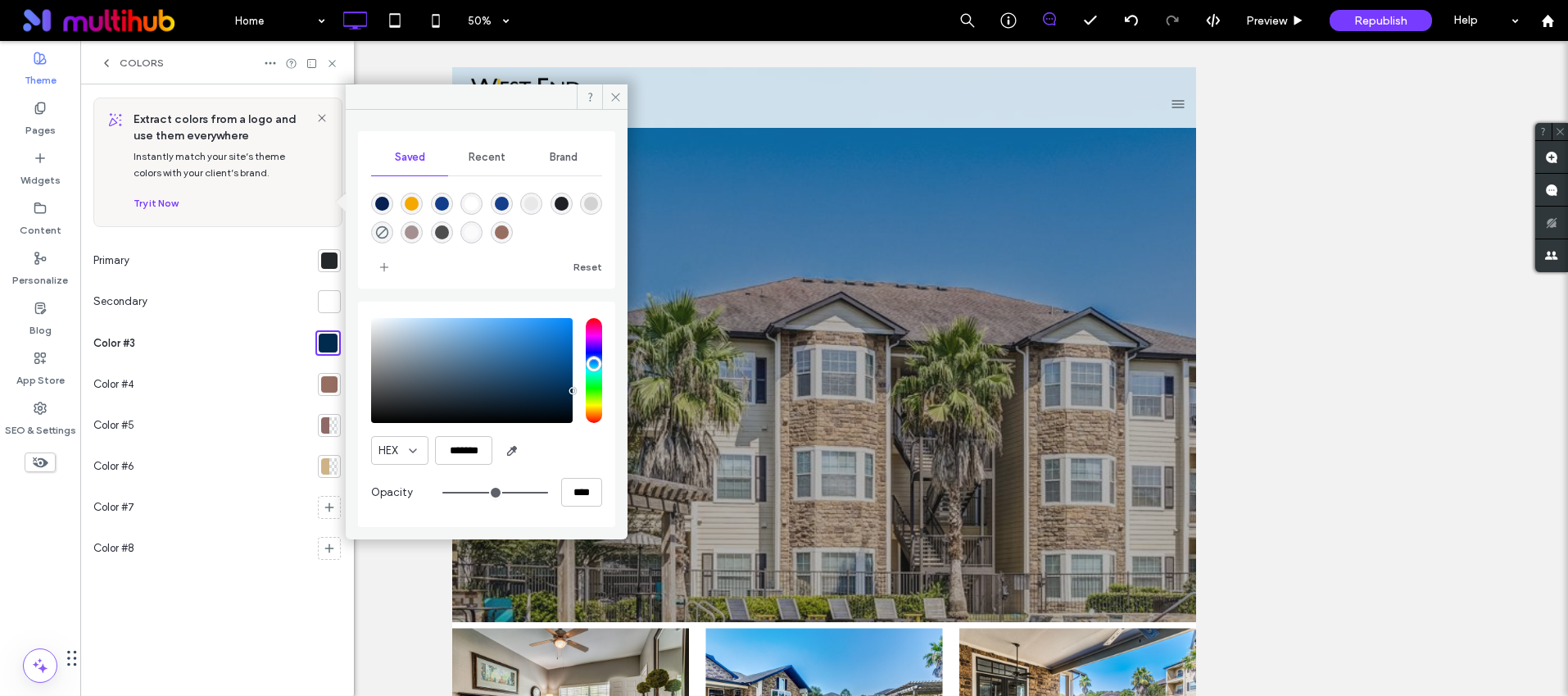
click at [377, 198] on div "rgba(6,33,82,1)" at bounding box center [382, 204] width 14 height 14
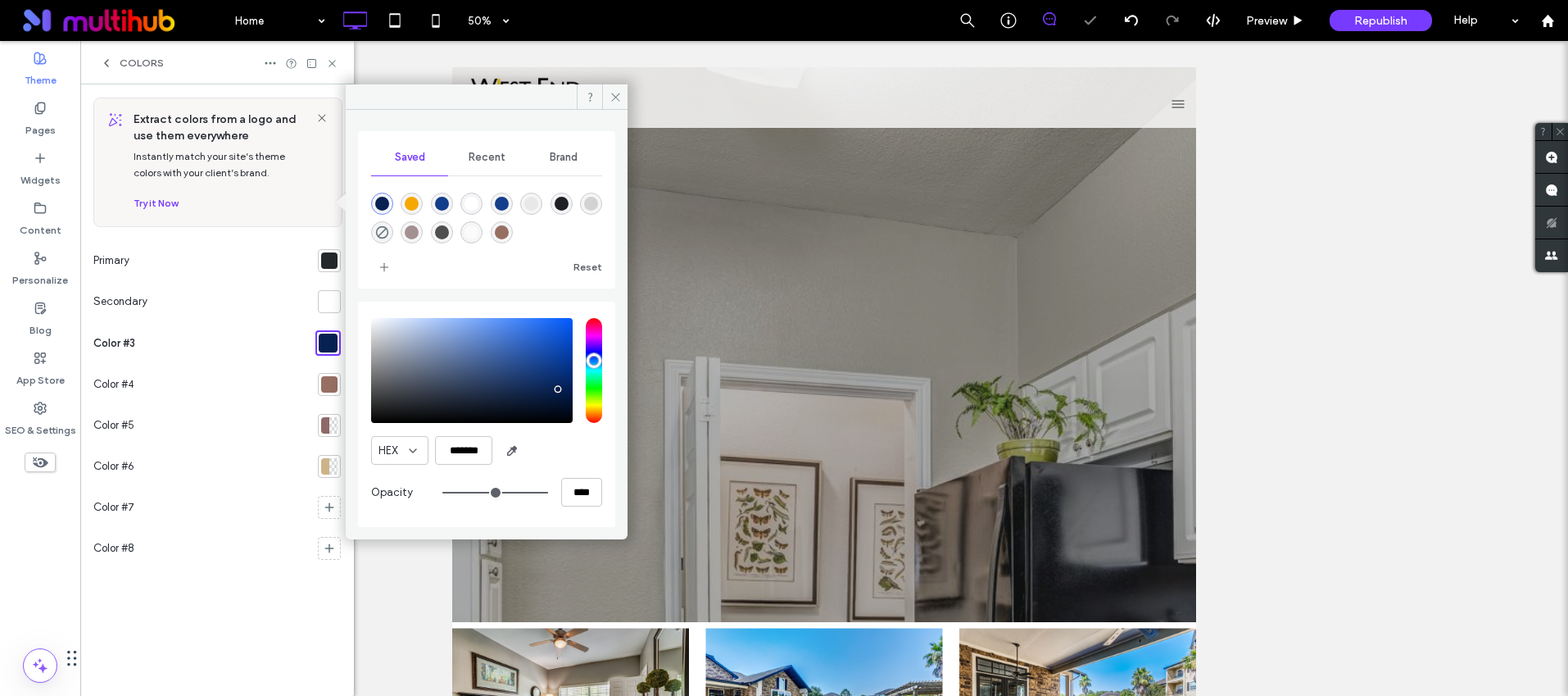
click at [567, 208] on div "rgba(31,32,37,1)" at bounding box center [561, 204] width 14 height 14
type input "*******"
click at [610, 98] on icon at bounding box center [615, 97] width 13 height 13
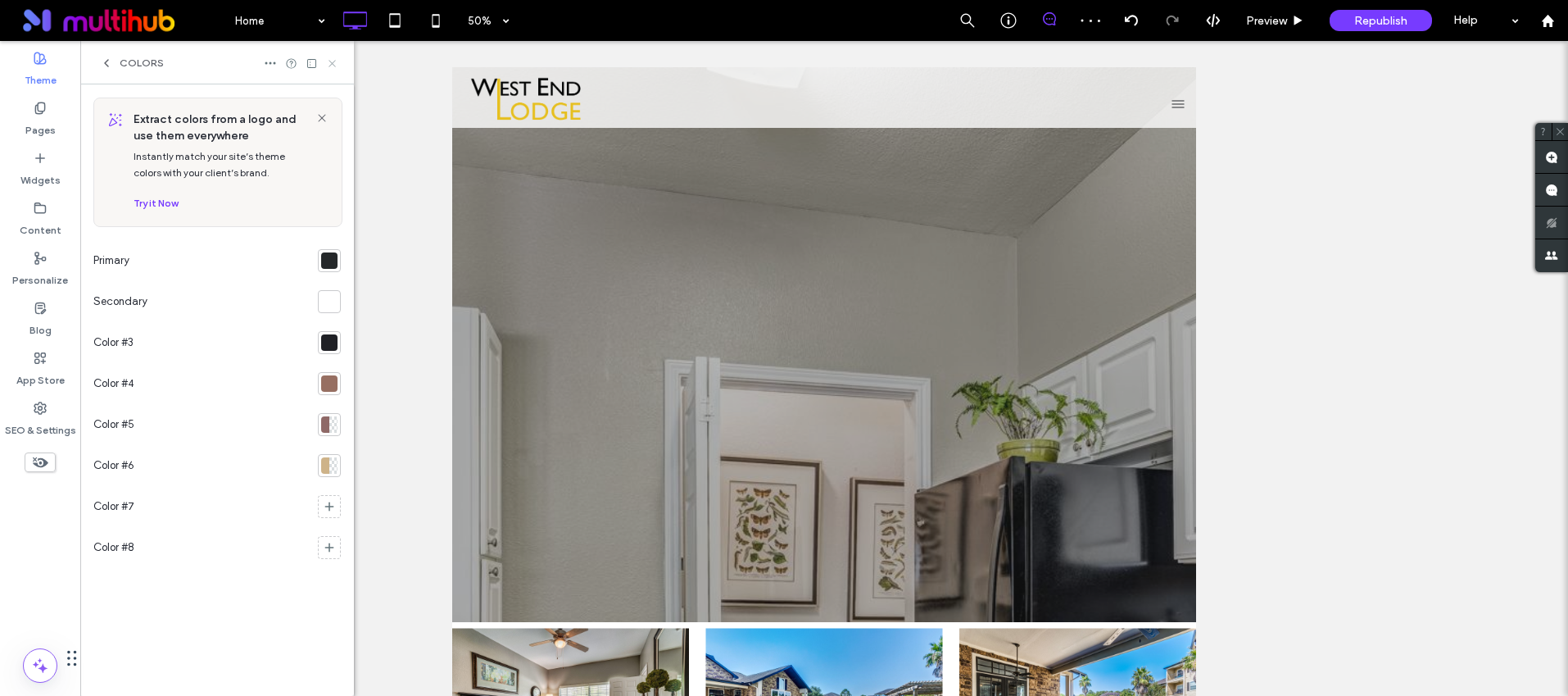
click at [329, 59] on icon at bounding box center [332, 63] width 13 height 13
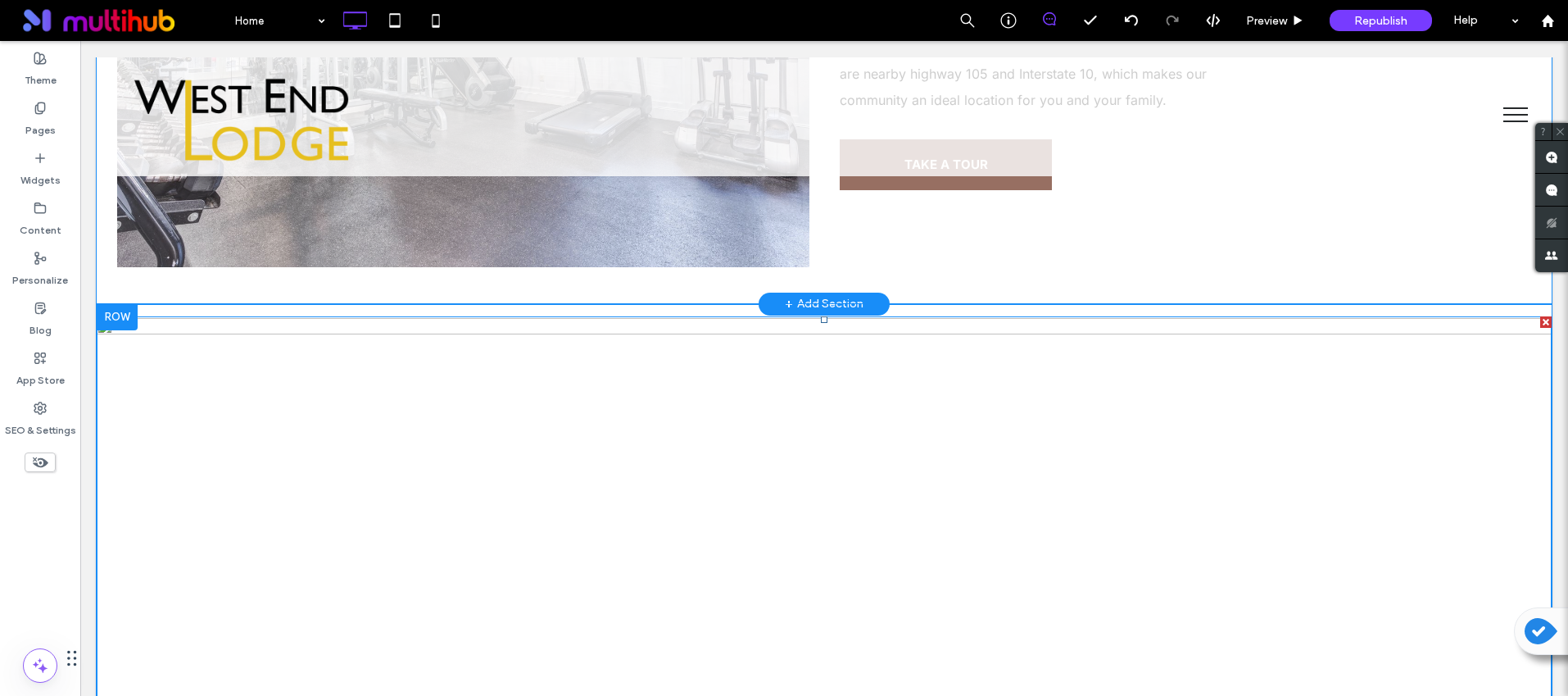
scroll to position [1431, 0]
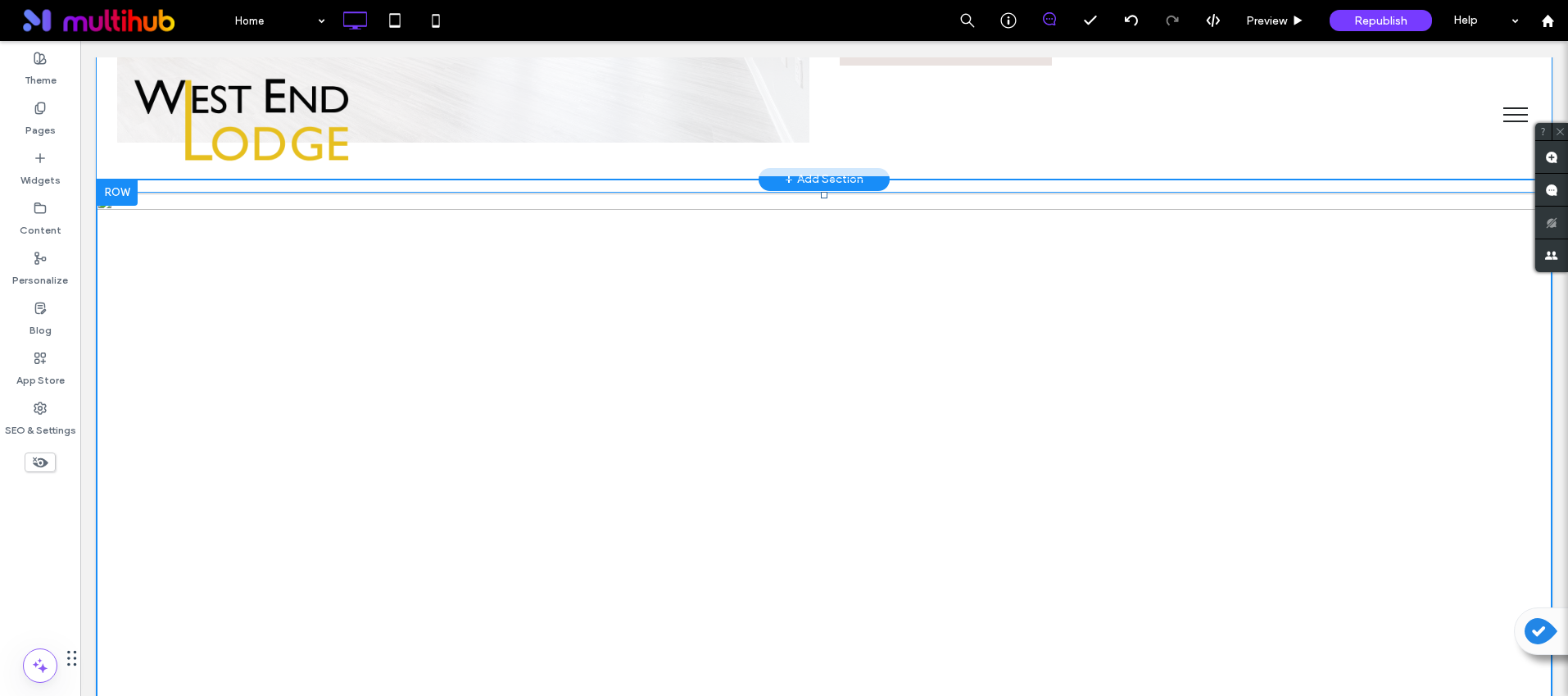
click at [536, 425] on img at bounding box center [824, 646] width 1455 height 910
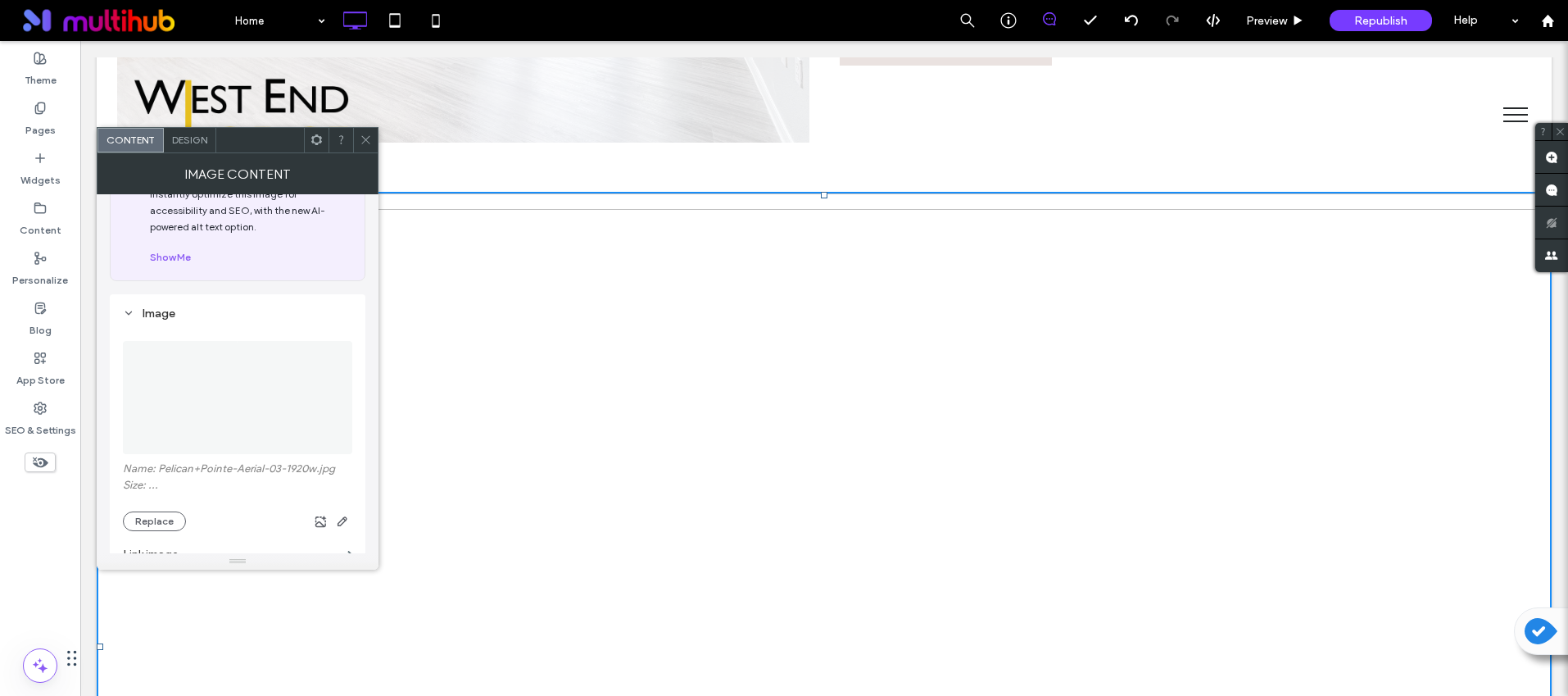
scroll to position [199, 0]
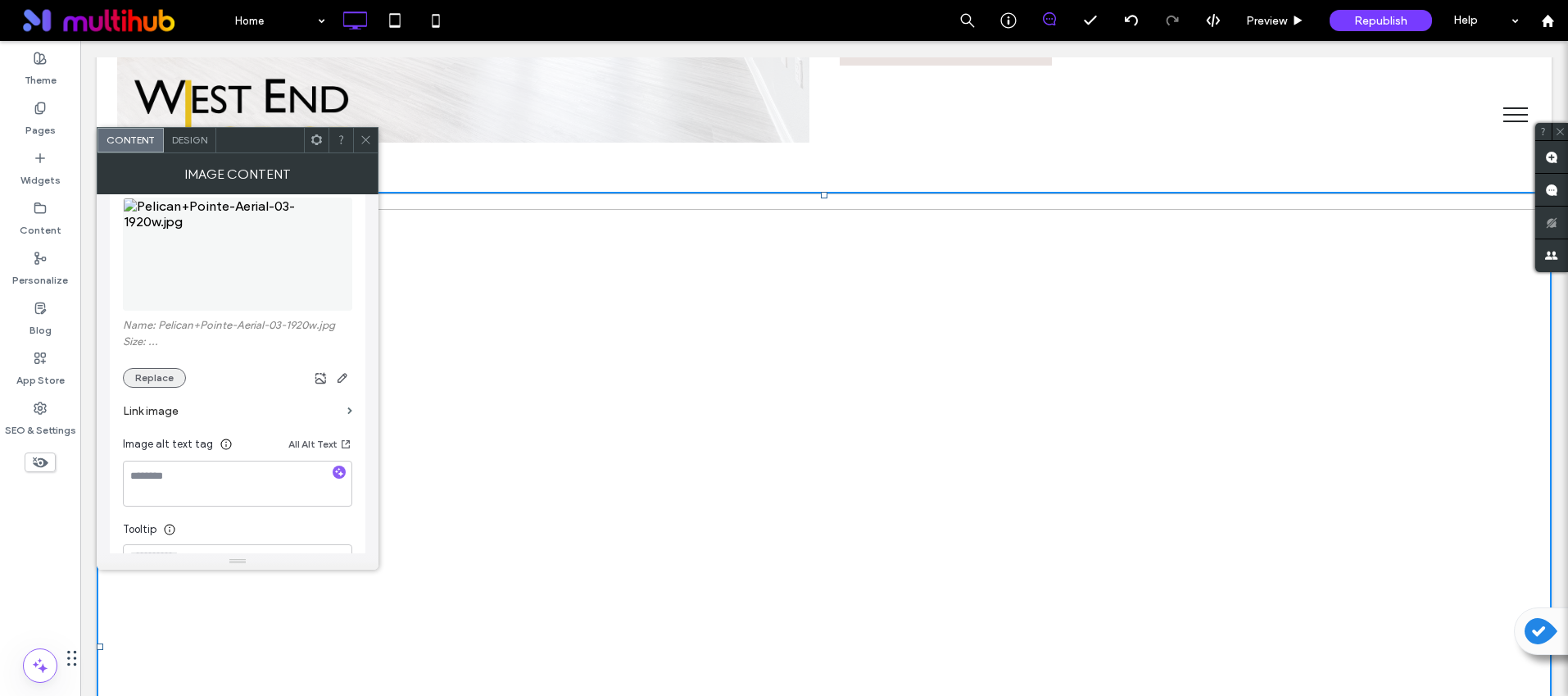
click at [157, 378] on button "Replace" at bounding box center [154, 378] width 63 height 19
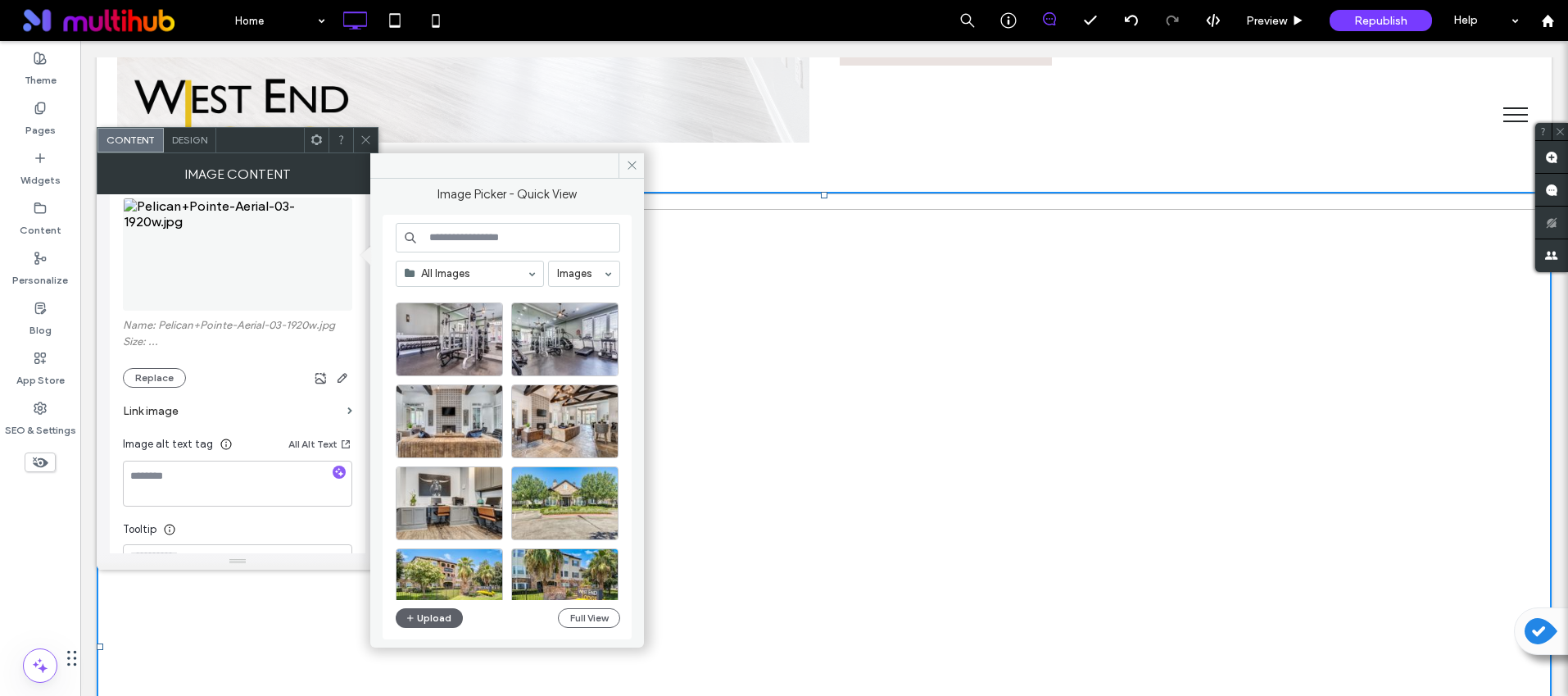
scroll to position [677, 0]
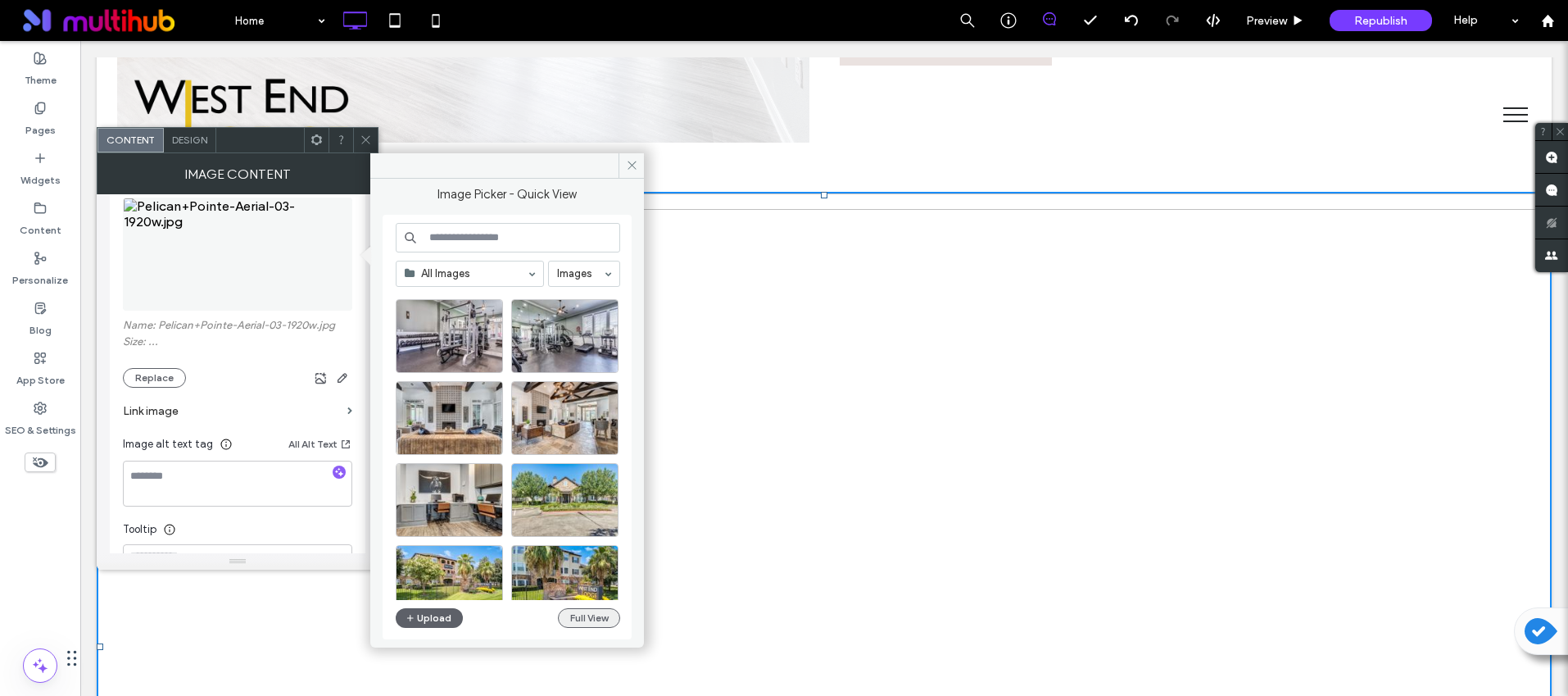
click at [581, 617] on button "Full View" at bounding box center [589, 618] width 62 height 19
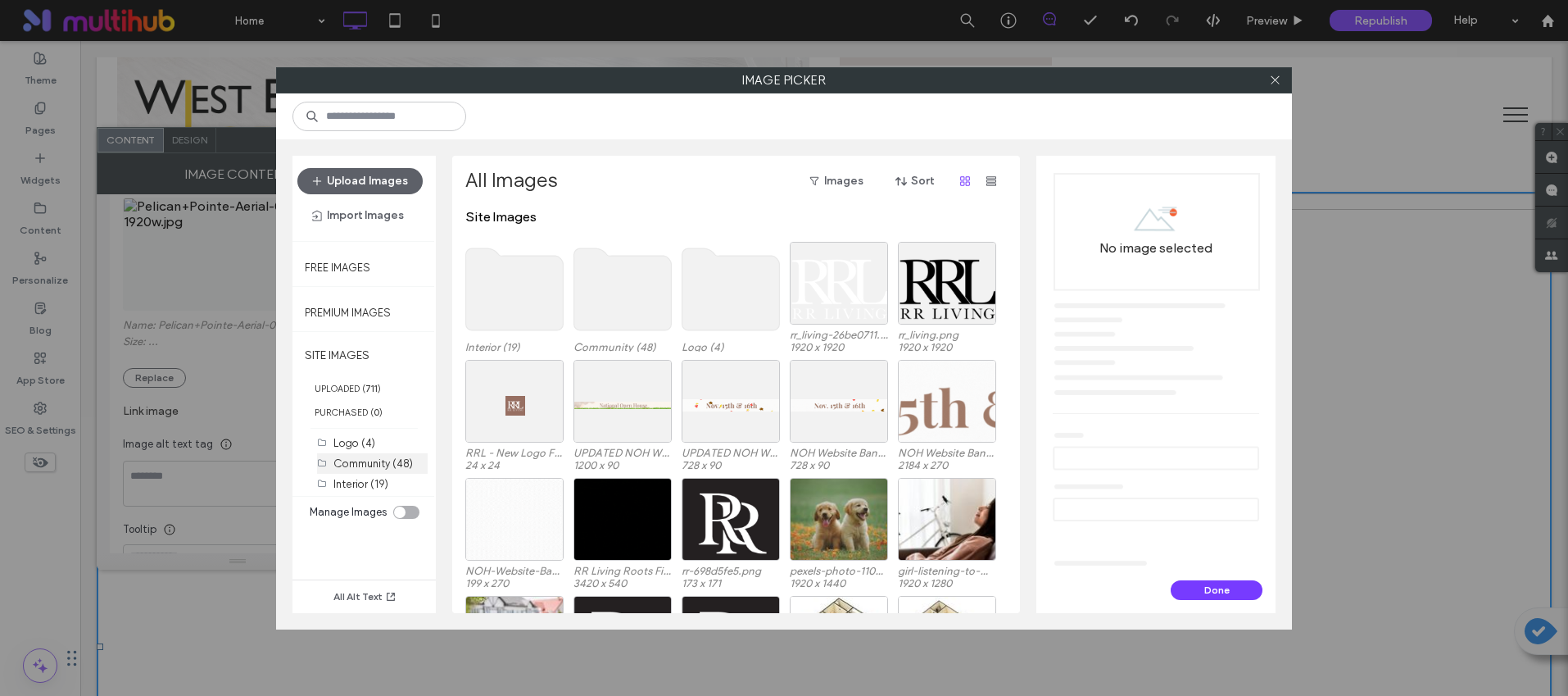
click at [357, 462] on label "Community (48)" at bounding box center [373, 463] width 79 height 13
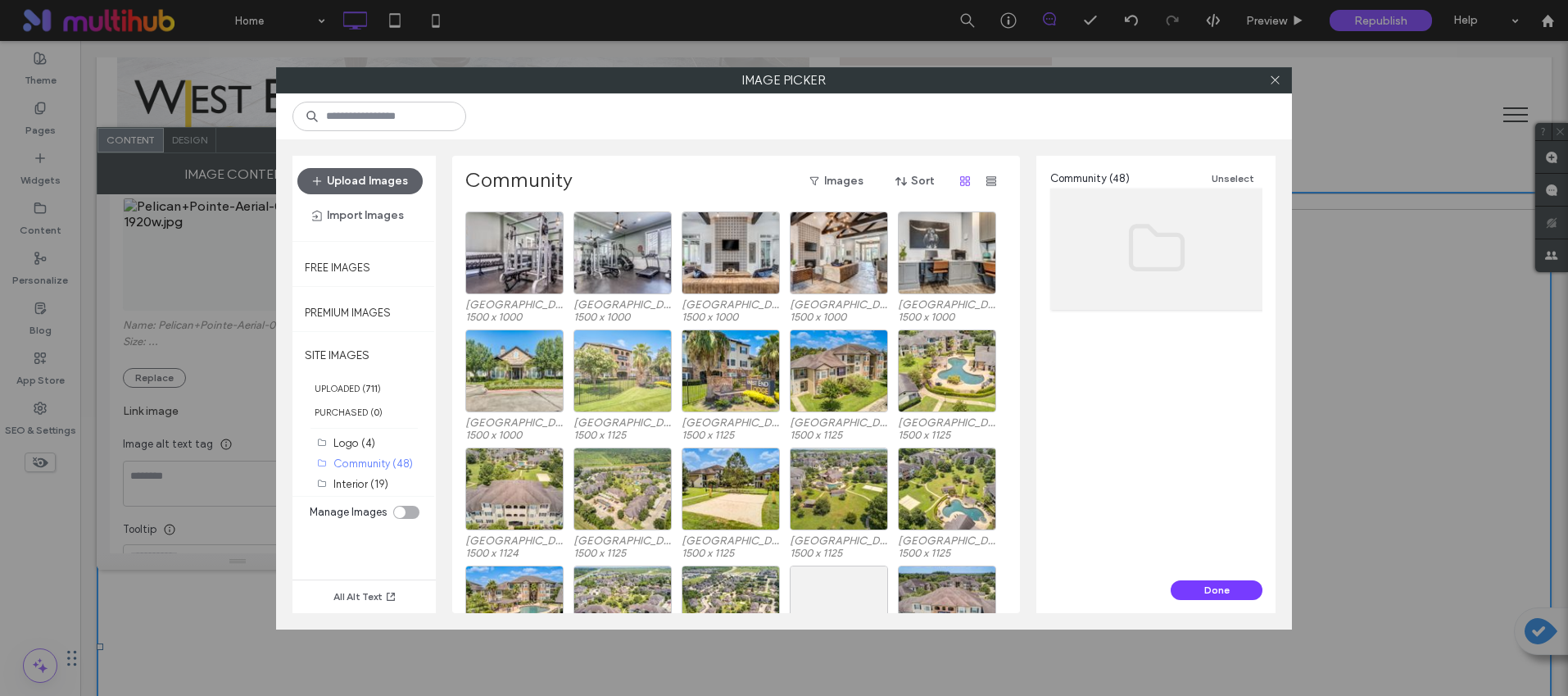
scroll to position [176, 0]
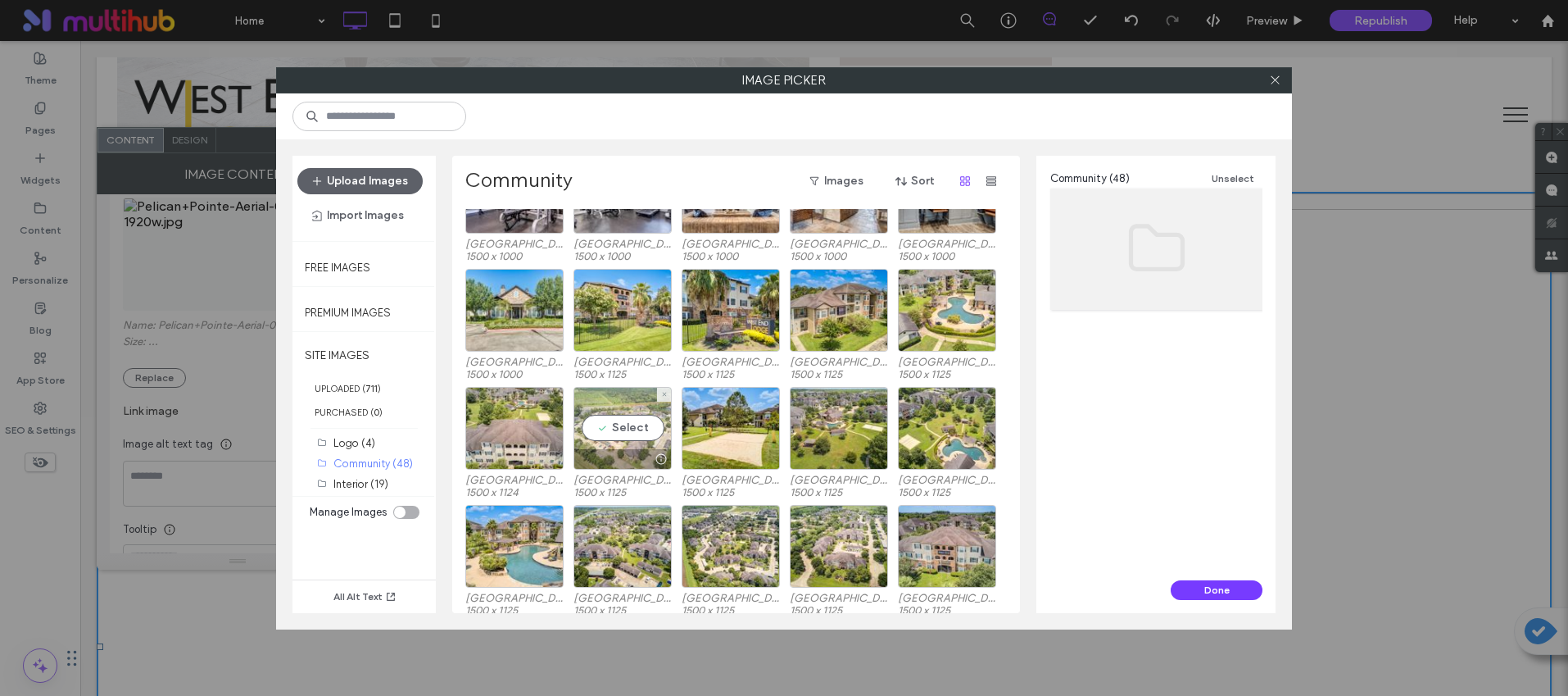
click at [611, 437] on div "Select" at bounding box center [623, 428] width 99 height 83
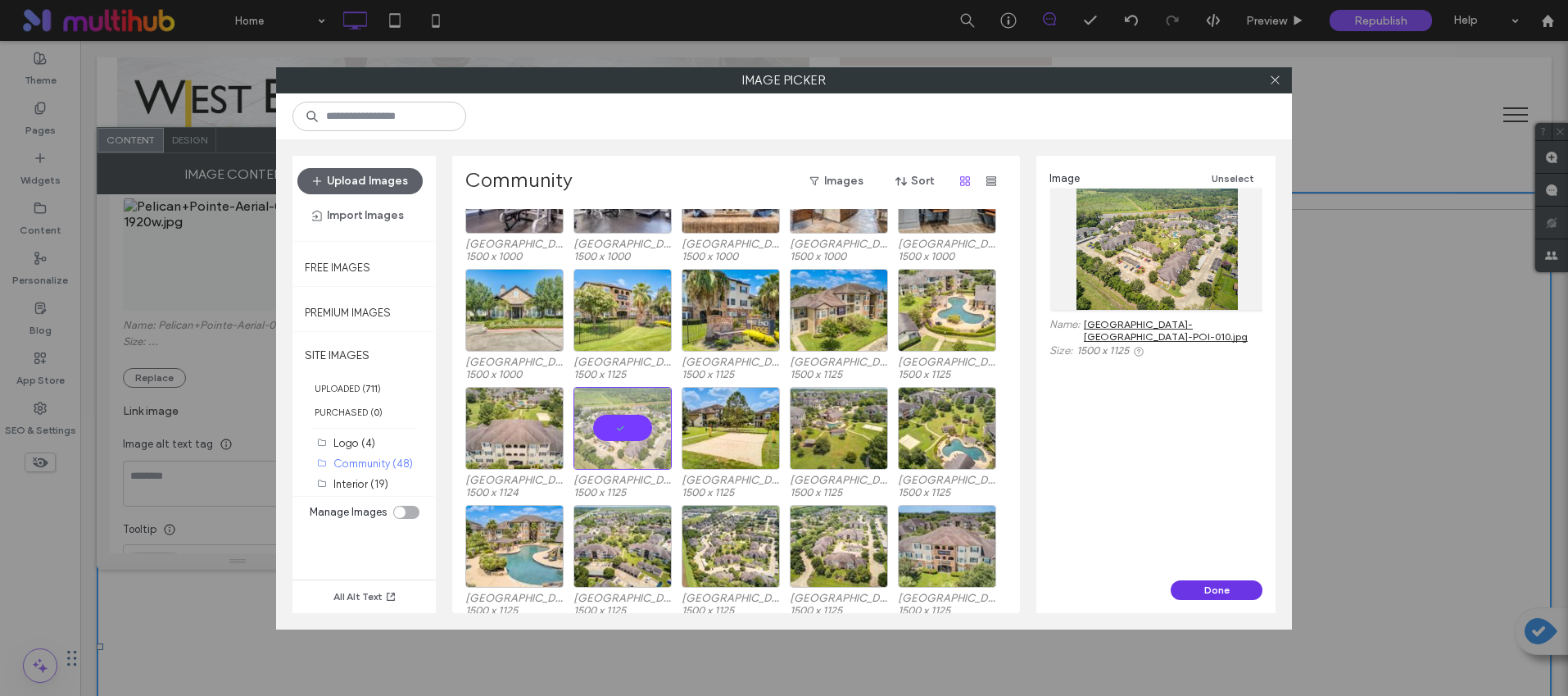
click at [1228, 590] on button "Done" at bounding box center [1216, 590] width 92 height 19
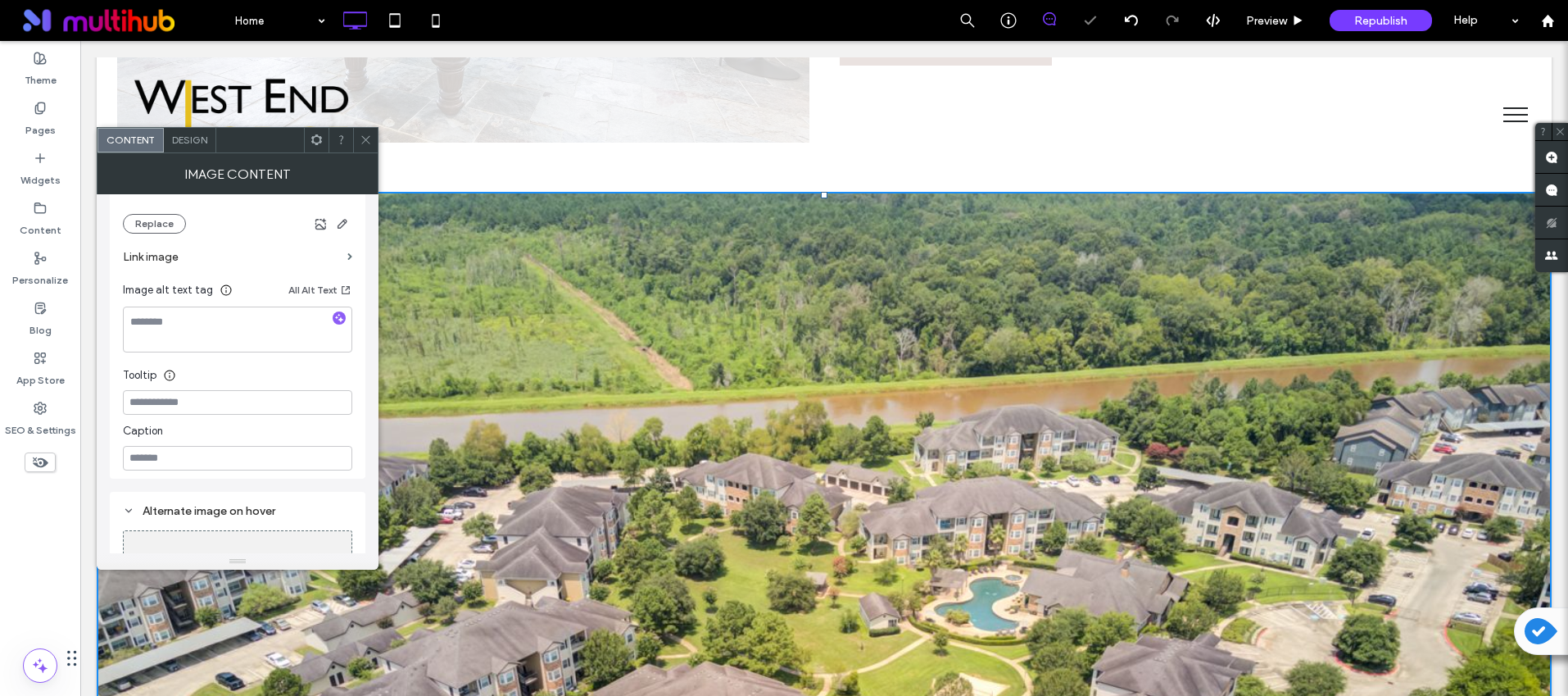
scroll to position [376, 0]
click at [336, 302] on icon "button" at bounding box center [339, 307] width 12 height 12
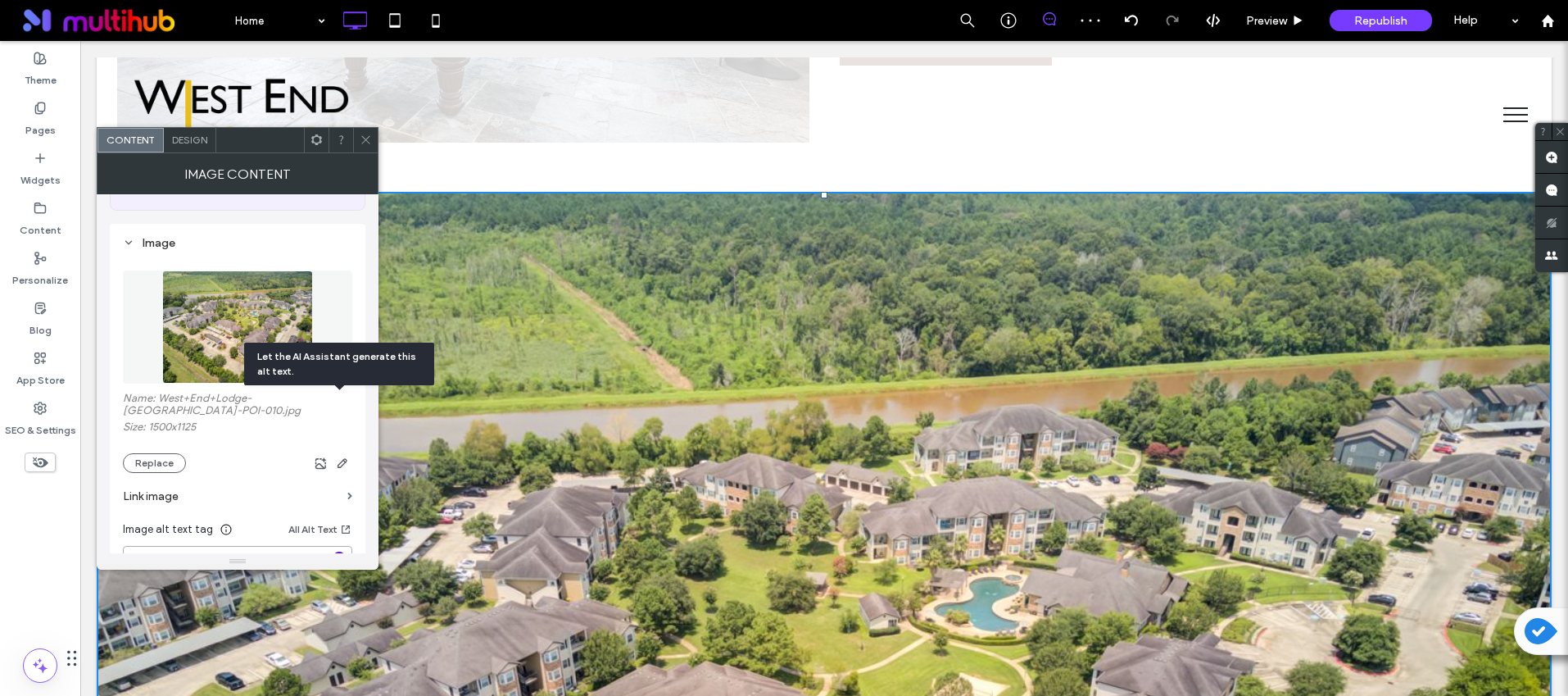
type textarea "**********"
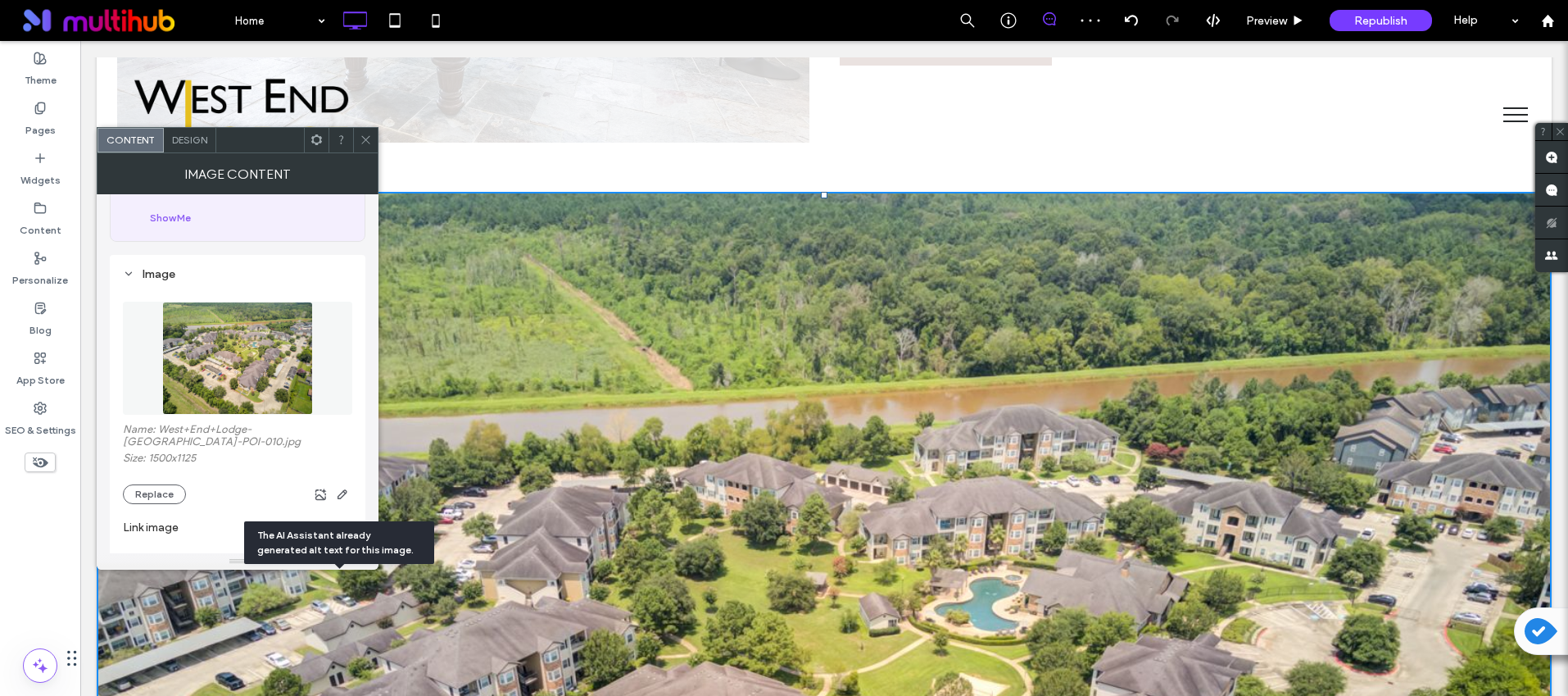
scroll to position [91, 0]
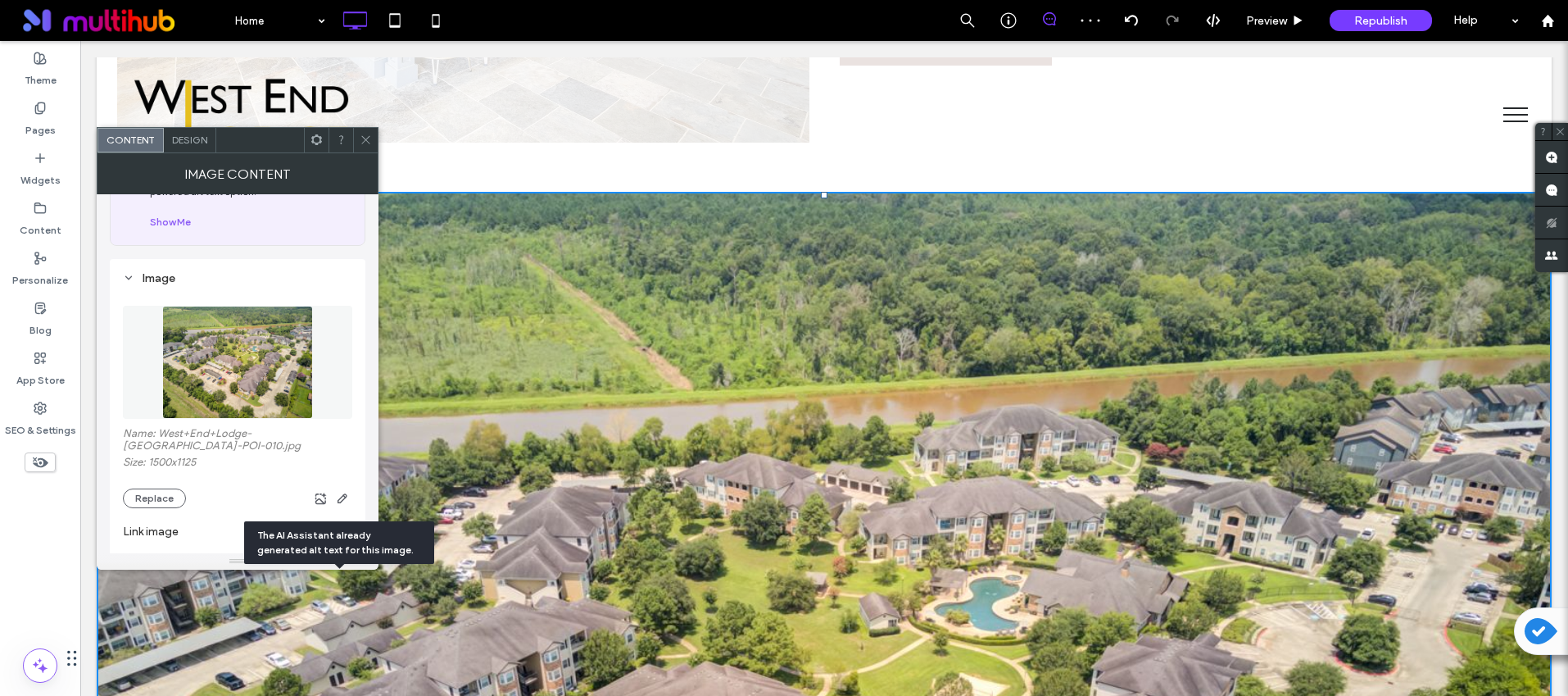
click at [370, 139] on icon at bounding box center [365, 139] width 13 height 13
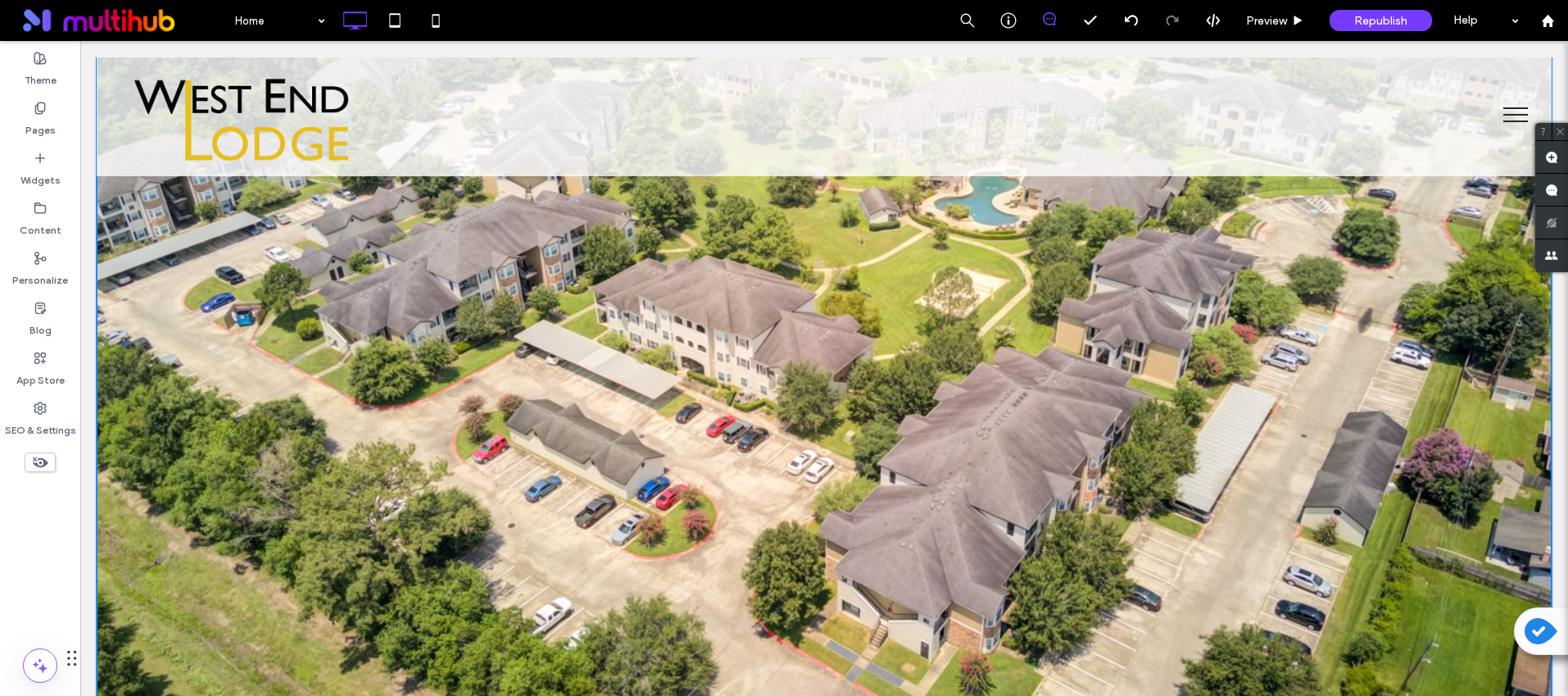
scroll to position [2493, 0]
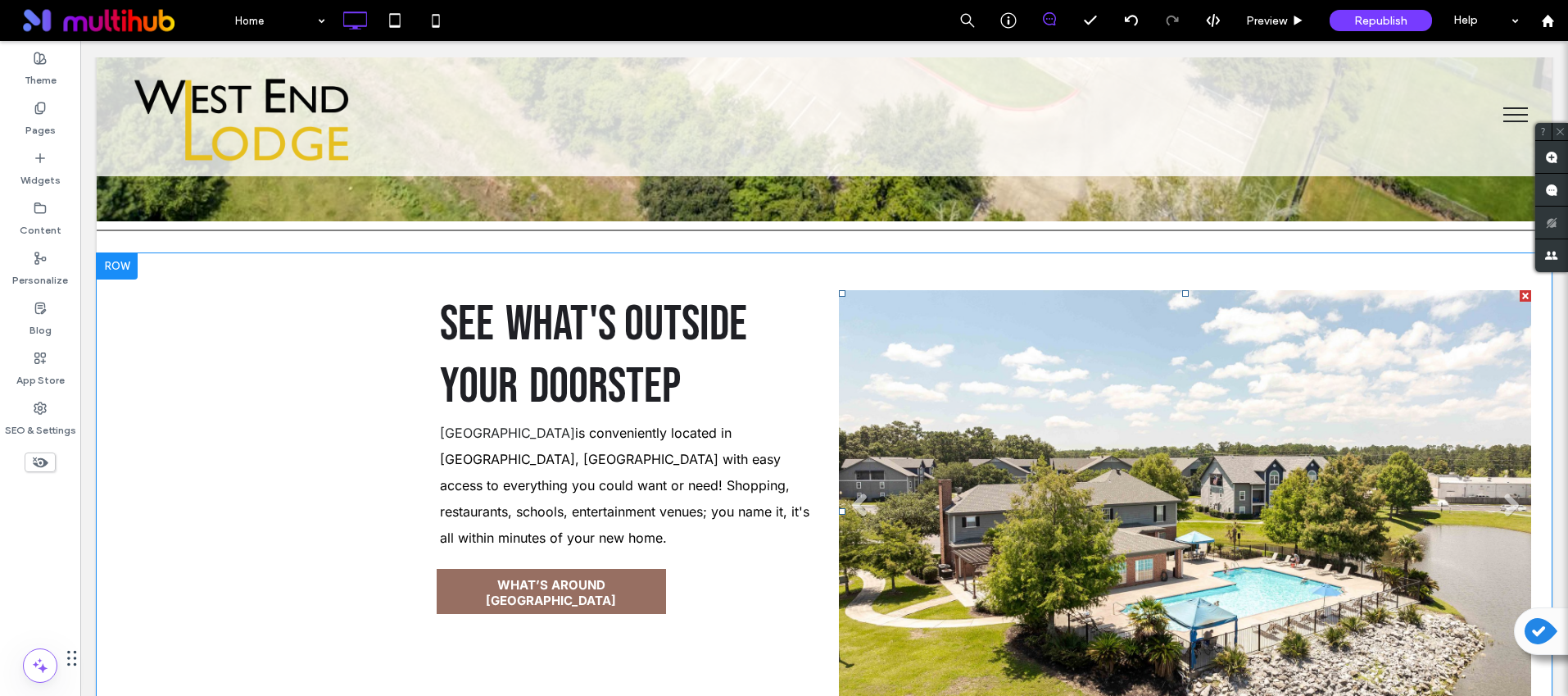
click at [1000, 399] on li "Slide title Write your caption here Button" at bounding box center [1184, 511] width 693 height 443
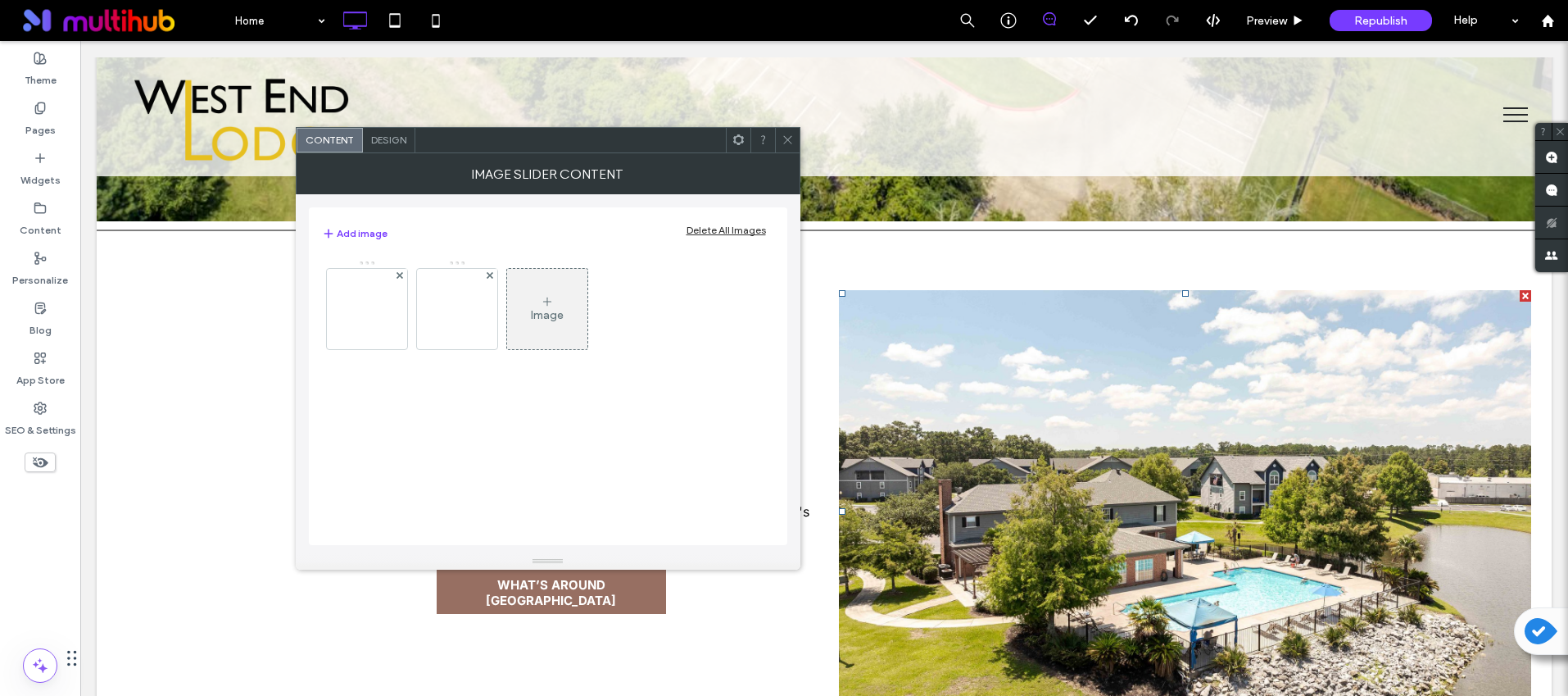
click at [720, 232] on div "Delete All Images" at bounding box center [727, 230] width 79 height 13
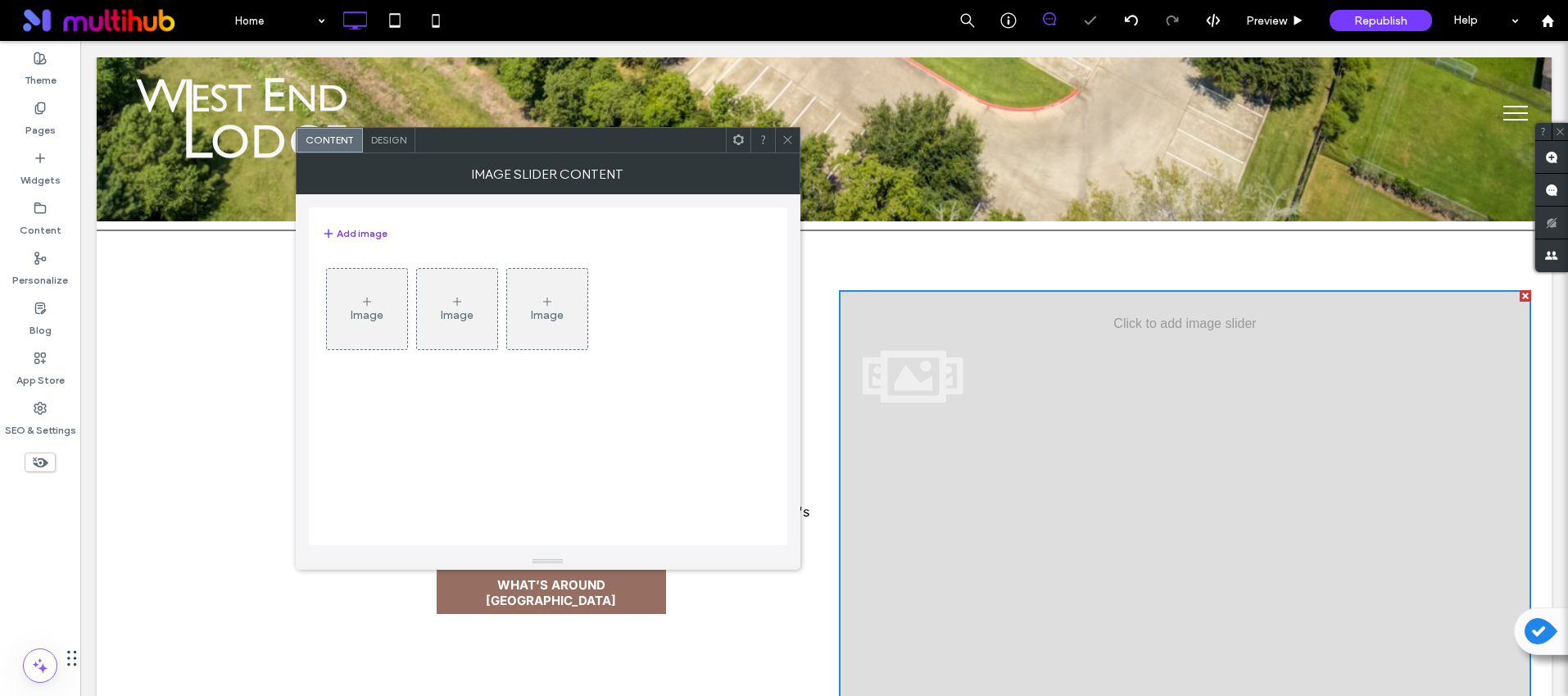
click at [364, 322] on div "Image" at bounding box center [366, 309] width 80 height 77
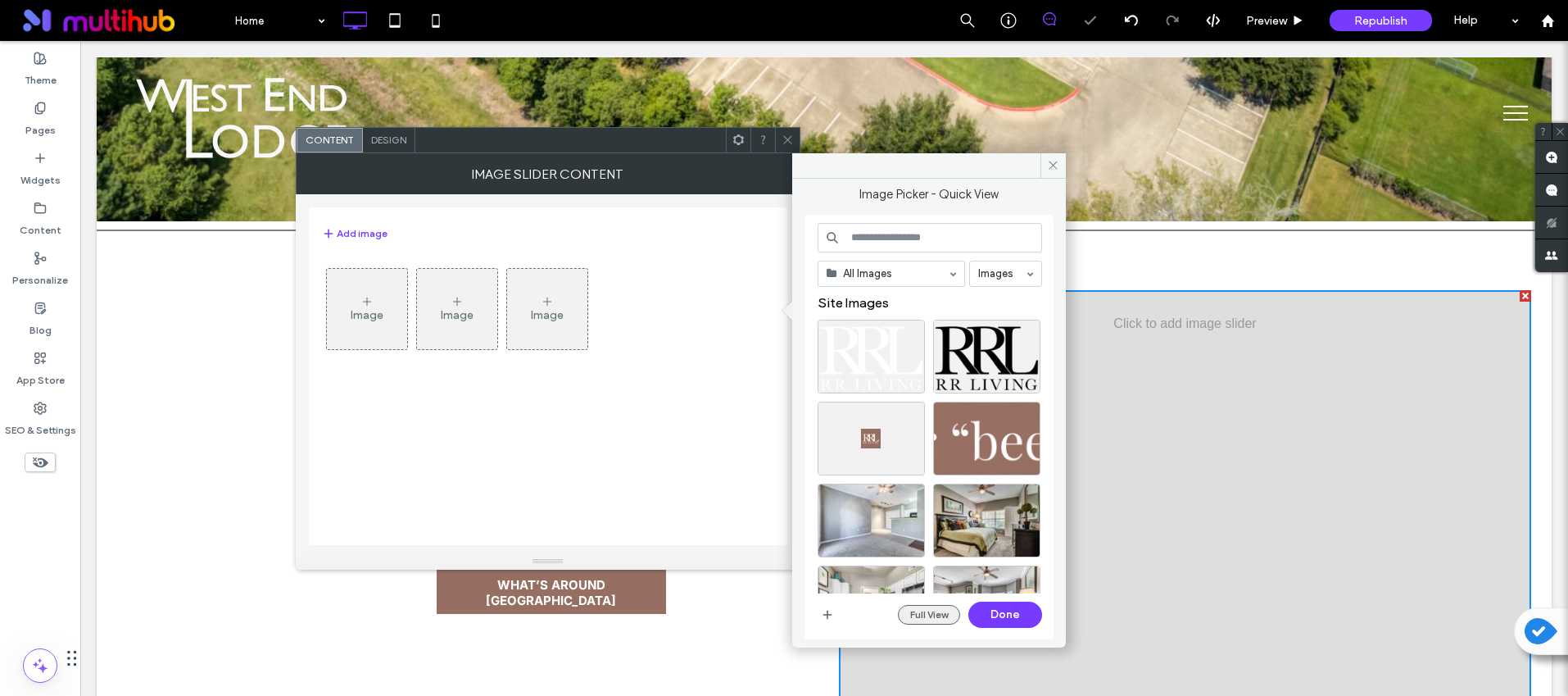
click at [915, 615] on button "Full View" at bounding box center [928, 615] width 62 height 19
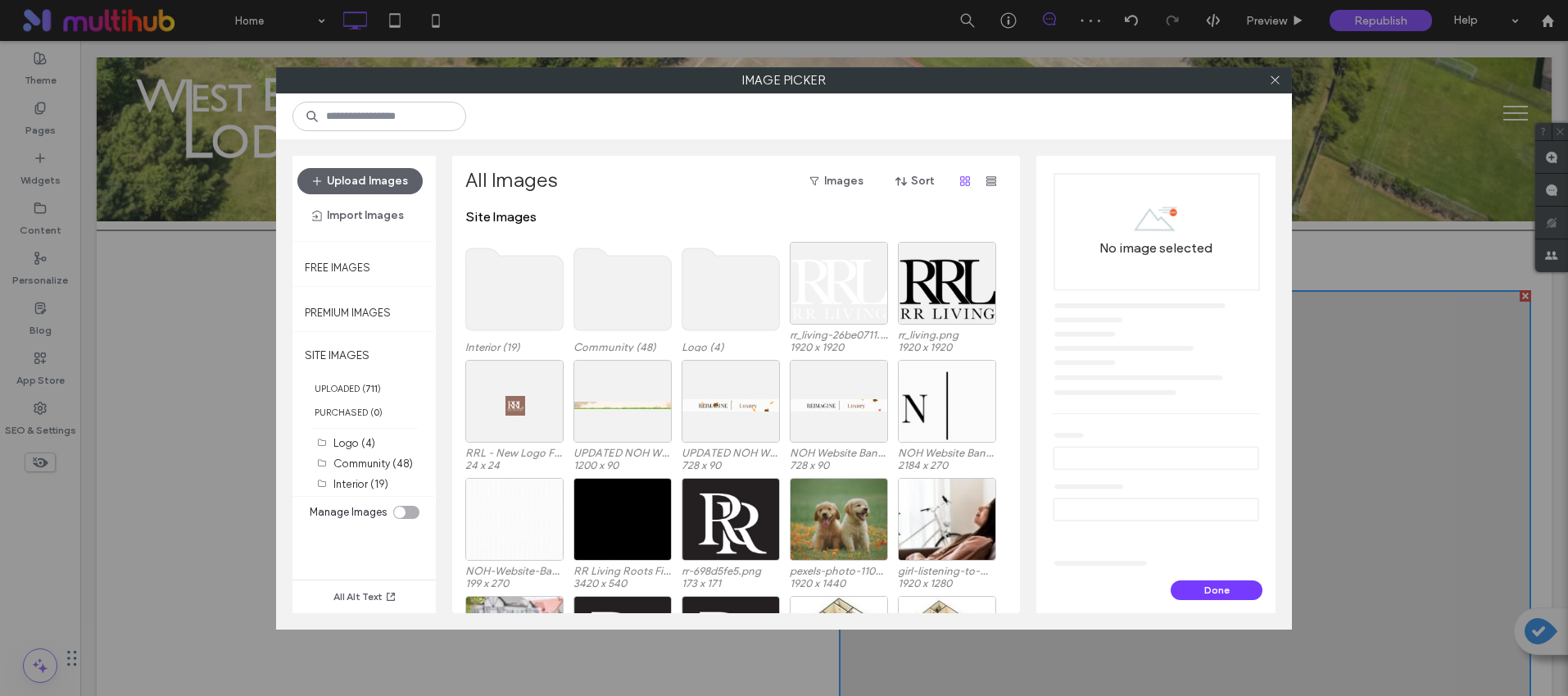
scroll to position [655, 0]
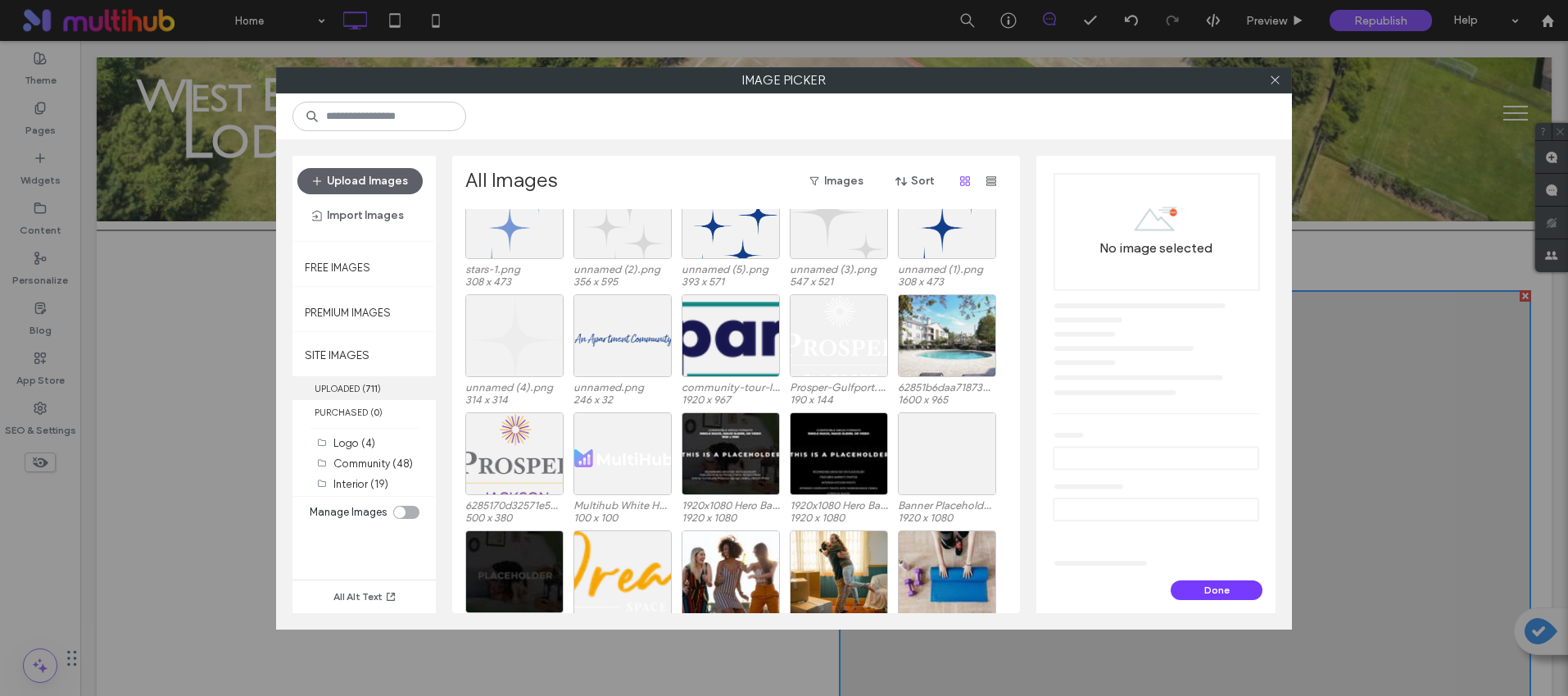
click at [359, 395] on label "UPLOADED ( 711 )" at bounding box center [364, 388] width 143 height 24
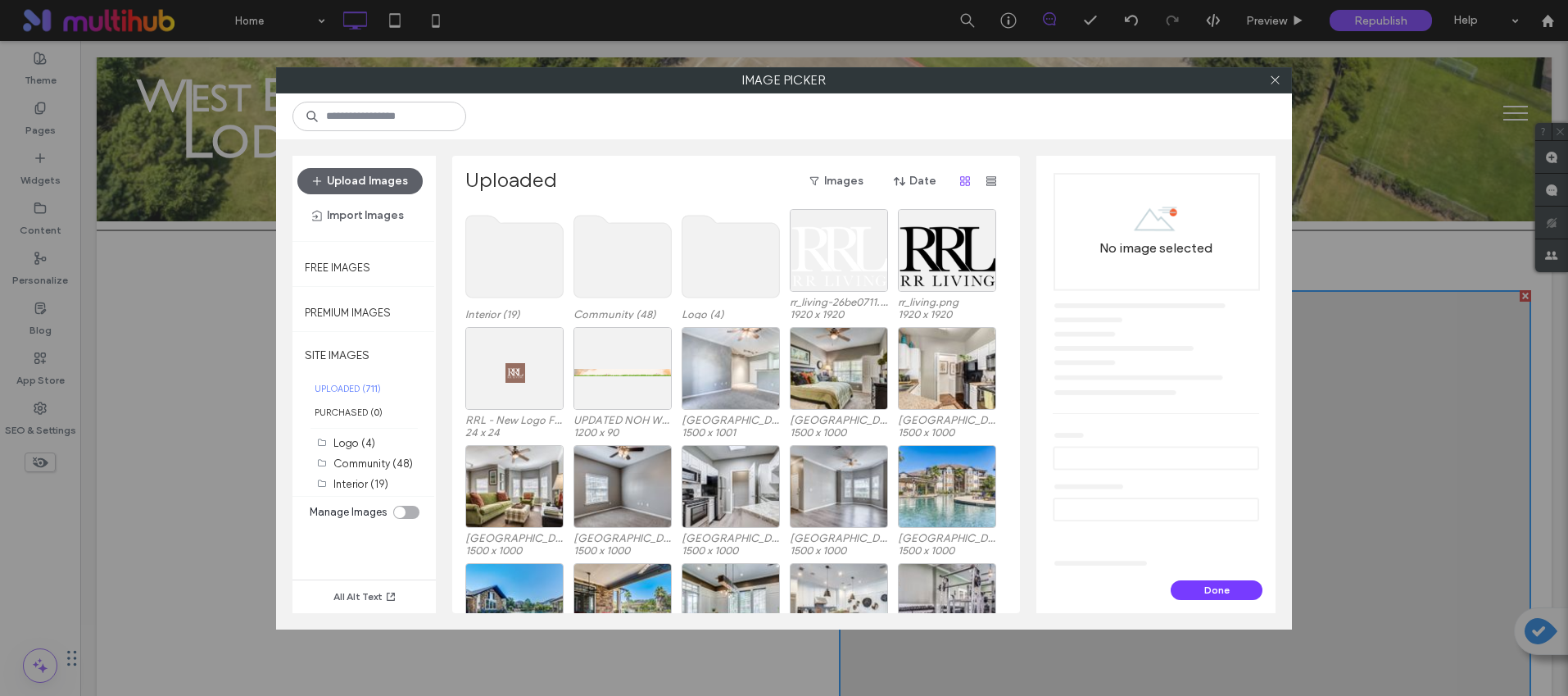
scroll to position [493, 0]
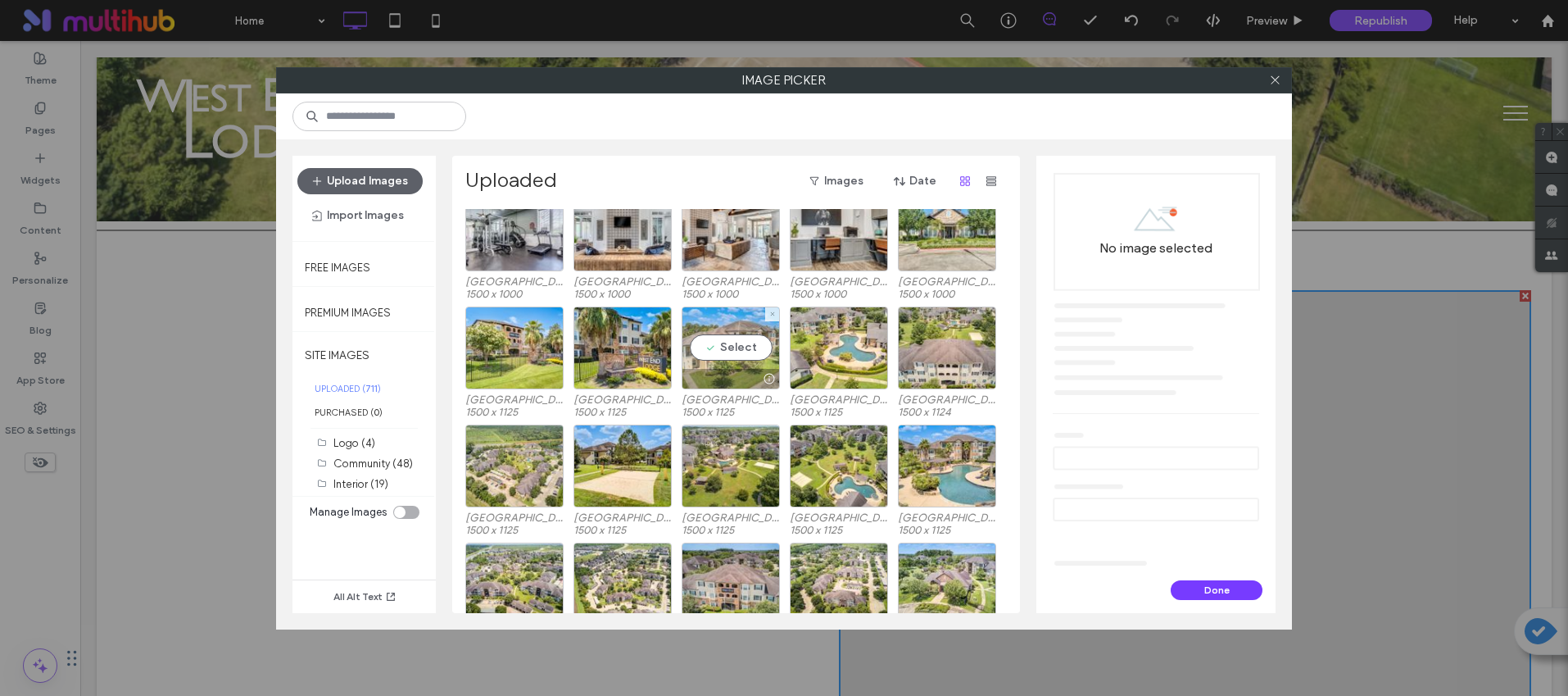
click at [736, 363] on div "Select" at bounding box center [731, 348] width 99 height 83
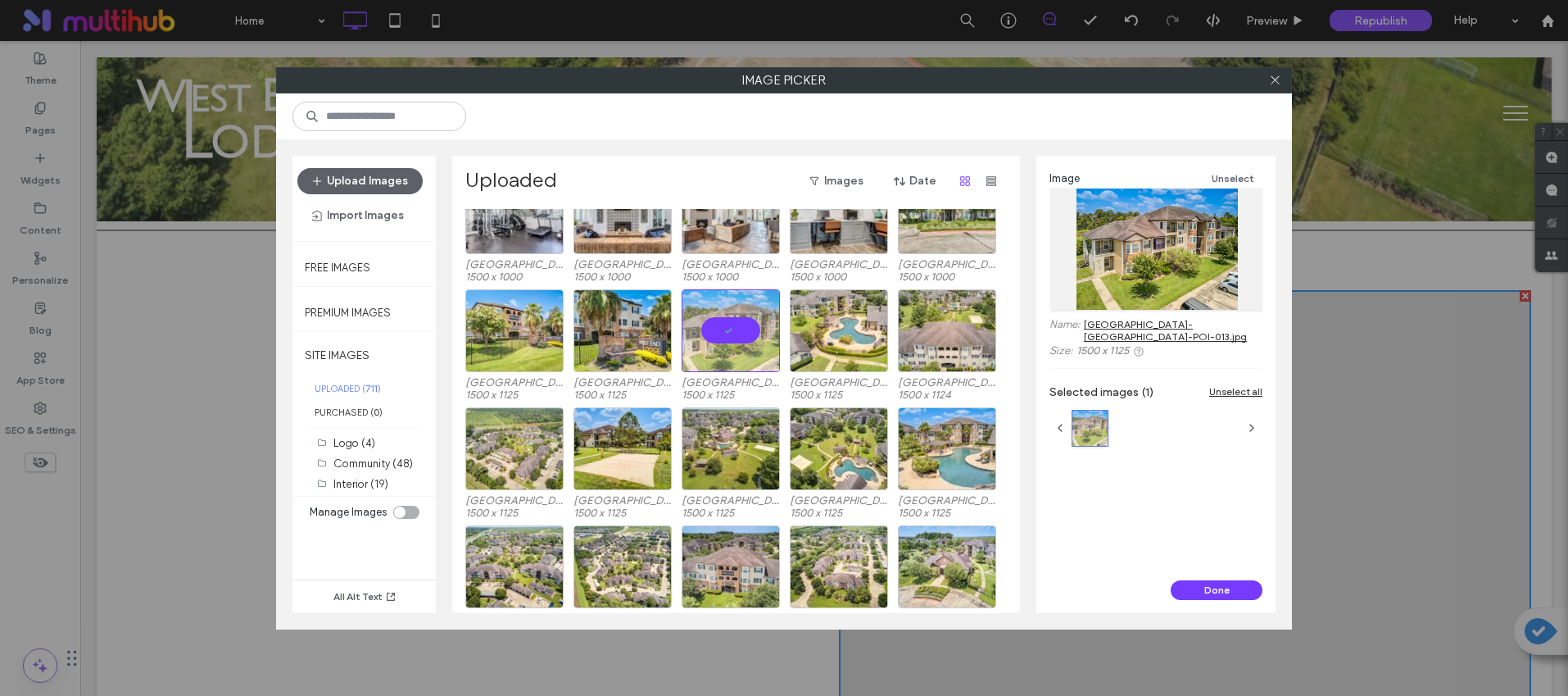
scroll to position [656, 0]
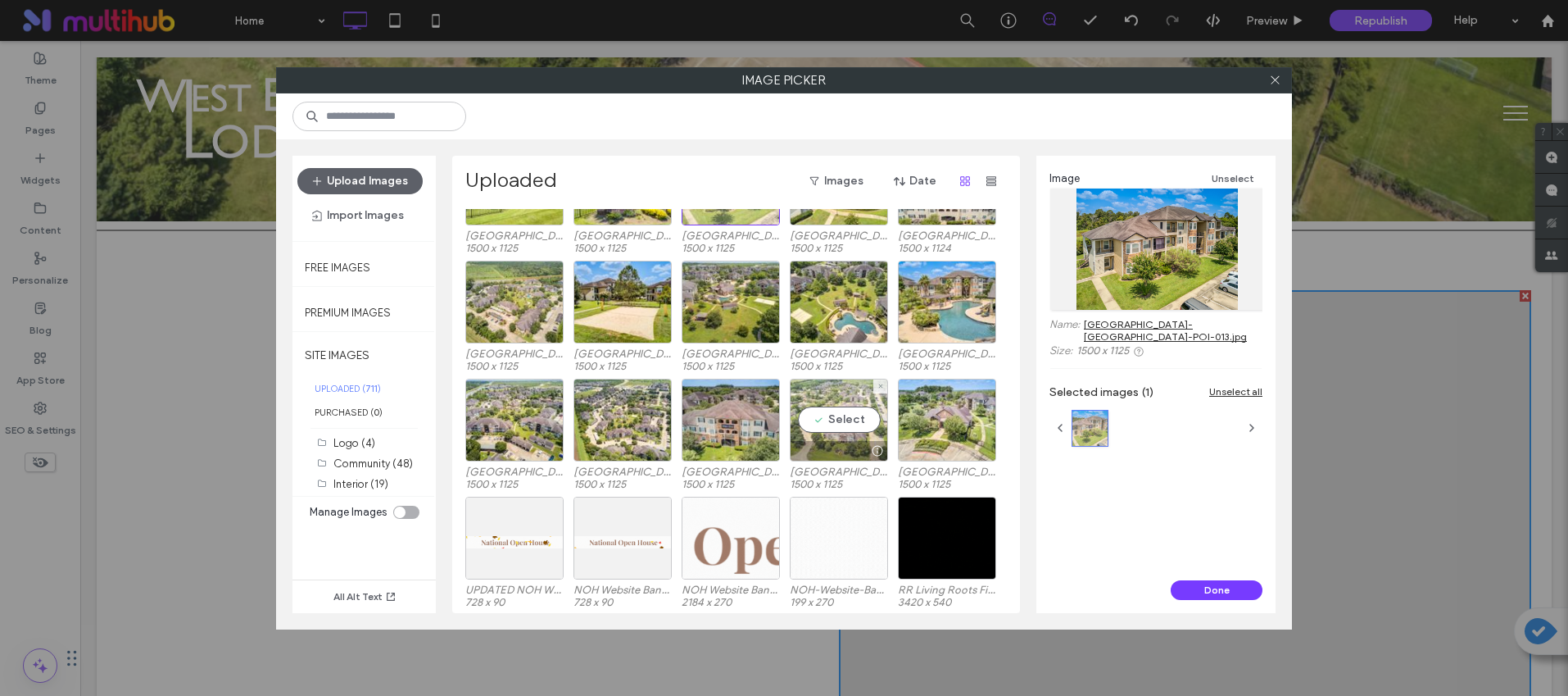
click at [854, 421] on div "Select" at bounding box center [840, 420] width 99 height 83
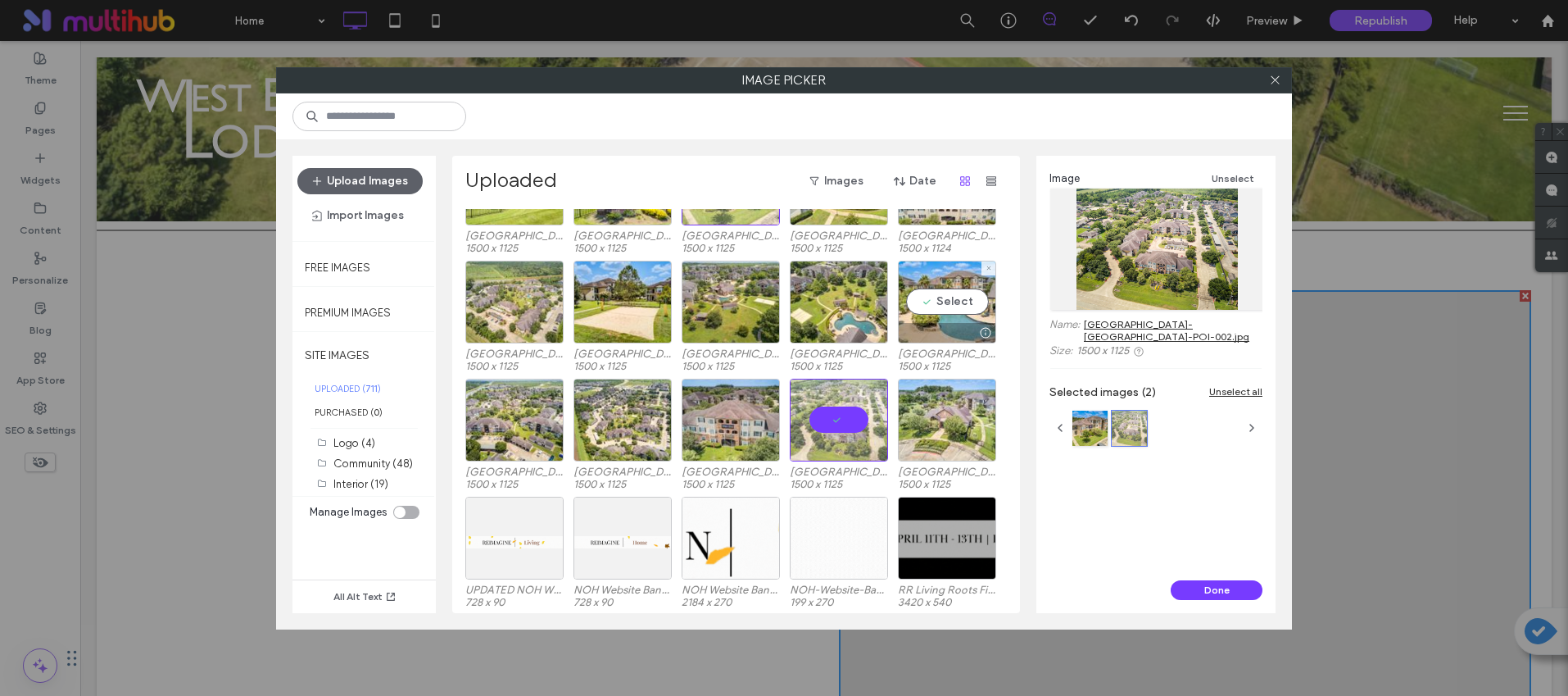
drag, startPoint x: 946, startPoint y: 348, endPoint x: 955, endPoint y: 336, distance: 15.0
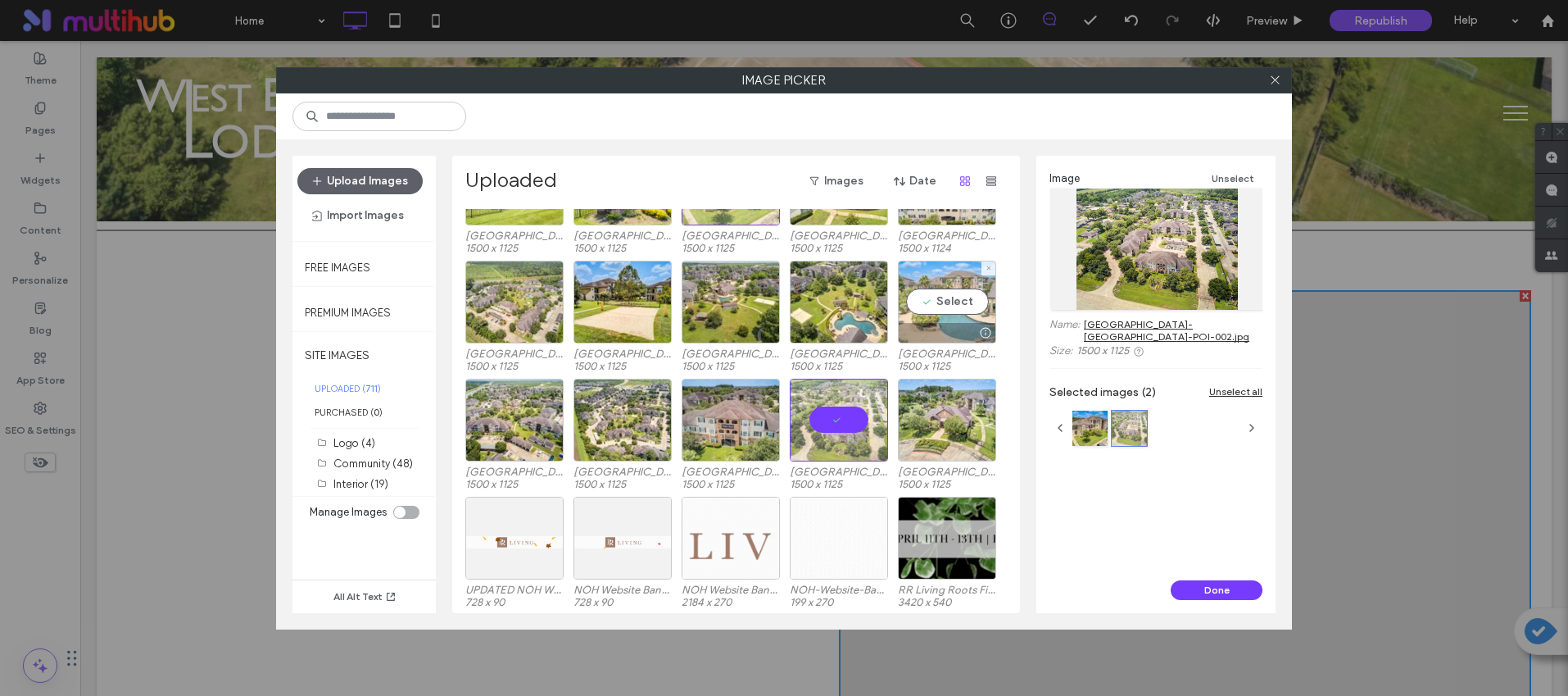
click at [942, 327] on div at bounding box center [947, 333] width 97 height 19
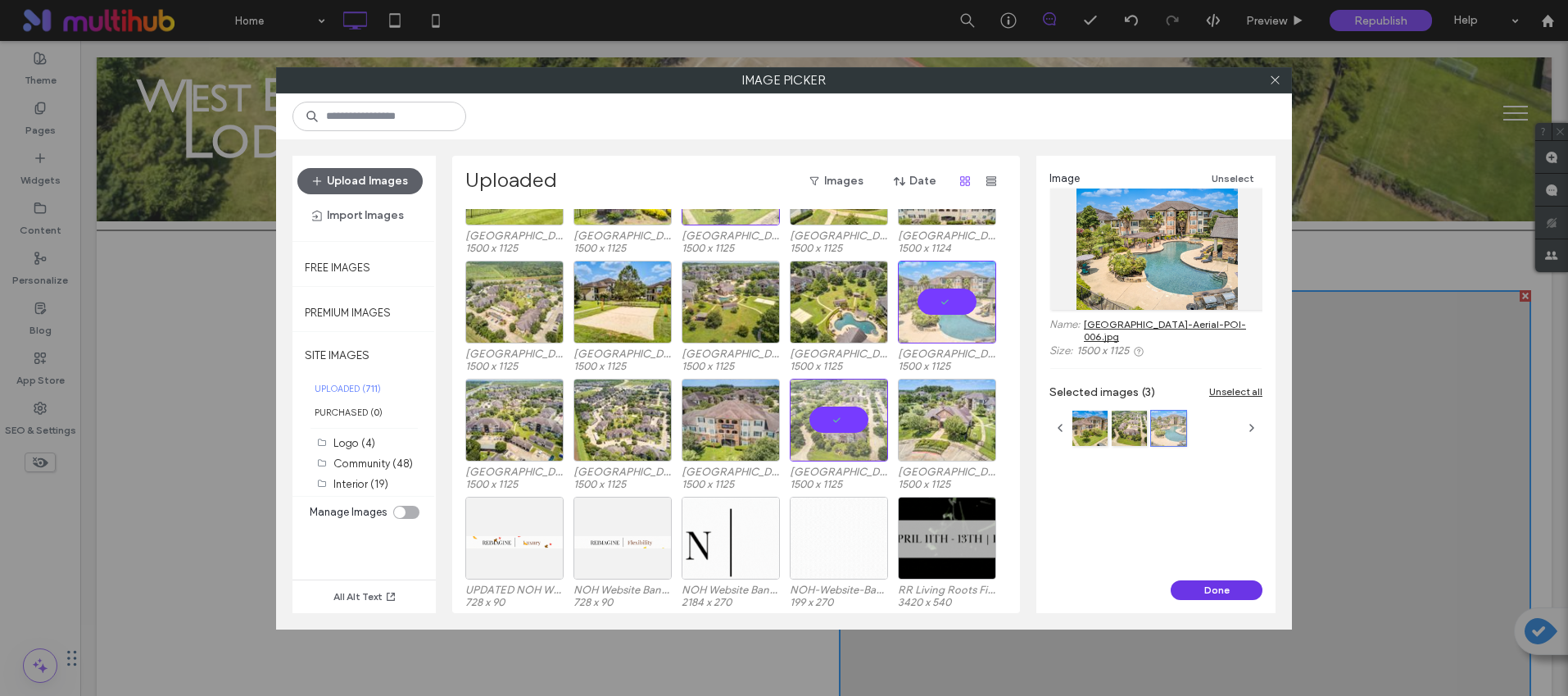
click at [1242, 589] on button "Done" at bounding box center [1216, 590] width 92 height 19
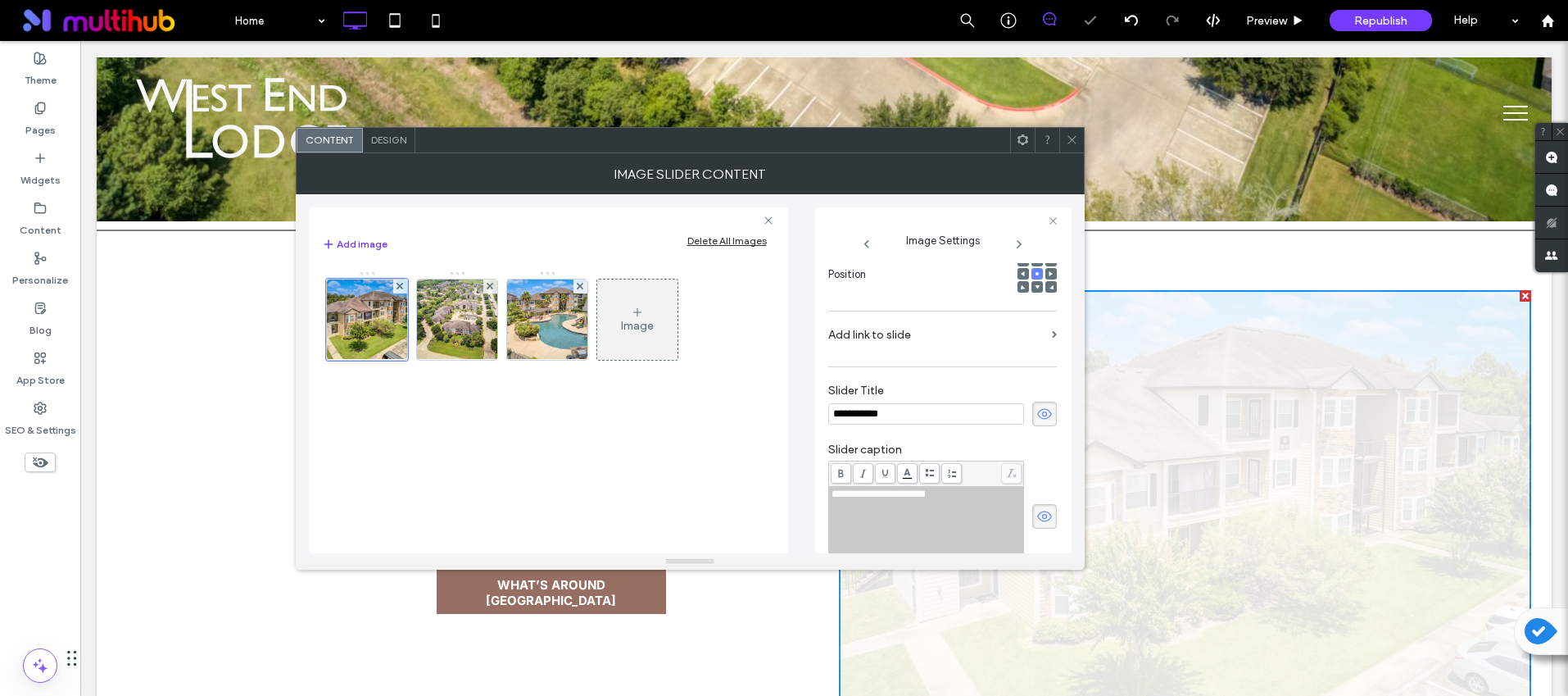
scroll to position [0, 0]
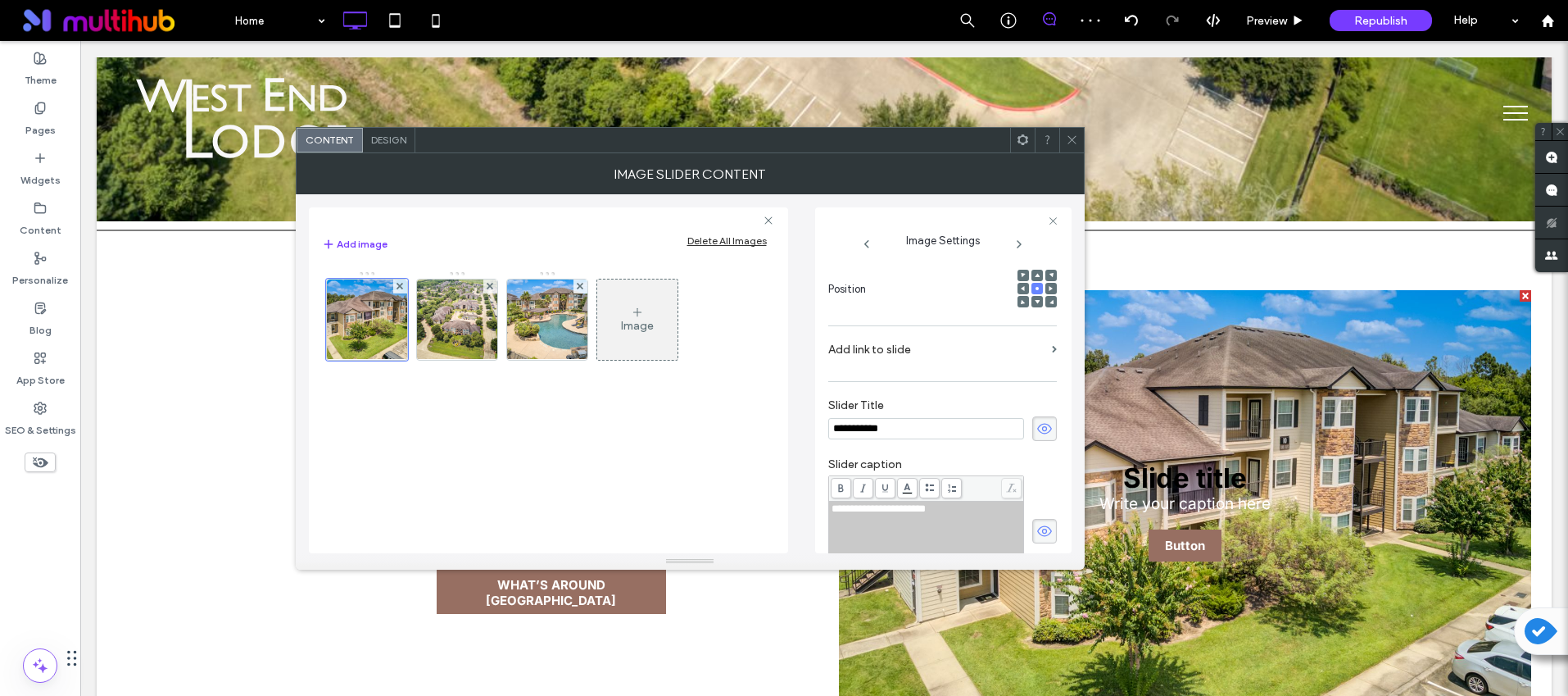
click at [1040, 418] on span at bounding box center [1044, 428] width 24 height 24
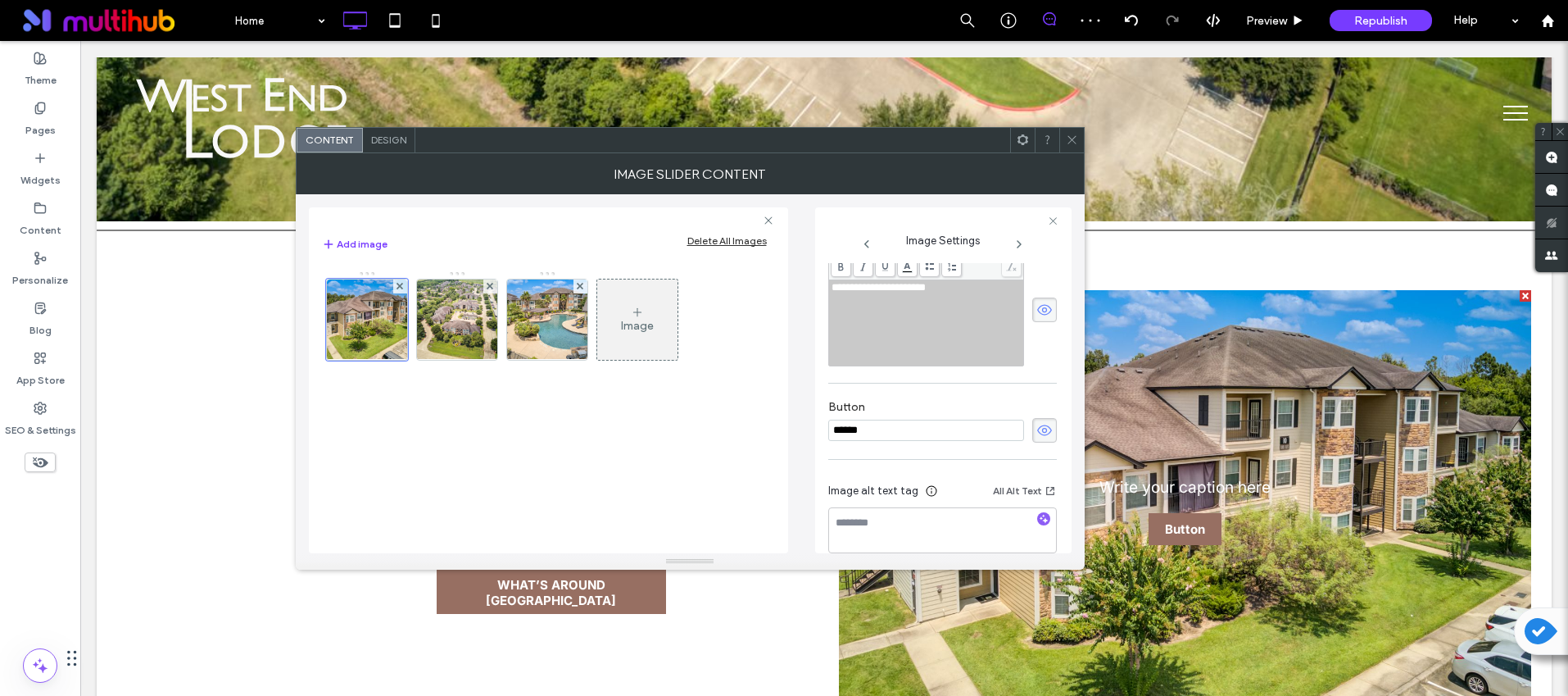
scroll to position [480, 0]
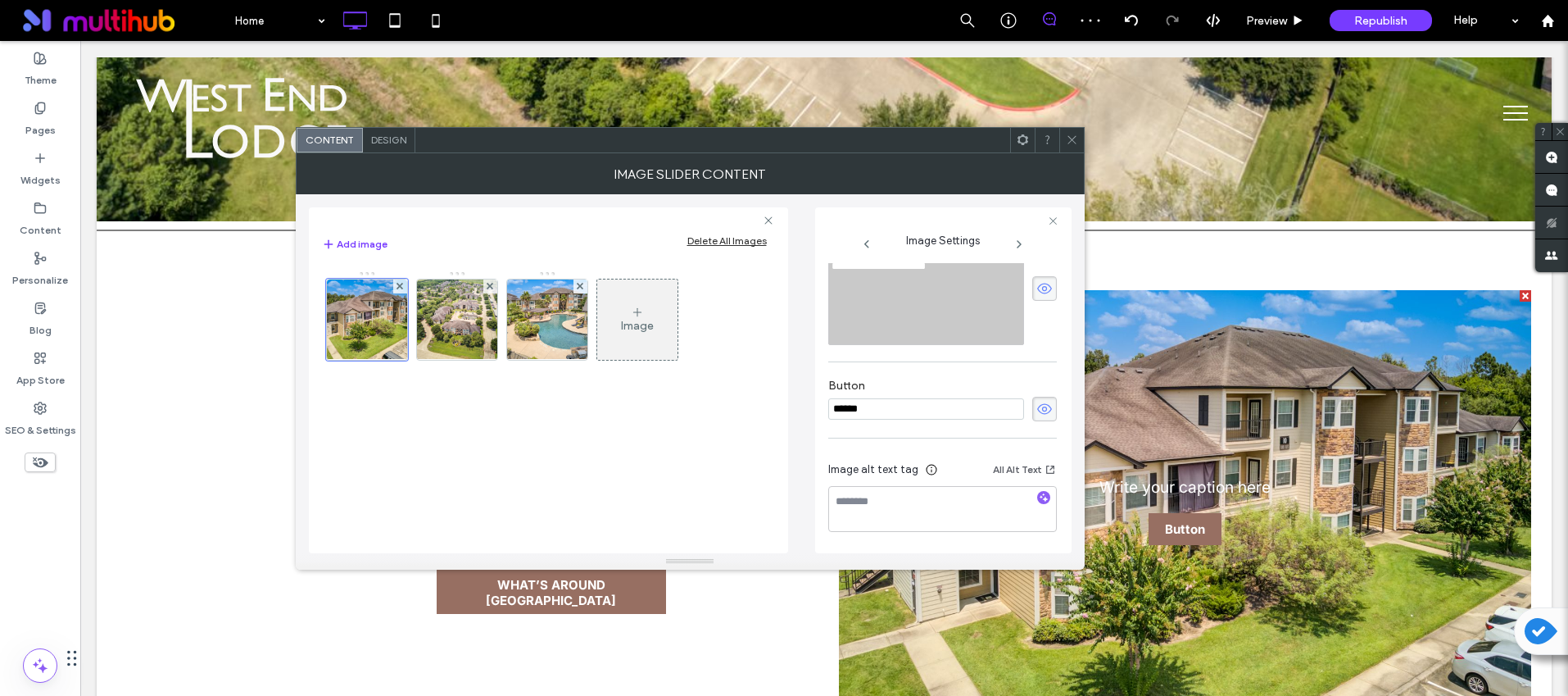
click at [1037, 292] on icon at bounding box center [1044, 288] width 16 height 18
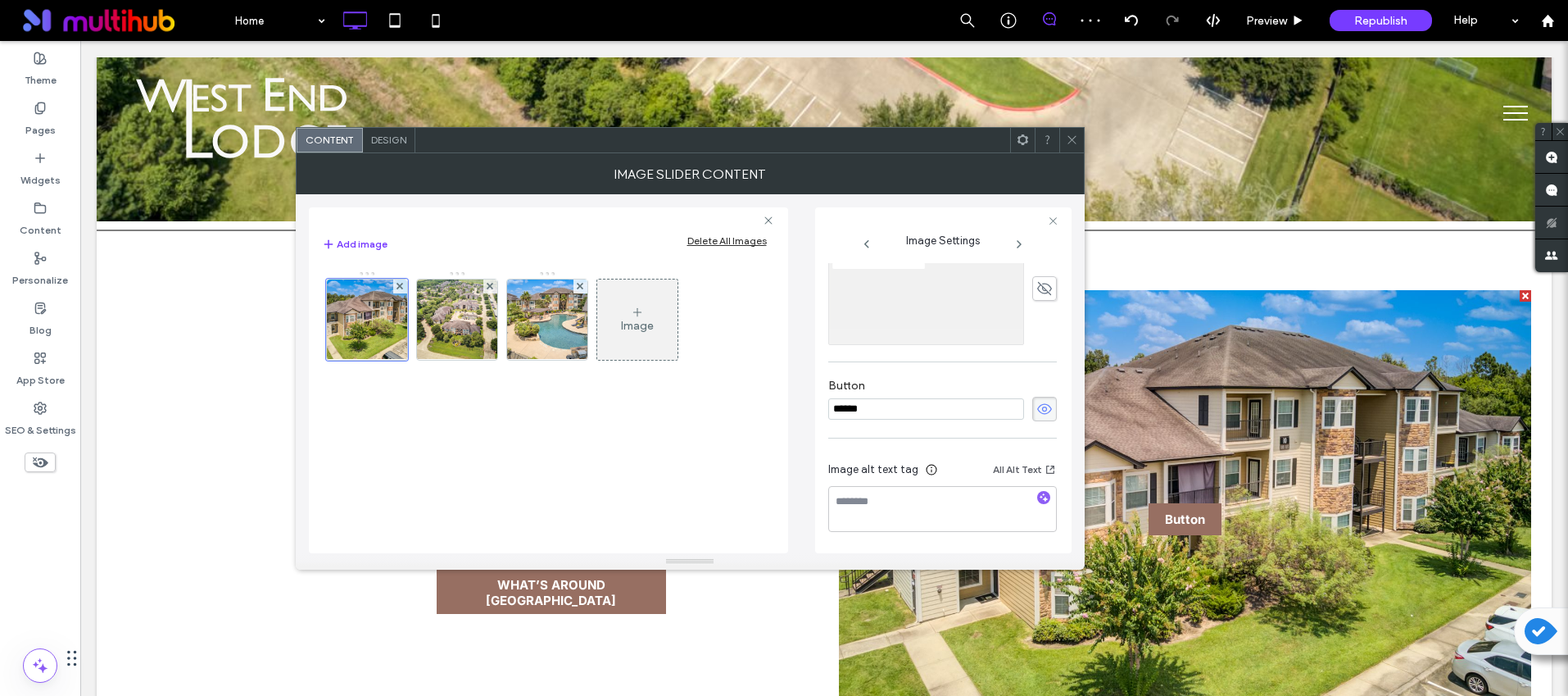
click at [1038, 406] on icon at bounding box center [1044, 409] width 16 height 18
click at [1038, 493] on icon "button" at bounding box center [1043, 498] width 12 height 12
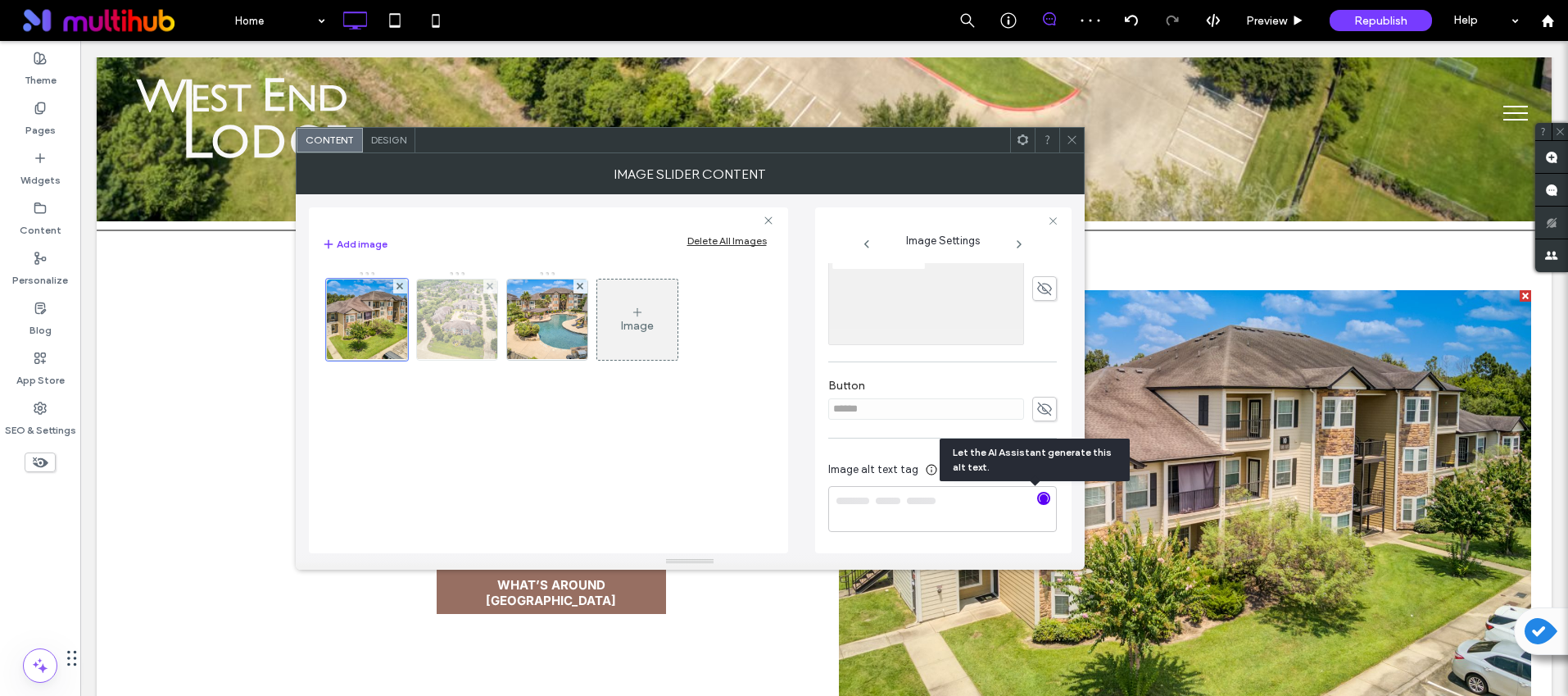
type textarea "**********"
click at [452, 332] on img at bounding box center [456, 319] width 107 height 80
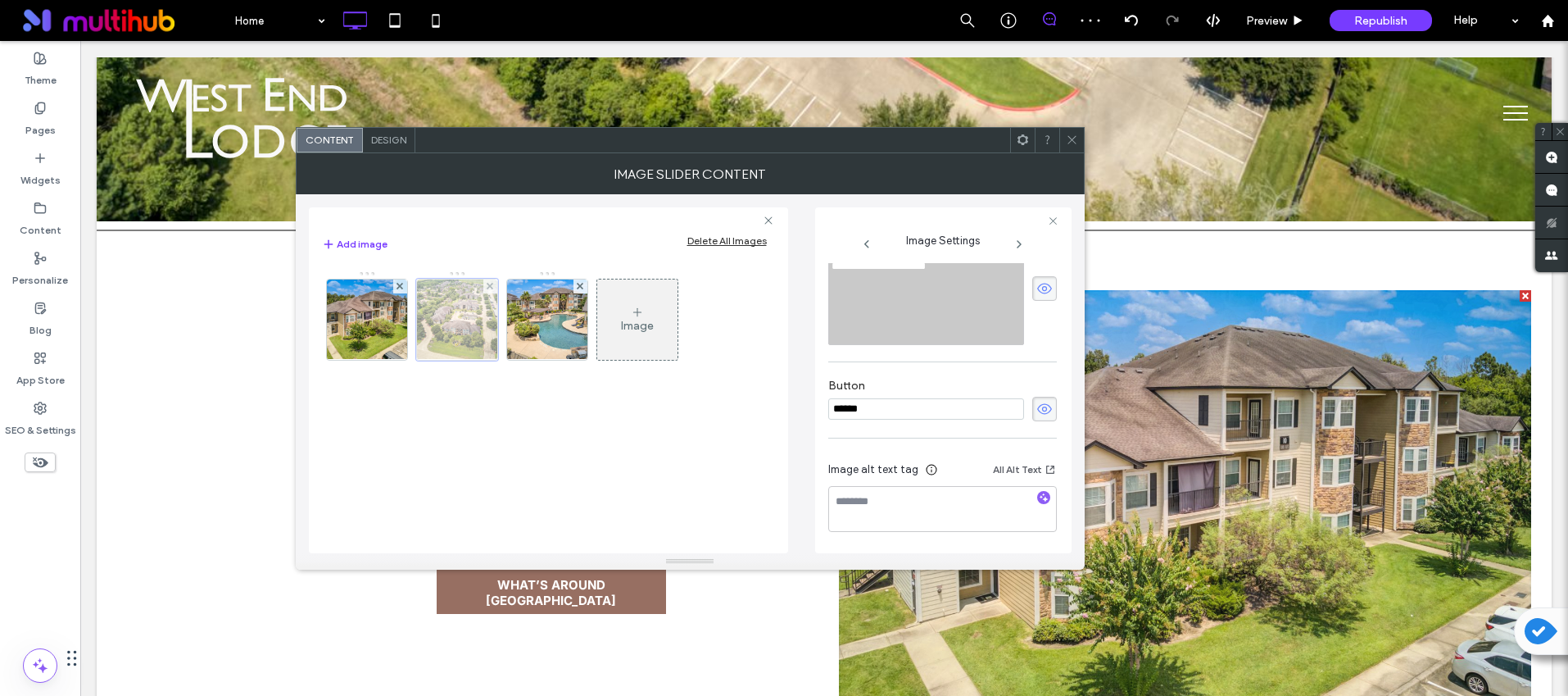
scroll to position [258, 0]
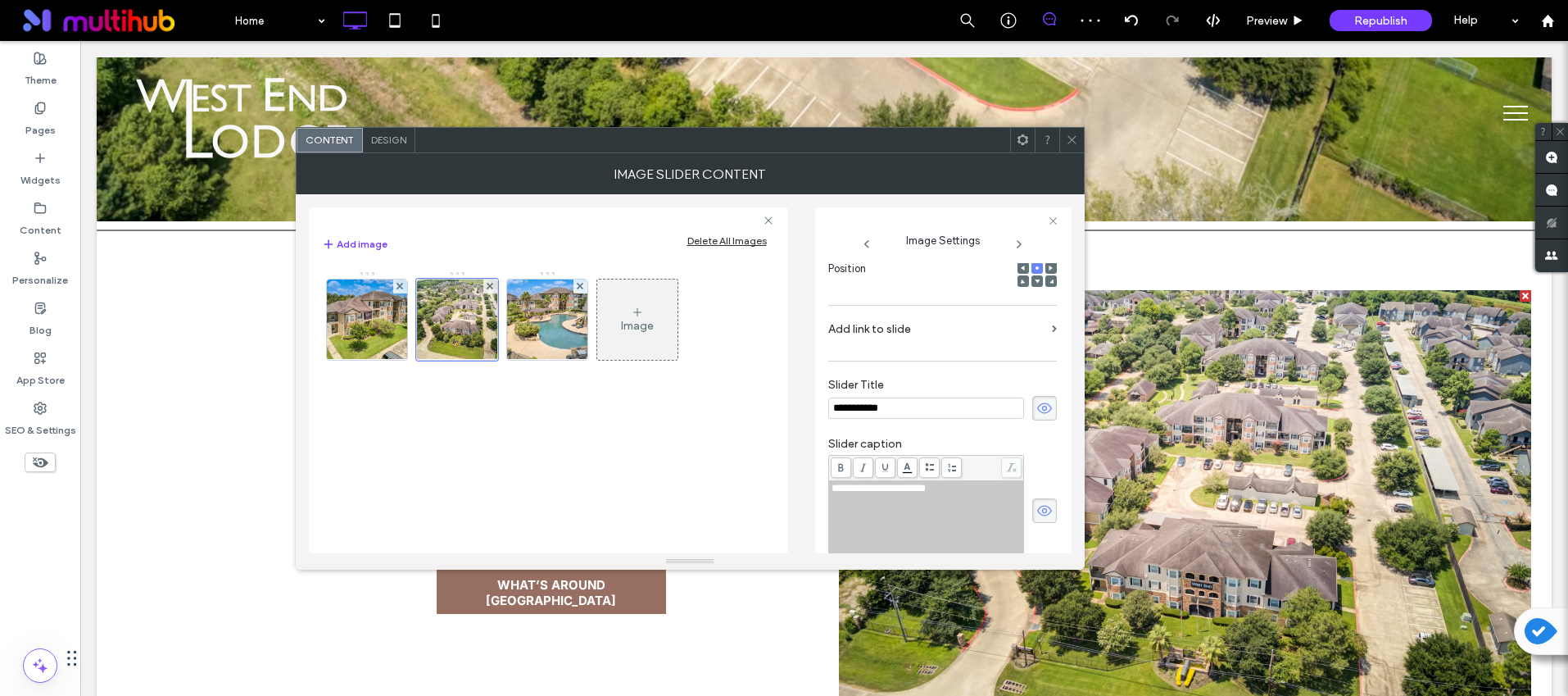
click at [1040, 411] on use at bounding box center [1044, 407] width 14 height 11
click at [1037, 508] on icon at bounding box center [1044, 510] width 16 height 18
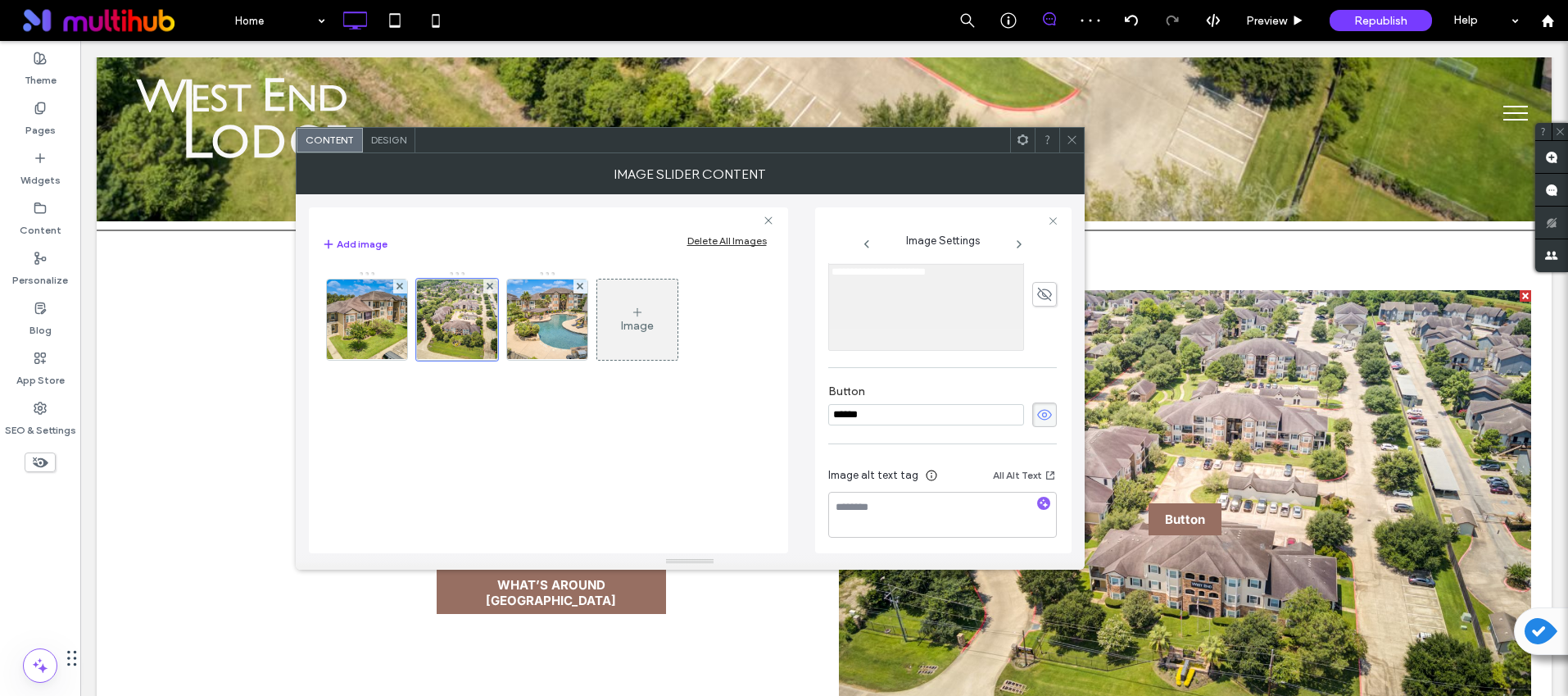
scroll to position [480, 0]
click at [1037, 402] on icon at bounding box center [1044, 409] width 16 height 18
click at [1033, 488] on textarea at bounding box center [942, 508] width 229 height 45
click at [1038, 496] on icon "button" at bounding box center [1043, 498] width 12 height 12
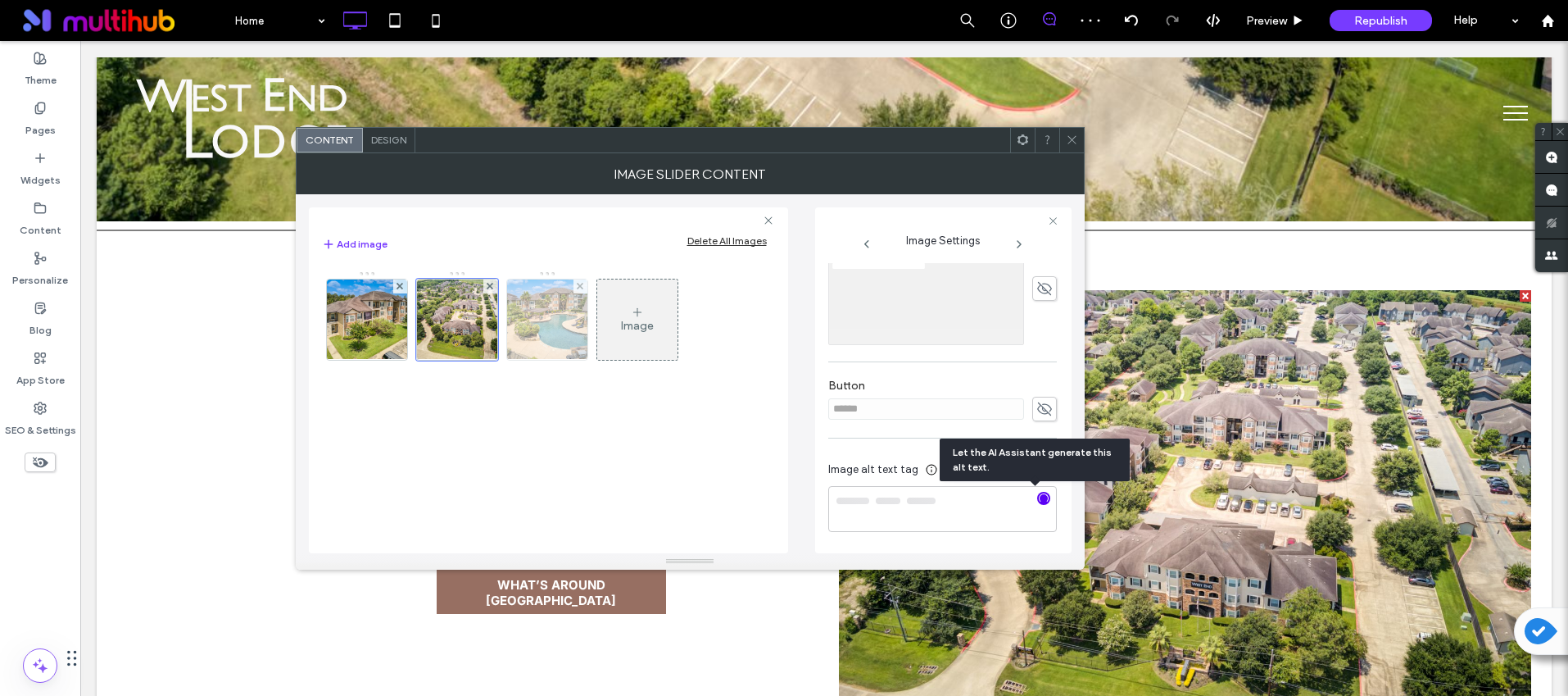
type textarea "**********"
click at [540, 326] on img at bounding box center [547, 319] width 107 height 80
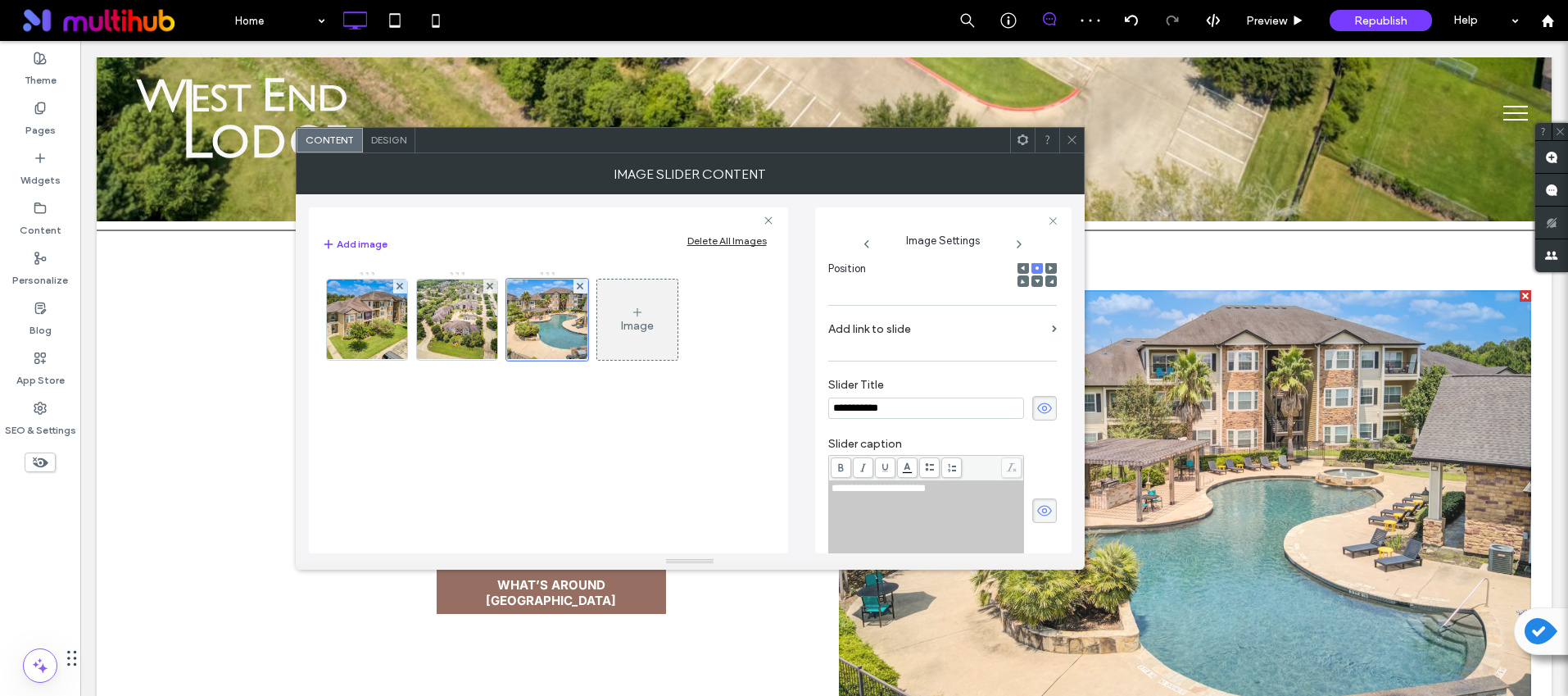
click at [1039, 413] on icon at bounding box center [1044, 408] width 16 height 18
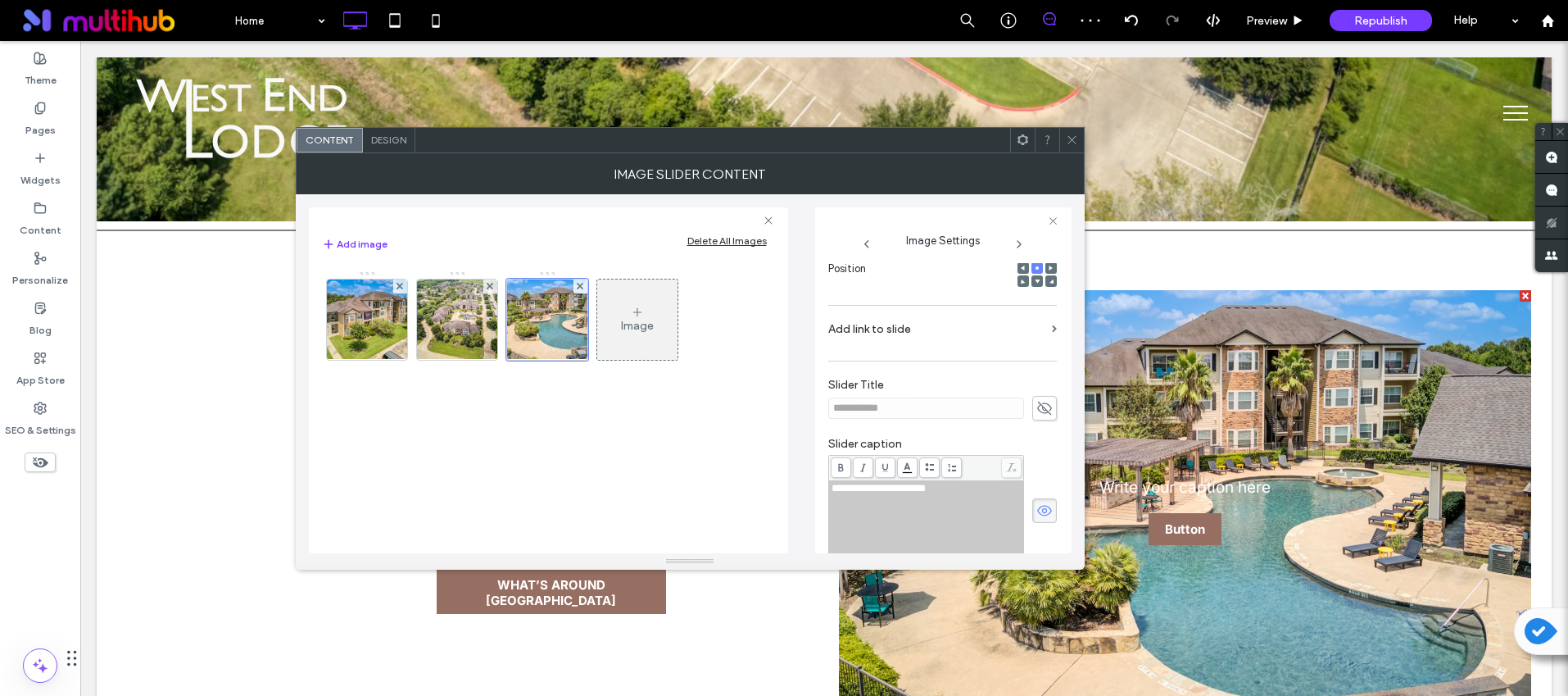
click at [1037, 510] on icon at bounding box center [1044, 510] width 16 height 18
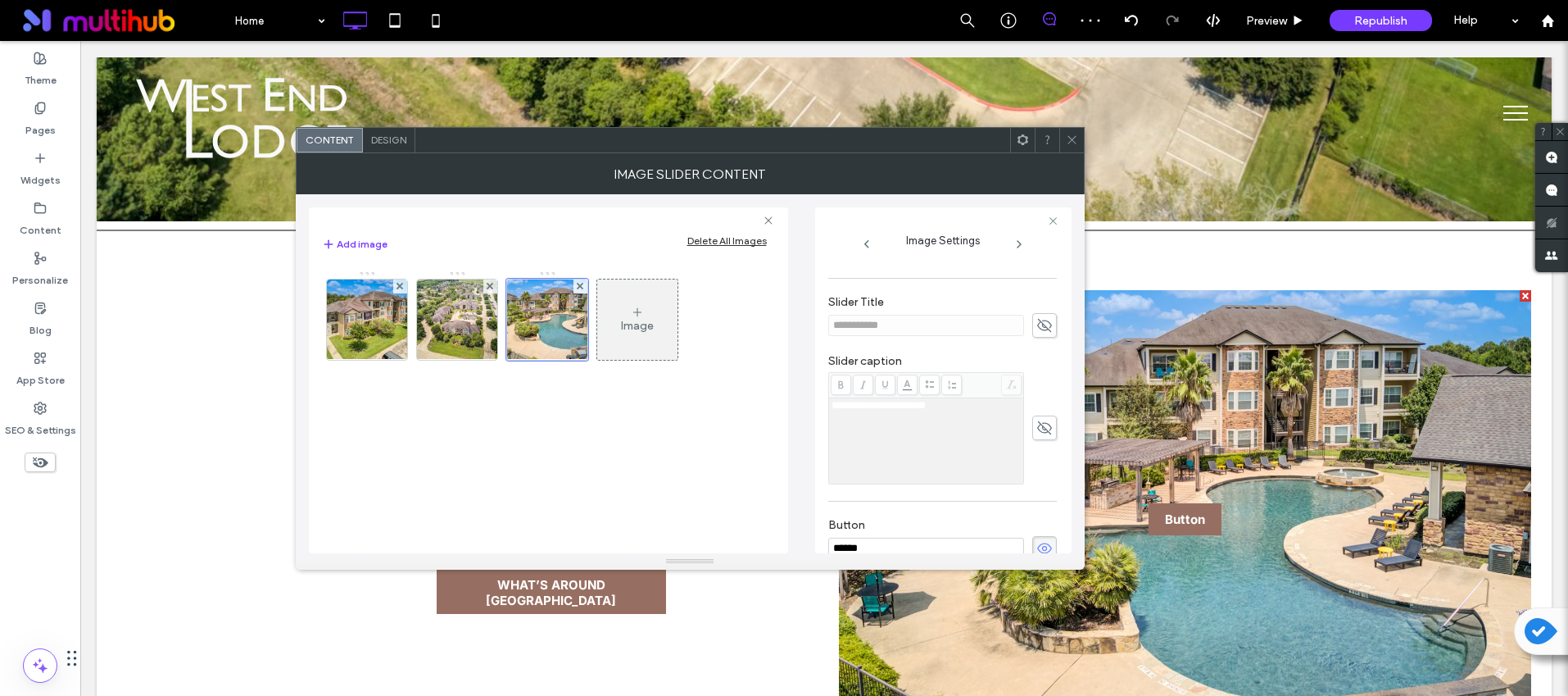
scroll to position [480, 0]
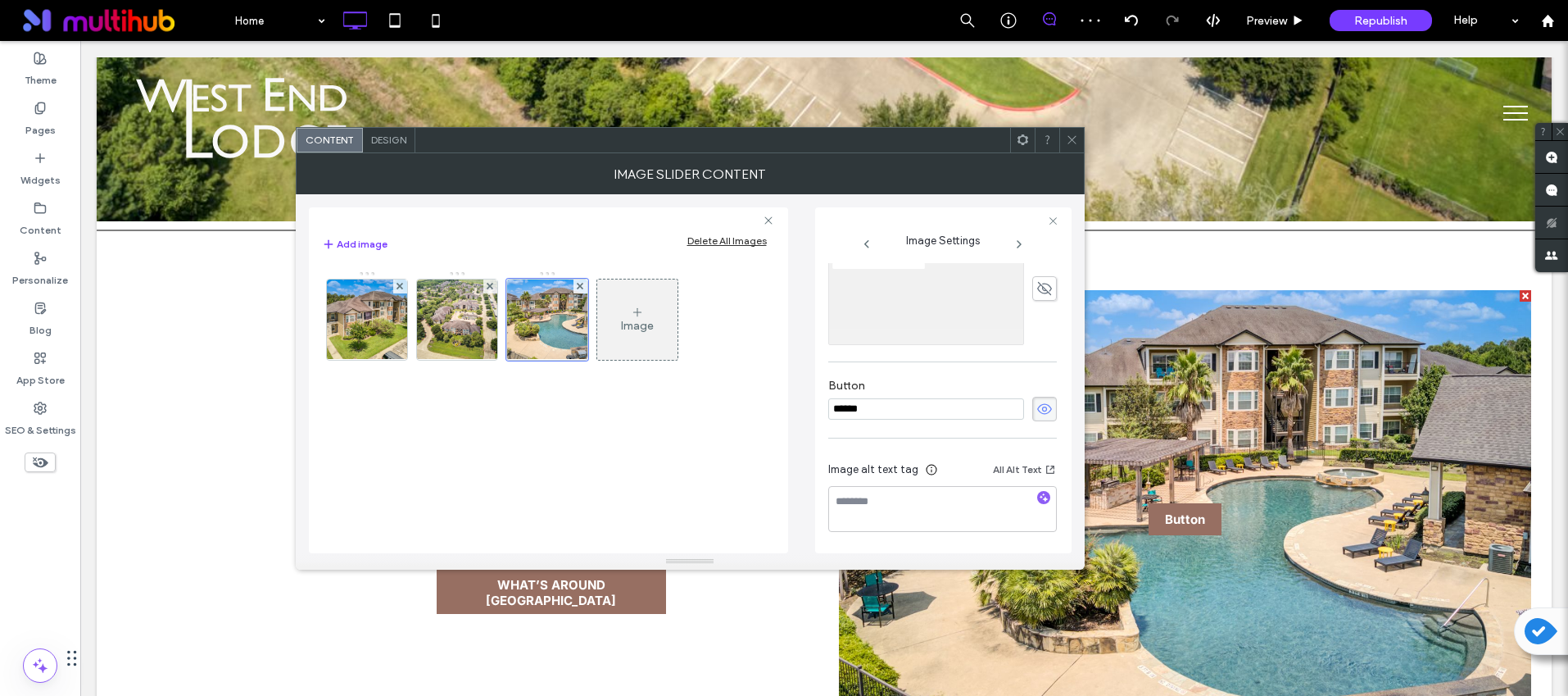
drag, startPoint x: 1039, startPoint y: 400, endPoint x: 1038, endPoint y: 411, distance: 11.0
click at [1038, 401] on span at bounding box center [1044, 408] width 24 height 24
click at [1039, 499] on use "button" at bounding box center [1042, 497] width 9 height 9
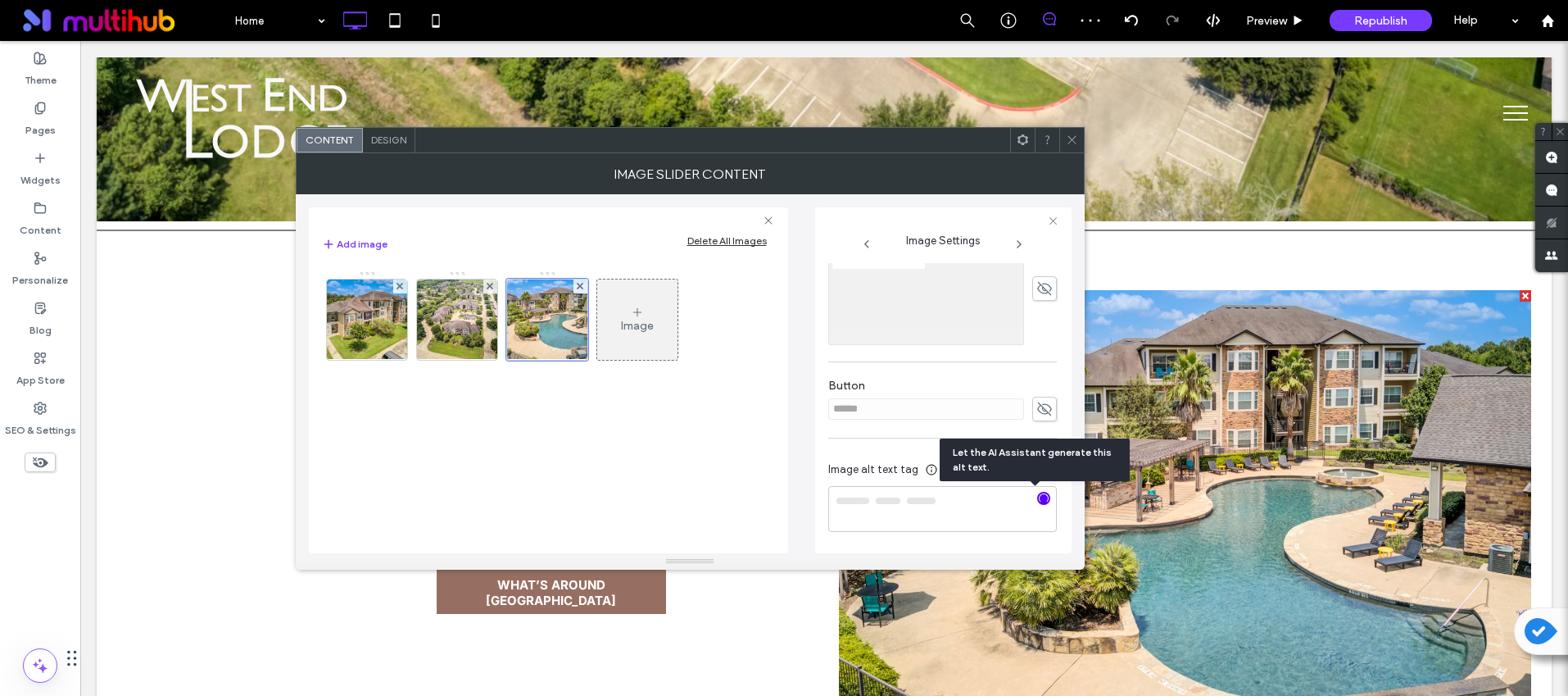
type textarea "**********"
click at [1068, 134] on icon at bounding box center [1071, 139] width 13 height 13
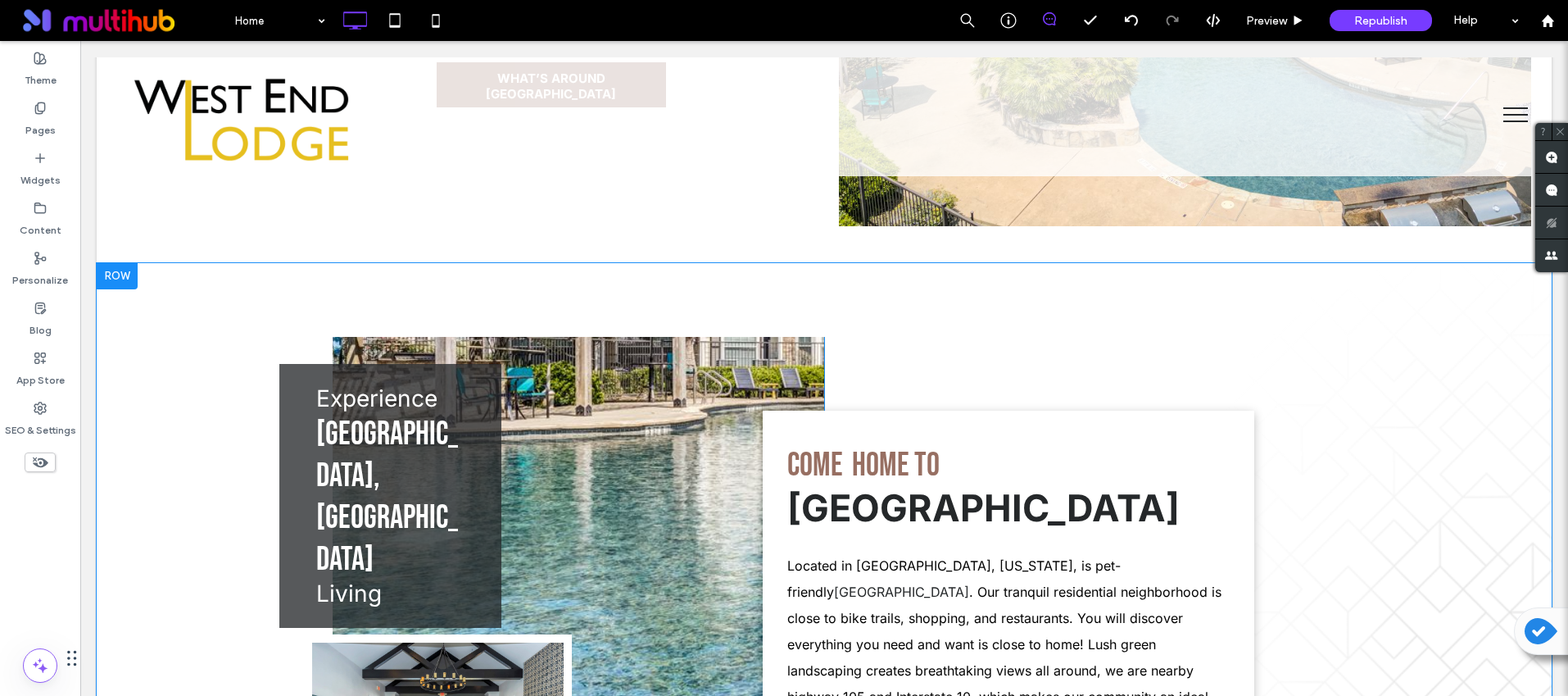
scroll to position [2996, 0]
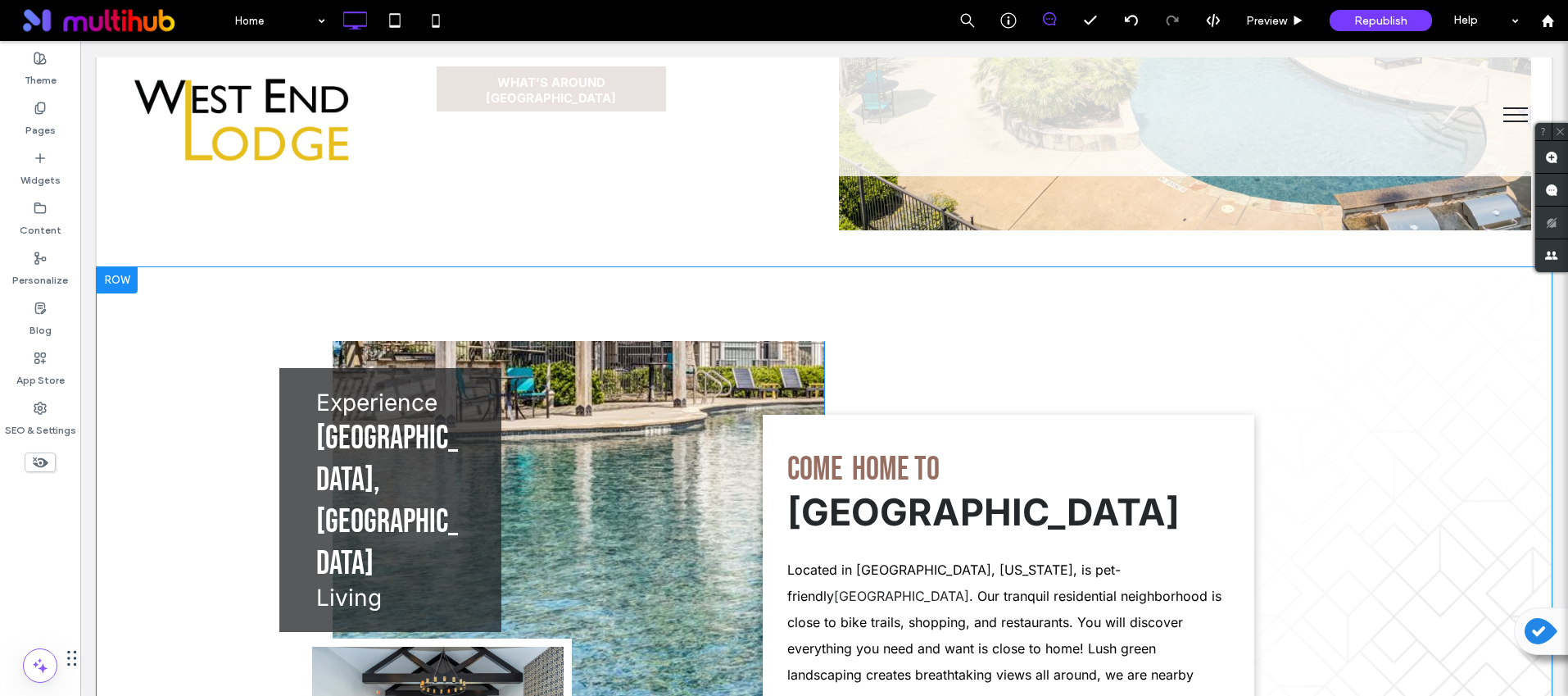
click at [120, 272] on div at bounding box center [117, 279] width 41 height 26
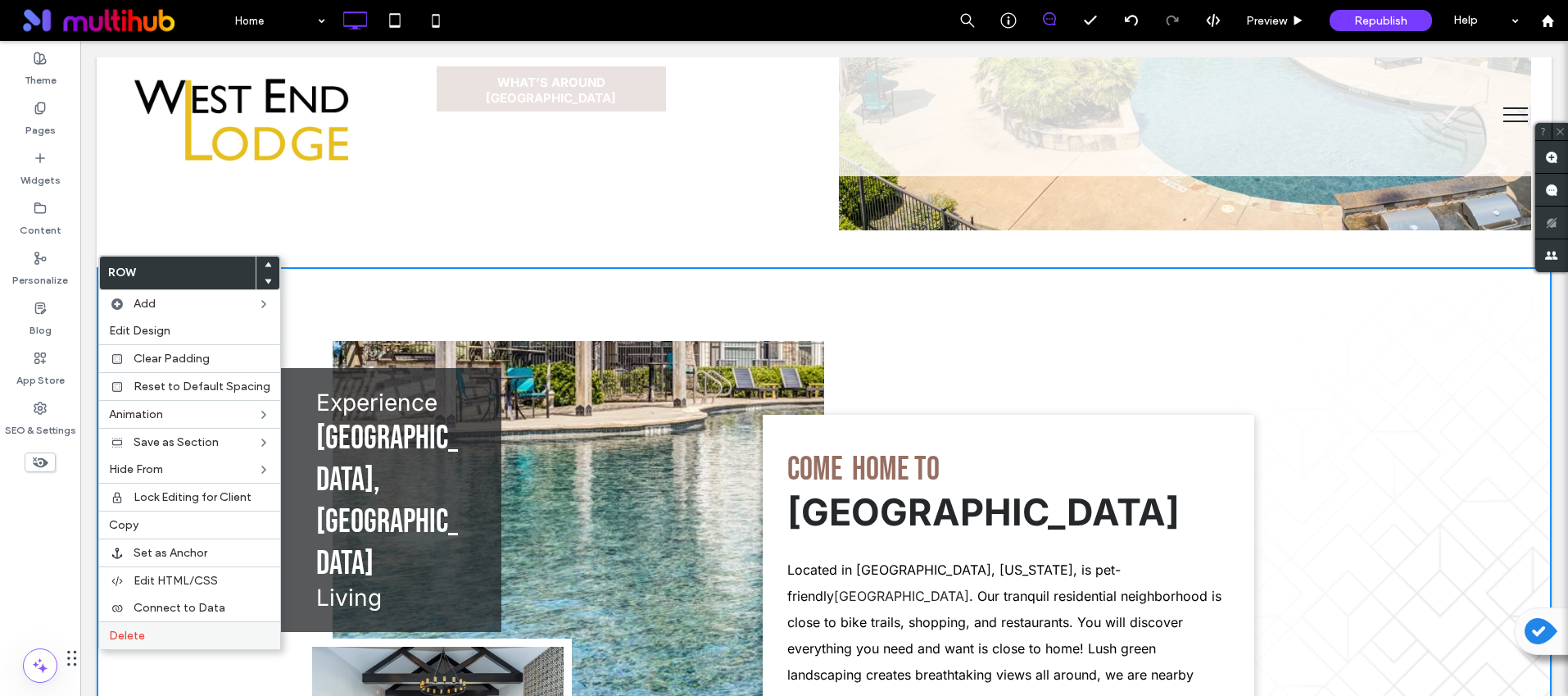
click at [210, 630] on label "Delete" at bounding box center [189, 635] width 161 height 14
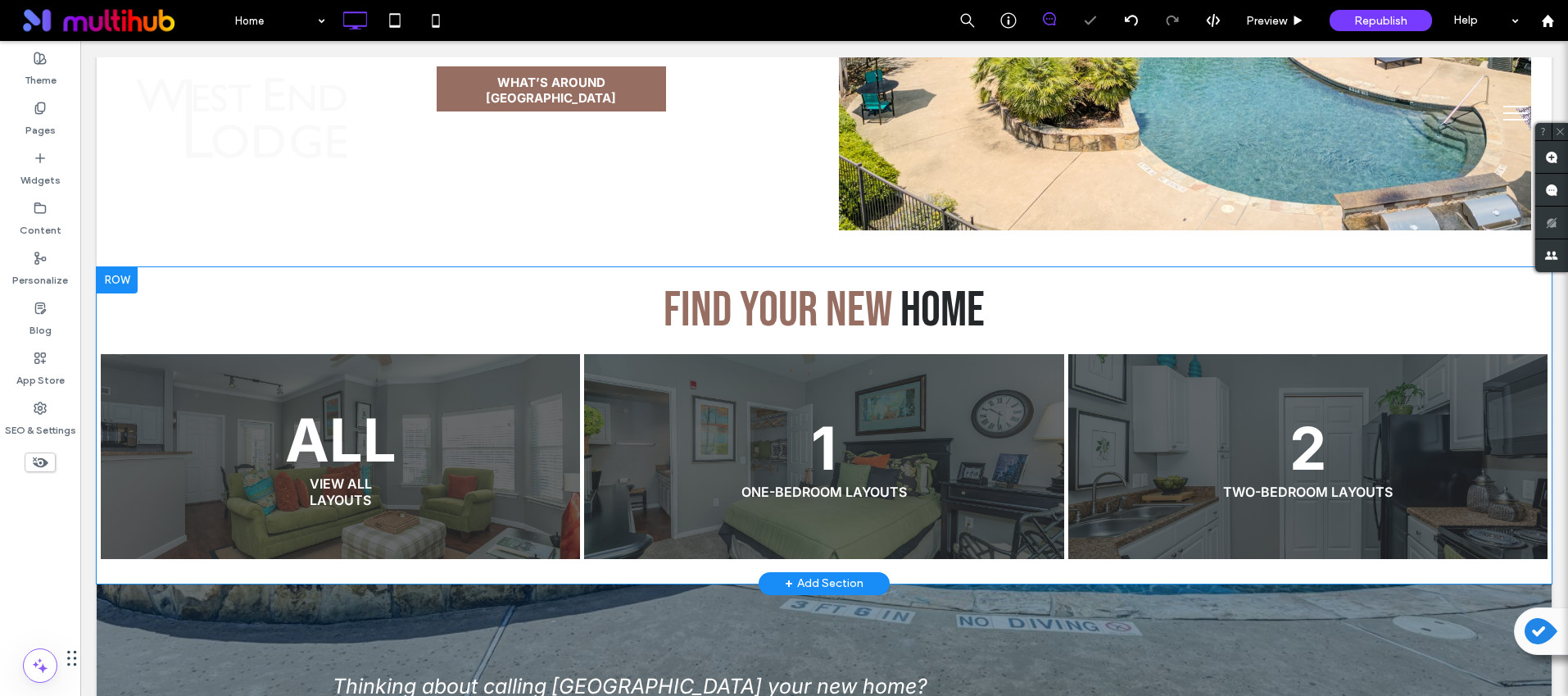
click at [117, 267] on div at bounding box center [117, 279] width 41 height 26
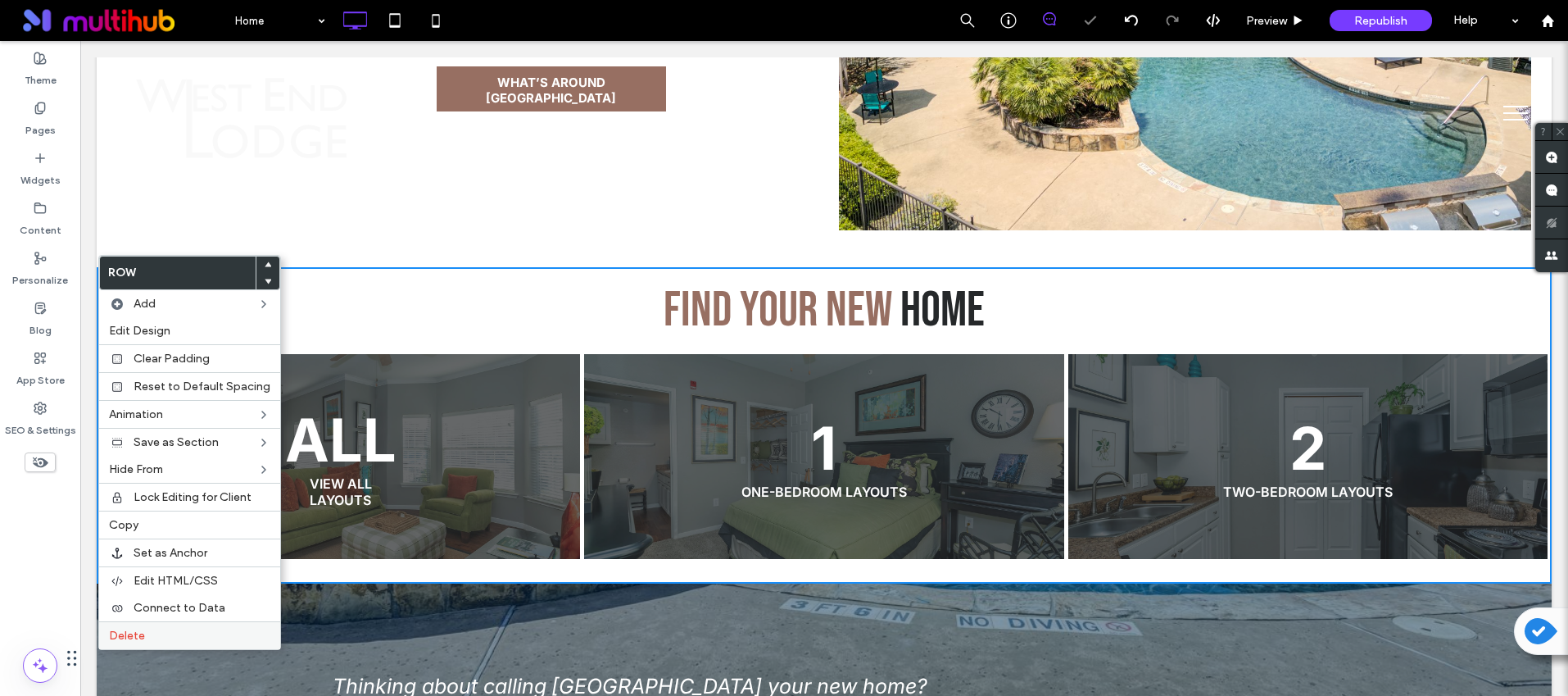
click at [231, 640] on label "Delete" at bounding box center [189, 635] width 161 height 14
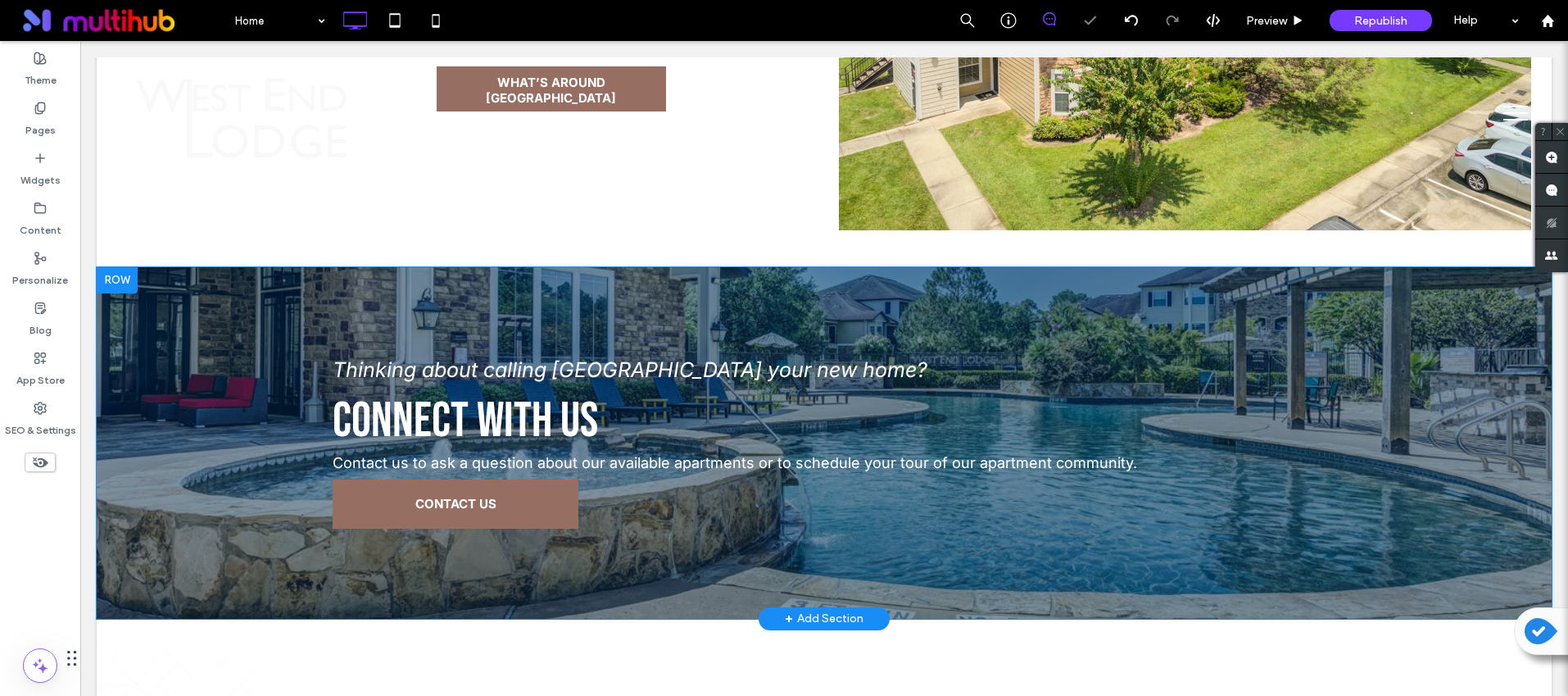
click at [116, 273] on div at bounding box center [117, 279] width 41 height 26
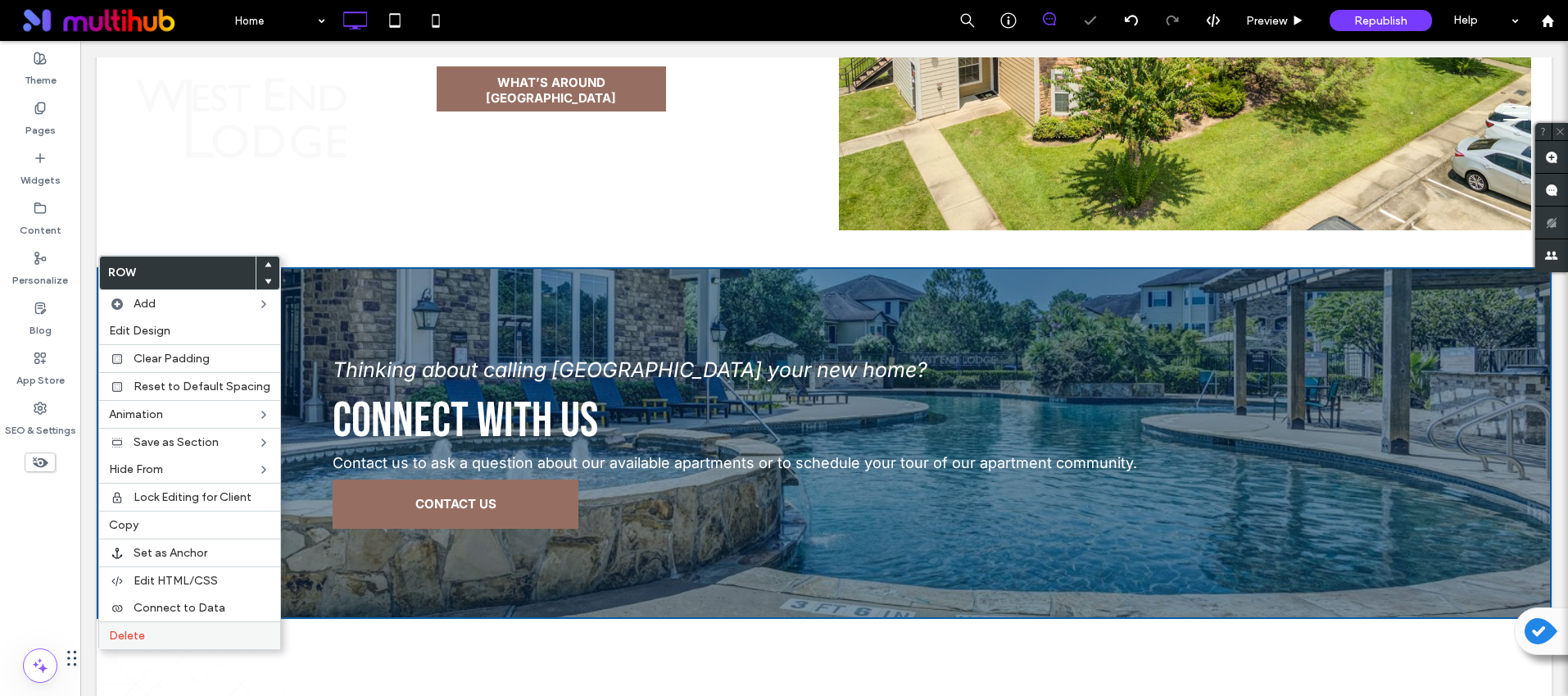
click at [217, 628] on div "Delete" at bounding box center [189, 635] width 181 height 28
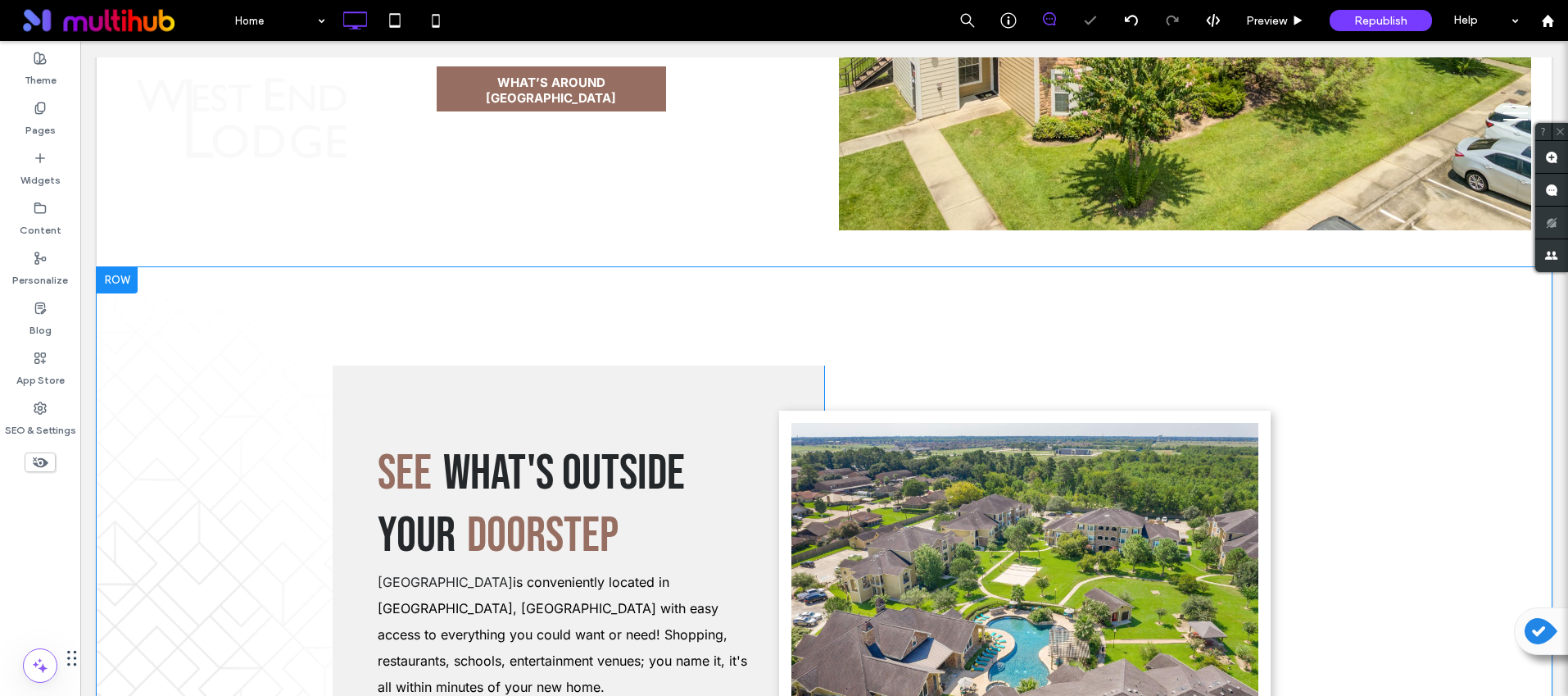
click at [122, 267] on div at bounding box center [117, 279] width 41 height 26
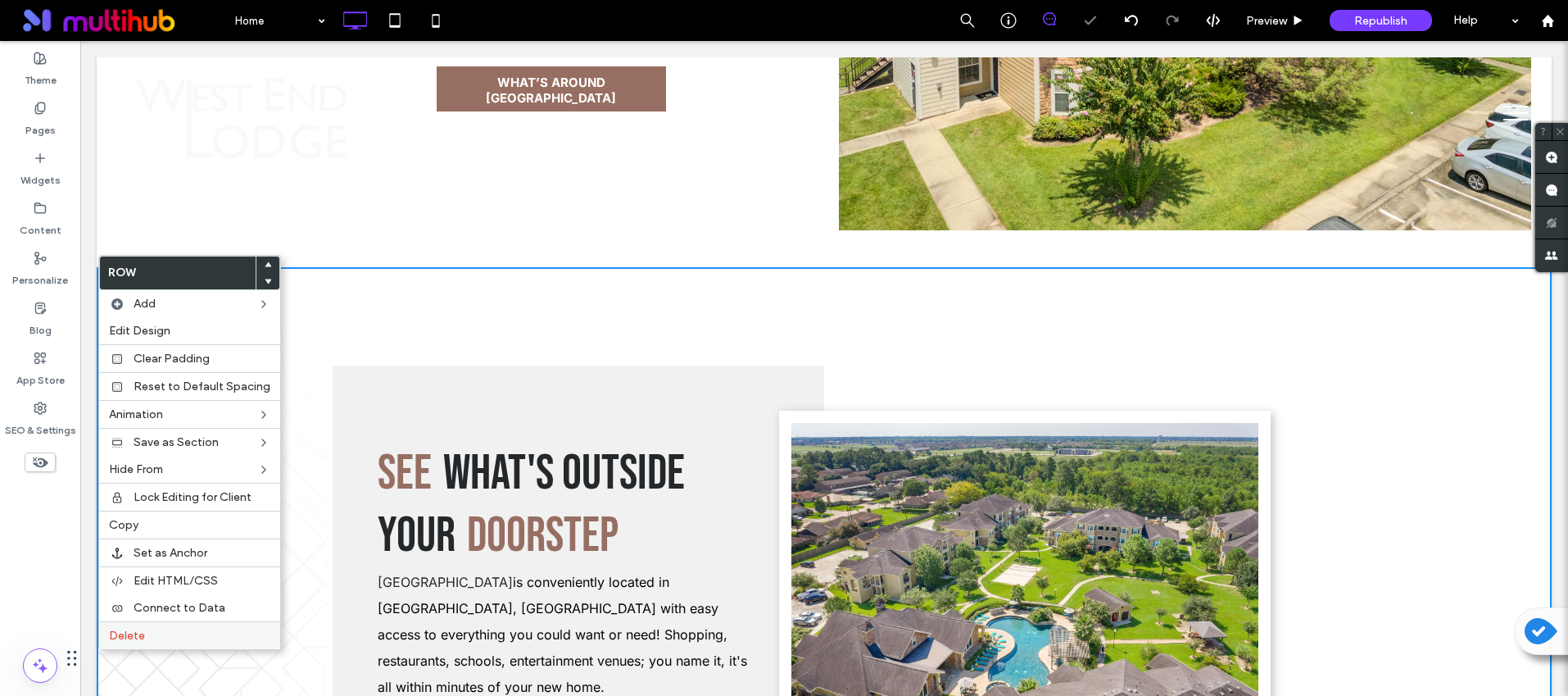
click at [202, 634] on label "Delete" at bounding box center [189, 635] width 161 height 14
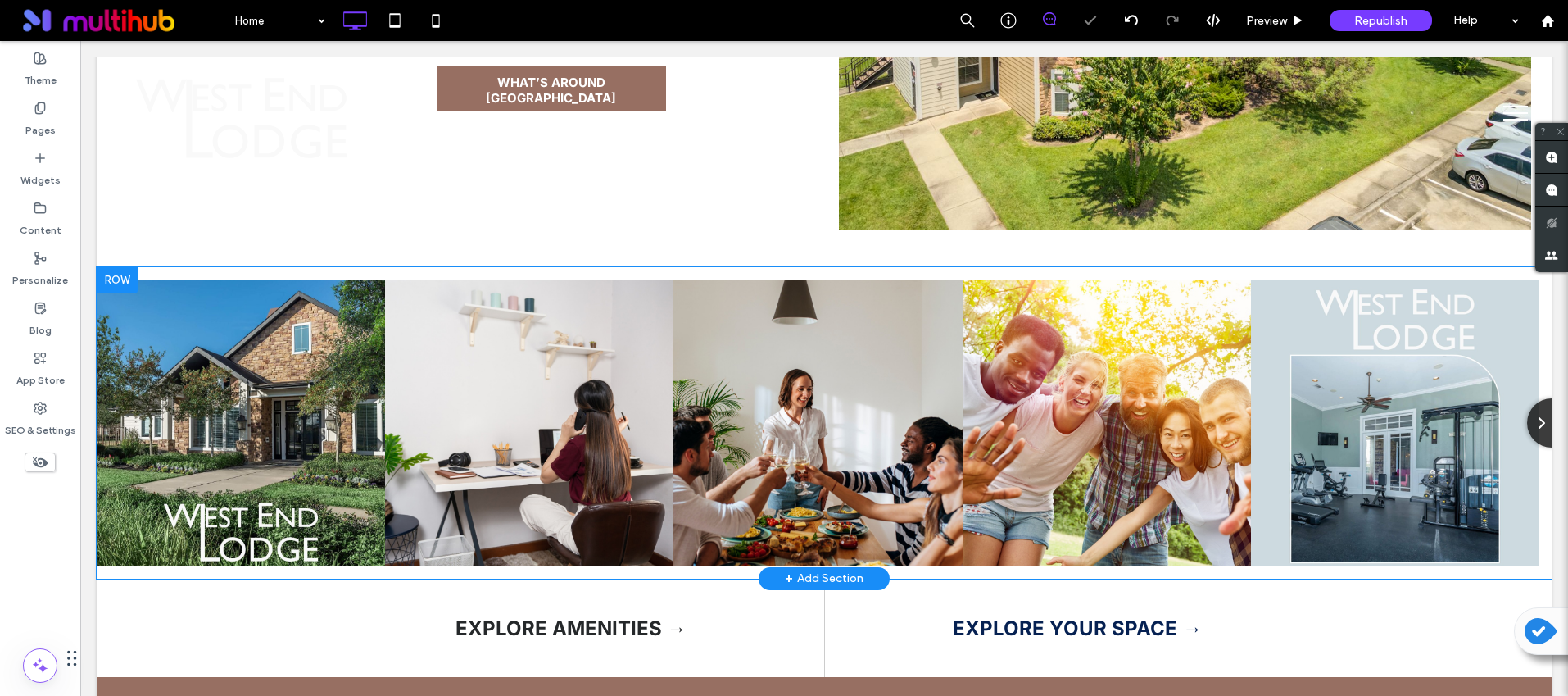
click at [112, 267] on div at bounding box center [117, 279] width 41 height 26
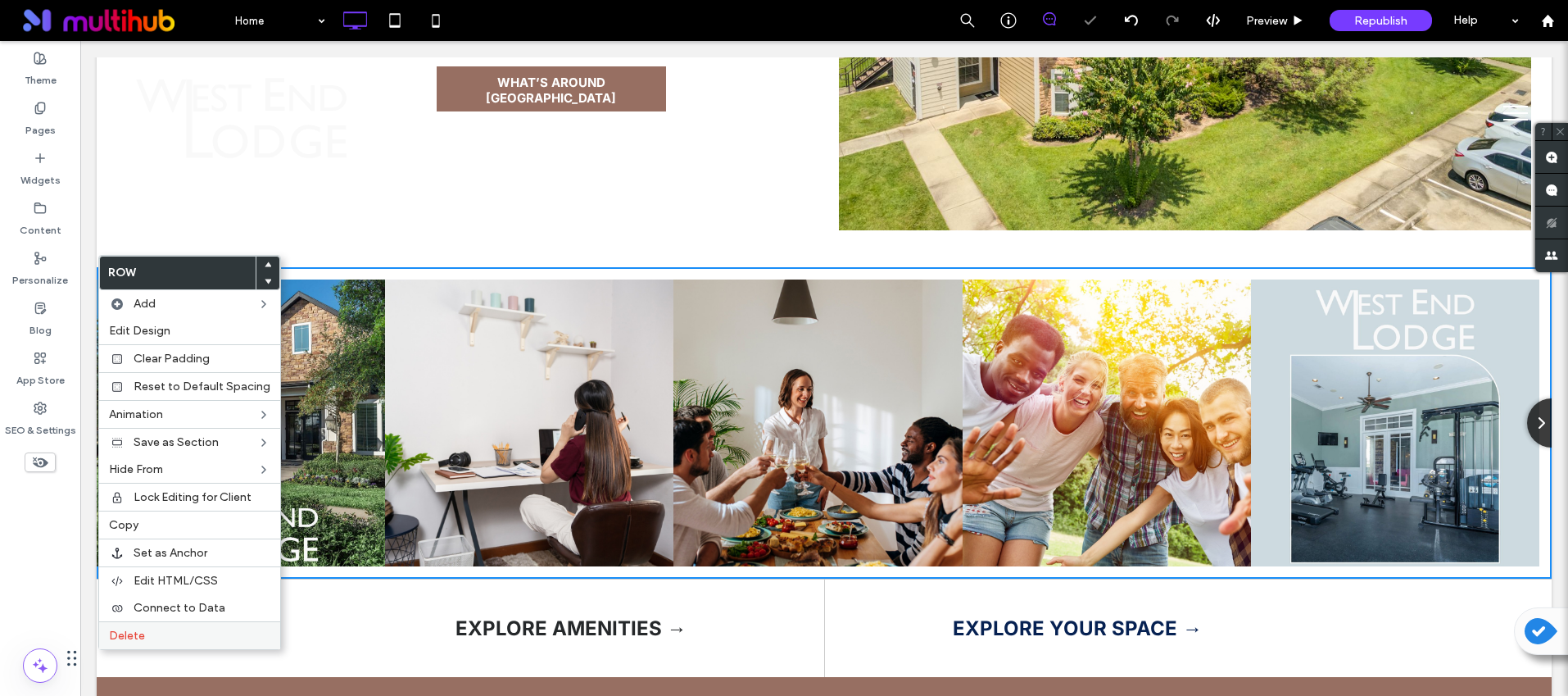
click at [216, 622] on div "Delete" at bounding box center [189, 635] width 181 height 28
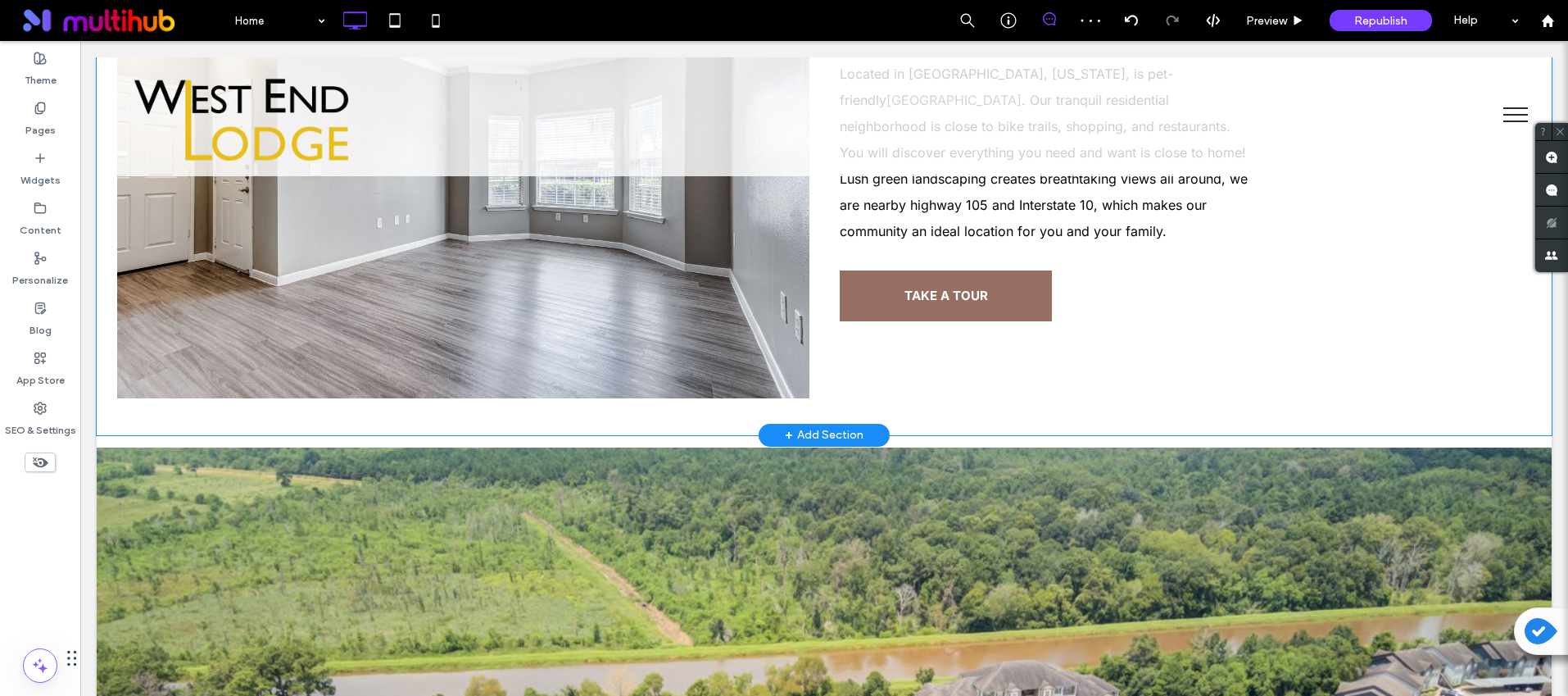
scroll to position [828, 0]
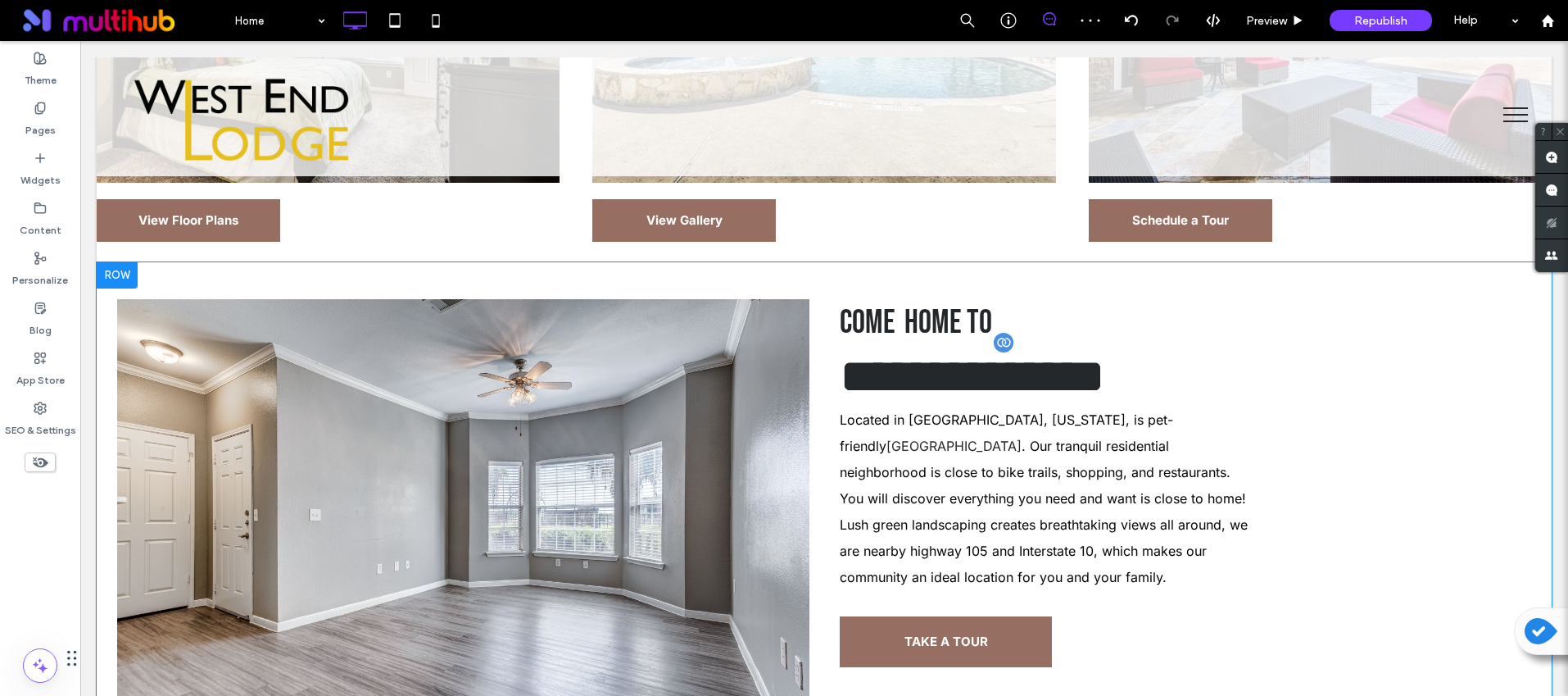
click at [1495, 116] on button "menu" at bounding box center [1516, 115] width 43 height 43
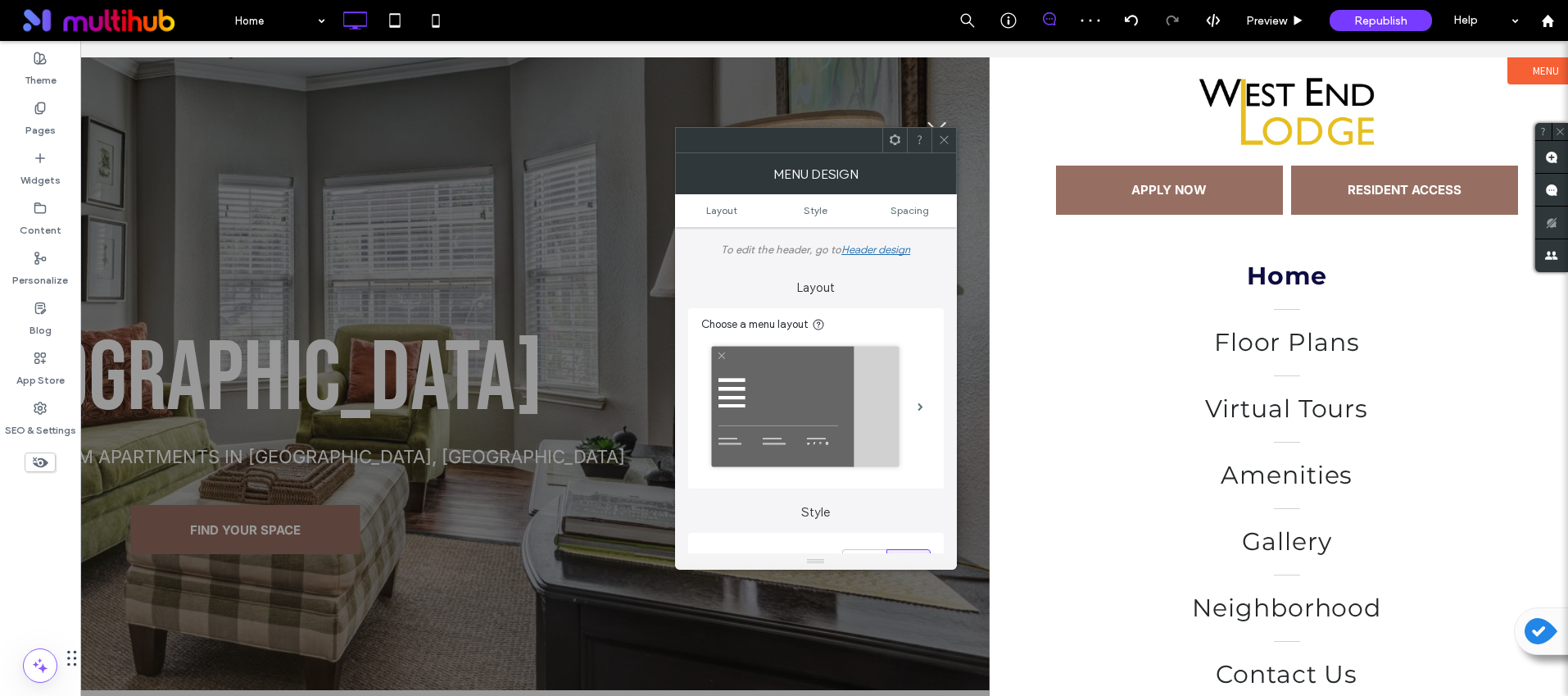
click at [936, 118] on button "menu" at bounding box center [937, 131] width 43 height 43
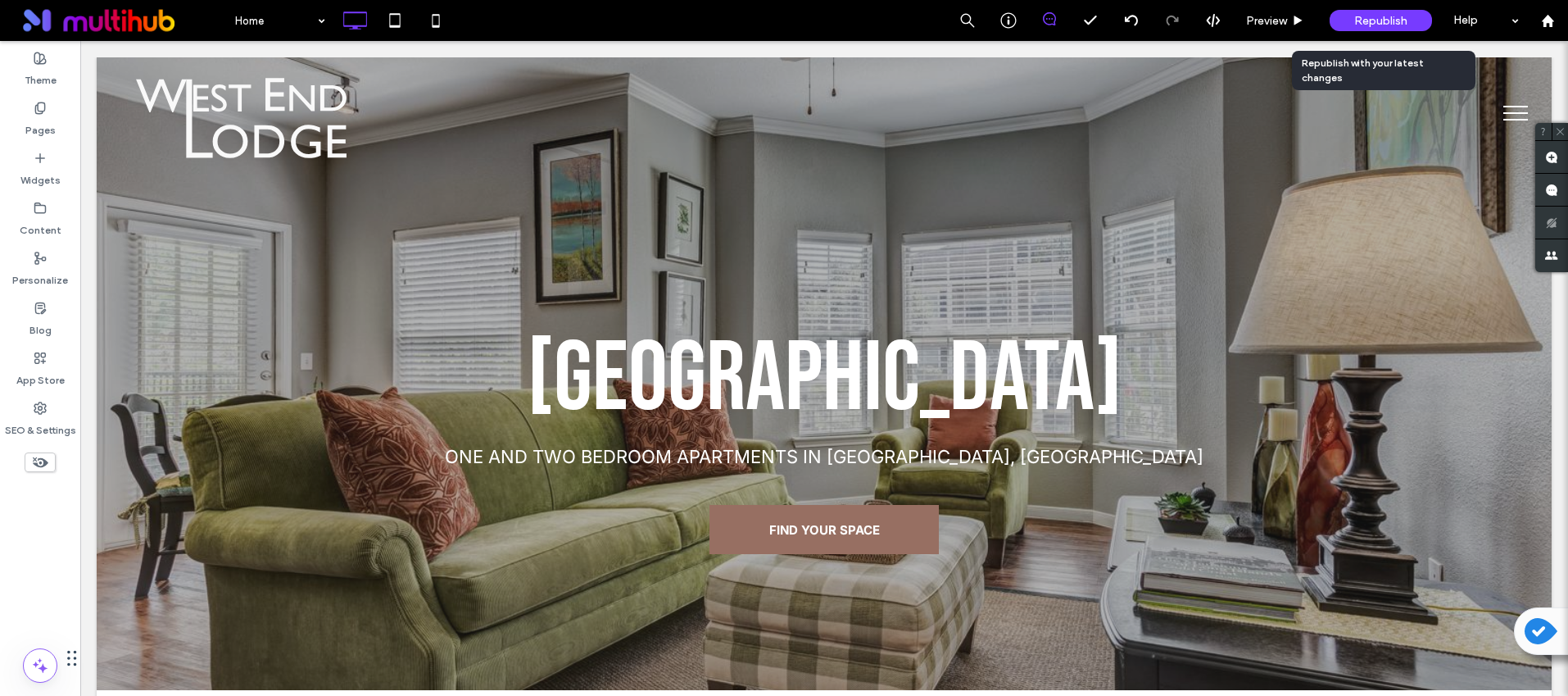
click at [1370, 19] on span "Republish" at bounding box center [1381, 20] width 53 height 14
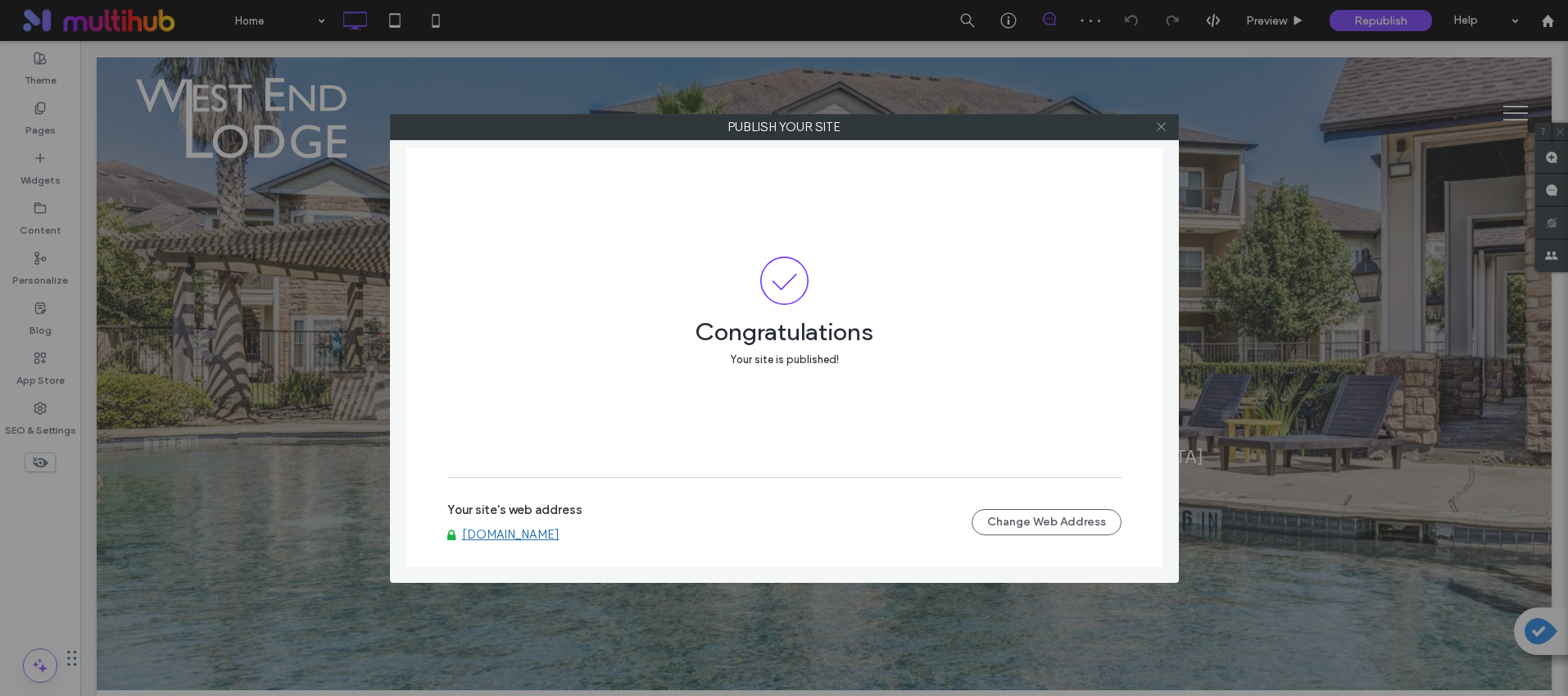
click at [1162, 127] on use at bounding box center [1160, 127] width 8 height 8
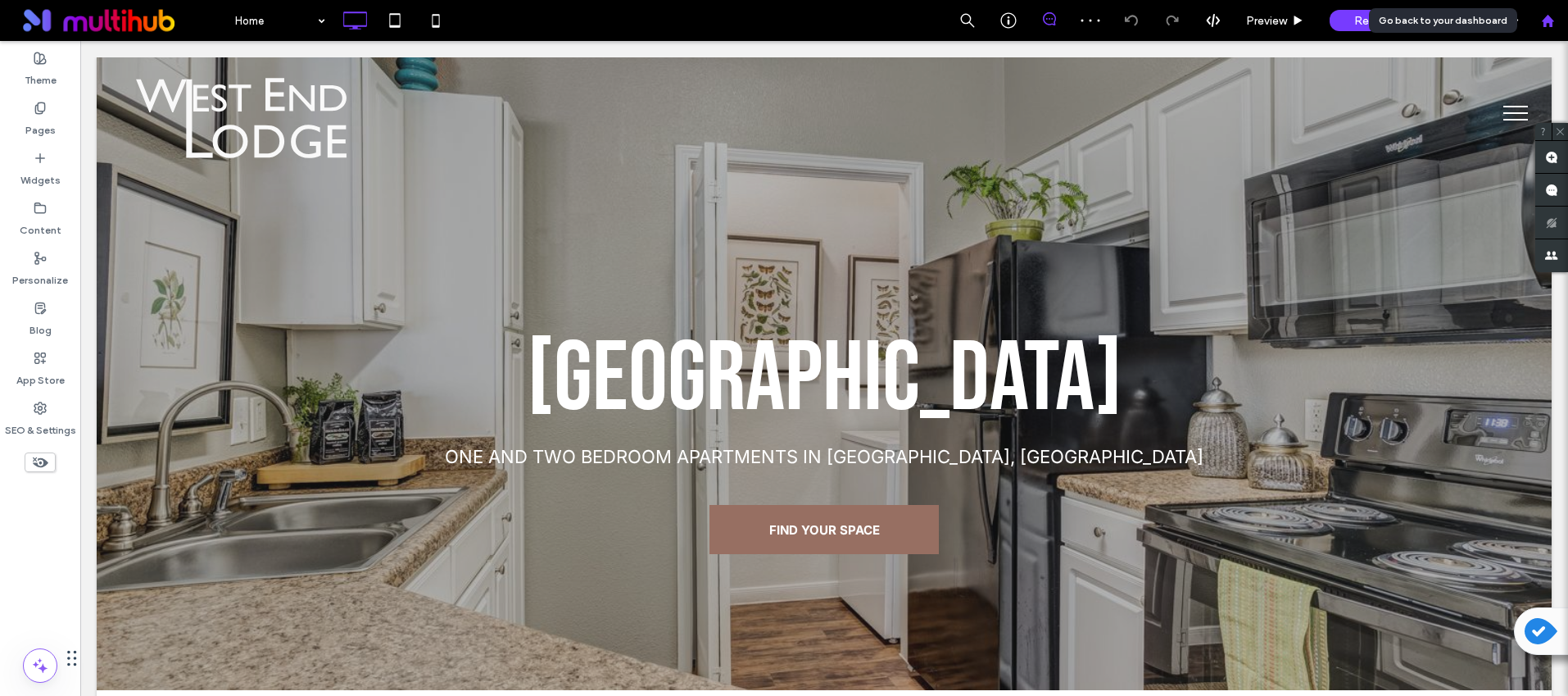
click at [1542, 24] on icon at bounding box center [1548, 20] width 14 height 14
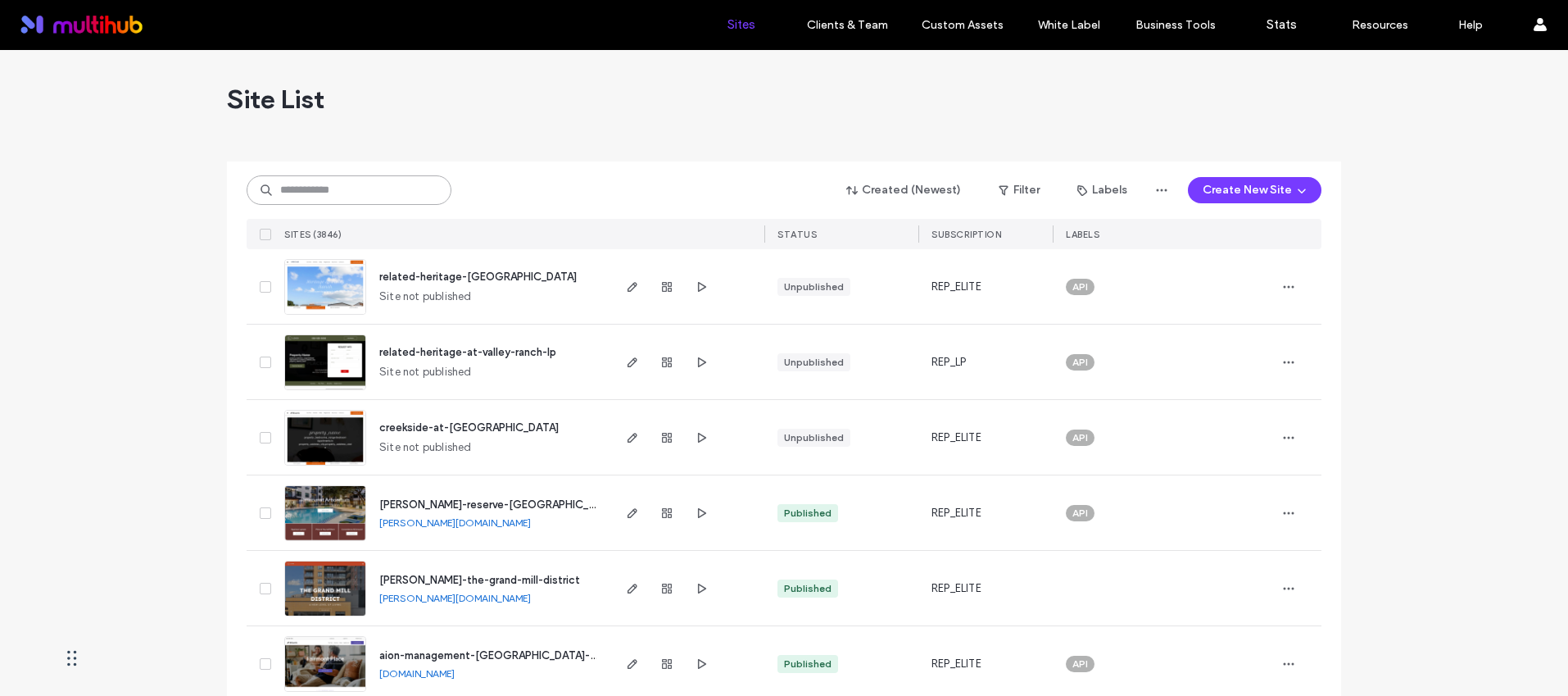
click at [333, 189] on input at bounding box center [349, 189] width 205 height 30
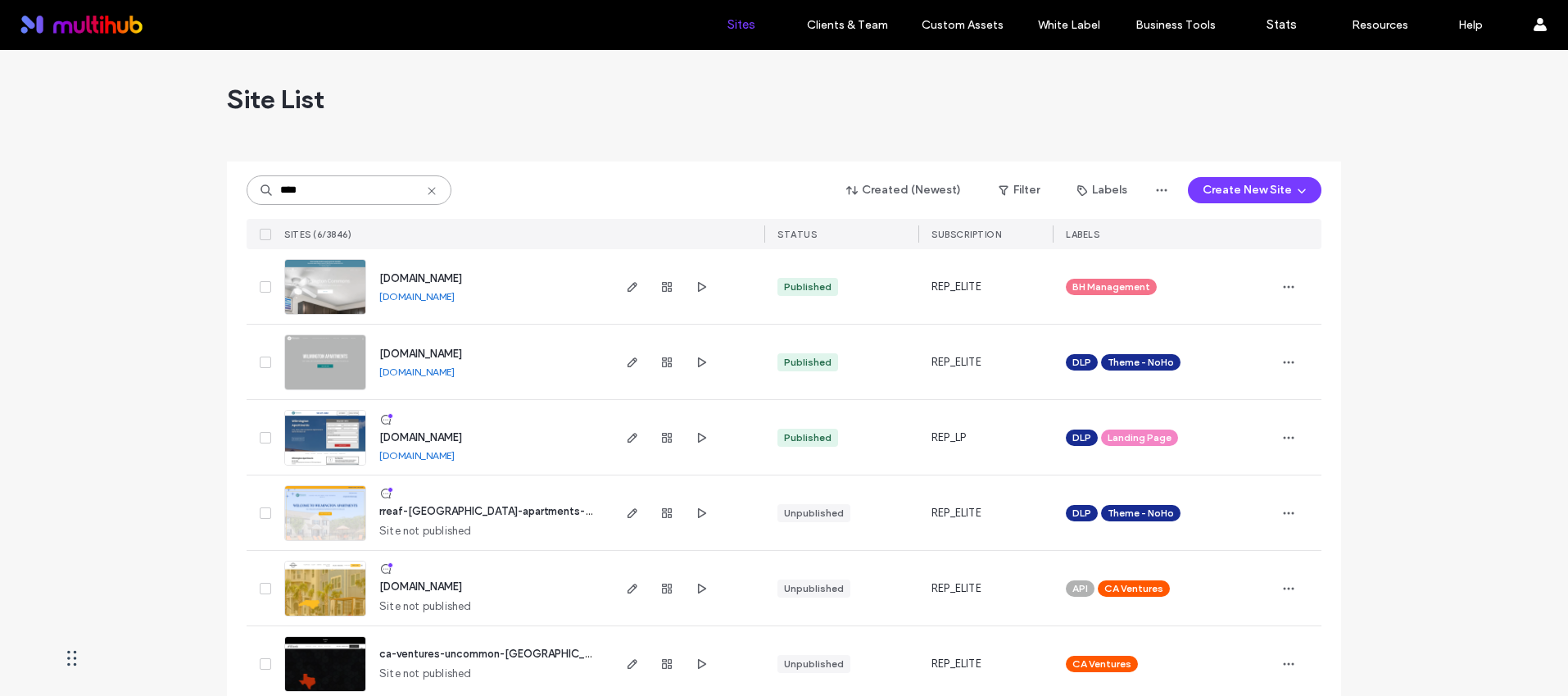
type input "****"
click at [462, 355] on span "[DOMAIN_NAME]" at bounding box center [421, 354] width 83 height 13
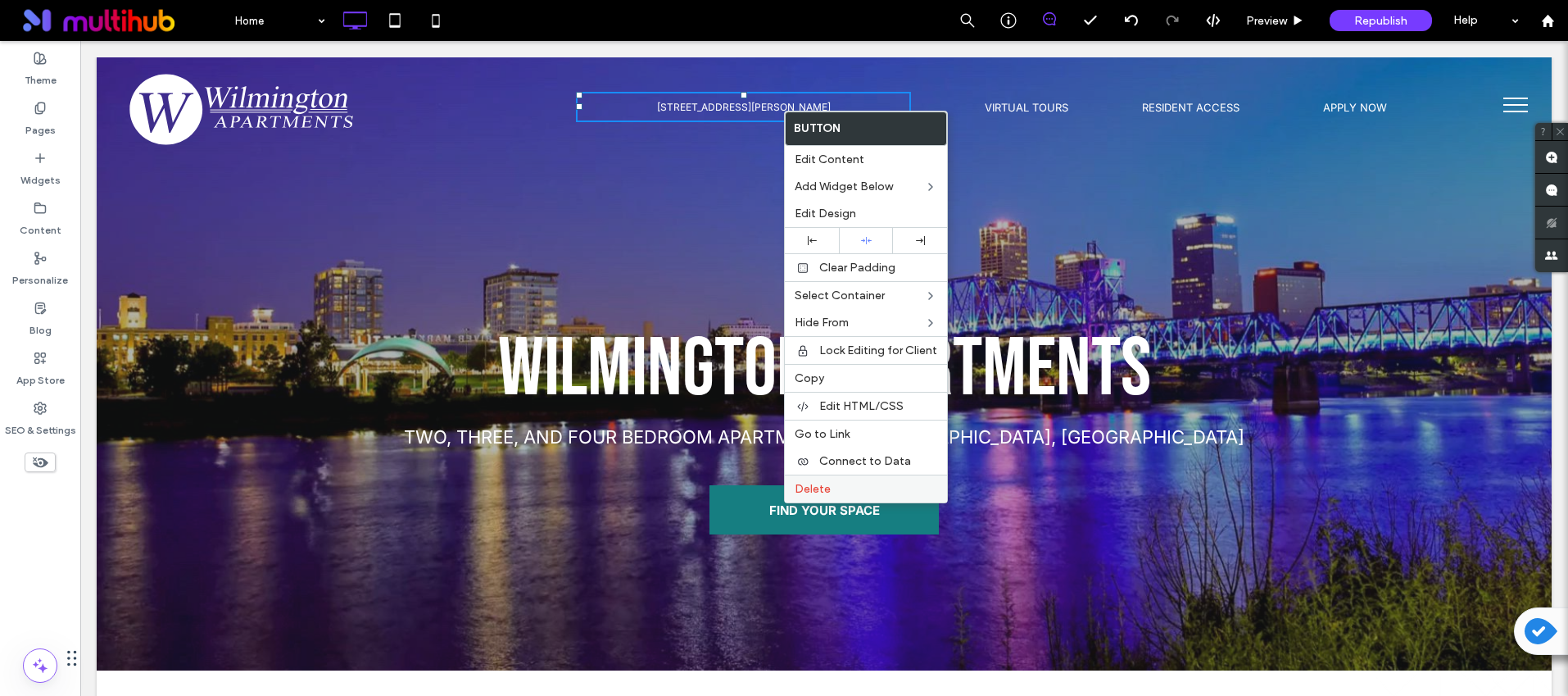
click at [864, 483] on label "Delete" at bounding box center [867, 489] width 143 height 14
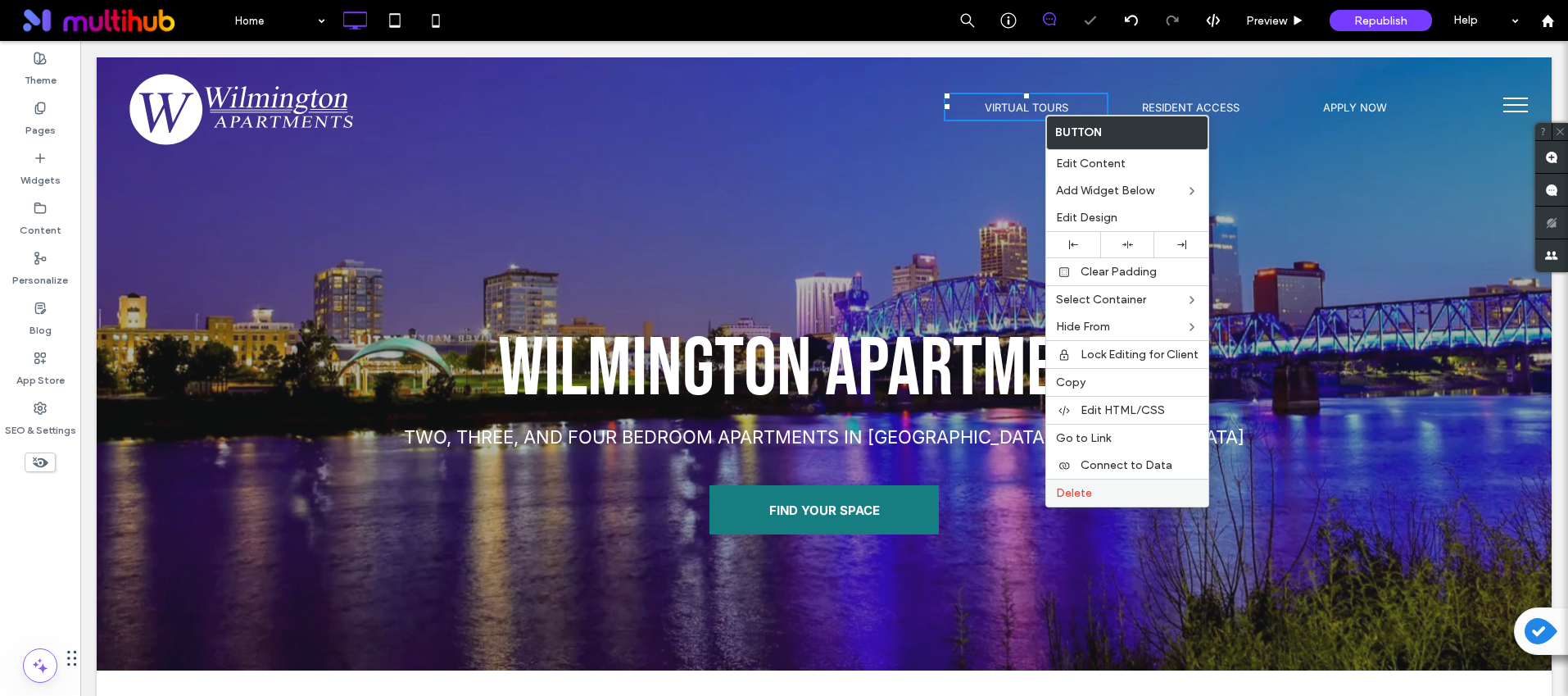
click at [1108, 487] on label "Delete" at bounding box center [1127, 493] width 143 height 14
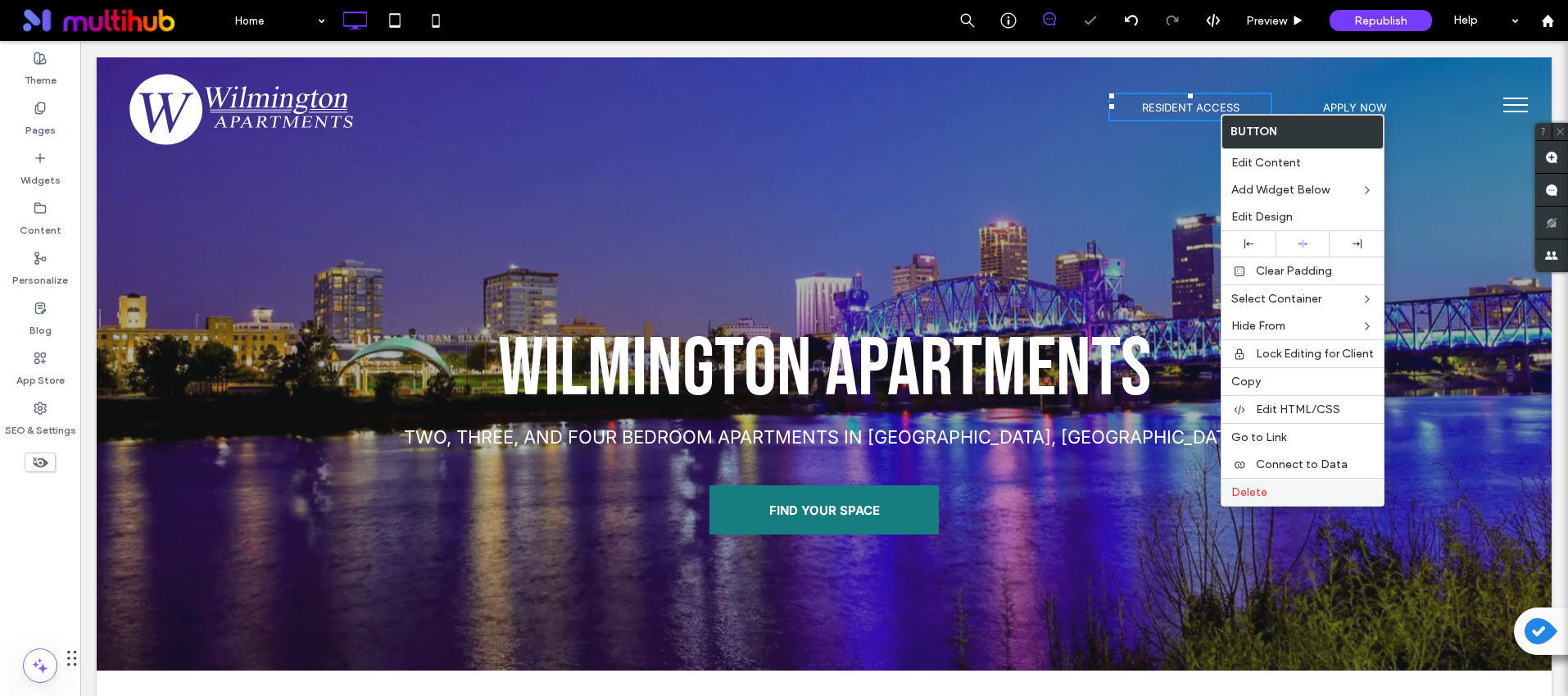
click at [1254, 485] on span "Delete" at bounding box center [1249, 492] width 36 height 14
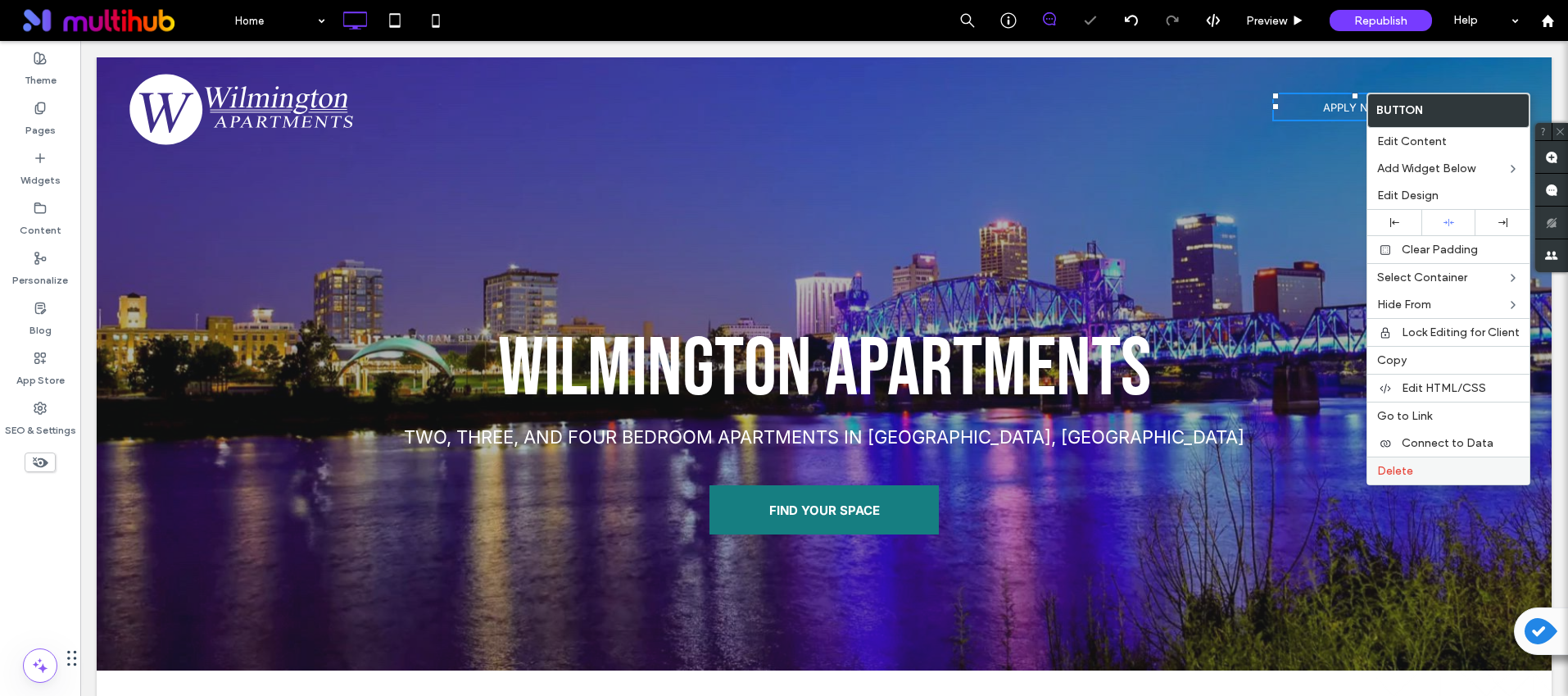
click at [1415, 467] on label "Delete" at bounding box center [1449, 471] width 143 height 14
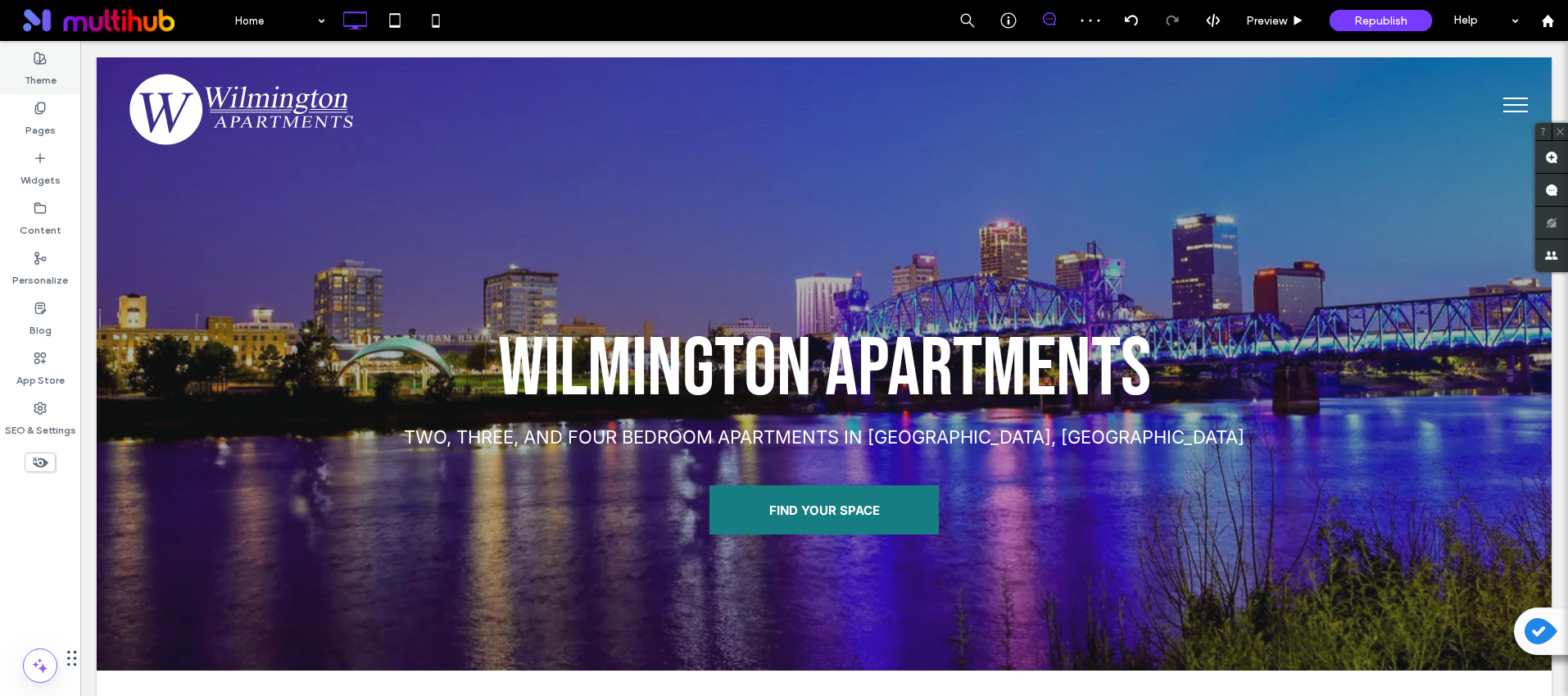
click at [30, 68] on label "Theme" at bounding box center [40, 76] width 32 height 23
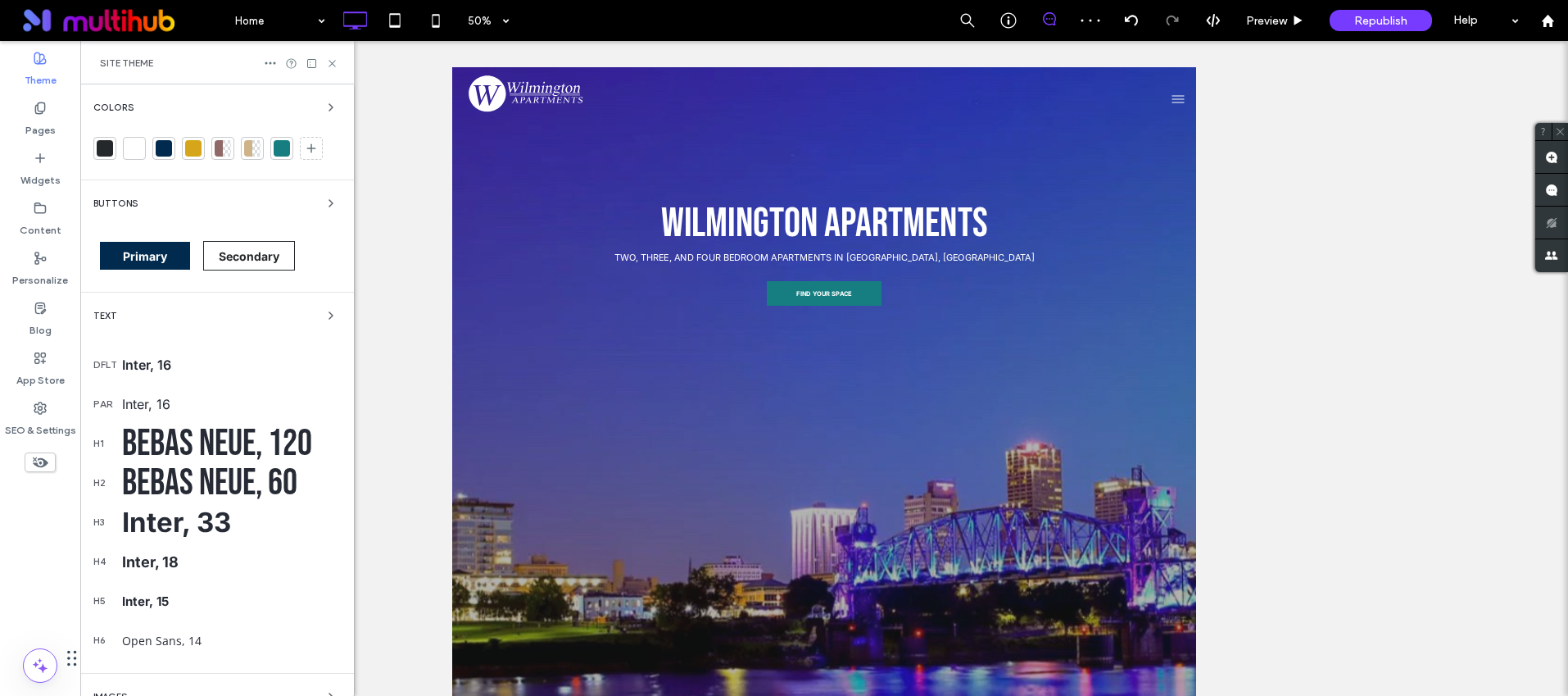
click at [122, 110] on span "Colors" at bounding box center [114, 107] width 41 height 9
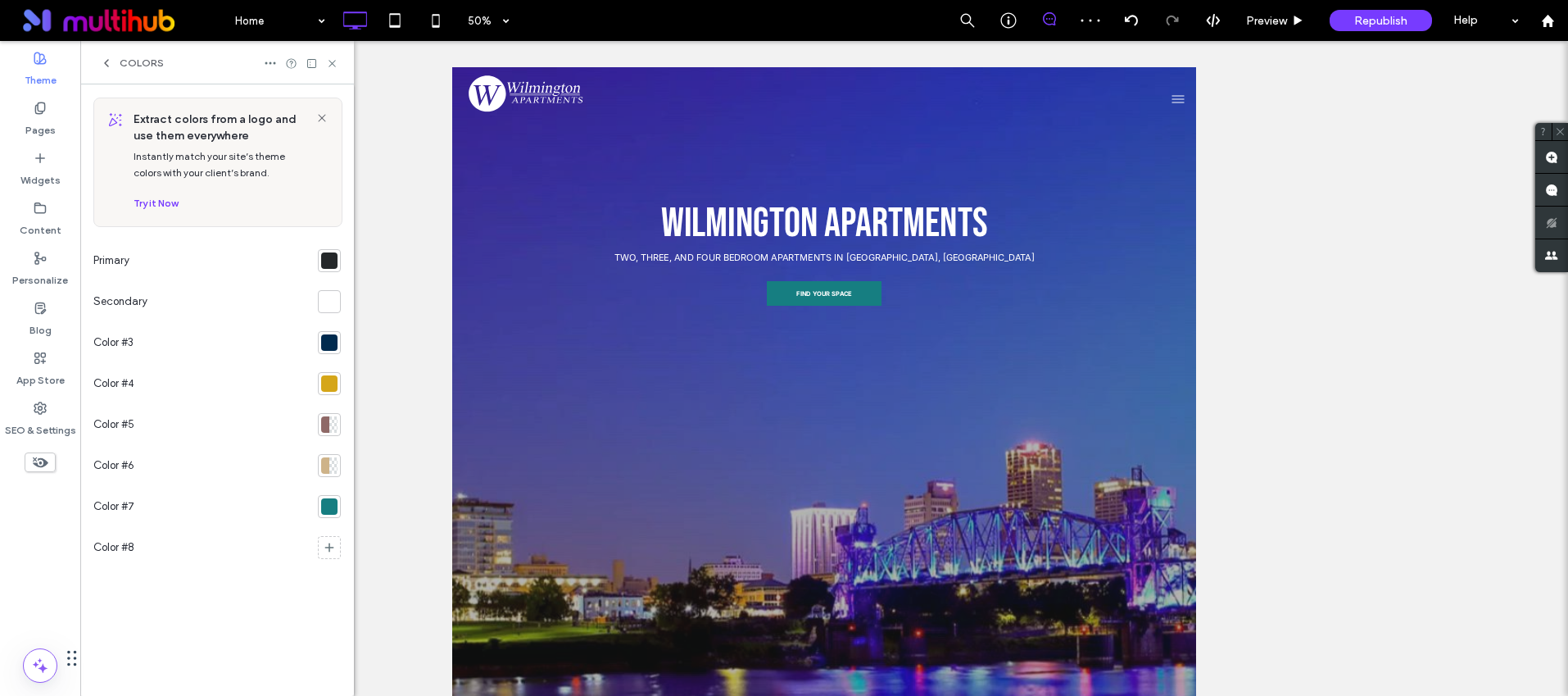
click at [328, 337] on div at bounding box center [328, 342] width 16 height 16
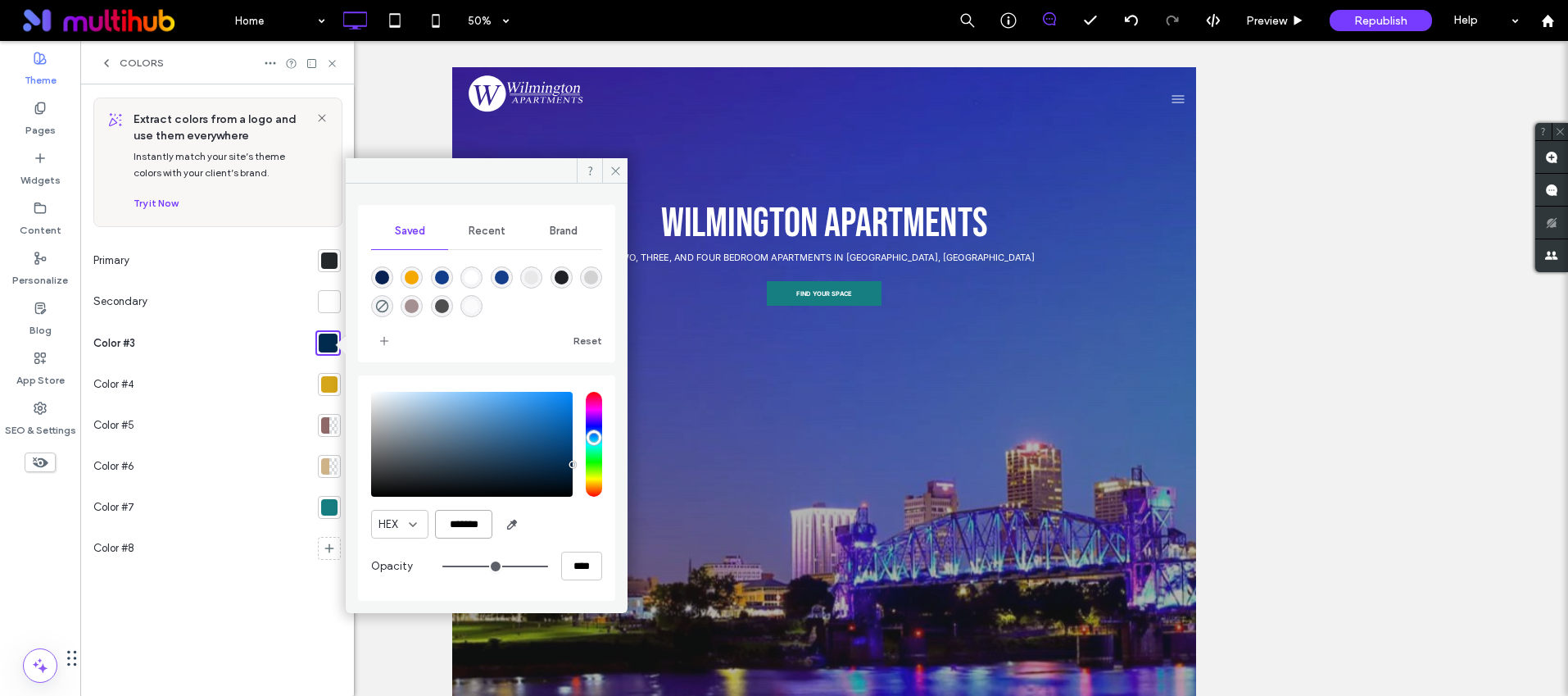
click at [475, 523] on input "*******" at bounding box center [463, 524] width 57 height 29
paste input "color picker textbox"
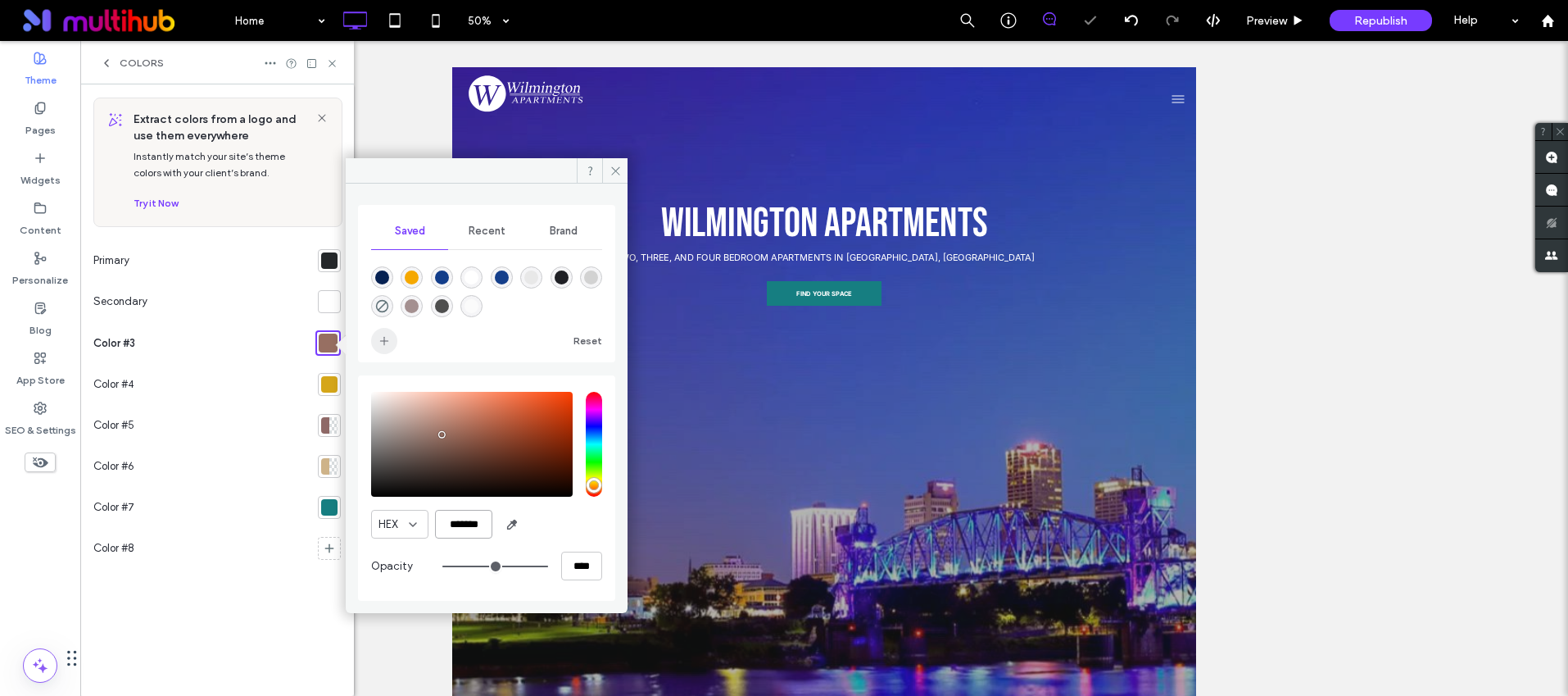
type input "*******"
click at [384, 348] on span "add color" at bounding box center [384, 340] width 26 height 26
click at [331, 269] on div at bounding box center [329, 261] width 23 height 23
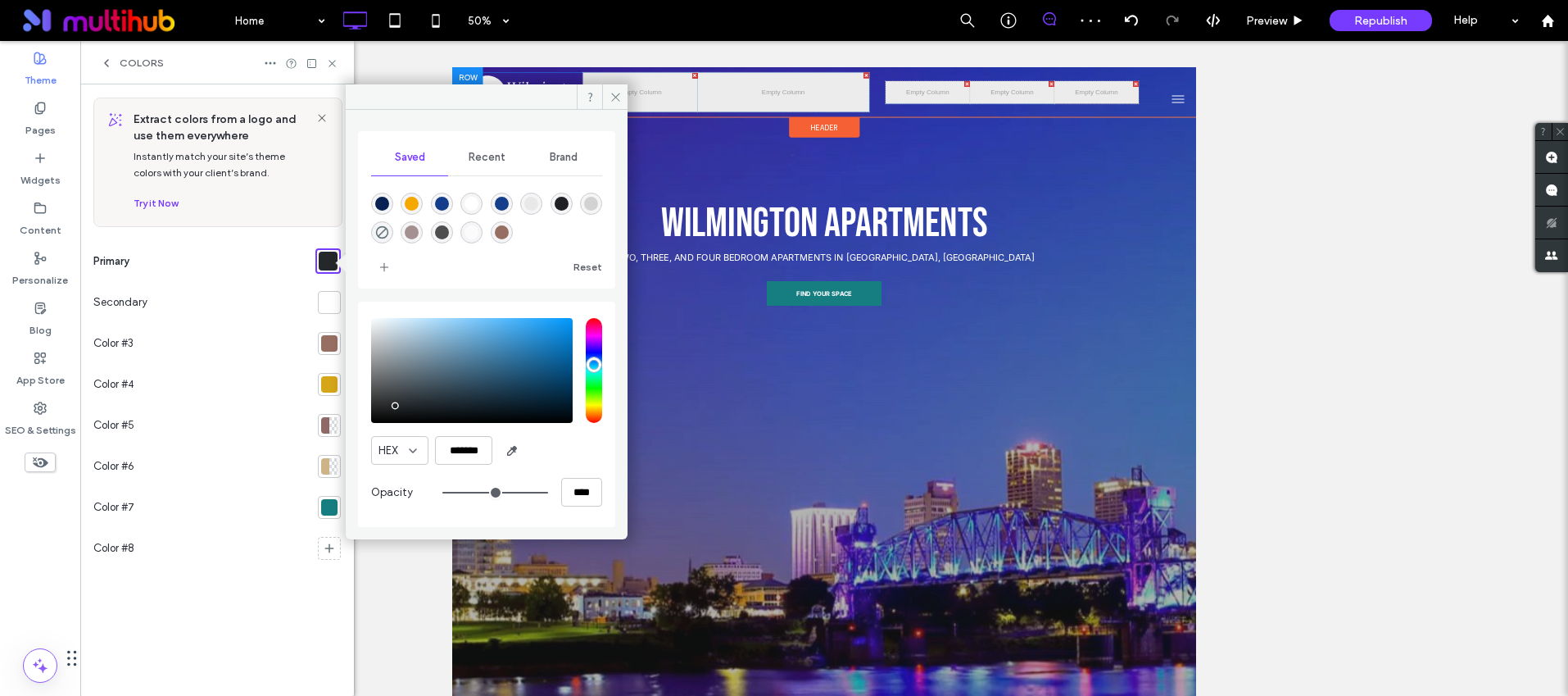
click at [809, 107] on div "Click To Paste" at bounding box center [828, 117] width 229 height 78
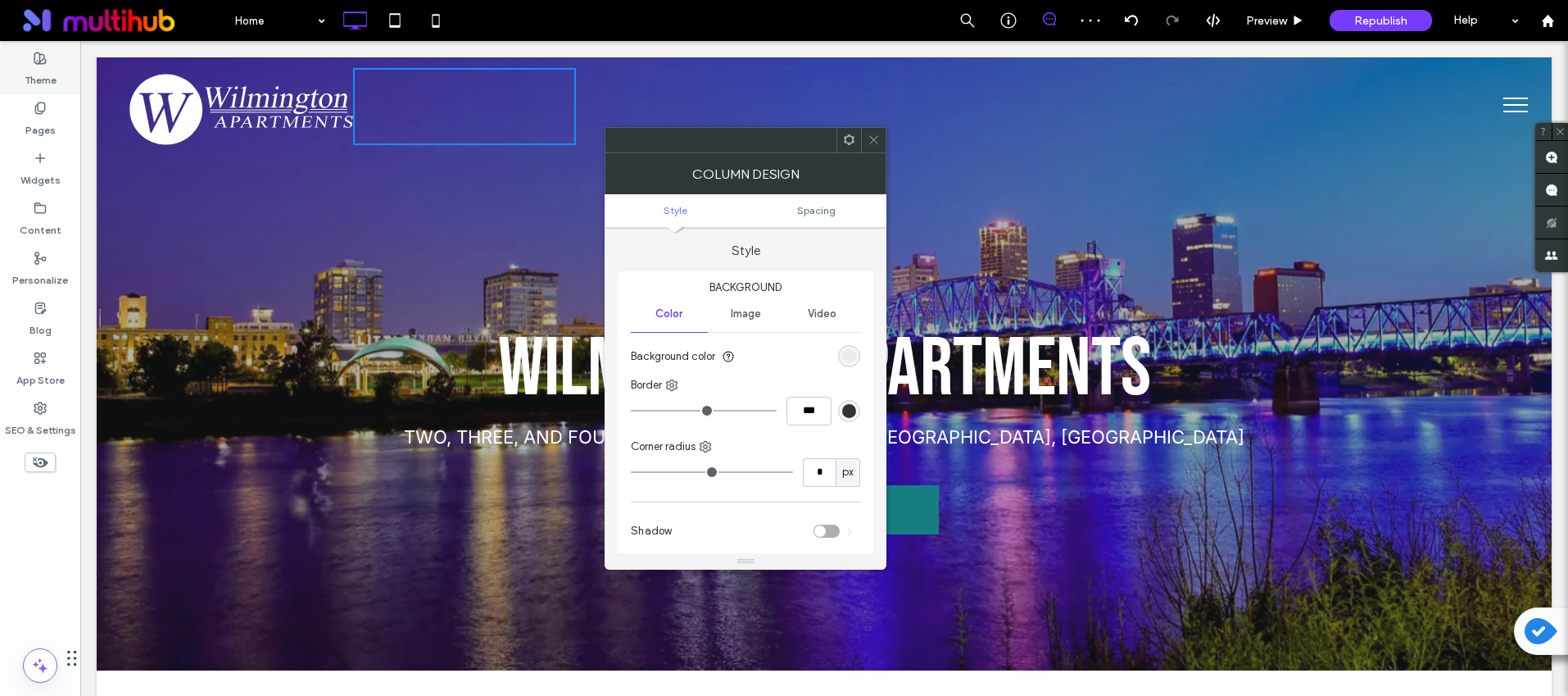
click at [20, 72] on div "Theme" at bounding box center [40, 70] width 80 height 50
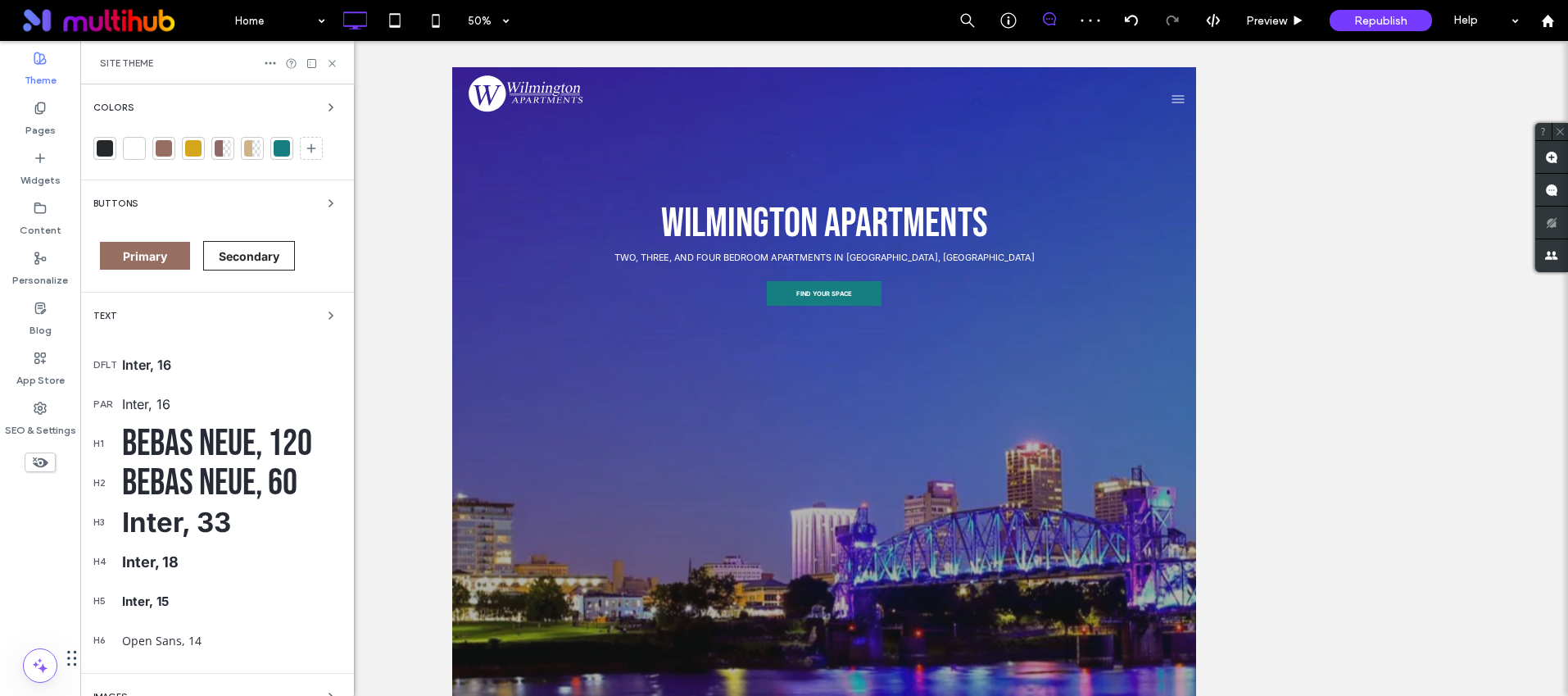
click at [122, 199] on span "Buttons" at bounding box center [116, 203] width 44 height 9
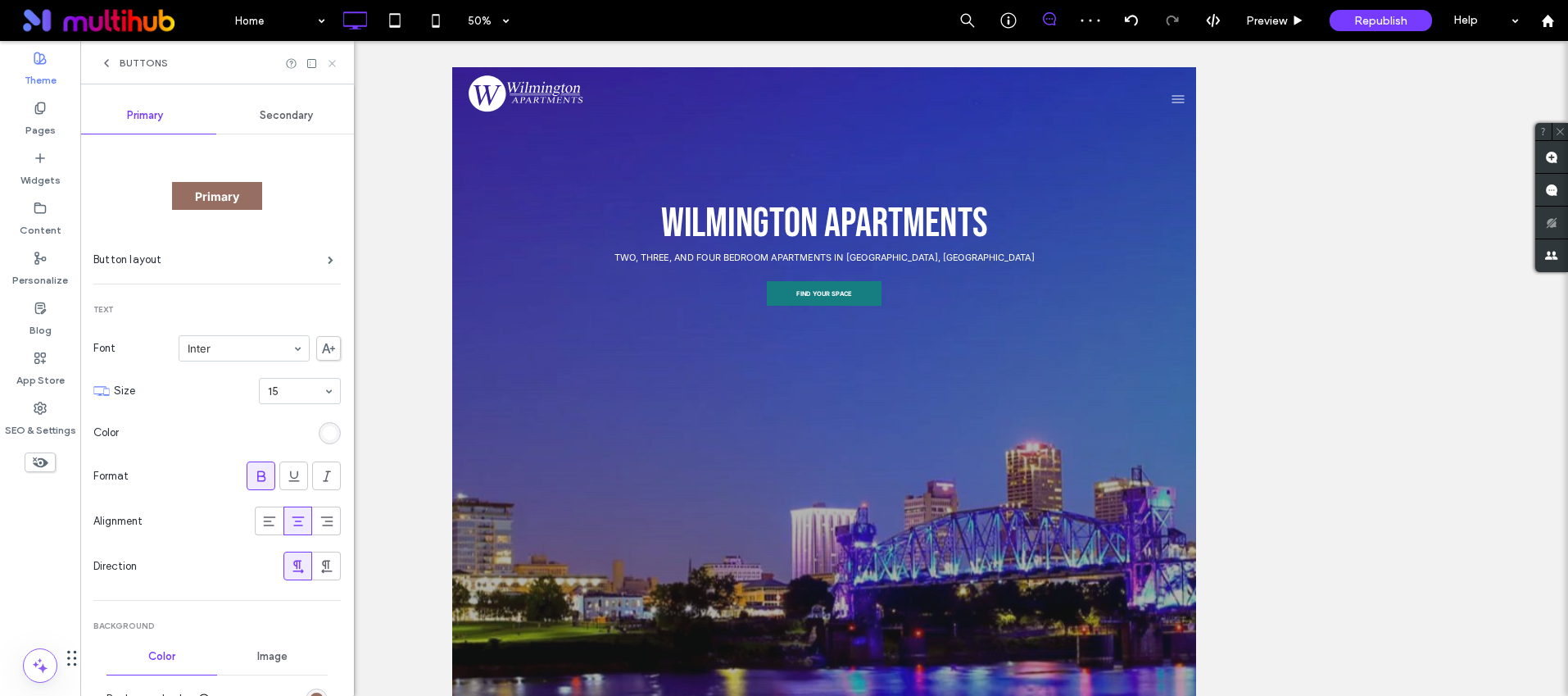
drag, startPoint x: 328, startPoint y: 58, endPoint x: 69, endPoint y: 103, distance: 262.9
click at [328, 58] on icon at bounding box center [332, 63] width 13 height 13
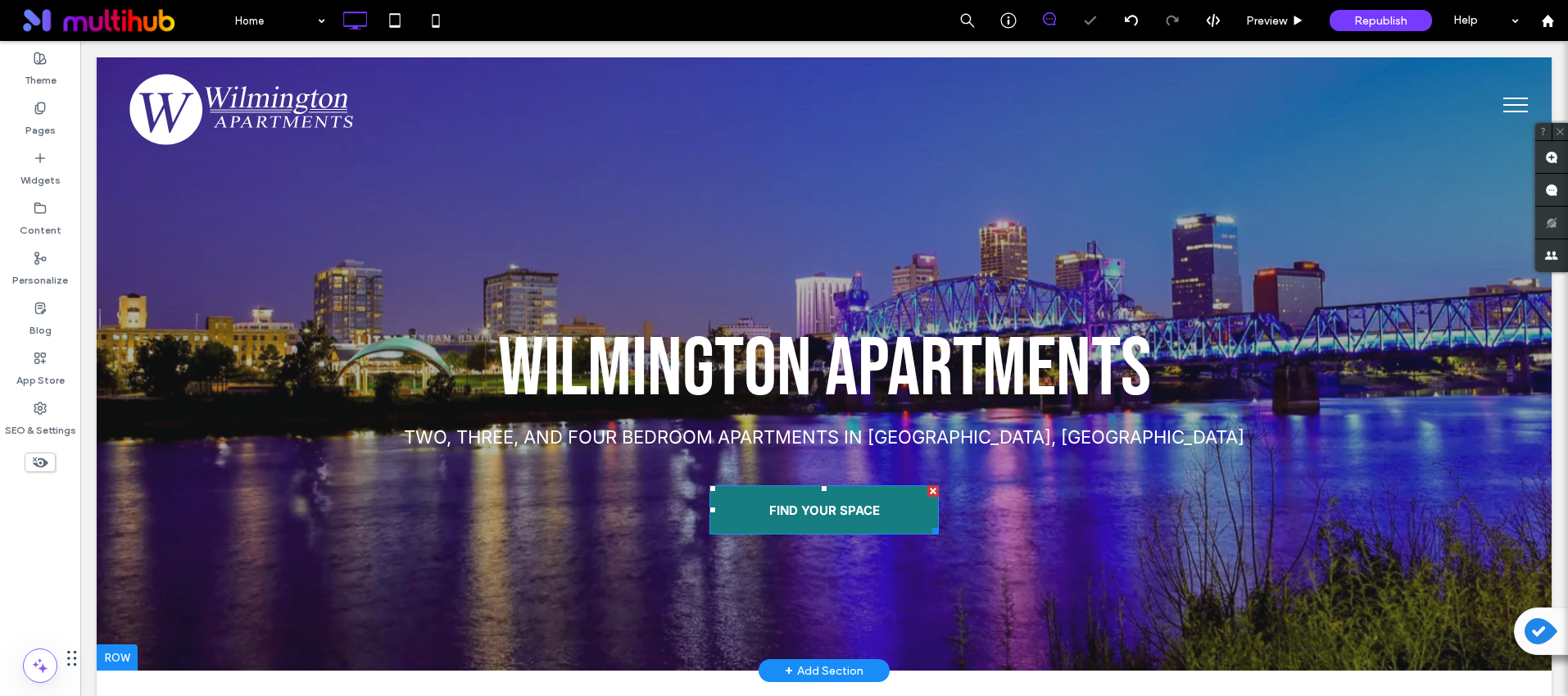
click at [802, 521] on span "FIND YOUR SPACE" at bounding box center [824, 509] width 110 height 32
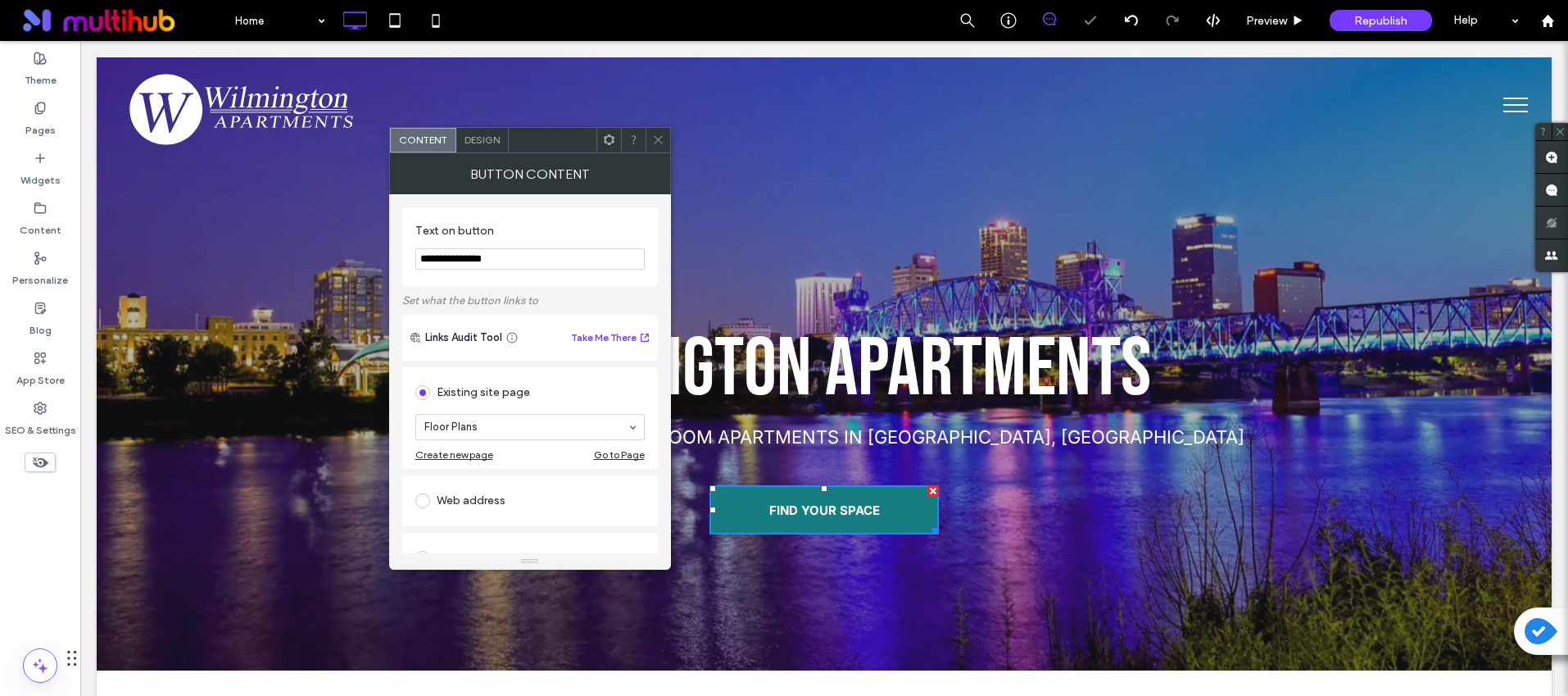
click at [483, 136] on span "Design" at bounding box center [482, 139] width 35 height 13
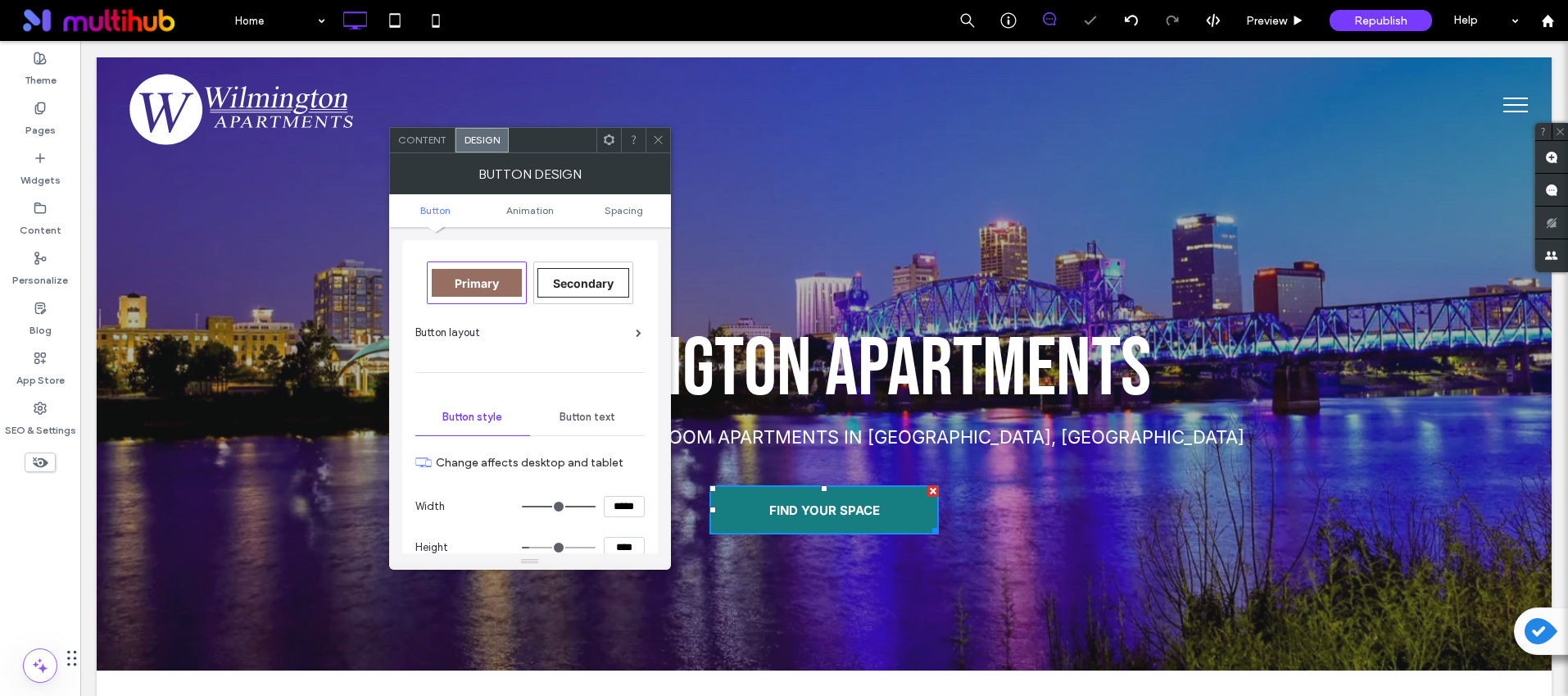
click at [473, 291] on div "Primary" at bounding box center [476, 282] width 90 height 28
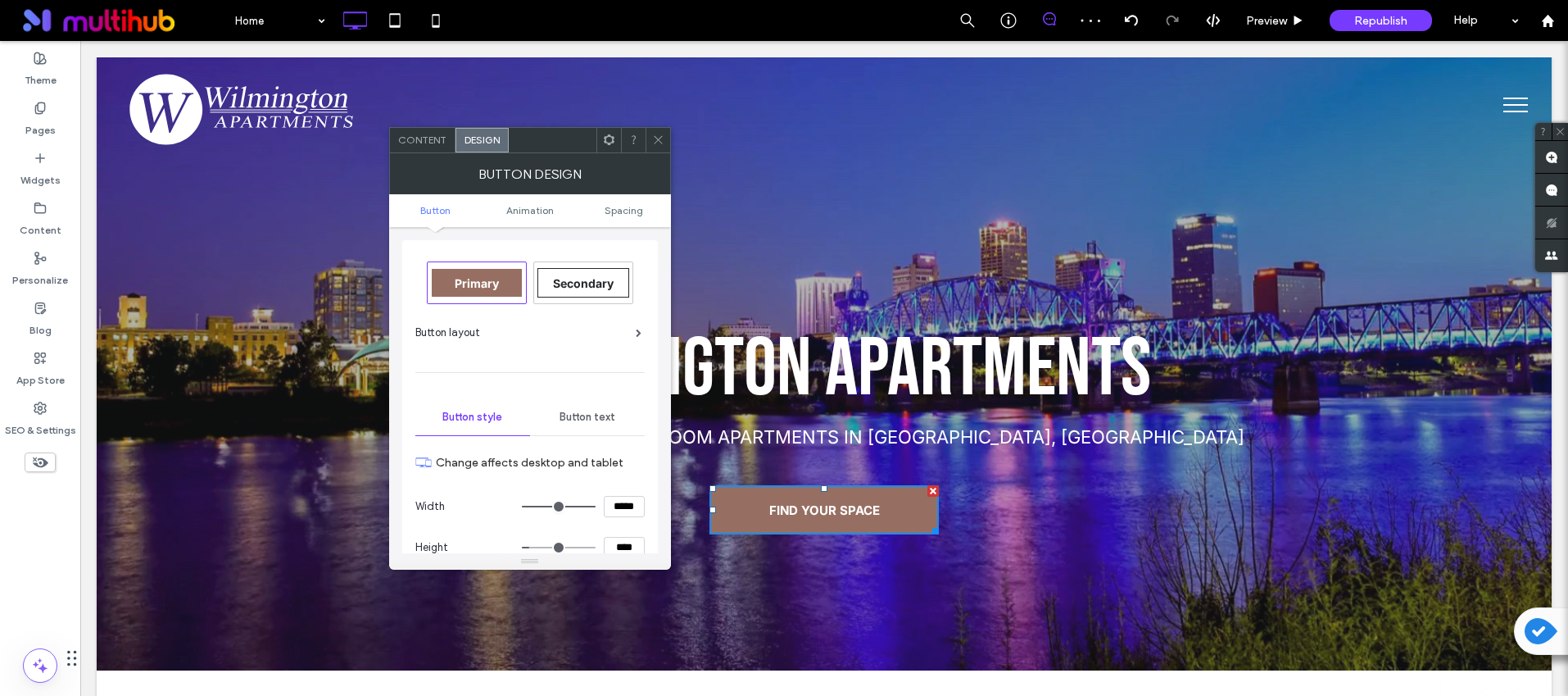
drag, startPoint x: 653, startPoint y: 143, endPoint x: 607, endPoint y: 132, distance: 47.3
click at [652, 142] on icon at bounding box center [658, 139] width 13 height 13
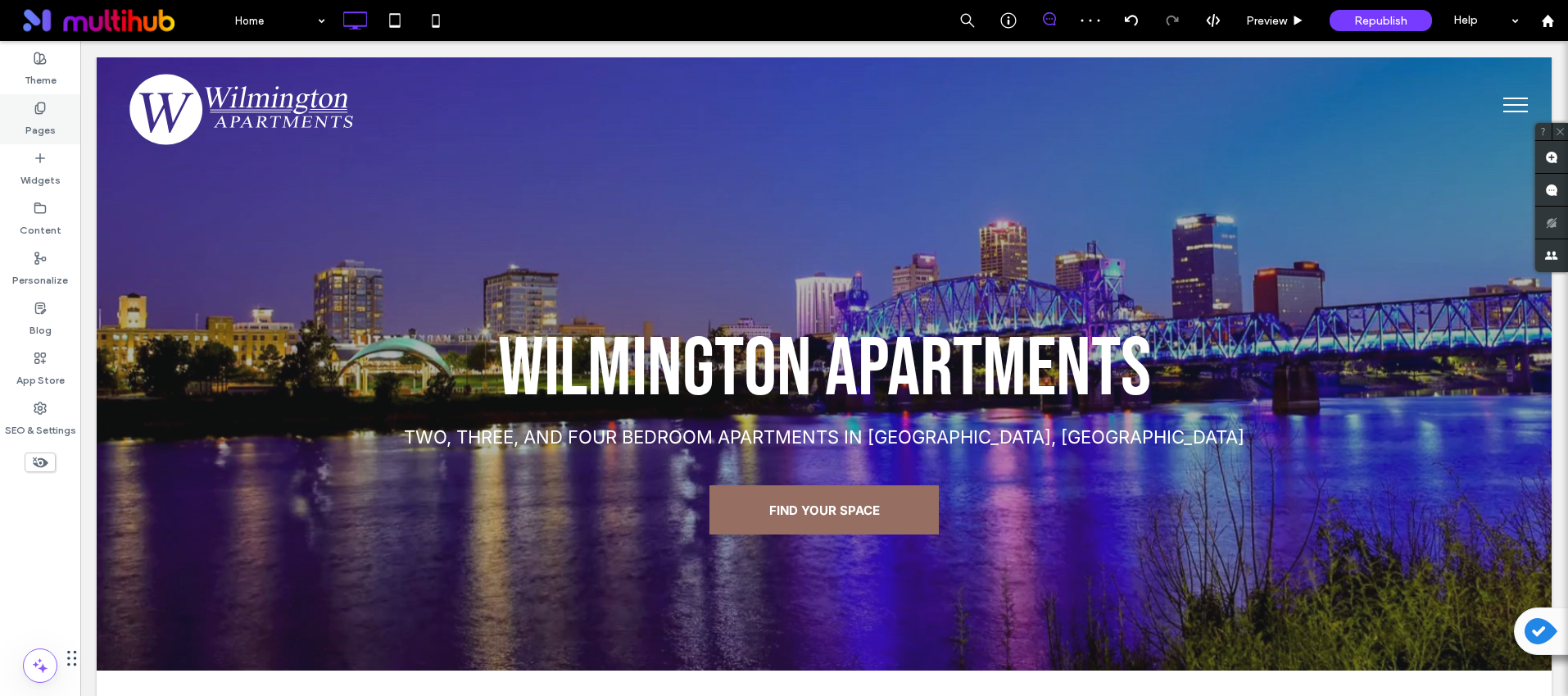
drag, startPoint x: 43, startPoint y: 74, endPoint x: 57, endPoint y: 103, distance: 32.2
click at [43, 73] on label "Theme" at bounding box center [40, 76] width 32 height 23
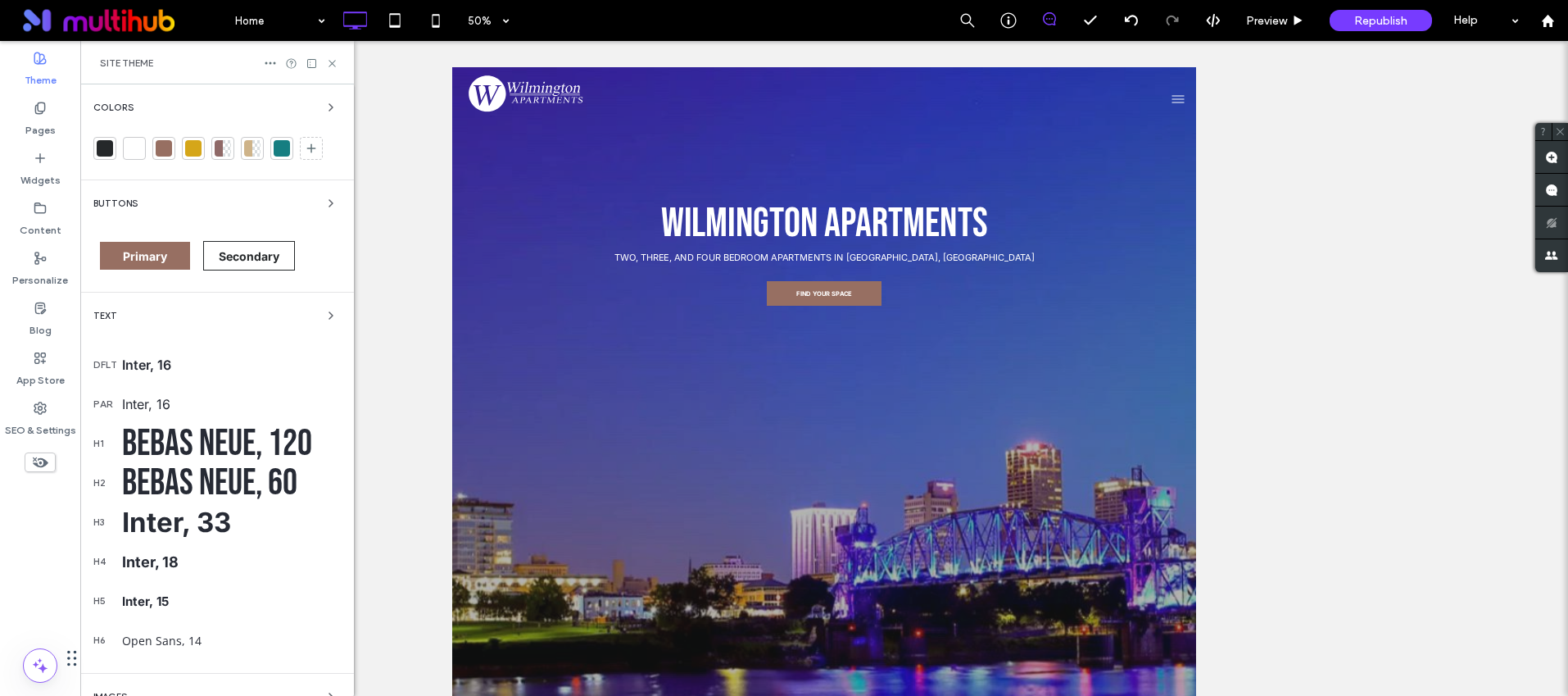
click at [120, 204] on span "Buttons" at bounding box center [116, 203] width 44 height 9
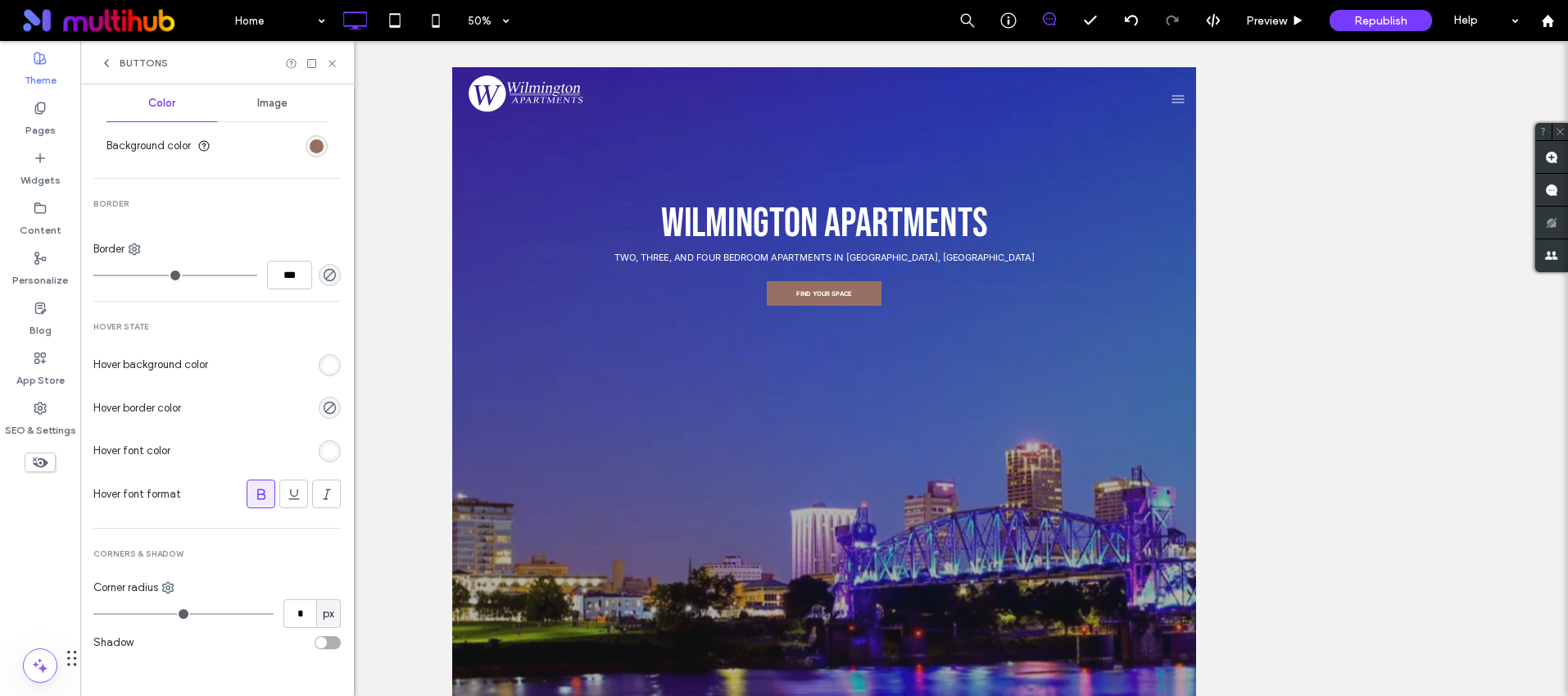
scroll to position [555, 0]
click at [324, 456] on div "rgb(255, 255, 255)" at bounding box center [329, 450] width 22 height 22
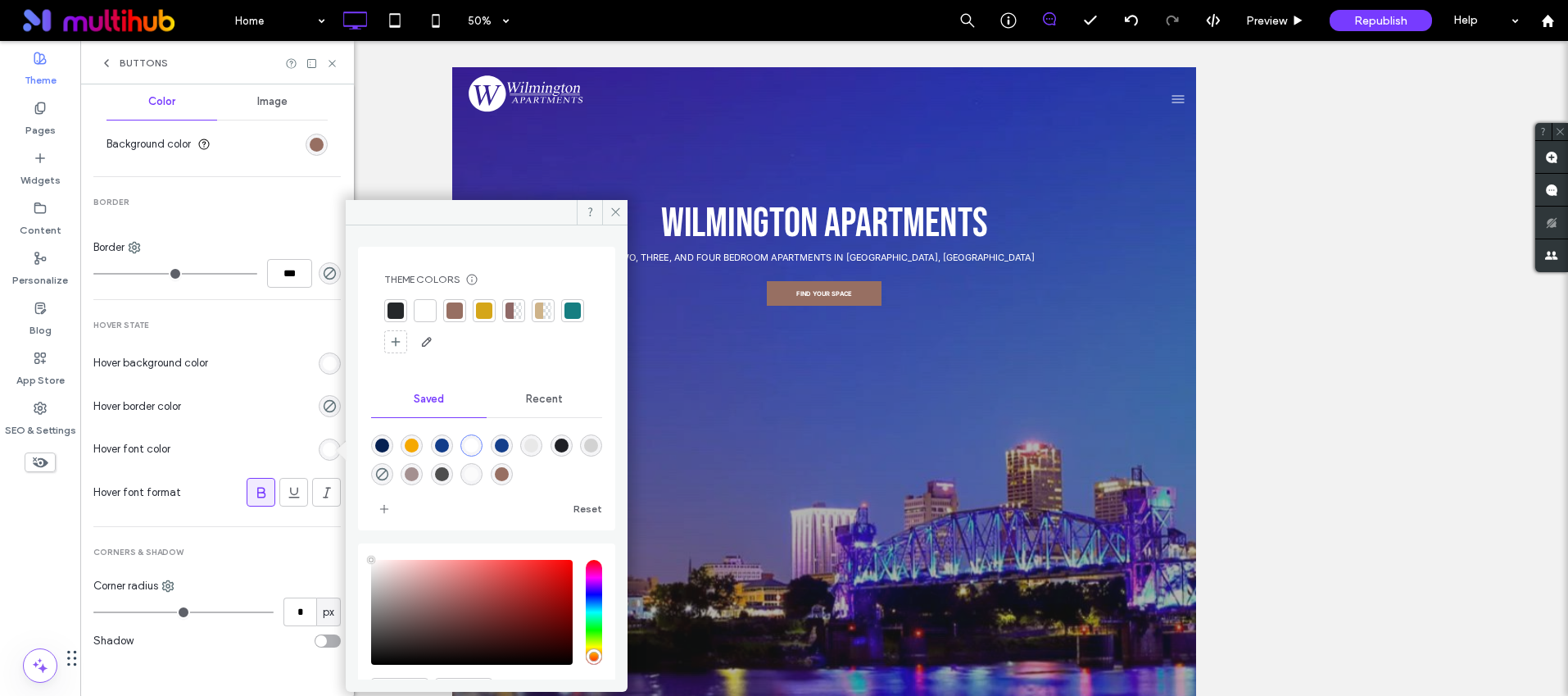
click at [391, 304] on div at bounding box center [395, 310] width 16 height 16
click at [340, 64] on div "Buttons" at bounding box center [216, 62] width 273 height 44
click at [337, 64] on icon at bounding box center [332, 63] width 13 height 13
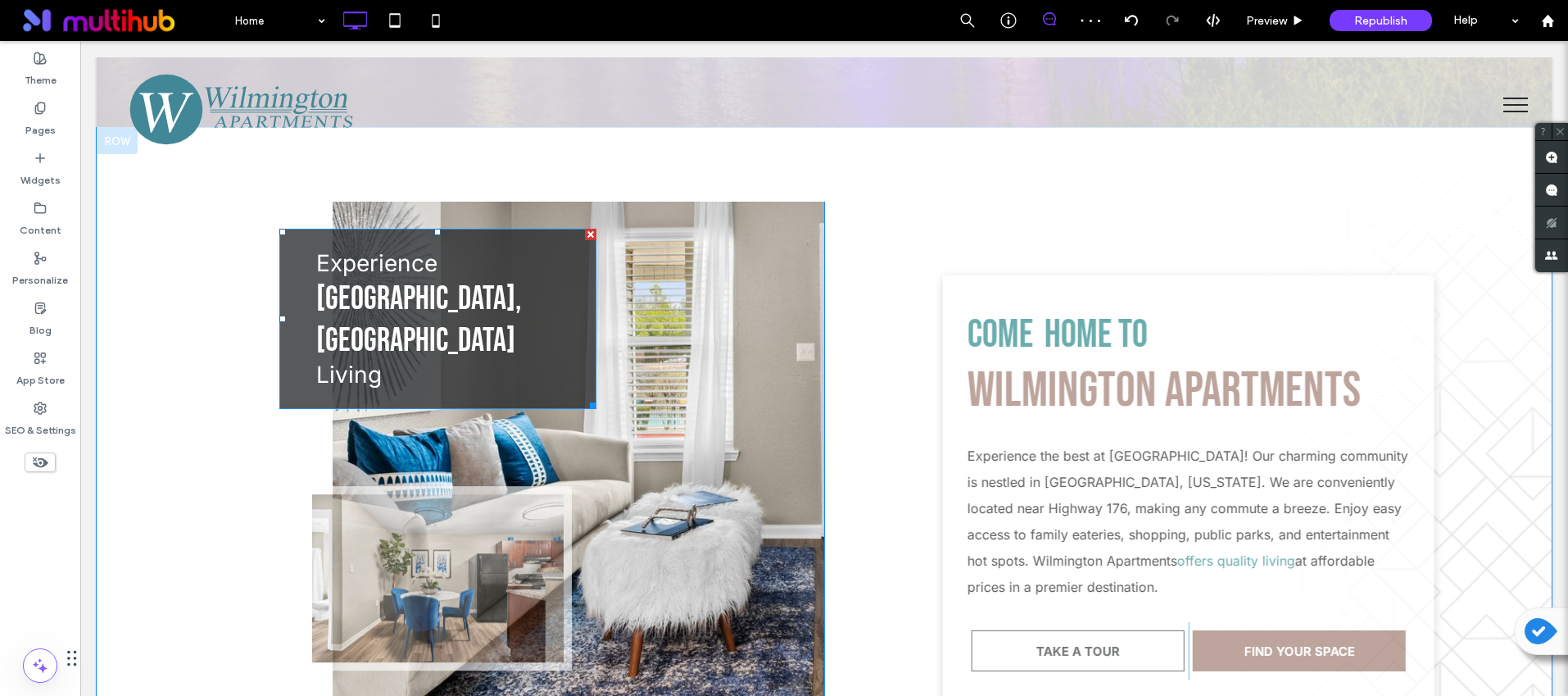
scroll to position [332, 0]
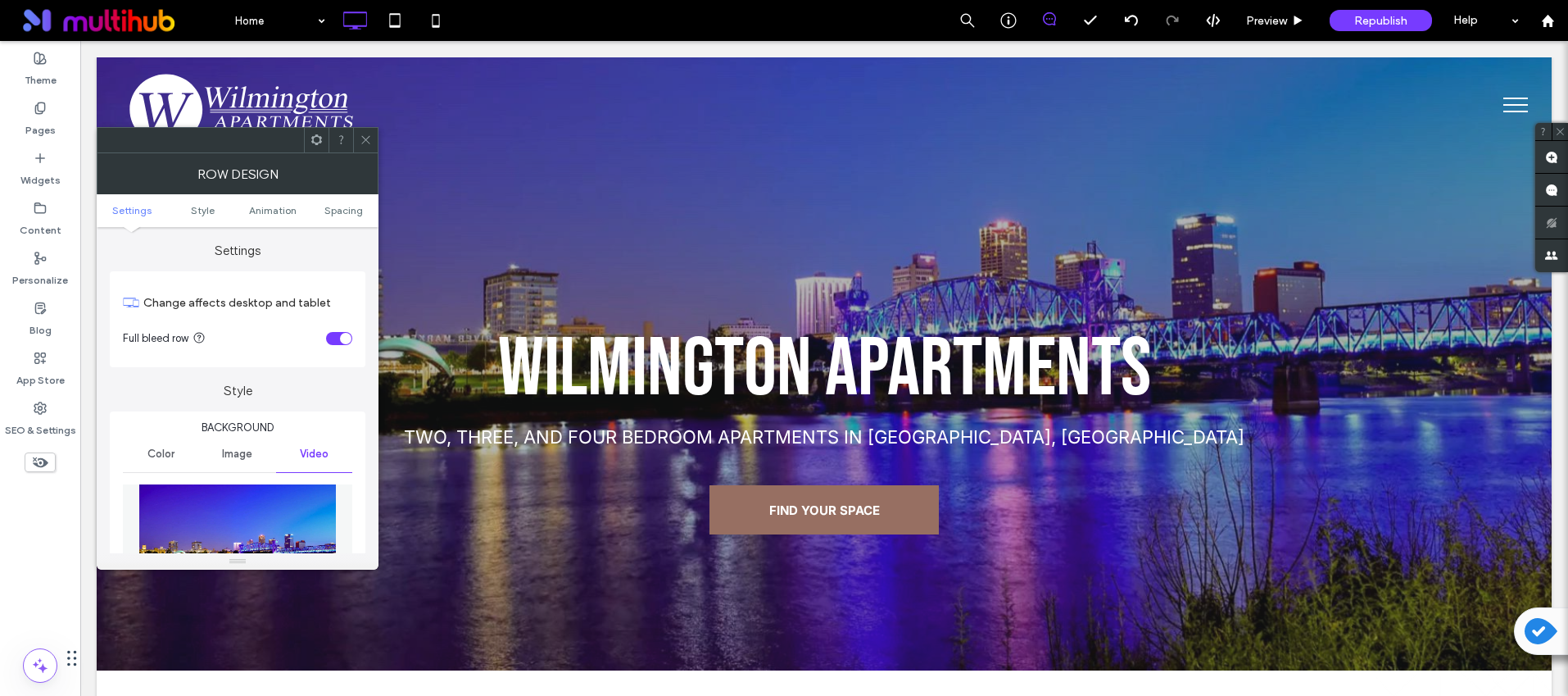
scroll to position [311, 0]
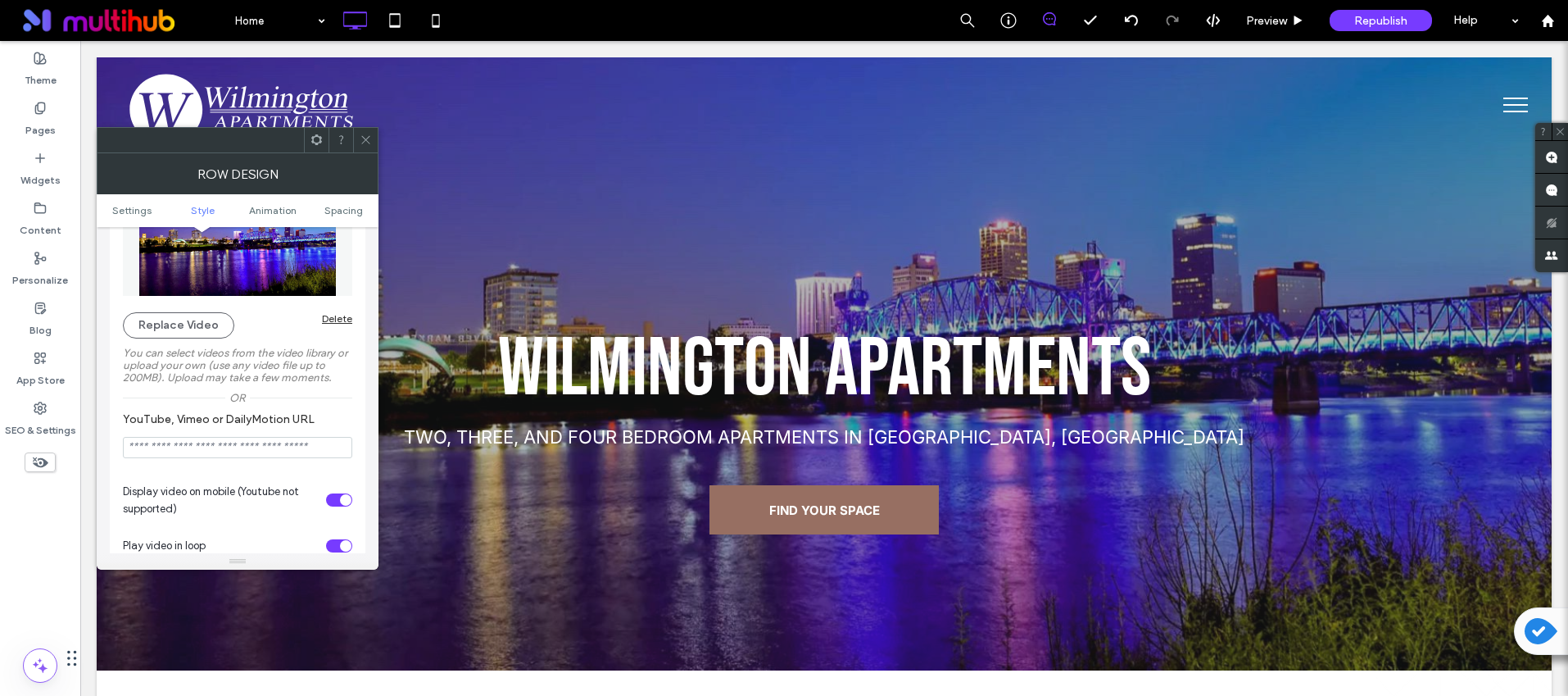
click at [354, 317] on div "Background Color Image Video Replace Video Delete You can select videos from th…" at bounding box center [238, 540] width 256 height 883
click at [339, 323] on div "Delete" at bounding box center [336, 318] width 30 height 13
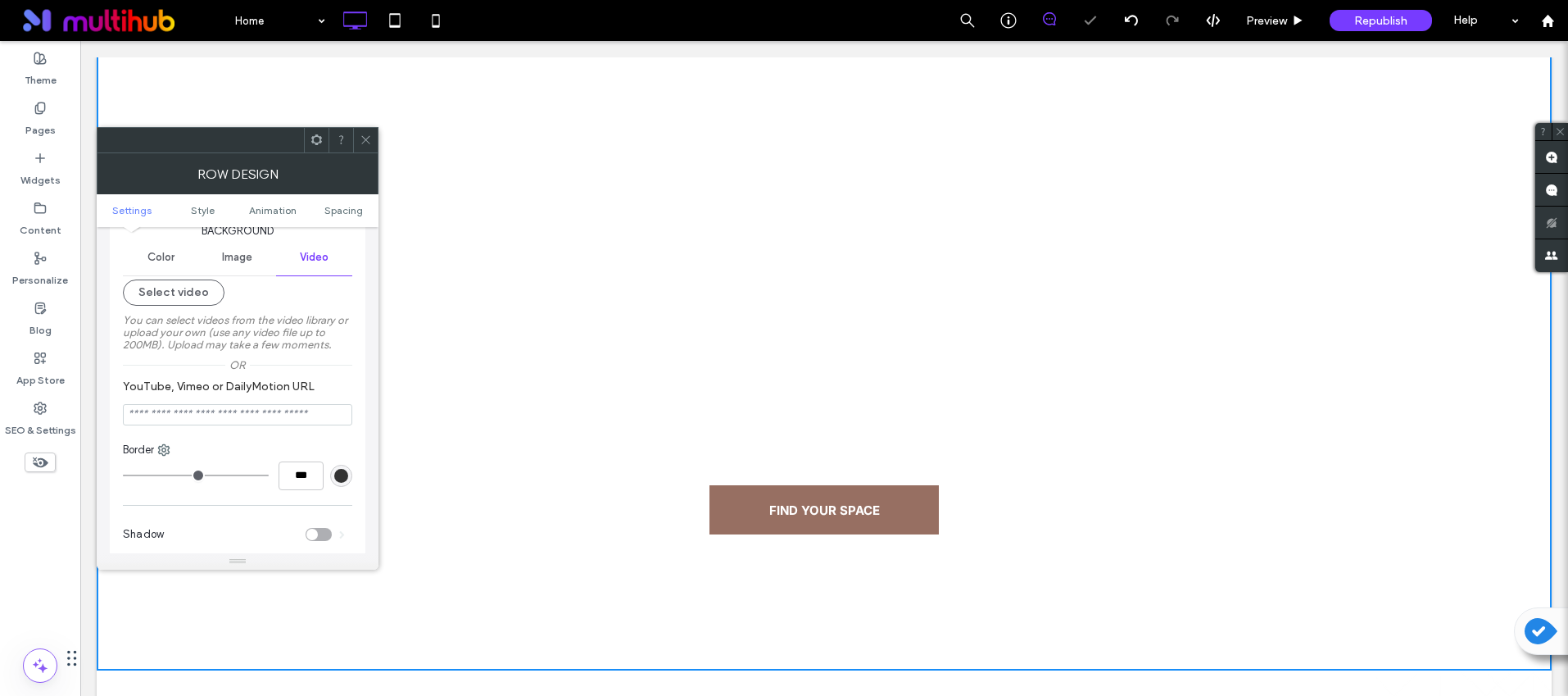
scroll to position [102, 0]
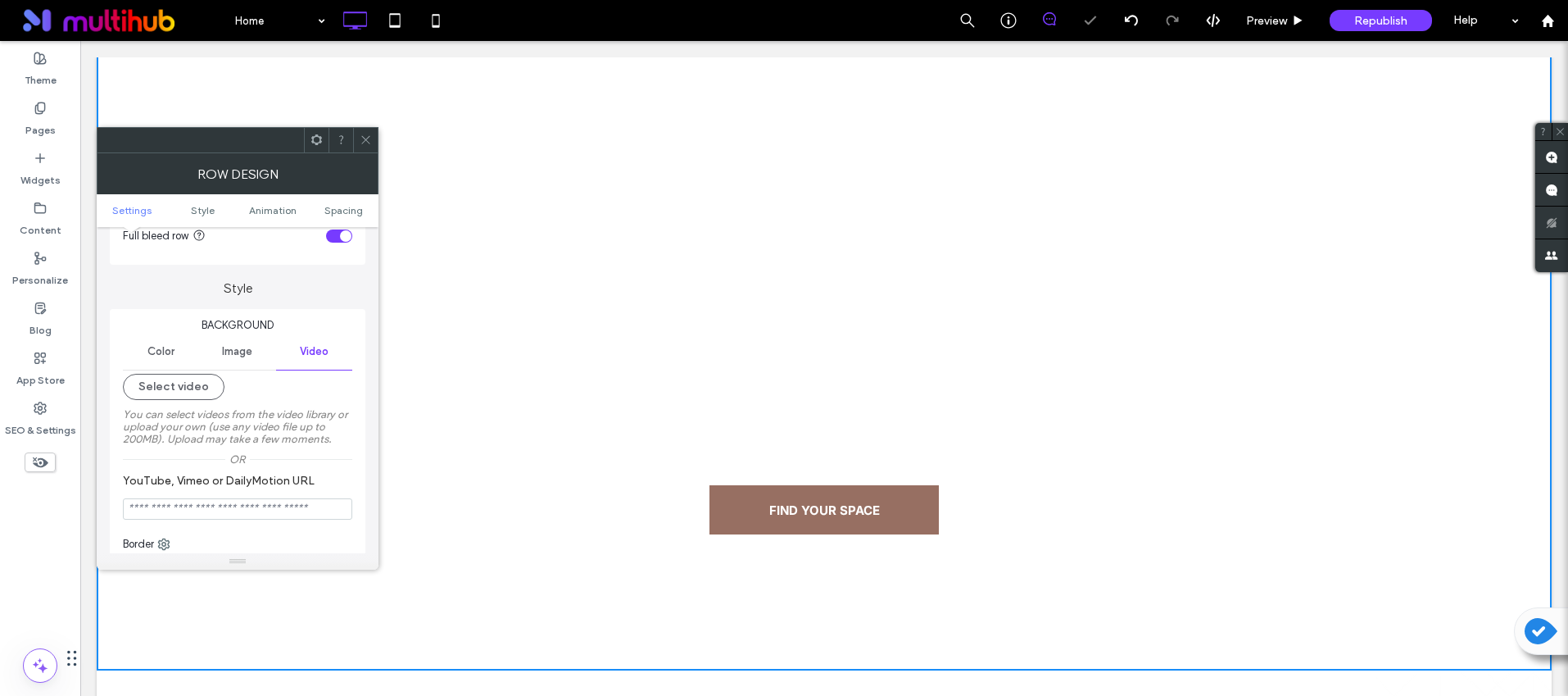
click at [240, 355] on span "Image" at bounding box center [237, 352] width 30 height 14
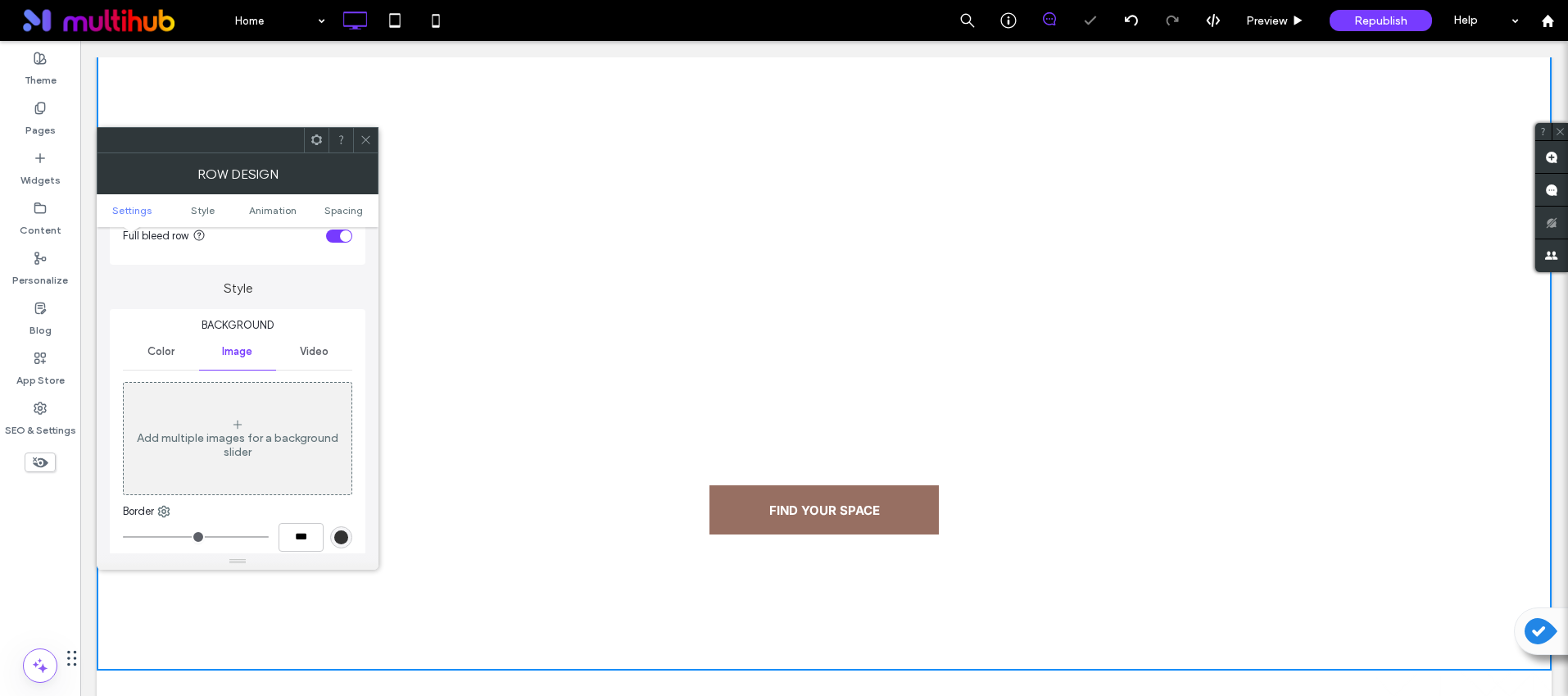
click at [240, 406] on div "Add multiple images for a background slider" at bounding box center [238, 439] width 228 height 108
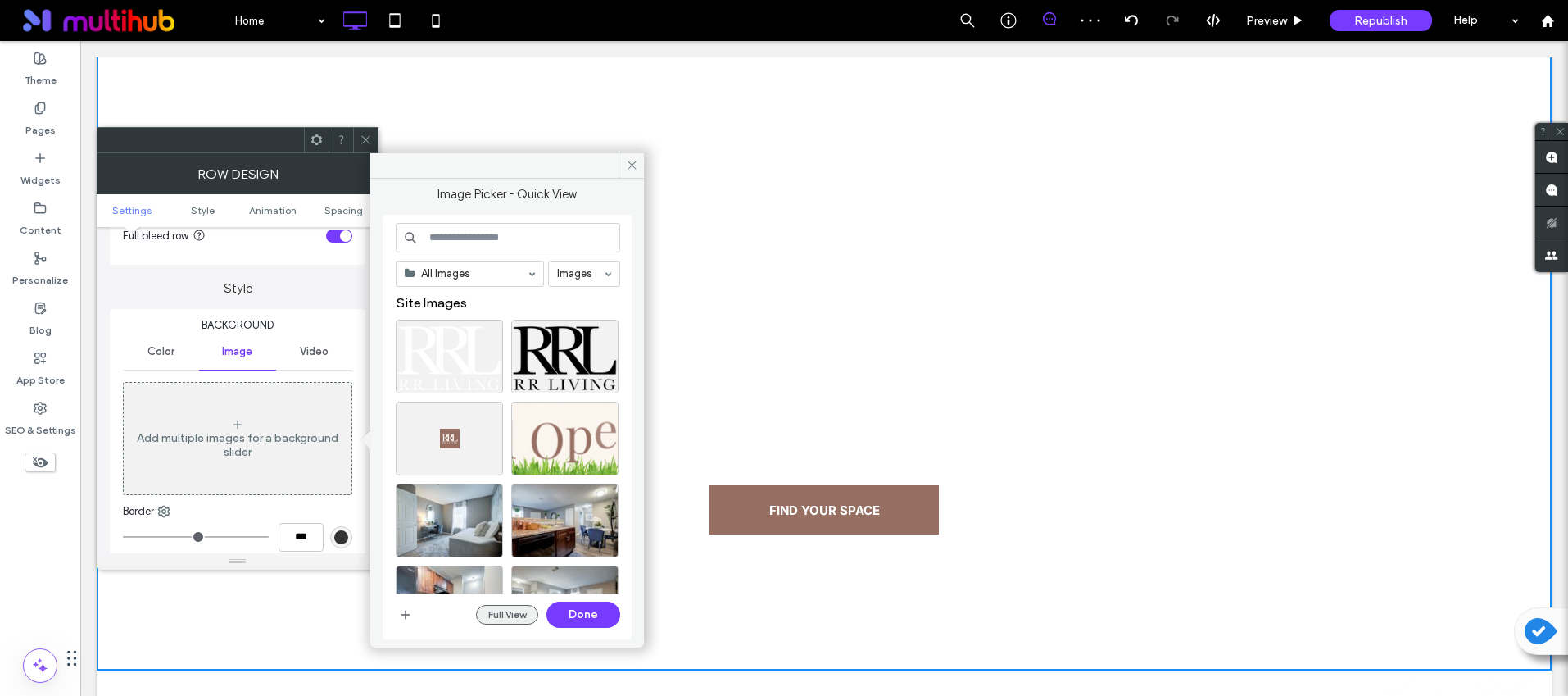
click at [523, 610] on button "Full View" at bounding box center [507, 615] width 62 height 19
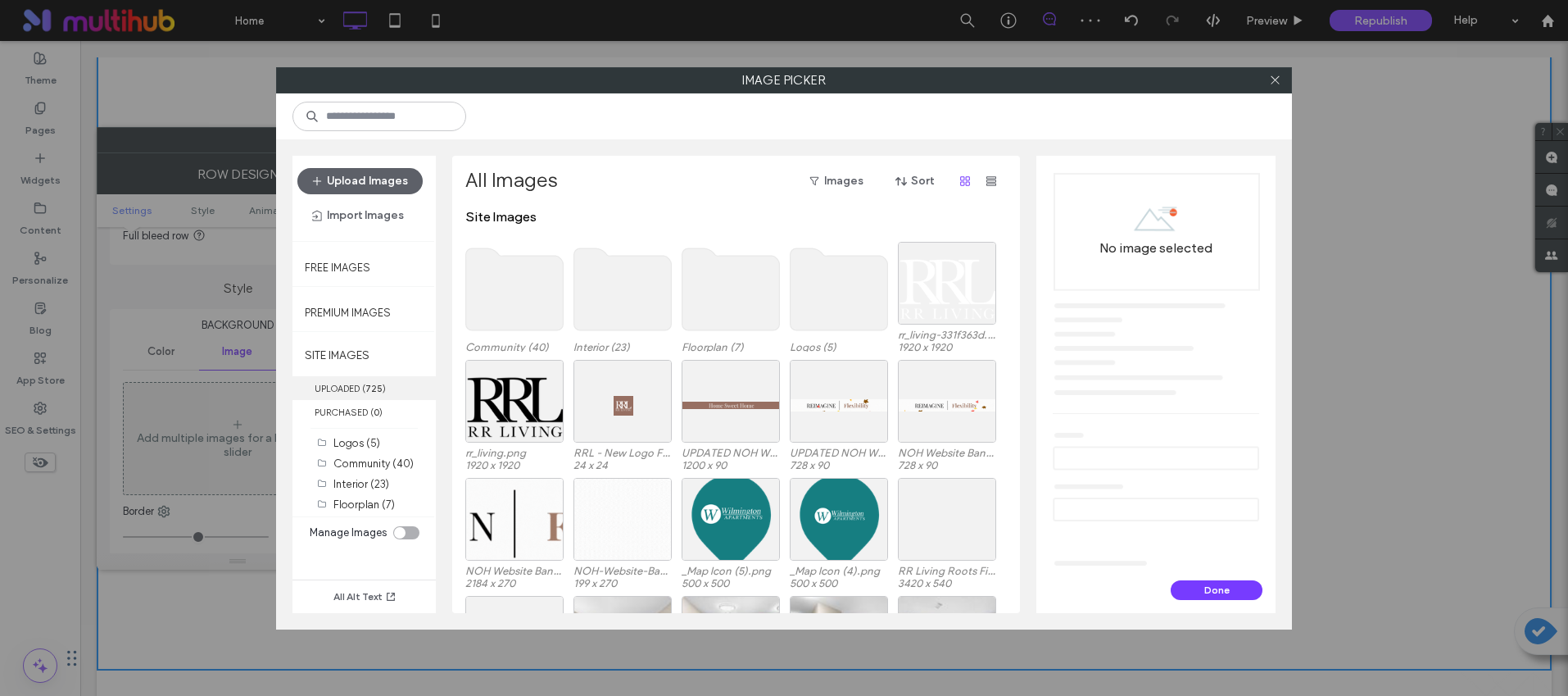
click at [341, 389] on label "UPLOADED ( 725 )" at bounding box center [364, 388] width 143 height 24
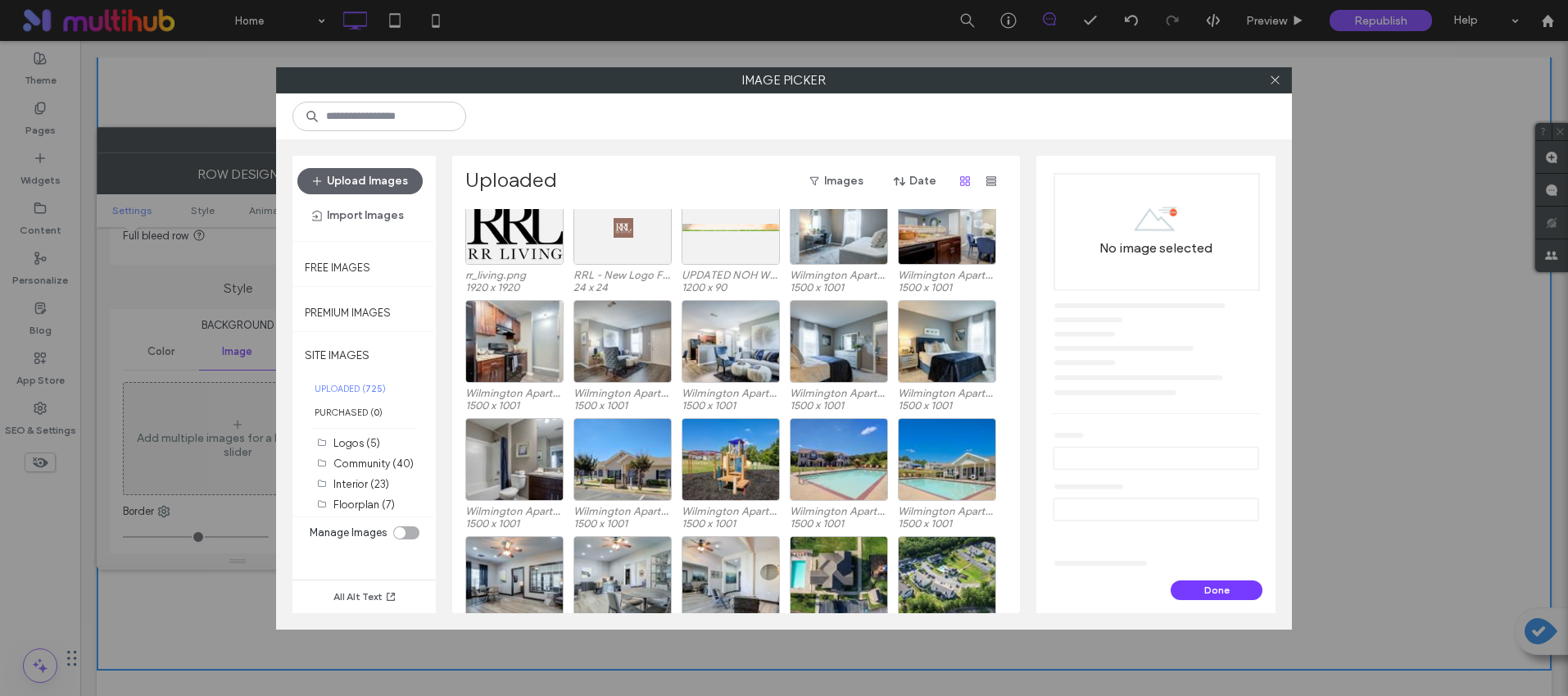
scroll to position [148, 0]
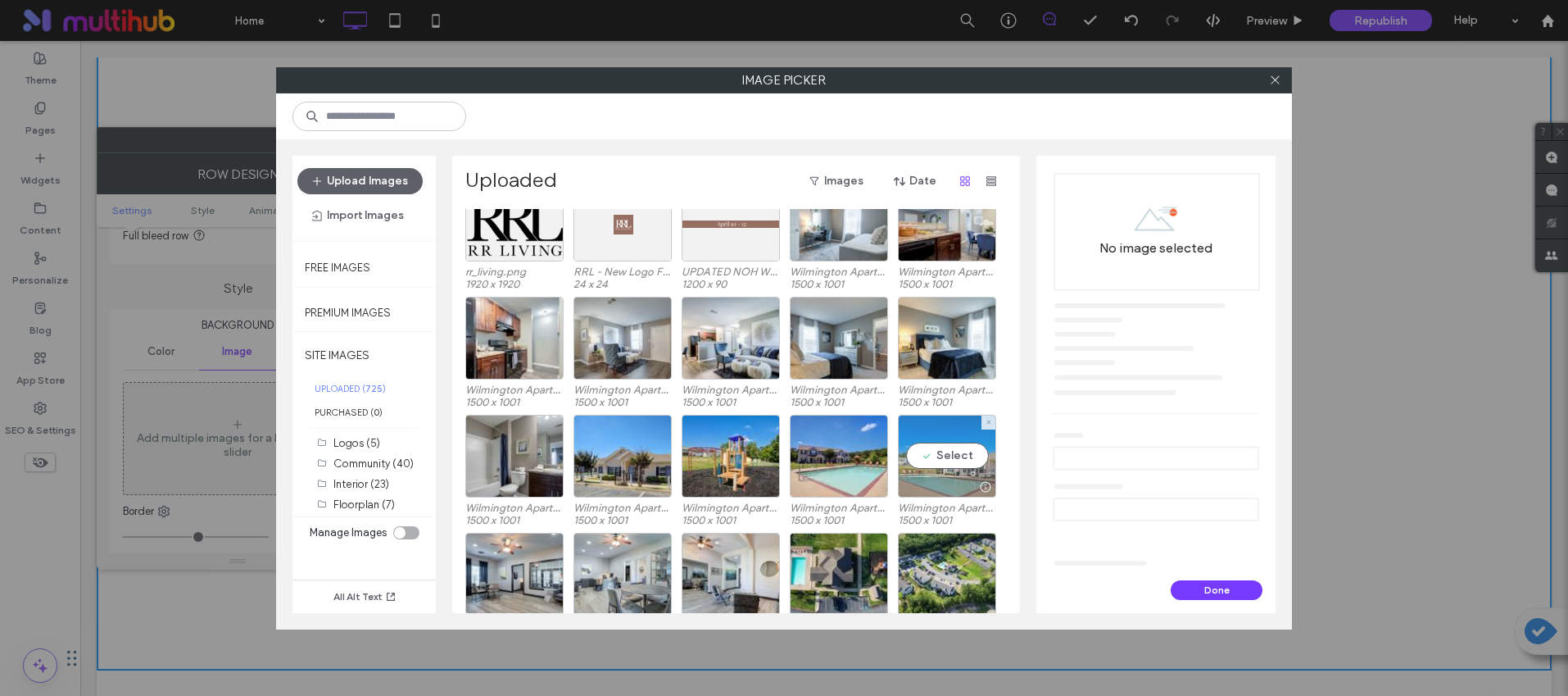
click at [935, 453] on div "Select" at bounding box center [947, 456] width 99 height 83
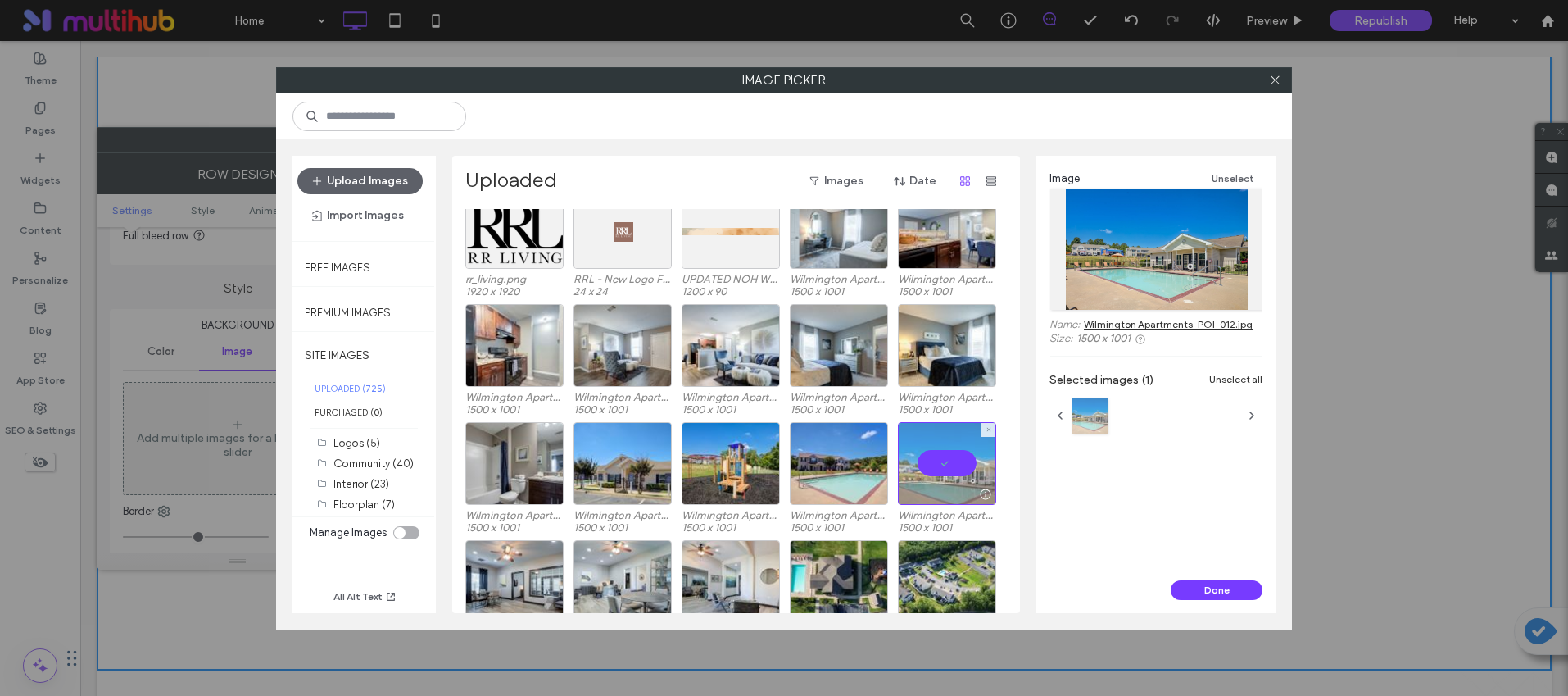
scroll to position [133, 0]
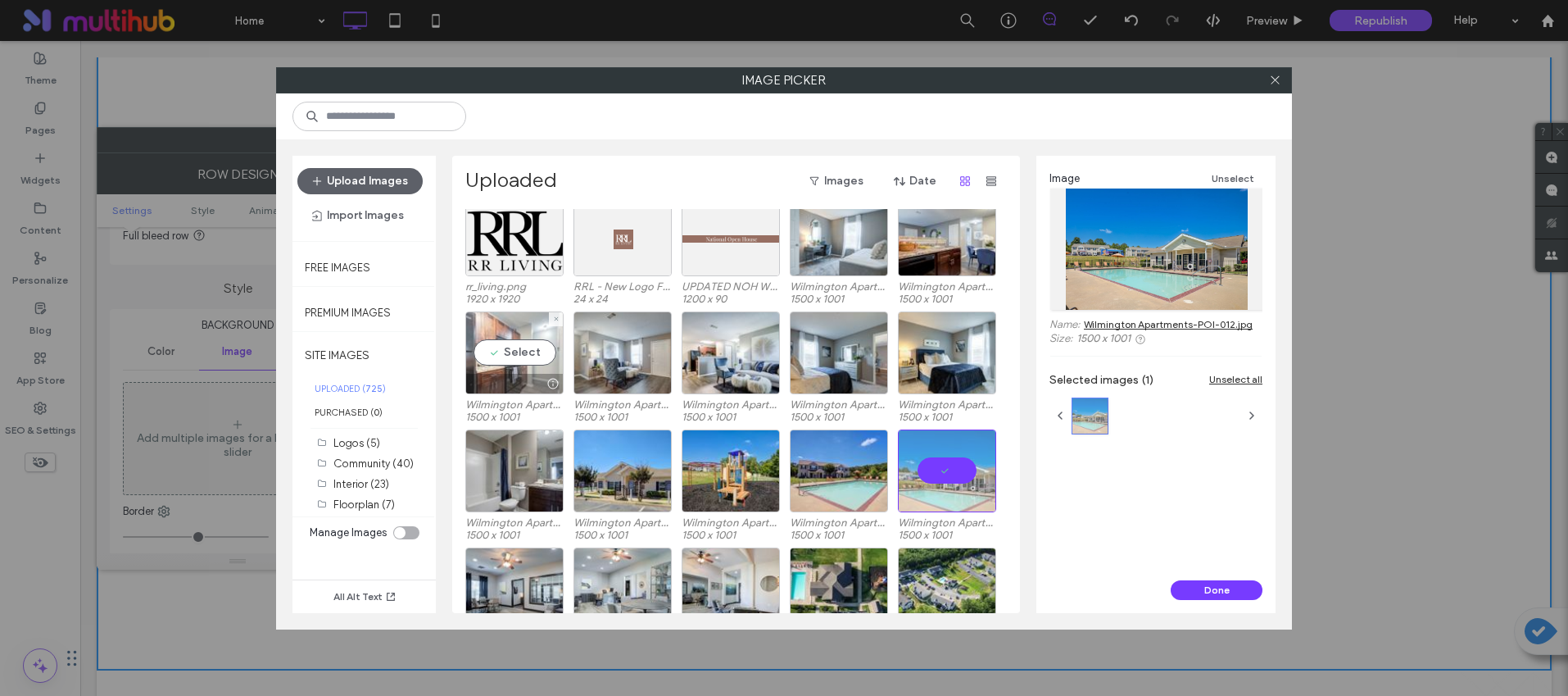
click at [509, 349] on div "Select" at bounding box center [515, 353] width 99 height 83
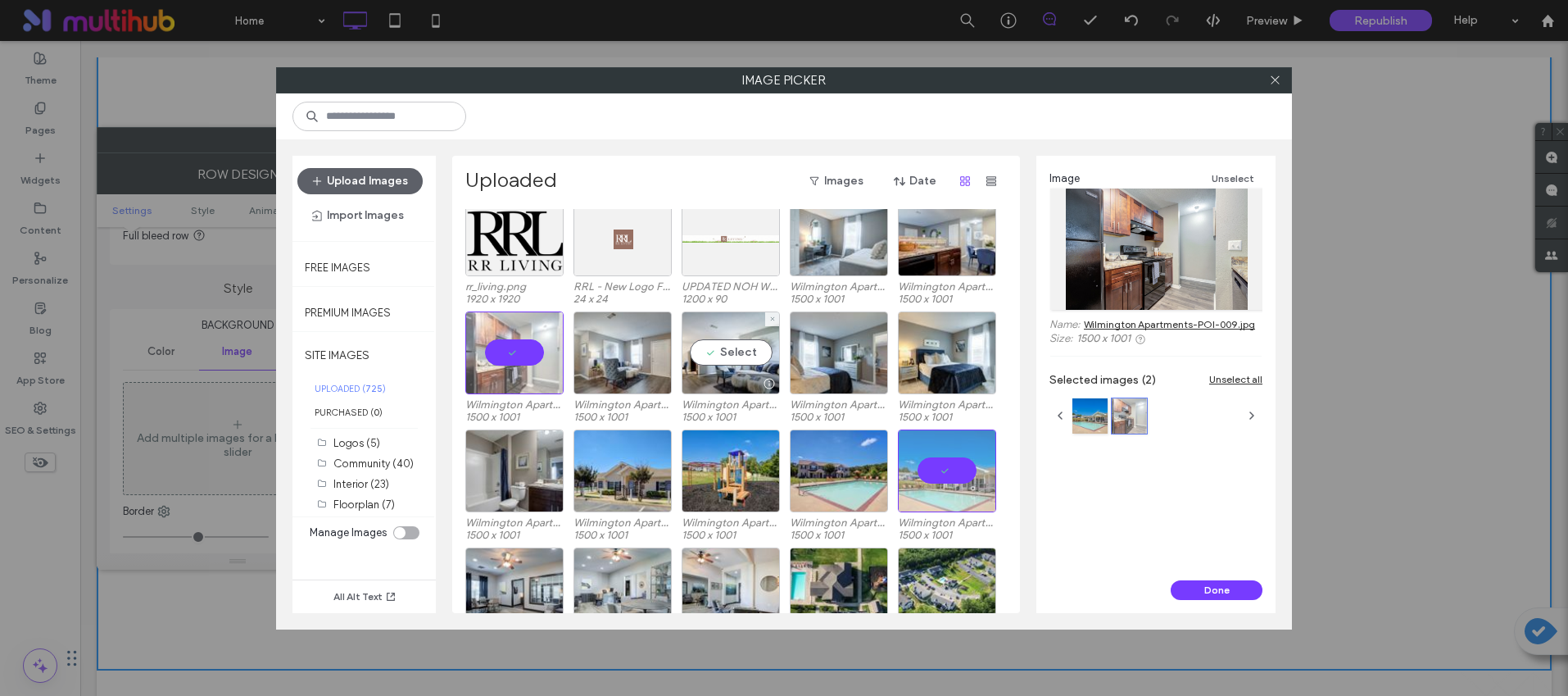
click at [734, 386] on div at bounding box center [730, 384] width 97 height 19
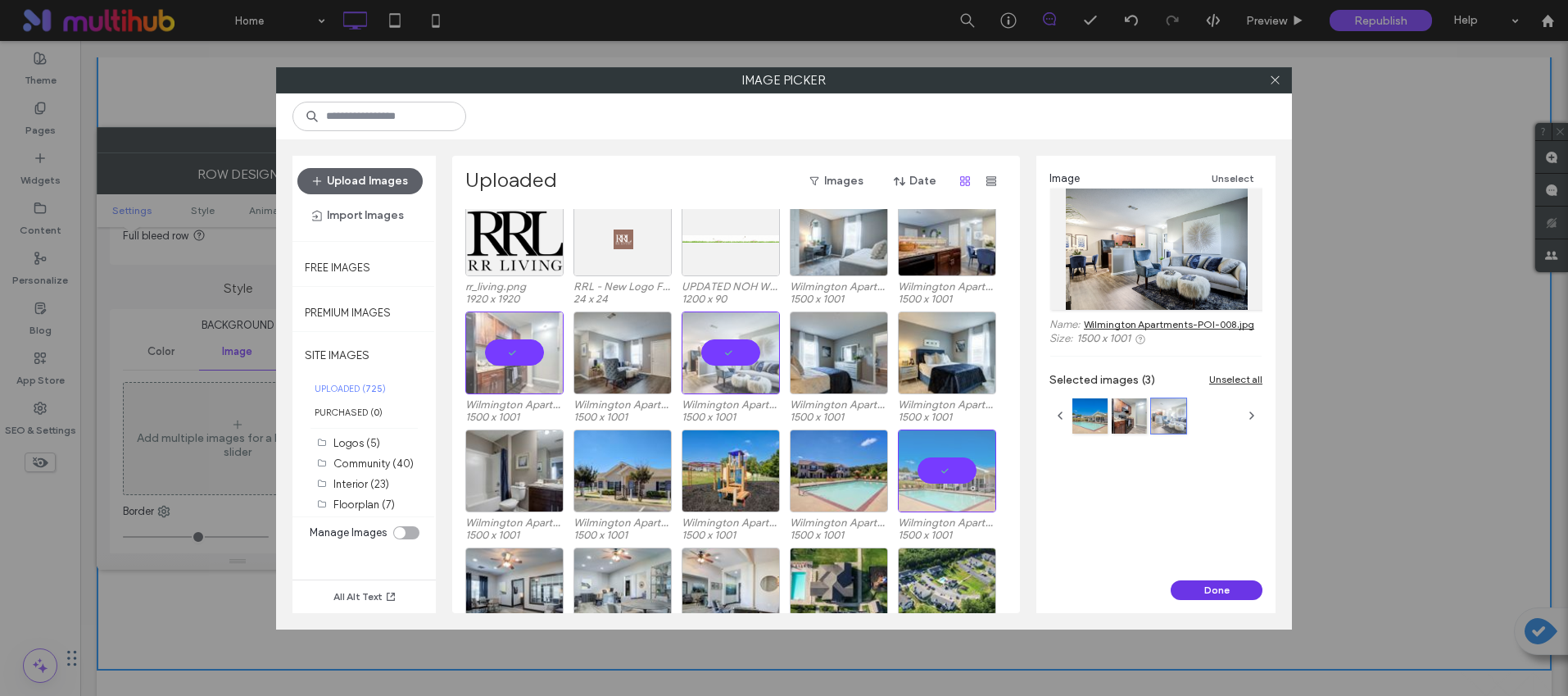
click at [1199, 587] on button "Done" at bounding box center [1216, 590] width 92 height 19
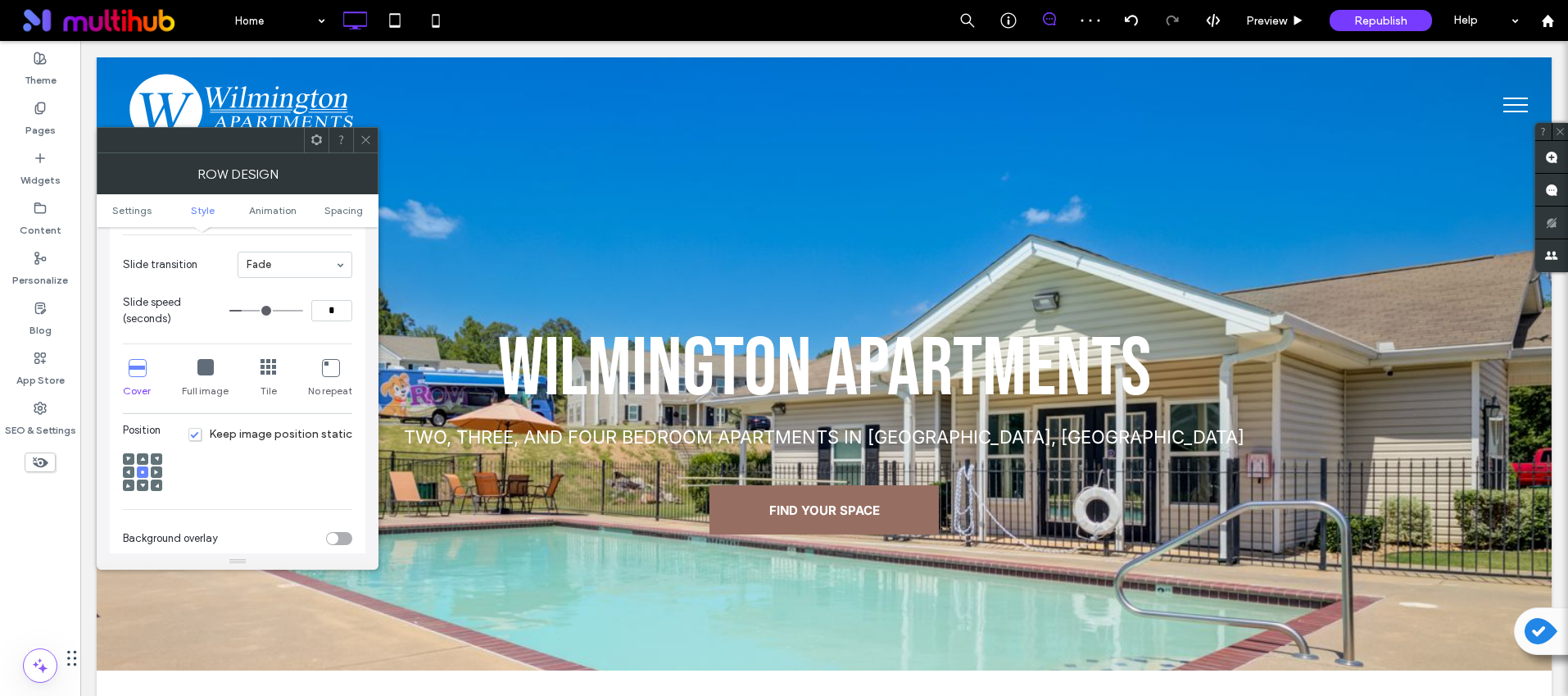
scroll to position [485, 0]
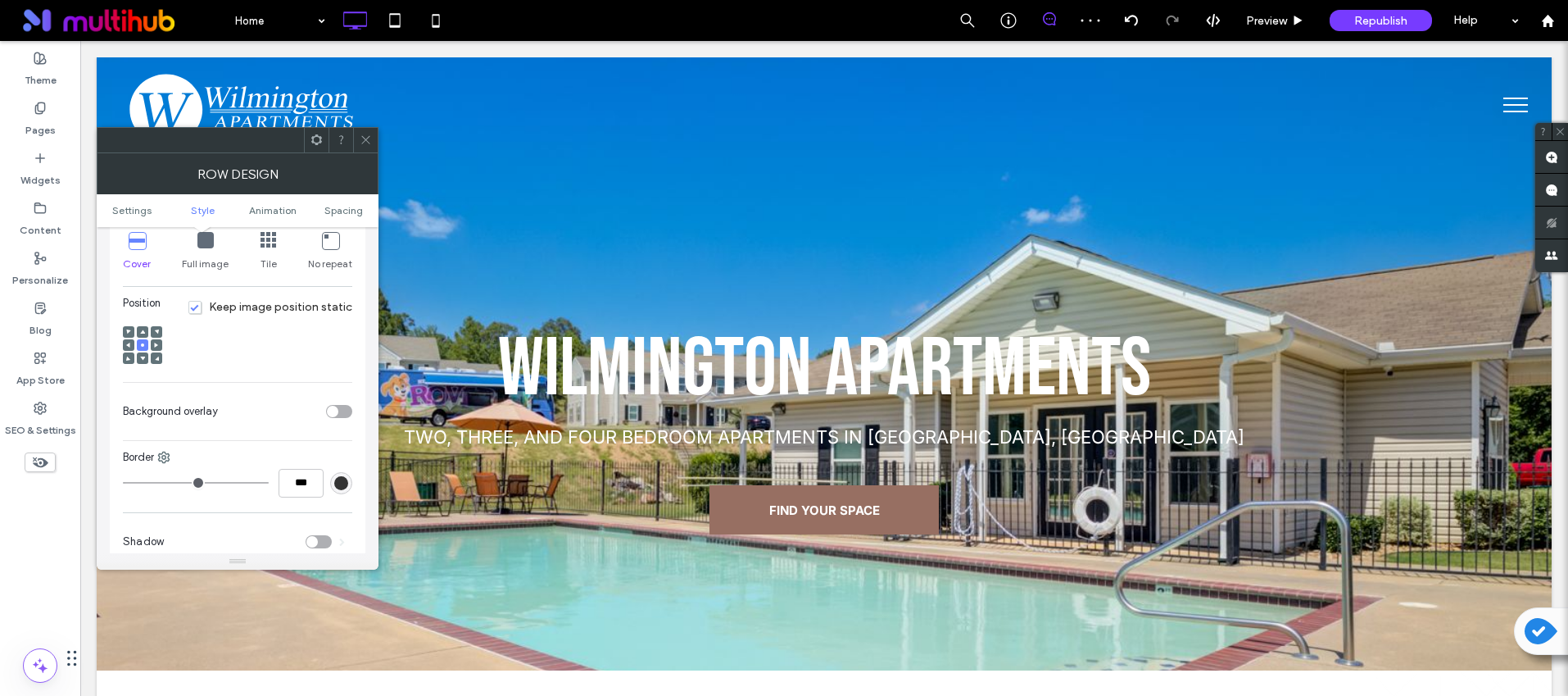
click at [334, 413] on div "toggle" at bounding box center [332, 412] width 12 height 12
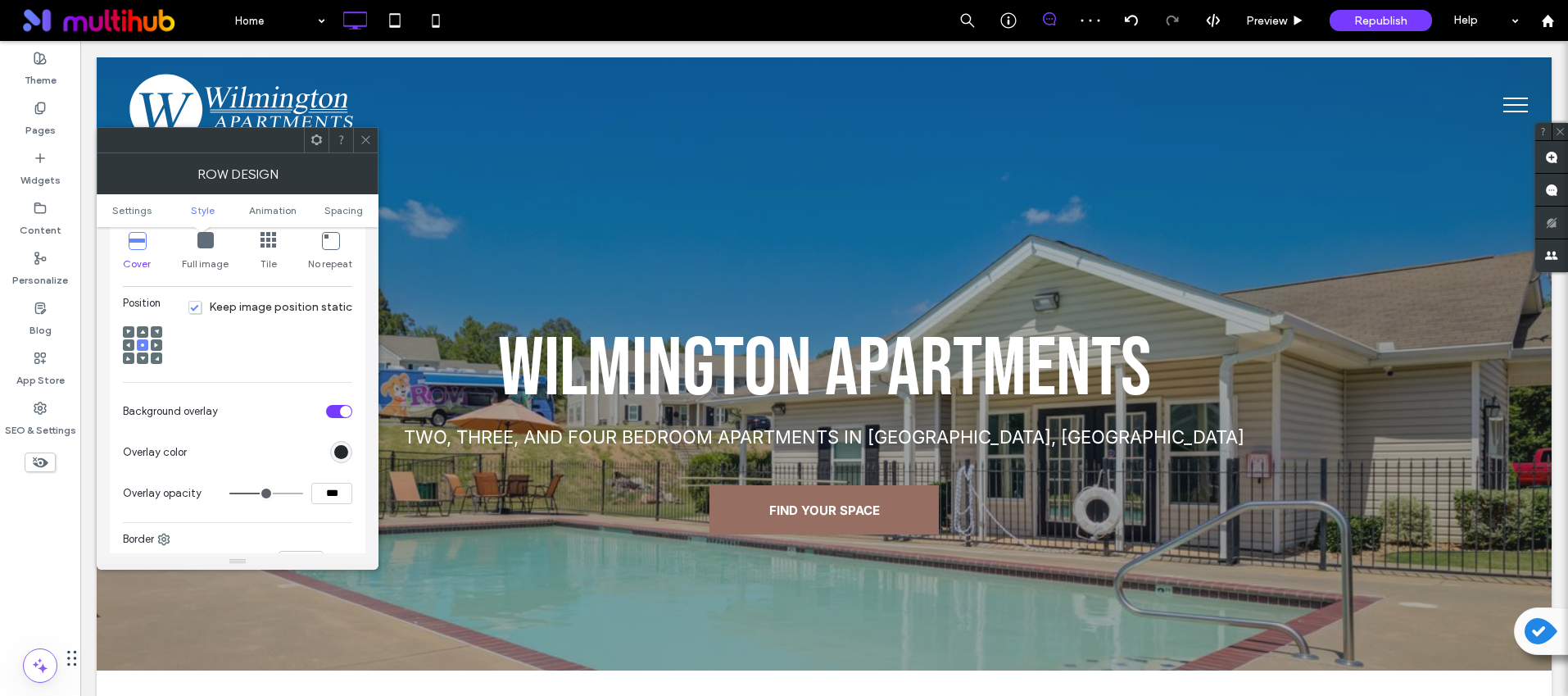
click at [362, 137] on use at bounding box center [365, 140] width 8 height 8
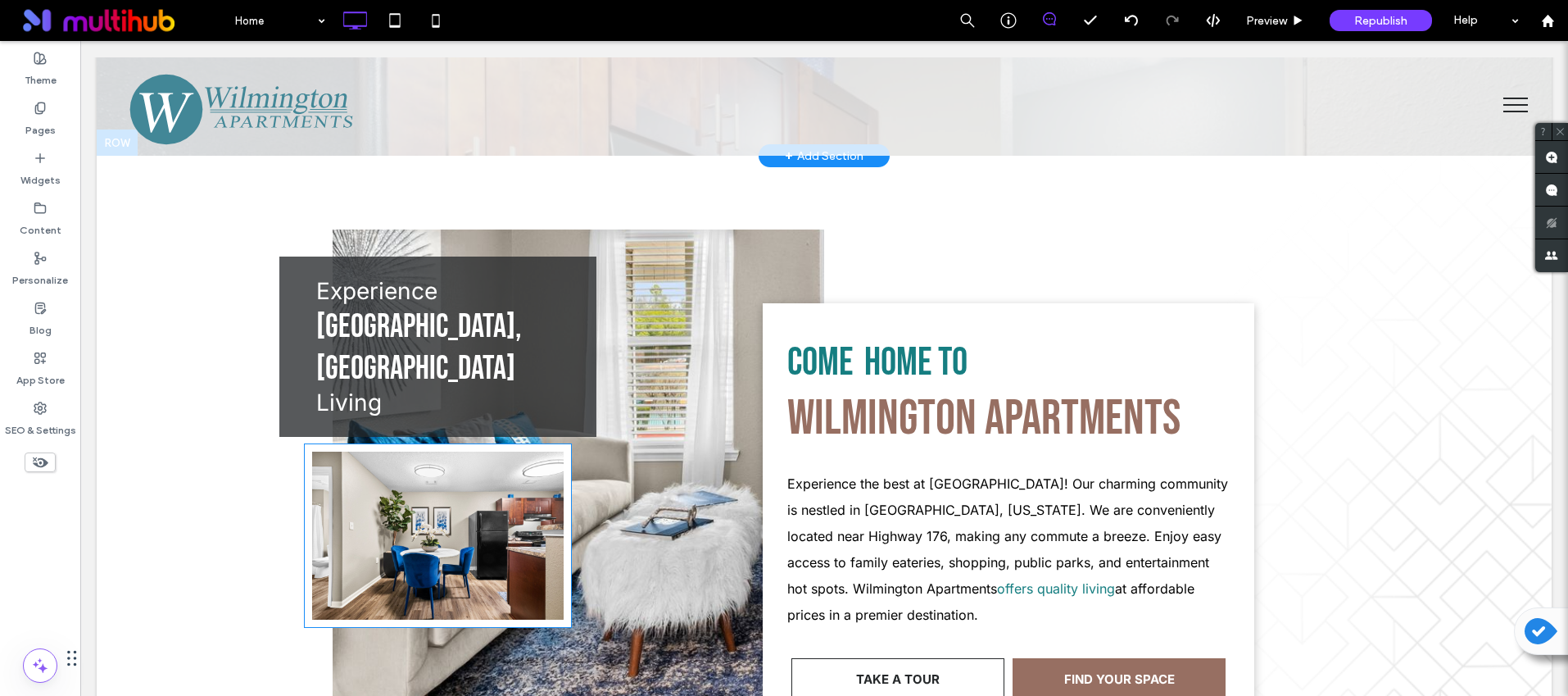
scroll to position [627, 0]
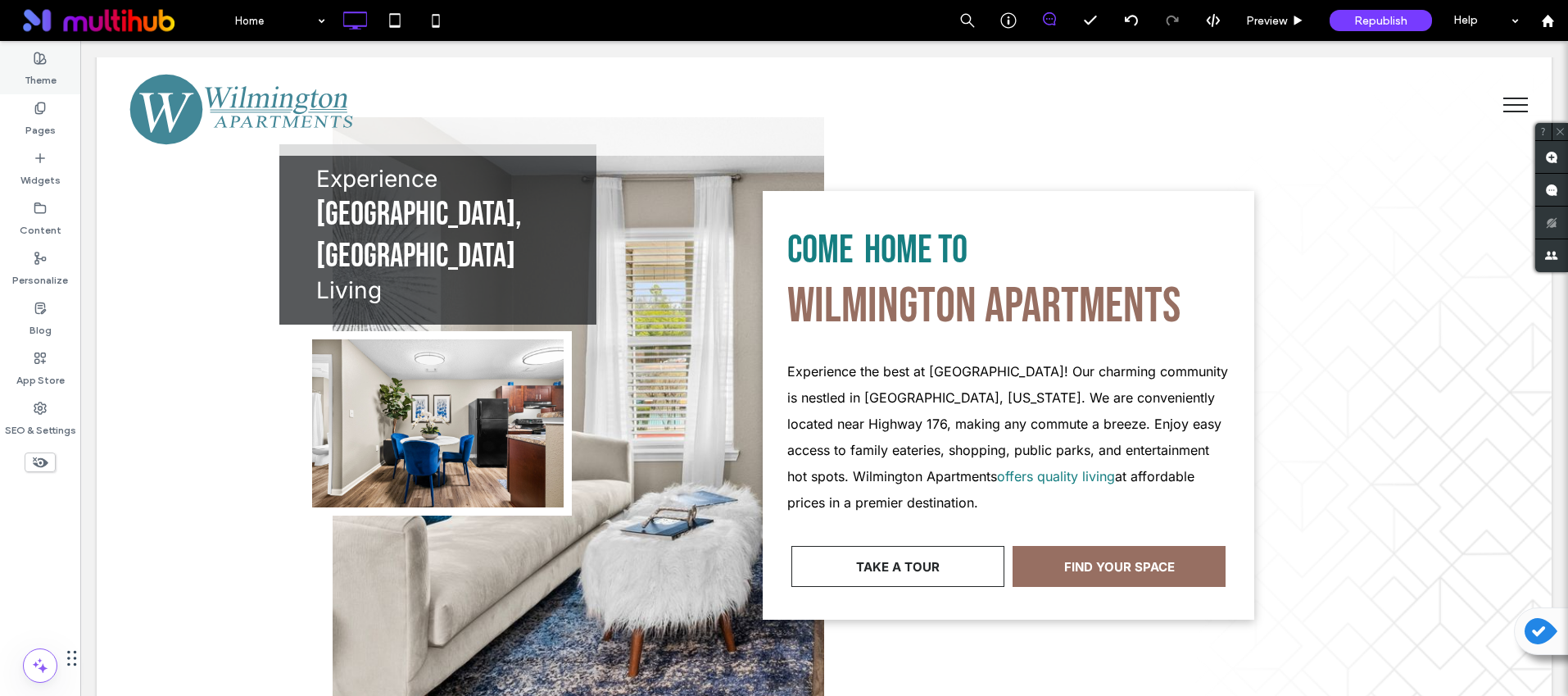
click at [36, 68] on label "Theme" at bounding box center [40, 76] width 32 height 23
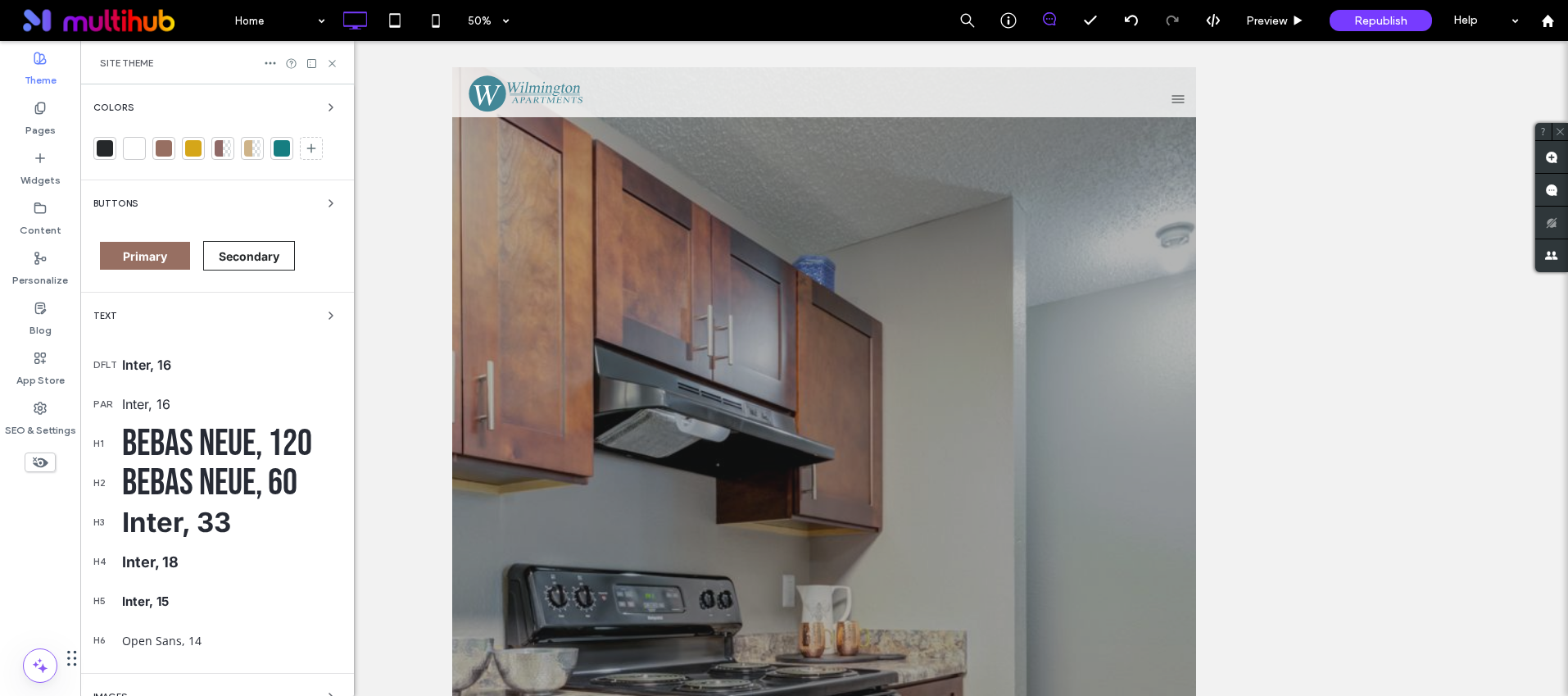
click at [122, 107] on span "Colors" at bounding box center [114, 107] width 41 height 9
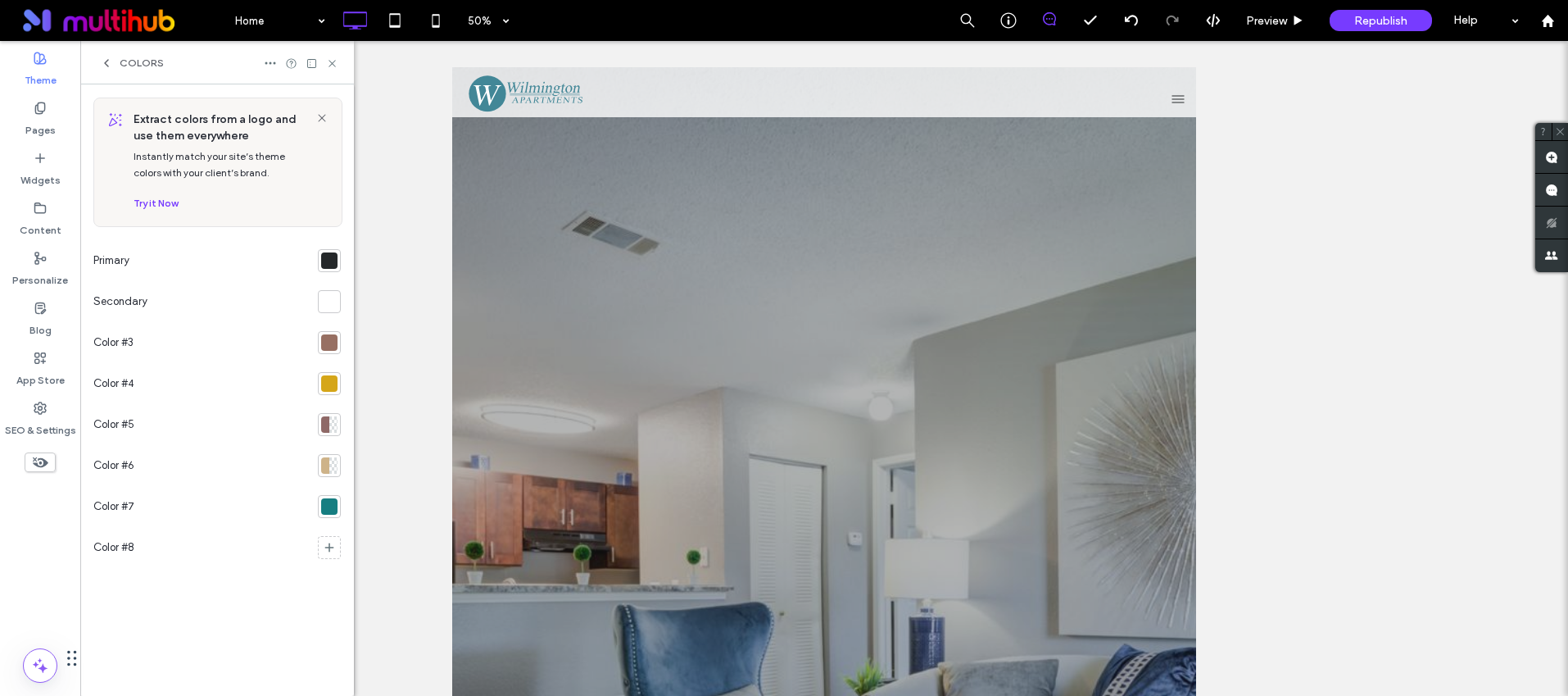
click at [321, 499] on div at bounding box center [328, 507] width 16 height 16
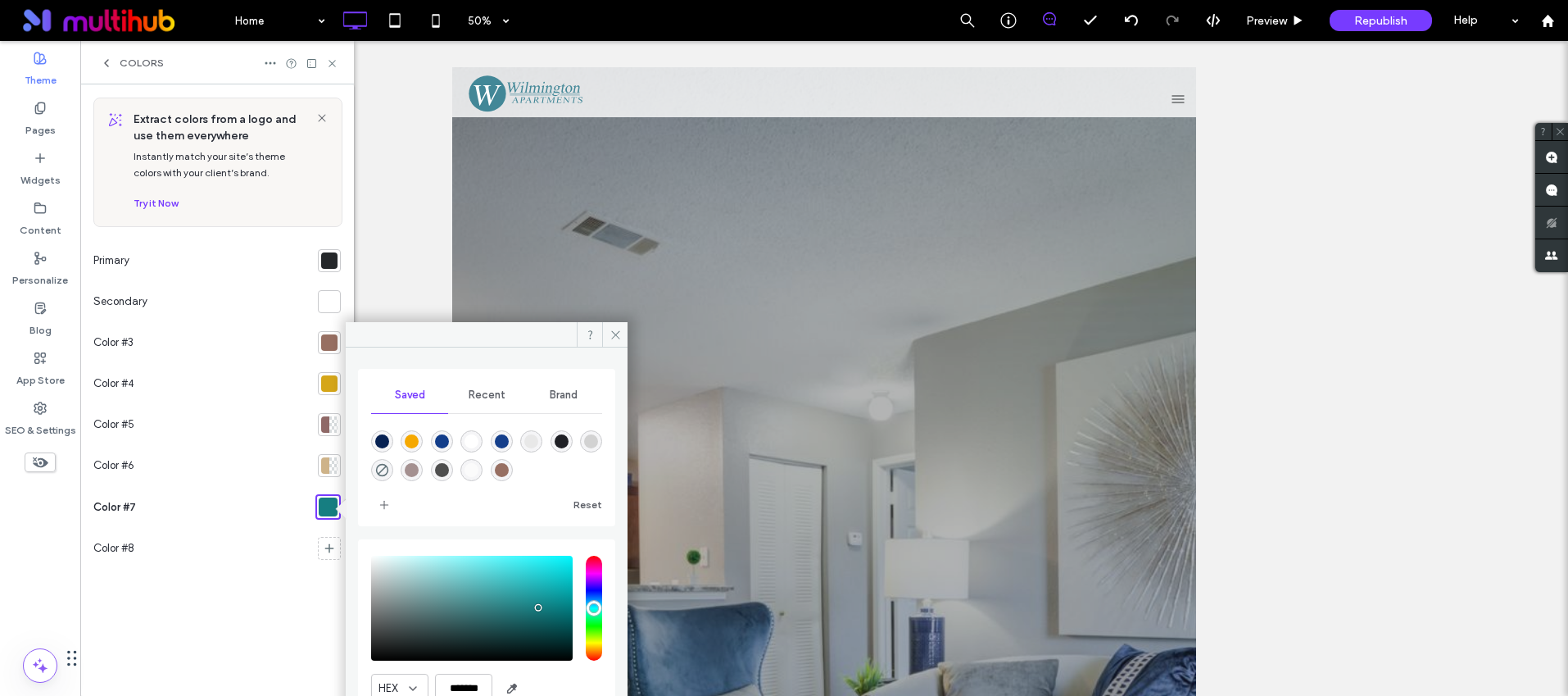
click at [558, 443] on div "rgba(31,32,37,1)" at bounding box center [561, 441] width 14 height 14
type input "*******"
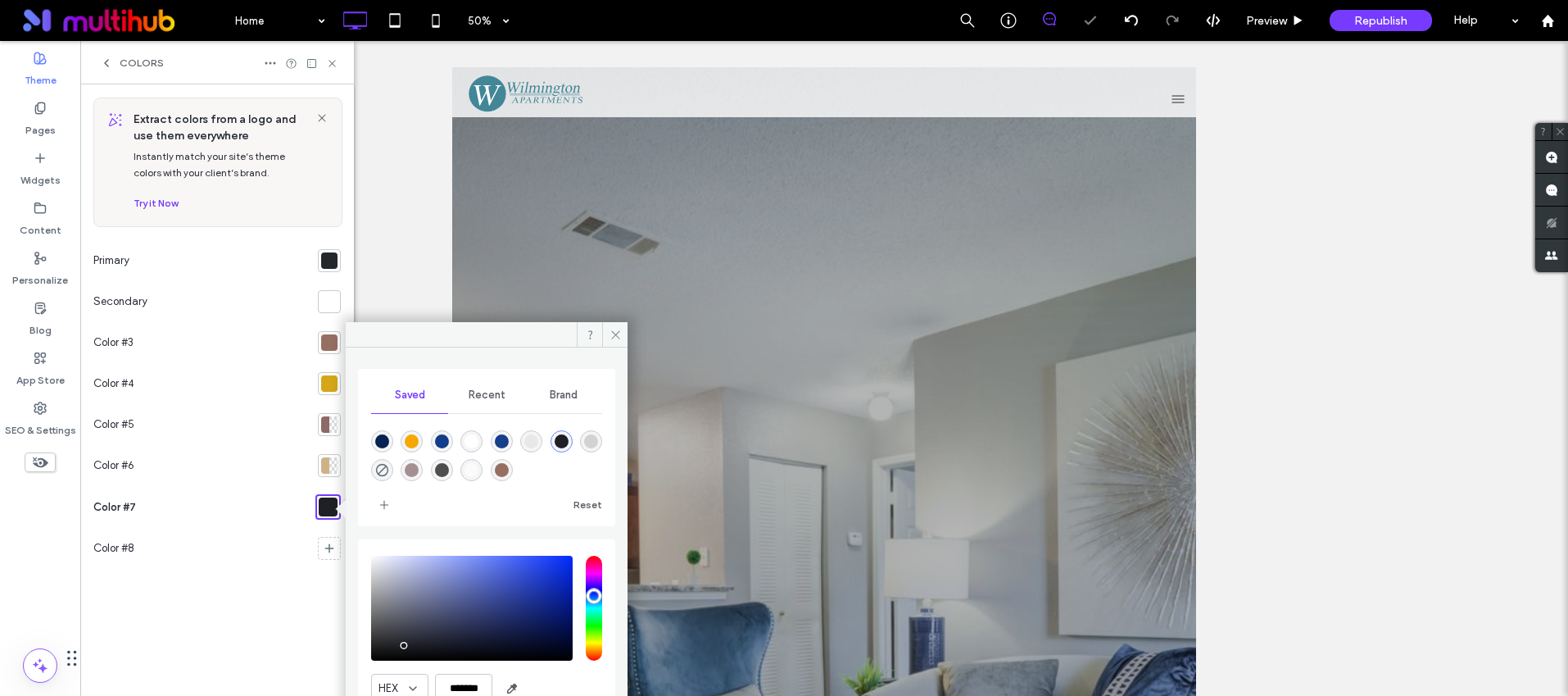
click at [331, 261] on div at bounding box center [328, 260] width 16 height 16
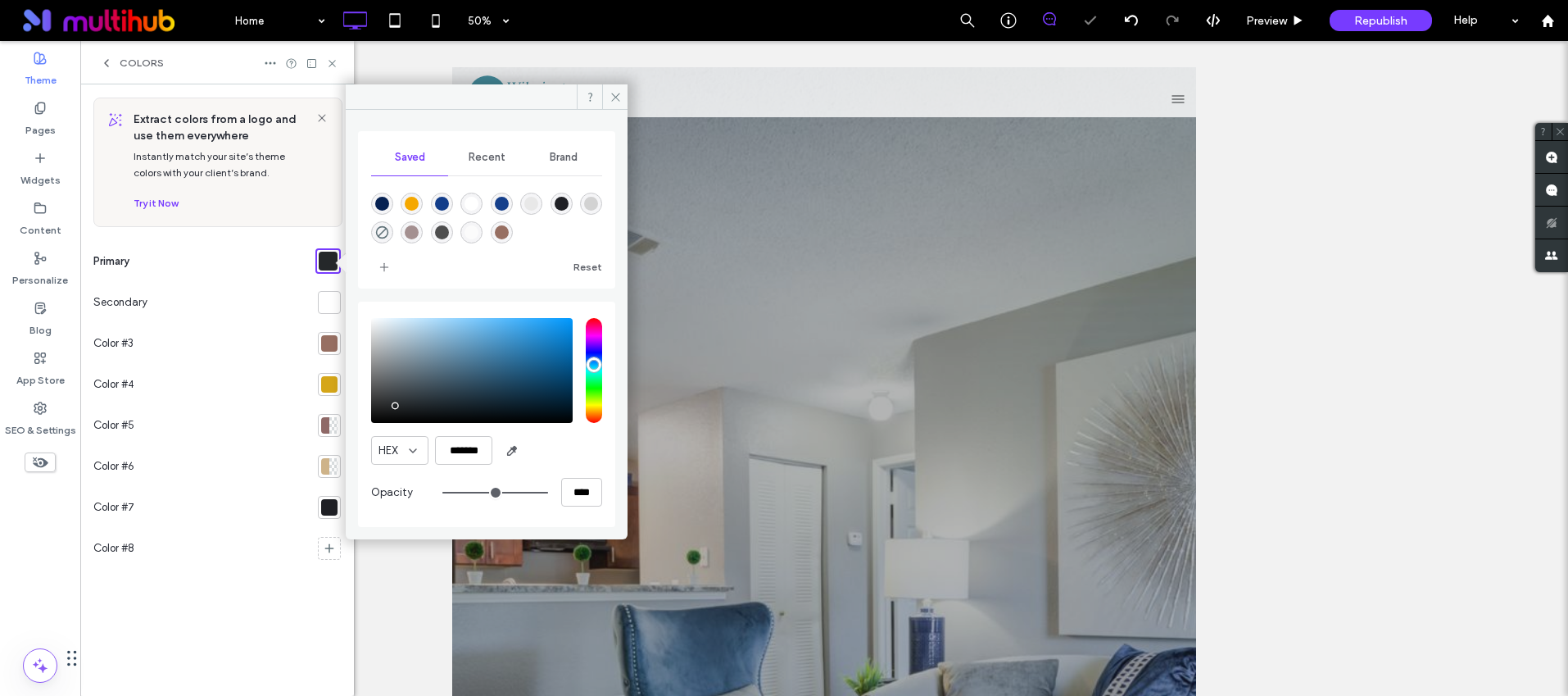
click at [569, 192] on div at bounding box center [561, 203] width 22 height 22
click at [567, 197] on div "rgba(31,32,37,1)" at bounding box center [561, 204] width 14 height 14
type input "*******"
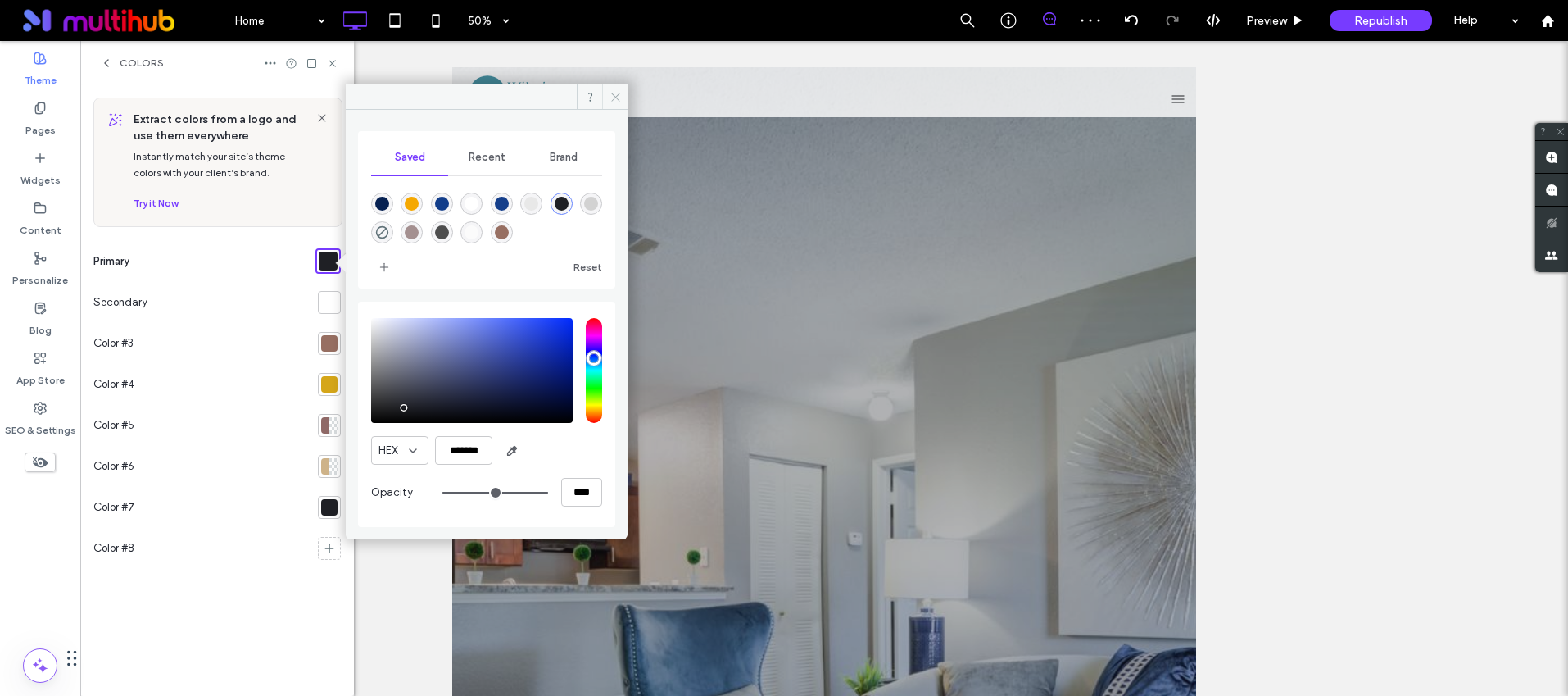
click at [614, 100] on icon at bounding box center [615, 97] width 13 height 13
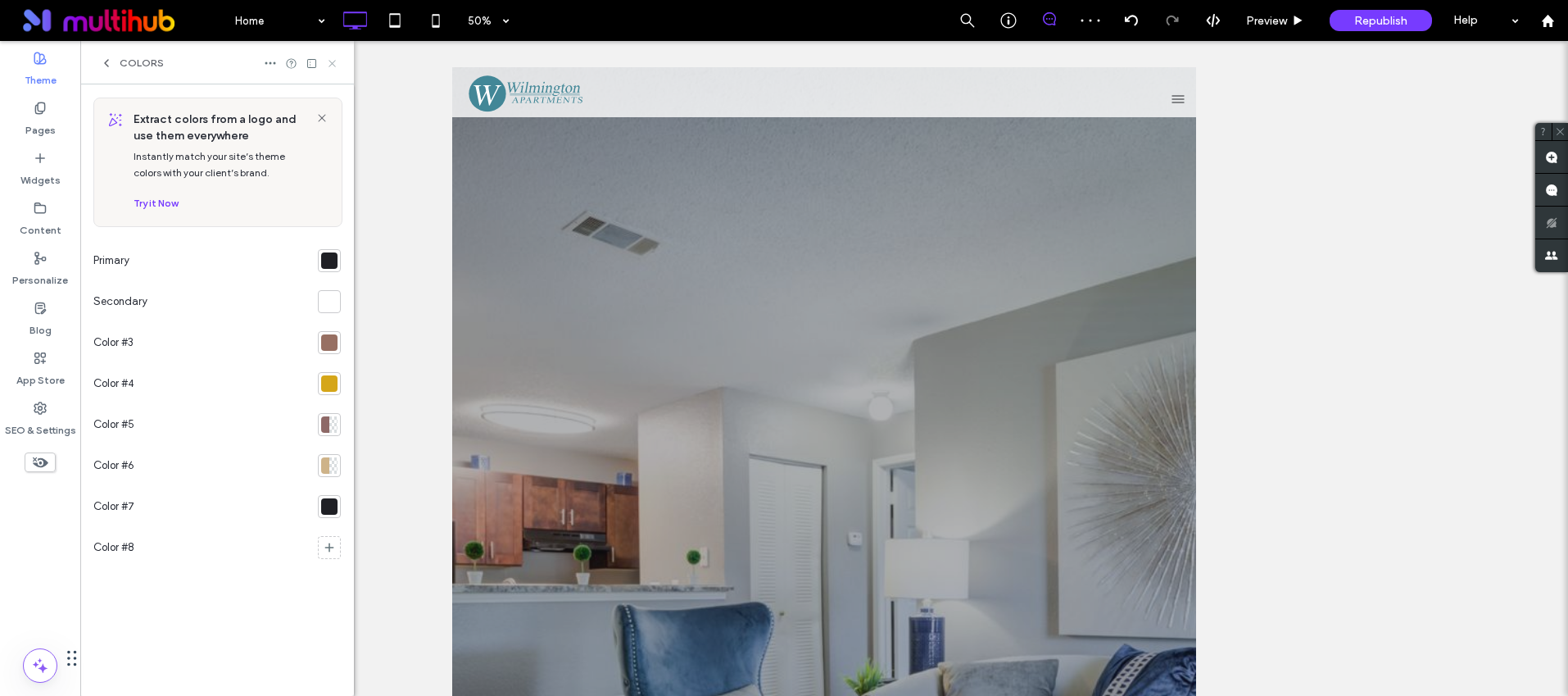
click at [331, 63] on icon at bounding box center [332, 63] width 13 height 13
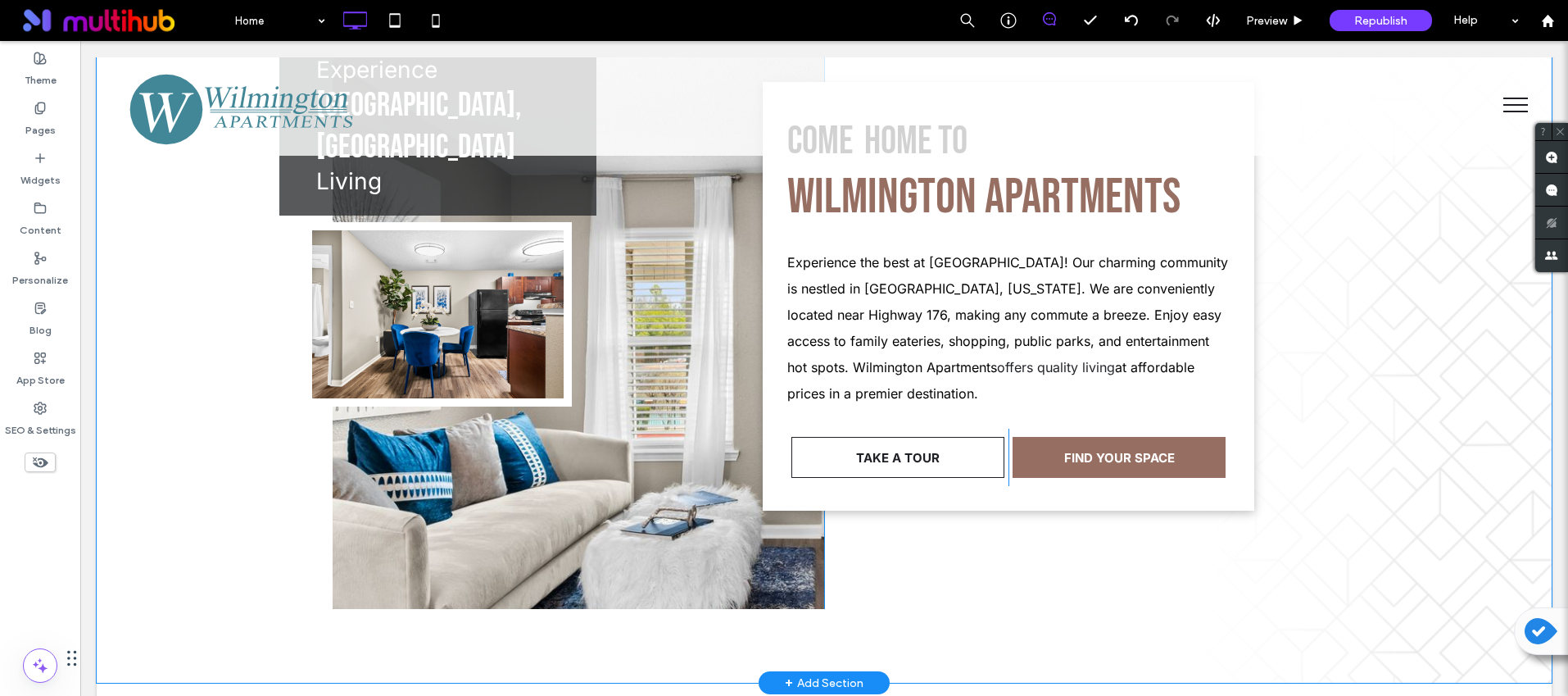
scroll to position [734, 0]
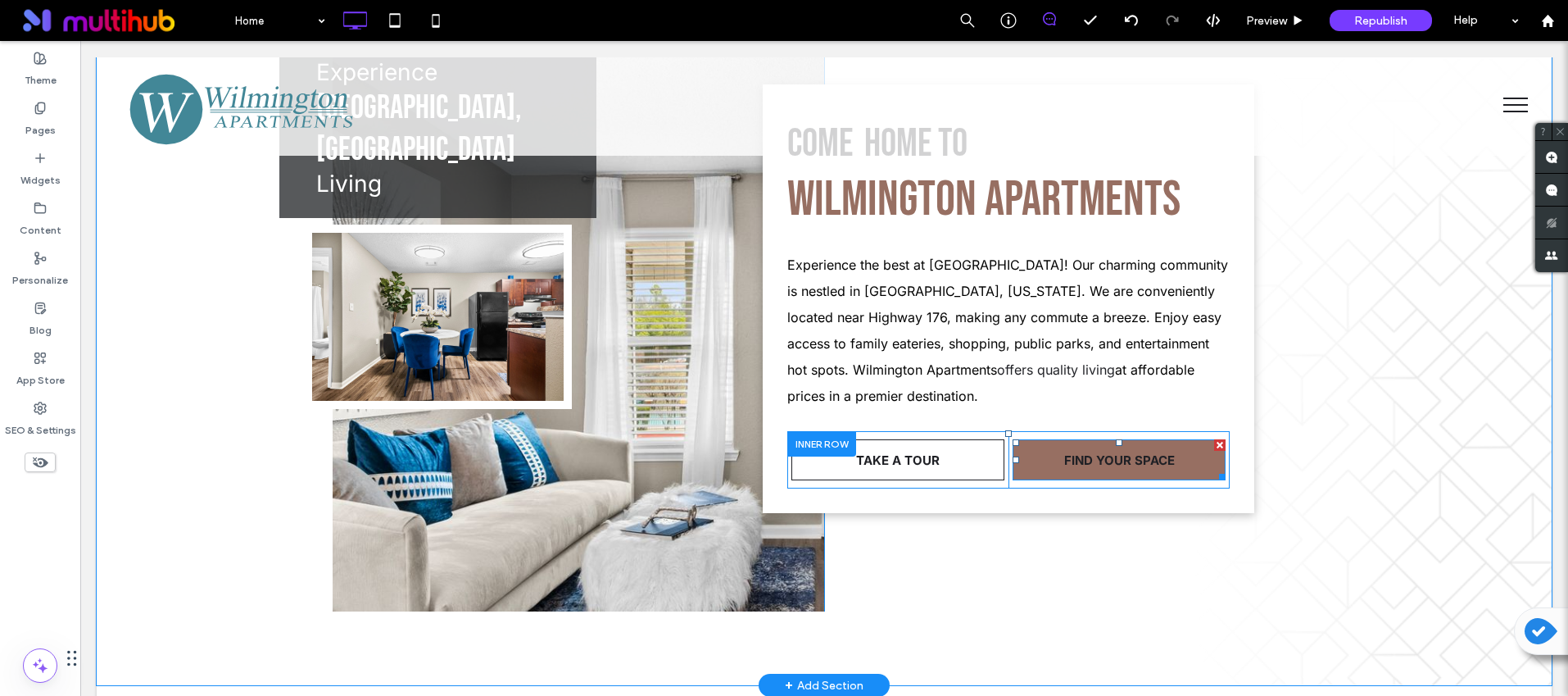
click at [1111, 460] on span "FIND YOUR SPACE" at bounding box center [1120, 460] width 110 height 32
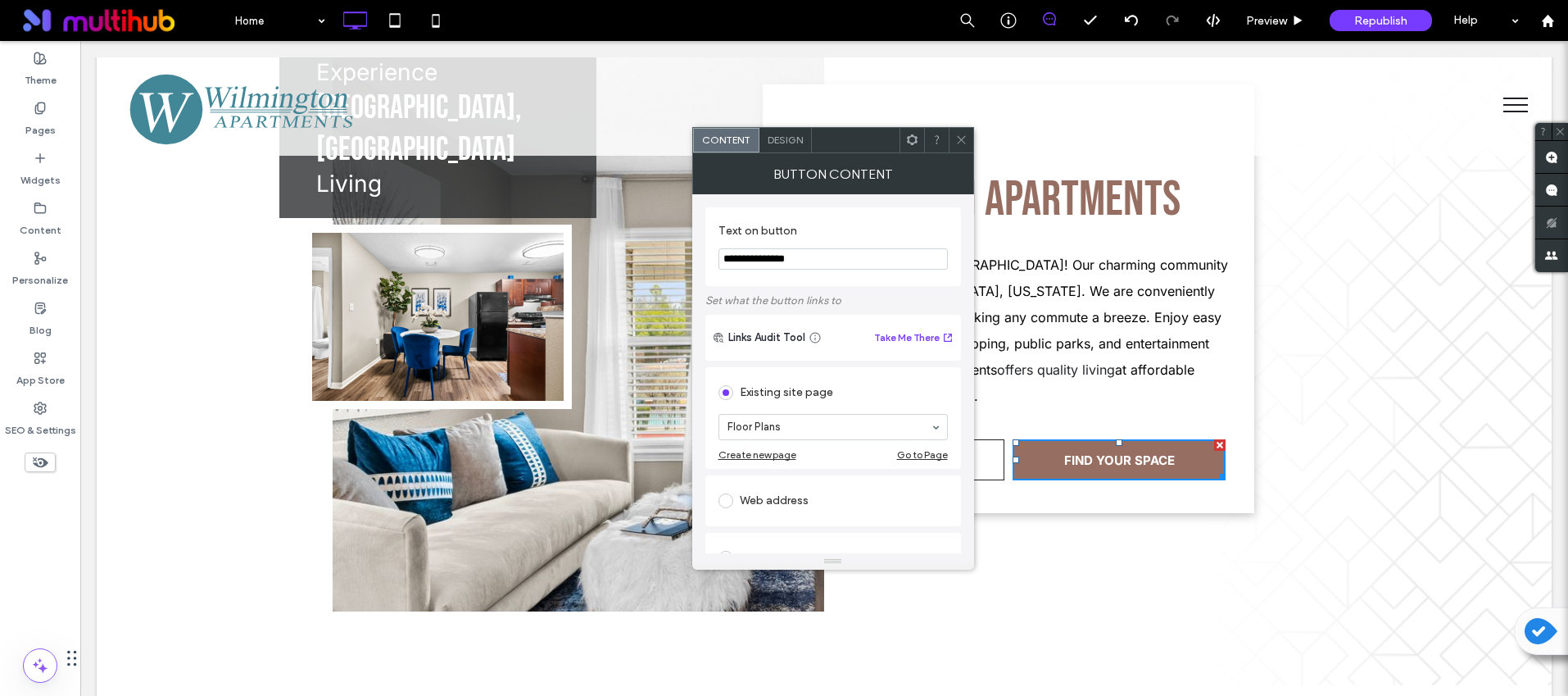
click at [784, 138] on span "Design" at bounding box center [785, 139] width 35 height 13
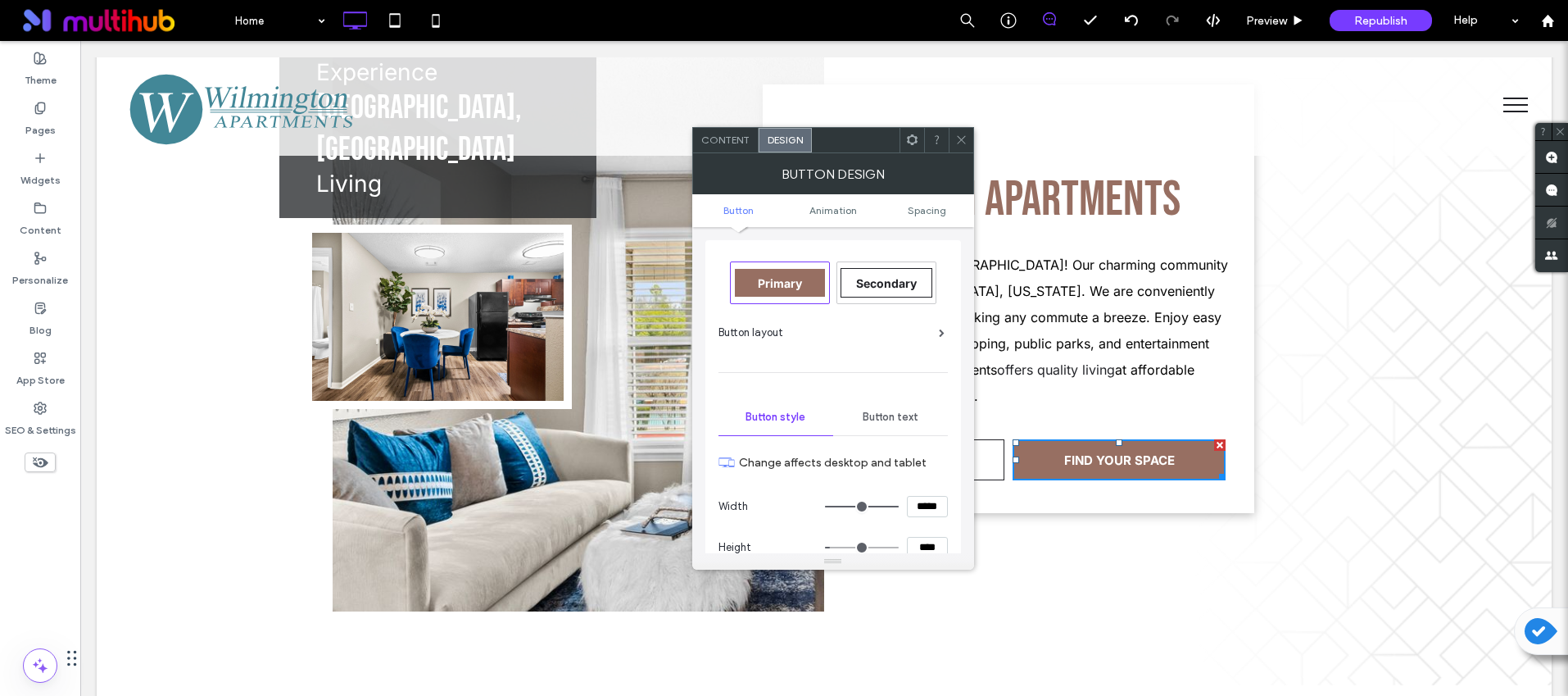
click at [790, 276] on span "Primary" at bounding box center [780, 283] width 44 height 14
click at [956, 142] on icon at bounding box center [961, 139] width 13 height 13
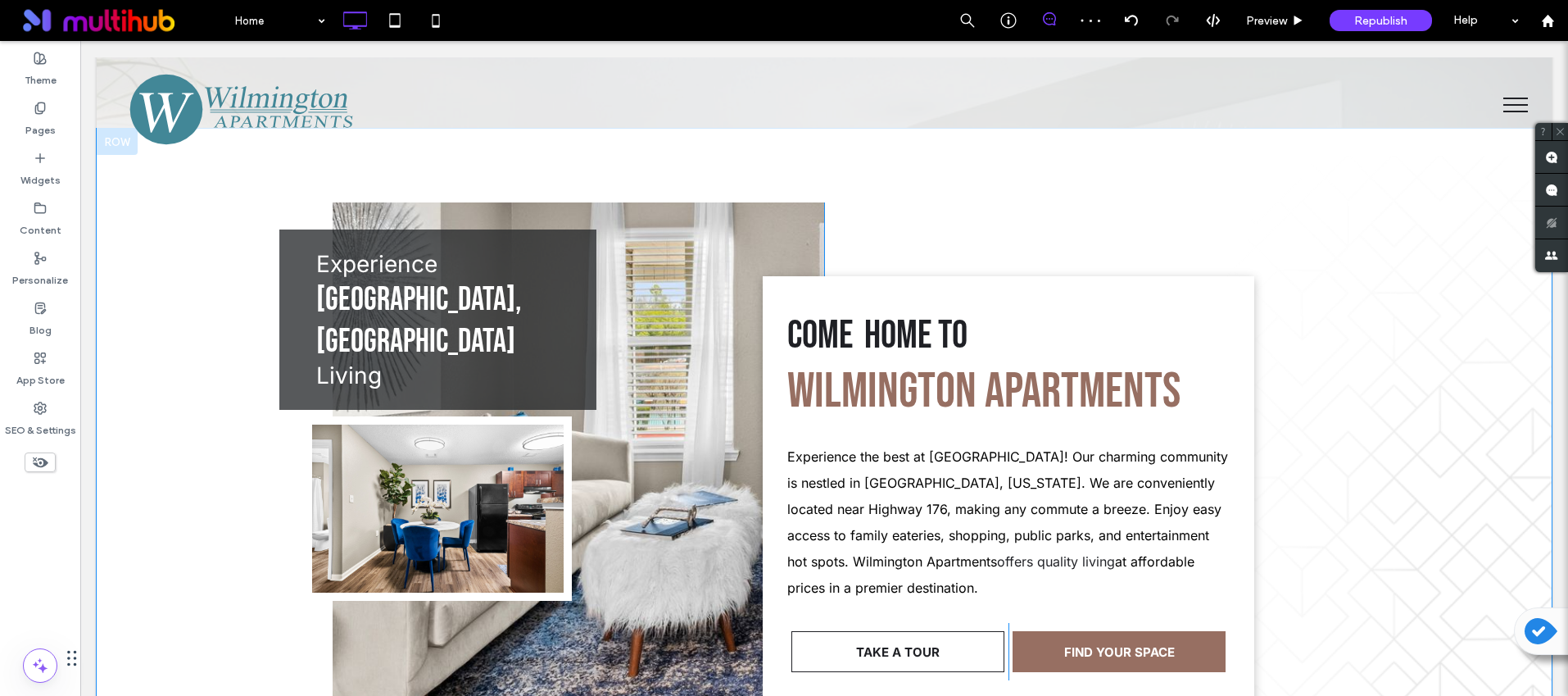
scroll to position [338, 0]
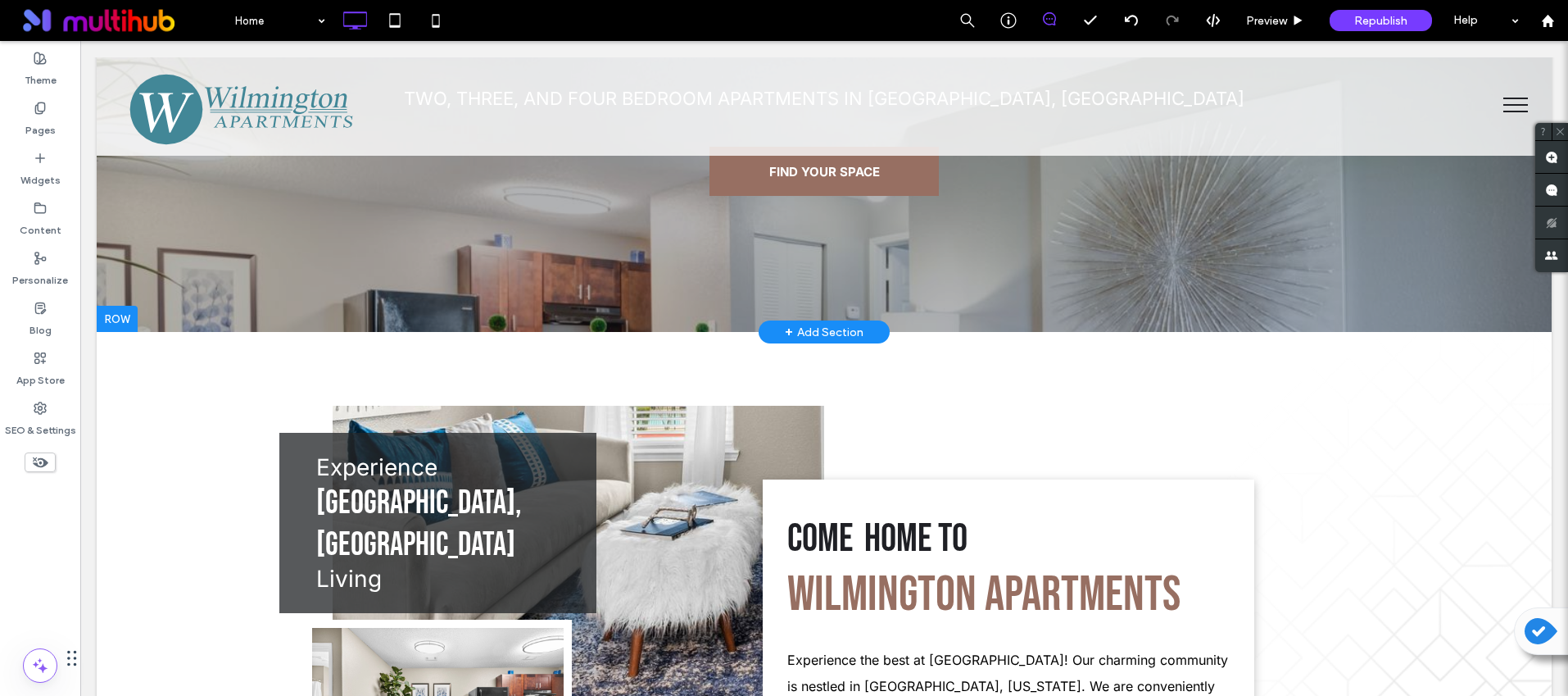
click at [811, 335] on div "+ Add Section" at bounding box center [823, 332] width 78 height 18
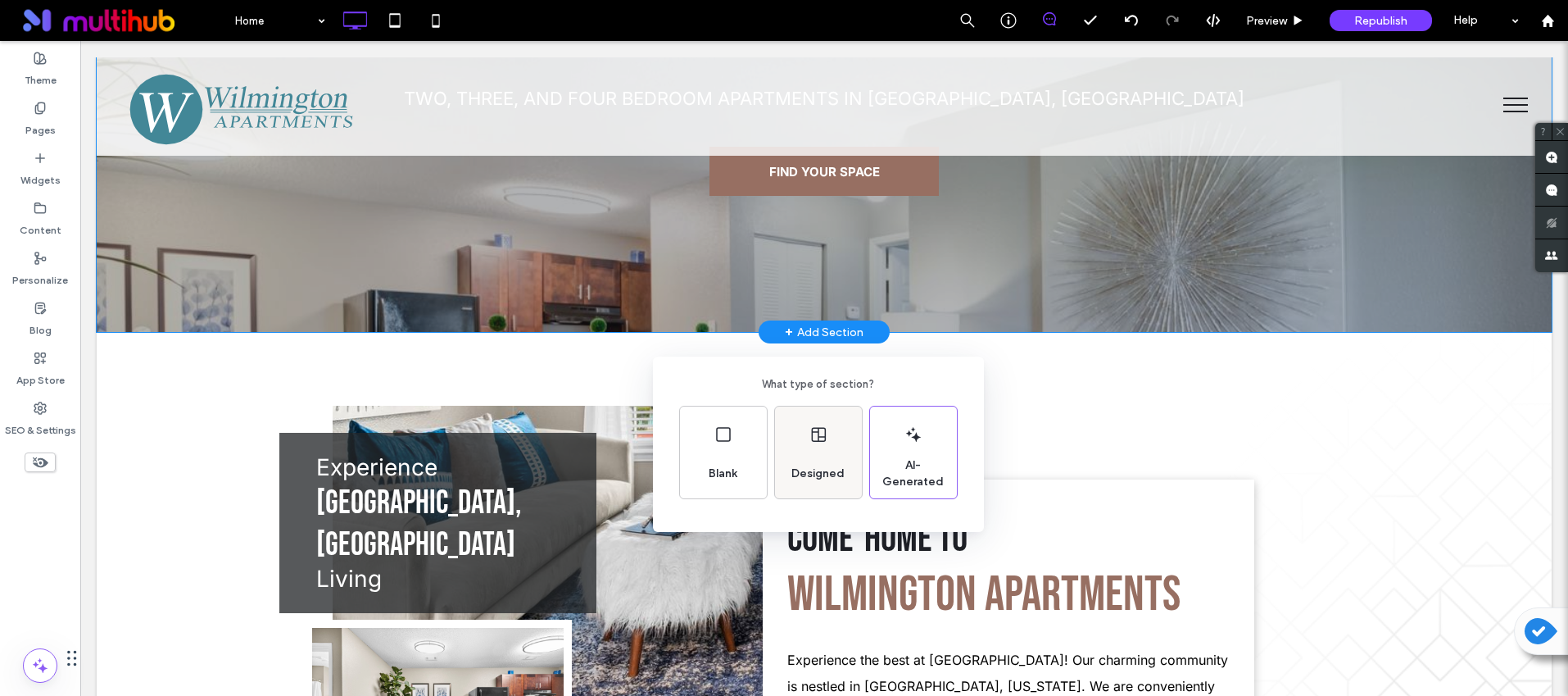
click at [829, 445] on div "Designed" at bounding box center [818, 452] width 87 height 92
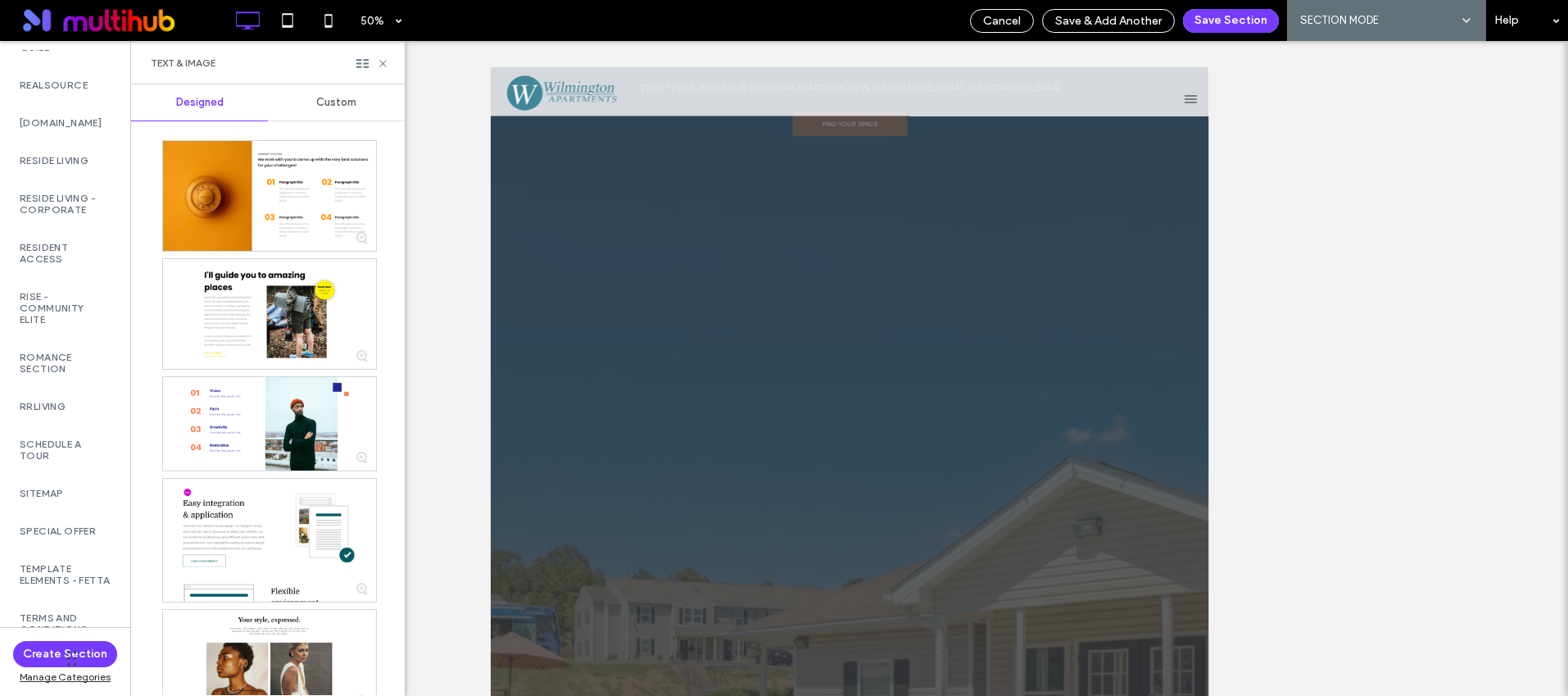
scroll to position [3972, 0]
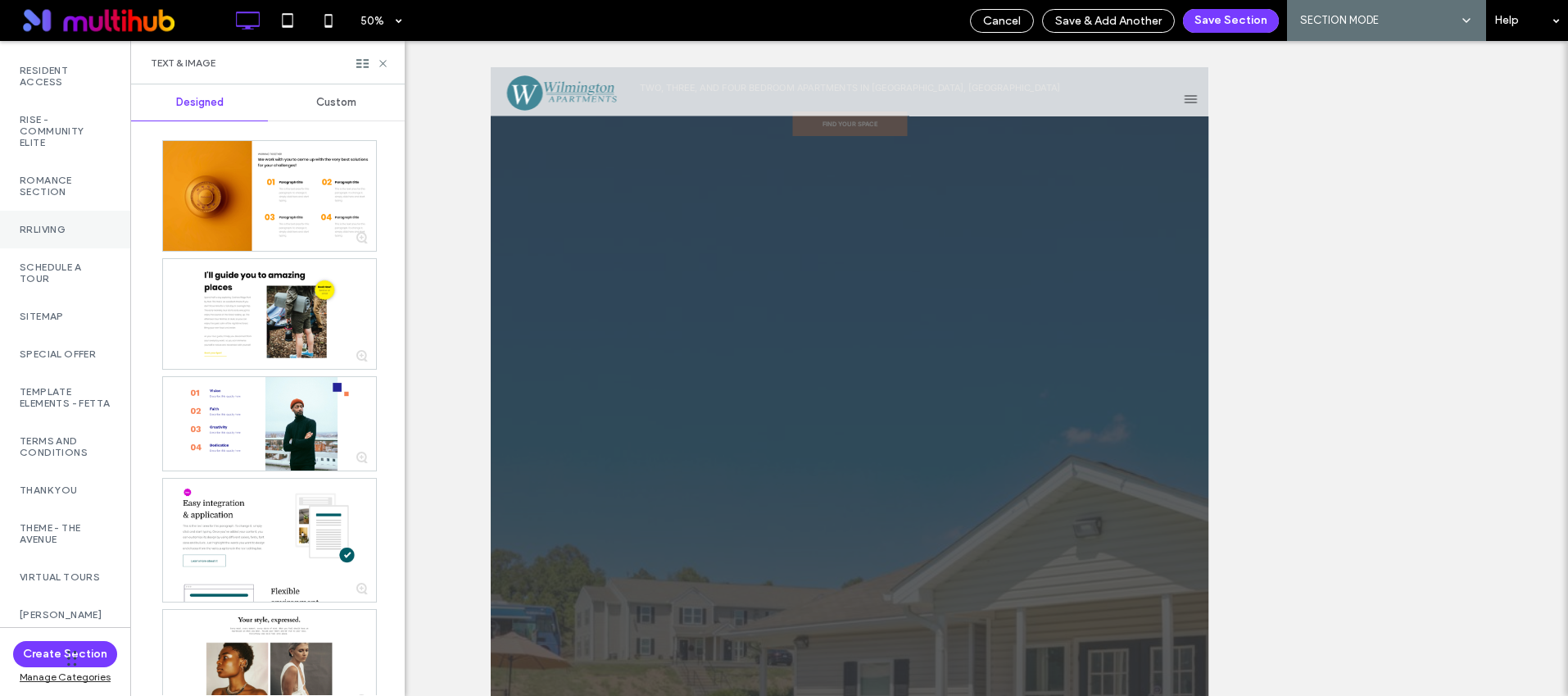
click at [61, 235] on label "RRLiving" at bounding box center [65, 230] width 91 height 12
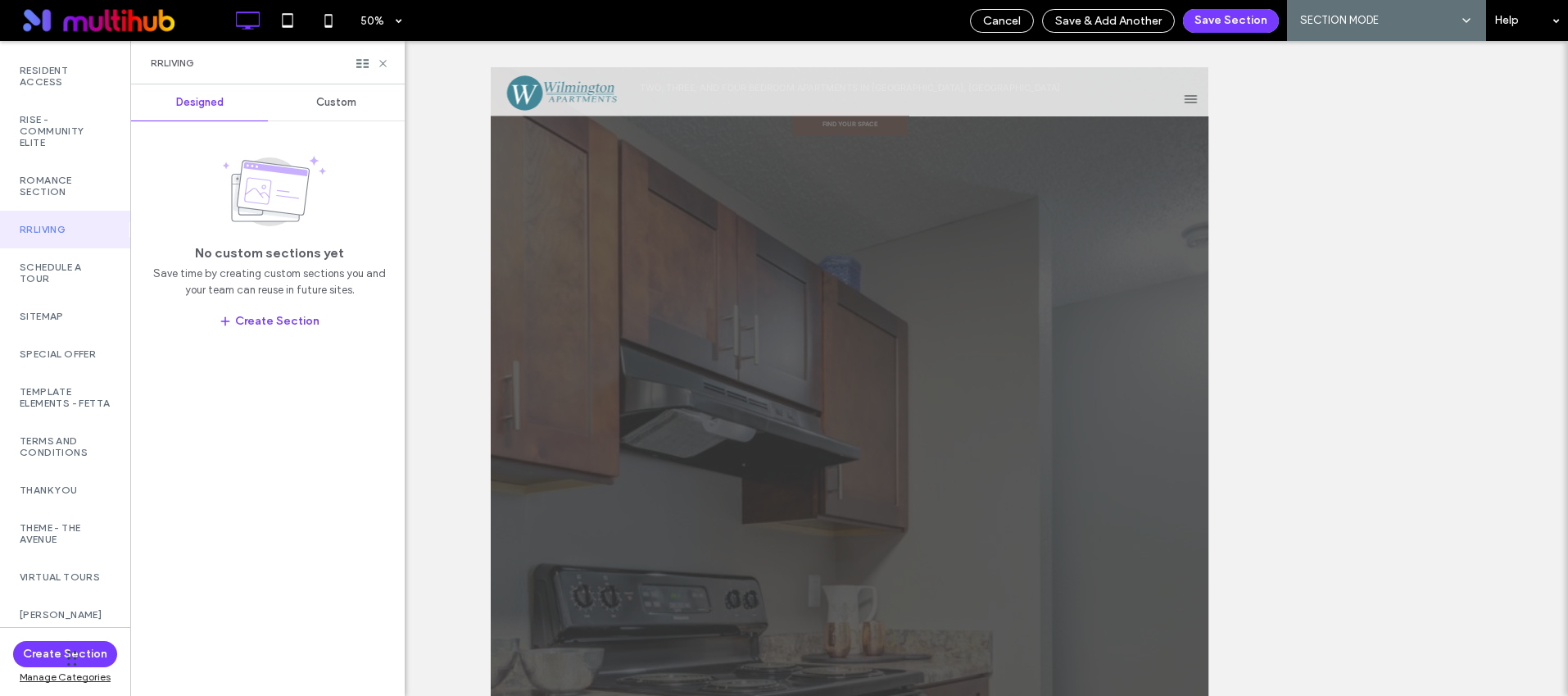
click at [323, 101] on span "Custom" at bounding box center [336, 102] width 41 height 14
click at [324, 100] on span "Custom" at bounding box center [336, 102] width 41 height 14
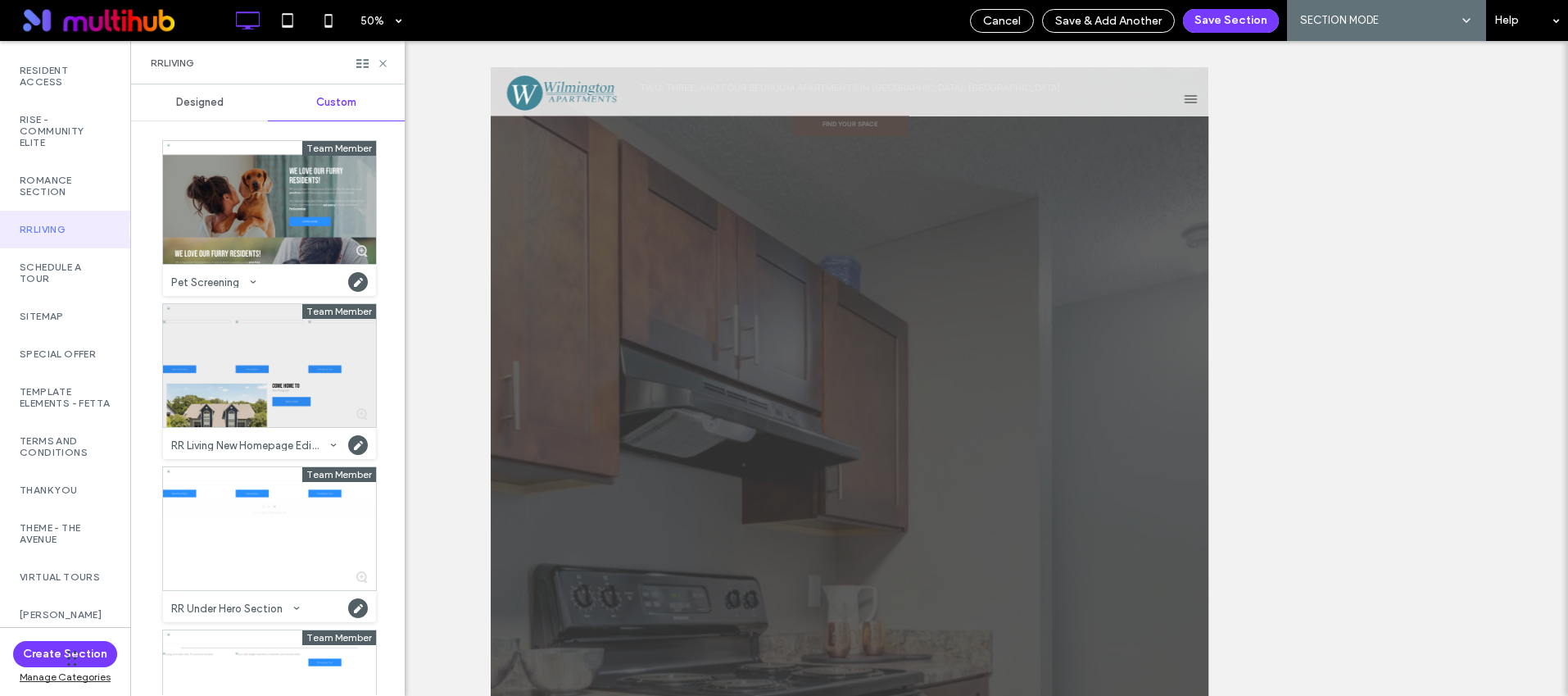
click at [285, 371] on div at bounding box center [270, 365] width 213 height 123
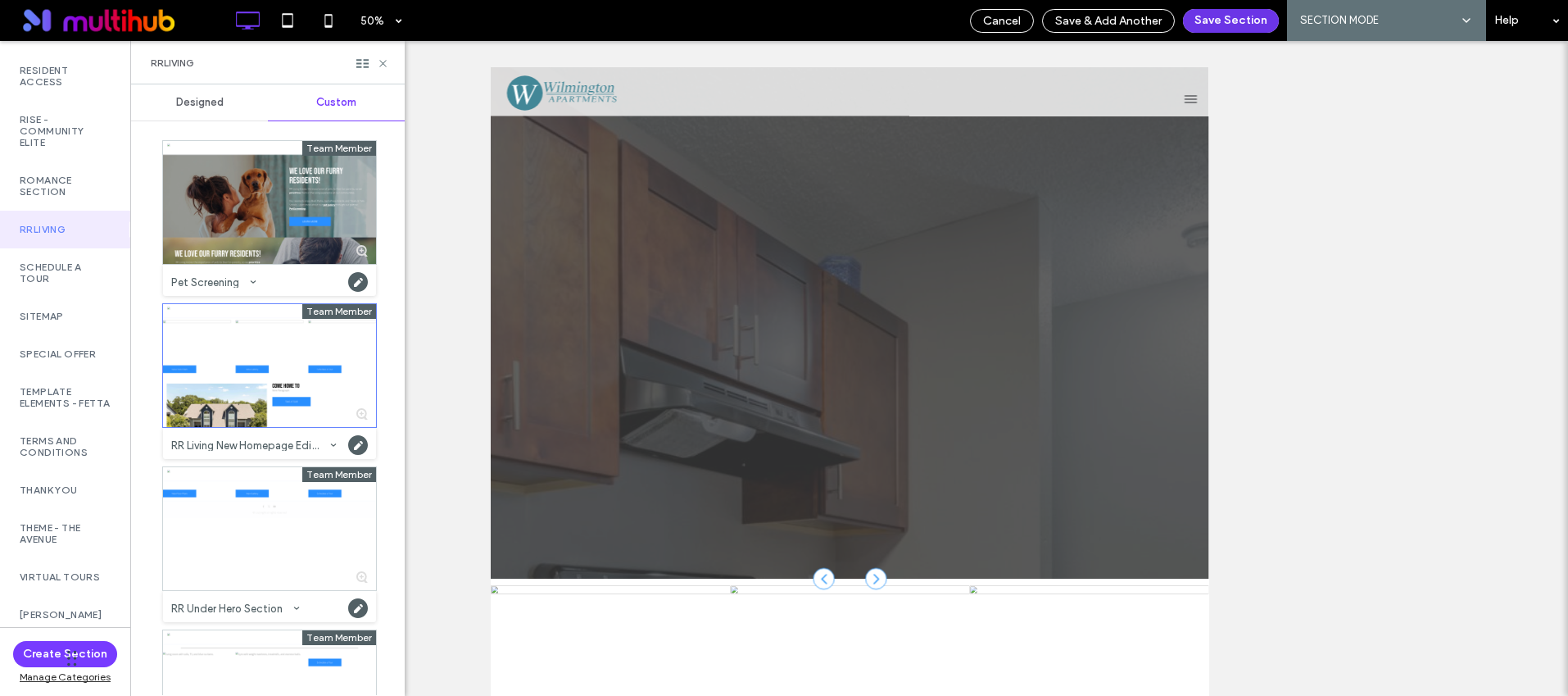
click at [1201, 23] on button "Save Section" at bounding box center [1231, 20] width 96 height 24
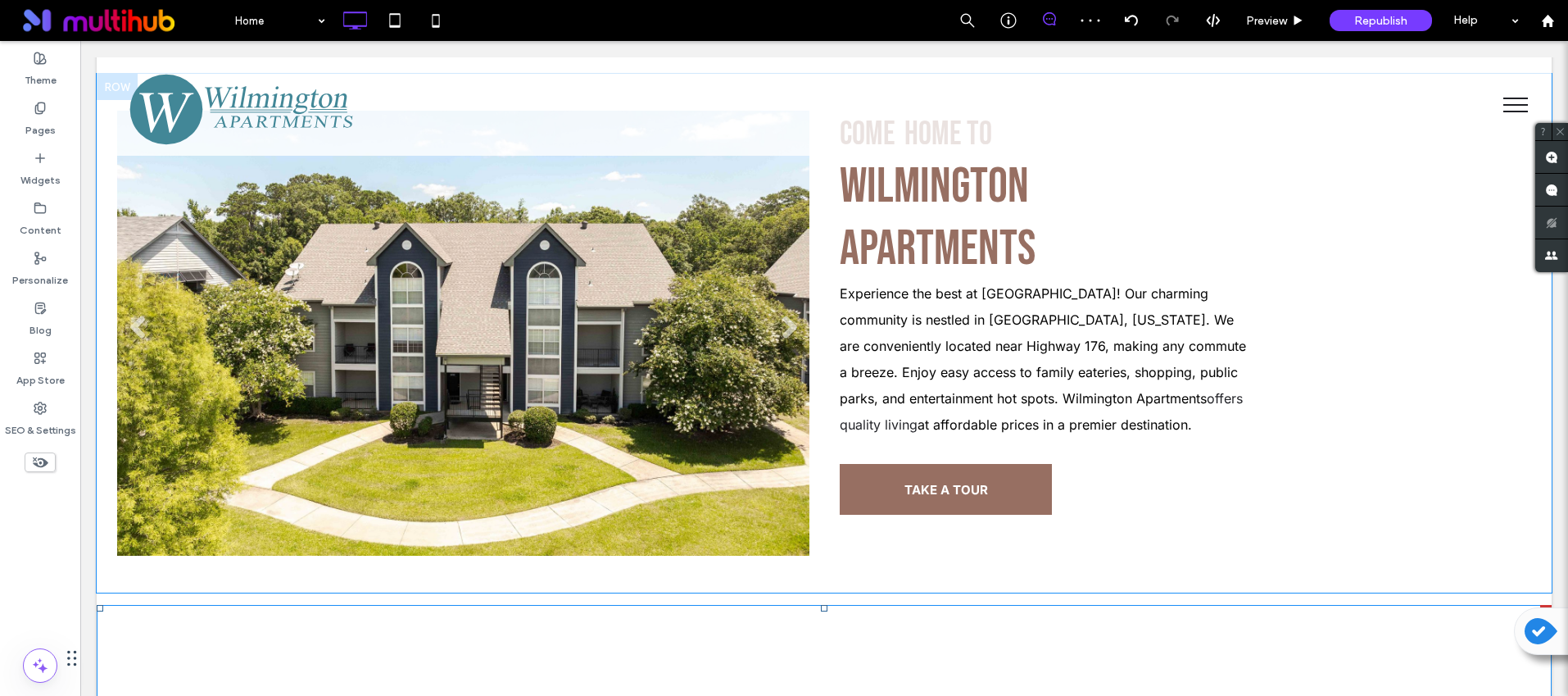
scroll to position [364, 0]
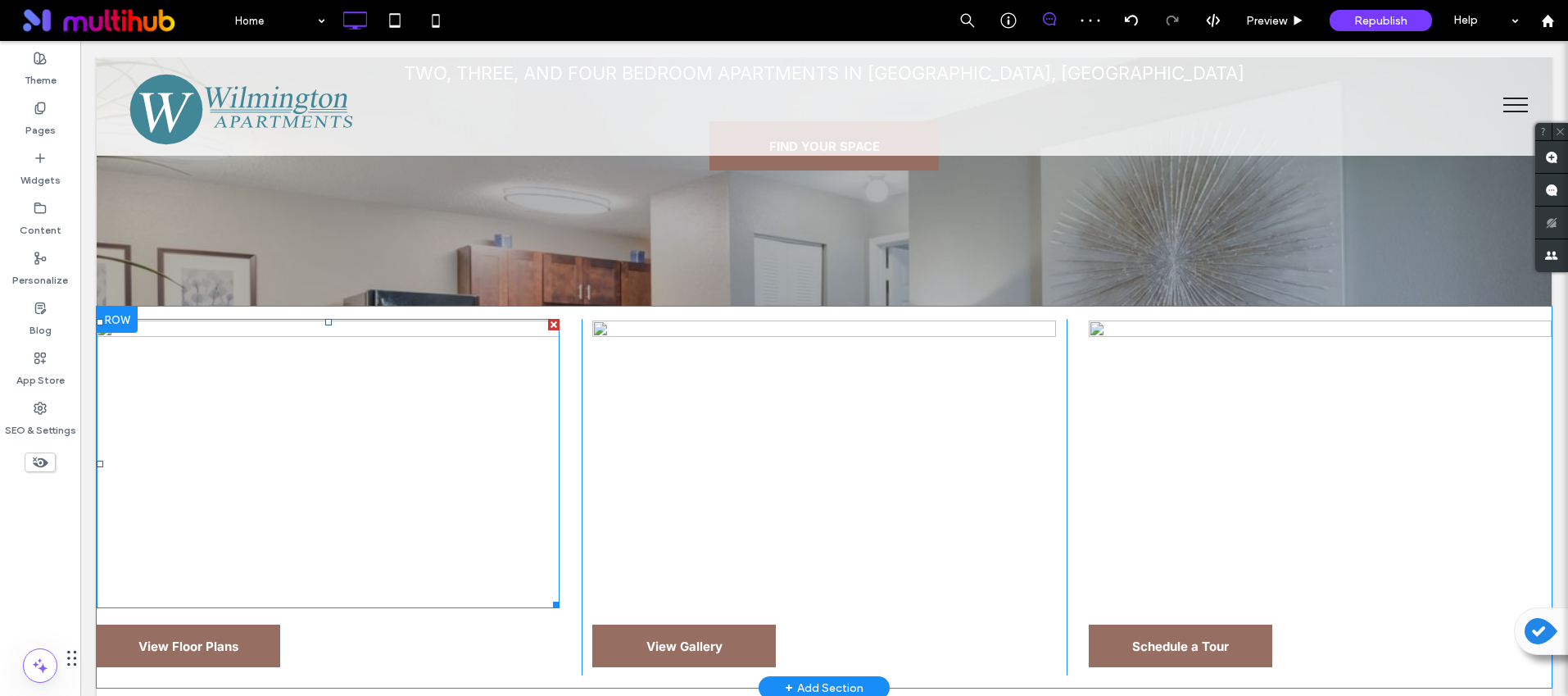
click at [459, 428] on img at bounding box center [328, 463] width 463 height 289
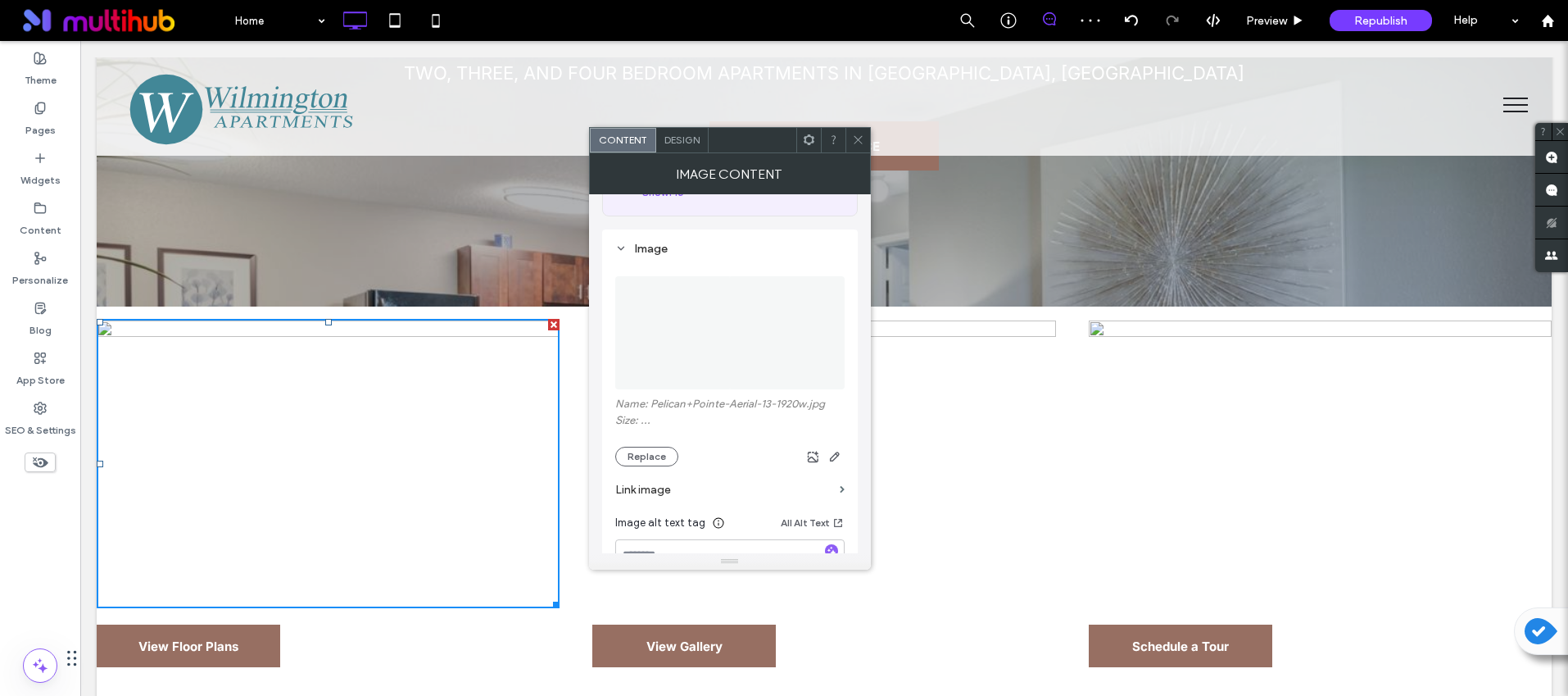
scroll to position [173, 0]
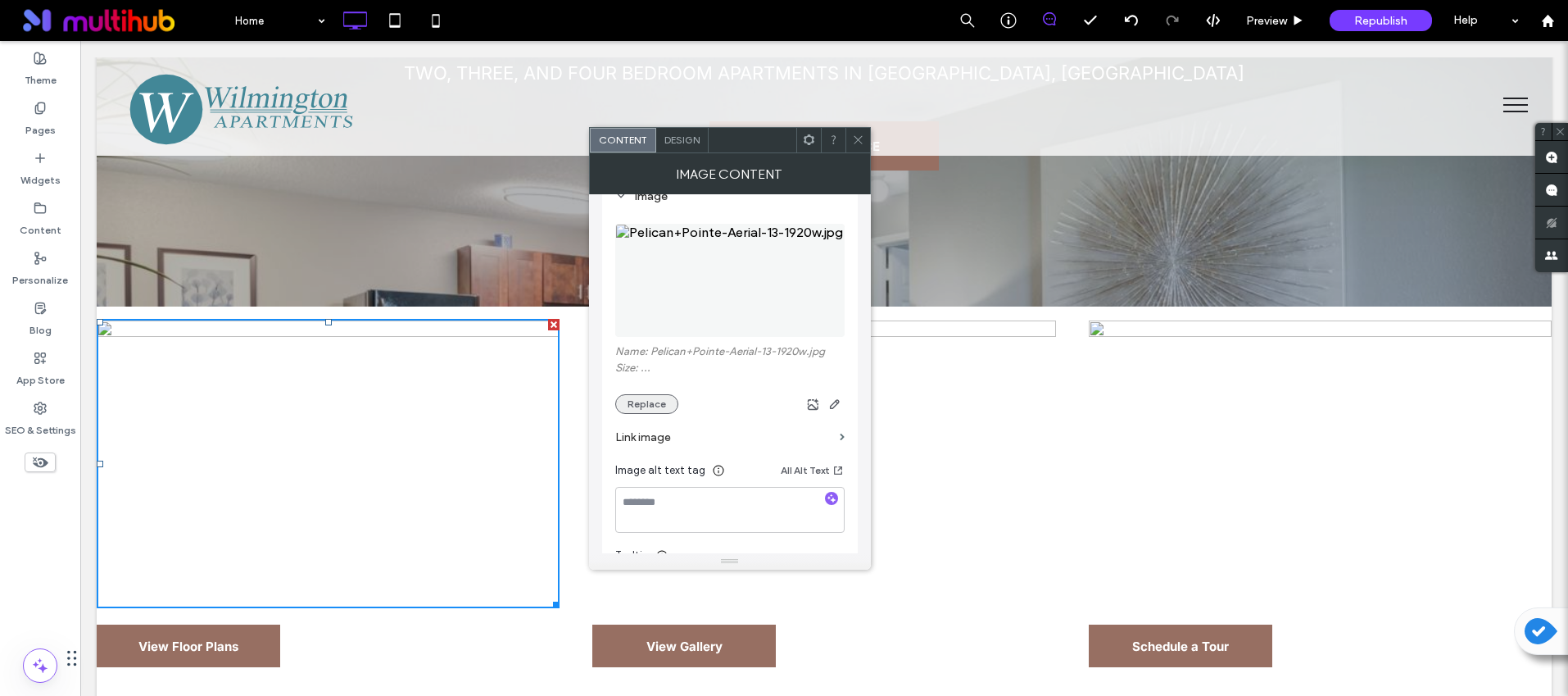
click at [640, 404] on button "Replace" at bounding box center [646, 404] width 63 height 19
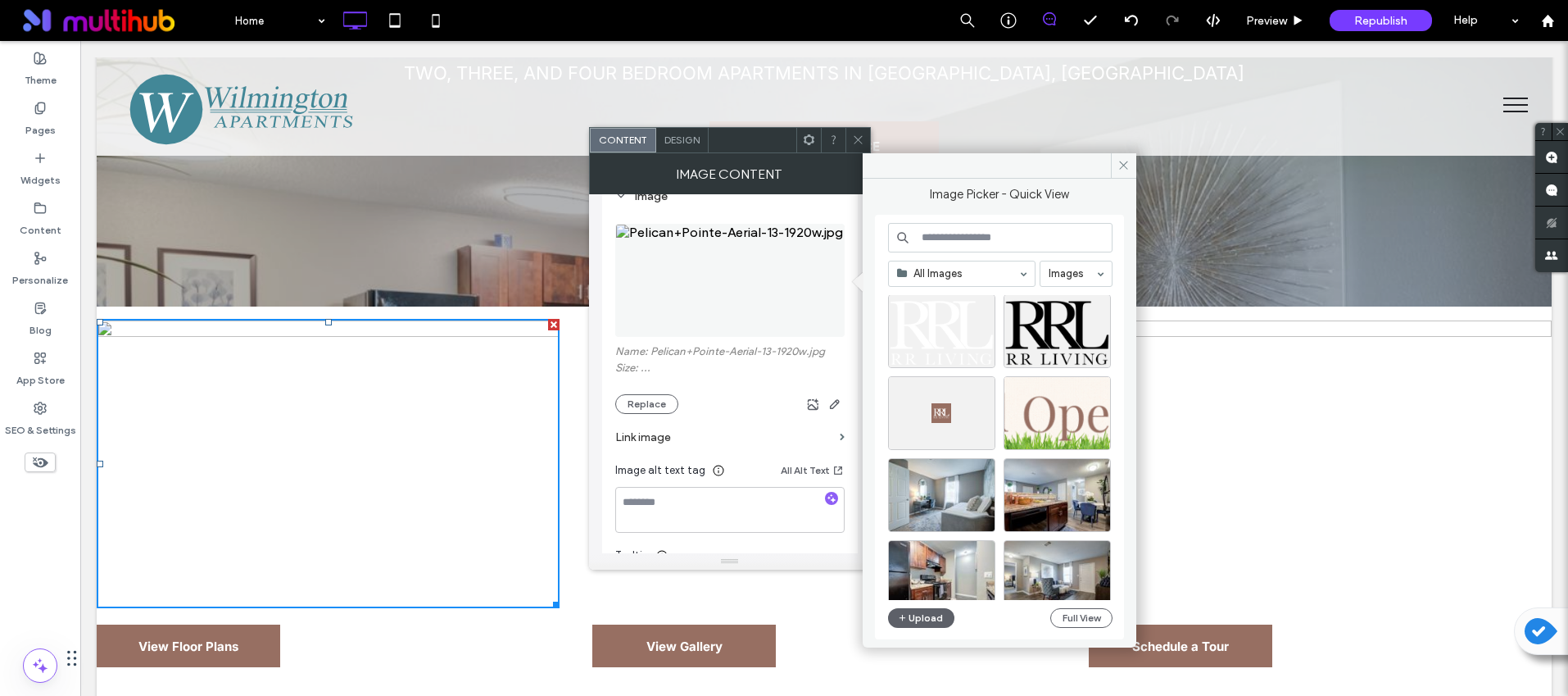
scroll to position [170, 0]
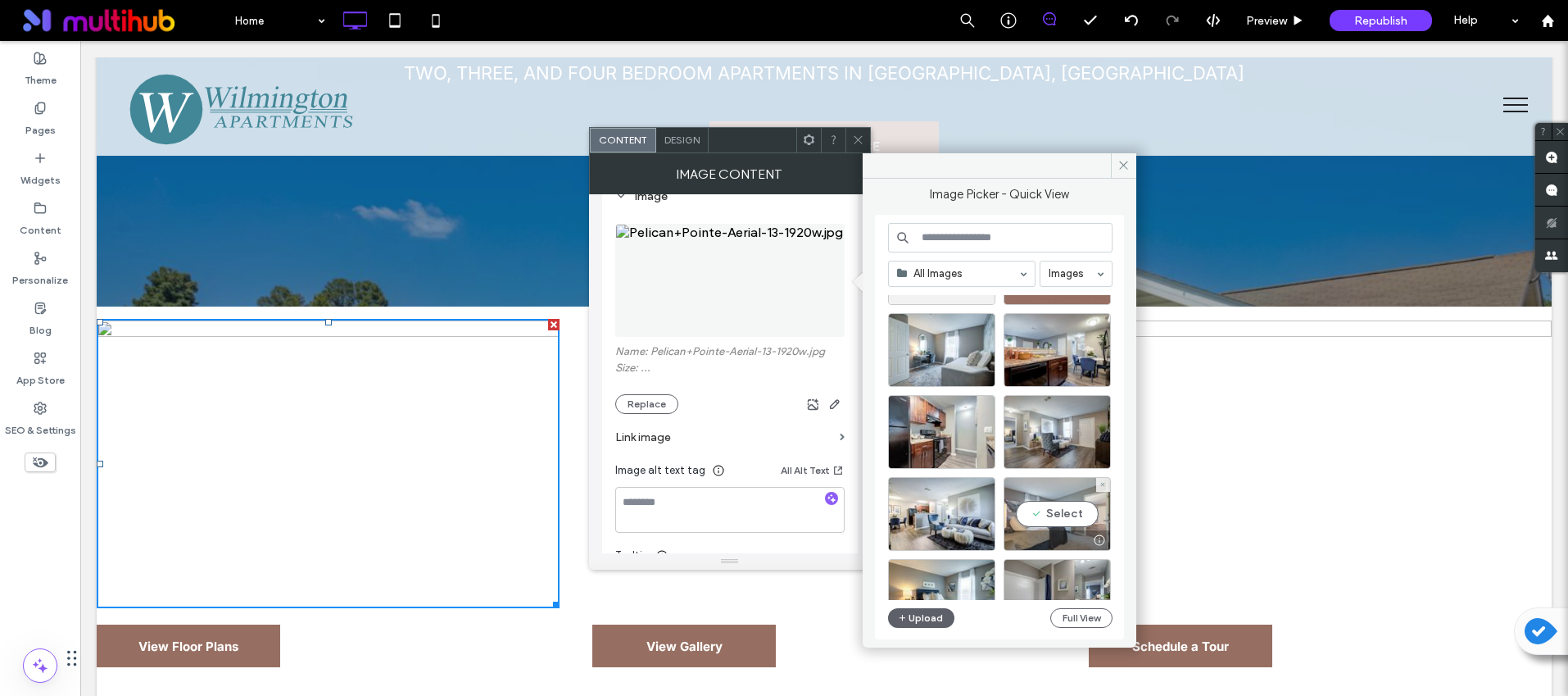
click at [1028, 504] on div "Select" at bounding box center [1057, 514] width 107 height 73
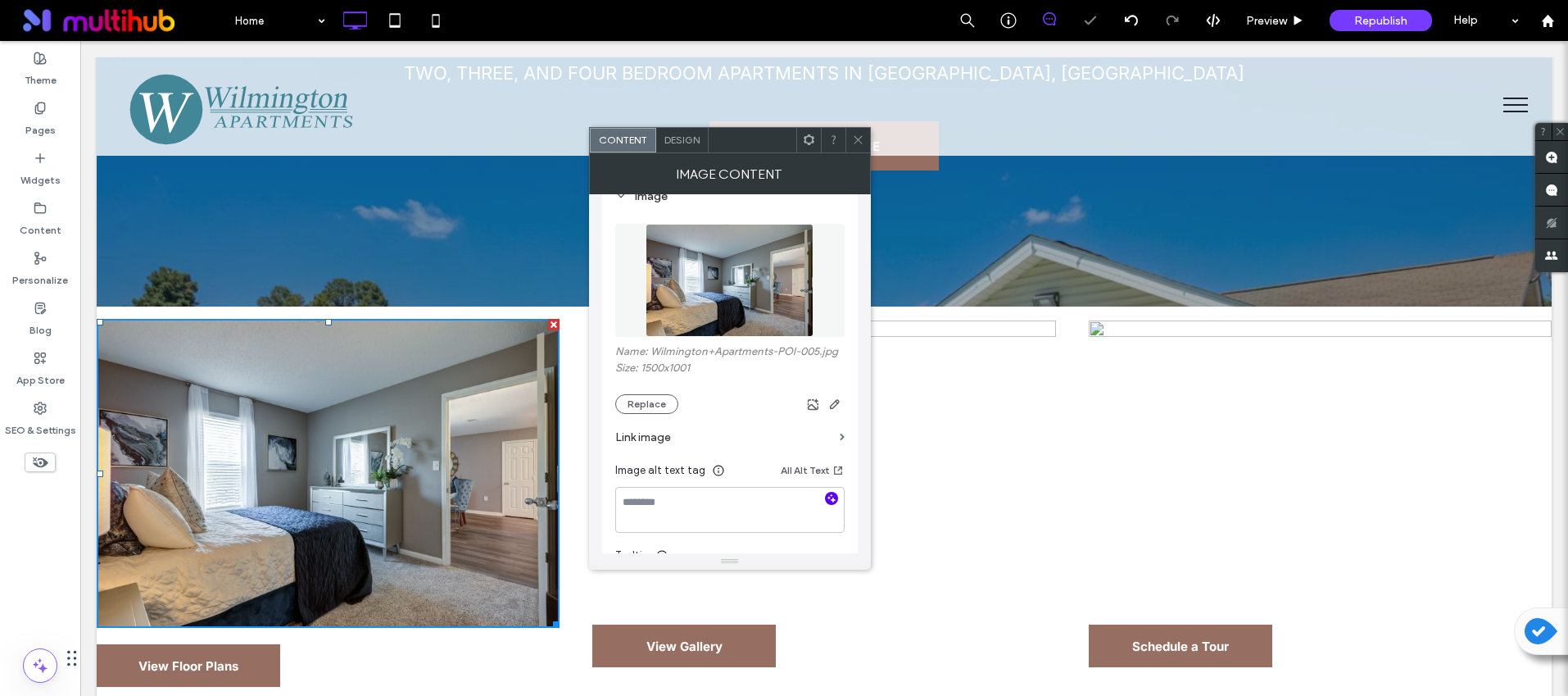
click at [833, 503] on icon "button" at bounding box center [832, 499] width 12 height 12
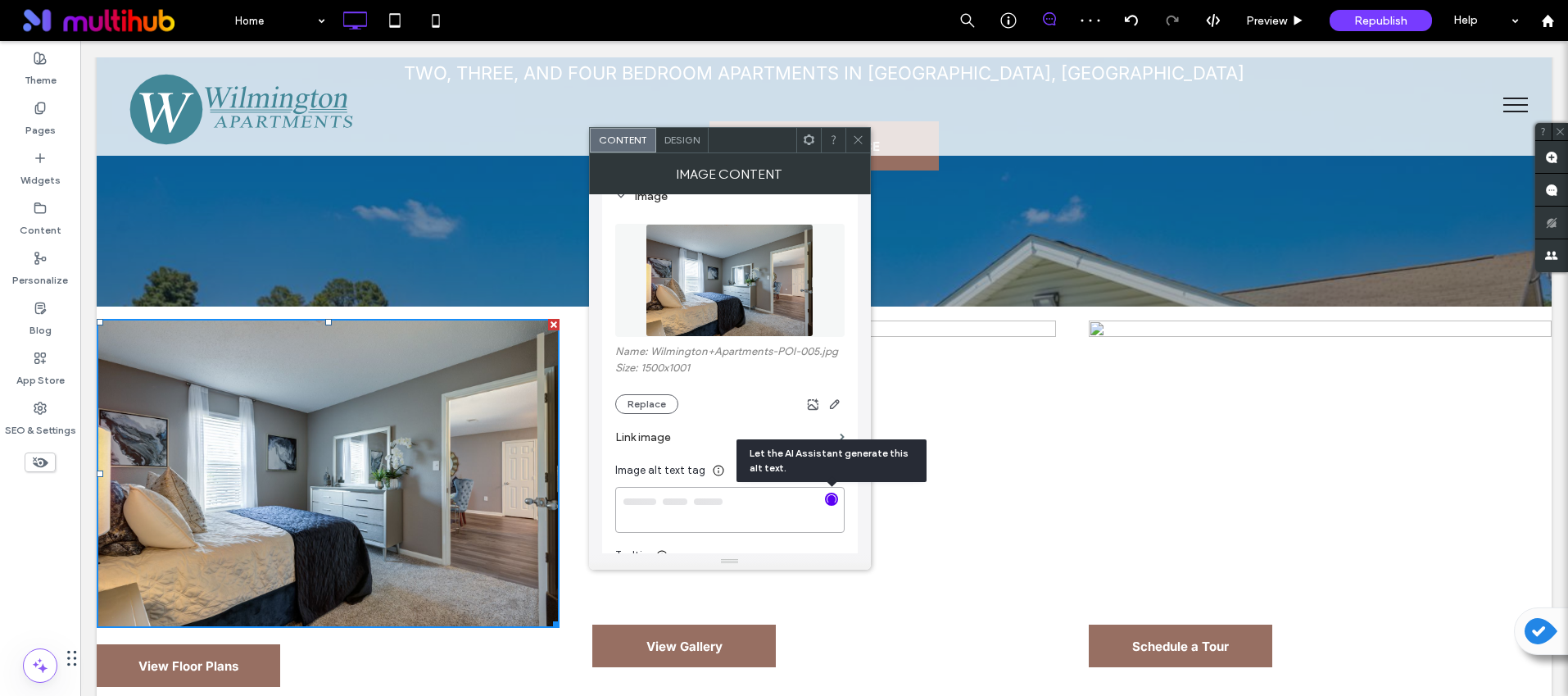
type textarea "**********"
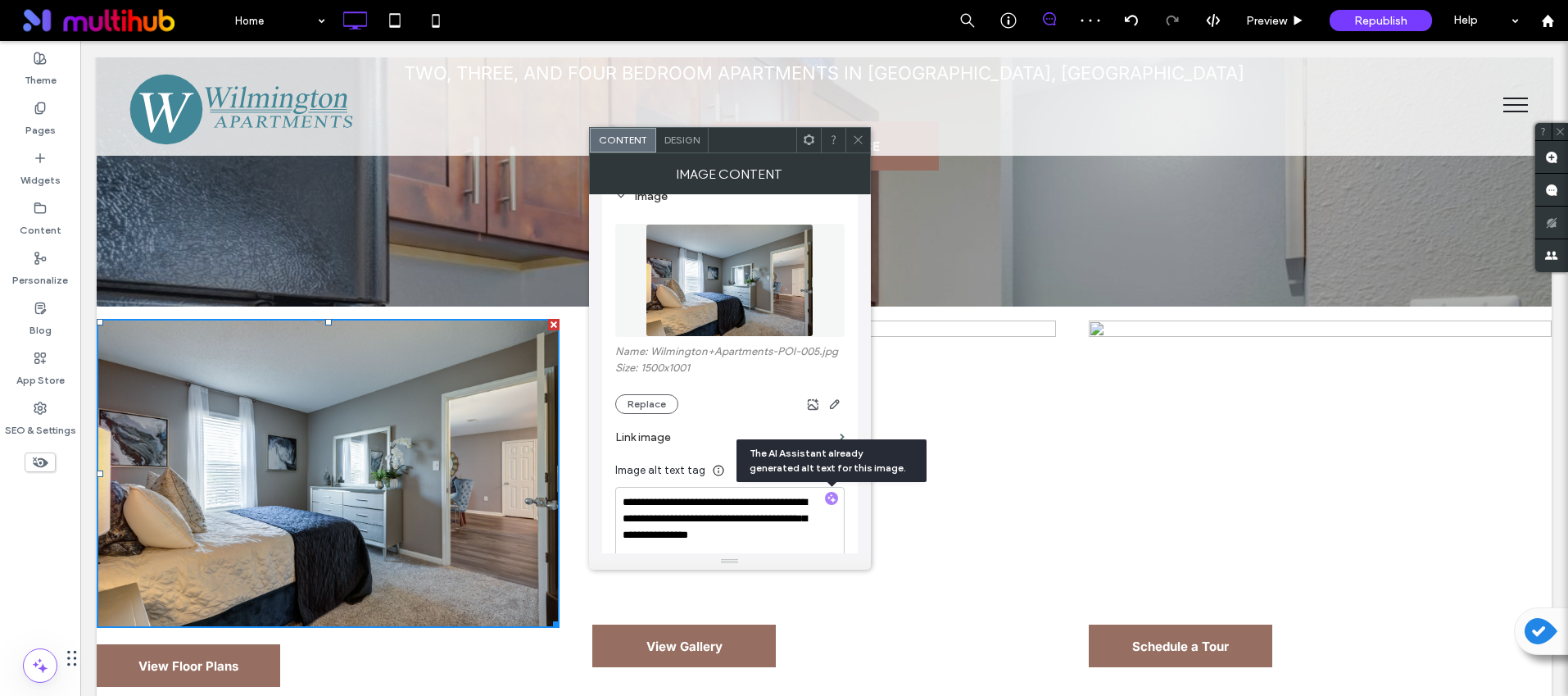
click at [862, 143] on icon at bounding box center [858, 139] width 13 height 13
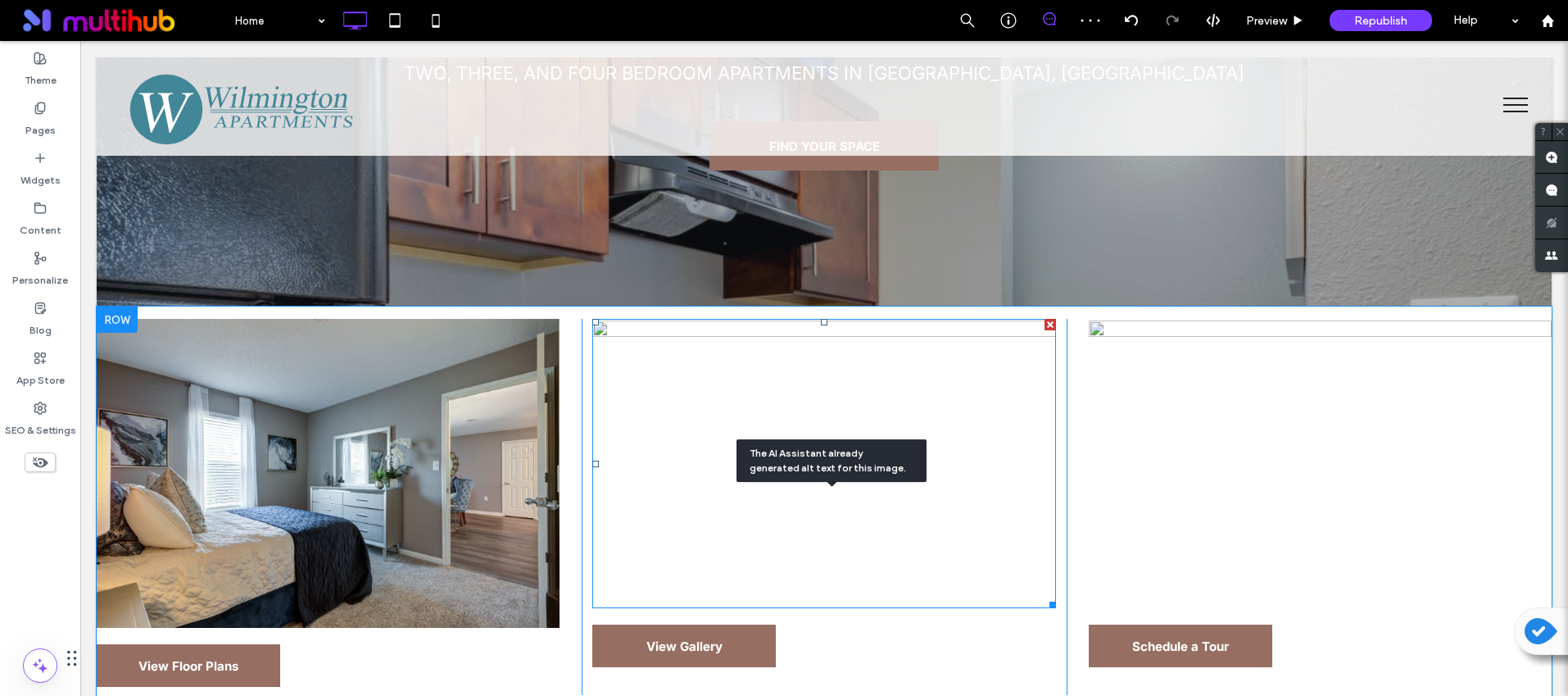
click at [905, 505] on img at bounding box center [823, 463] width 463 height 289
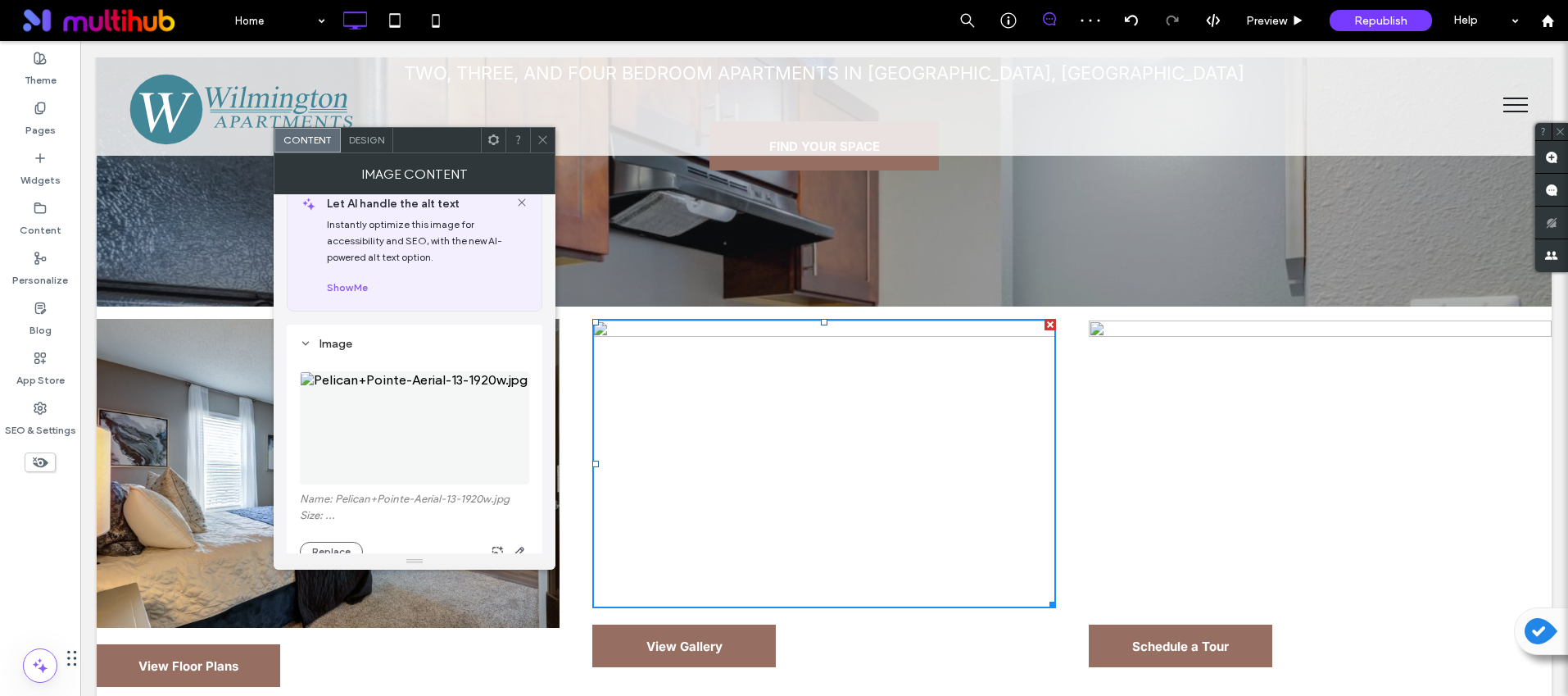
scroll to position [91, 0]
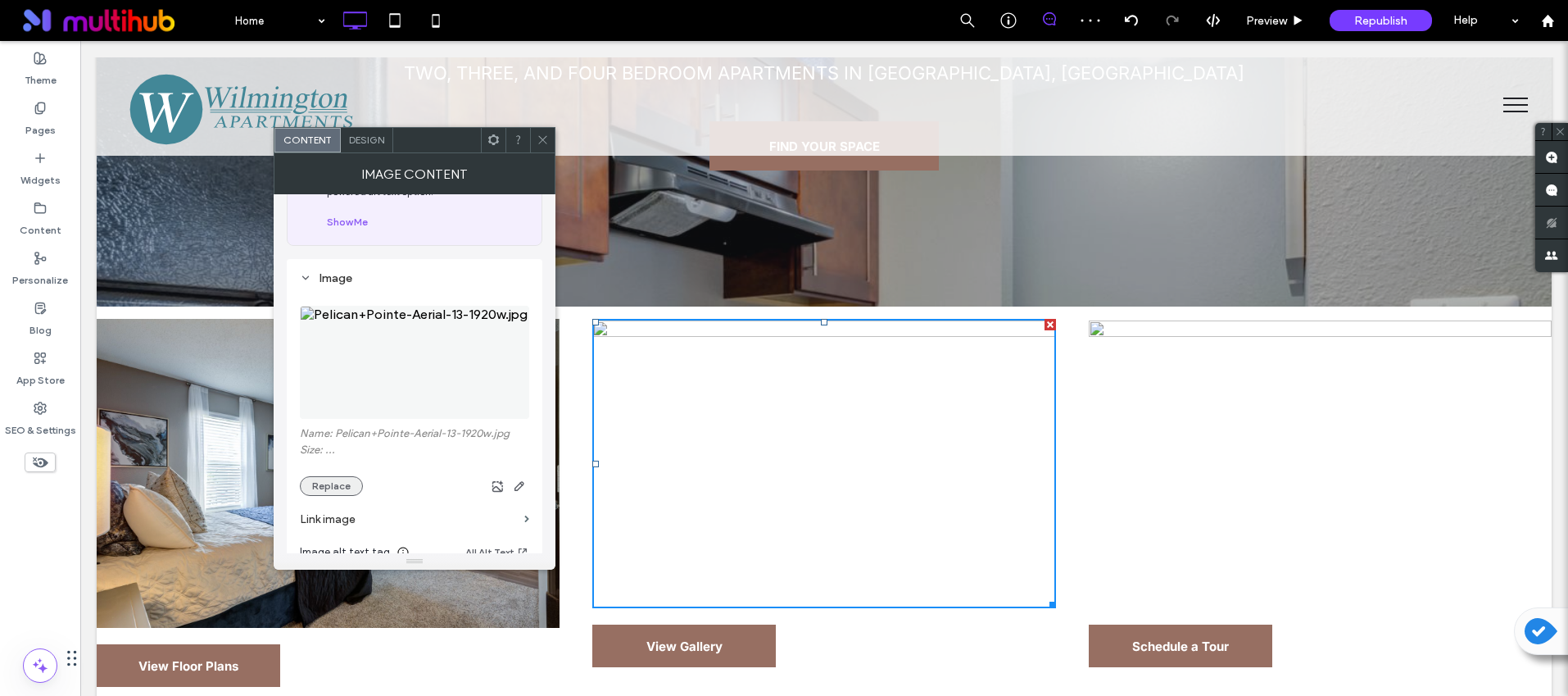
click at [321, 477] on button "Replace" at bounding box center [330, 486] width 63 height 19
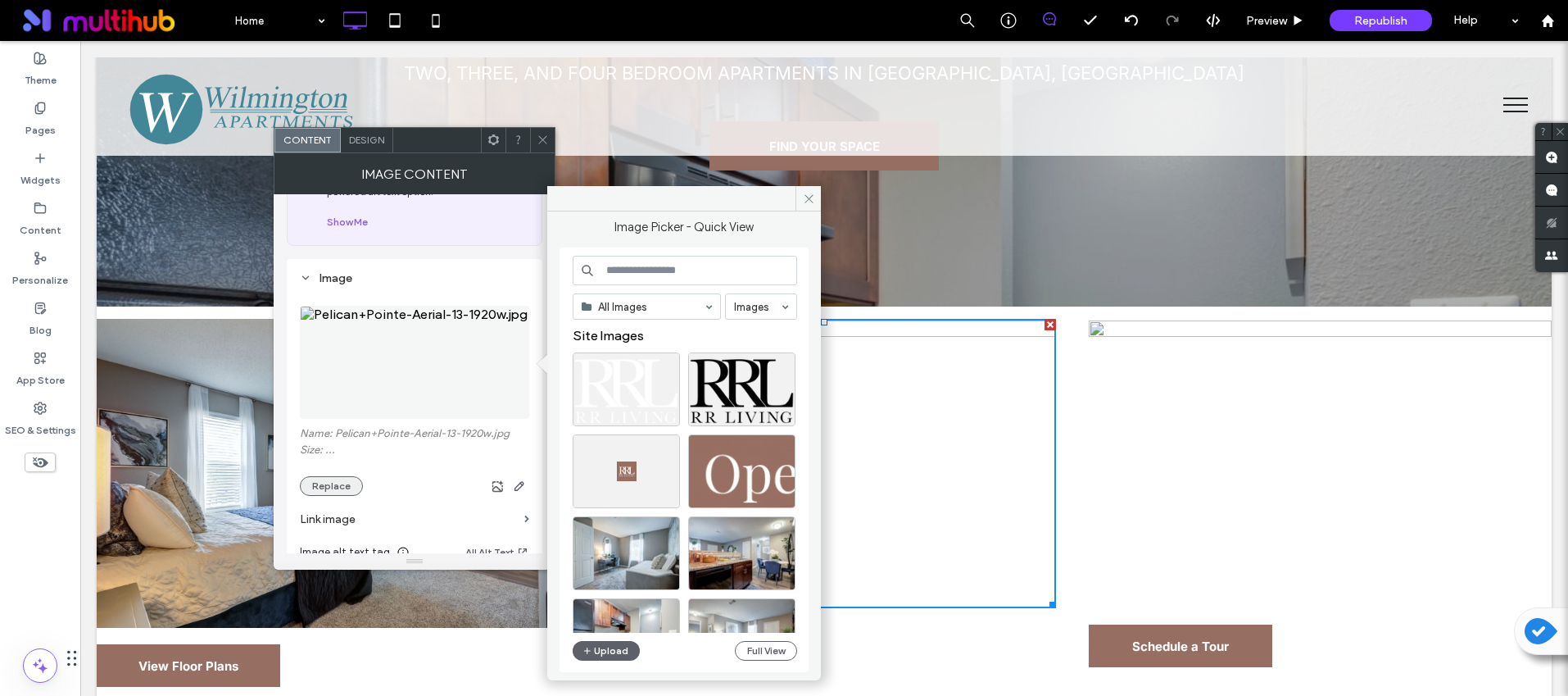
click at [317, 486] on button "Replace" at bounding box center [330, 486] width 63 height 19
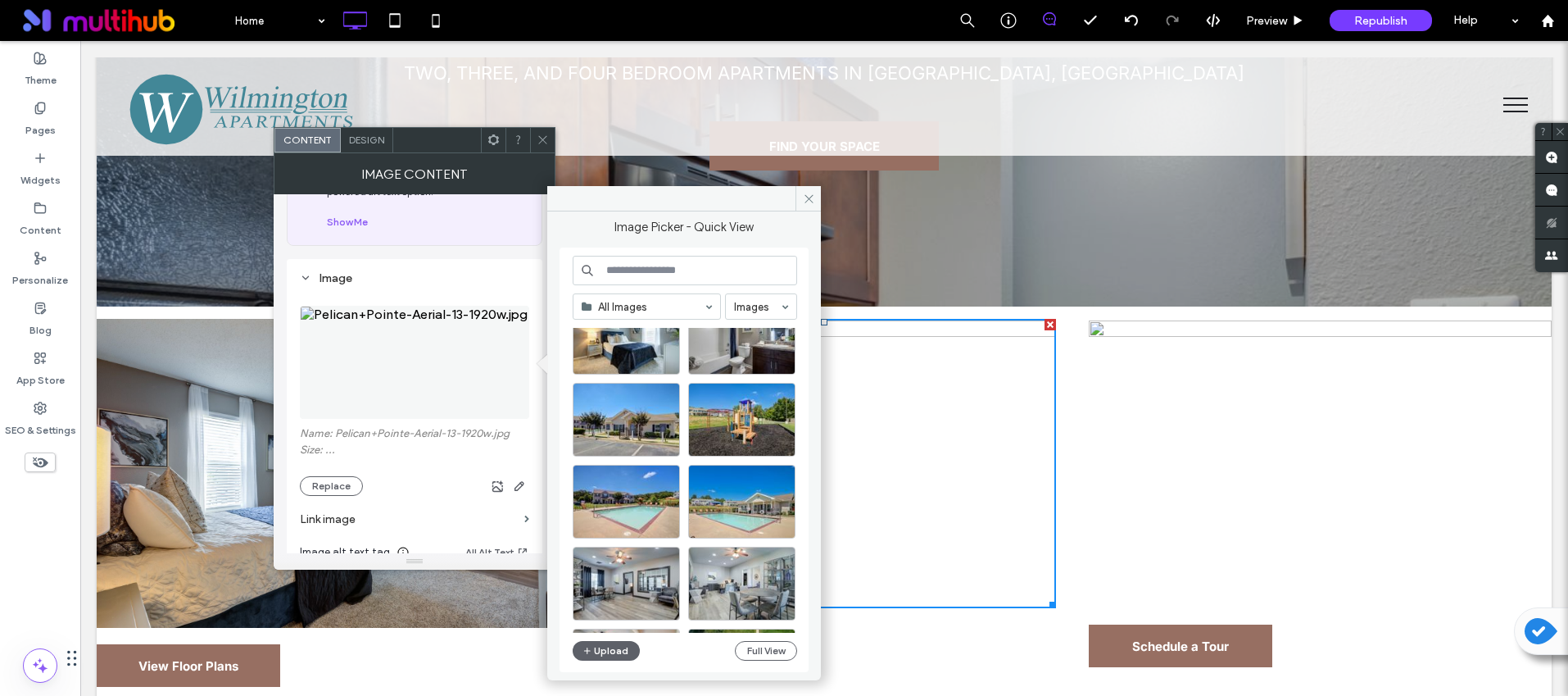
scroll to position [470, 0]
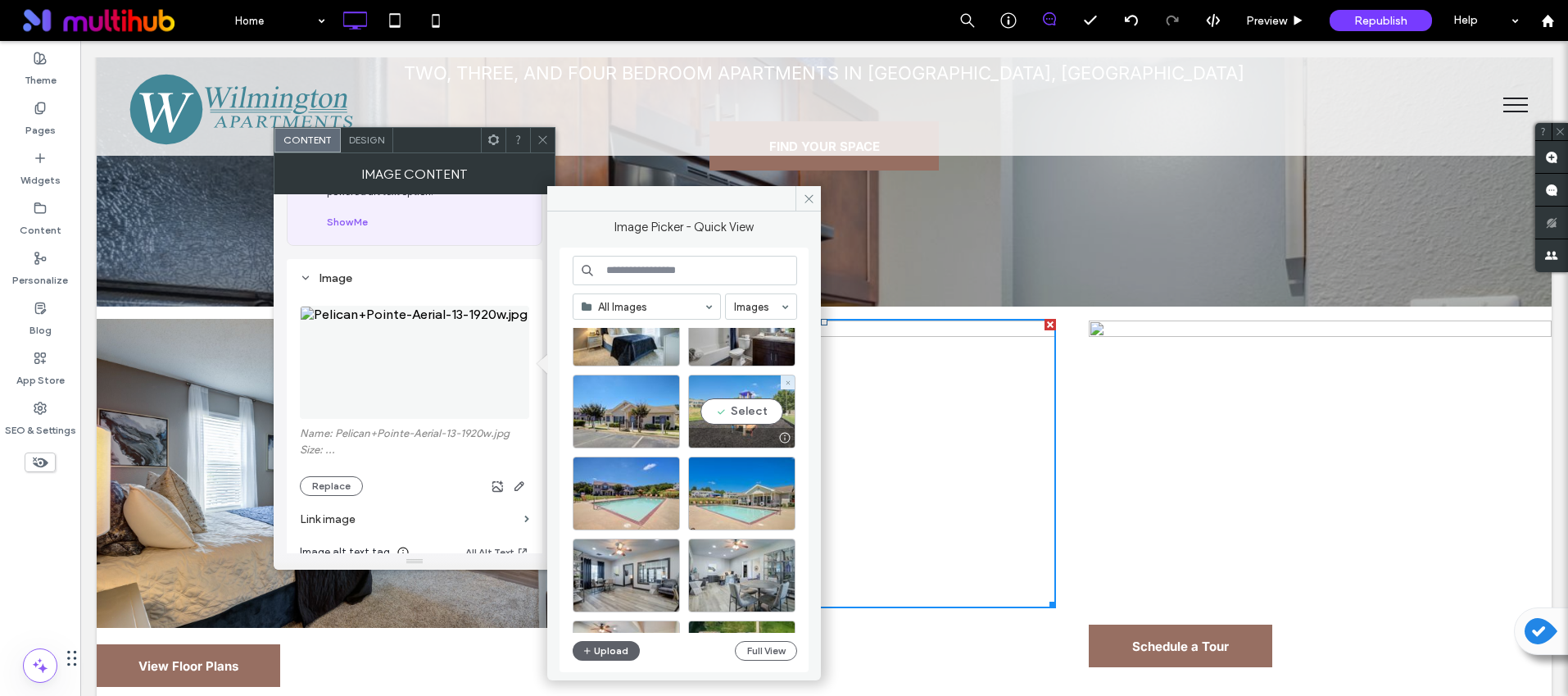
click at [779, 421] on div "Select" at bounding box center [741, 412] width 107 height 73
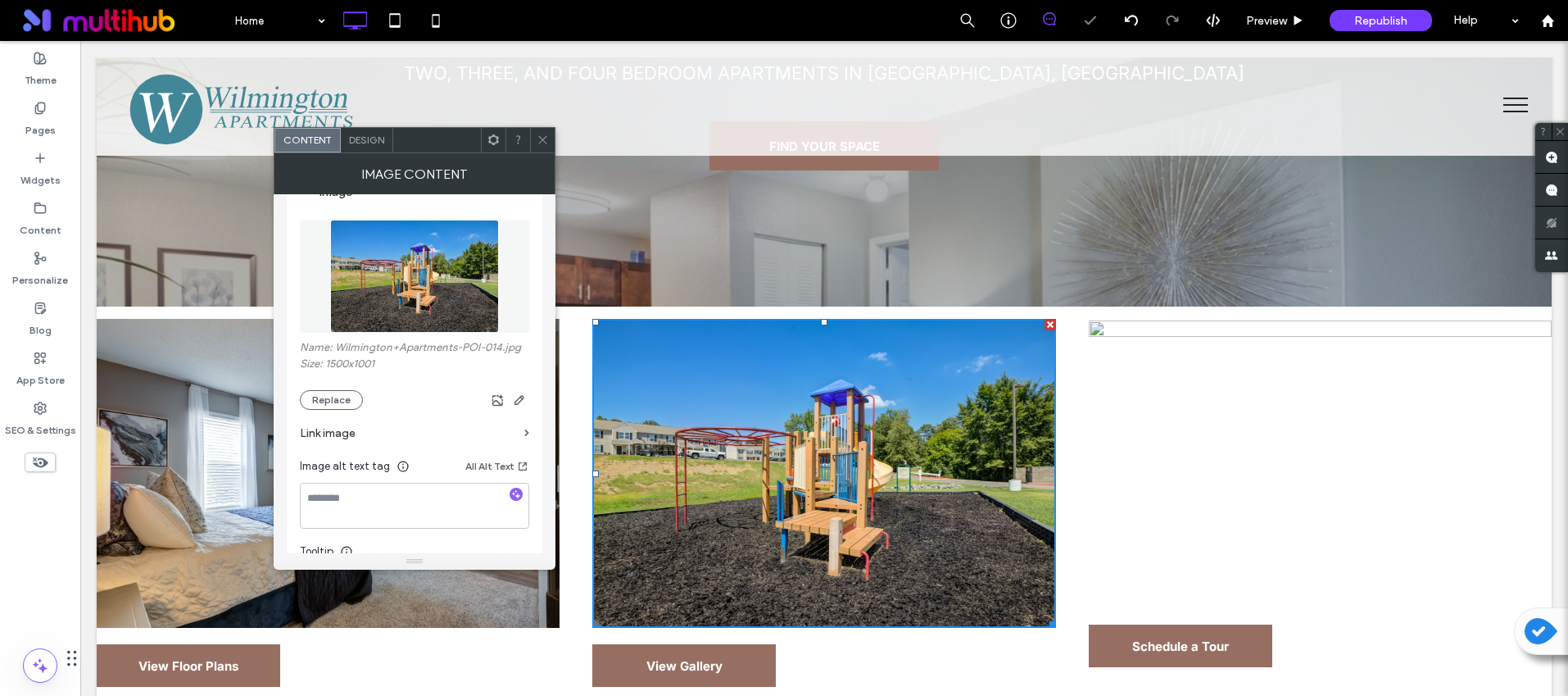
scroll to position [181, 0]
click at [513, 491] on use "button" at bounding box center [516, 490] width 9 height 9
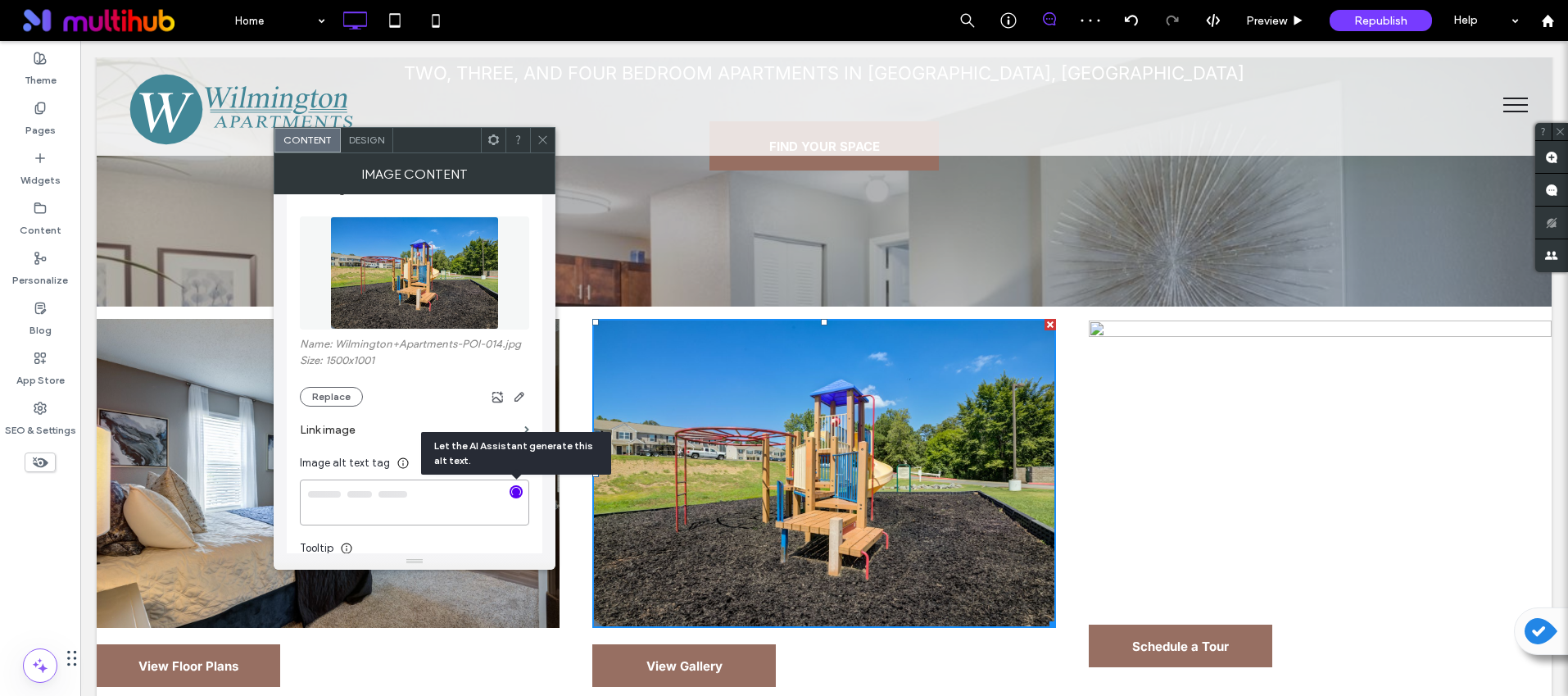
type textarea "**********"
click at [541, 140] on icon at bounding box center [542, 139] width 13 height 13
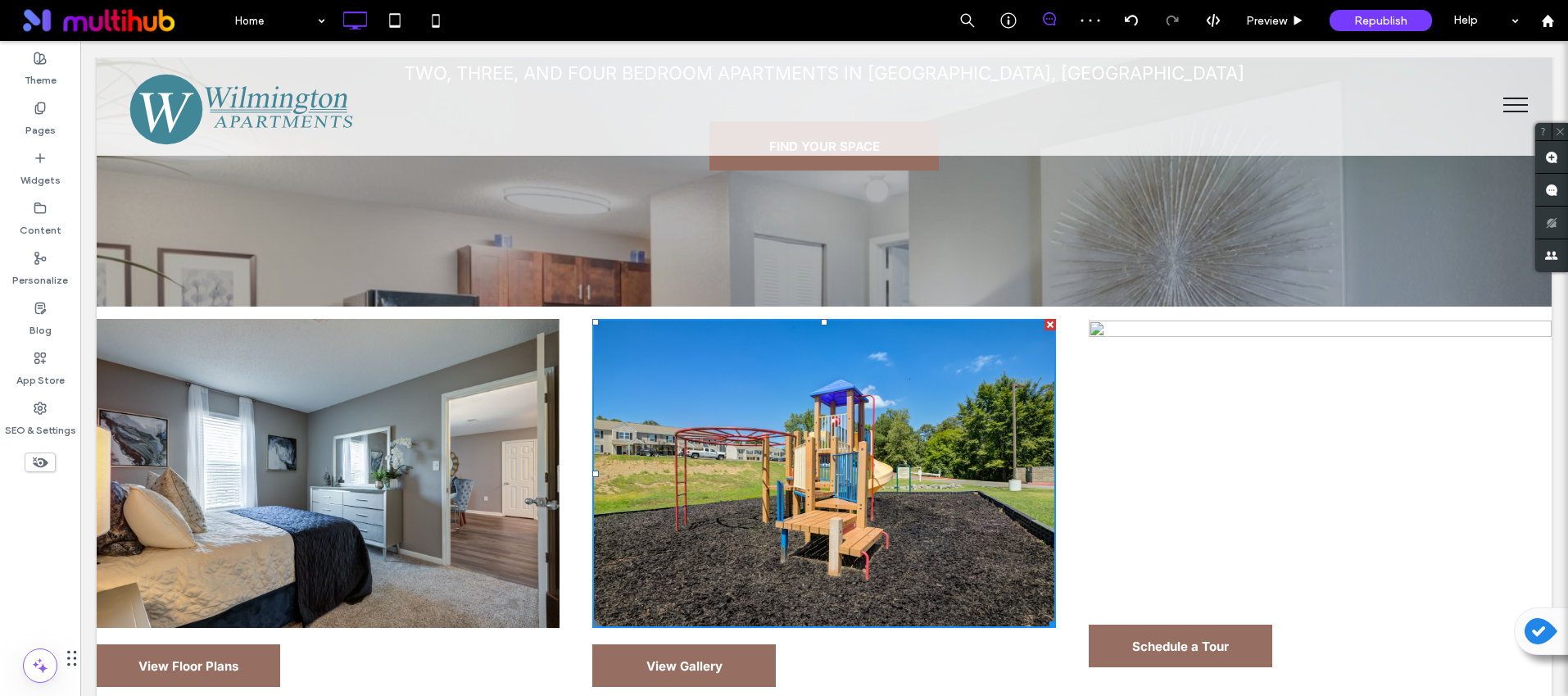
click at [1228, 458] on img at bounding box center [1320, 463] width 463 height 289
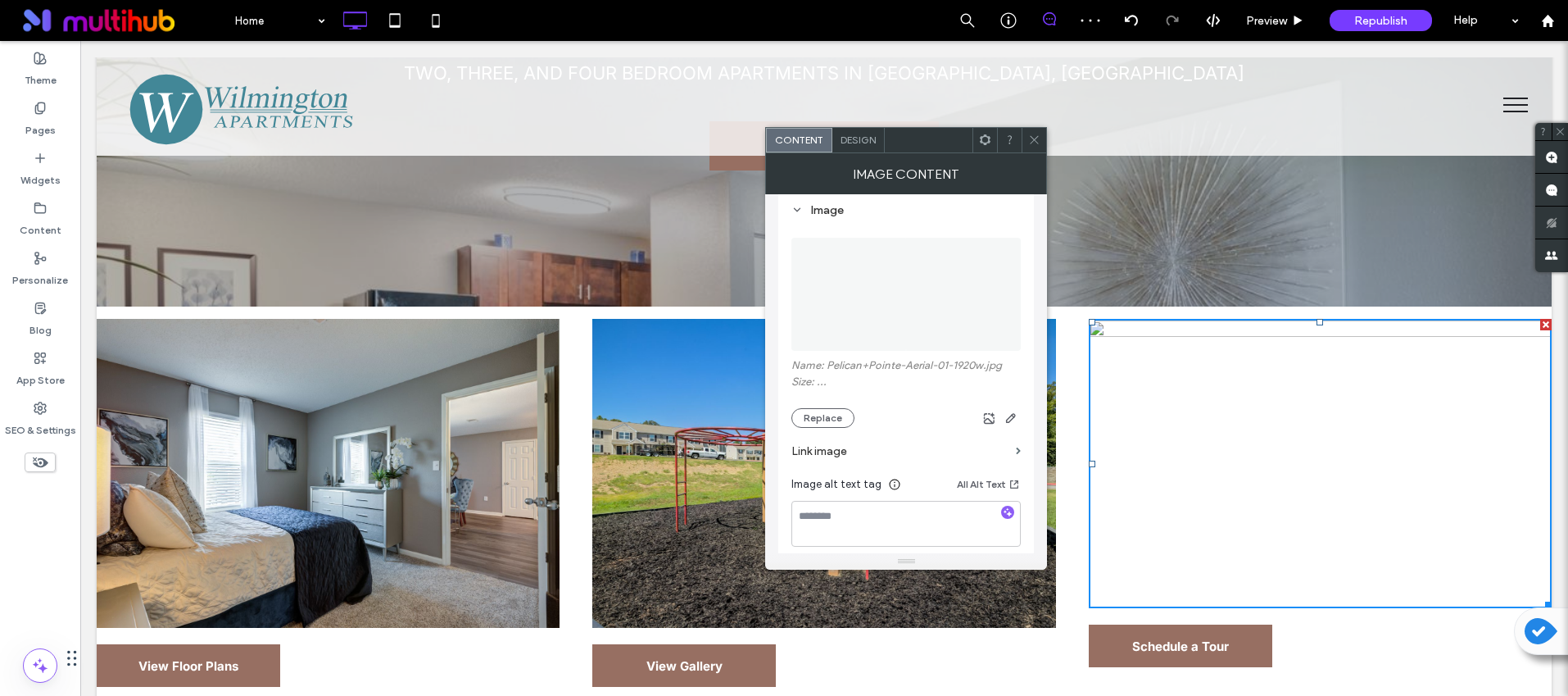
scroll to position [172, 0]
click at [806, 406] on button "Replace" at bounding box center [822, 405] width 63 height 19
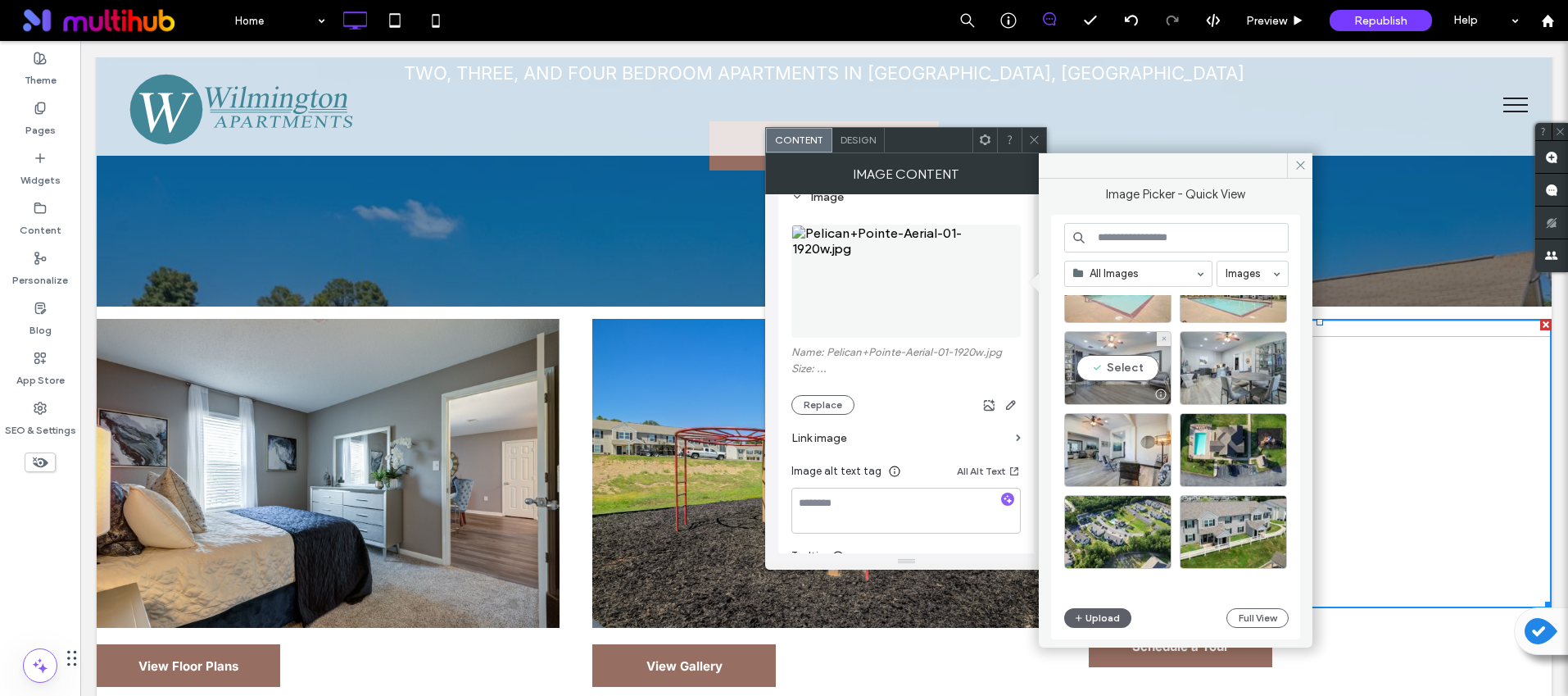
scroll to position [651, 0]
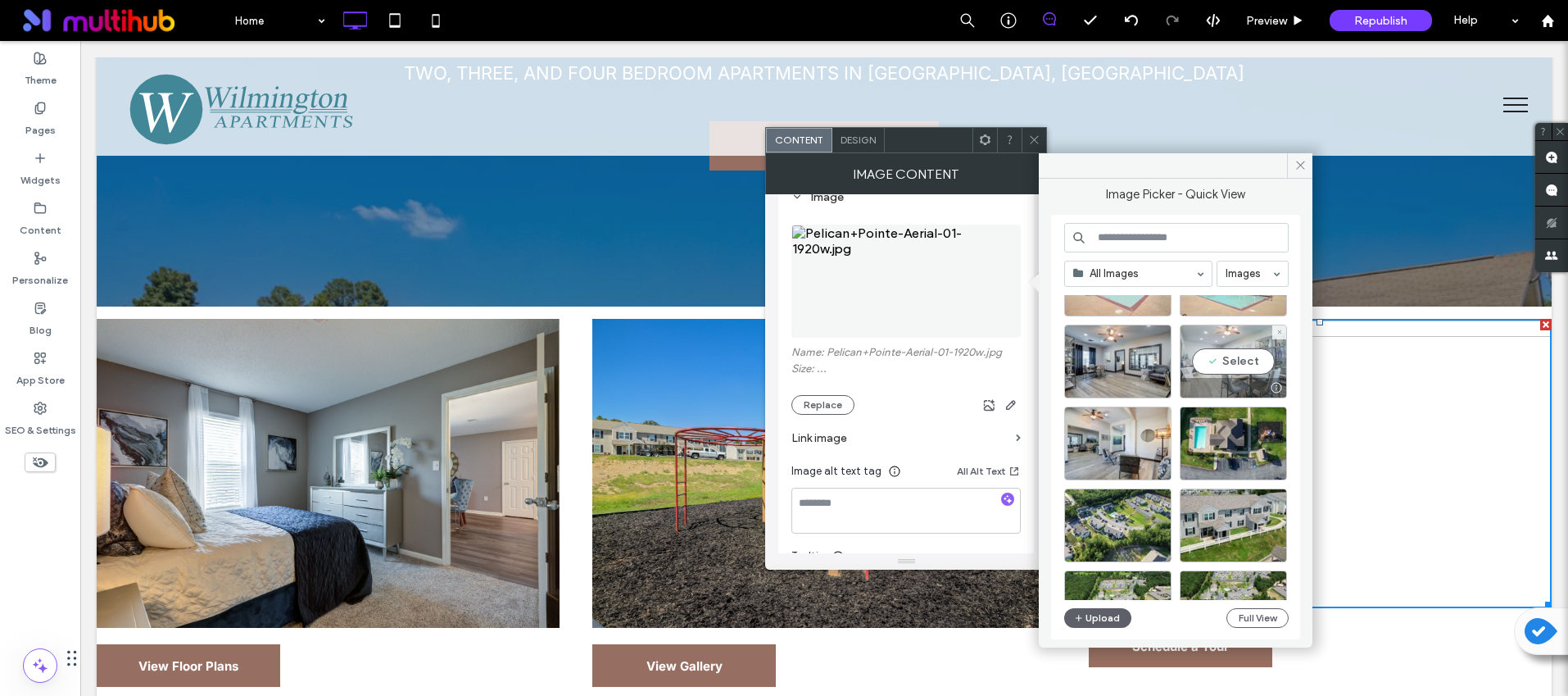
click at [1200, 358] on div "Select" at bounding box center [1233, 362] width 107 height 73
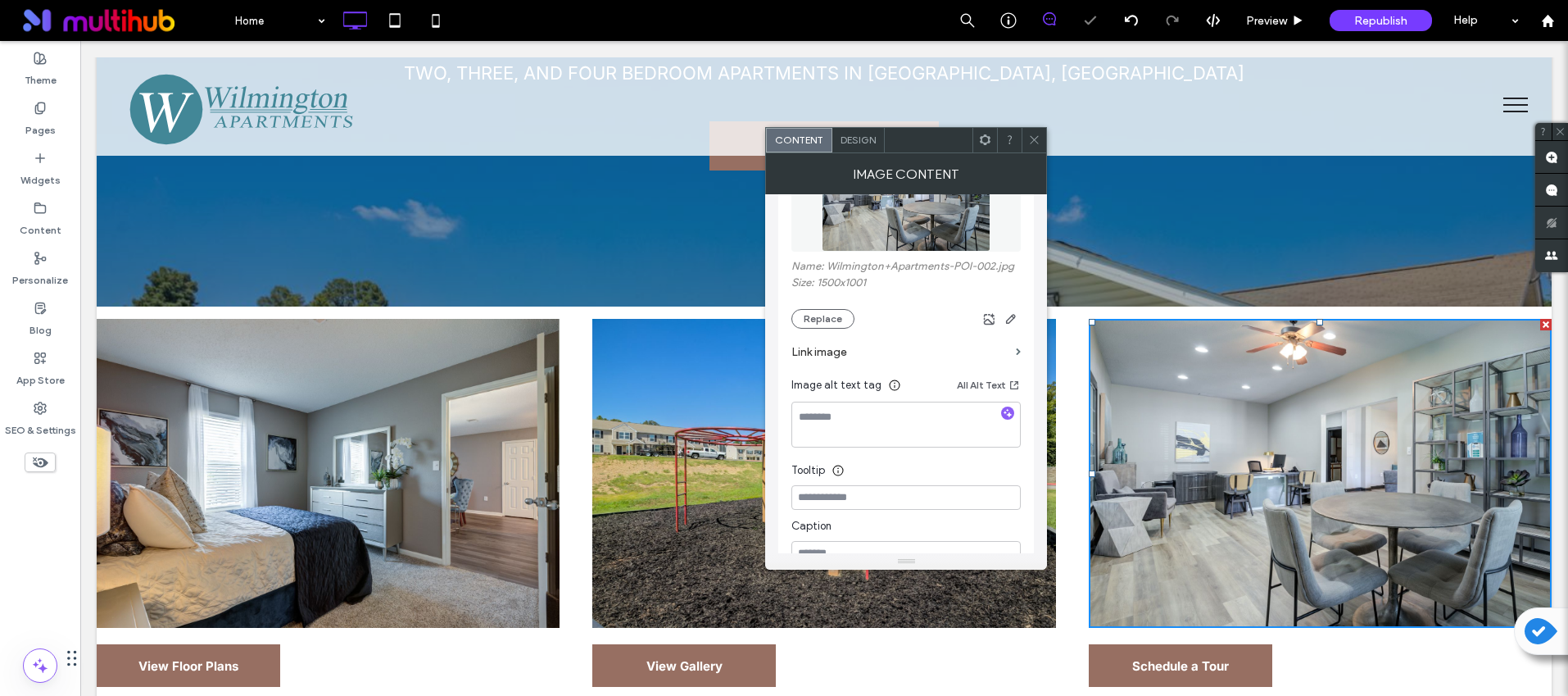
scroll to position [261, 0]
click at [1011, 407] on icon "button" at bounding box center [1008, 411] width 12 height 12
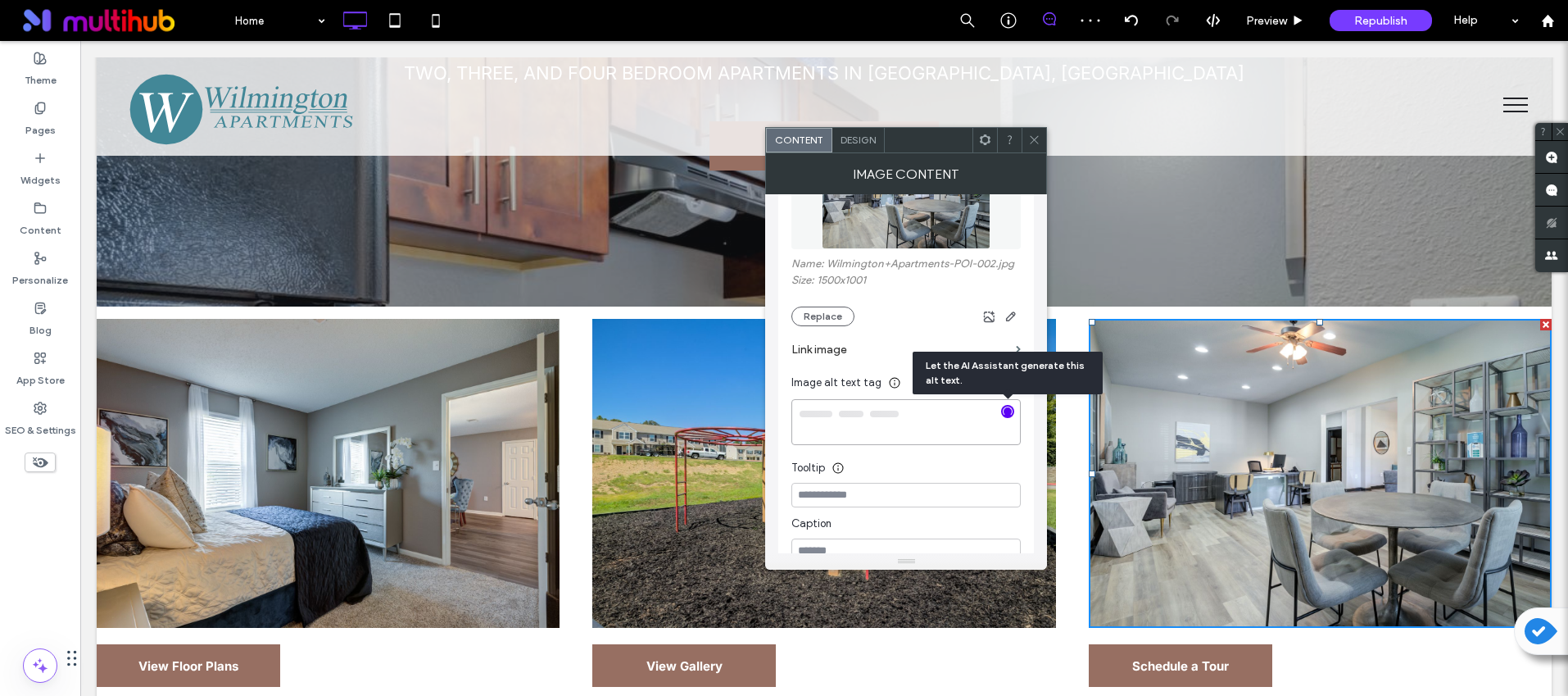
type textarea "**********"
click at [1031, 136] on use at bounding box center [1035, 140] width 8 height 8
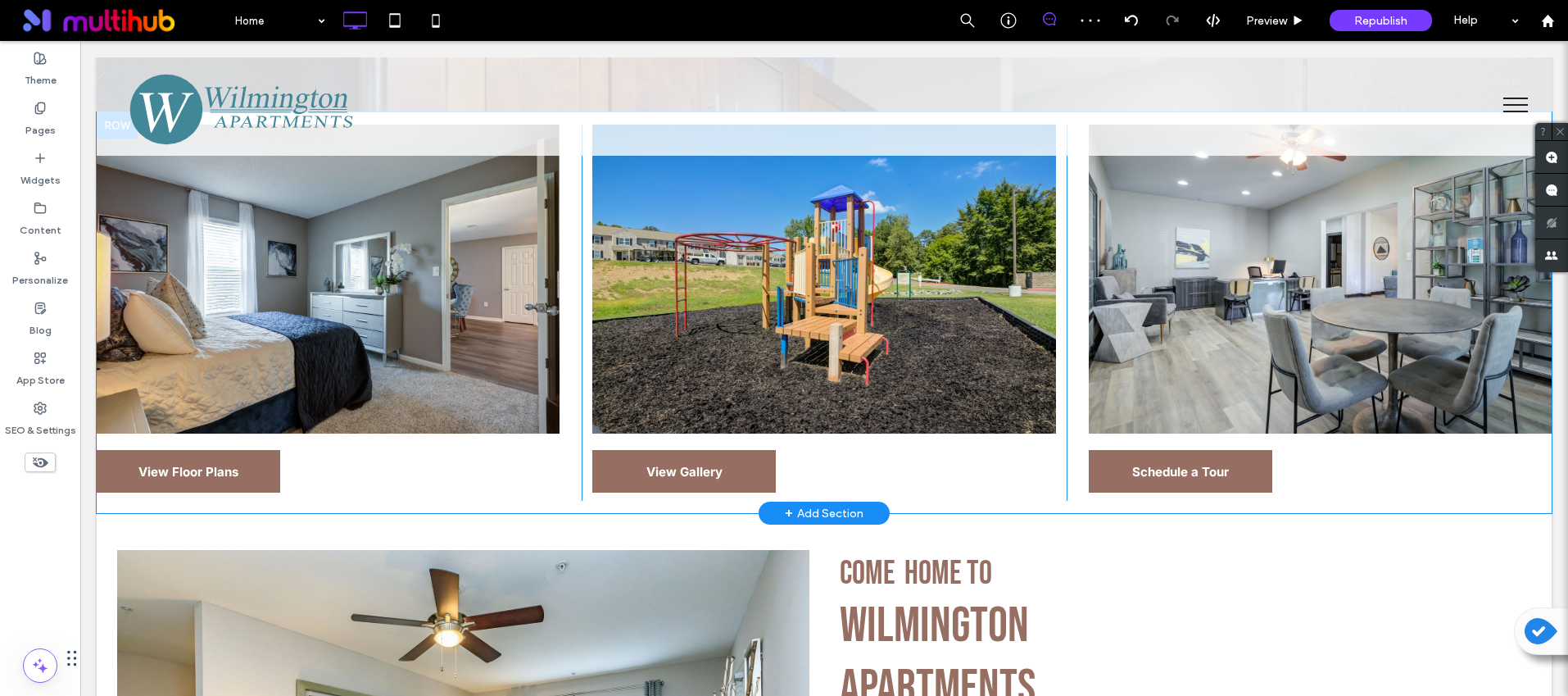
scroll to position [839, 0]
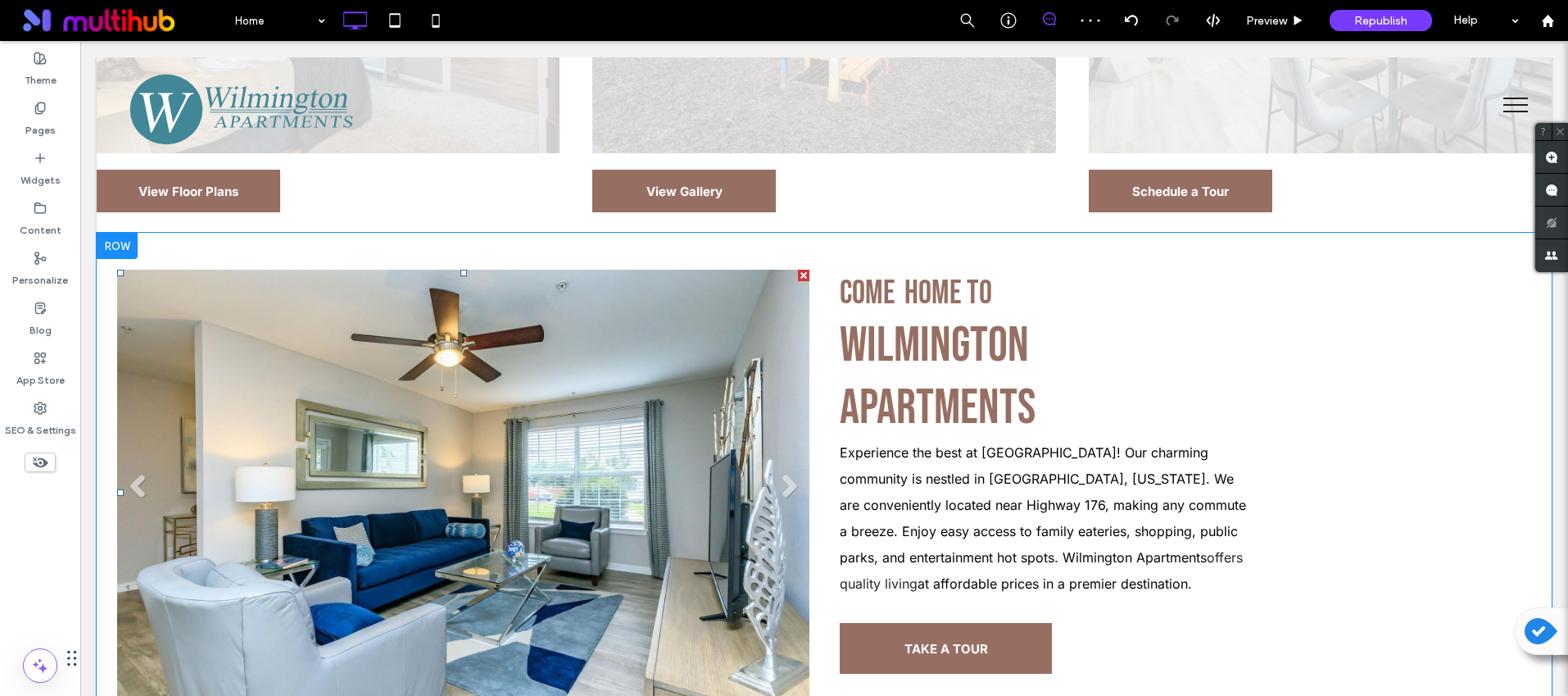
click at [492, 440] on li "Slide title Write your caption here Button" at bounding box center [463, 492] width 693 height 445
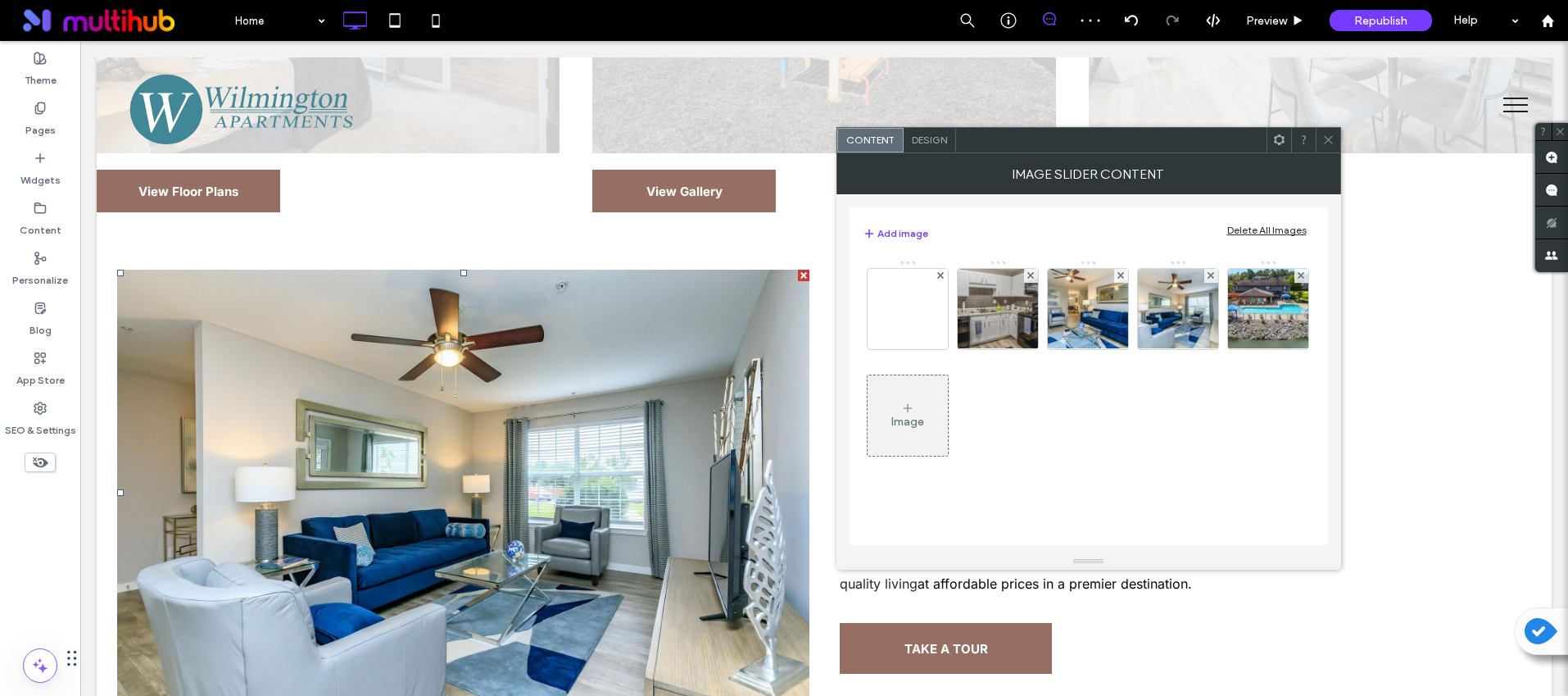
click at [1278, 229] on div "Delete All Images" at bounding box center [1267, 230] width 79 height 13
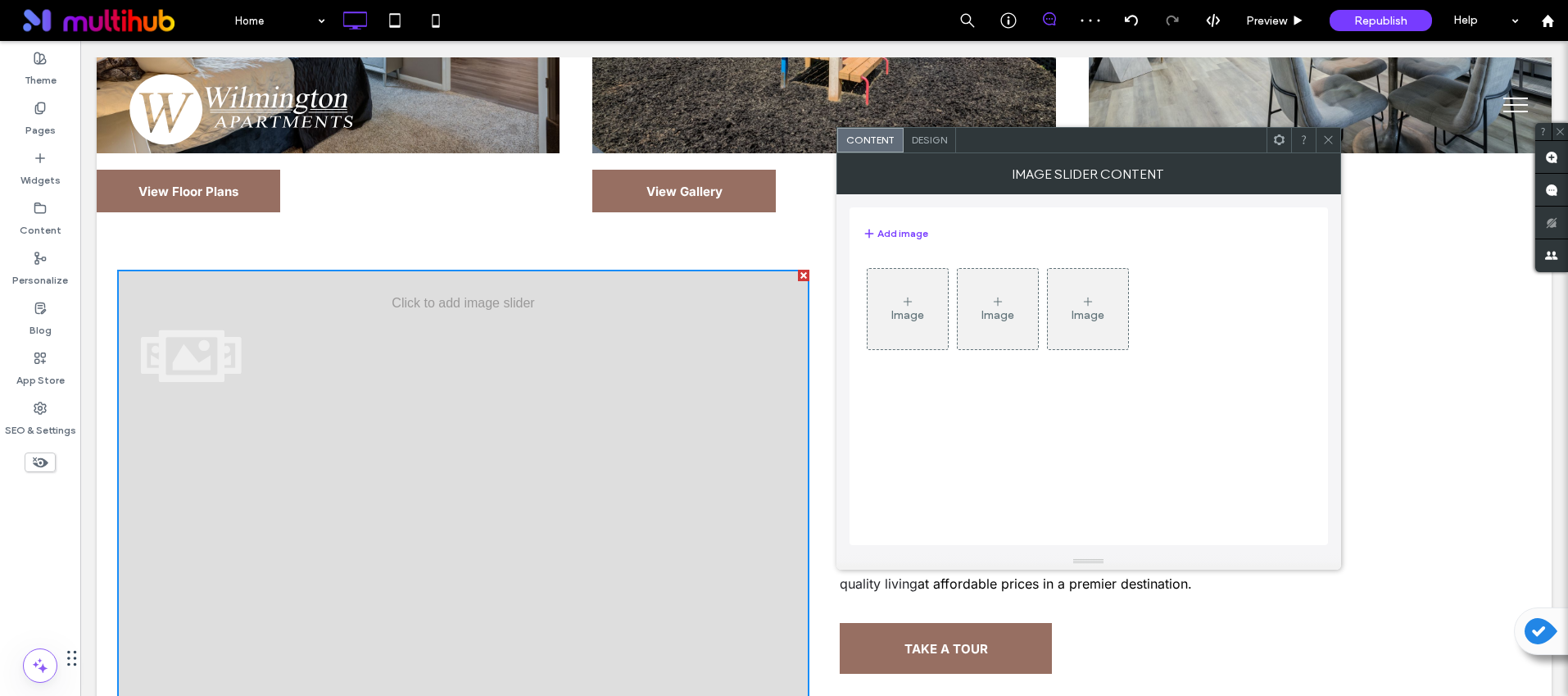
click at [869, 315] on div "Image" at bounding box center [907, 309] width 80 height 77
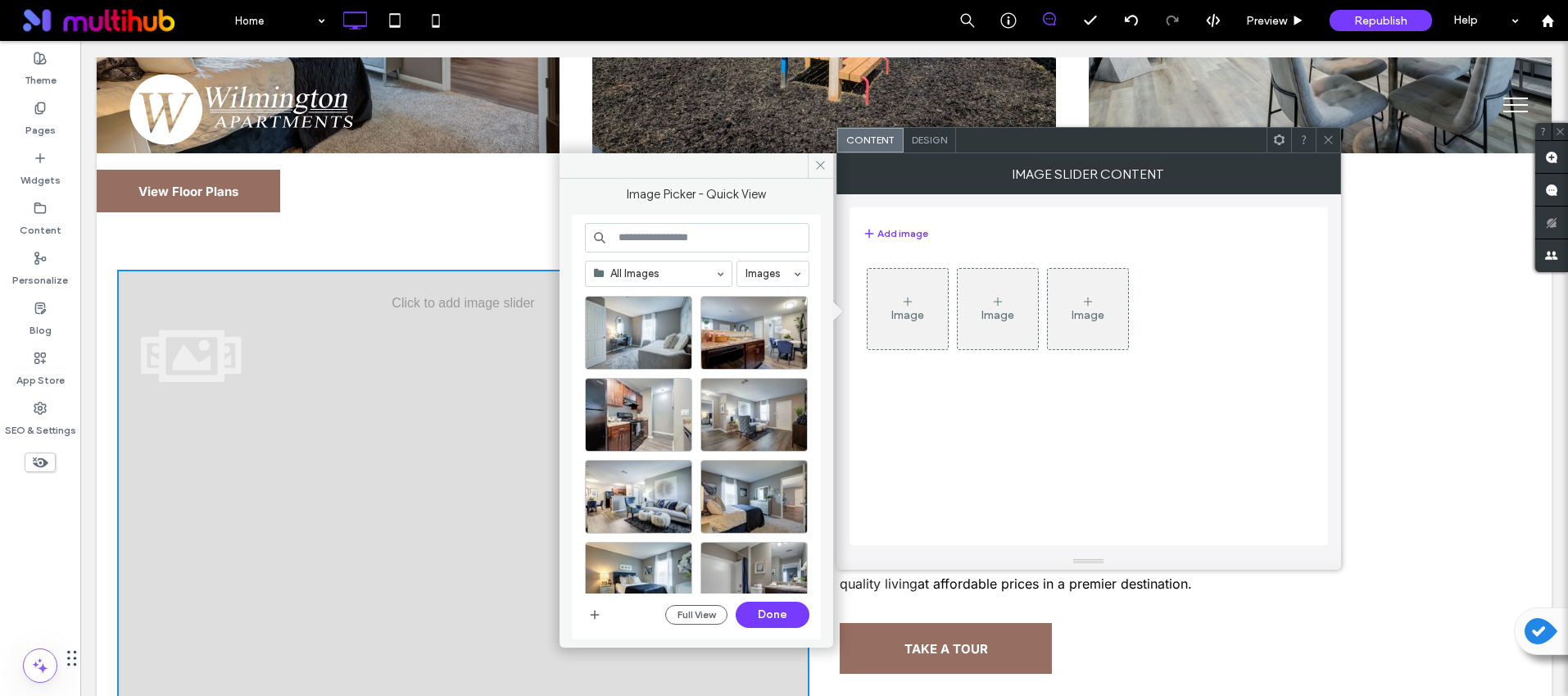
scroll to position [178, 0]
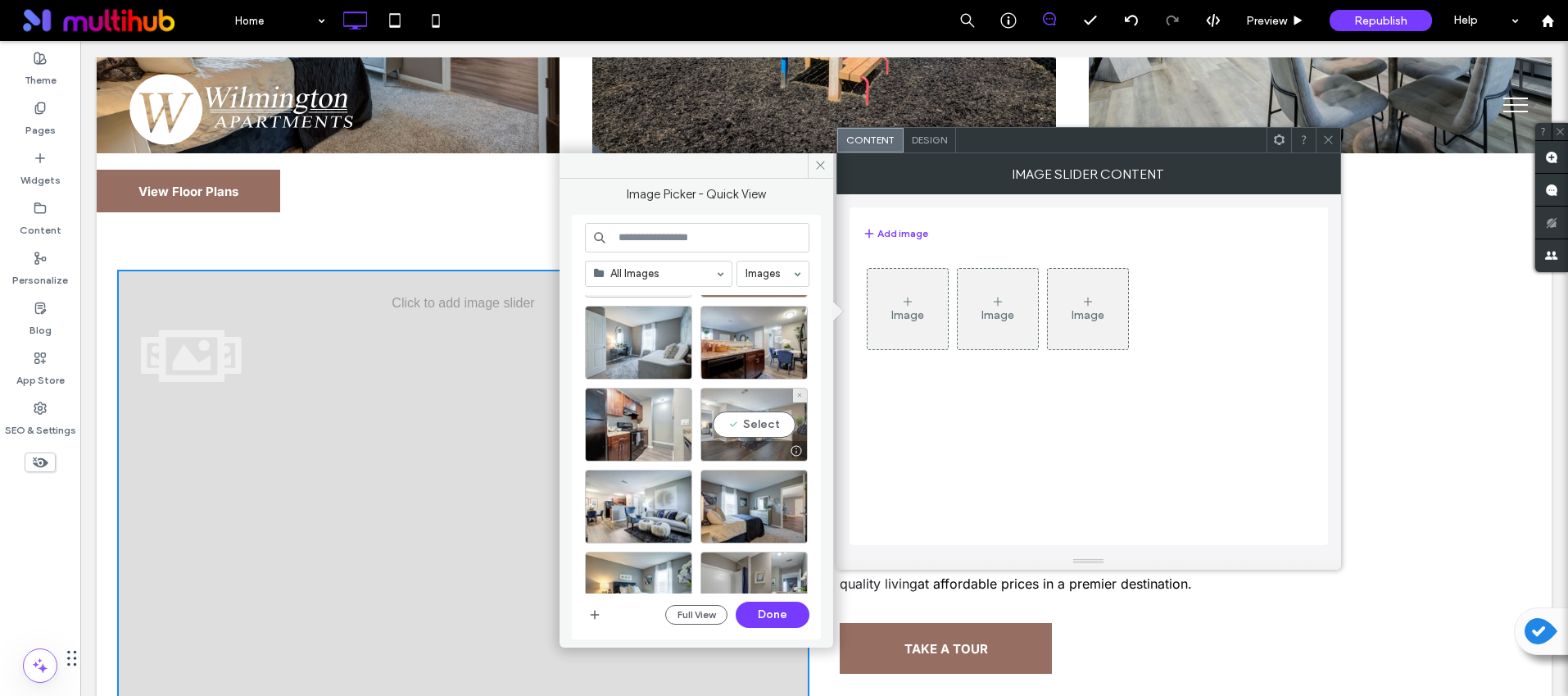
click at [748, 443] on div at bounding box center [754, 450] width 105 height 19
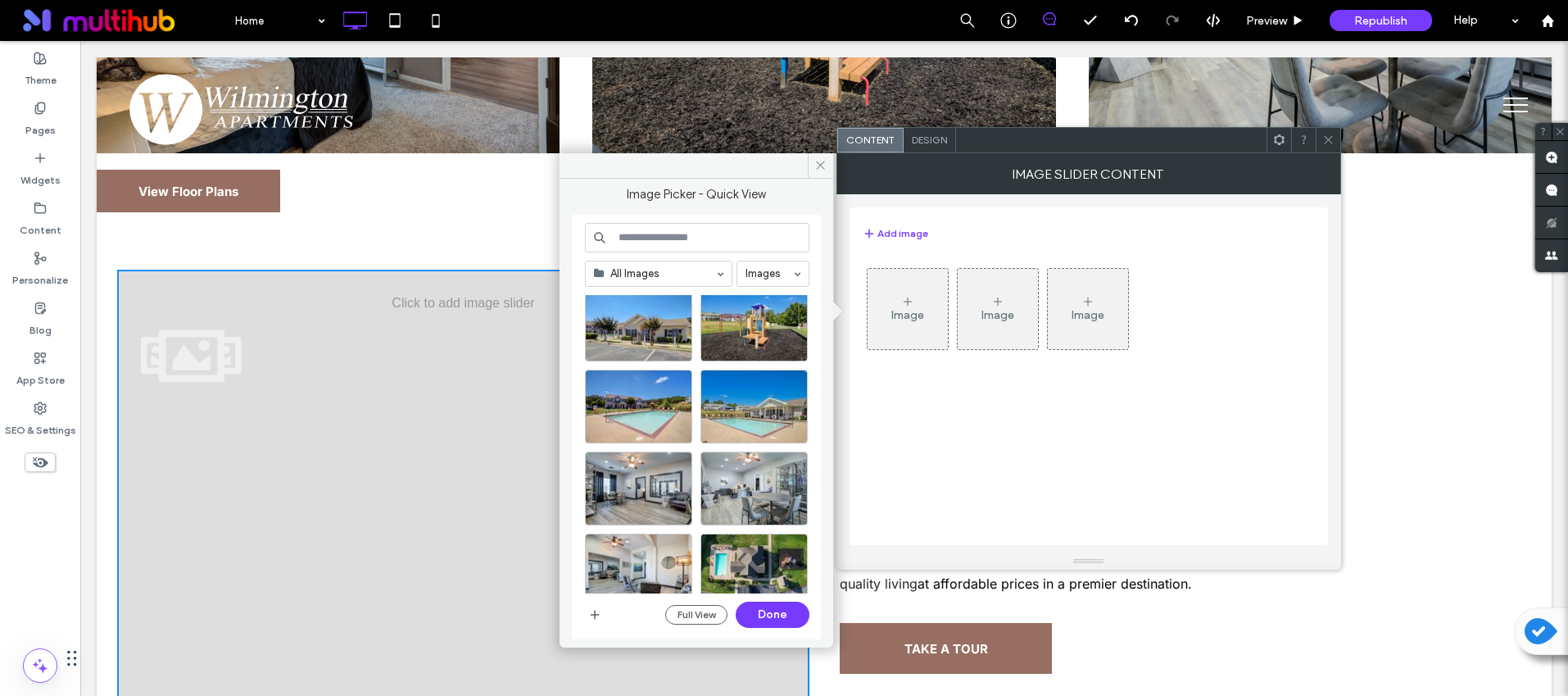
scroll to position [588, 0]
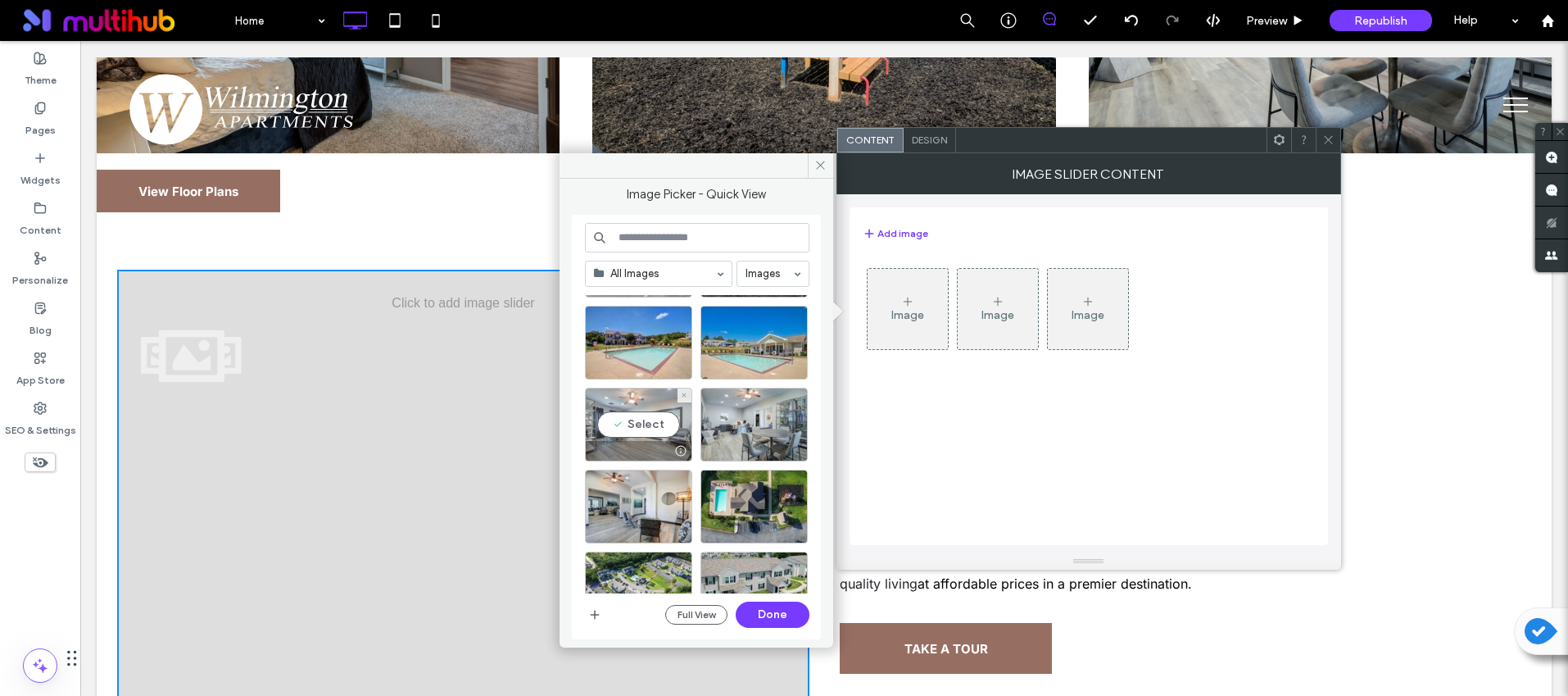
click at [653, 447] on div at bounding box center [638, 450] width 105 height 19
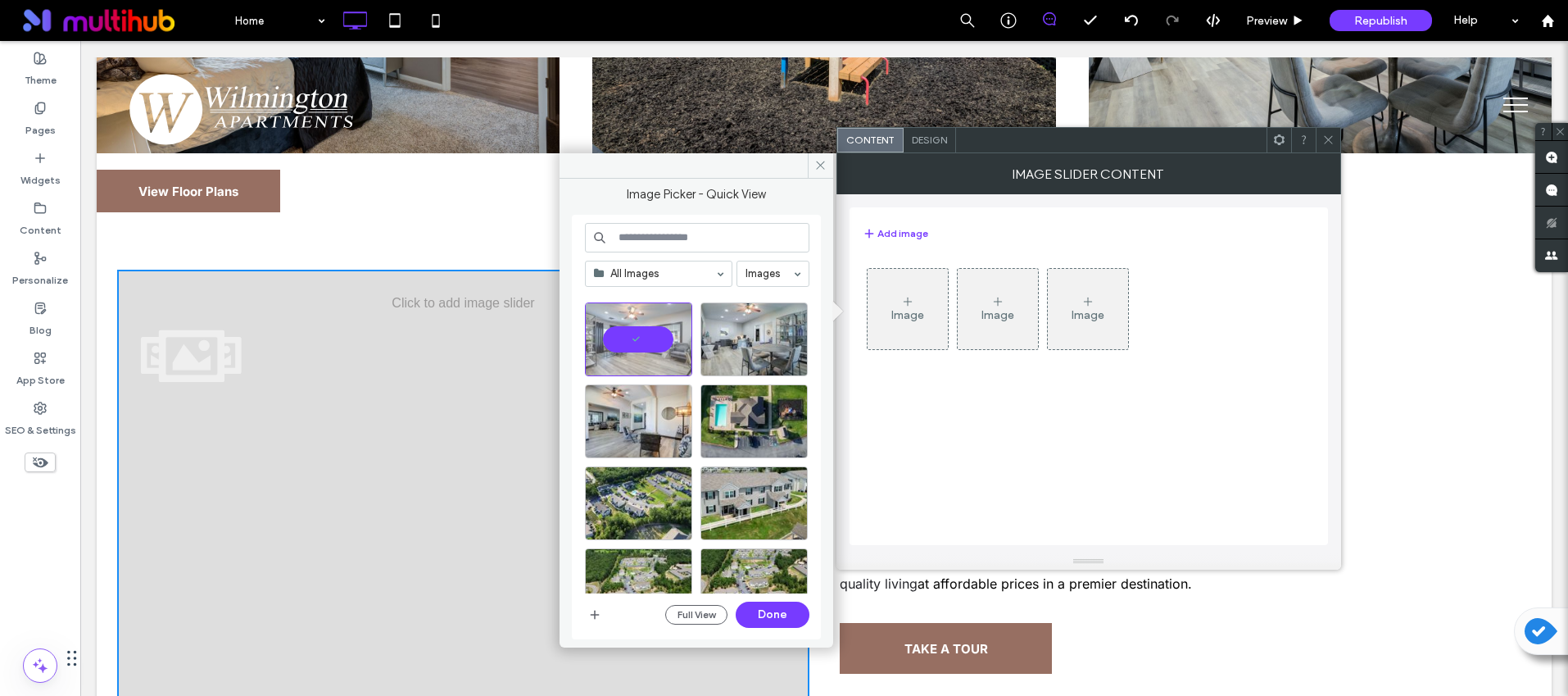
scroll to position [677, 0]
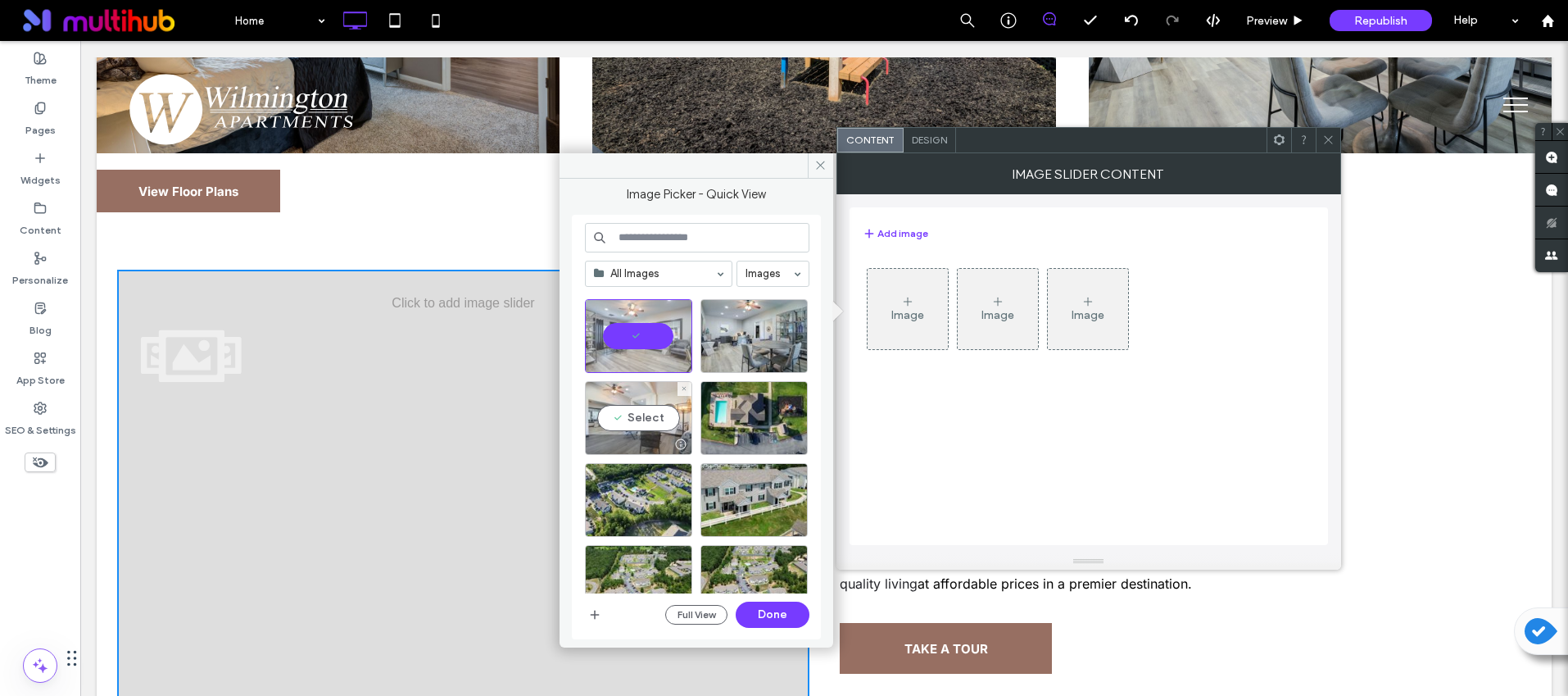
drag, startPoint x: 647, startPoint y: 427, endPoint x: 669, endPoint y: 499, distance: 75.3
click at [647, 427] on div "Select" at bounding box center [639, 418] width 107 height 73
click at [763, 599] on div "All Images Images Full View Done" at bounding box center [698, 427] width 224 height 409
click at [763, 609] on button "Done" at bounding box center [773, 614] width 73 height 26
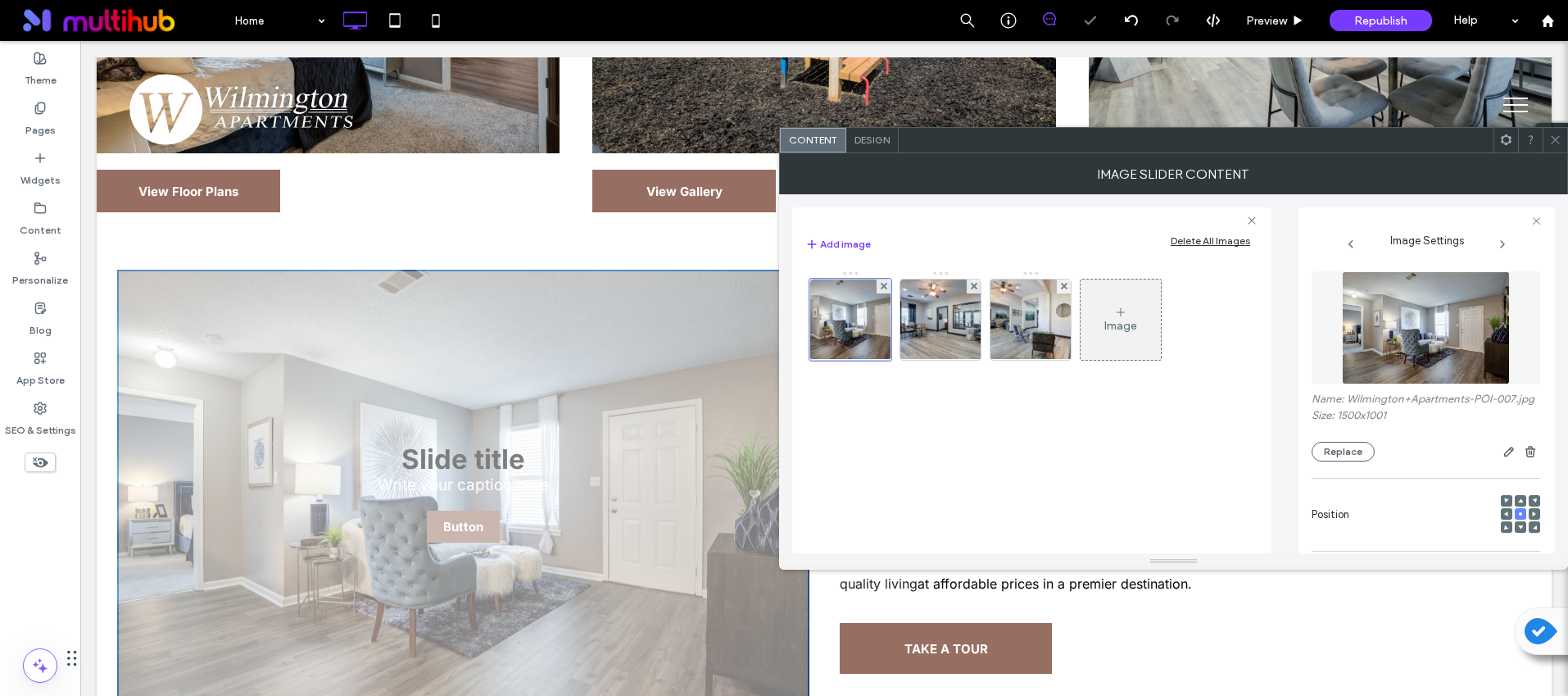
scroll to position [252, 0]
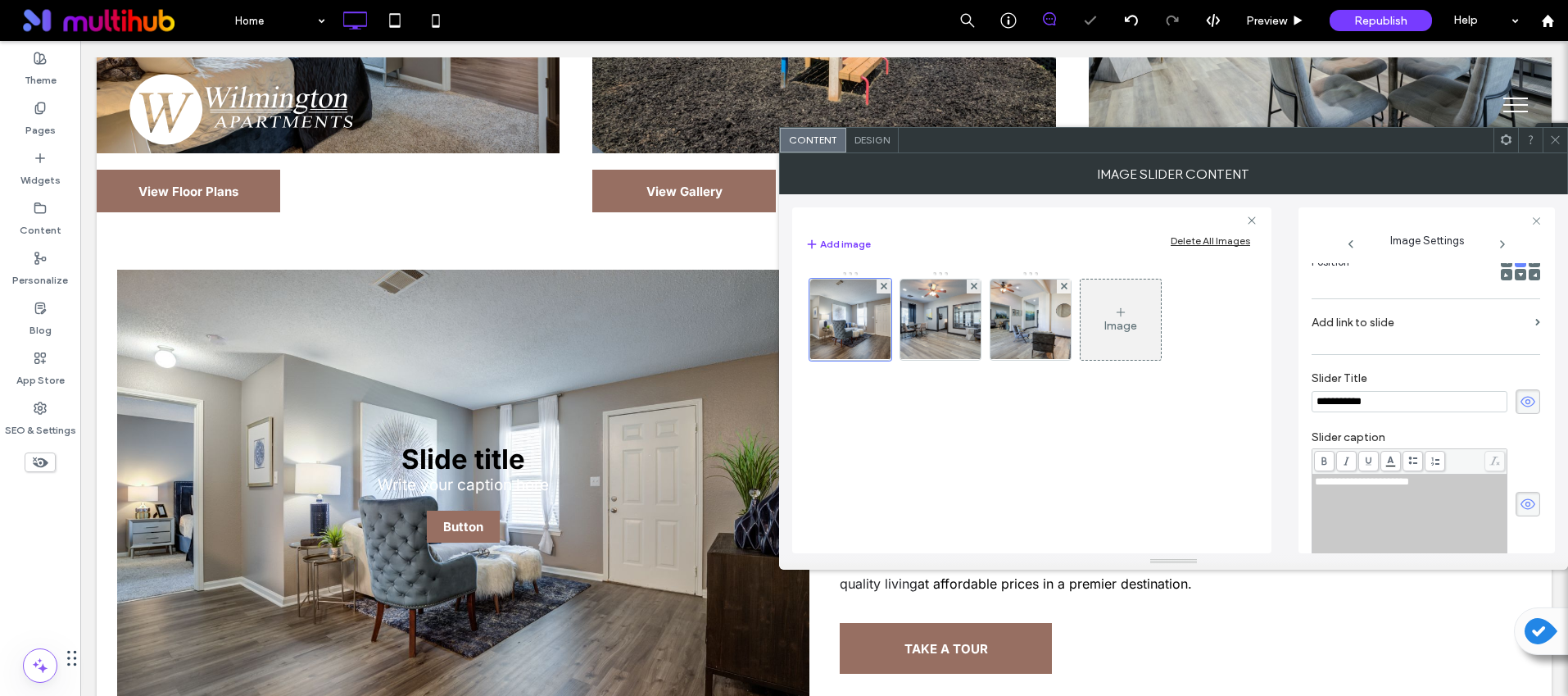
drag, startPoint x: 1513, startPoint y: 429, endPoint x: 1519, endPoint y: 414, distance: 16.2
click at [1515, 422] on div "**********" at bounding box center [1426, 392] width 229 height 59
click at [1520, 411] on icon at bounding box center [1527, 401] width 16 height 18
drag, startPoint x: 1520, startPoint y: 519, endPoint x: 1518, endPoint y: 493, distance: 26.1
click at [1520, 513] on icon at bounding box center [1527, 504] width 16 height 18
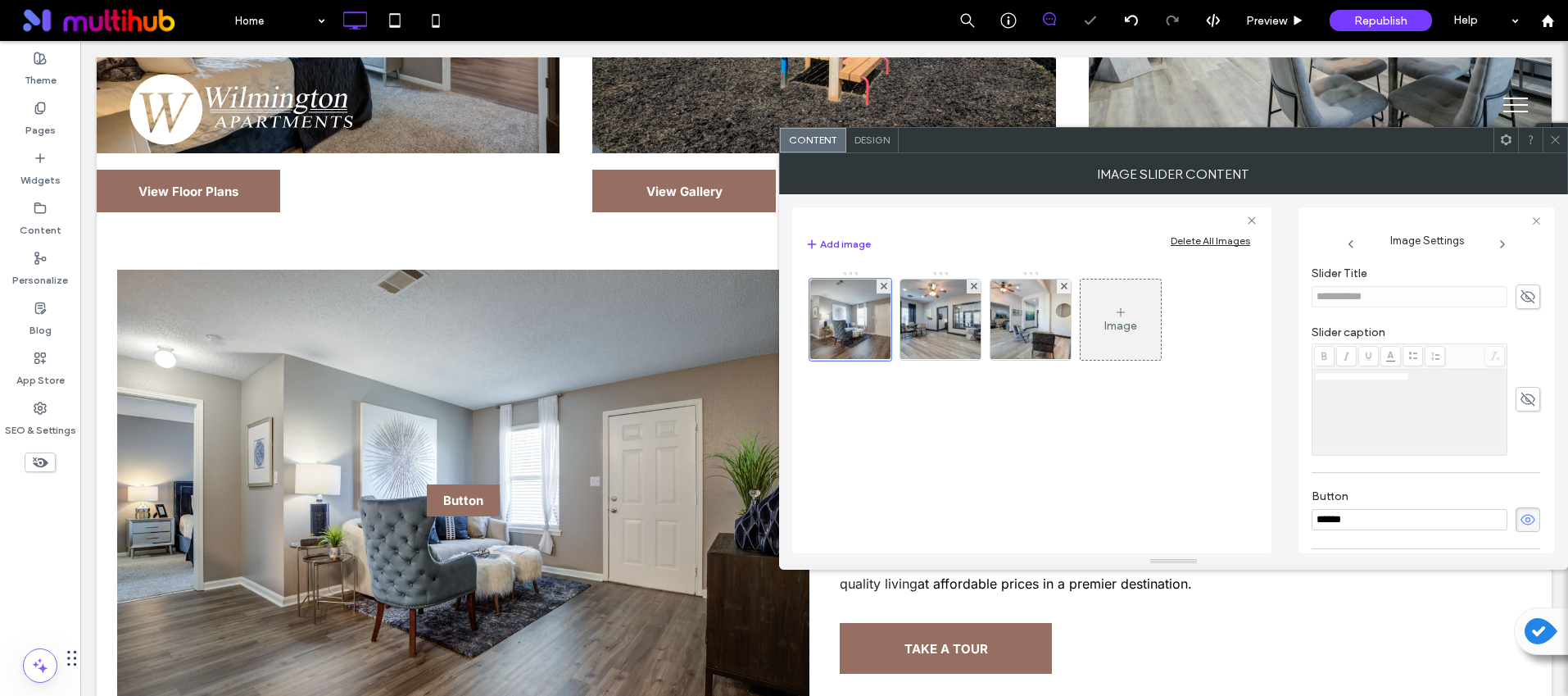
scroll to position [480, 0]
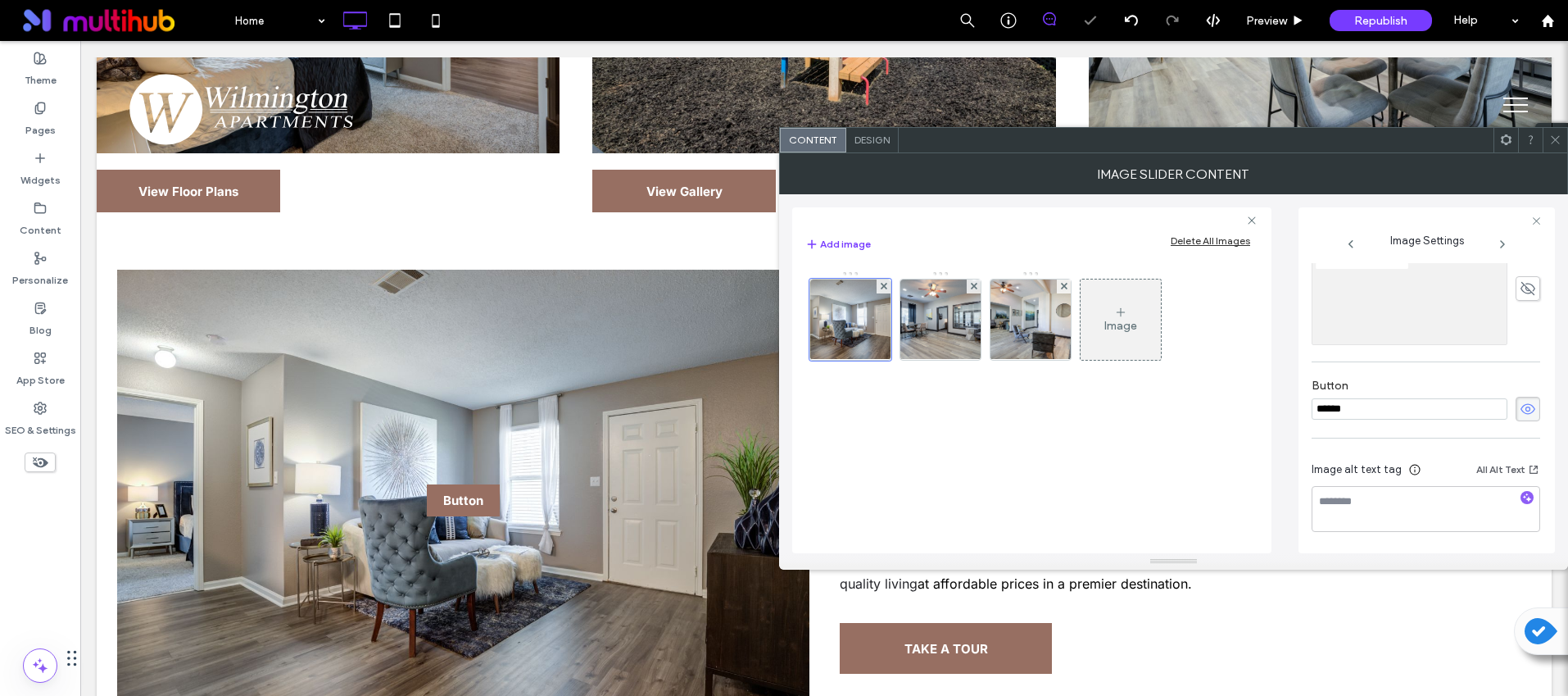
drag, startPoint x: 1523, startPoint y: 401, endPoint x: 1523, endPoint y: 418, distance: 17.0
click at [1522, 402] on icon at bounding box center [1527, 409] width 16 height 18
click at [1524, 498] on use "button" at bounding box center [1527, 497] width 9 height 9
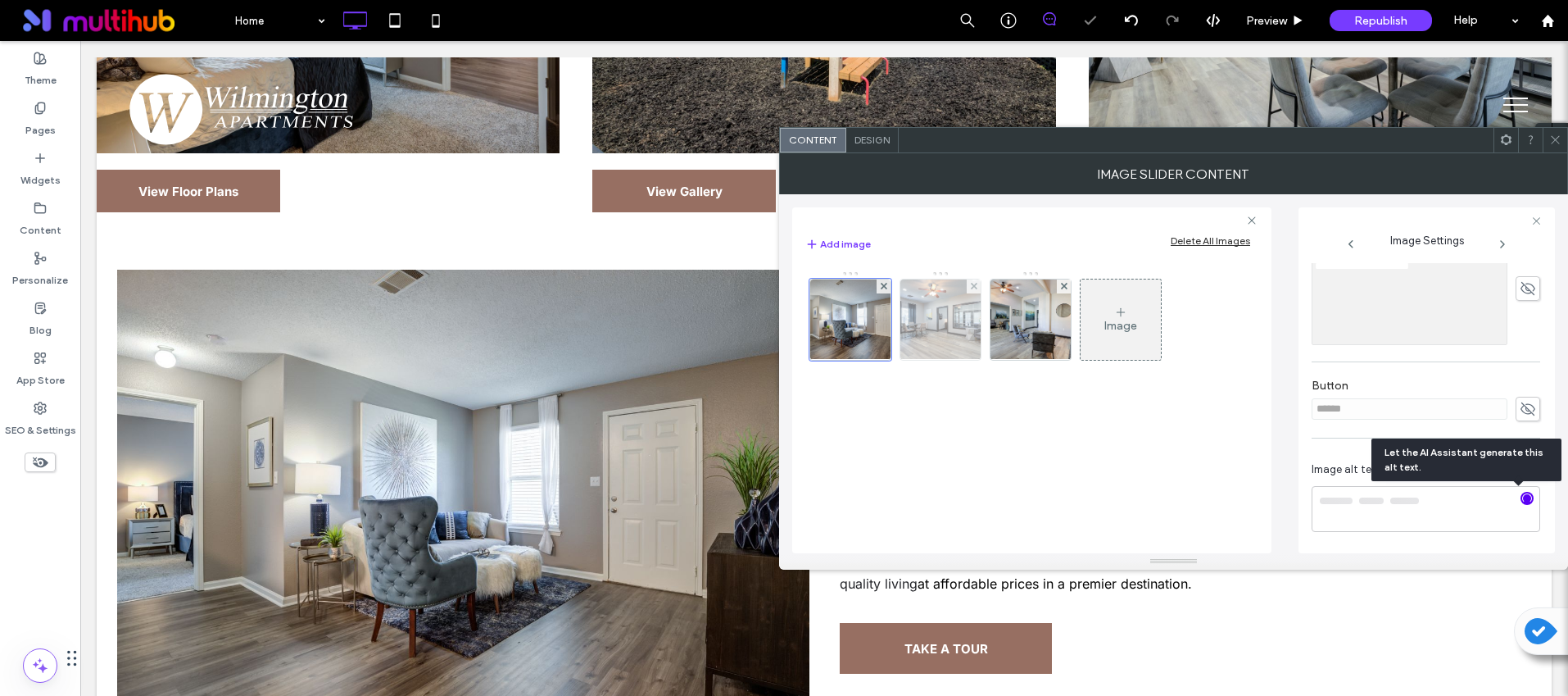
type textarea "**********"
click at [962, 334] on img at bounding box center [941, 319] width 121 height 80
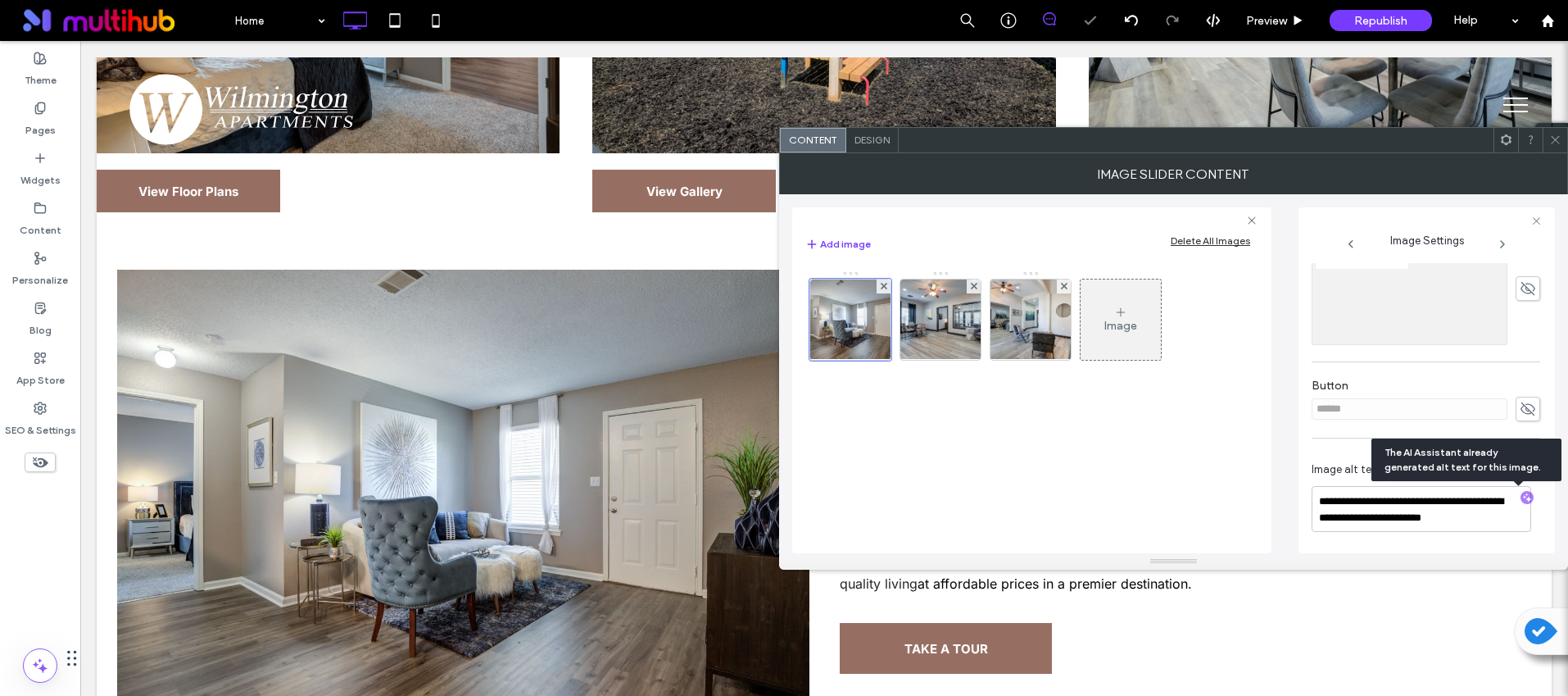
scroll to position [258, 0]
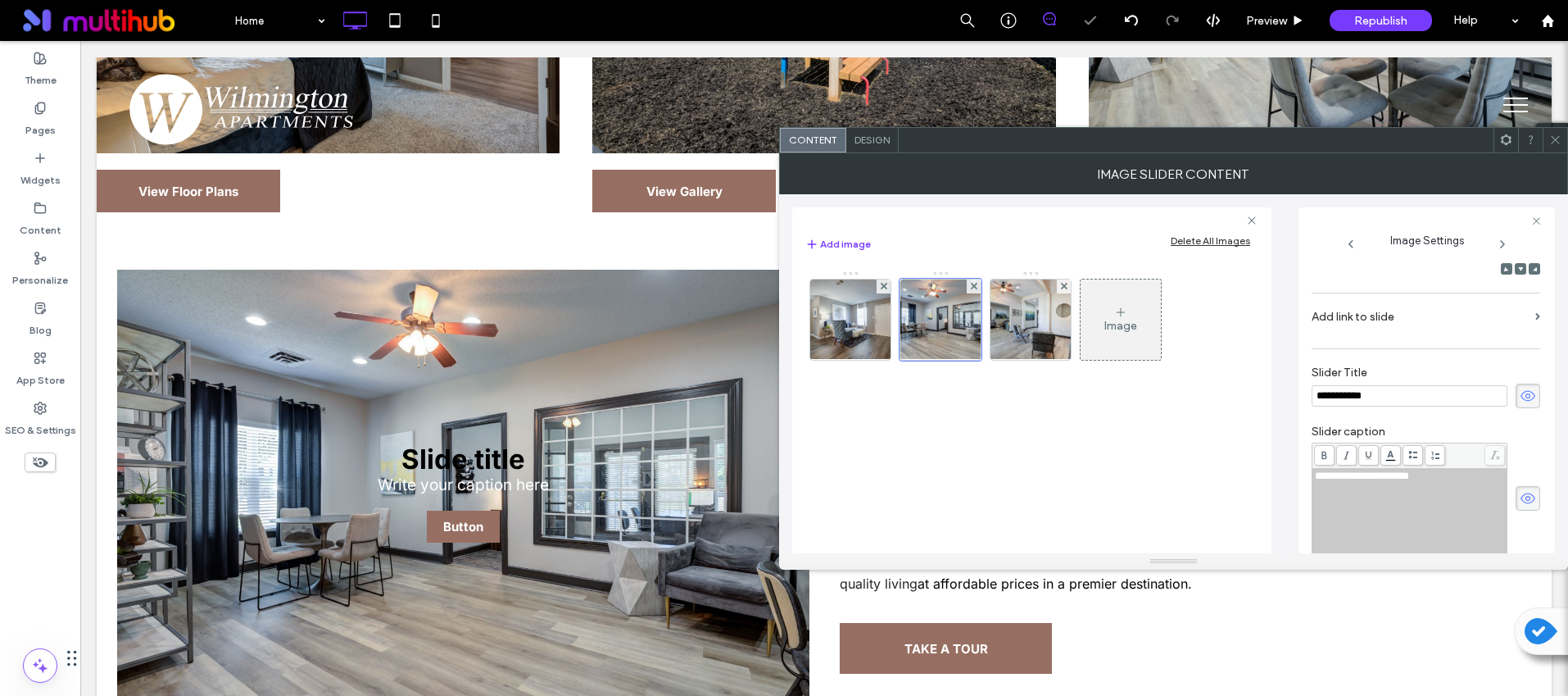
click at [1520, 403] on icon at bounding box center [1527, 395] width 16 height 18
click at [1525, 523] on div "**********" at bounding box center [1426, 499] width 229 height 112
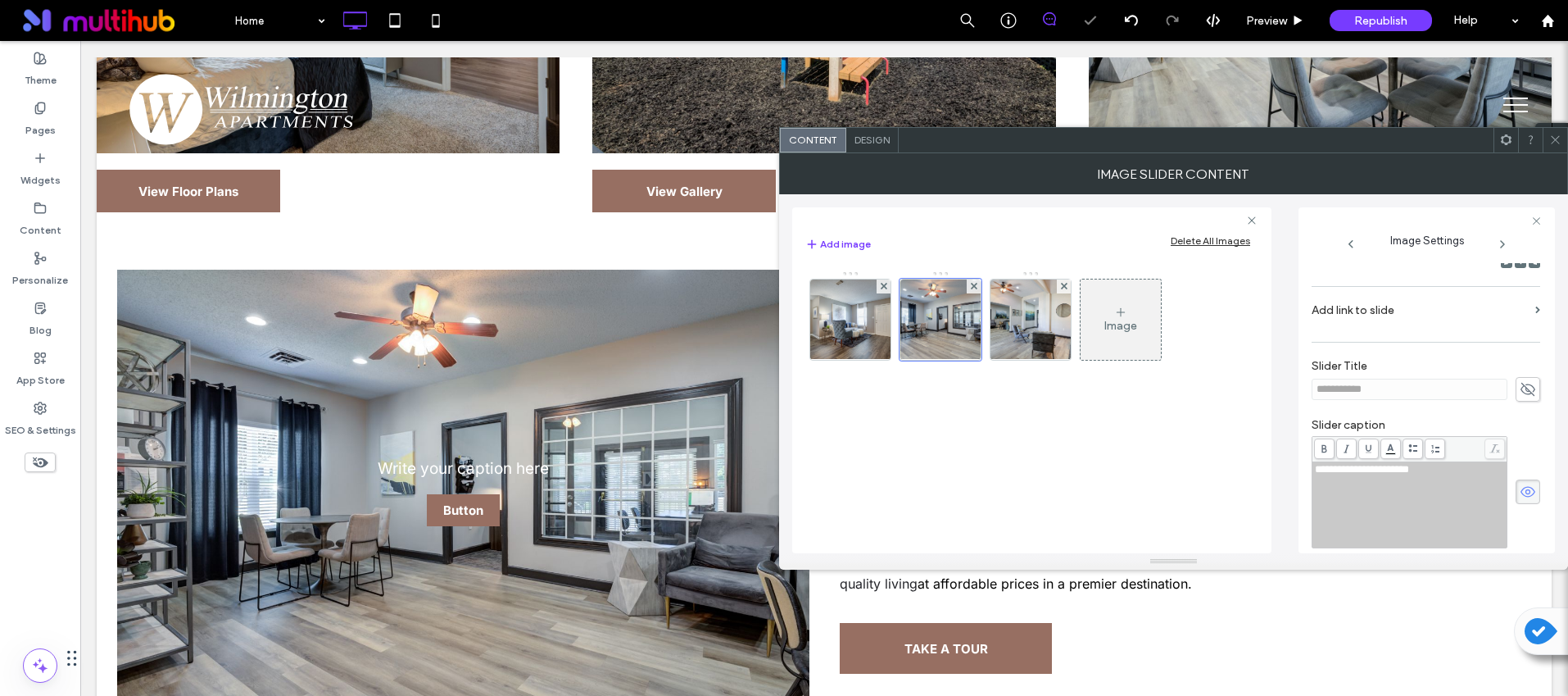
click at [1521, 499] on icon at bounding box center [1527, 492] width 16 height 18
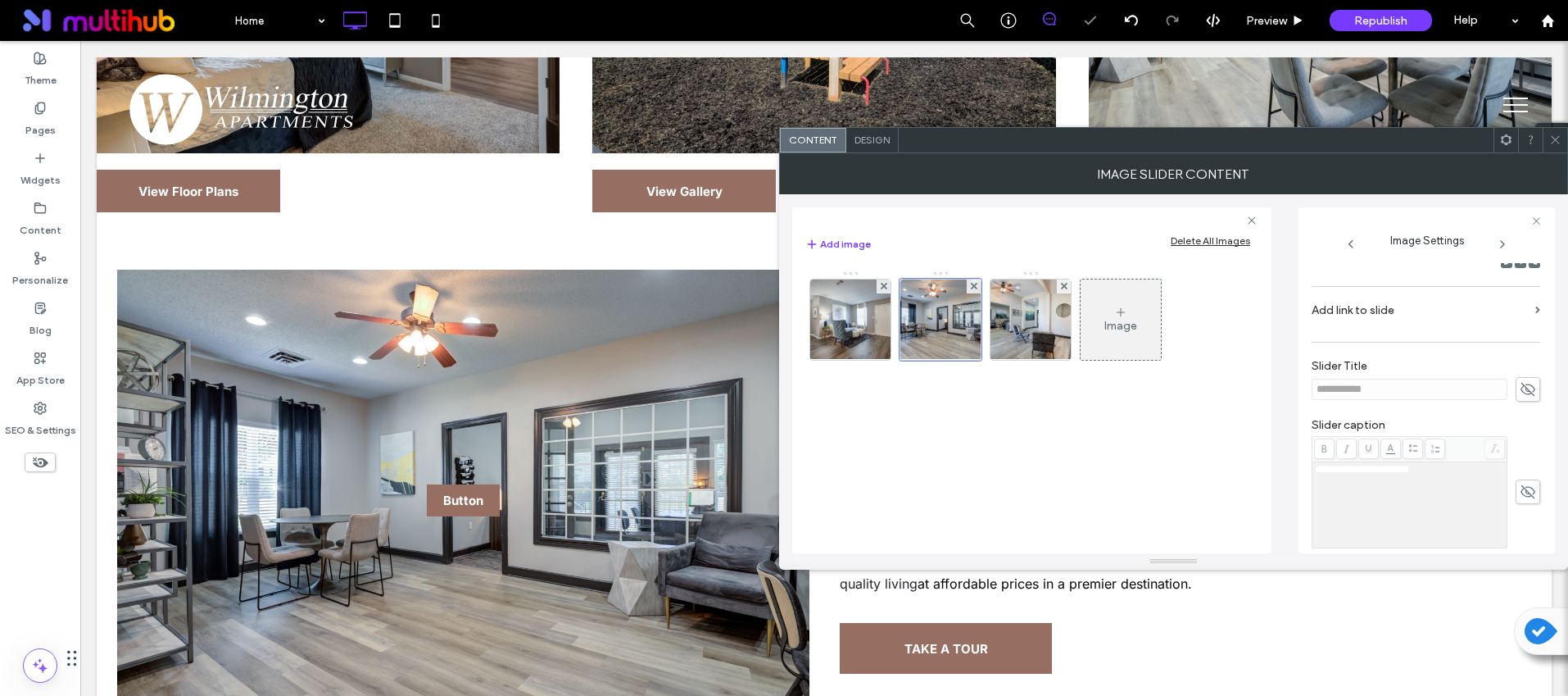
scroll to position [480, 0]
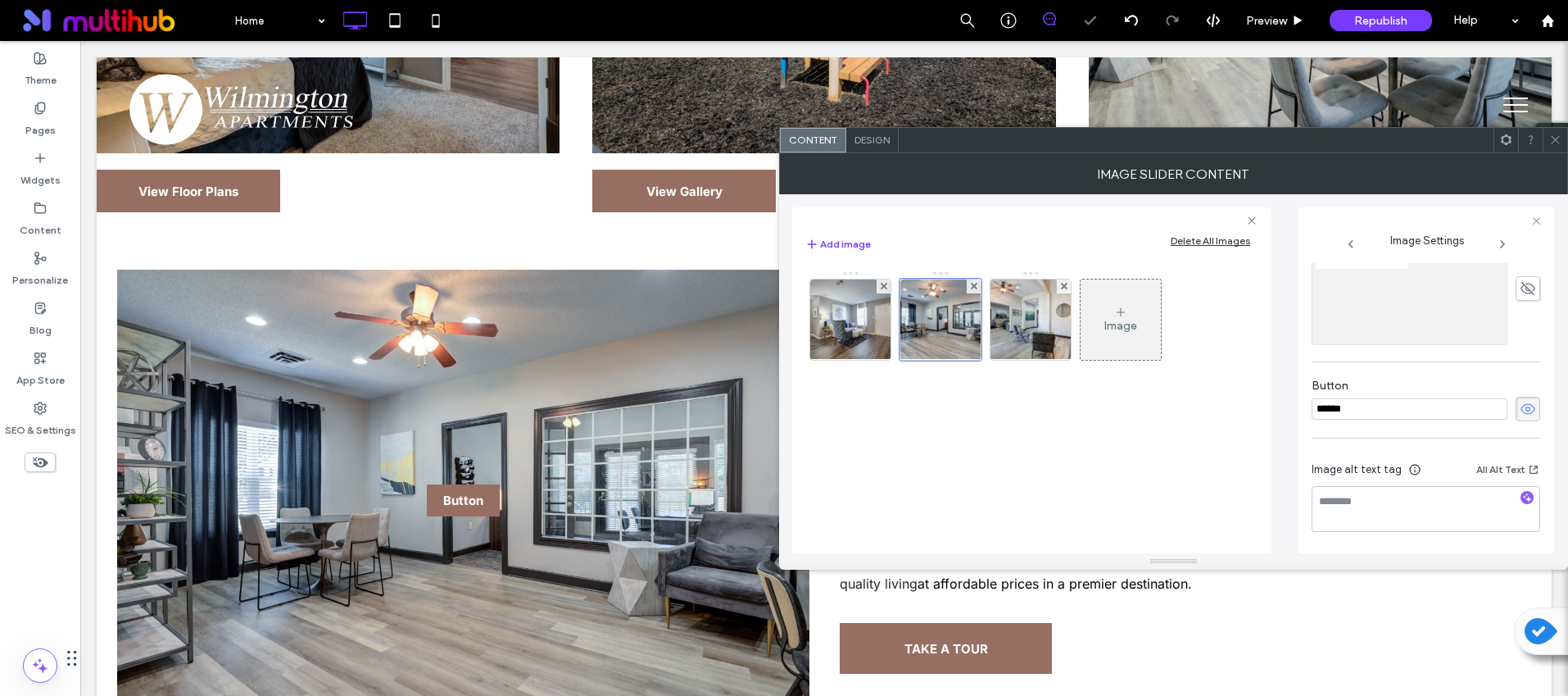
click at [1521, 413] on use at bounding box center [1527, 408] width 14 height 11
click at [1522, 498] on icon "button" at bounding box center [1527, 498] width 12 height 12
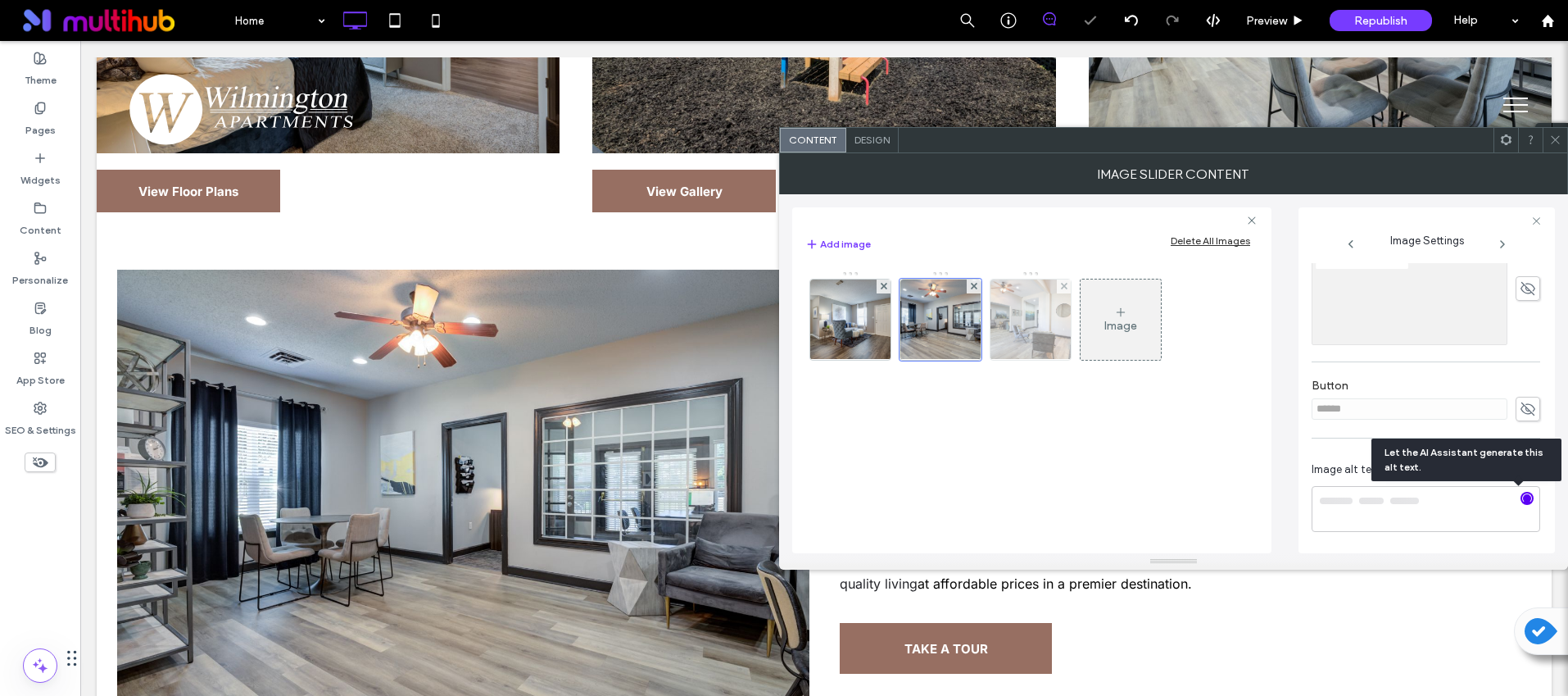
type textarea "**********"
click at [1031, 325] on img at bounding box center [1031, 319] width 121 height 80
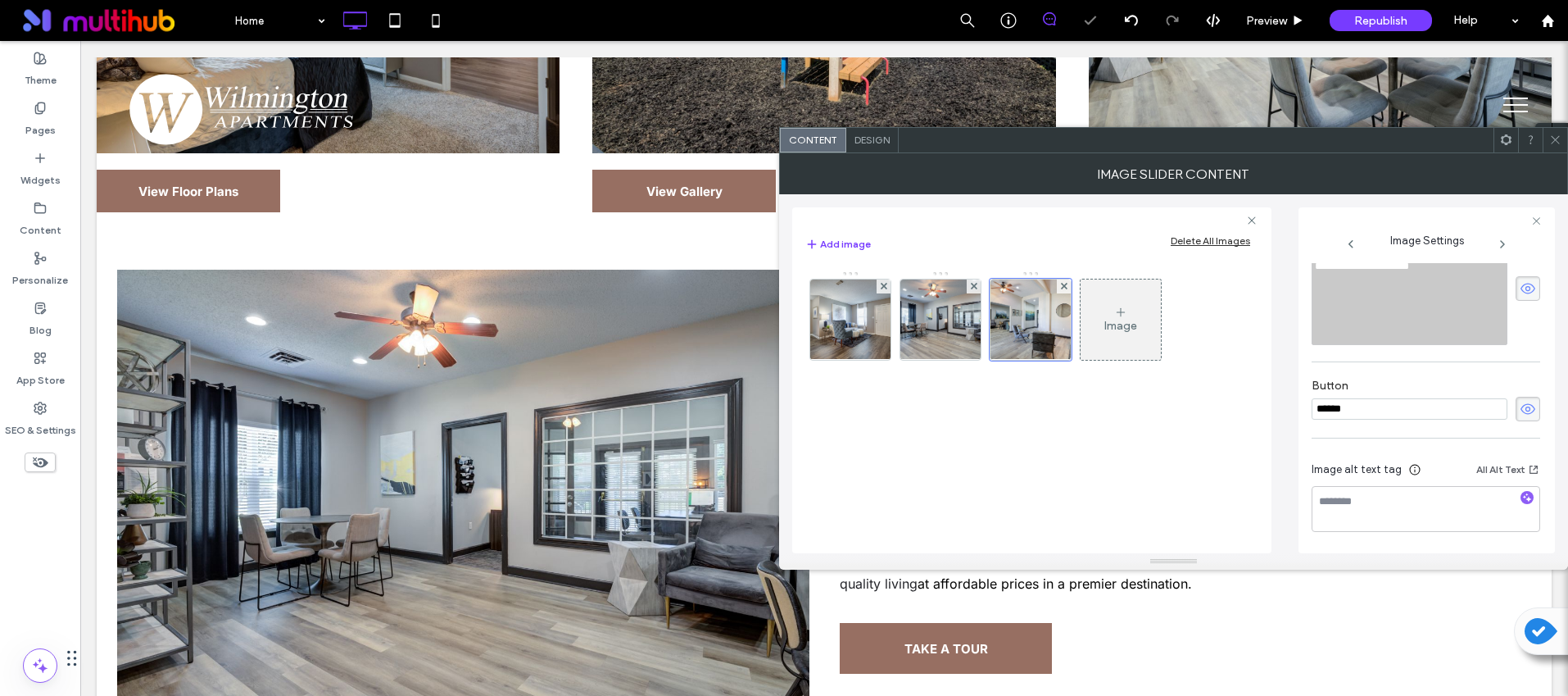
scroll to position [258, 0]
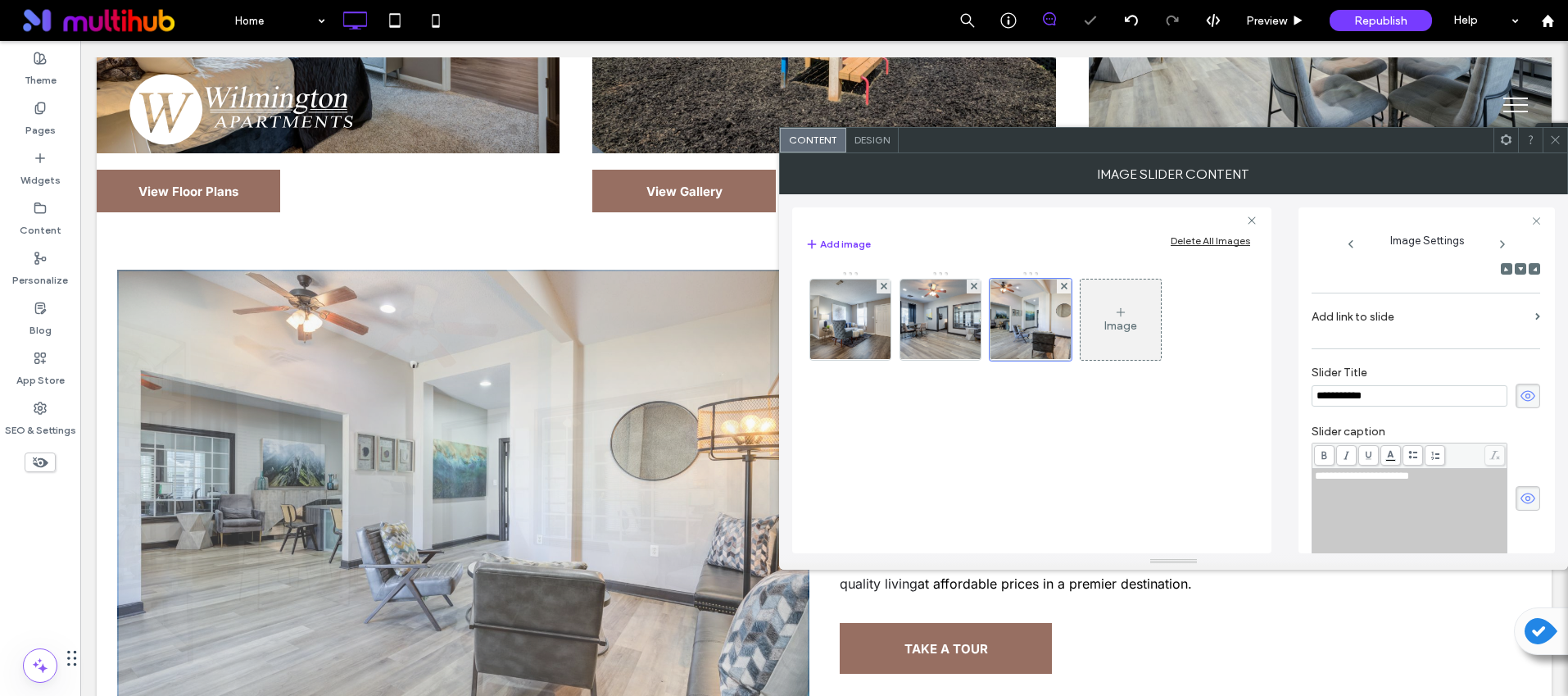
click at [1523, 405] on icon at bounding box center [1527, 395] width 16 height 18
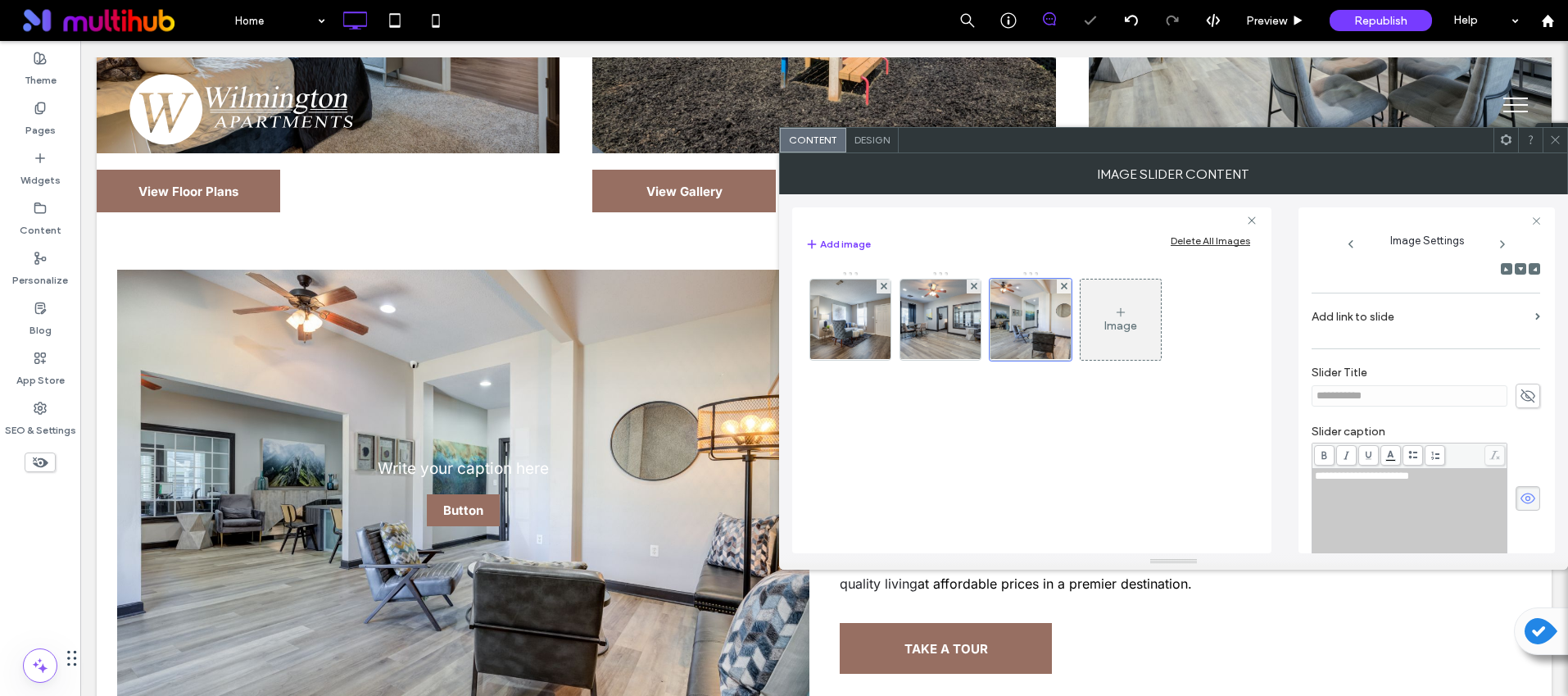
click at [1520, 508] on icon at bounding box center [1527, 498] width 16 height 18
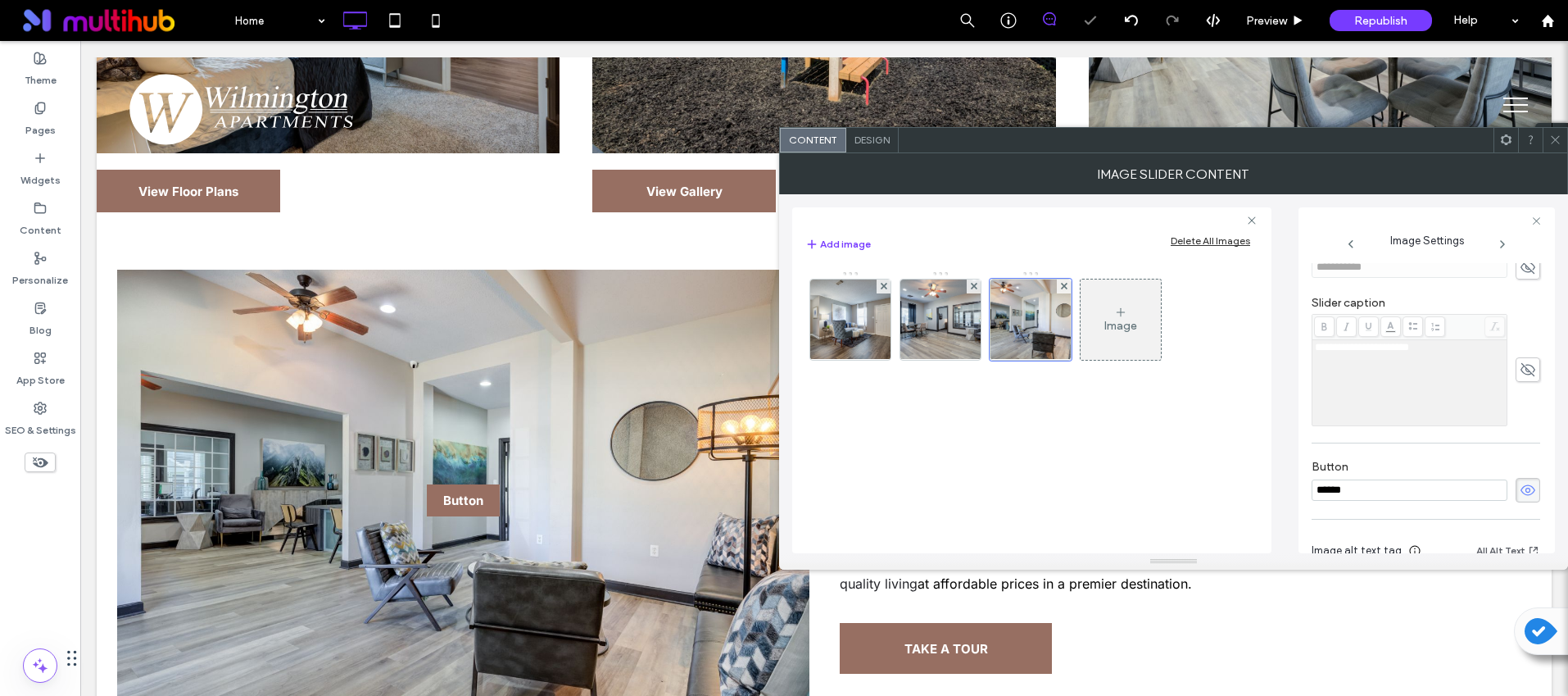
scroll to position [480, 0]
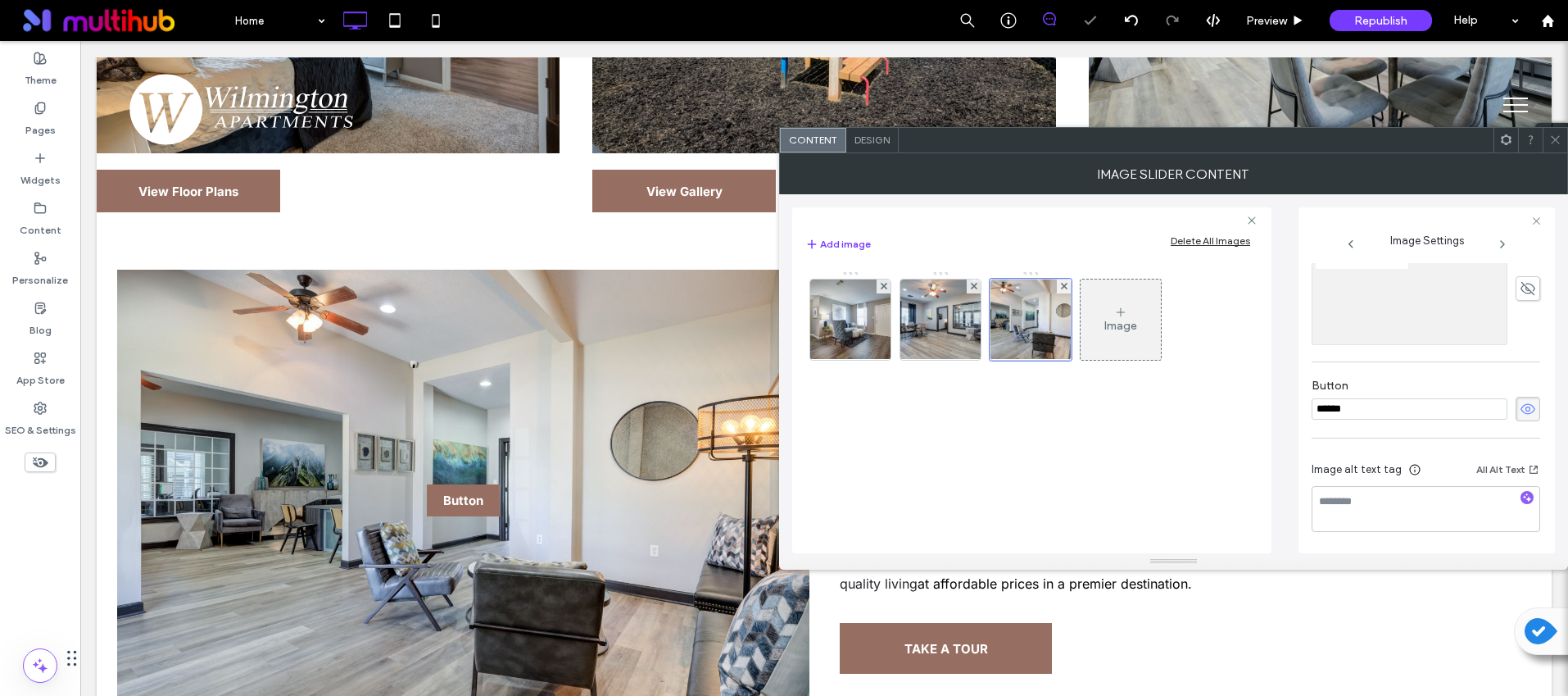
click at [1521, 410] on use at bounding box center [1527, 408] width 14 height 11
click at [1522, 496] on icon "button" at bounding box center [1527, 498] width 12 height 12
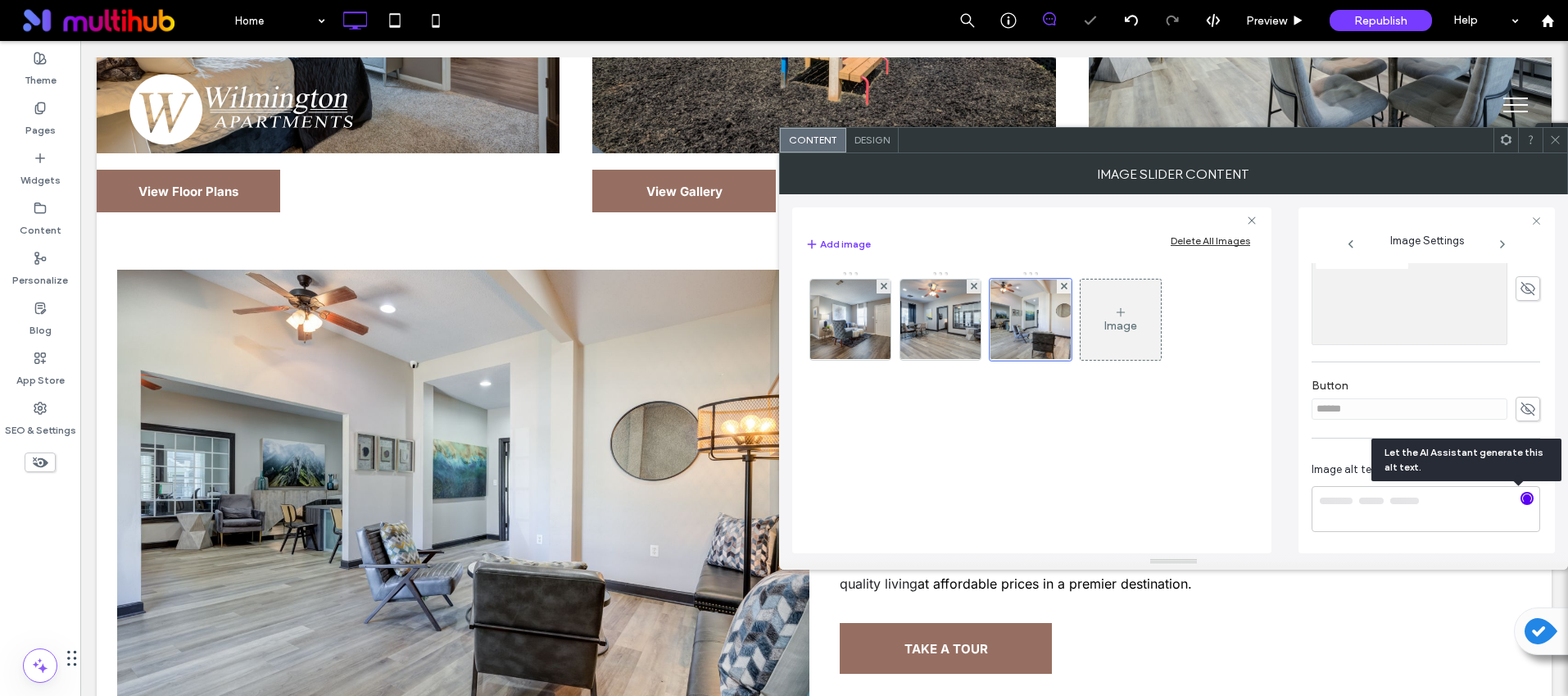
type textarea "**********"
click at [1557, 140] on icon at bounding box center [1555, 139] width 13 height 13
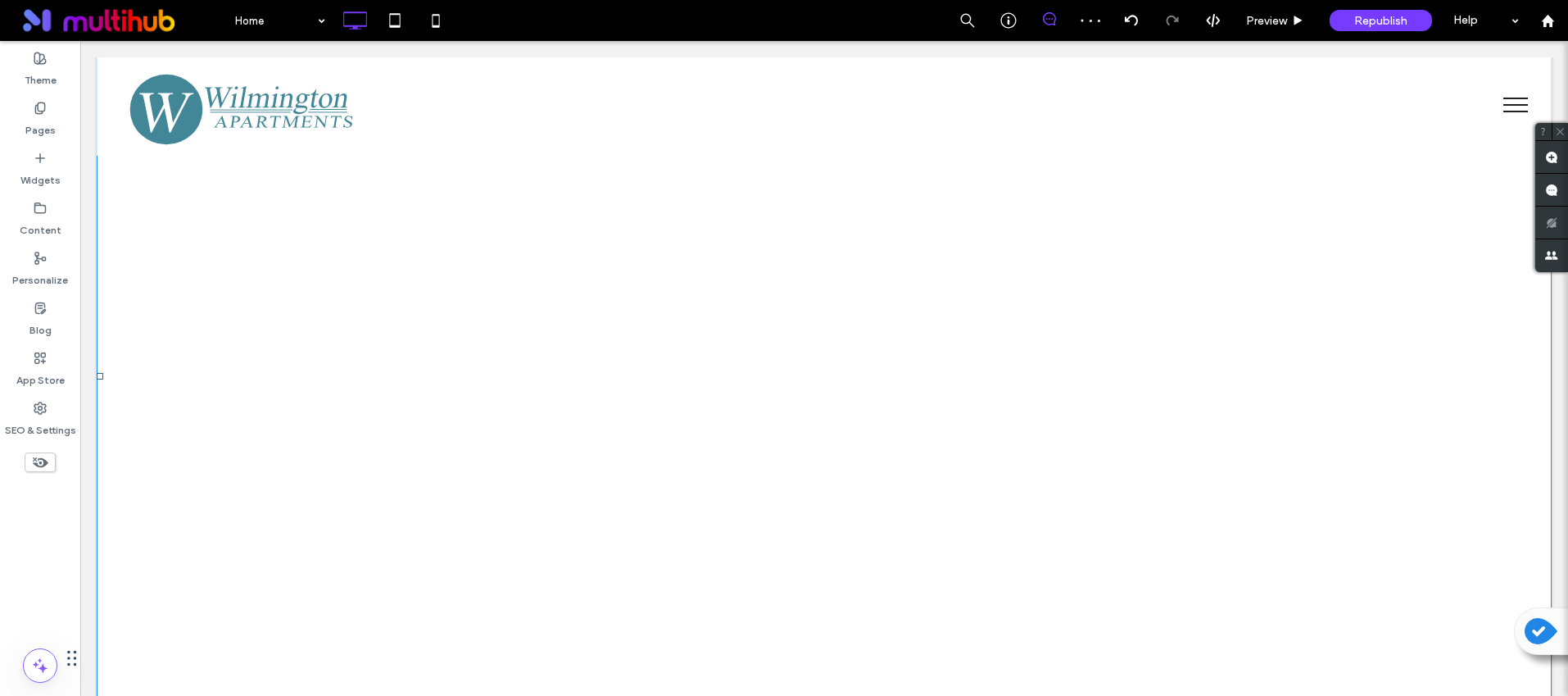
scroll to position [1945, 0]
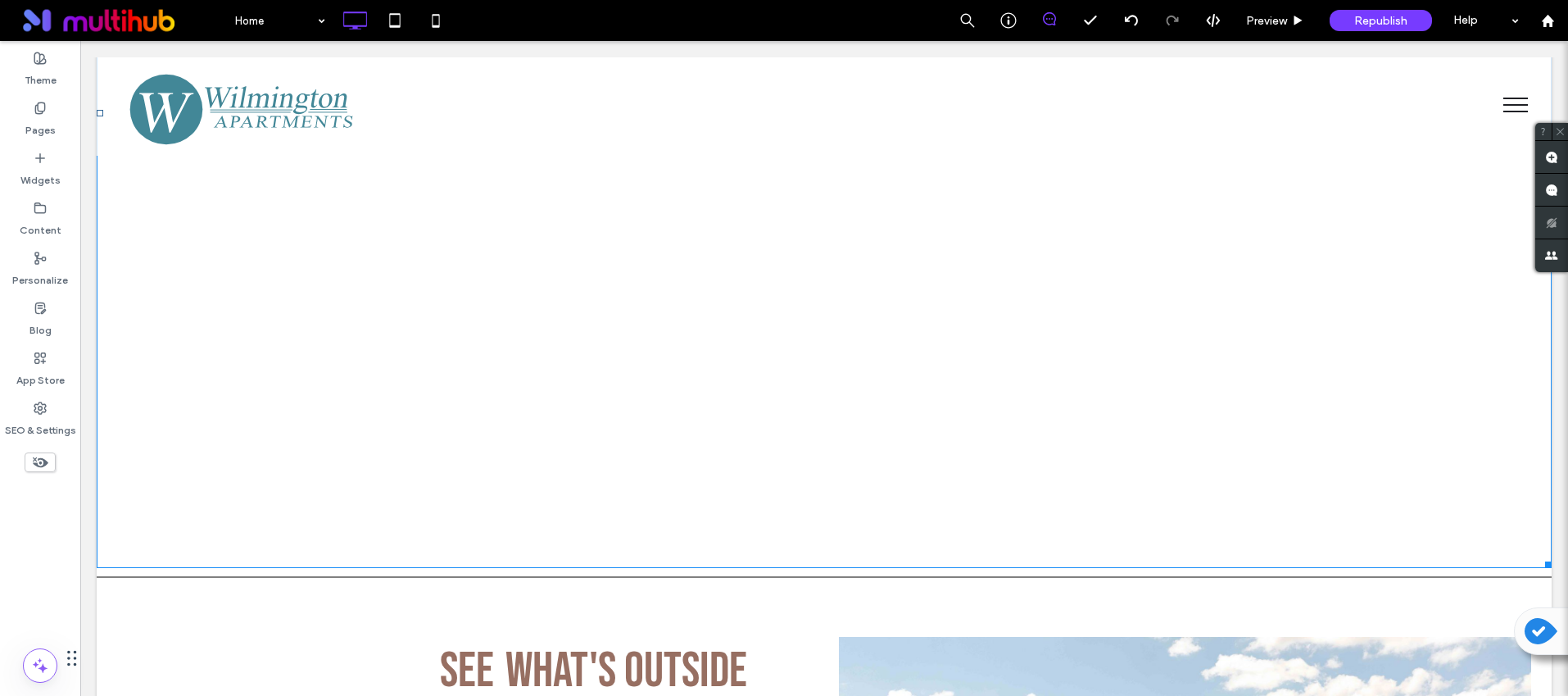
click at [613, 409] on img at bounding box center [824, 112] width 1455 height 910
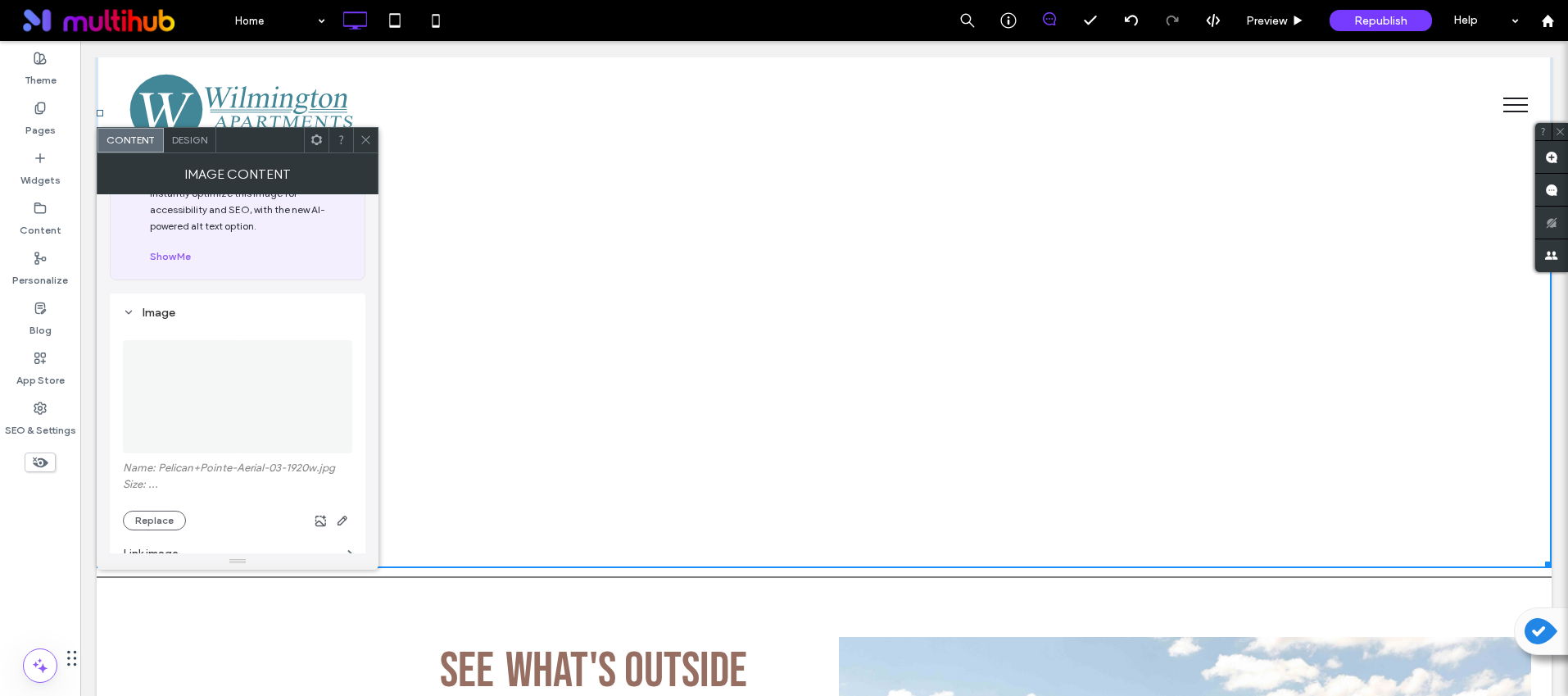
scroll to position [201, 0]
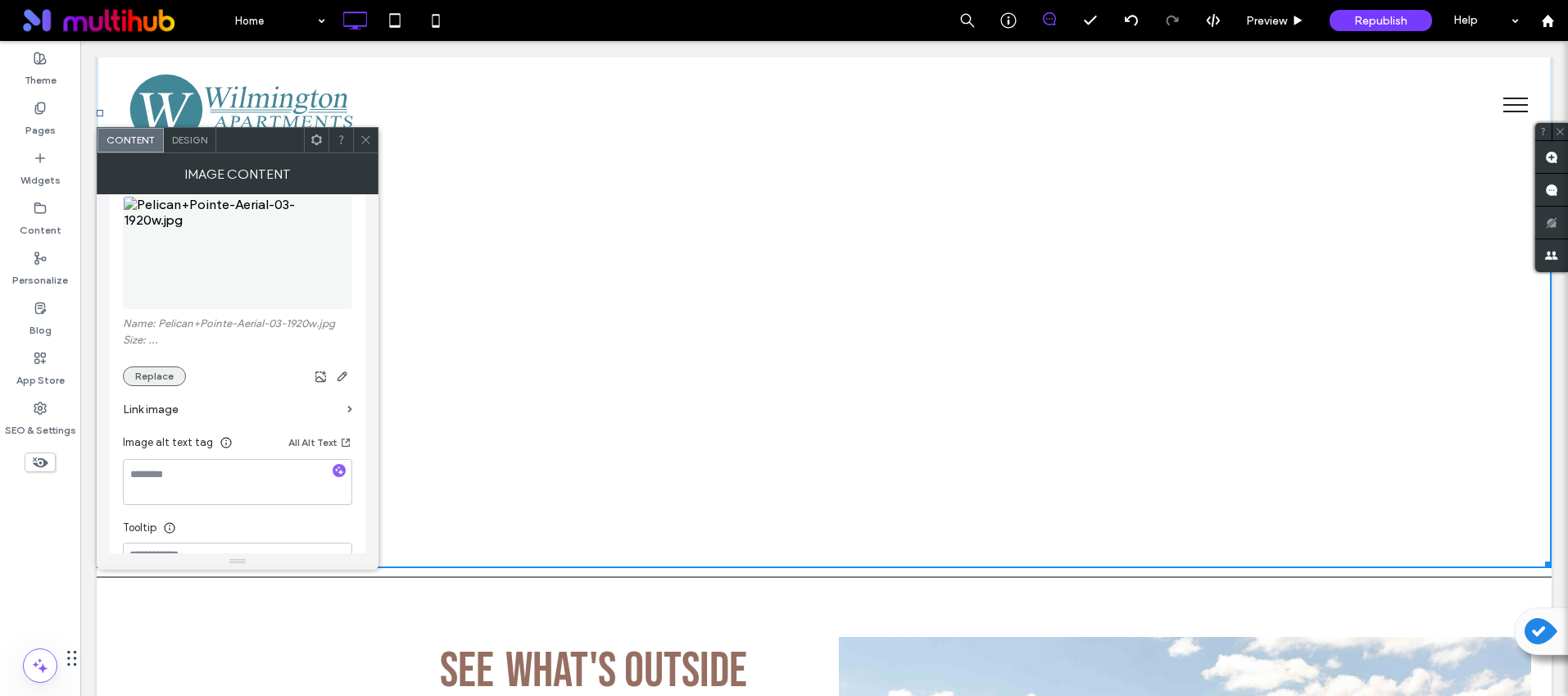
click at [151, 379] on button "Replace" at bounding box center [154, 376] width 63 height 19
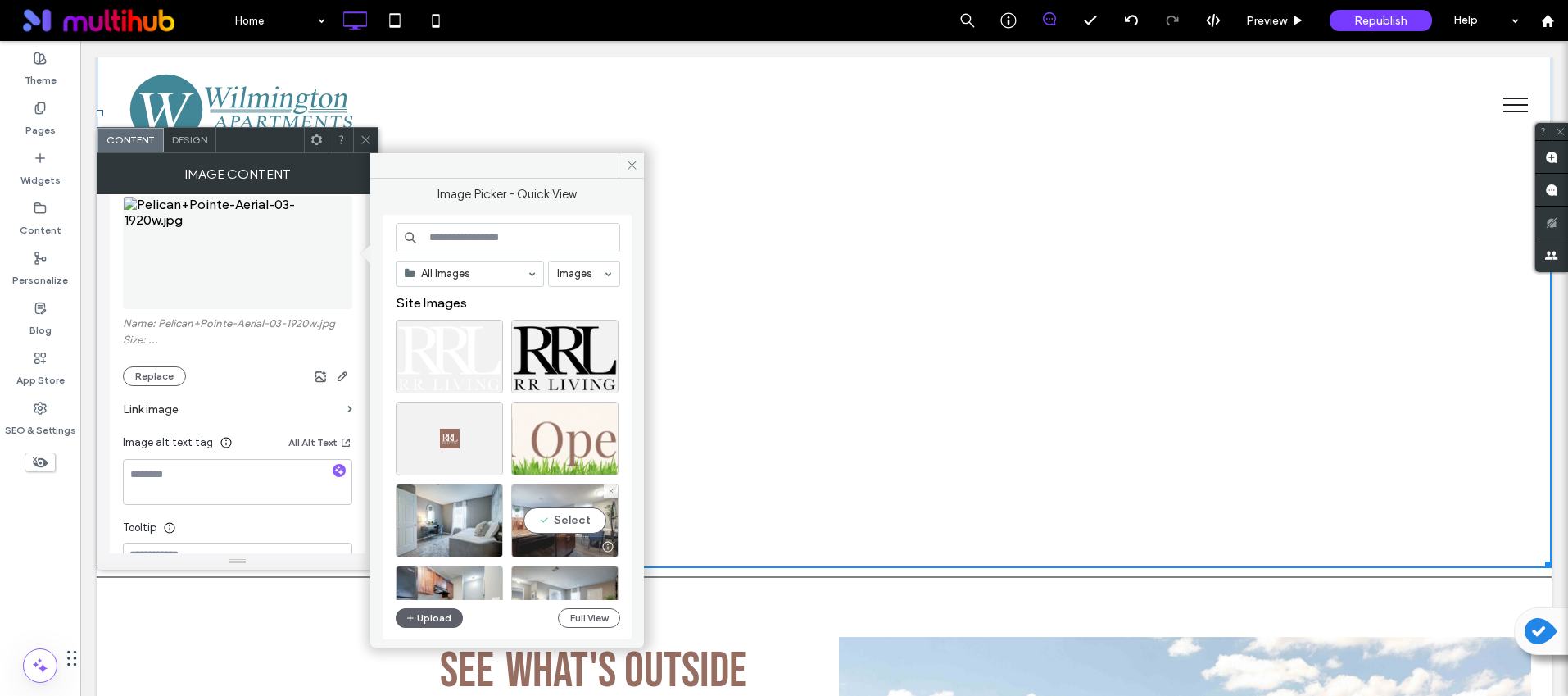
scroll to position [704, 0]
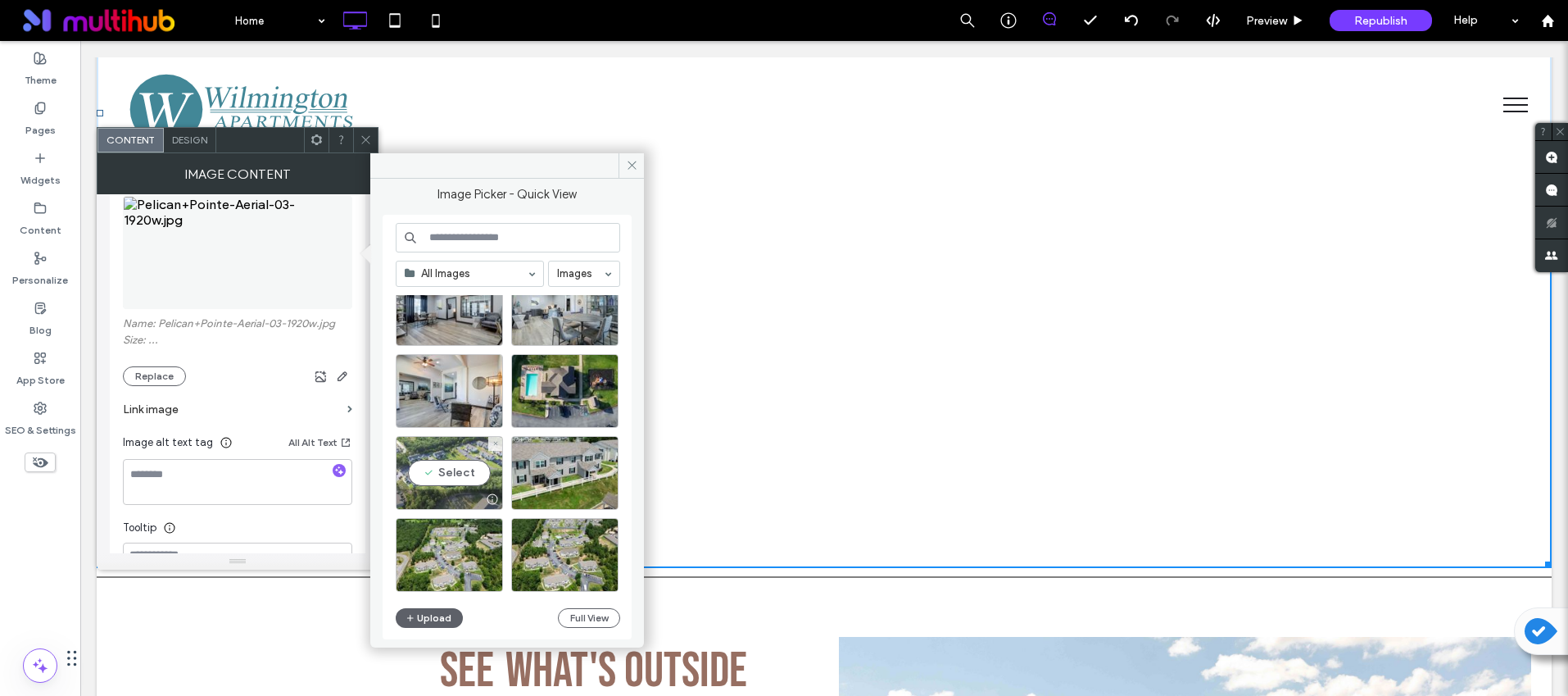
click at [431, 474] on div "Select" at bounding box center [449, 473] width 107 height 73
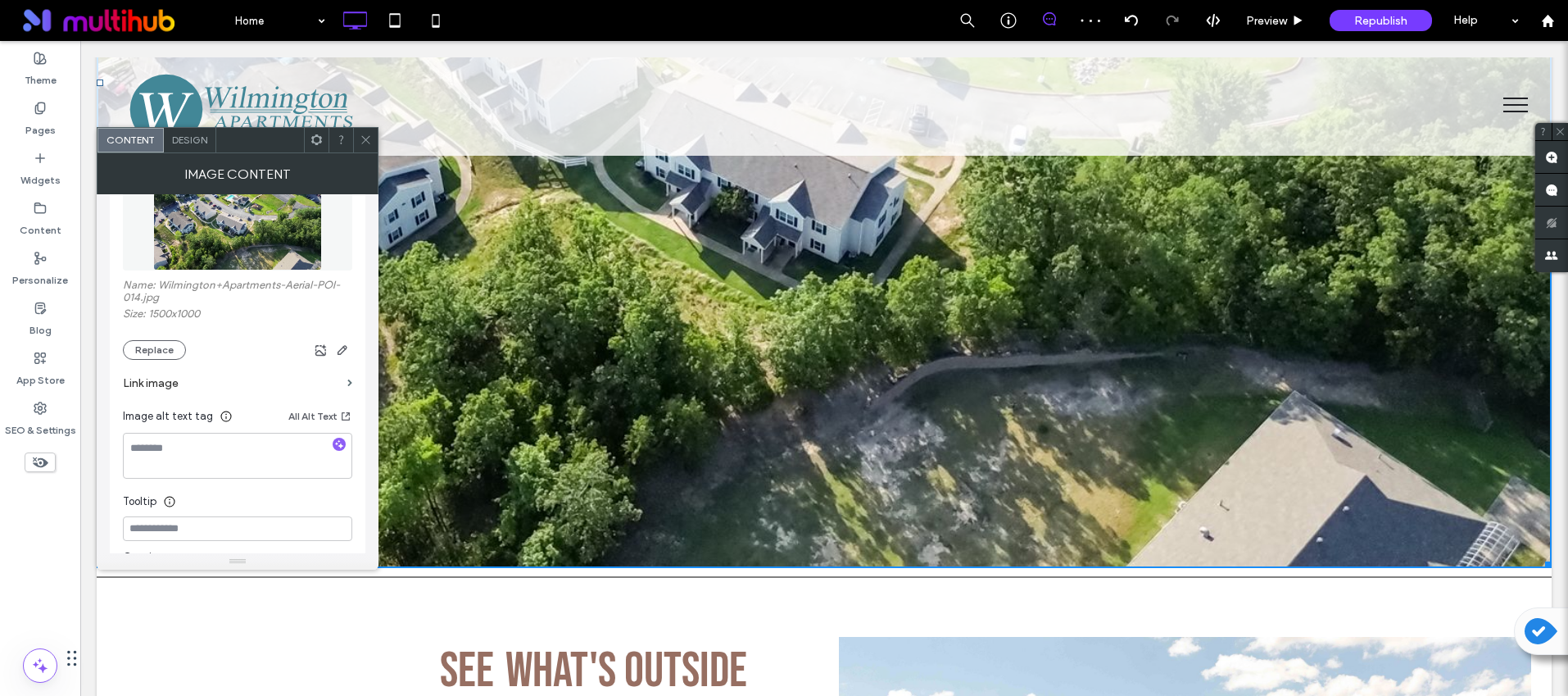
scroll to position [294, 0]
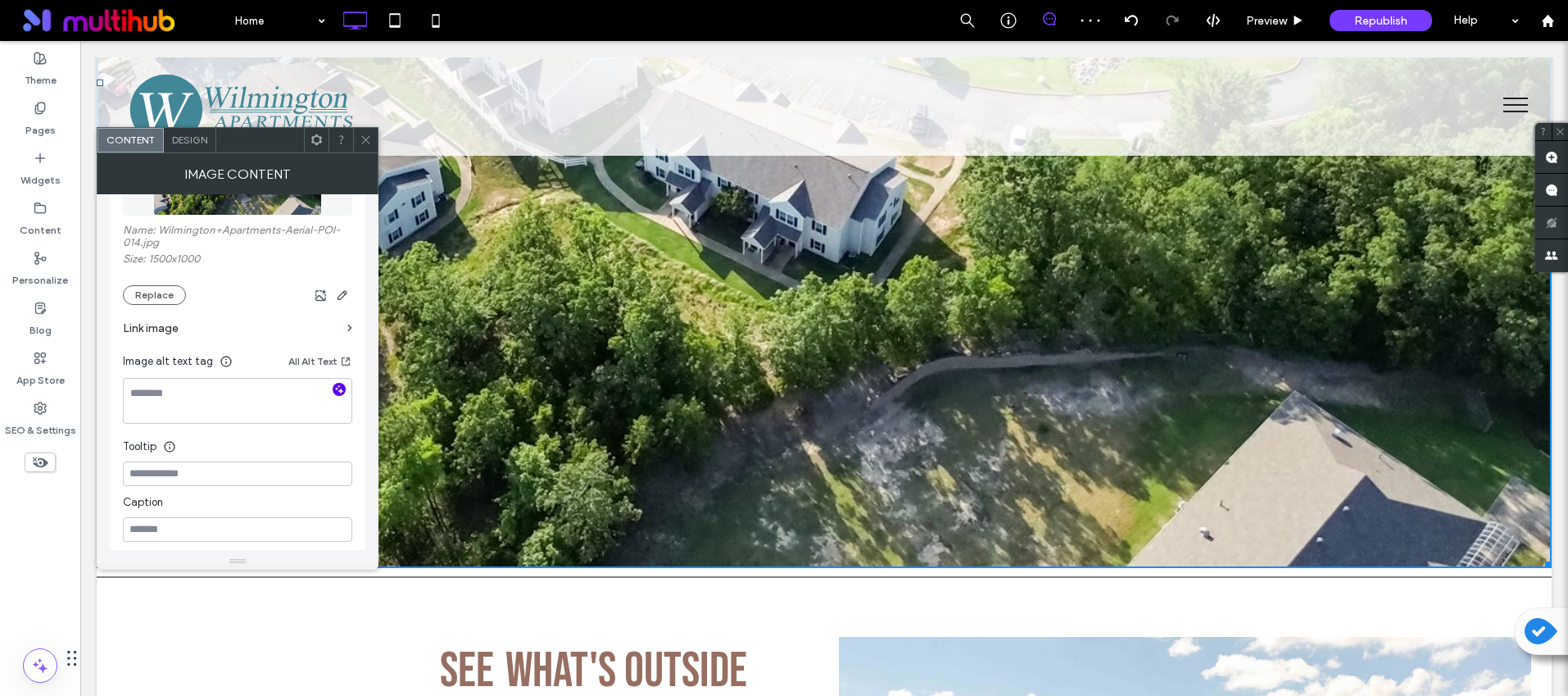
click at [334, 390] on icon "button" at bounding box center [339, 390] width 12 height 12
type textarea "**********"
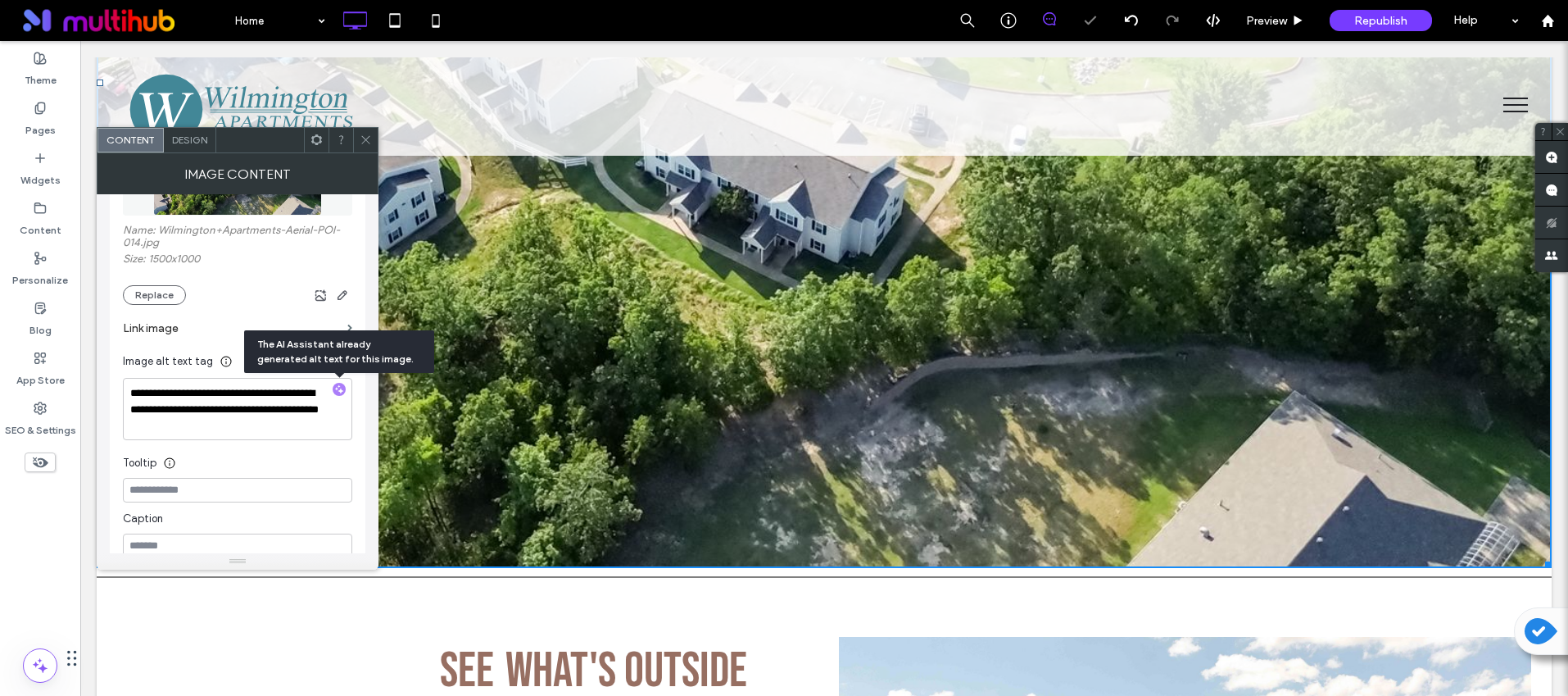
click at [375, 143] on div at bounding box center [365, 139] width 24 height 24
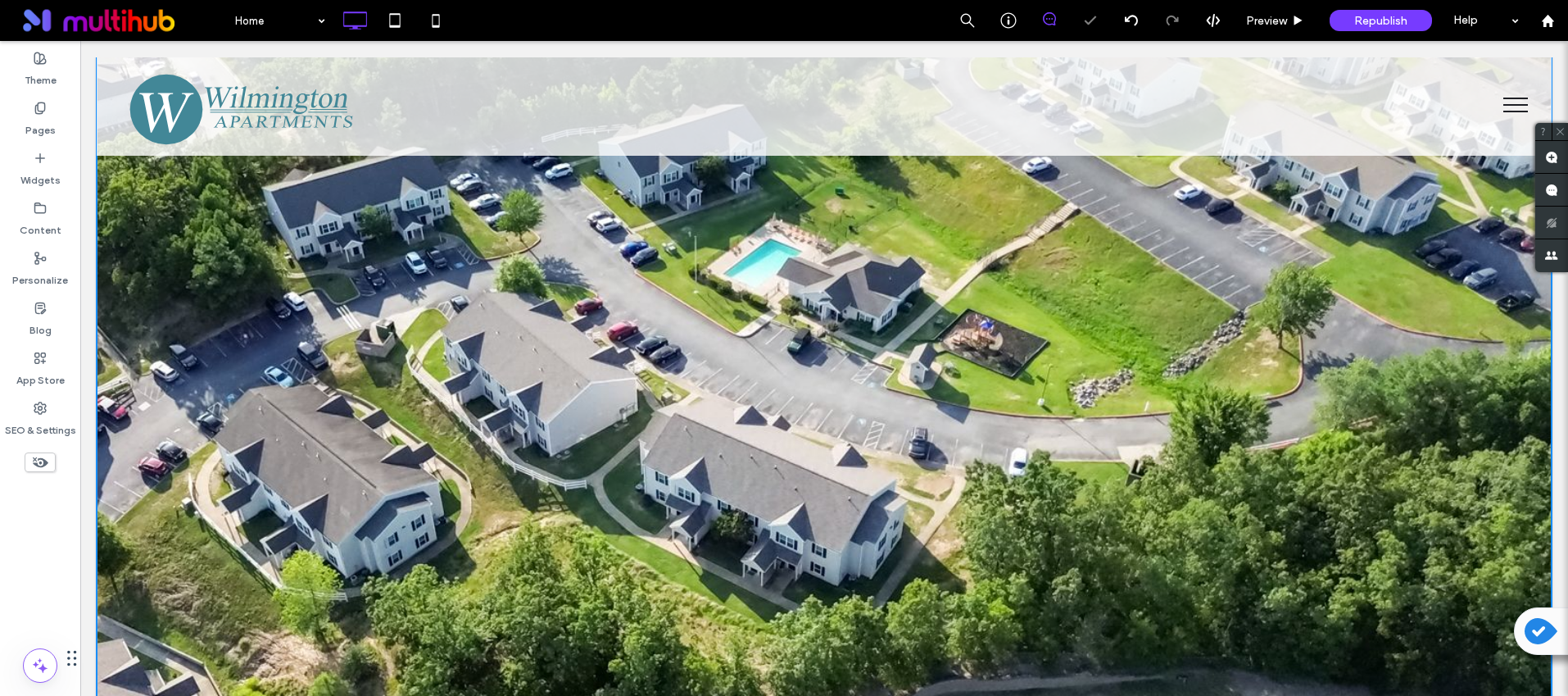
scroll to position [2160, 0]
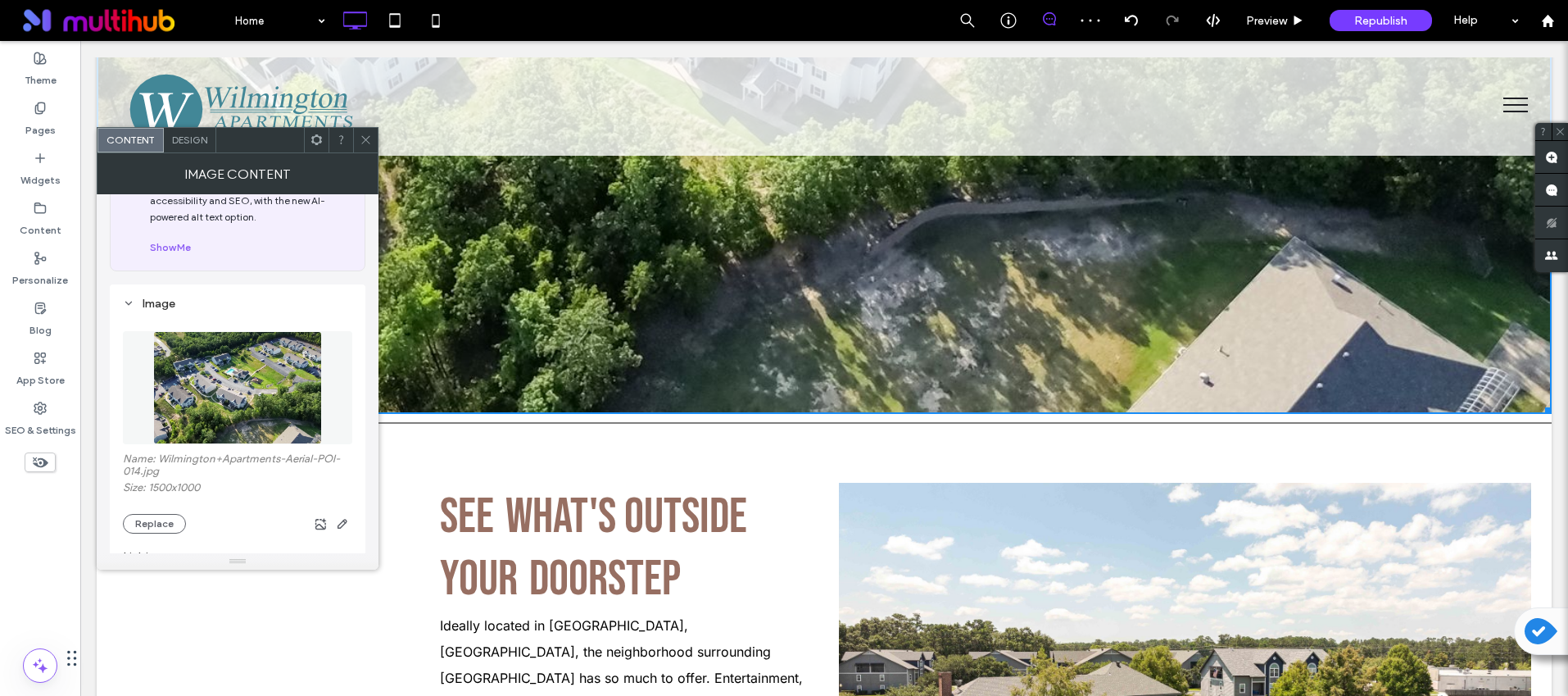
scroll to position [202, 0]
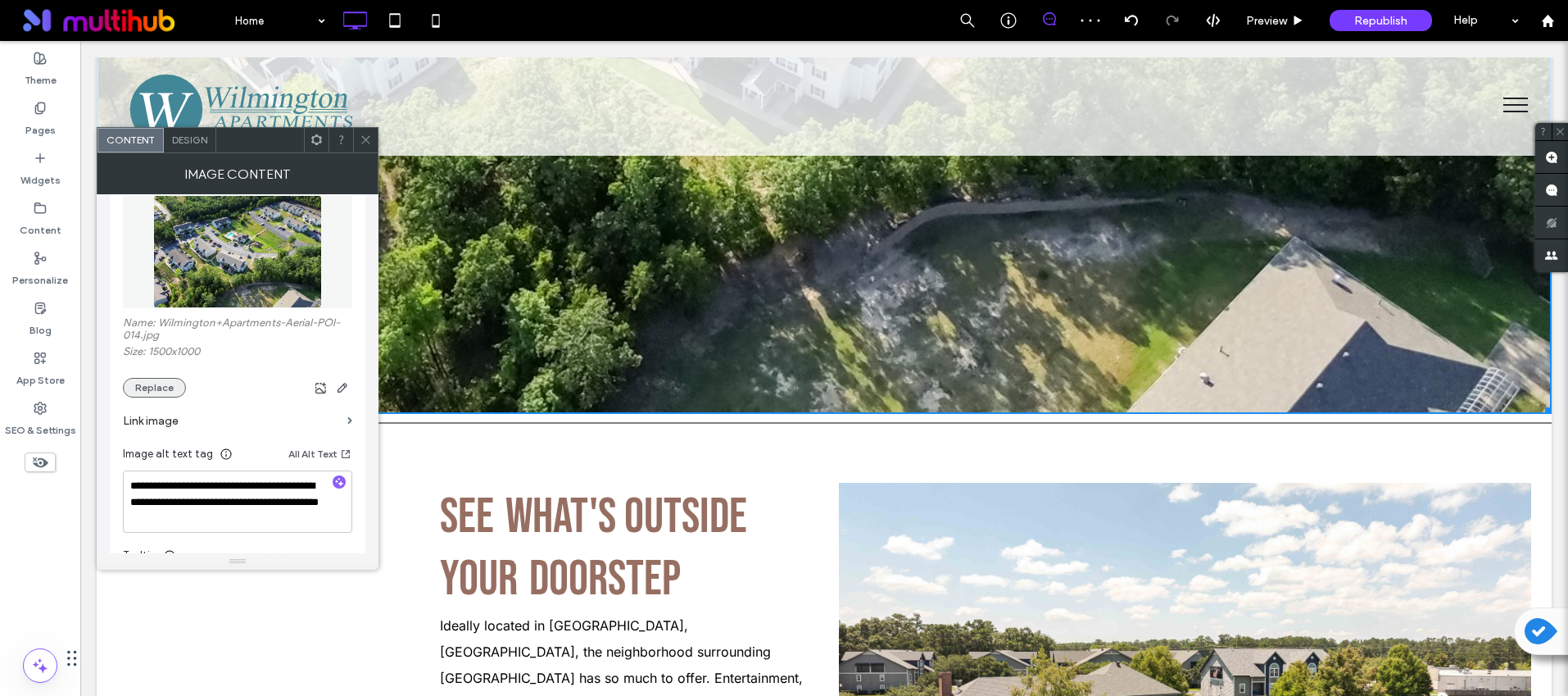
click at [153, 393] on button "Replace" at bounding box center [154, 388] width 63 height 19
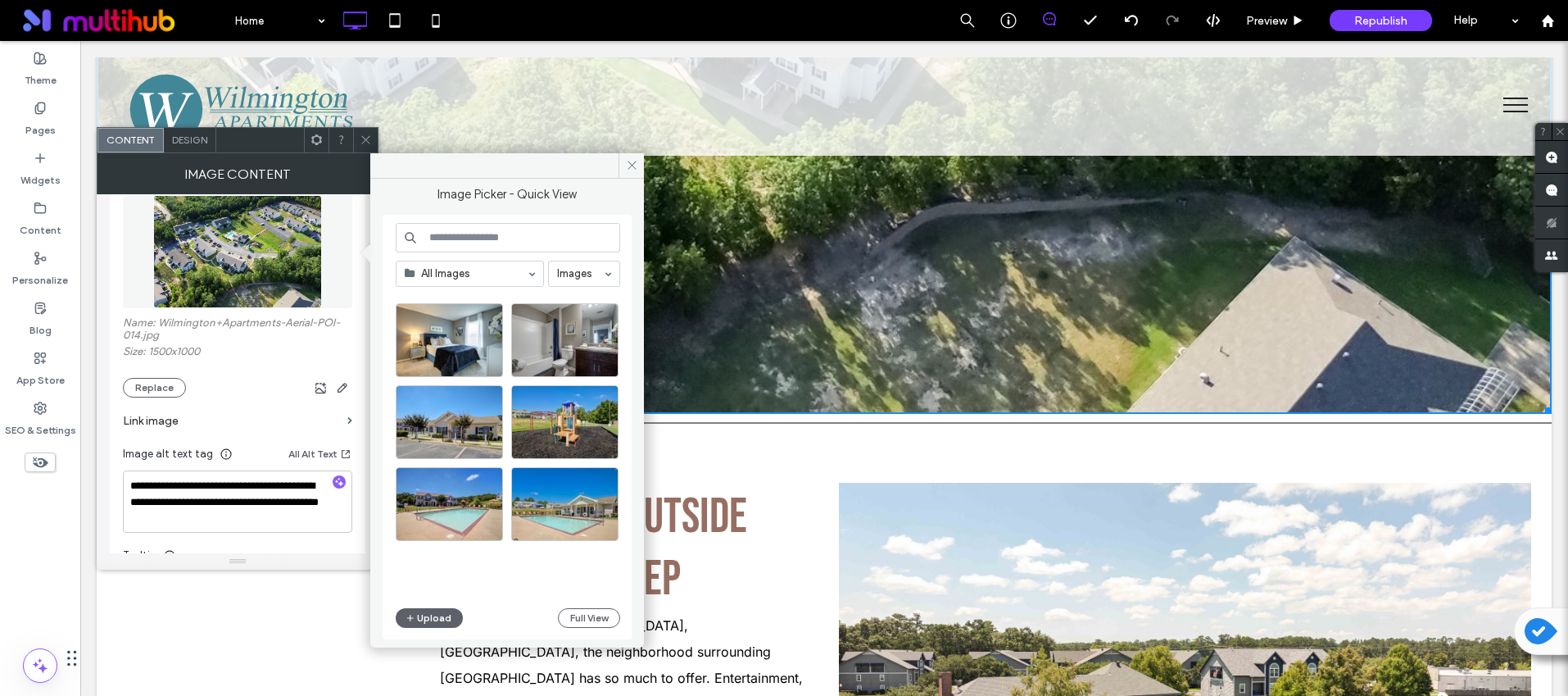
scroll to position [704, 0]
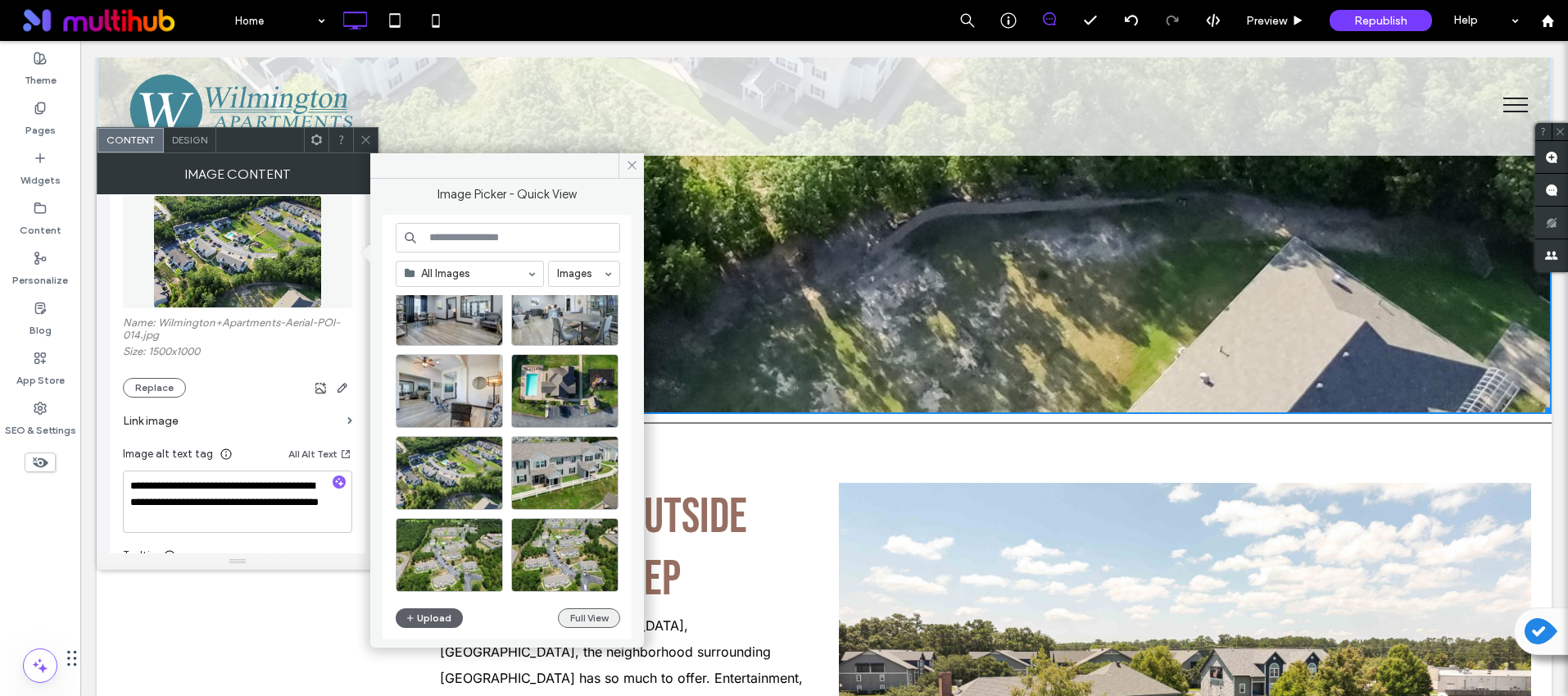
click at [593, 613] on button "Full View" at bounding box center [589, 618] width 62 height 19
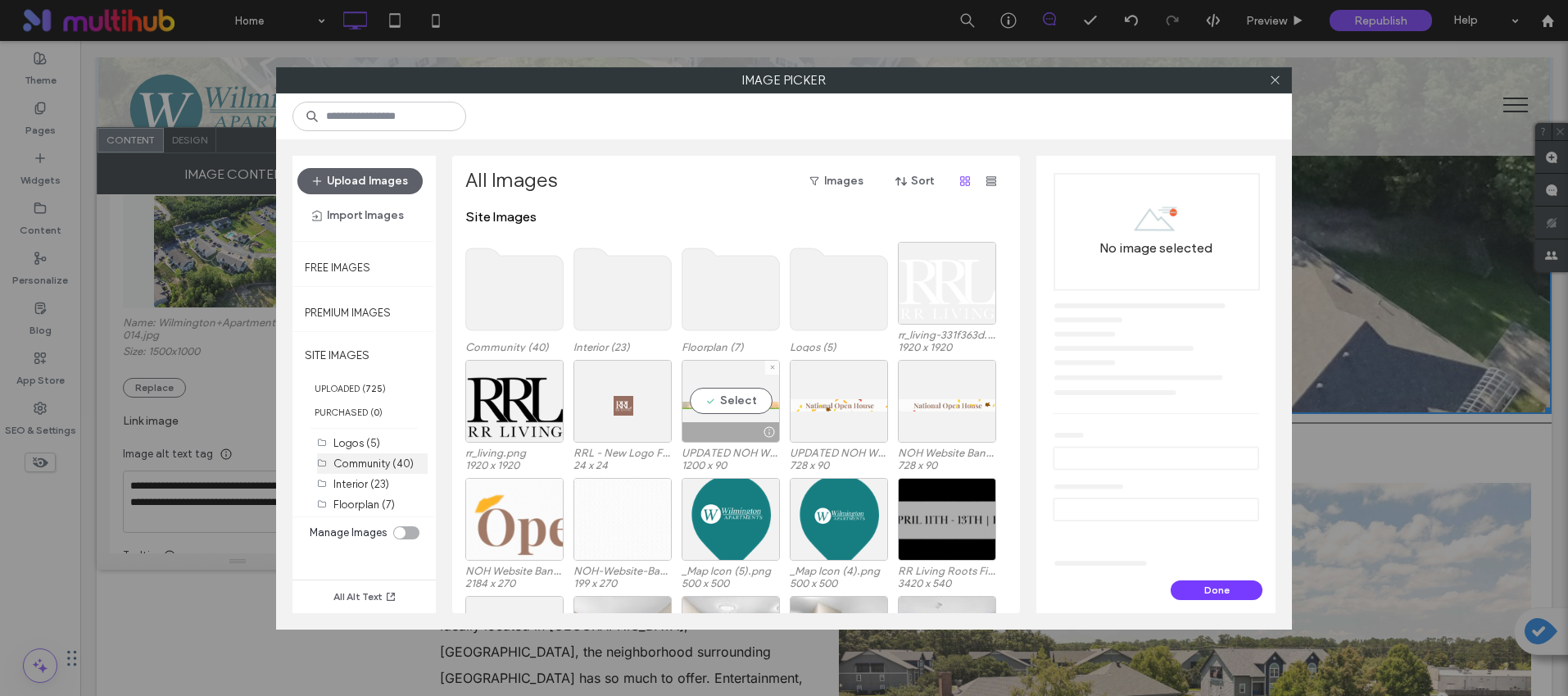
scroll to position [3, 0]
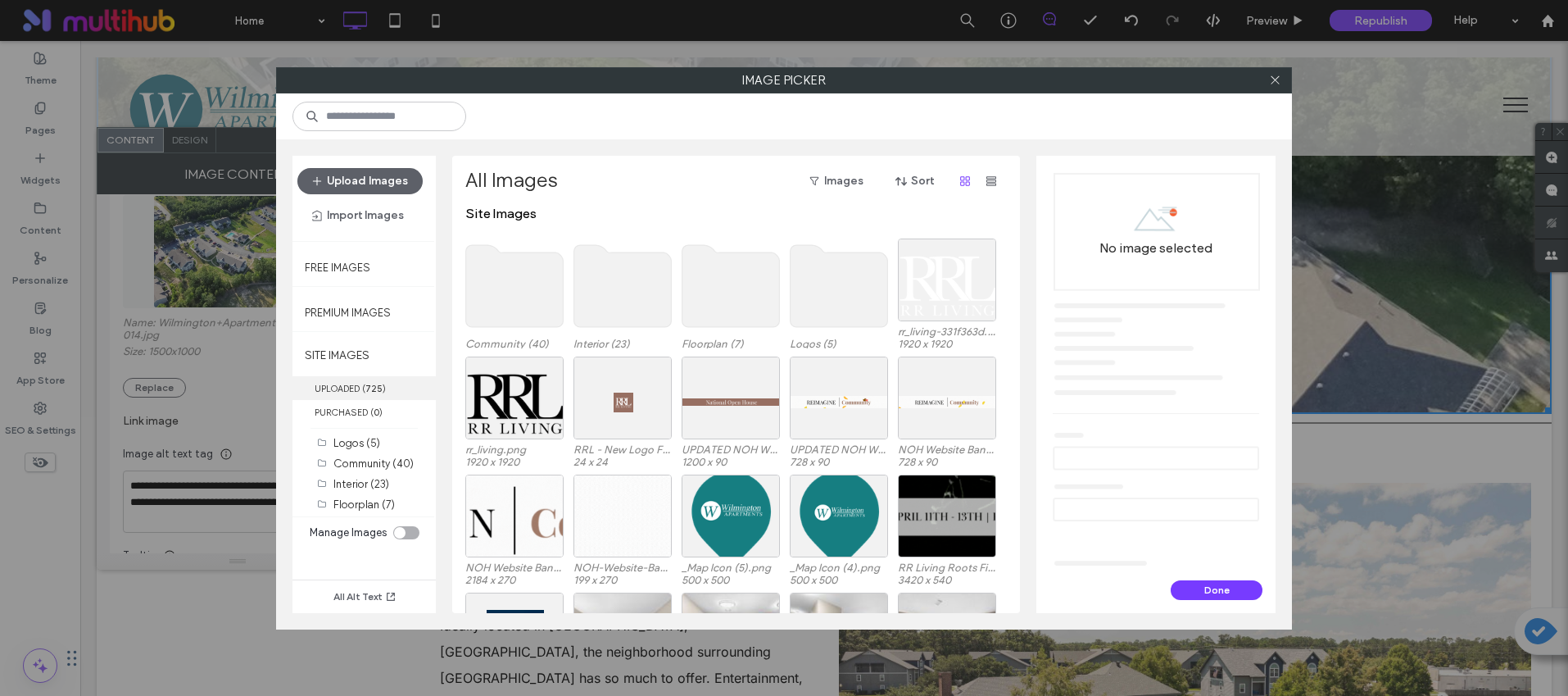
click at [358, 386] on label "UPLOADED ( 725 )" at bounding box center [364, 388] width 143 height 24
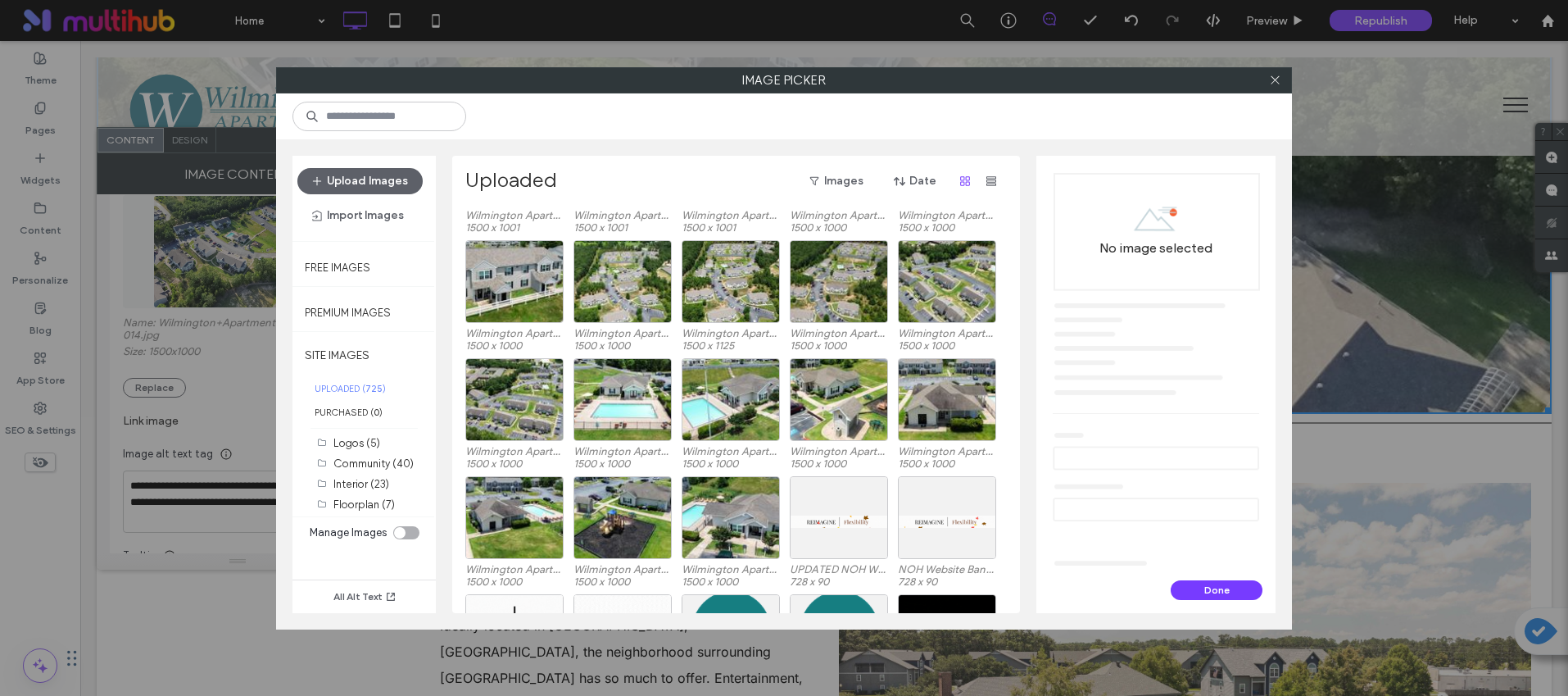
scroll to position [658, 0]
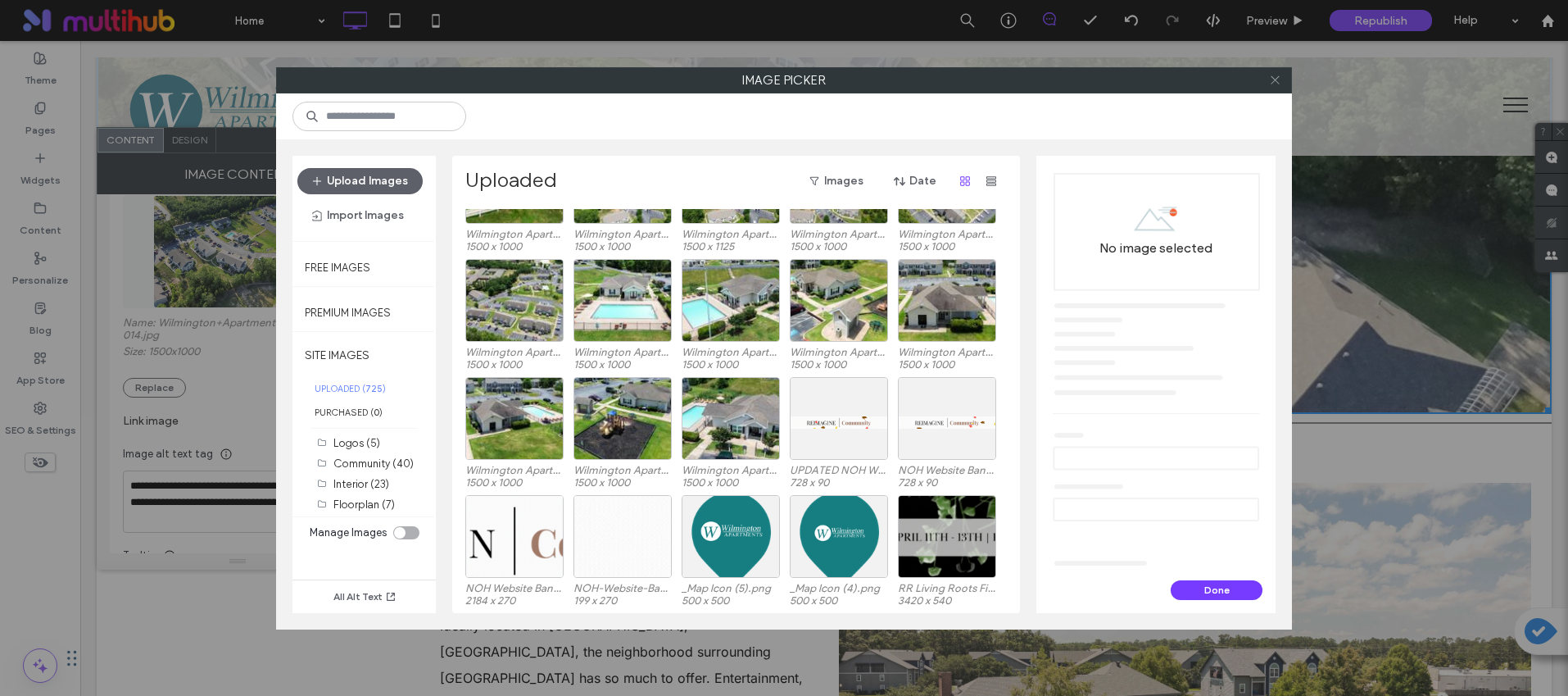
click at [1276, 79] on icon at bounding box center [1275, 79] width 13 height 13
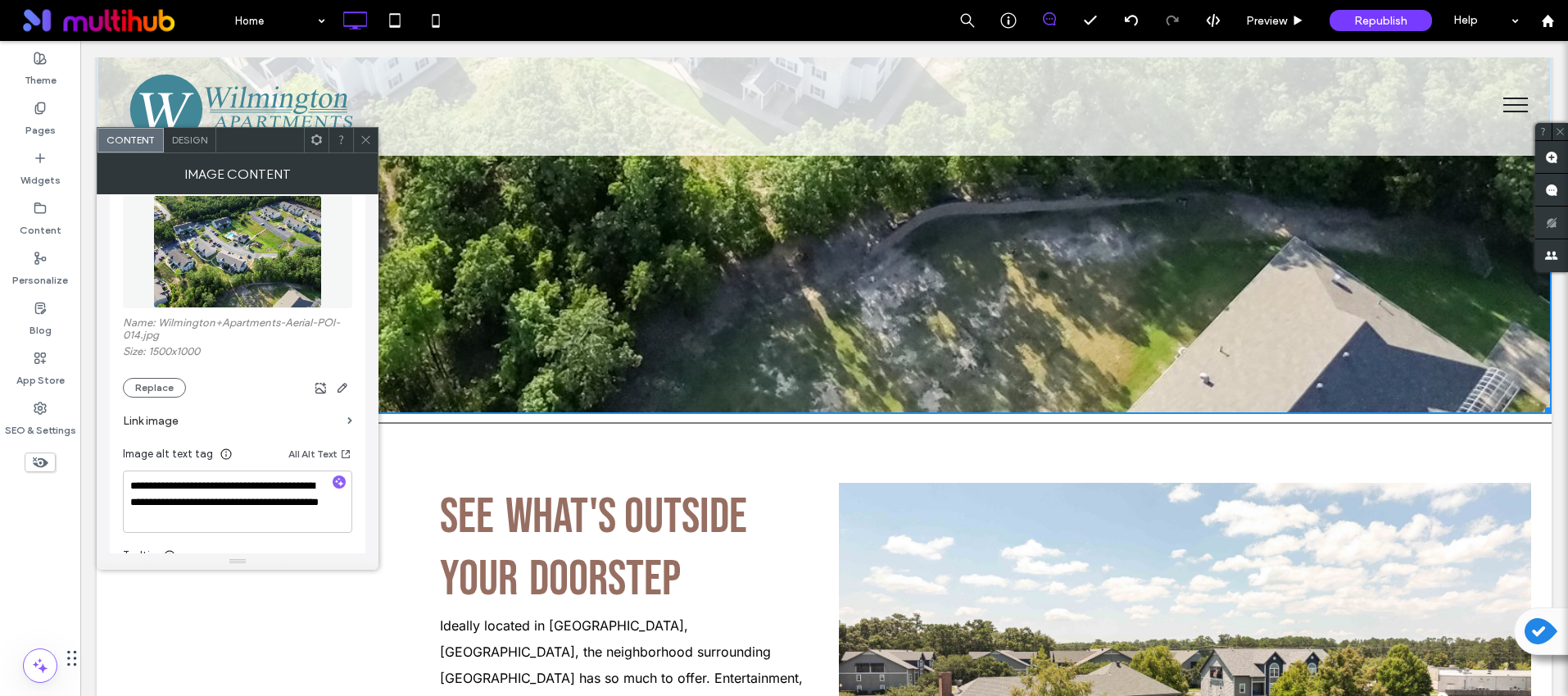
click at [365, 132] on span at bounding box center [365, 139] width 13 height 24
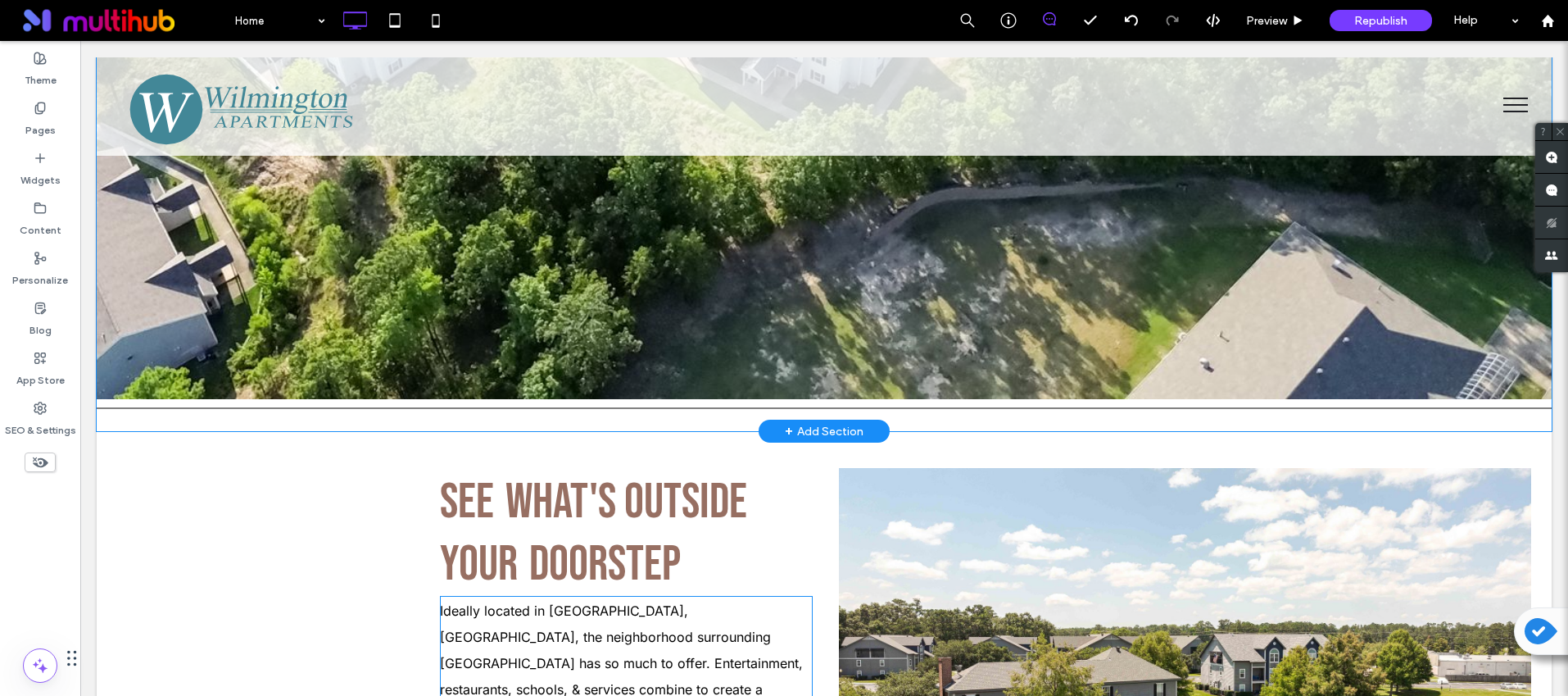
scroll to position [2373, 0]
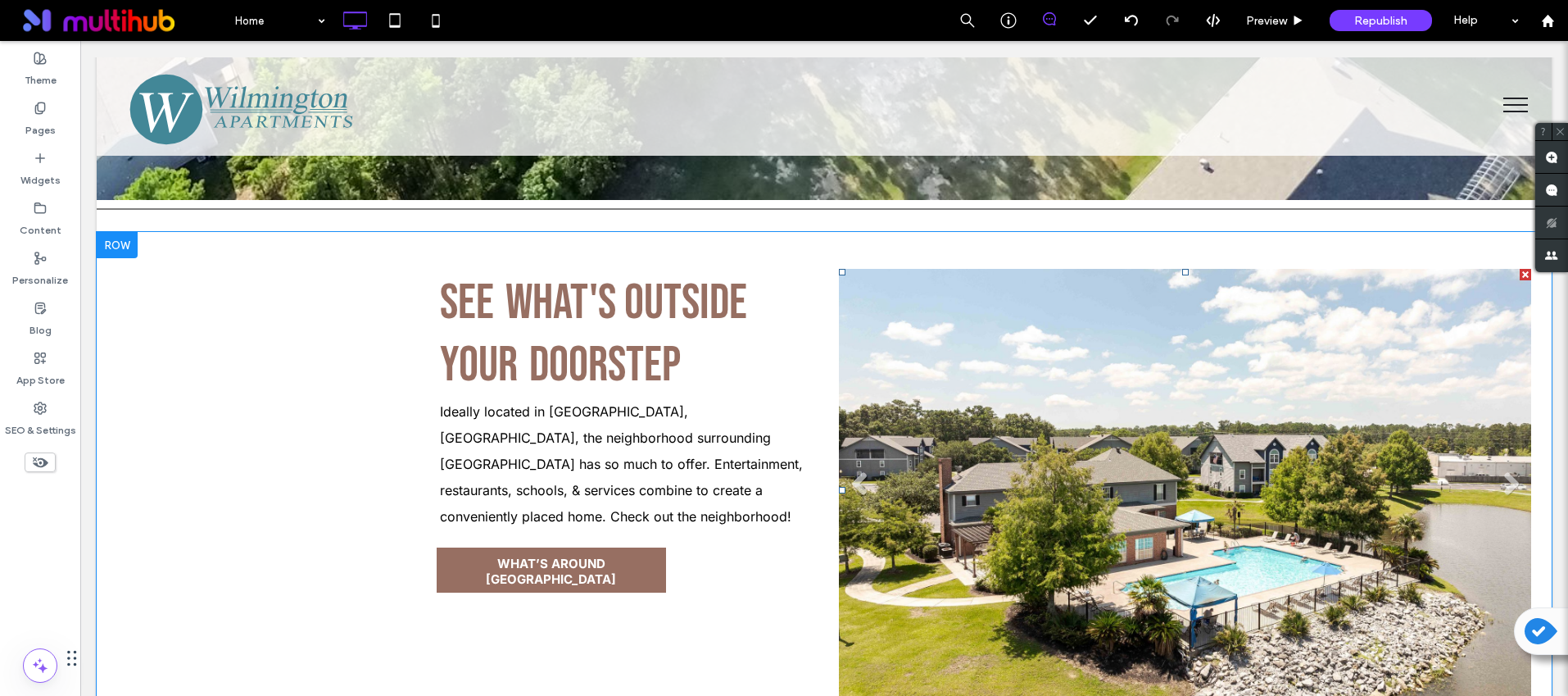
click at [1001, 474] on li "Slide title Write your caption here Button" at bounding box center [1184, 490] width 693 height 443
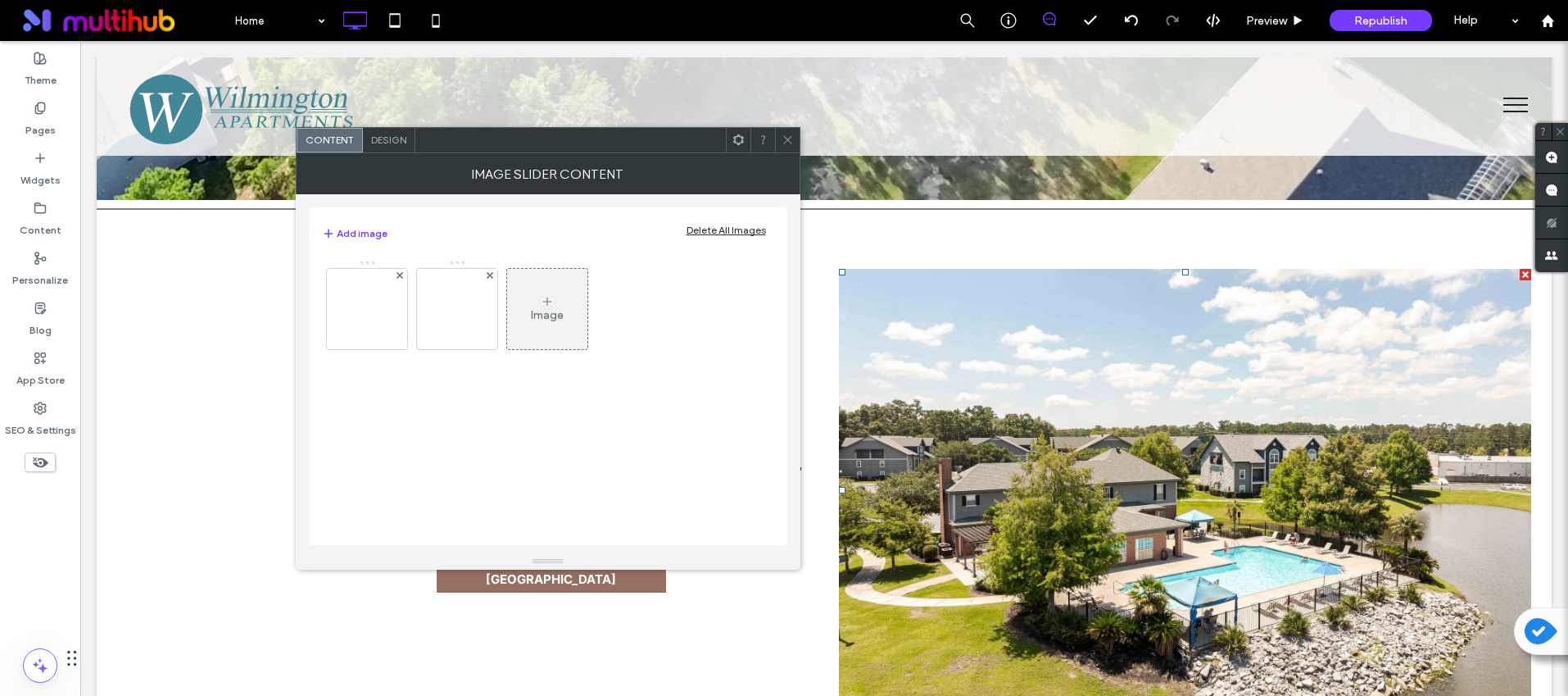
click at [724, 226] on div "Delete All Images" at bounding box center [727, 230] width 79 height 13
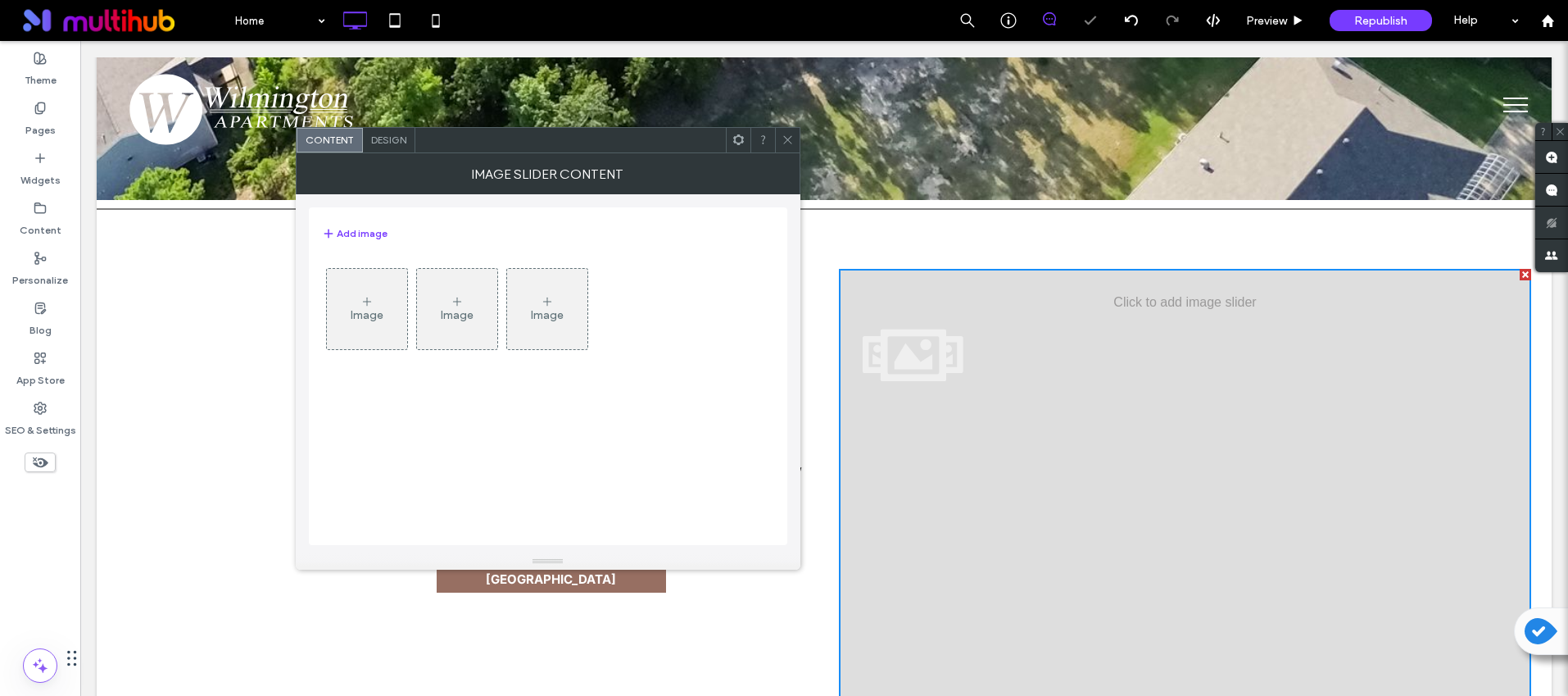
click at [403, 303] on div "Image" at bounding box center [366, 309] width 80 height 77
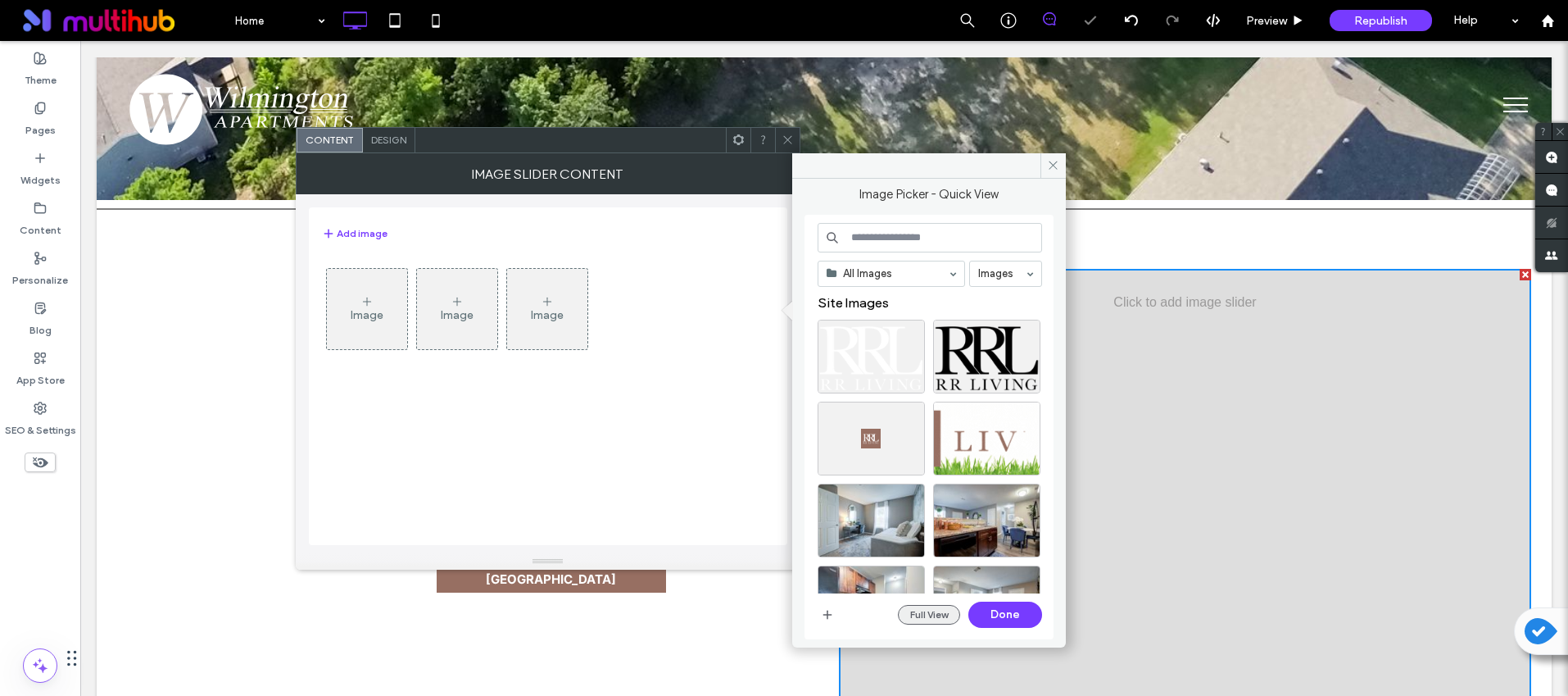
click at [911, 615] on button "Full View" at bounding box center [928, 615] width 62 height 19
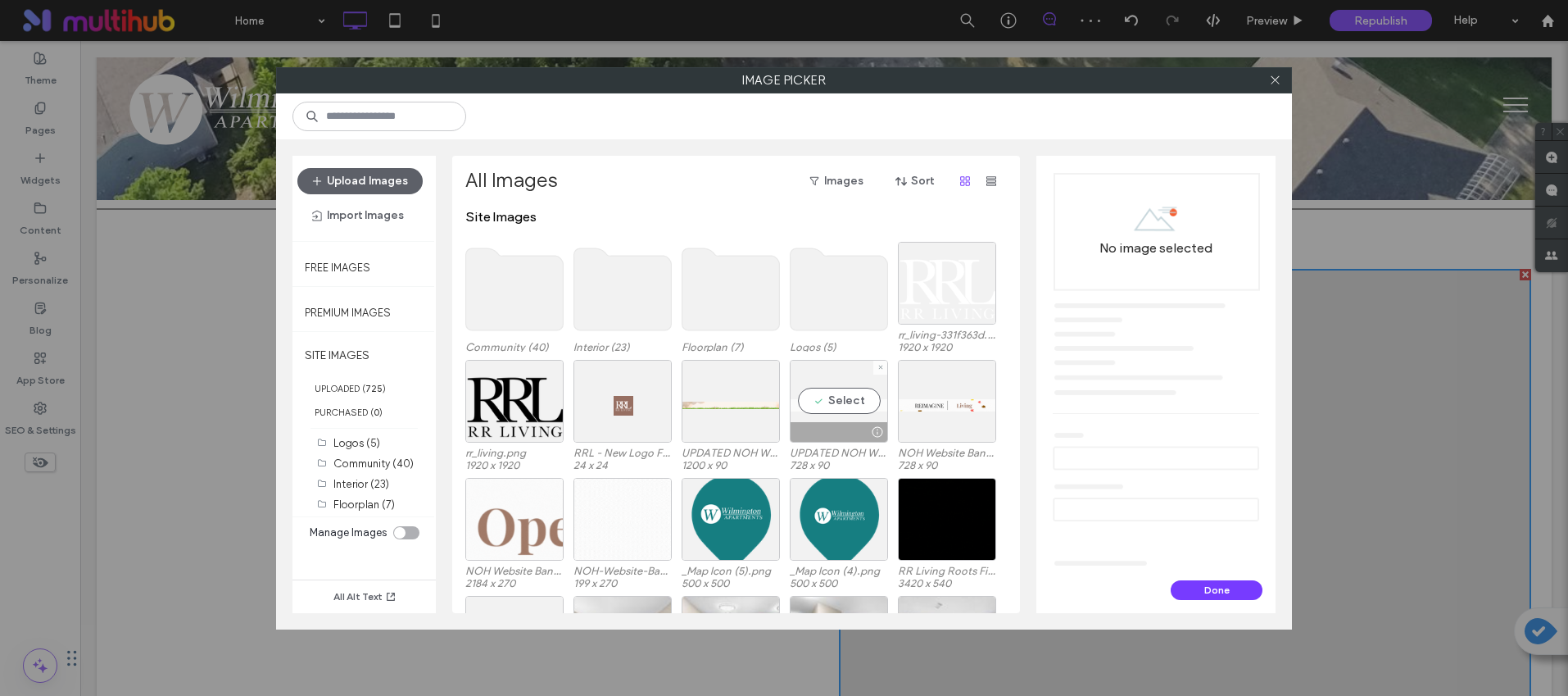
scroll to position [101, 0]
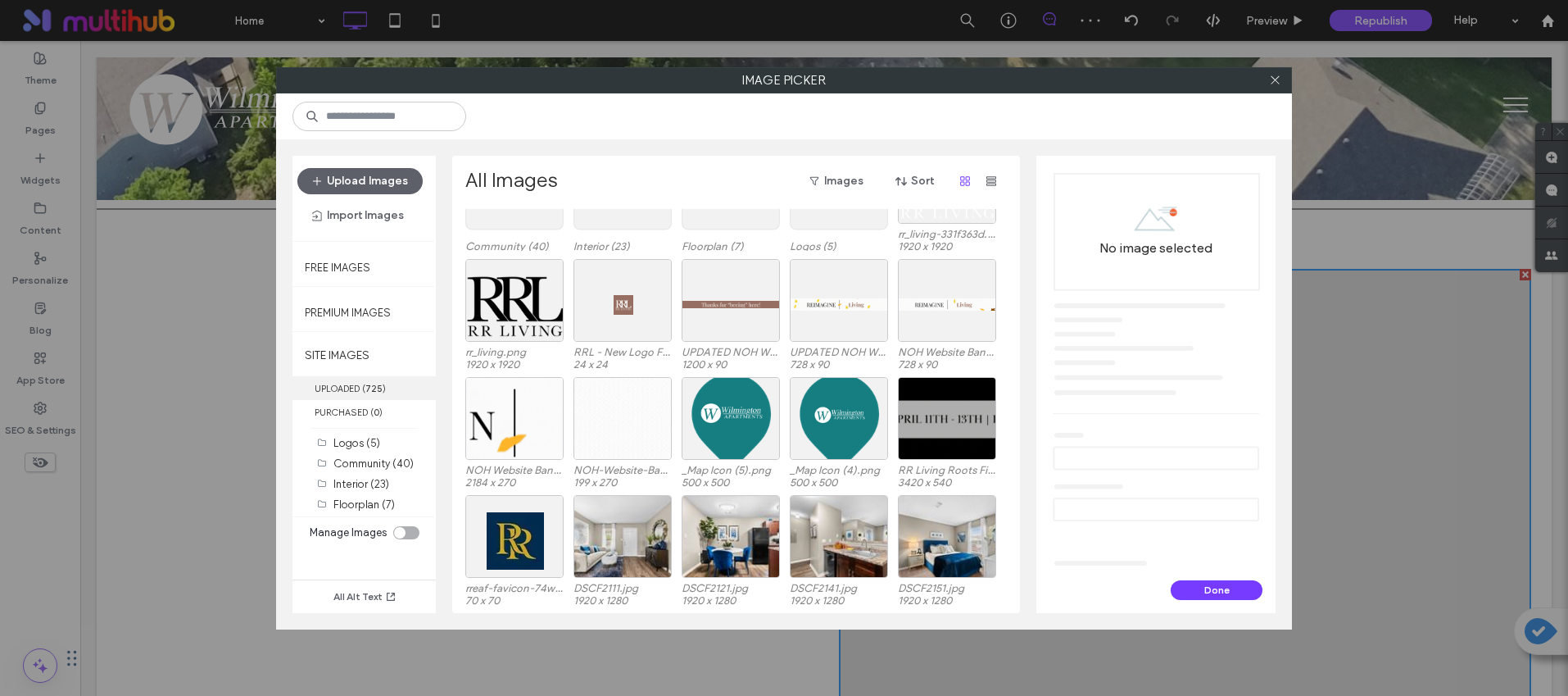
click at [354, 384] on label "UPLOADED ( 725 )" at bounding box center [364, 388] width 143 height 24
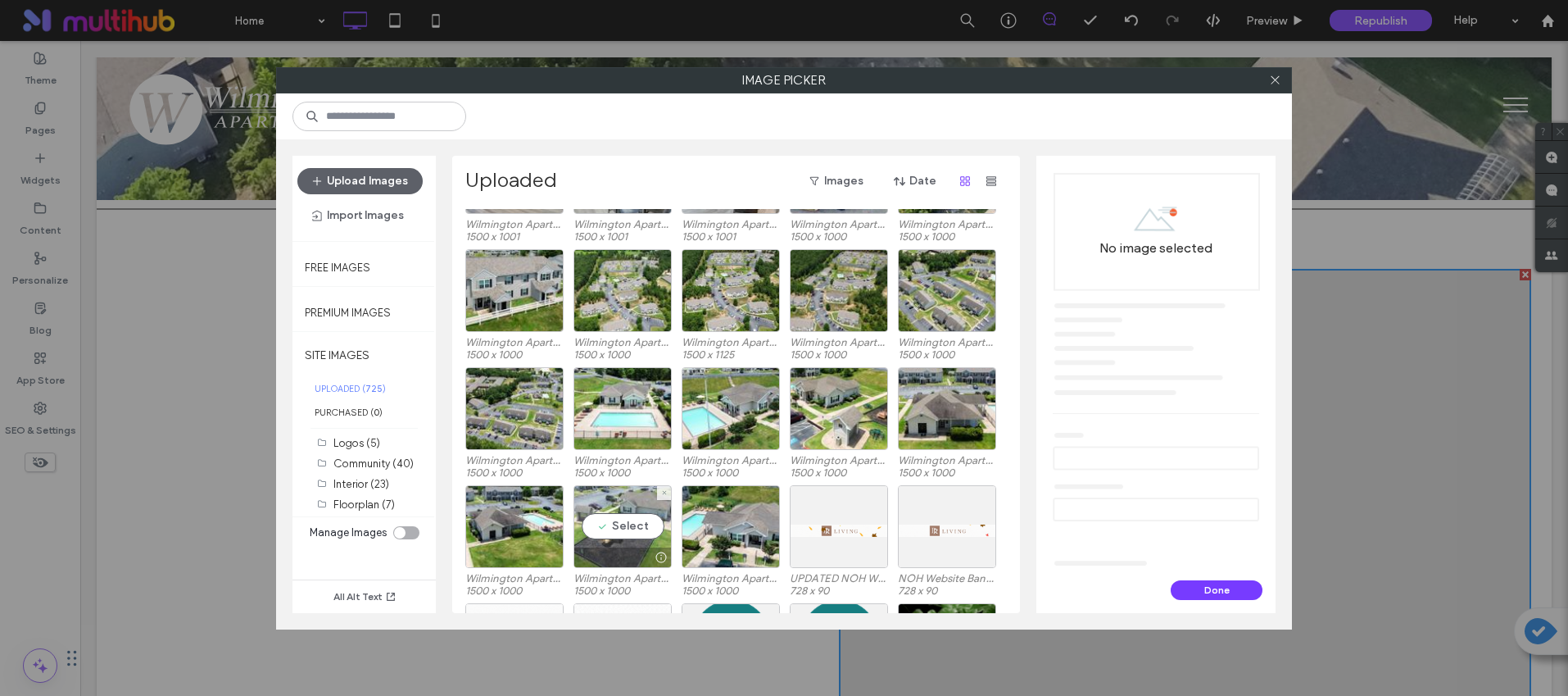
scroll to position [505, 0]
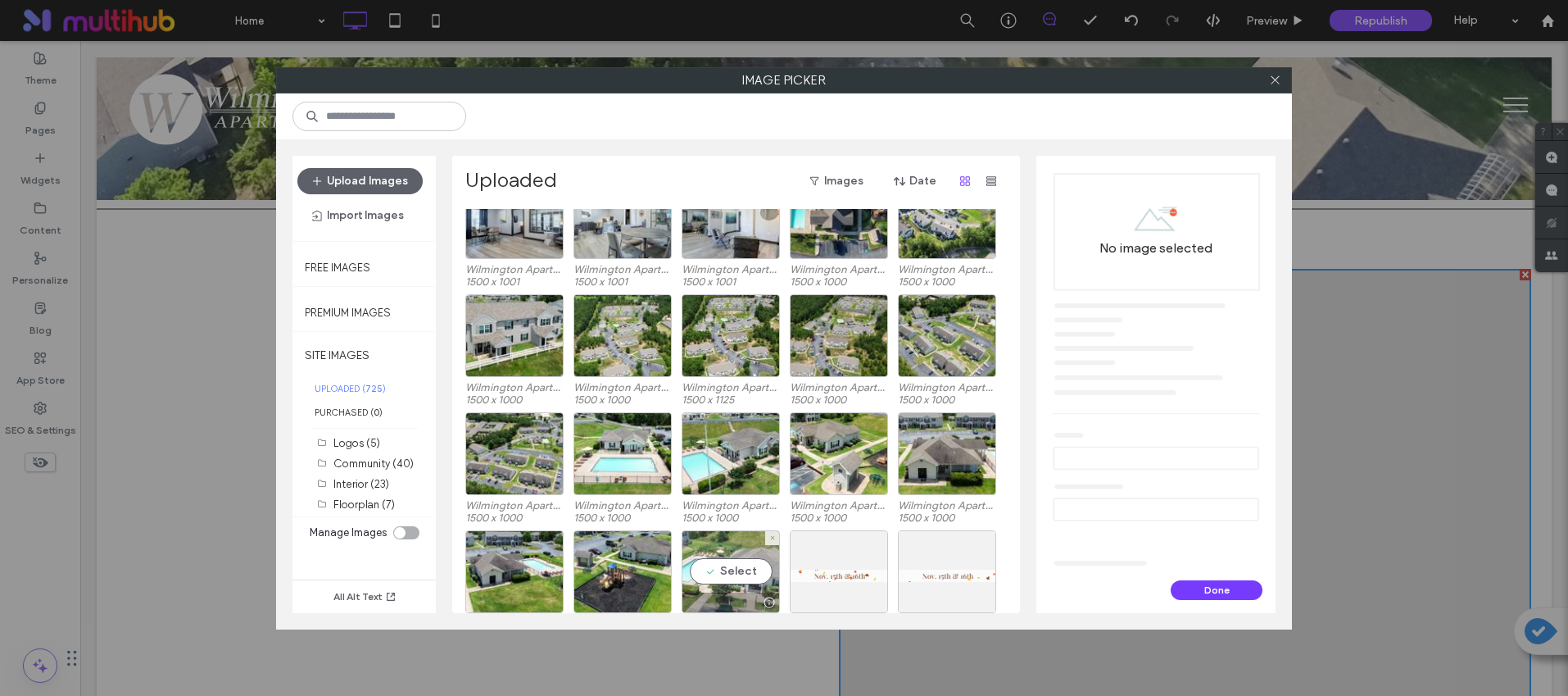
click at [754, 552] on div "Select" at bounding box center [731, 572] width 99 height 83
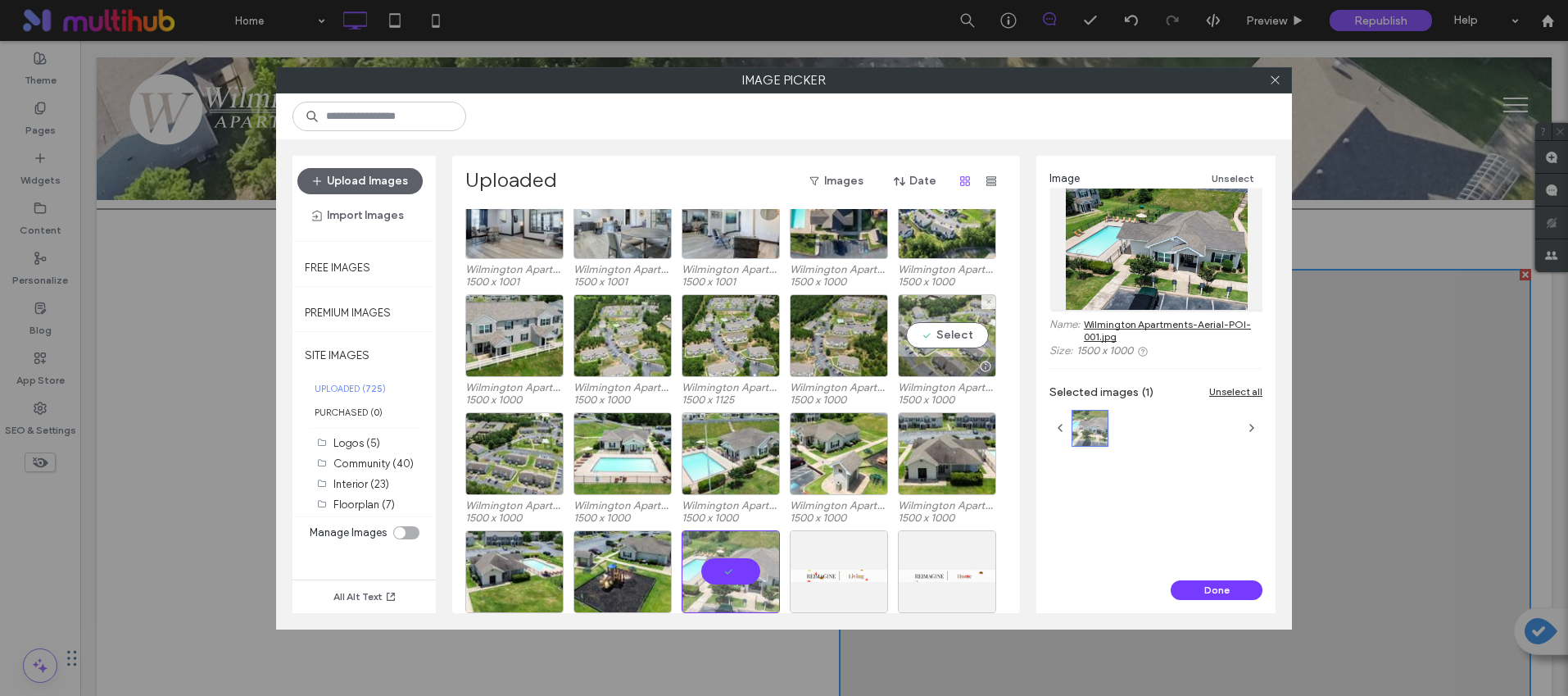
click at [913, 362] on div at bounding box center [947, 366] width 97 height 19
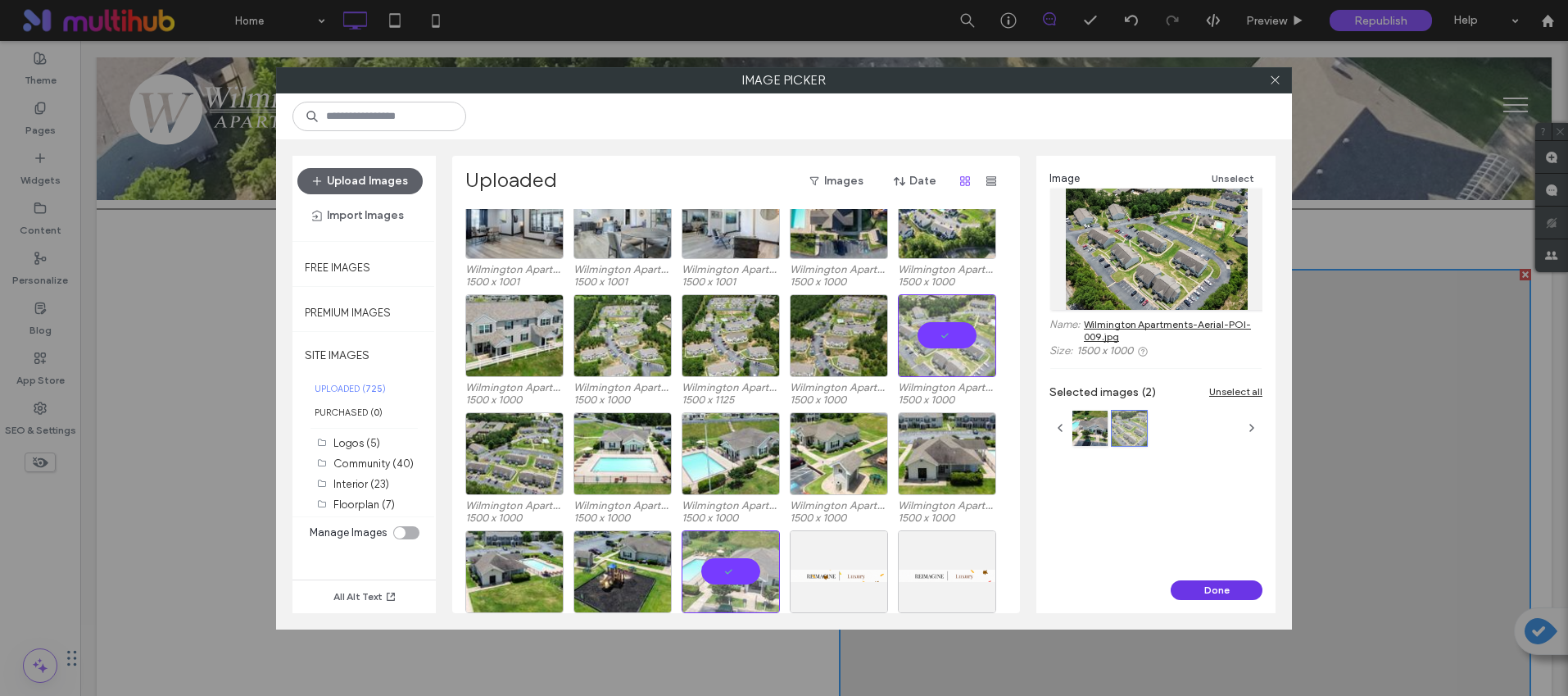
click at [1199, 591] on button "Done" at bounding box center [1216, 590] width 92 height 19
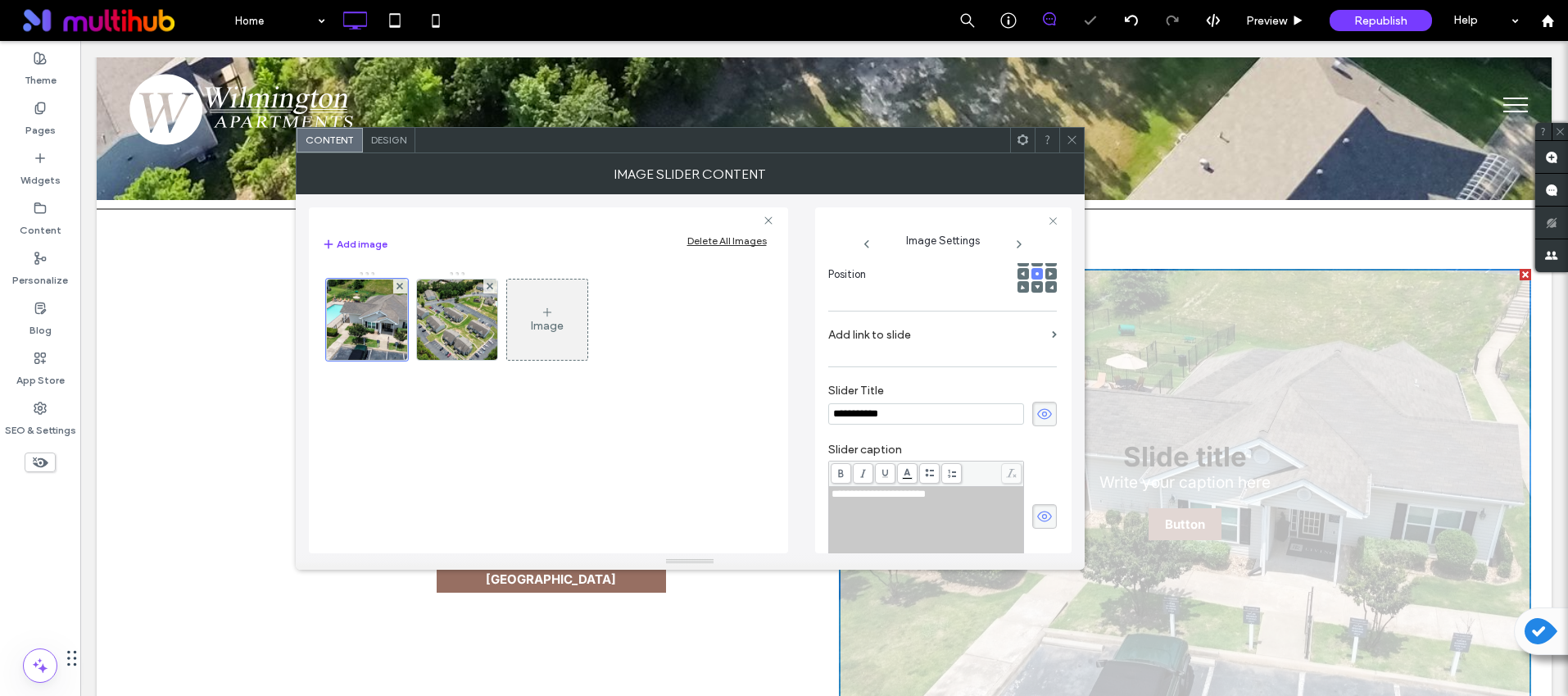
scroll to position [0, 0]
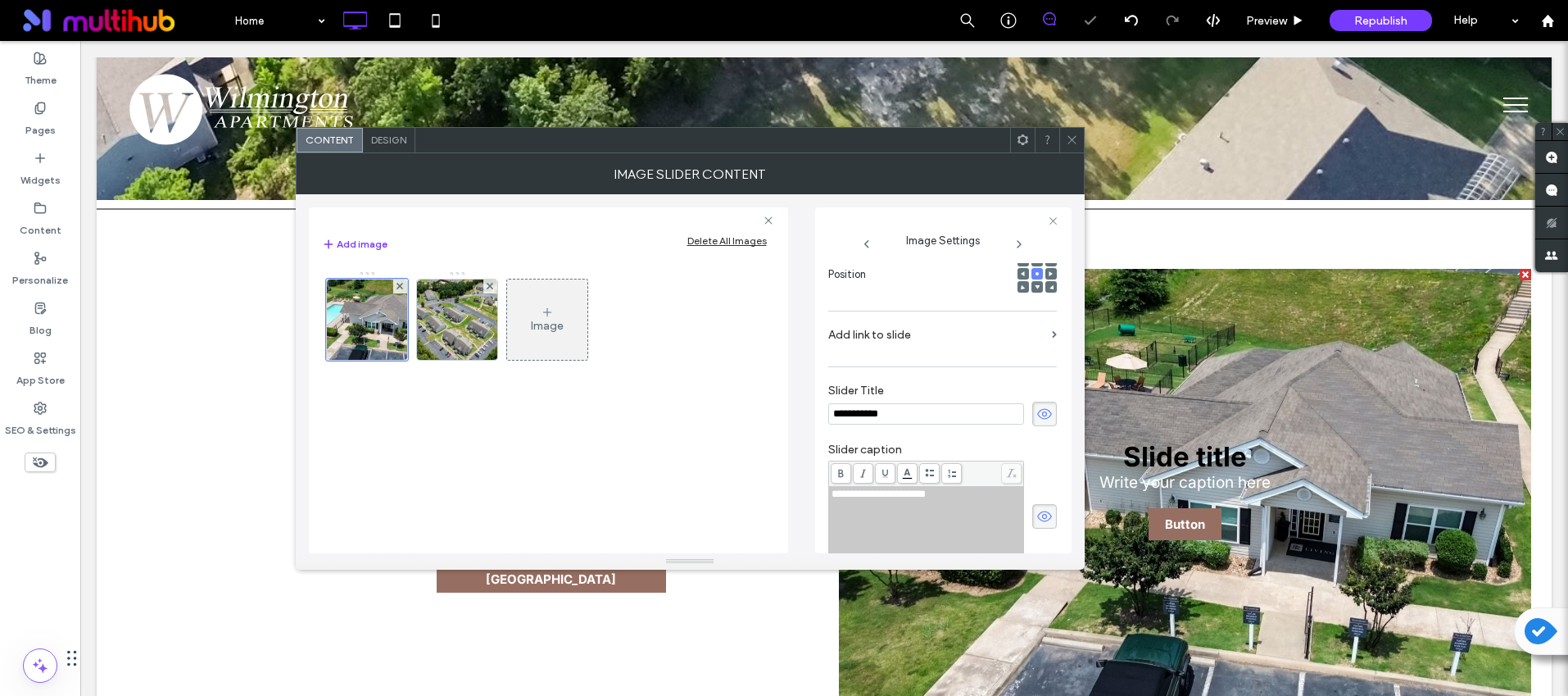
click at [1038, 415] on use at bounding box center [1044, 413] width 14 height 11
click at [1037, 524] on icon at bounding box center [1044, 516] width 16 height 18
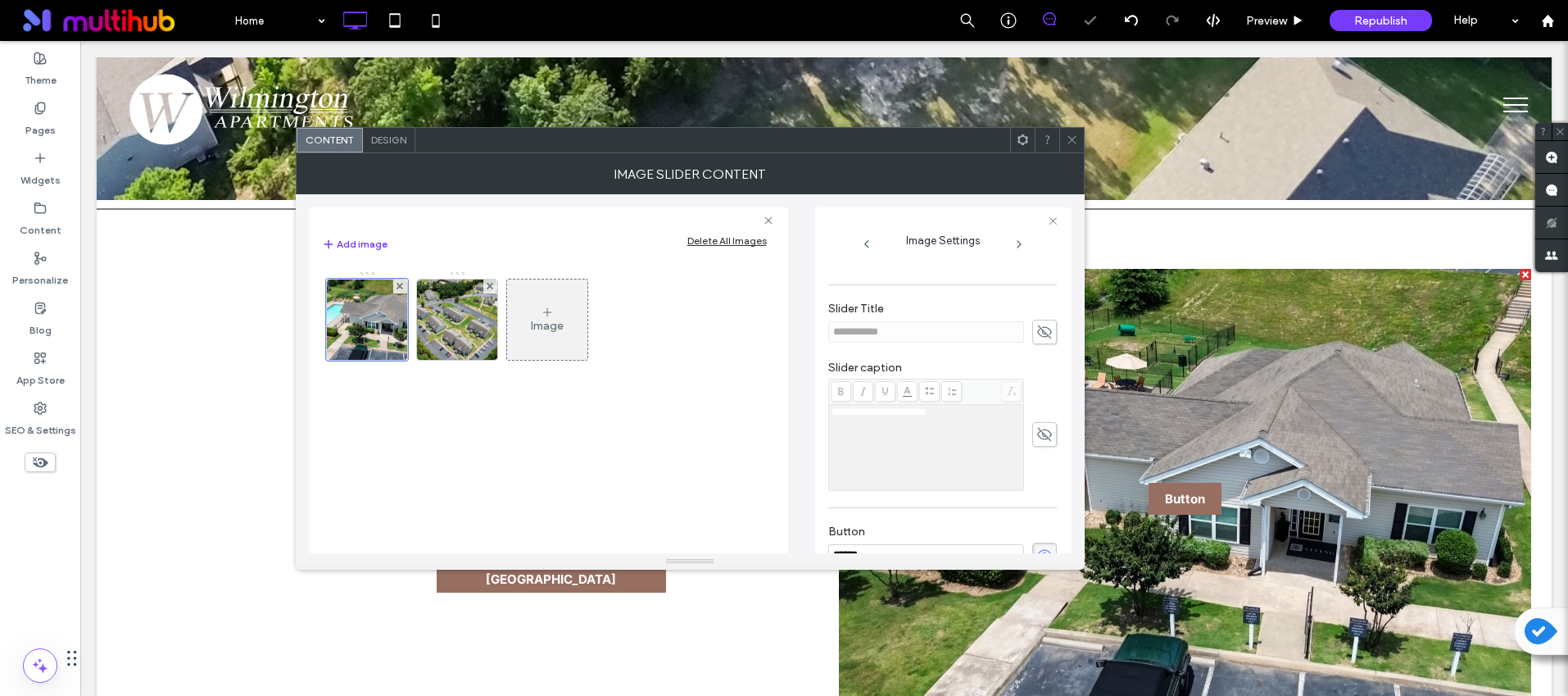
scroll to position [458, 0]
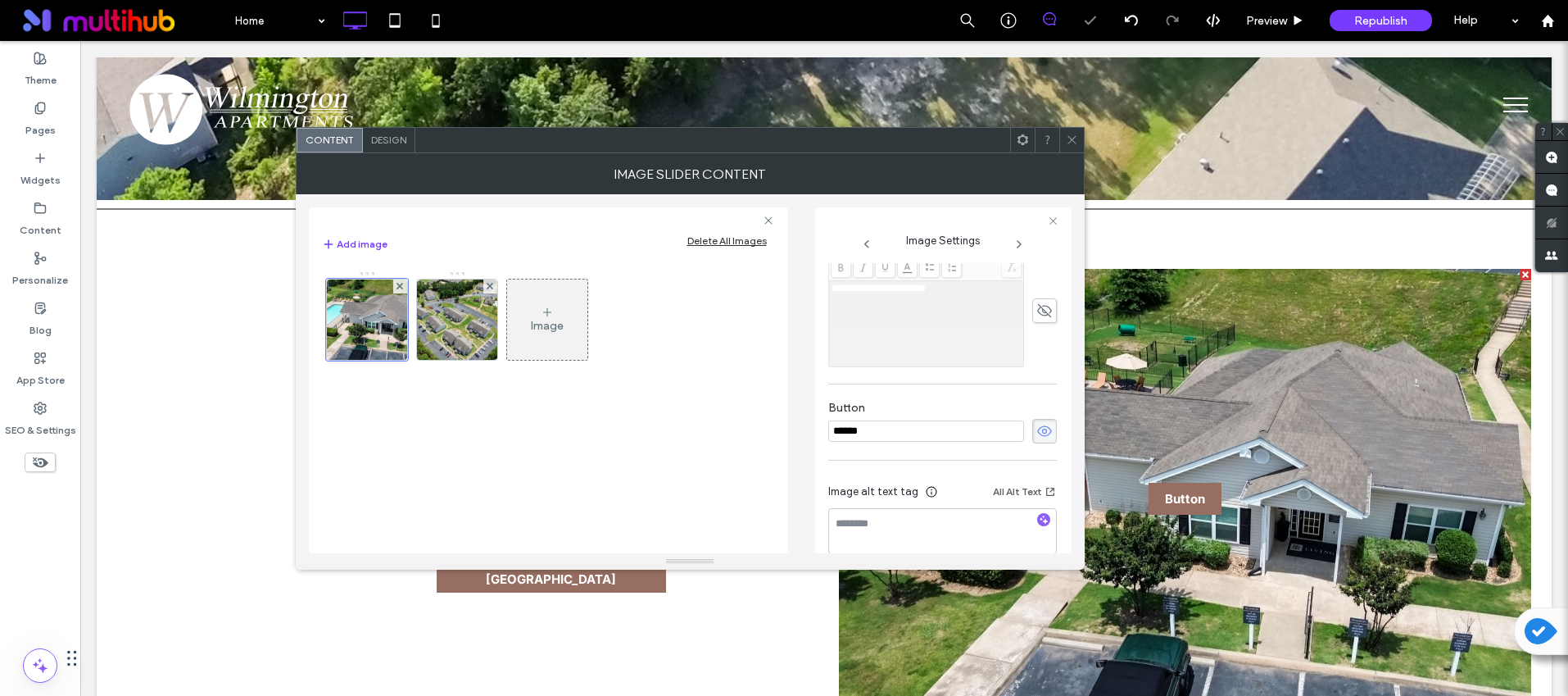
click at [1037, 430] on icon at bounding box center [1044, 431] width 16 height 18
click at [1034, 508] on textarea at bounding box center [942, 531] width 229 height 45
click at [1038, 515] on icon "button" at bounding box center [1043, 520] width 12 height 12
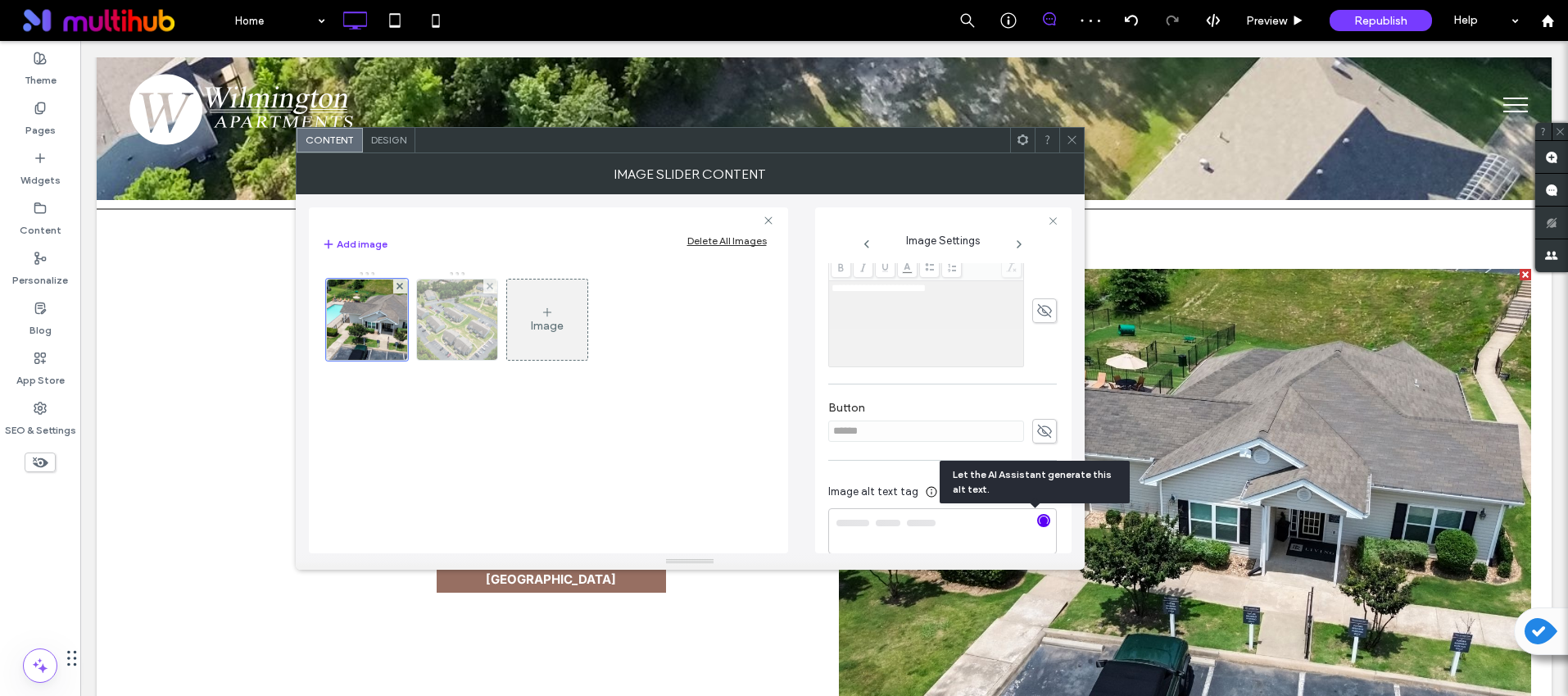
type textarea "**********"
click at [465, 330] on img at bounding box center [456, 319] width 121 height 80
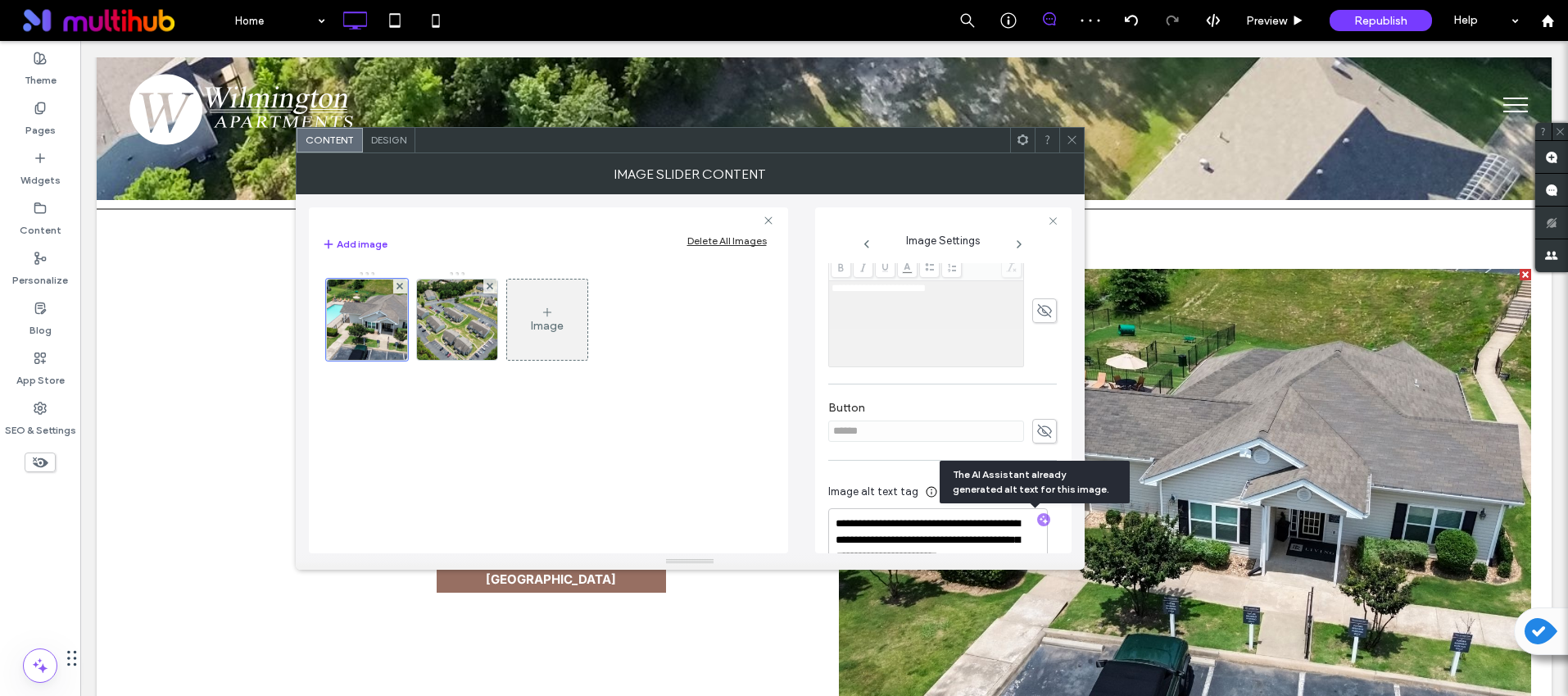
scroll to position [258, 0]
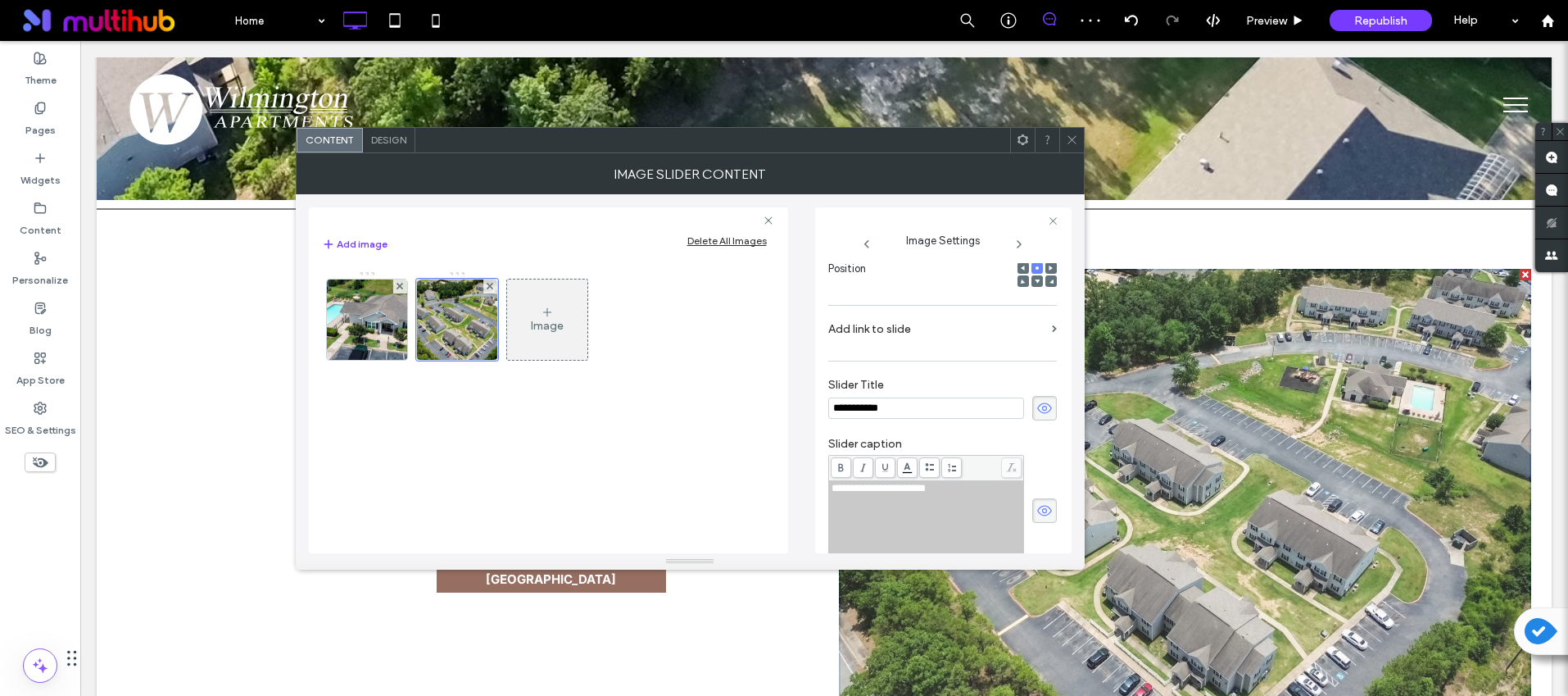
click at [1038, 409] on use at bounding box center [1044, 407] width 14 height 11
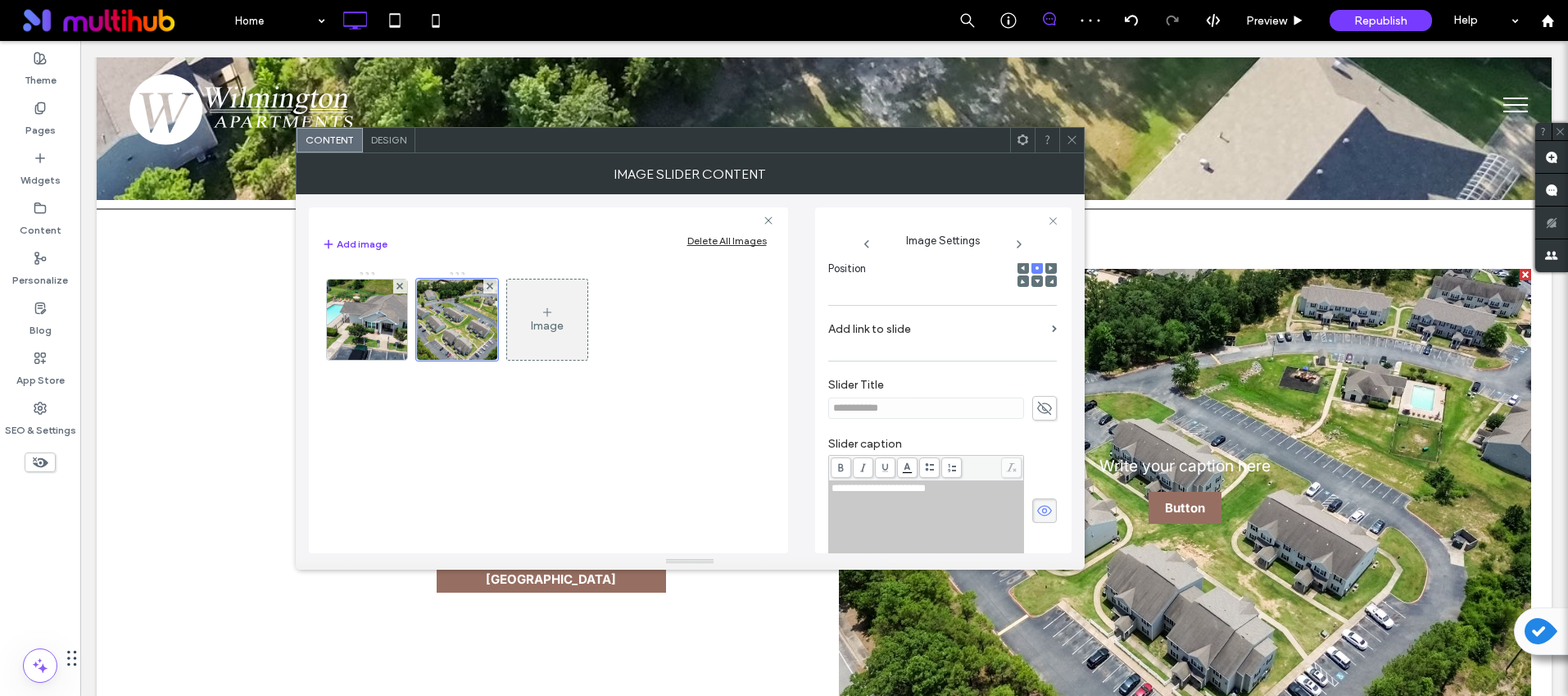
click at [1037, 505] on icon at bounding box center [1044, 510] width 16 height 18
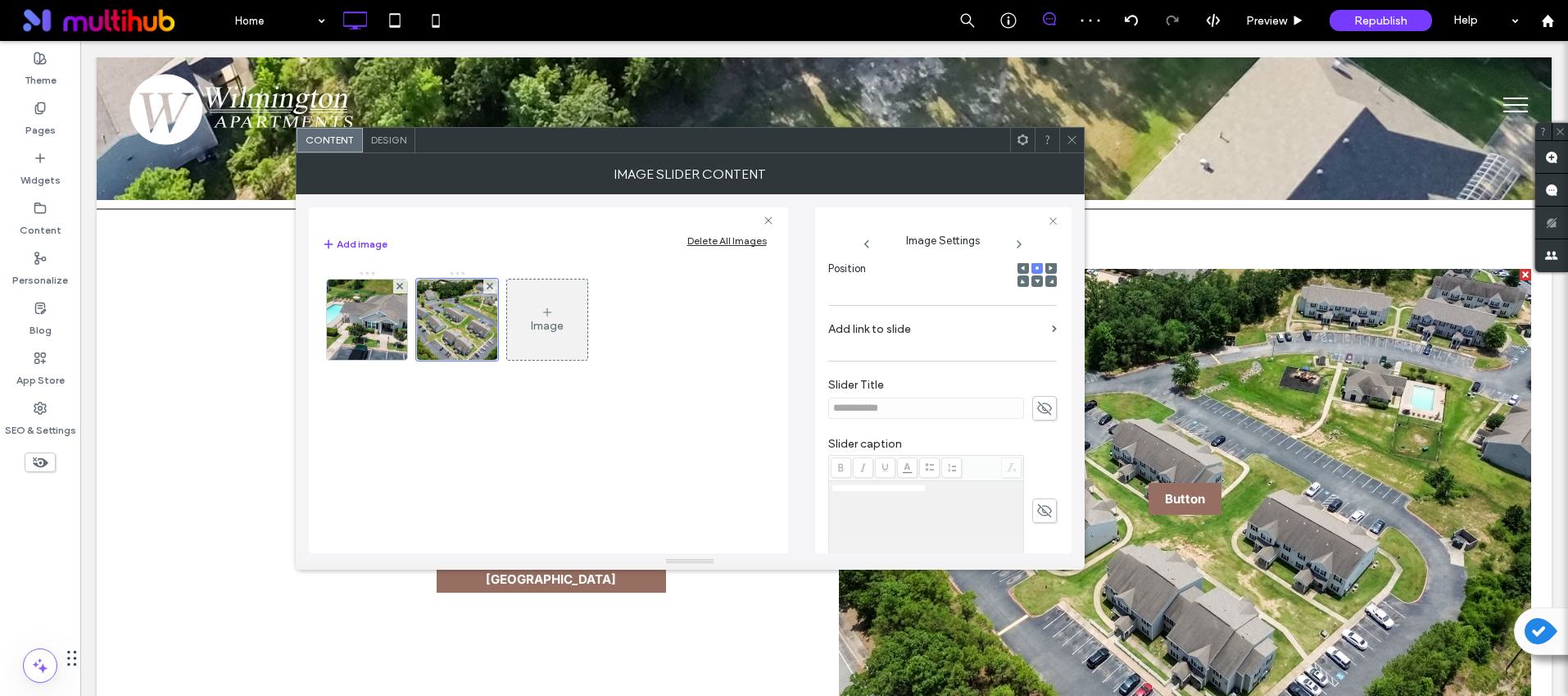
scroll to position [480, 0]
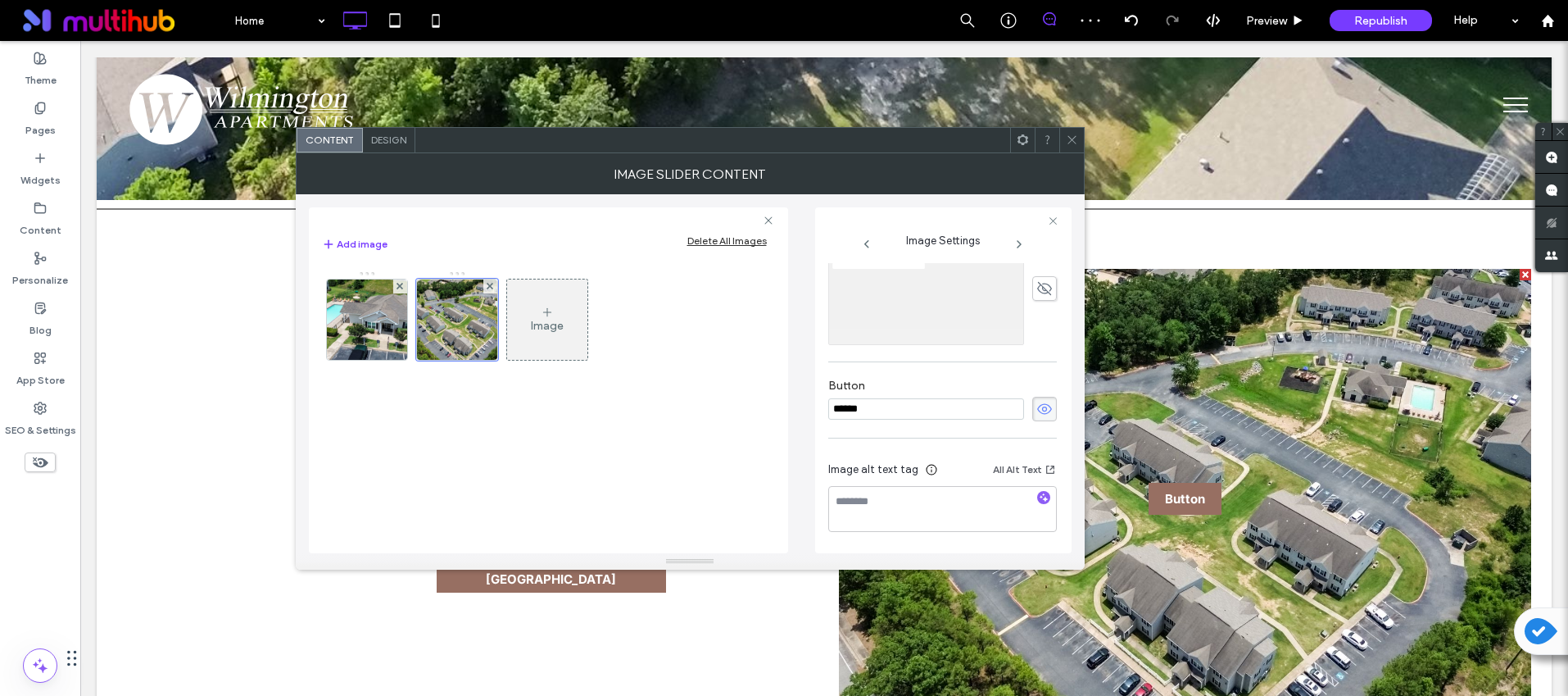
click at [1027, 420] on div "Button ******" at bounding box center [942, 399] width 229 height 59
click at [1037, 413] on icon at bounding box center [1044, 409] width 16 height 18
click at [1038, 494] on icon "button" at bounding box center [1043, 498] width 12 height 12
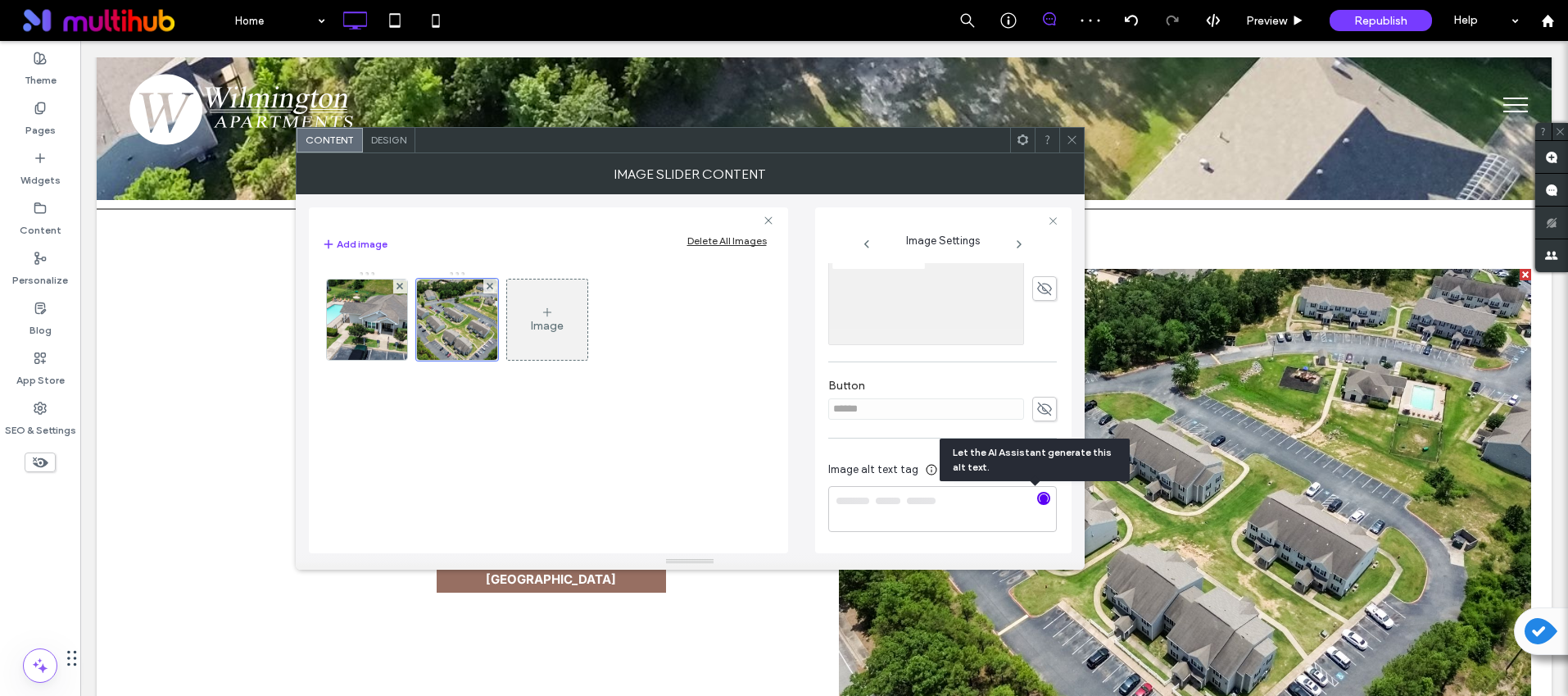
type textarea "**********"
click at [1080, 136] on div at bounding box center [1071, 139] width 24 height 24
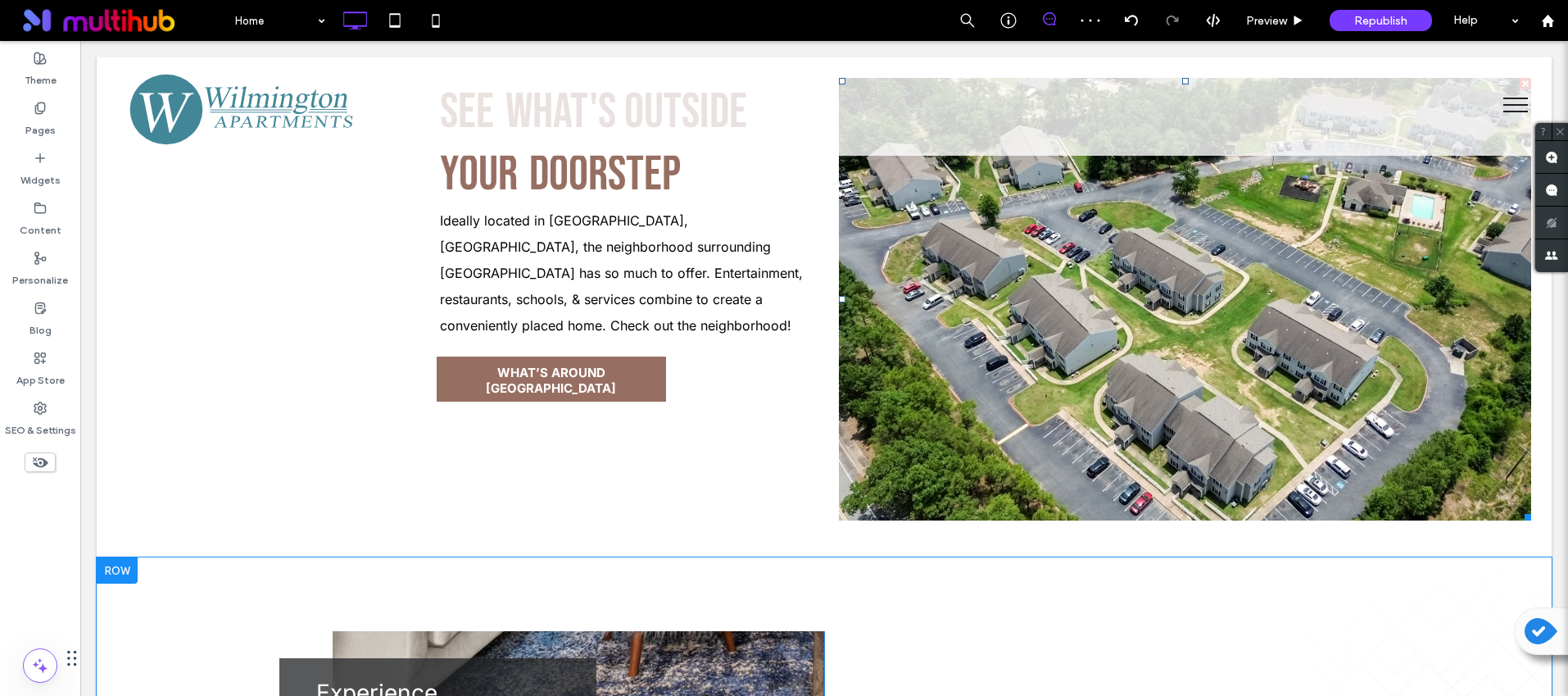
scroll to position [2857, 0]
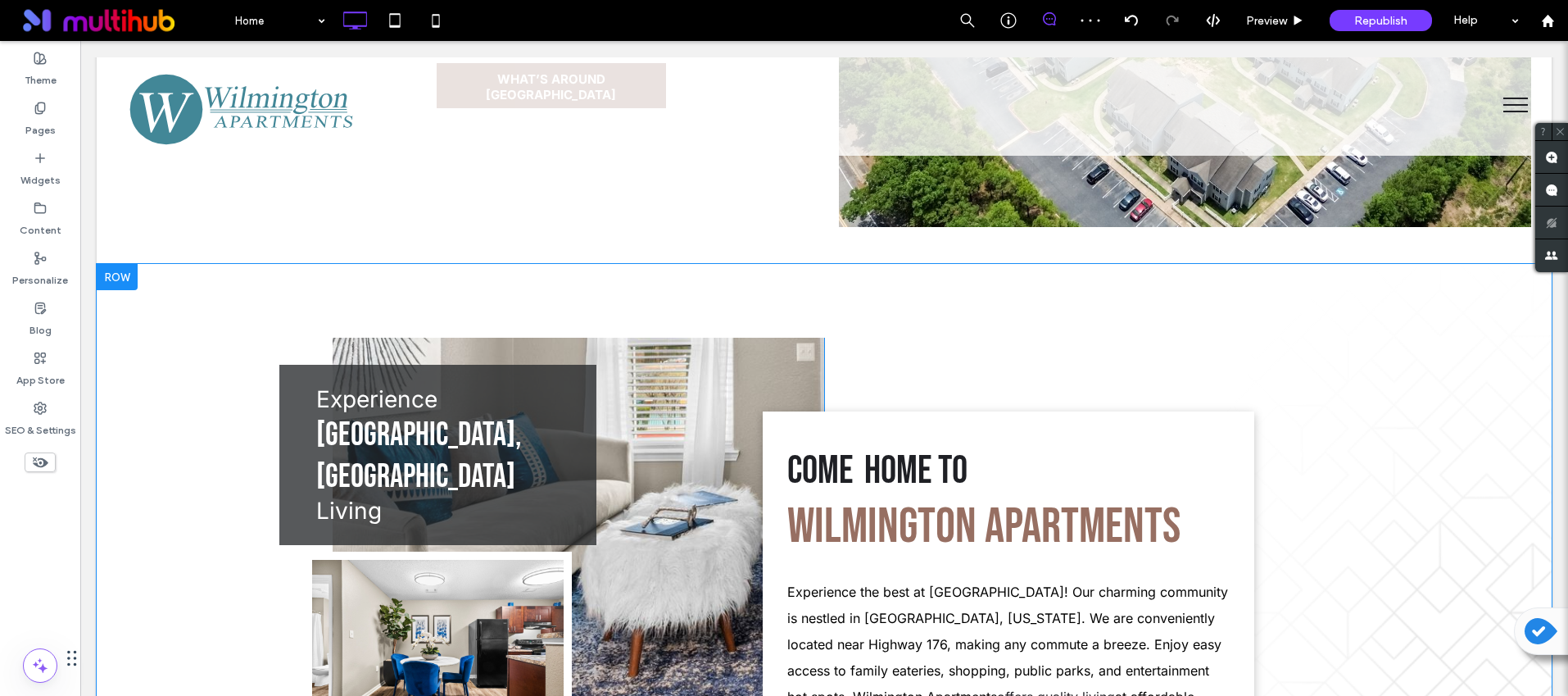
click at [112, 269] on div at bounding box center [117, 276] width 41 height 26
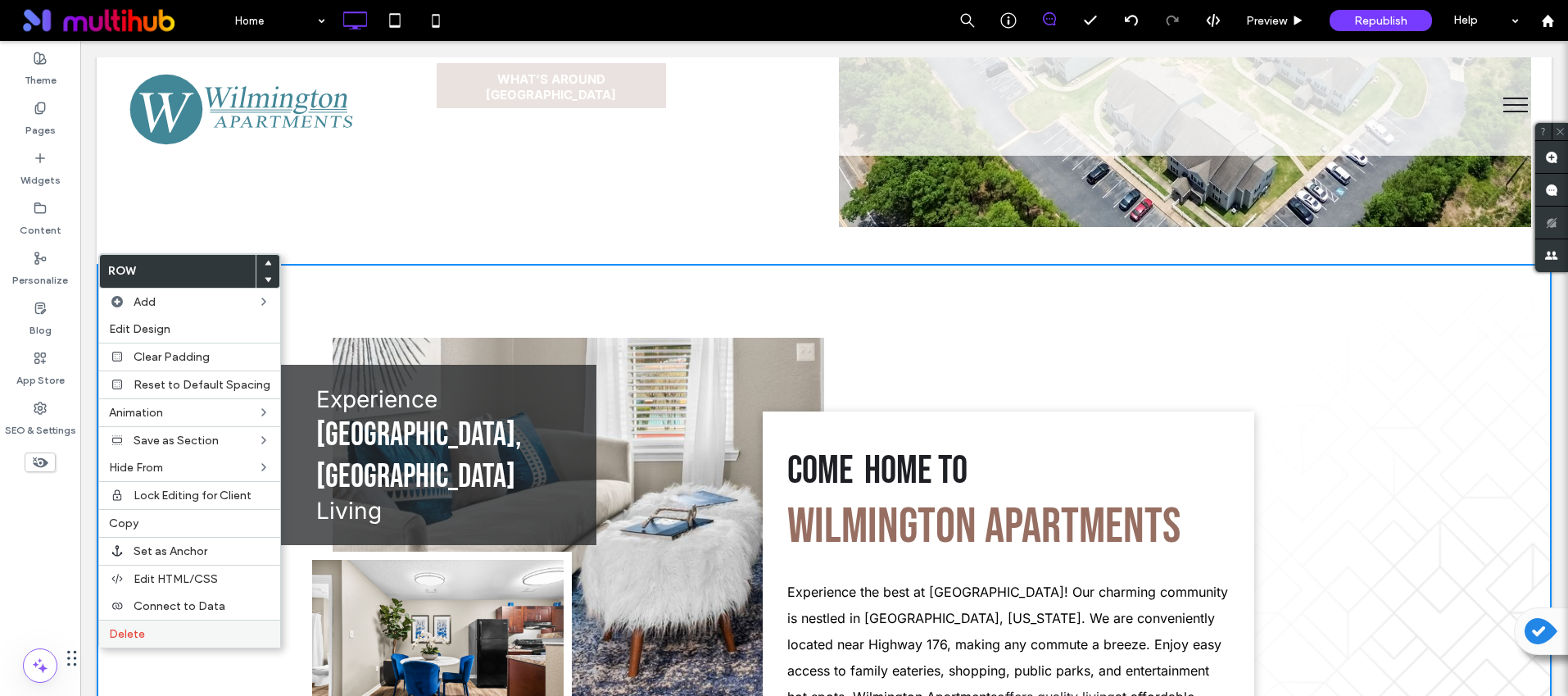
click at [202, 628] on label "Delete" at bounding box center [189, 634] width 161 height 14
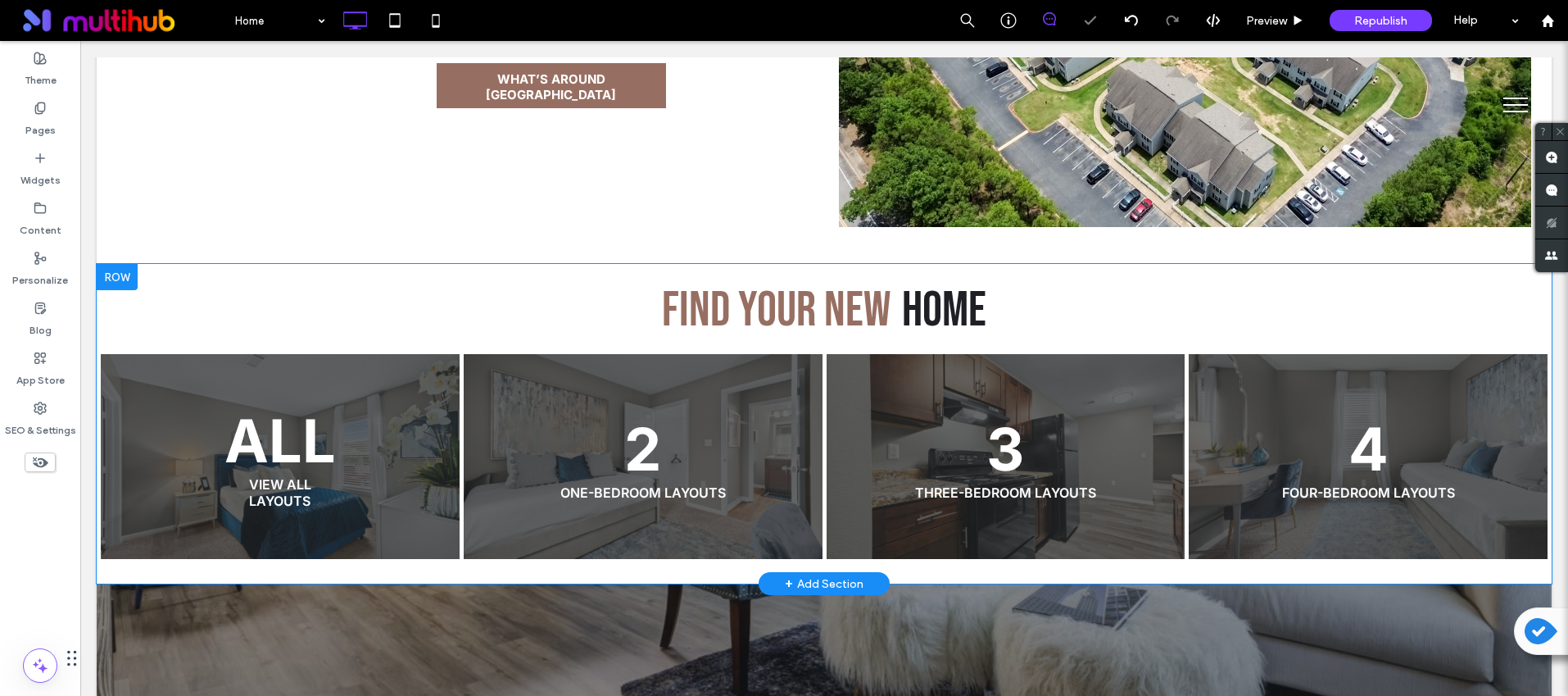
click at [132, 265] on div at bounding box center [117, 276] width 41 height 26
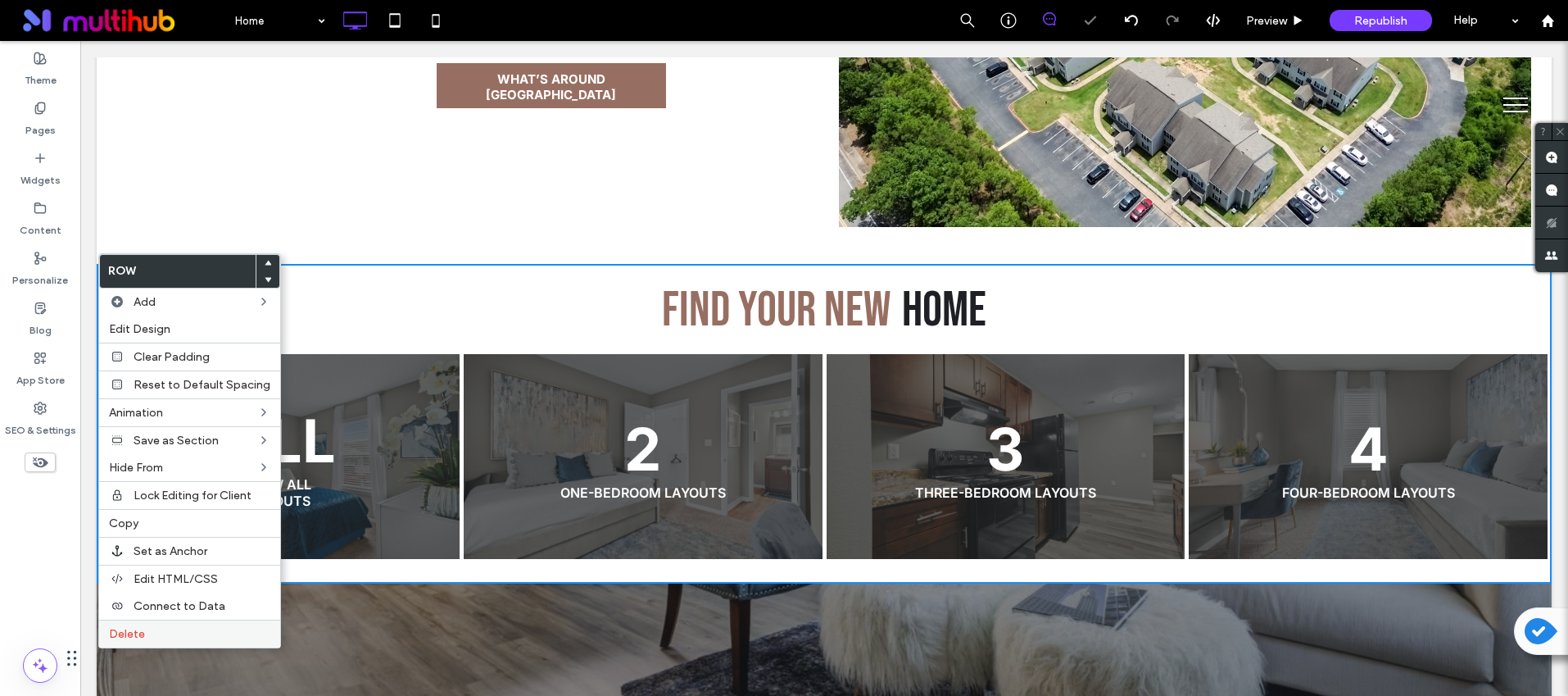
click at [226, 627] on label "Delete" at bounding box center [189, 634] width 161 height 14
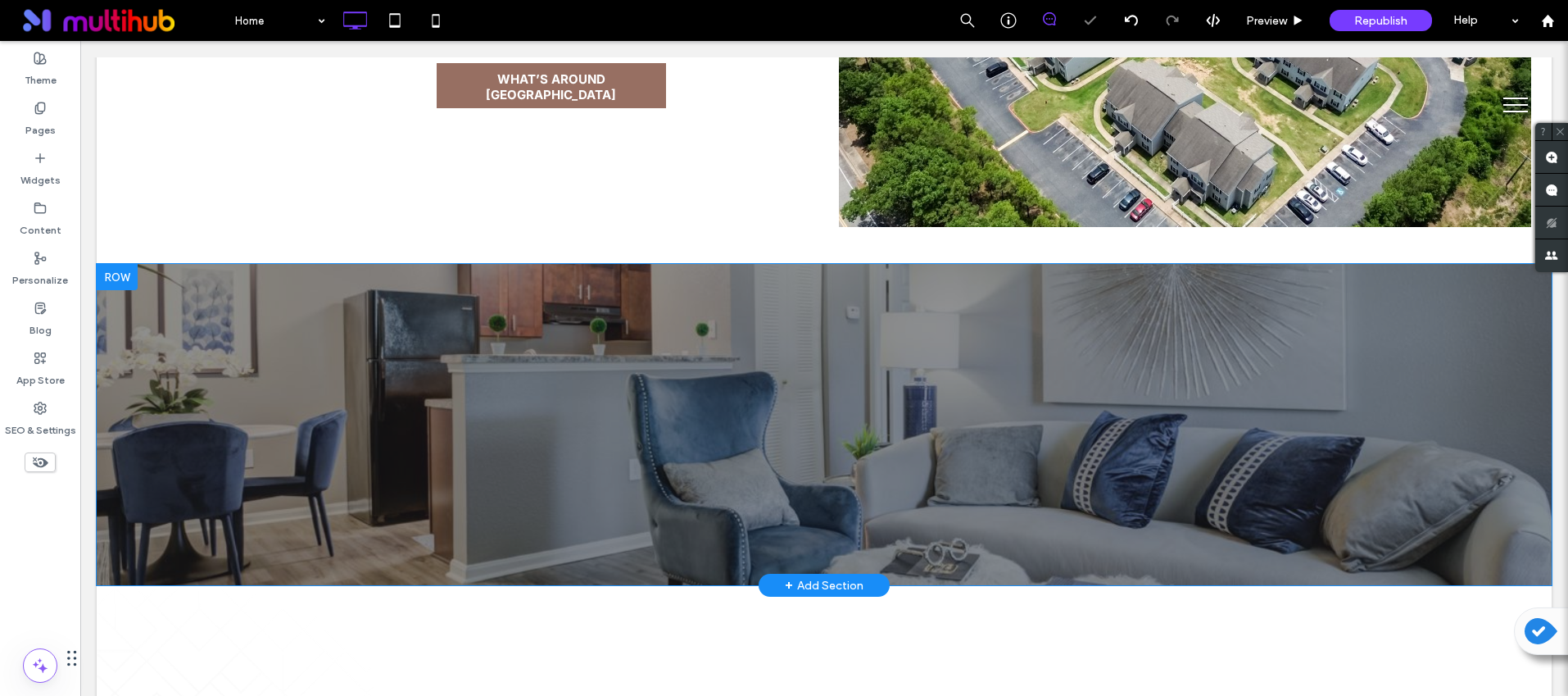
click at [120, 264] on div at bounding box center [117, 276] width 41 height 26
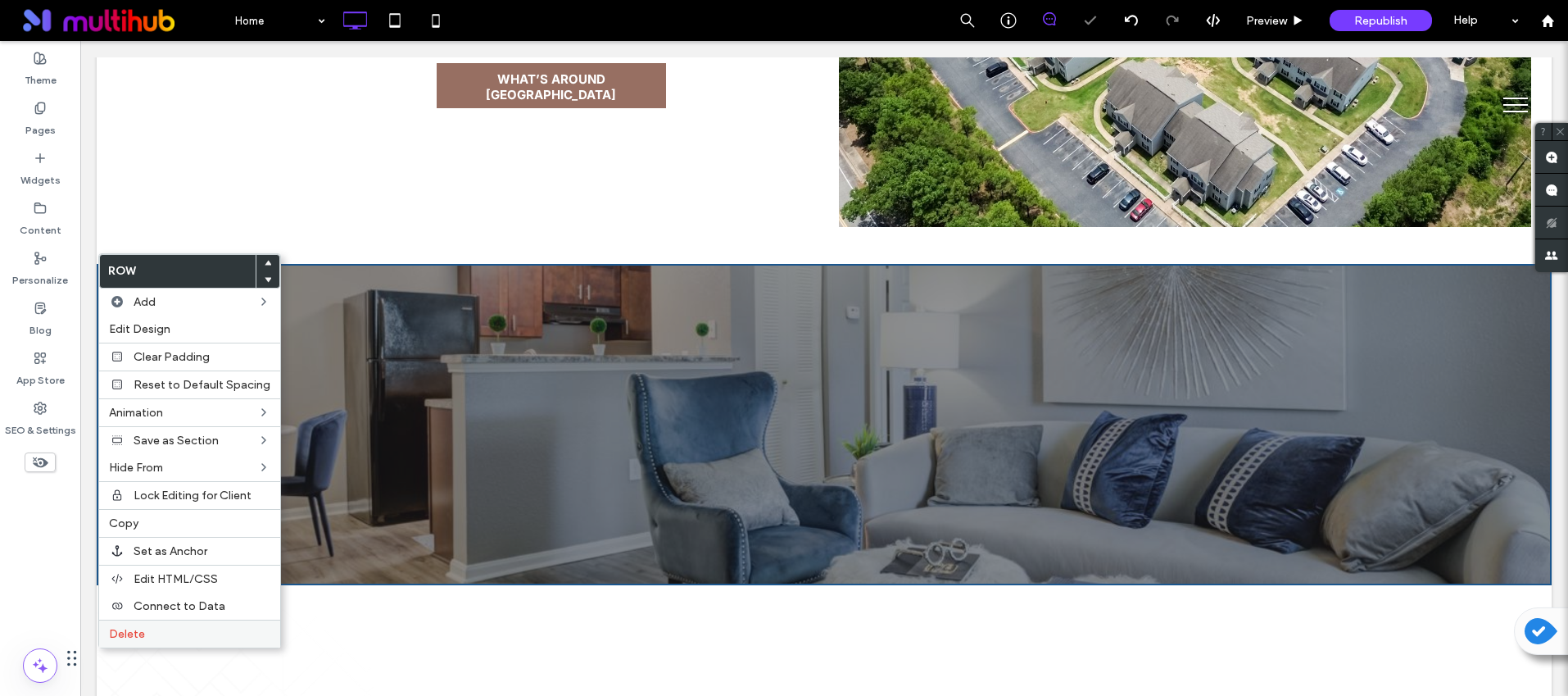
click at [235, 625] on div "Delete" at bounding box center [189, 633] width 181 height 28
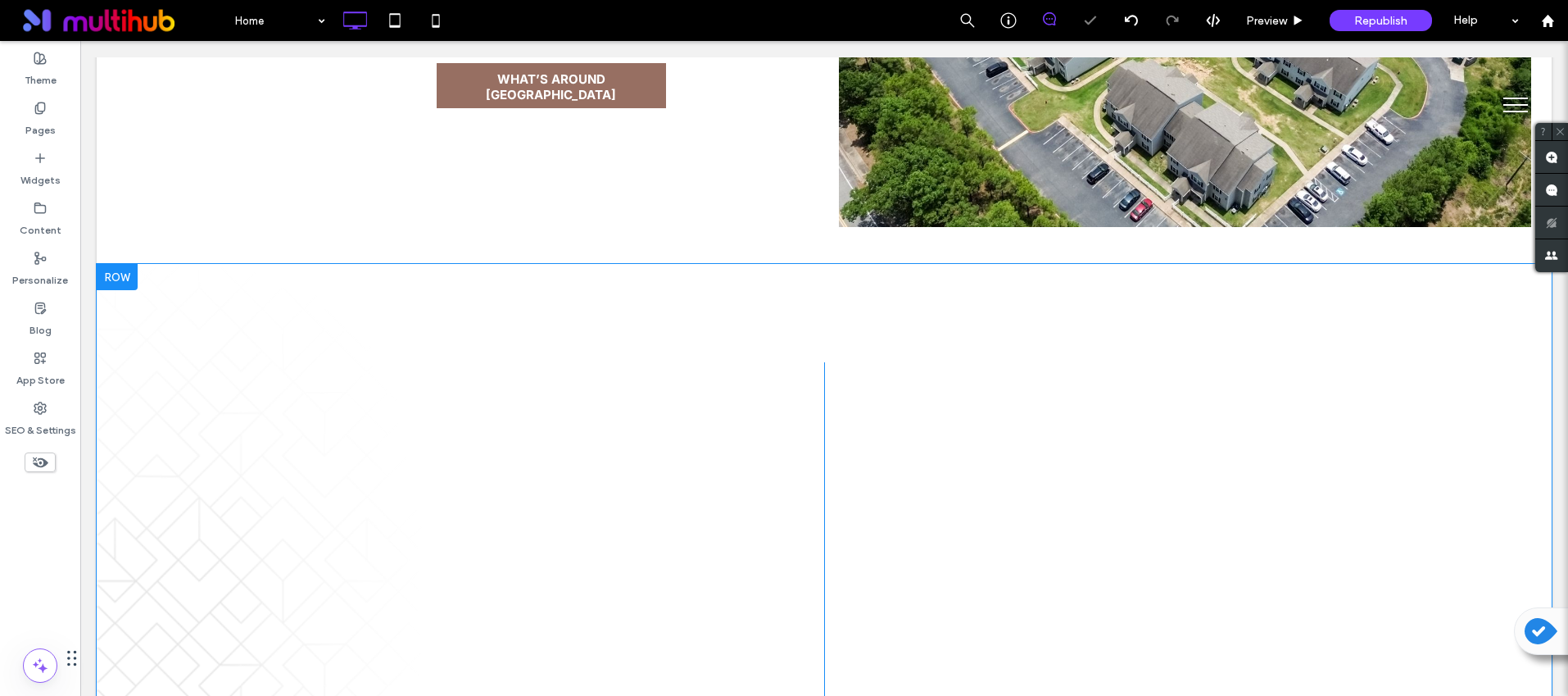
click at [124, 264] on div at bounding box center [117, 276] width 41 height 26
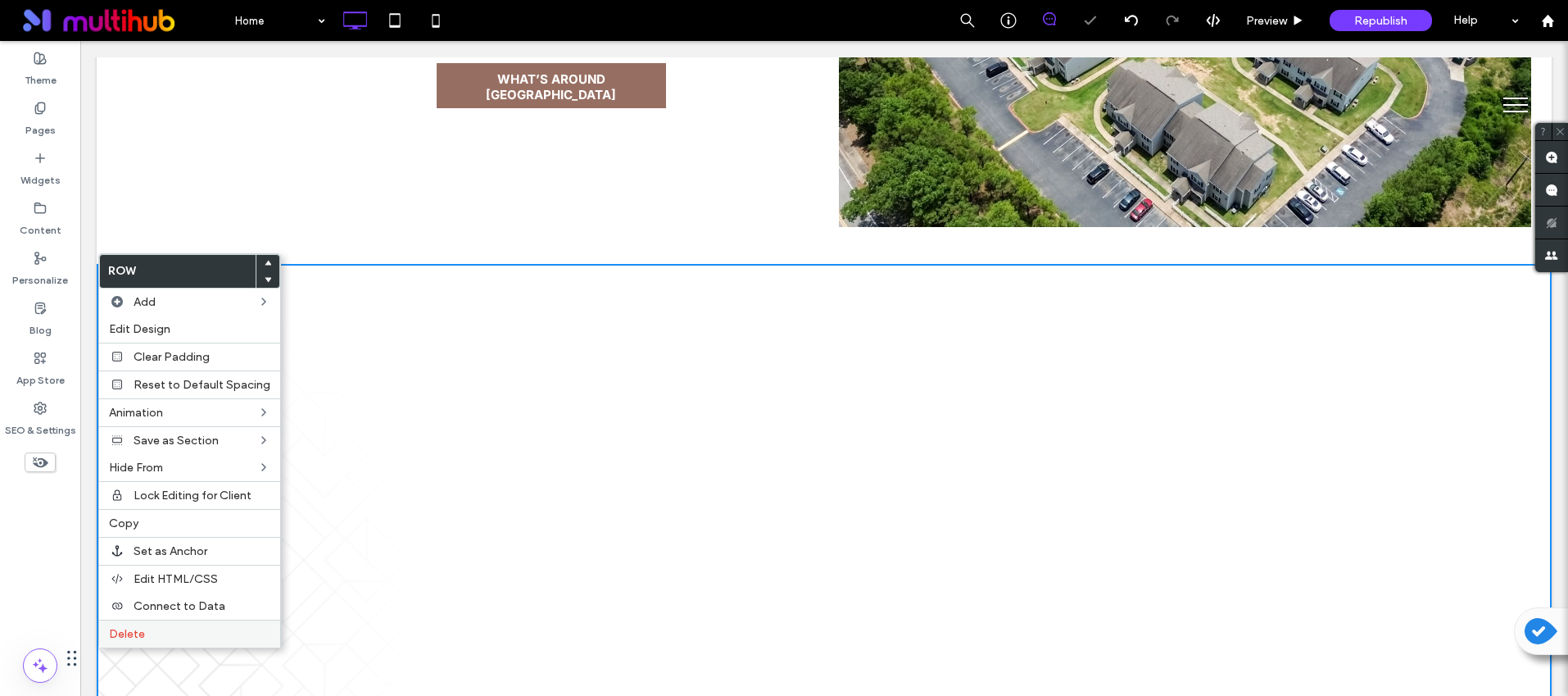
click at [237, 632] on label "Delete" at bounding box center [189, 634] width 161 height 14
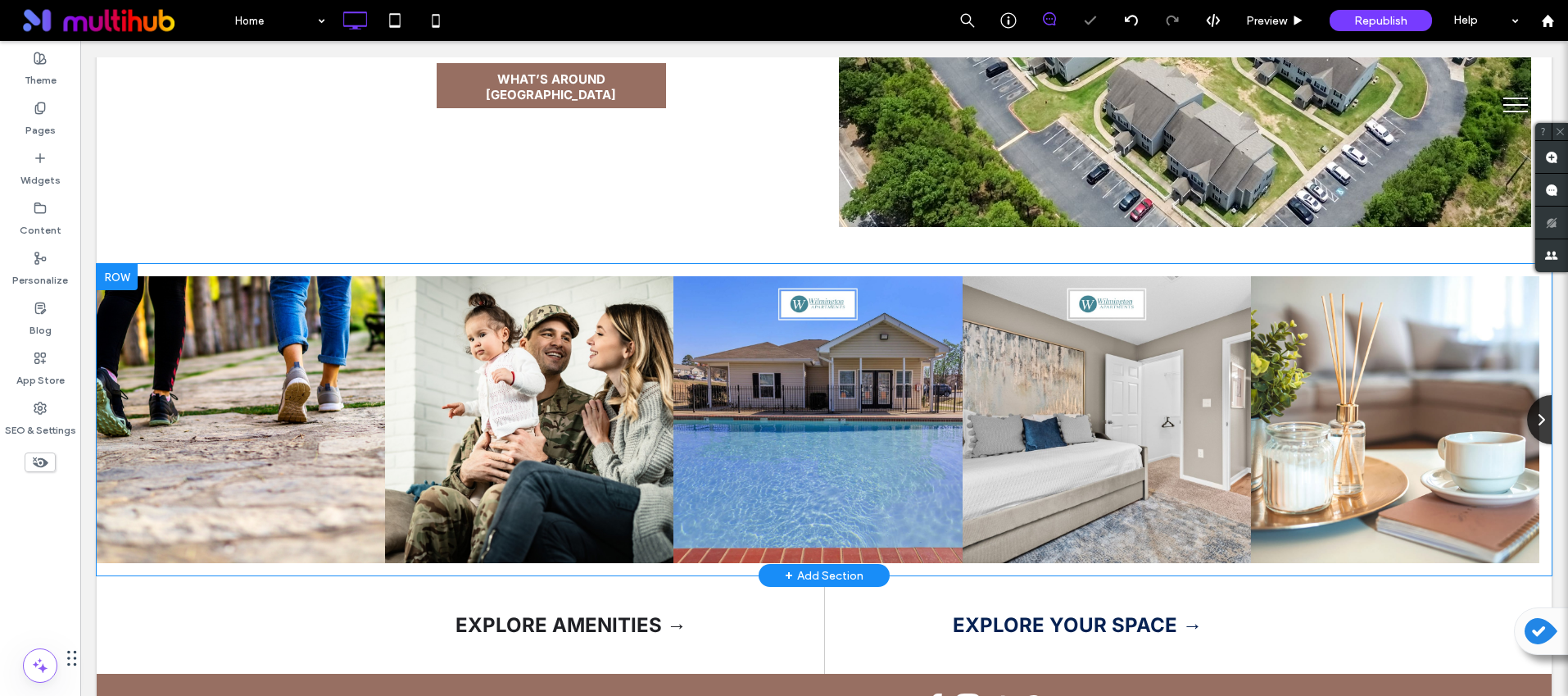
click at [121, 264] on div at bounding box center [117, 276] width 41 height 26
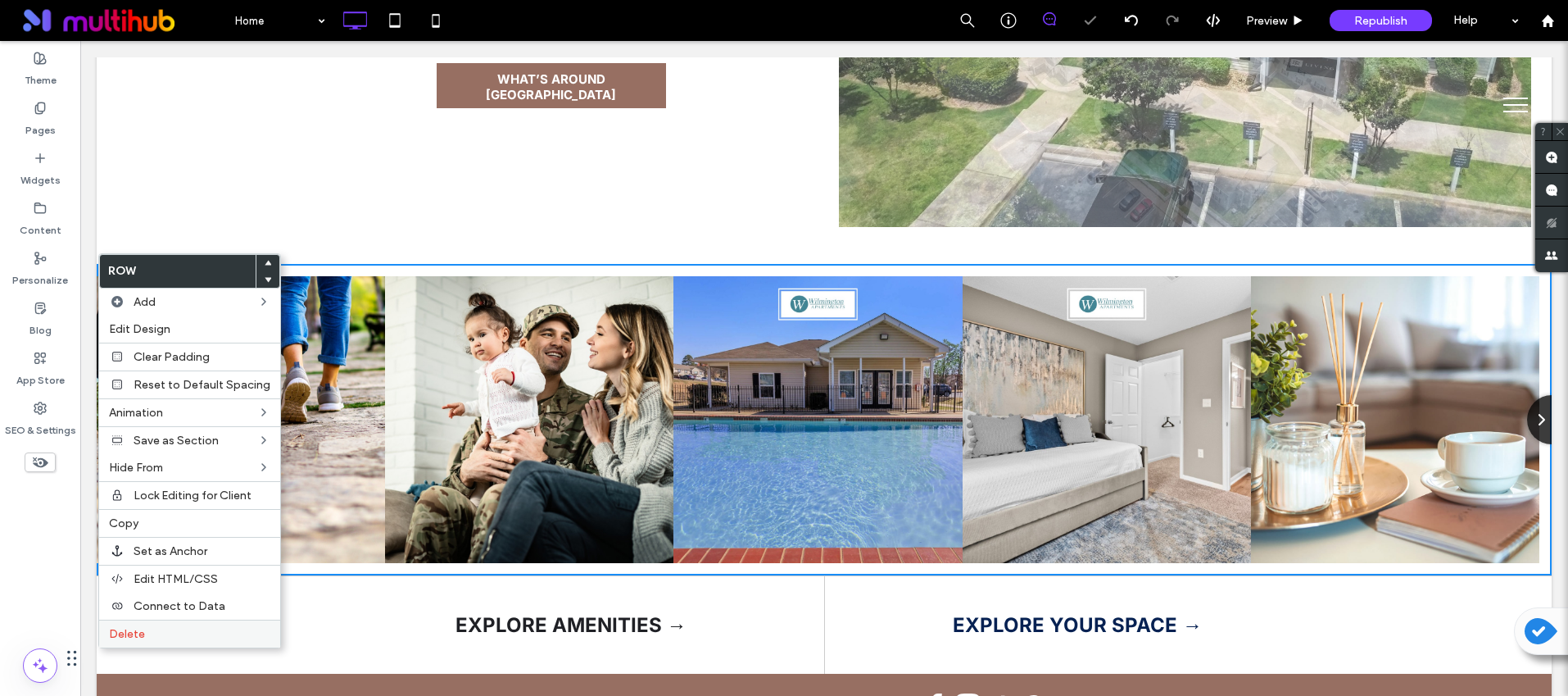
click at [200, 627] on label "Delete" at bounding box center [189, 634] width 161 height 14
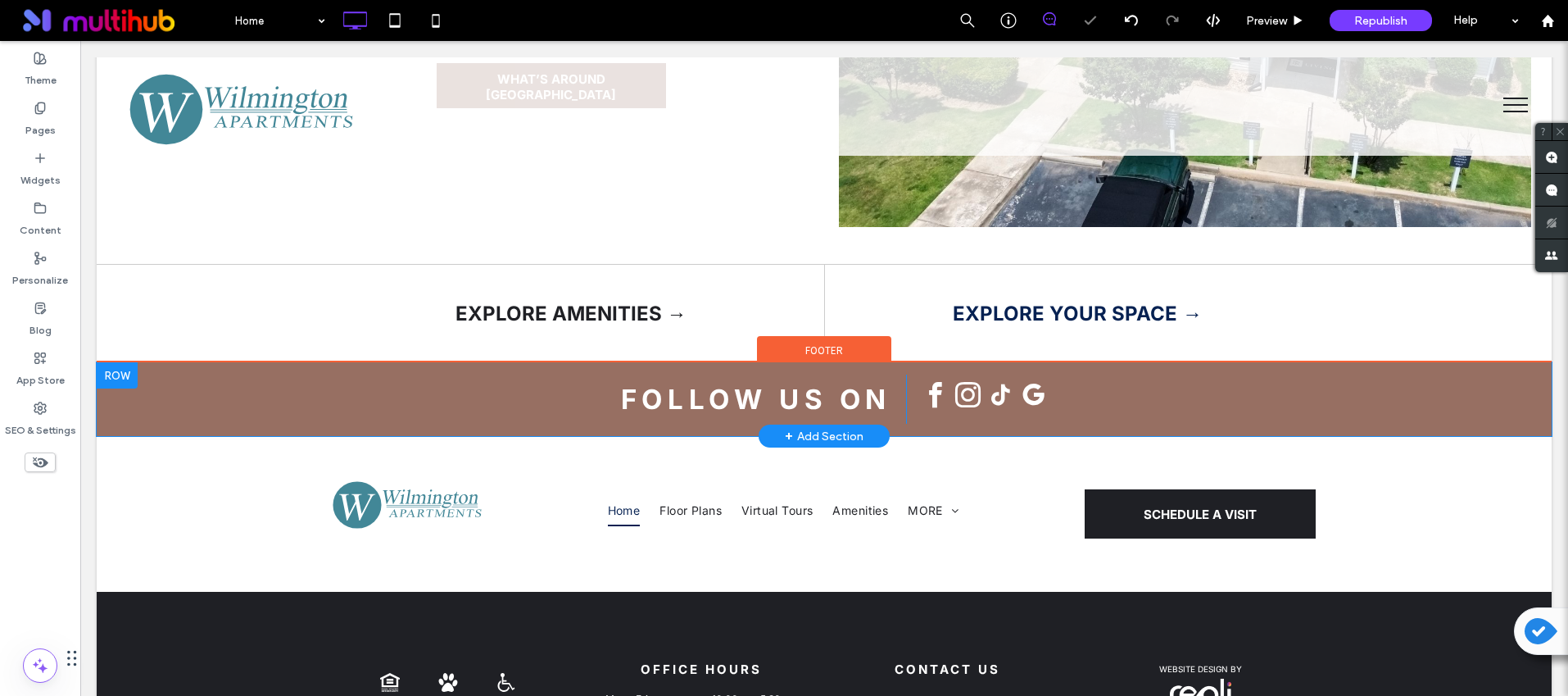
scroll to position [3036, 0]
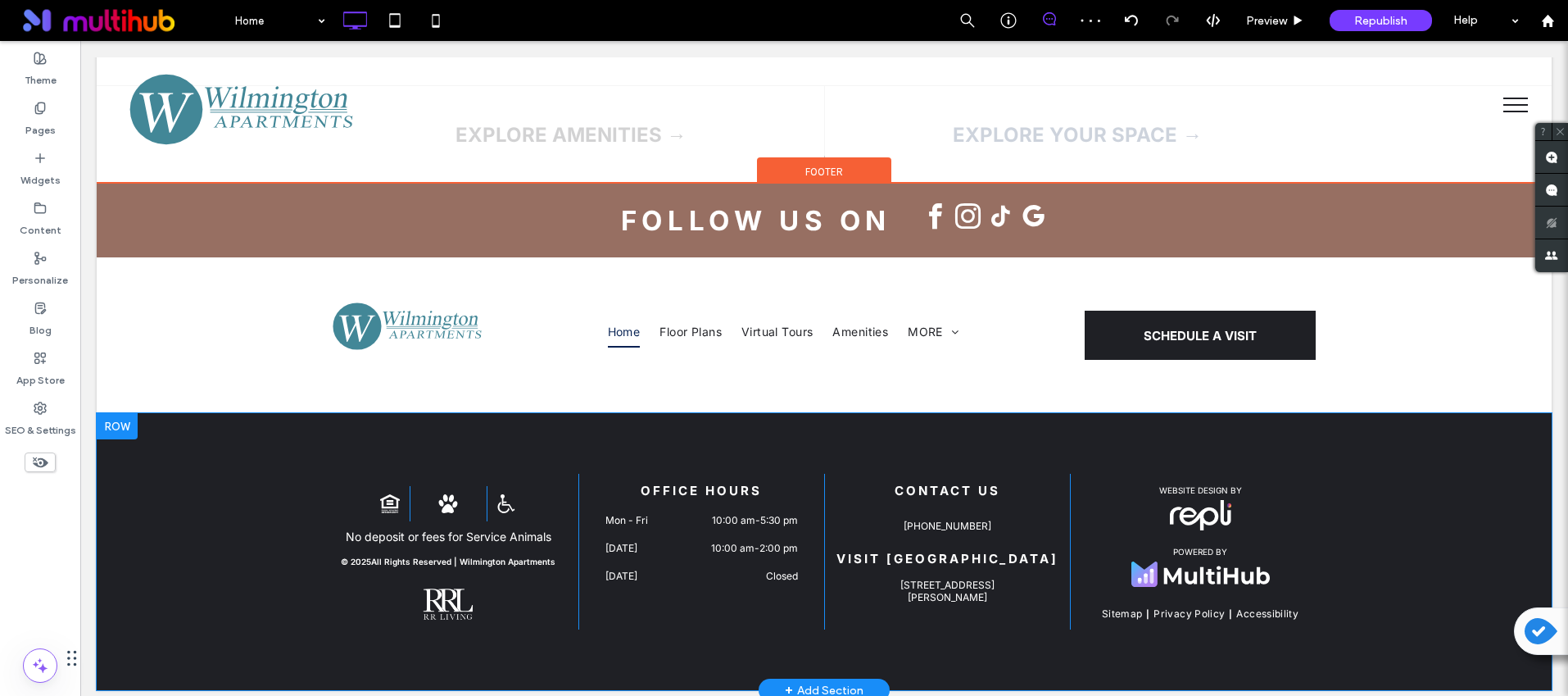
click at [110, 413] on div at bounding box center [117, 425] width 41 height 26
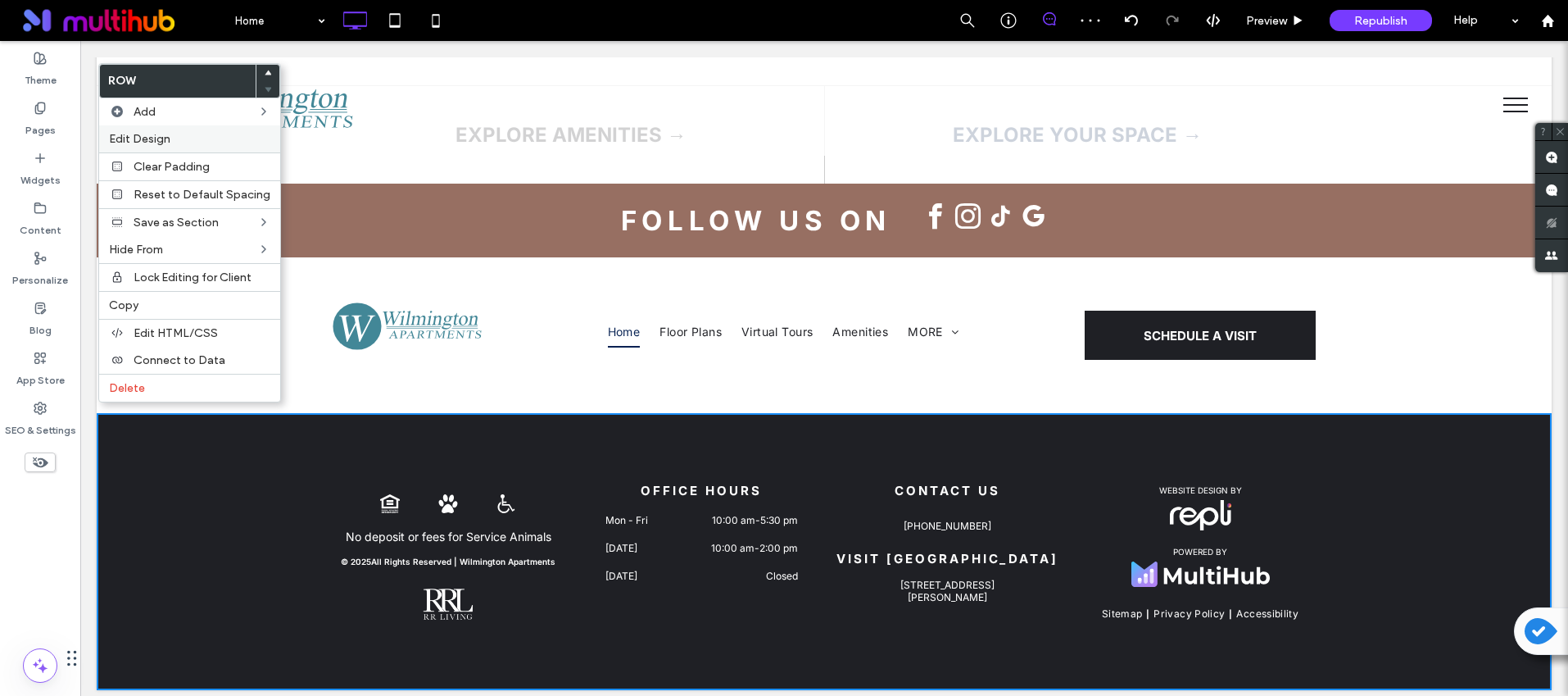
click at [161, 128] on div "Edit Design" at bounding box center [189, 139] width 181 height 27
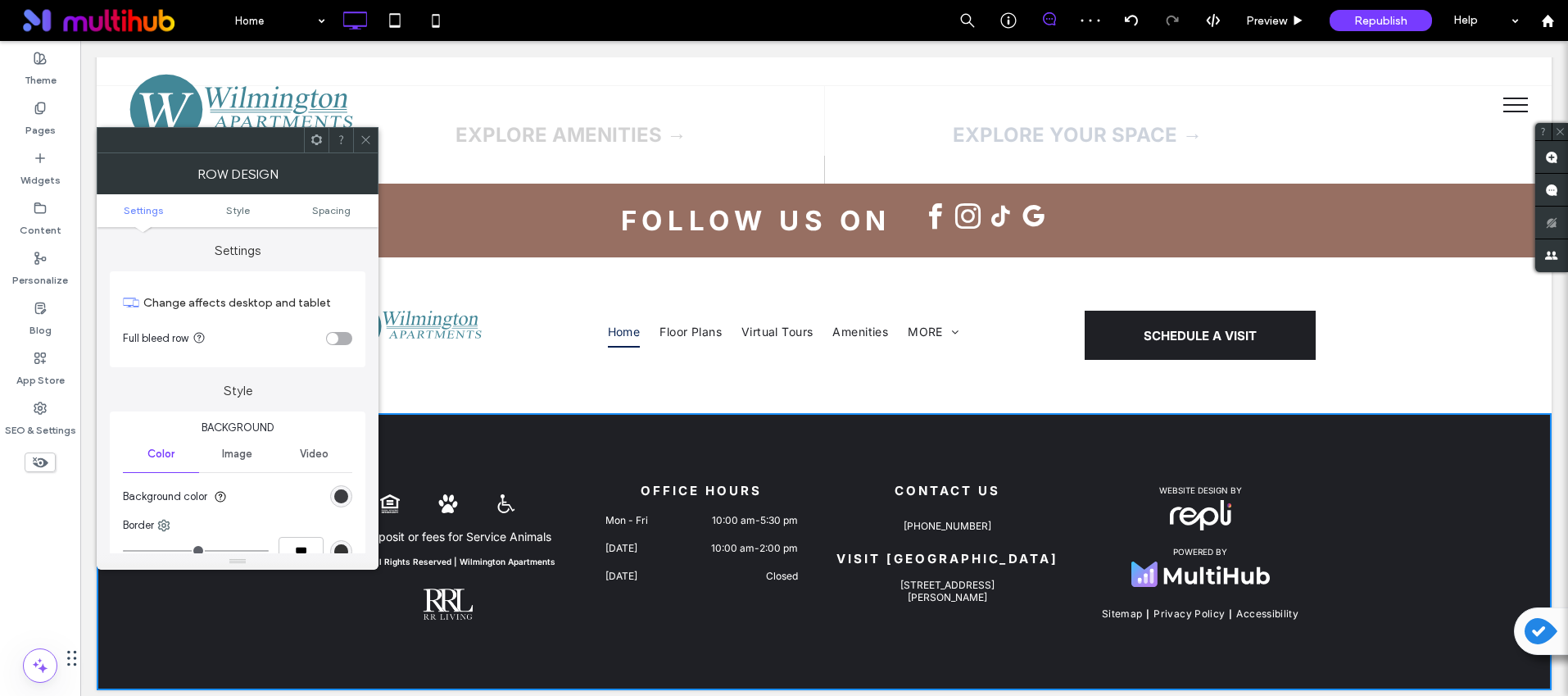
click at [342, 499] on div "rgb(31, 32, 37)" at bounding box center [341, 496] width 14 height 14
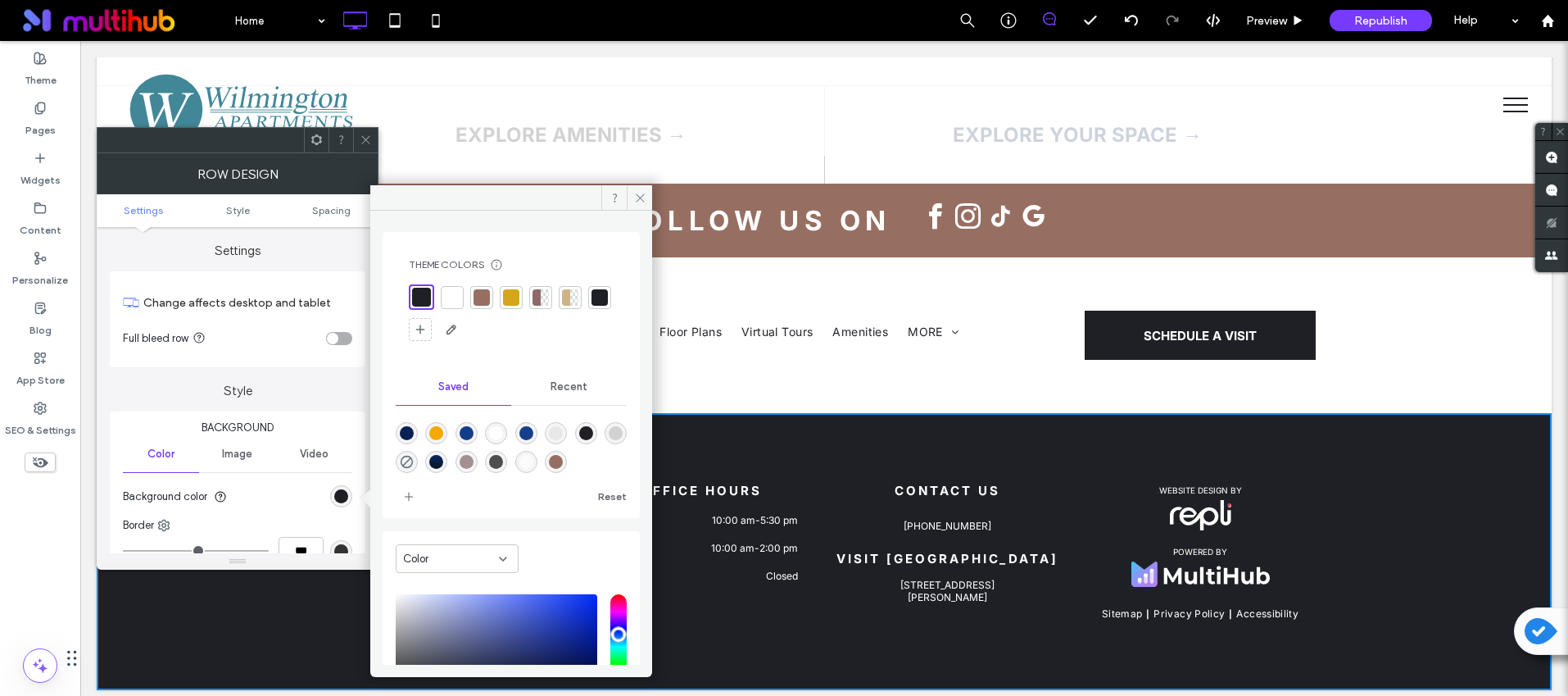
click at [483, 300] on div at bounding box center [481, 297] width 16 height 16
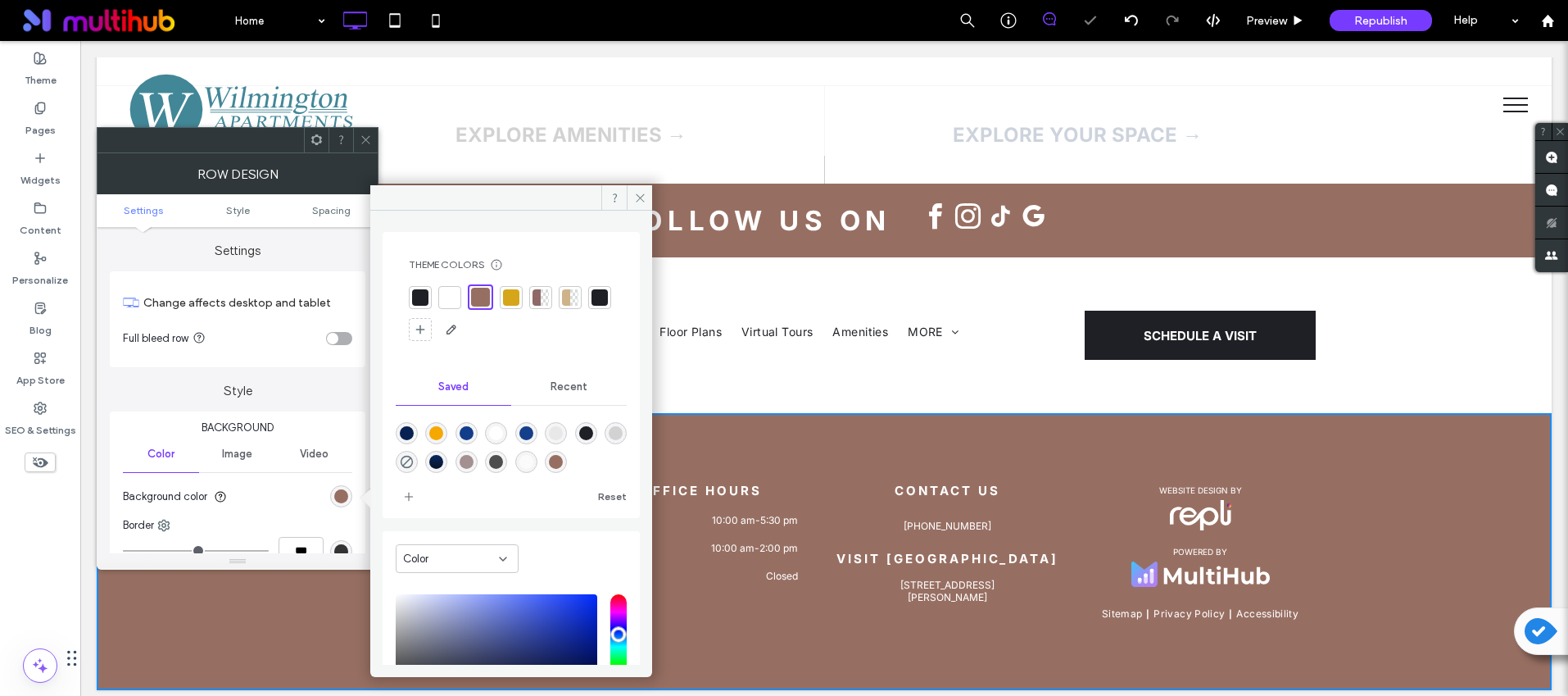
click at [359, 138] on icon at bounding box center [365, 139] width 13 height 13
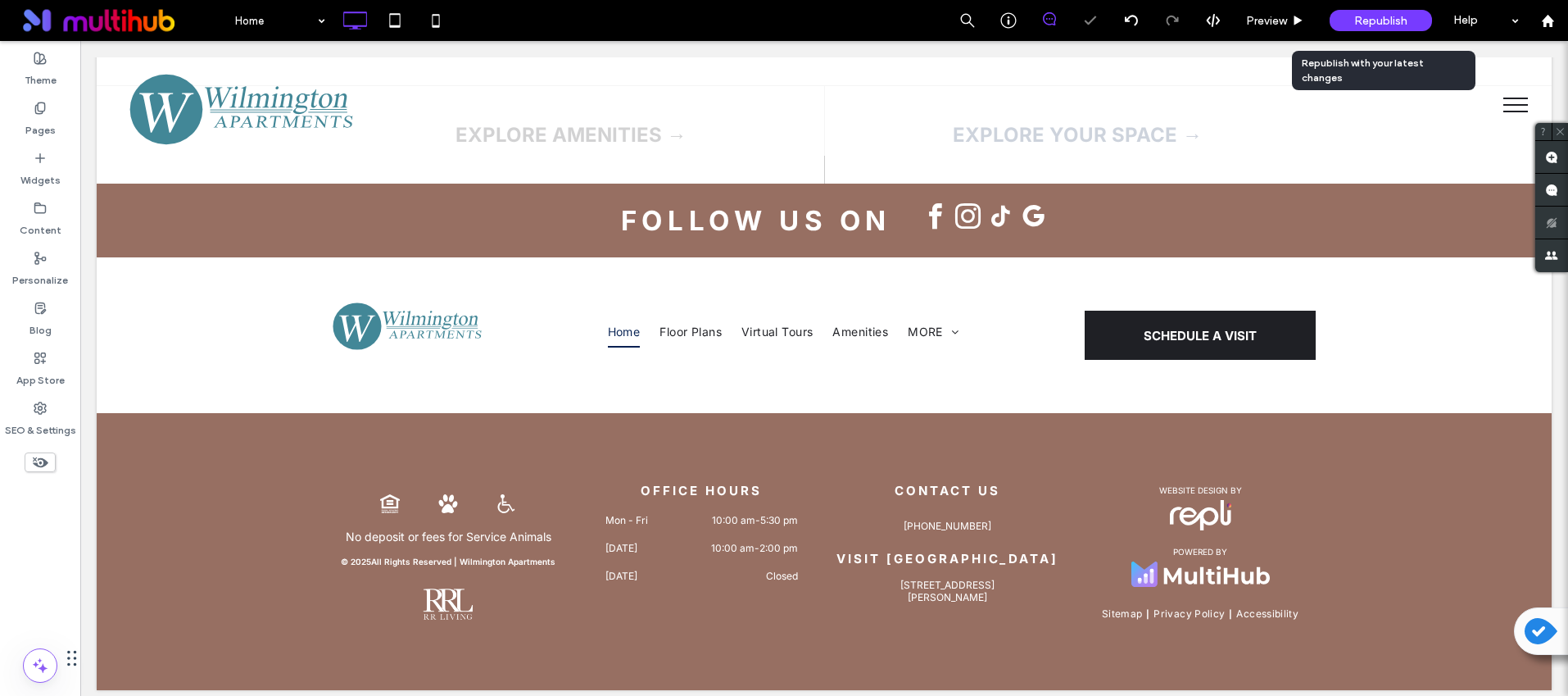
click at [1376, 19] on span "Republish" at bounding box center [1381, 20] width 53 height 14
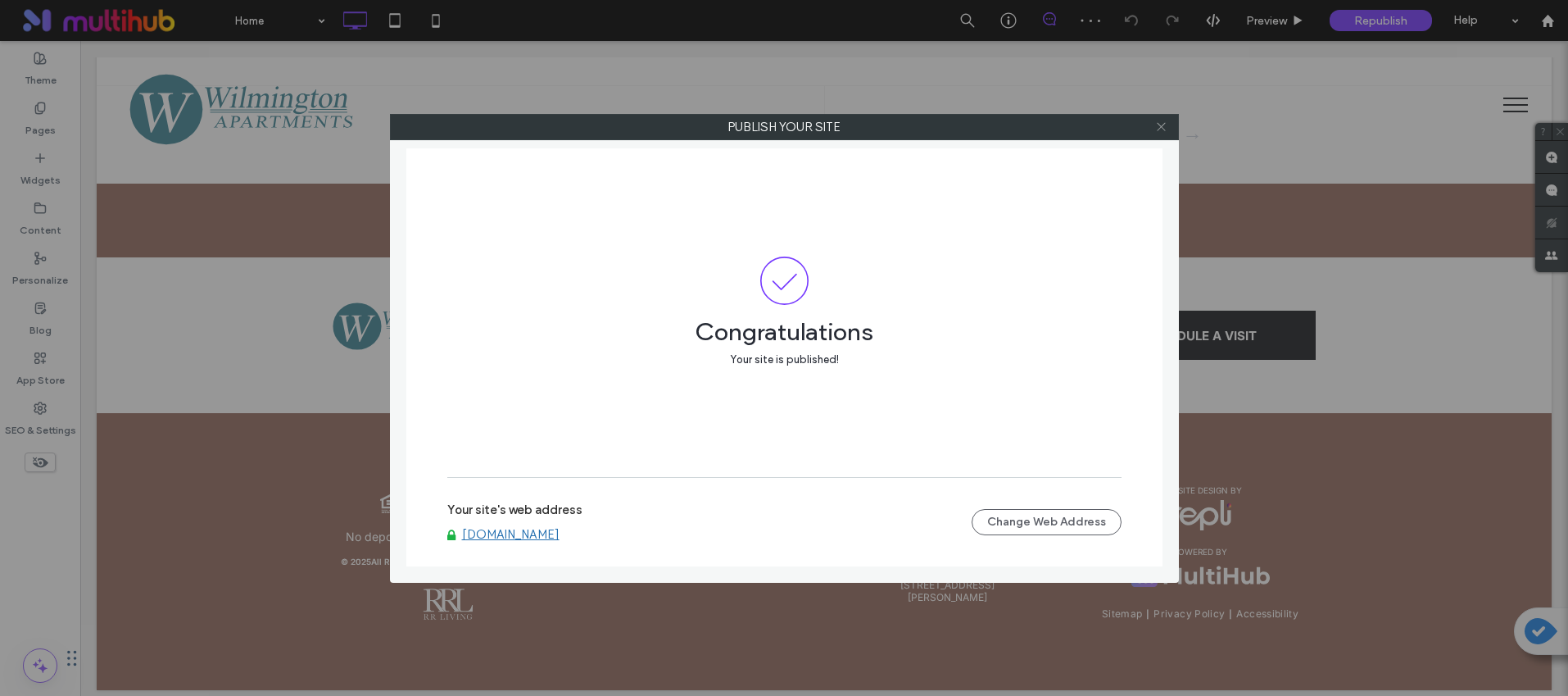
click at [1163, 122] on icon at bounding box center [1161, 127] width 13 height 13
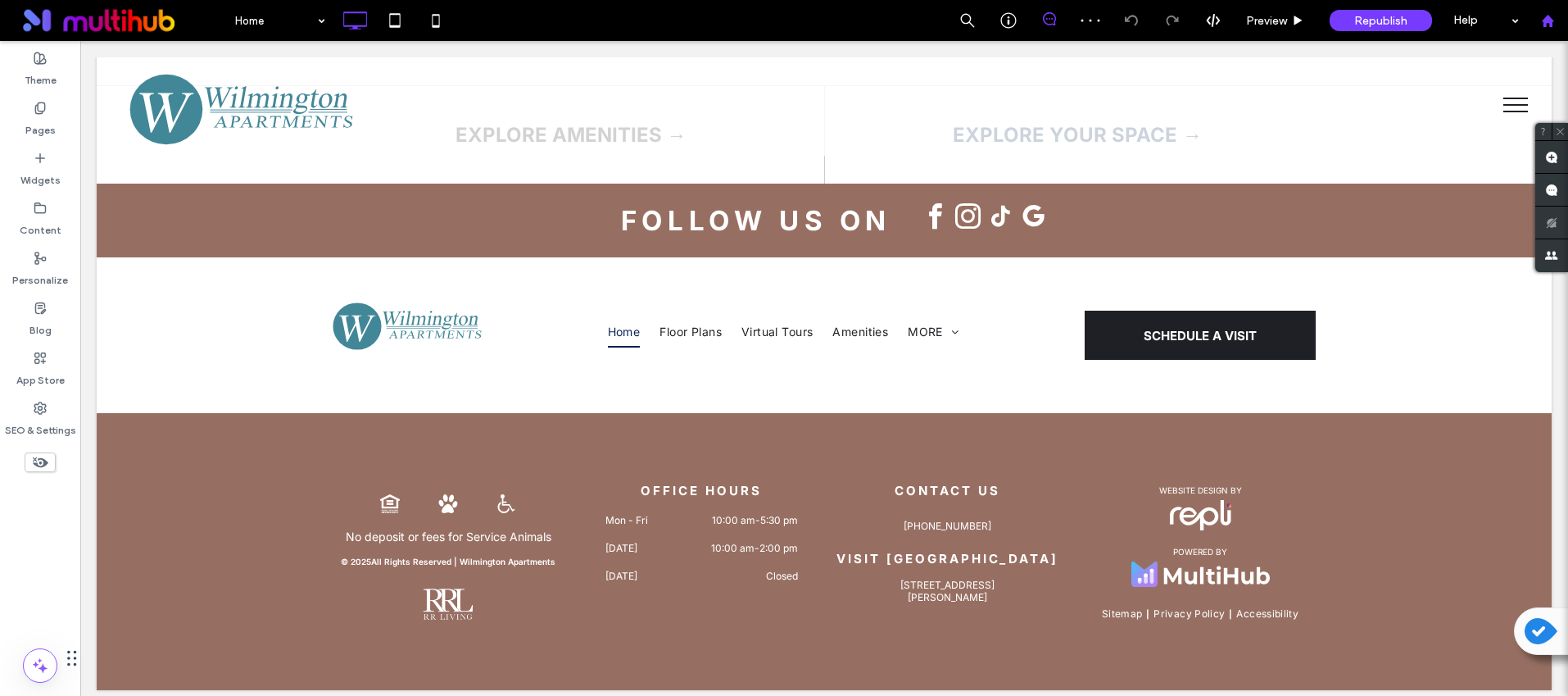
click at [1550, 23] on use at bounding box center [1547, 19] width 13 height 13
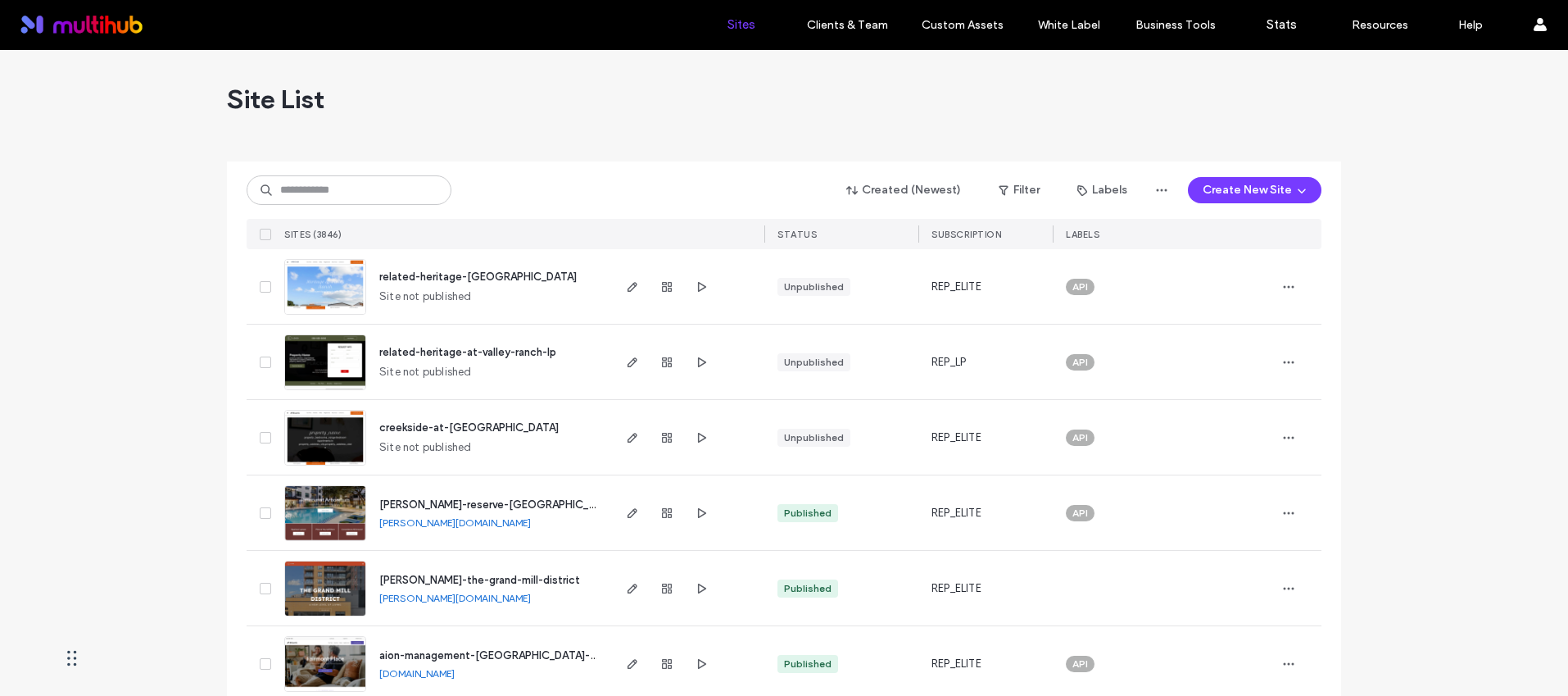
drag, startPoint x: 356, startPoint y: 166, endPoint x: 353, endPoint y: 174, distance: 8.5
click at [356, 166] on div "Created (Newest) Filter Labels Create New Site SITES (3846) STATUS SUBSCRIPTION…" at bounding box center [784, 205] width 1075 height 88
click at [344, 187] on input at bounding box center [349, 189] width 205 height 30
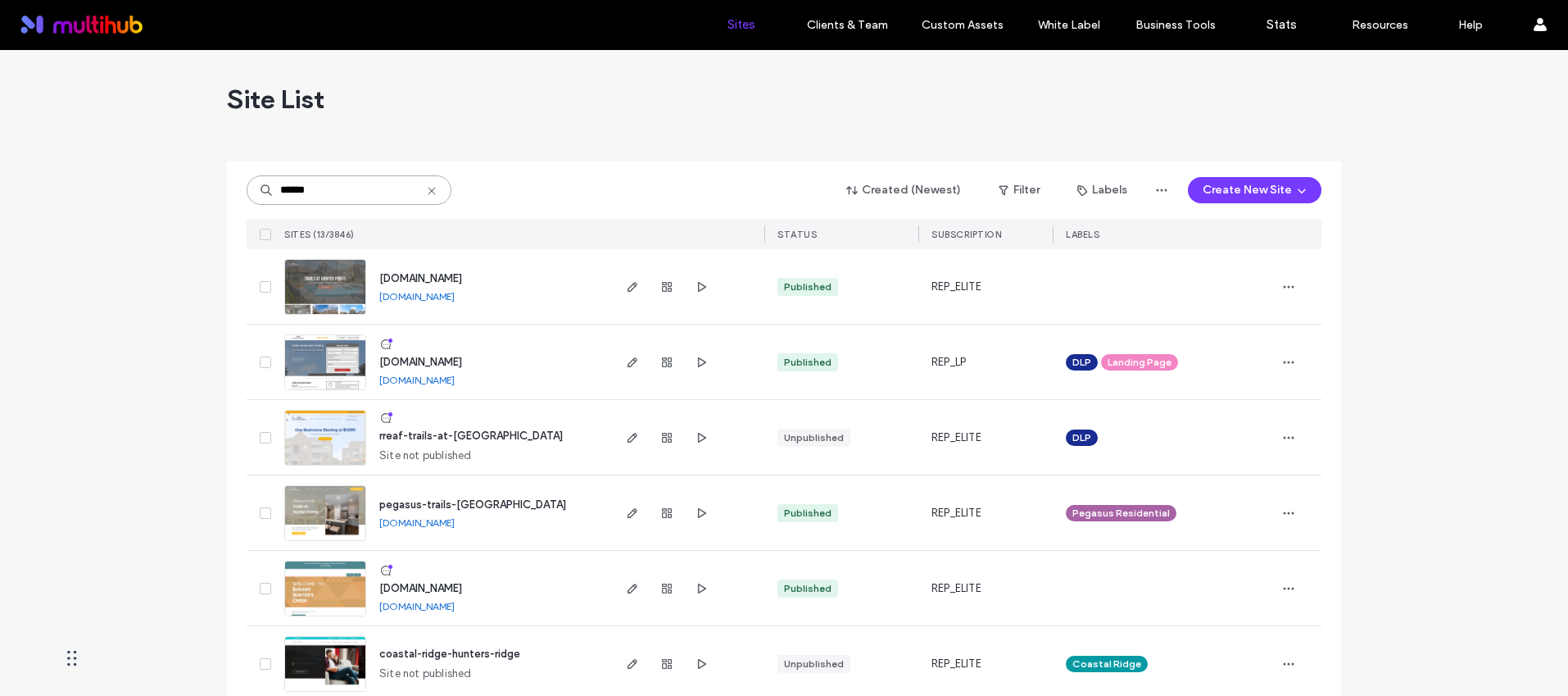
type input "******"
click at [462, 276] on span "[DOMAIN_NAME]" at bounding box center [421, 278] width 83 height 13
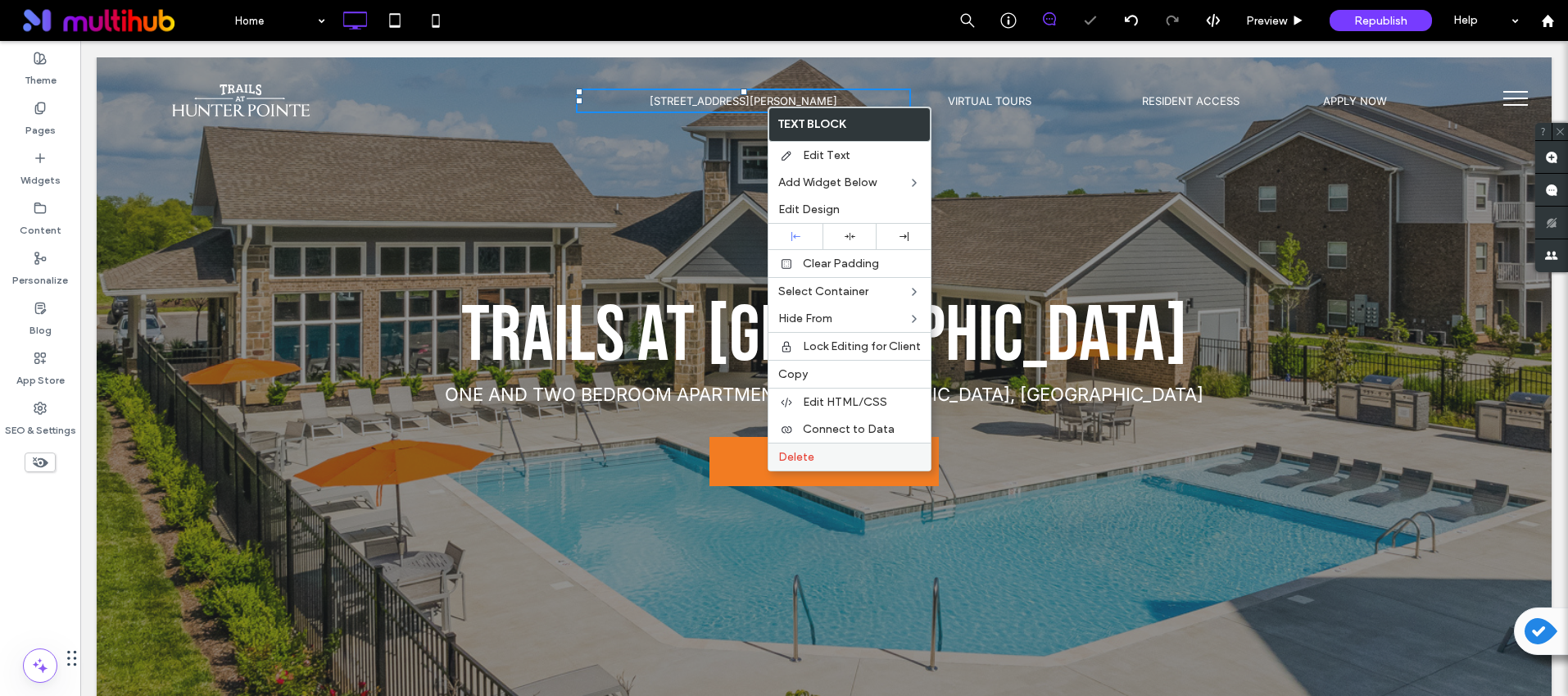
click at [862, 450] on label "Delete" at bounding box center [850, 457] width 143 height 14
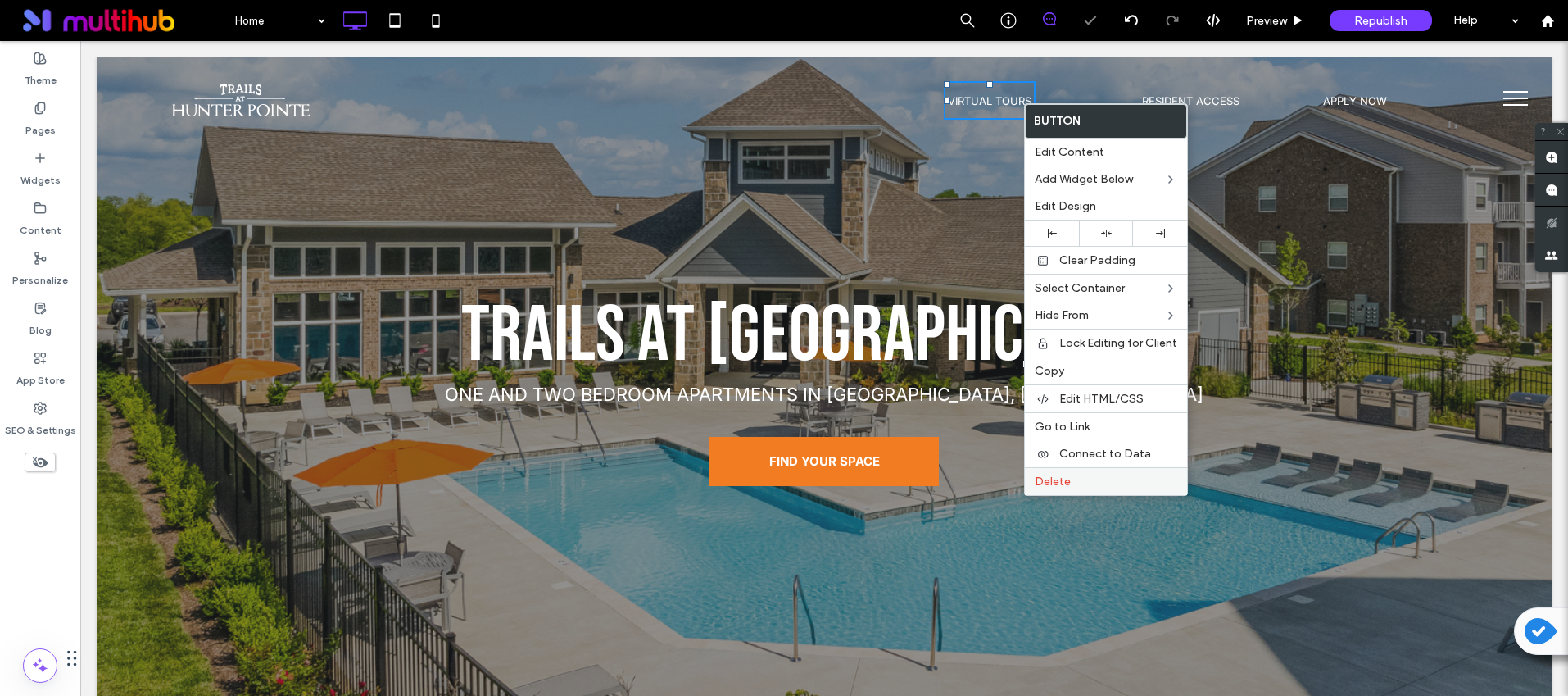
click at [1089, 484] on label "Delete" at bounding box center [1106, 481] width 143 height 14
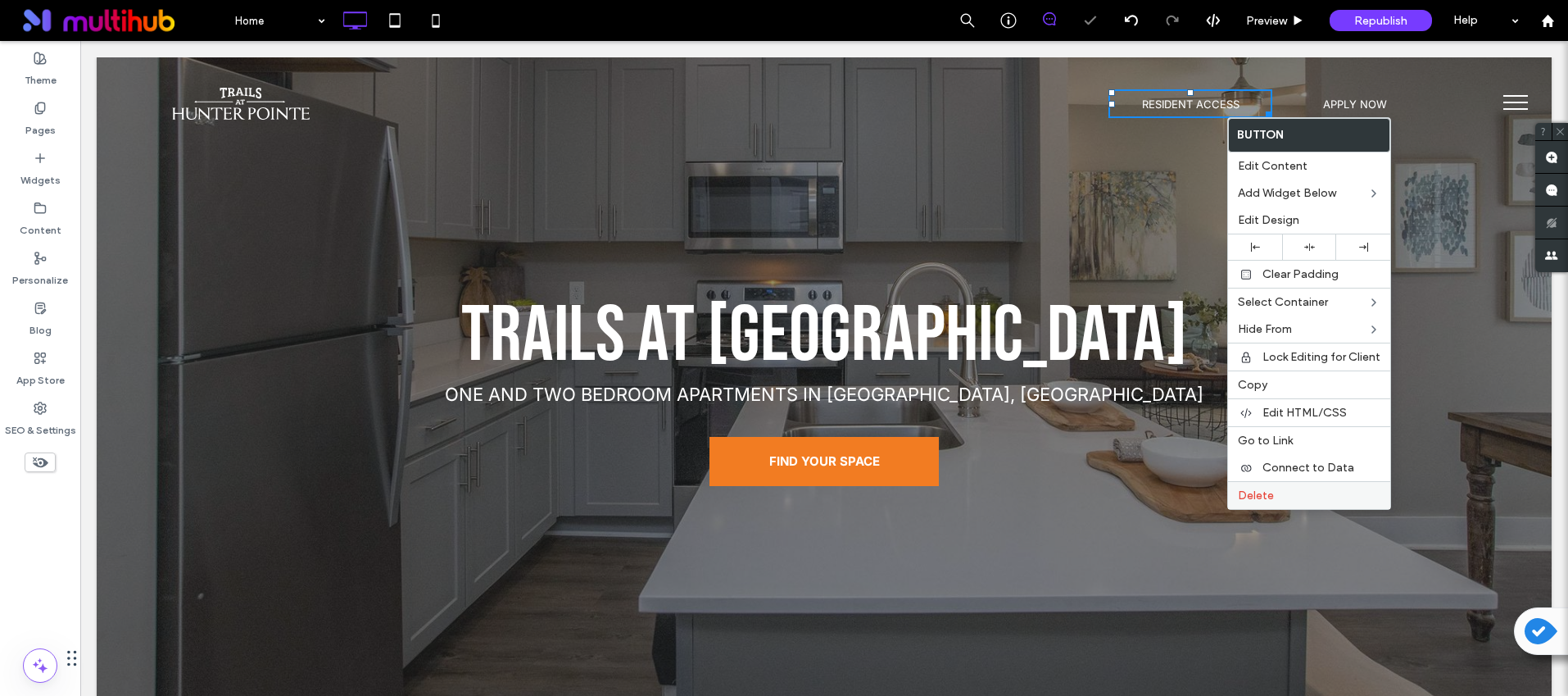
click at [1290, 490] on label "Delete" at bounding box center [1309, 495] width 143 height 14
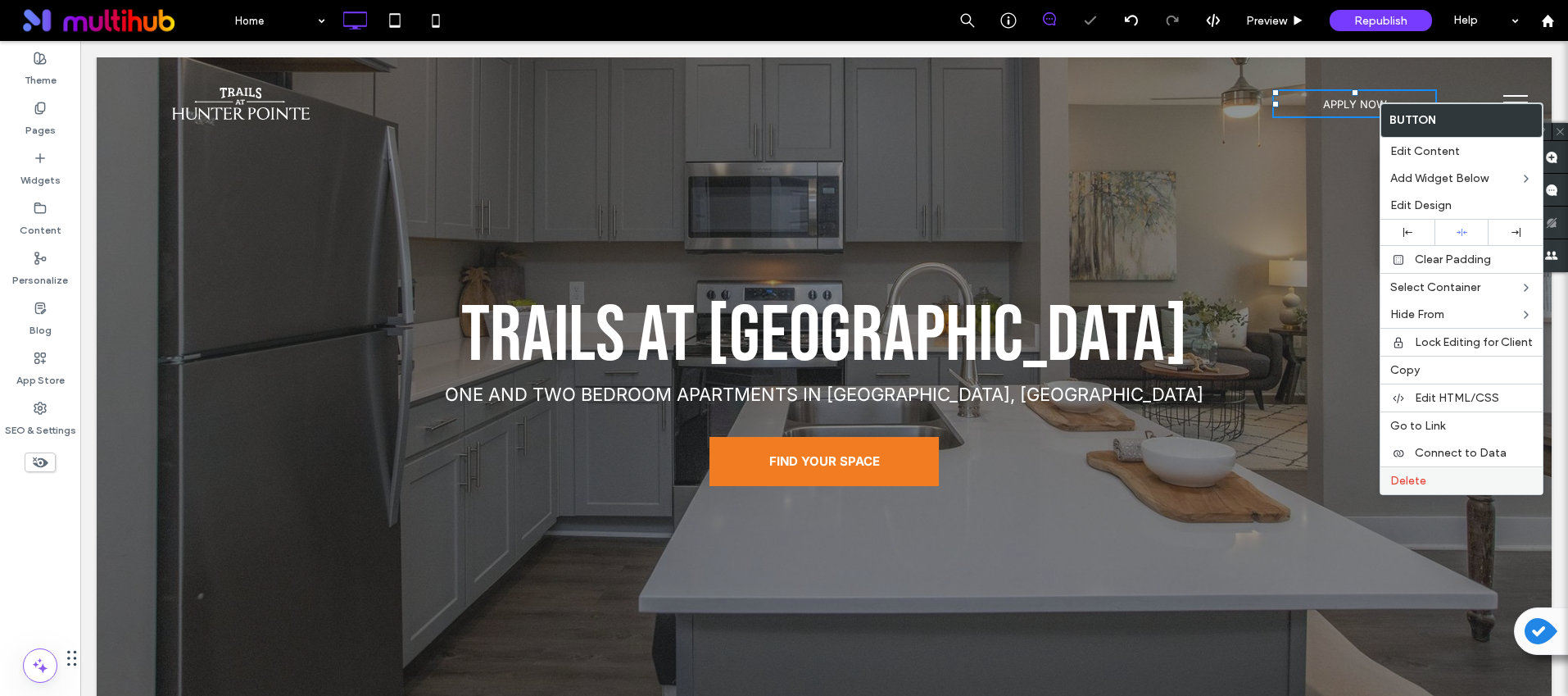
click at [1418, 477] on span "Delete" at bounding box center [1408, 480] width 36 height 14
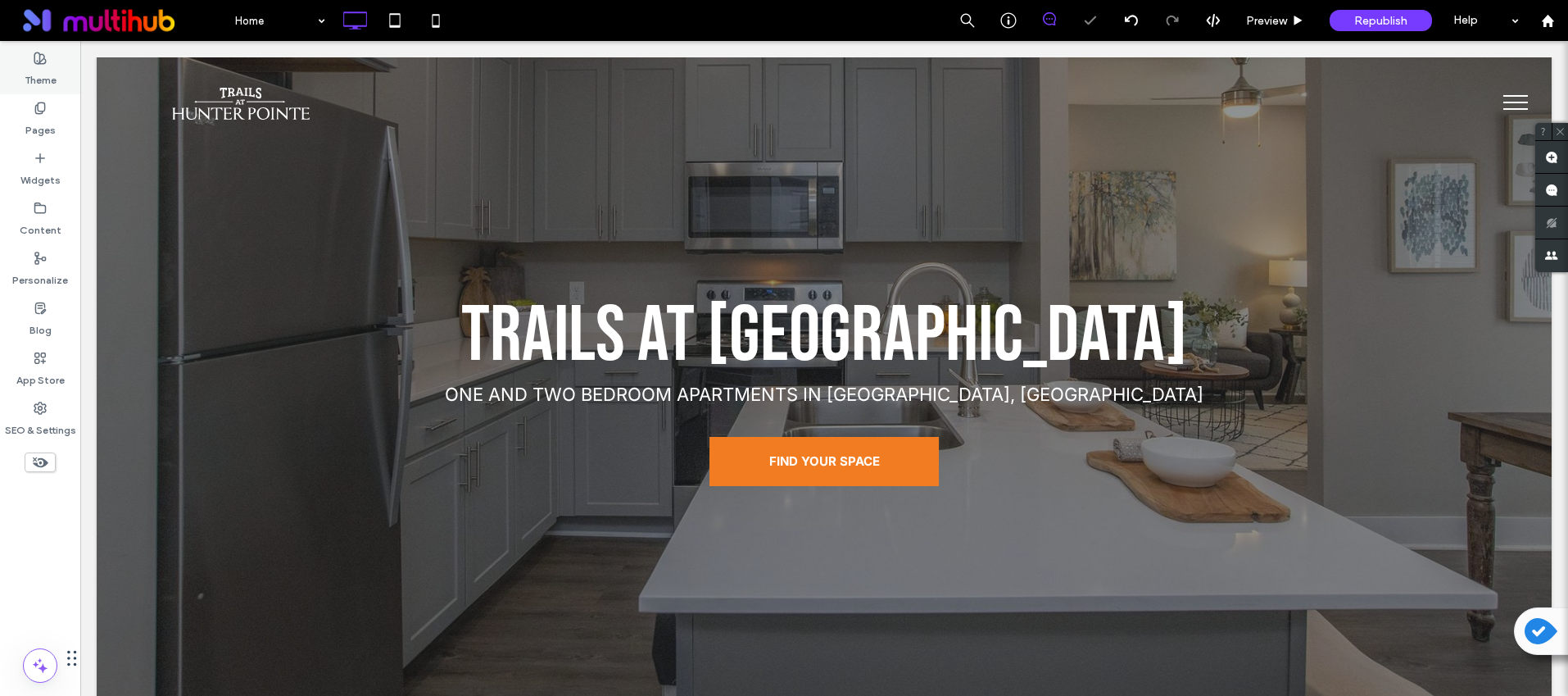
click at [41, 56] on icon at bounding box center [41, 58] width 14 height 14
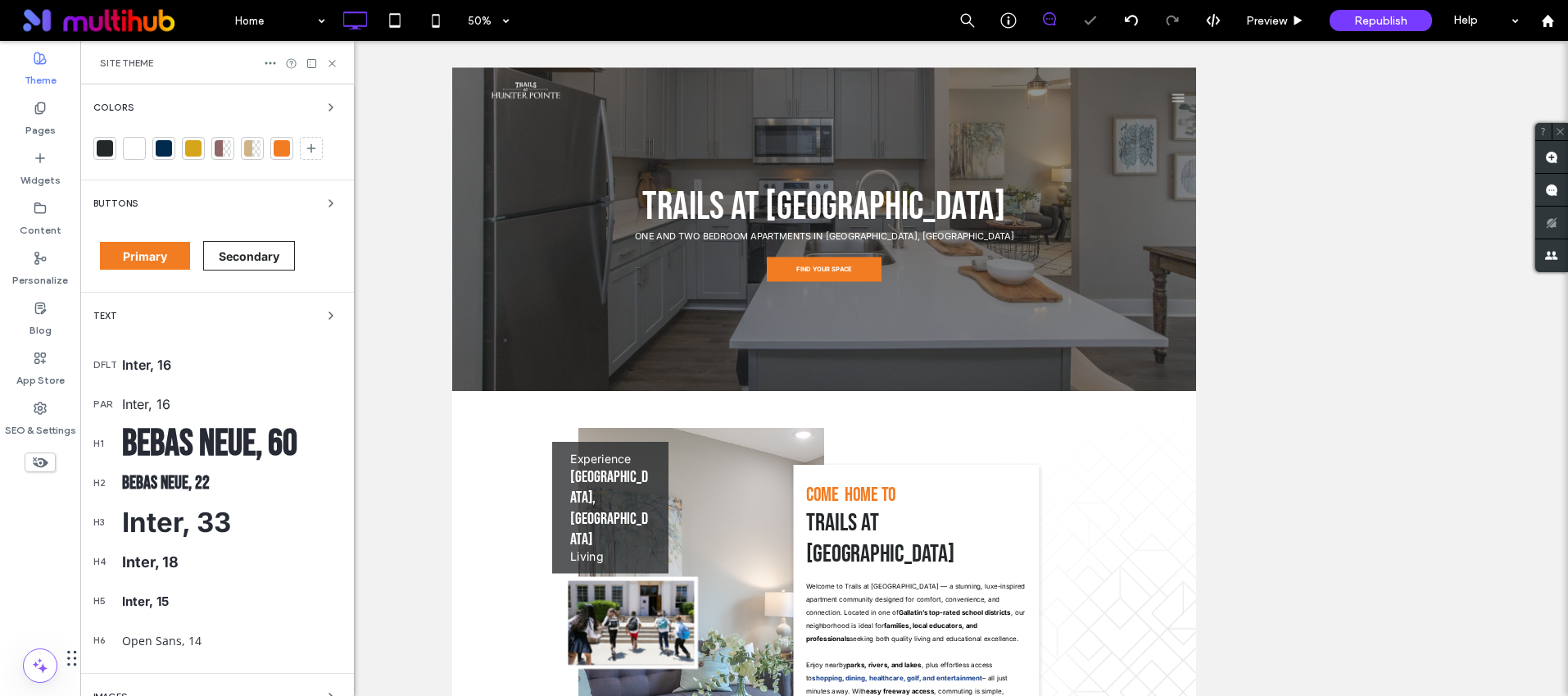
click at [104, 105] on span "Colors" at bounding box center [114, 107] width 41 height 9
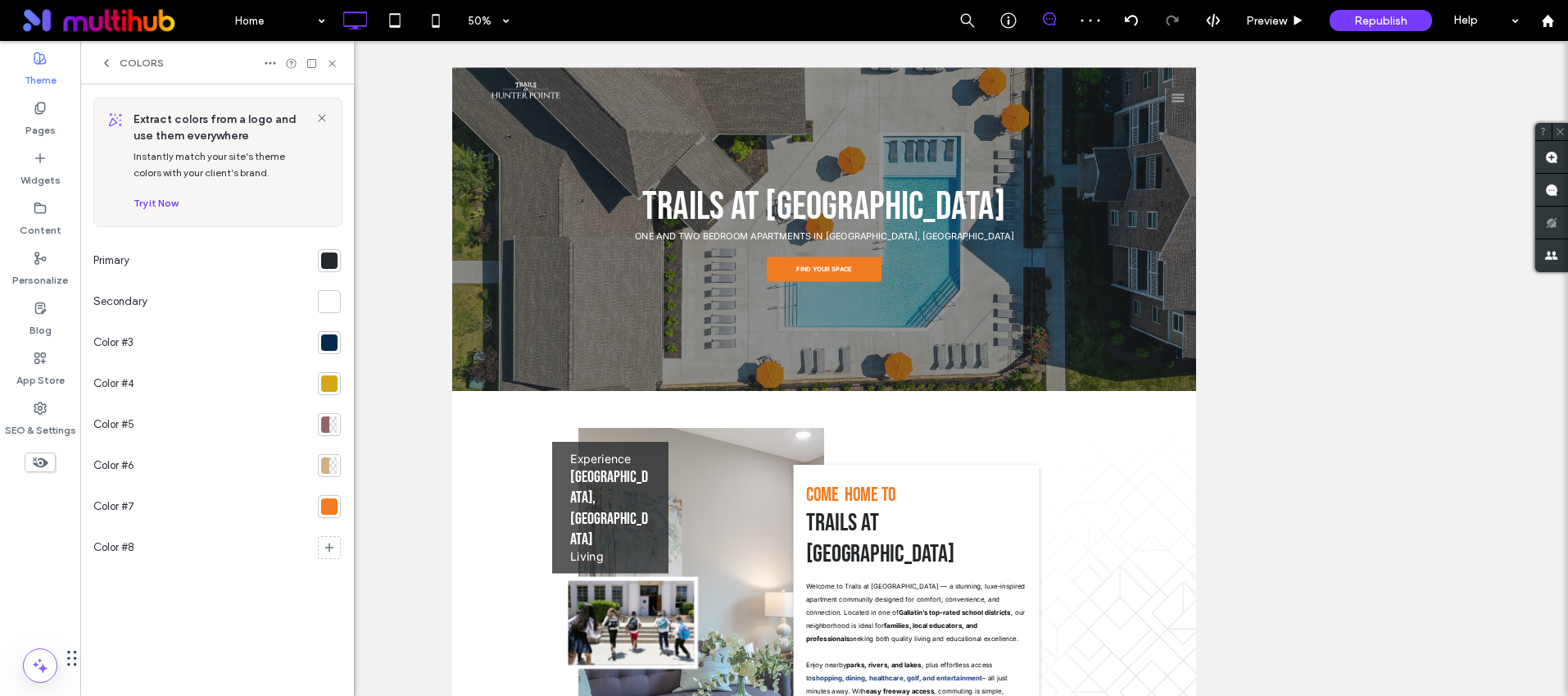
click at [333, 503] on div at bounding box center [328, 507] width 16 height 16
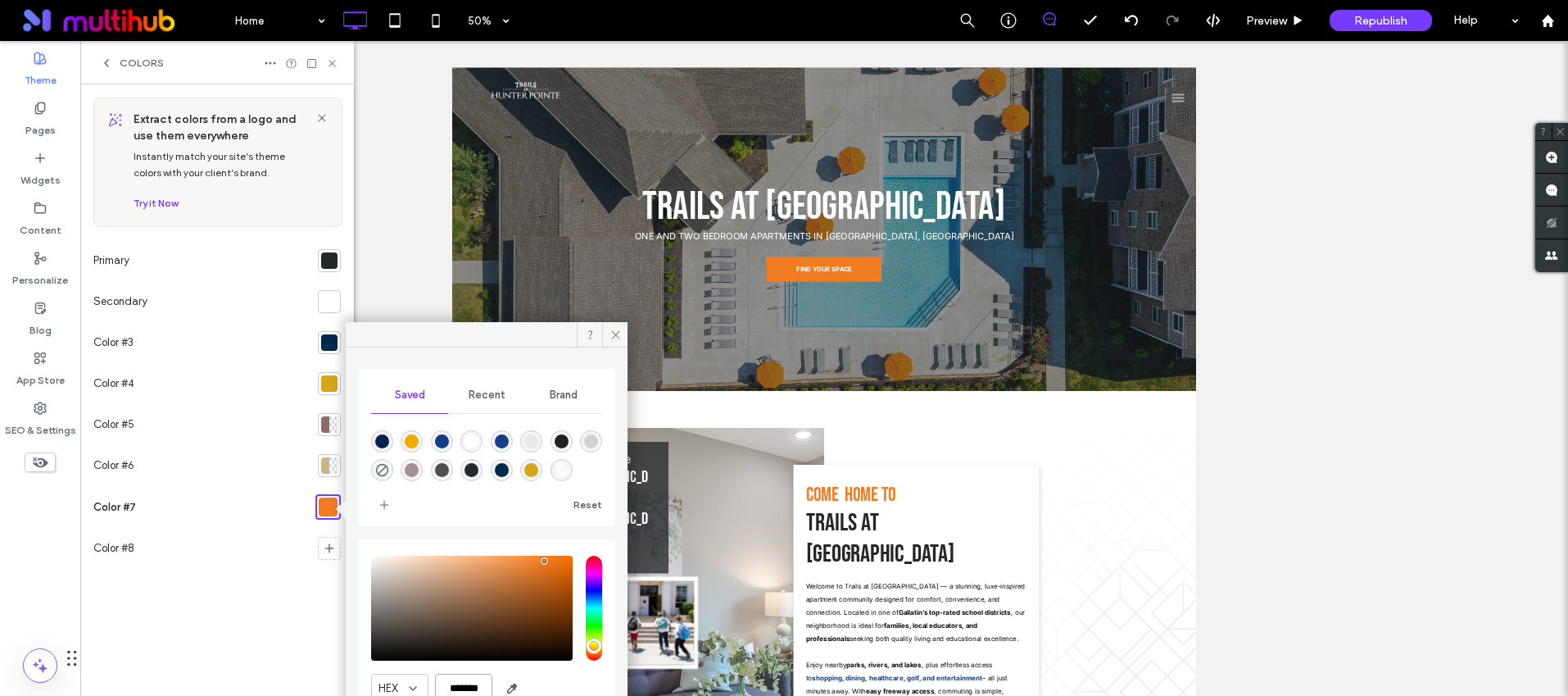
click at [471, 685] on input "*******" at bounding box center [463, 688] width 57 height 29
paste input "color picker textbox"
type input "*******"
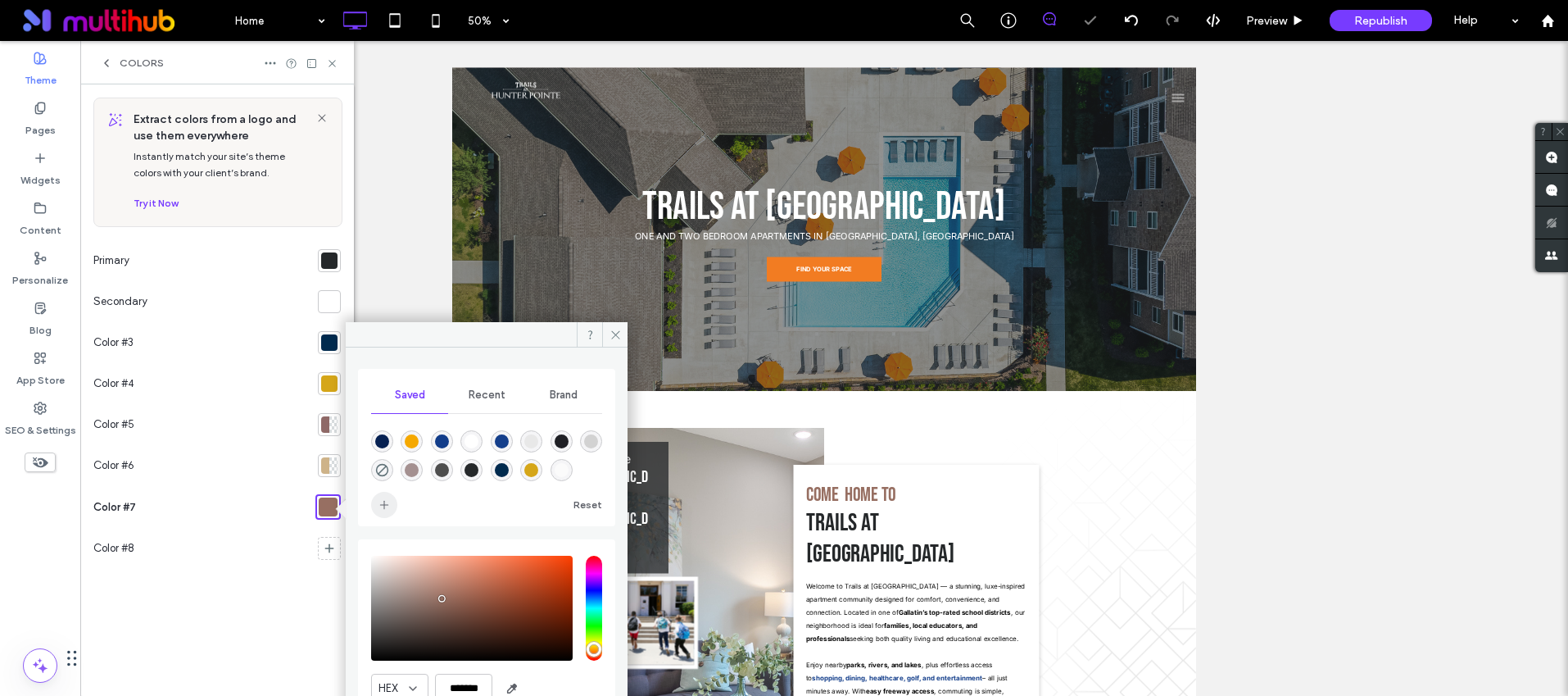
click at [396, 515] on span "add color" at bounding box center [384, 505] width 26 height 26
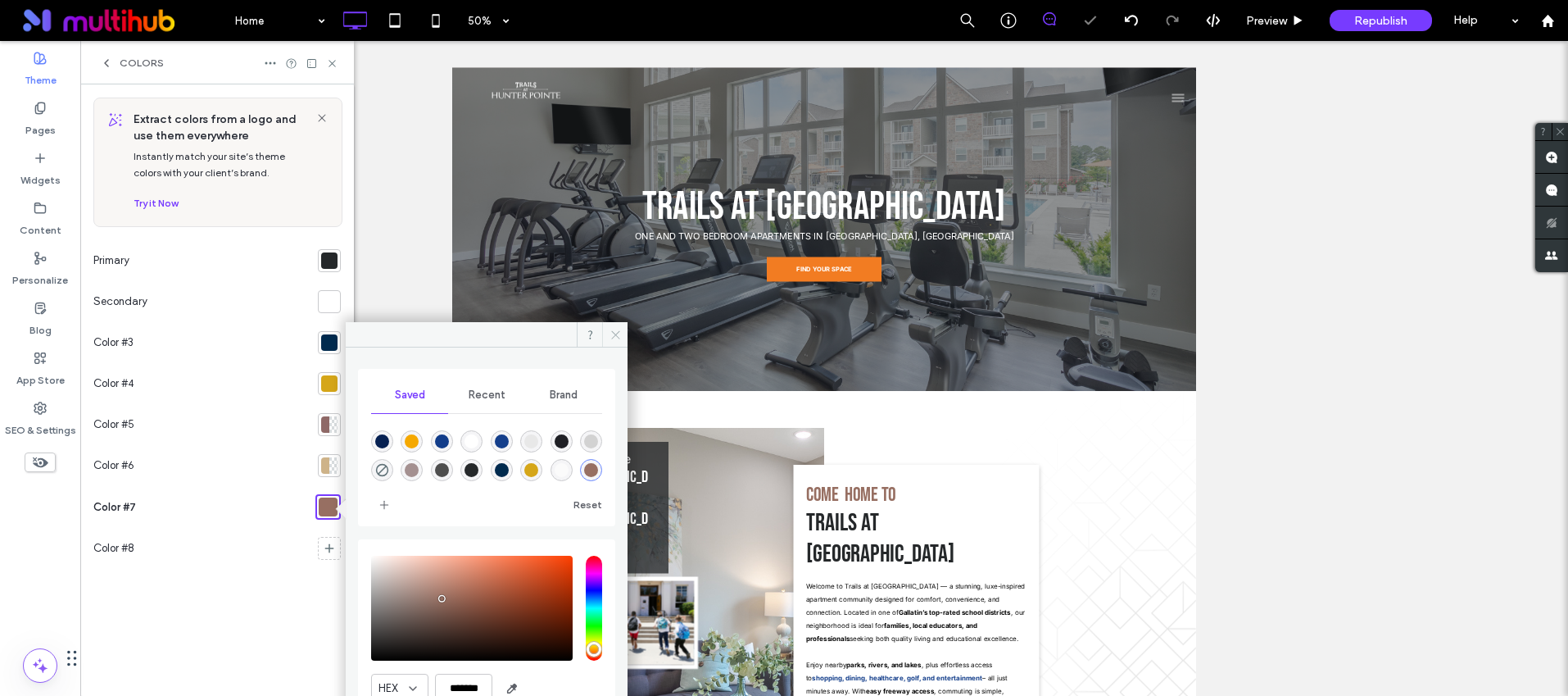
click at [615, 332] on icon at bounding box center [615, 334] width 13 height 13
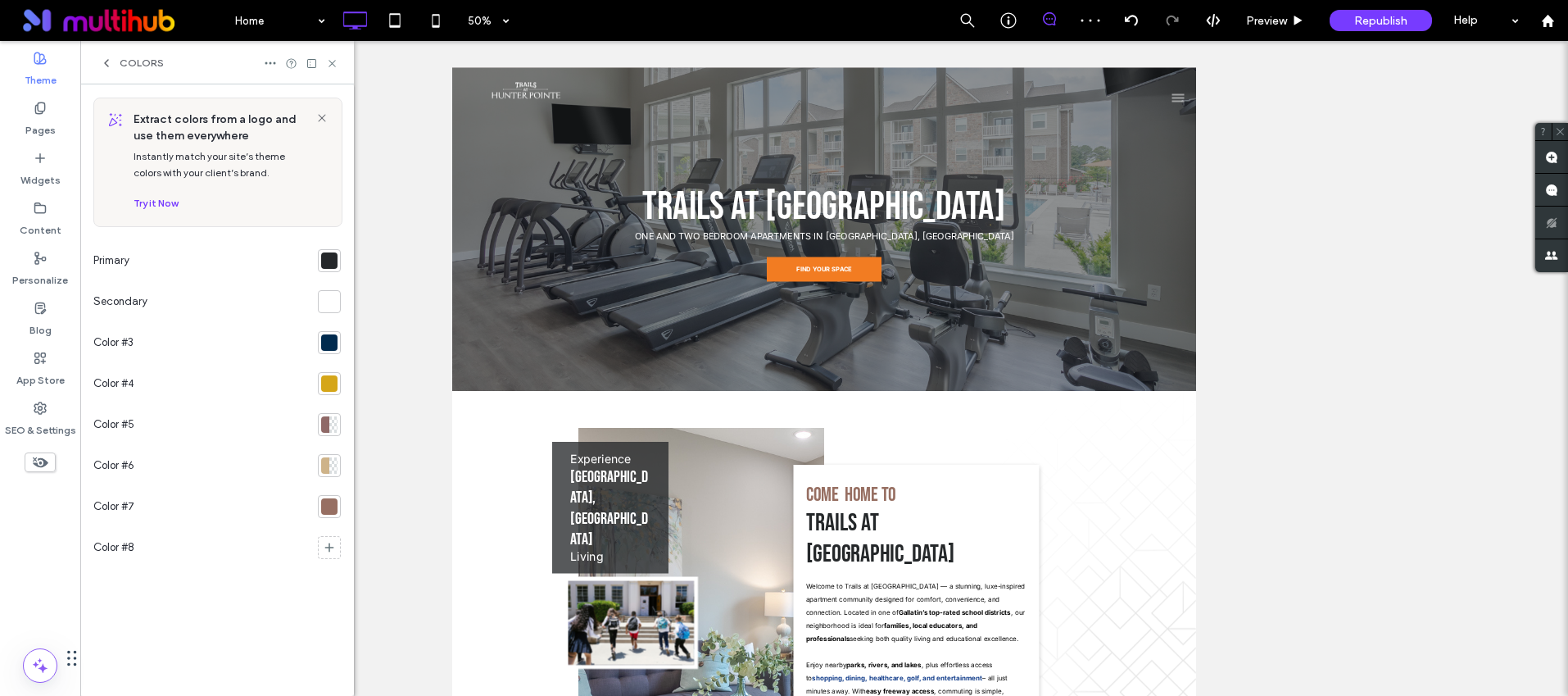
click at [328, 258] on div at bounding box center [328, 260] width 16 height 16
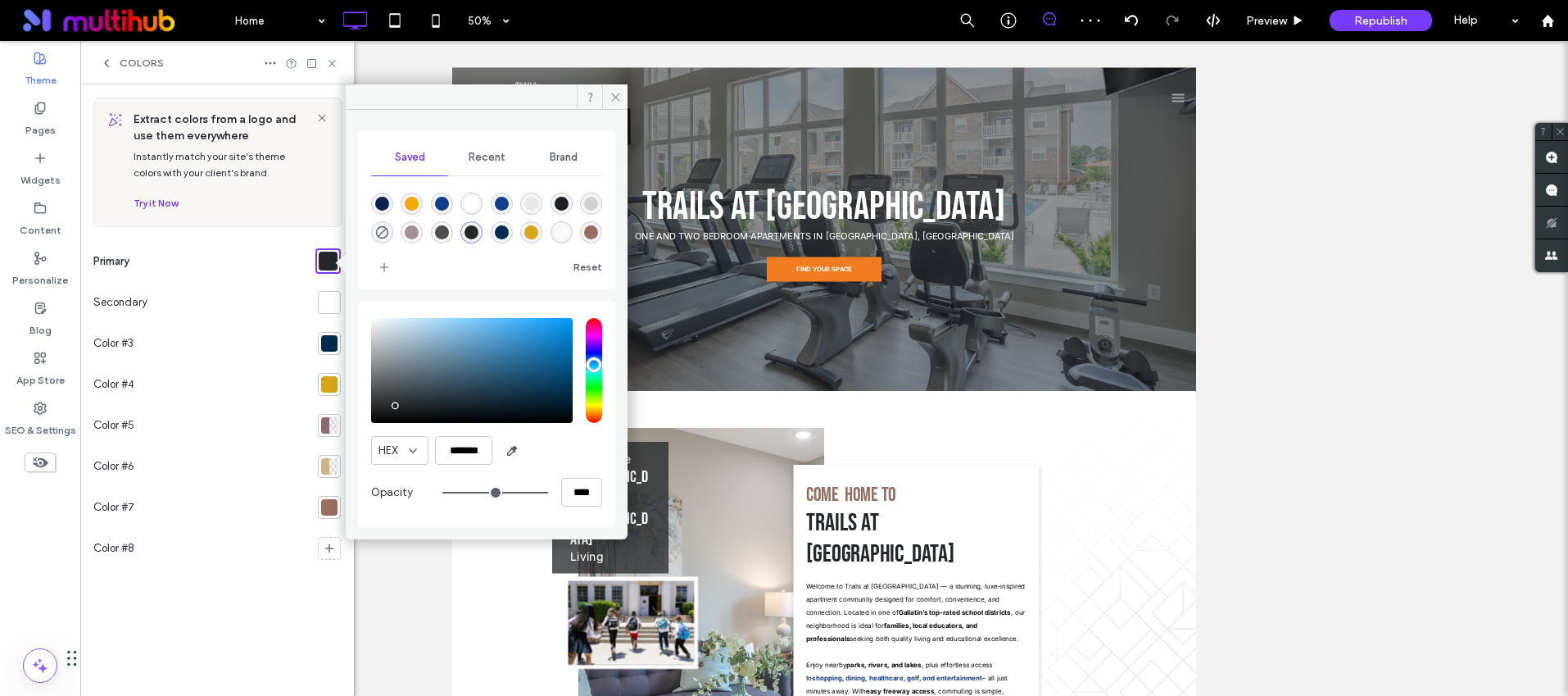
click at [325, 347] on div at bounding box center [328, 343] width 16 height 16
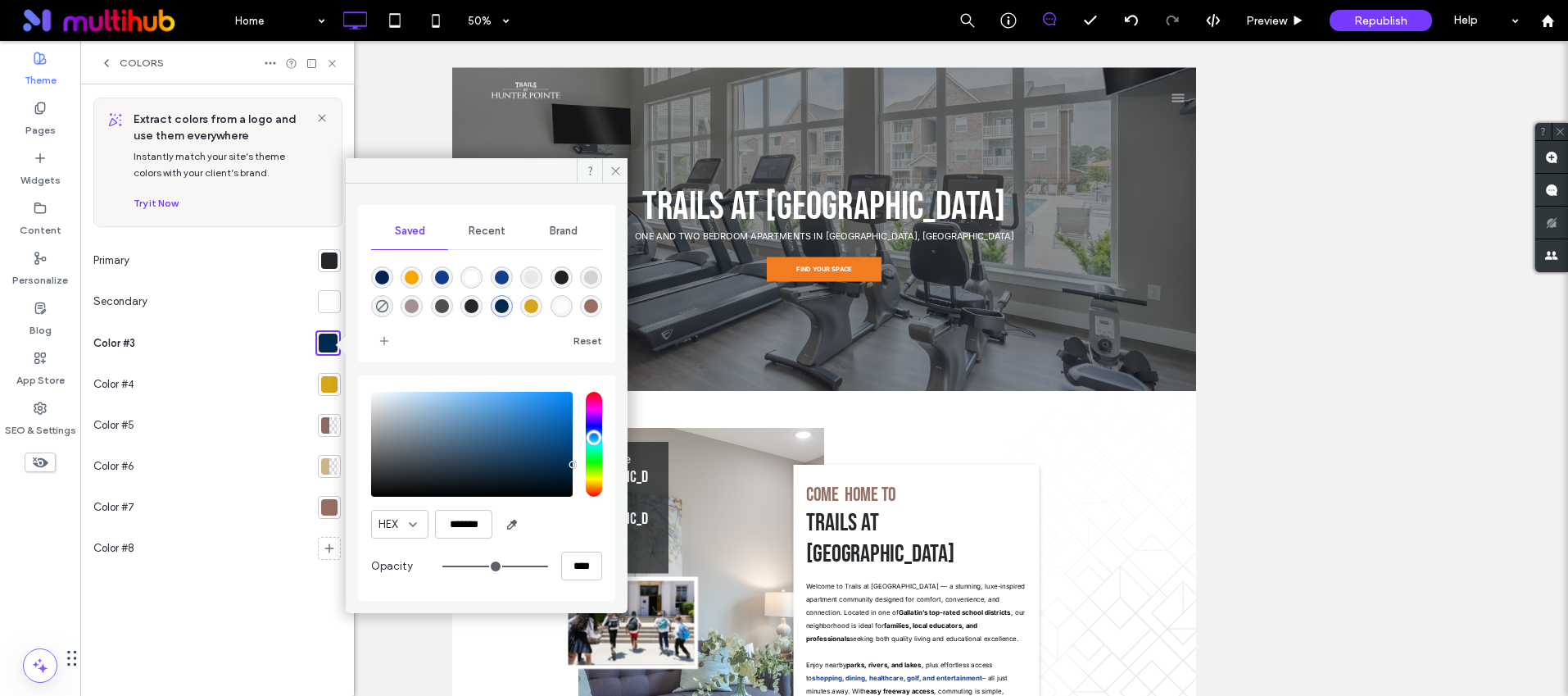
click at [556, 276] on div "rgba(31,32,37,1)" at bounding box center [561, 277] width 14 height 14
type input "*******"
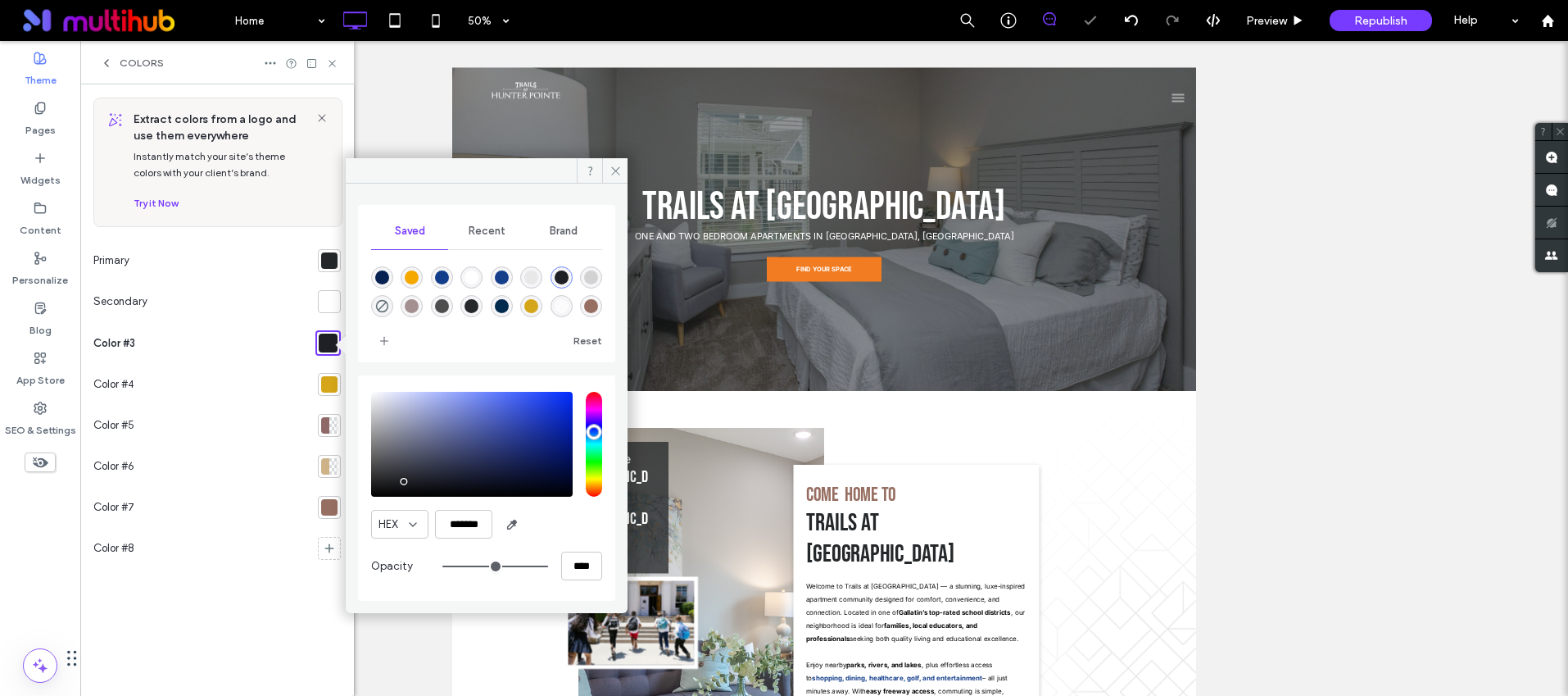
click at [335, 380] on div at bounding box center [328, 384] width 16 height 16
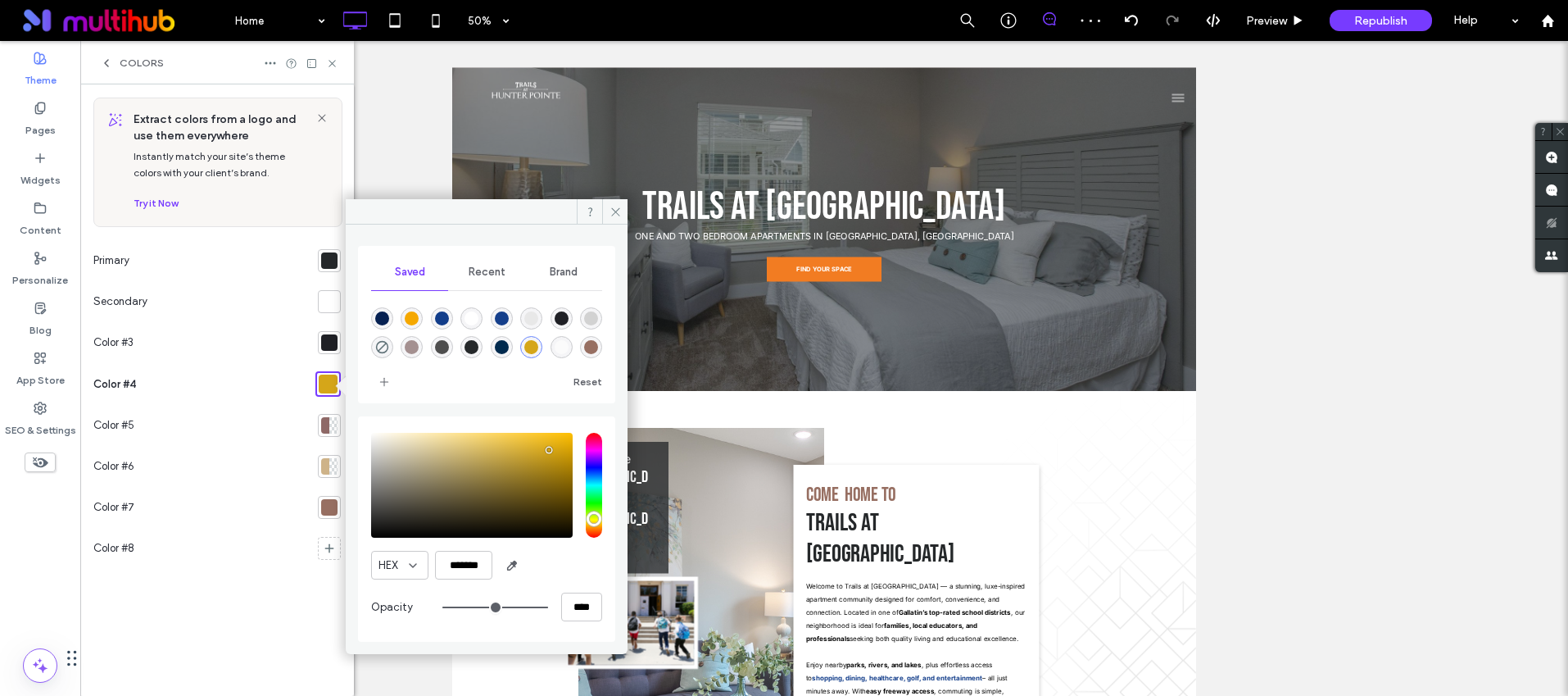
click at [588, 342] on div "rgba(151,111,98,1)" at bounding box center [591, 347] width 14 height 14
type input "*******"
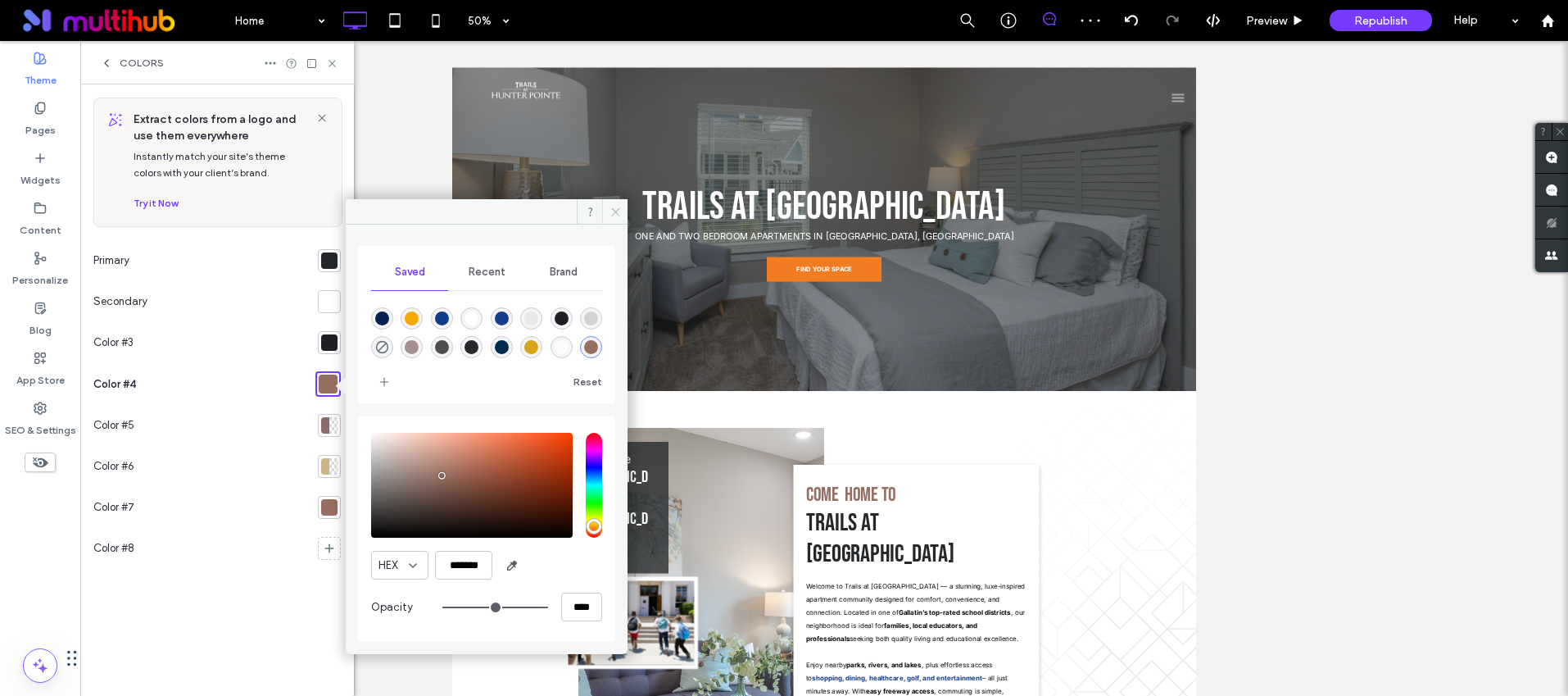
click at [611, 212] on icon at bounding box center [615, 212] width 13 height 13
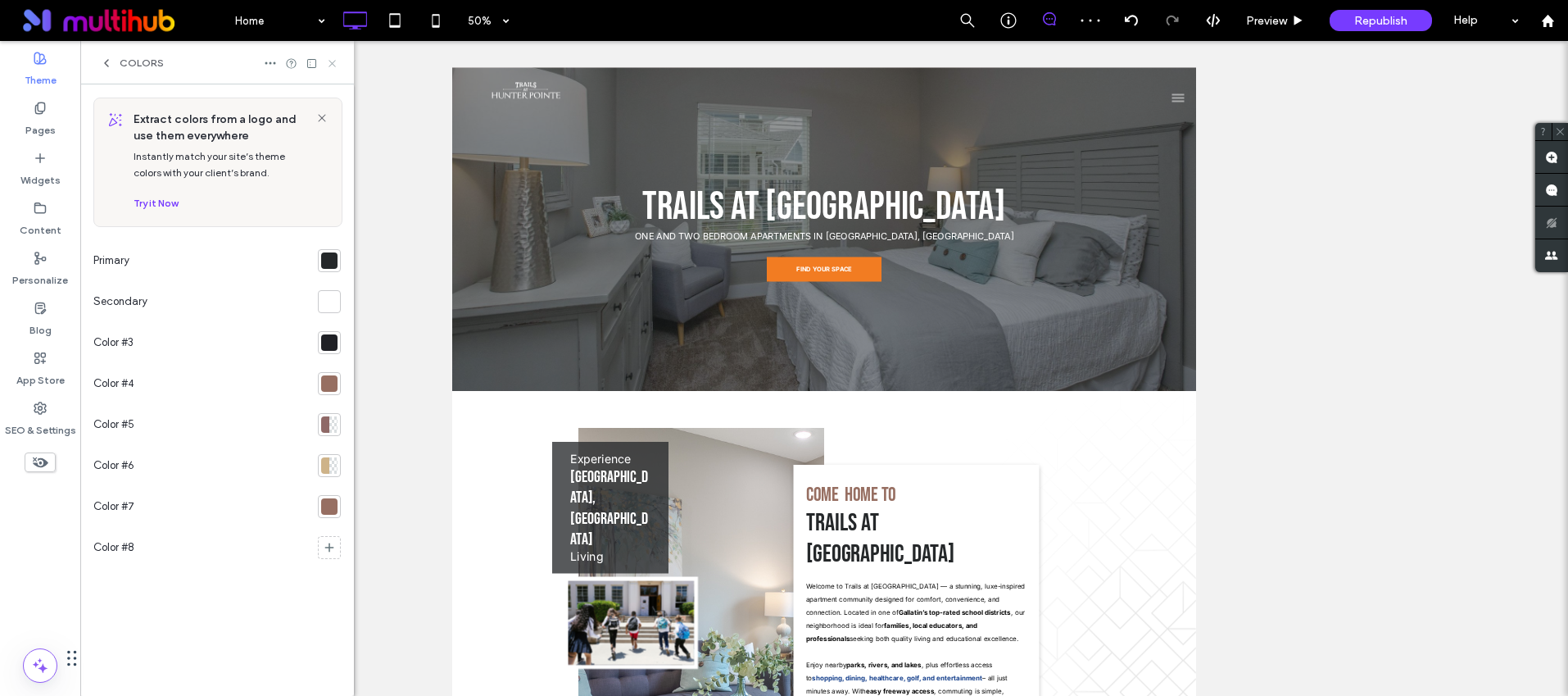
click at [337, 64] on icon at bounding box center [332, 63] width 13 height 13
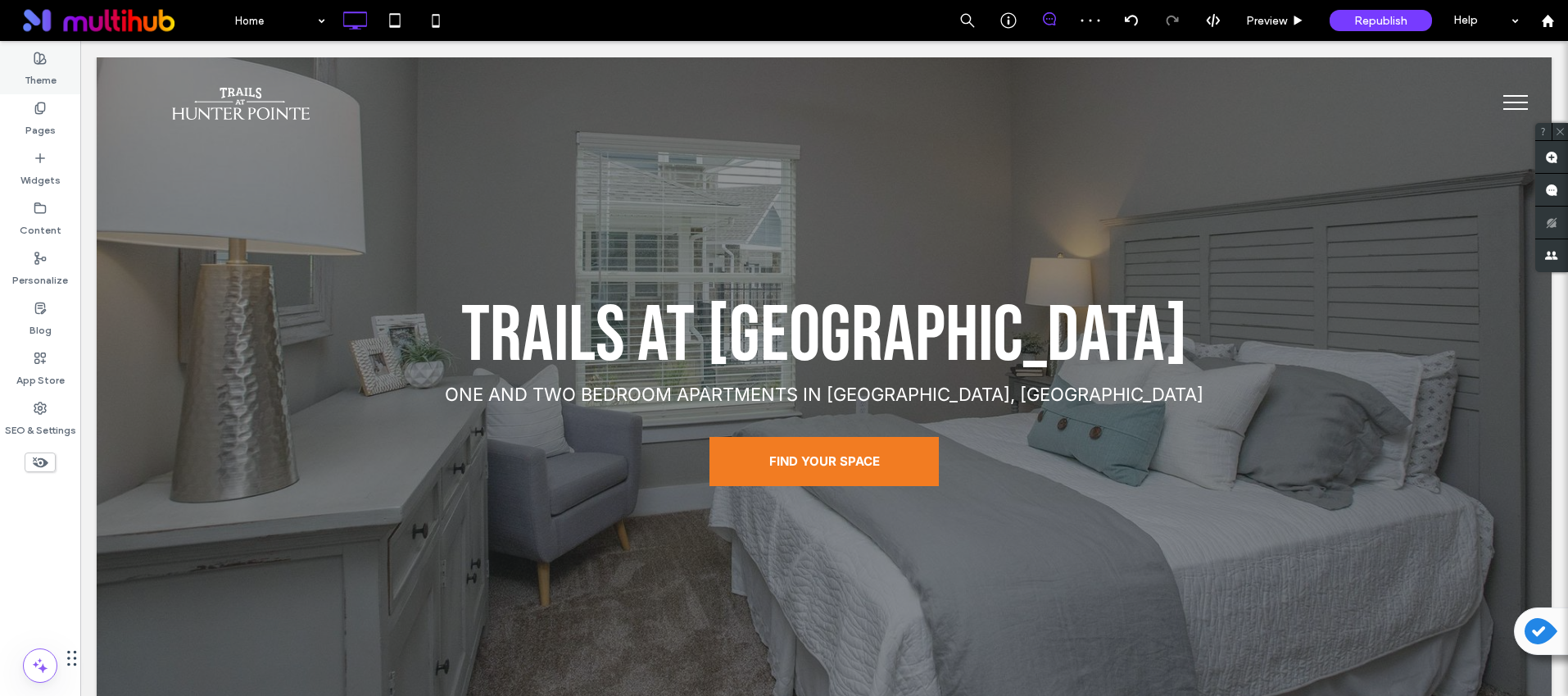
click at [41, 63] on use at bounding box center [41, 58] width 12 height 12
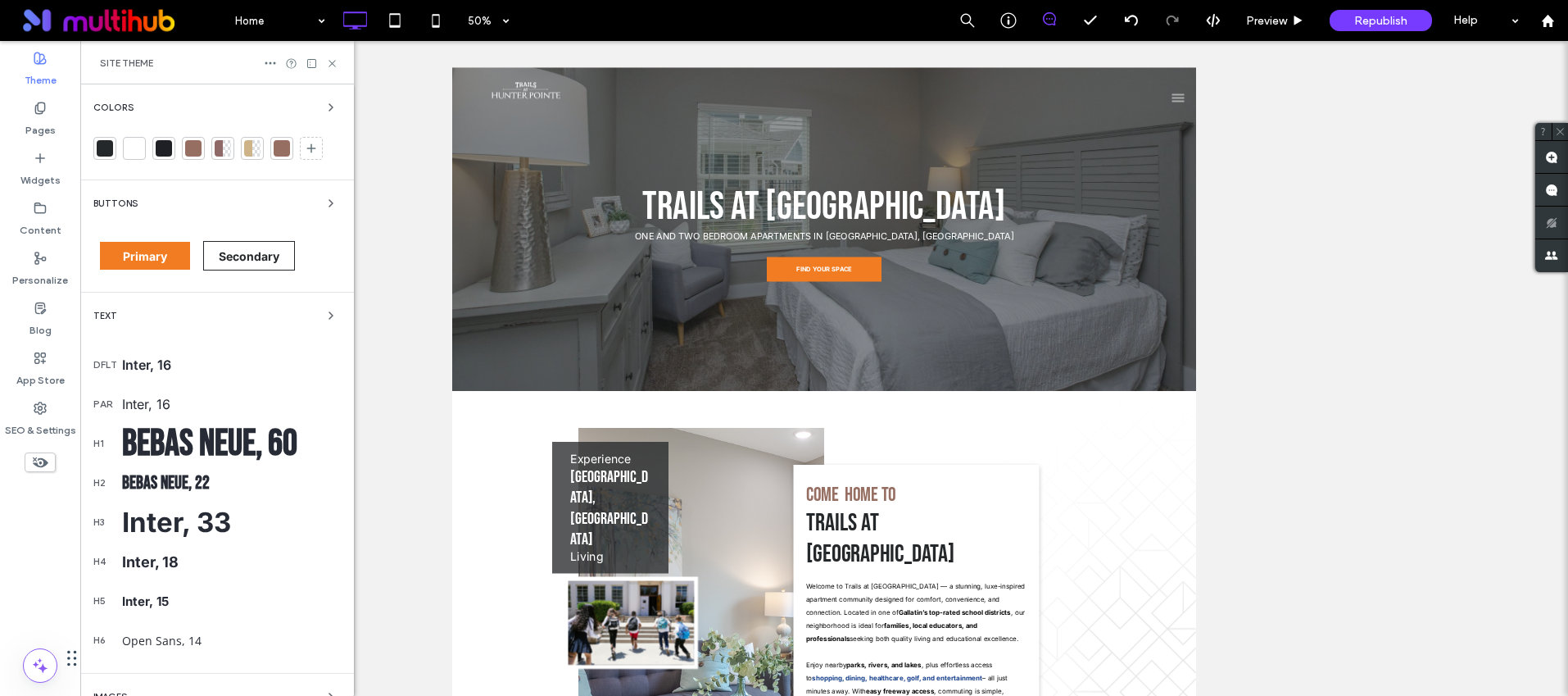
click at [116, 200] on span "Buttons" at bounding box center [116, 203] width 44 height 9
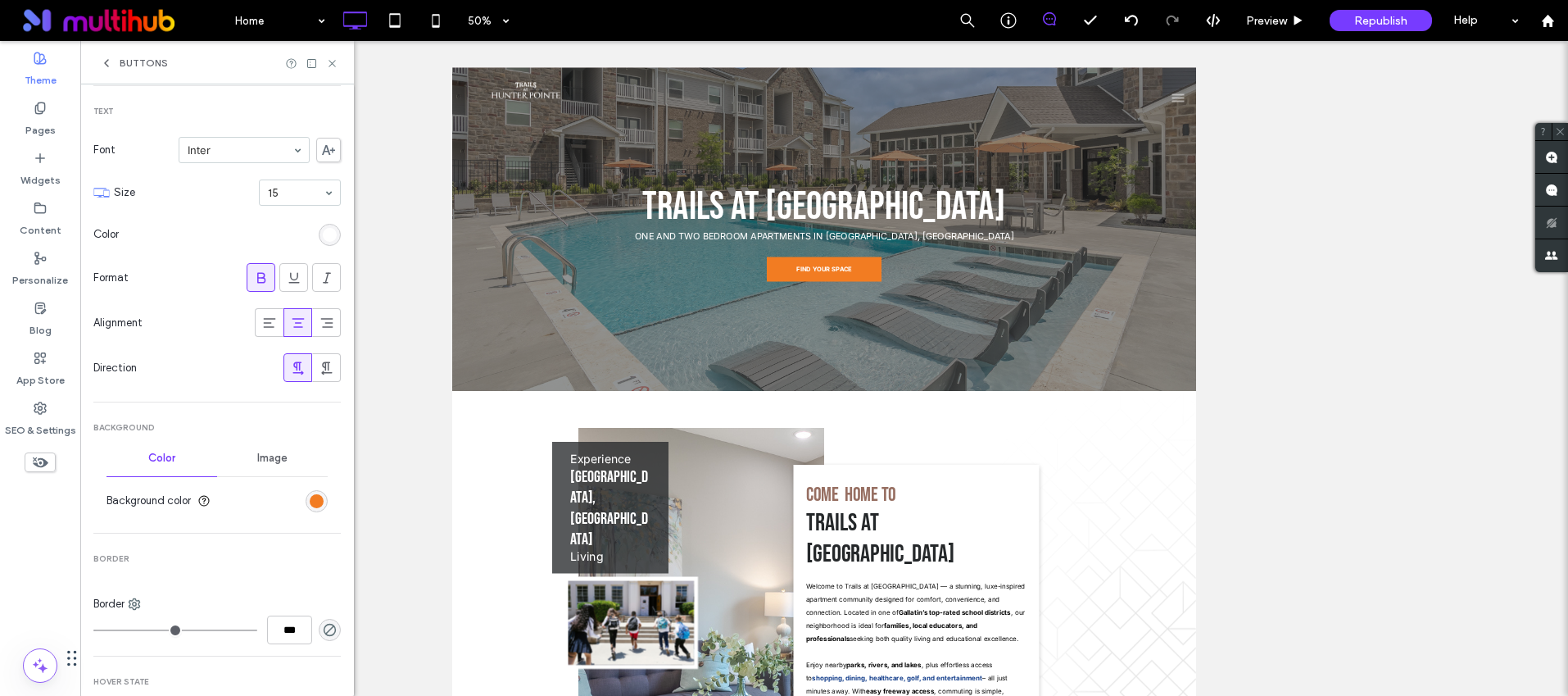
scroll to position [340, 0]
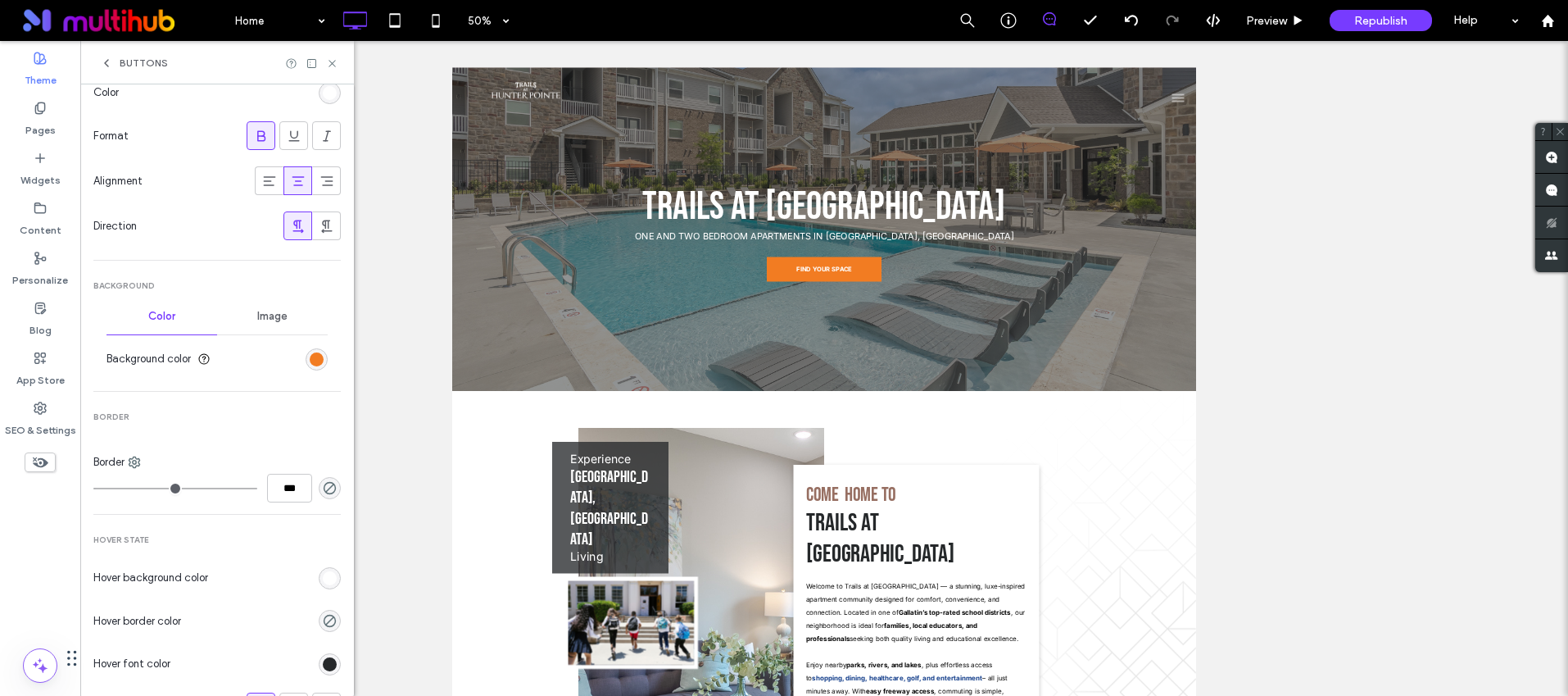
click at [302, 347] on section "Background color" at bounding box center [216, 359] width 221 height 41
click at [305, 350] on div "rgb(242, 124, 34)" at bounding box center [316, 359] width 22 height 22
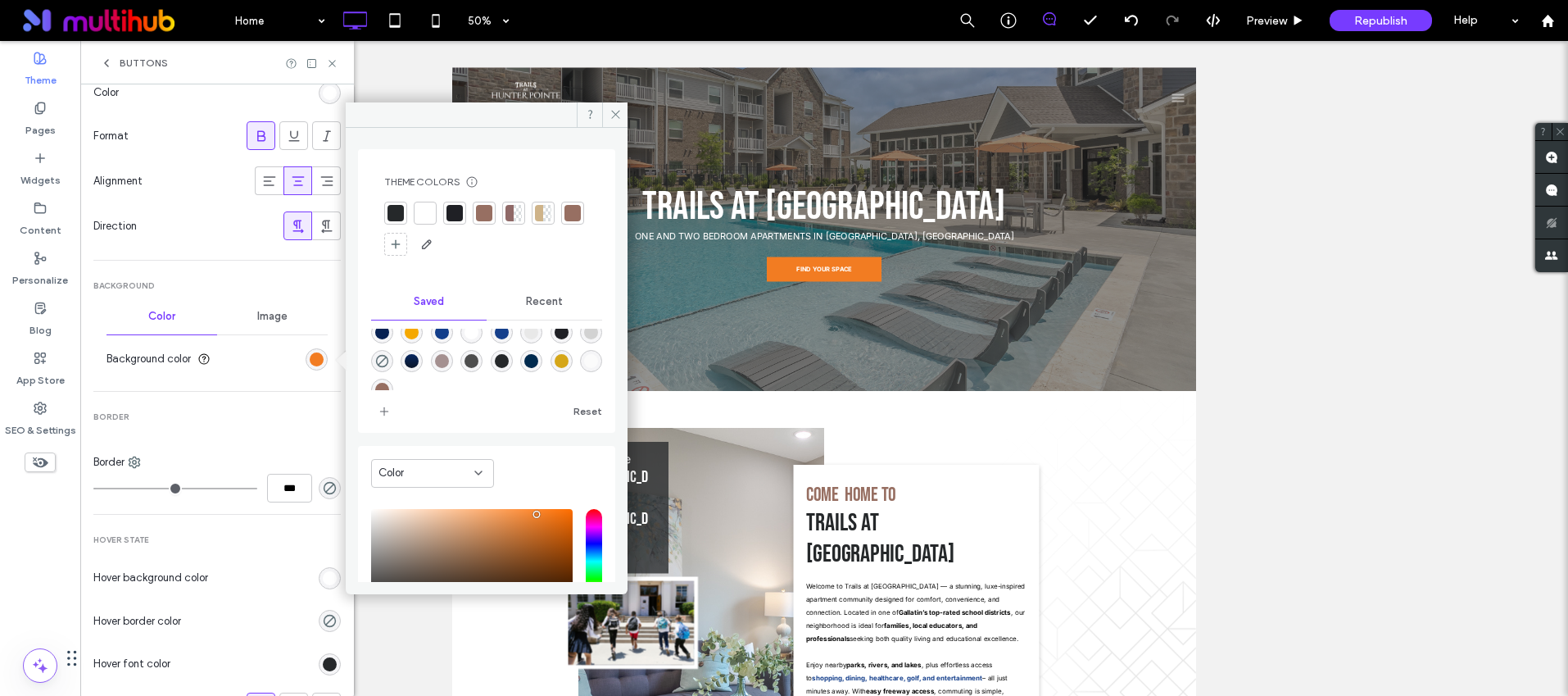
scroll to position [26, 0]
click at [564, 221] on div at bounding box center [572, 213] width 16 height 16
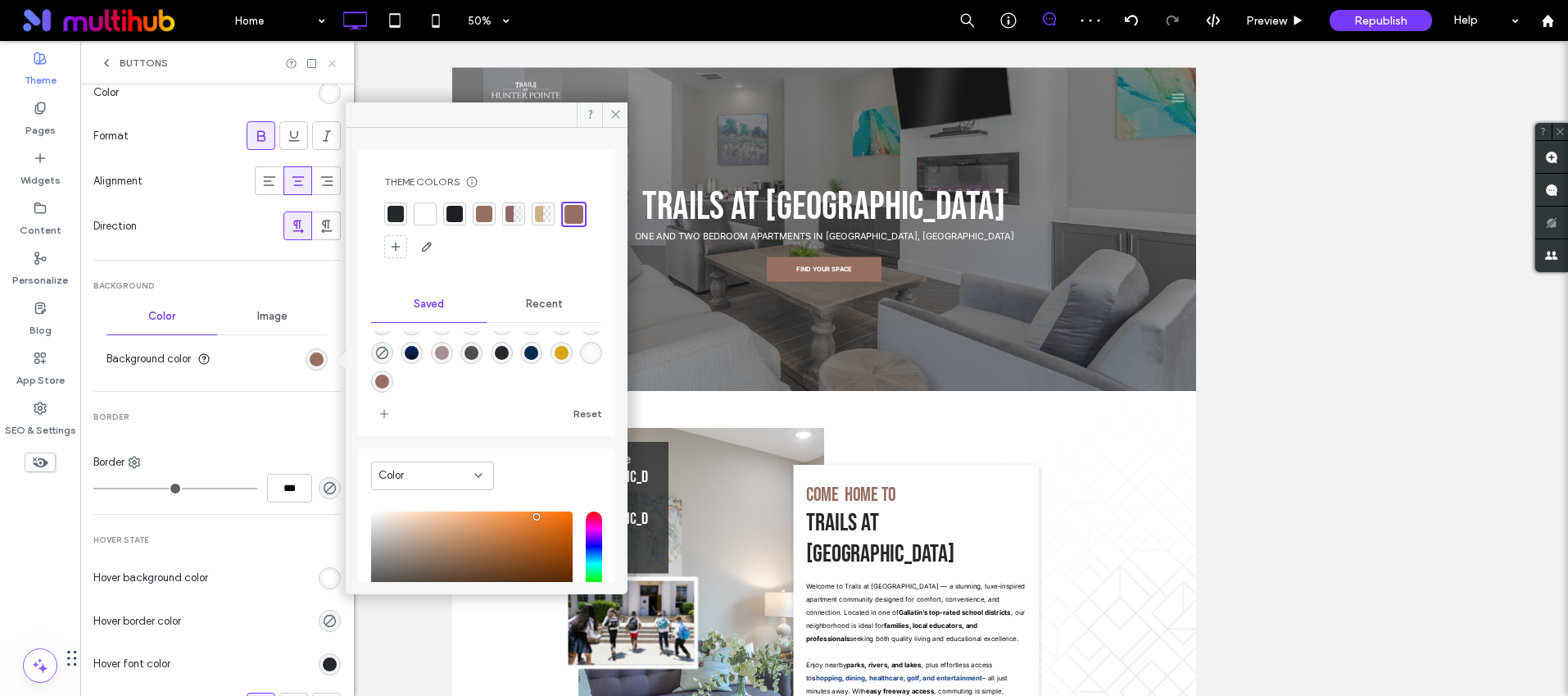
click at [337, 62] on icon at bounding box center [332, 63] width 13 height 13
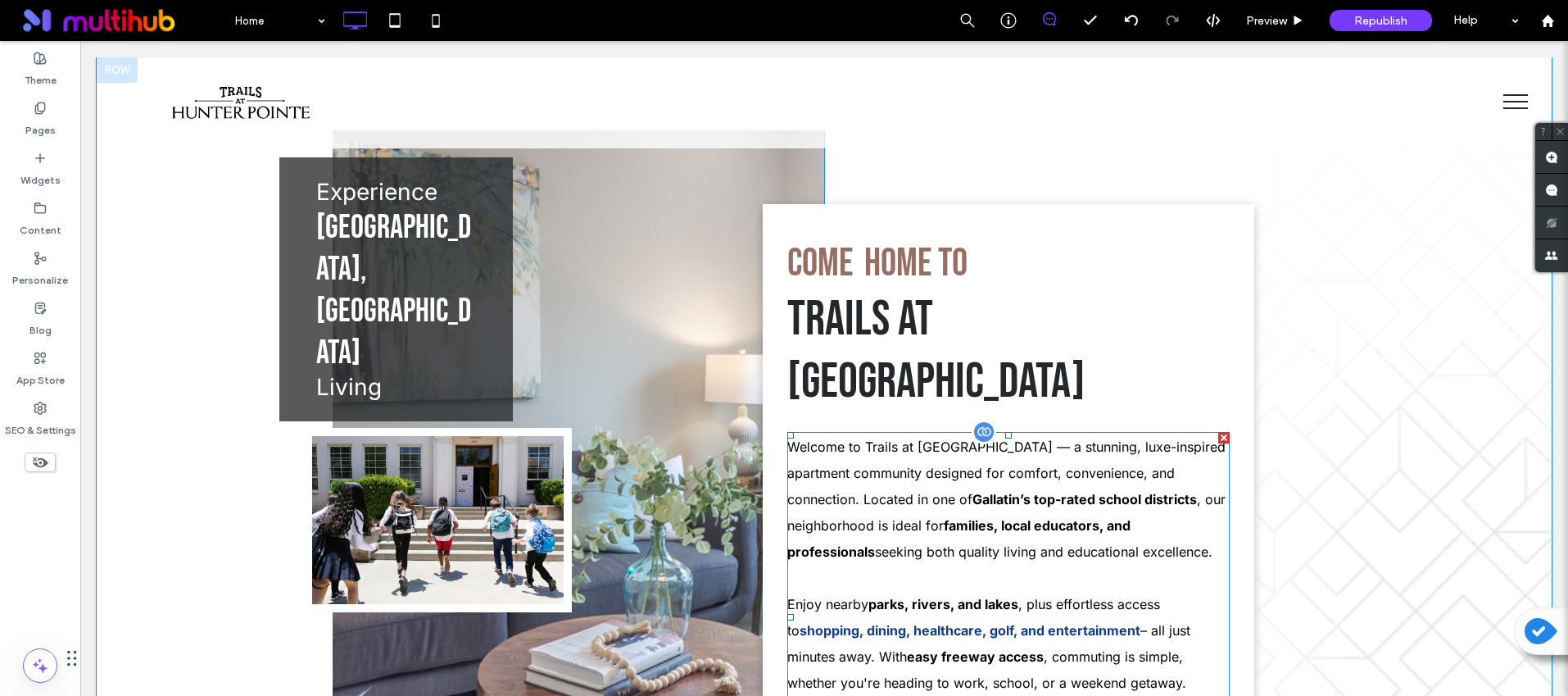
scroll to position [882, 0]
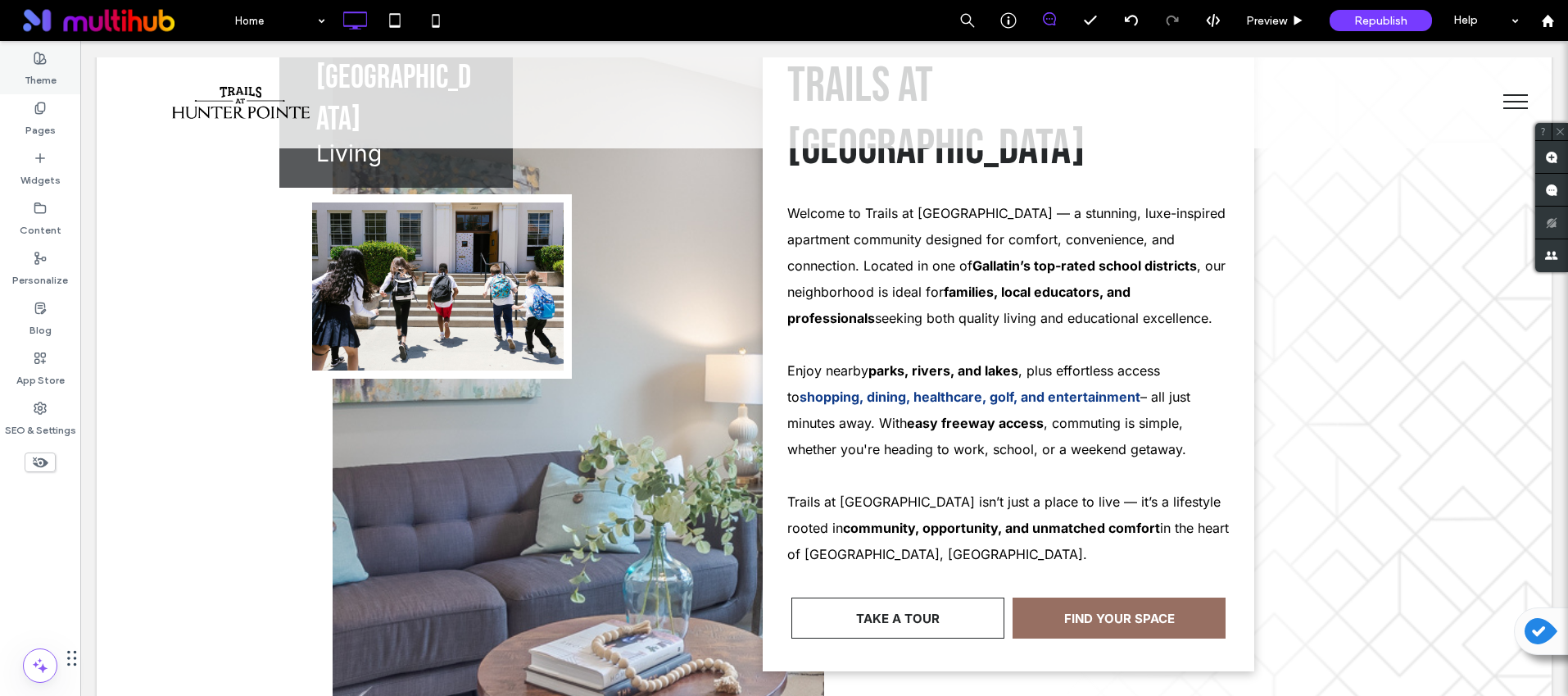
click at [45, 78] on label "Theme" at bounding box center [40, 76] width 32 height 23
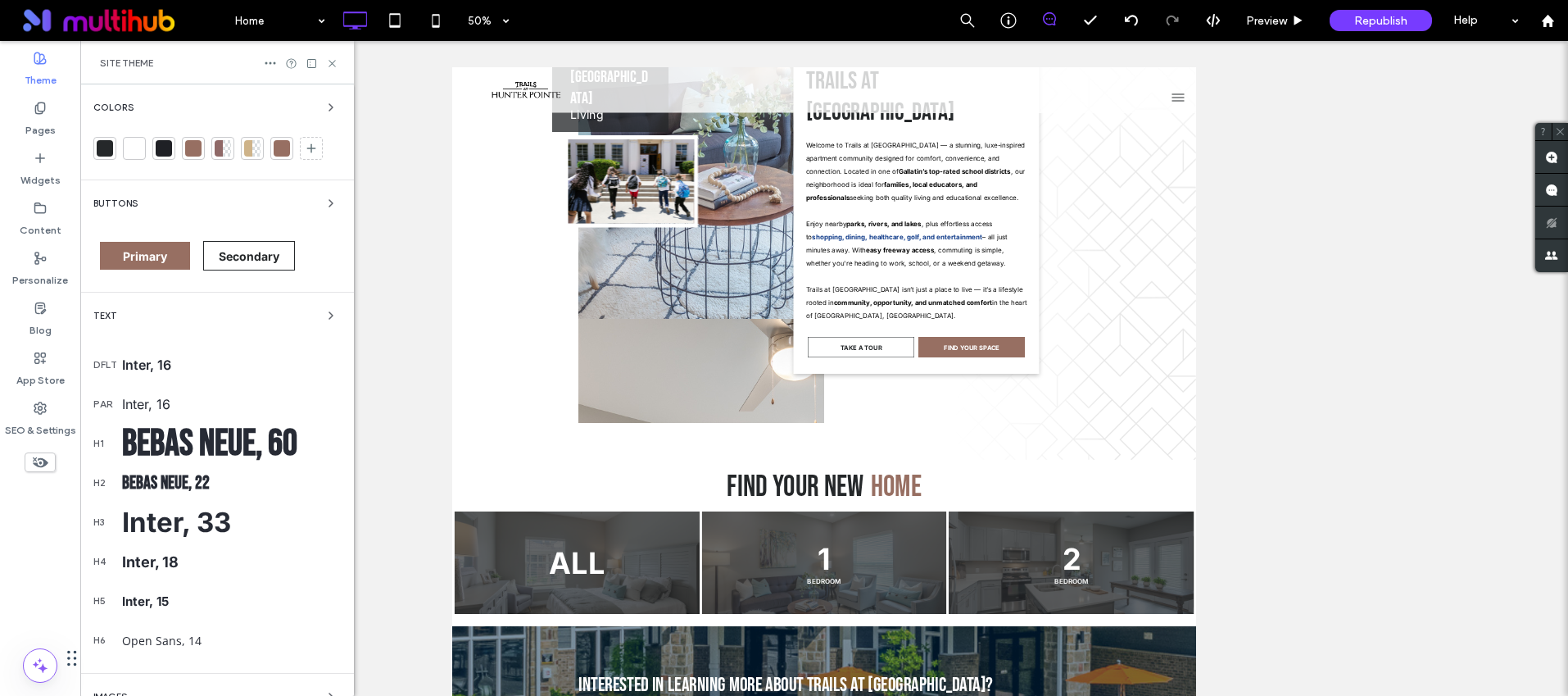
click at [100, 313] on span "Text" at bounding box center [105, 315] width 24 height 9
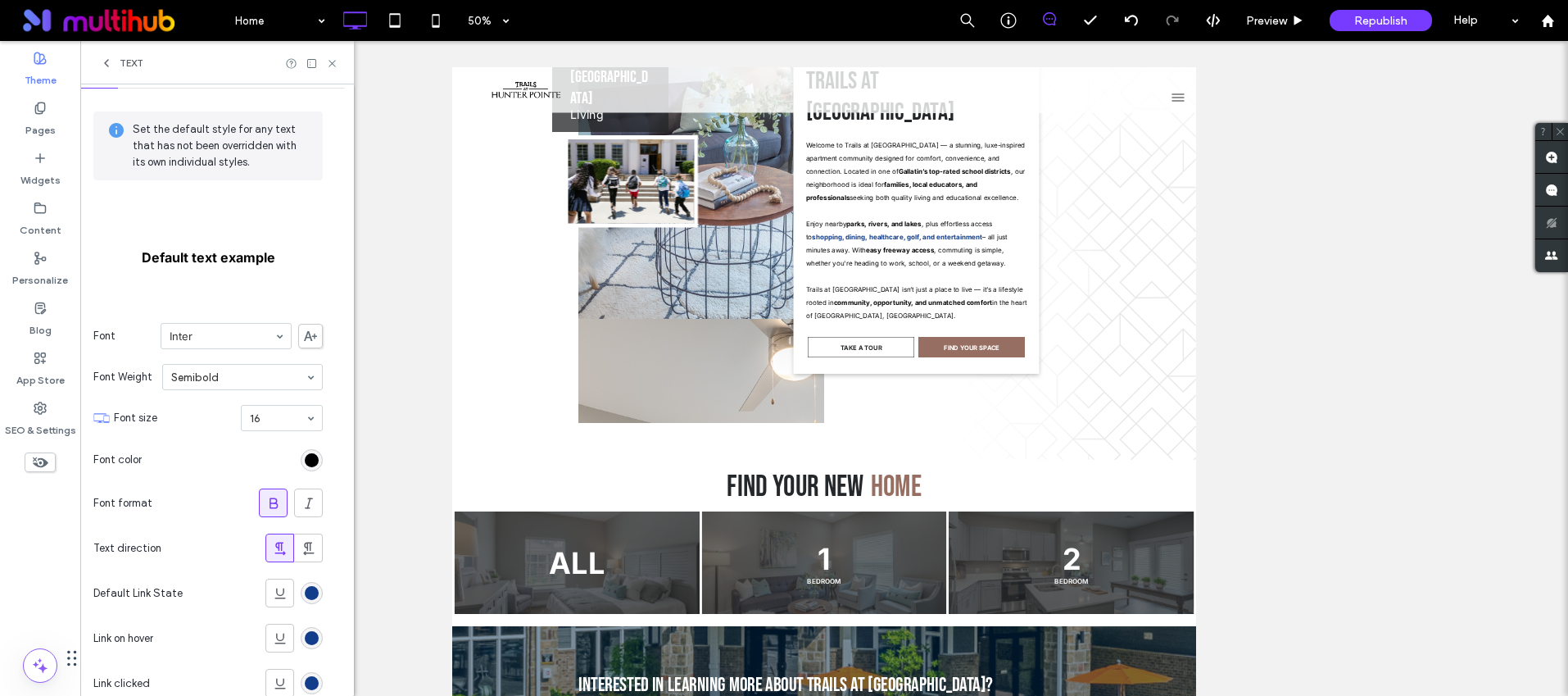
scroll to position [119, 0]
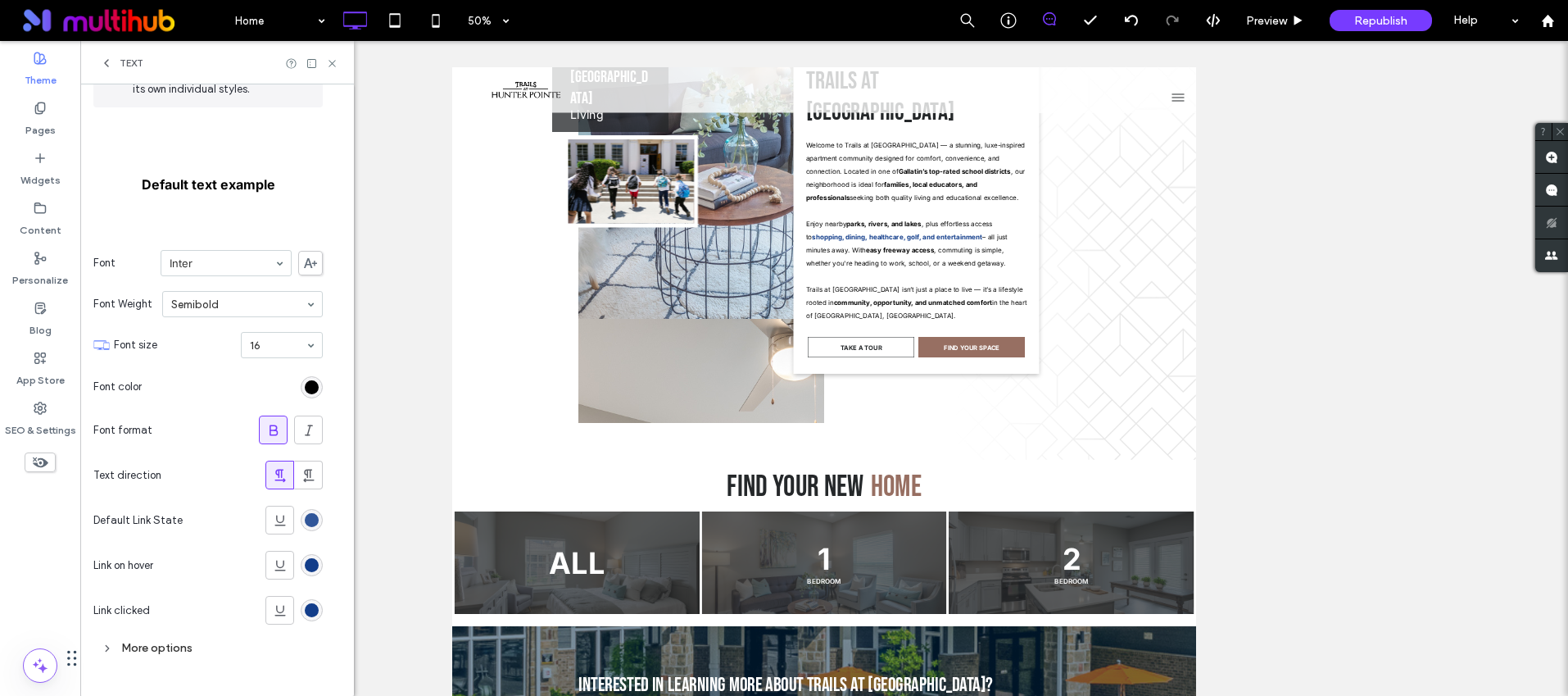
click at [310, 514] on div "rgb(18, 61, 138)" at bounding box center [311, 520] width 14 height 14
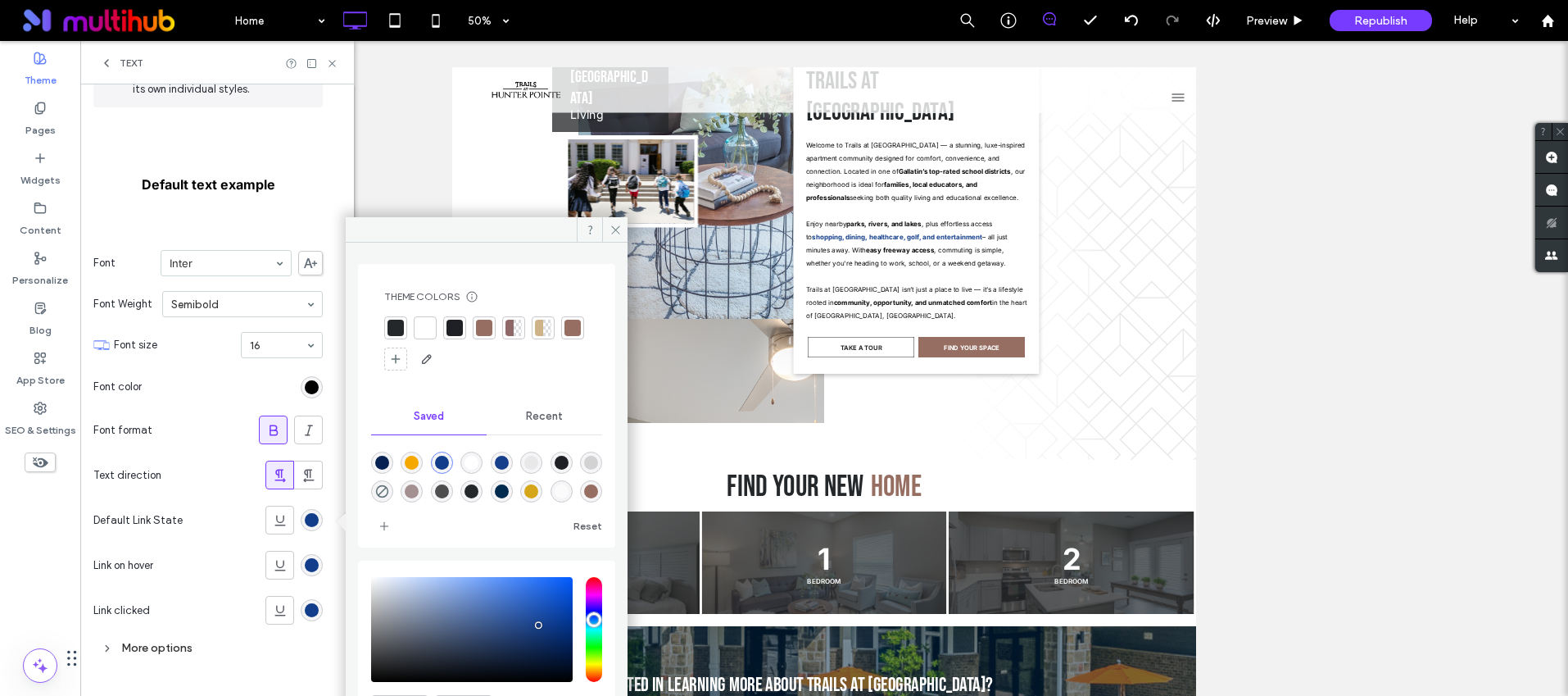
click at [404, 322] on div at bounding box center [396, 328] width 23 height 23
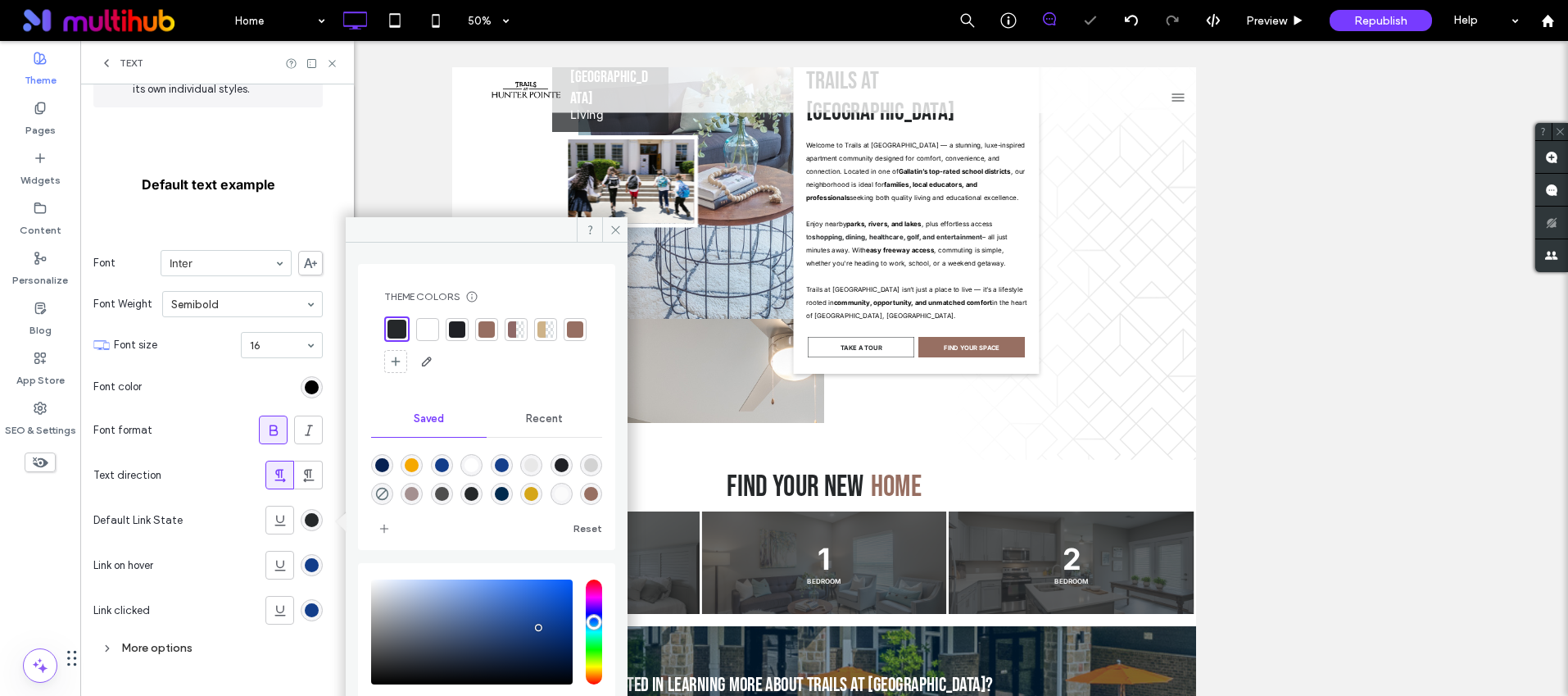
click at [301, 565] on div "rgb(18, 61, 138)" at bounding box center [311, 565] width 22 height 22
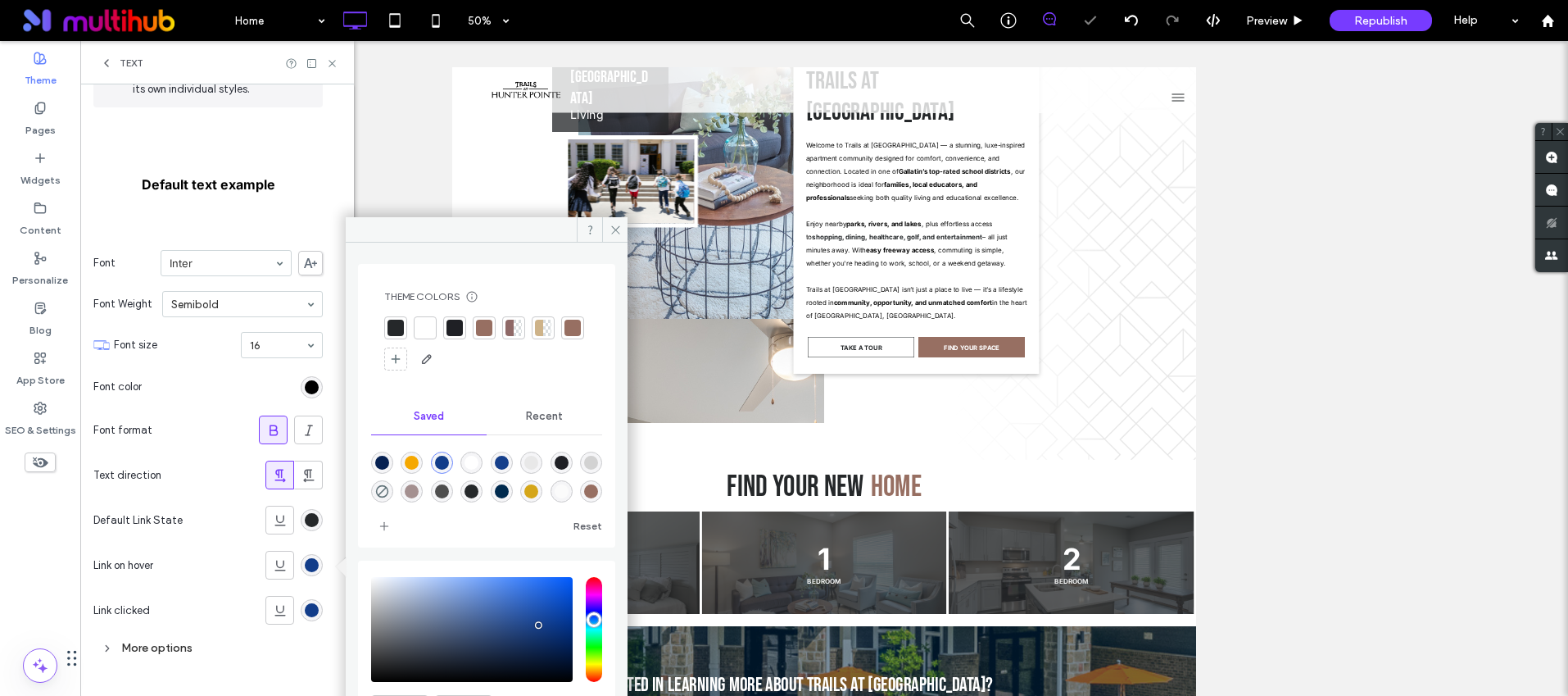
click at [397, 327] on div at bounding box center [395, 328] width 16 height 16
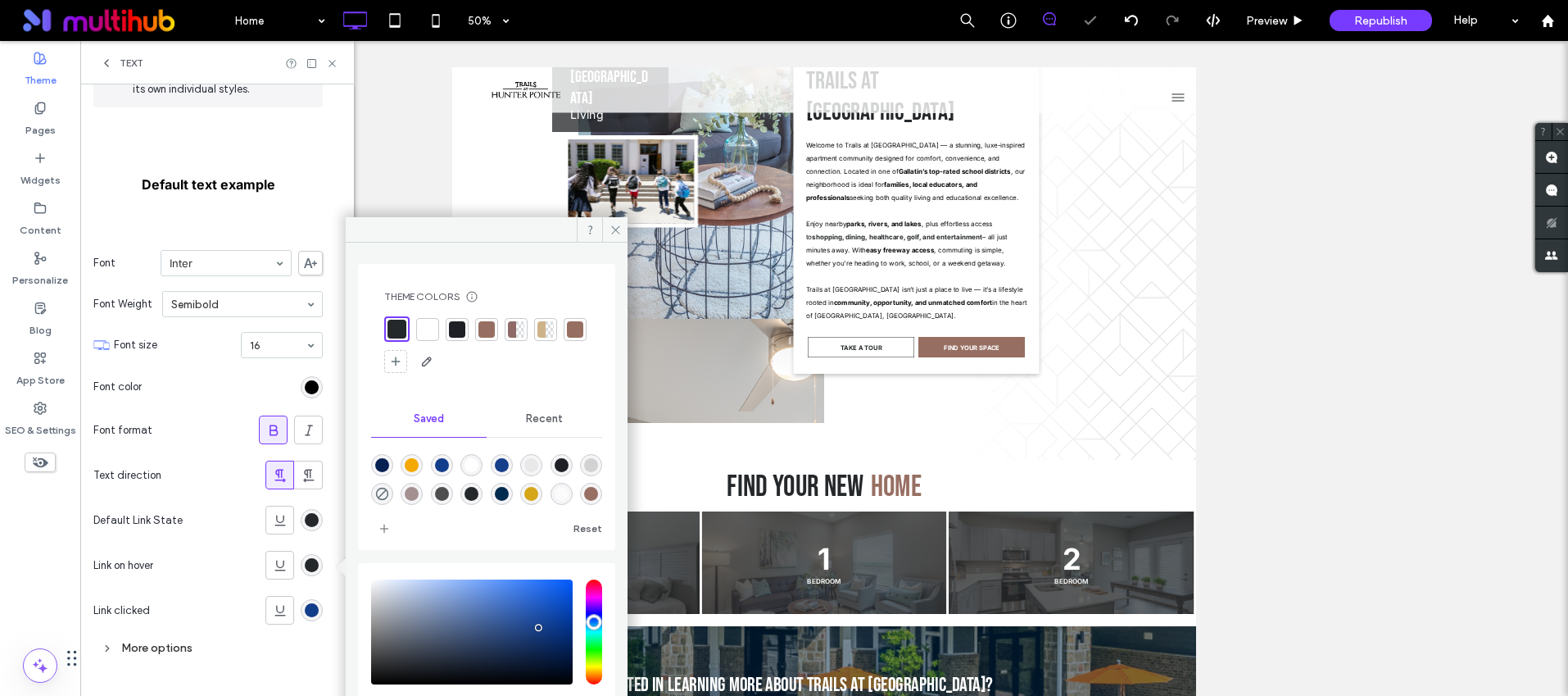
click at [310, 622] on section "Link clicked" at bounding box center [208, 610] width 229 height 45
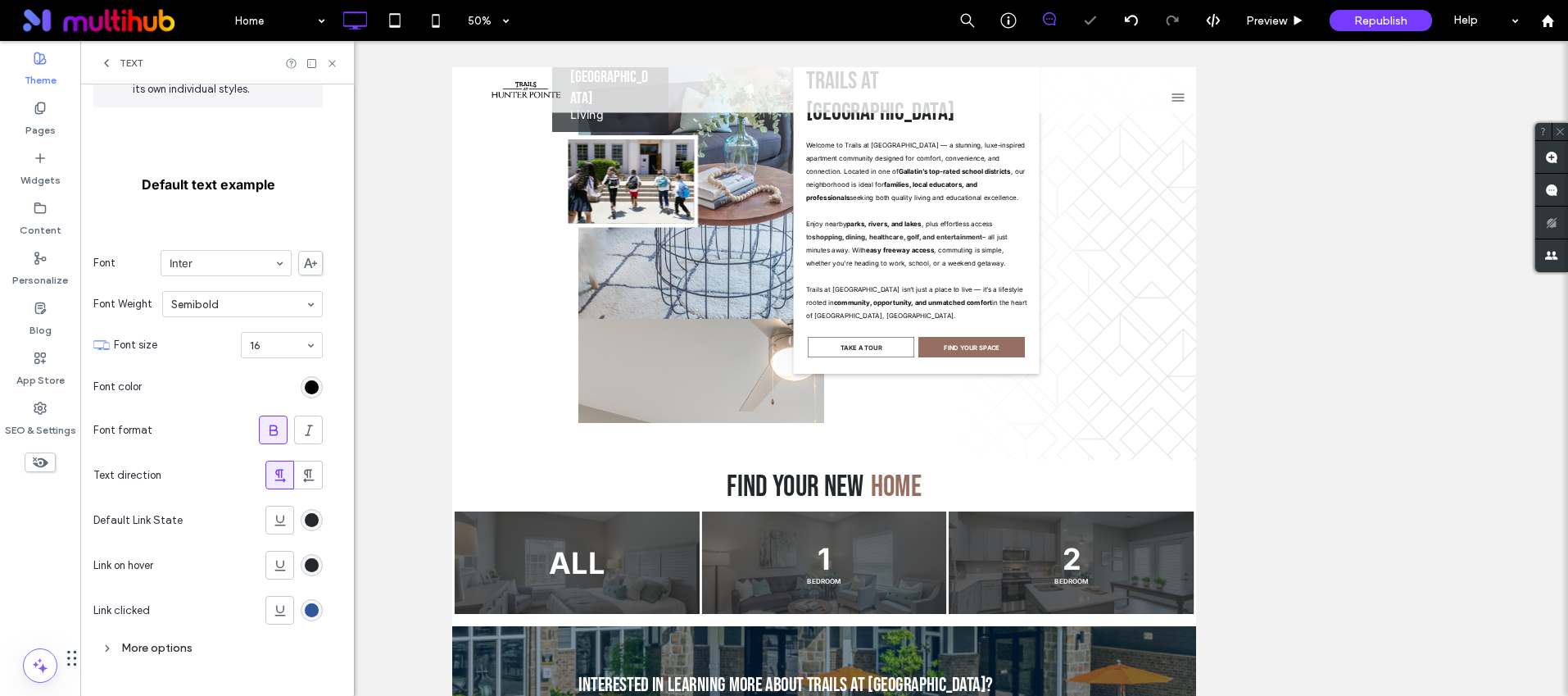
click at [312, 612] on div "rgb(18, 61, 138)" at bounding box center [311, 610] width 14 height 14
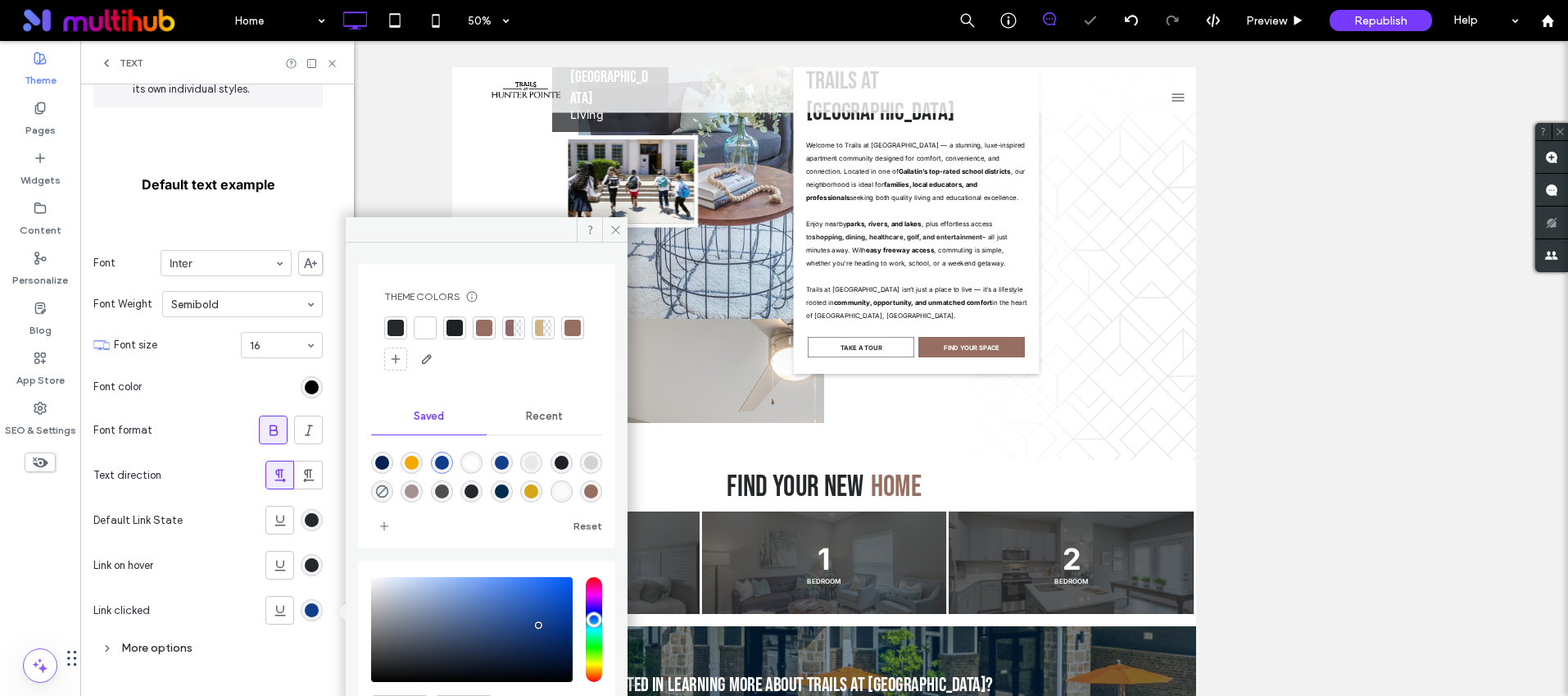
click at [404, 337] on div at bounding box center [396, 328] width 23 height 23
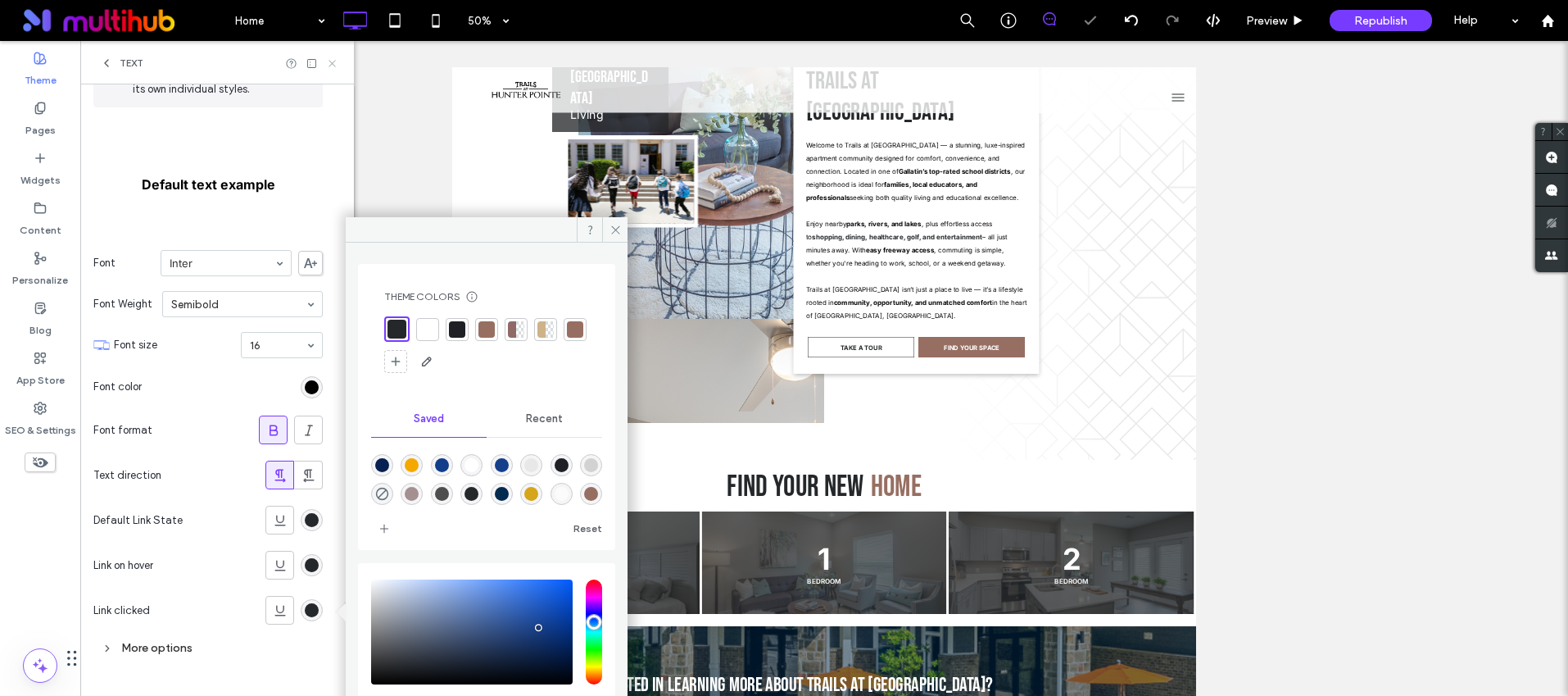
click at [333, 64] on icon at bounding box center [332, 63] width 13 height 13
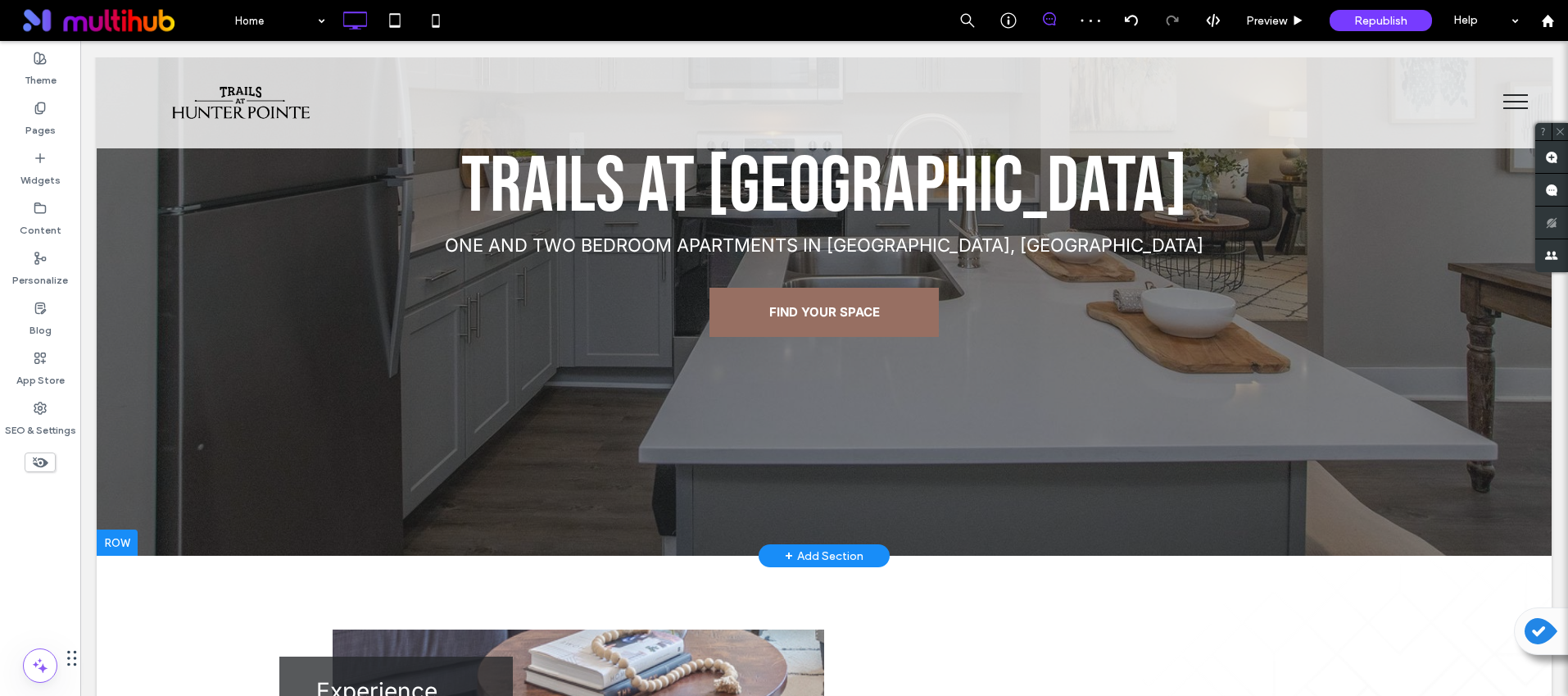
scroll to position [182, 0]
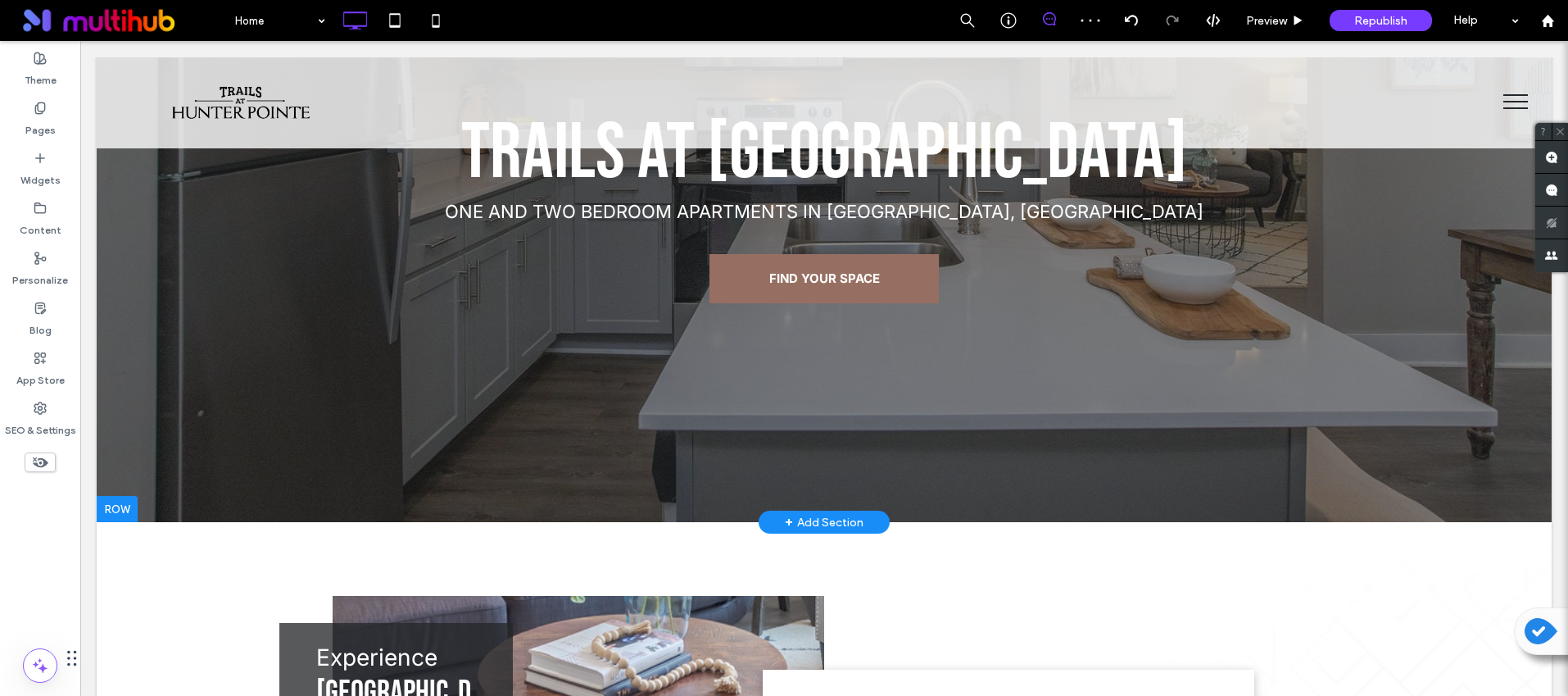
click at [316, 461] on div at bounding box center [824, 96] width 1455 height 852
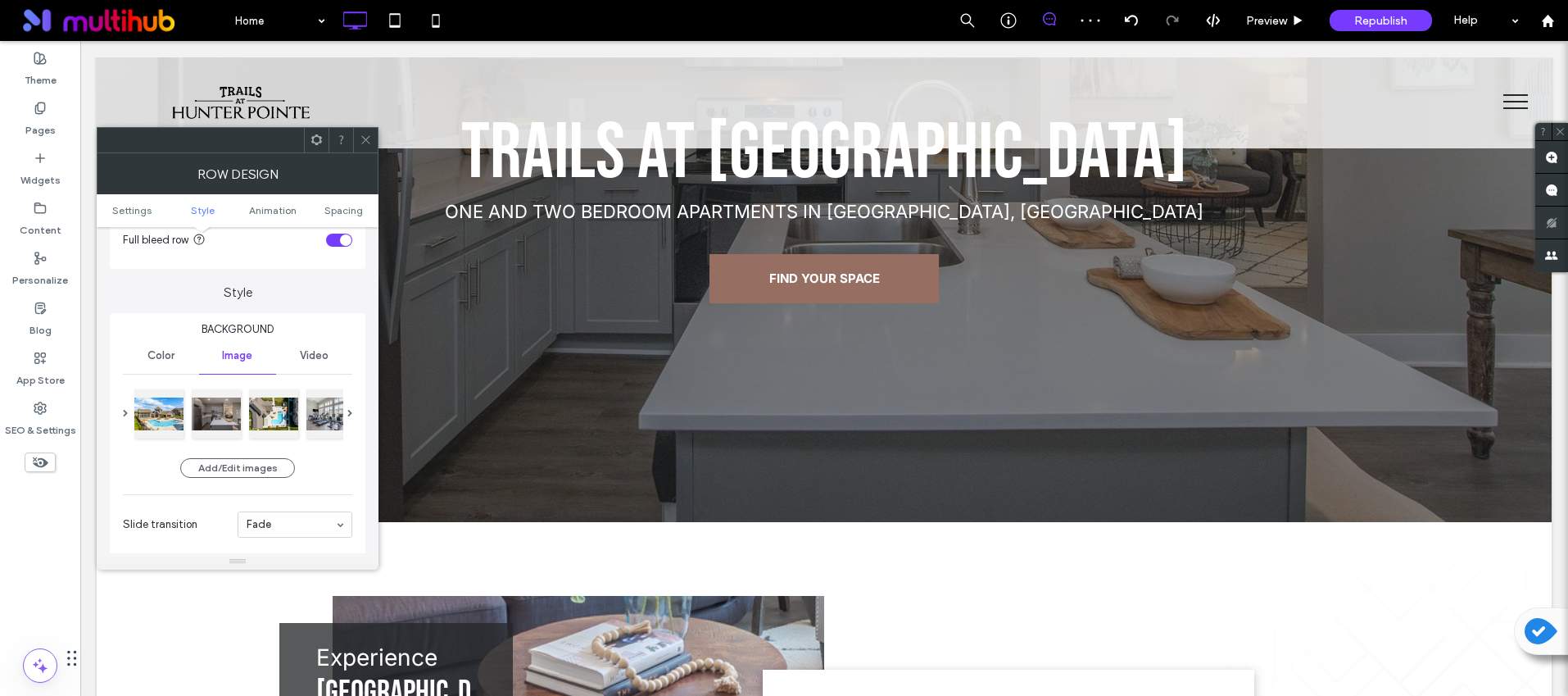
scroll to position [147, 0]
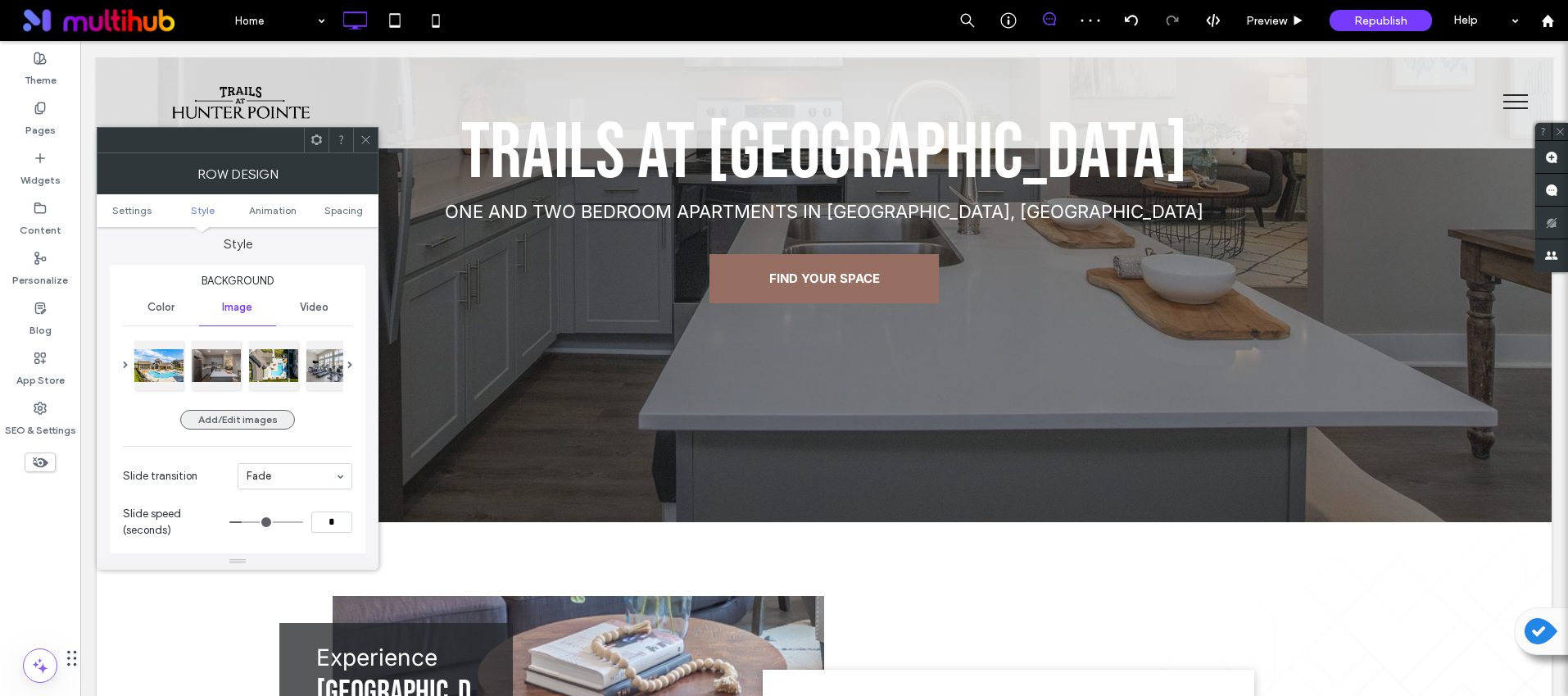
click at [244, 426] on button "Add/Edit images" at bounding box center [238, 420] width 115 height 19
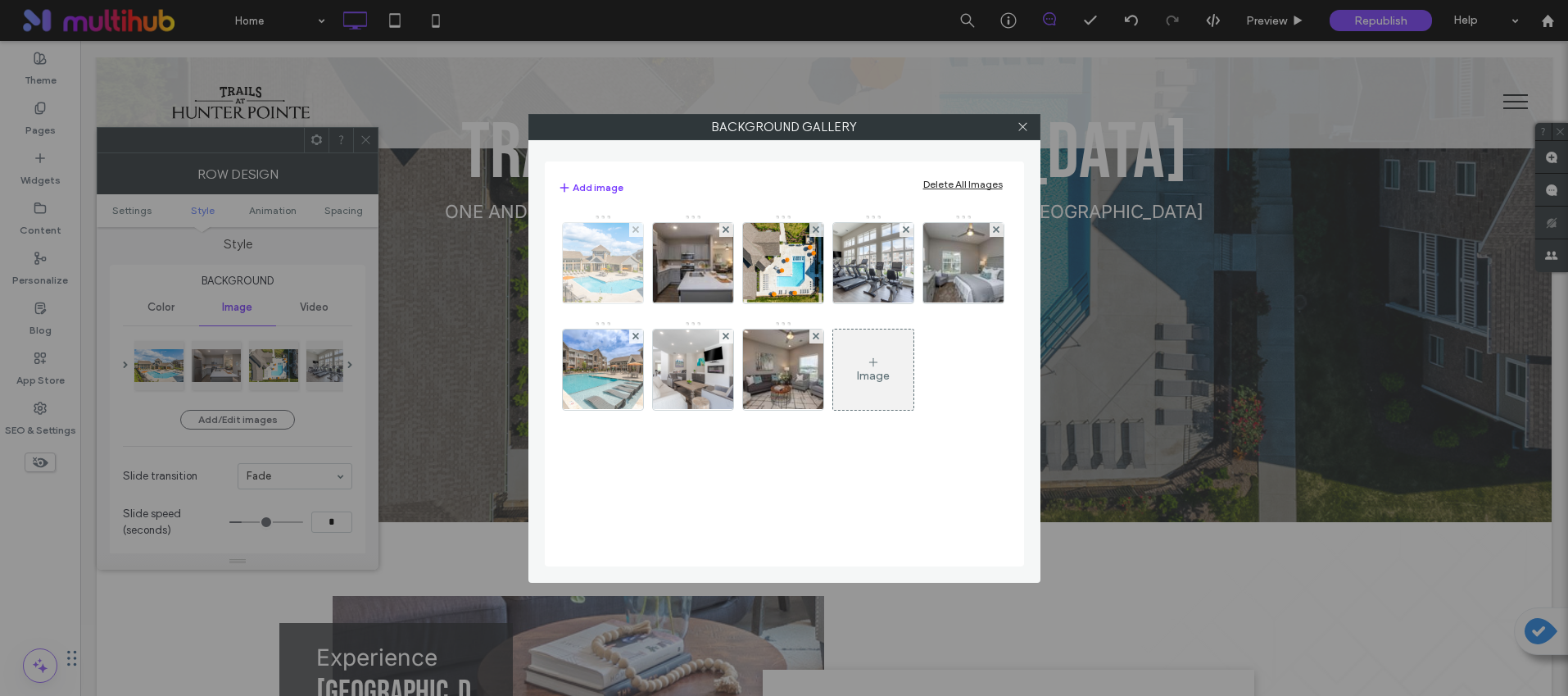
click at [590, 247] on img at bounding box center [602, 263] width 121 height 80
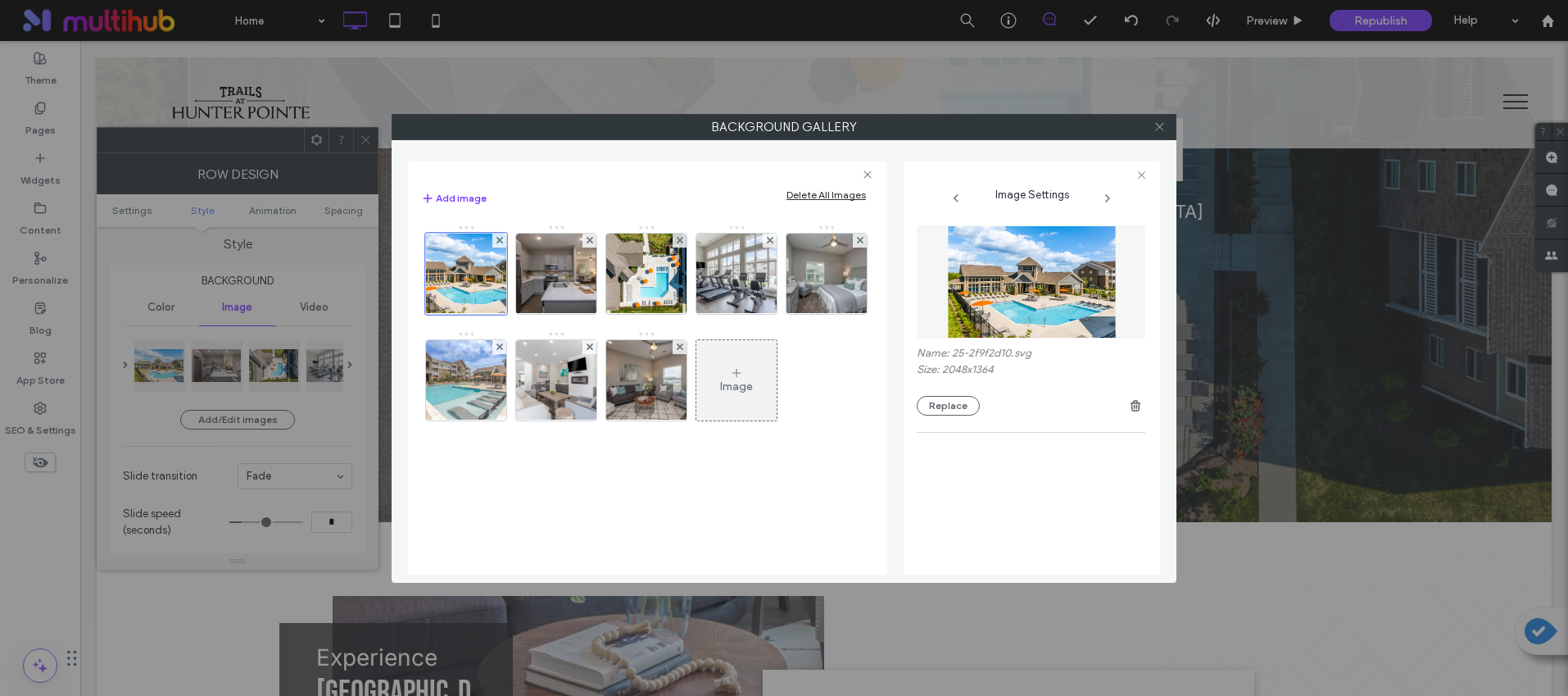
click at [1160, 130] on icon at bounding box center [1159, 127] width 13 height 13
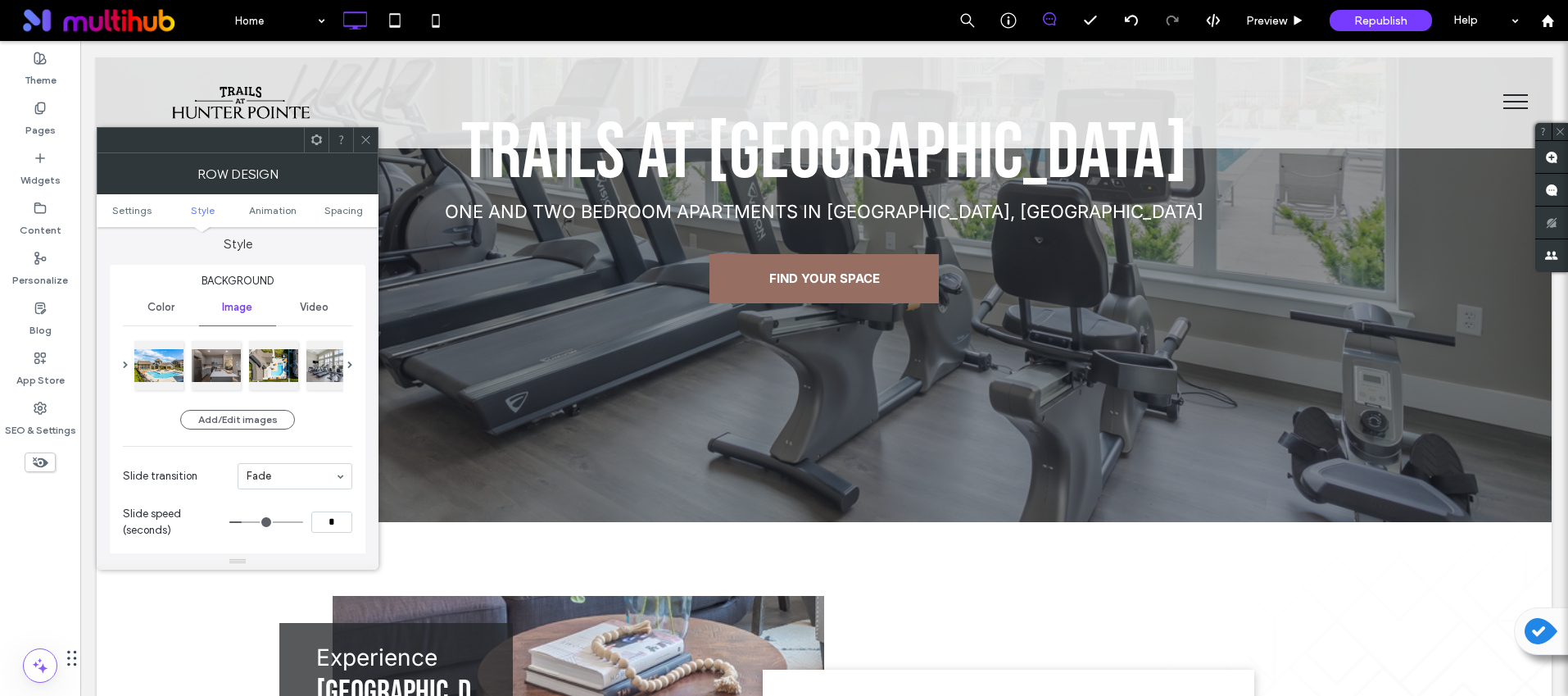
click at [369, 137] on icon at bounding box center [365, 139] width 13 height 13
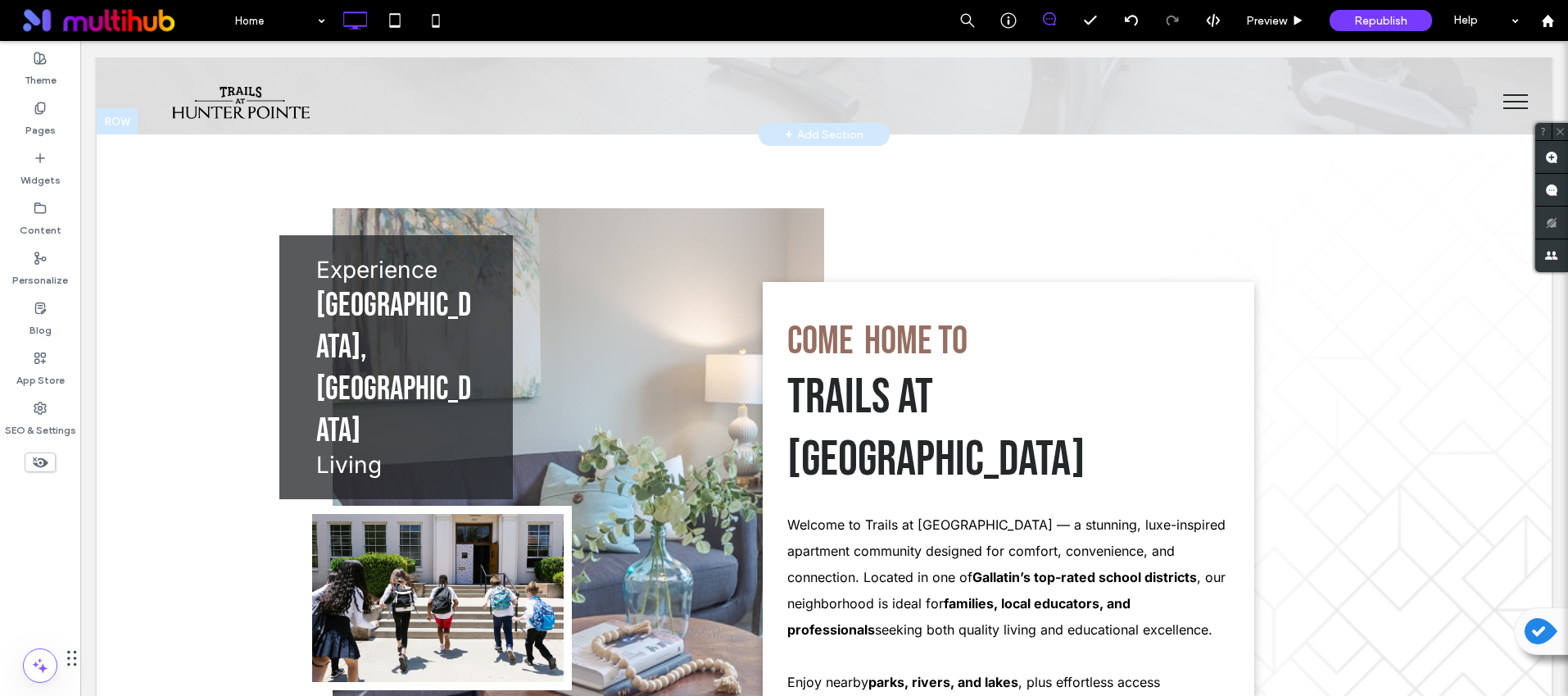
scroll to position [336, 0]
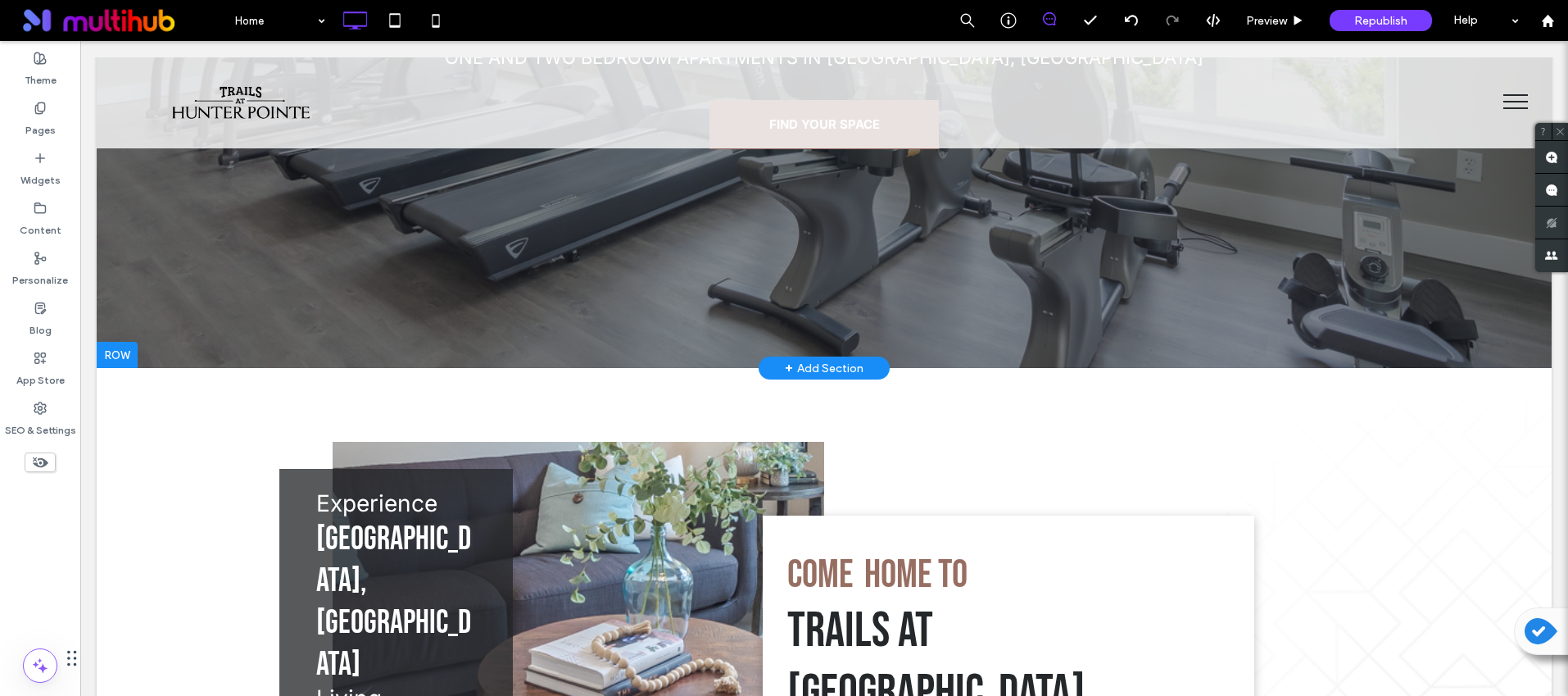
click at [858, 369] on div "+ Add Section" at bounding box center [824, 368] width 131 height 23
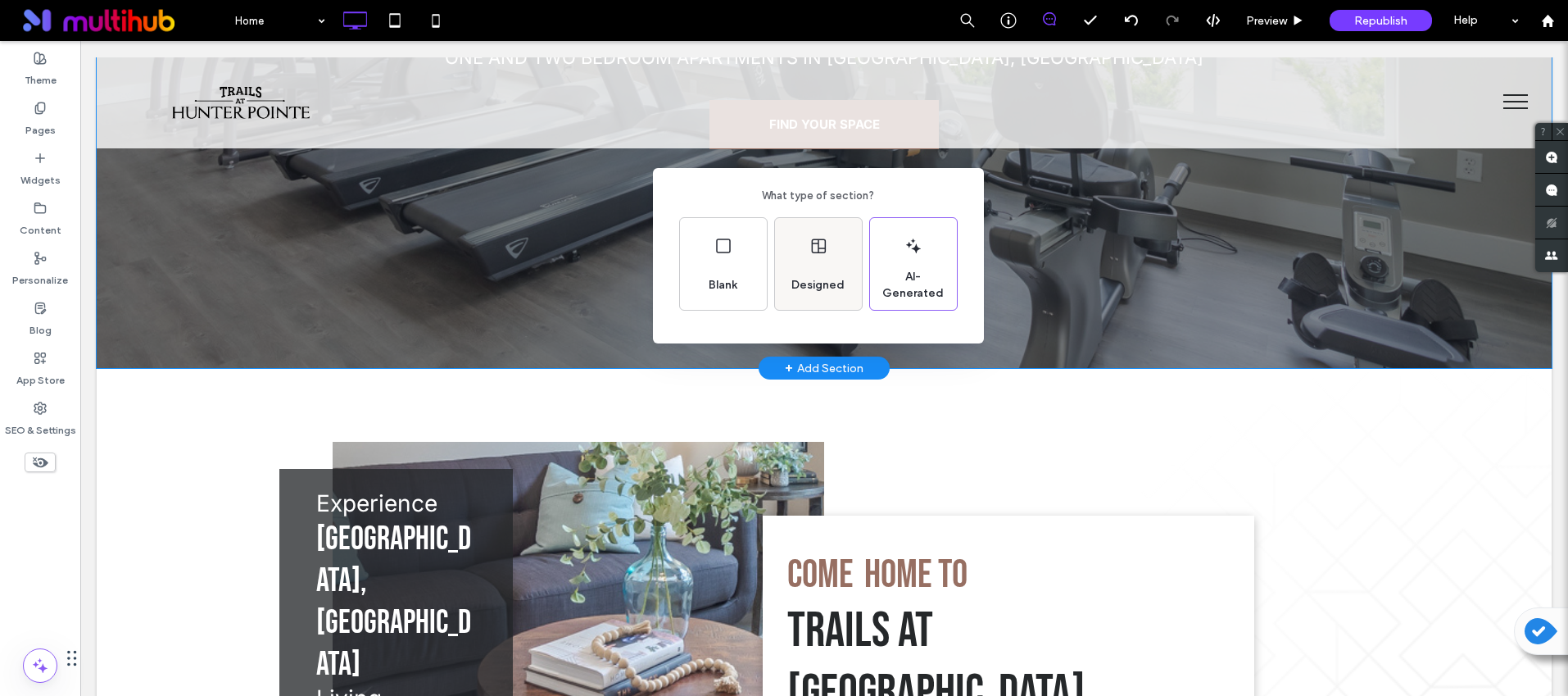
click at [811, 250] on icon at bounding box center [818, 246] width 19 height 19
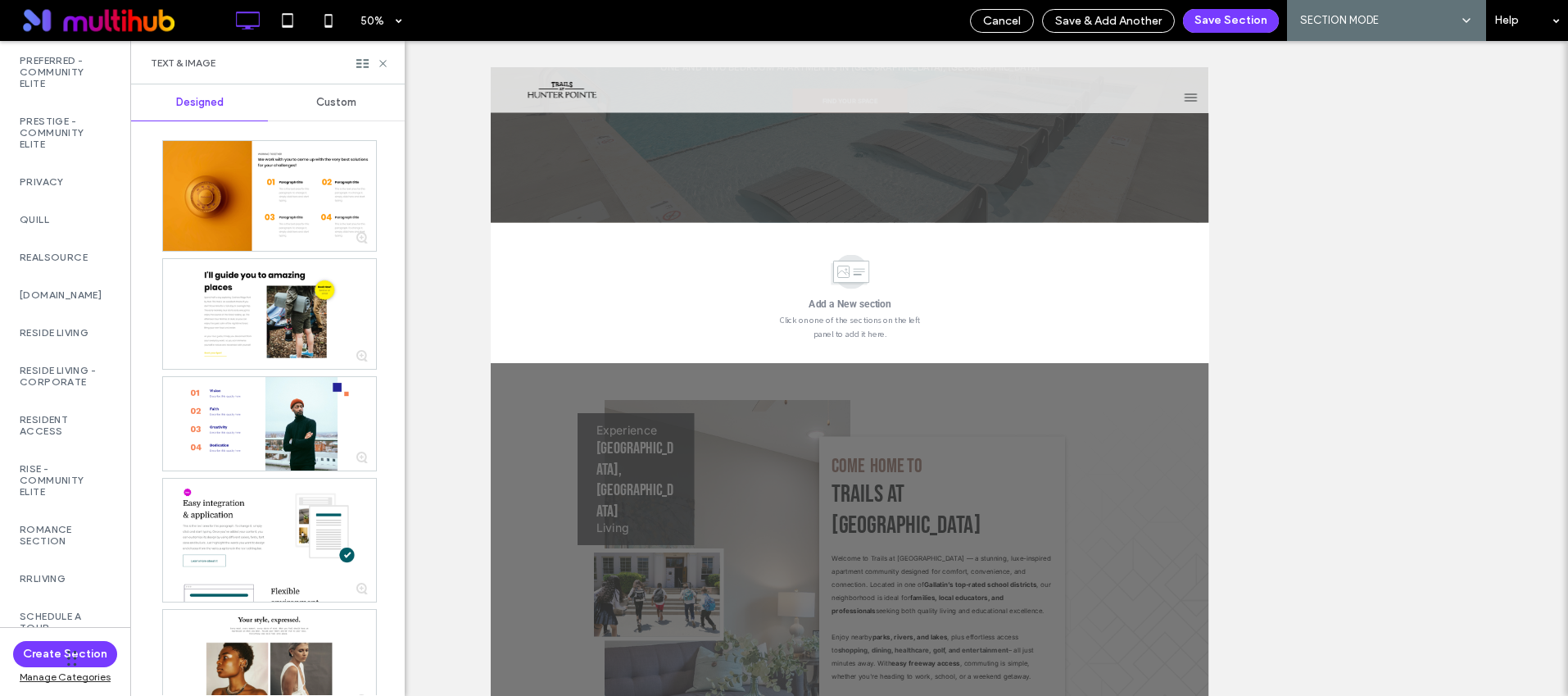
scroll to position [3995, 0]
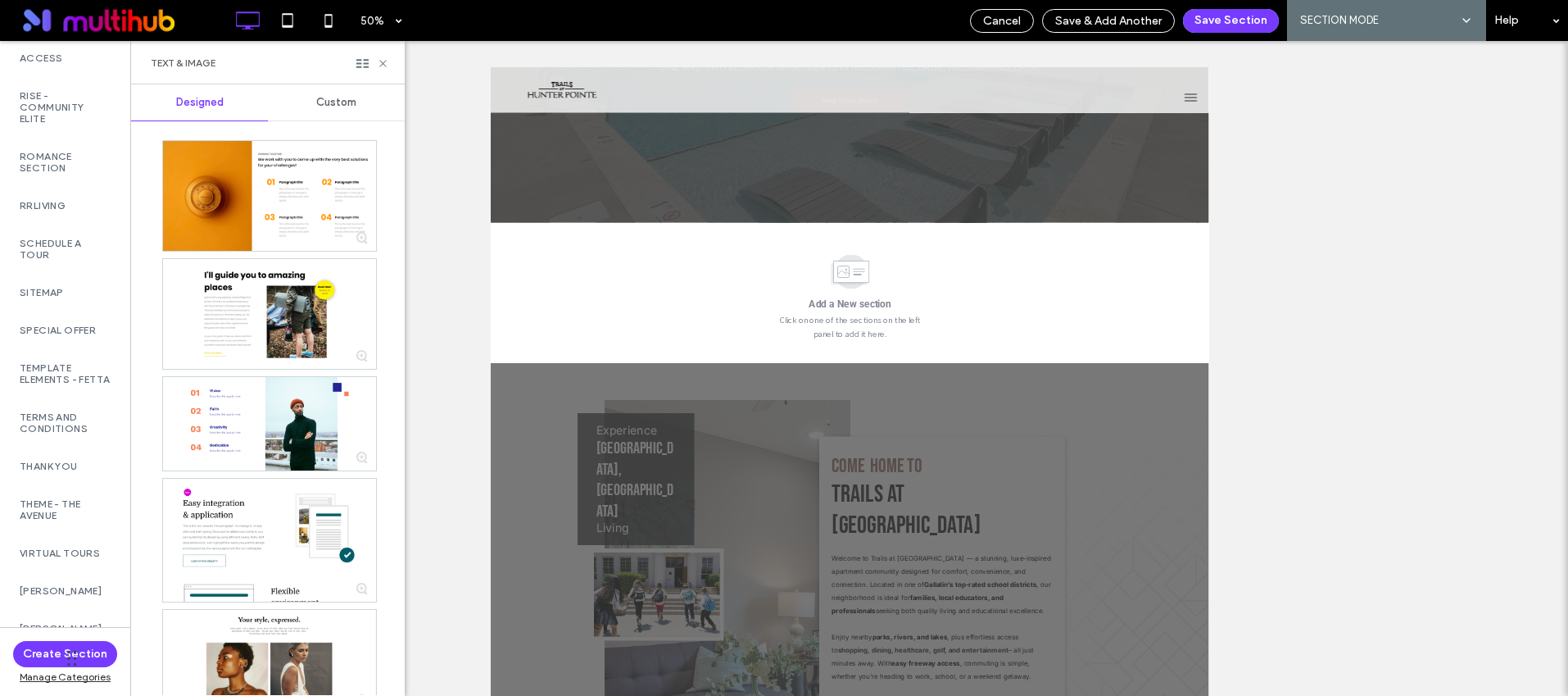
click at [89, 224] on div "RRLiving" at bounding box center [65, 205] width 130 height 38
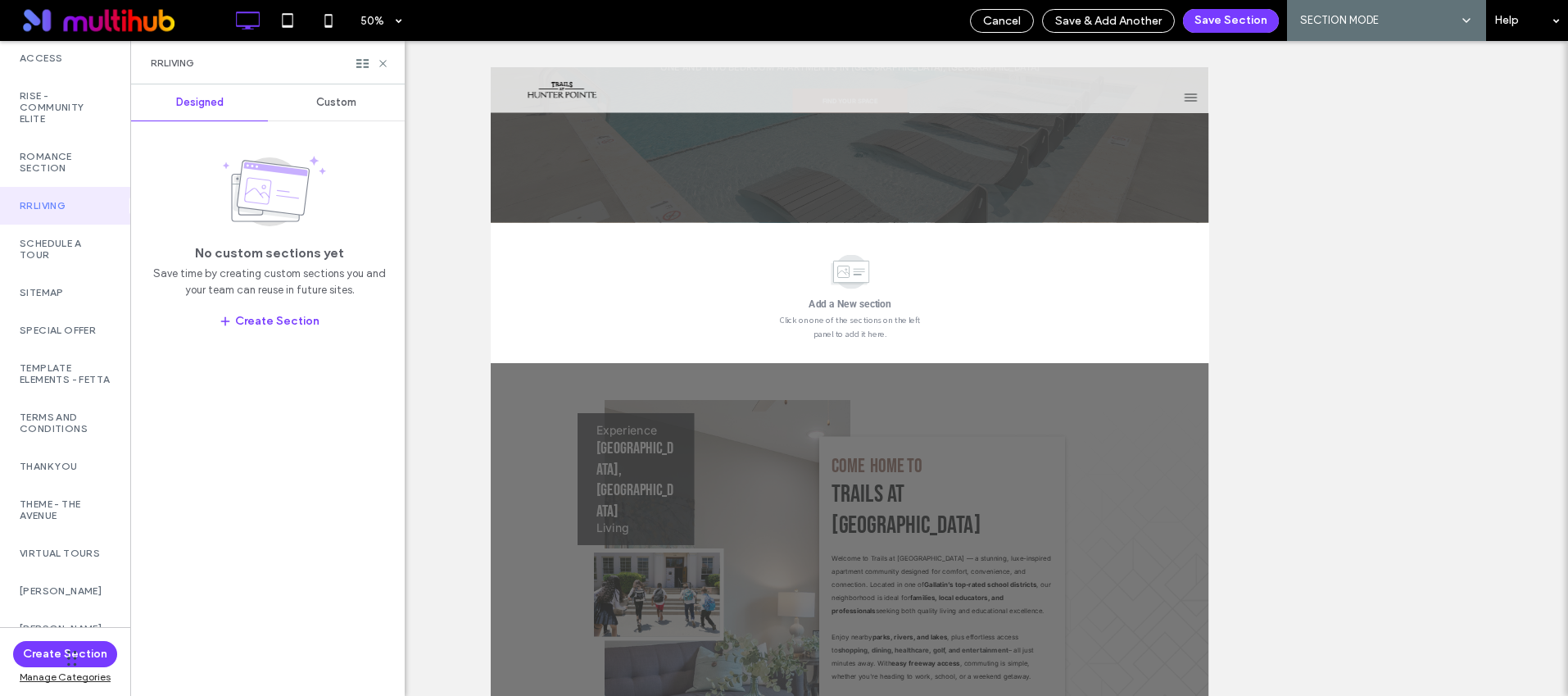
click at [330, 93] on div "Custom" at bounding box center [336, 102] width 137 height 36
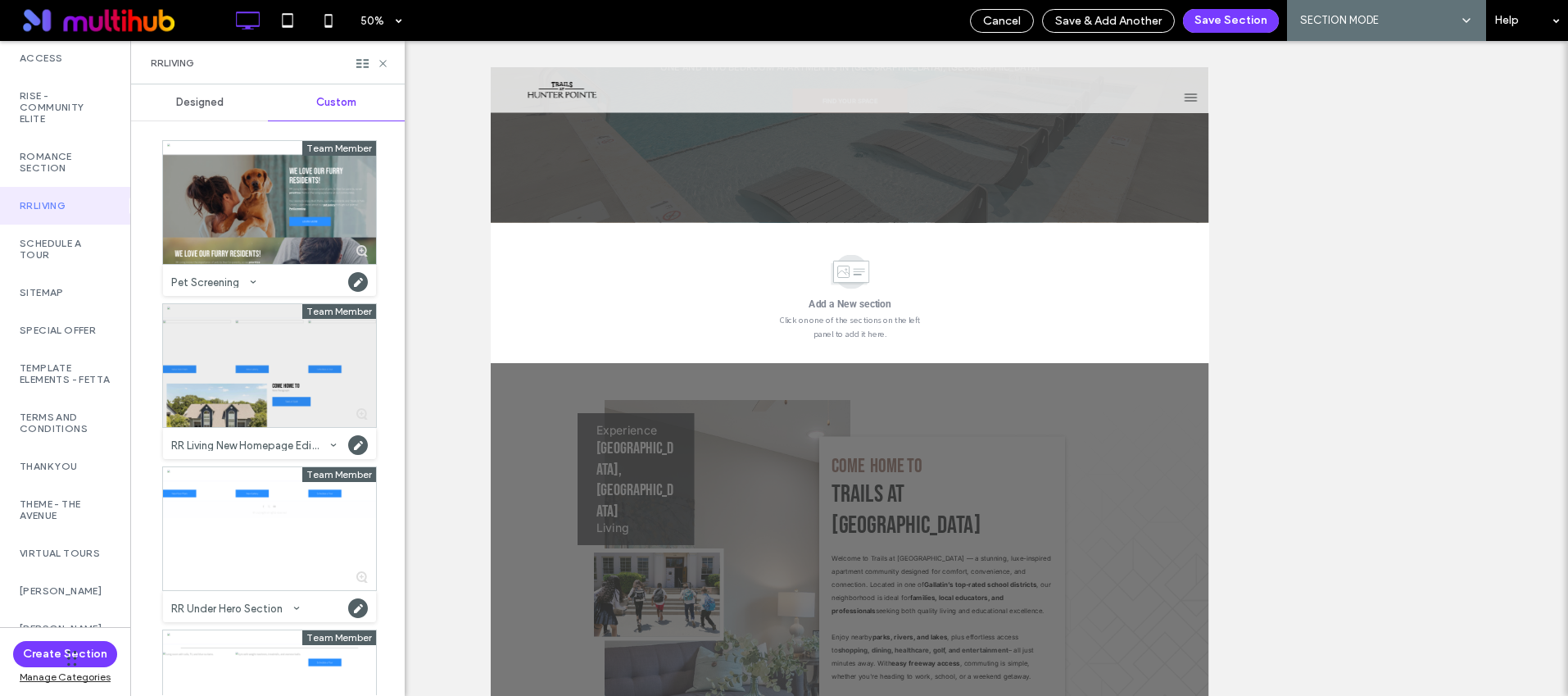
click at [267, 371] on div at bounding box center [270, 365] width 213 height 123
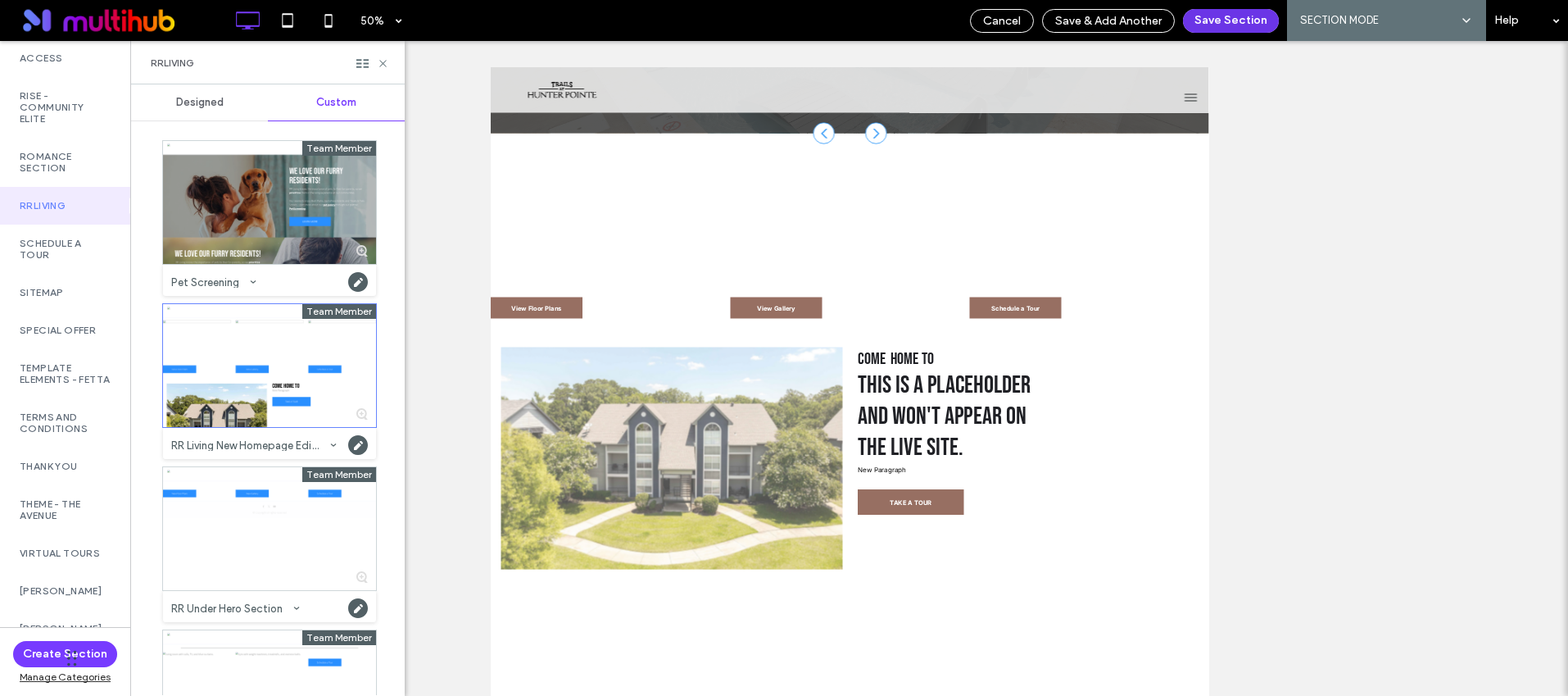
scroll to position [515, 0]
click at [1213, 19] on button "Save Section" at bounding box center [1231, 20] width 96 height 24
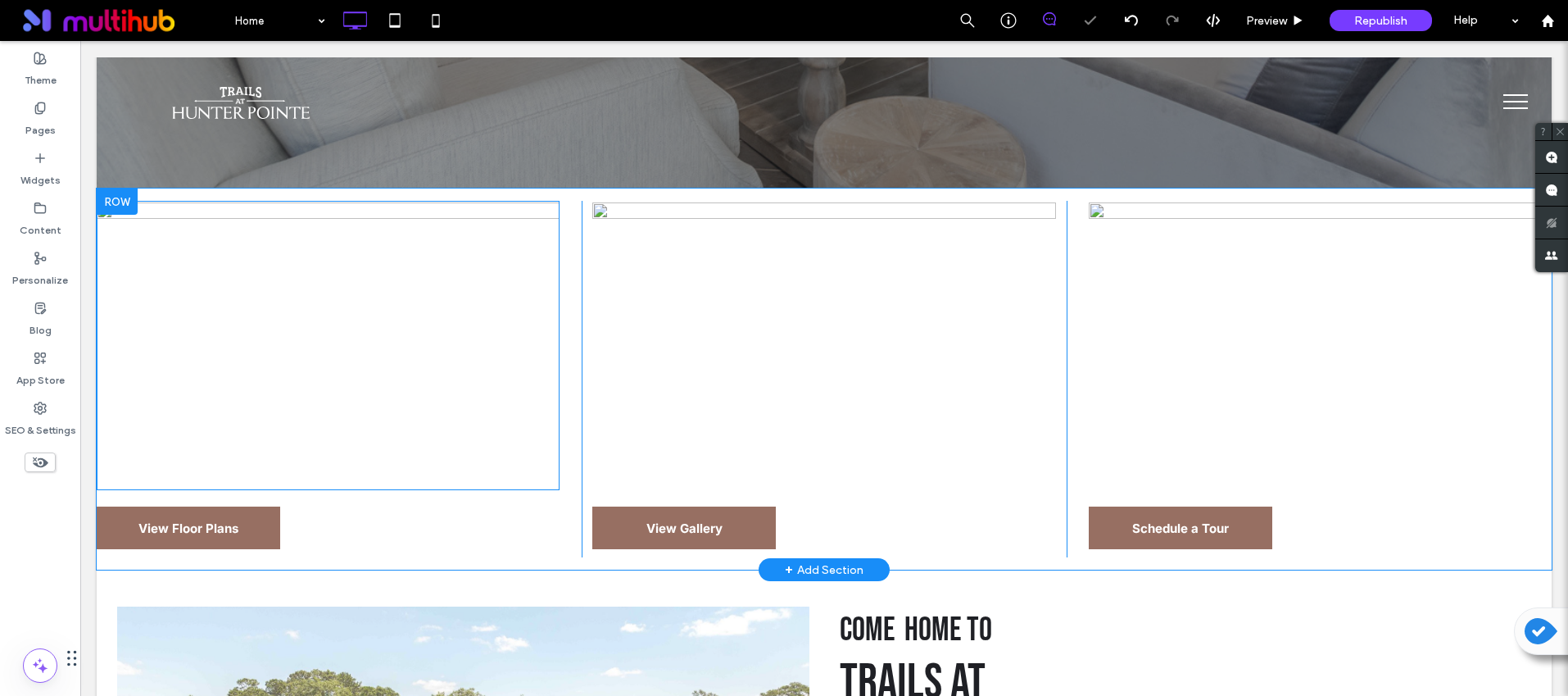
click at [363, 407] on img at bounding box center [328, 345] width 463 height 289
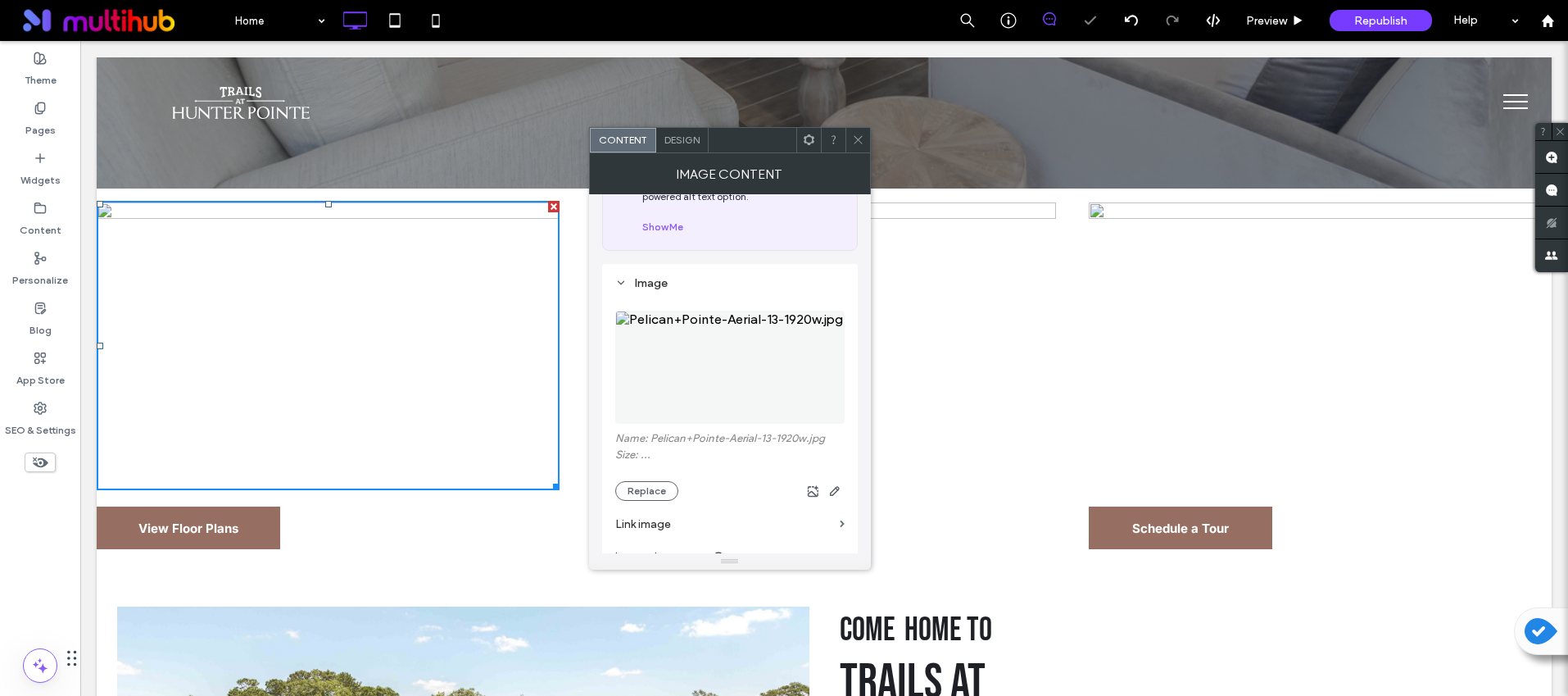
scroll to position [211, 0]
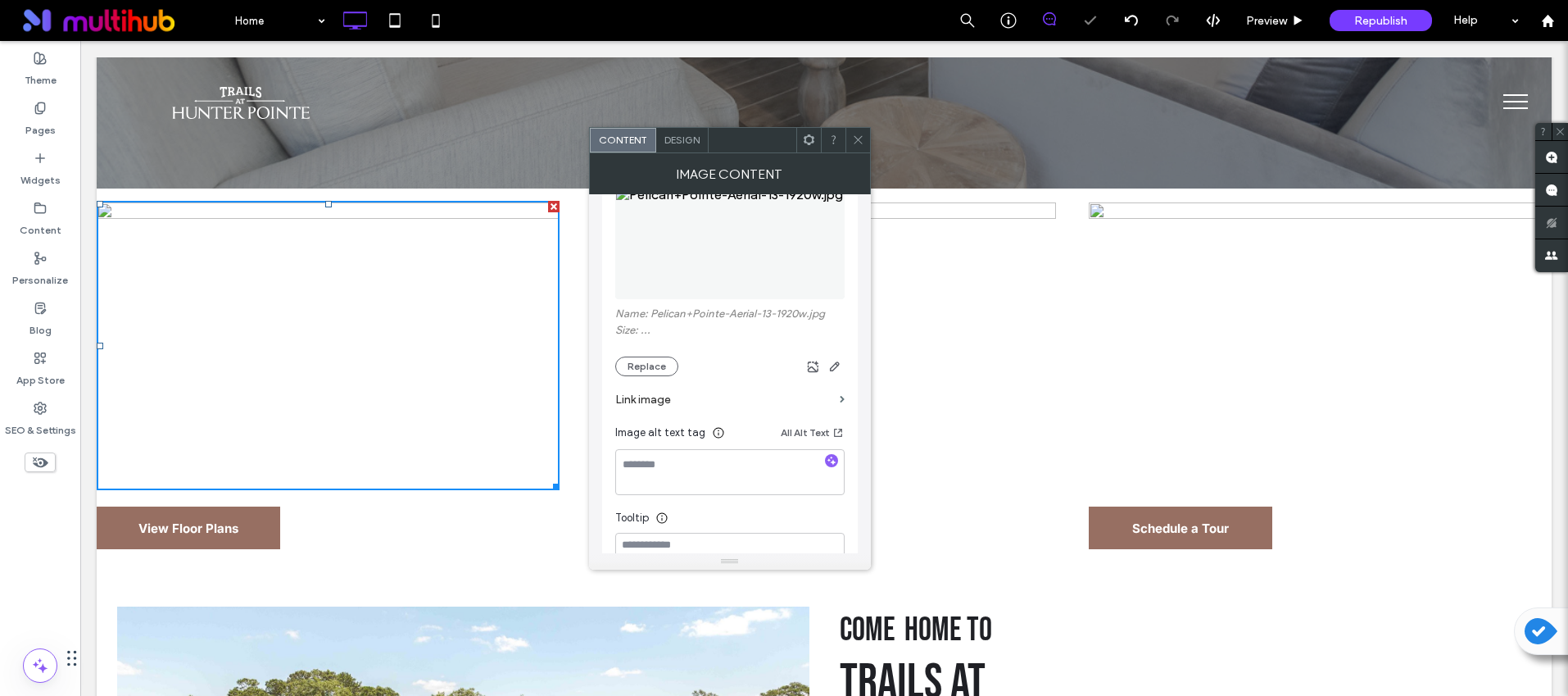
click at [649, 376] on section "Link image" at bounding box center [729, 399] width 229 height 46
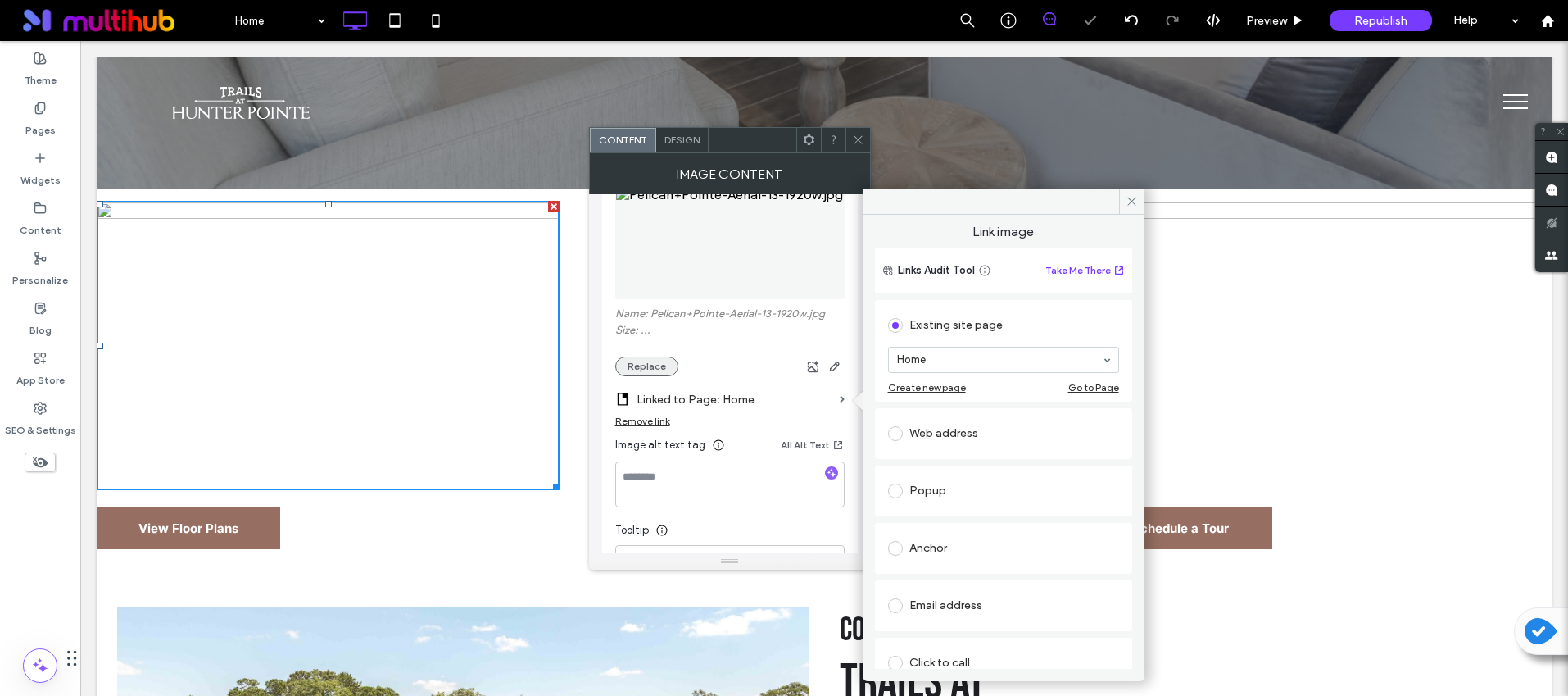
click at [651, 367] on button "Replace" at bounding box center [646, 366] width 63 height 19
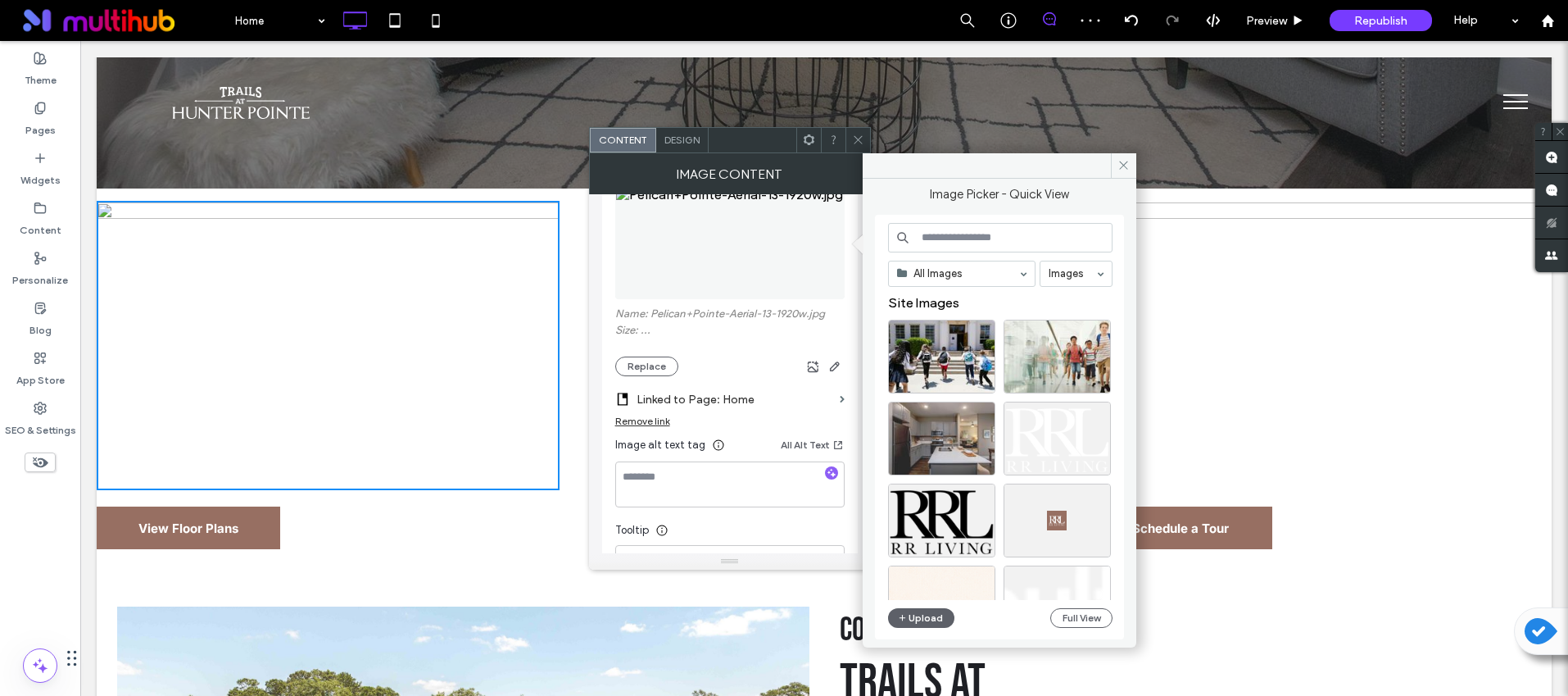
click at [620, 420] on div "Remove link" at bounding box center [642, 420] width 55 height 13
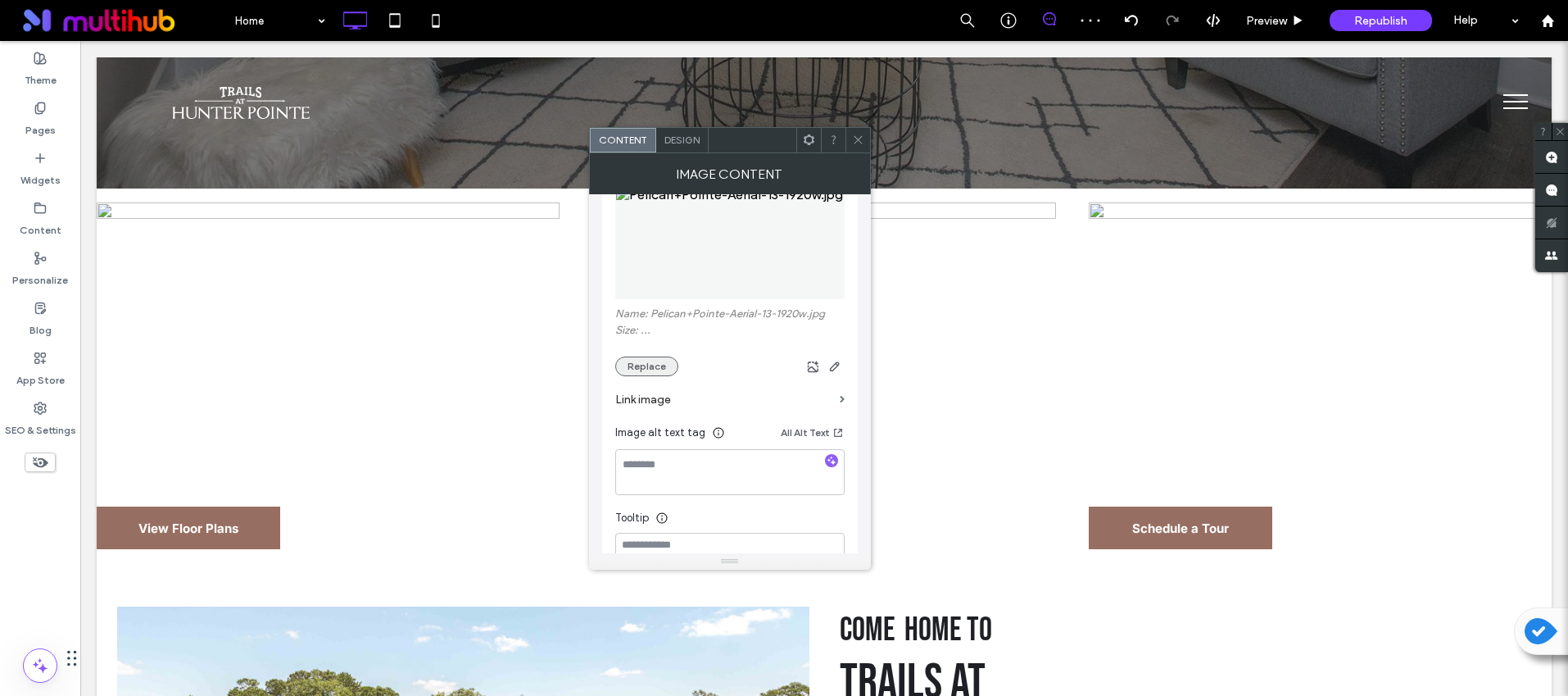
click at [649, 364] on button "Replace" at bounding box center [646, 366] width 63 height 19
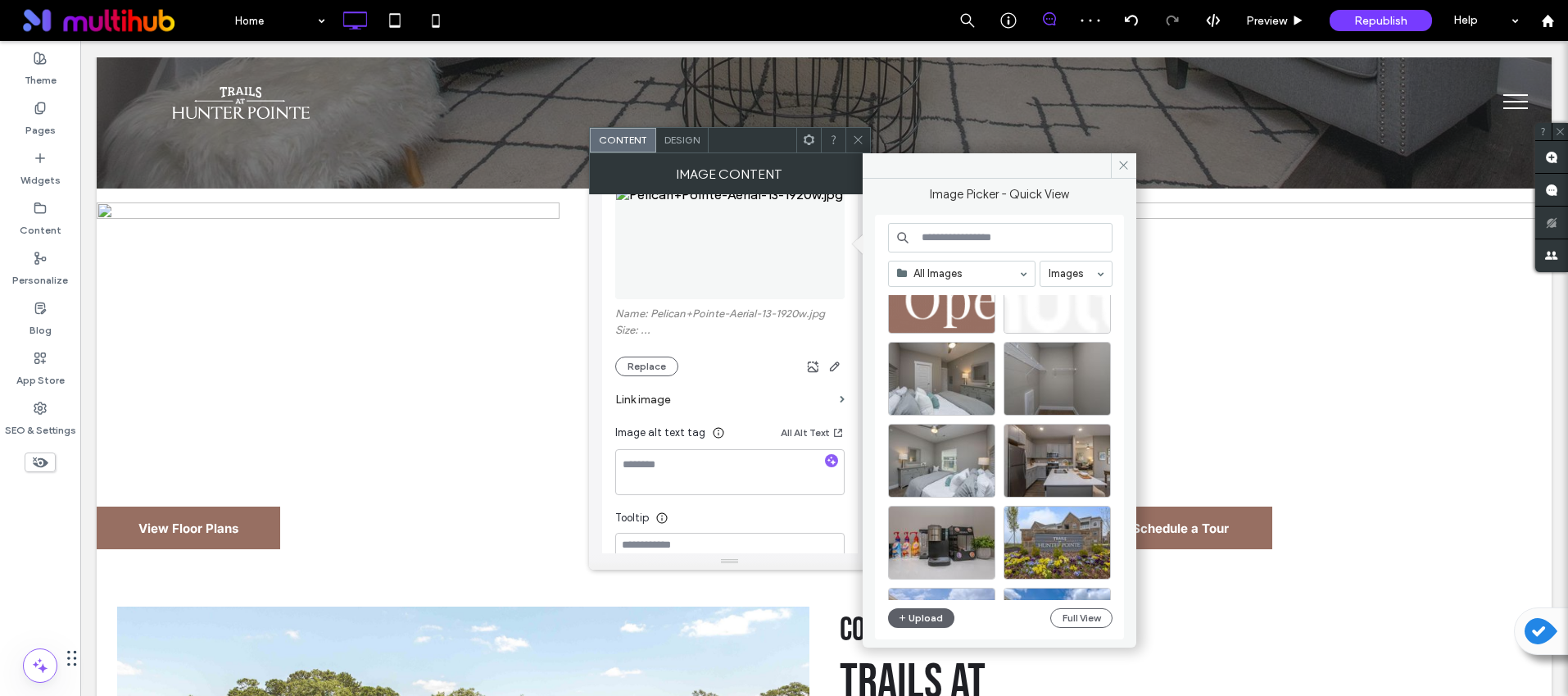
scroll to position [304, 0]
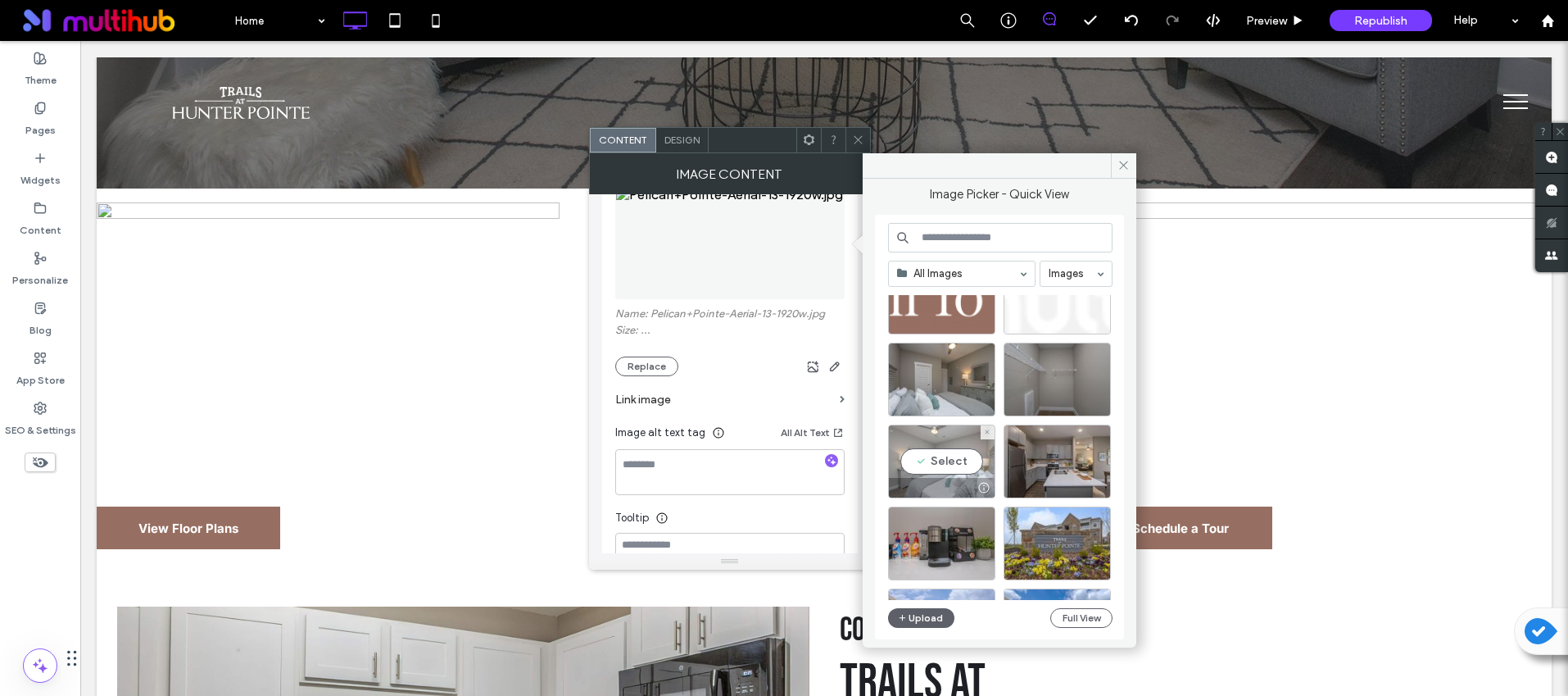
click at [941, 464] on div "Select" at bounding box center [941, 461] width 107 height 73
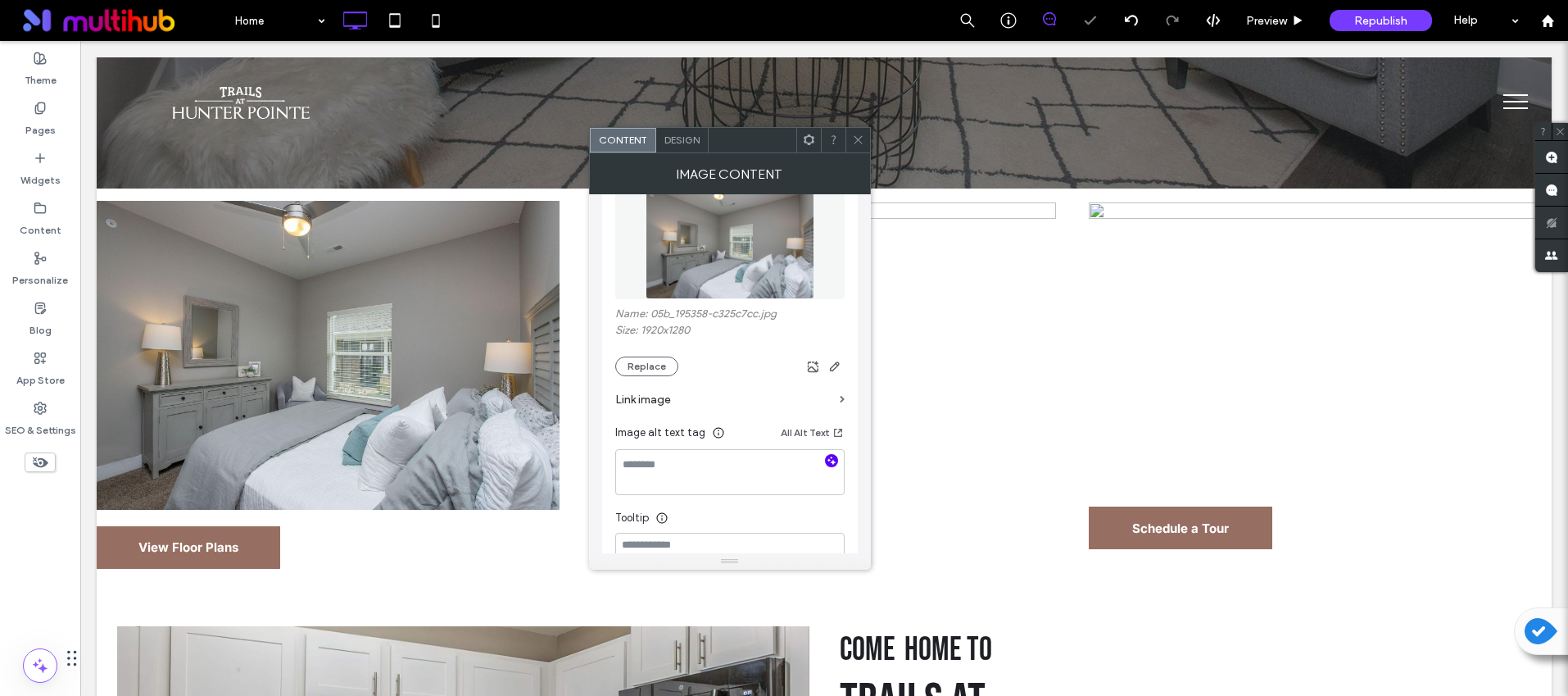
click at [833, 461] on use "button" at bounding box center [831, 460] width 9 height 9
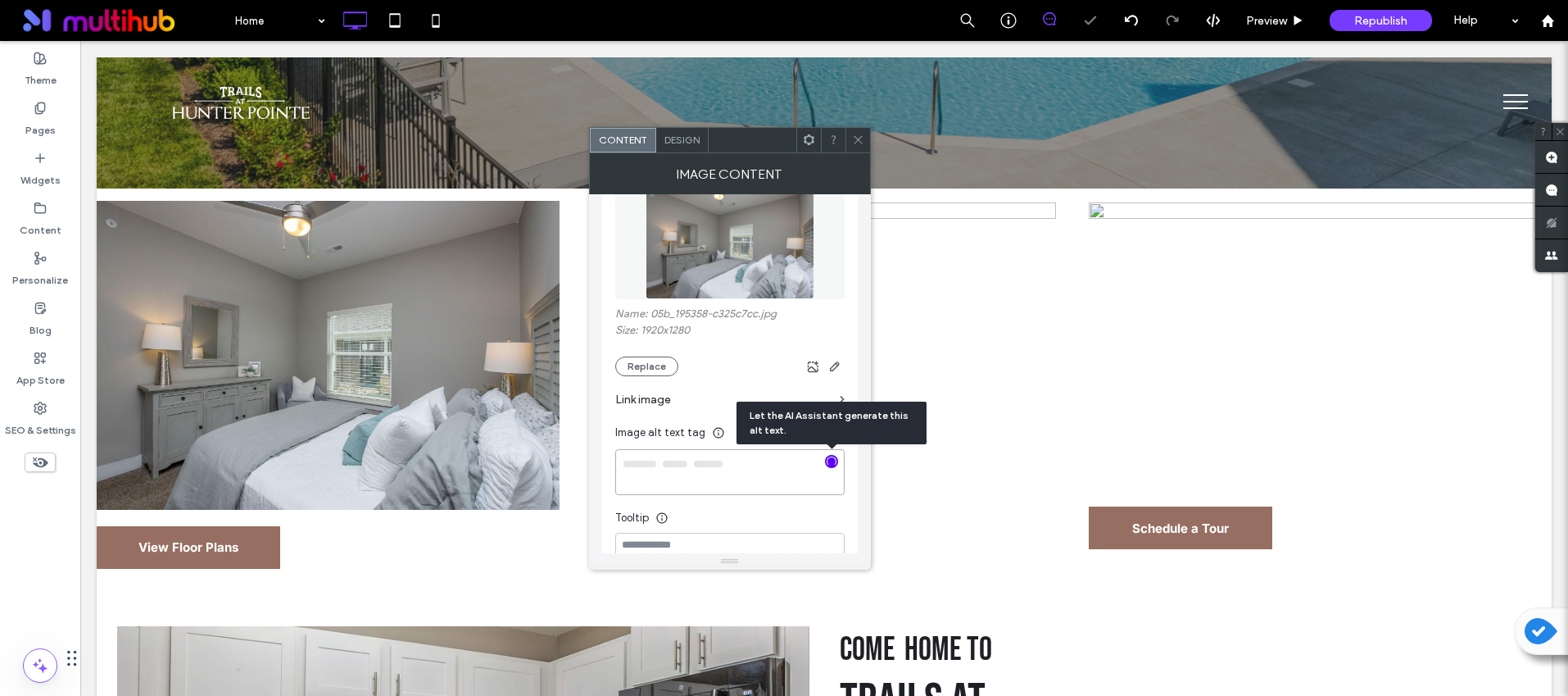
type textarea "**********"
drag, startPoint x: 860, startPoint y: 143, endPoint x: 869, endPoint y: 185, distance: 43.0
click at [861, 143] on use at bounding box center [858, 140] width 8 height 8
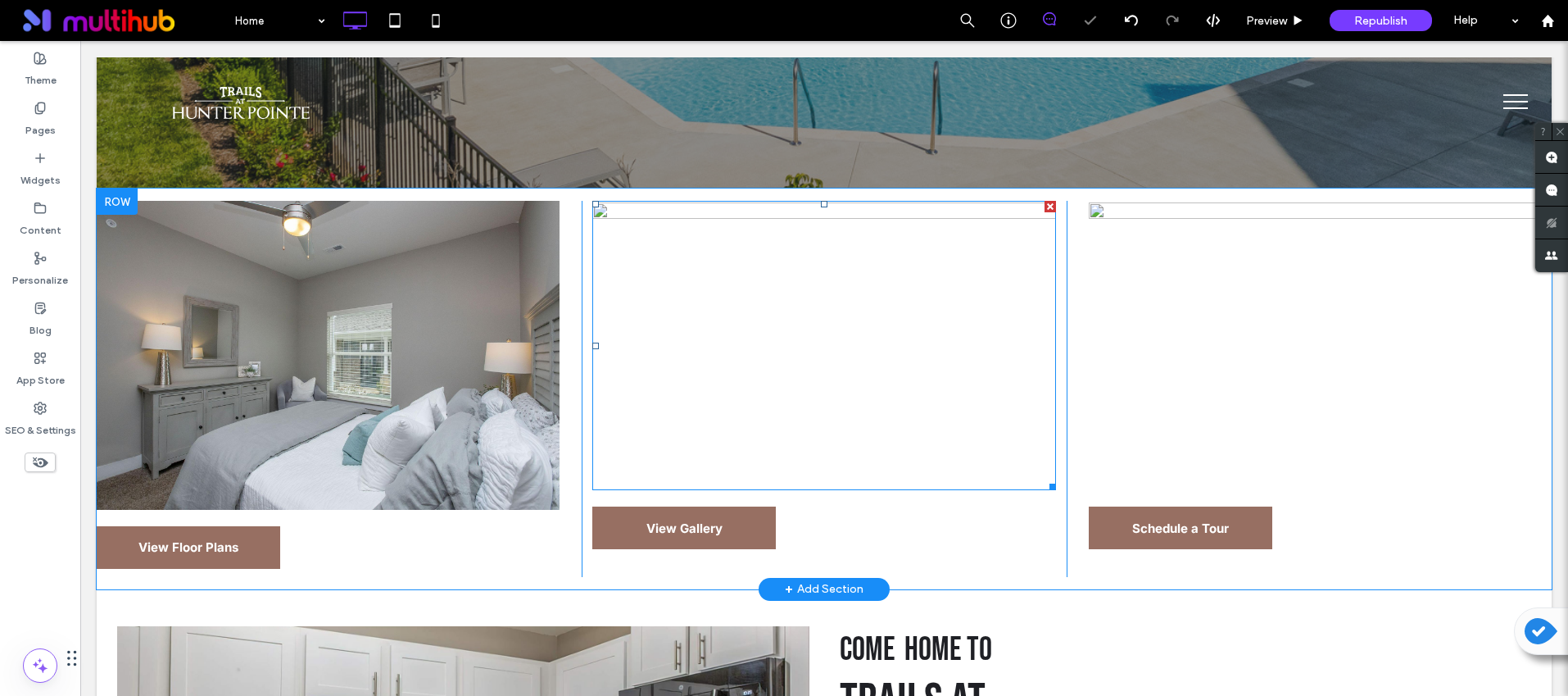
click at [887, 392] on img at bounding box center [823, 345] width 463 height 289
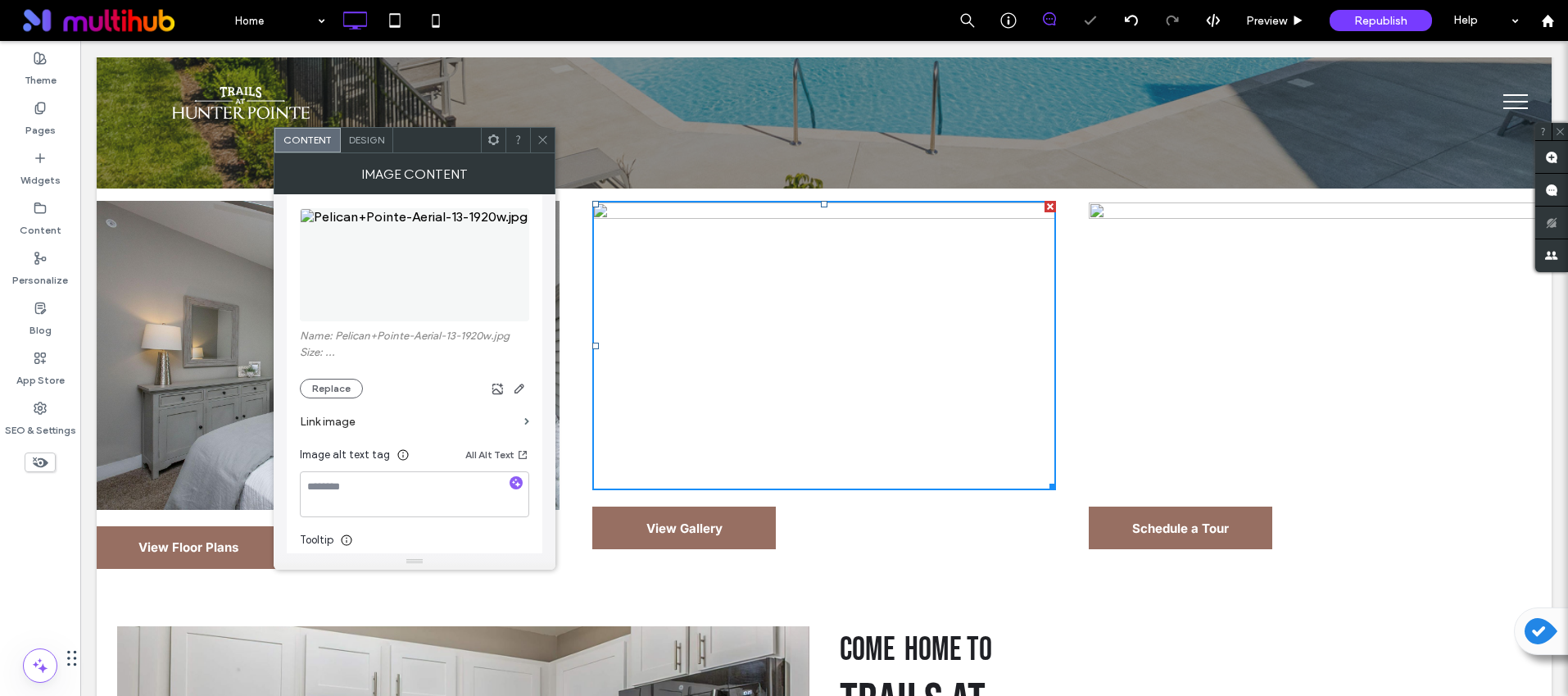
scroll to position [190, 0]
click at [328, 388] on button "Replace" at bounding box center [330, 387] width 63 height 19
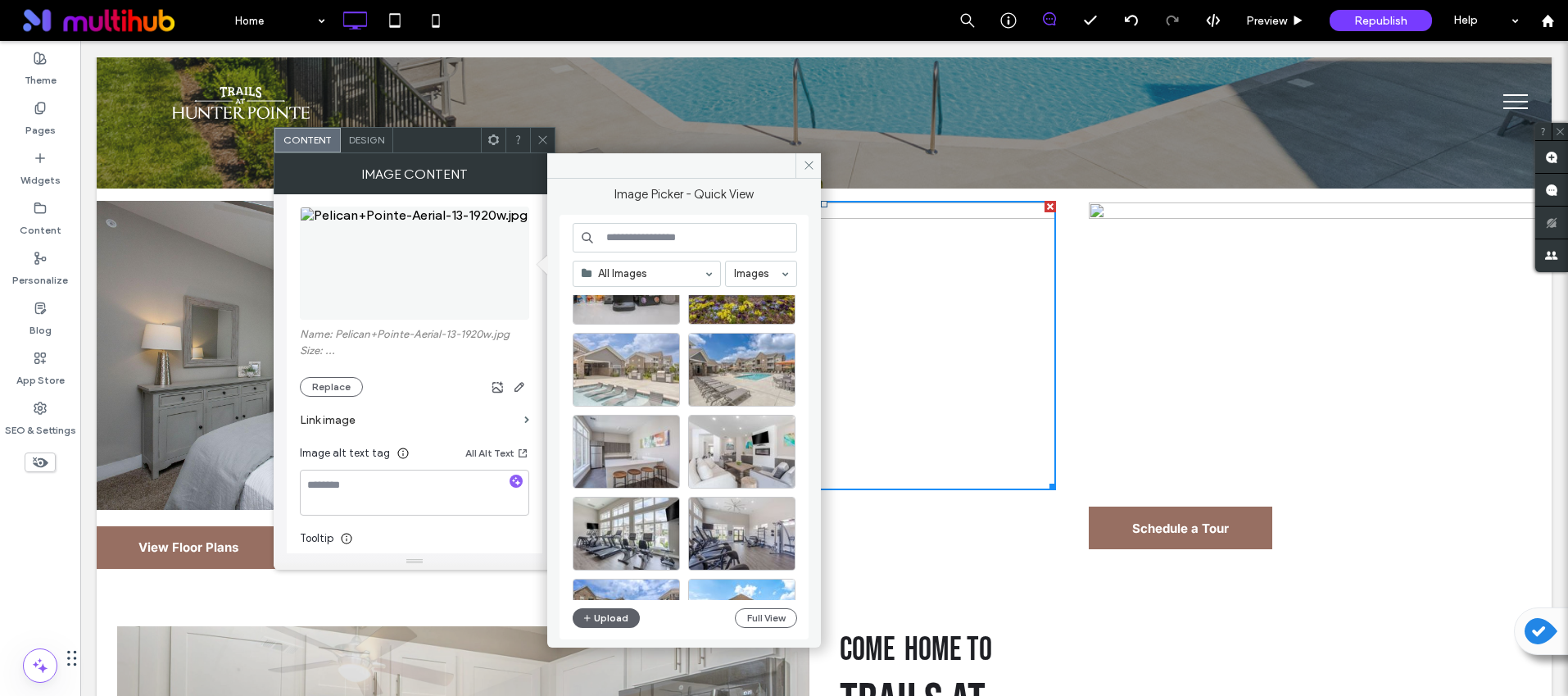
scroll to position [546, 0]
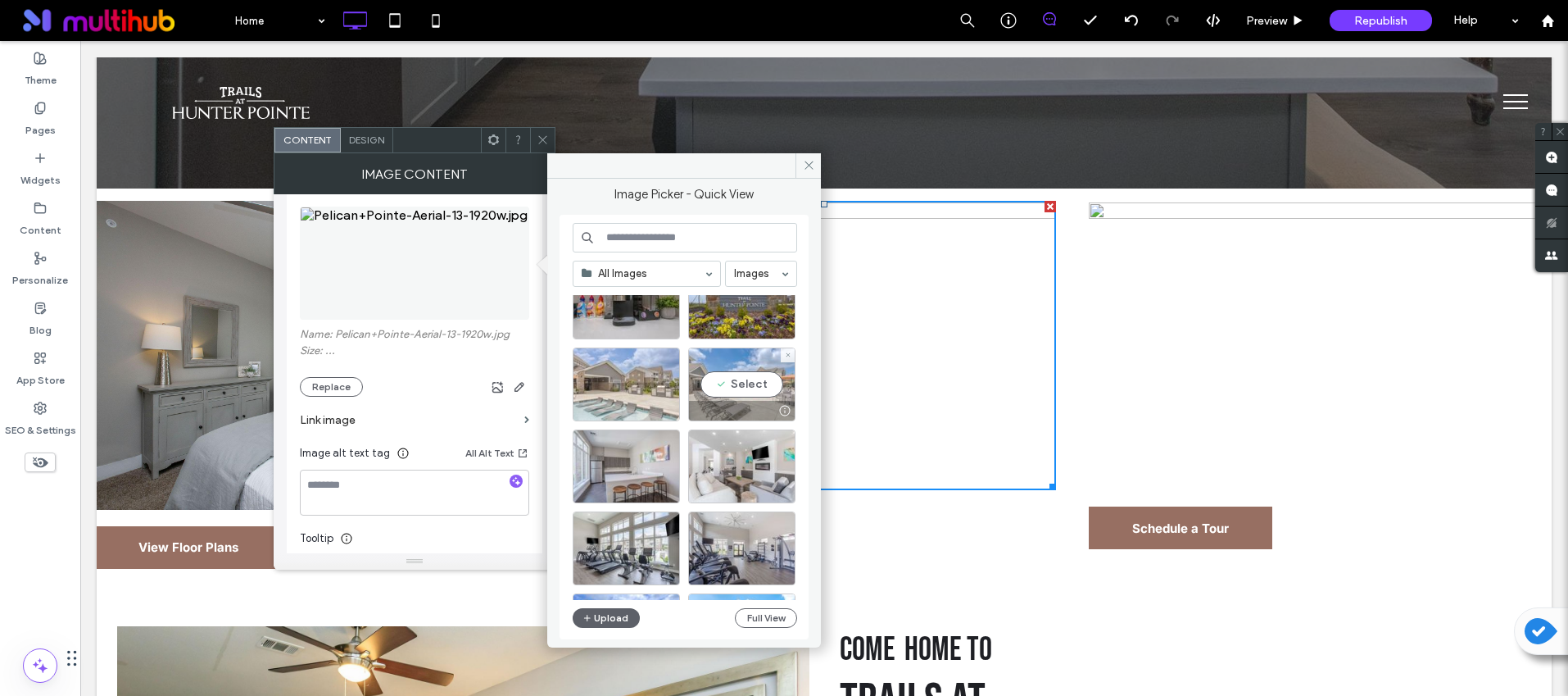
click at [719, 411] on div at bounding box center [741, 411] width 105 height 19
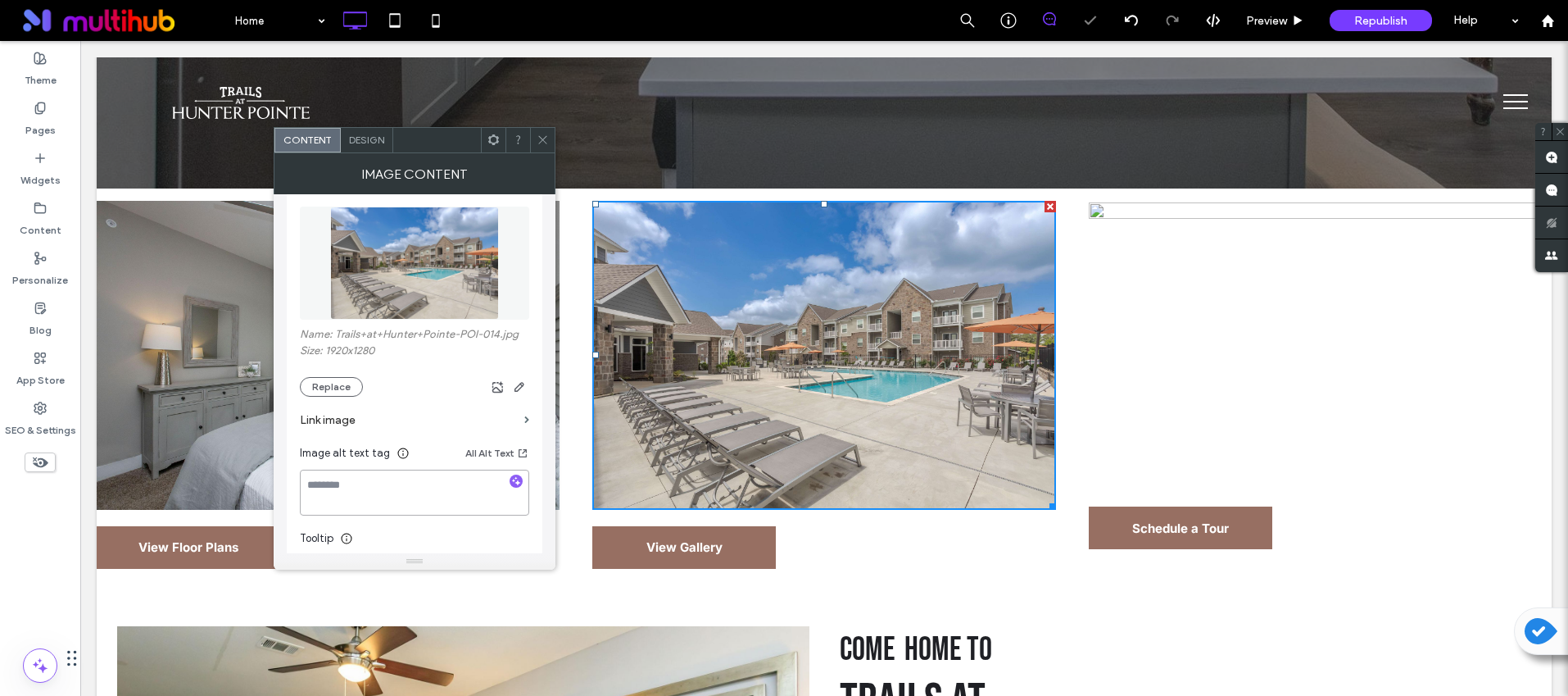
click at [514, 473] on textarea at bounding box center [413, 492] width 229 height 45
click at [513, 476] on icon "button" at bounding box center [516, 481] width 12 height 12
type textarea "**********"
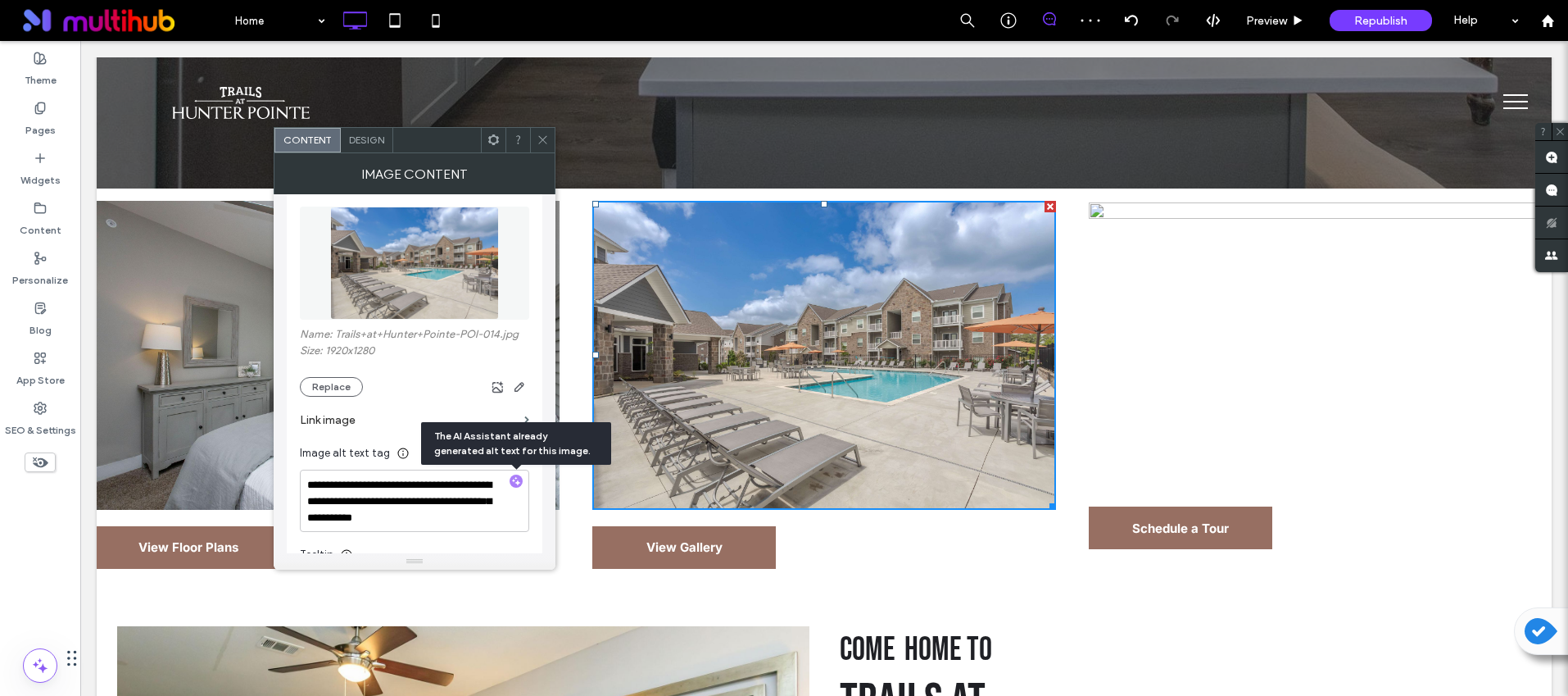
click at [543, 138] on icon at bounding box center [542, 139] width 13 height 13
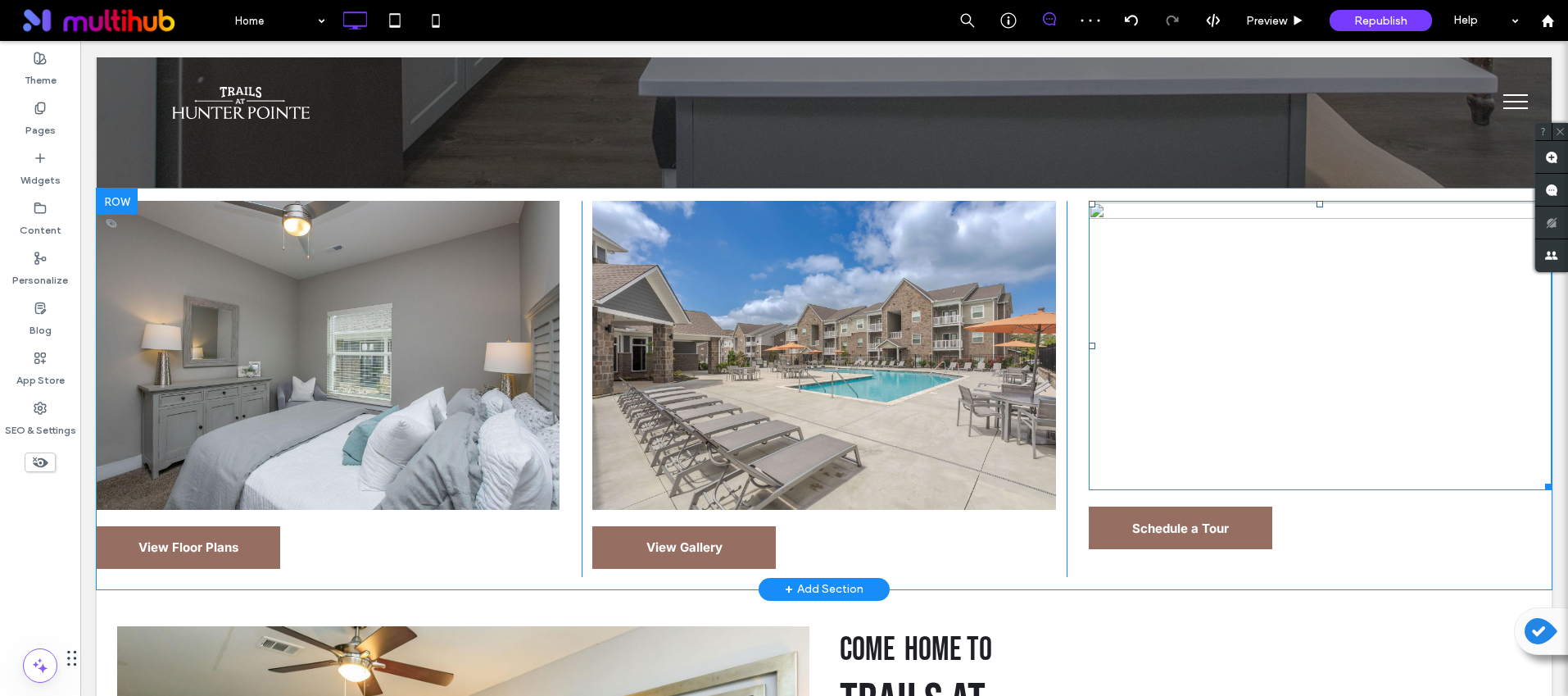
click at [1269, 387] on img at bounding box center [1320, 345] width 463 height 289
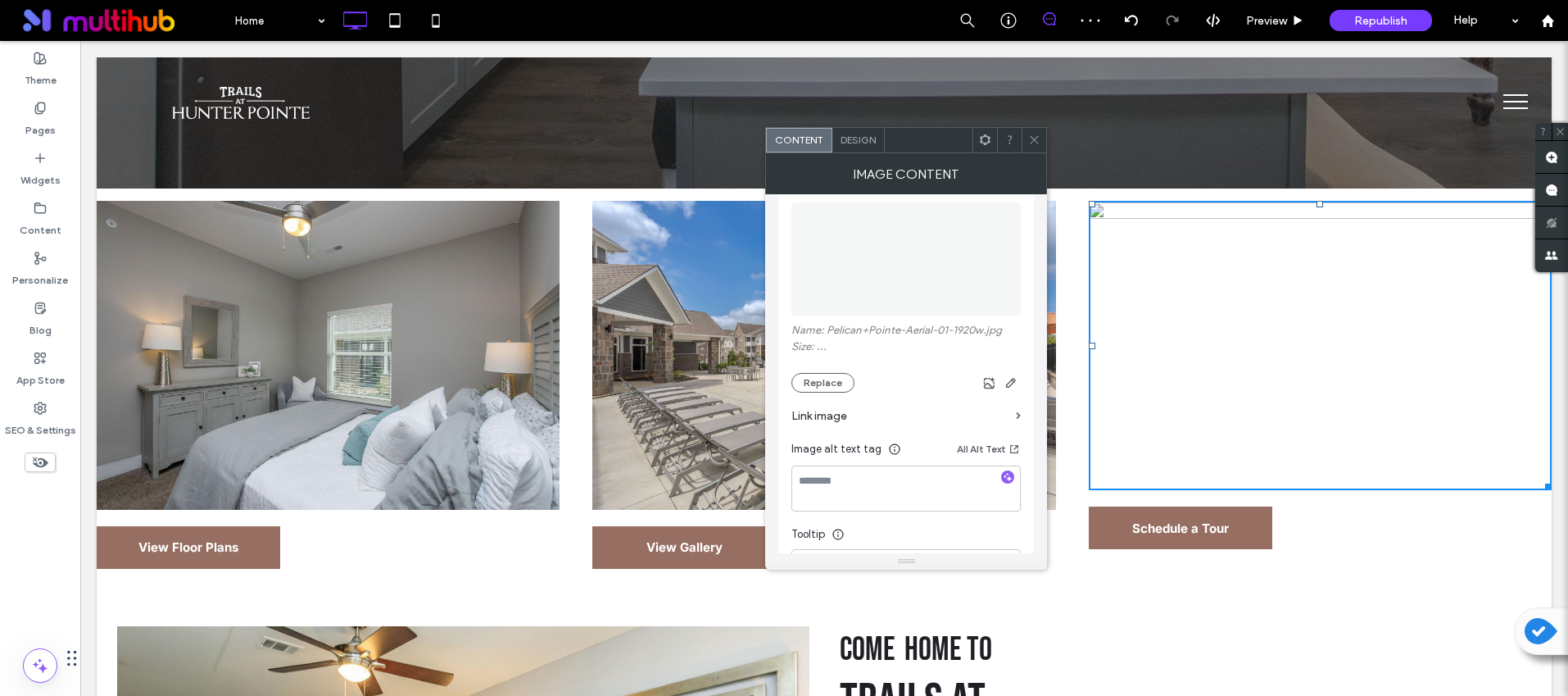
scroll to position [197, 0]
click at [832, 380] on button "Replace" at bounding box center [822, 379] width 63 height 19
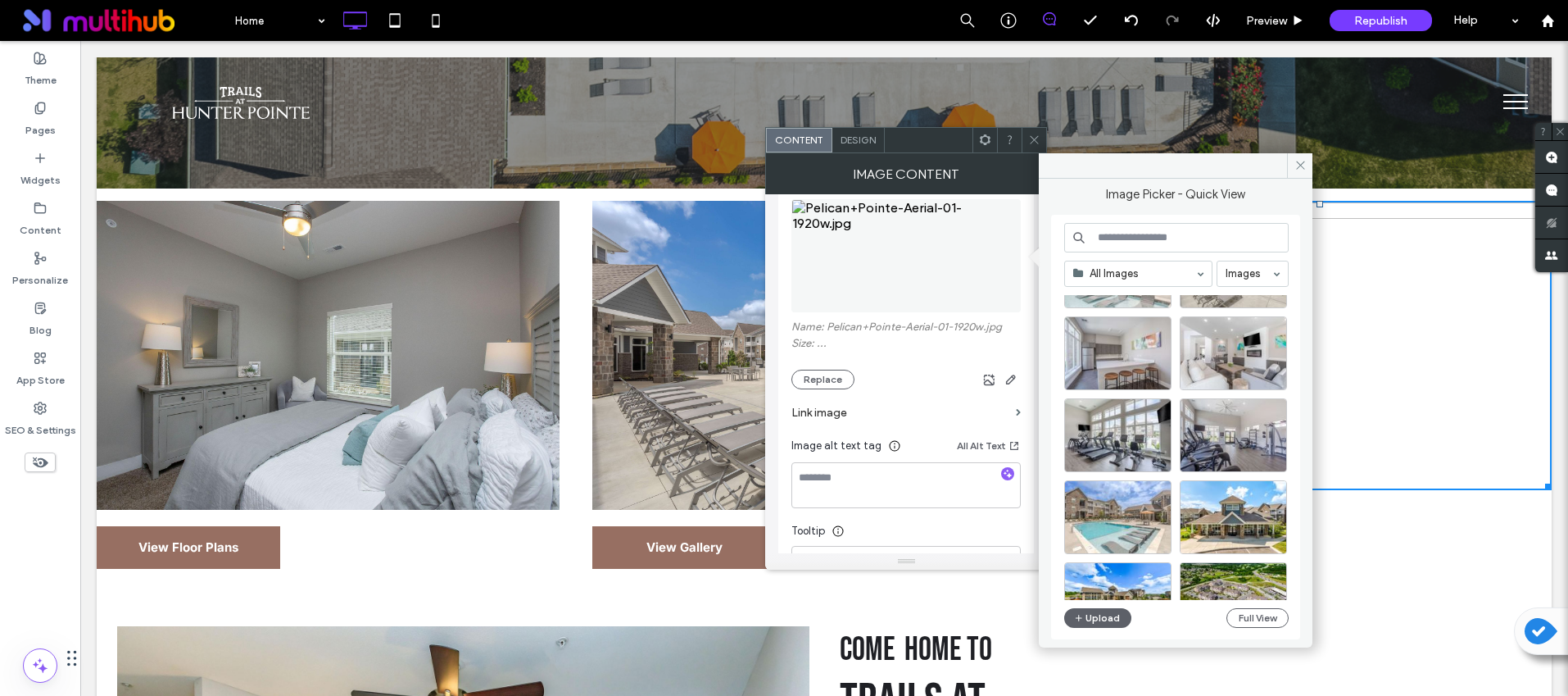
scroll to position [704, 0]
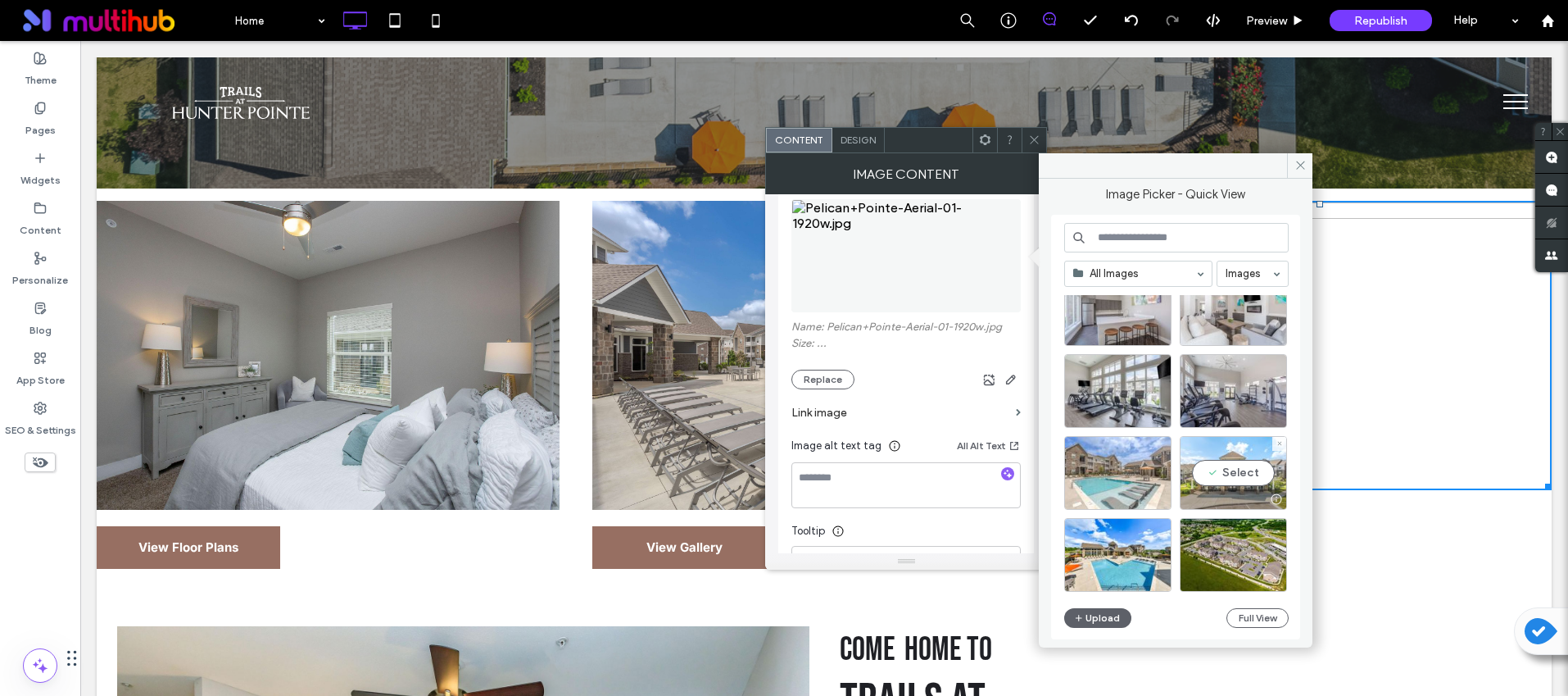
click at [1227, 484] on div "Select" at bounding box center [1233, 473] width 107 height 73
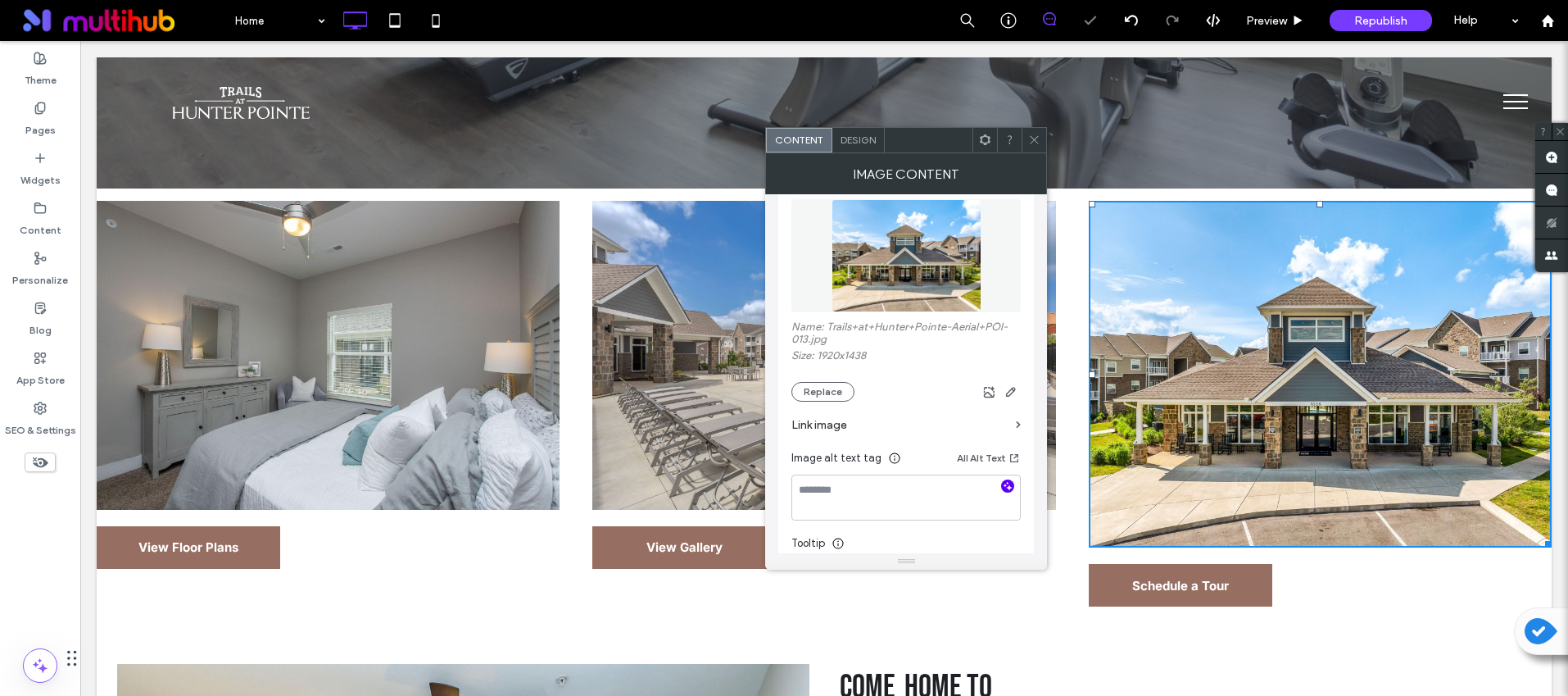
click at [1010, 484] on use "button" at bounding box center [1008, 485] width 9 height 9
type textarea "**********"
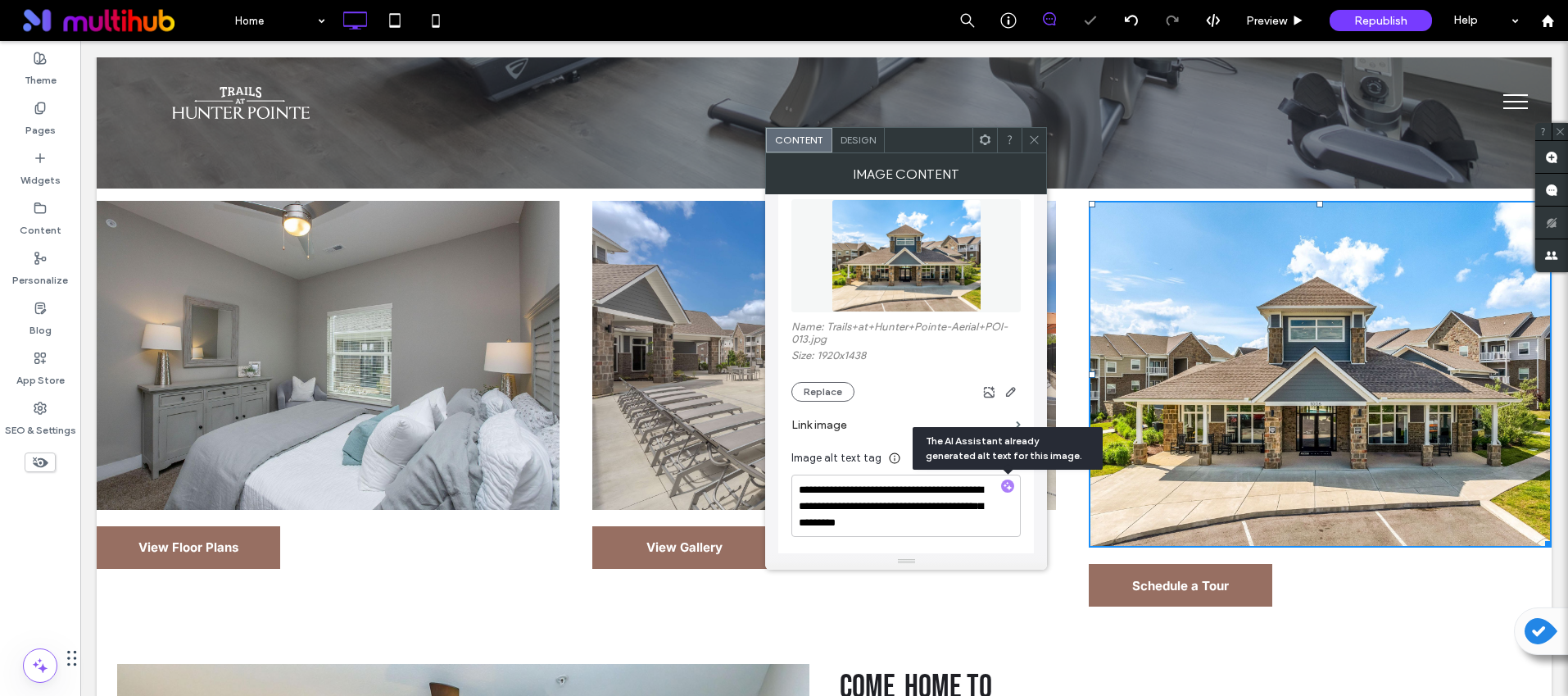
click at [1032, 141] on icon at bounding box center [1034, 139] width 13 height 13
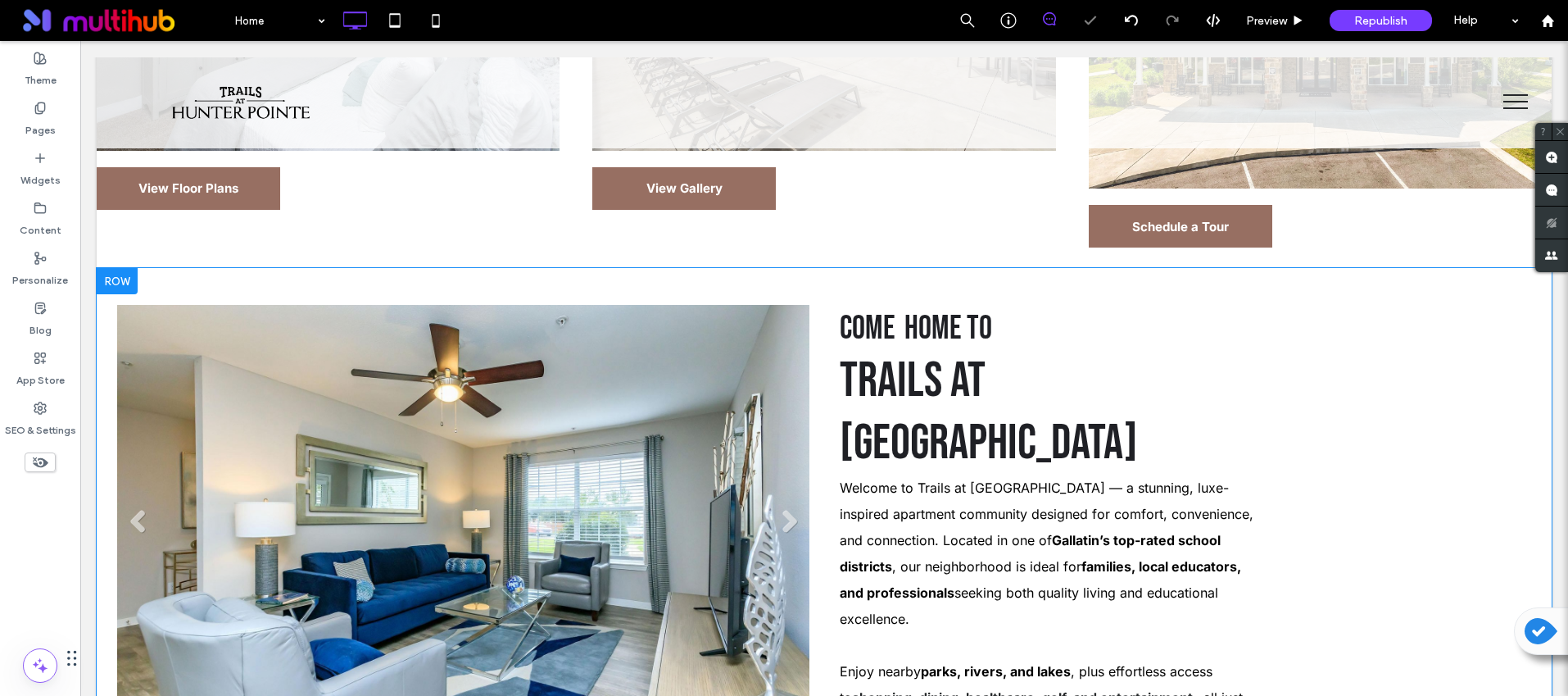
scroll to position [994, 0]
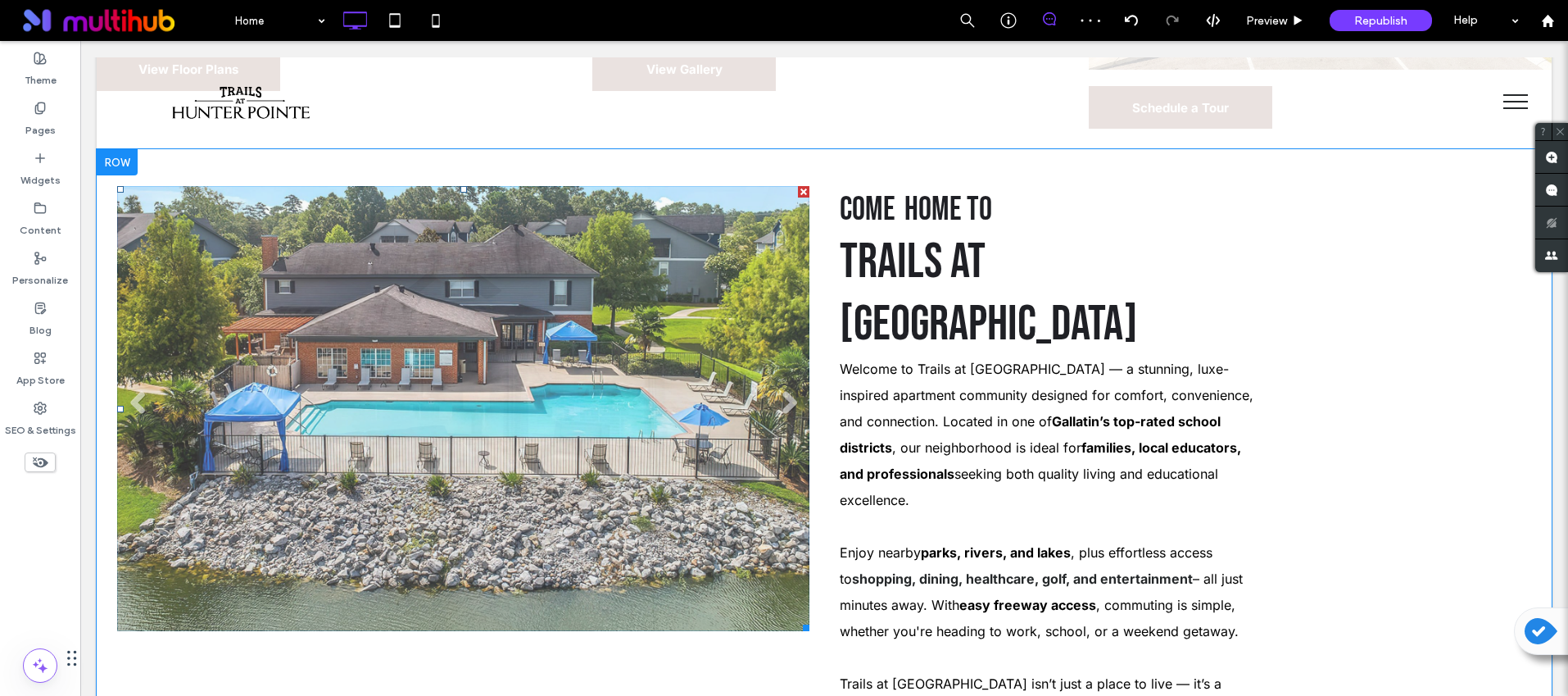
click at [646, 348] on li "Slide title Write your caption here Button" at bounding box center [463, 409] width 693 height 445
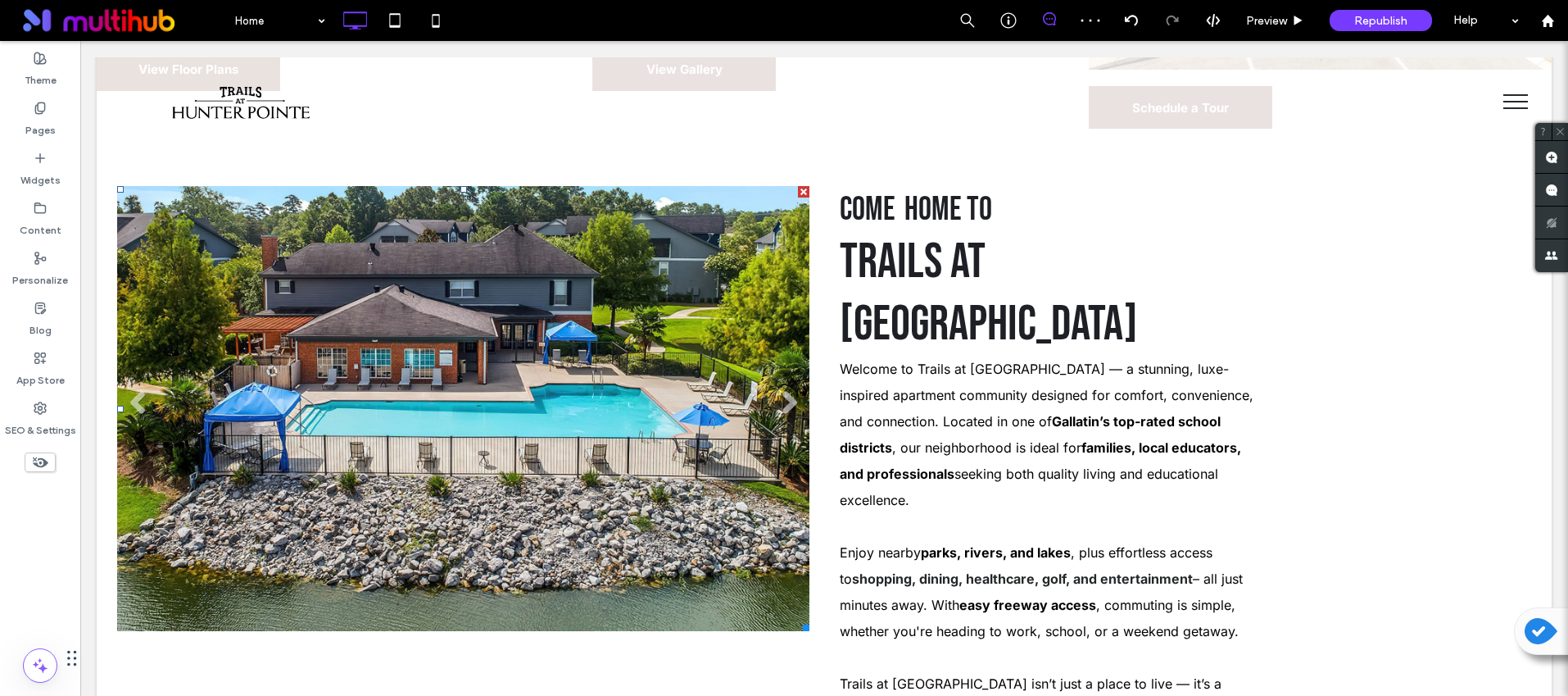
scroll to position [997, 0]
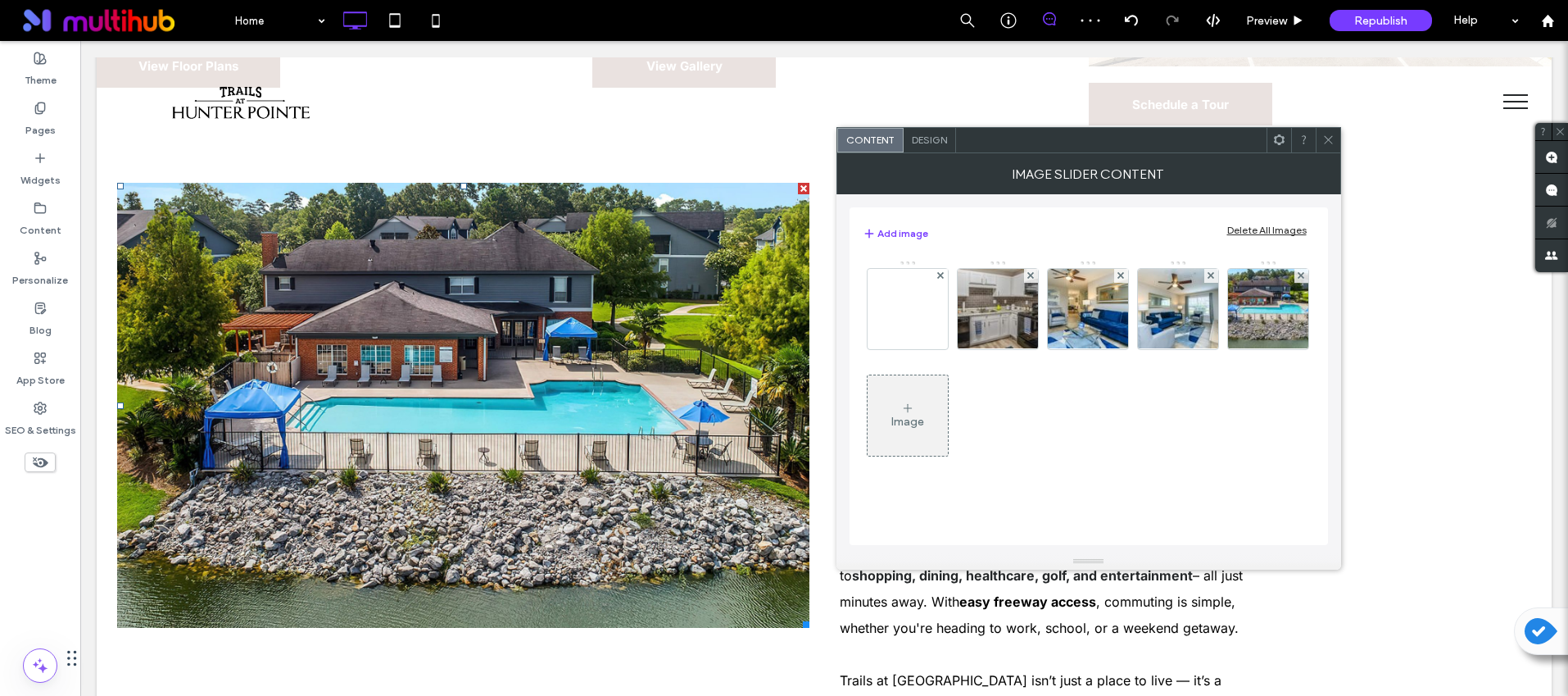
click at [1249, 228] on div "Delete All Images" at bounding box center [1267, 230] width 79 height 13
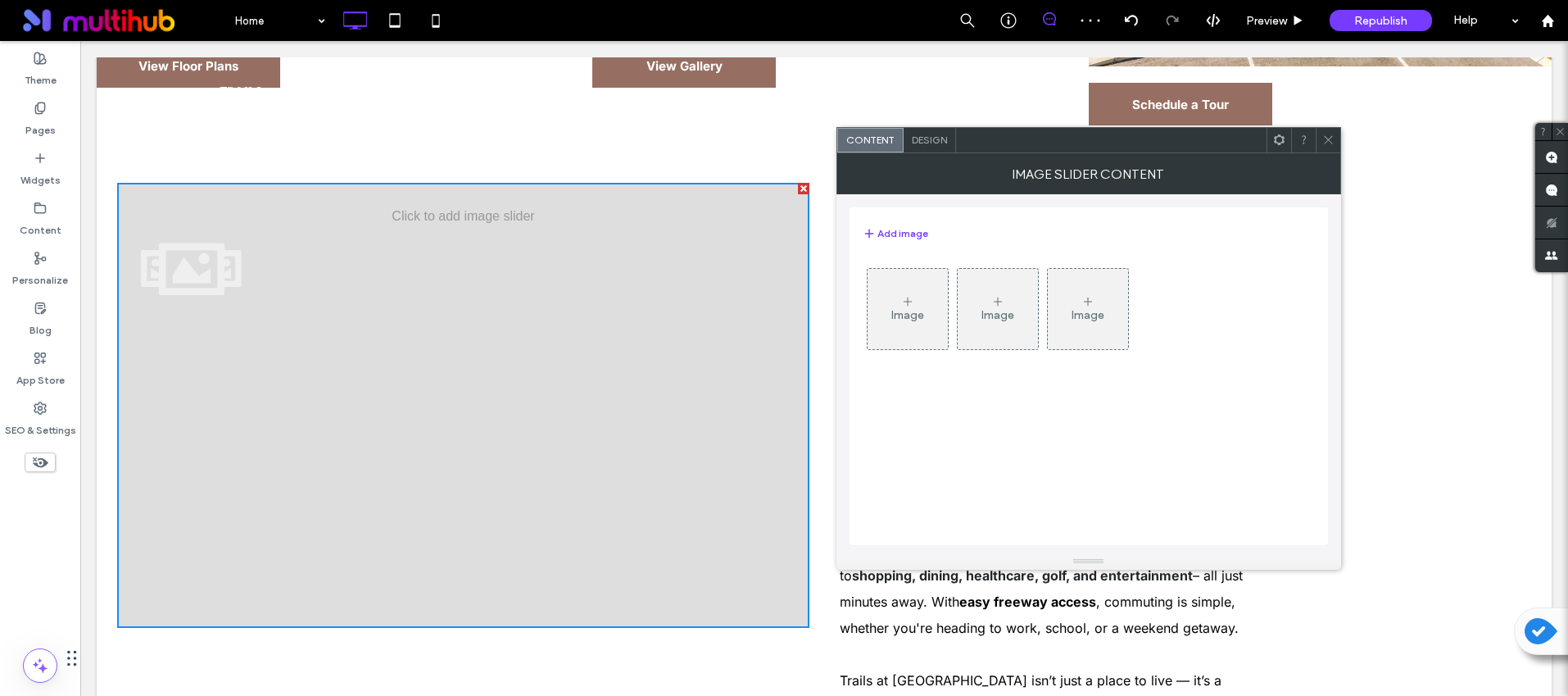
click at [890, 332] on div "Image" at bounding box center [907, 309] width 80 height 77
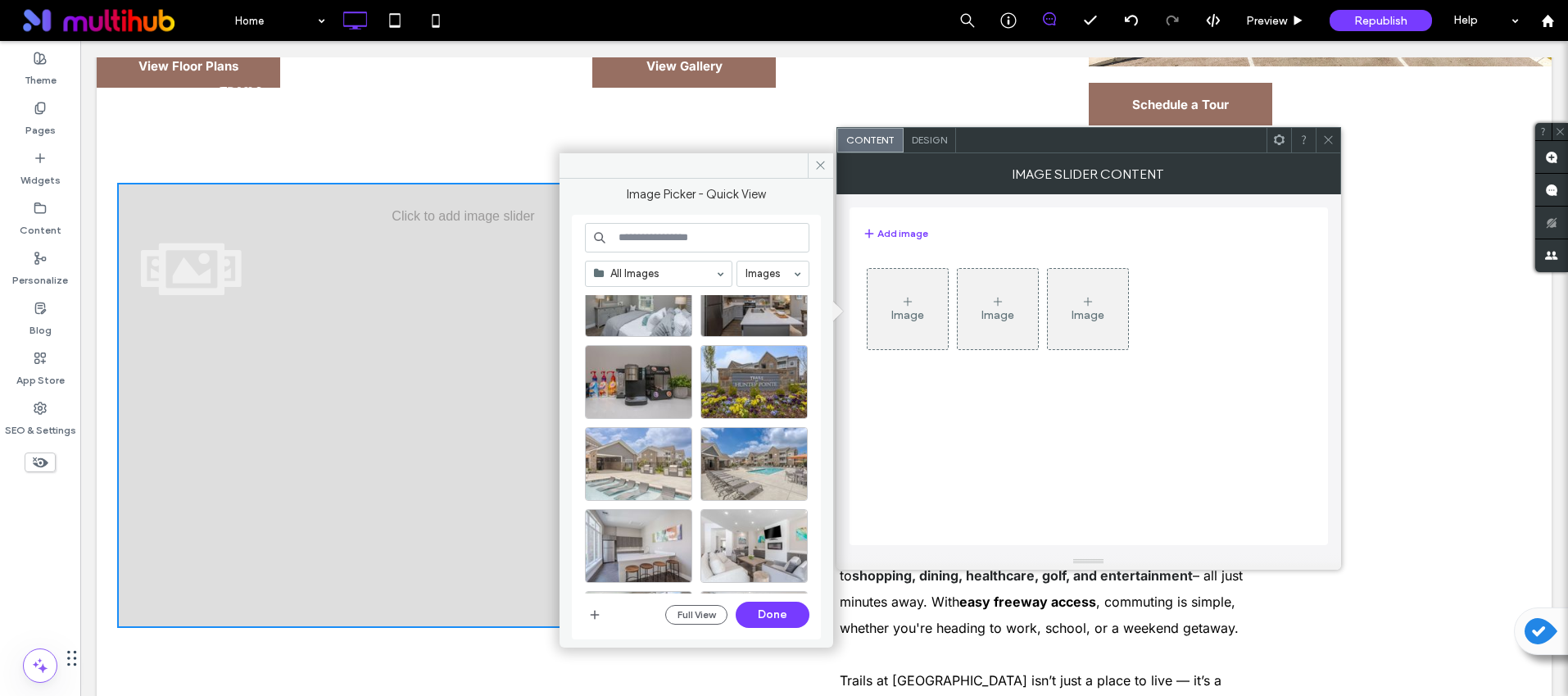
scroll to position [947, 0]
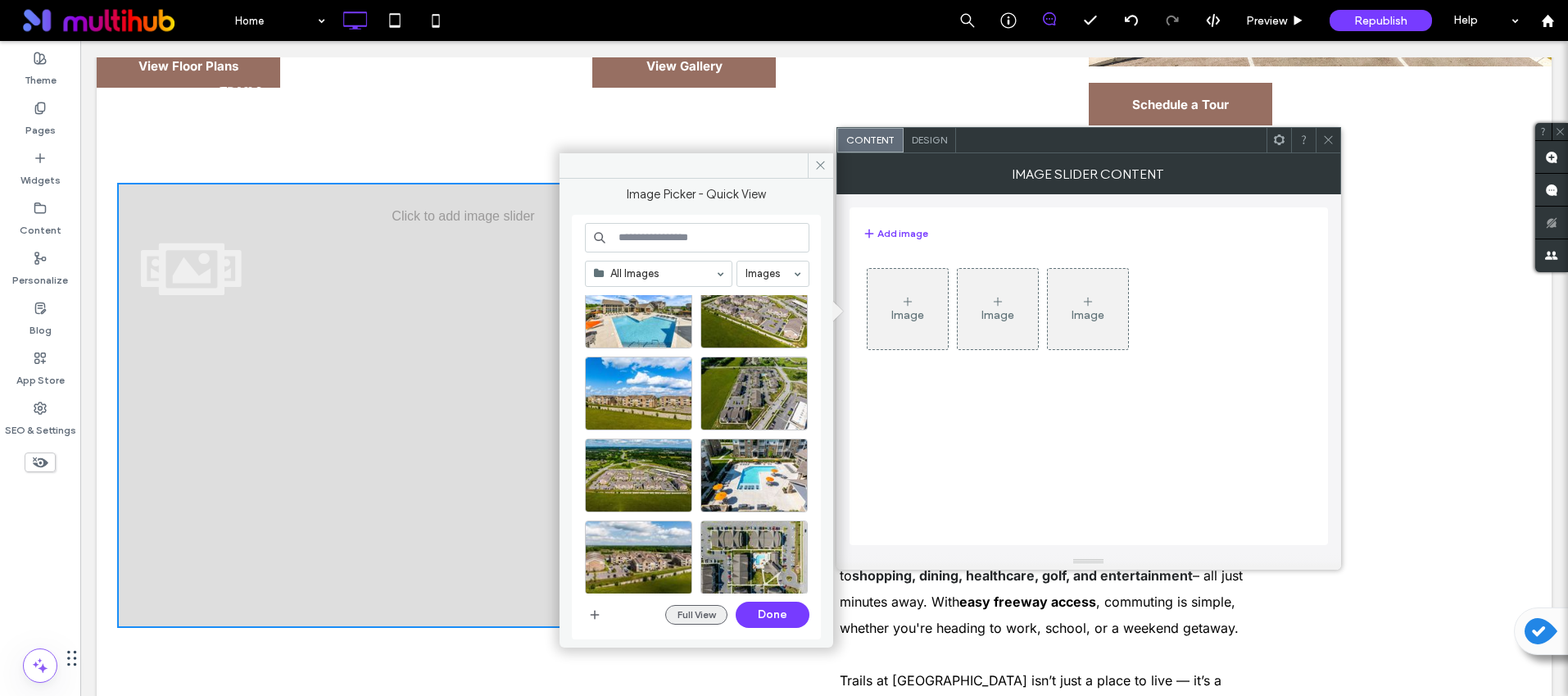
click at [687, 619] on button "Full View" at bounding box center [697, 615] width 62 height 19
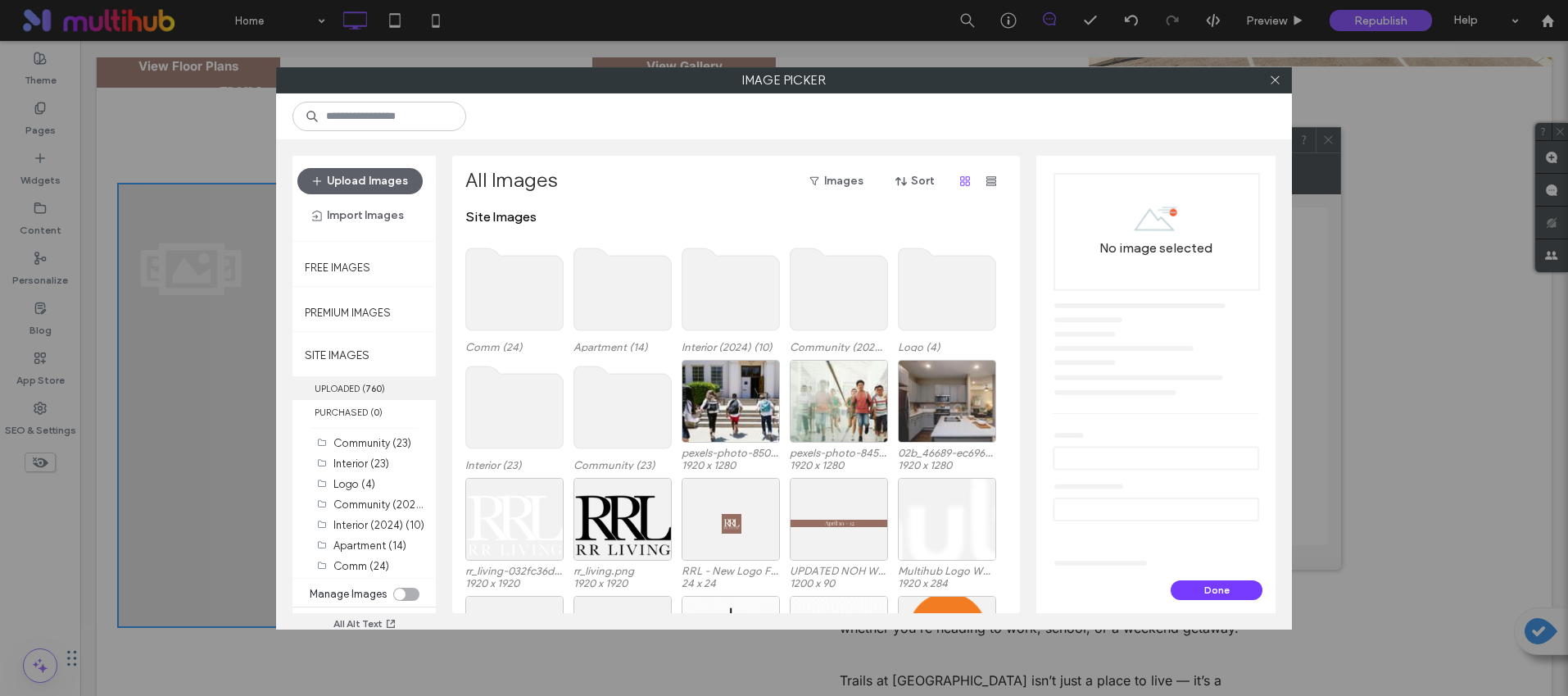
click at [358, 383] on label "UPLOADED ( 760 )" at bounding box center [364, 388] width 143 height 24
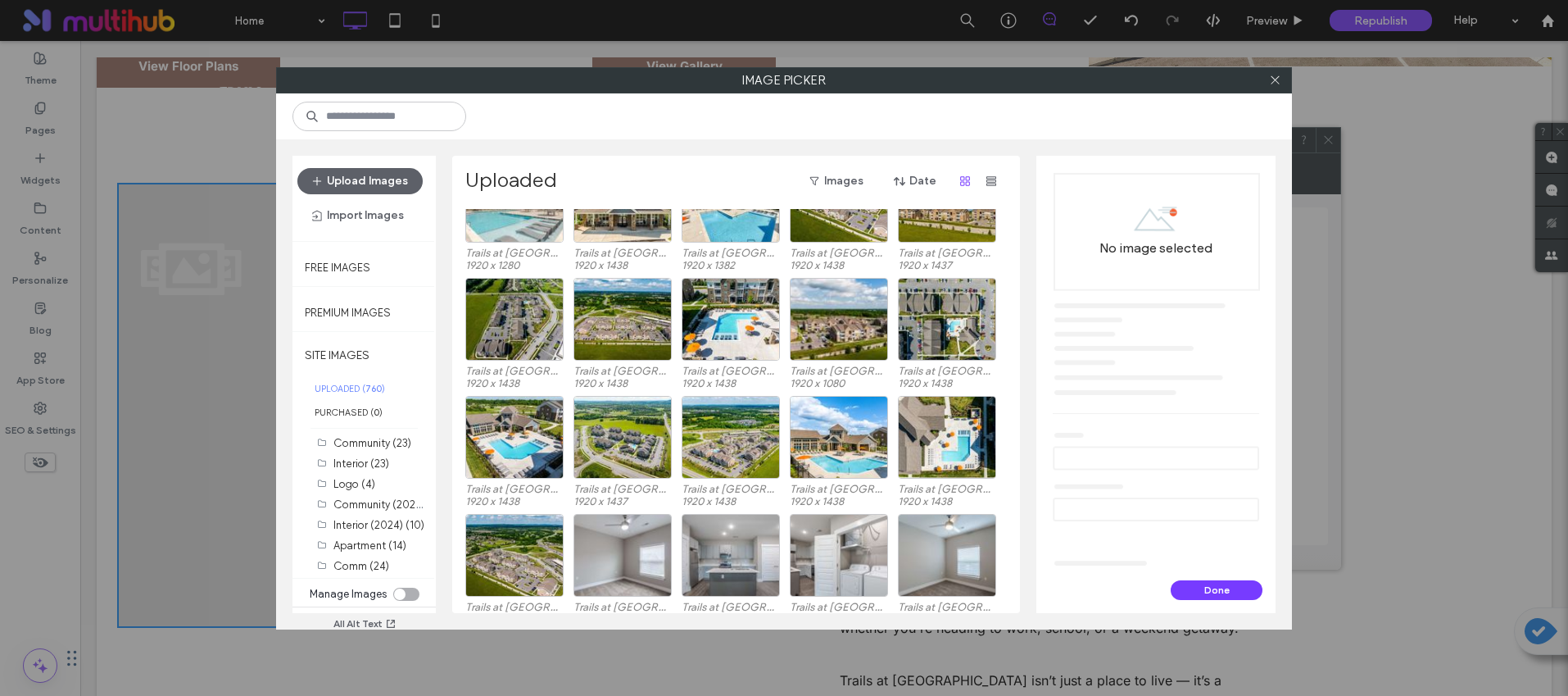
scroll to position [658, 0]
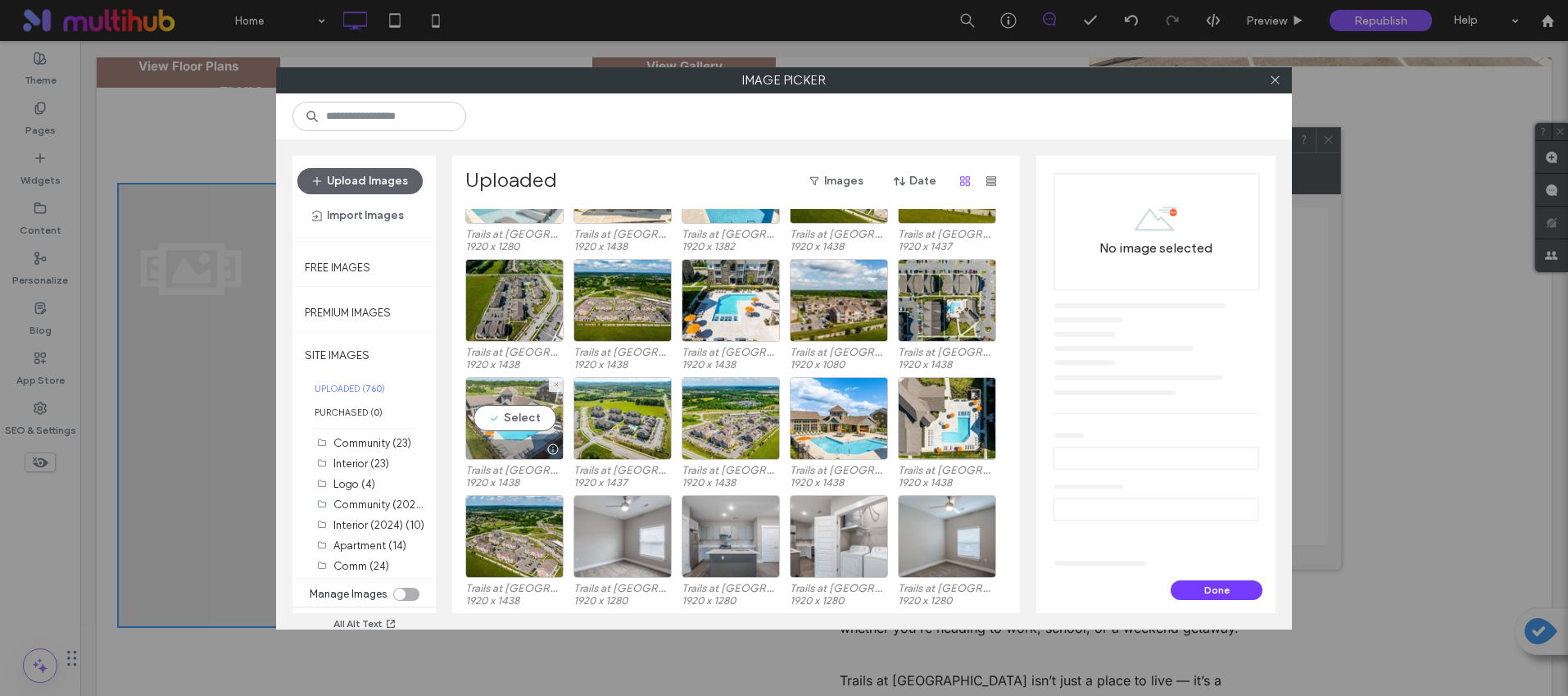
click at [514, 434] on div "Select" at bounding box center [515, 419] width 99 height 83
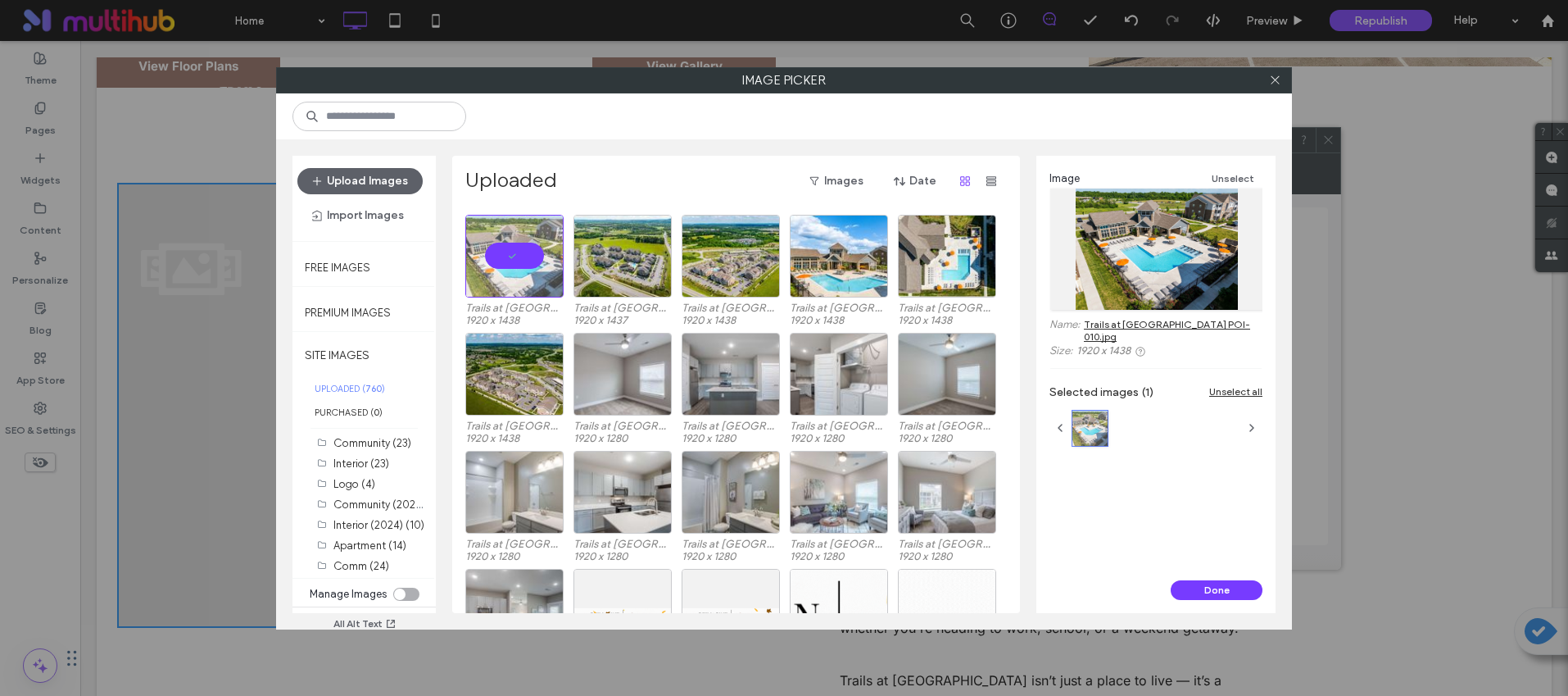
scroll to position [835, 0]
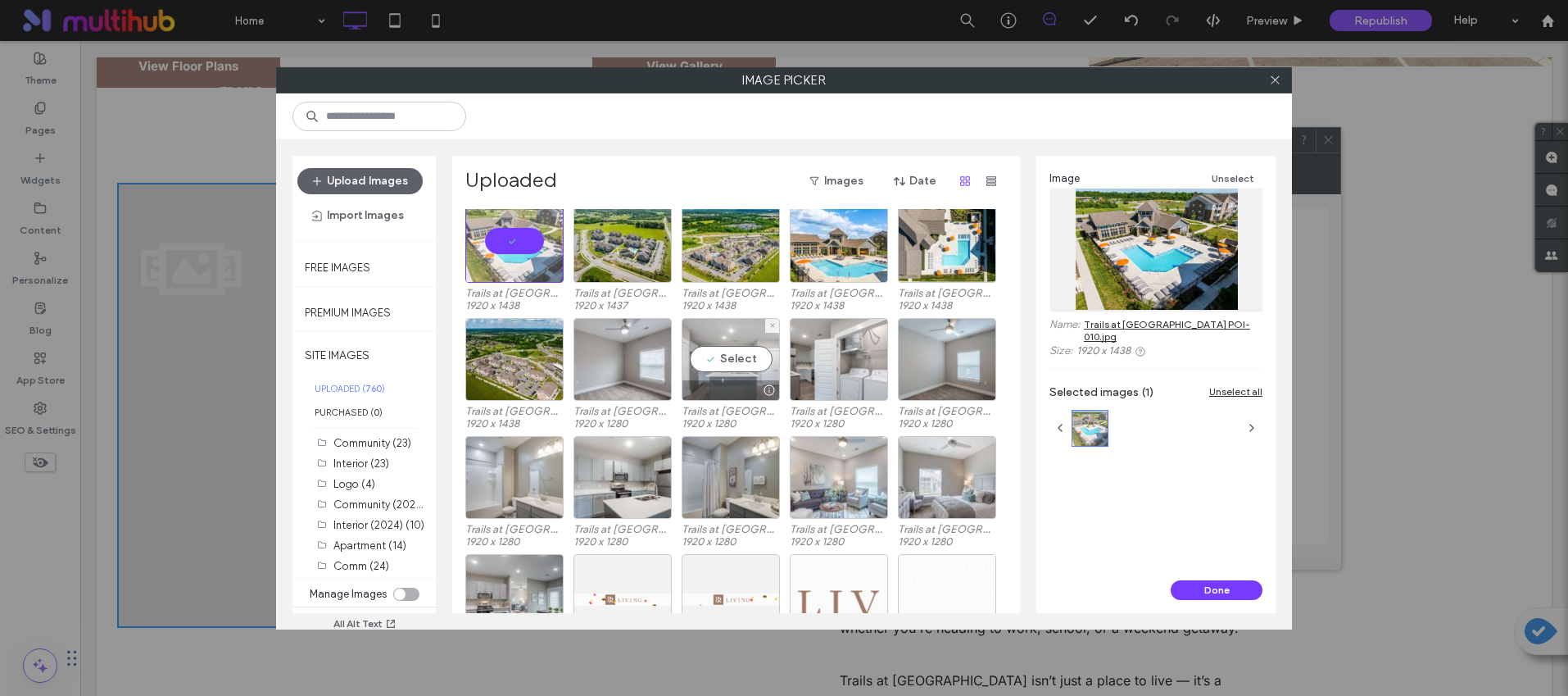
click at [714, 392] on div at bounding box center [730, 390] width 97 height 19
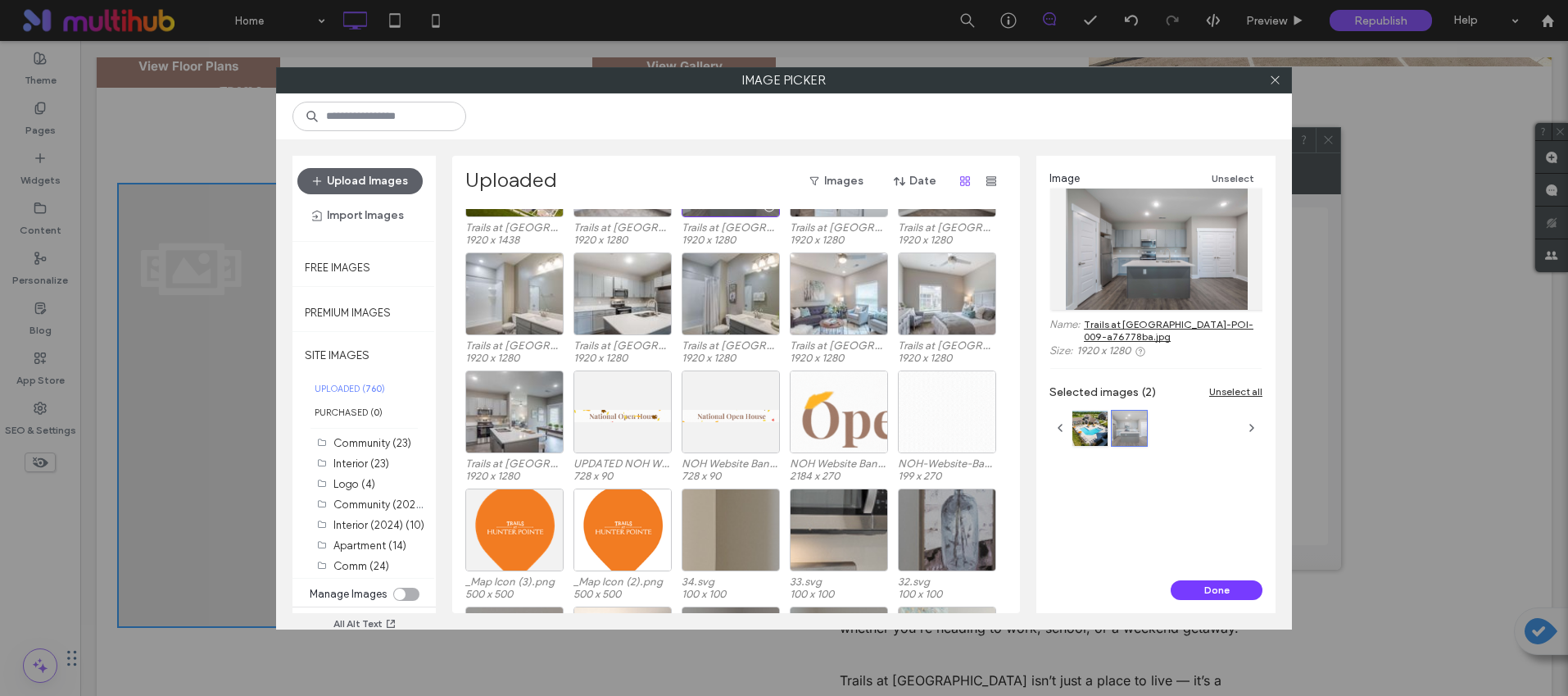
scroll to position [1020, 0]
click at [811, 320] on div at bounding box center [839, 324] width 97 height 19
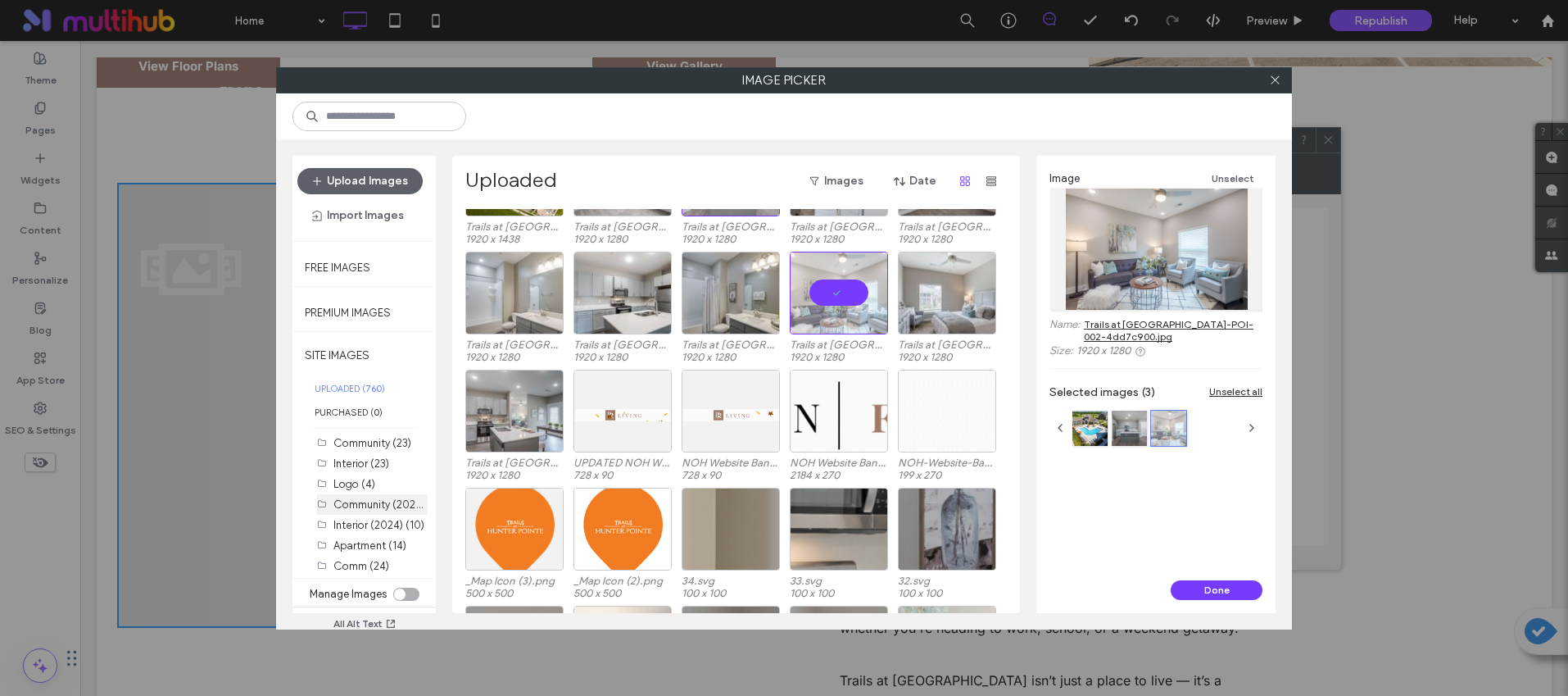
click at [374, 504] on label "Community (2024) (22)" at bounding box center [389, 504] width 113 height 15
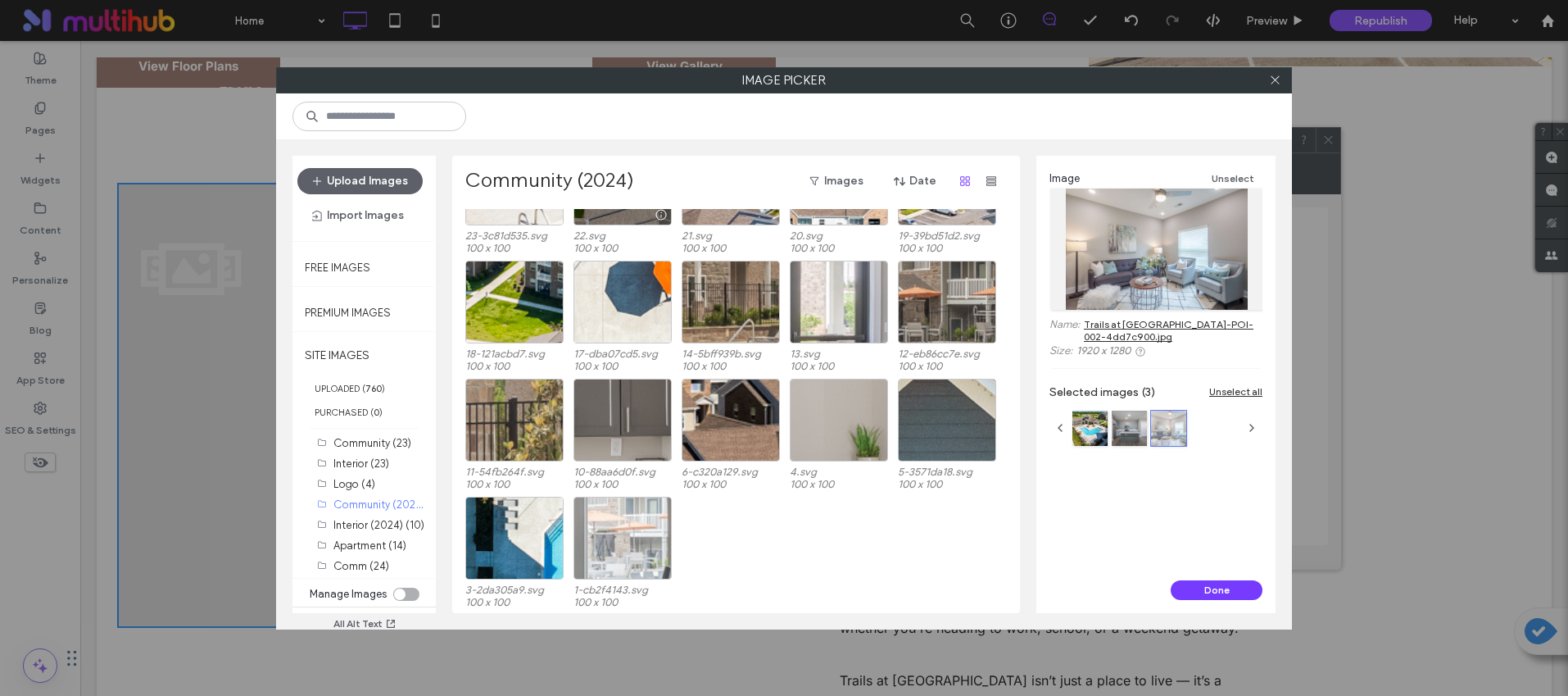
scroll to position [187, 0]
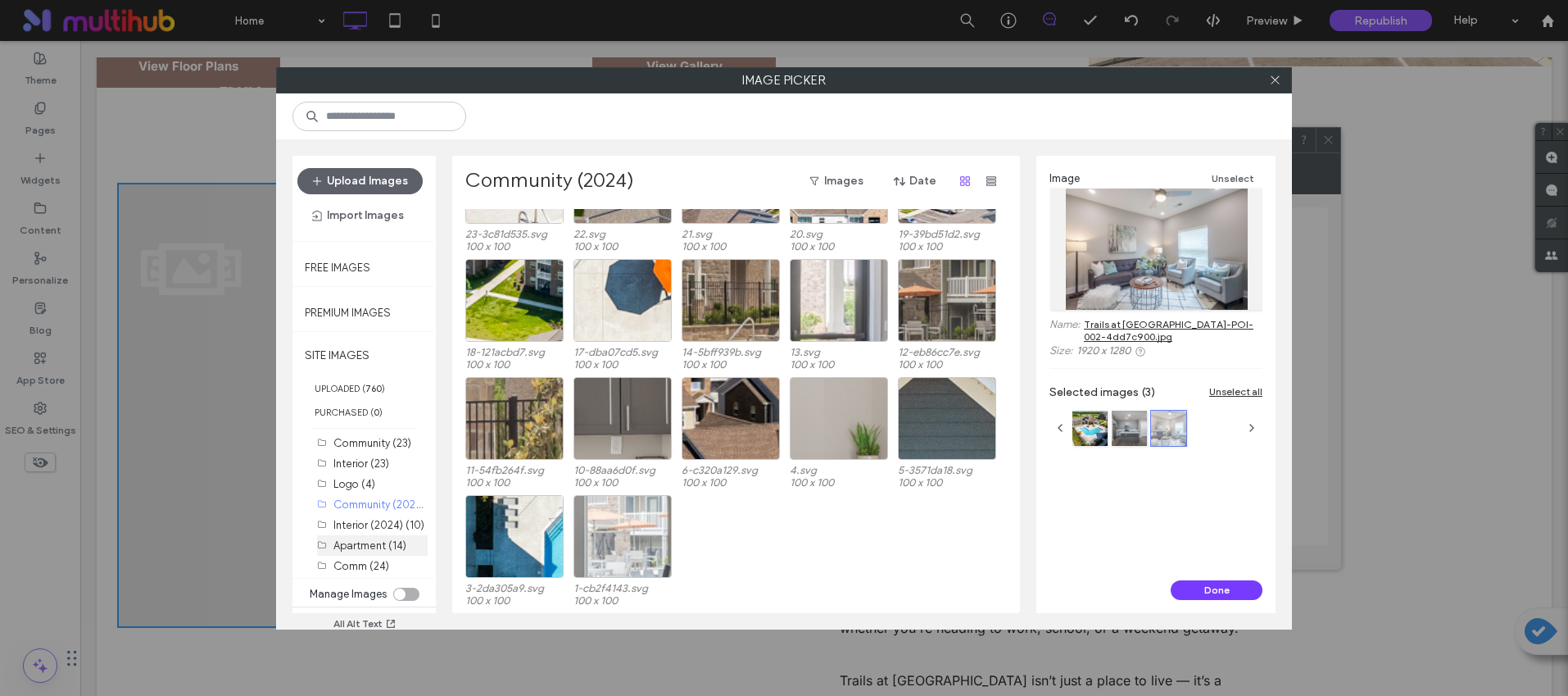
click at [353, 542] on label "Apartment (14)" at bounding box center [369, 545] width 72 height 13
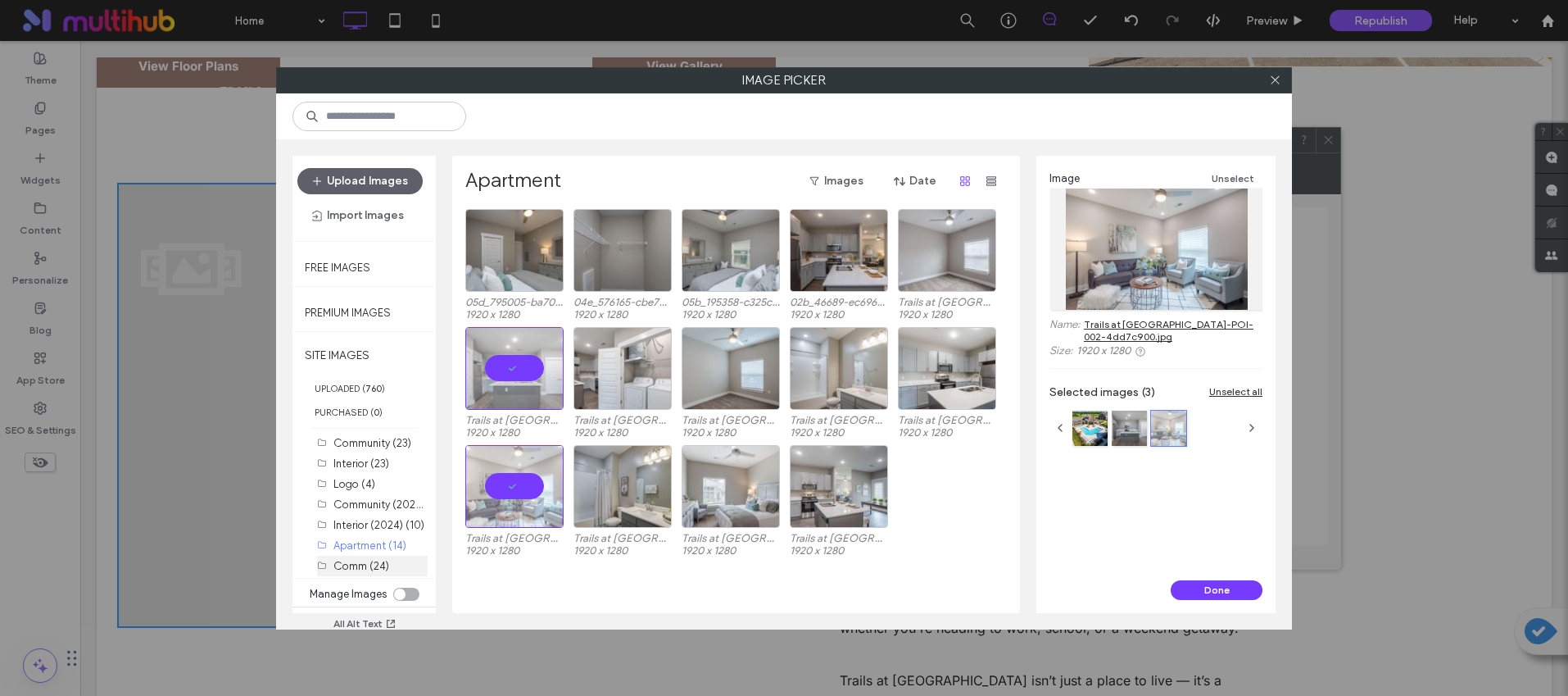
click at [338, 562] on label "Comm (24)" at bounding box center [361, 566] width 56 height 13
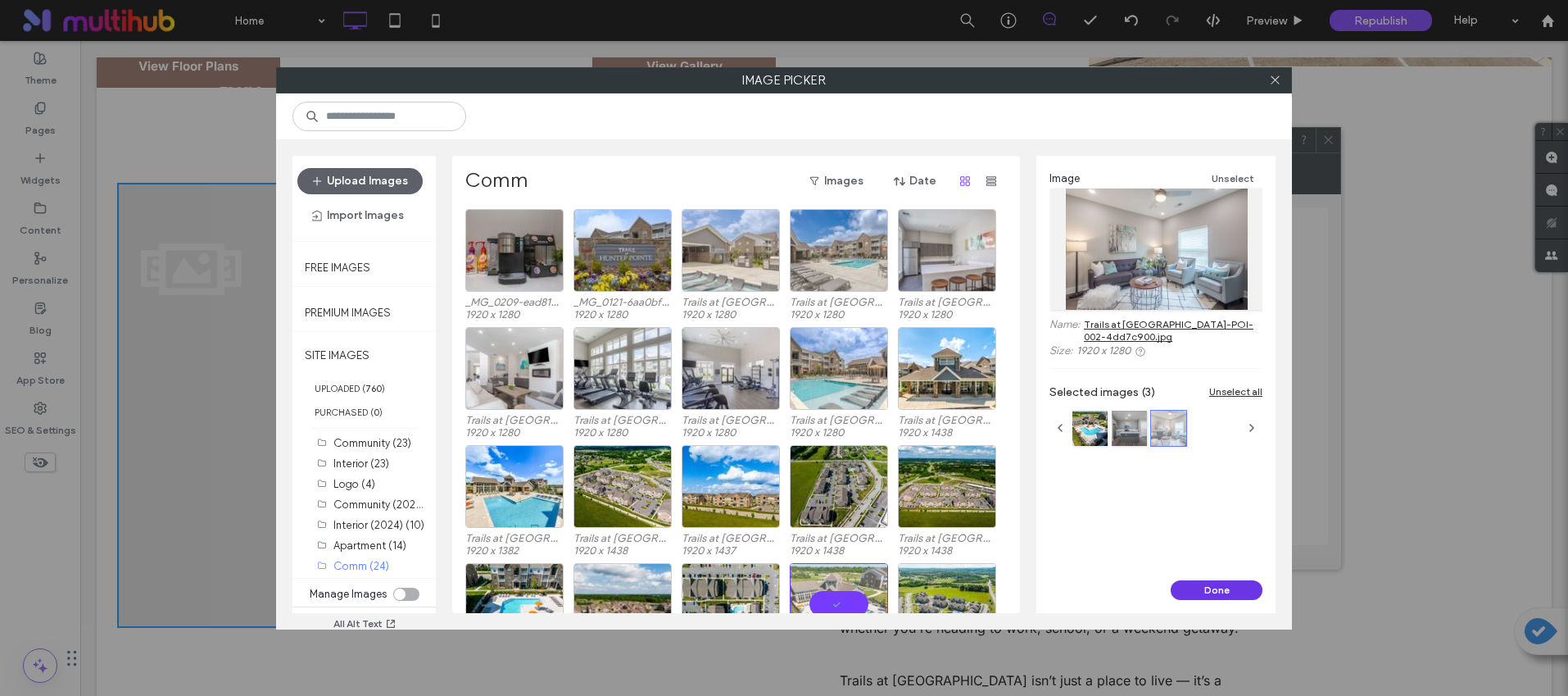
click at [1232, 586] on button "Done" at bounding box center [1216, 590] width 92 height 19
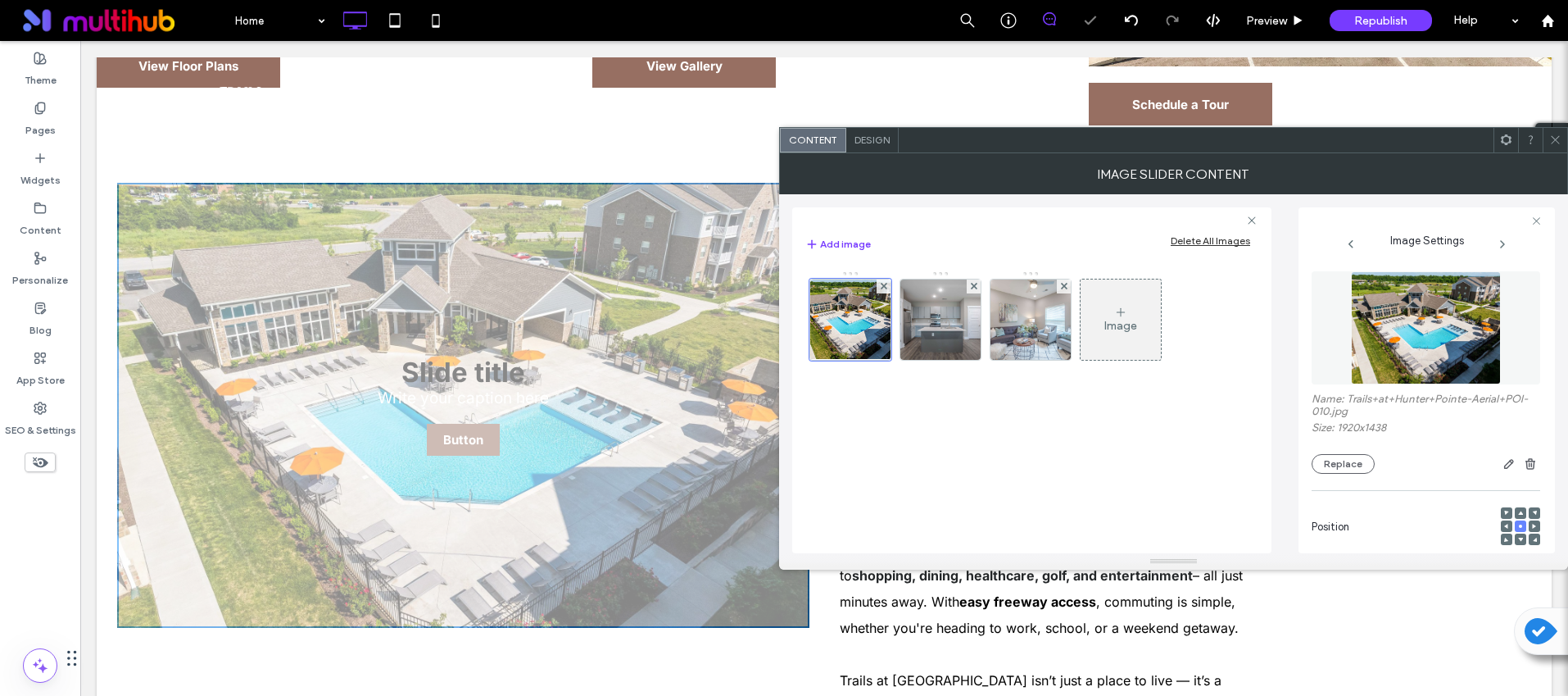
scroll to position [0, 0]
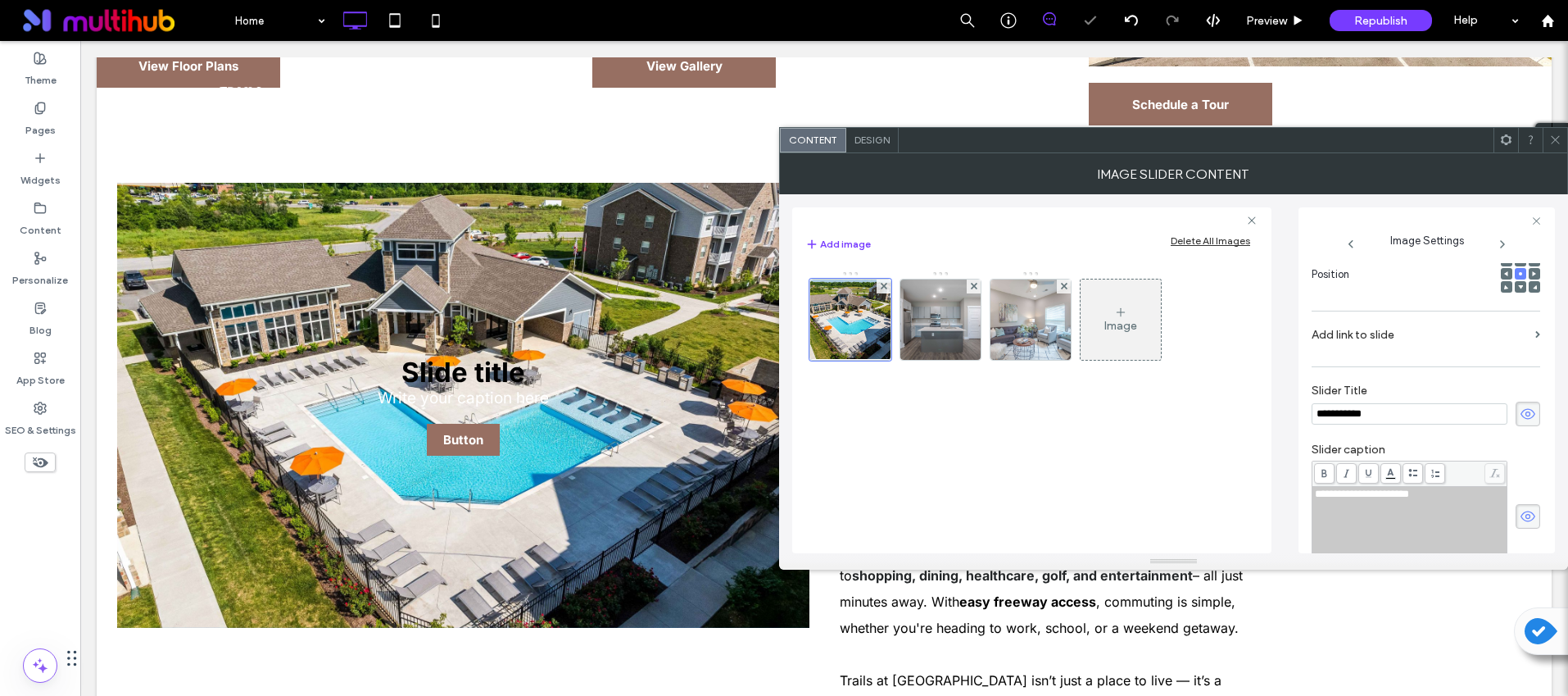
click at [1522, 412] on icon at bounding box center [1527, 414] width 16 height 18
click at [1525, 516] on icon at bounding box center [1527, 516] width 16 height 18
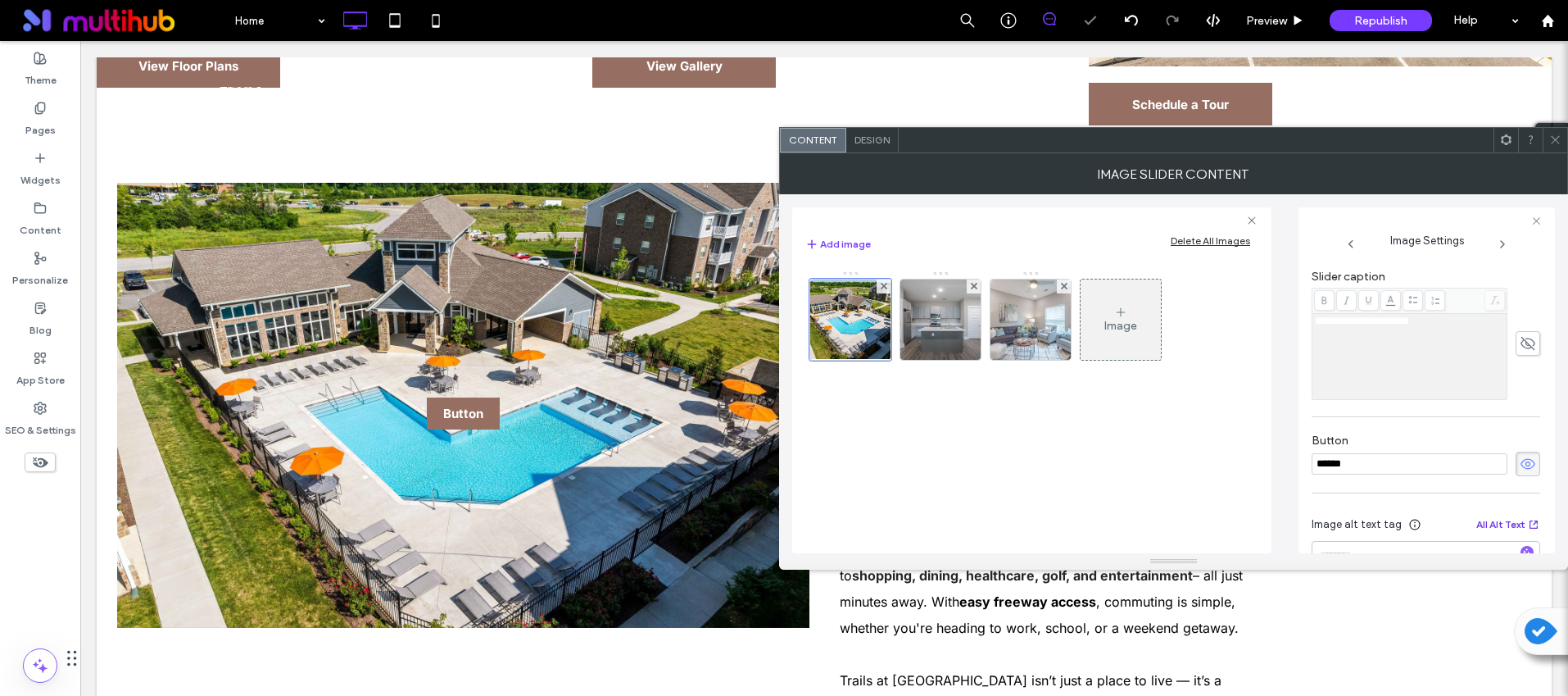
scroll to position [480, 0]
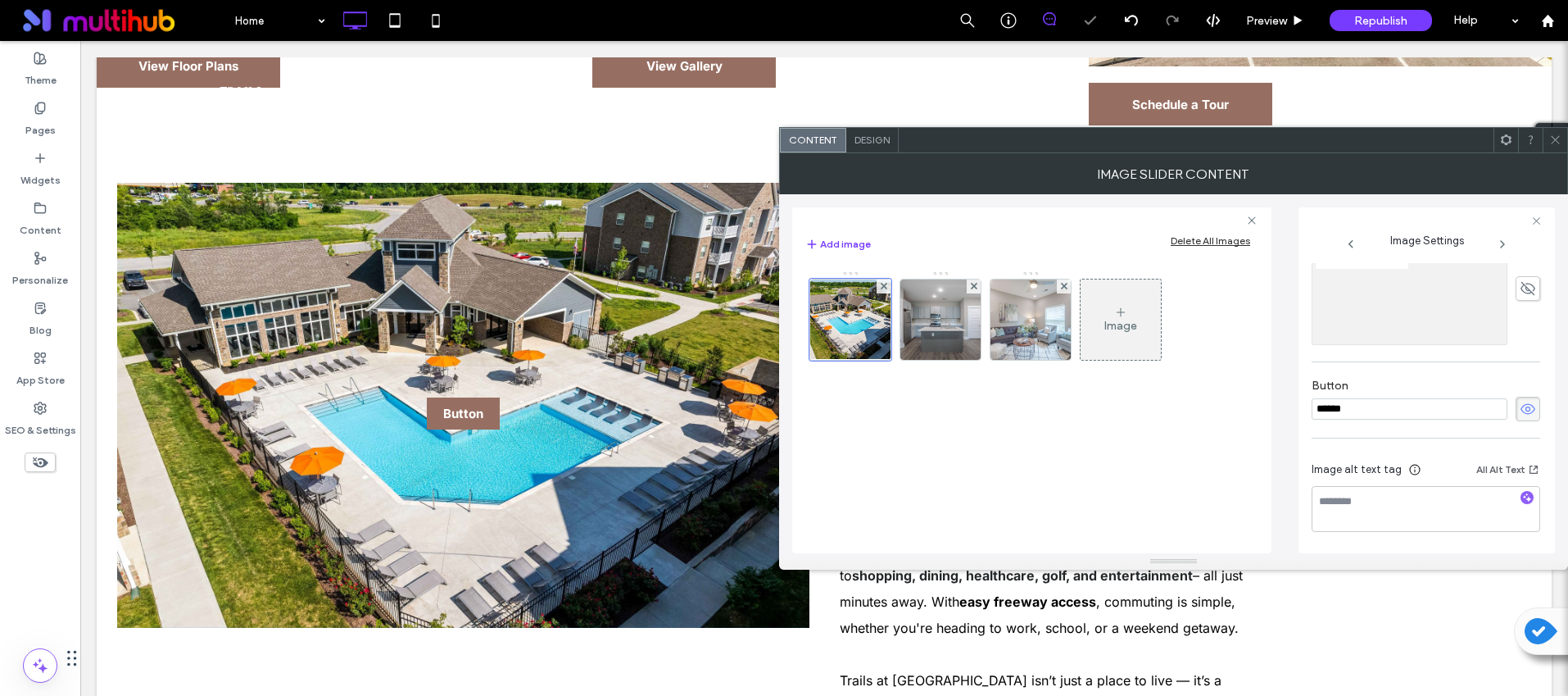
click at [1518, 396] on div "******" at bounding box center [1426, 408] width 229 height 24
click at [1524, 400] on icon at bounding box center [1527, 409] width 16 height 18
click at [1515, 487] on textarea at bounding box center [1426, 508] width 229 height 45
click at [1522, 495] on icon "button" at bounding box center [1527, 498] width 12 height 12
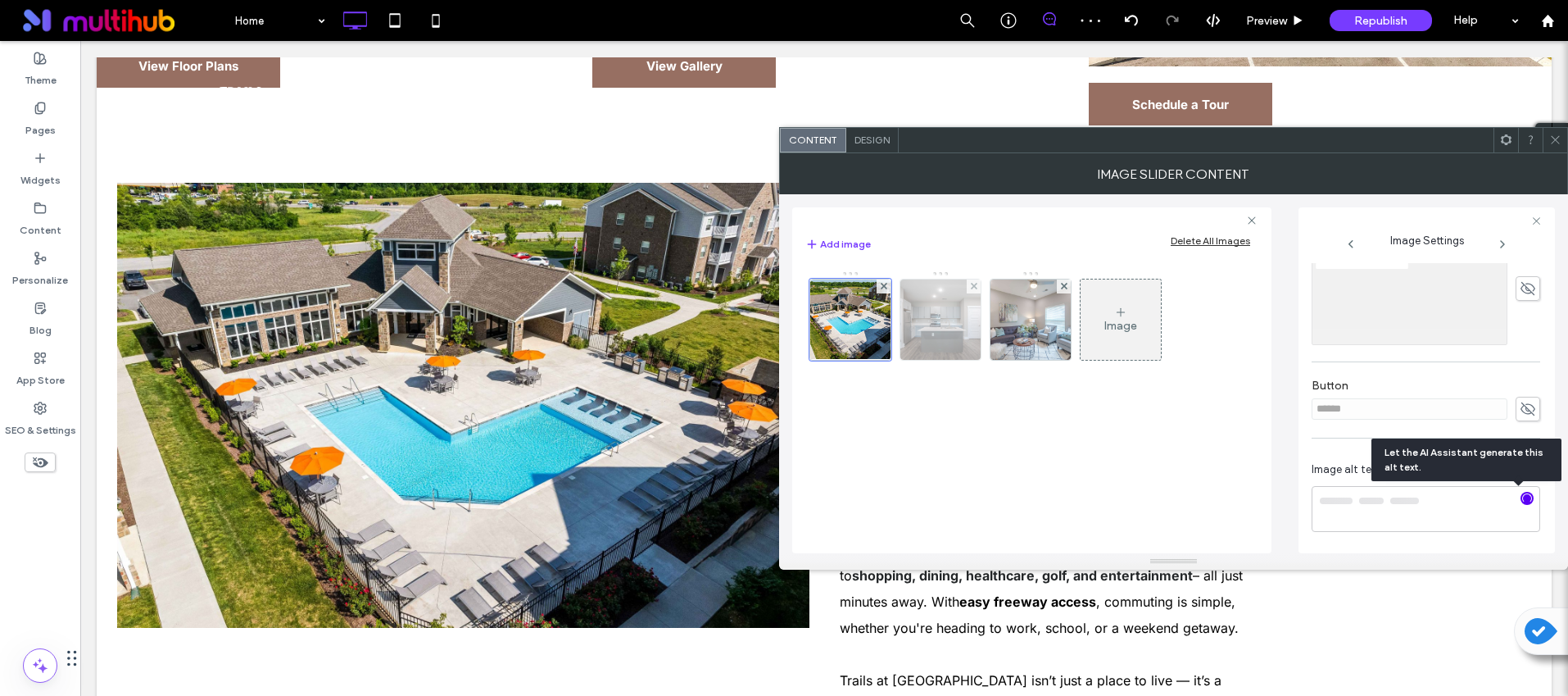
type textarea "**********"
click at [957, 321] on img at bounding box center [941, 319] width 121 height 80
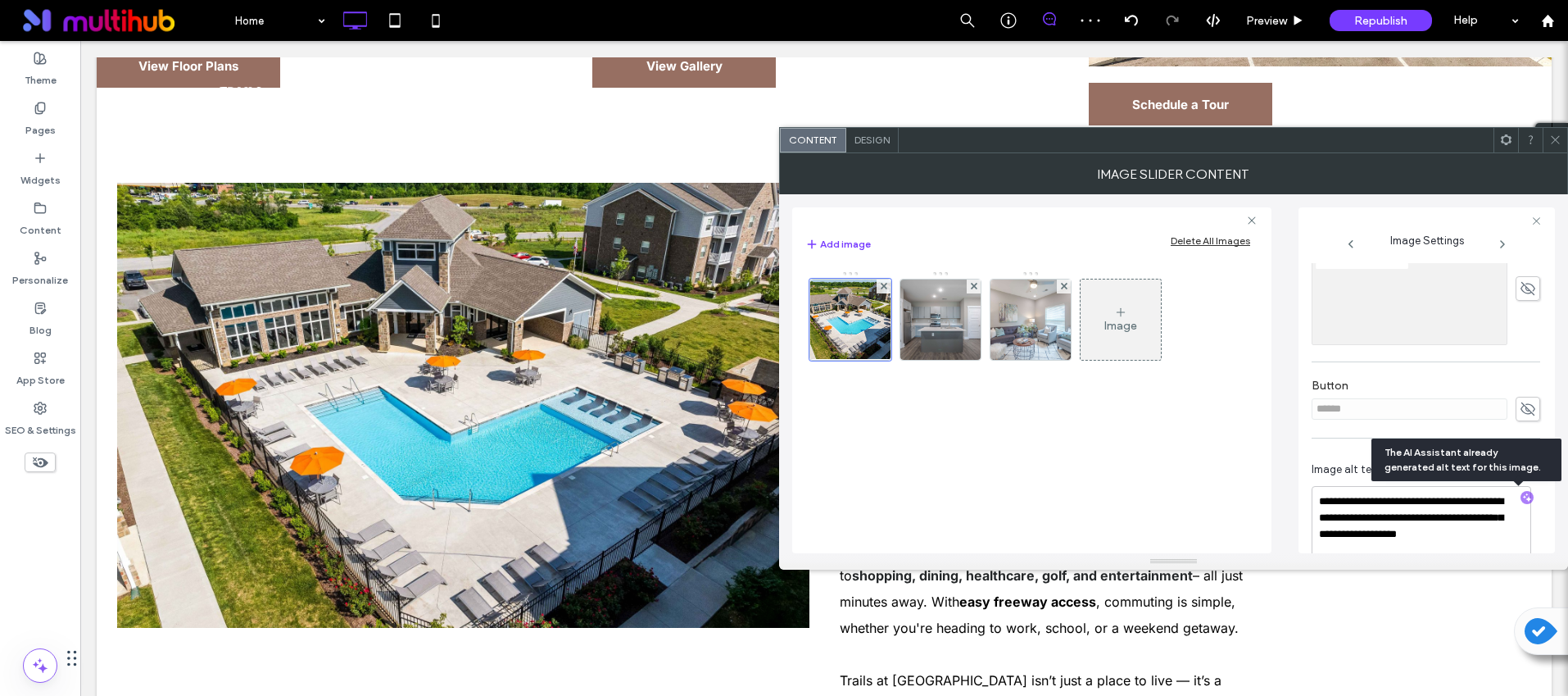
scroll to position [258, 0]
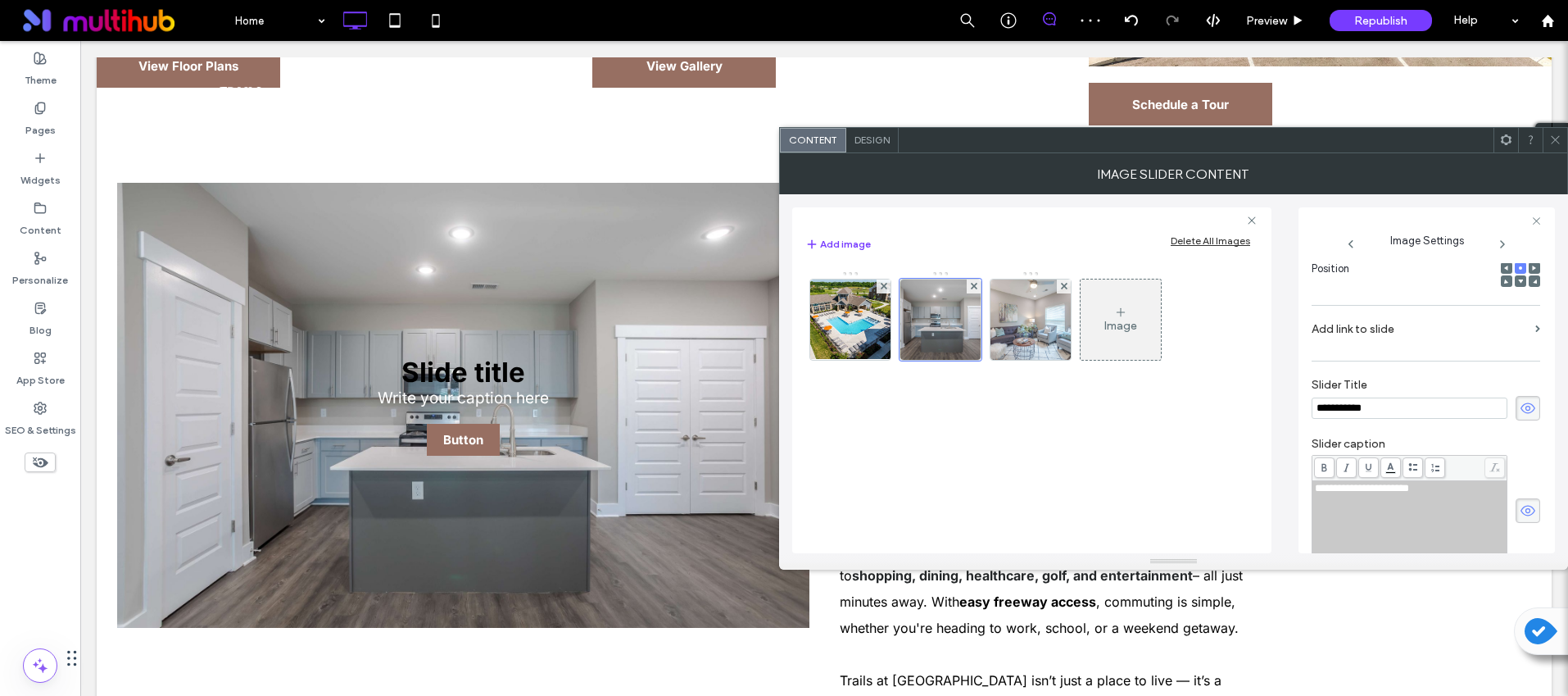
click at [1516, 399] on span at bounding box center [1527, 408] width 24 height 24
drag, startPoint x: 1514, startPoint y: 508, endPoint x: 1488, endPoint y: 452, distance: 61.7
click at [1521, 508] on use at bounding box center [1527, 510] width 14 height 11
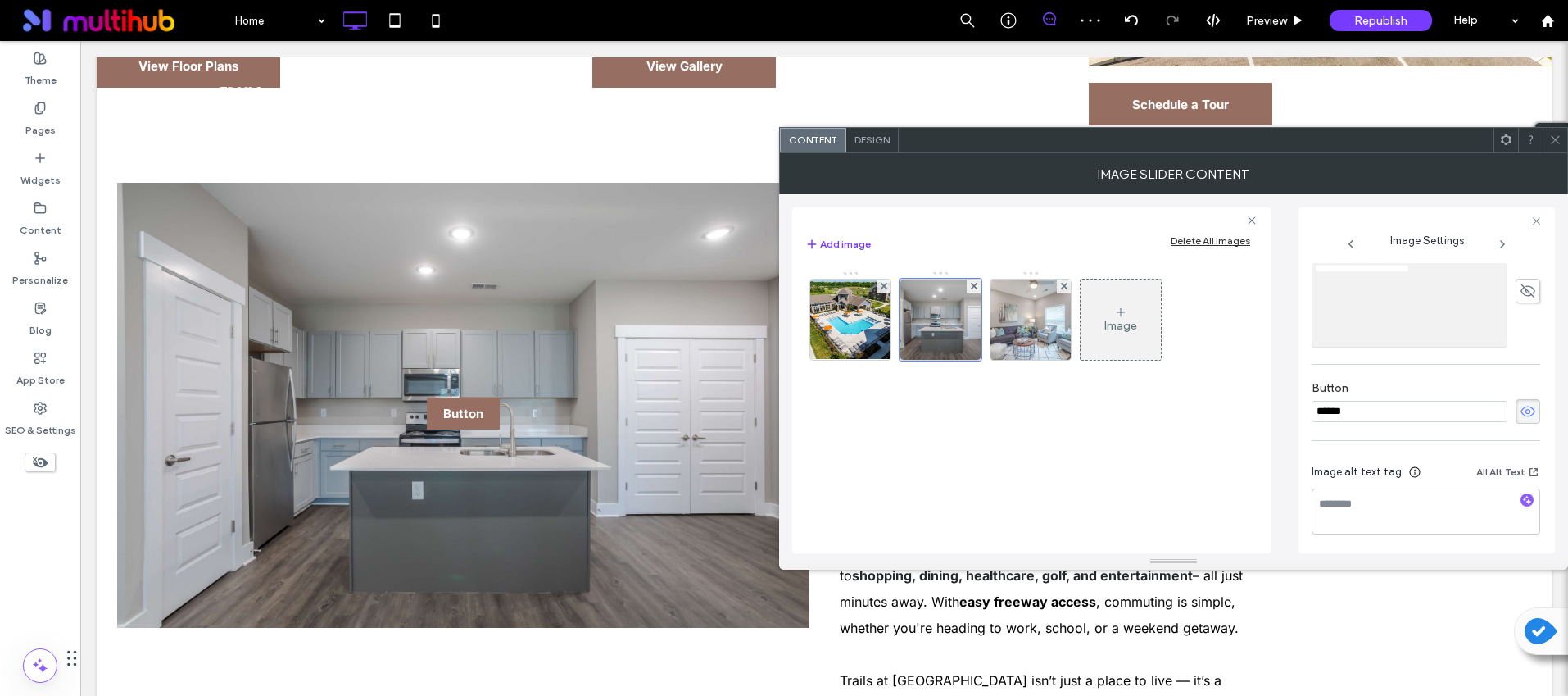
scroll to position [480, 0]
click at [1520, 414] on icon at bounding box center [1527, 409] width 16 height 18
drag, startPoint x: 1527, startPoint y: 505, endPoint x: 1516, endPoint y: 497, distance: 13.6
click at [1526, 505] on div at bounding box center [1526, 499] width 26 height 15
click at [1524, 497] on use "button" at bounding box center [1527, 497] width 9 height 9
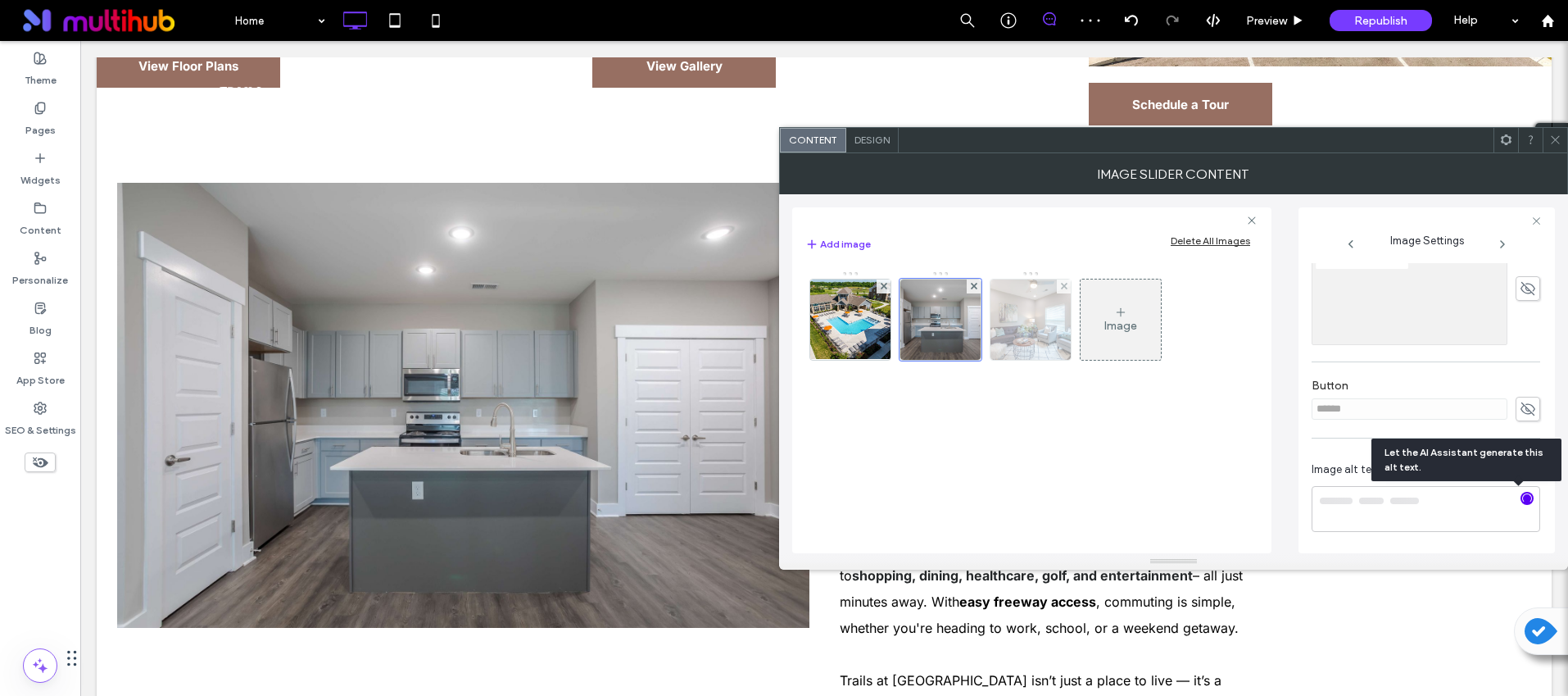
type textarea "**********"
click at [1043, 341] on img at bounding box center [1031, 319] width 121 height 80
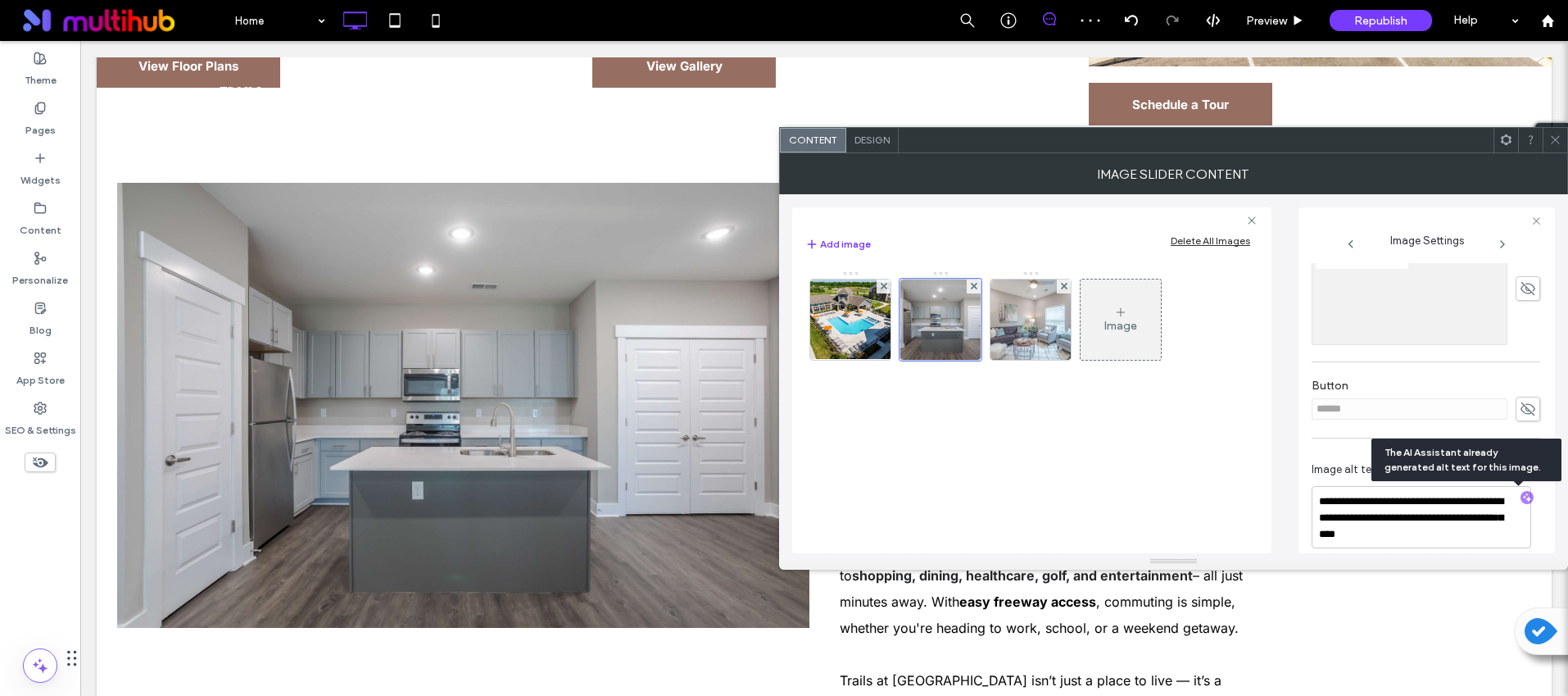
scroll to position [258, 0]
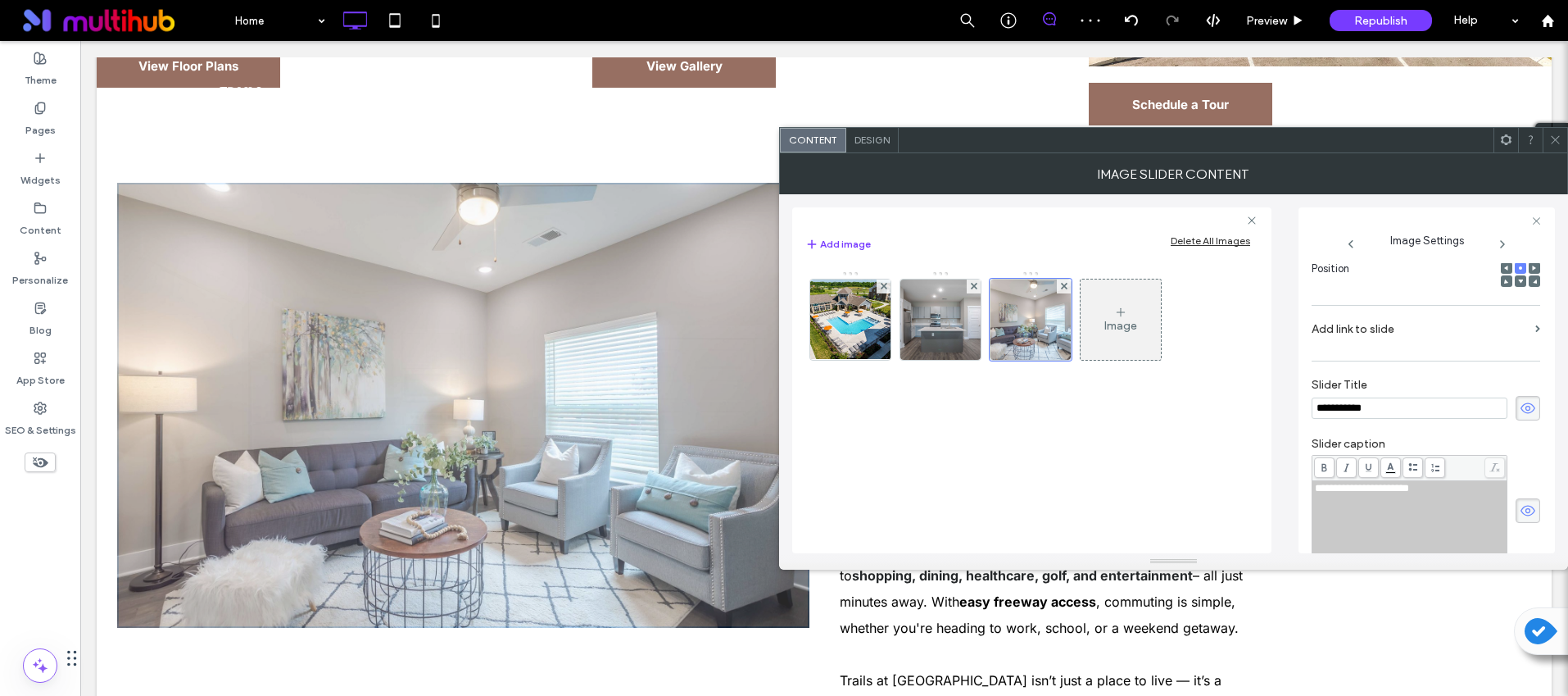
click at [1527, 408] on span at bounding box center [1527, 408] width 24 height 24
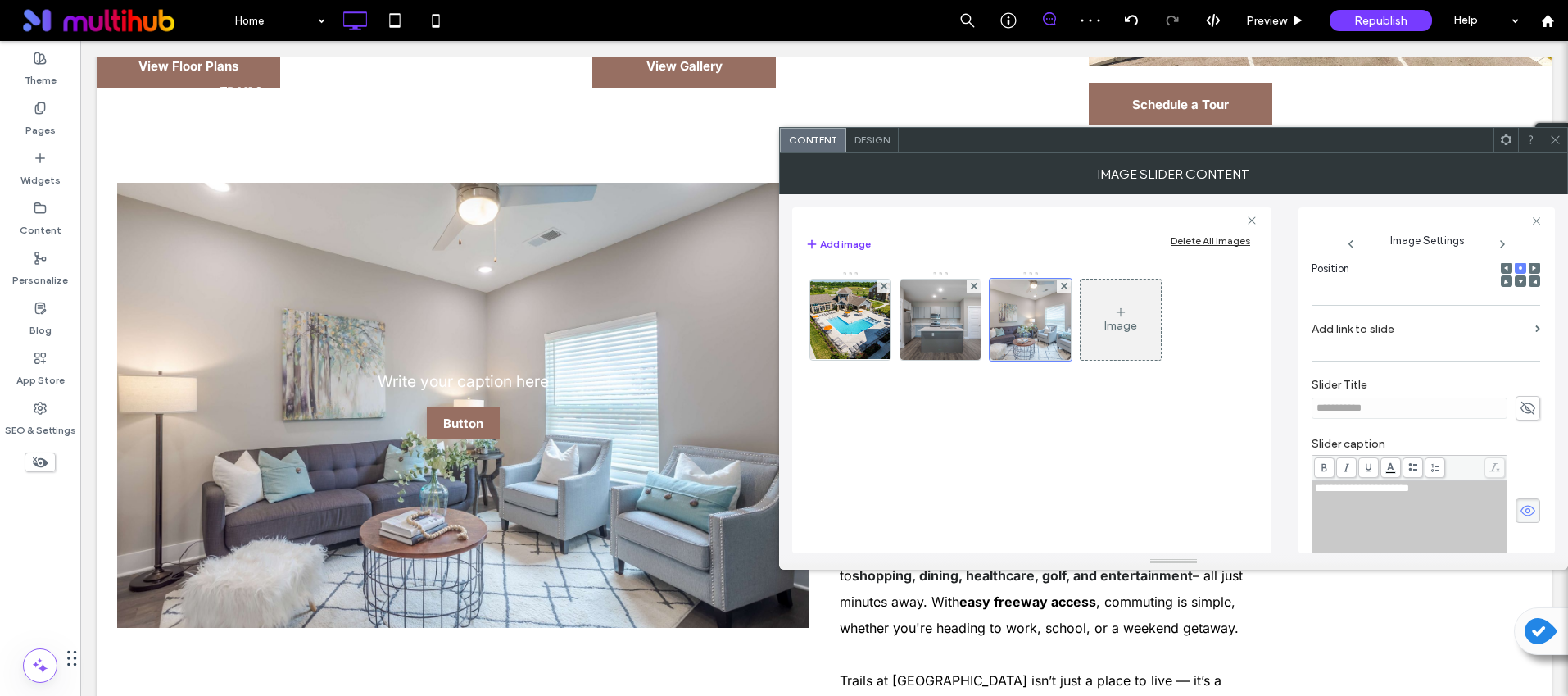
click at [1524, 505] on icon at bounding box center [1527, 510] width 16 height 18
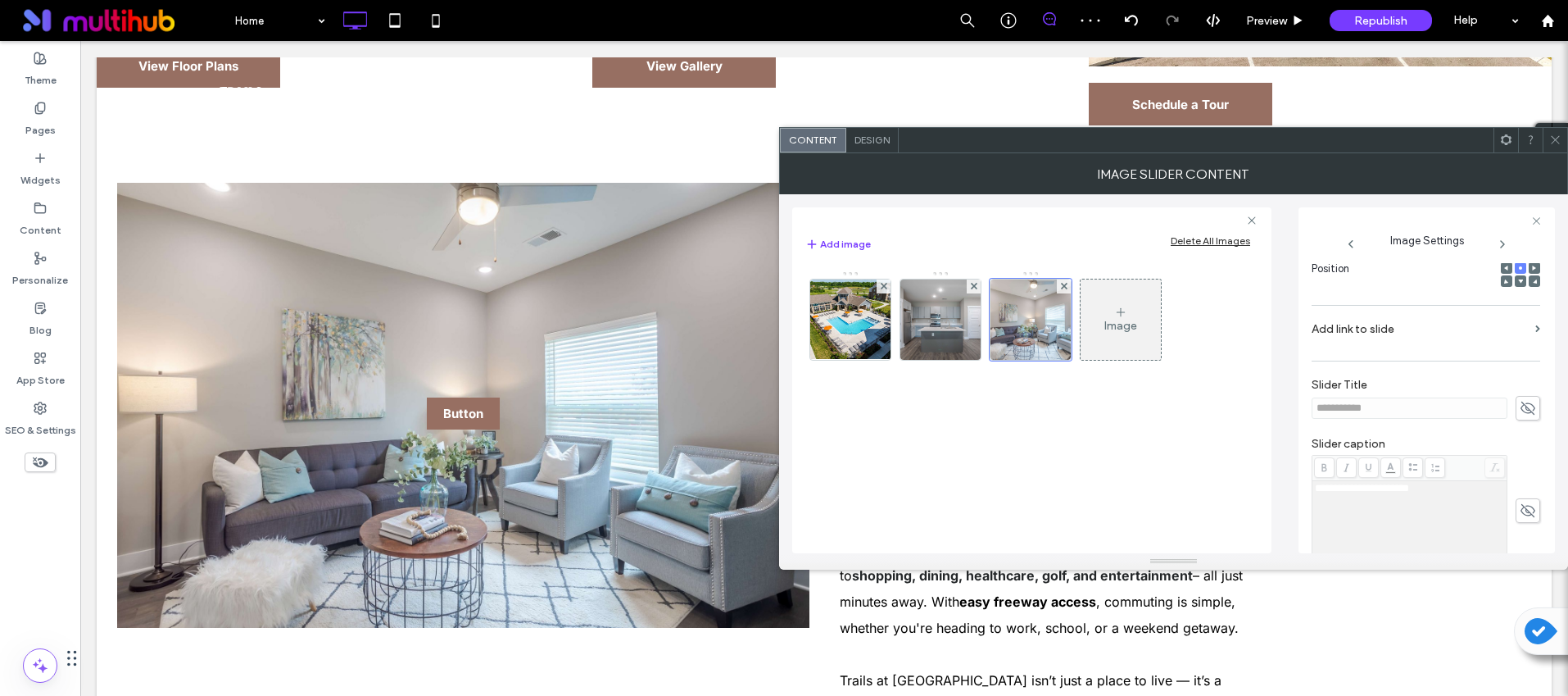
scroll to position [480, 0]
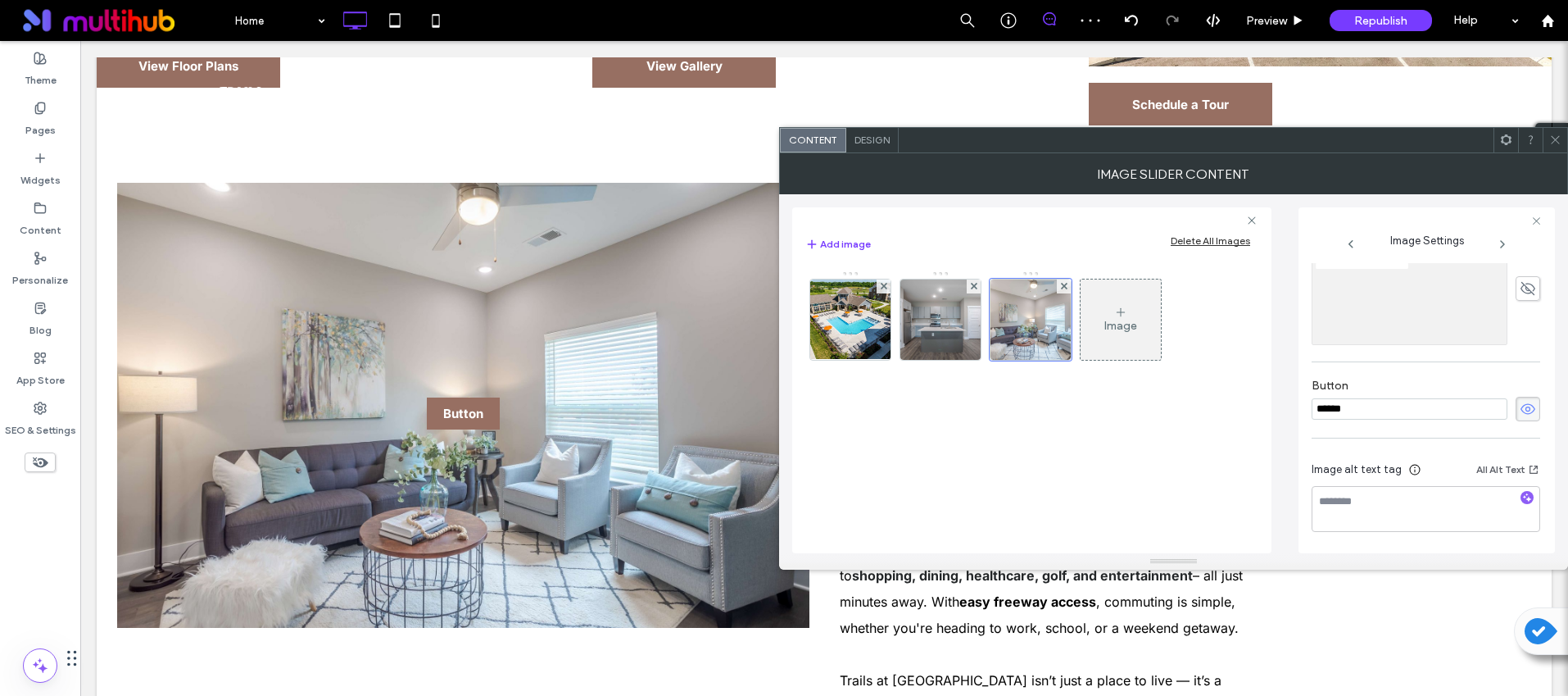
click at [1520, 417] on icon at bounding box center [1527, 409] width 16 height 18
click at [1524, 494] on use "button" at bounding box center [1527, 497] width 9 height 9
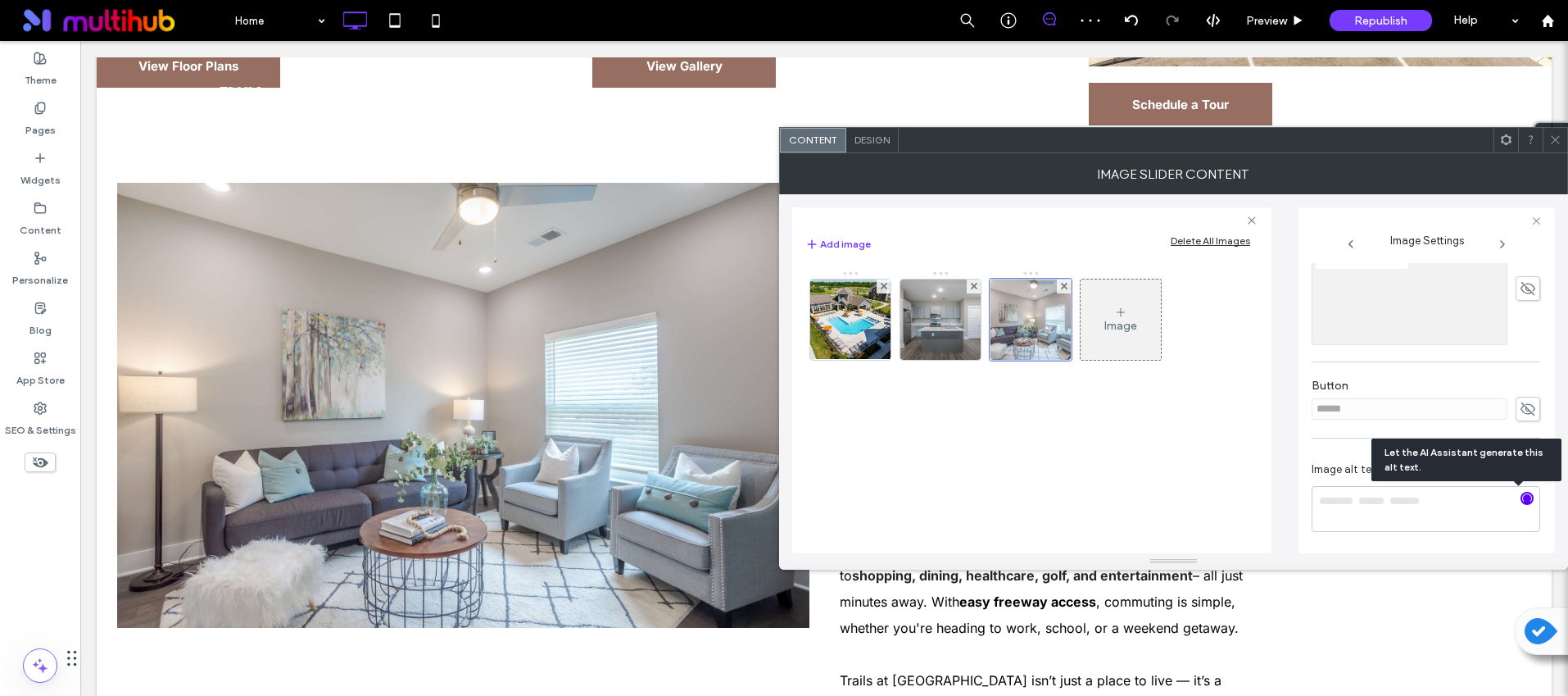
type textarea "**********"
click at [1552, 133] on icon at bounding box center [1555, 139] width 13 height 13
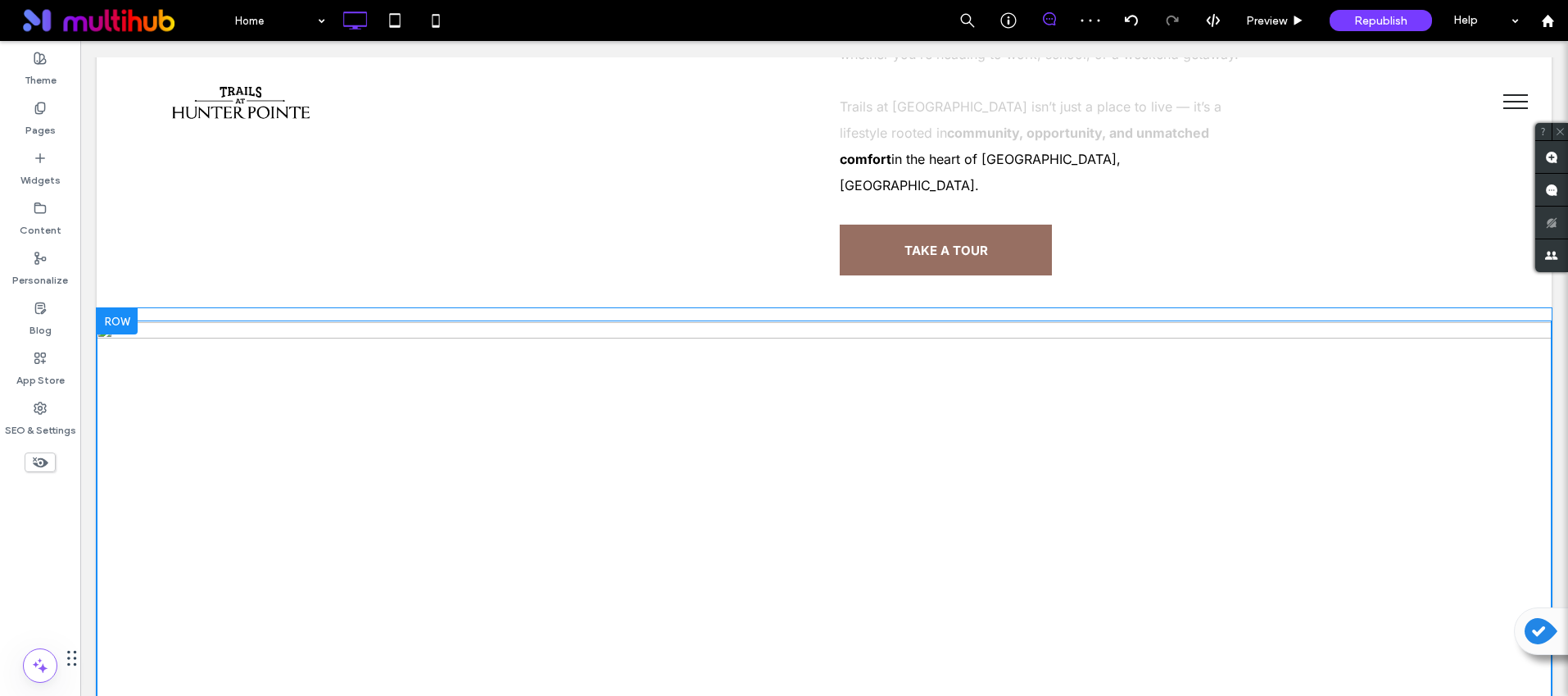
scroll to position [1826, 0]
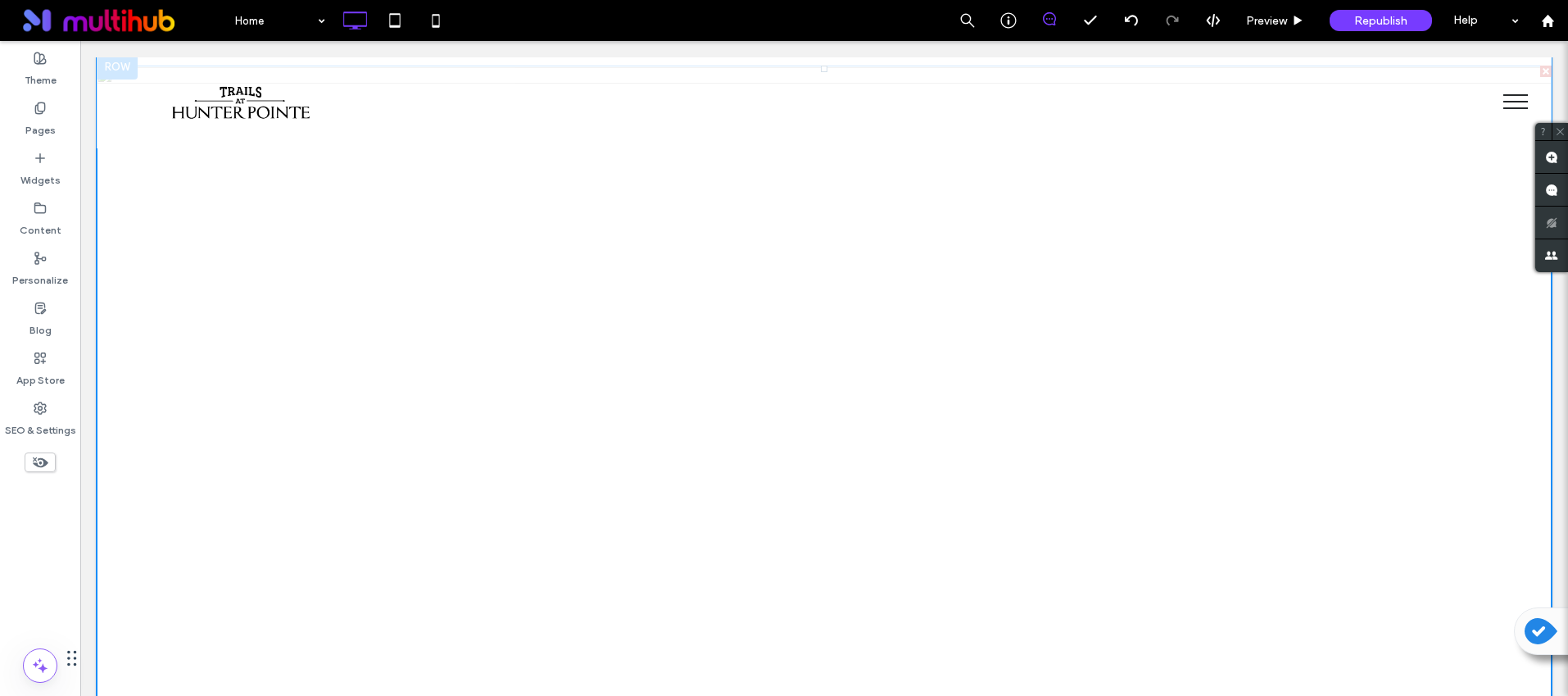
click at [655, 314] on img at bounding box center [824, 520] width 1455 height 910
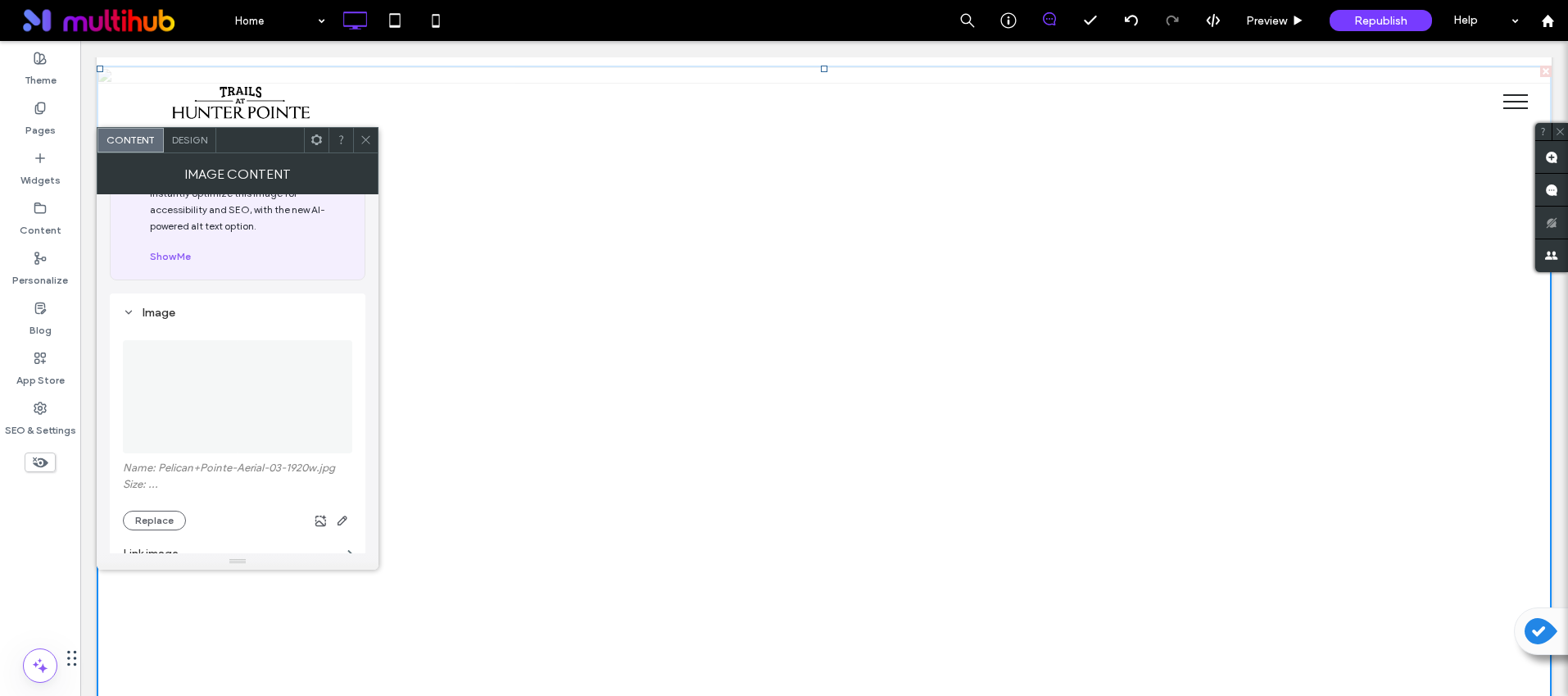
scroll to position [210, 0]
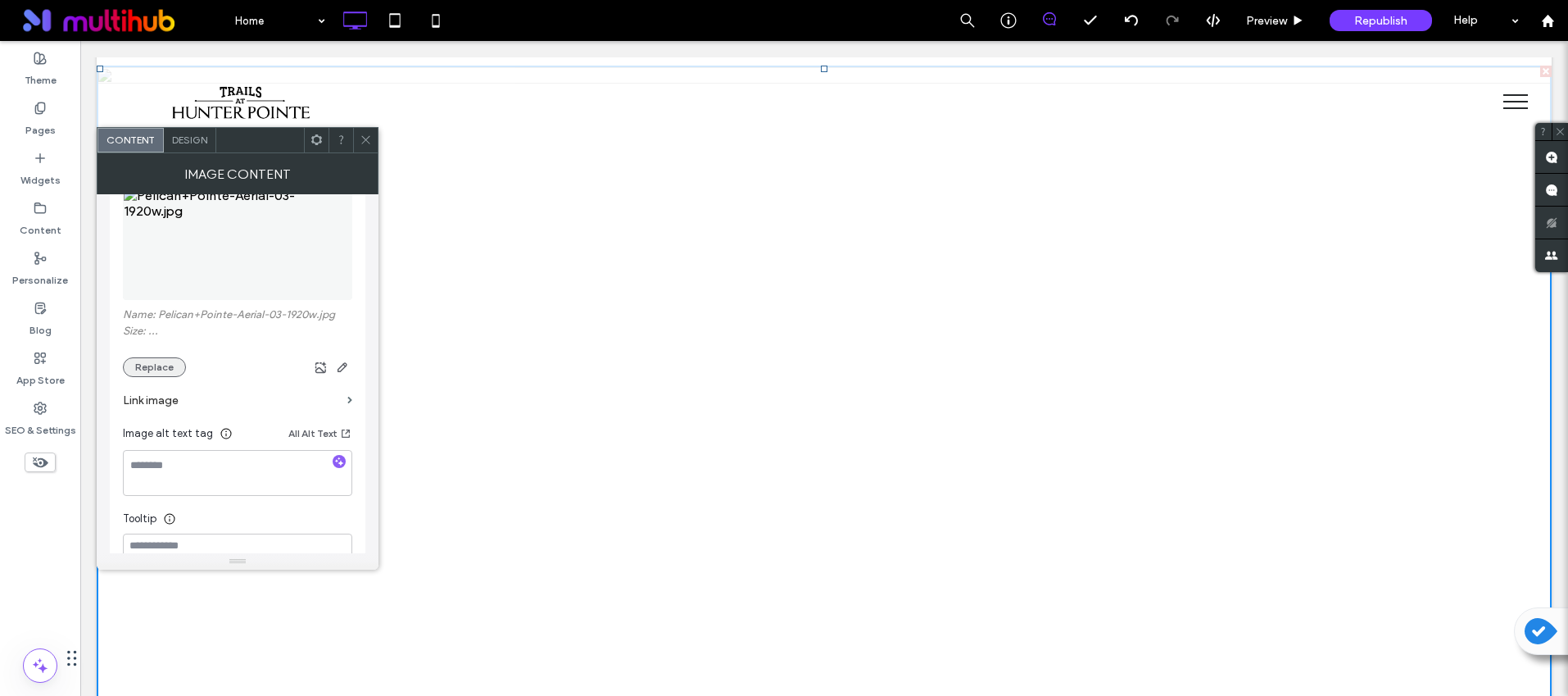
click at [151, 367] on button "Replace" at bounding box center [154, 367] width 63 height 19
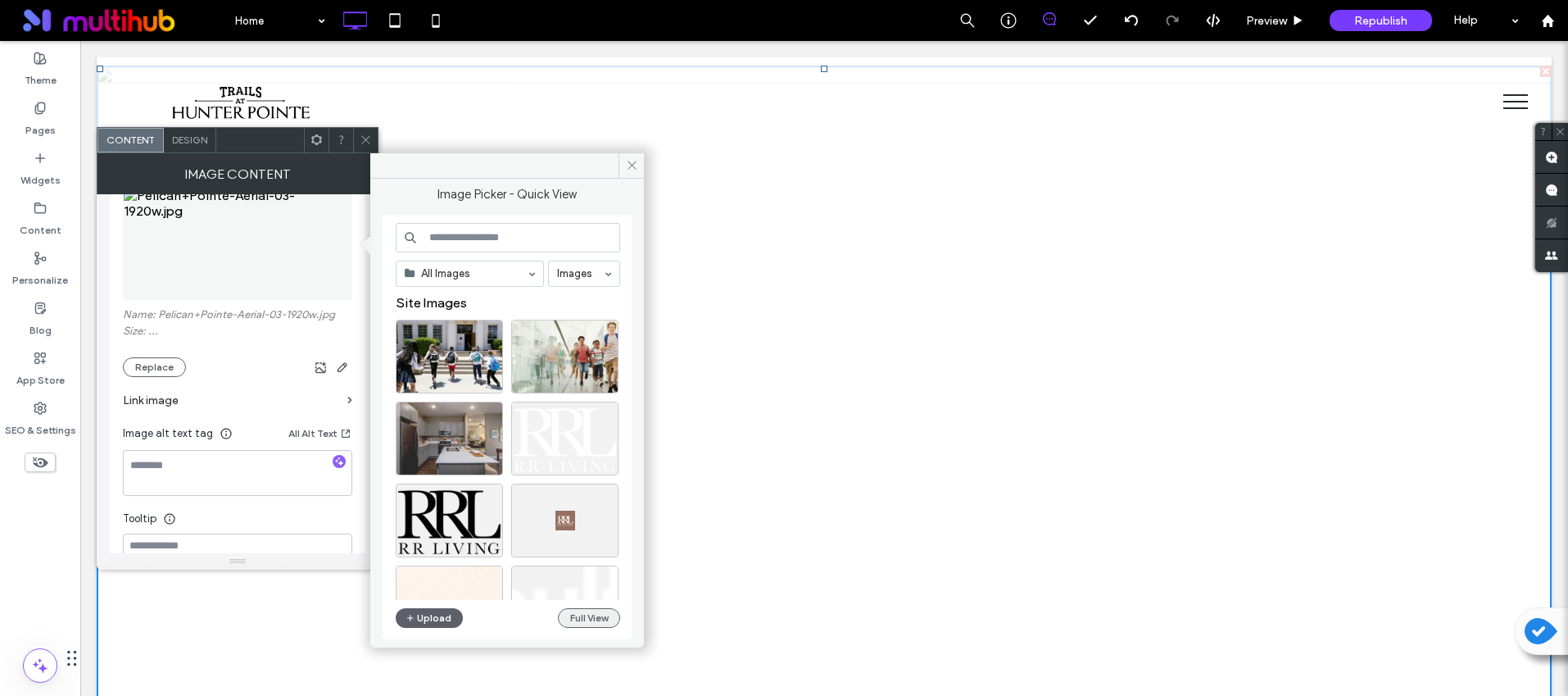
click at [574, 615] on button "Full View" at bounding box center [589, 618] width 62 height 19
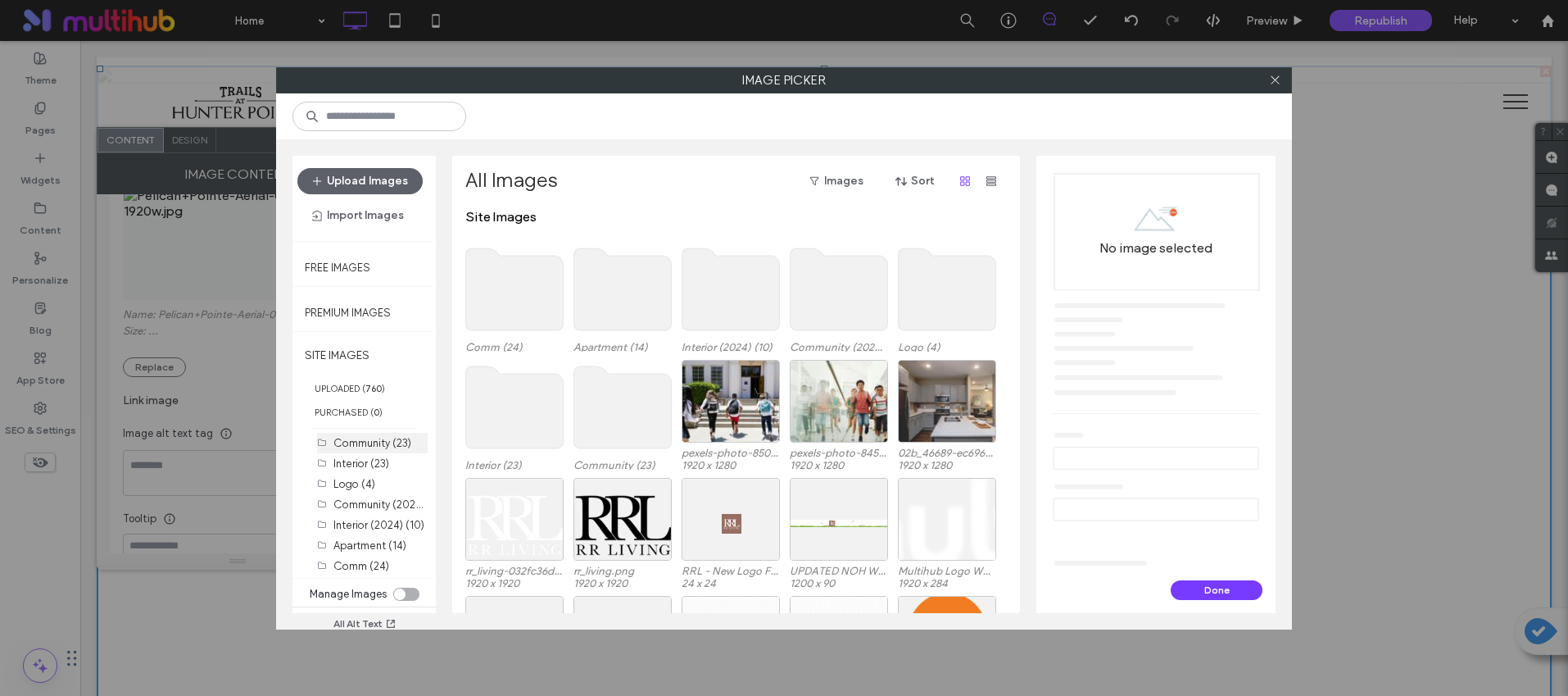
click at [358, 446] on label "Community (23)" at bounding box center [372, 443] width 78 height 13
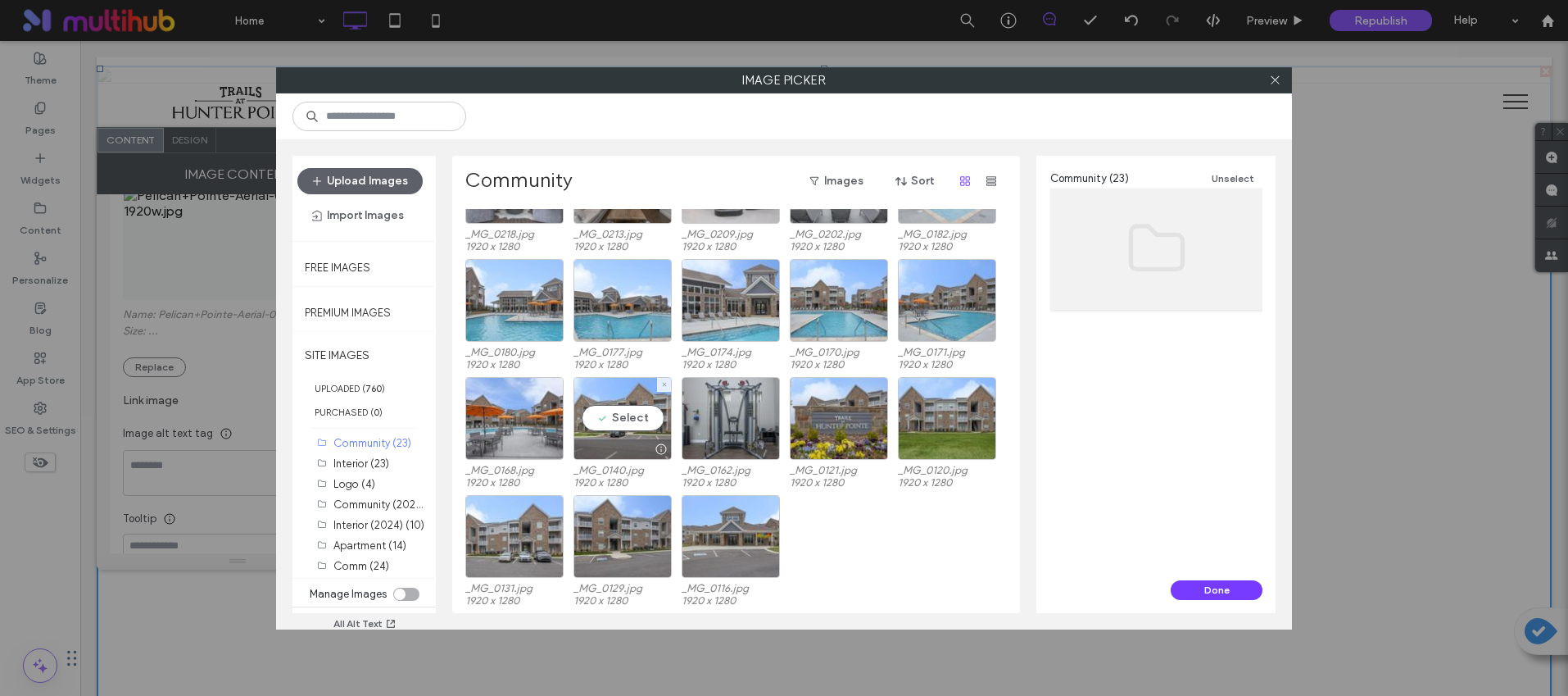
scroll to position [0, 0]
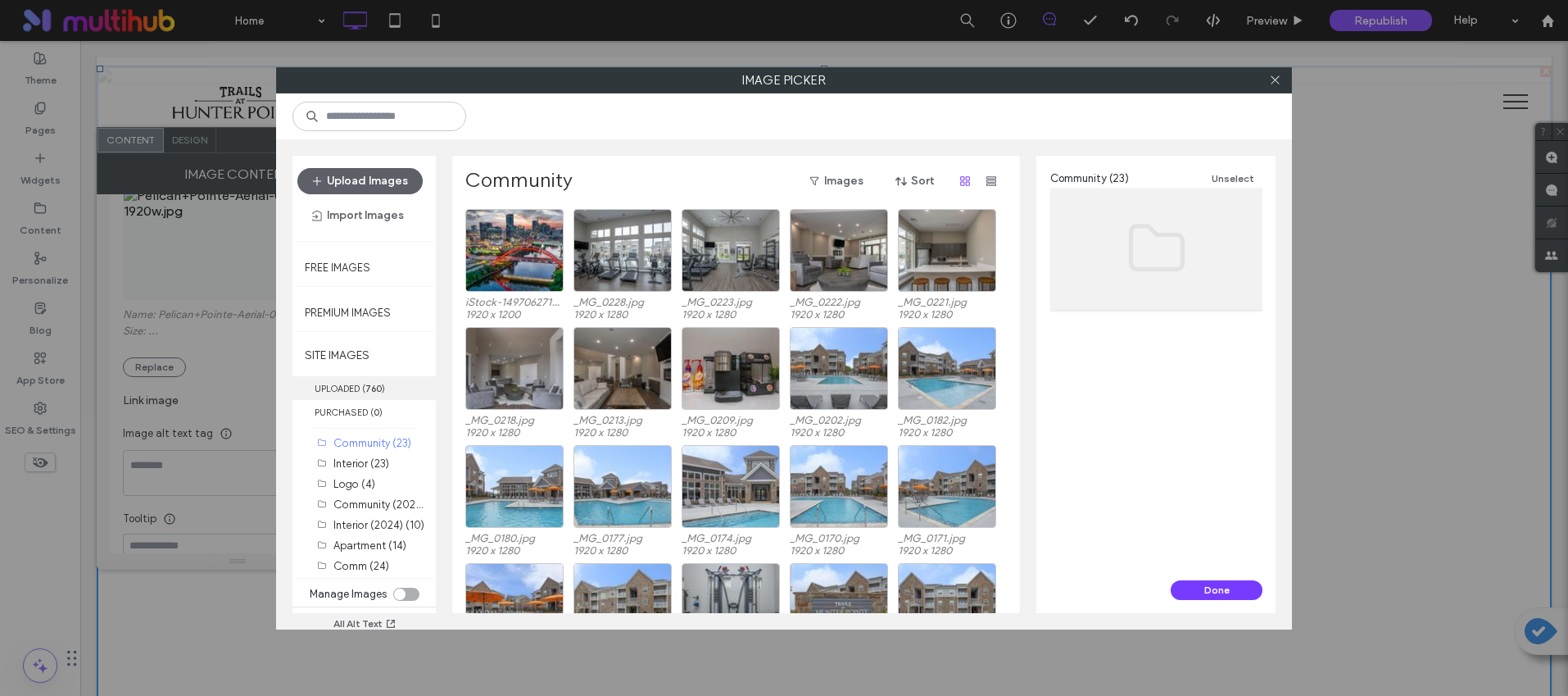
click at [364, 396] on label "UPLOADED ( 760 )" at bounding box center [364, 388] width 143 height 24
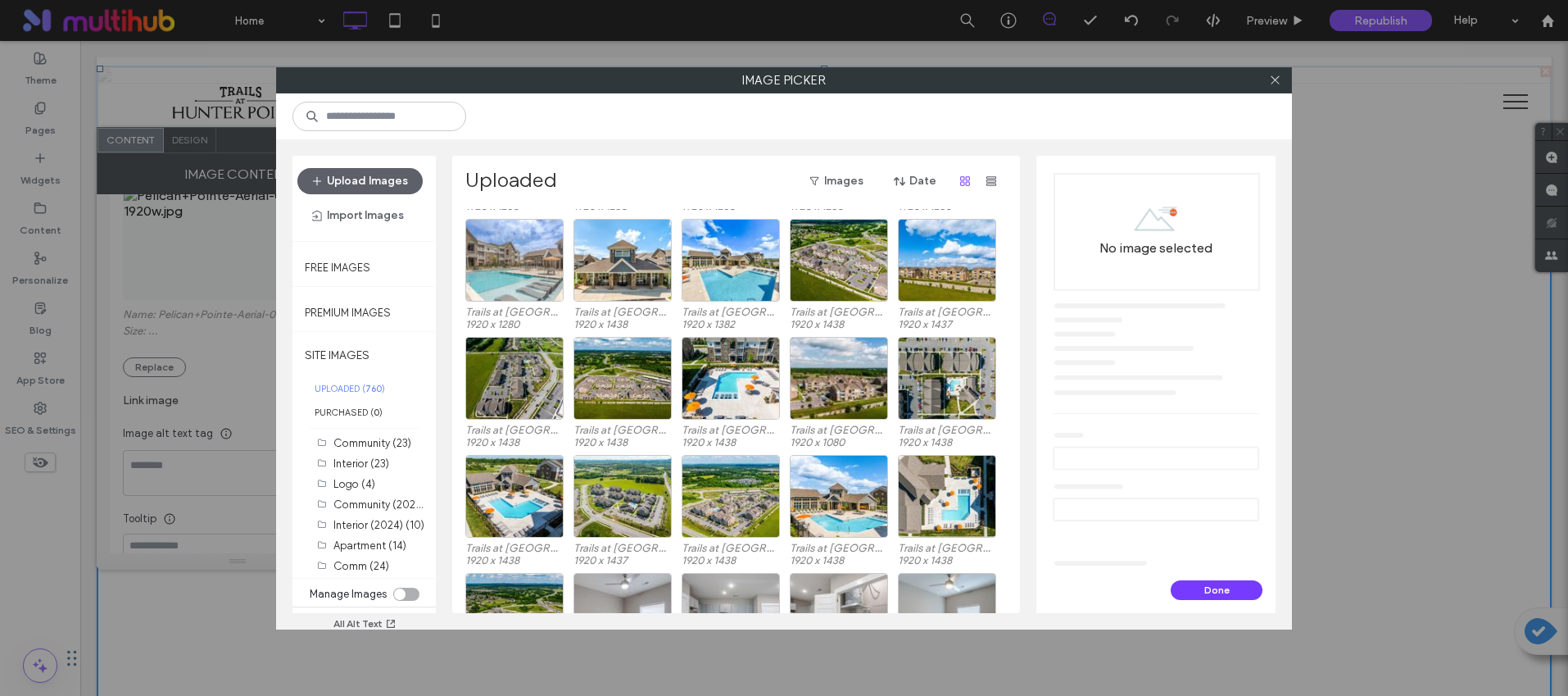
scroll to position [658, 0]
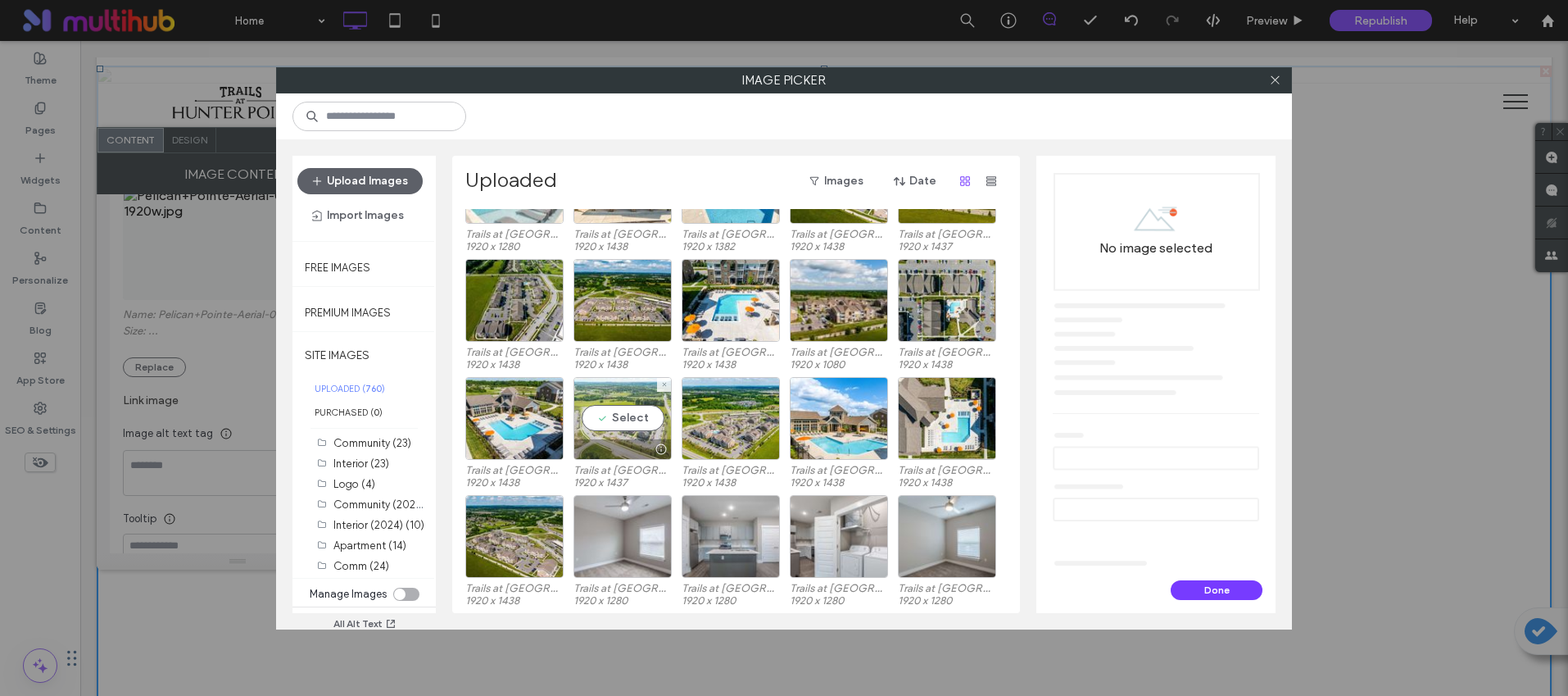
click at [630, 416] on div "Select" at bounding box center [623, 419] width 99 height 83
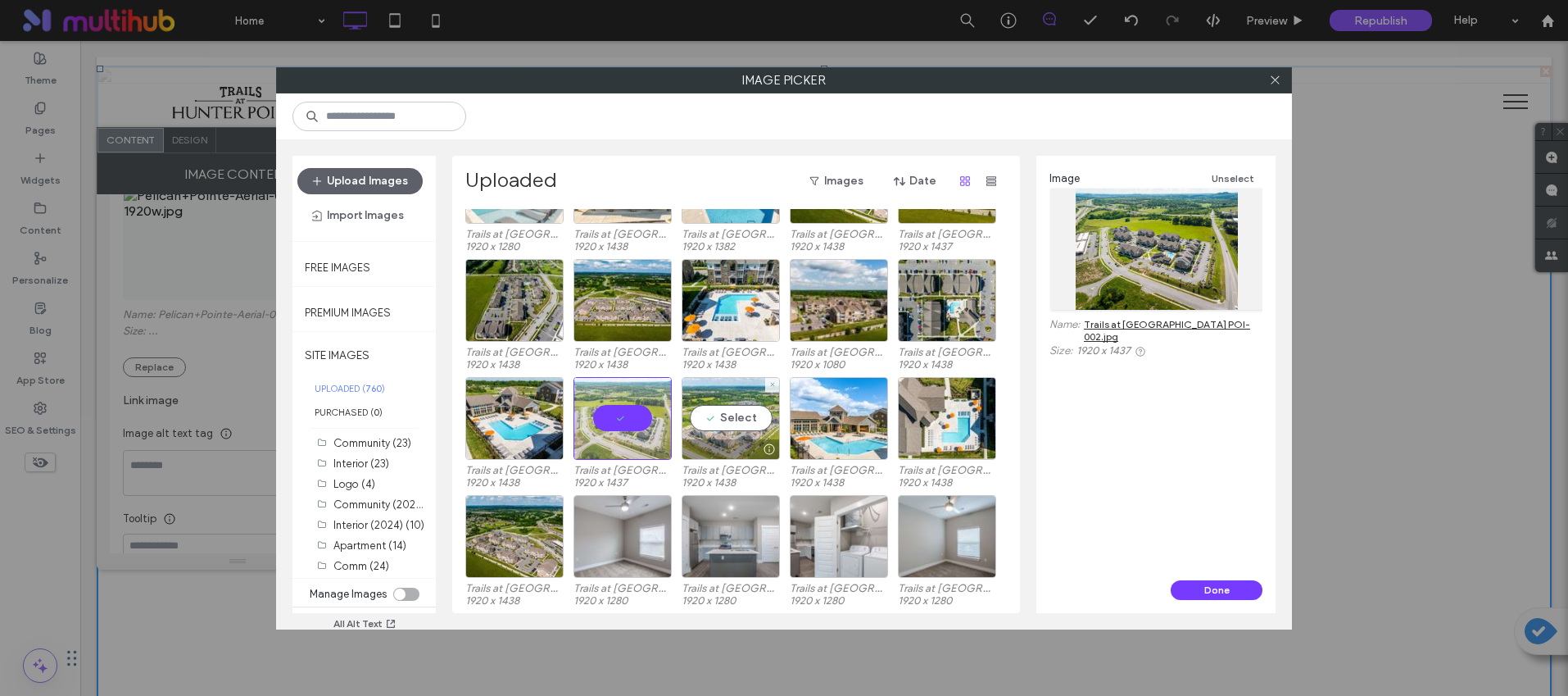
click at [730, 423] on div "Select" at bounding box center [731, 419] width 99 height 83
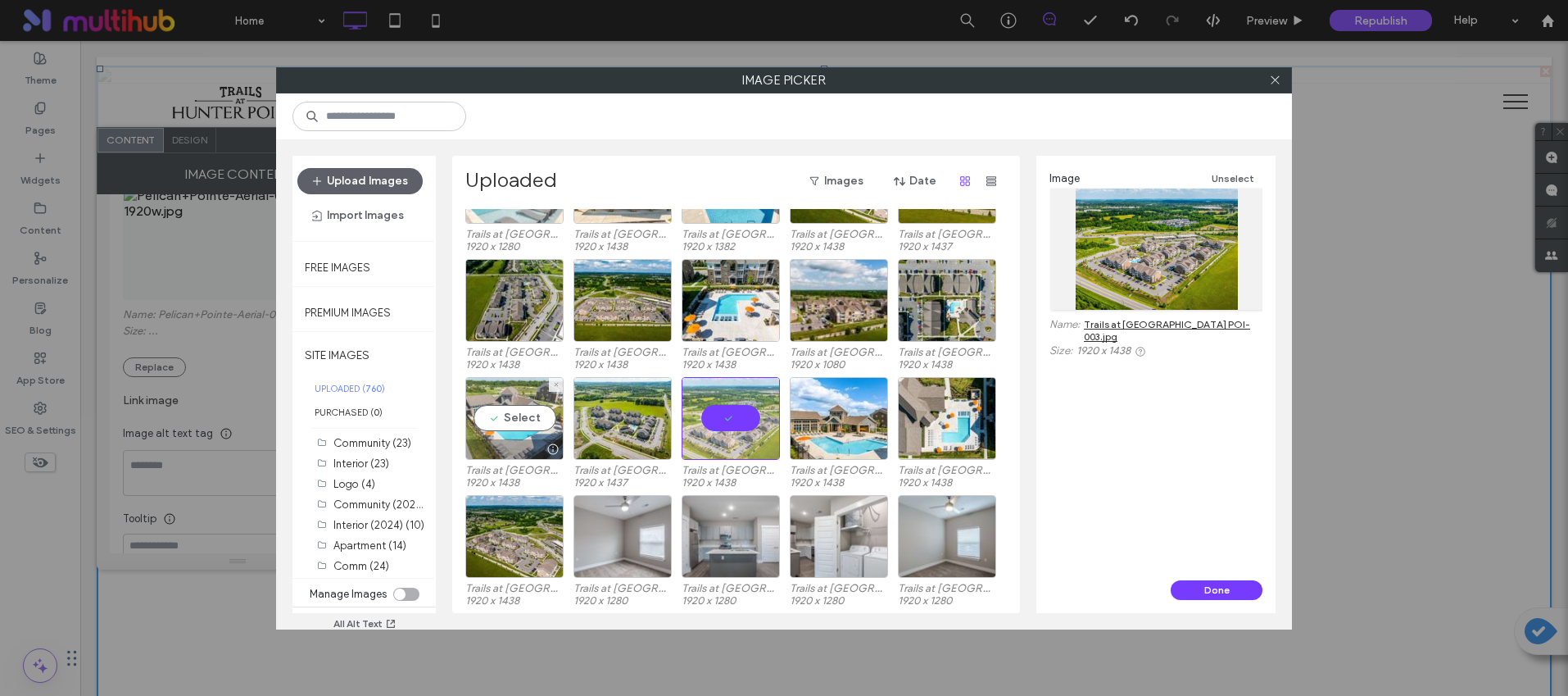
click at [519, 440] on div at bounding box center [515, 450] width 97 height 19
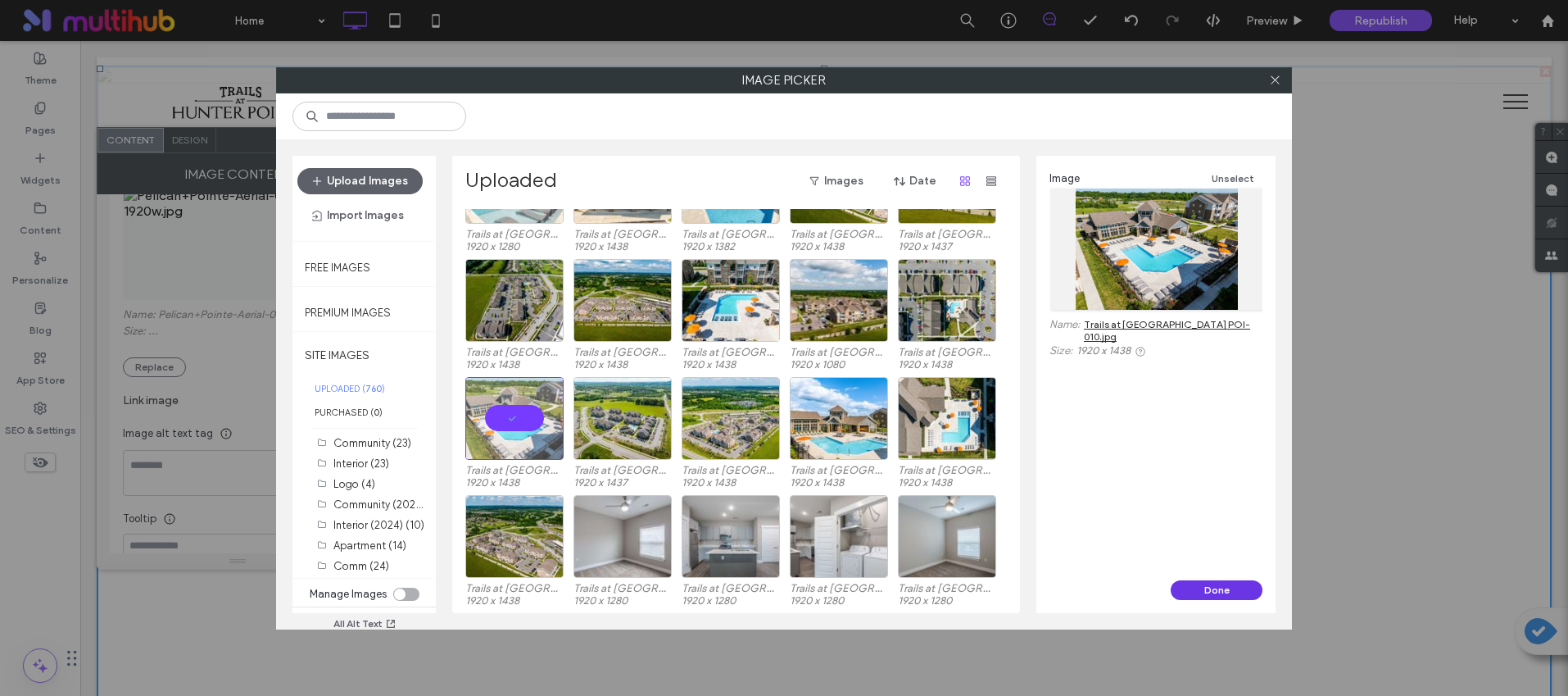
click at [1200, 593] on button "Done" at bounding box center [1216, 590] width 92 height 19
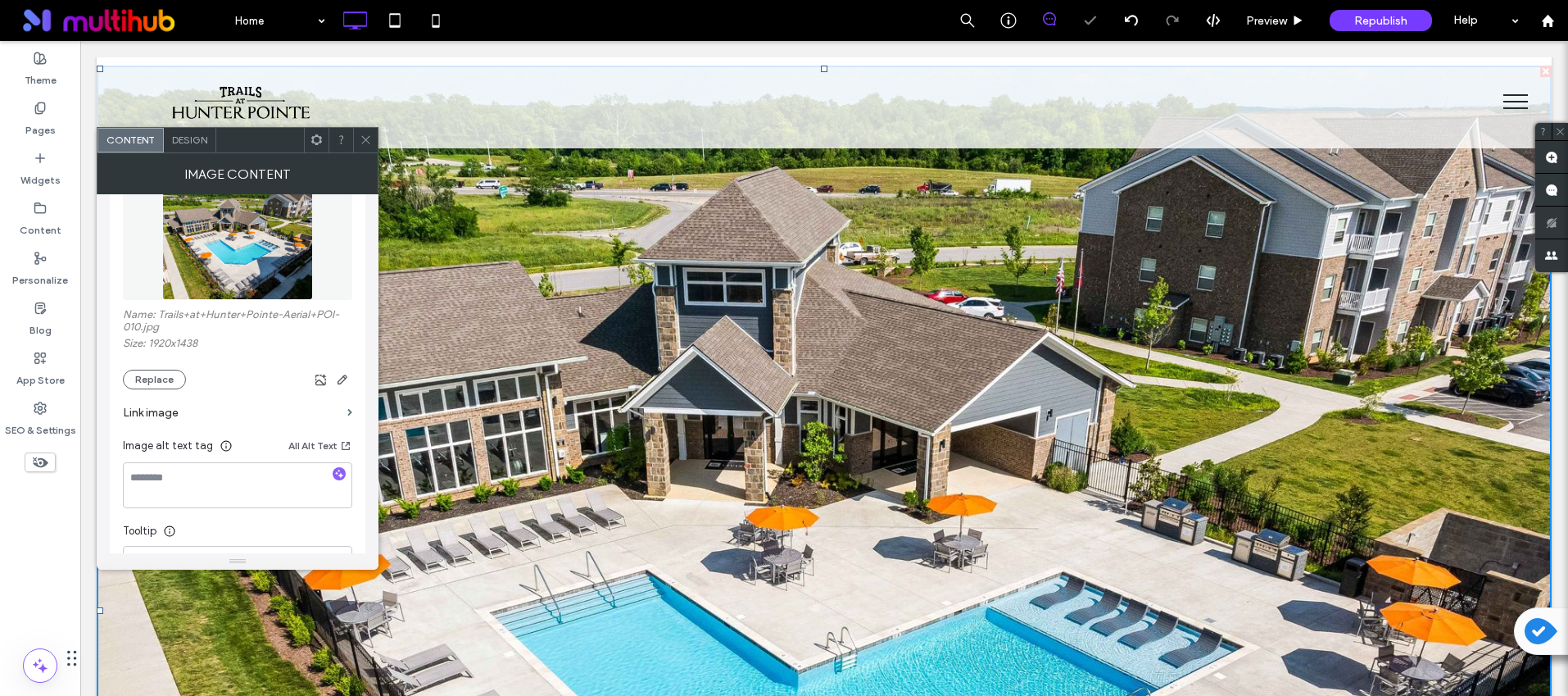
scroll to position [188, 0]
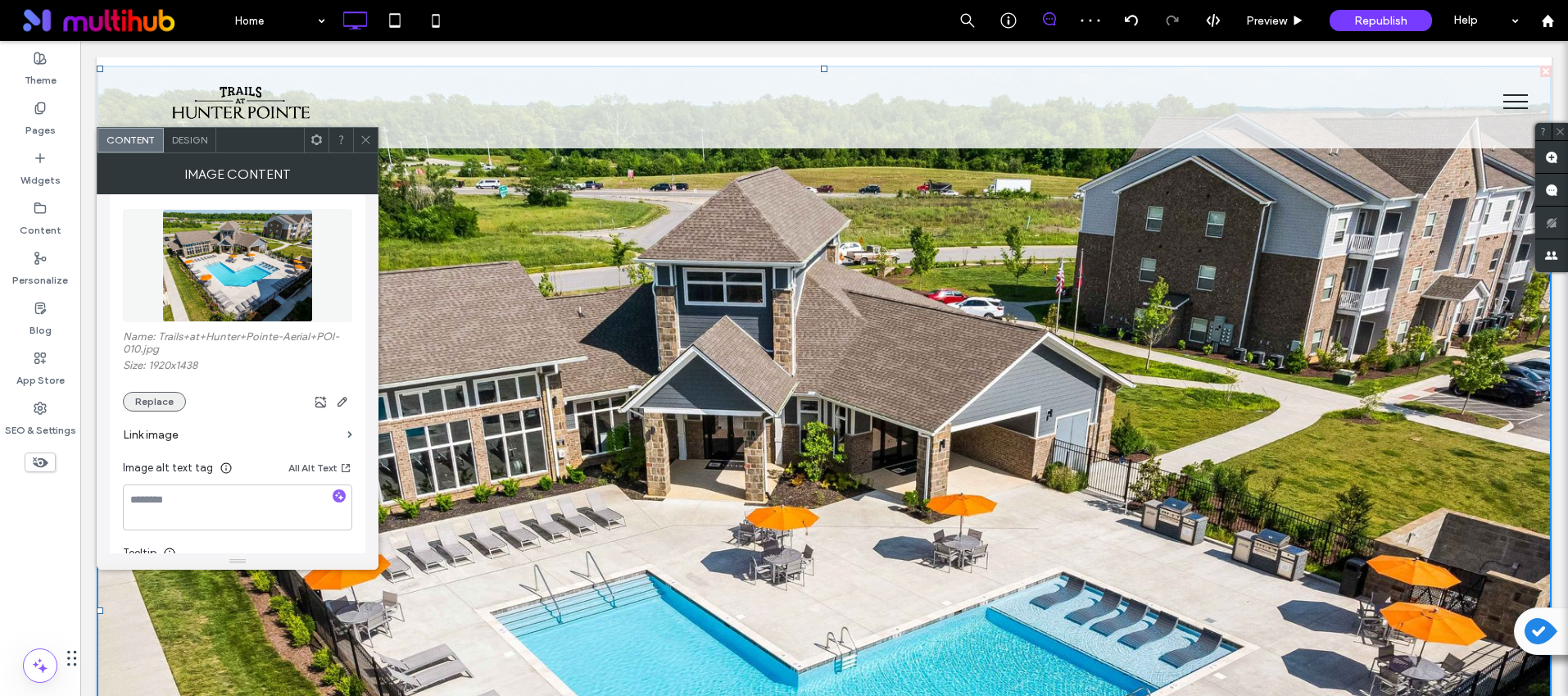
click at [167, 392] on button "Replace" at bounding box center [154, 401] width 63 height 19
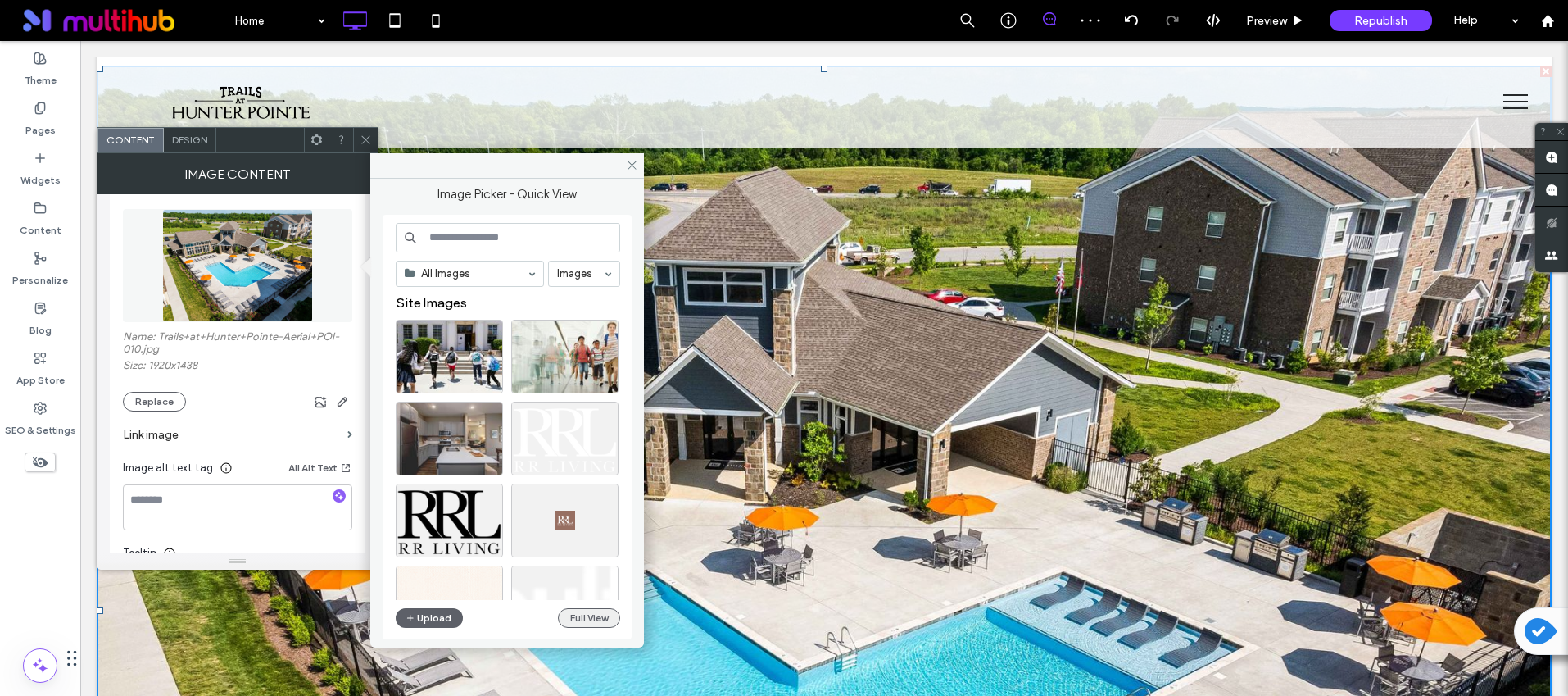
click at [598, 616] on button "Full View" at bounding box center [589, 618] width 62 height 19
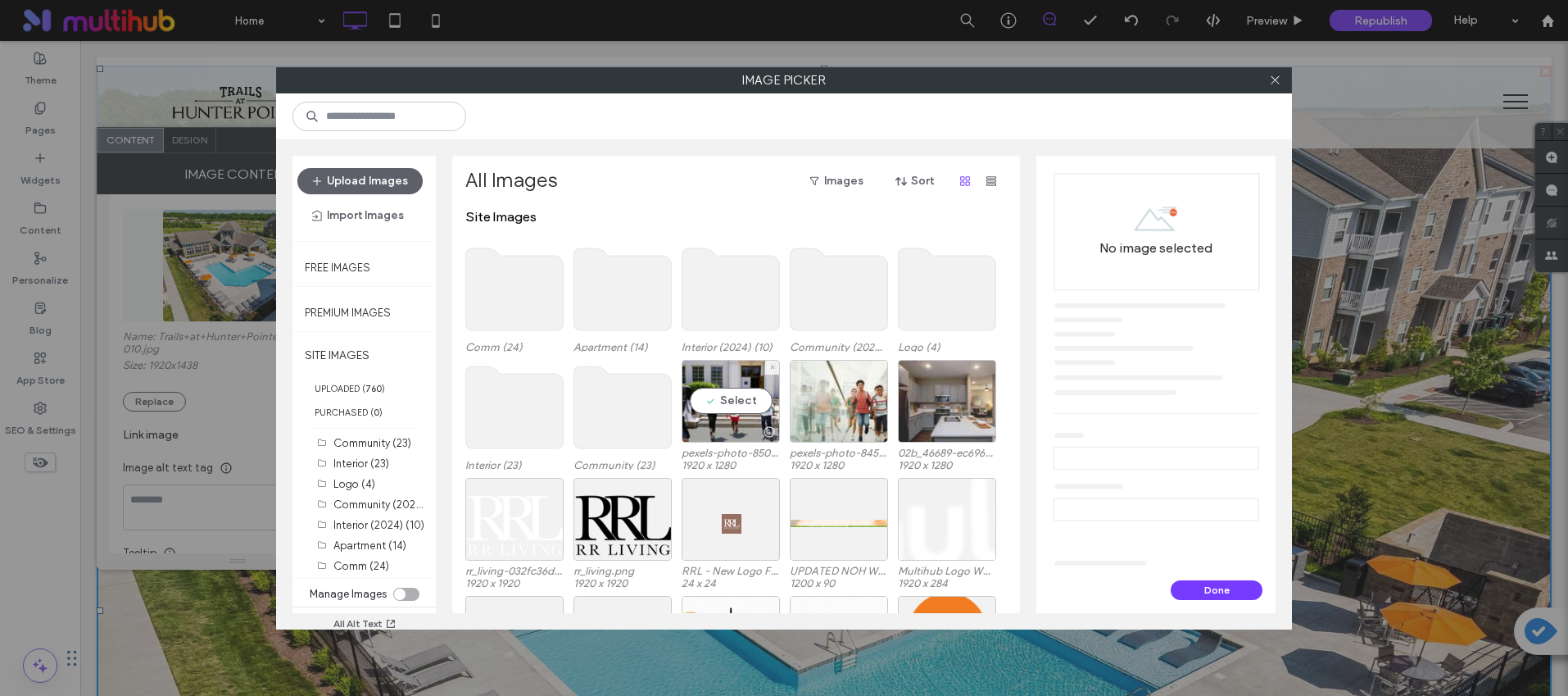
scroll to position [101, 0]
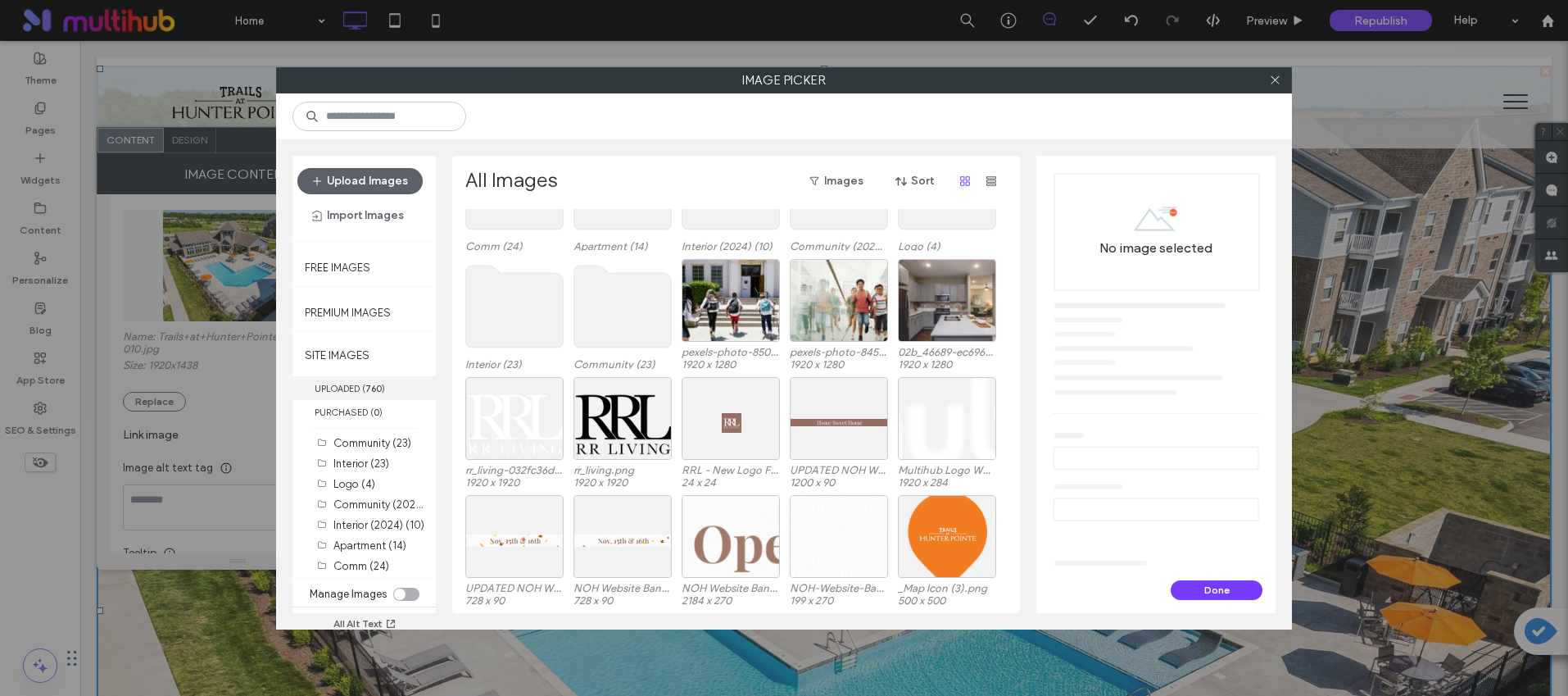
click at [352, 383] on label "UPLOADED ( 760 )" at bounding box center [364, 388] width 143 height 24
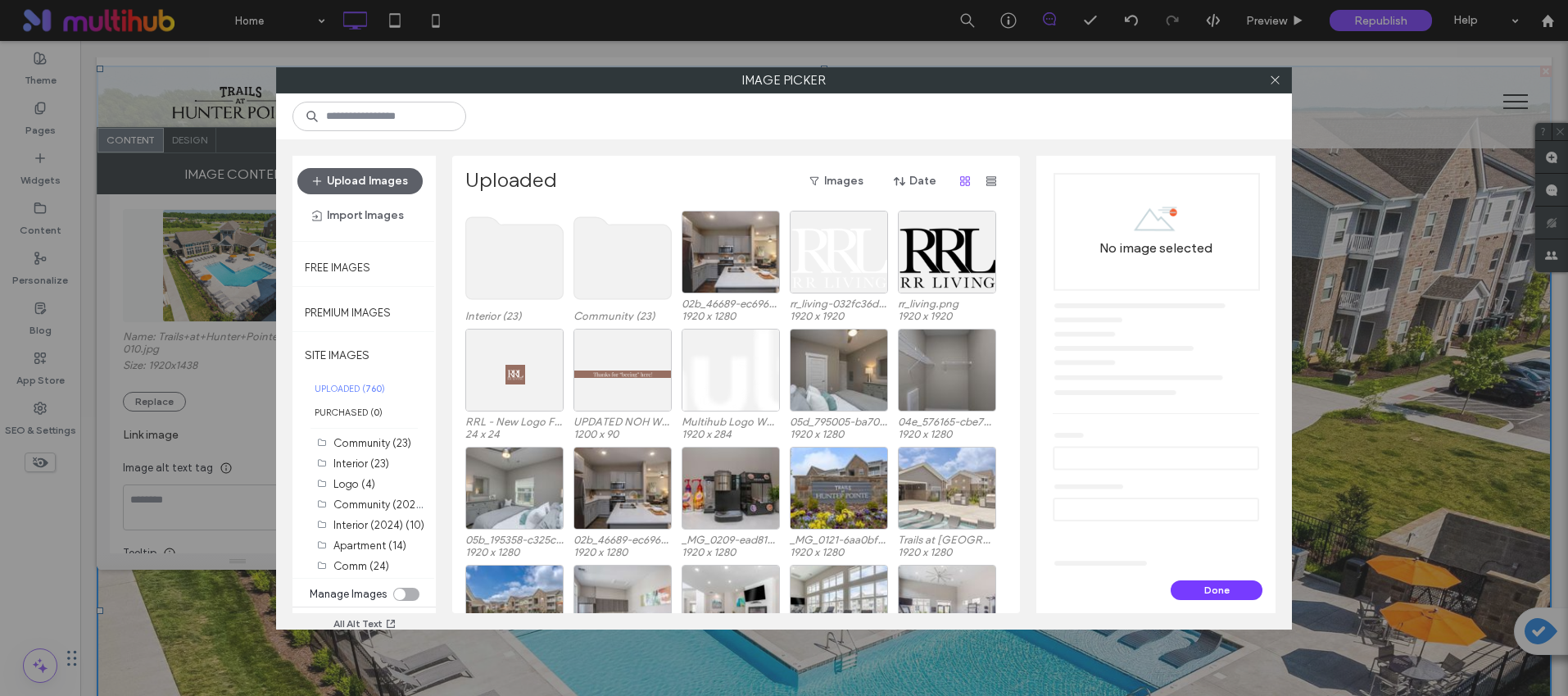
scroll to position [658, 0]
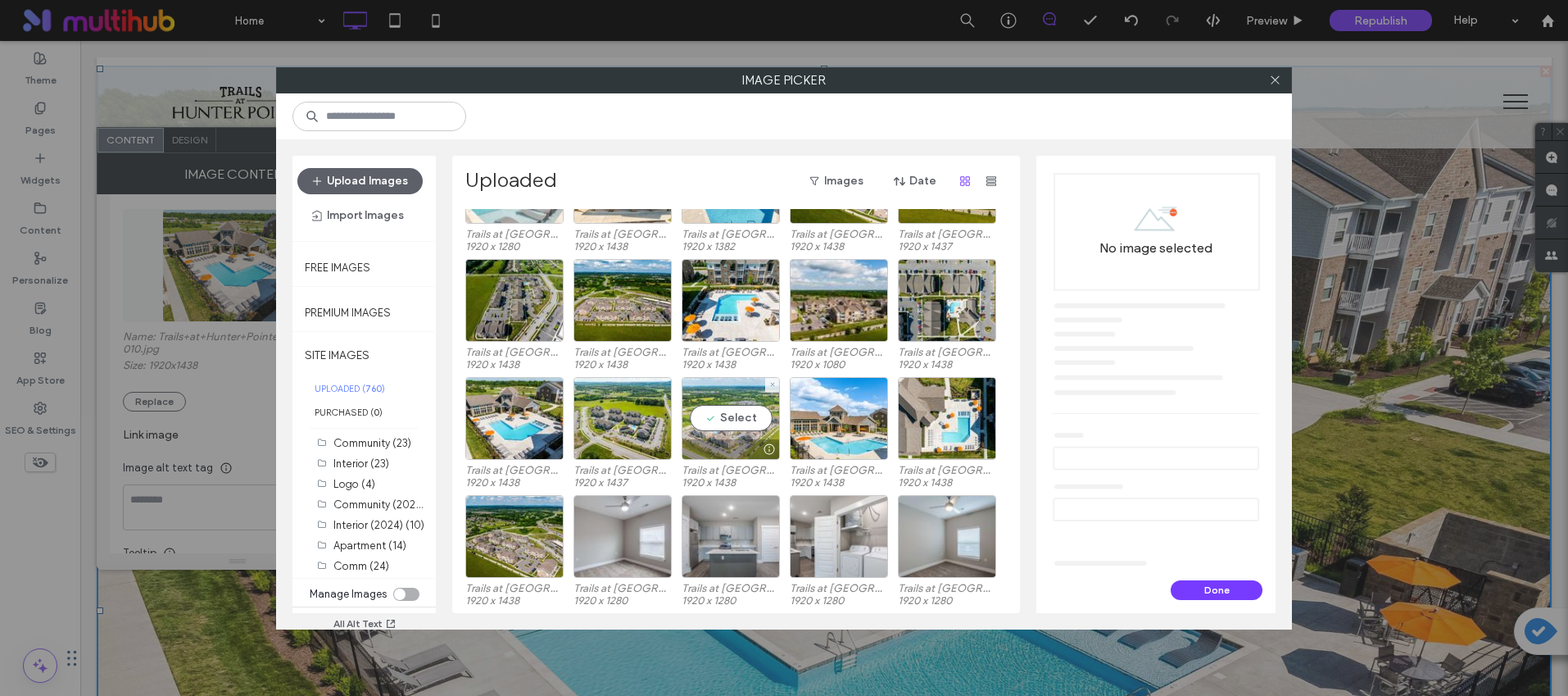
click at [763, 428] on div "Select" at bounding box center [731, 419] width 99 height 83
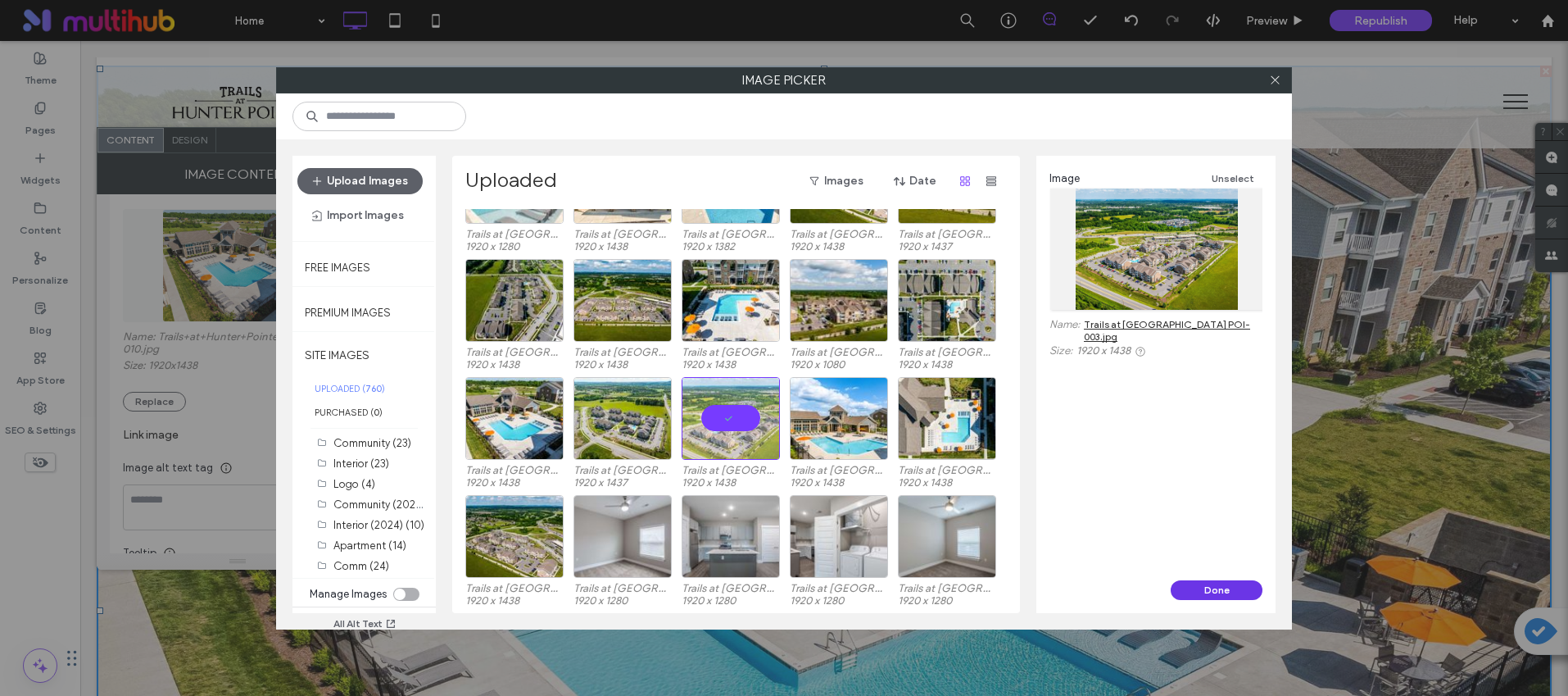
click at [1215, 594] on button "Done" at bounding box center [1216, 590] width 92 height 19
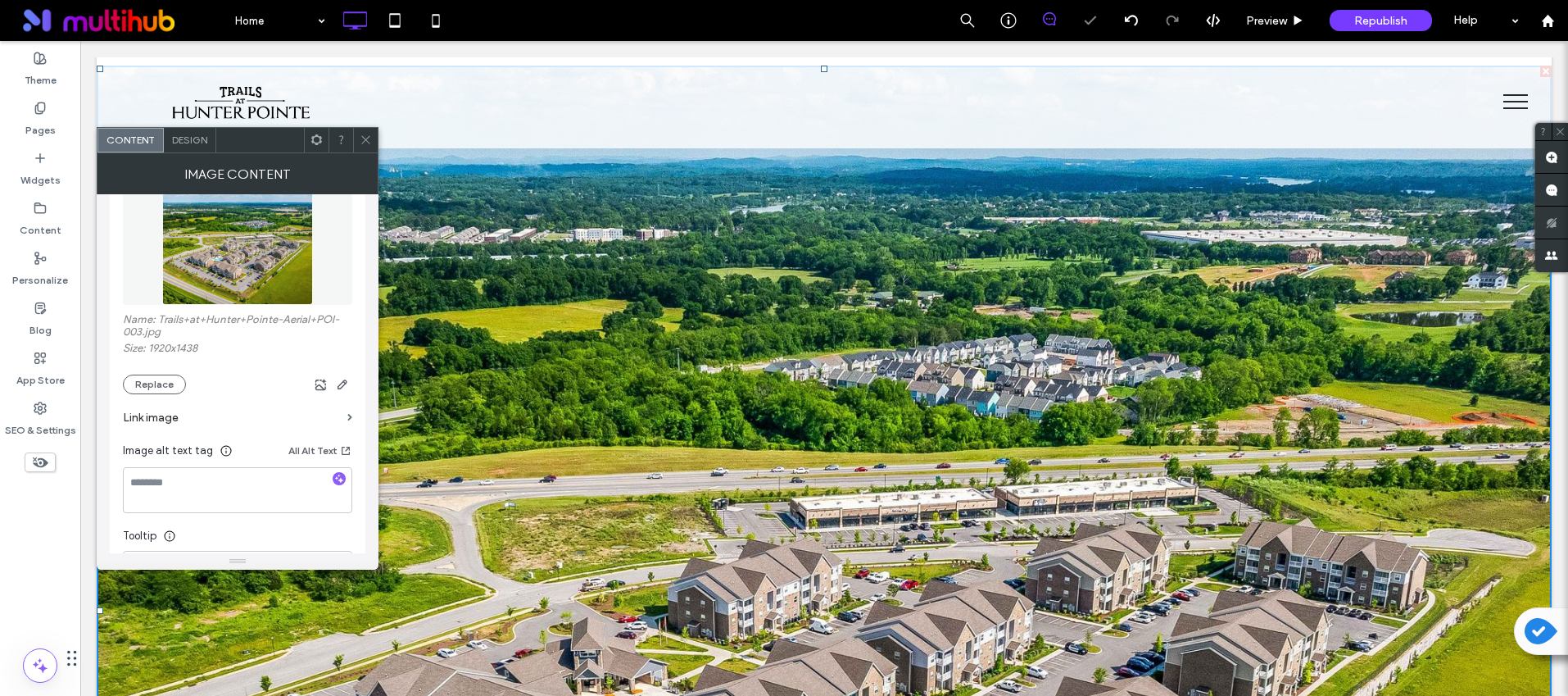
scroll to position [213, 0]
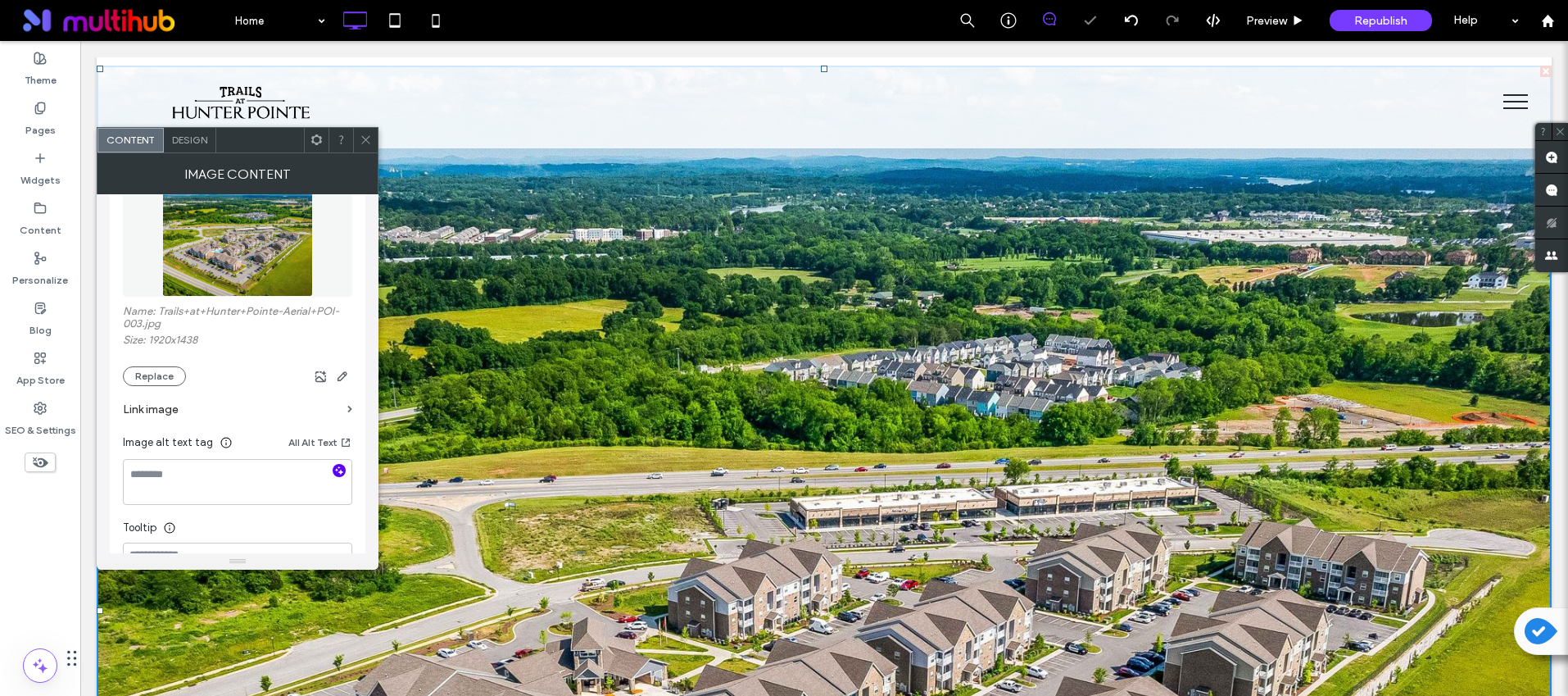
click at [344, 465] on icon "button" at bounding box center [339, 471] width 12 height 12
type textarea "**********"
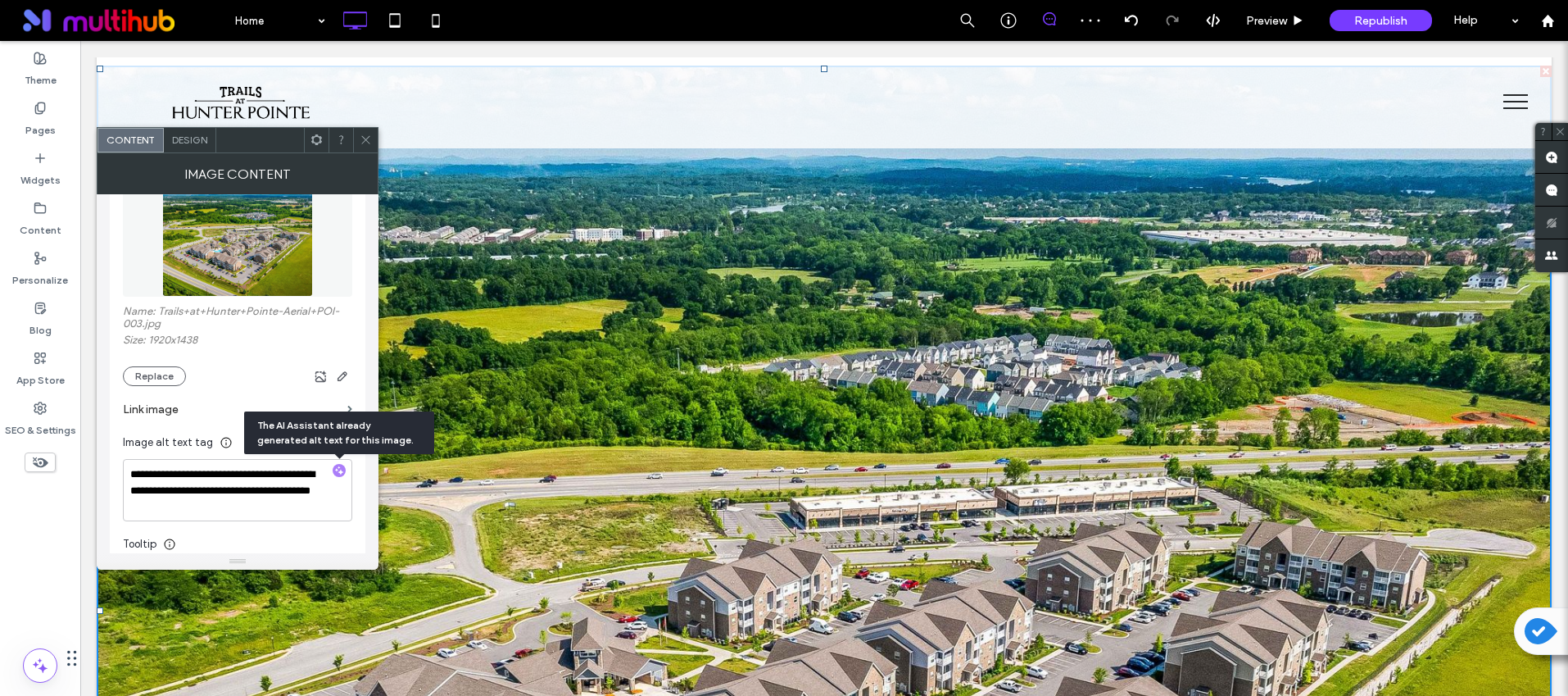
click at [354, 132] on div at bounding box center [365, 139] width 24 height 24
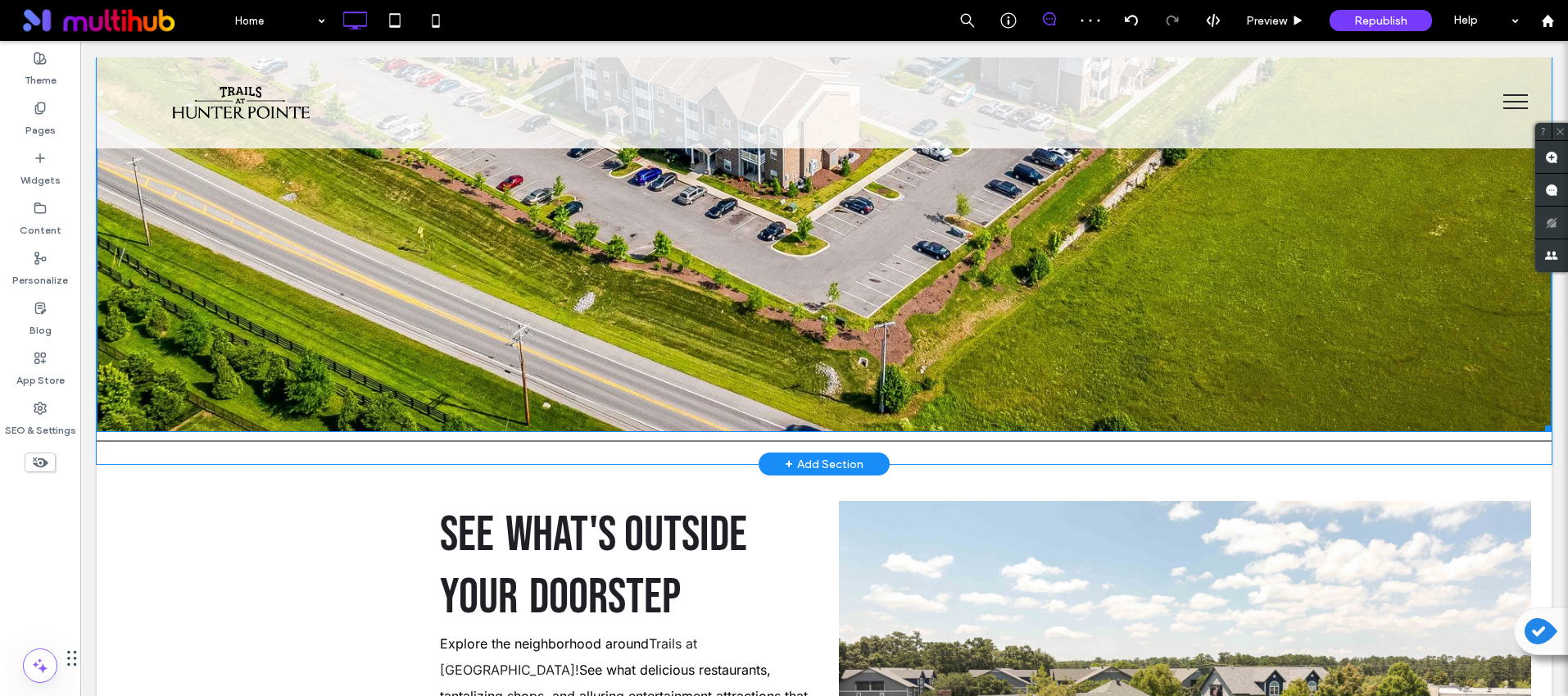
scroll to position [2803, 0]
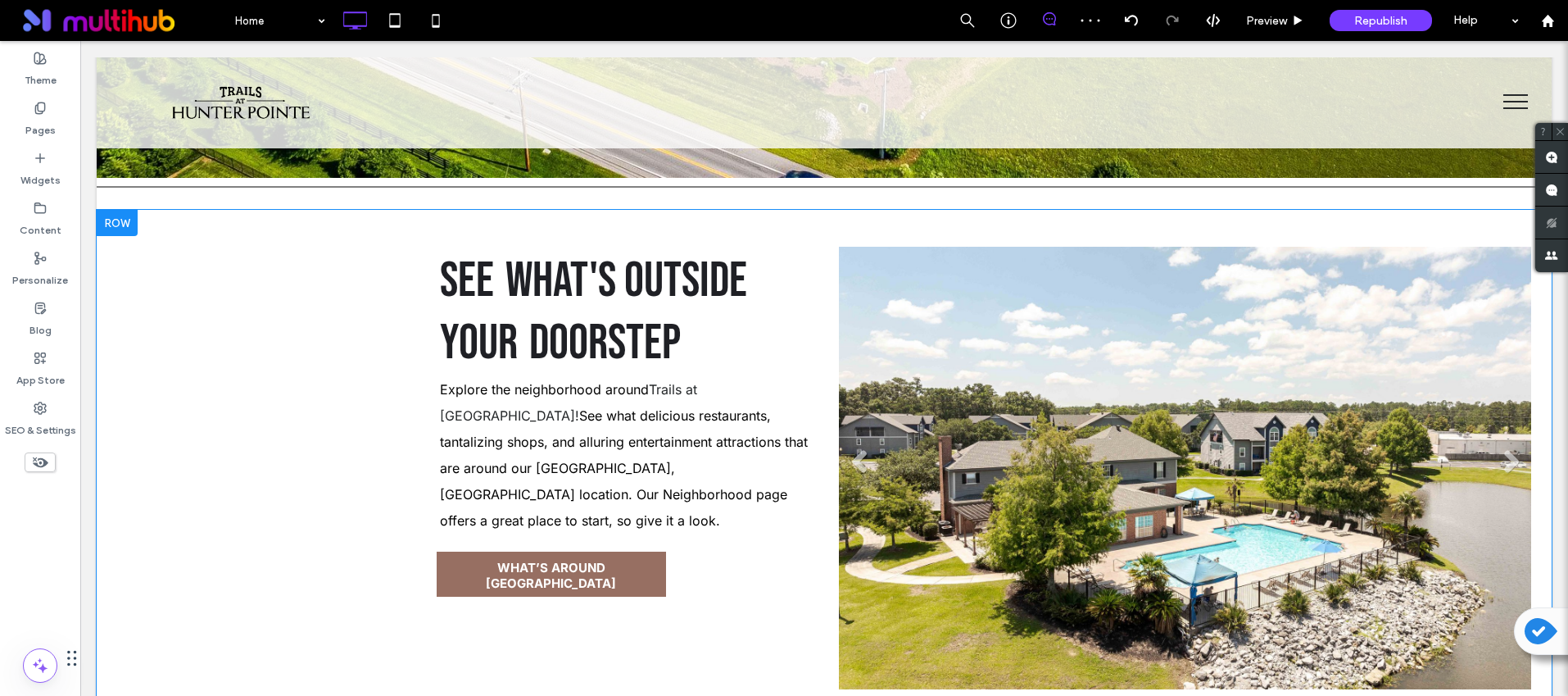
drag, startPoint x: 964, startPoint y: 384, endPoint x: 948, endPoint y: 380, distance: 16.5
click at [964, 384] on li "Slide title Write your caption here Button" at bounding box center [1184, 468] width 693 height 443
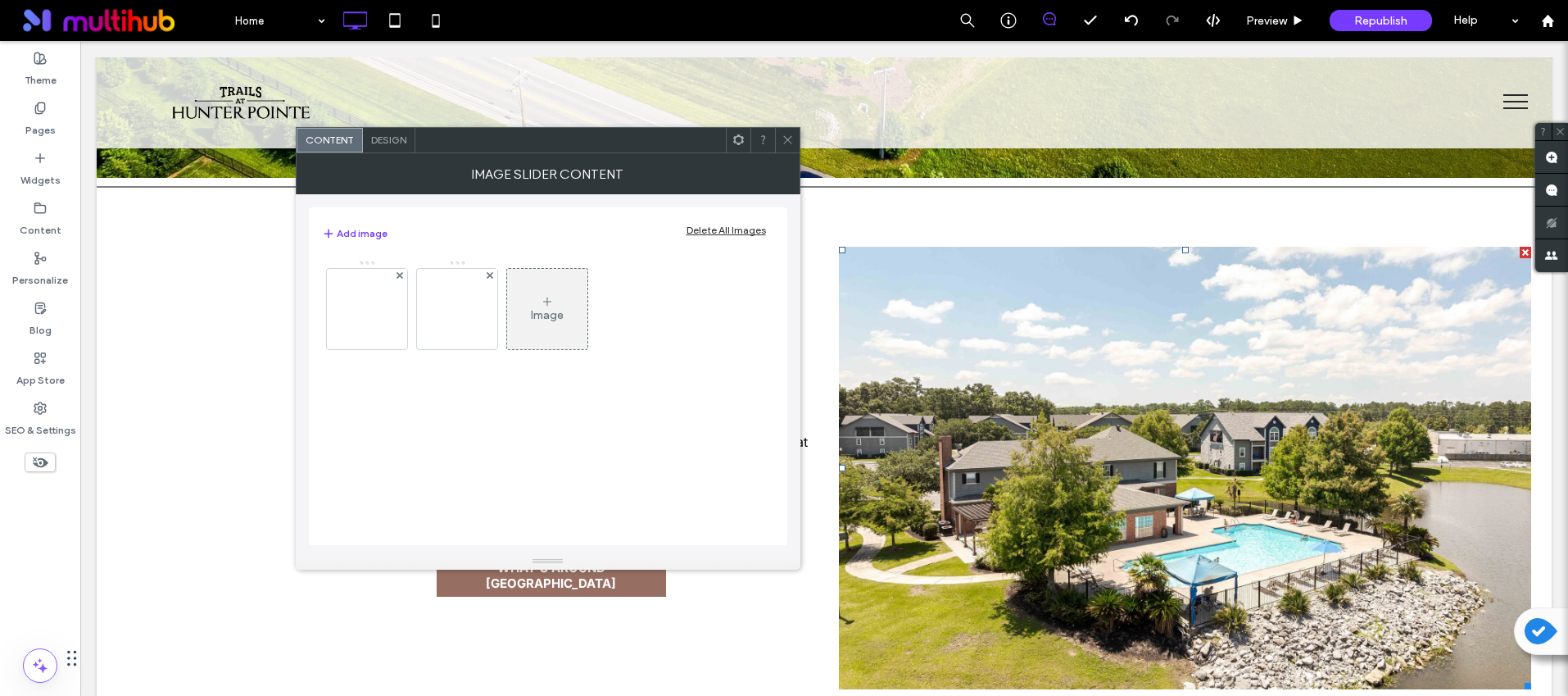
click at [715, 233] on div "Delete All Images" at bounding box center [727, 230] width 79 height 13
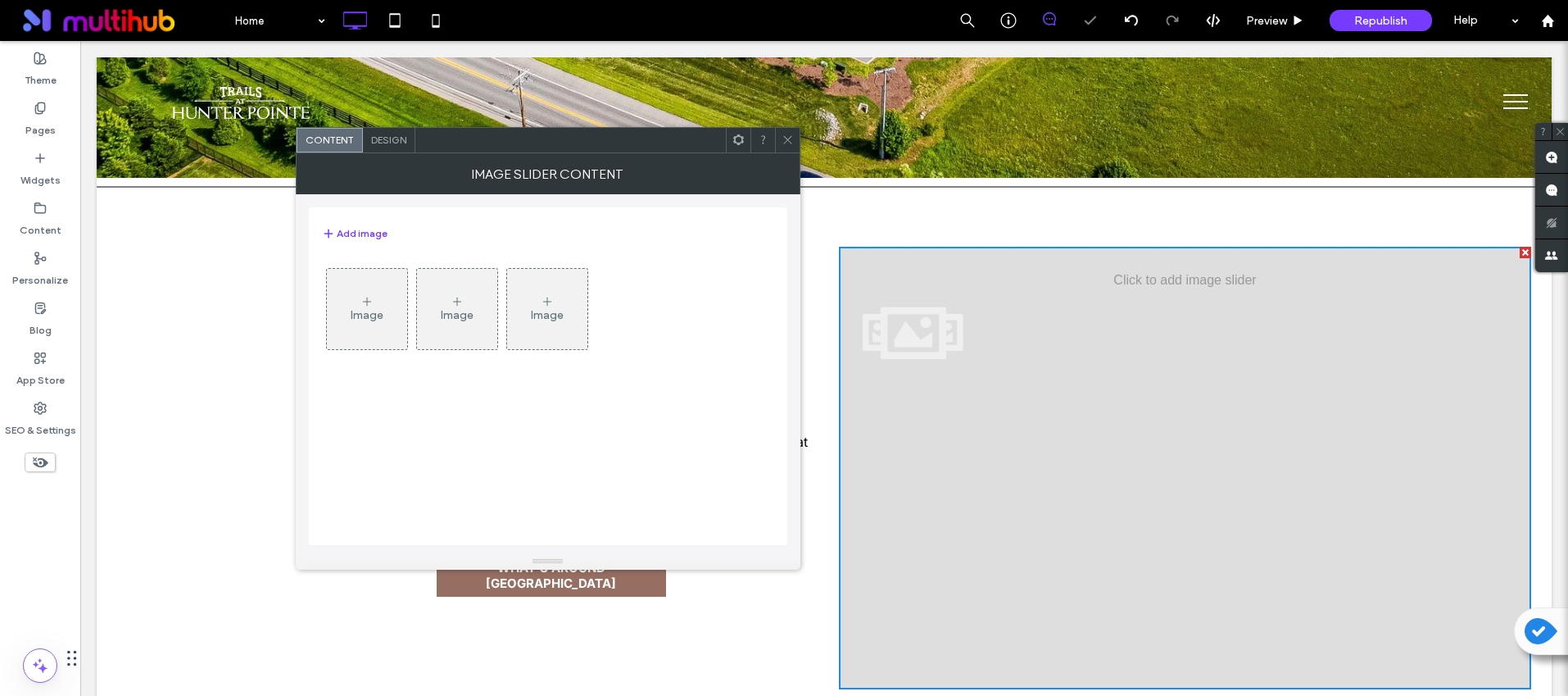
click at [347, 316] on div "Image" at bounding box center [366, 309] width 80 height 77
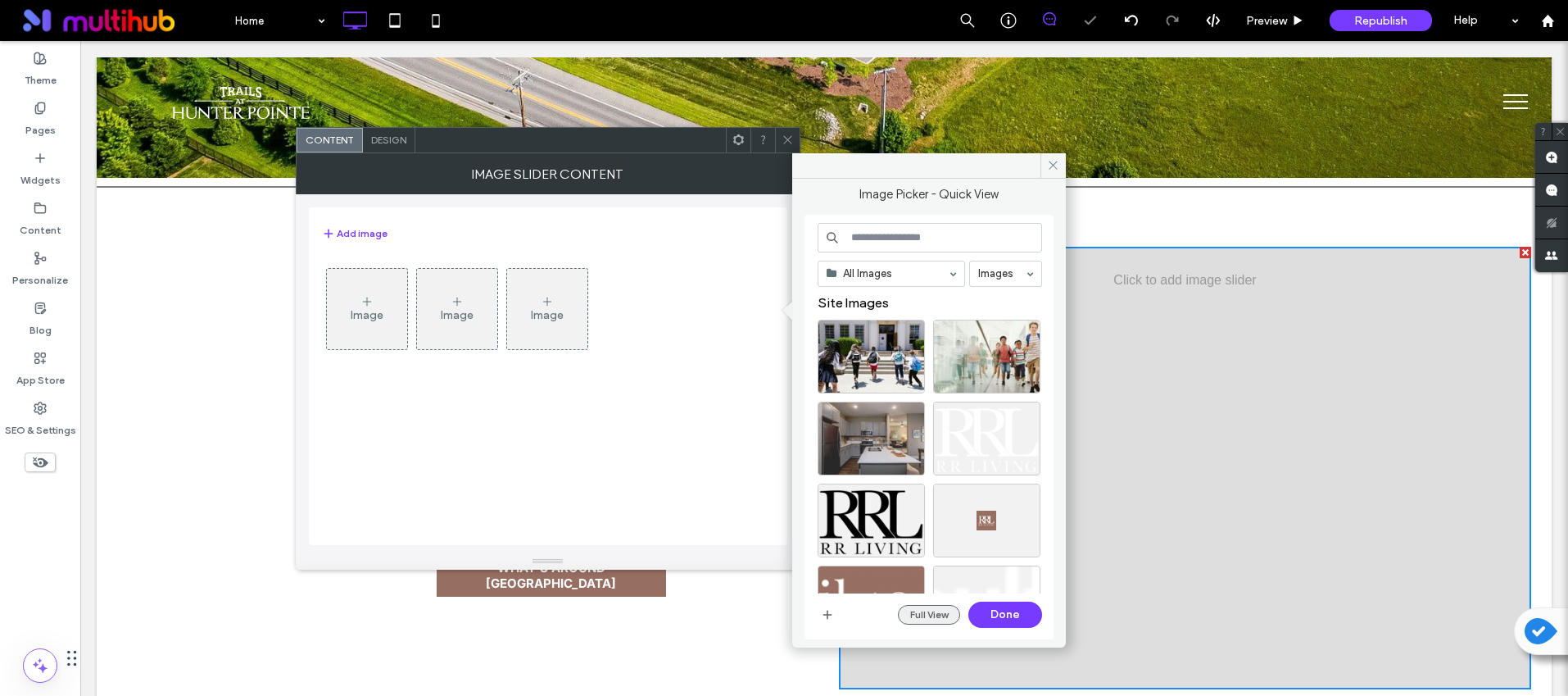
click at [930, 612] on button "Full View" at bounding box center [928, 615] width 62 height 19
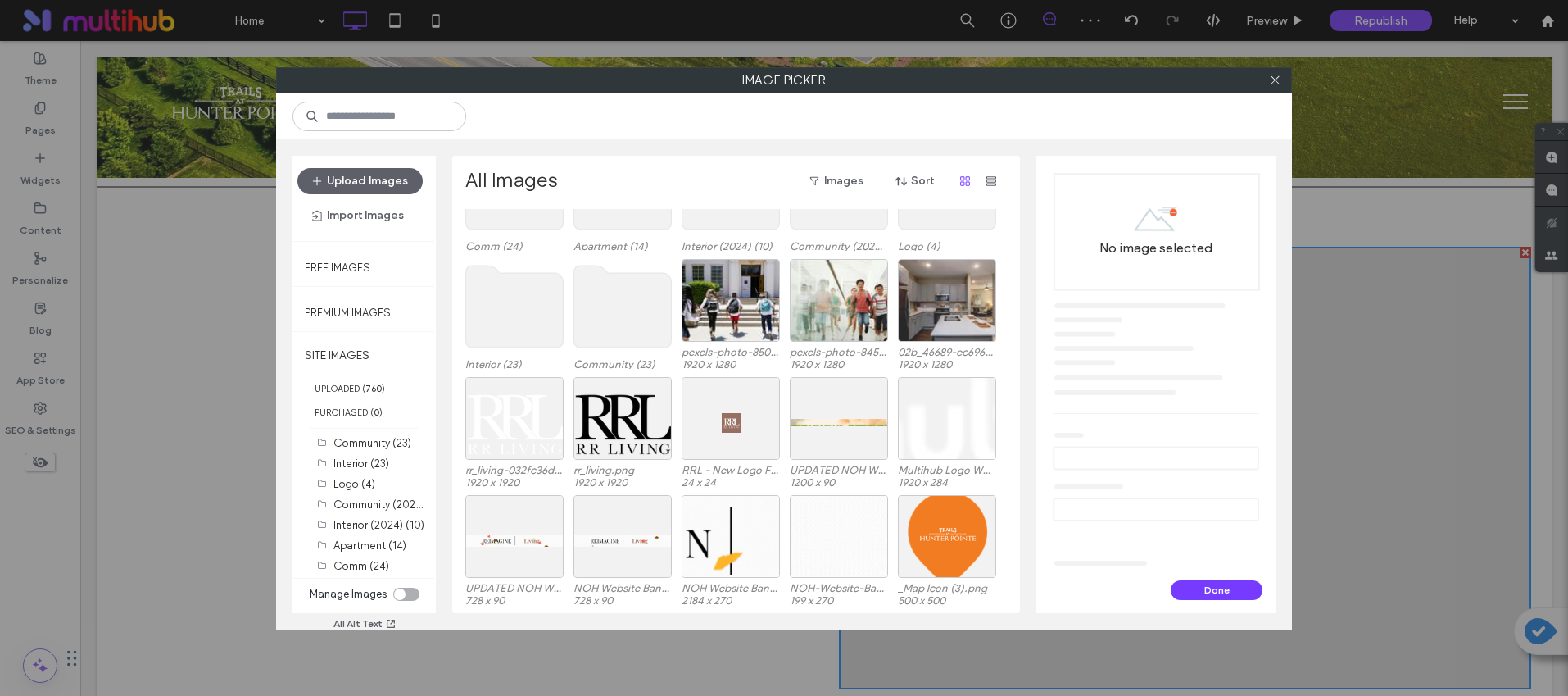
scroll to position [601, 0]
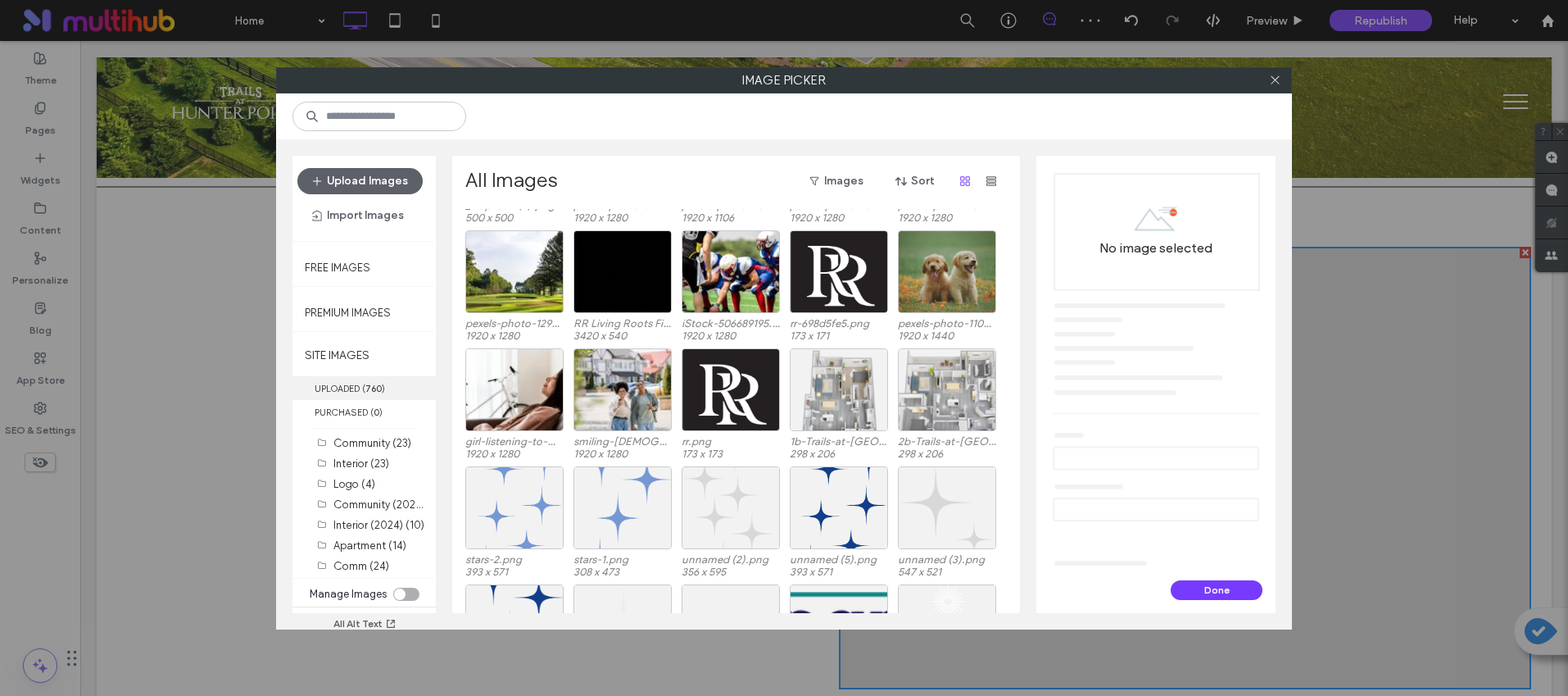
click at [351, 382] on label "UPLOADED ( 760 )" at bounding box center [364, 388] width 143 height 24
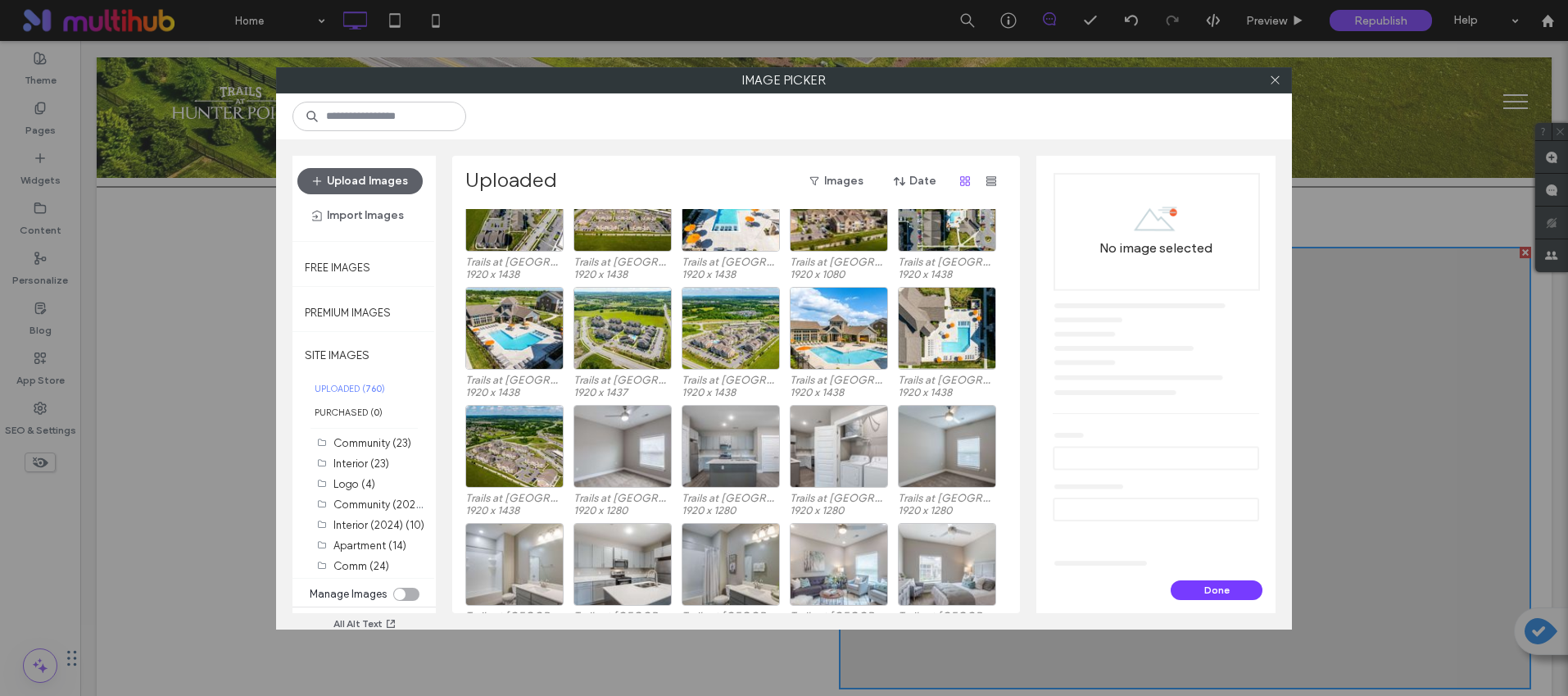
scroll to position [749, 0]
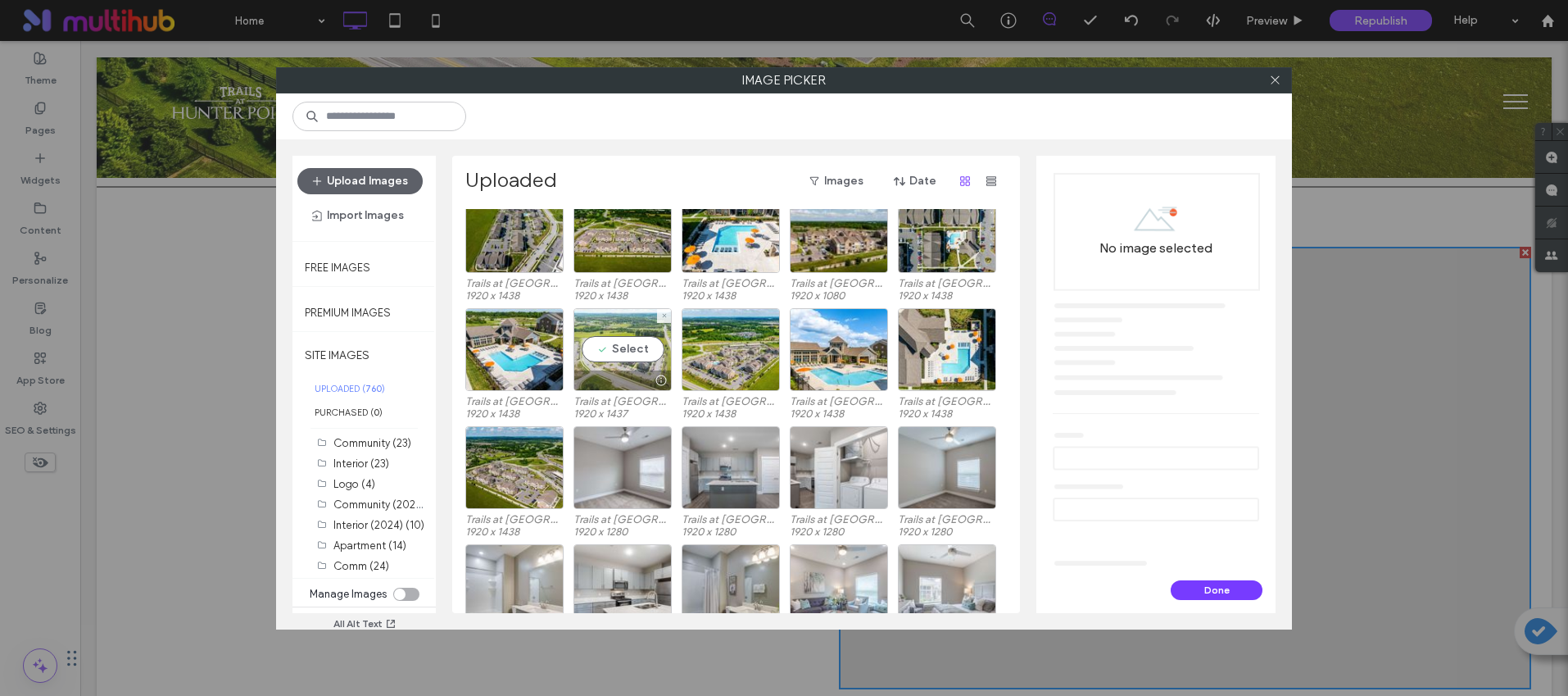
click at [643, 361] on div "Select" at bounding box center [623, 350] width 99 height 83
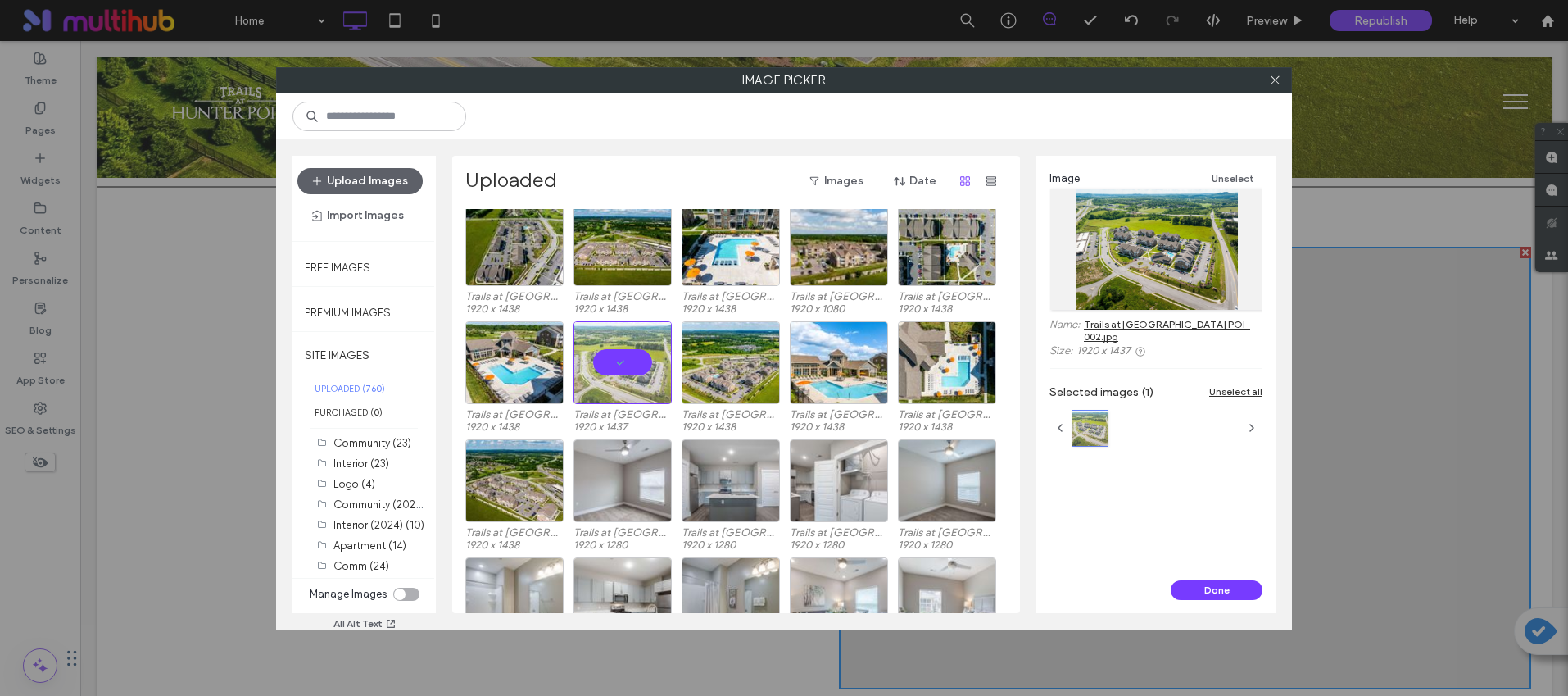
scroll to position [645, 0]
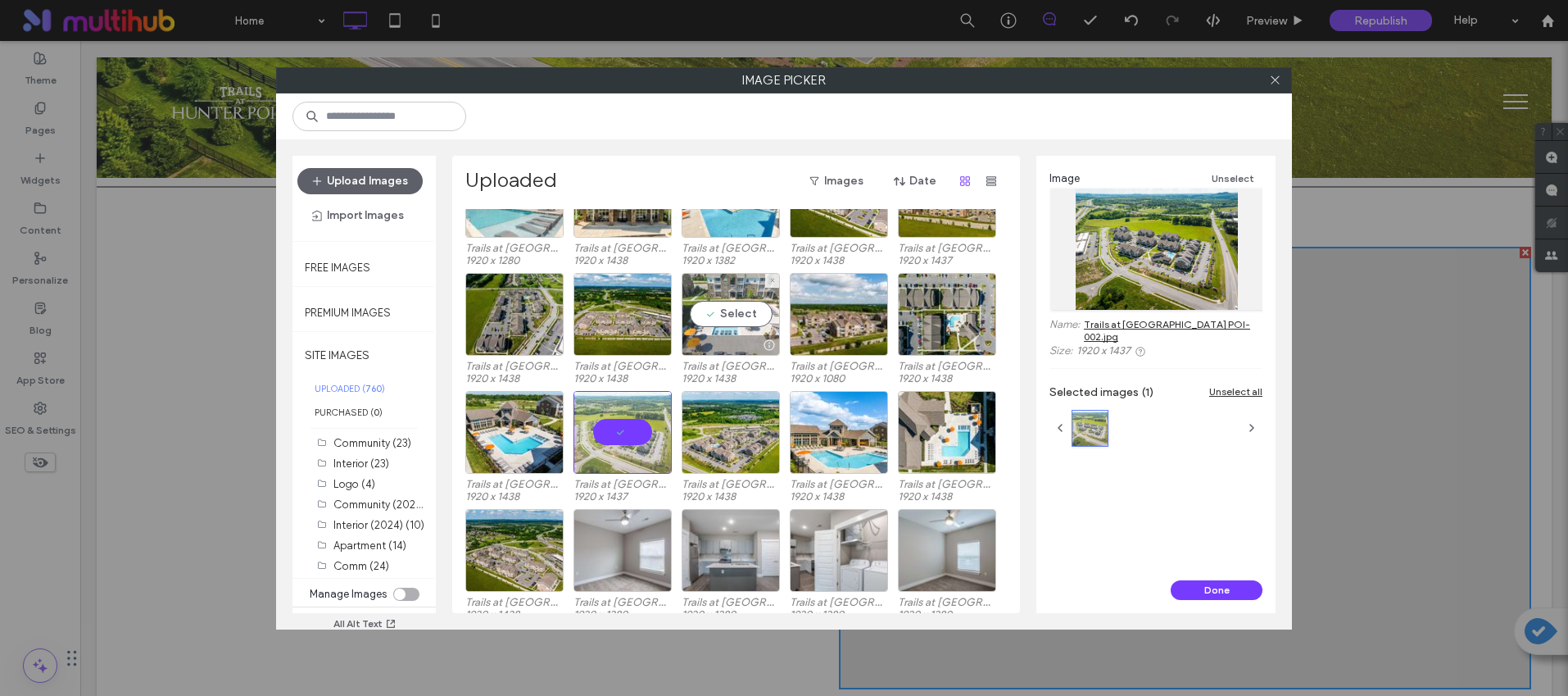
click at [715, 331] on div "Select" at bounding box center [731, 314] width 99 height 83
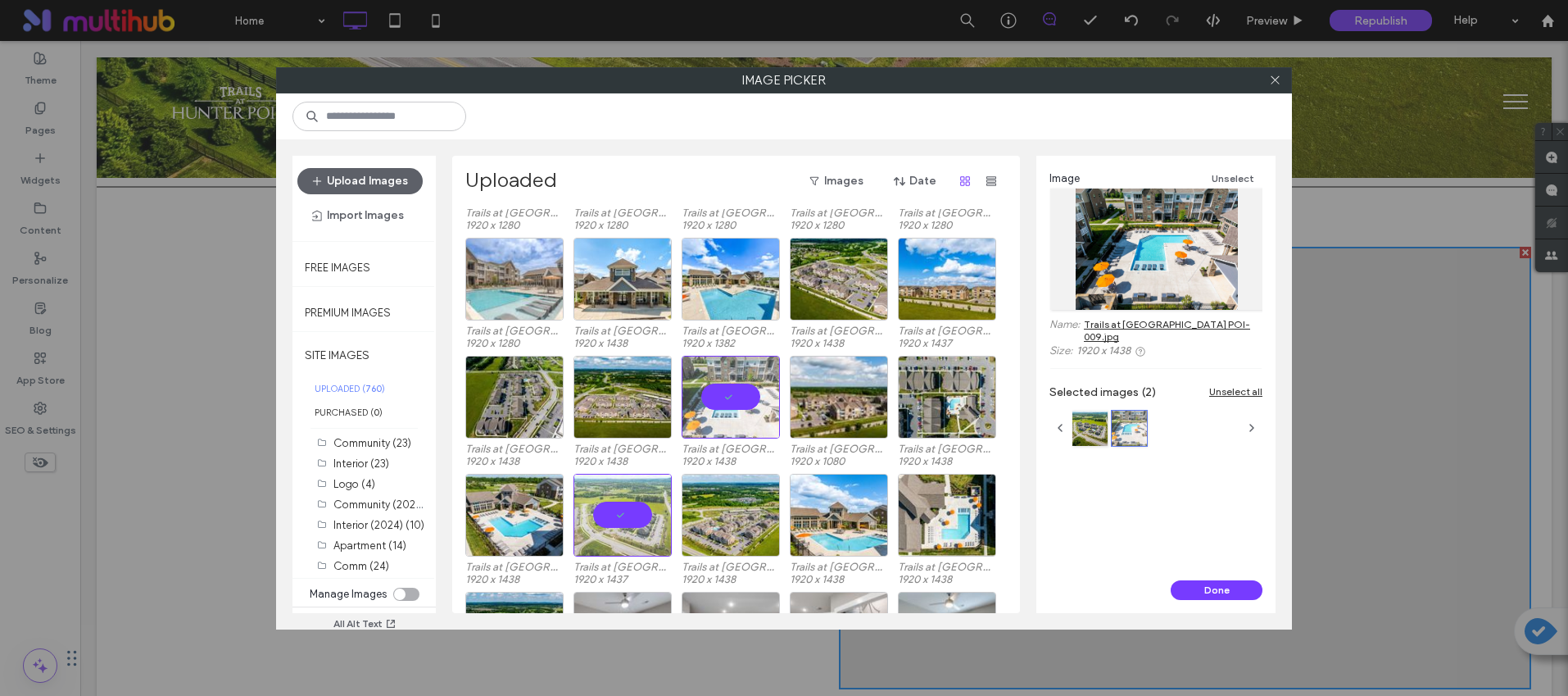
scroll to position [561, 0]
click at [931, 305] on div at bounding box center [947, 310] width 97 height 19
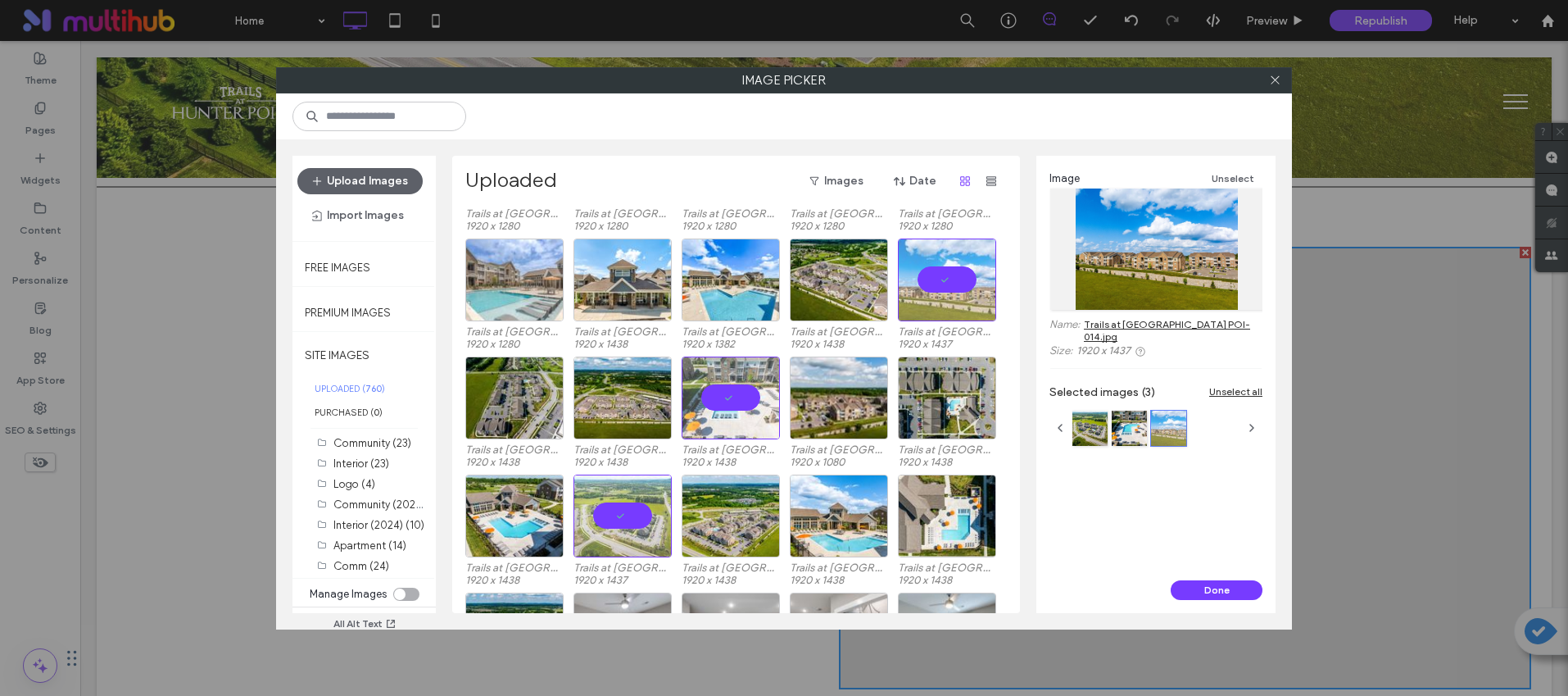
click at [1229, 576] on div "Image Unselect Name: Trails at Hunter Pointe-Aerial POI-014.jpg Size: 1920 x 14…" at bounding box center [1156, 367] width 240 height 424
click at [1226, 585] on button "Done" at bounding box center [1216, 590] width 92 height 19
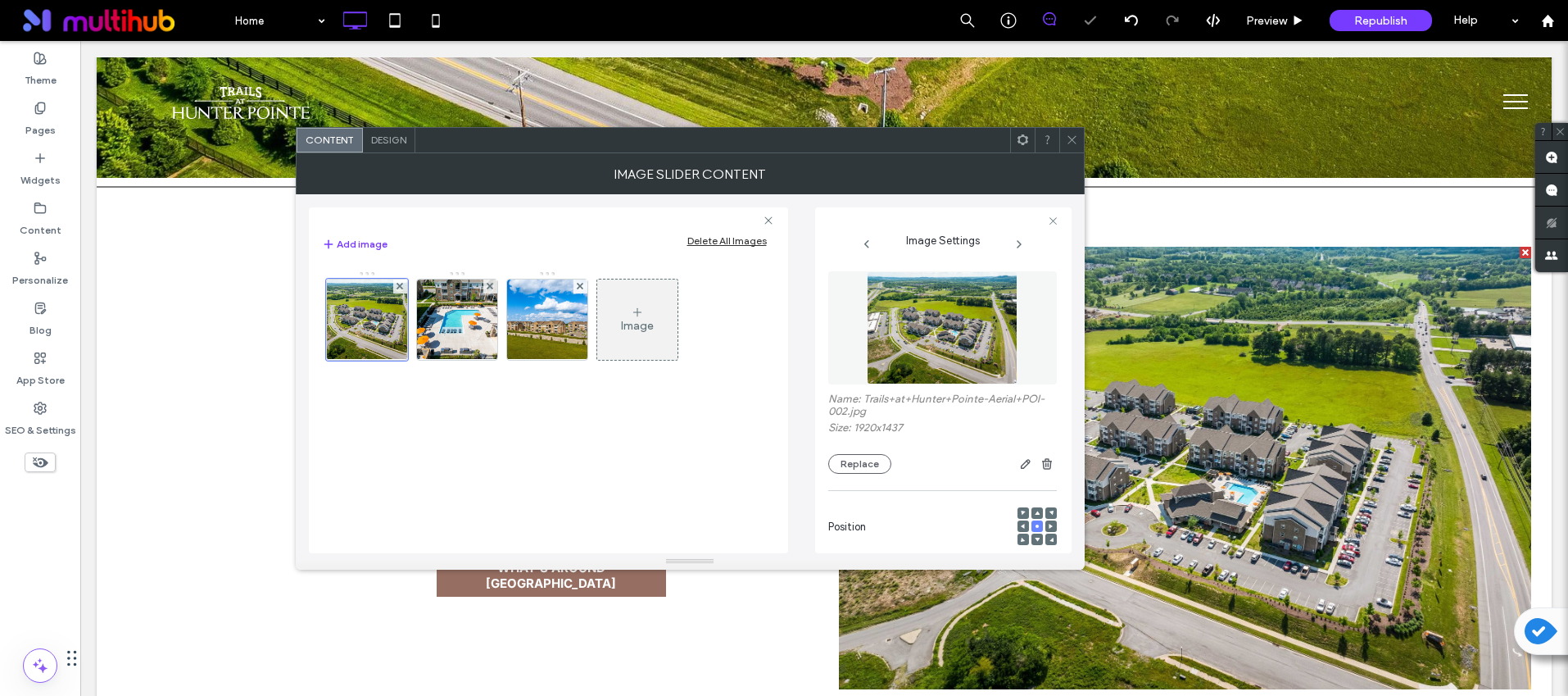
scroll to position [0, 0]
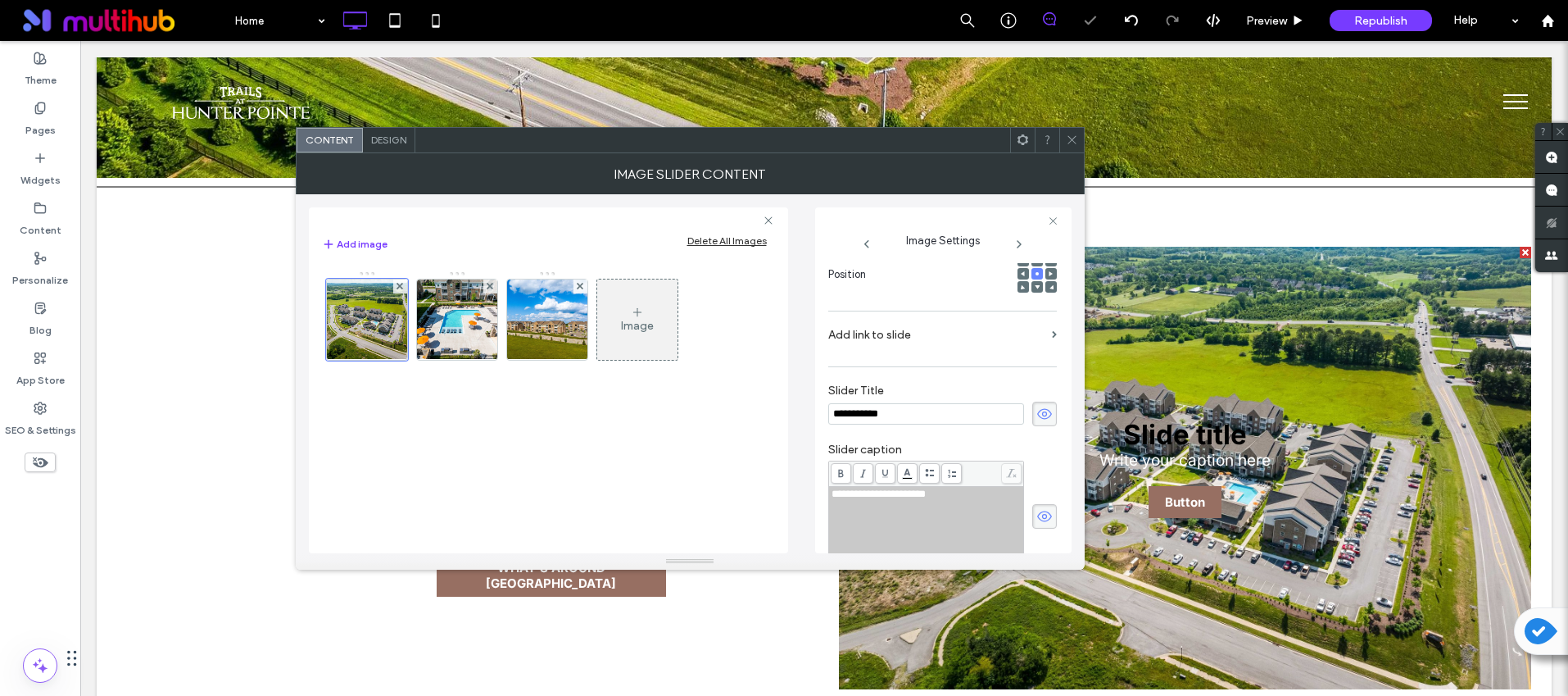
click at [1047, 414] on div "**********" at bounding box center [943, 408] width 230 height 290
click at [1033, 500] on div "**********" at bounding box center [942, 517] width 229 height 112
drag, startPoint x: 1033, startPoint y: 506, endPoint x: 1037, endPoint y: 449, distance: 57.1
click at [1033, 506] on span at bounding box center [1044, 516] width 24 height 24
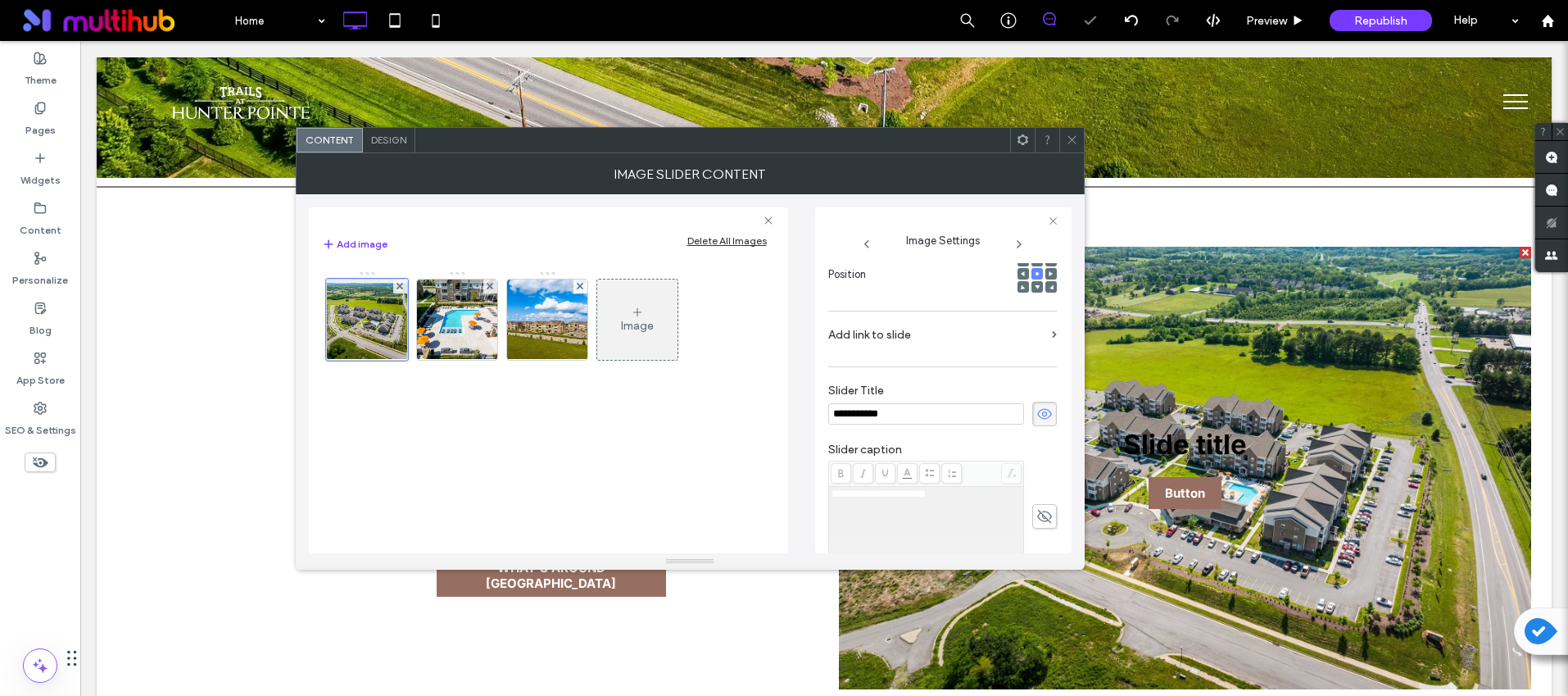
click at [1037, 420] on icon at bounding box center [1044, 414] width 16 height 18
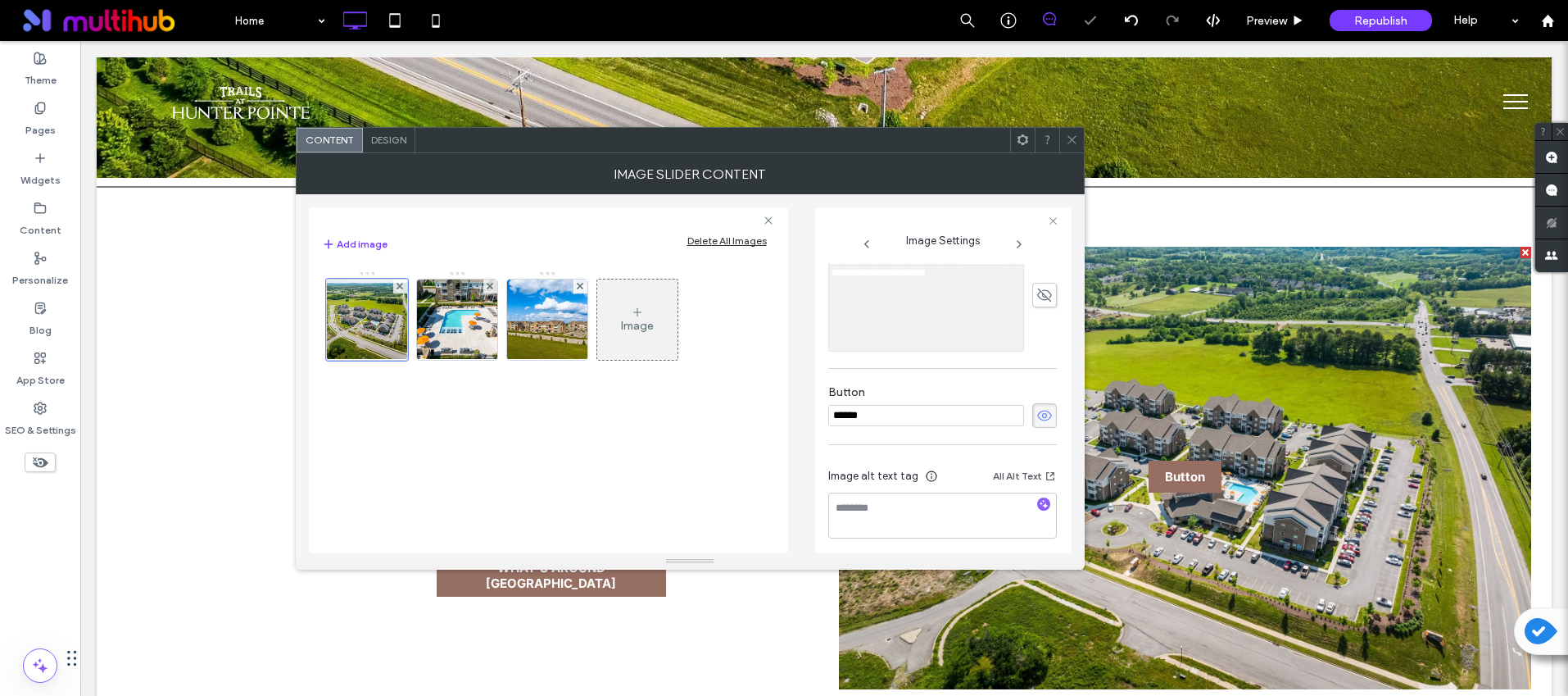
scroll to position [480, 0]
click at [1041, 400] on icon at bounding box center [1044, 409] width 16 height 18
click at [1032, 489] on textarea at bounding box center [942, 508] width 229 height 45
click at [1038, 494] on icon "button" at bounding box center [1043, 498] width 12 height 12
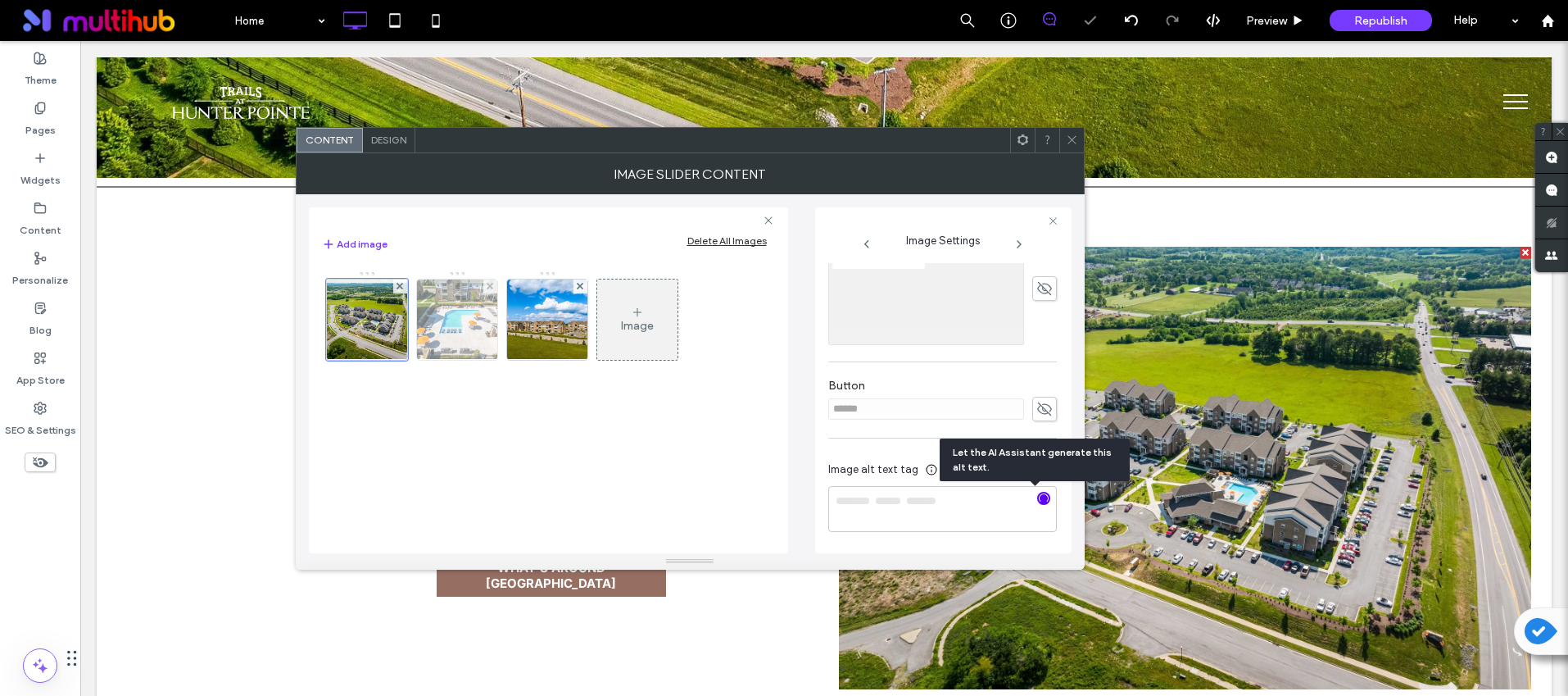
type textarea "**********"
click at [468, 337] on img at bounding box center [456, 319] width 107 height 80
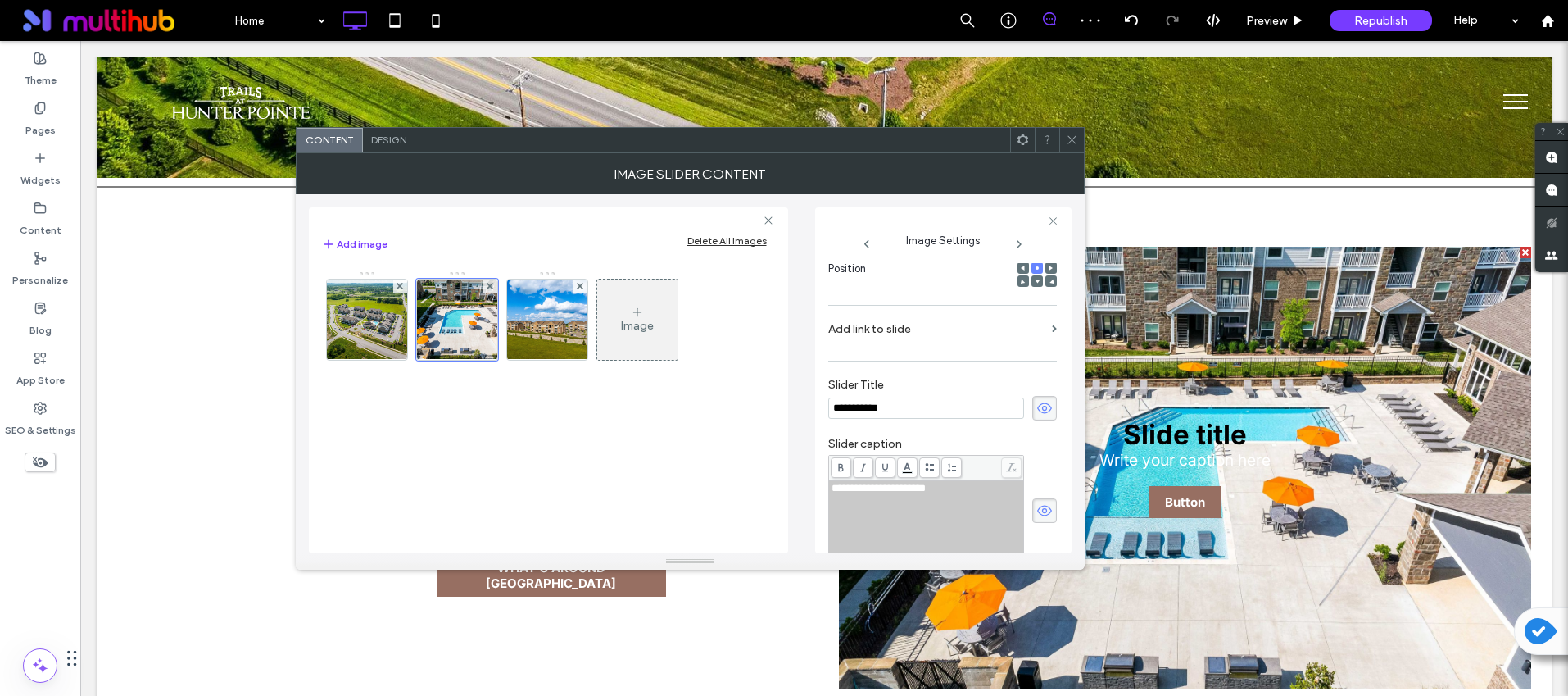
click at [1037, 411] on icon at bounding box center [1044, 408] width 16 height 18
click at [1038, 521] on span at bounding box center [1044, 510] width 24 height 24
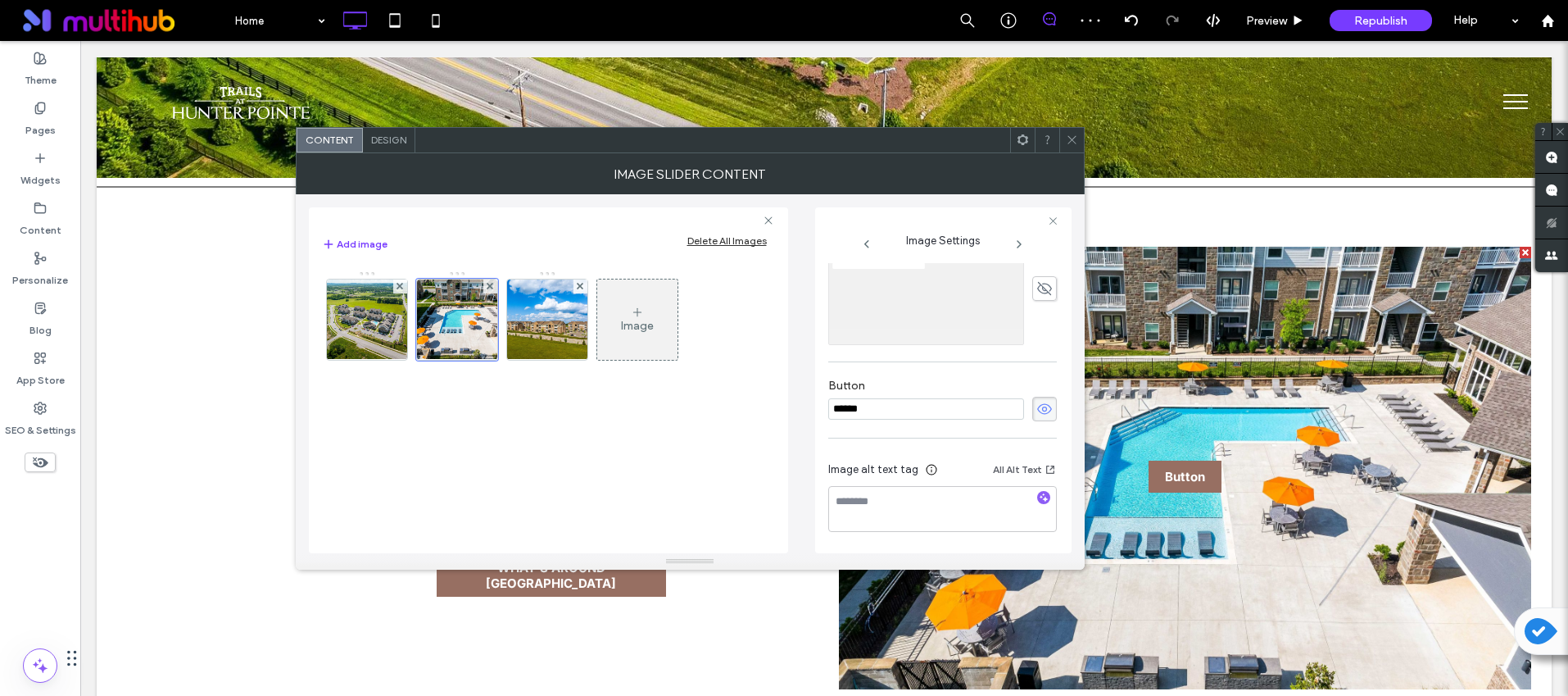
click at [1037, 418] on icon at bounding box center [1044, 409] width 16 height 18
click at [1038, 492] on icon "button" at bounding box center [1043, 498] width 12 height 12
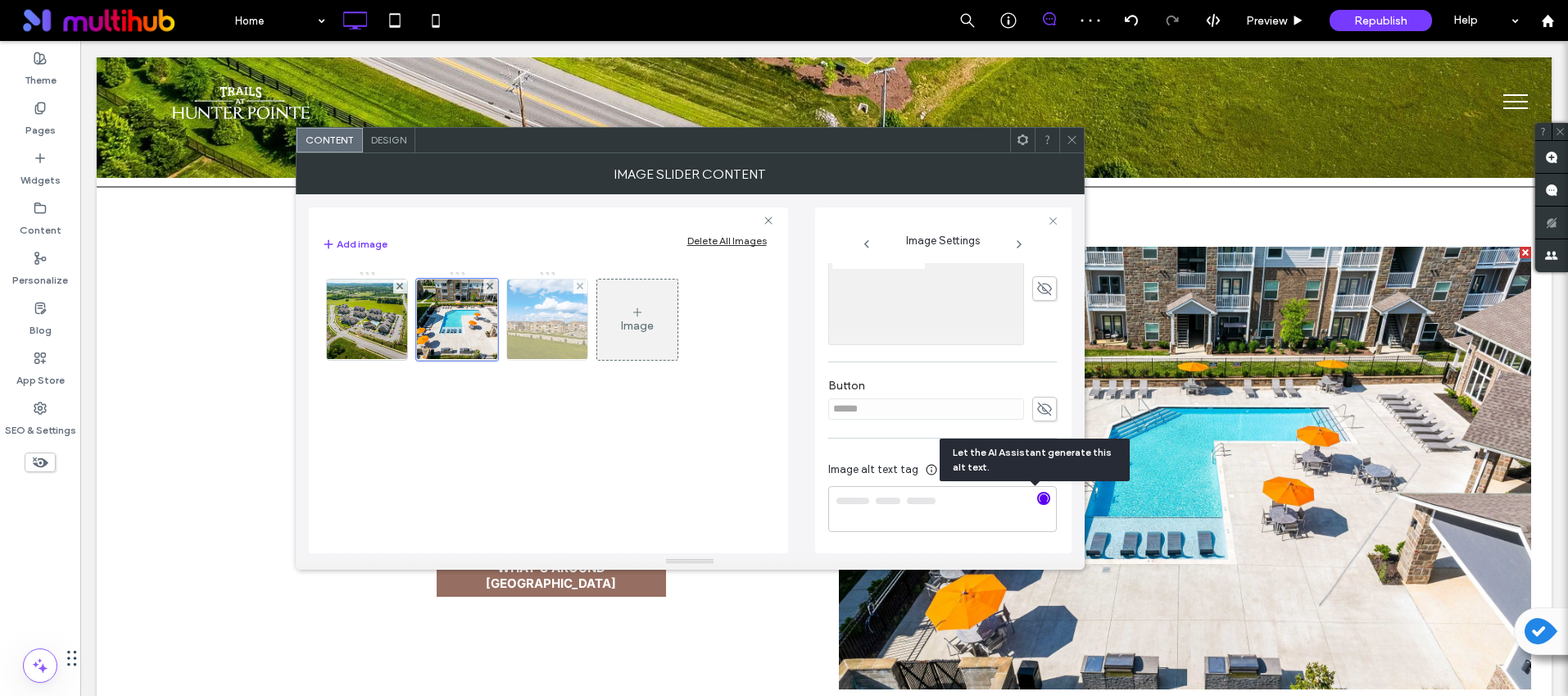
type textarea "**********"
click at [533, 317] on img at bounding box center [547, 319] width 107 height 80
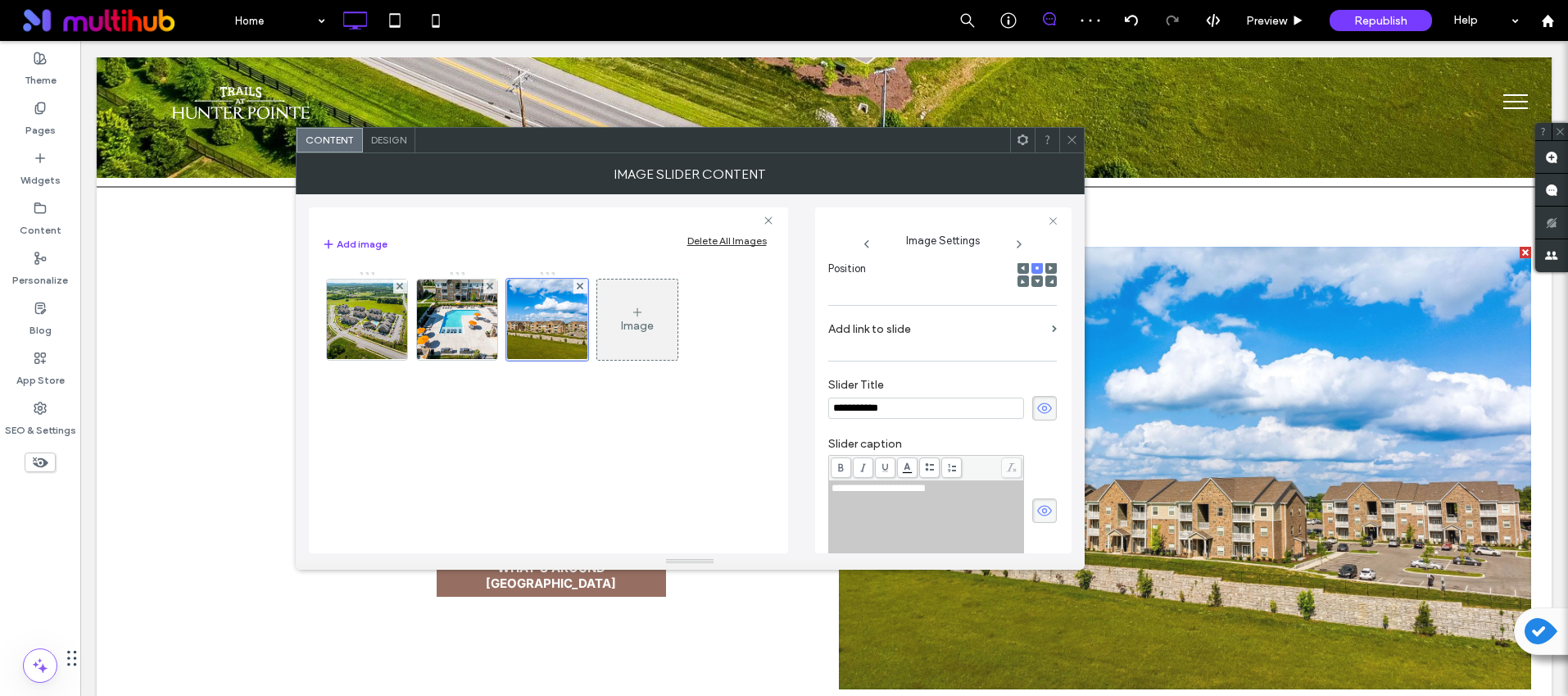
click at [1037, 413] on icon at bounding box center [1044, 408] width 16 height 18
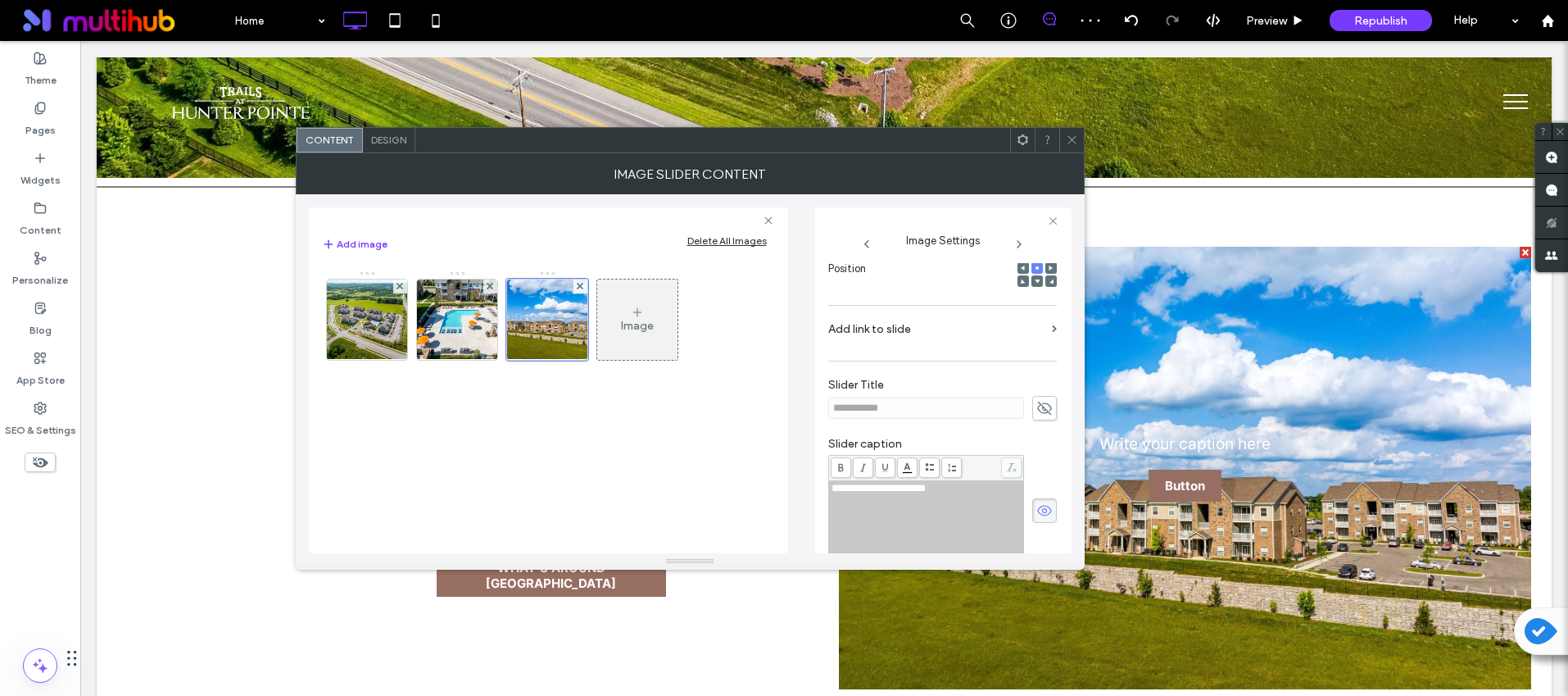
click at [1037, 513] on icon at bounding box center [1044, 510] width 16 height 18
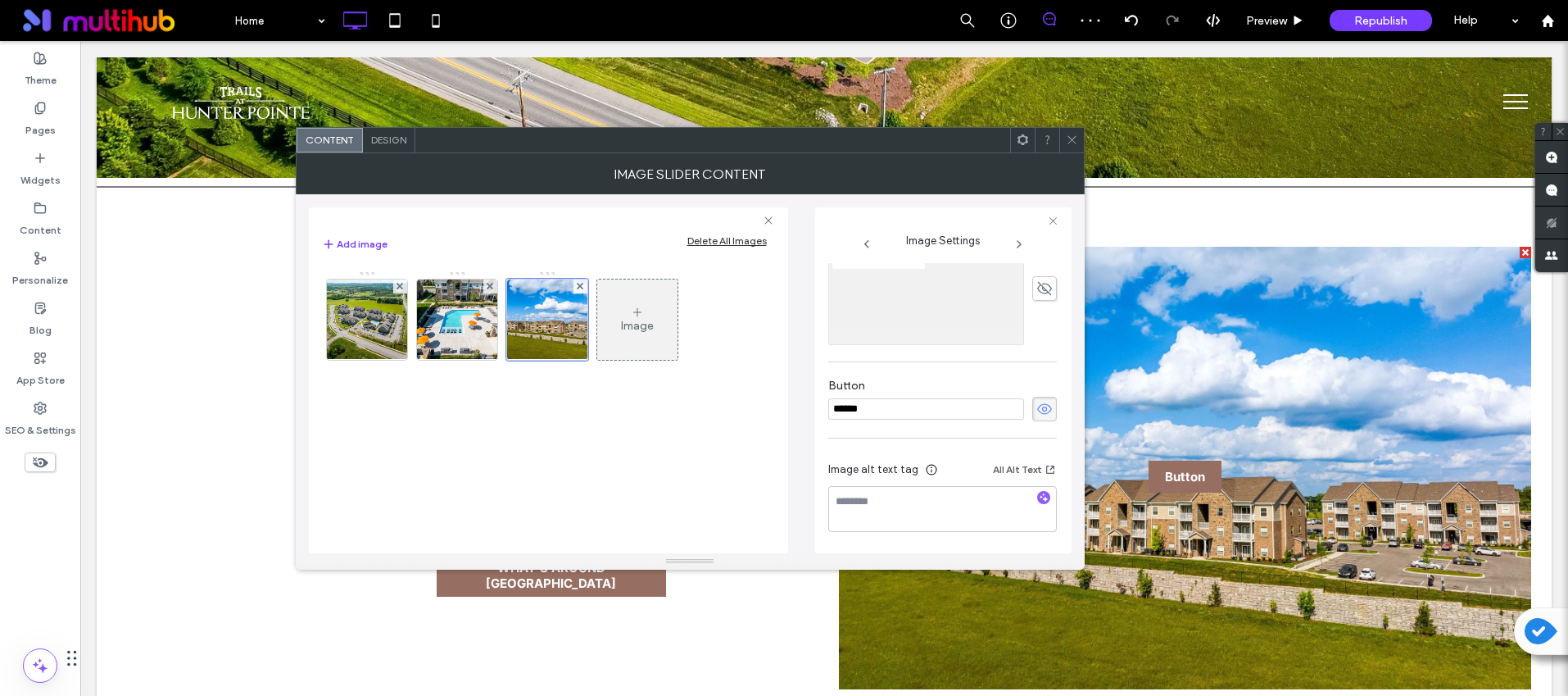
click at [1038, 413] on use at bounding box center [1044, 408] width 14 height 11
click at [1038, 491] on span "button" at bounding box center [1044, 498] width 14 height 14
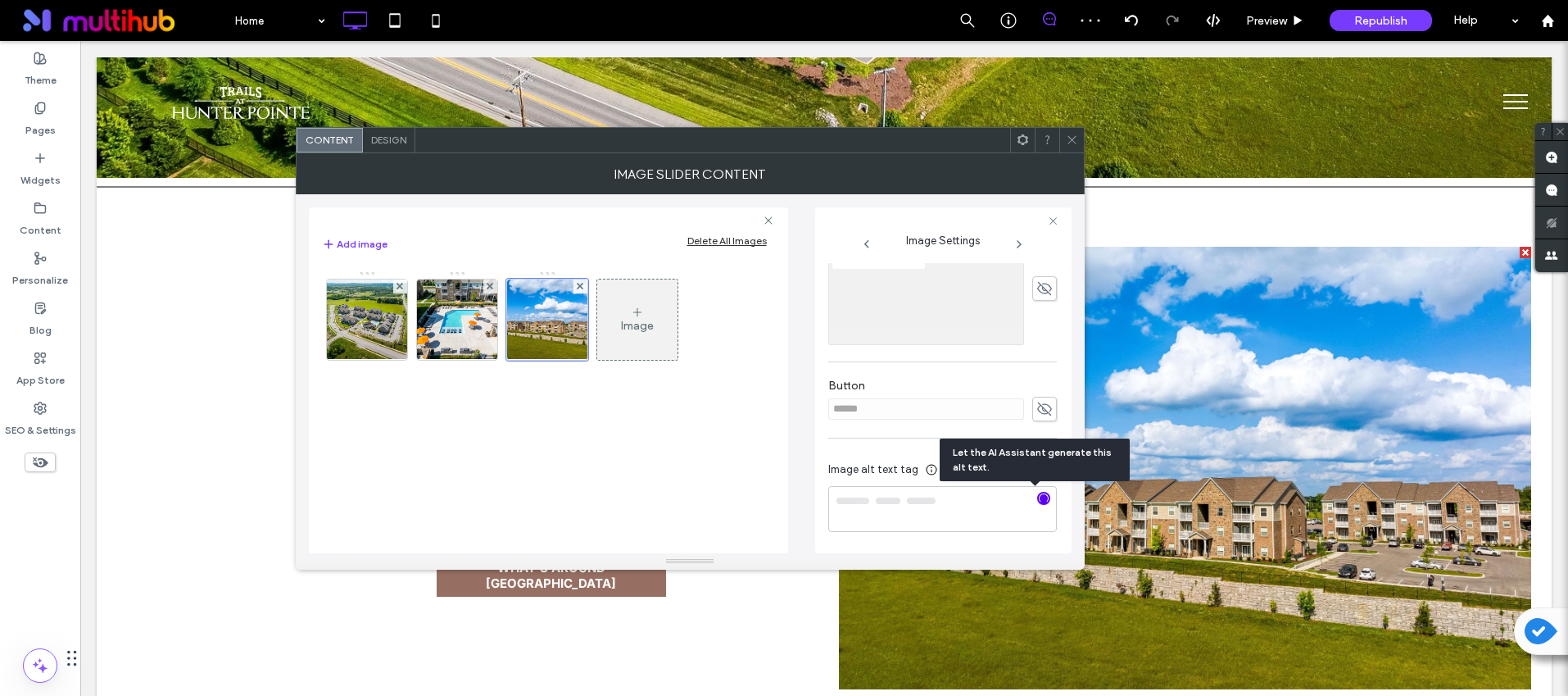
type textarea "**********"
click at [1073, 143] on icon at bounding box center [1071, 139] width 13 height 13
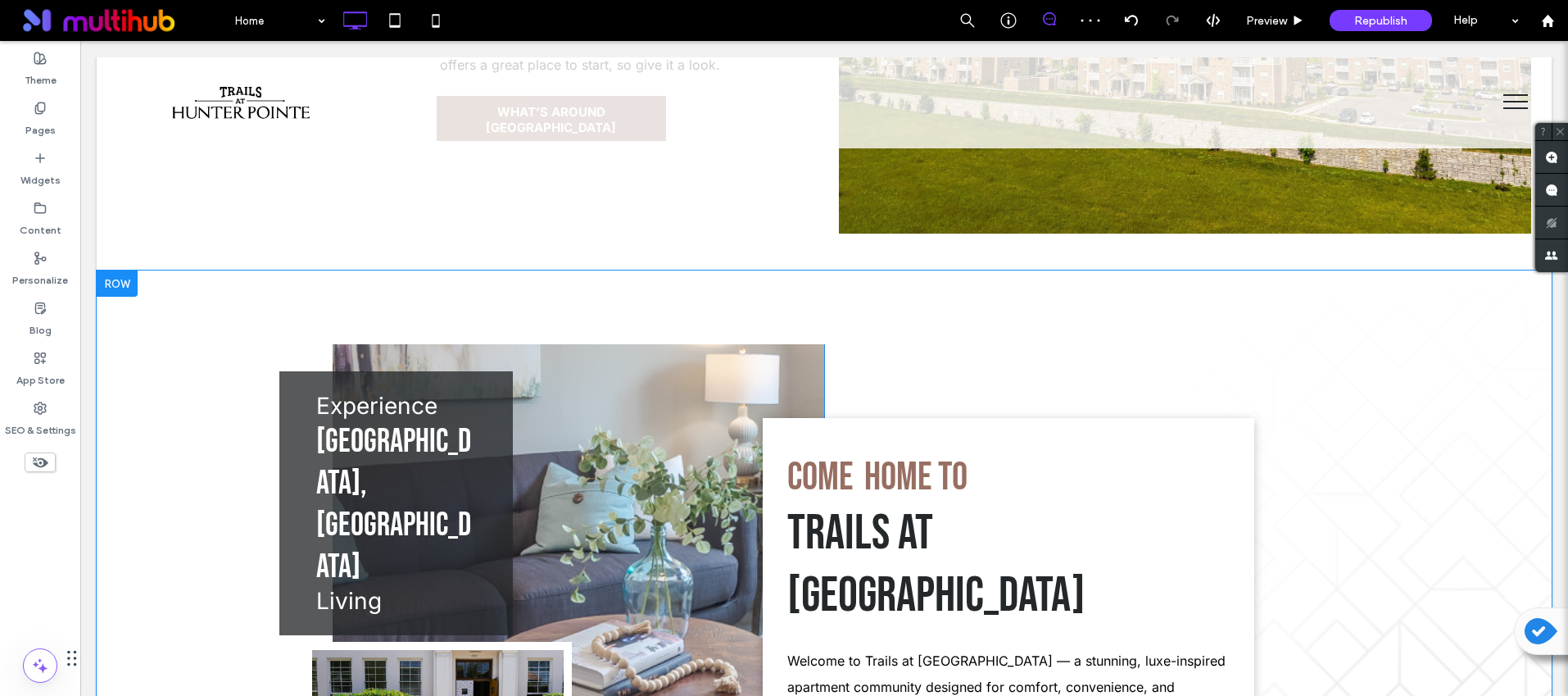
click at [123, 271] on div at bounding box center [117, 283] width 41 height 26
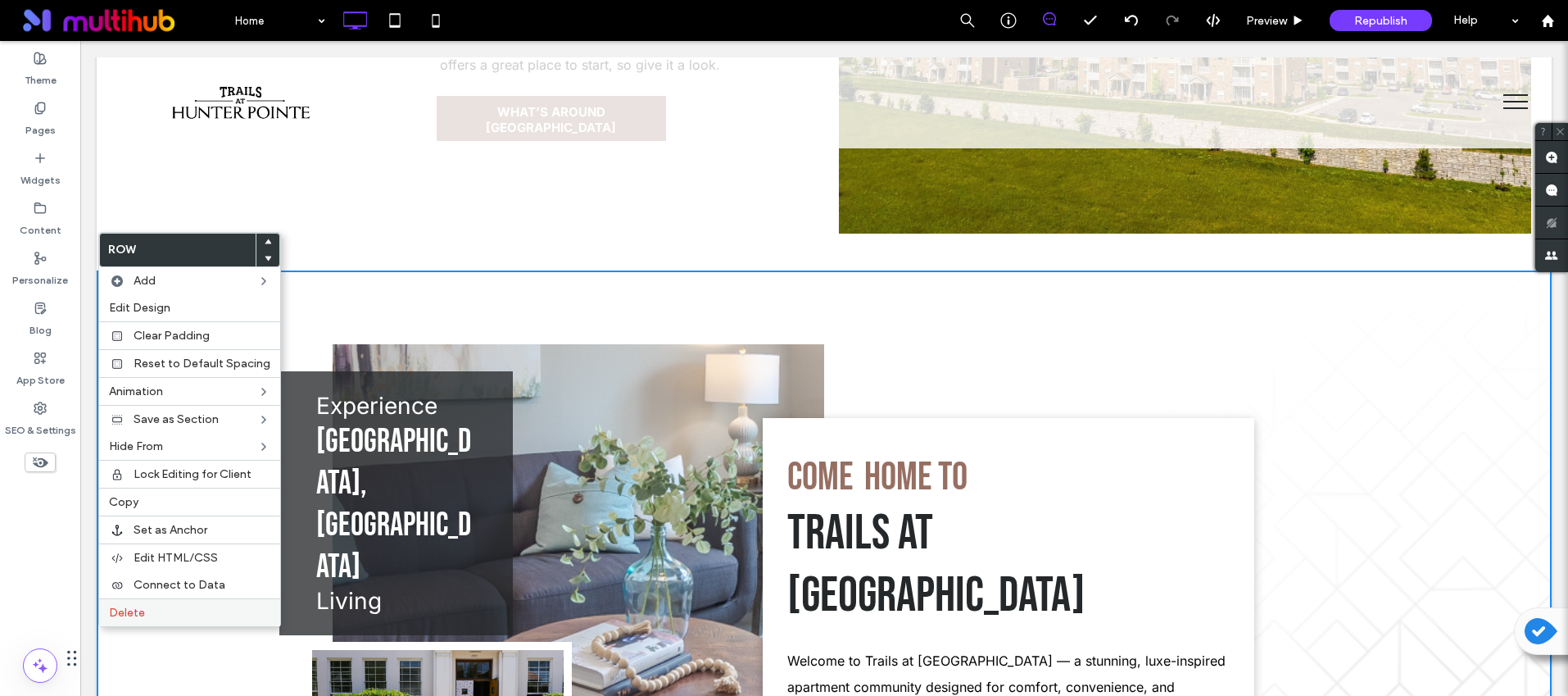
click at [214, 613] on label "Delete" at bounding box center [189, 613] width 161 height 14
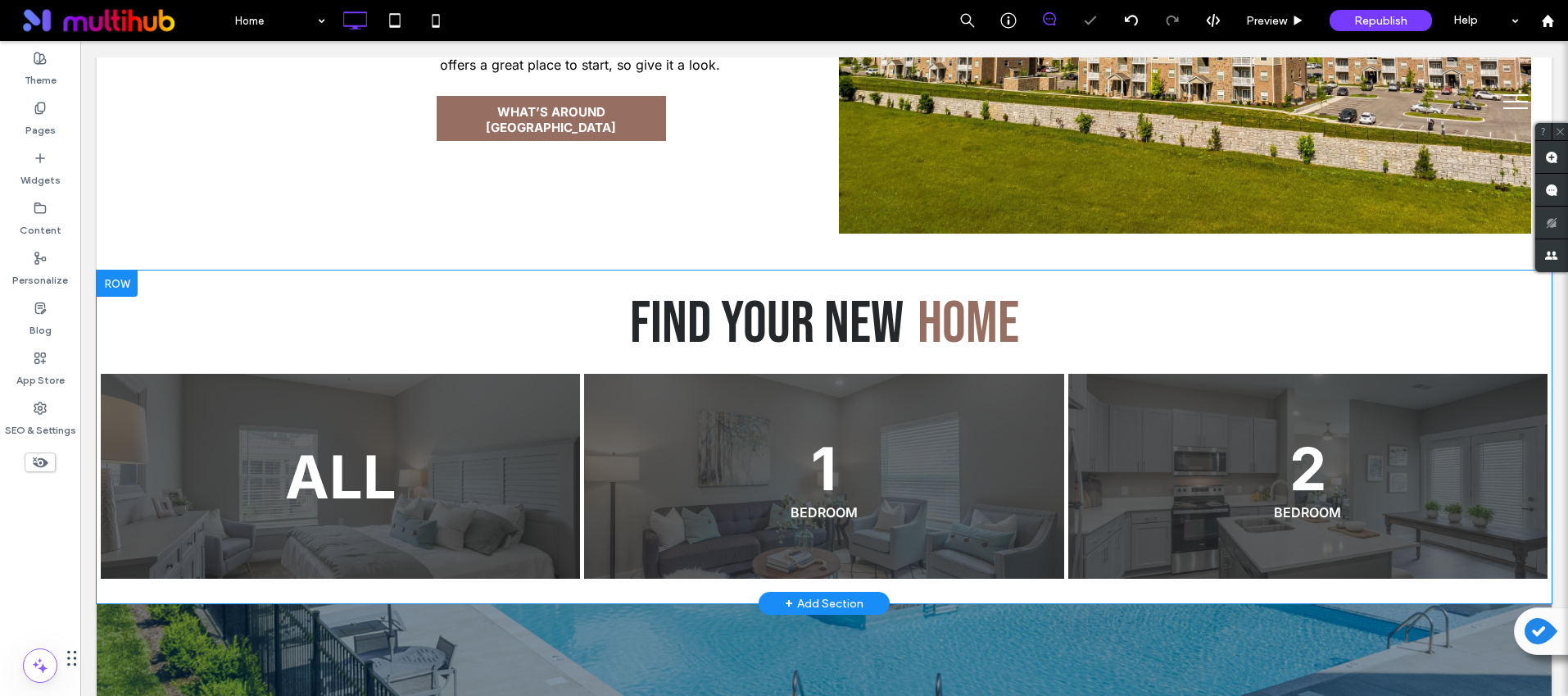
click at [122, 271] on div at bounding box center [117, 283] width 41 height 26
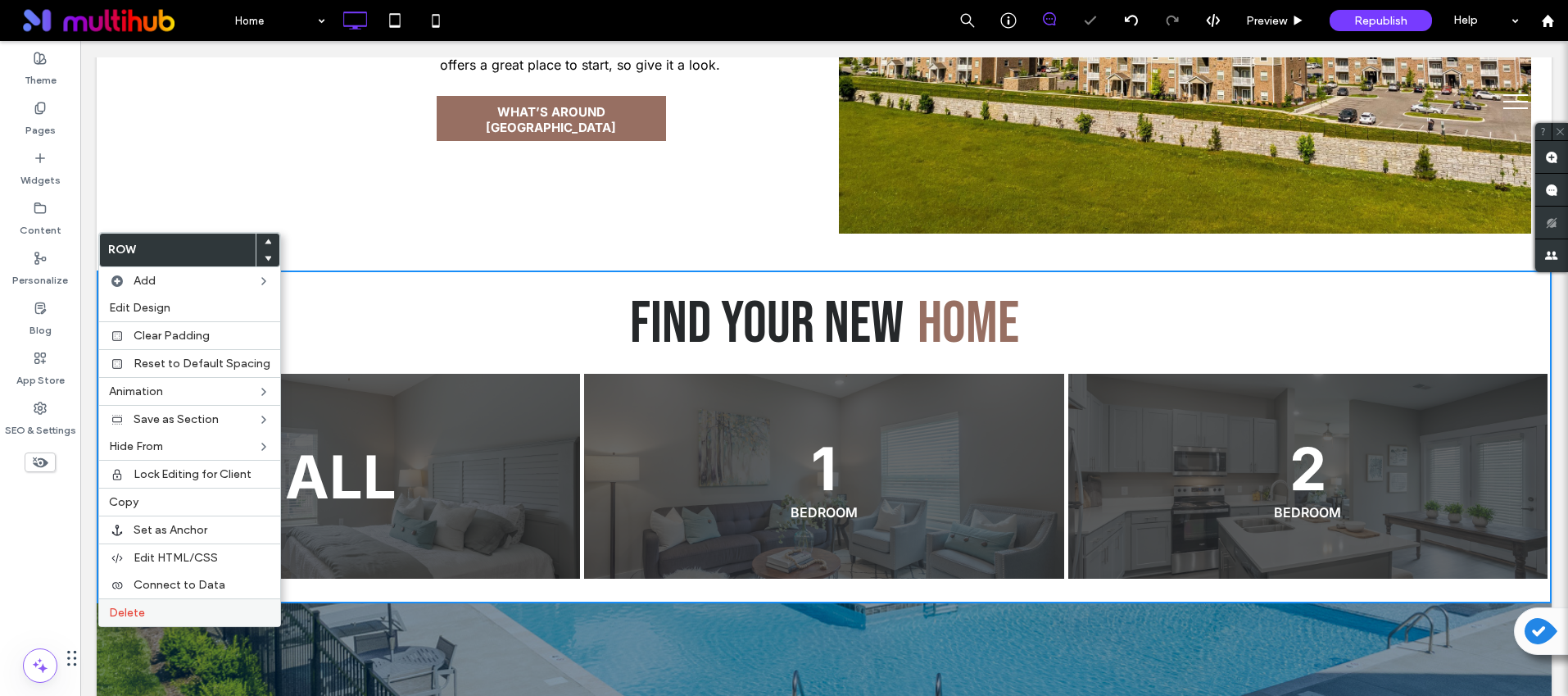
click at [229, 614] on label "Delete" at bounding box center [189, 613] width 161 height 14
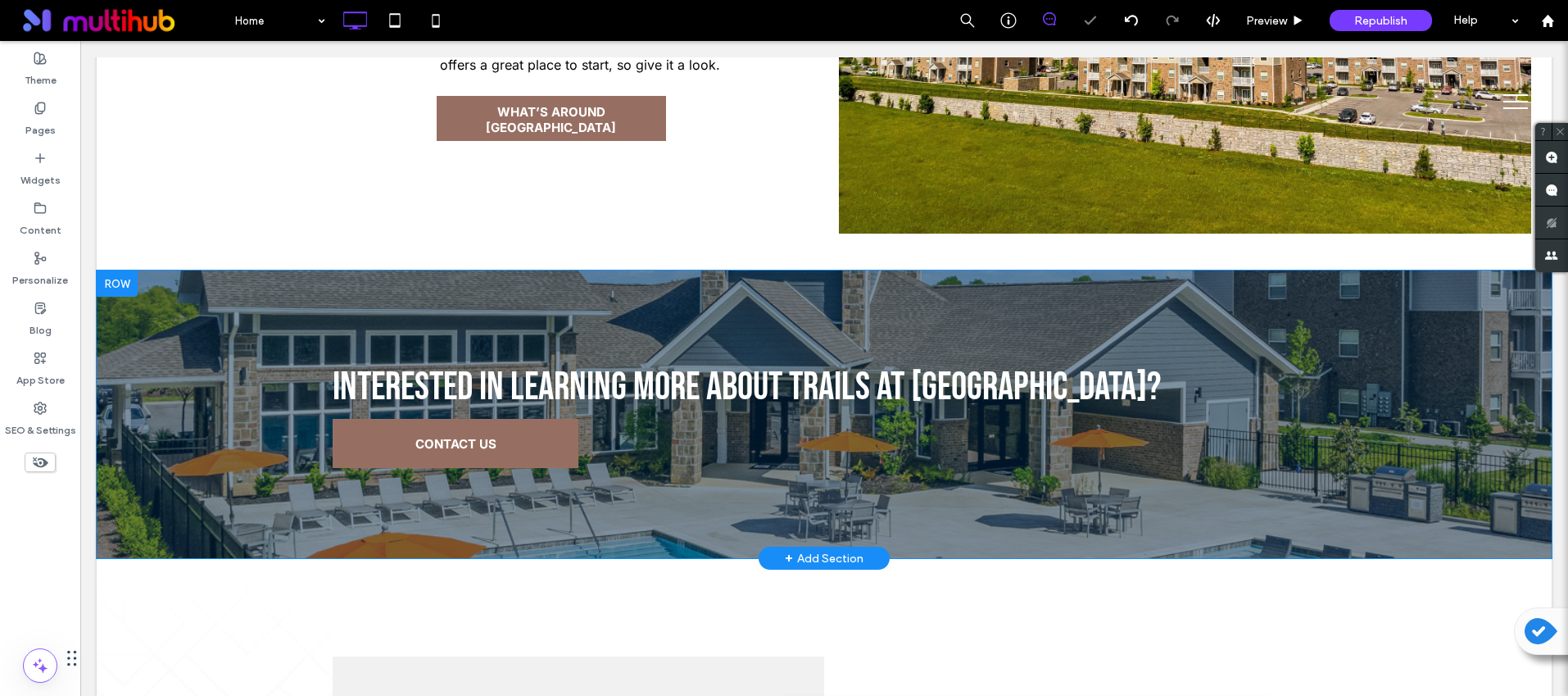
click at [112, 271] on div at bounding box center [117, 283] width 41 height 26
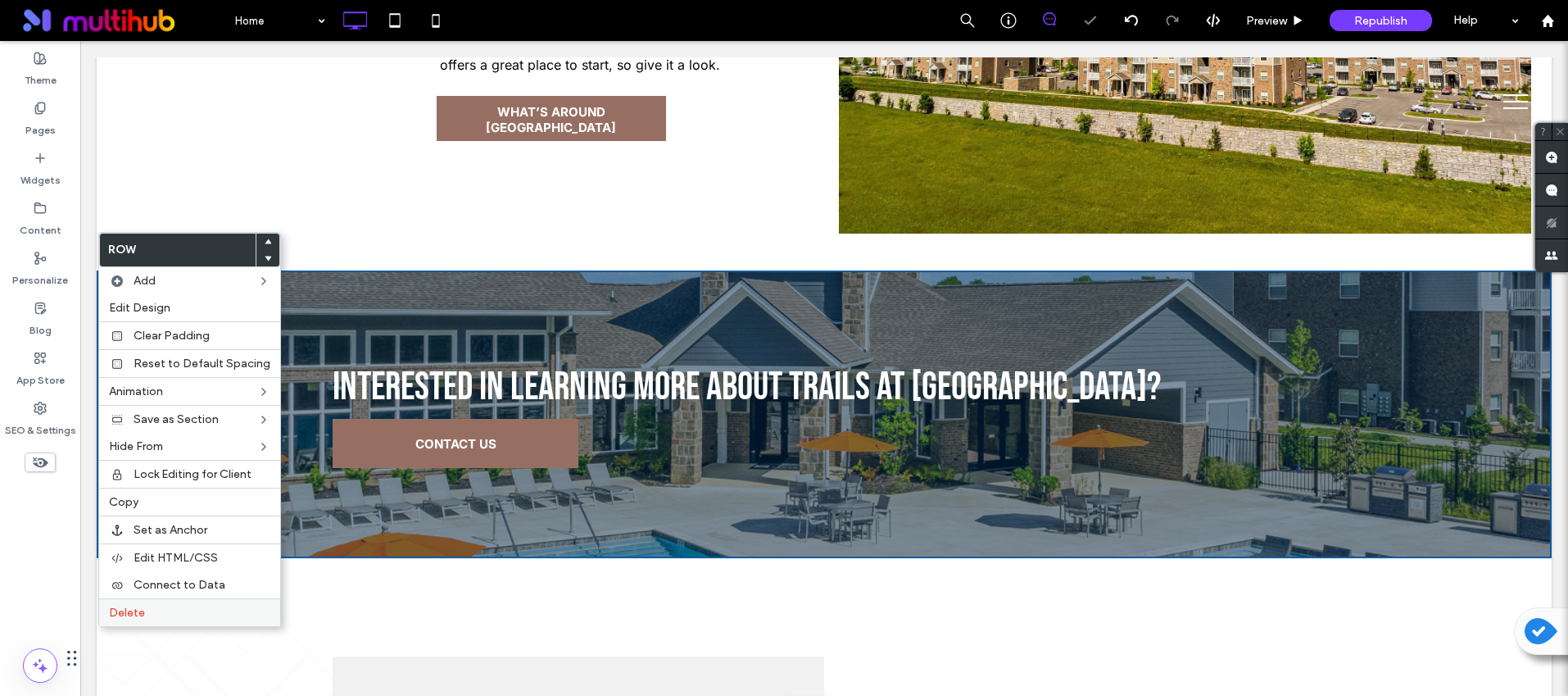
click at [229, 603] on div "Delete" at bounding box center [189, 612] width 181 height 28
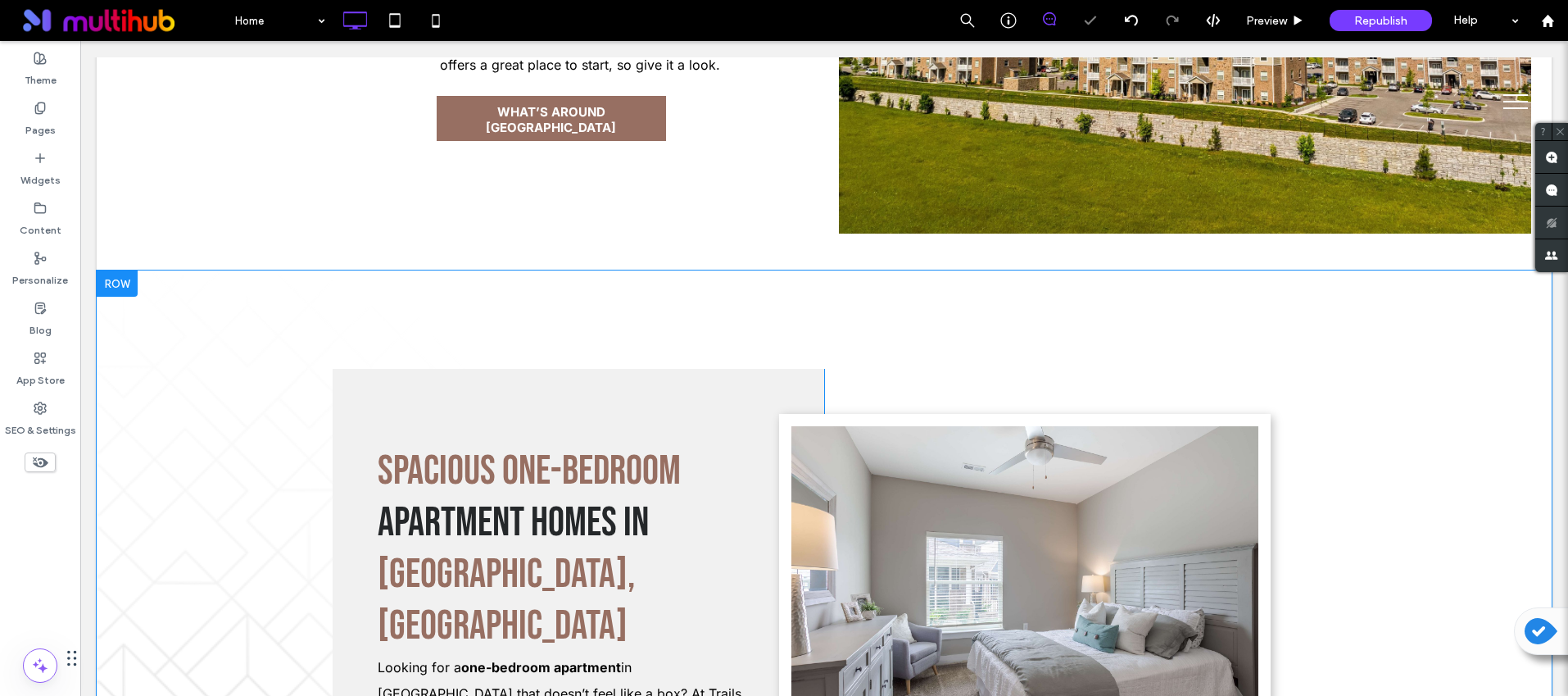
click at [128, 271] on div at bounding box center [117, 283] width 41 height 26
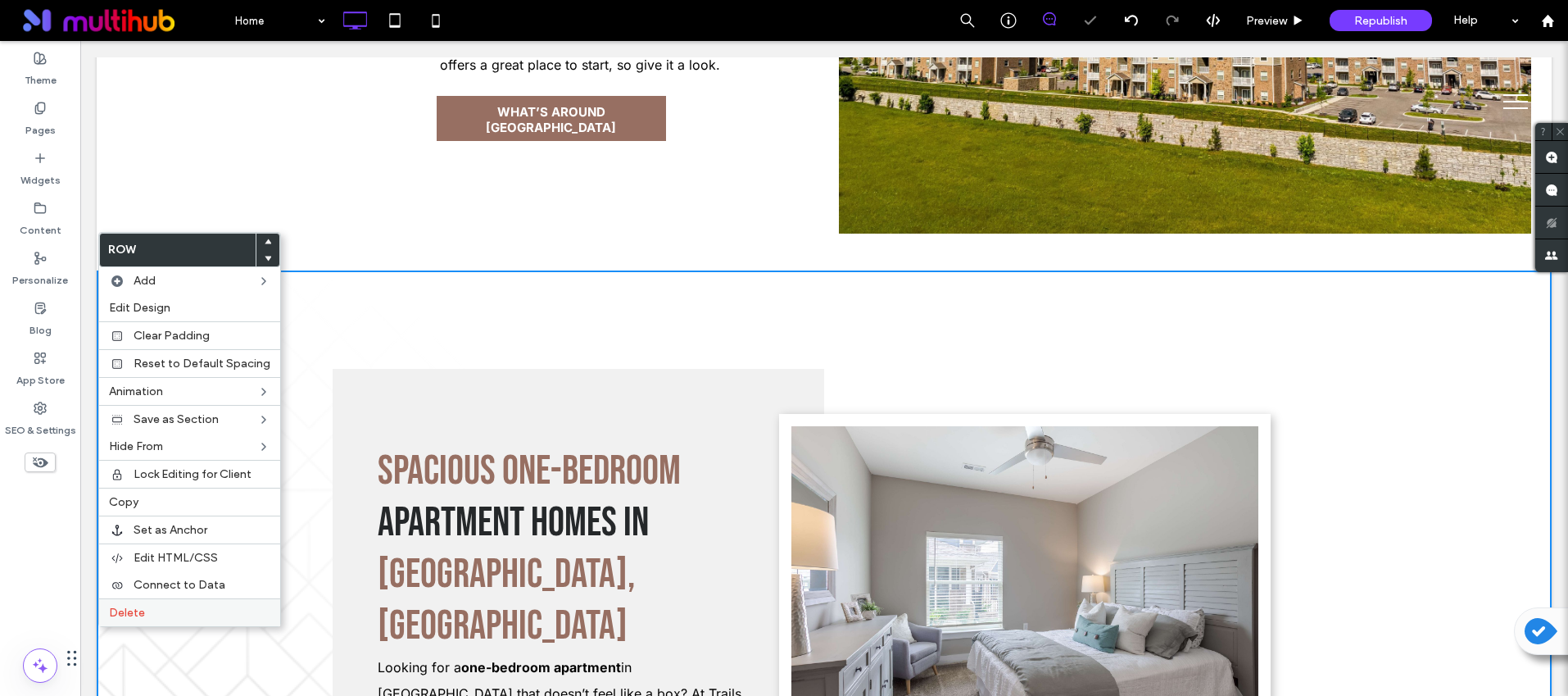
click at [242, 610] on label "Delete" at bounding box center [189, 613] width 161 height 14
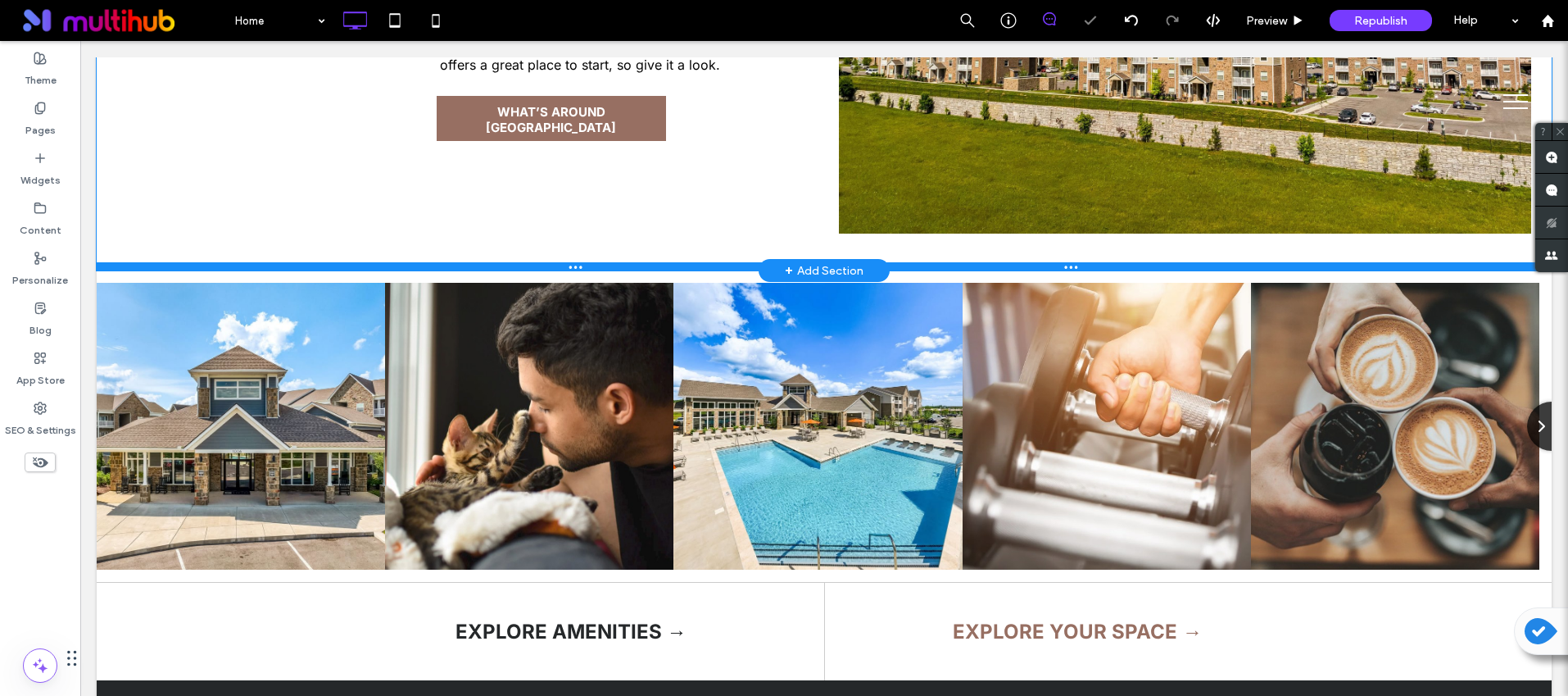
click at [122, 262] on div at bounding box center [824, 266] width 1455 height 8
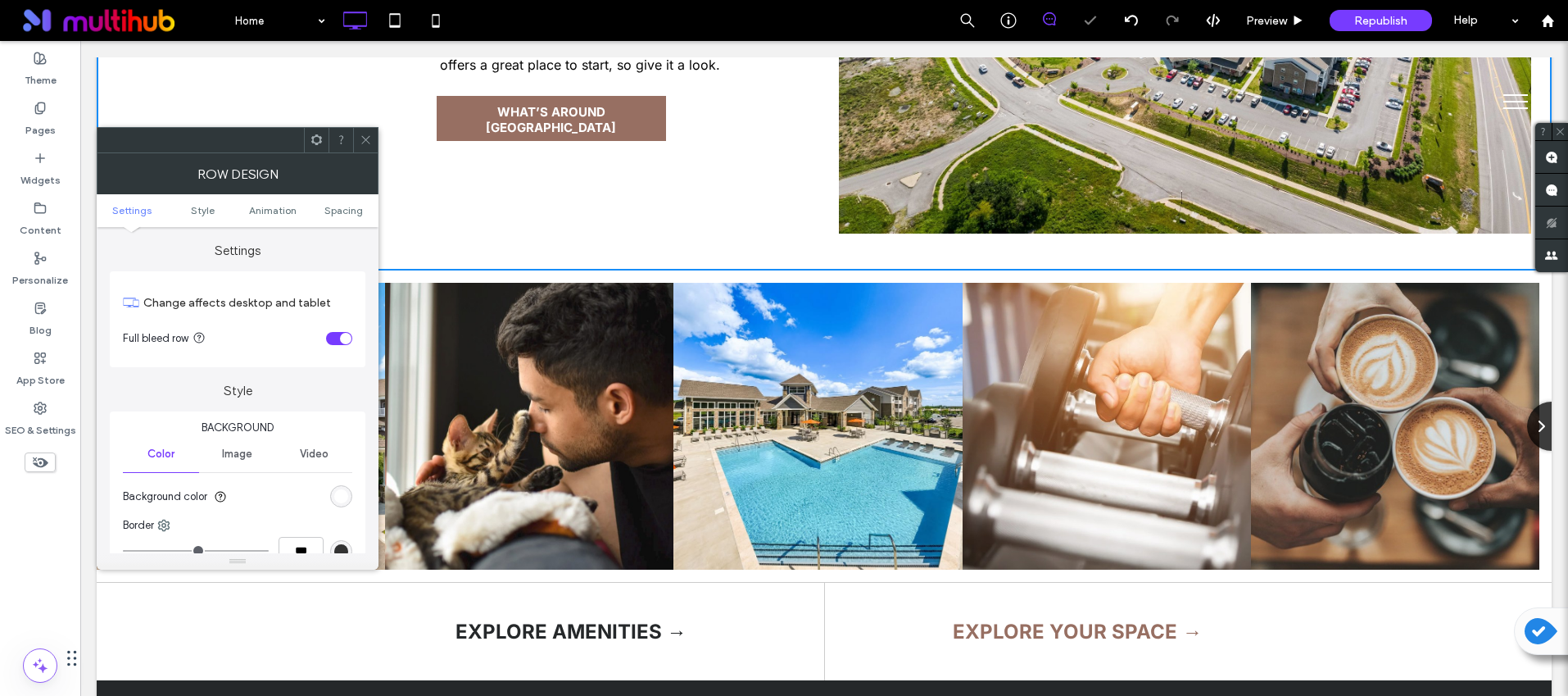
click at [378, 141] on div at bounding box center [238, 139] width 282 height 26
click at [368, 141] on icon at bounding box center [365, 139] width 13 height 13
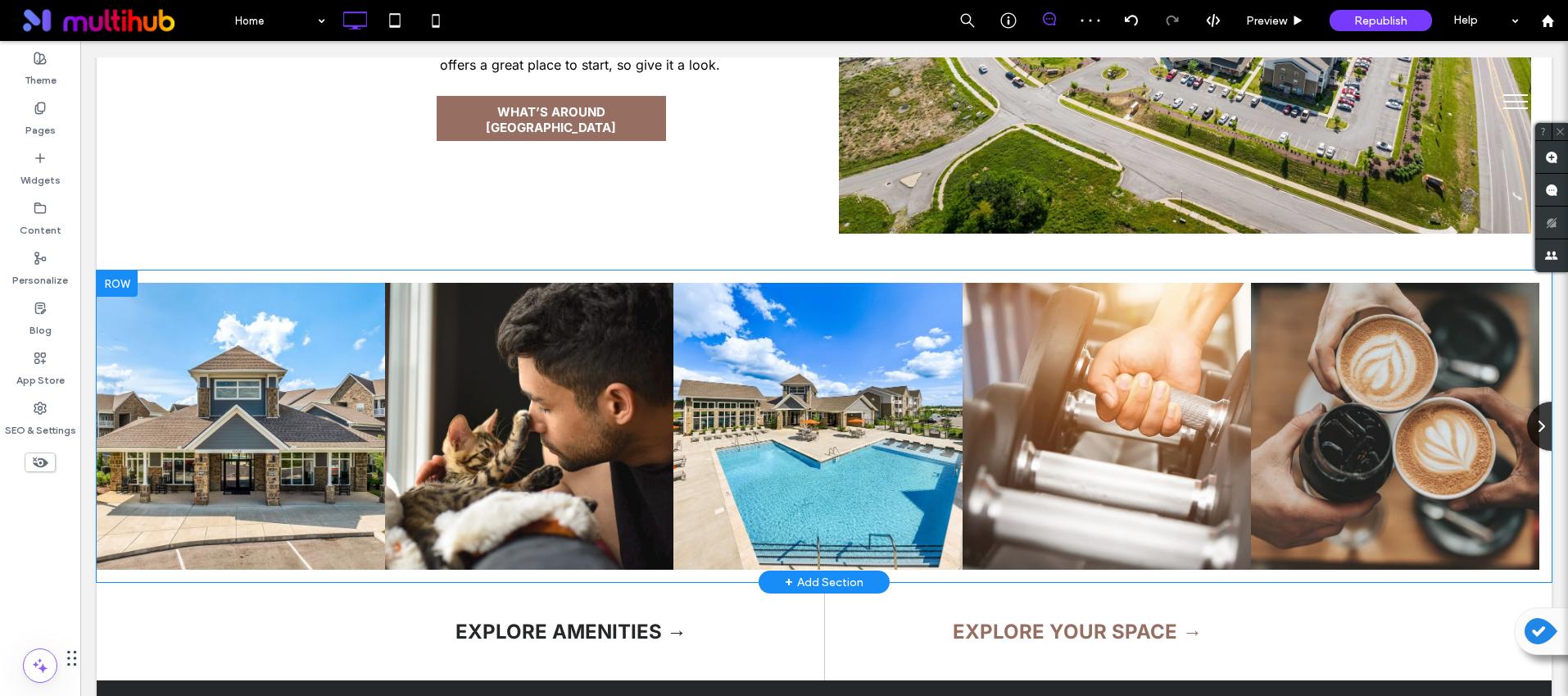
click at [112, 271] on div at bounding box center [117, 283] width 41 height 26
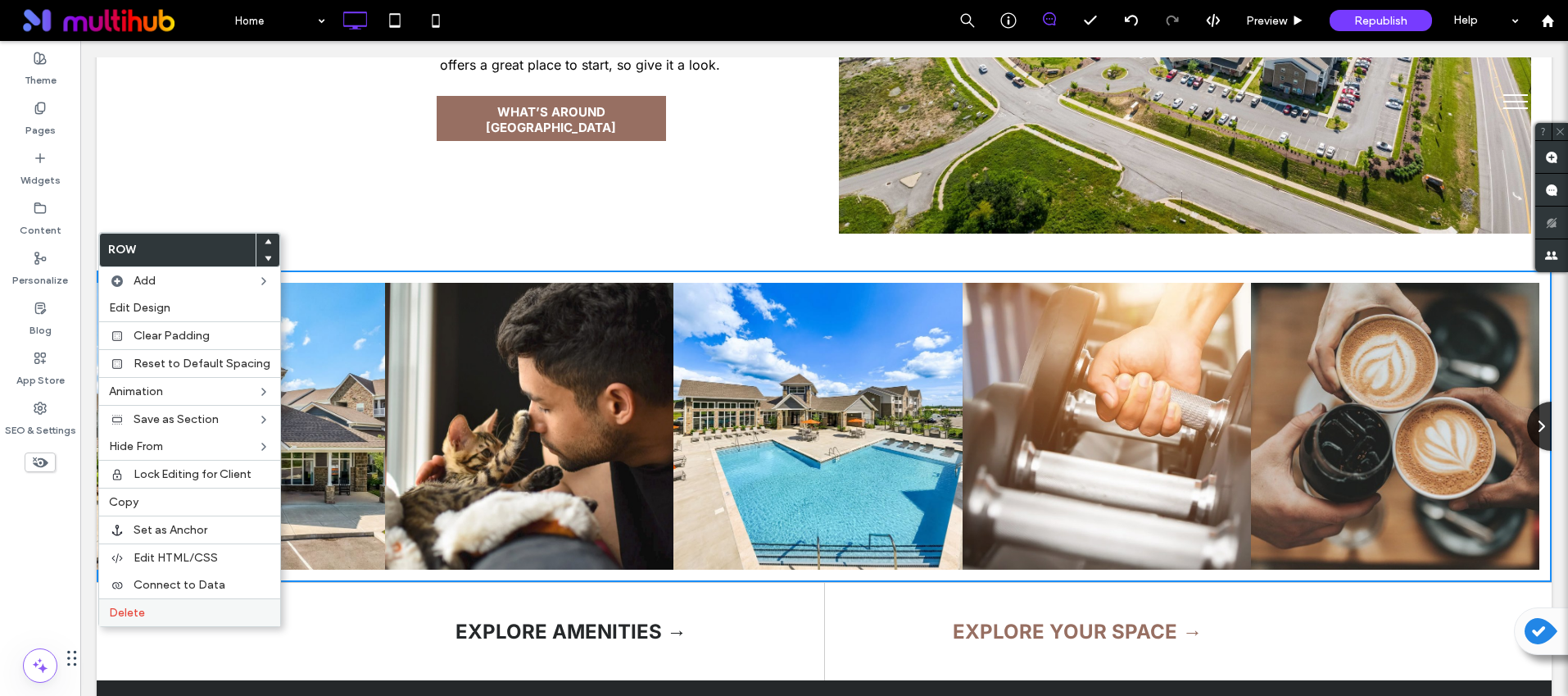
click at [224, 610] on label "Delete" at bounding box center [189, 613] width 161 height 14
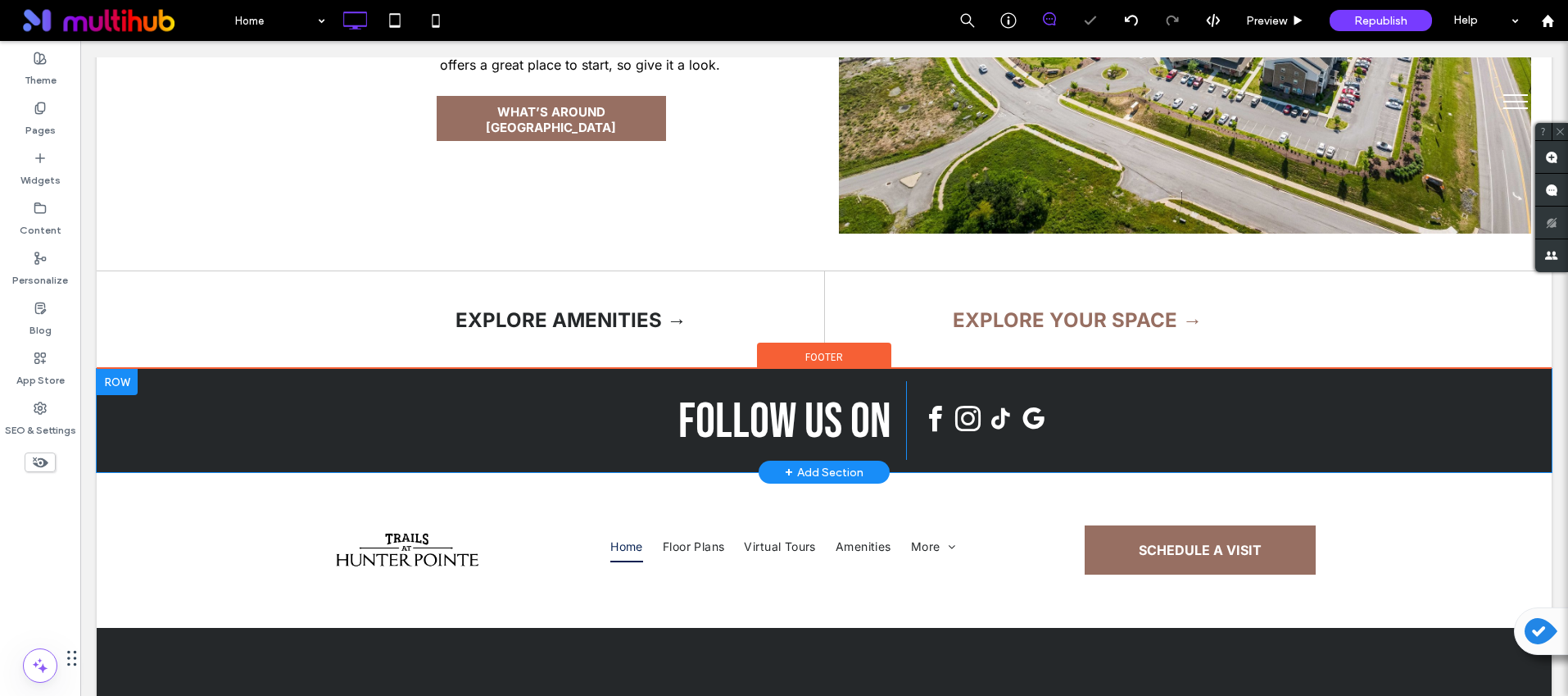
click at [127, 369] on div at bounding box center [117, 382] width 41 height 26
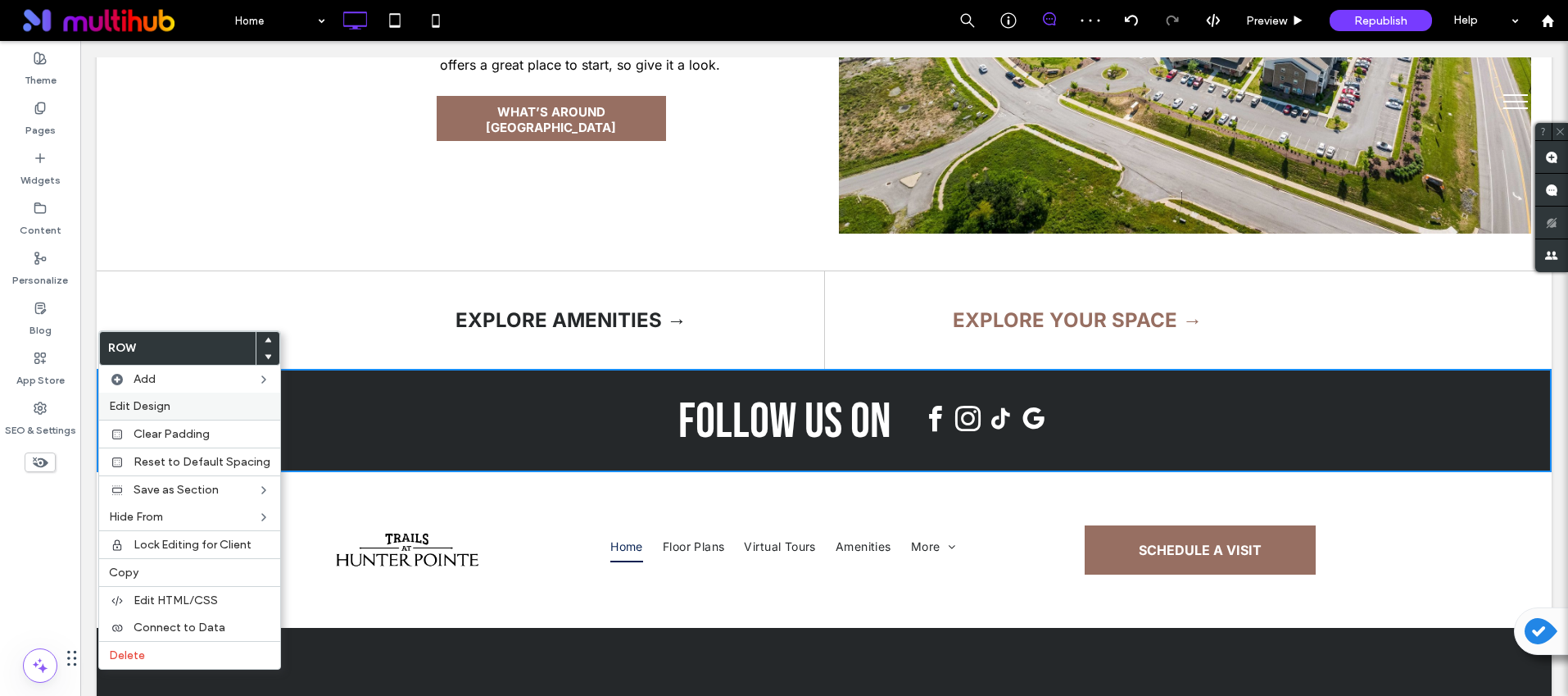
click at [154, 413] on div "Edit Design" at bounding box center [189, 406] width 181 height 27
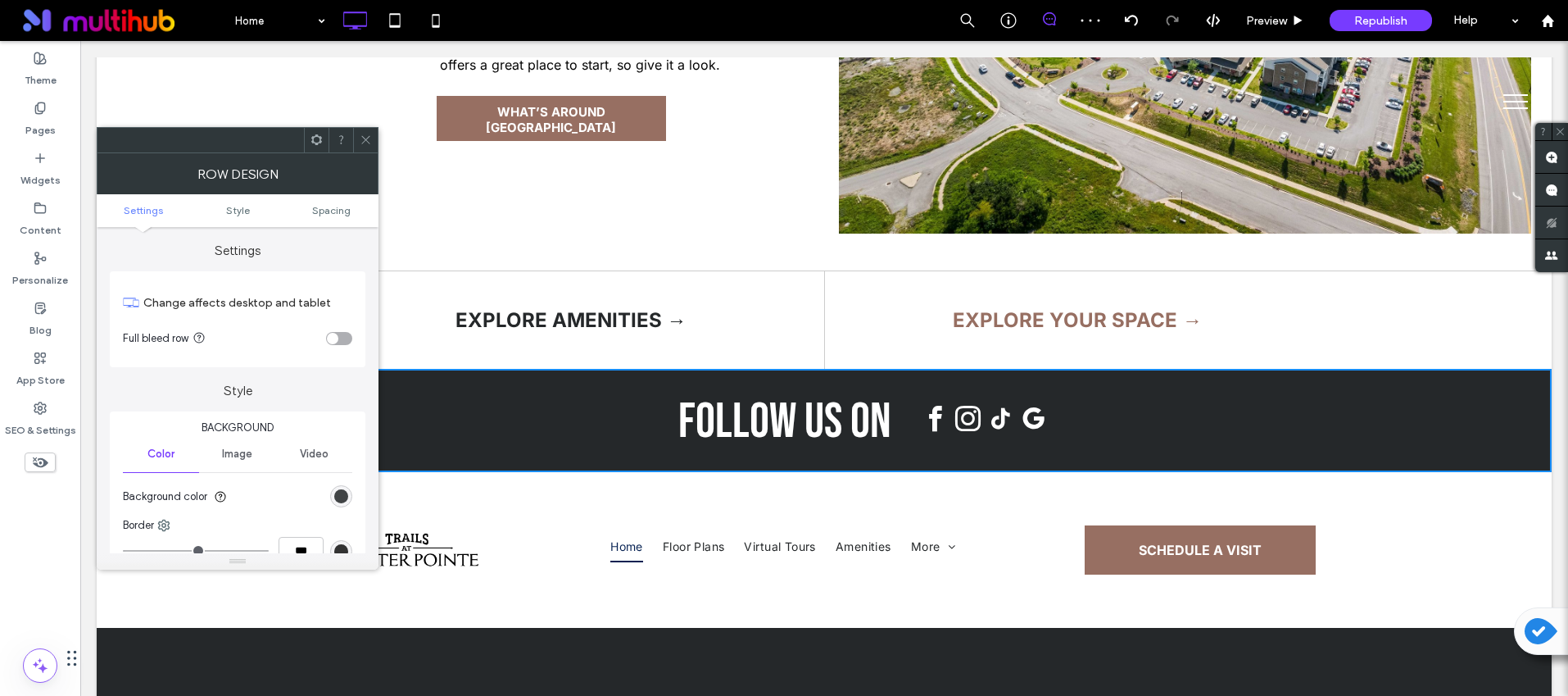
click at [336, 493] on div "rgb(37, 40, 42)" at bounding box center [341, 496] width 14 height 14
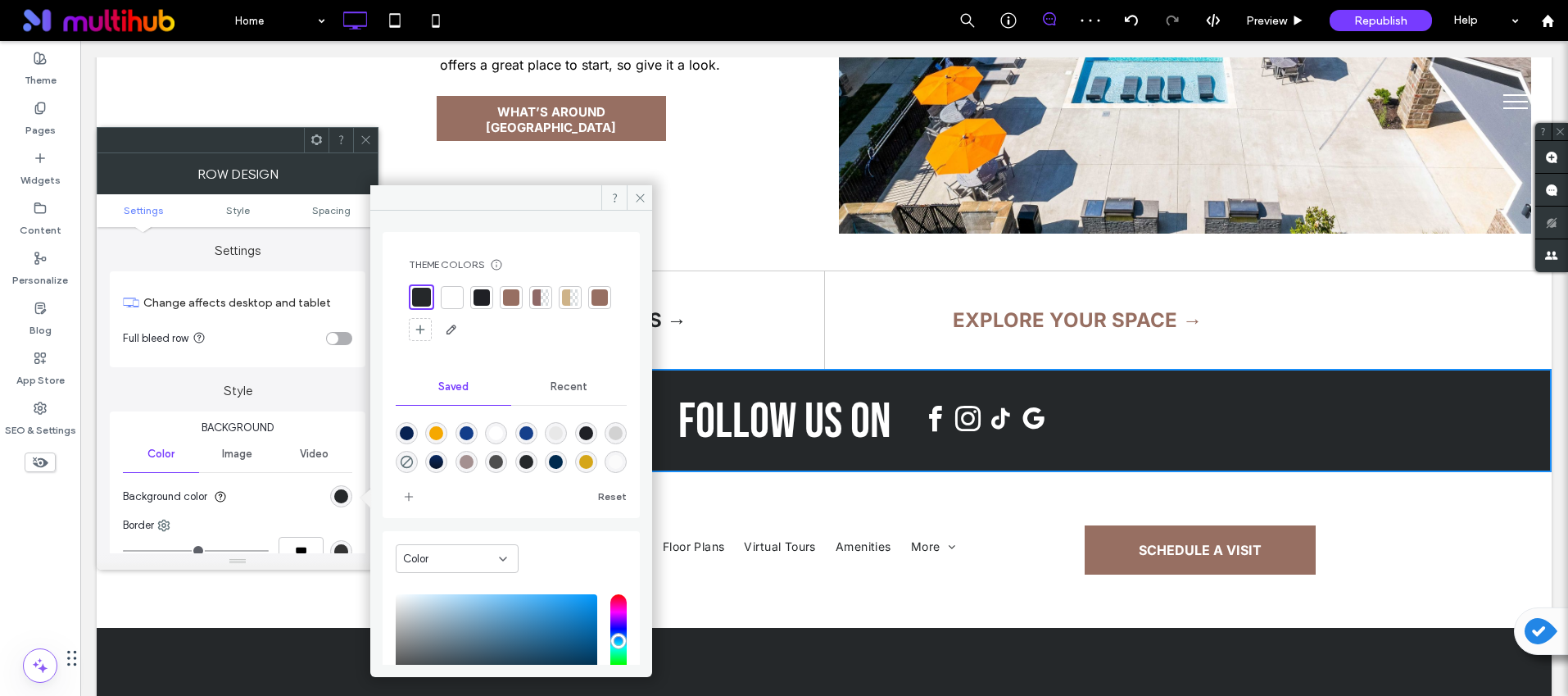
click at [591, 305] on div at bounding box center [599, 297] width 16 height 16
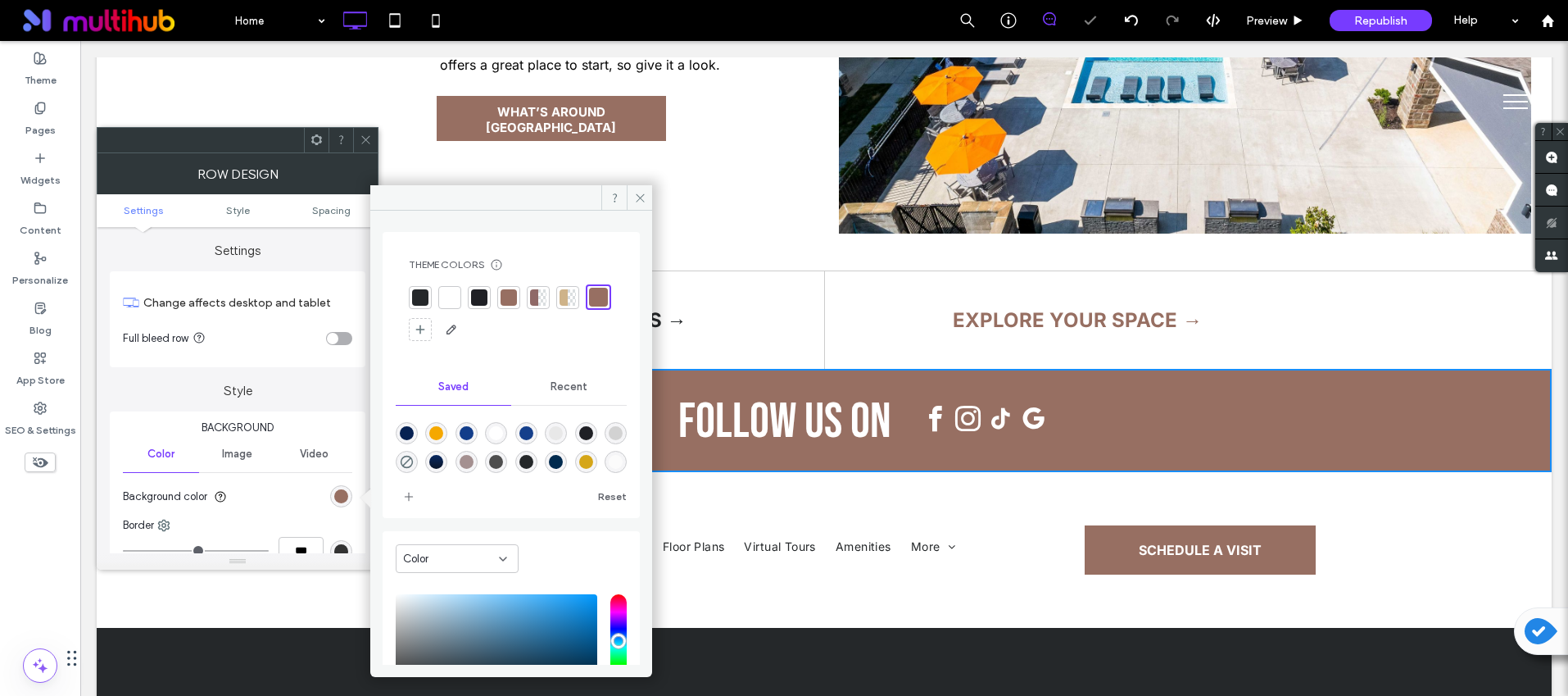
click at [363, 136] on icon at bounding box center [365, 139] width 13 height 13
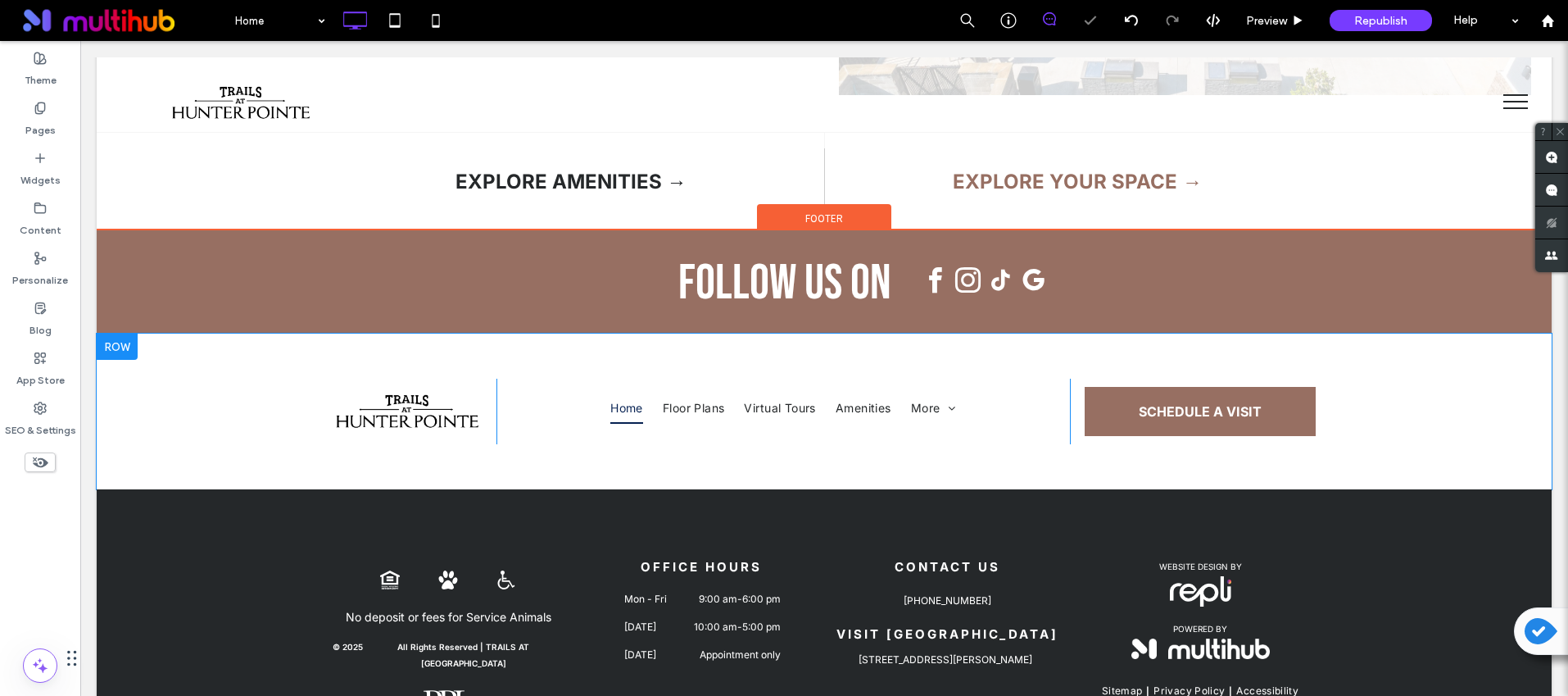
scroll to position [3455, 0]
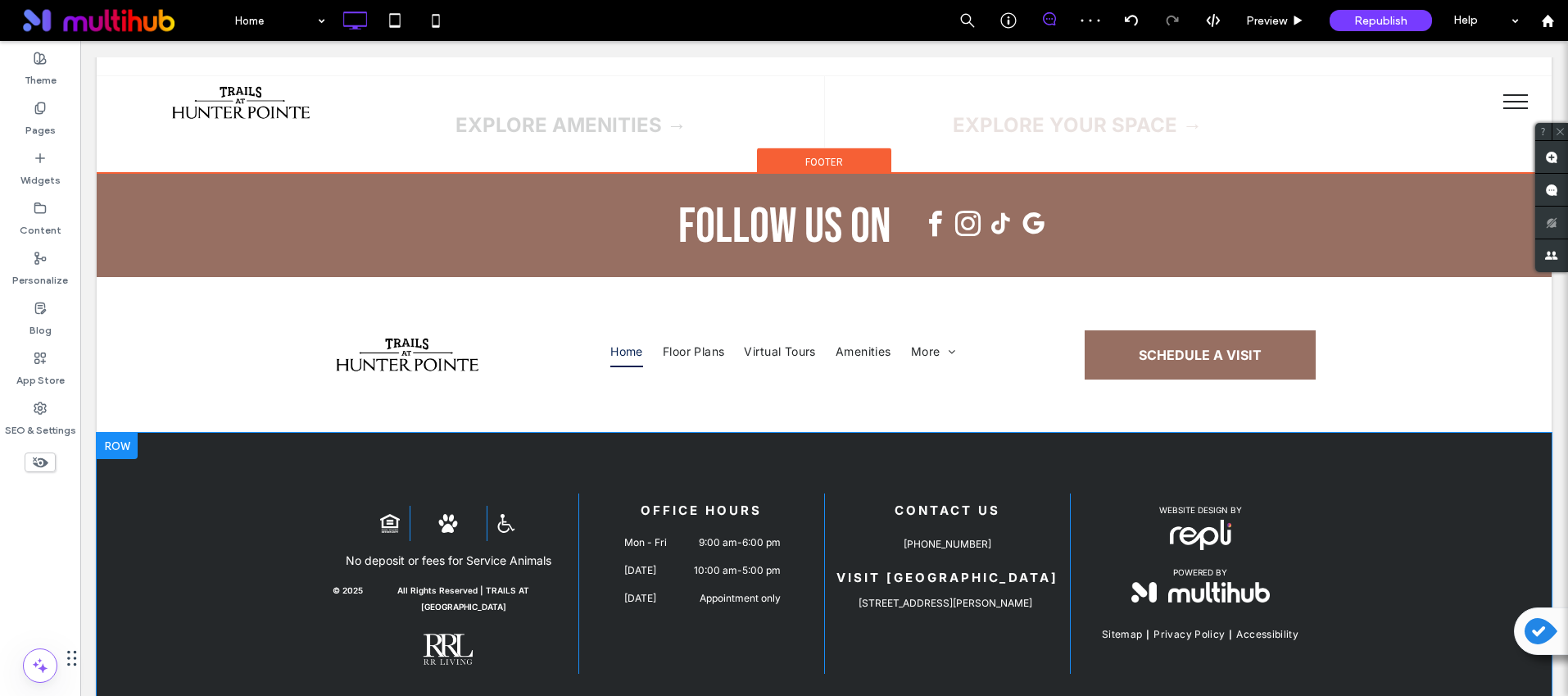
click at [117, 433] on div at bounding box center [117, 446] width 41 height 26
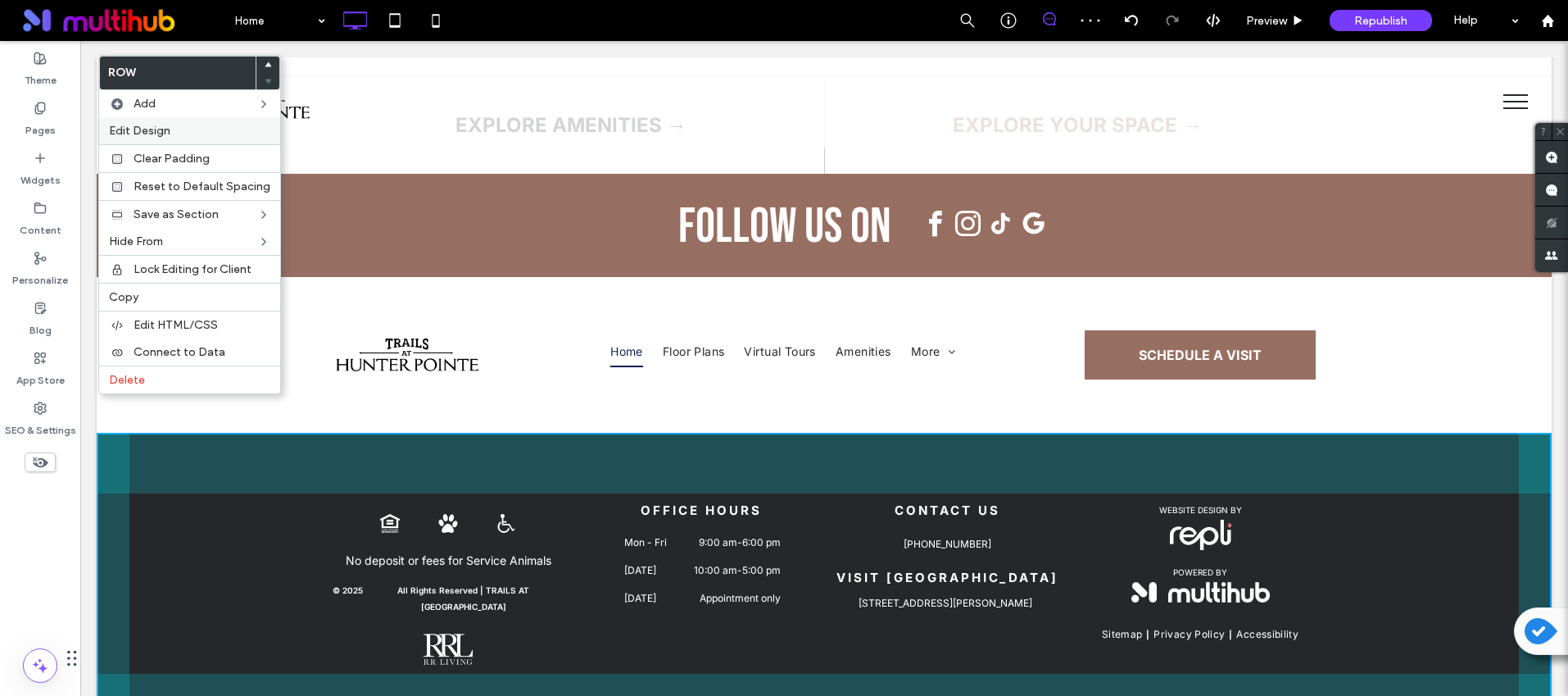
click at [152, 132] on span "Edit Design" at bounding box center [140, 130] width 62 height 14
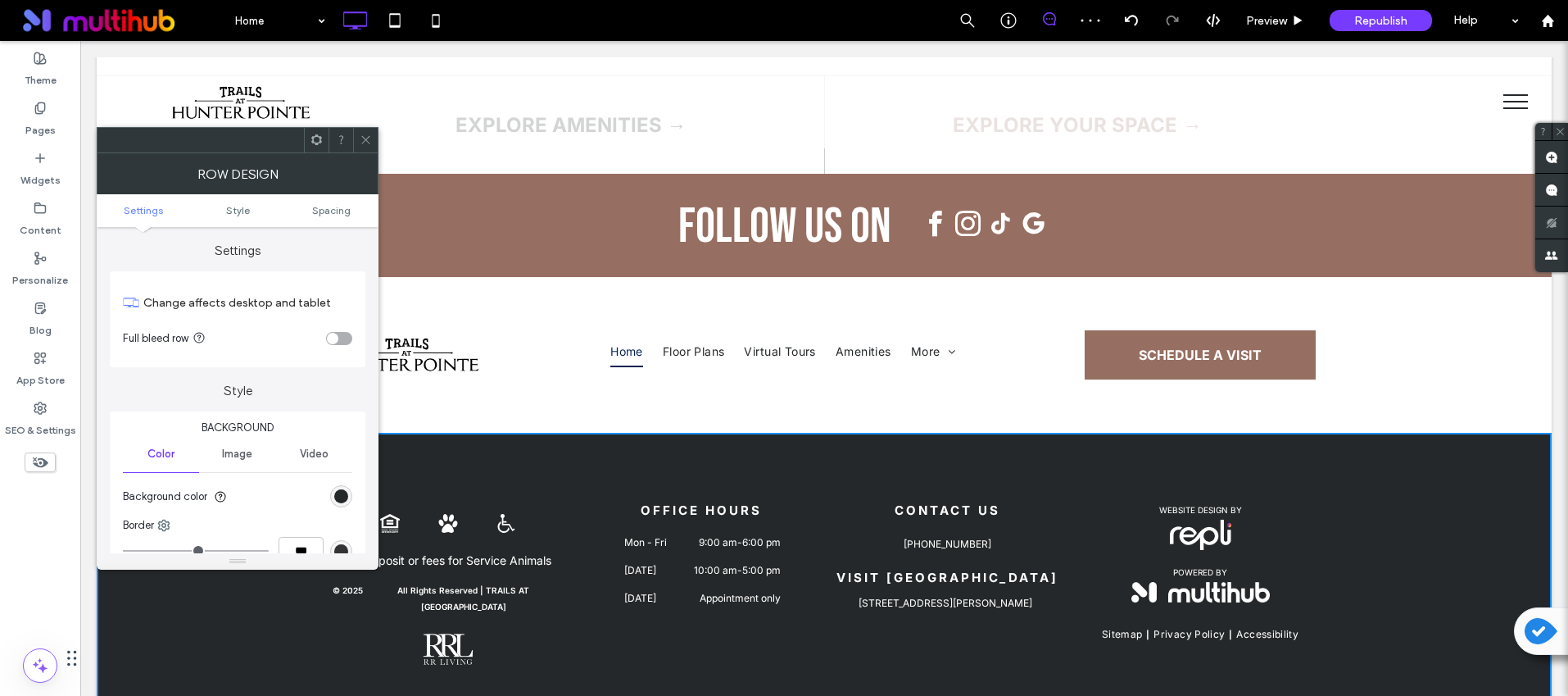
click at [331, 494] on div "rgb(37, 40, 42)" at bounding box center [341, 496] width 22 height 22
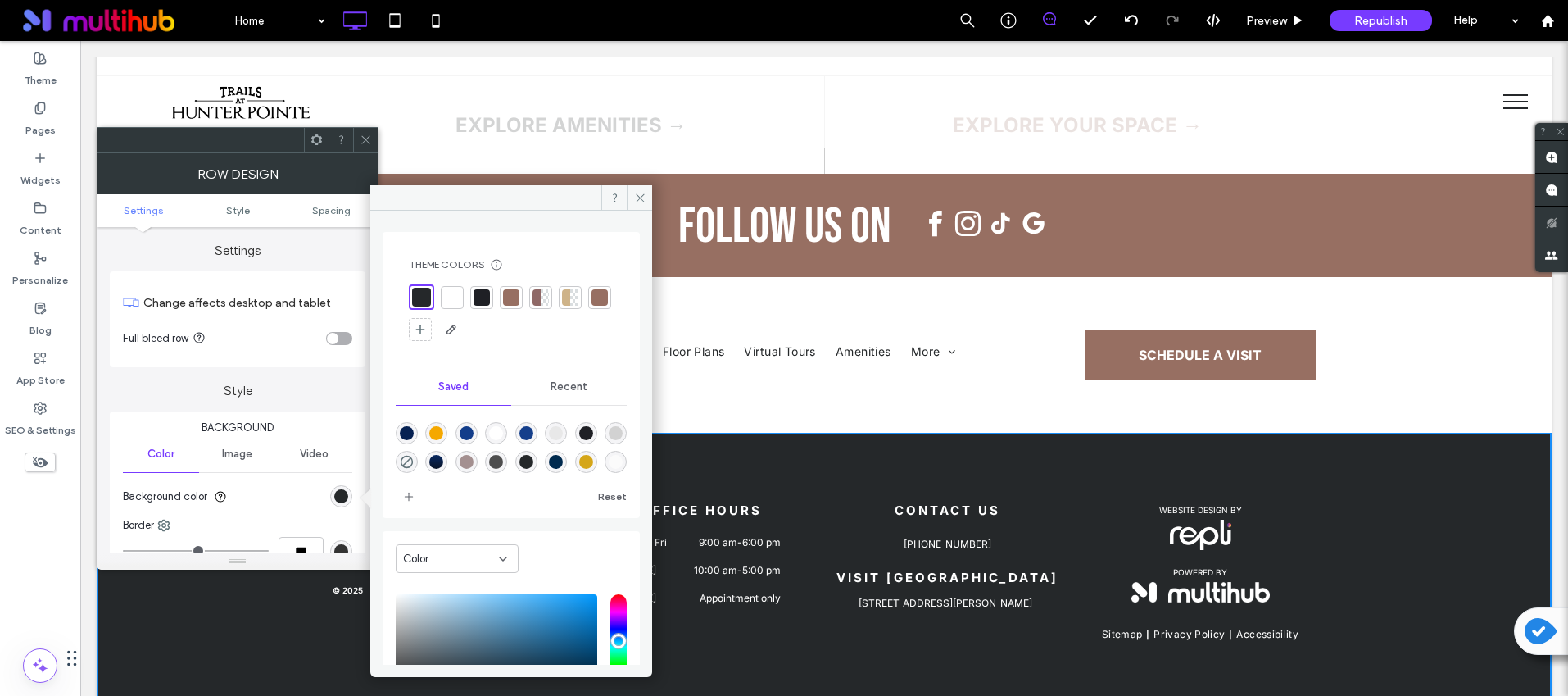
click at [591, 305] on div at bounding box center [599, 297] width 16 height 16
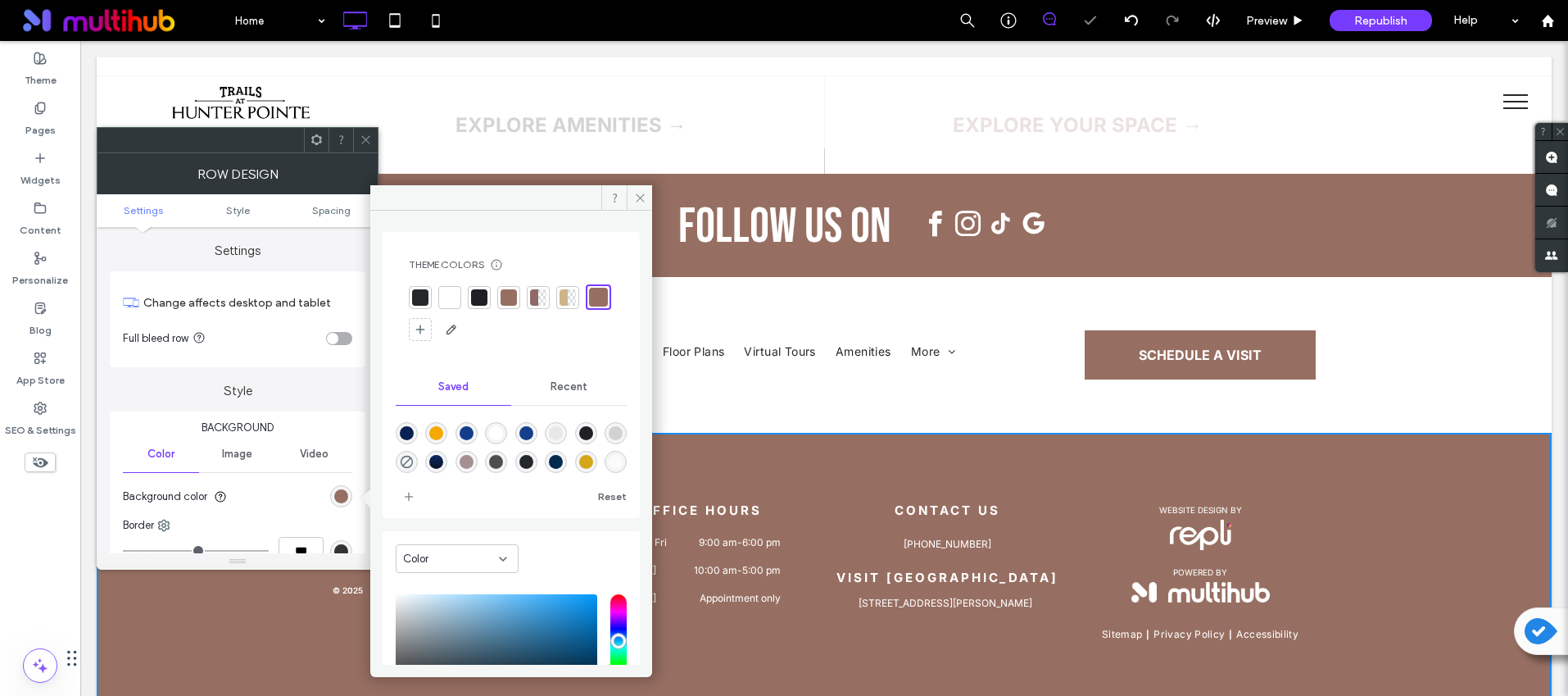
click at [368, 137] on use at bounding box center [365, 140] width 8 height 8
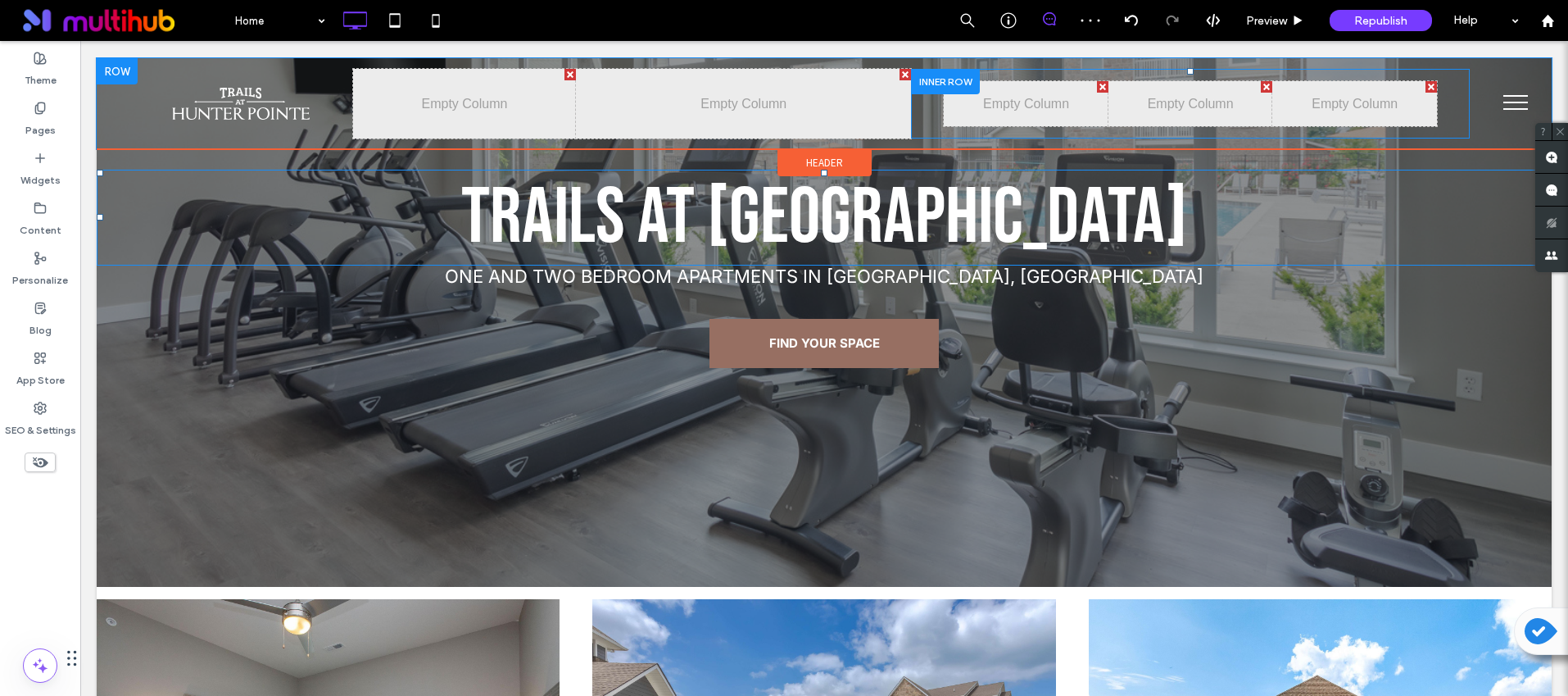
scroll to position [0, 0]
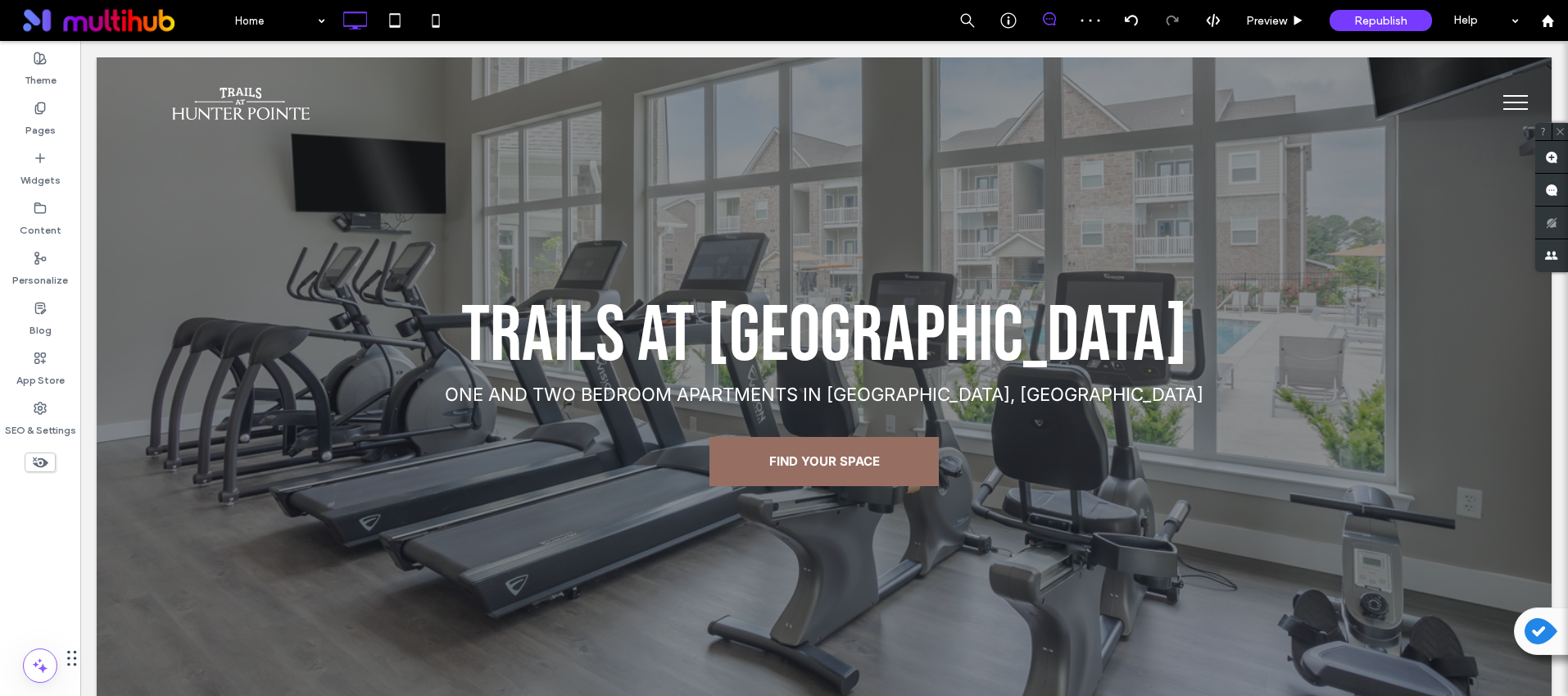
click at [1503, 102] on span "menu" at bounding box center [1515, 102] width 24 height 2
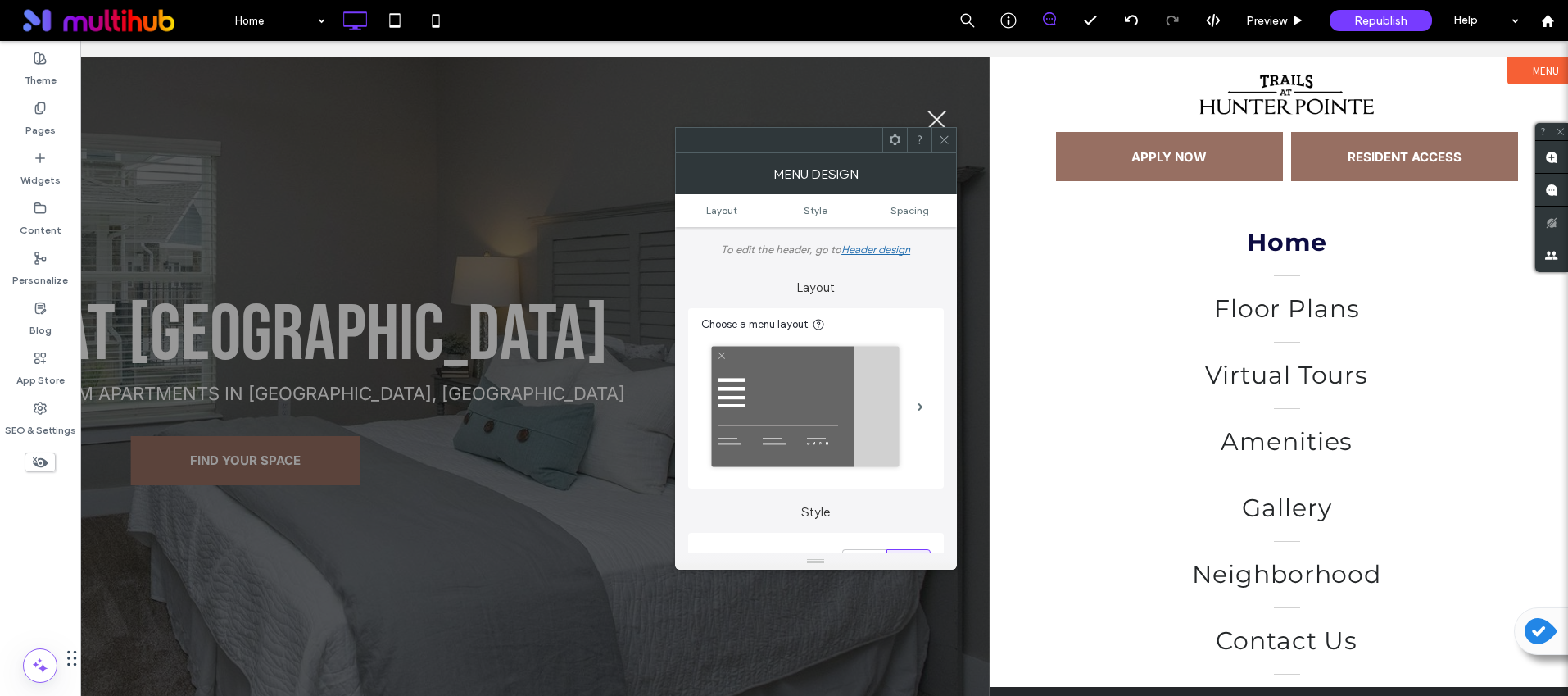
click at [1344, 21] on div "Republish" at bounding box center [1381, 20] width 102 height 21
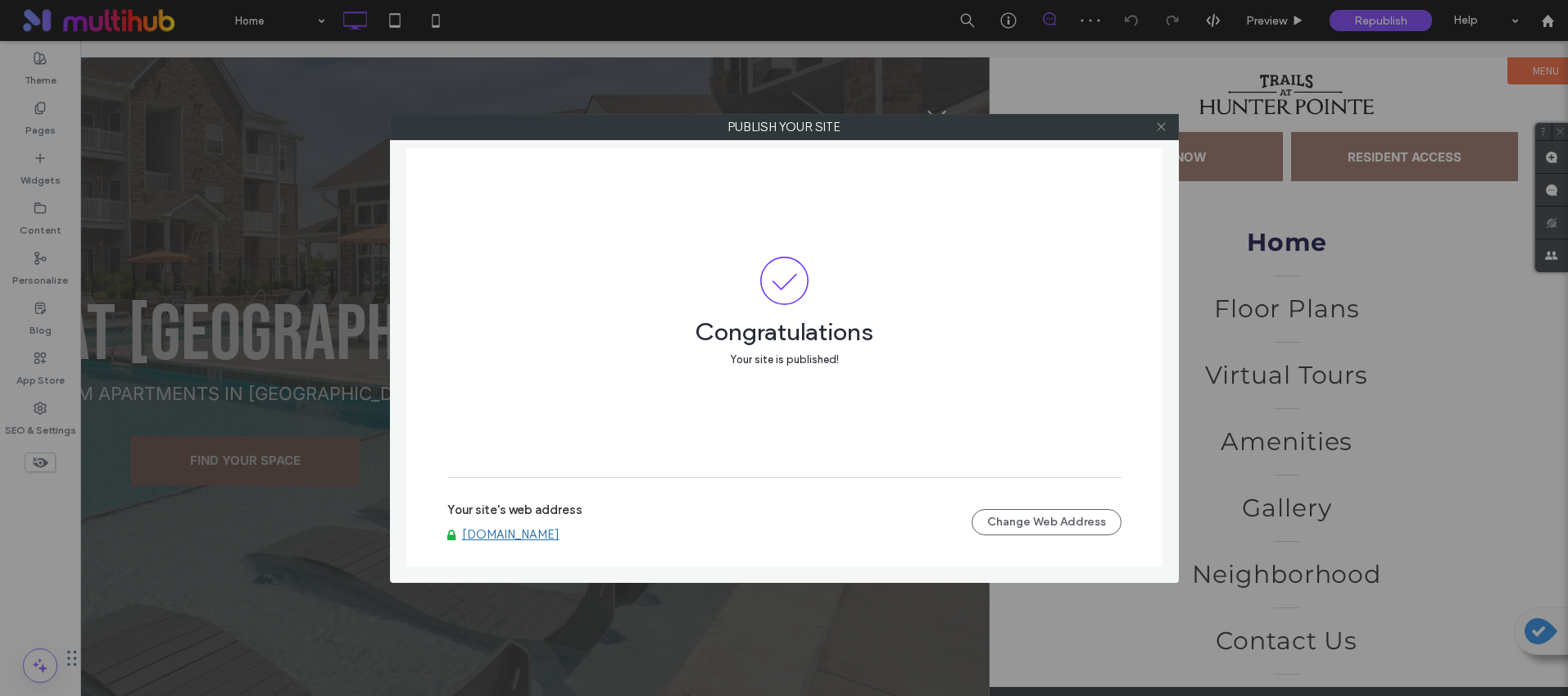
click at [1163, 127] on icon at bounding box center [1161, 127] width 13 height 13
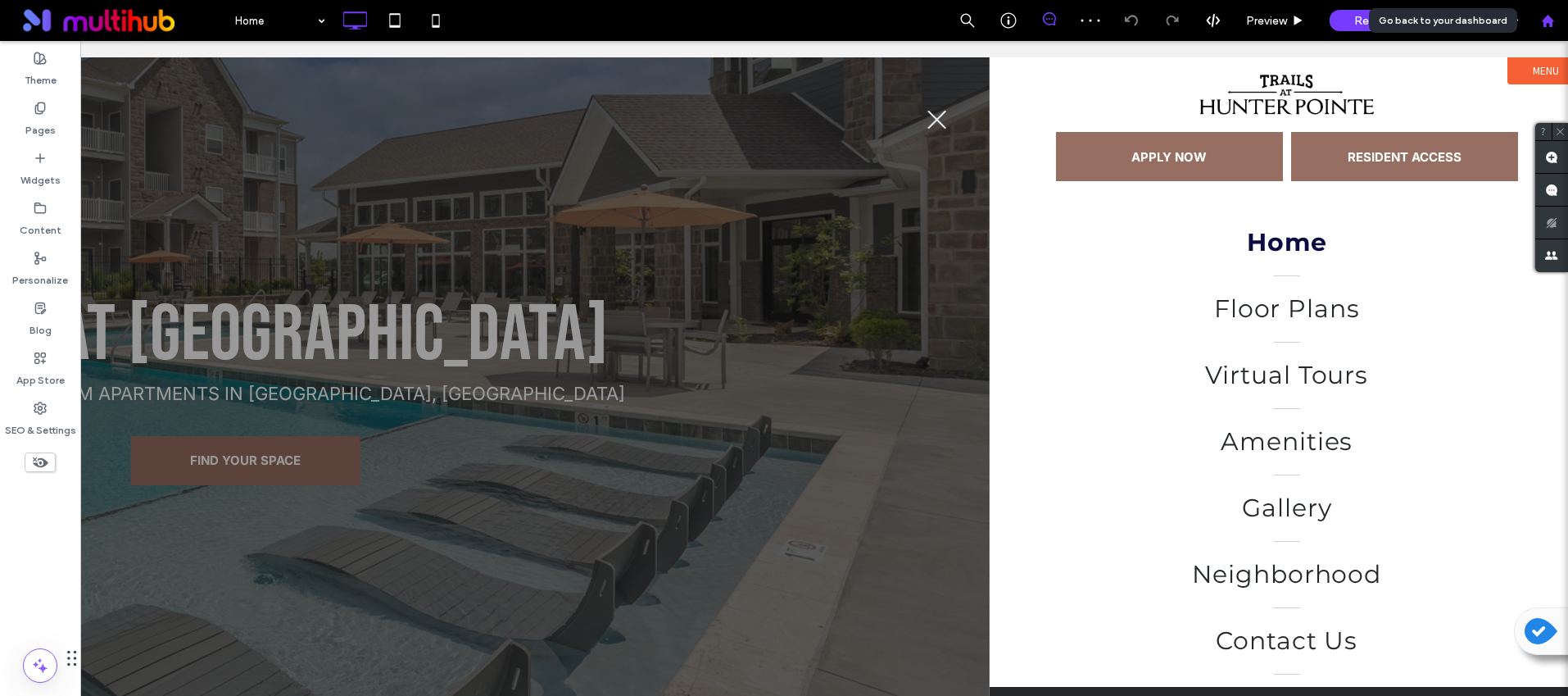
click at [1545, 18] on use at bounding box center [1547, 19] width 13 height 13
